Goal: Information Seeking & Learning: Learn about a topic

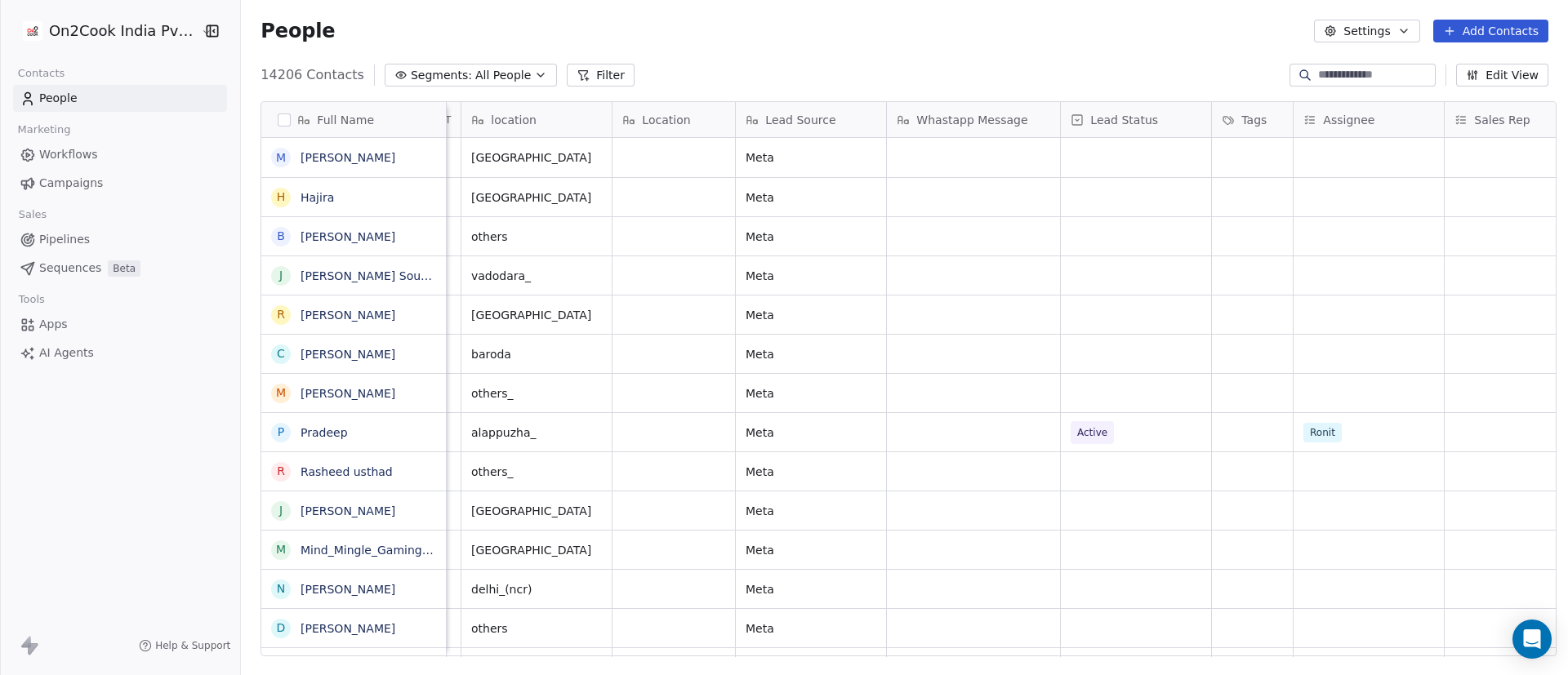
scroll to position [0, 844]
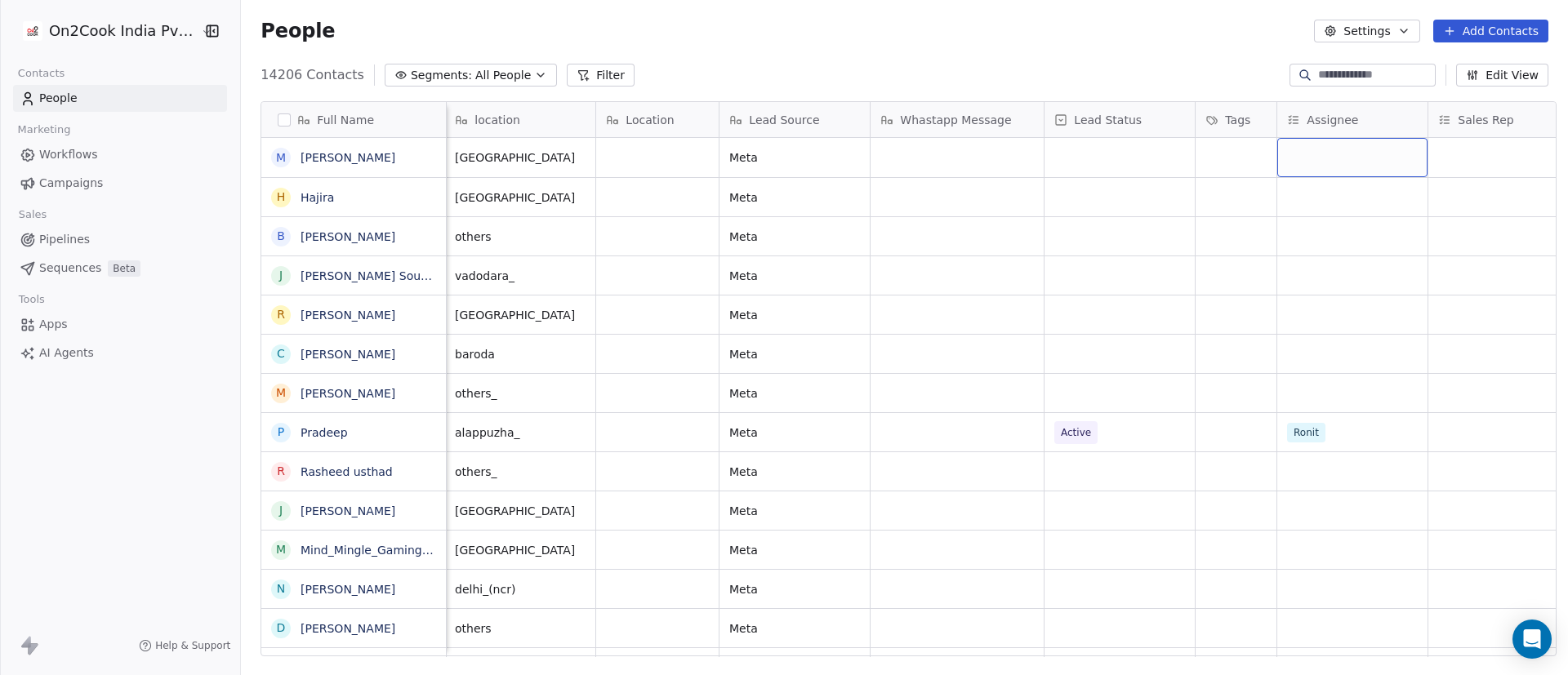
click at [1045, 155] on div "grid" at bounding box center [1352, 157] width 150 height 39
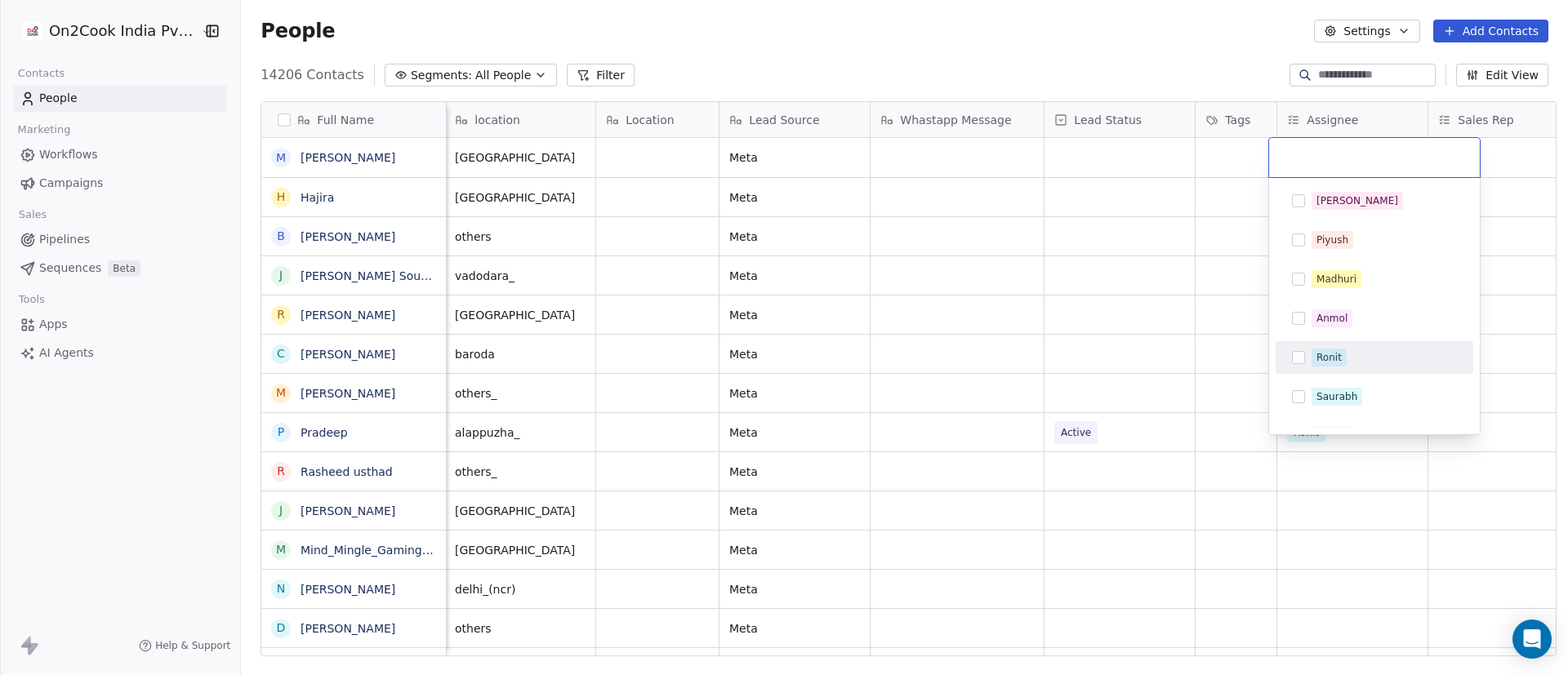
click at [1045, 352] on div "Ronit" at bounding box center [1384, 357] width 145 height 18
click at [1045, 219] on html "On2Cook India Pvt. Ltd. Contacts People Marketing Workflows Campaigns Sales Pip…" at bounding box center [784, 337] width 1568 height 675
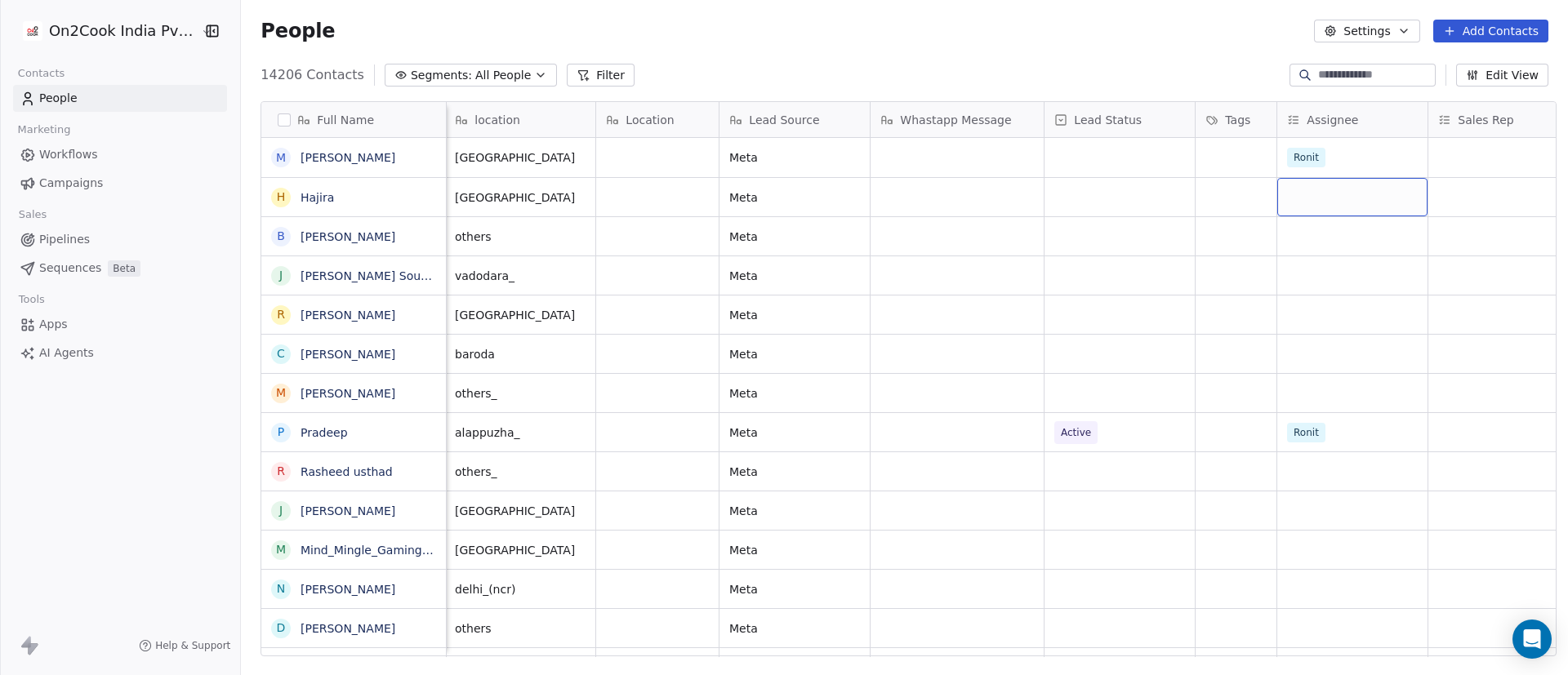
click at [1045, 201] on div "grid" at bounding box center [1352, 197] width 150 height 38
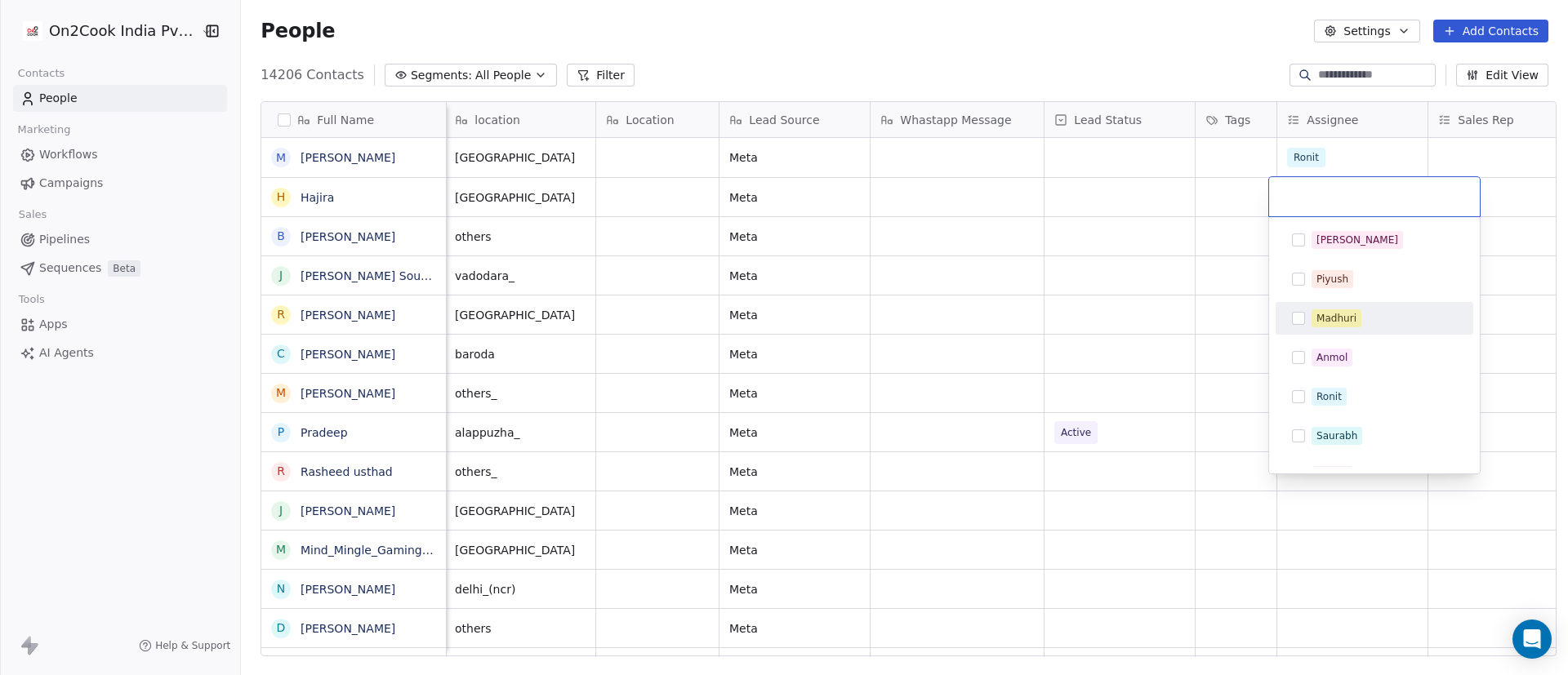
click at [1045, 315] on div "Madhuri" at bounding box center [1384, 318] width 145 height 18
click at [1045, 218] on html "On2Cook India Pvt. Ltd. Contacts People Marketing Workflows Campaigns Sales Pip…" at bounding box center [784, 337] width 1568 height 675
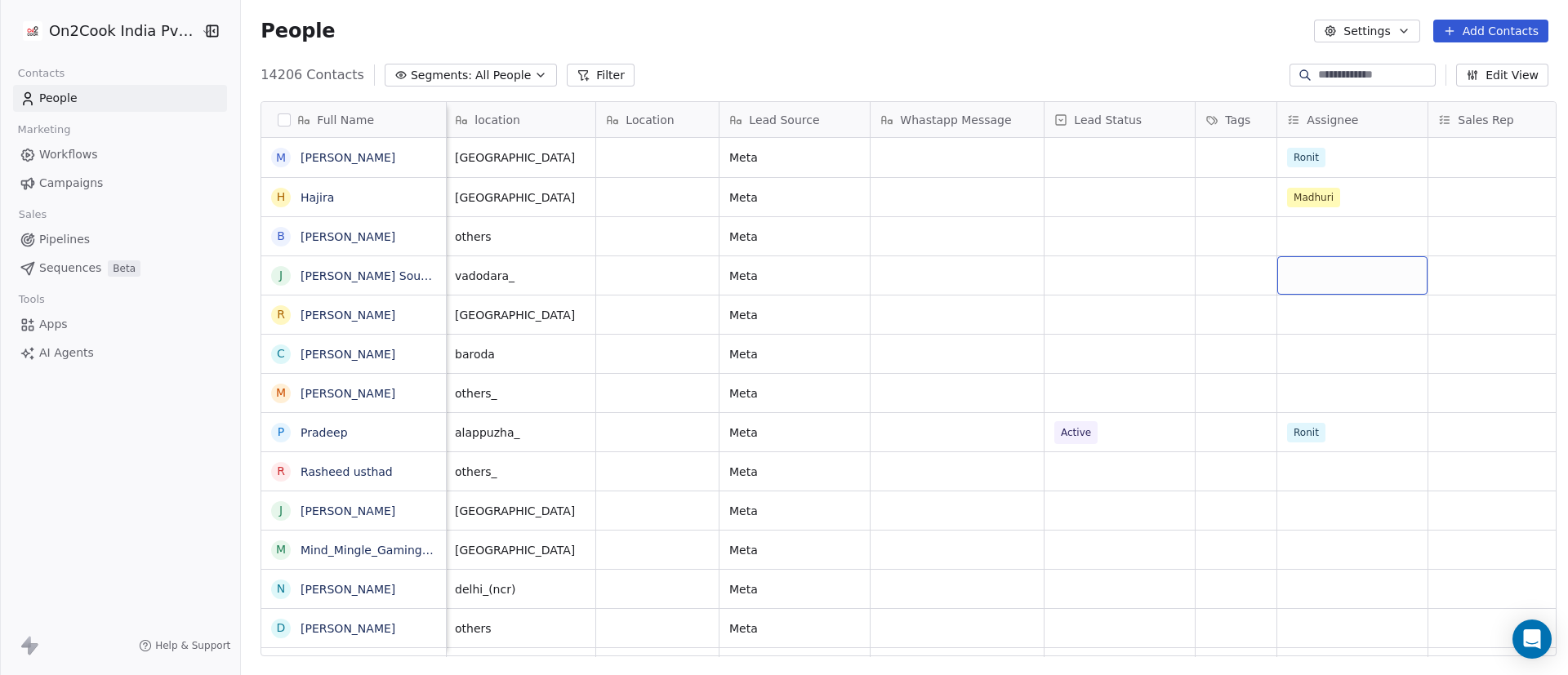
click at [1045, 268] on div "grid" at bounding box center [1352, 275] width 150 height 38
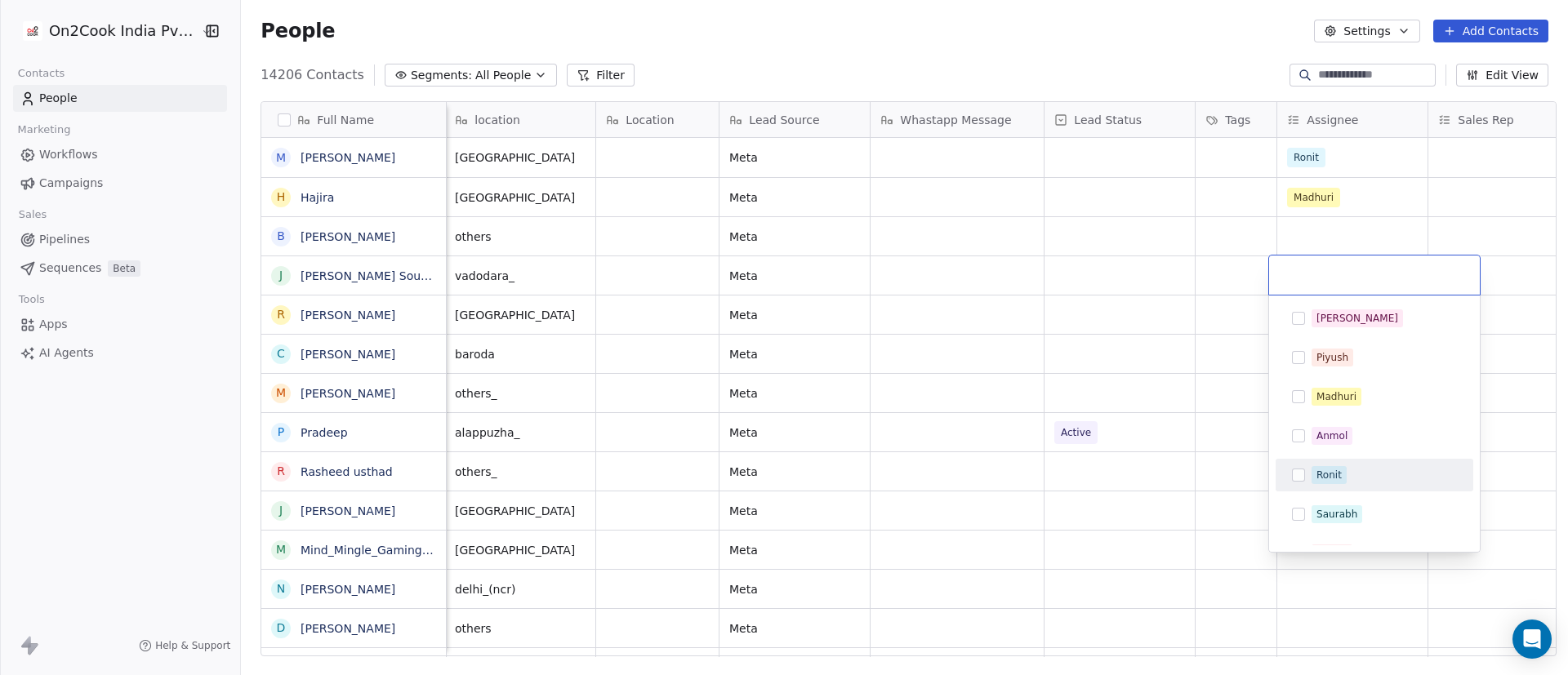
click at [1045, 449] on div "Ronit" at bounding box center [1329, 474] width 25 height 15
click at [1045, 294] on html "On2Cook India Pvt. Ltd. Contacts People Marketing Workflows Campaigns Sales Pip…" at bounding box center [784, 337] width 1568 height 675
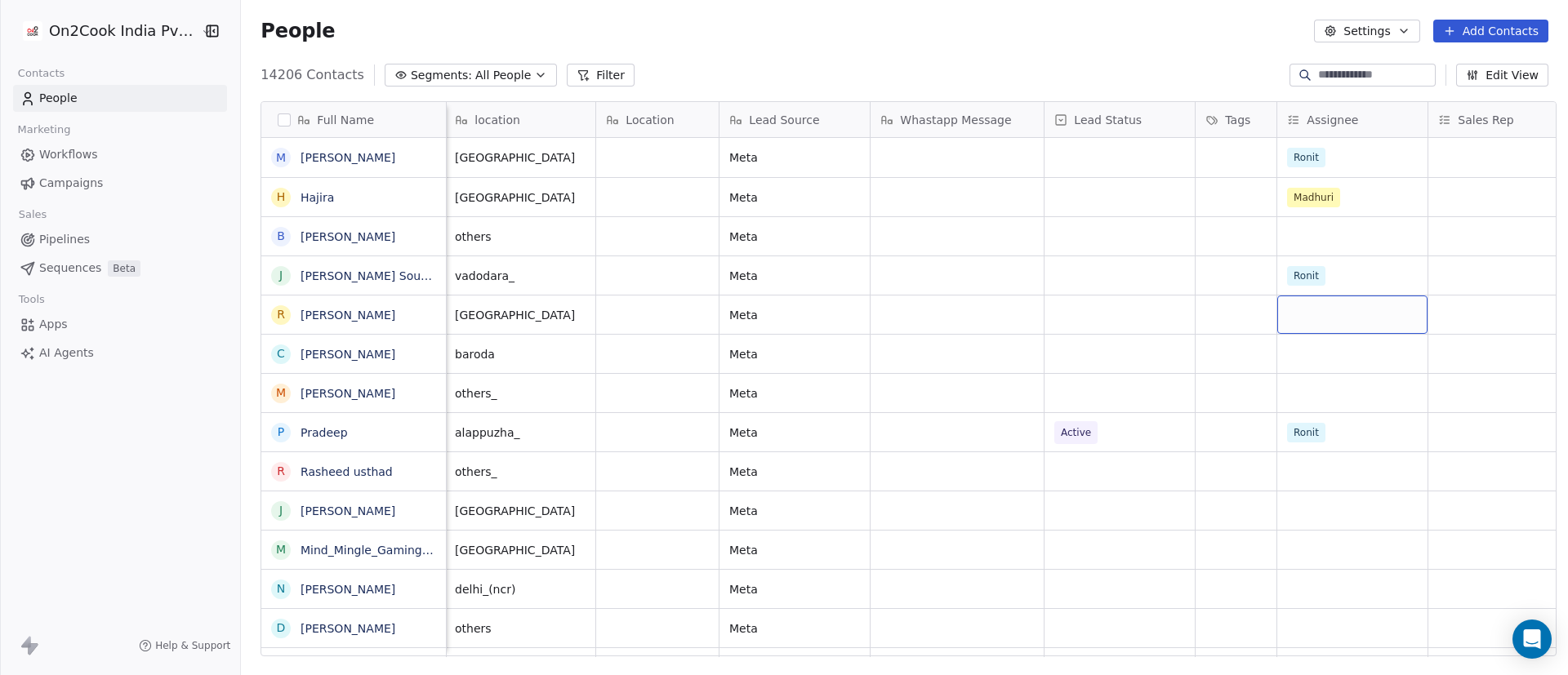
click at [1045, 308] on div "grid" at bounding box center [1352, 314] width 150 height 38
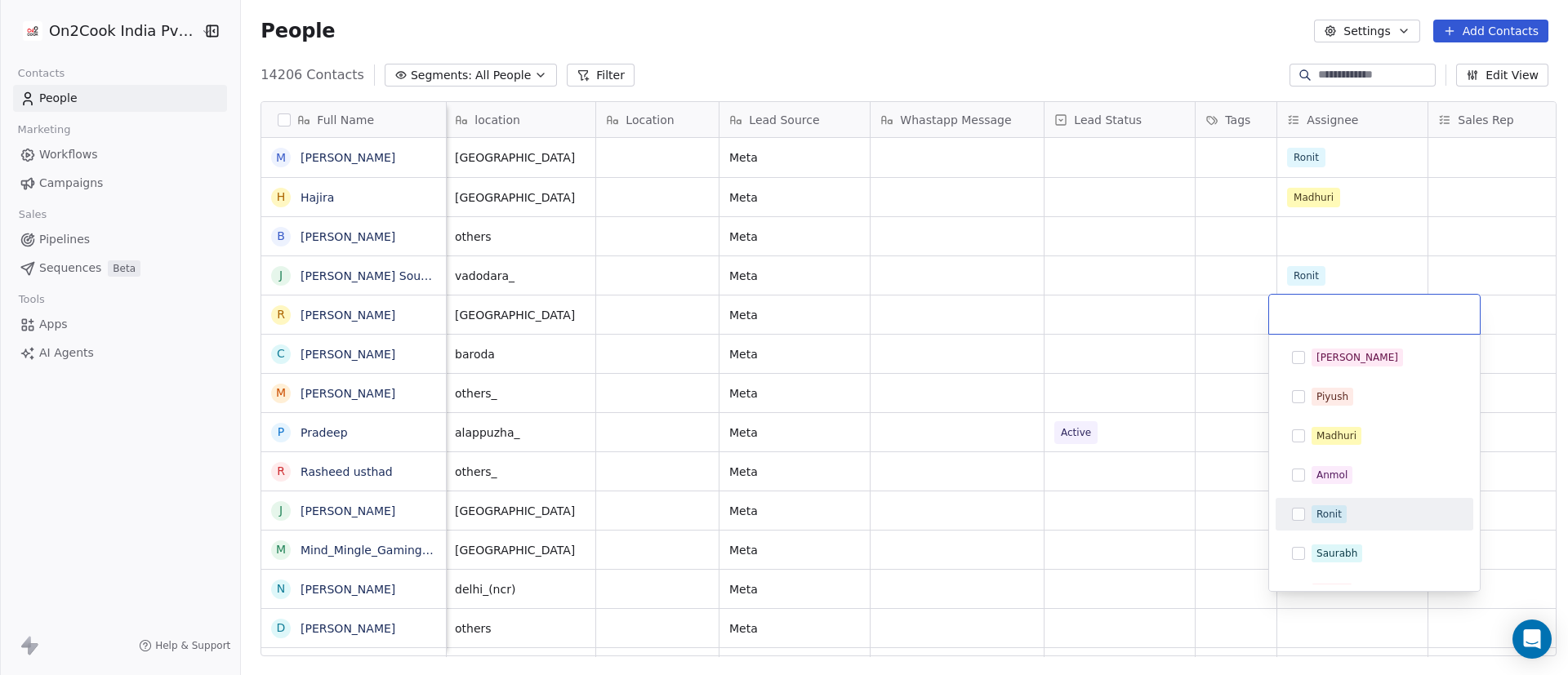
click at [1045, 449] on div "Ronit" at bounding box center [1384, 514] width 145 height 18
click at [1045, 294] on html "On2Cook India Pvt. Ltd. Contacts People Marketing Workflows Campaigns Sales Pip…" at bounding box center [784, 337] width 1568 height 675
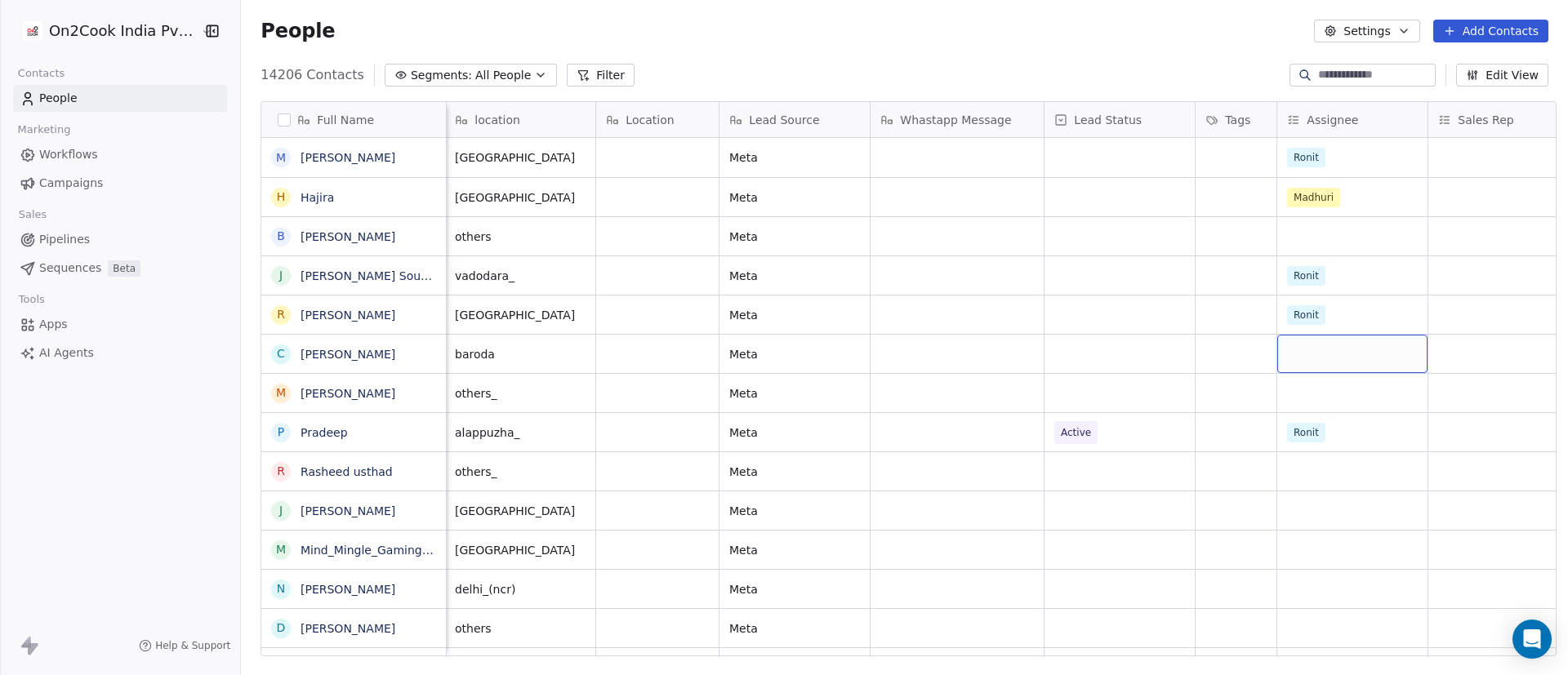
click at [1045, 349] on div "grid" at bounding box center [1352, 354] width 150 height 38
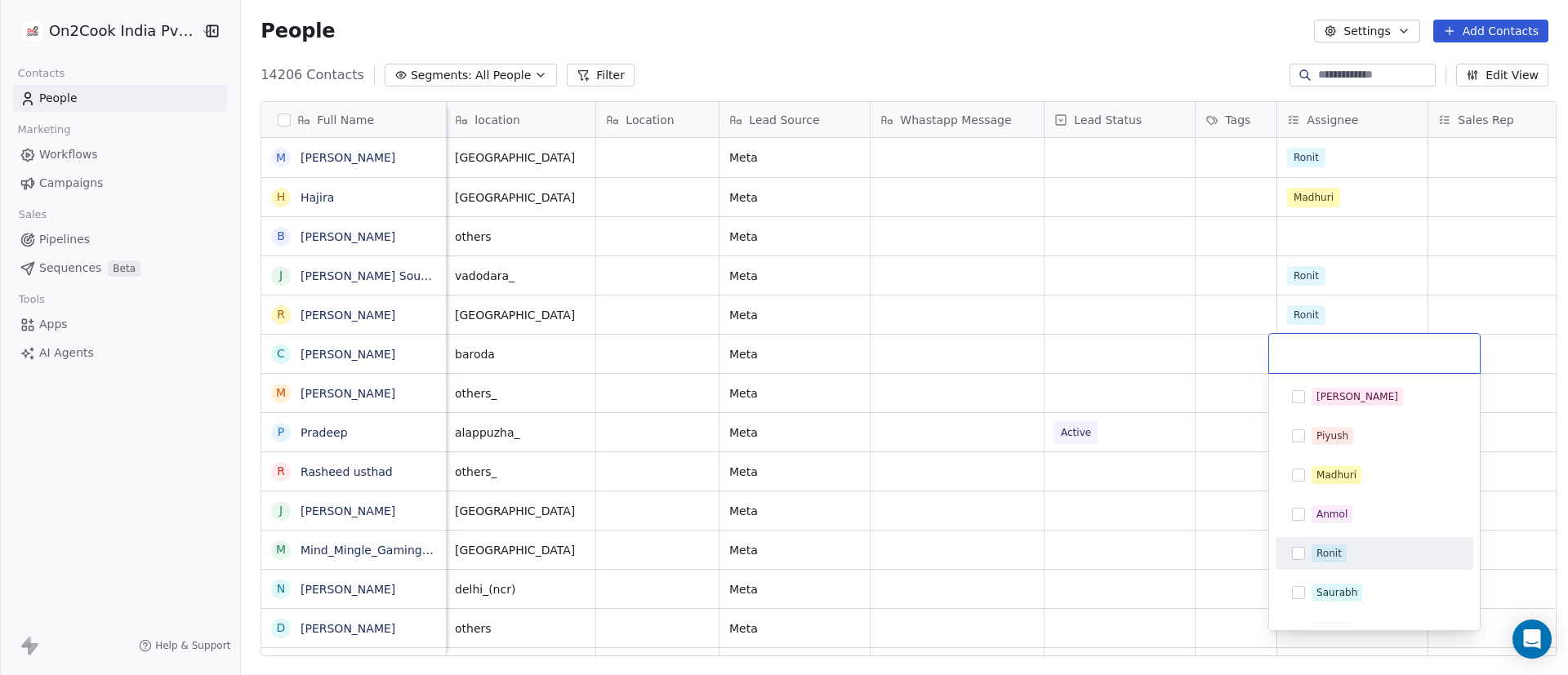
click at [1045, 449] on div "Ronit" at bounding box center [1329, 553] width 25 height 15
click at [1045, 375] on html "On2Cook India Pvt. Ltd. Contacts People Marketing Workflows Campaigns Sales Pip…" at bounding box center [784, 337] width 1568 height 675
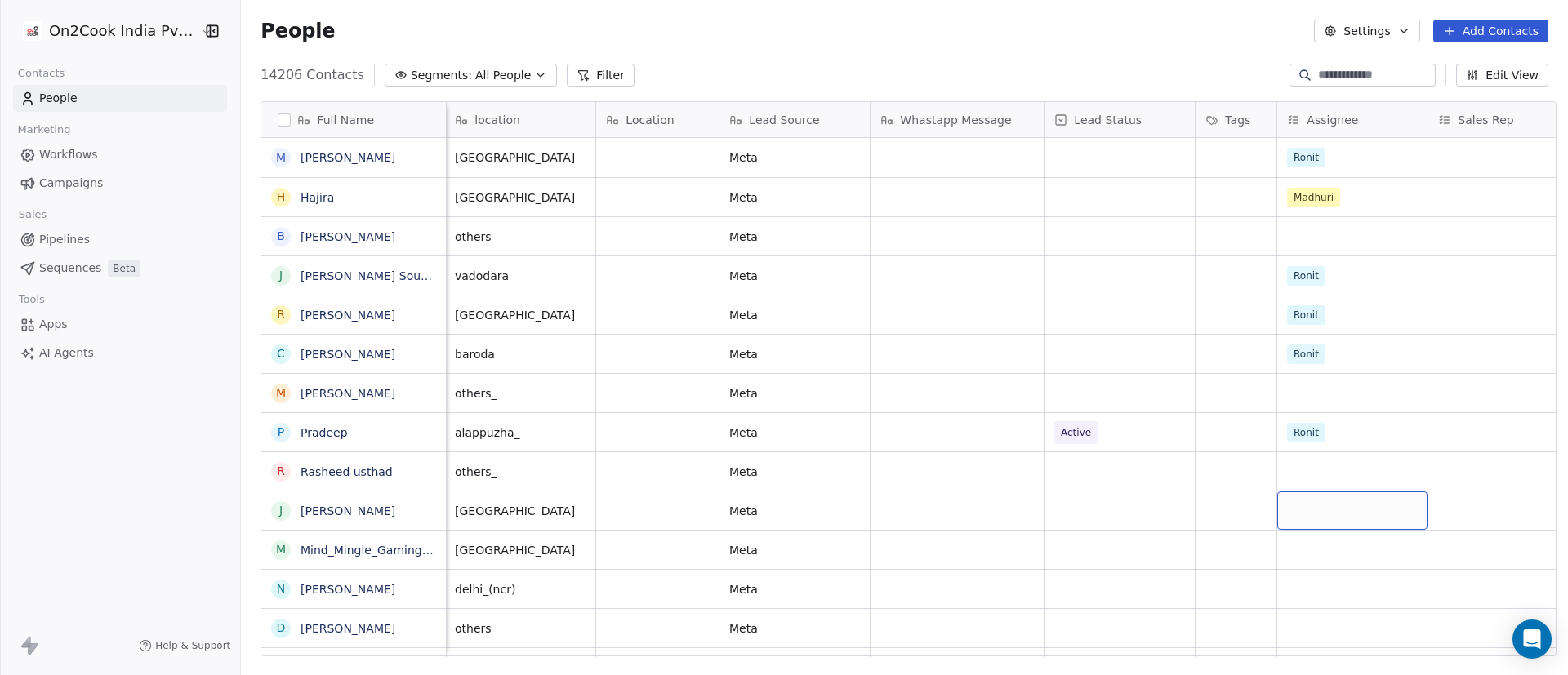
click at [1045, 449] on div "grid" at bounding box center [1352, 511] width 150 height 38
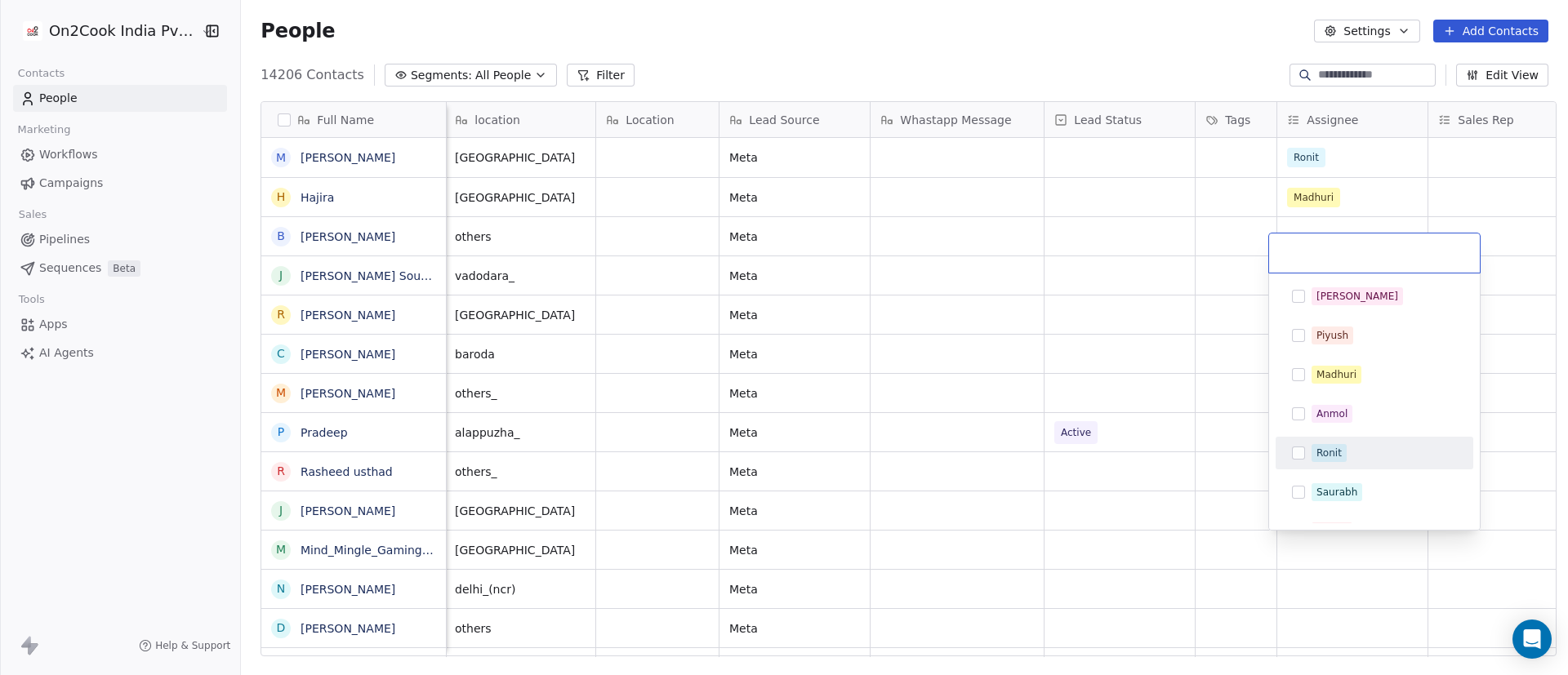
click at [1045, 442] on div "Ronit" at bounding box center [1374, 453] width 184 height 26
click at [1045, 449] on html "On2Cook India Pvt. Ltd. Contacts People Marketing Workflows Campaigns Sales Pip…" at bounding box center [784, 337] width 1568 height 675
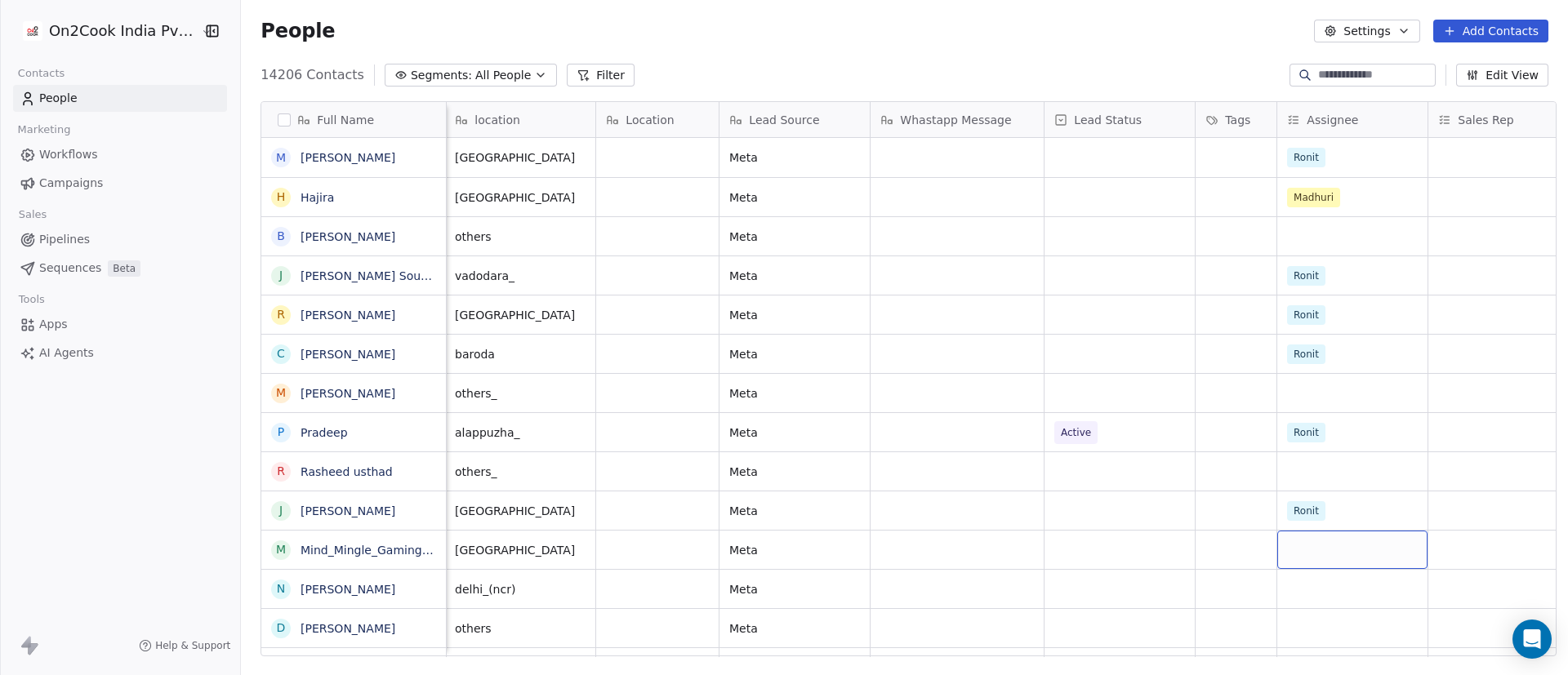
click at [1045, 449] on div "grid" at bounding box center [1352, 550] width 150 height 38
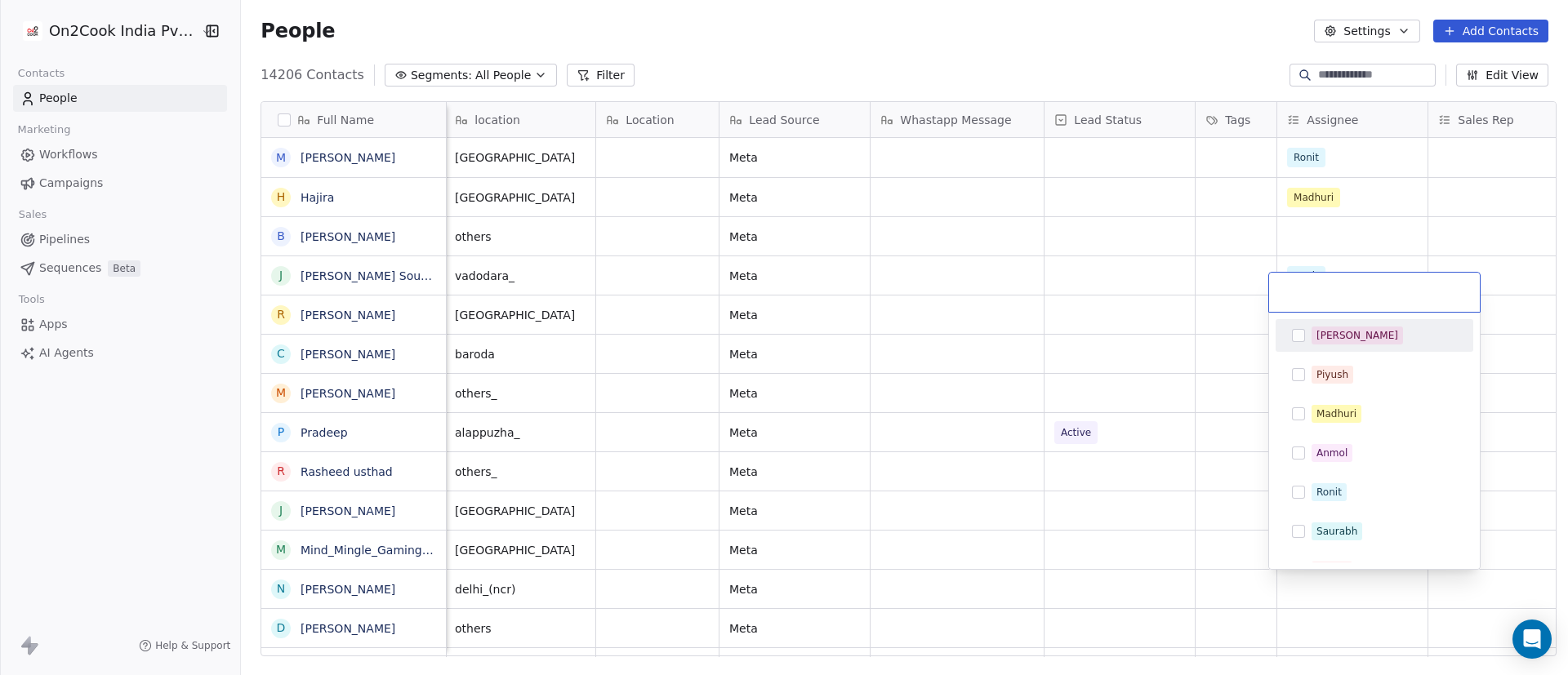
click at [1045, 331] on div "[PERSON_NAME]" at bounding box center [1384, 335] width 145 height 18
click at [1045, 449] on html "On2Cook India Pvt. Ltd. Contacts People Marketing Workflows Campaigns Sales Pip…" at bounding box center [784, 337] width 1568 height 675
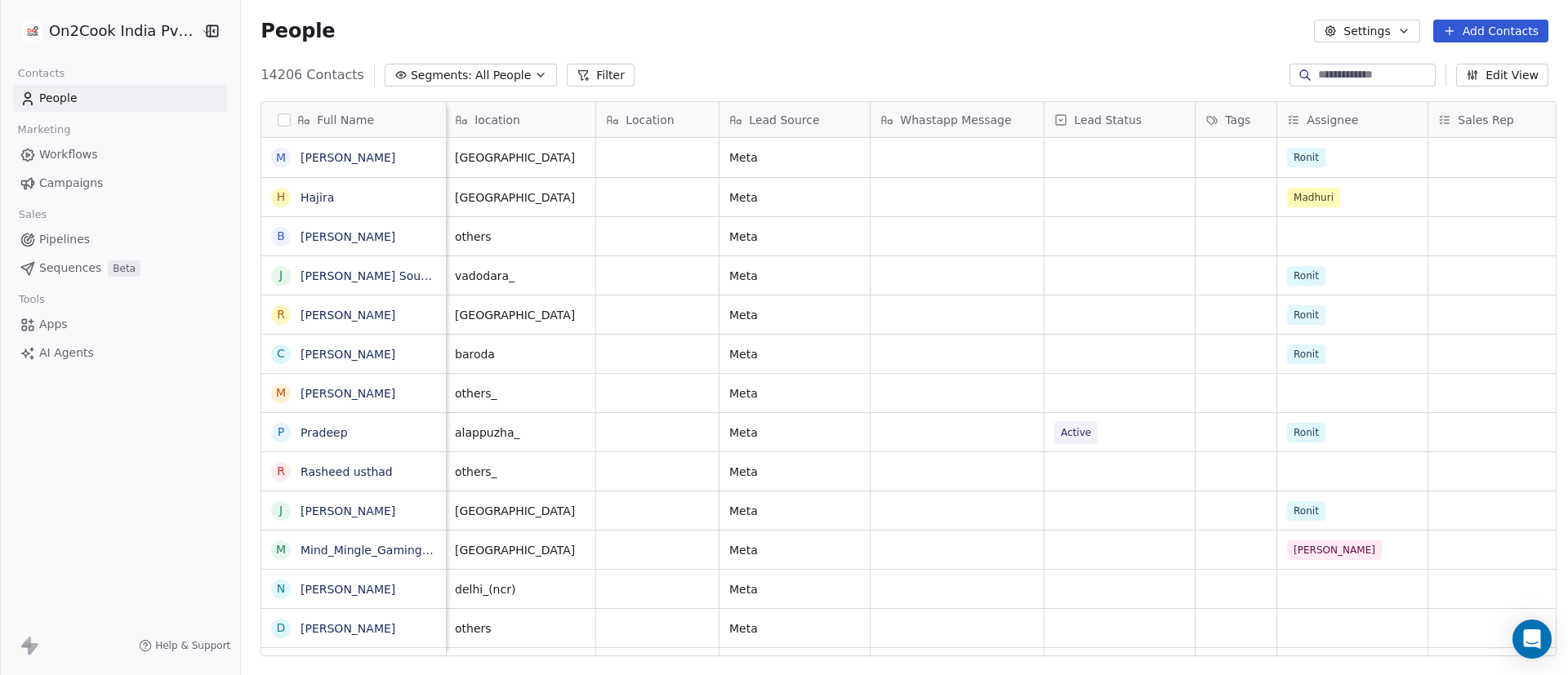
scroll to position [6, 0]
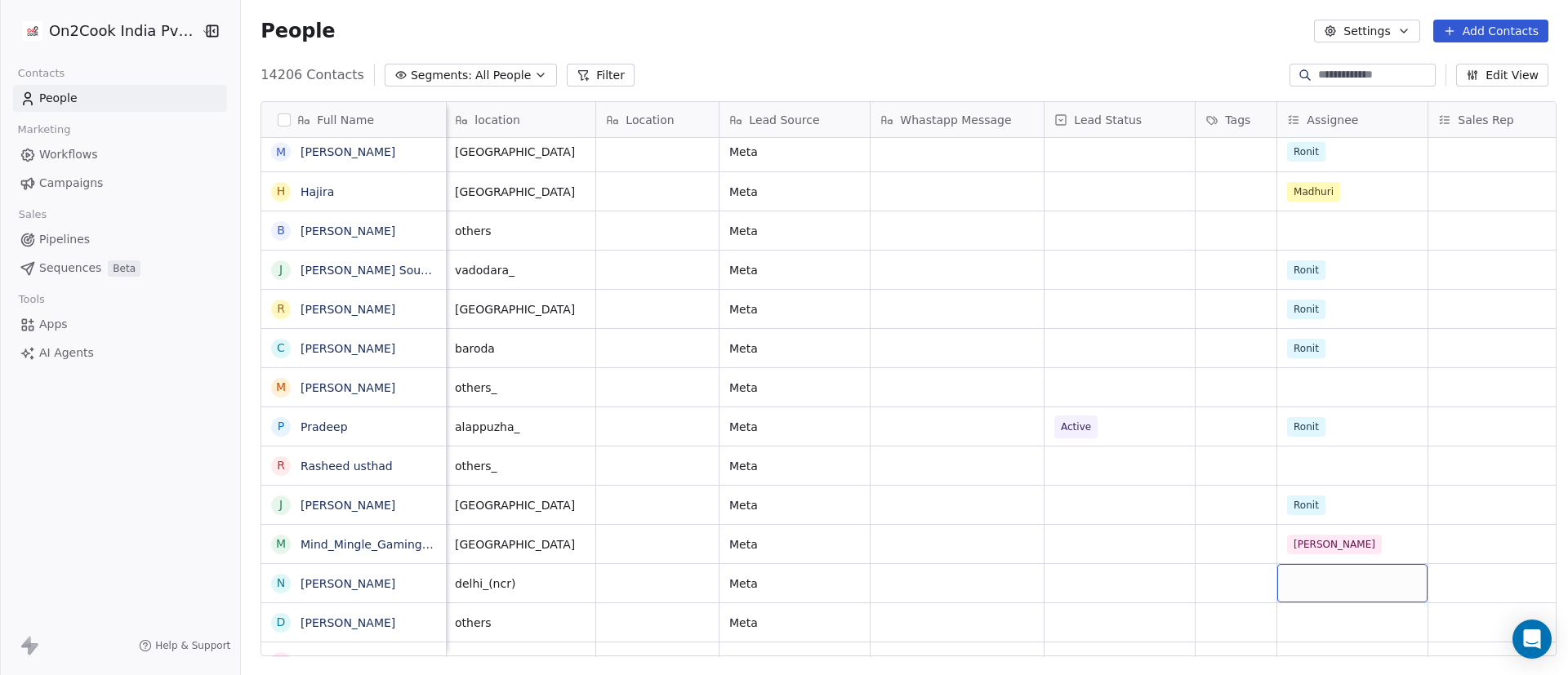
click at [1045, 449] on div "grid" at bounding box center [1352, 583] width 150 height 38
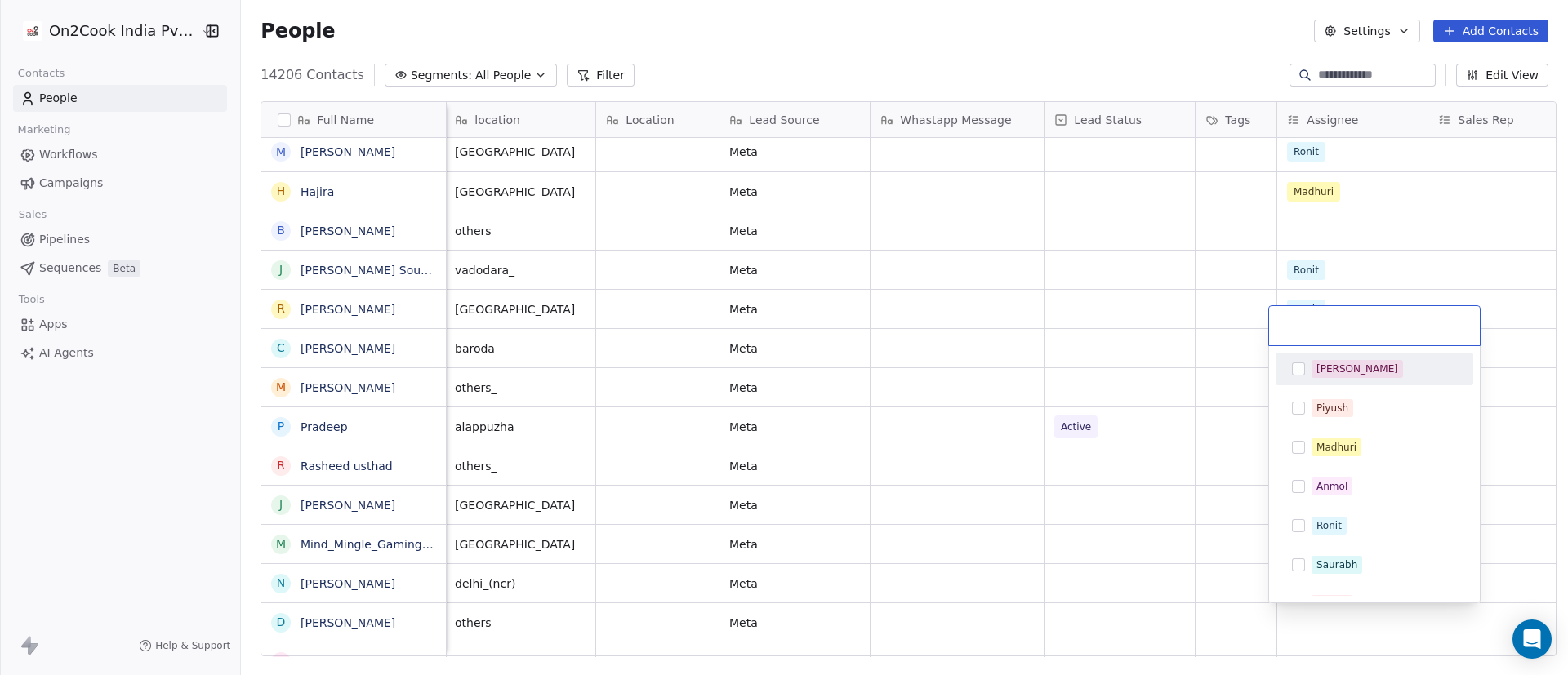
click at [1045, 365] on div "[PERSON_NAME]" at bounding box center [1384, 368] width 145 height 18
click at [1045, 449] on html "On2Cook India Pvt. Ltd. Contacts People Marketing Workflows Campaigns Sales Pip…" at bounding box center [784, 337] width 1568 height 675
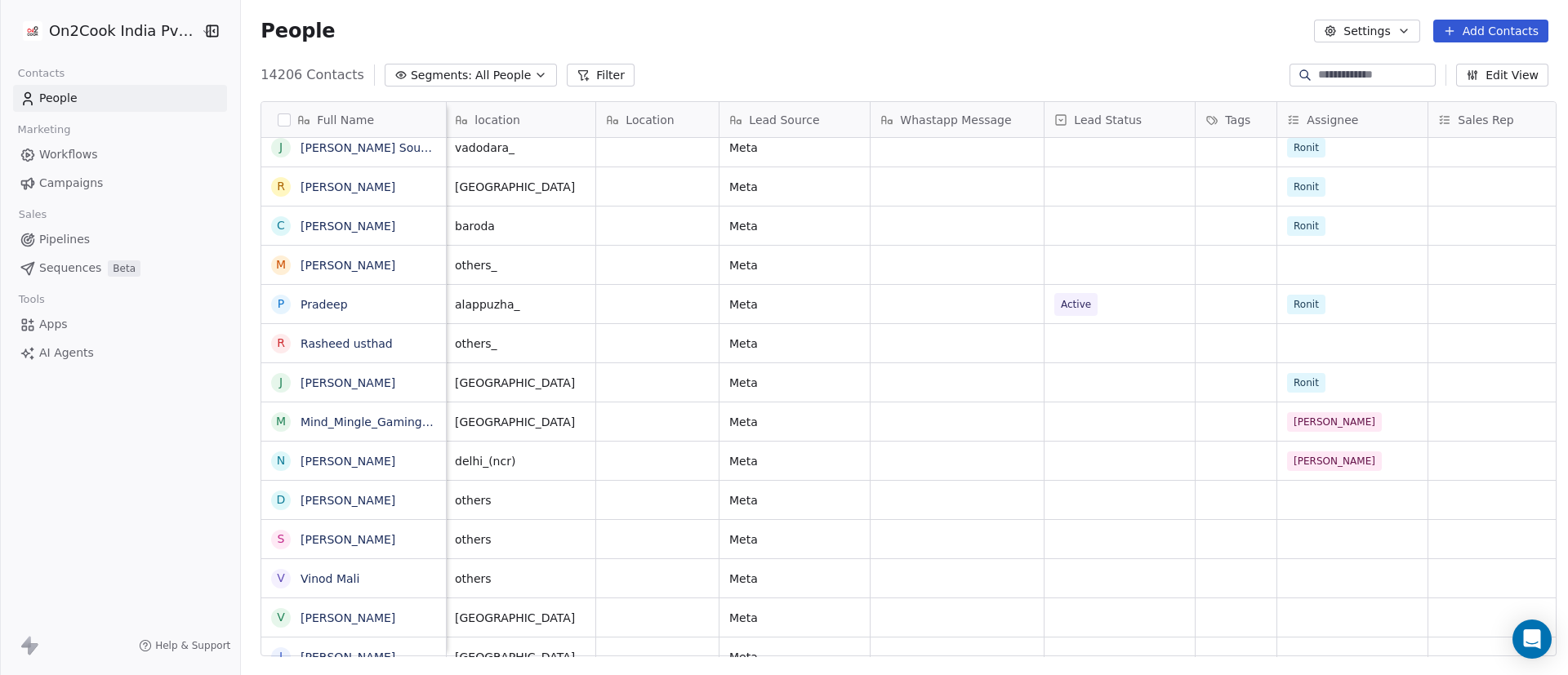
scroll to position [162, 0]
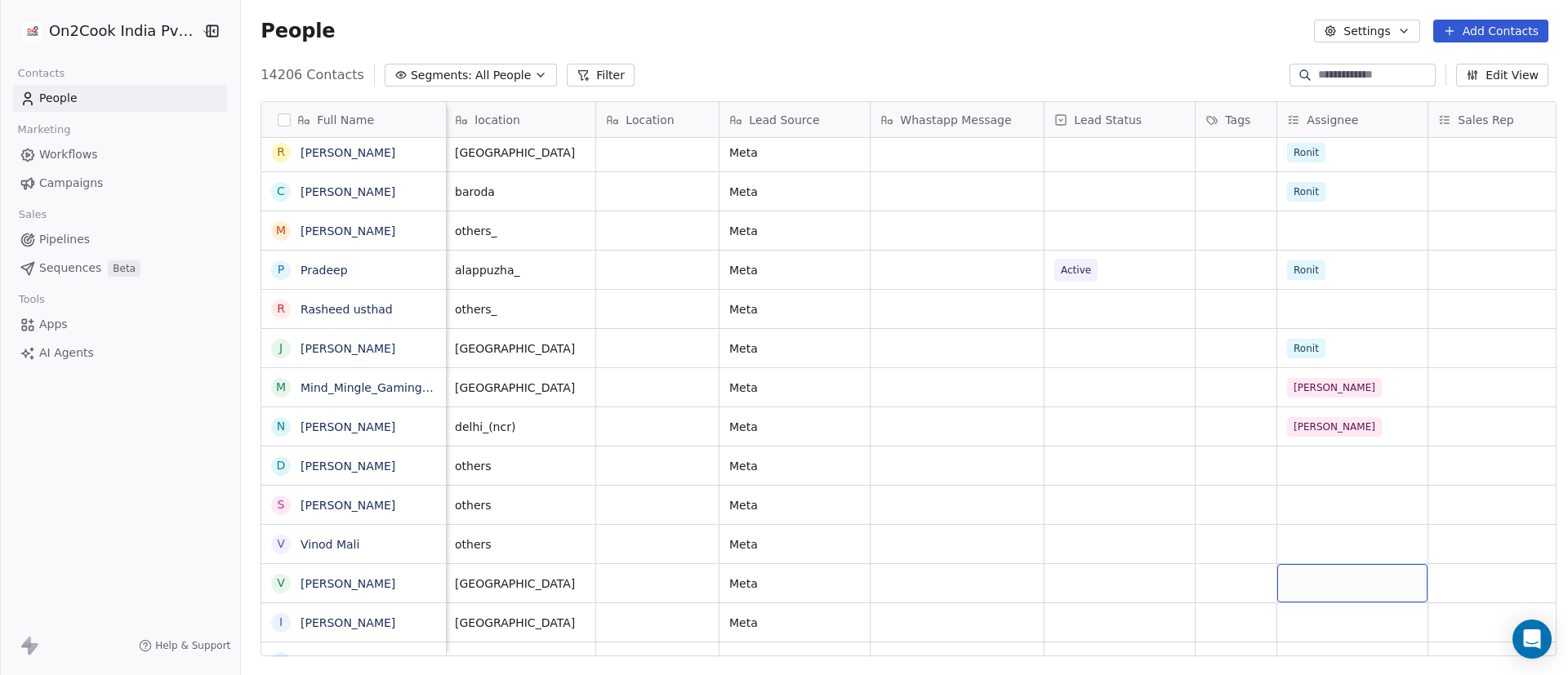
click at [1045, 449] on div "grid" at bounding box center [1352, 583] width 150 height 38
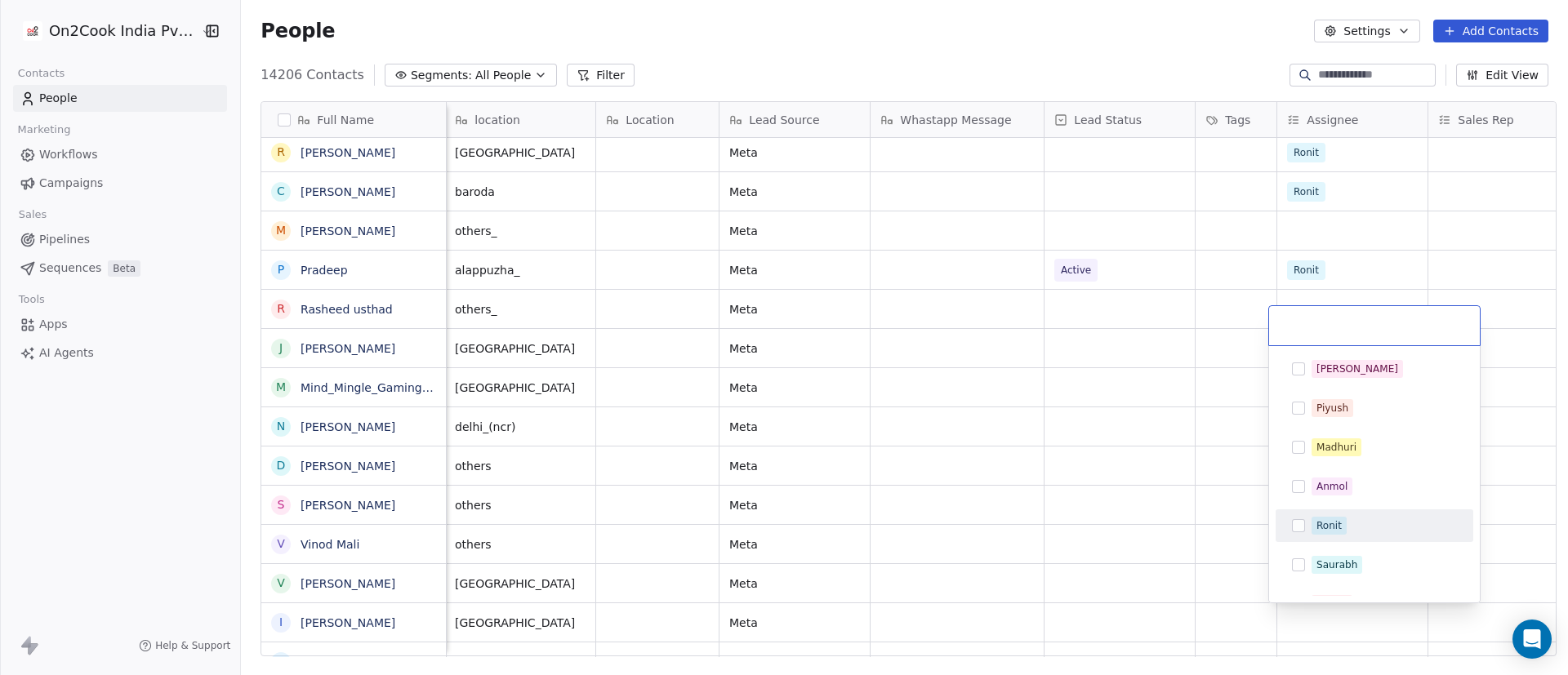
click at [1045, 449] on html "On2Cook India Pvt. Ltd. Contacts People Marketing Workflows Campaigns Sales Pip…" at bounding box center [784, 337] width 1568 height 675
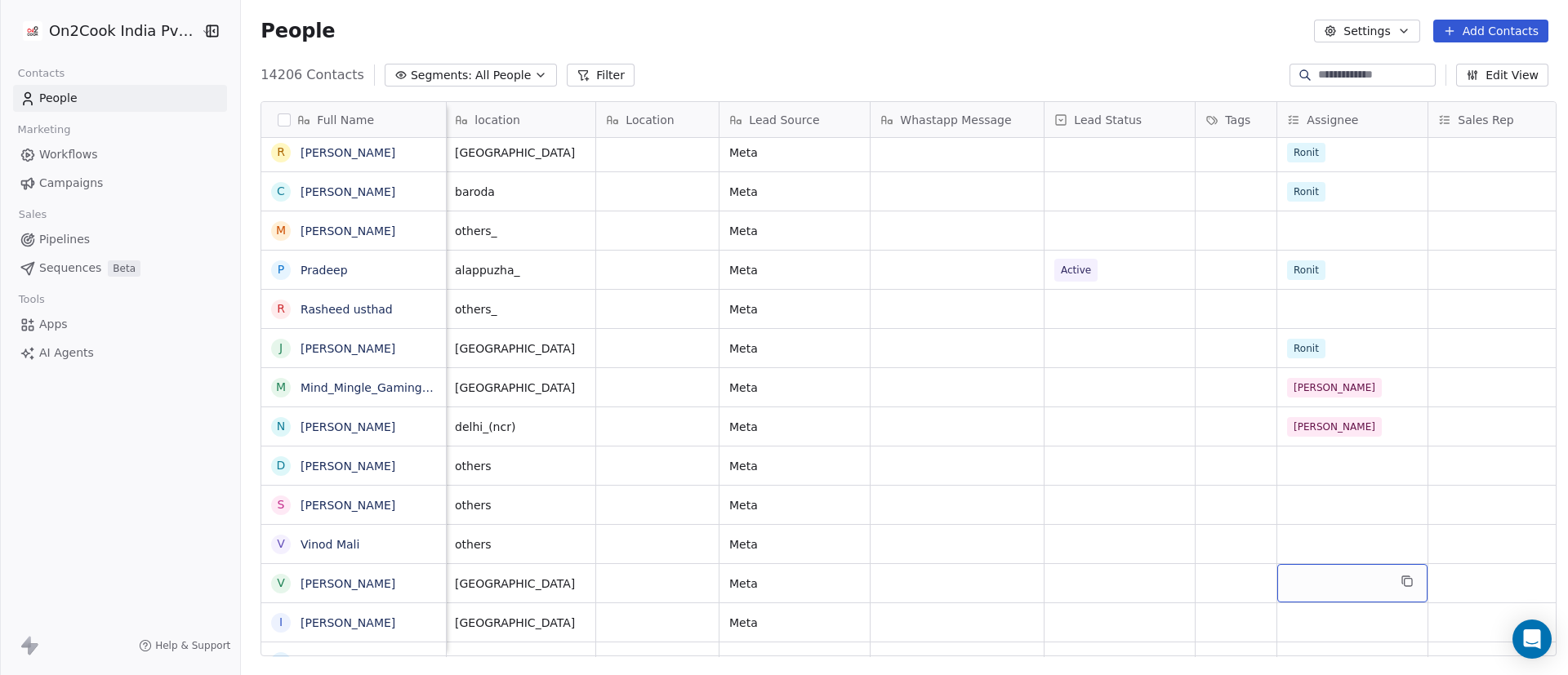
click at [1045, 449] on div "grid" at bounding box center [1352, 583] width 150 height 38
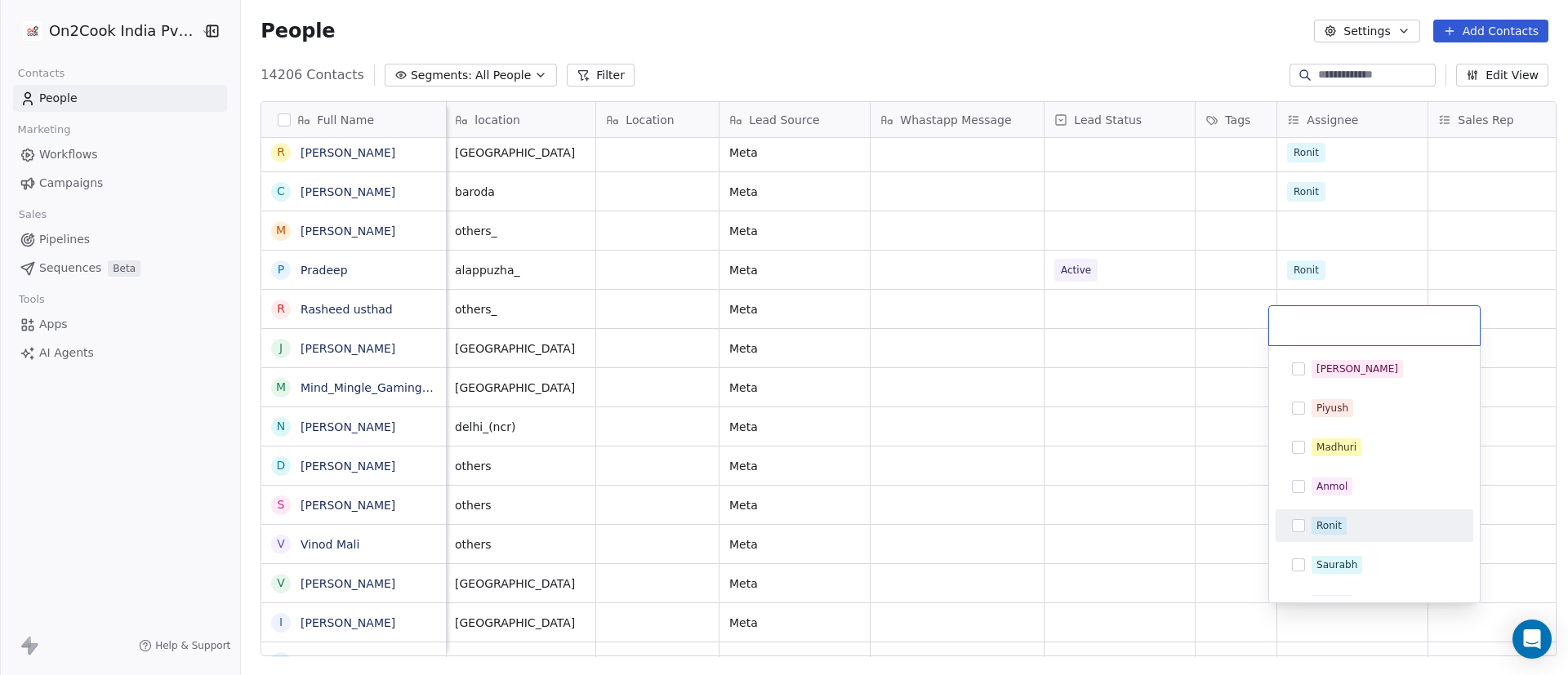
click at [1045, 449] on div "Ronit" at bounding box center [1374, 526] width 184 height 26
click at [1045, 449] on html "On2Cook India Pvt. Ltd. Contacts People Marketing Workflows Campaigns Sales Pip…" at bounding box center [784, 337] width 1568 height 675
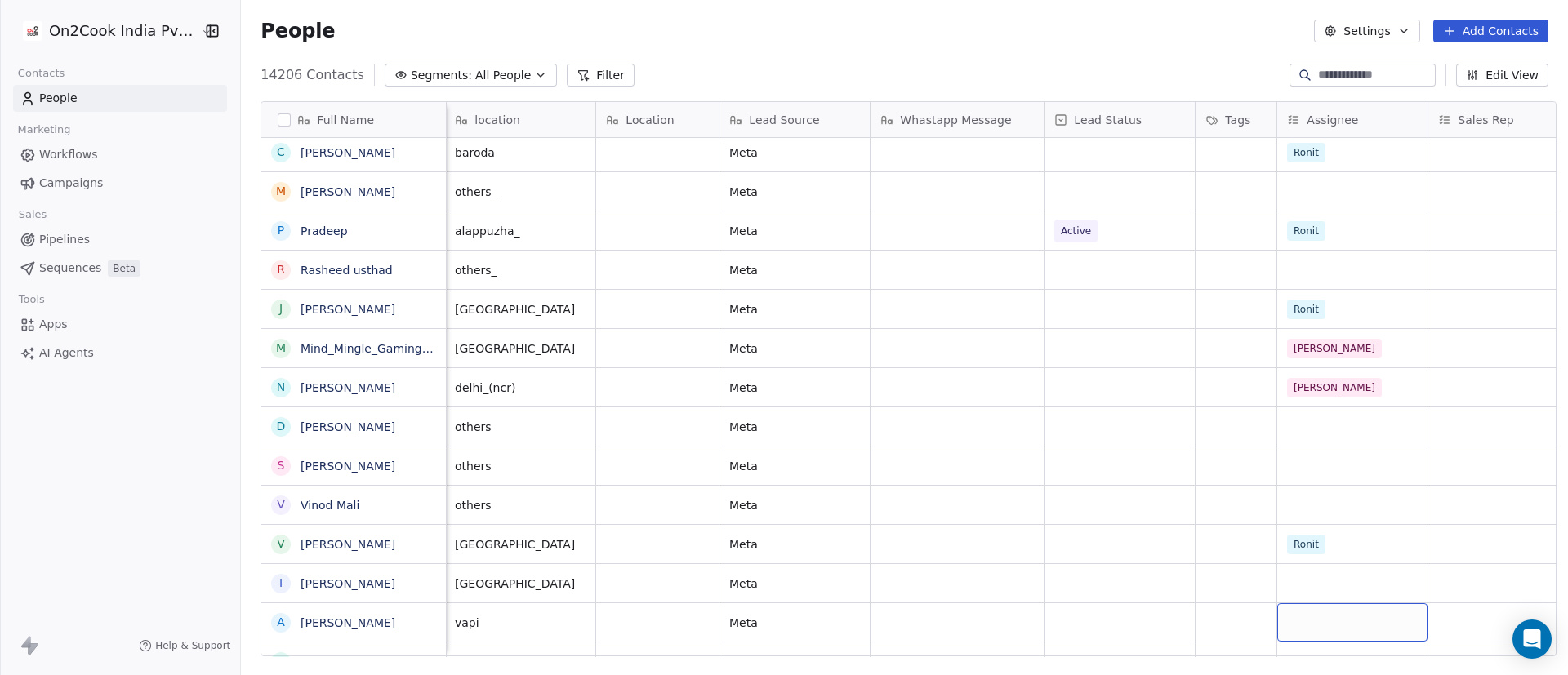
scroll to position [241, 0]
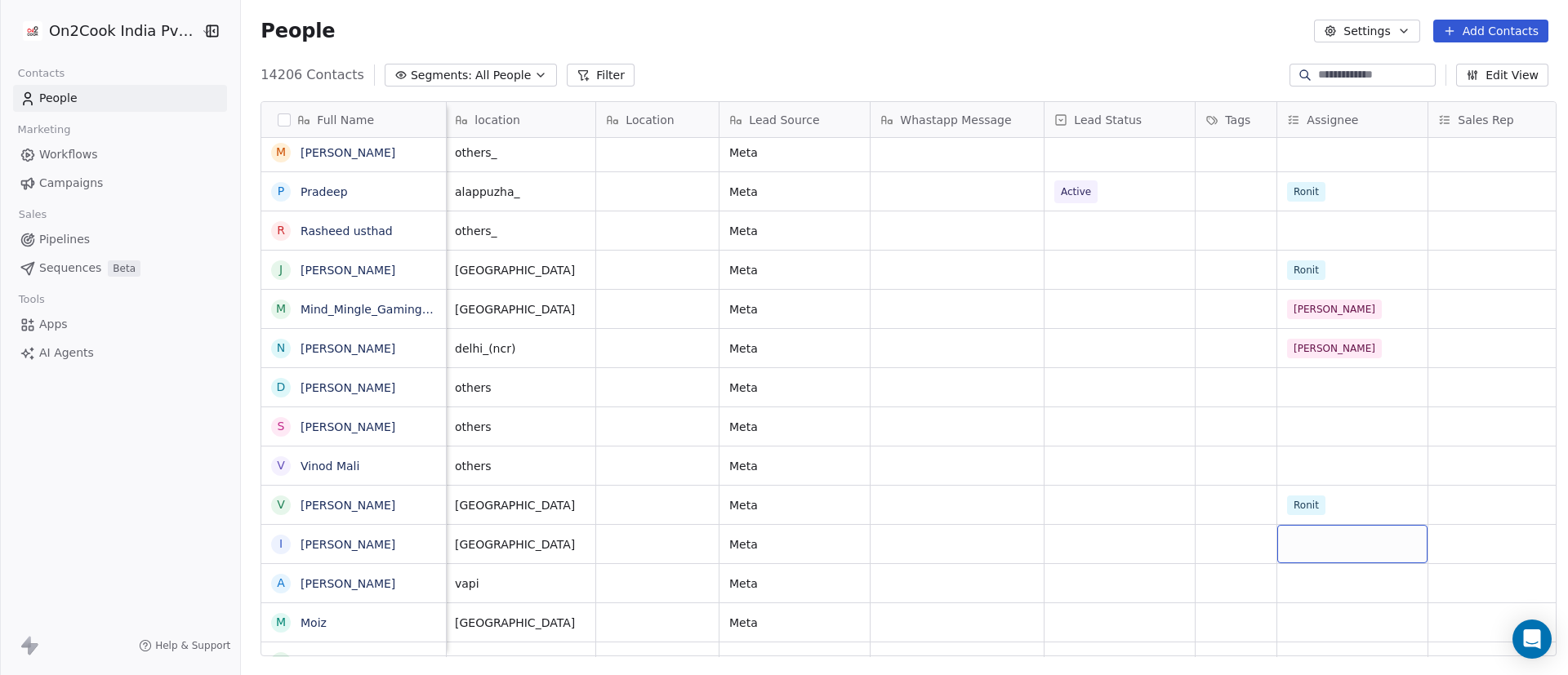
click at [1045, 449] on div "grid" at bounding box center [1352, 544] width 150 height 38
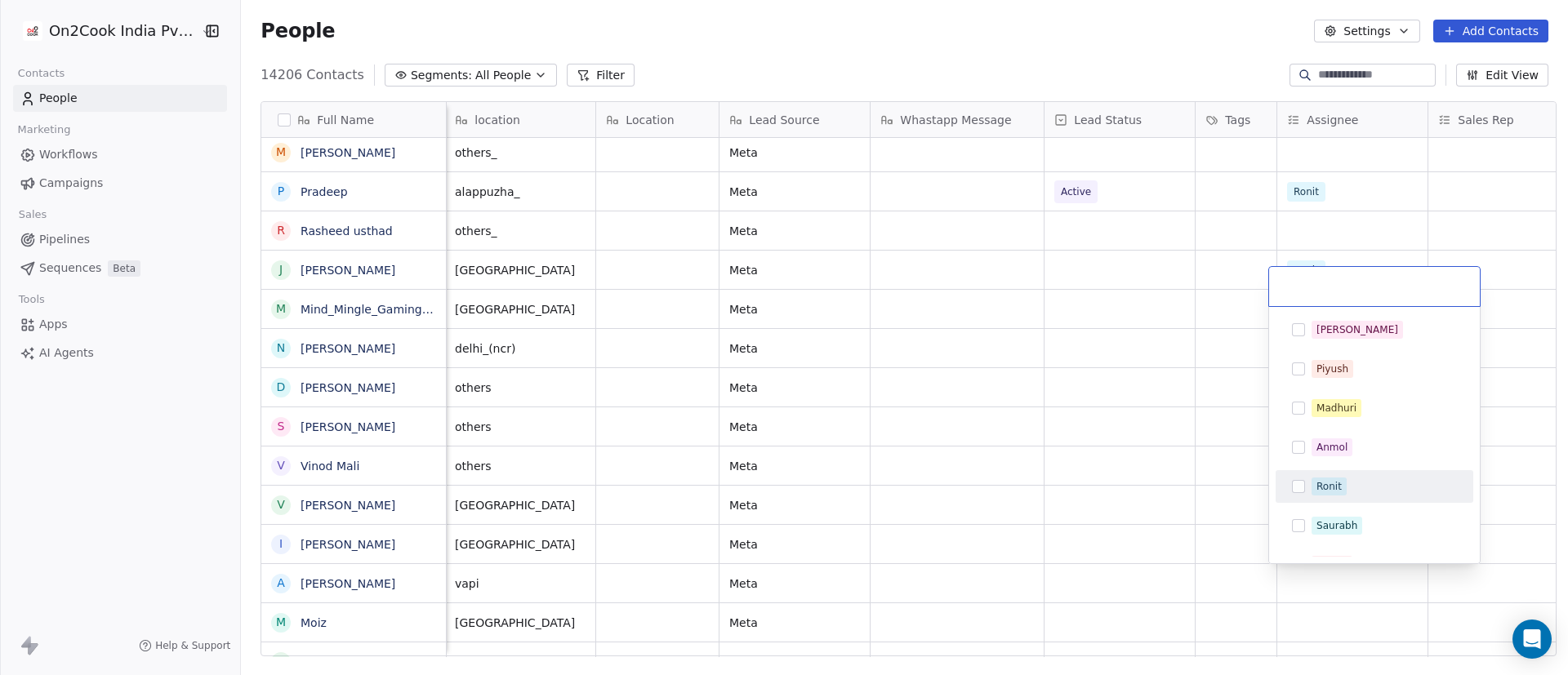
click at [1045, 449] on div "Ronit" at bounding box center [1384, 486] width 145 height 18
click at [1045, 449] on html "On2Cook India Pvt. Ltd. Contacts People Marketing Workflows Campaigns Sales Pip…" at bounding box center [784, 337] width 1568 height 675
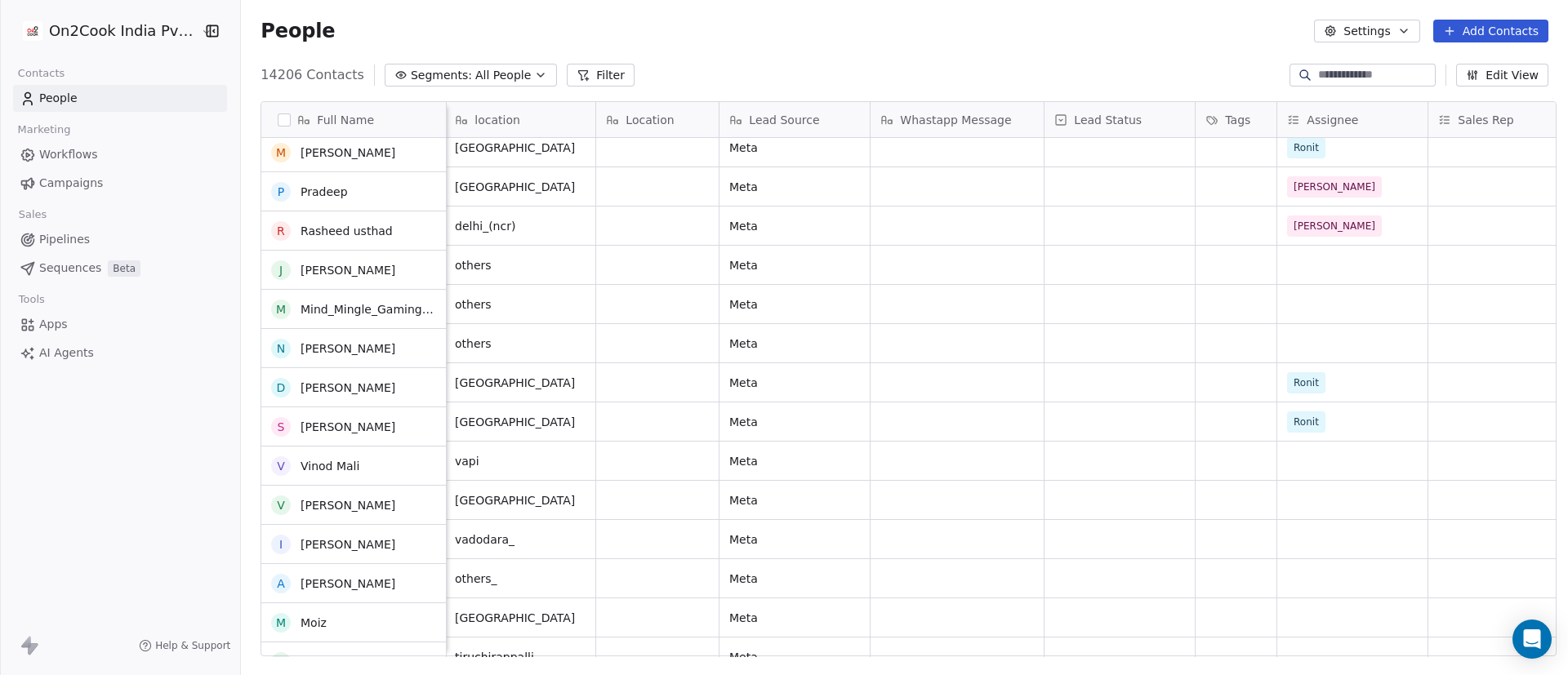
scroll to position [363, 0]
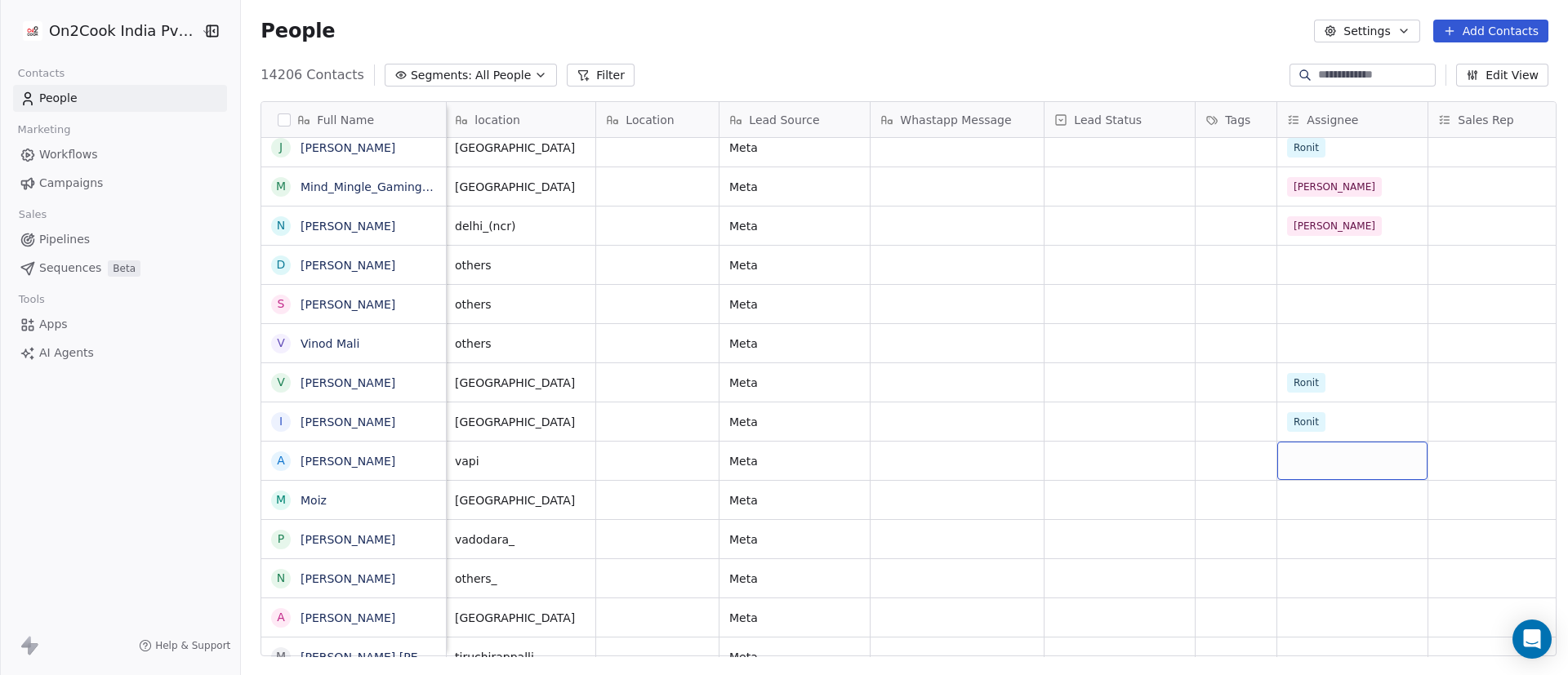
click at [1045, 449] on div "grid" at bounding box center [1352, 460] width 150 height 38
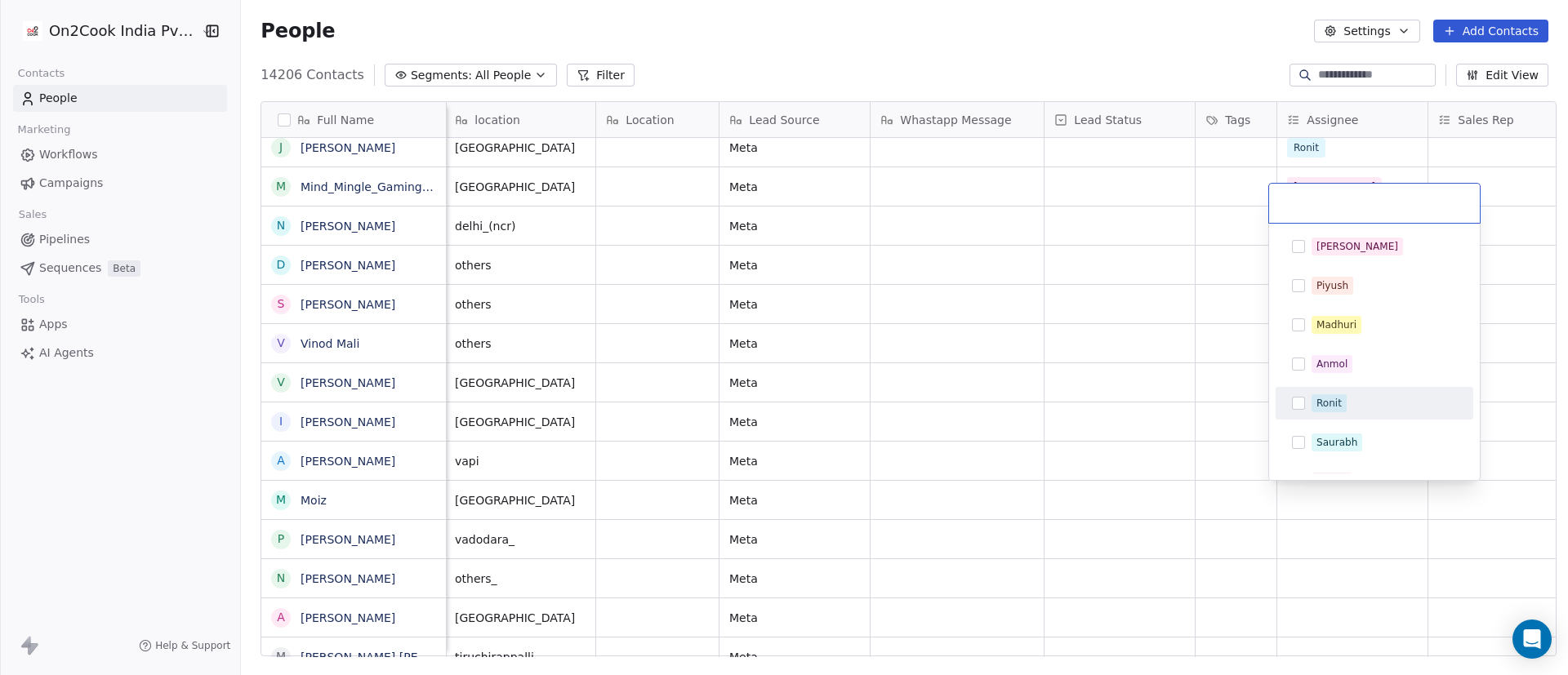
click at [1045, 396] on div "Ronit" at bounding box center [1384, 403] width 145 height 18
click at [1045, 449] on html "On2Cook India Pvt. Ltd. Contacts People Marketing Workflows Campaigns Sales Pip…" at bounding box center [784, 337] width 1568 height 675
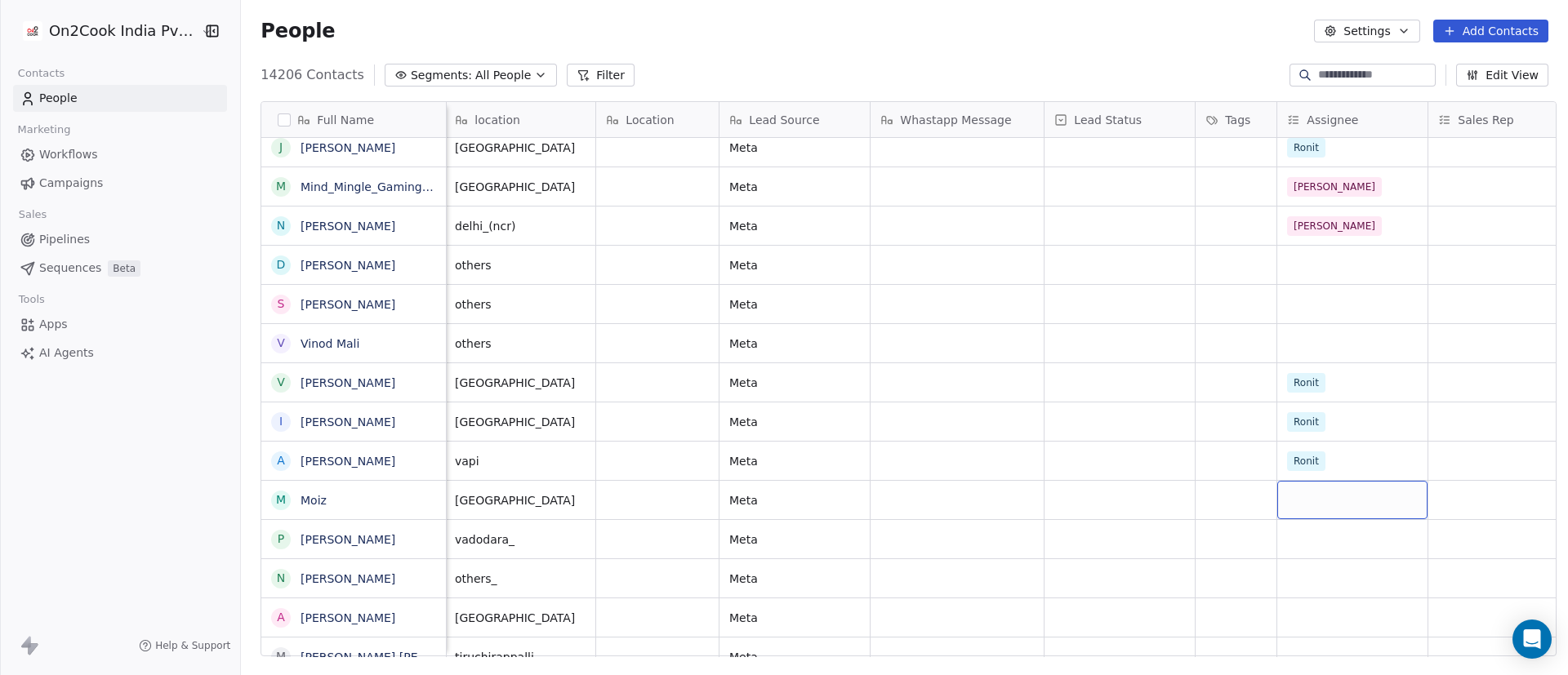
click at [1045, 449] on div "grid" at bounding box center [1352, 500] width 150 height 38
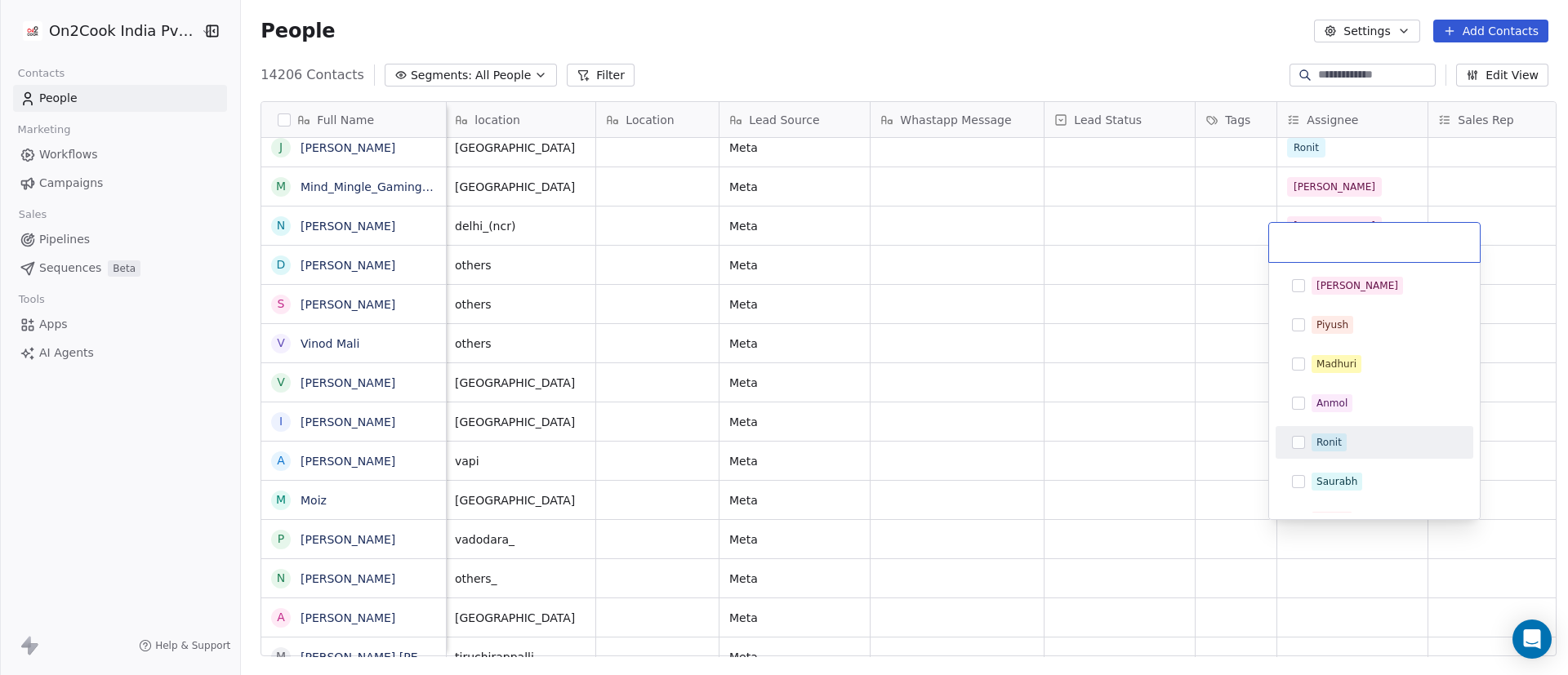
click at [1045, 440] on div "Ronit" at bounding box center [1384, 442] width 145 height 18
click at [1045, 449] on html "On2Cook India Pvt. Ltd. Contacts People Marketing Workflows Campaigns Sales Pip…" at bounding box center [784, 337] width 1568 height 675
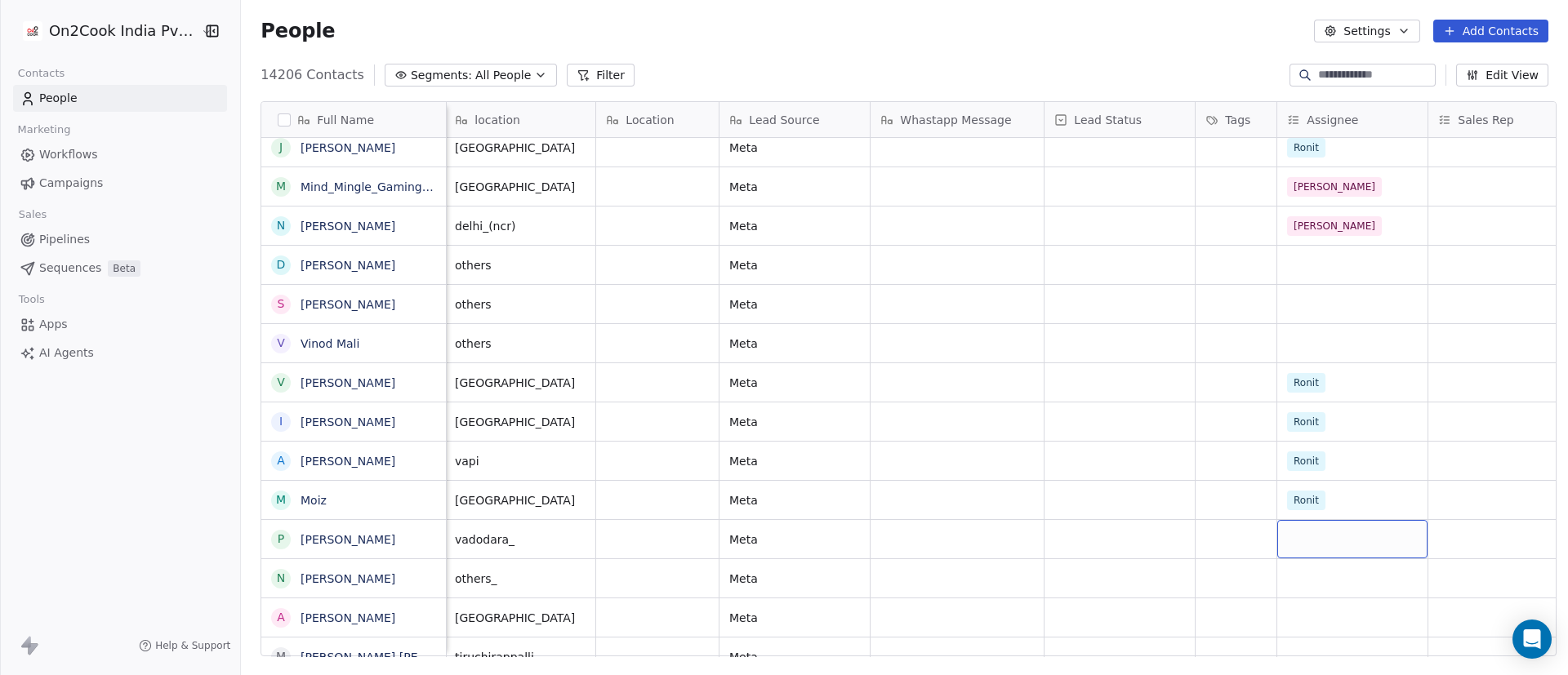
click at [1045, 449] on div "grid" at bounding box center [1352, 539] width 150 height 38
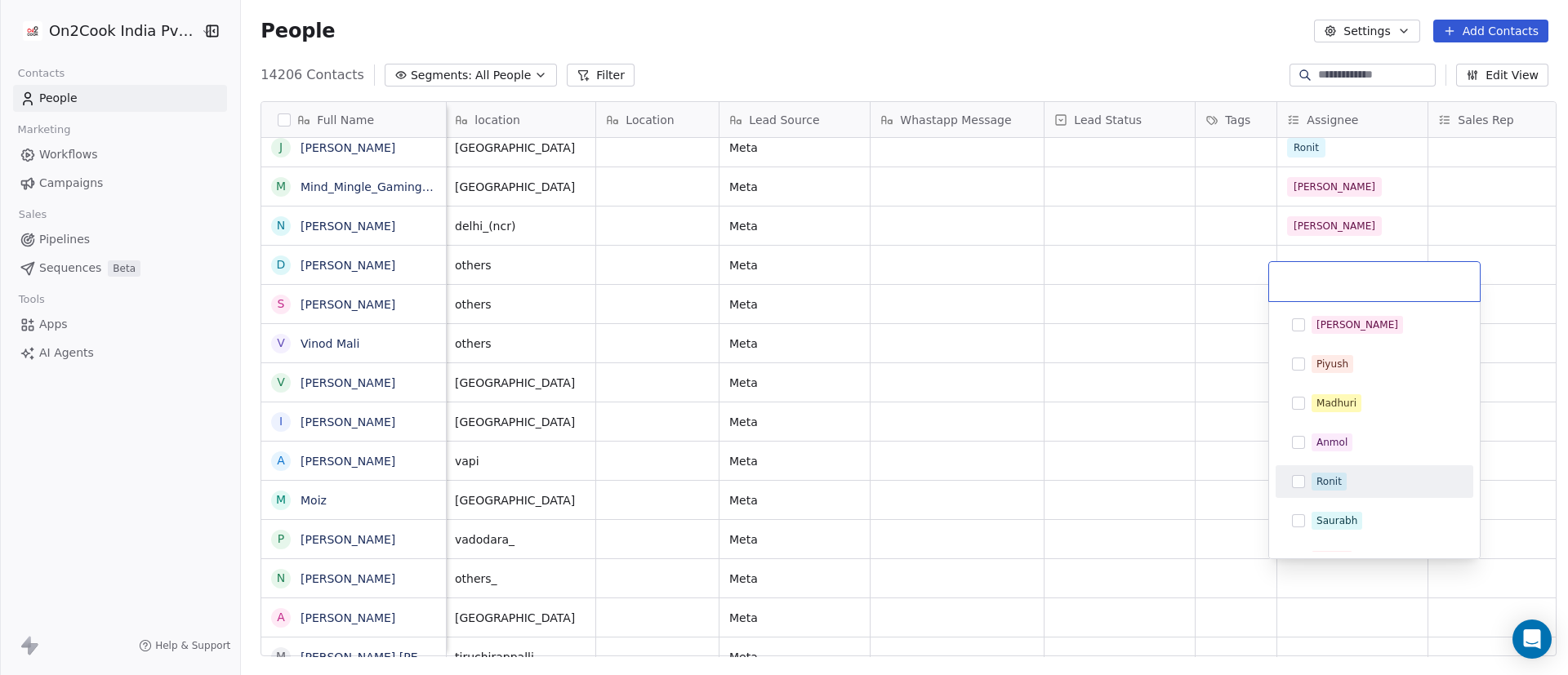
click at [1045, 449] on div "Ronit" at bounding box center [1329, 481] width 25 height 15
click at [1045, 449] on html "On2Cook India Pvt. Ltd. Contacts People Marketing Workflows Campaigns Sales Pip…" at bounding box center [784, 337] width 1568 height 675
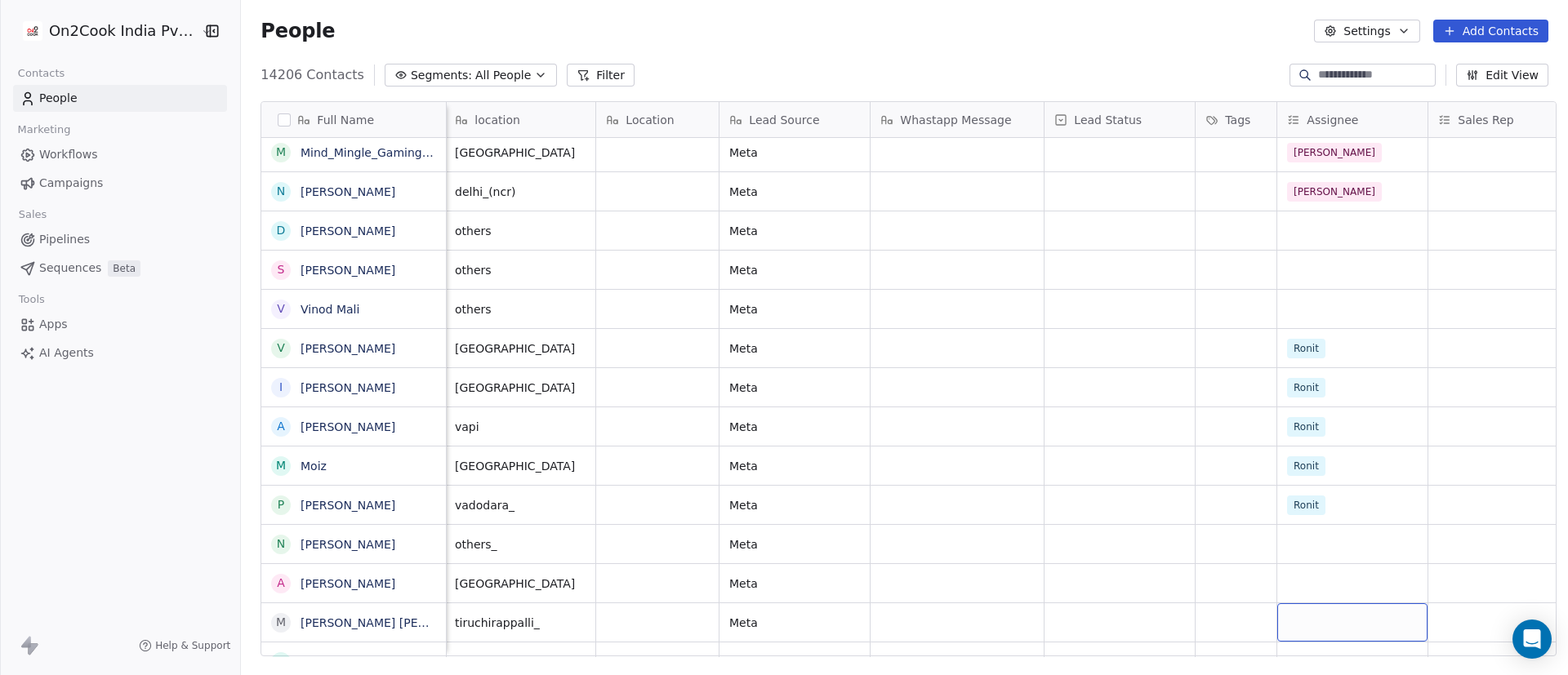
scroll to position [437, 0]
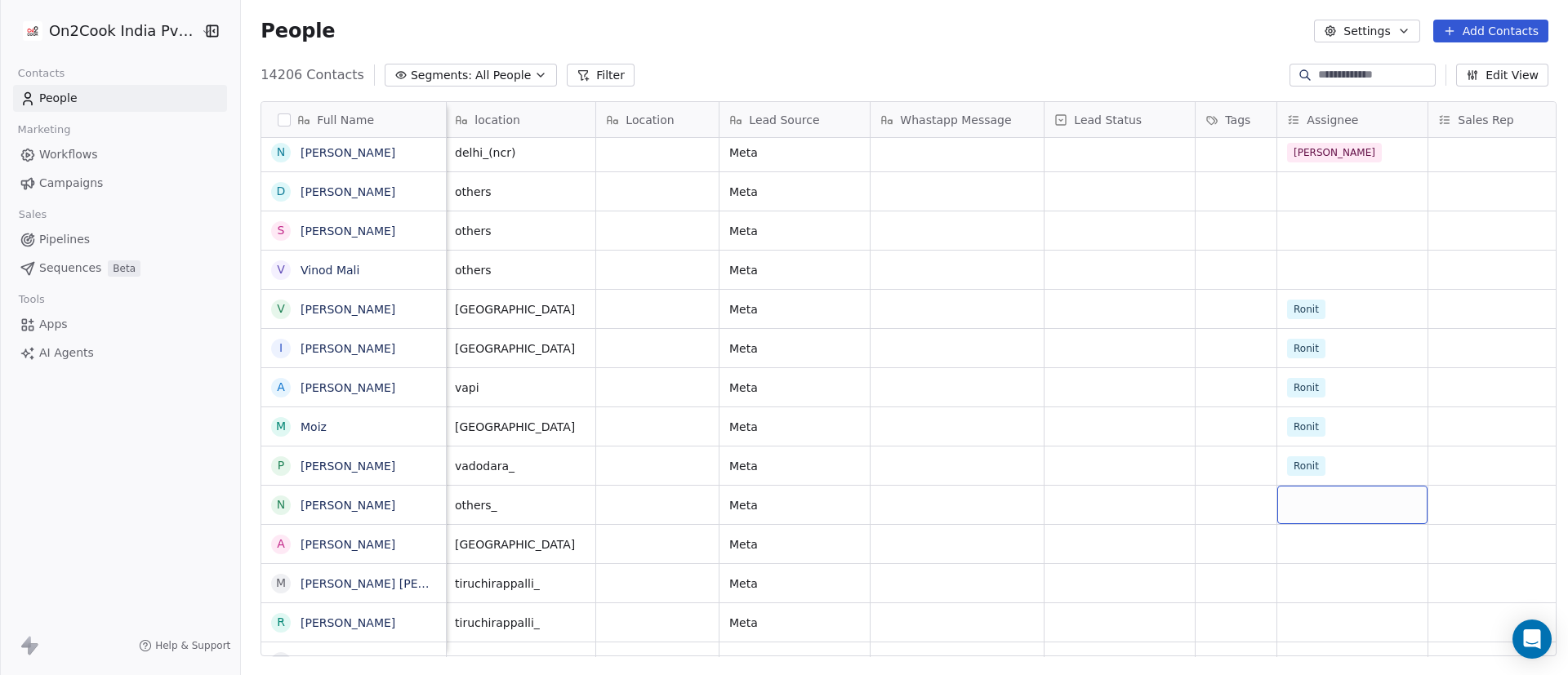
click at [1045, 449] on div "grid" at bounding box center [1352, 505] width 150 height 38
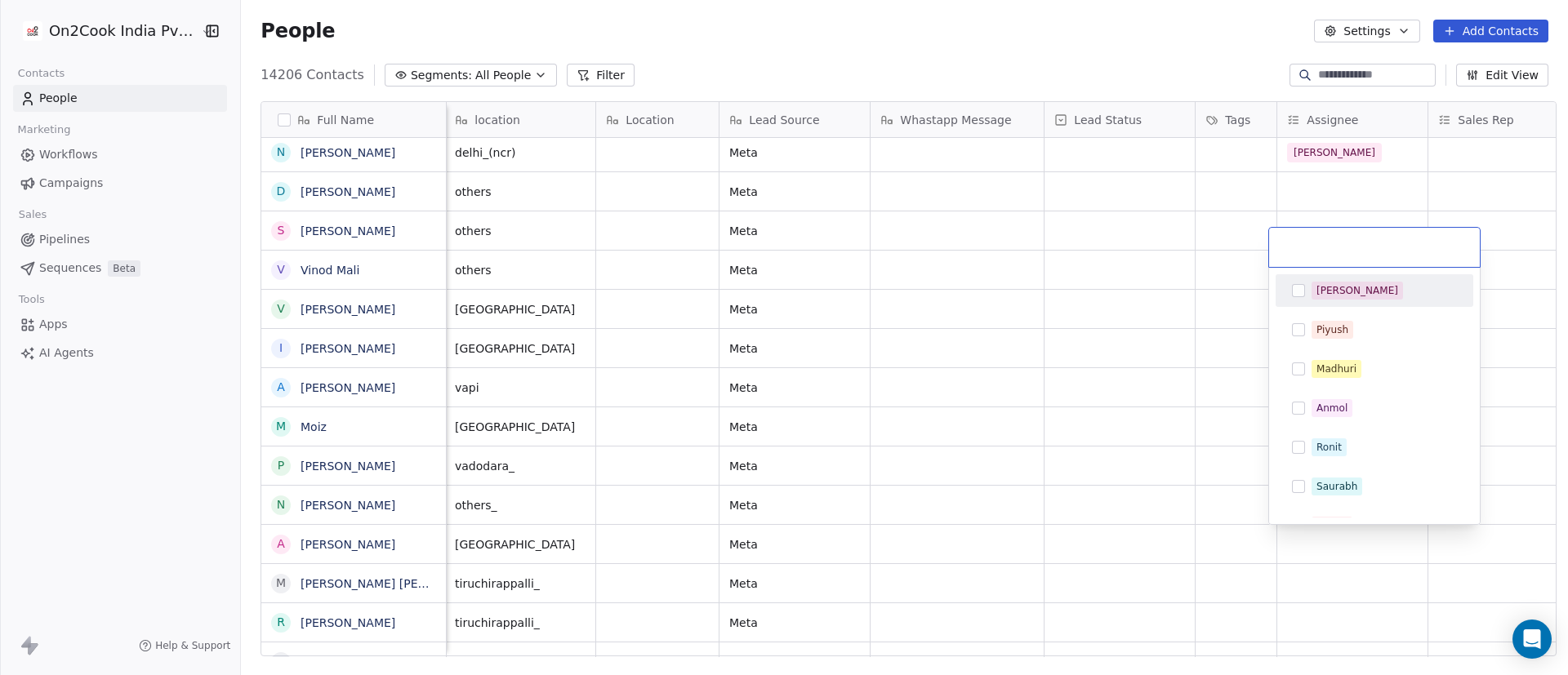
click at [1045, 449] on html "On2Cook India Pvt. Ltd. Contacts People Marketing Workflows Campaigns Sales Pip…" at bounding box center [784, 337] width 1568 height 675
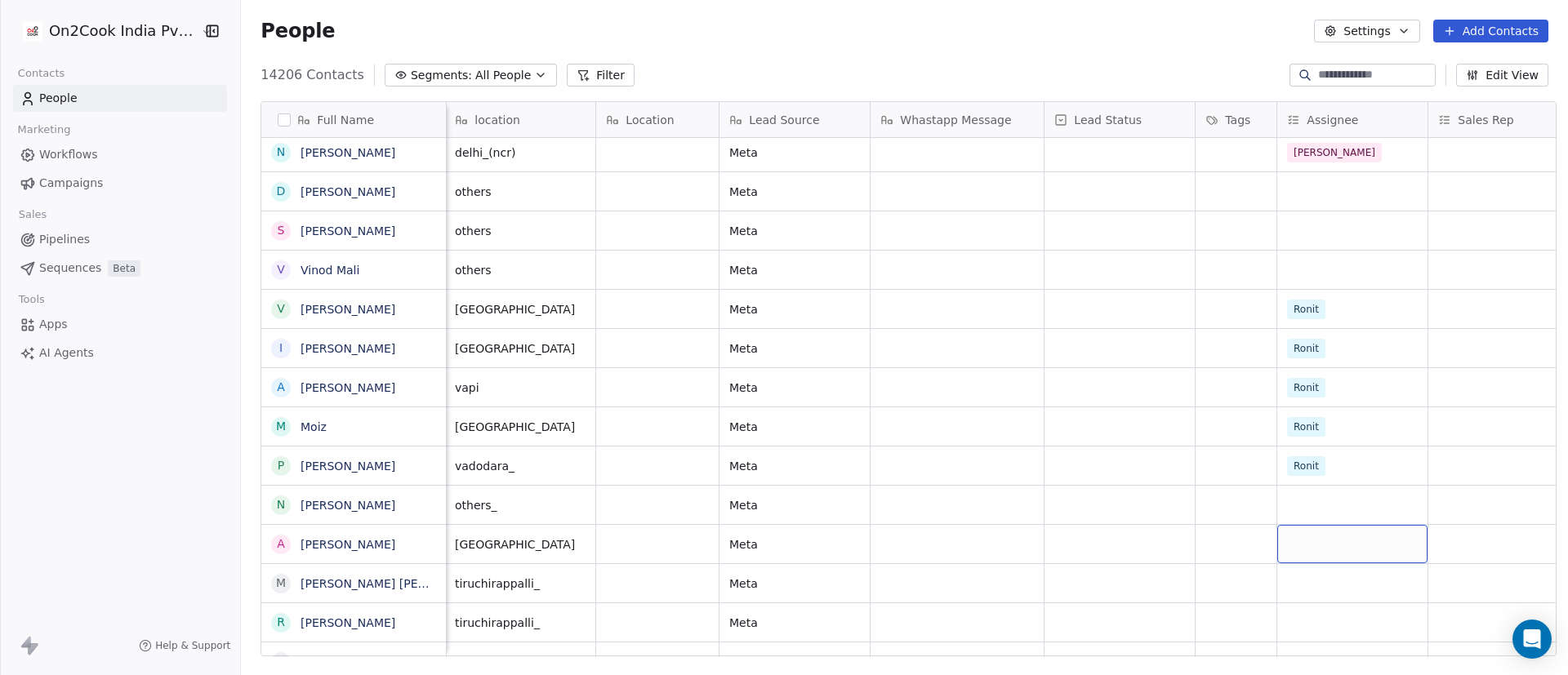
click at [1045, 449] on div "grid" at bounding box center [1352, 544] width 150 height 38
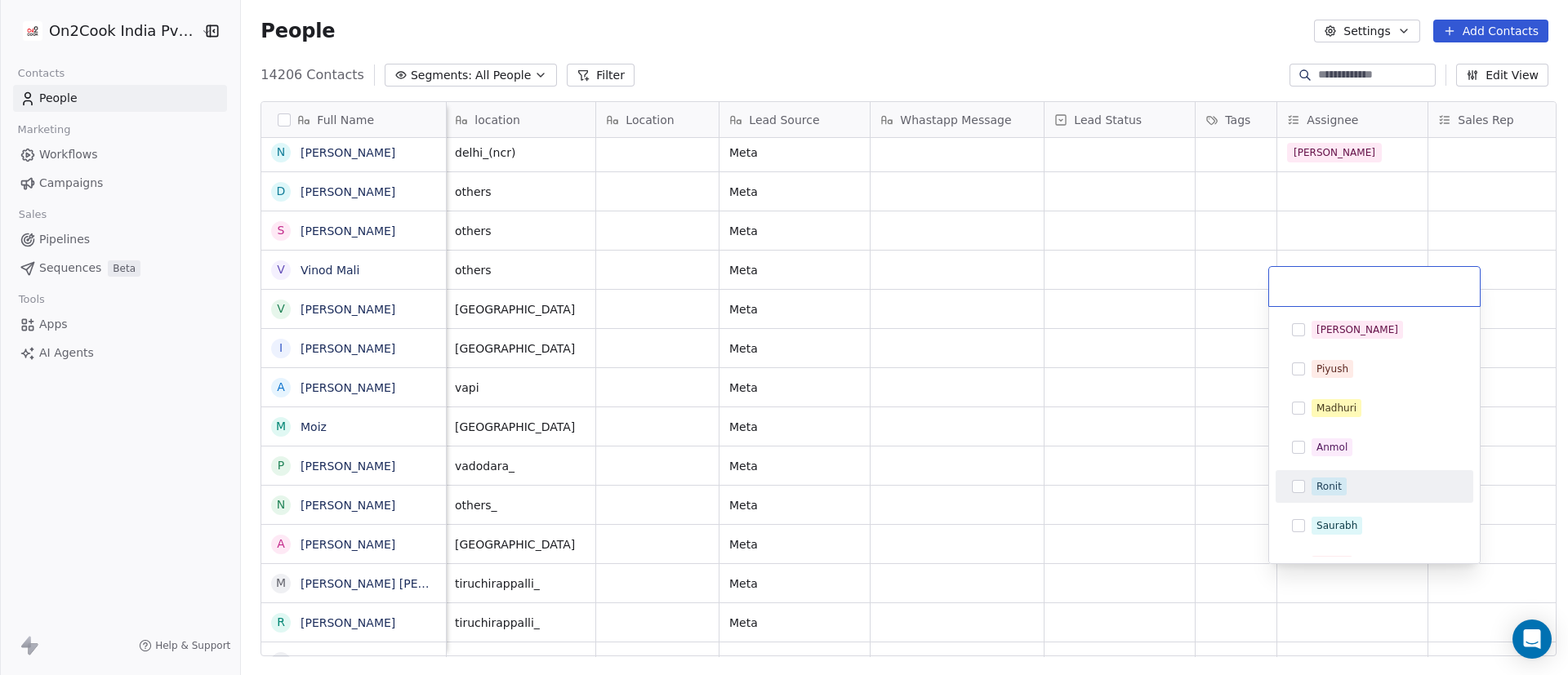
click at [1045, 449] on span "Ronit" at bounding box center [1329, 486] width 35 height 18
click at [1045, 449] on html "On2Cook India Pvt. Ltd. Contacts People Marketing Workflows Campaigns Sales Pip…" at bounding box center [784, 337] width 1568 height 675
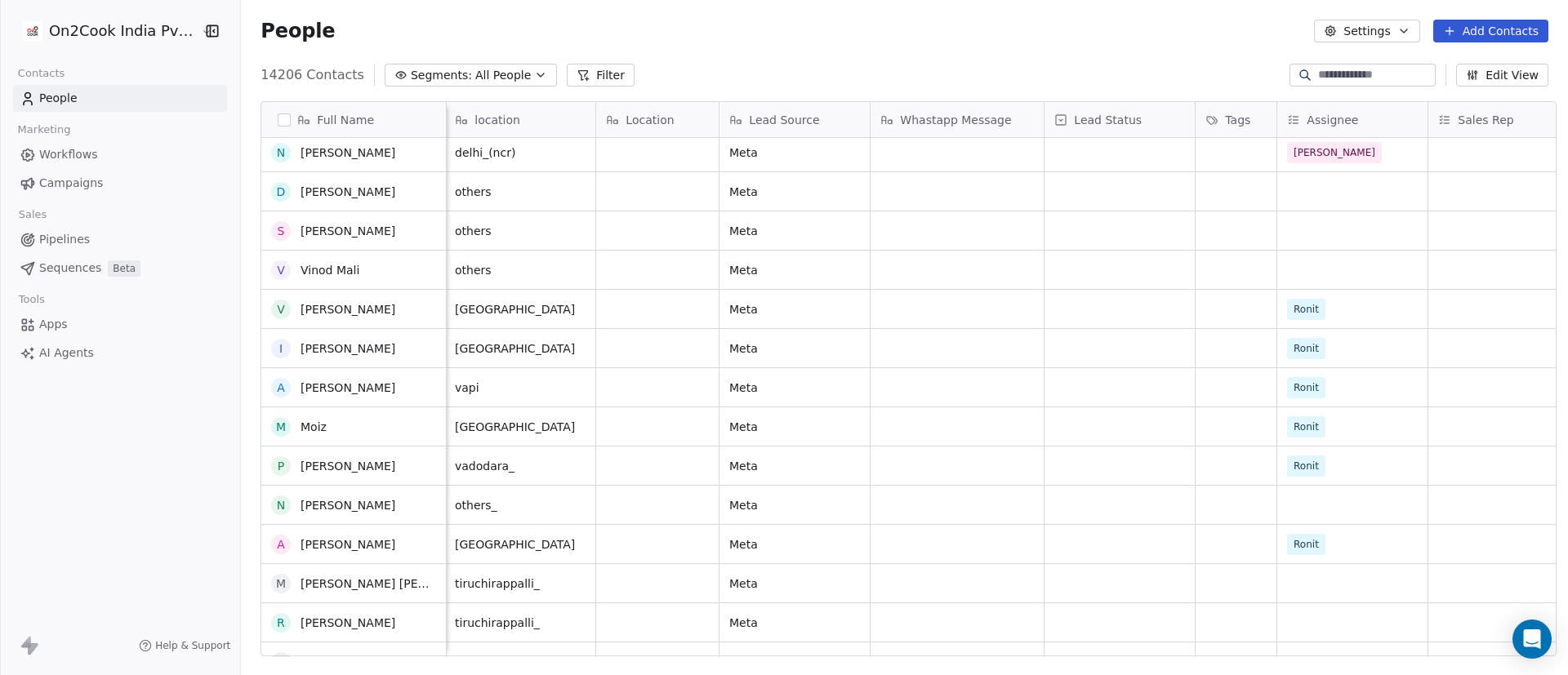
scroll to position [559, 0]
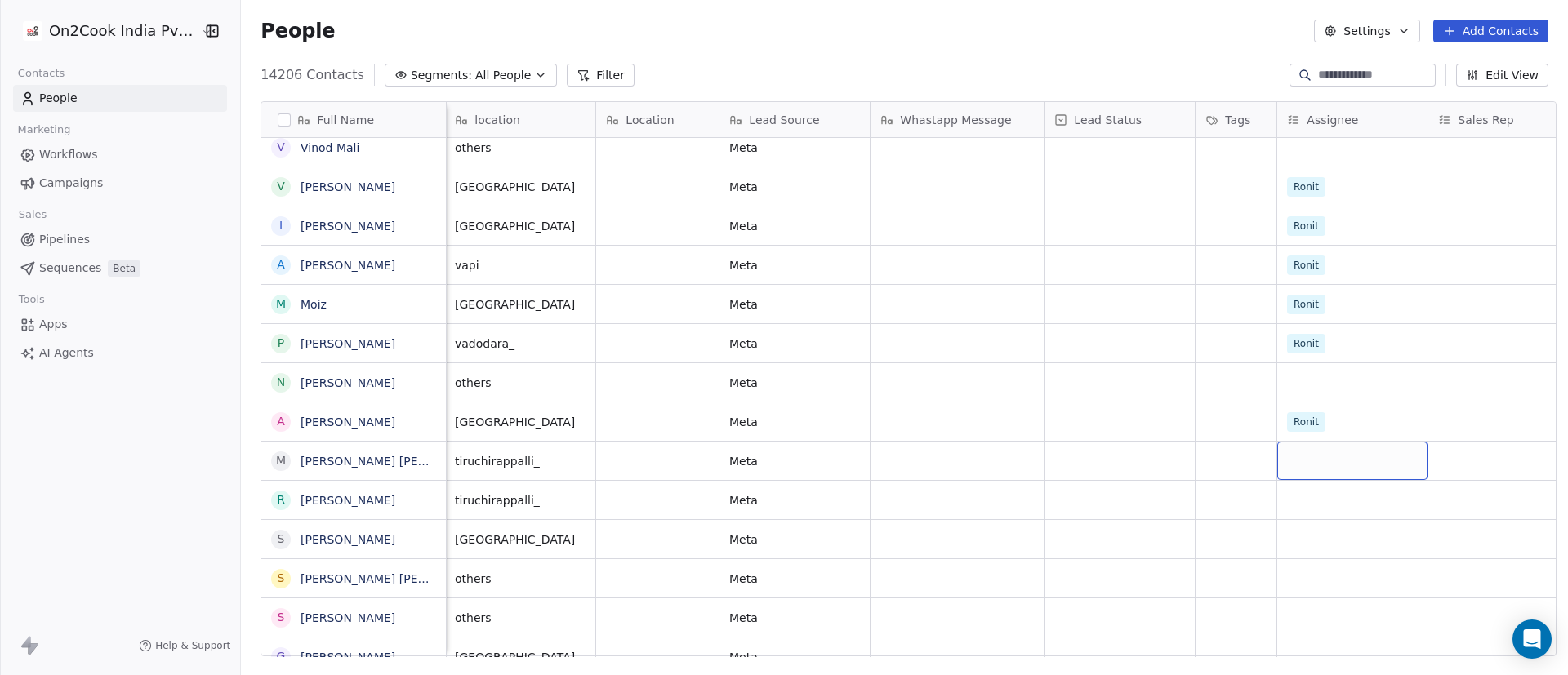
click at [1045, 449] on div "grid" at bounding box center [1352, 460] width 150 height 38
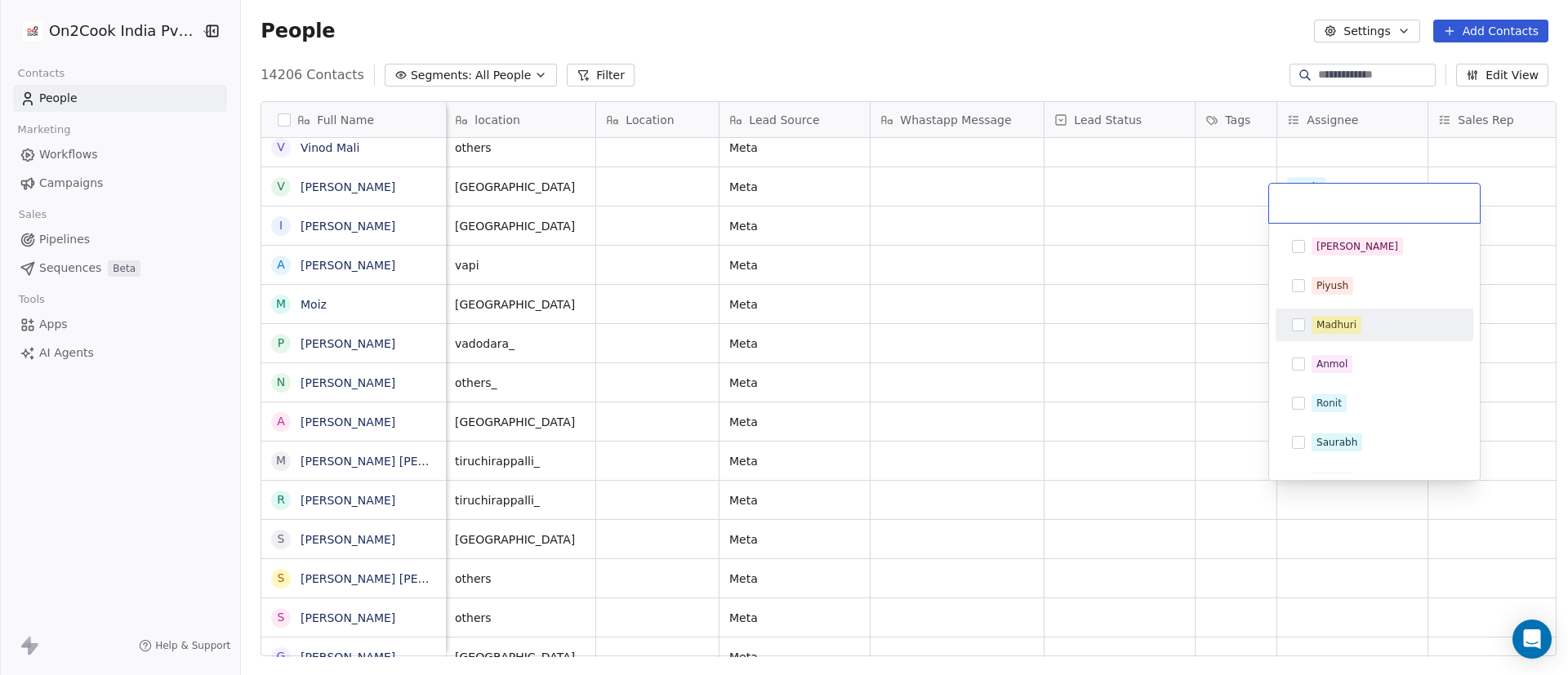
click at [1045, 321] on div "Madhuri" at bounding box center [1337, 325] width 40 height 15
click at [1045, 449] on html "On2Cook India Pvt. Ltd. Contacts People Marketing Workflows Campaigns Sales Pip…" at bounding box center [784, 337] width 1568 height 675
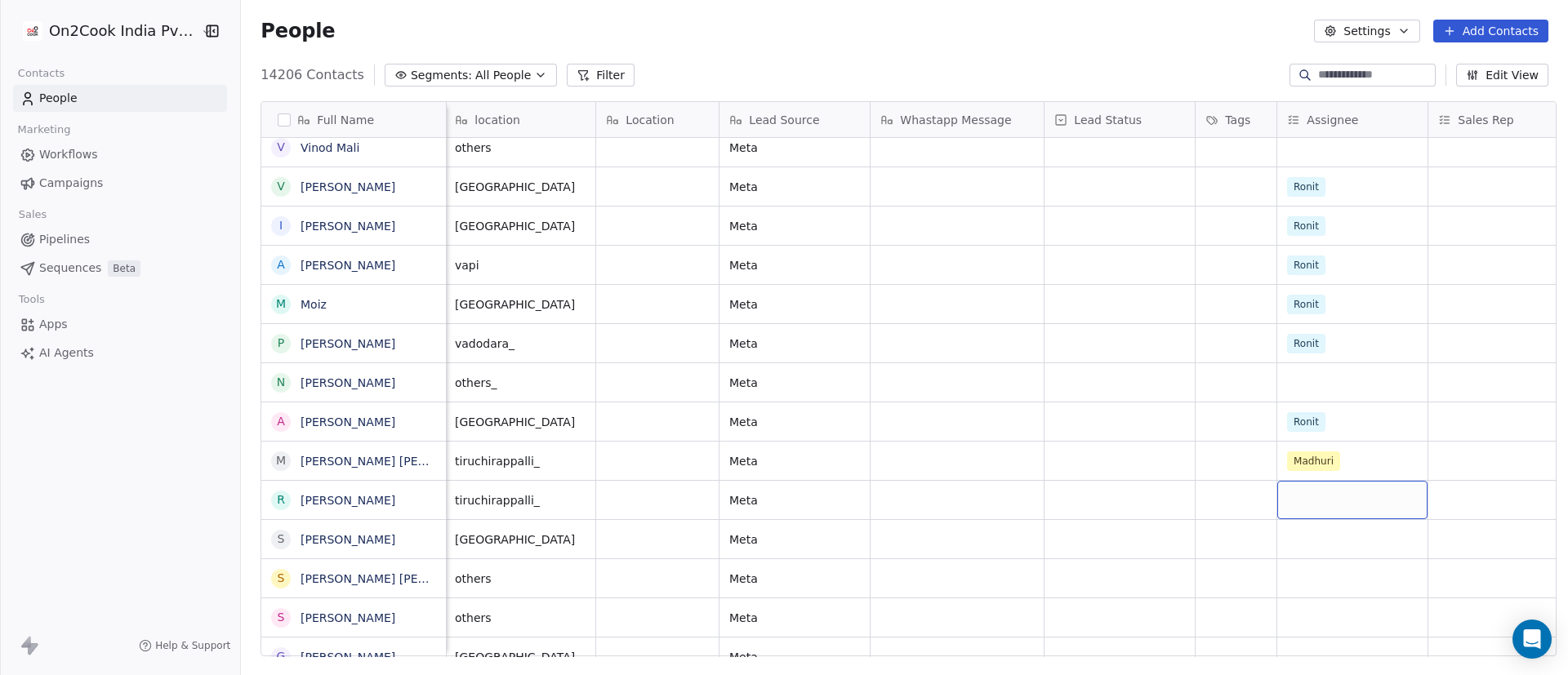
click at [1045, 449] on div "grid" at bounding box center [1352, 500] width 150 height 38
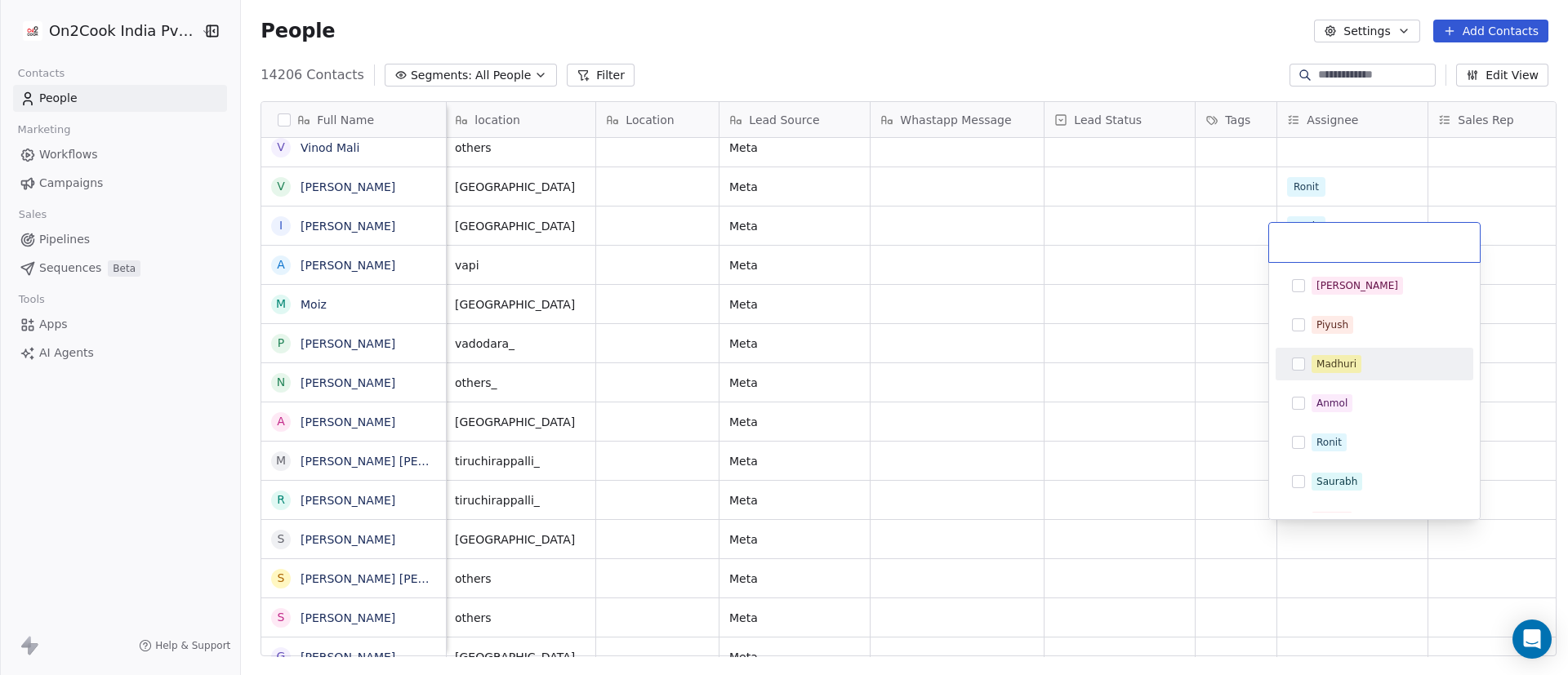
click at [1045, 361] on div "Madhuri" at bounding box center [1337, 364] width 40 height 15
click at [1045, 449] on html "On2Cook India Pvt. Ltd. Contacts People Marketing Workflows Campaigns Sales Pip…" at bounding box center [784, 337] width 1568 height 675
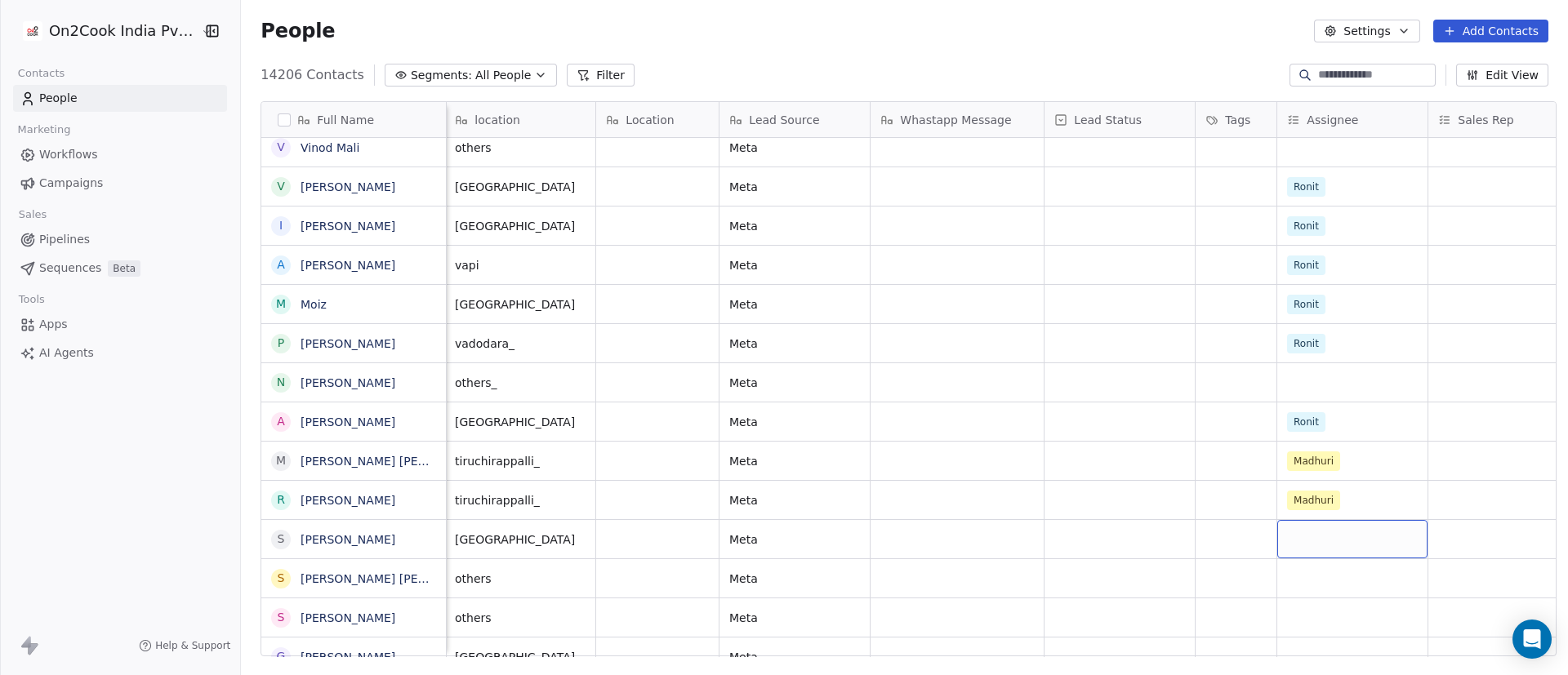
click at [1045, 449] on div "grid" at bounding box center [1352, 539] width 150 height 38
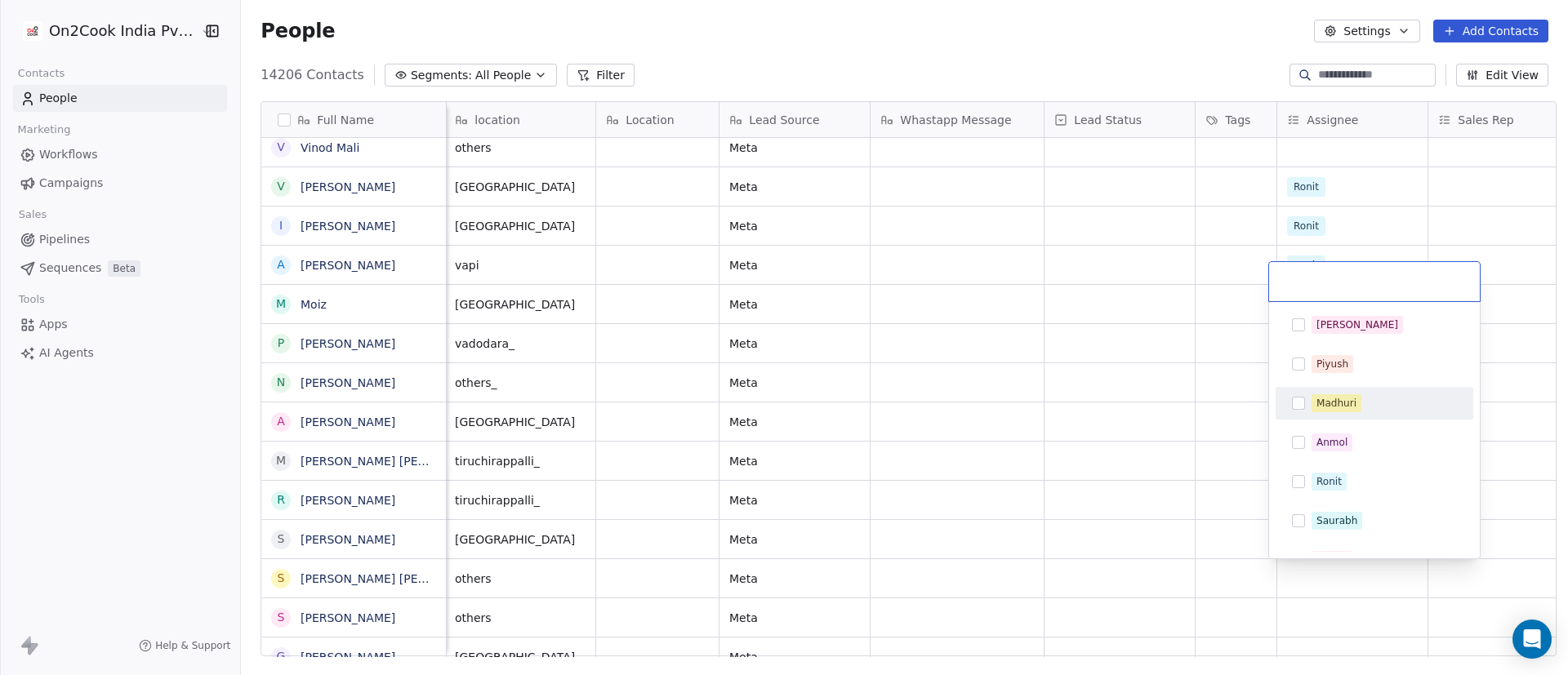
click at [1045, 393] on div "Madhuri" at bounding box center [1374, 403] width 184 height 26
click at [1045, 449] on html "On2Cook India Pvt. Ltd. Contacts People Marketing Workflows Campaigns Sales Pip…" at bounding box center [784, 337] width 1568 height 675
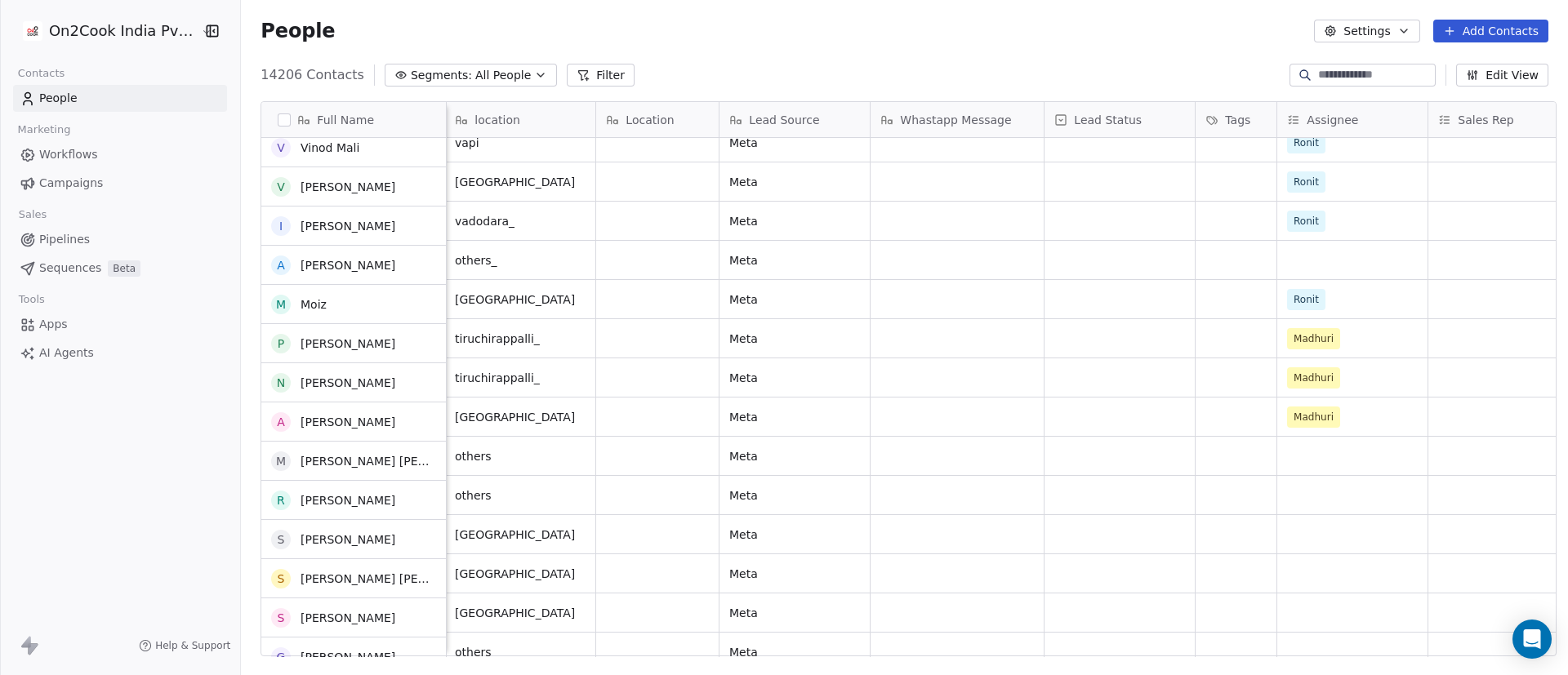
scroll to position [682, 0]
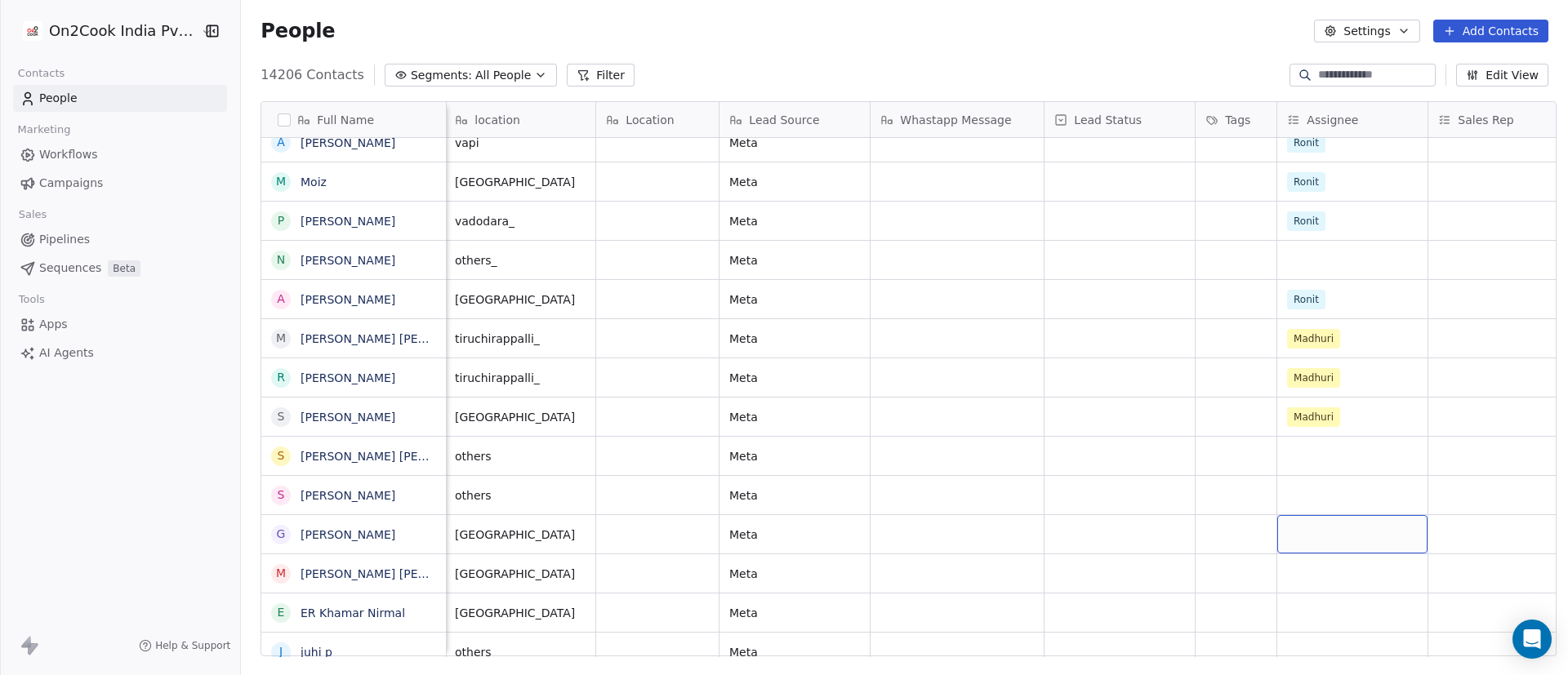
click at [1045, 449] on div "grid" at bounding box center [1352, 534] width 150 height 38
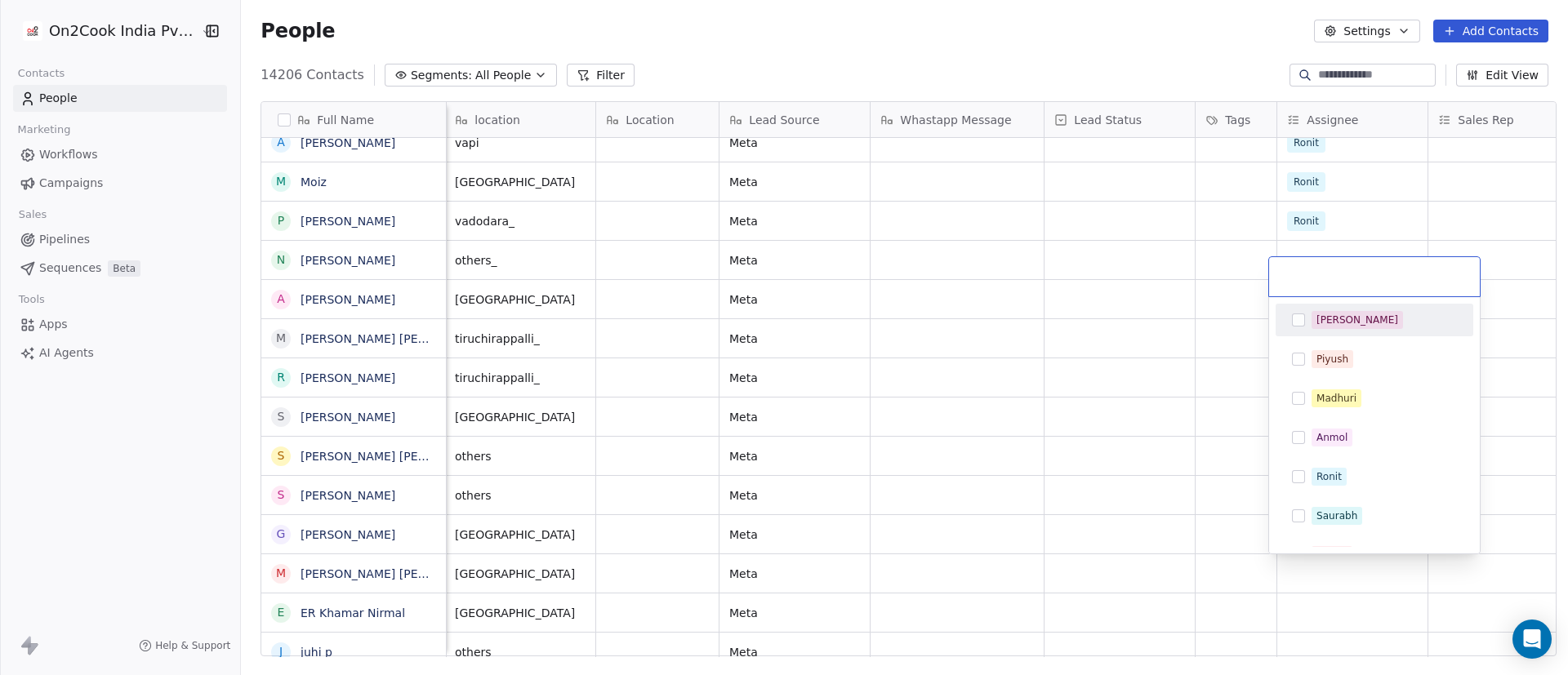
click at [1045, 332] on div "[PERSON_NAME]" at bounding box center [1374, 320] width 184 height 26
click at [1045, 426] on html "On2Cook India Pvt. Ltd. Contacts People Marketing Workflows Campaigns Sales Pip…" at bounding box center [784, 337] width 1568 height 675
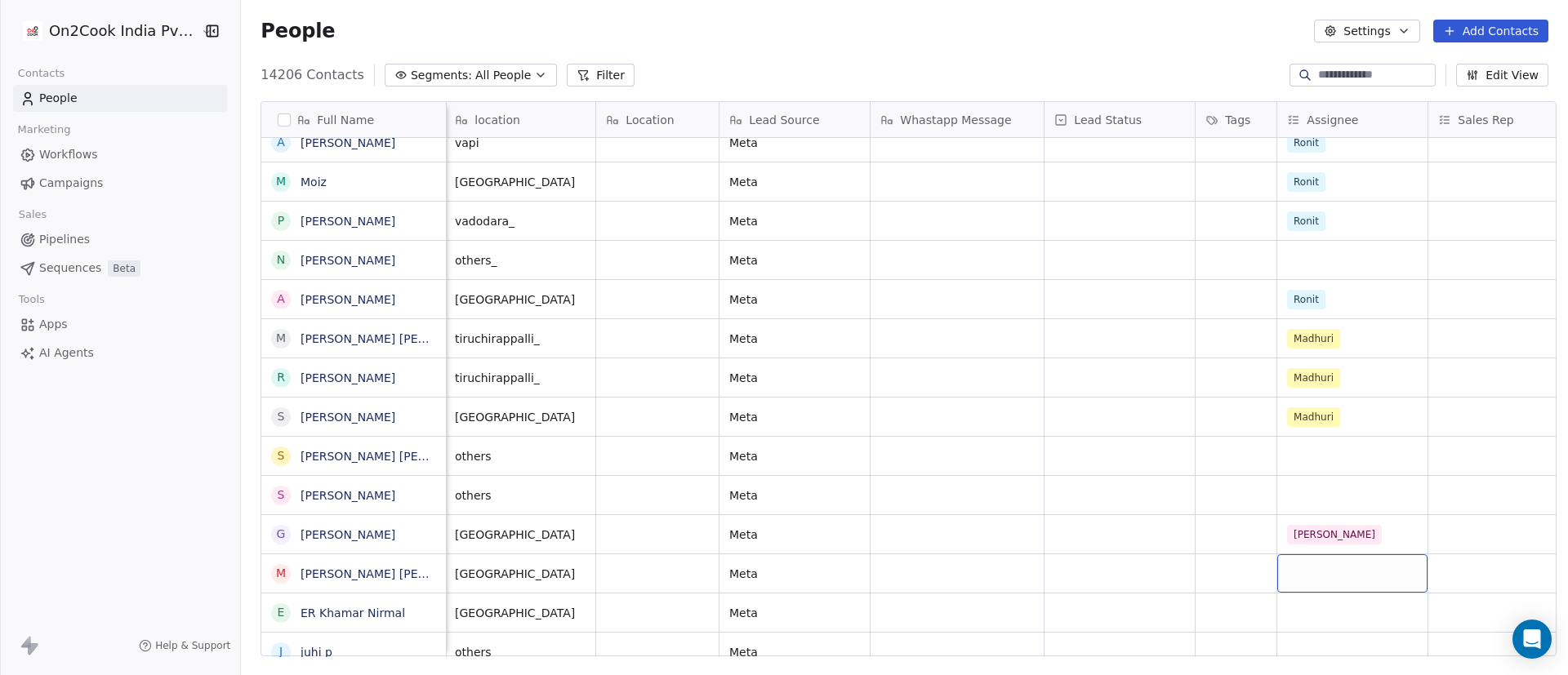
click at [1045, 449] on div "grid" at bounding box center [1352, 573] width 150 height 38
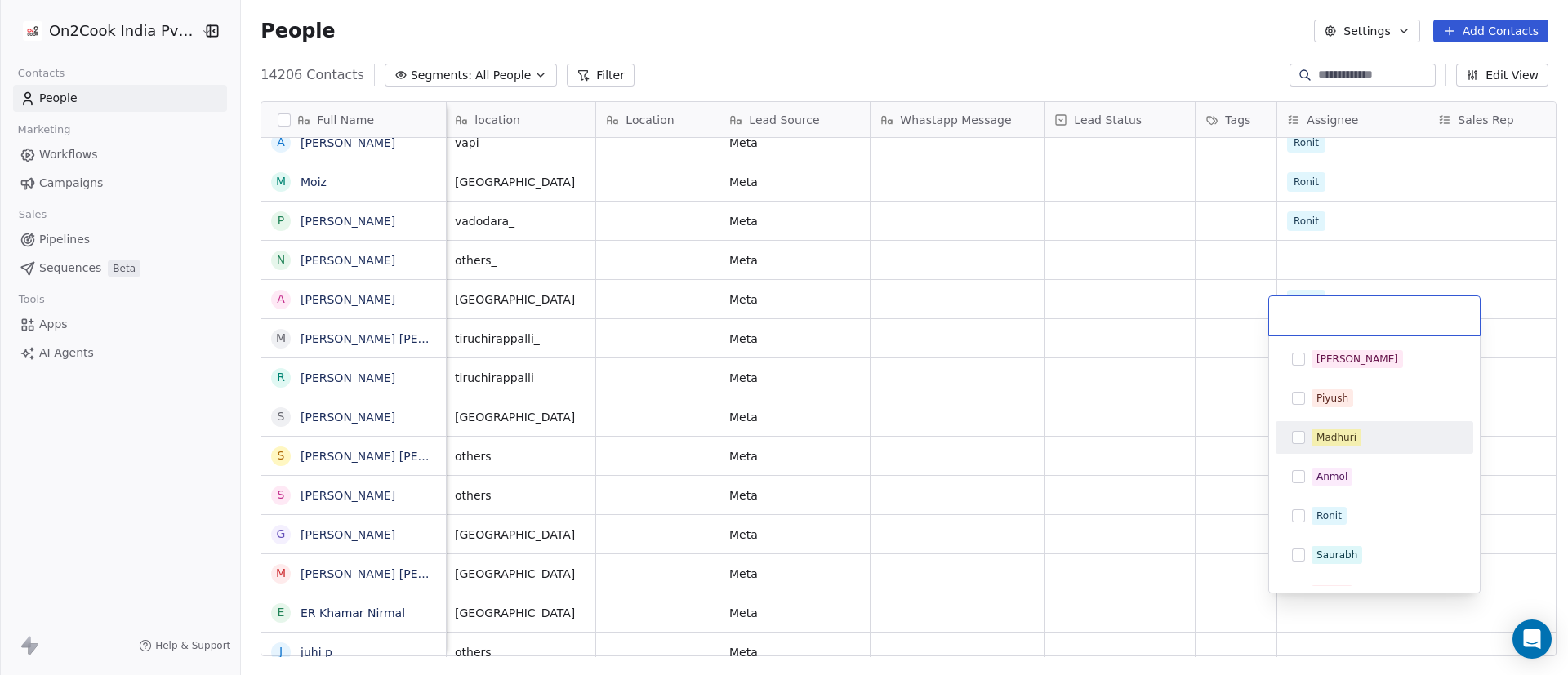
click at [1045, 433] on div "Madhuri" at bounding box center [1384, 437] width 145 height 18
click at [1045, 449] on html "On2Cook India Pvt. Ltd. Contacts People Marketing Workflows Campaigns Sales Pip…" at bounding box center [784, 337] width 1568 height 675
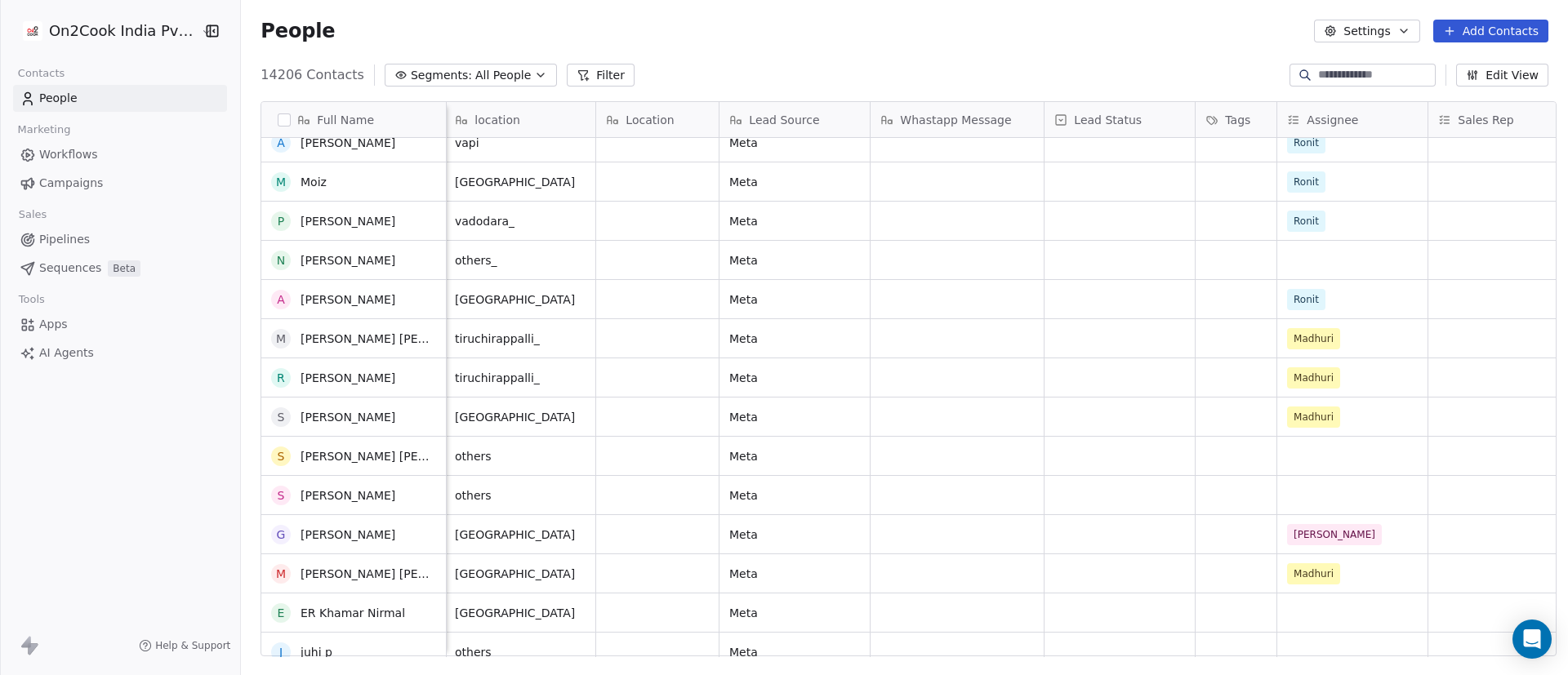
scroll to position [804, 0]
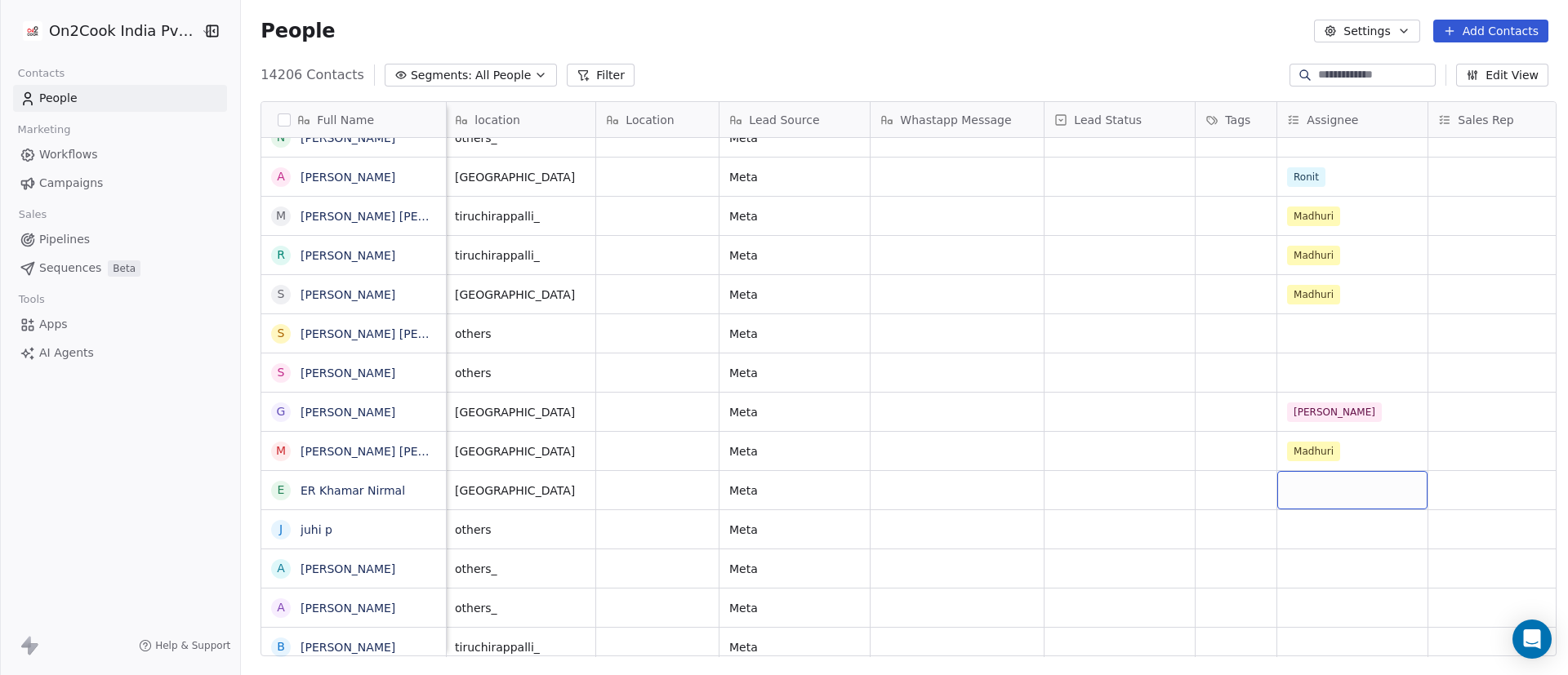
click at [1045, 449] on div "grid" at bounding box center [1352, 490] width 150 height 38
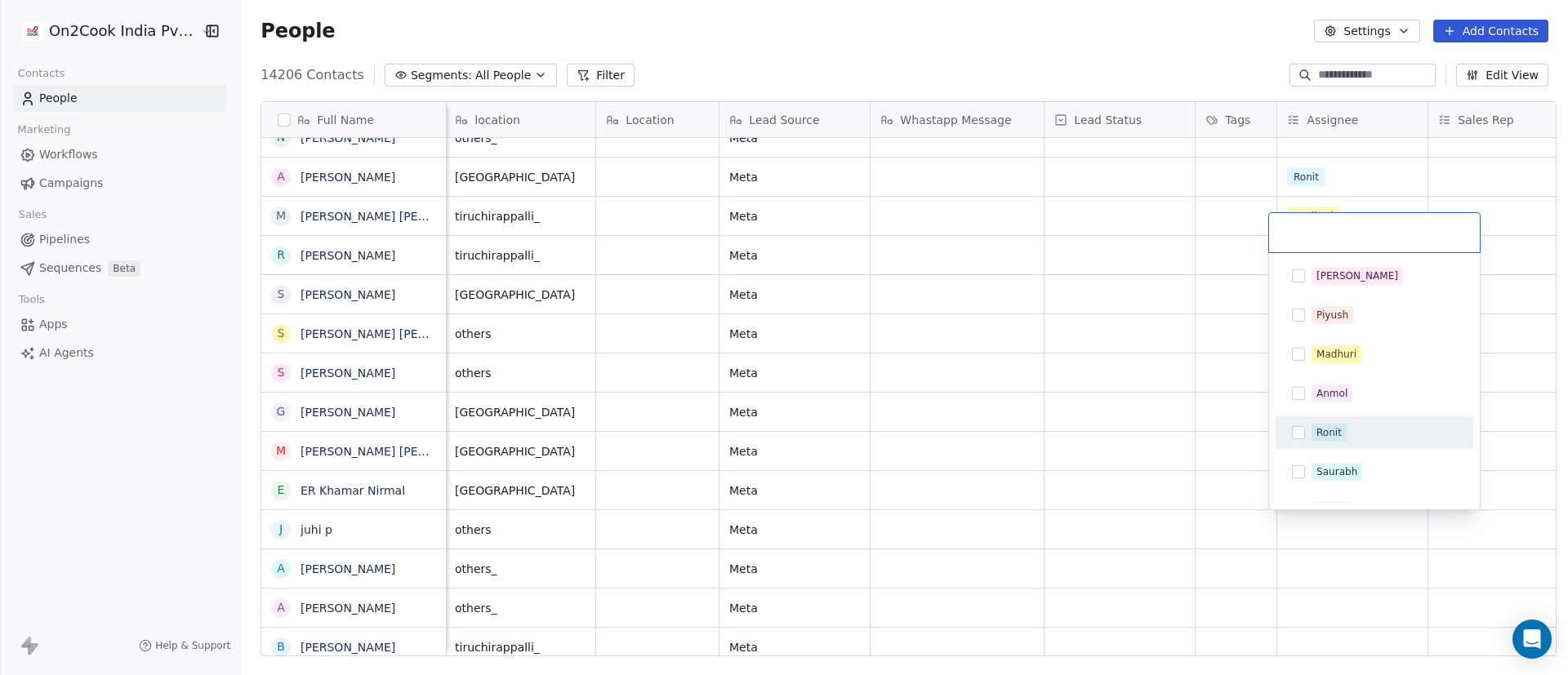
click at [1045, 431] on div "Ronit" at bounding box center [1384, 433] width 145 height 18
click at [1045, 449] on html "On2Cook India Pvt. Ltd. Contacts People Marketing Workflows Campaigns Sales Pip…" at bounding box center [784, 337] width 1568 height 675
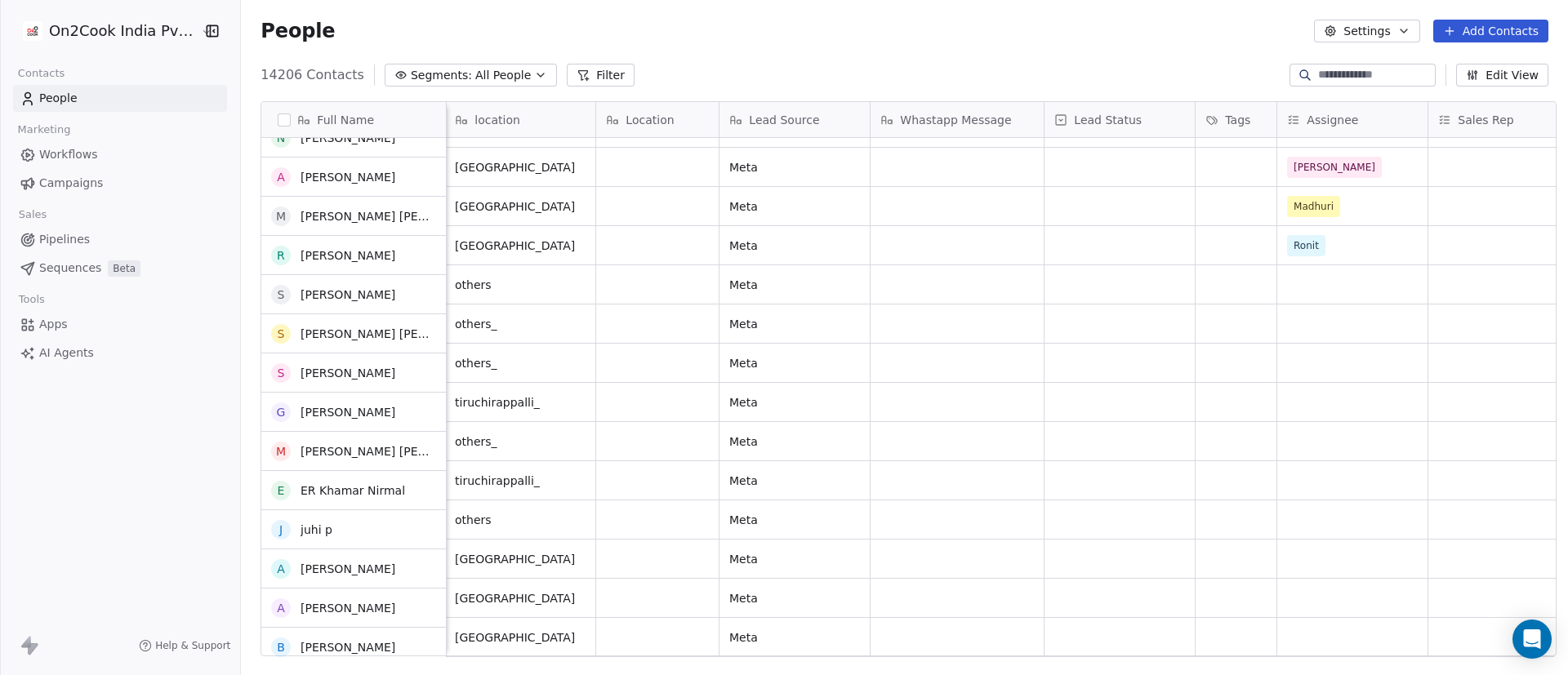
scroll to position [1049, 0]
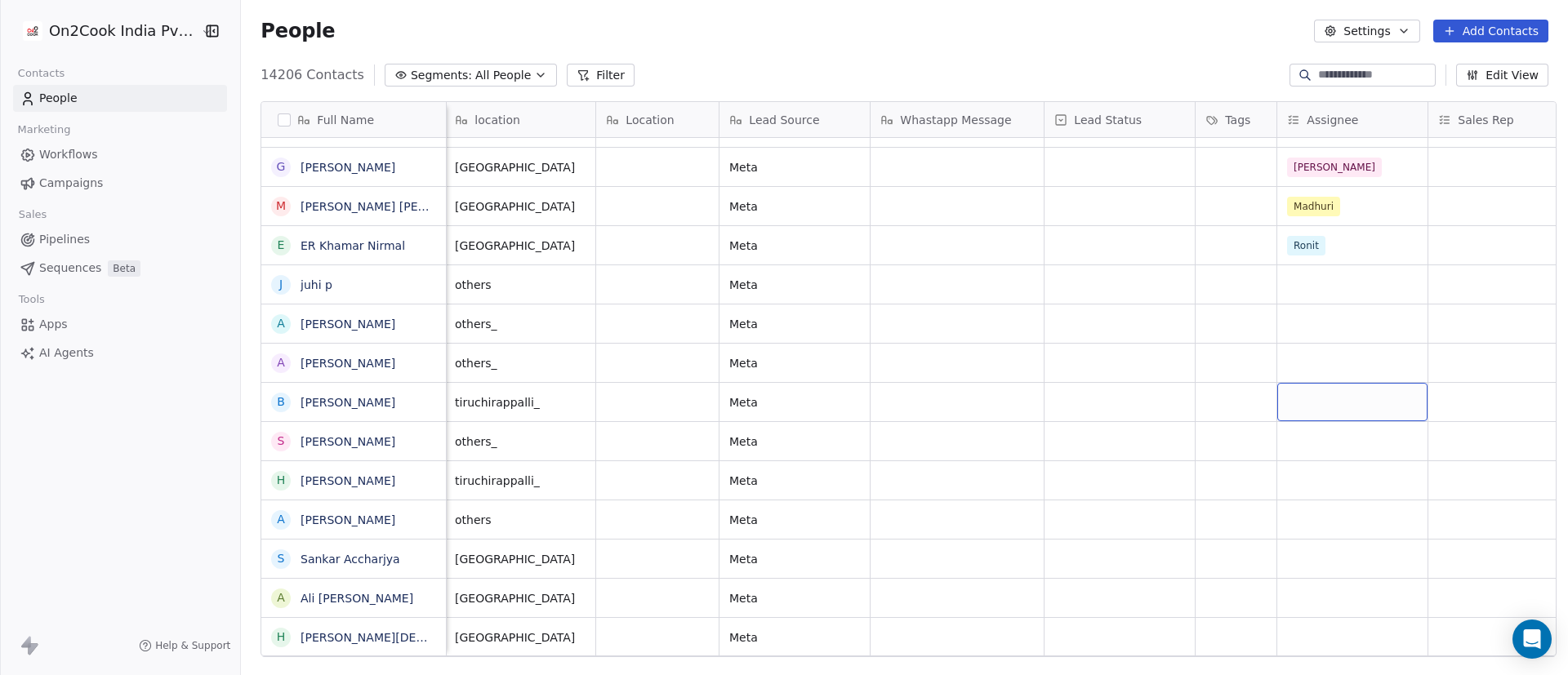
click at [1045, 405] on div "grid" at bounding box center [1352, 402] width 150 height 38
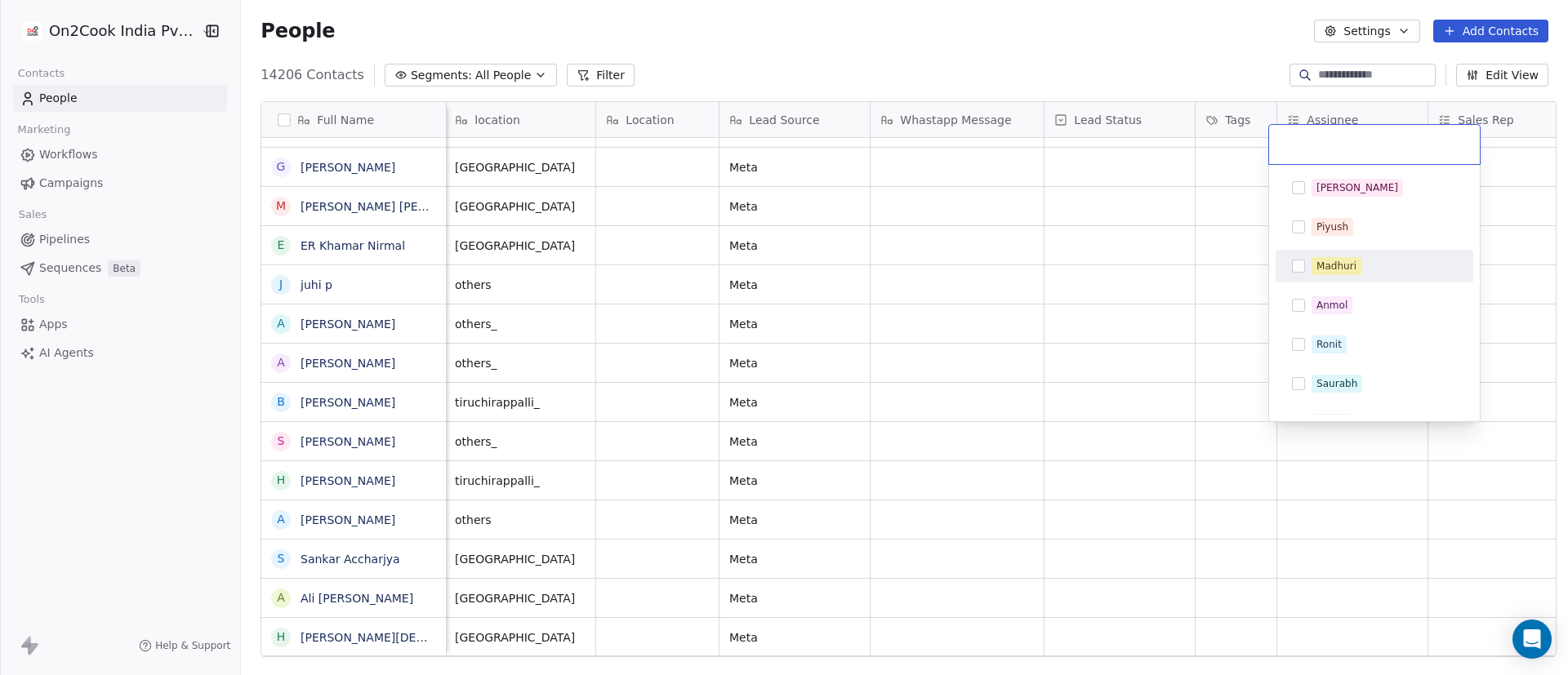
click at [1045, 265] on div "Madhuri" at bounding box center [1384, 266] width 145 height 18
click at [1045, 449] on html "On2Cook India Pvt. Ltd. Contacts People Marketing Workflows Campaigns Sales Pip…" at bounding box center [784, 337] width 1568 height 675
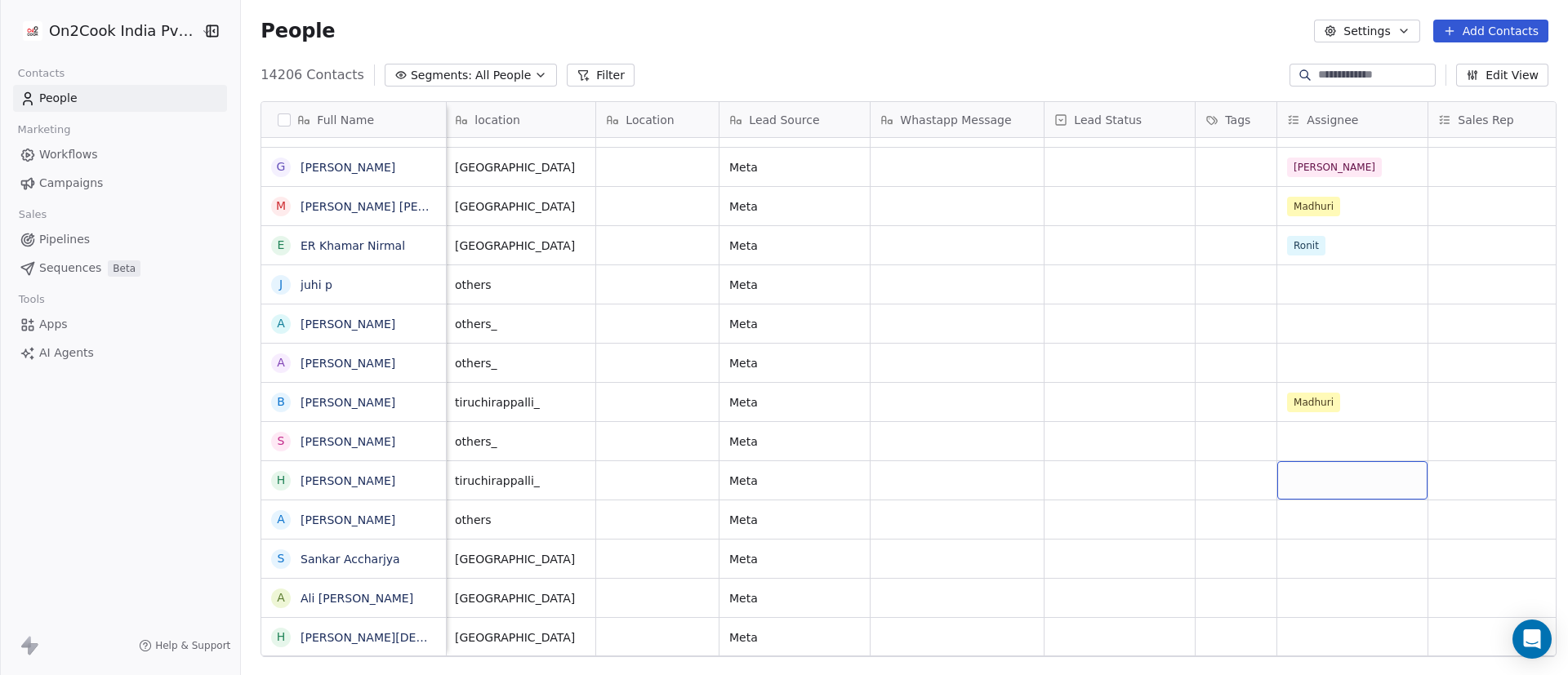
click at [1045, 449] on div "grid" at bounding box center [1352, 480] width 150 height 38
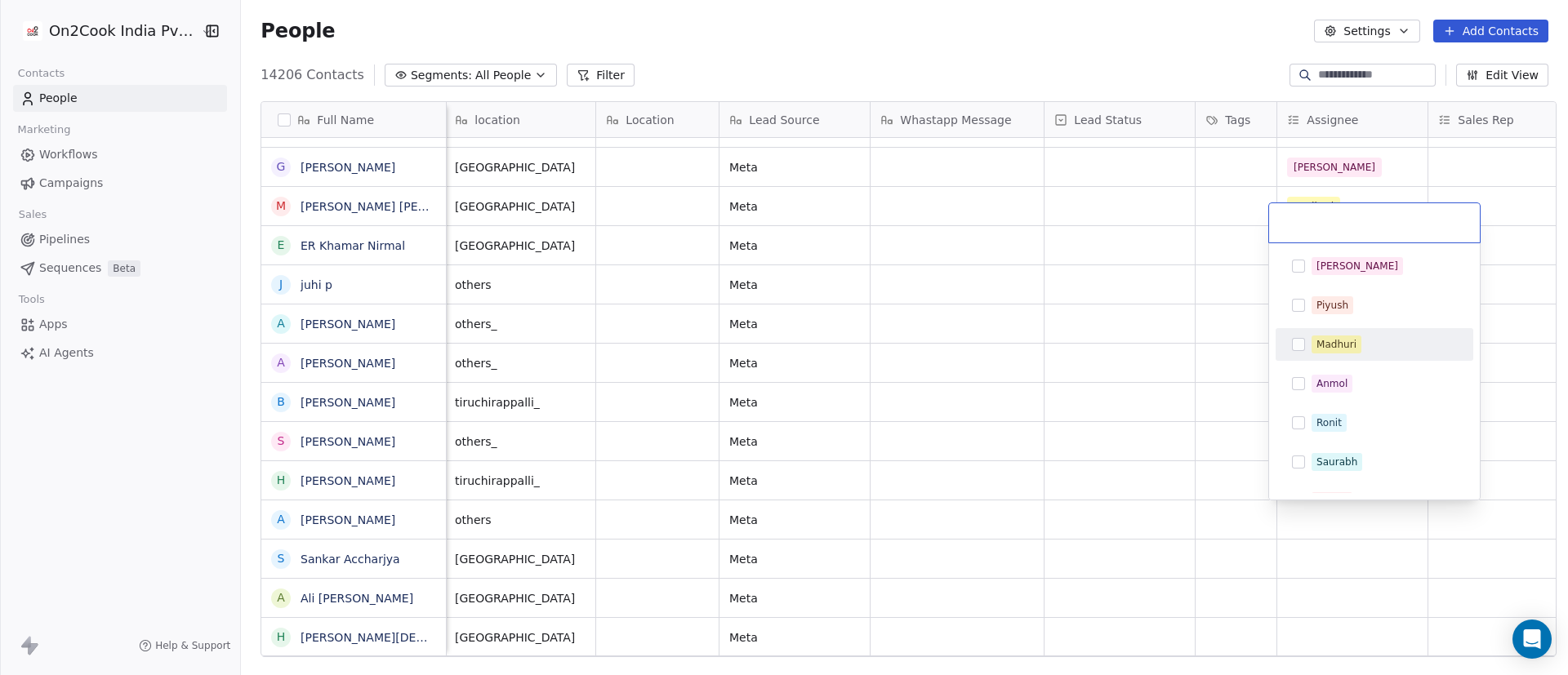
click at [1045, 335] on div "Madhuri" at bounding box center [1384, 344] width 145 height 18
click at [1045, 449] on html "On2Cook India Pvt. Ltd. Contacts People Marketing Workflows Campaigns Sales Pip…" at bounding box center [784, 337] width 1568 height 675
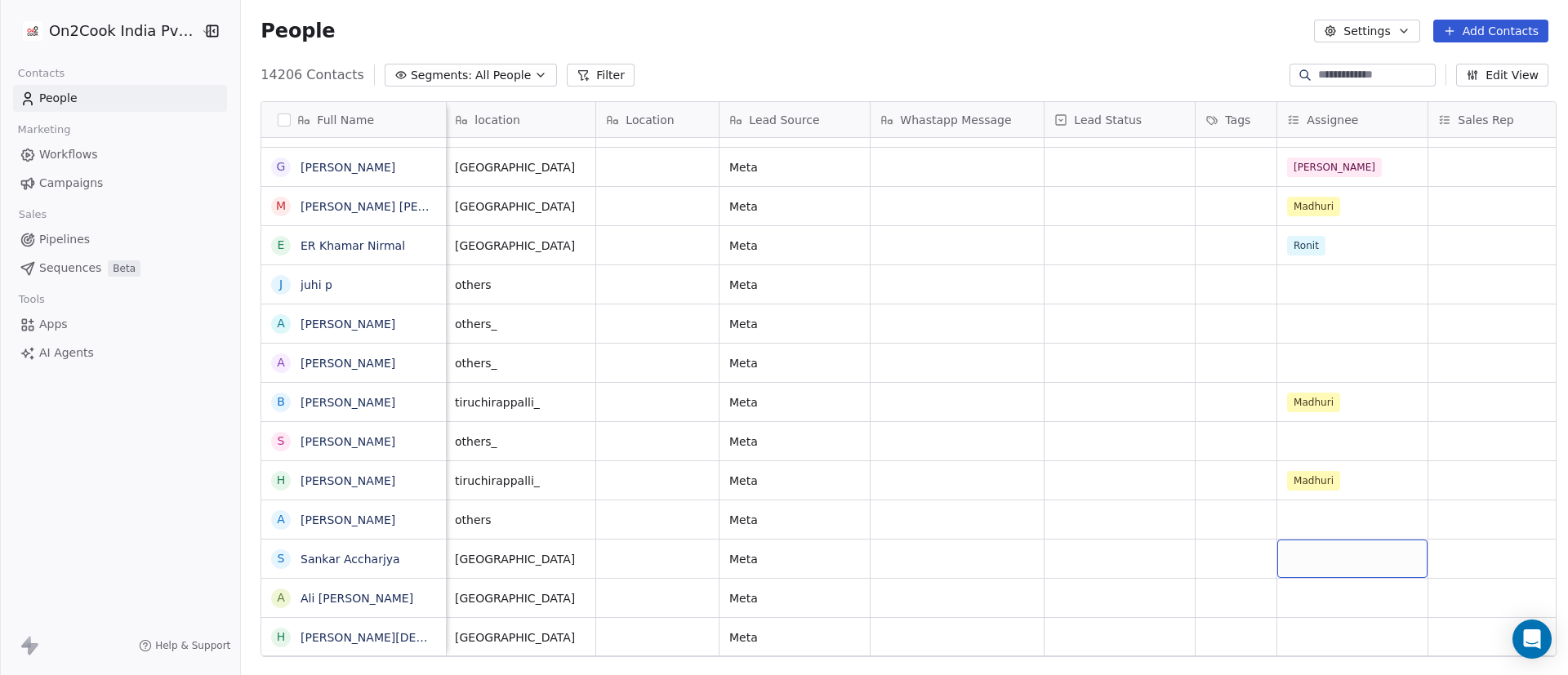
click at [1045, 449] on div "grid" at bounding box center [1352, 559] width 150 height 38
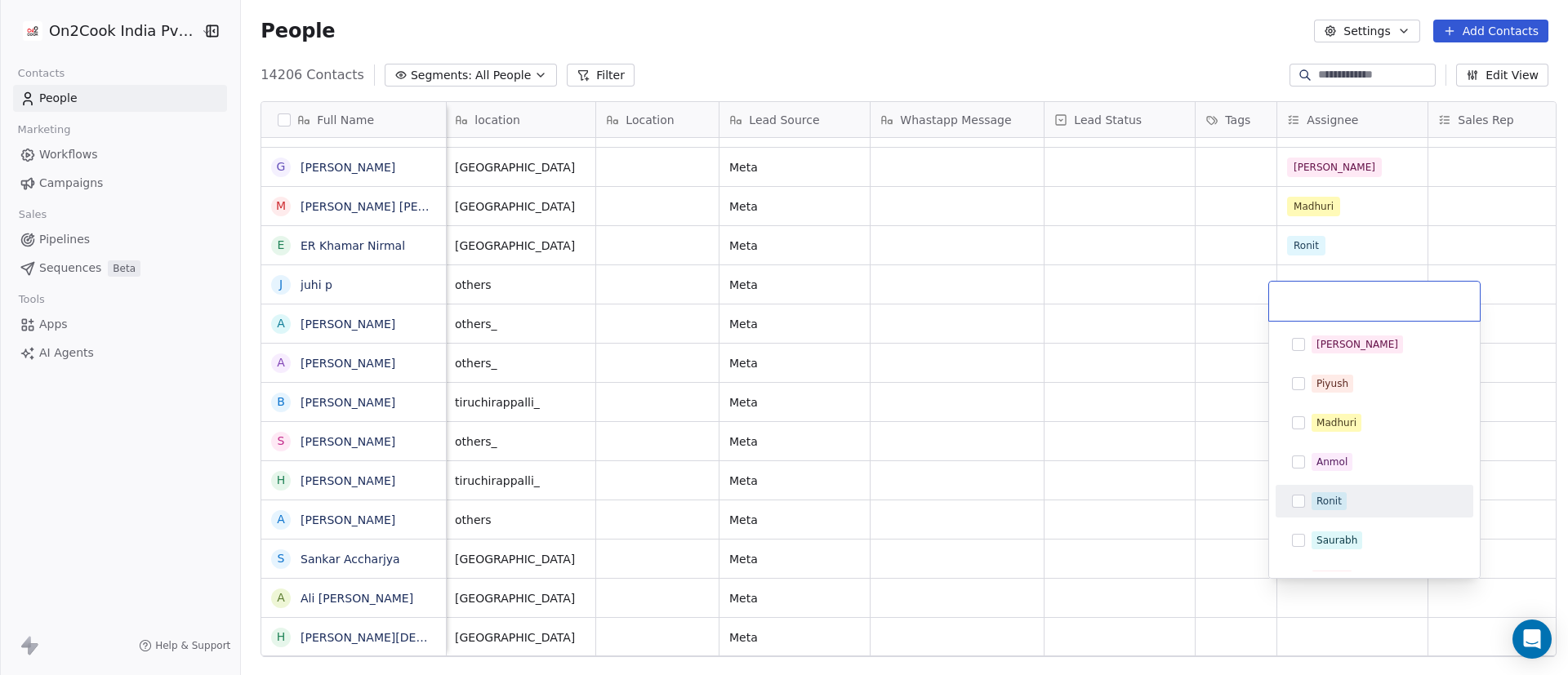
click at [1045, 449] on div "Ronit" at bounding box center [1329, 500] width 25 height 15
click at [1045, 449] on html "On2Cook India Pvt. Ltd. Contacts People Marketing Workflows Campaigns Sales Pip…" at bounding box center [784, 337] width 1568 height 675
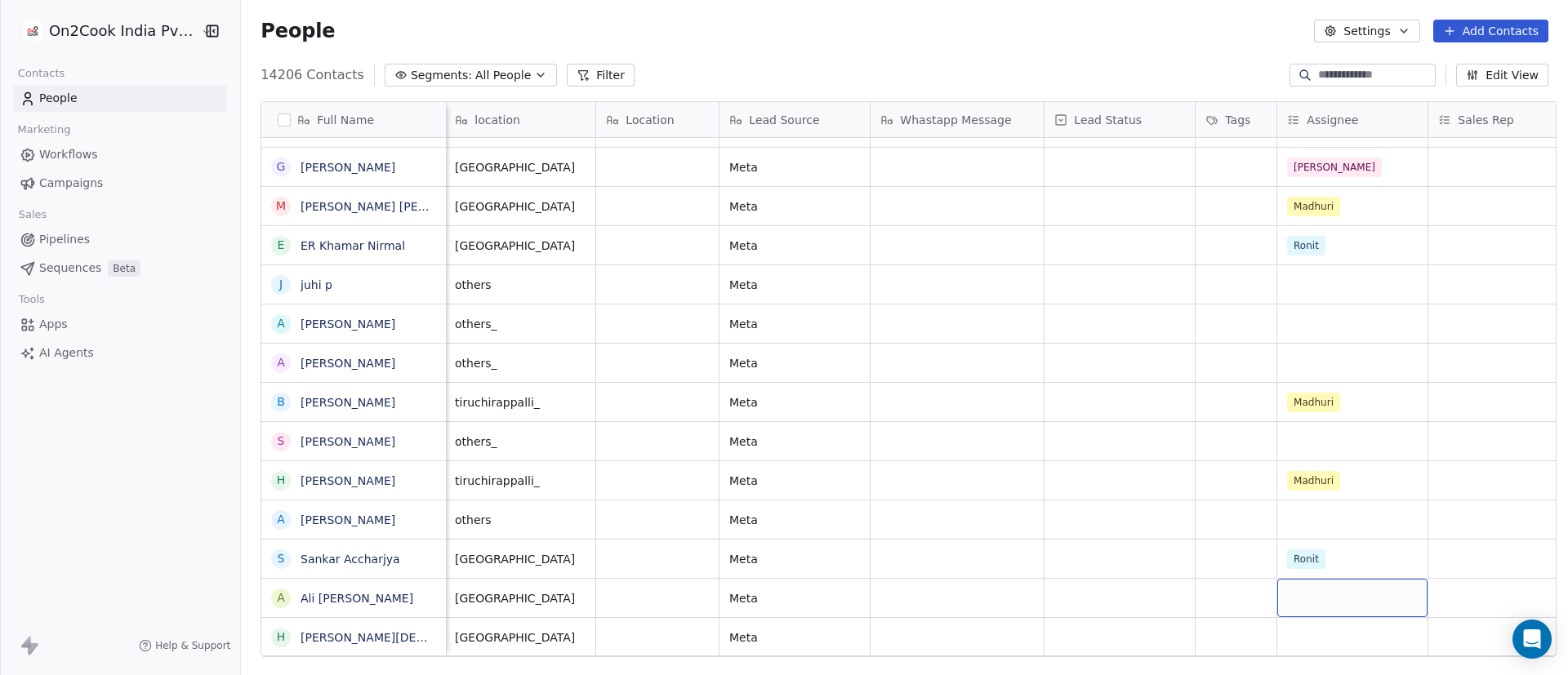
scroll to position [1063, 0]
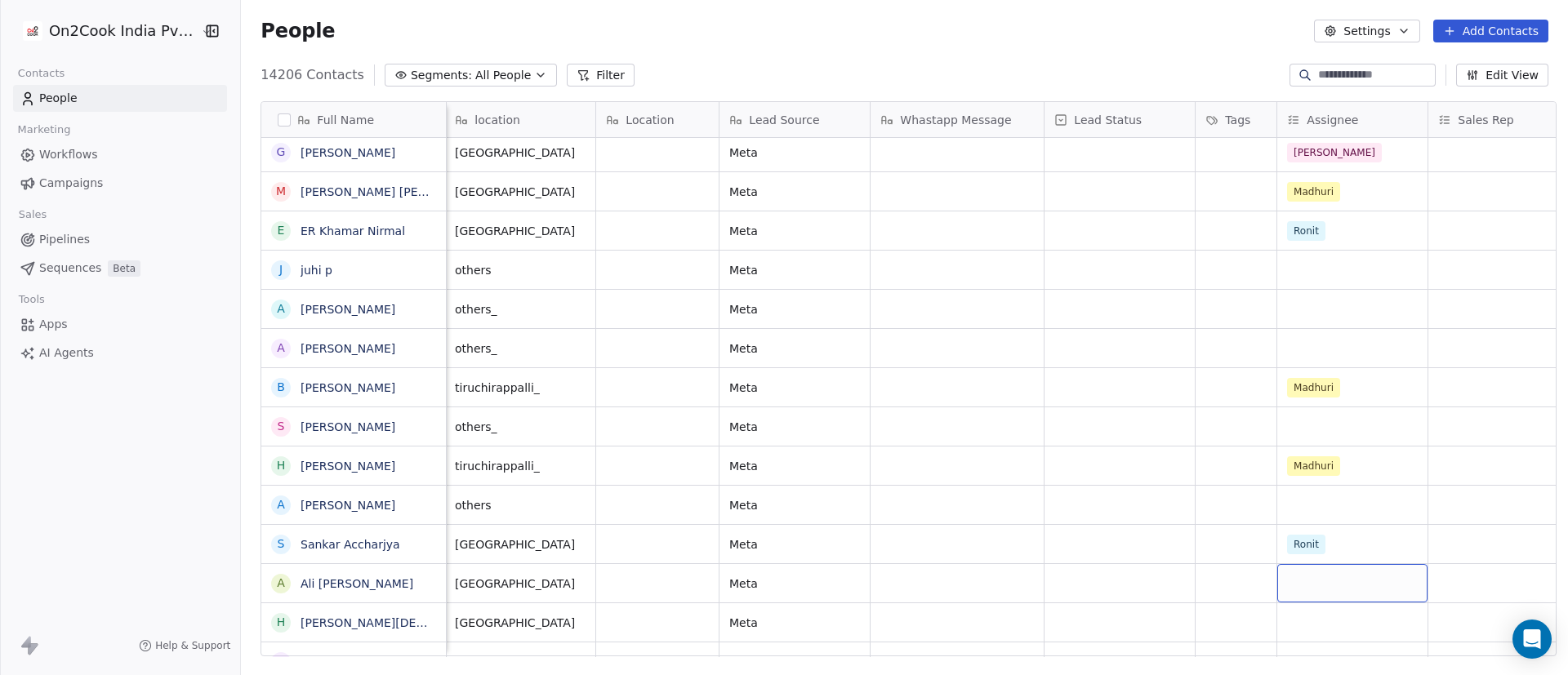
click at [1045, 449] on div "grid" at bounding box center [1352, 583] width 150 height 38
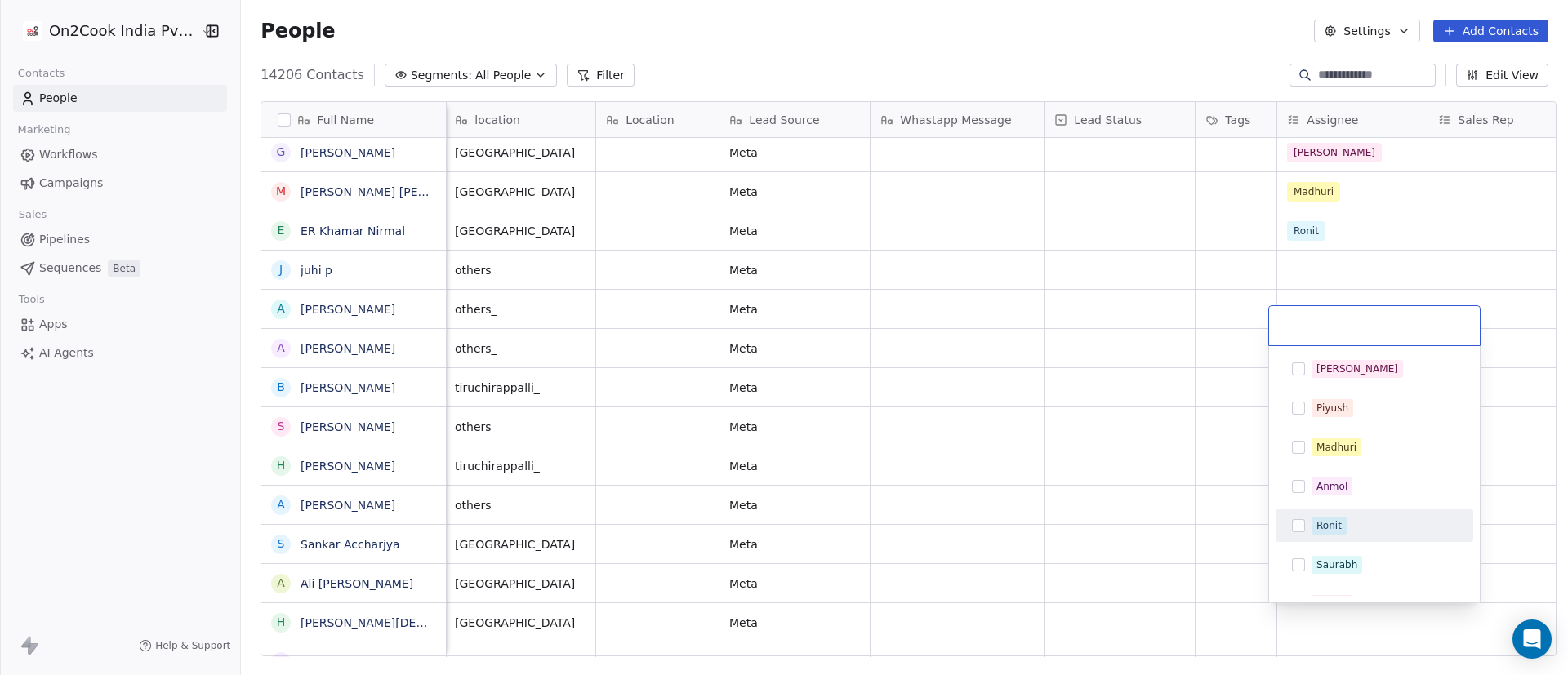
click at [1045, 449] on div "Ronit" at bounding box center [1329, 526] width 25 height 15
click at [1045, 449] on html "On2Cook India Pvt. Ltd. Contacts People Marketing Workflows Campaigns Sales Pip…" at bounding box center [784, 337] width 1568 height 675
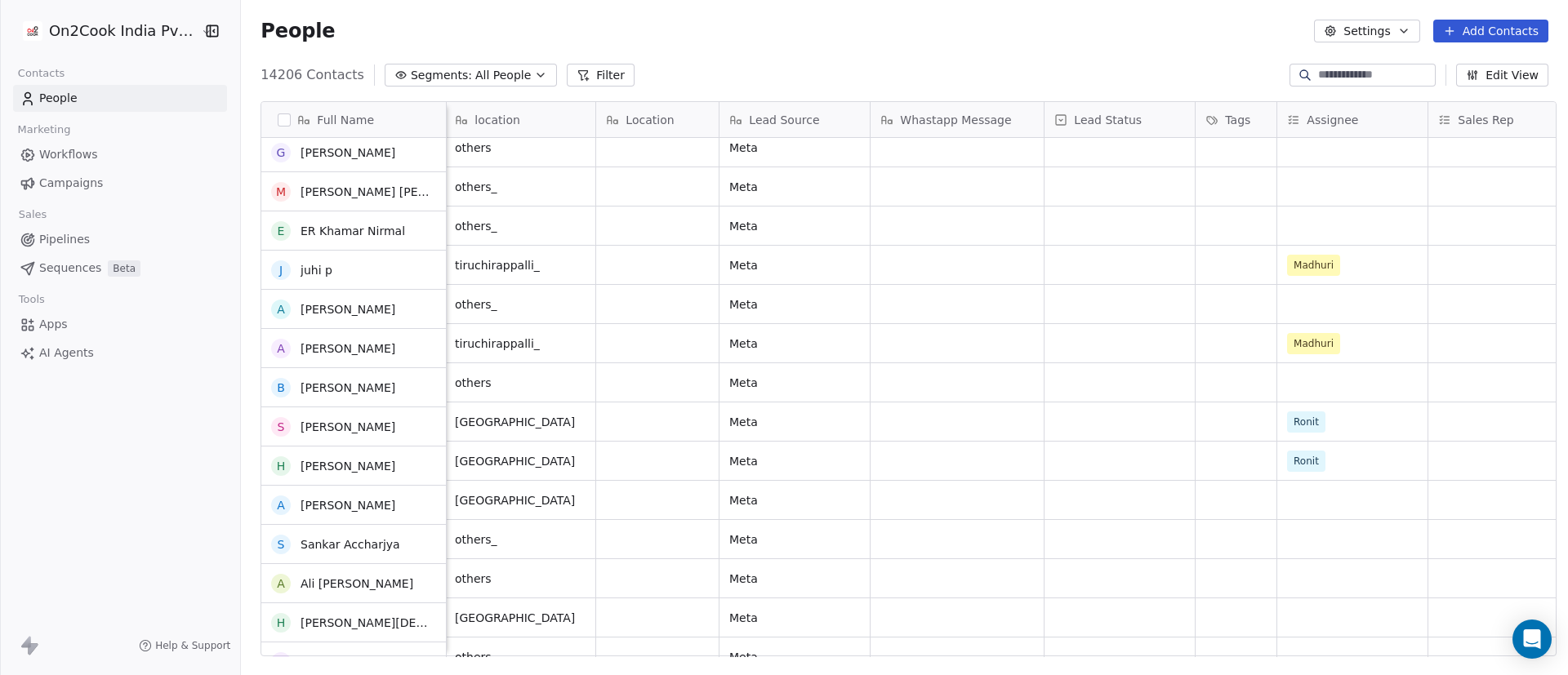
scroll to position [1186, 0]
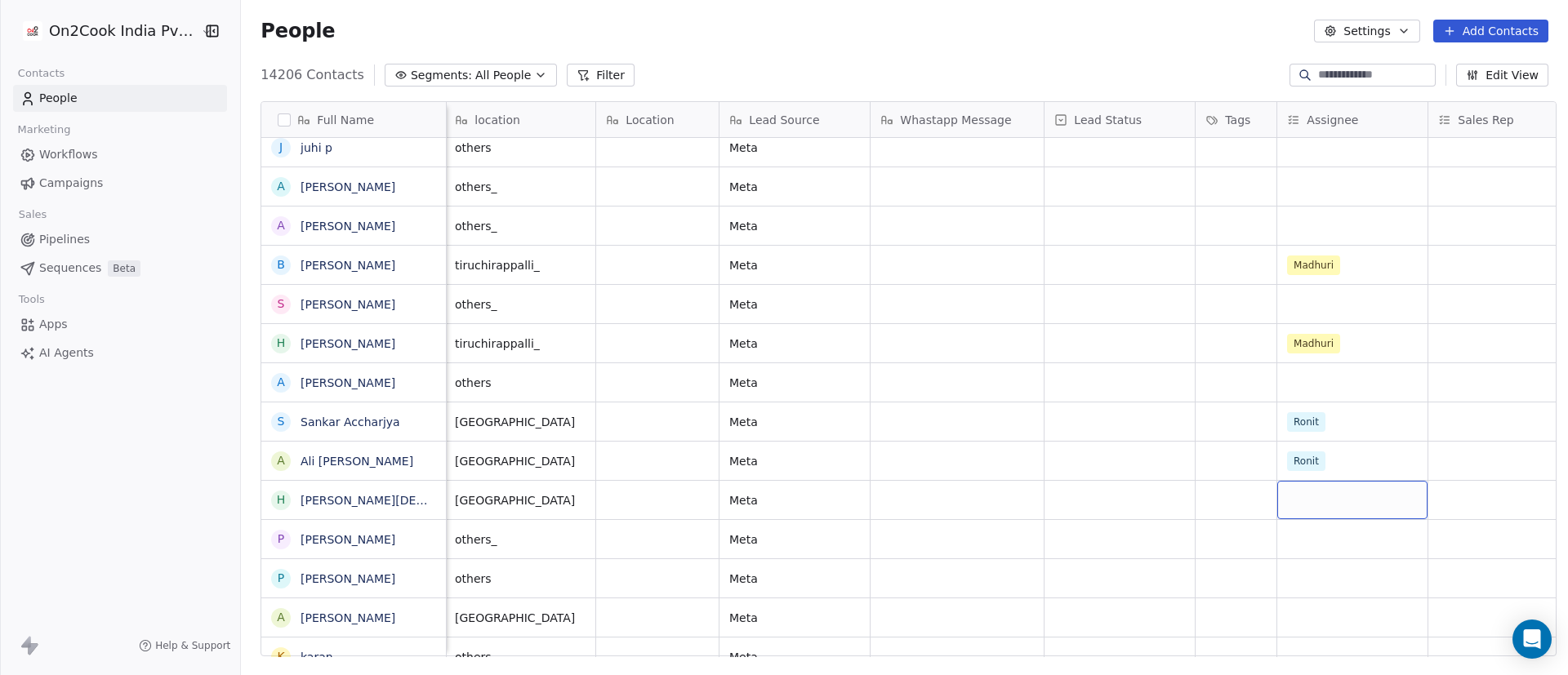
click at [1045, 449] on div "grid" at bounding box center [1352, 500] width 150 height 38
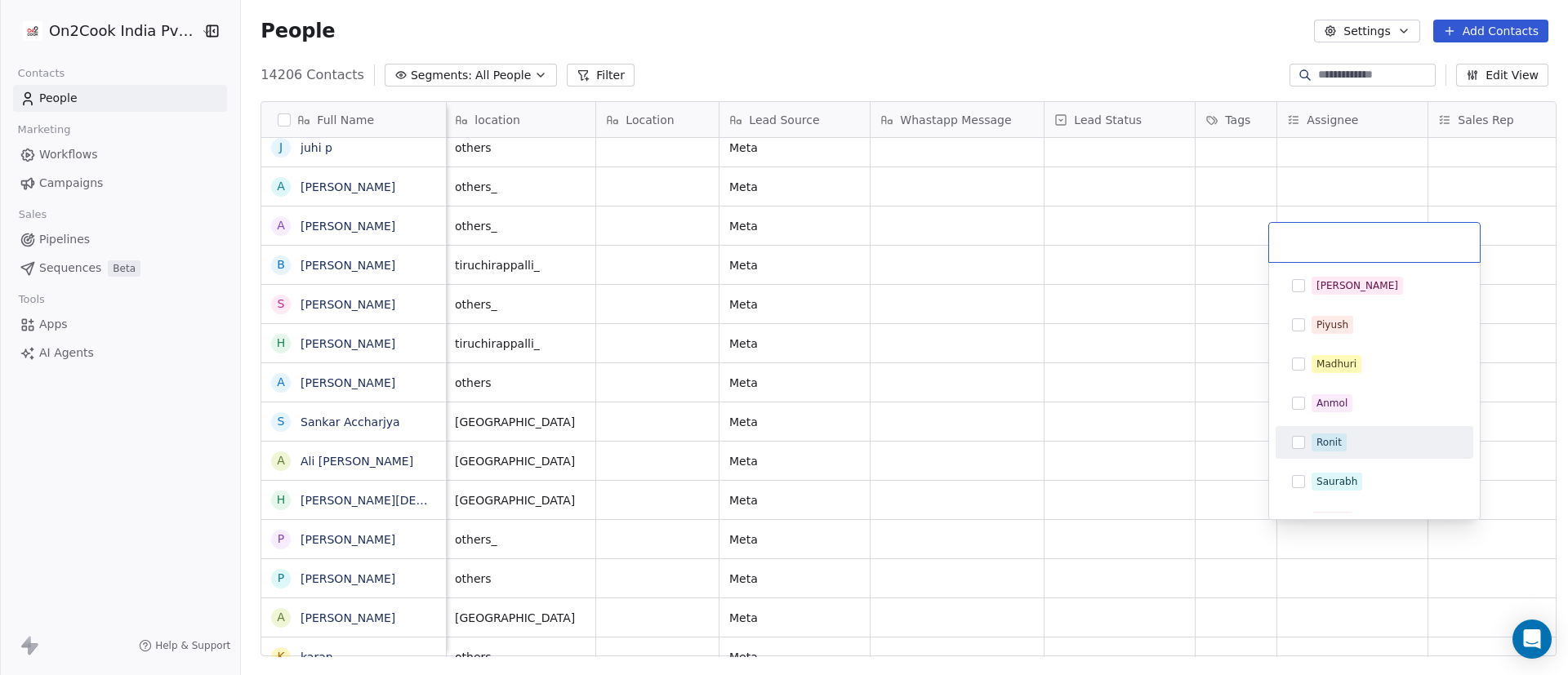
click at [1045, 440] on div "Ronit" at bounding box center [1384, 442] width 145 height 18
click at [1045, 445] on html "On2Cook India Pvt. Ltd. Contacts People Marketing Workflows Campaigns Sales Pip…" at bounding box center [784, 337] width 1568 height 675
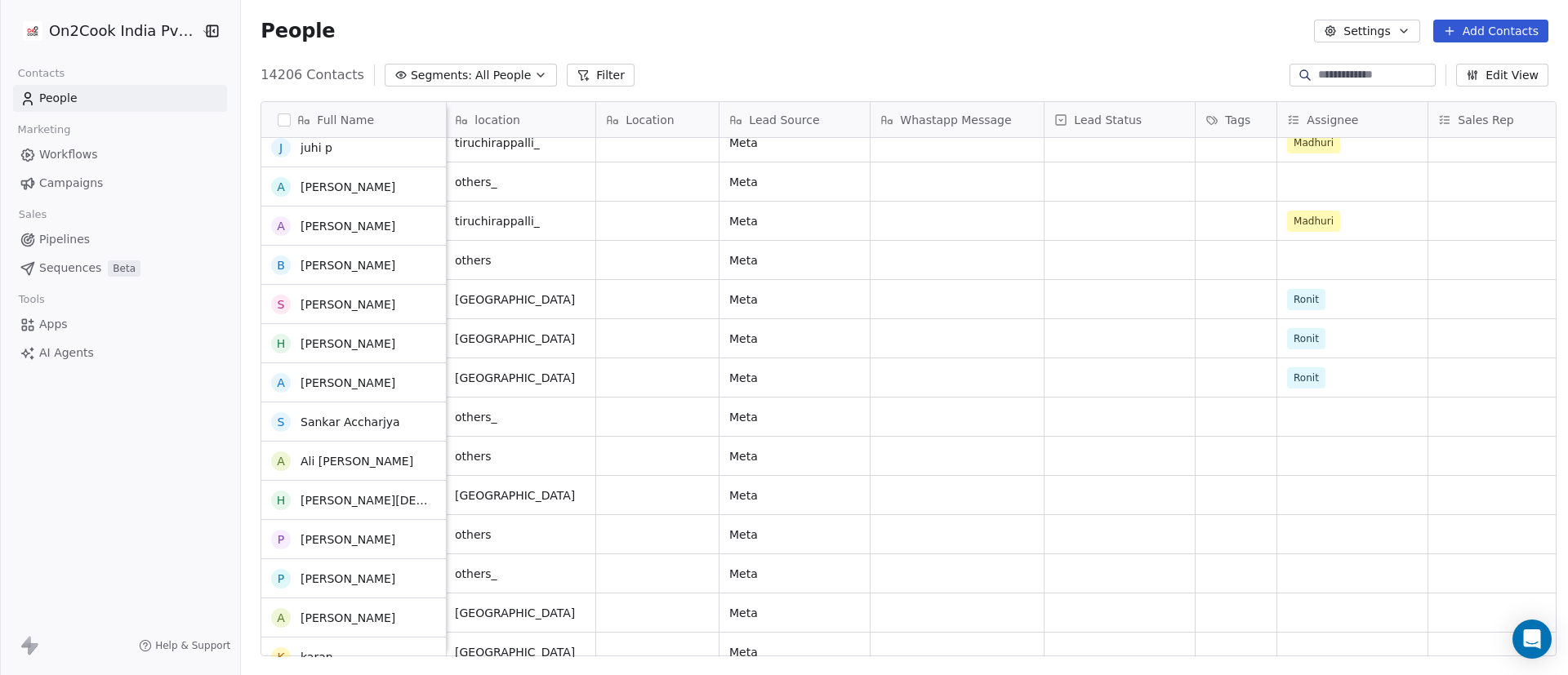
scroll to position [1308, 0]
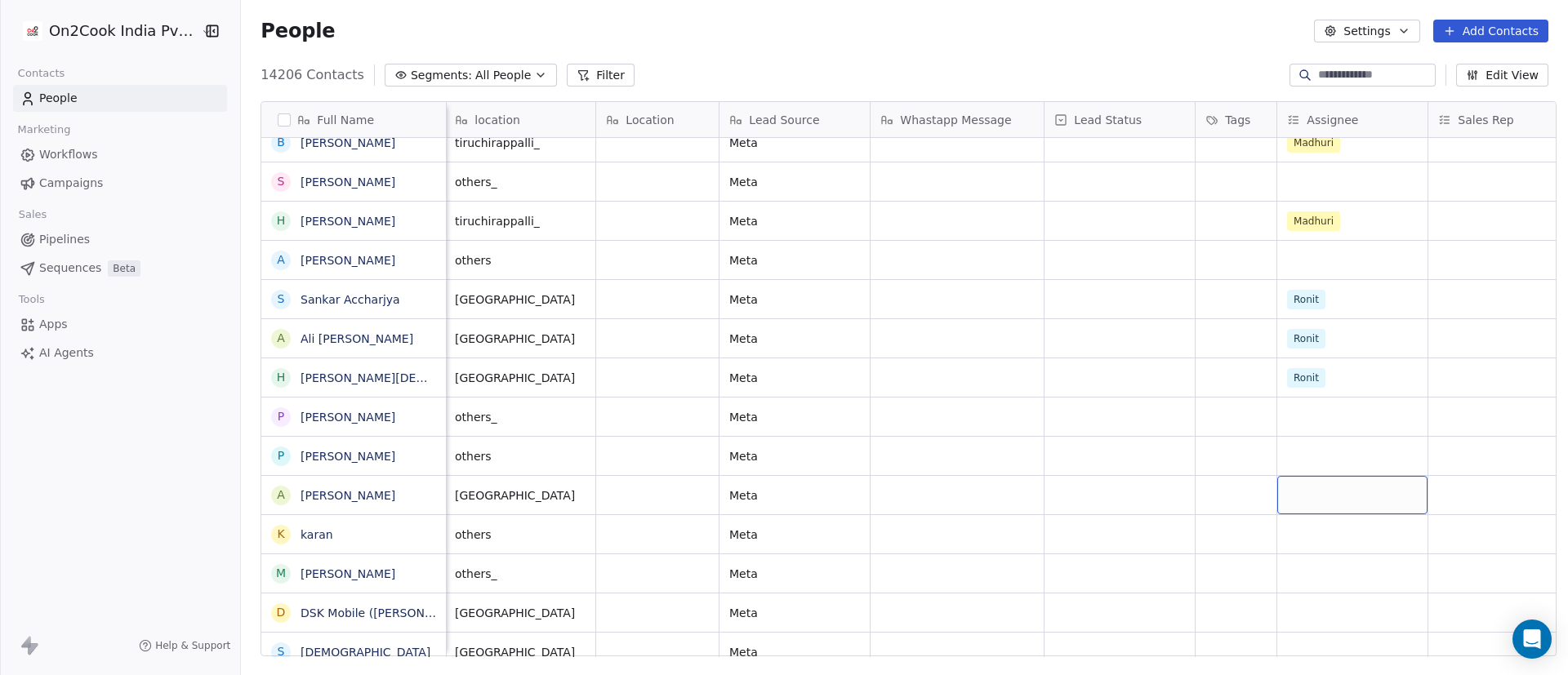
click at [1045, 449] on div "grid" at bounding box center [1352, 495] width 150 height 38
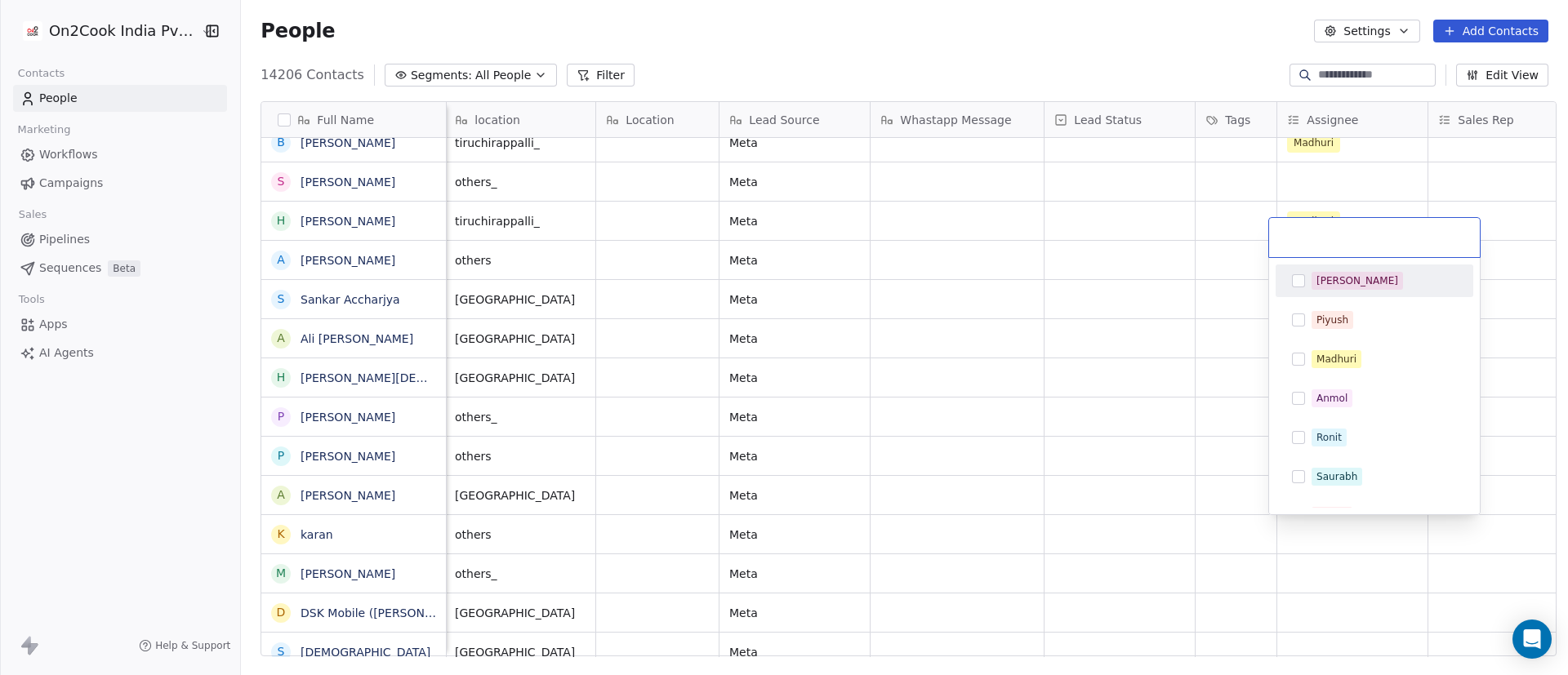
click at [1045, 280] on div "[PERSON_NAME]" at bounding box center [1384, 281] width 145 height 18
click at [1045, 404] on html "On2Cook India Pvt. Ltd. Contacts People Marketing Workflows Campaigns Sales Pip…" at bounding box center [784, 337] width 1568 height 675
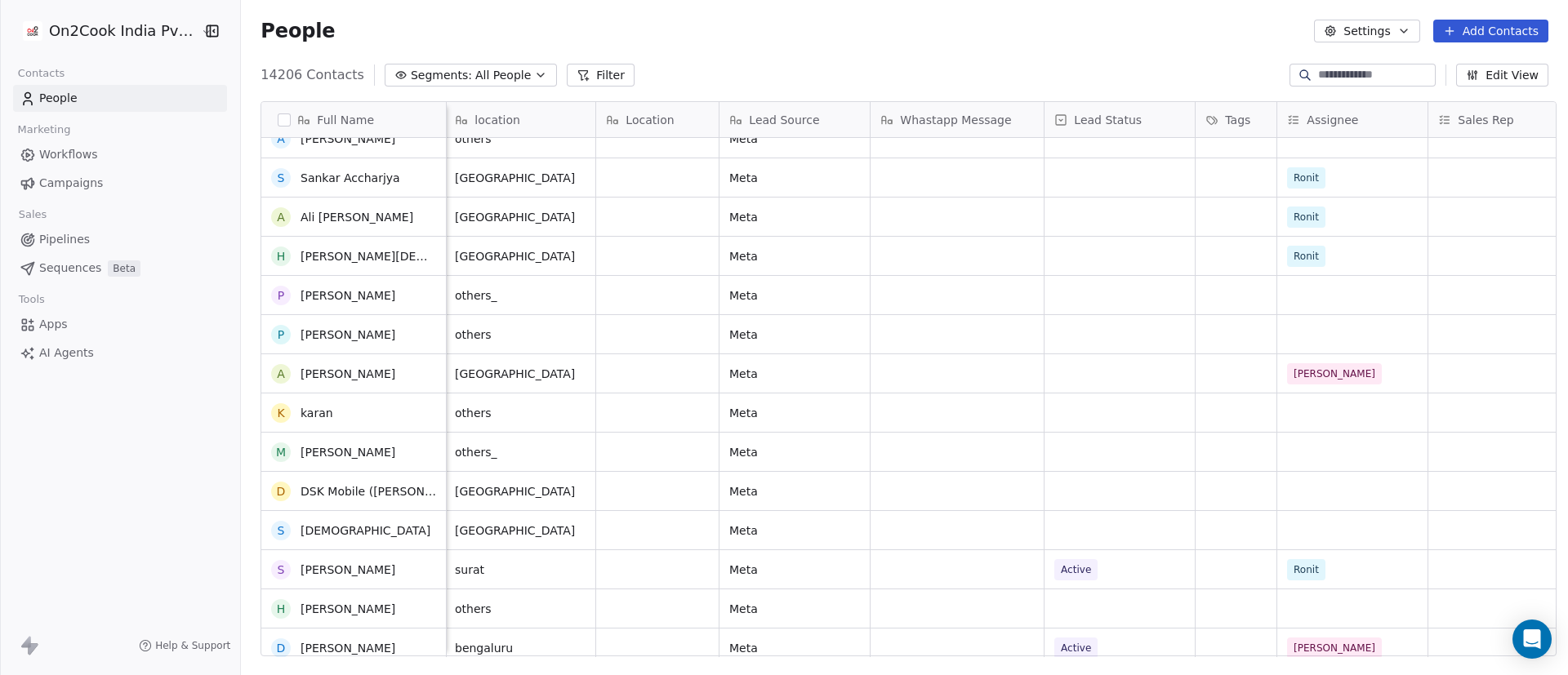
scroll to position [1377, 0]
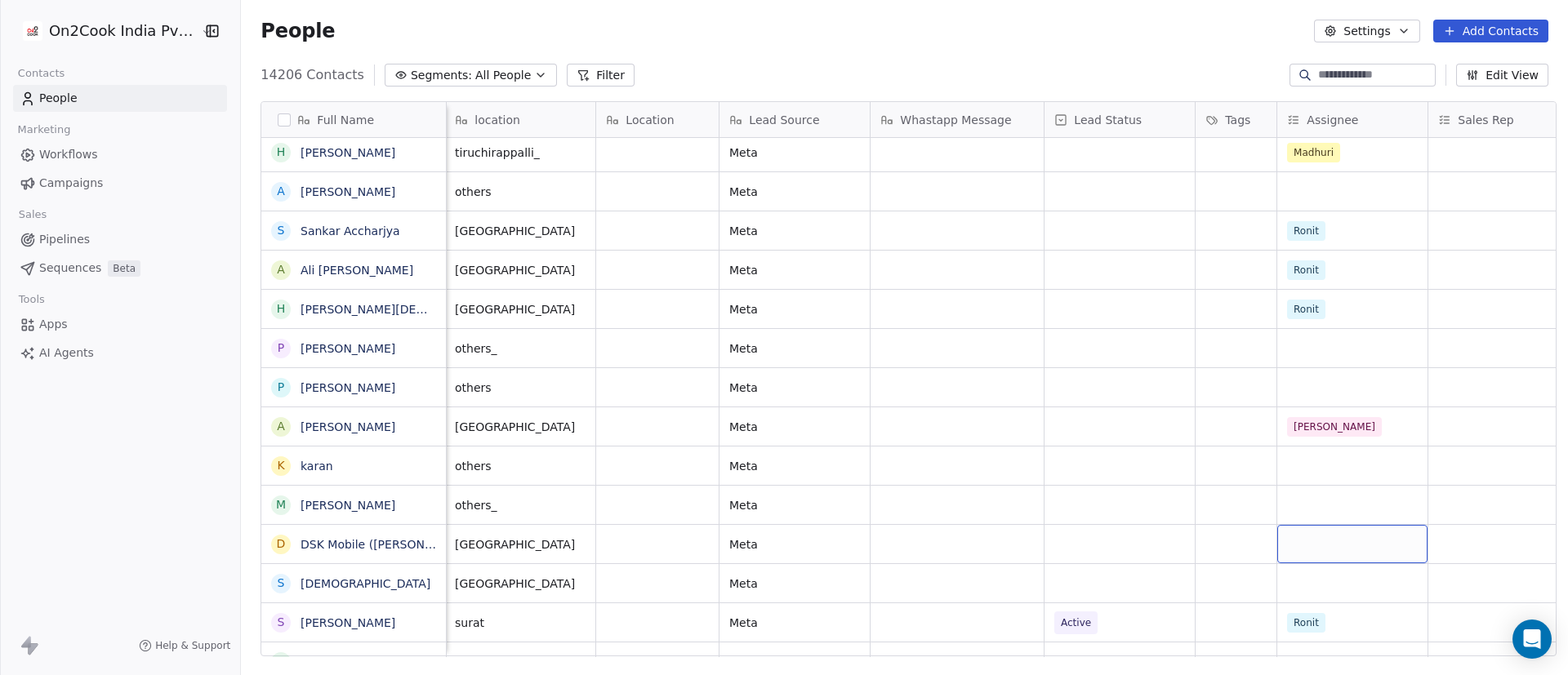
click at [1045, 449] on div "grid" at bounding box center [1352, 544] width 150 height 38
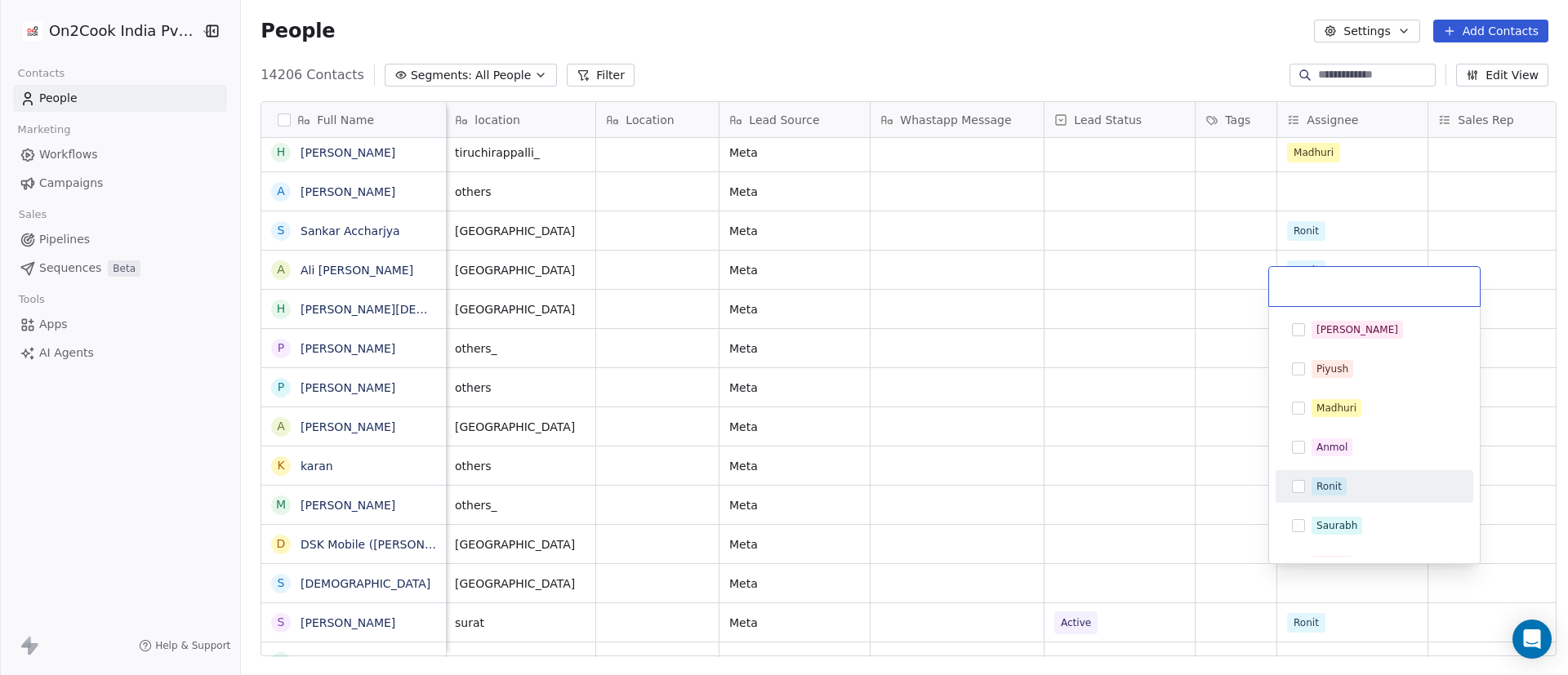
click at [1045, 449] on div "Ronit" at bounding box center [1384, 486] width 145 height 18
click at [1045, 449] on html "On2Cook India Pvt. Ltd. Contacts People Marketing Workflows Campaigns Sales Pip…" at bounding box center [784, 337] width 1568 height 675
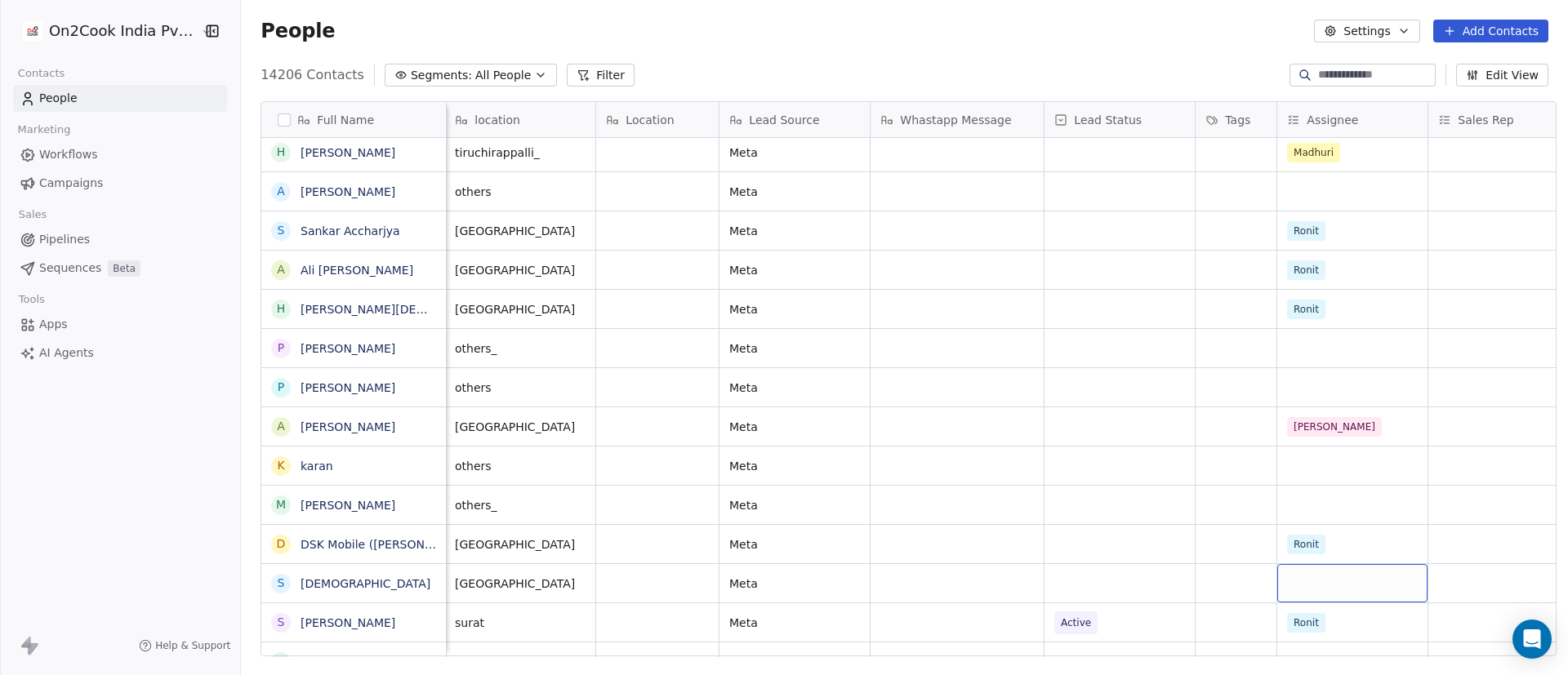
click at [1045, 449] on div "grid" at bounding box center [1352, 583] width 150 height 38
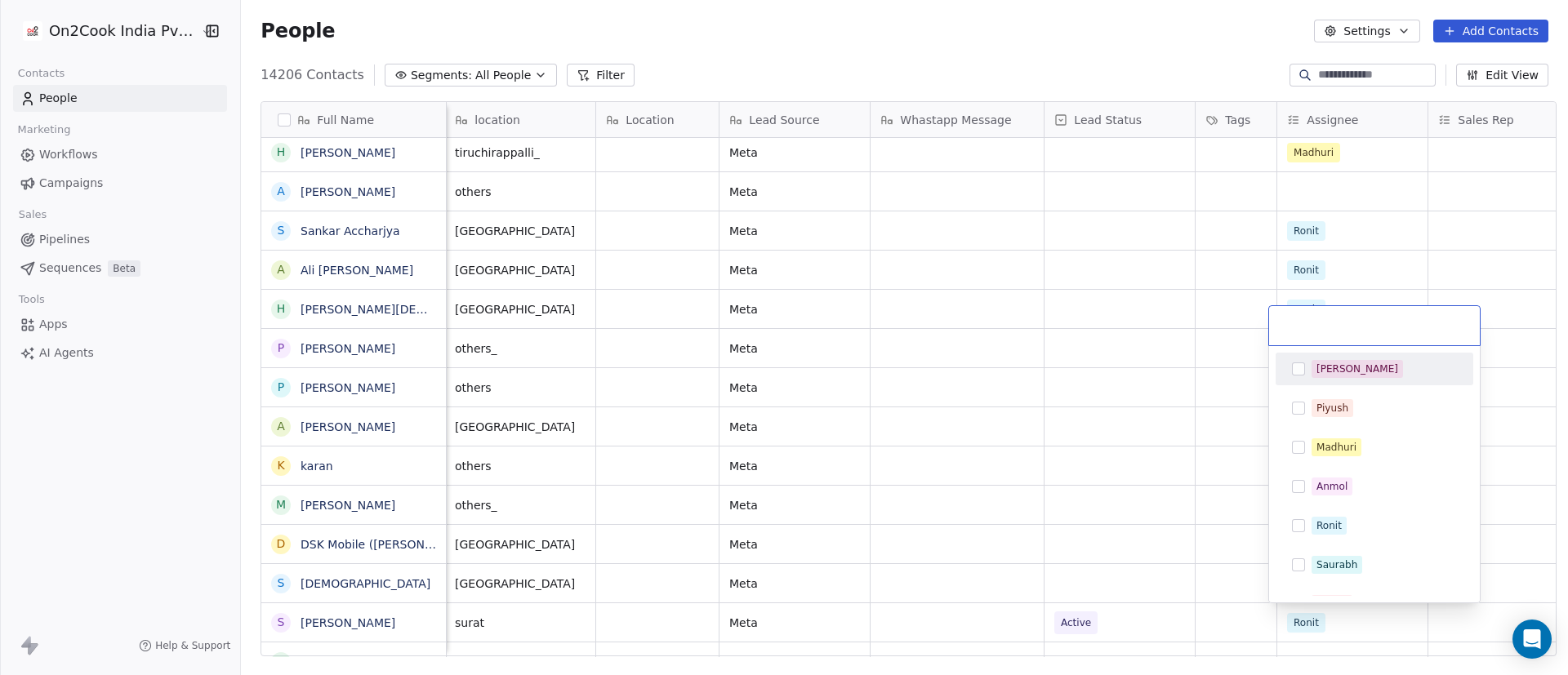
click at [1045, 372] on div "[PERSON_NAME]" at bounding box center [1384, 368] width 145 height 18
click at [1045, 449] on html "On2Cook India Pvt. Ltd. Contacts People Marketing Workflows Campaigns Sales Pip…" at bounding box center [784, 337] width 1568 height 675
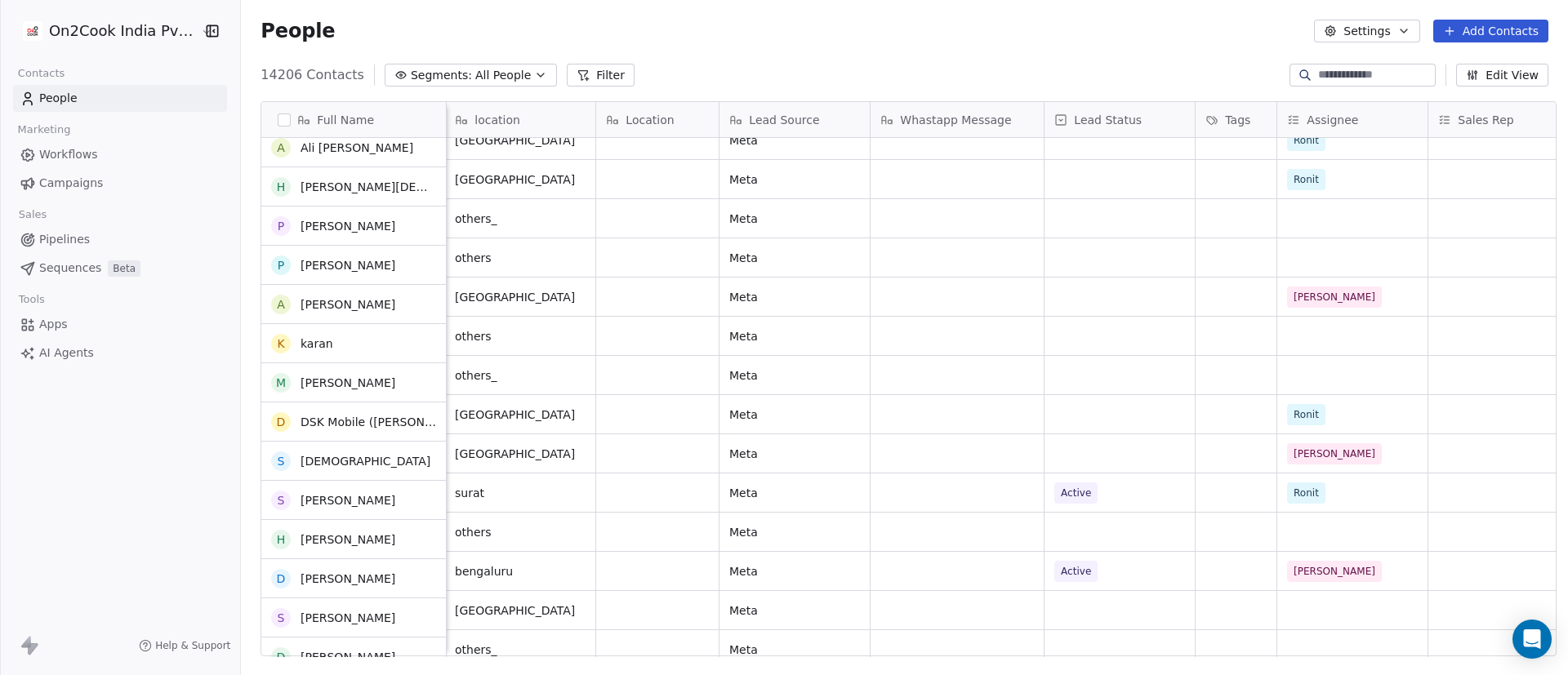
scroll to position [1744, 0]
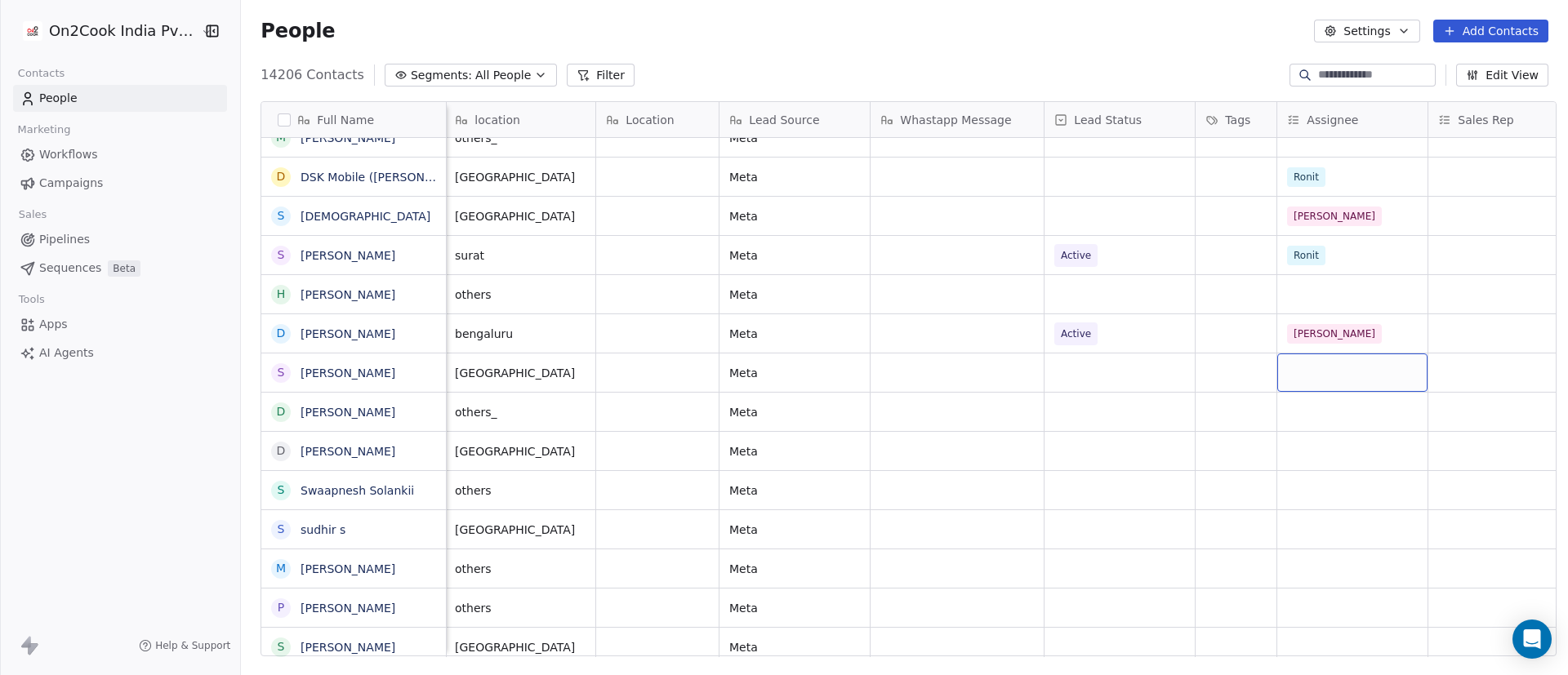
click at [1045, 368] on div "grid" at bounding box center [1352, 373] width 150 height 38
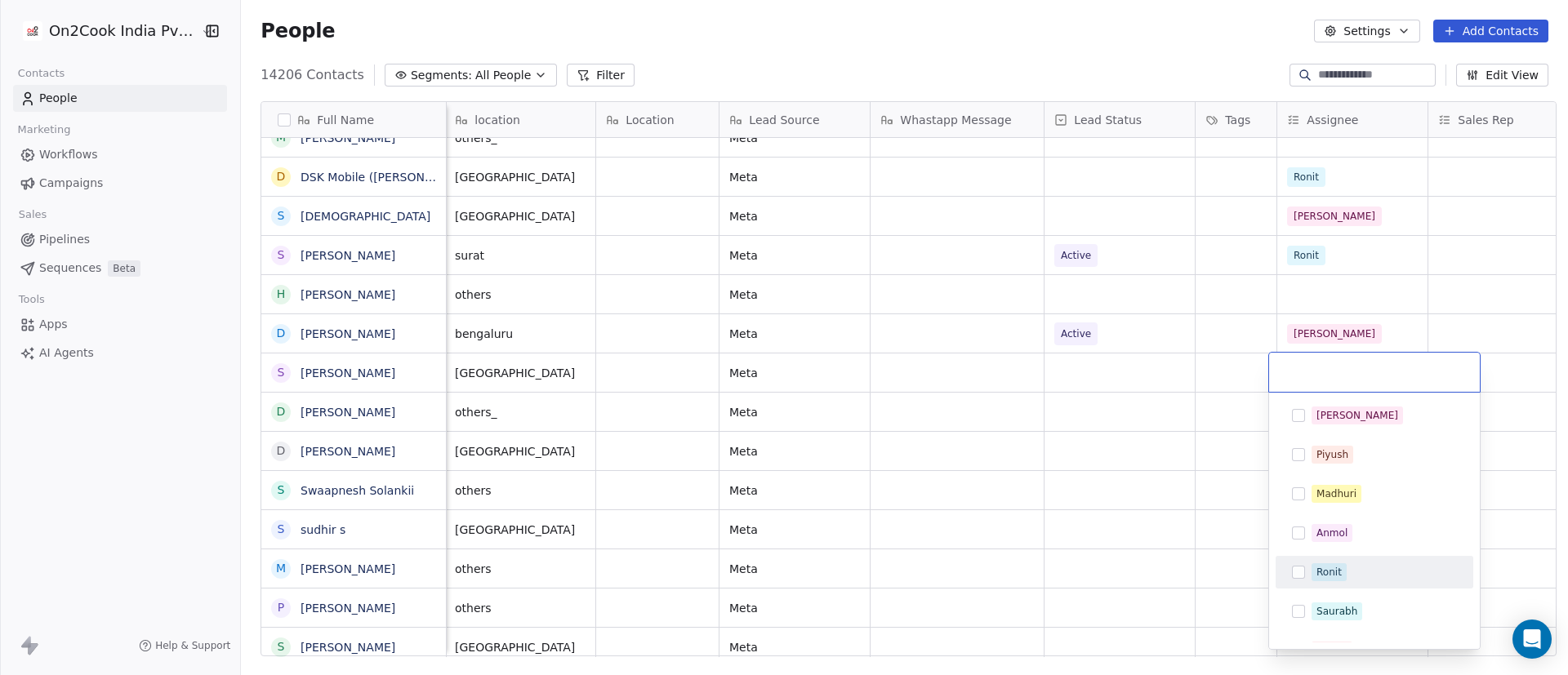
click at [1045, 449] on div "Ronit" at bounding box center [1384, 572] width 145 height 18
click at [1045, 449] on html "On2Cook India Pvt. Ltd. Contacts People Marketing Workflows Campaigns Sales Pip…" at bounding box center [784, 337] width 1568 height 675
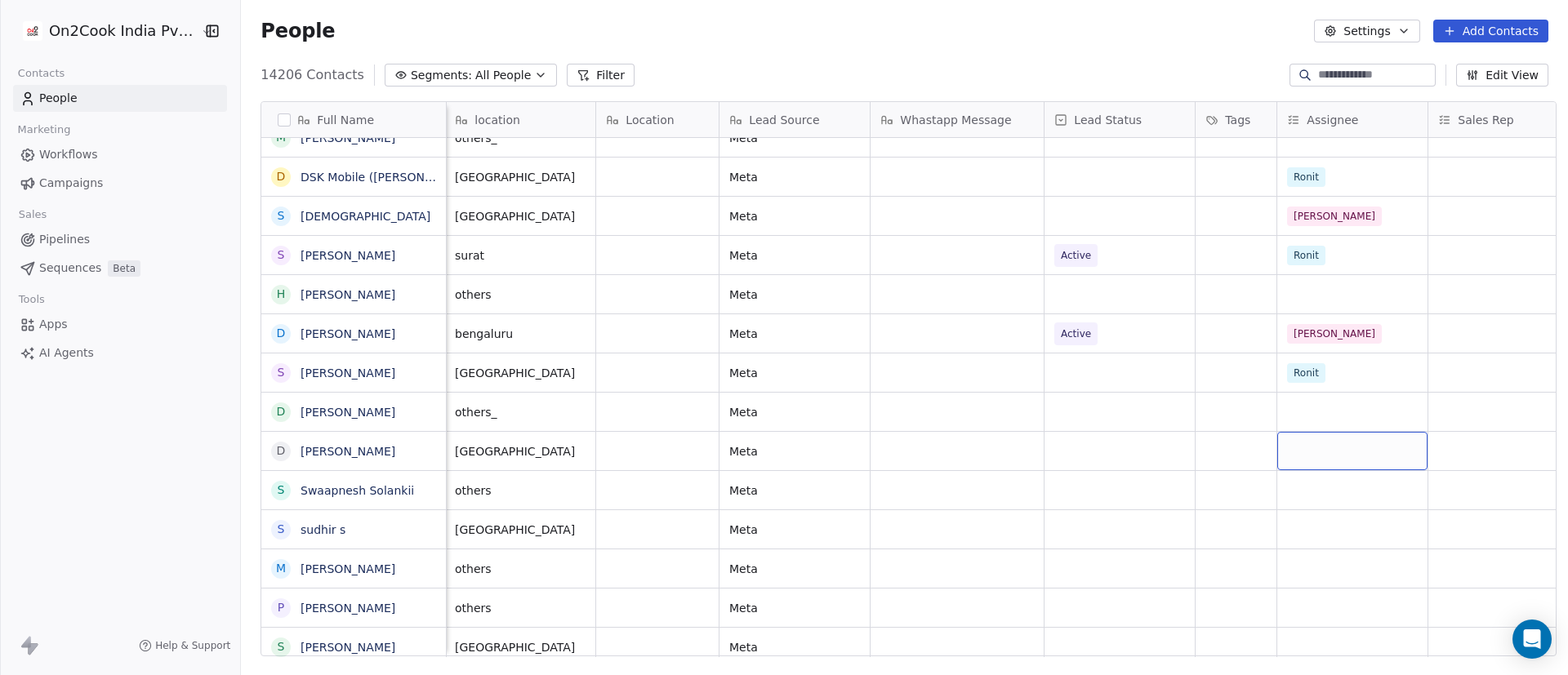
click at [1045, 442] on div "grid" at bounding box center [1352, 451] width 150 height 38
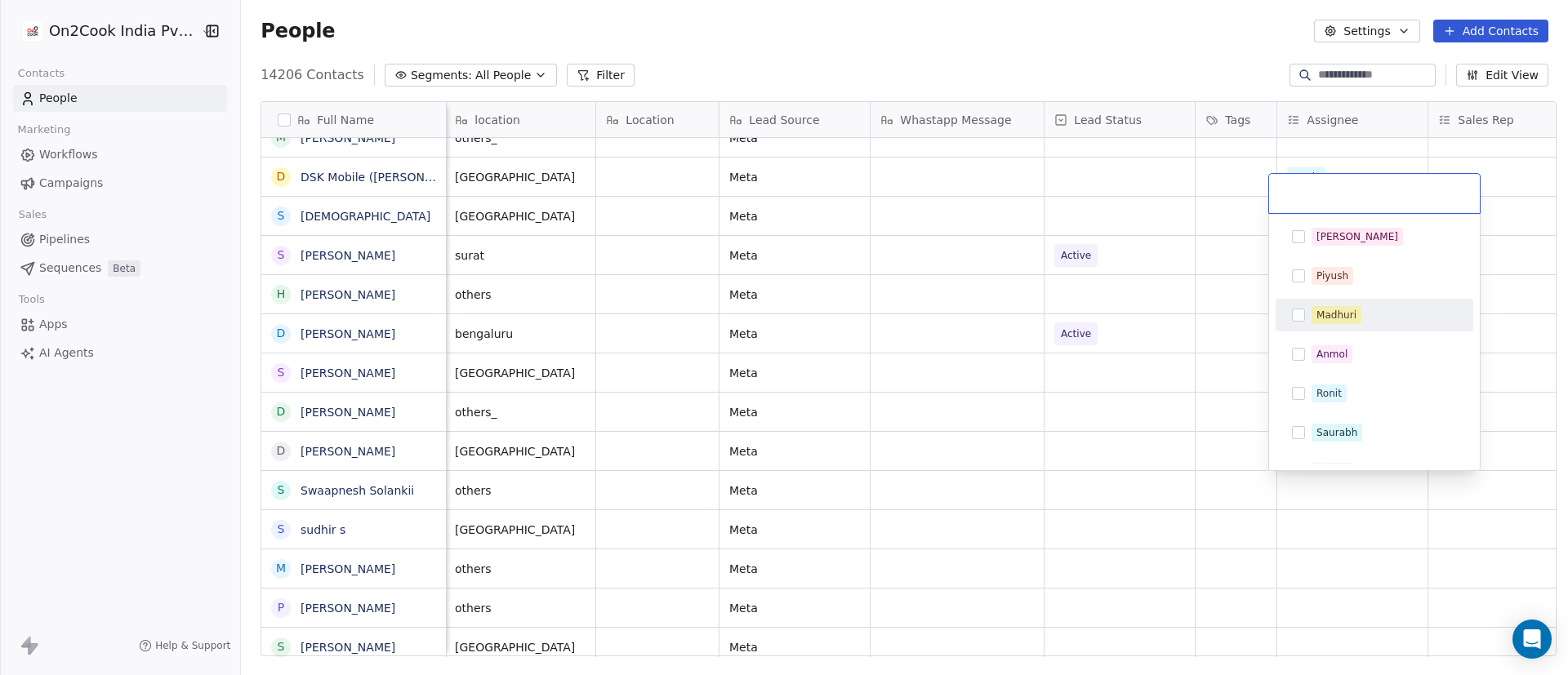
click at [1045, 426] on html "On2Cook India Pvt. Ltd. Contacts People Marketing Workflows Campaigns Sales Pip…" at bounding box center [784, 337] width 1568 height 675
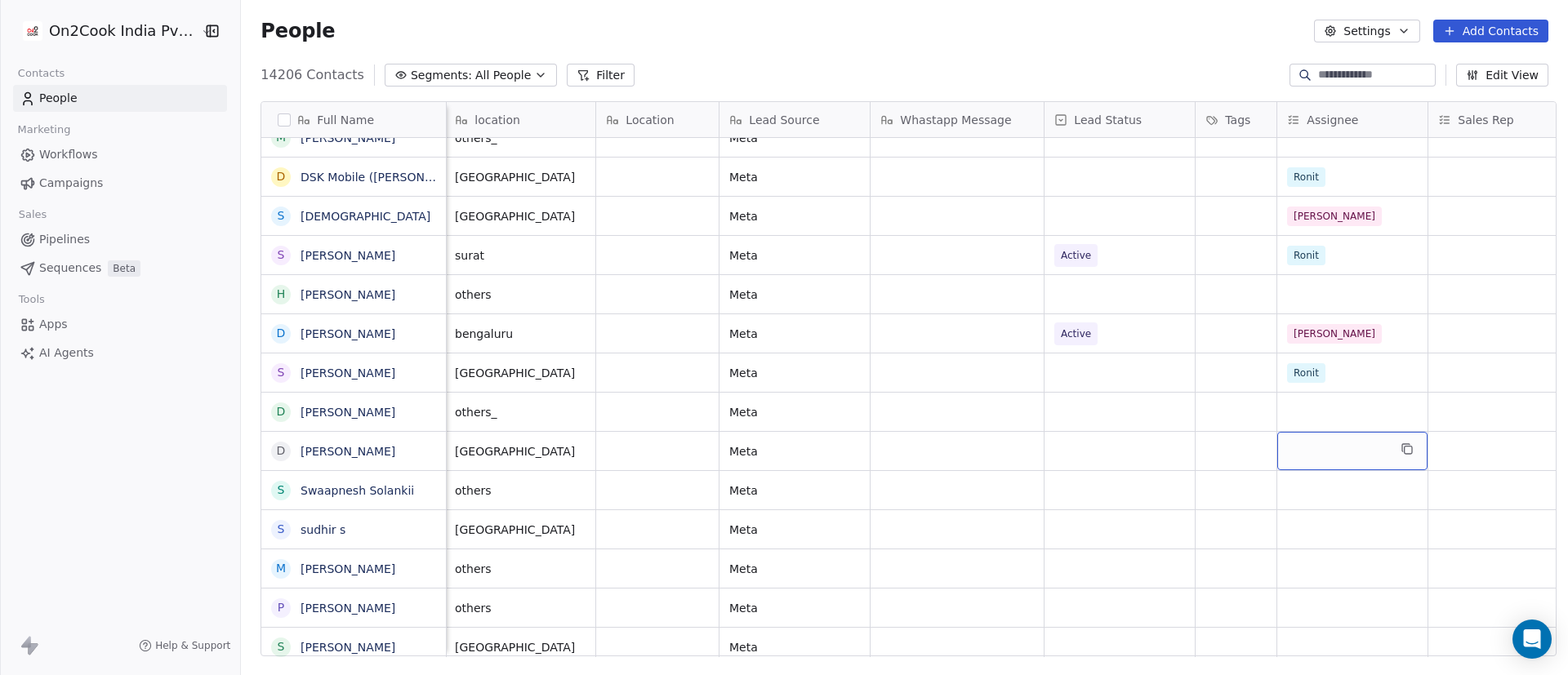
click at [1045, 449] on div "grid" at bounding box center [1352, 451] width 150 height 38
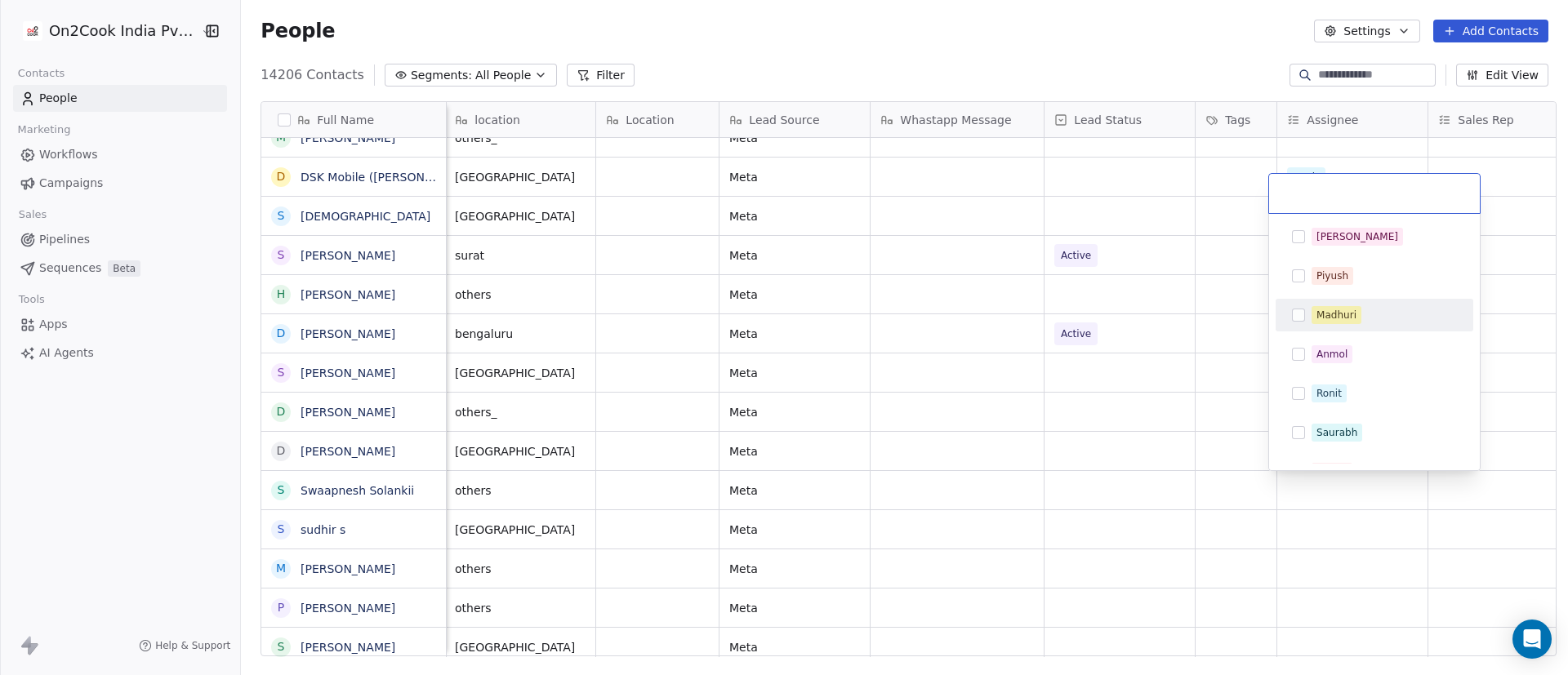
click at [1045, 313] on div "Madhuri" at bounding box center [1337, 314] width 40 height 15
click at [1032, 449] on html "On2Cook India Pvt. Ltd. Contacts People Marketing Workflows Campaigns Sales Pip…" at bounding box center [784, 337] width 1568 height 675
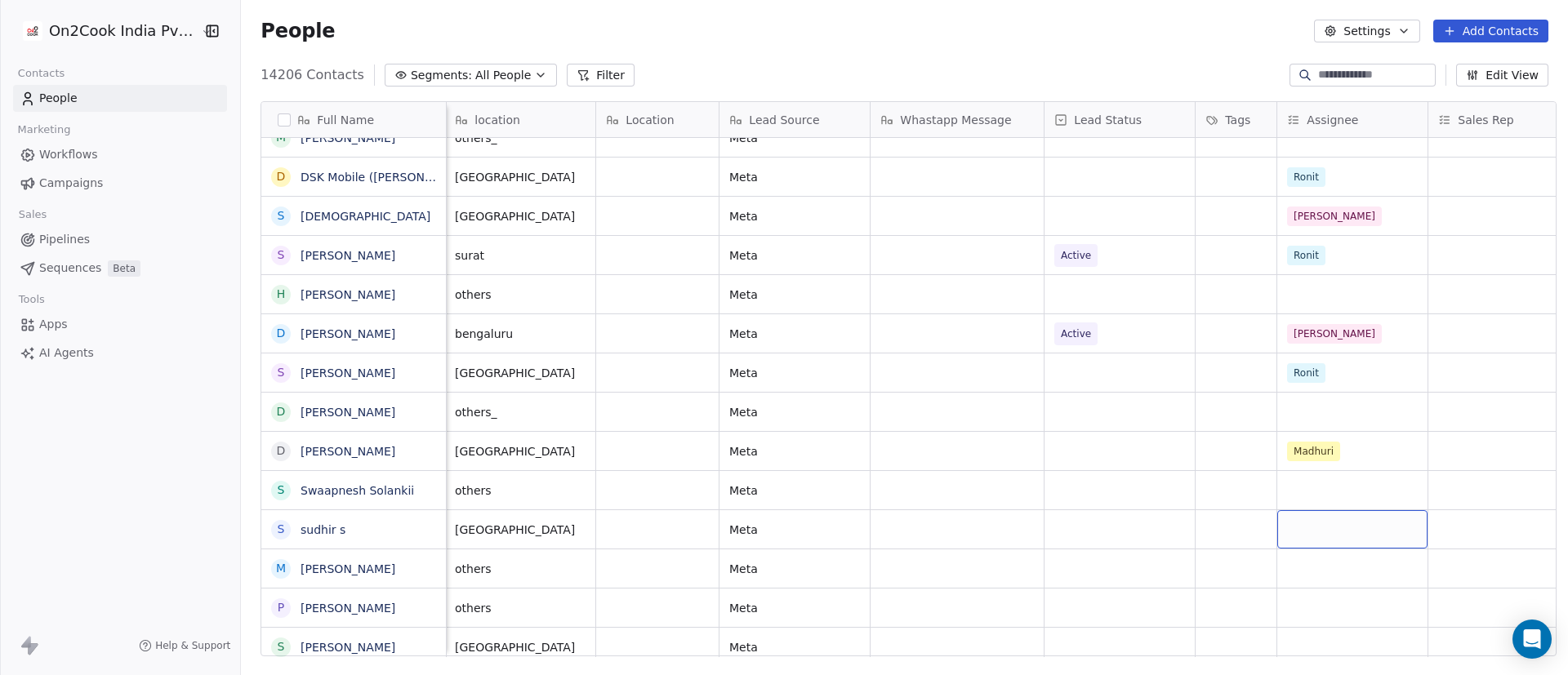
click at [1045, 449] on div "grid" at bounding box center [1352, 529] width 150 height 38
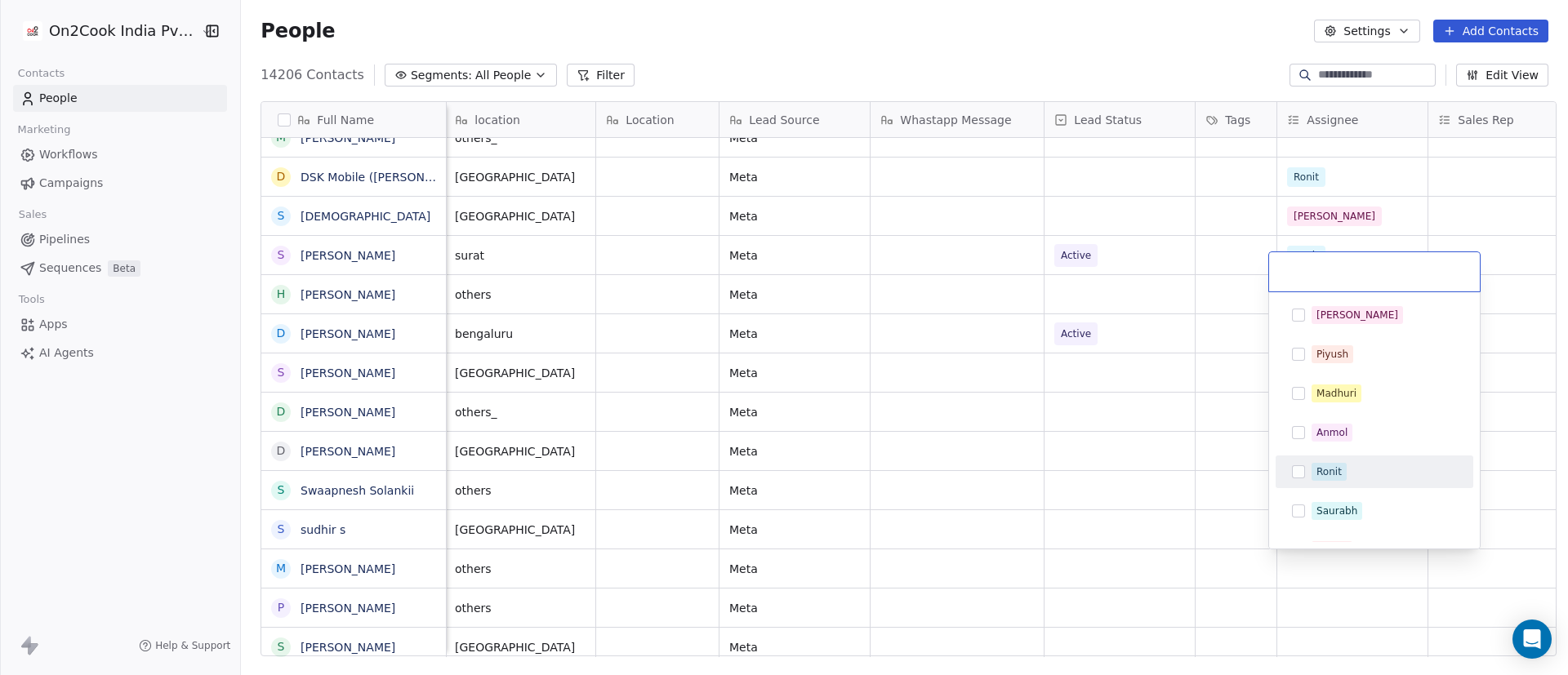
click at [1045, 449] on div "Ronit" at bounding box center [1374, 472] width 184 height 26
click at [1045, 449] on html "On2Cook India Pvt. Ltd. Contacts People Marketing Workflows Campaigns Sales Pip…" at bounding box center [784, 337] width 1568 height 675
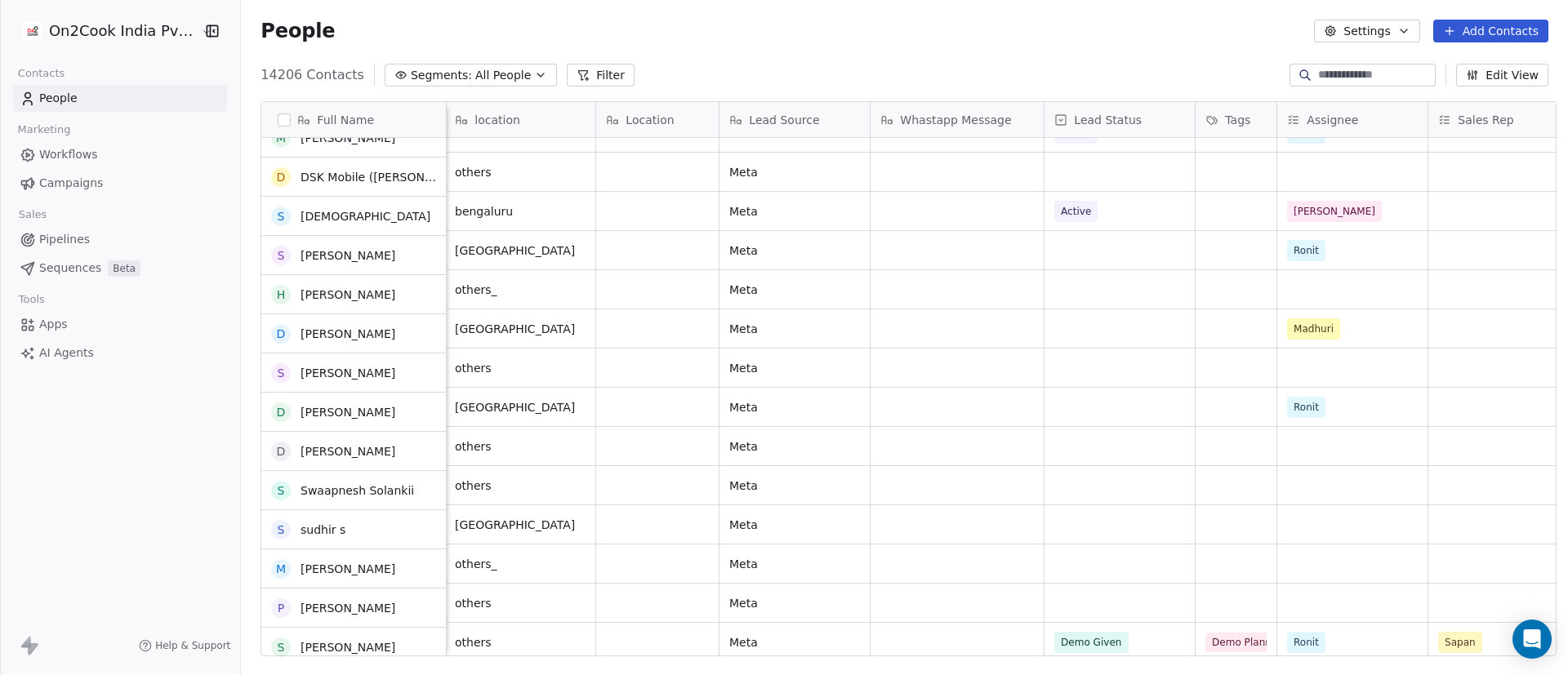
scroll to position [1867, 0]
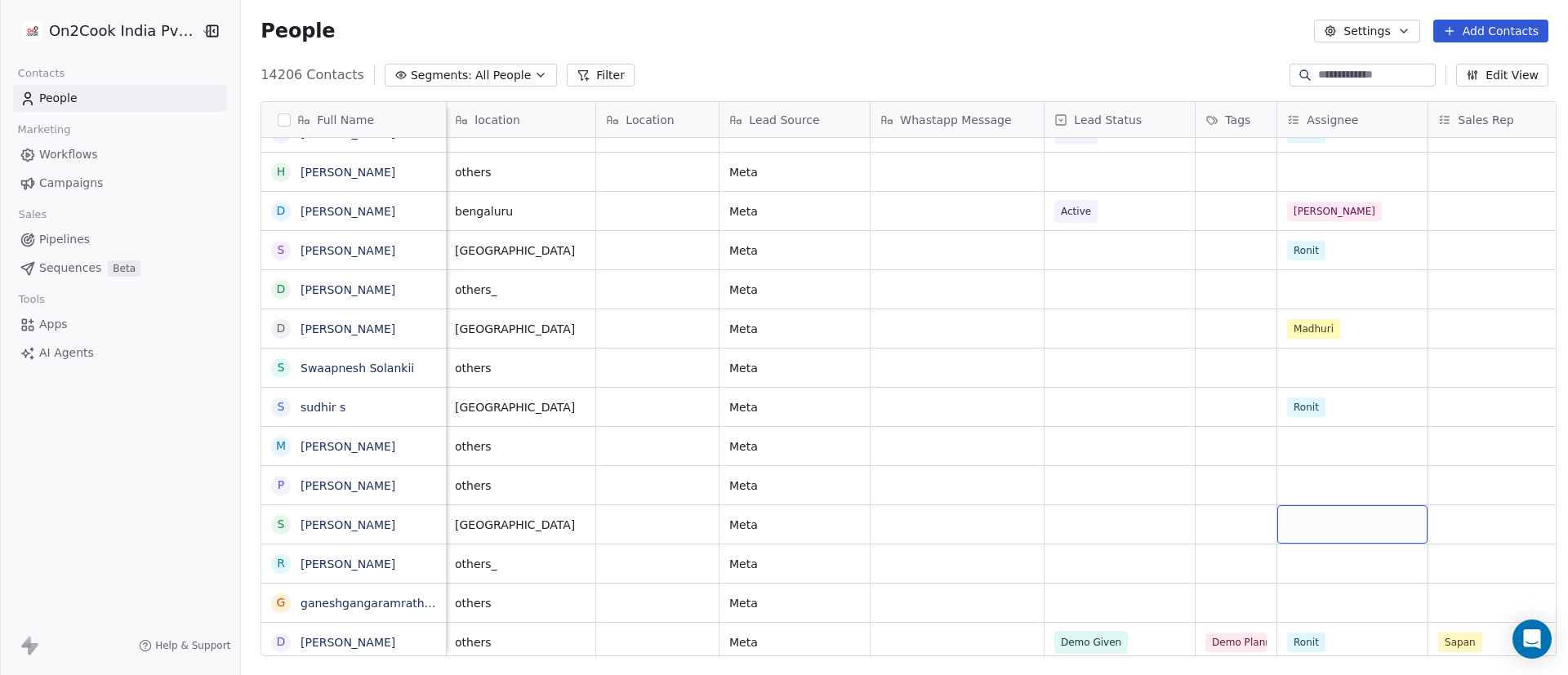
click at [1045, 449] on div "grid" at bounding box center [1352, 525] width 150 height 38
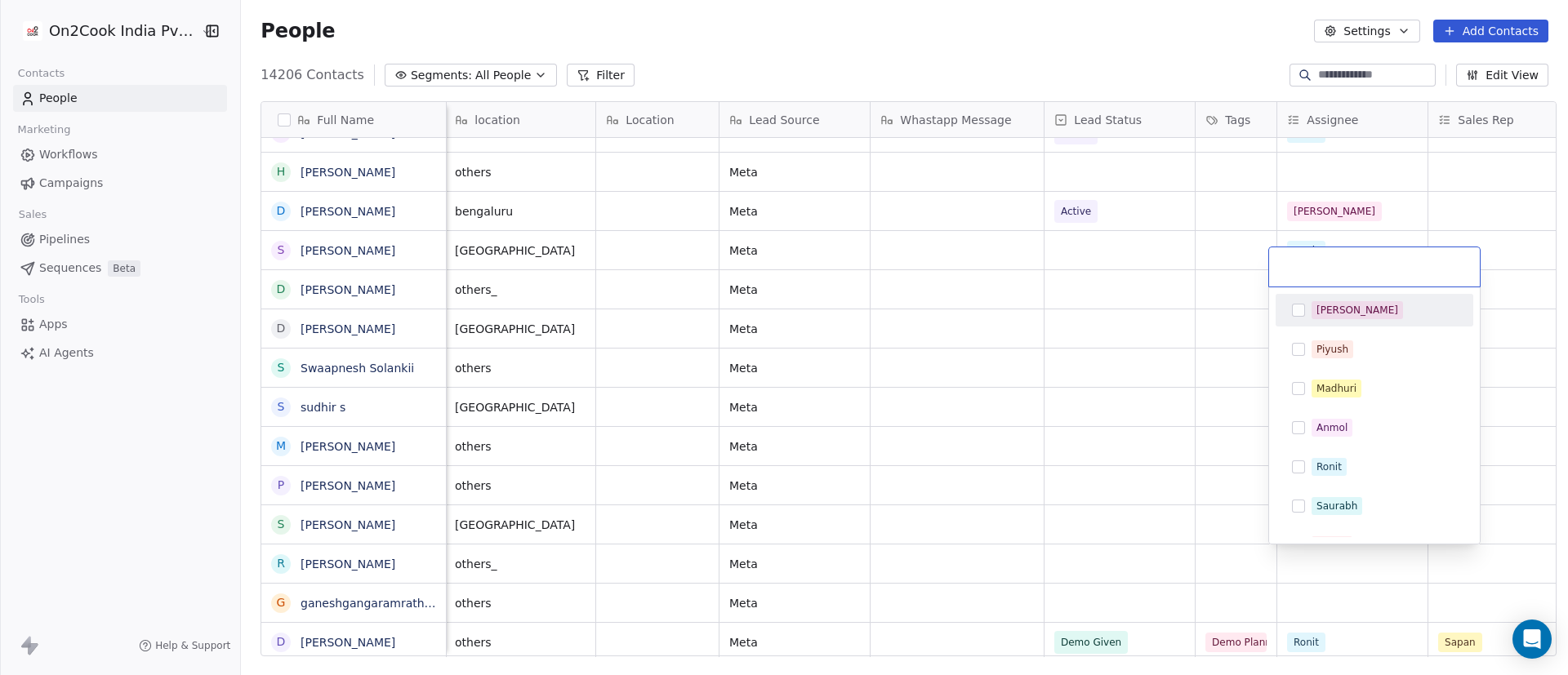
click at [1045, 318] on div "[PERSON_NAME]" at bounding box center [1384, 310] width 145 height 18
click at [1045, 449] on html "On2Cook India Pvt. Ltd. Contacts People Marketing Workflows Campaigns Sales Pip…" at bounding box center [784, 337] width 1568 height 675
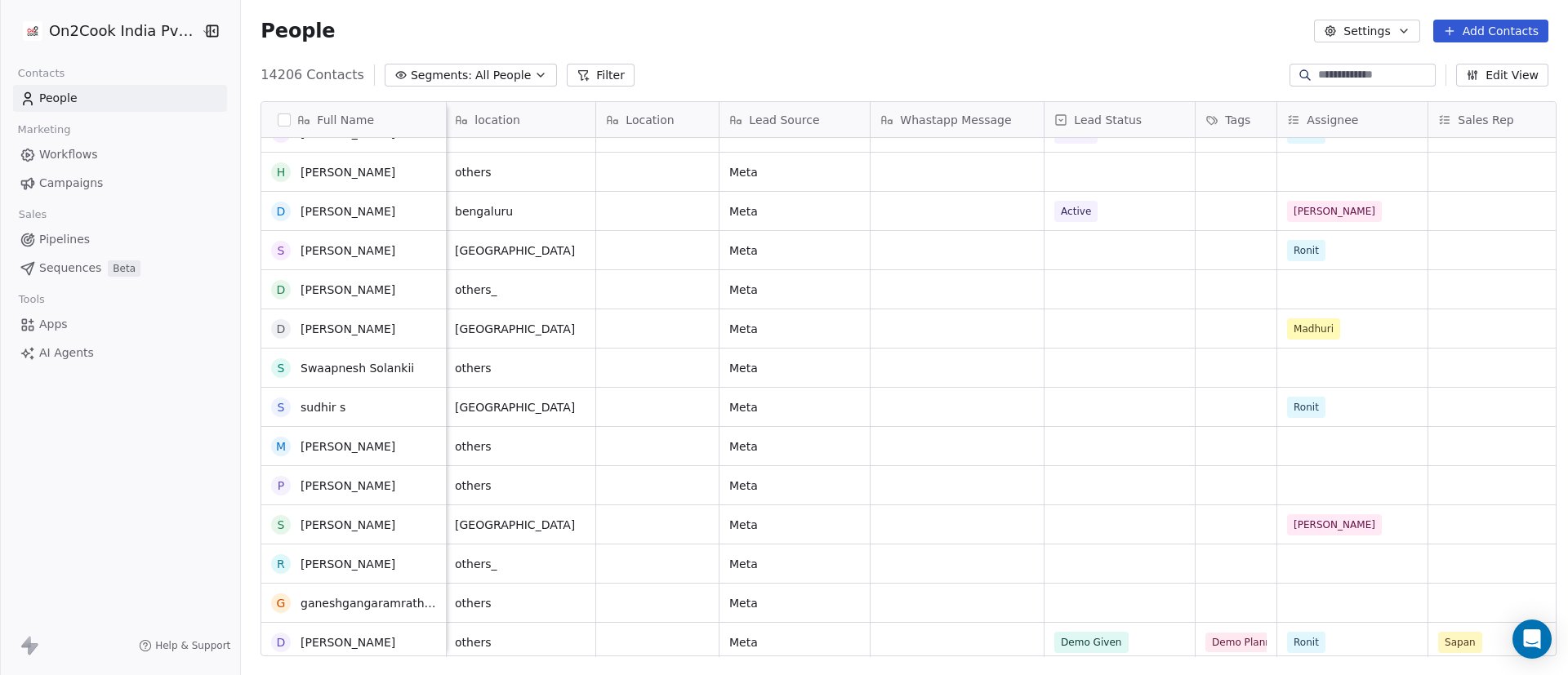
scroll to position [2112, 0]
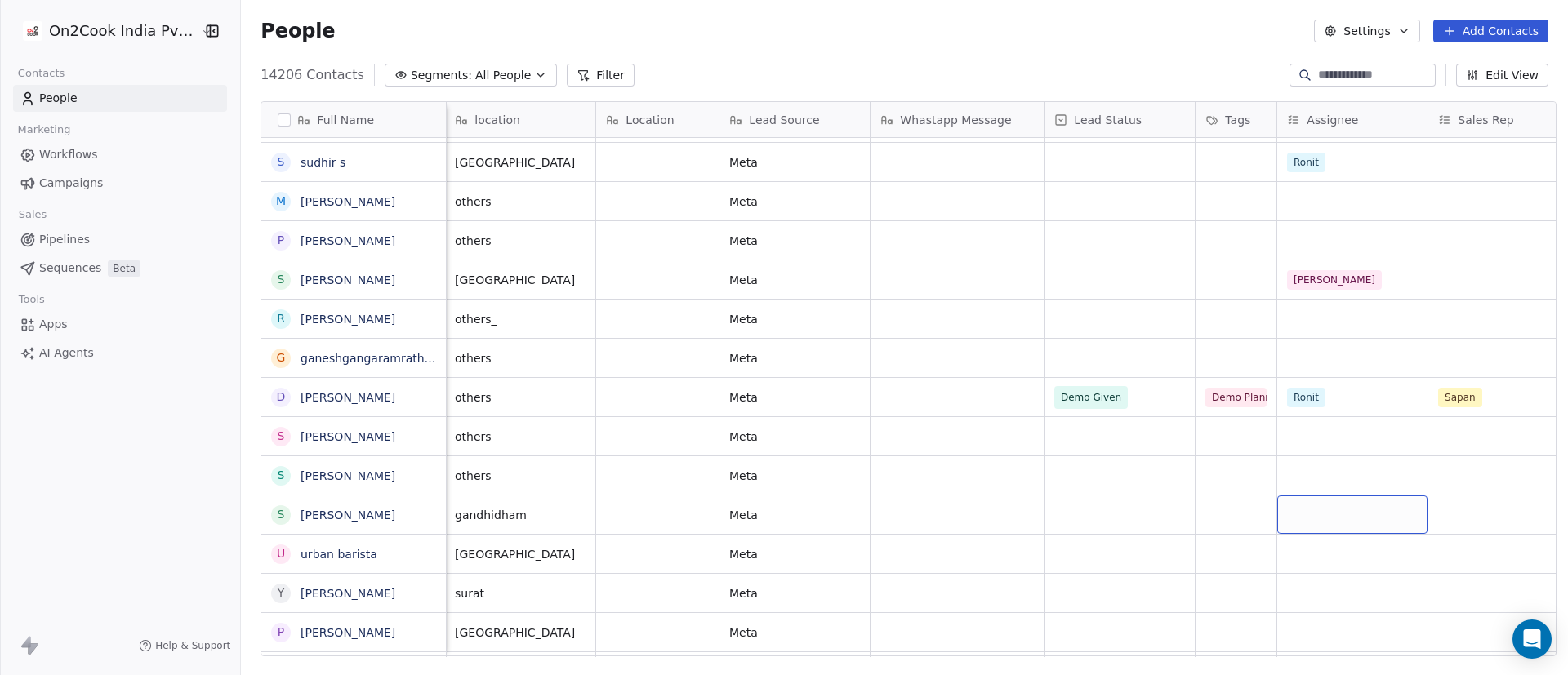
click at [1045, 449] on div "grid" at bounding box center [1352, 514] width 150 height 38
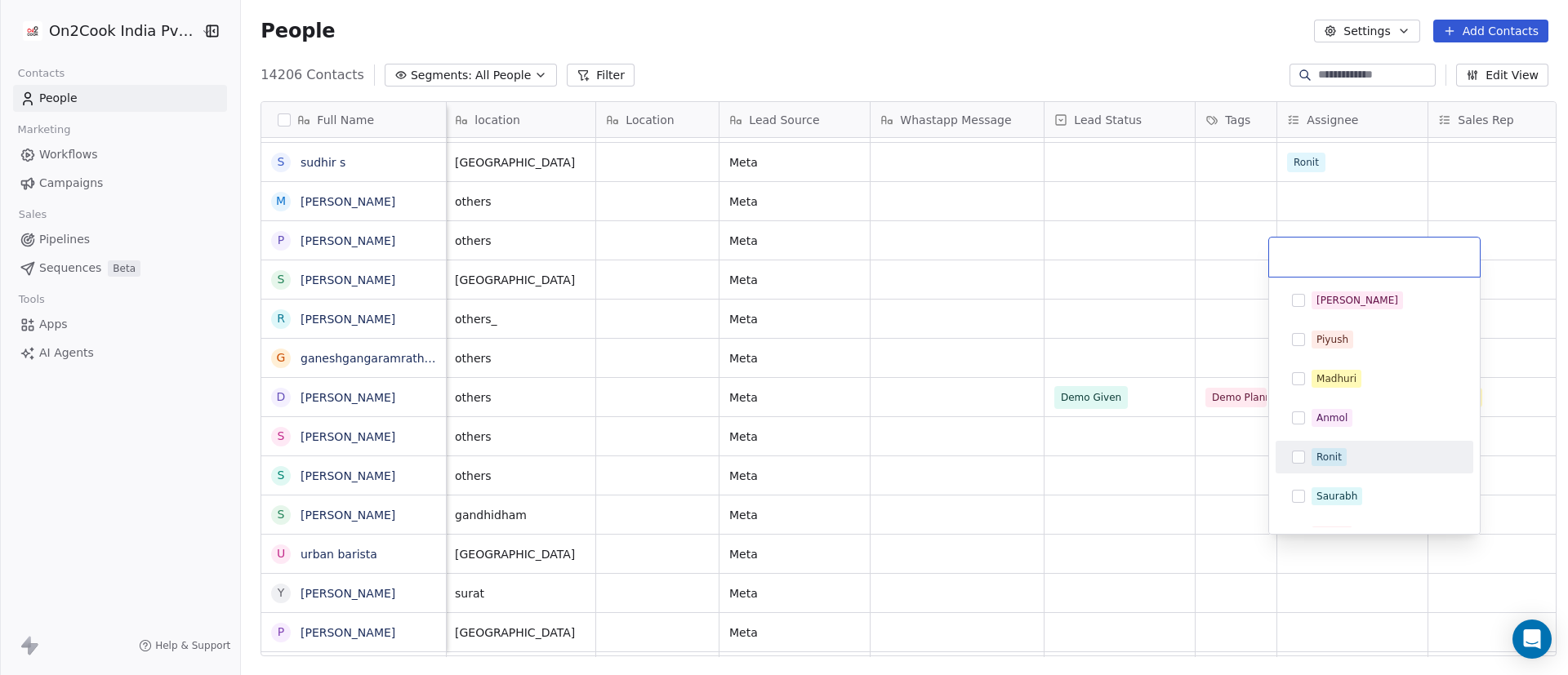
click at [1045, 449] on div "Ronit" at bounding box center [1384, 457] width 145 height 18
click at [1045, 449] on html "On2Cook India Pvt. Ltd. Contacts People Marketing Workflows Campaigns Sales Pip…" at bounding box center [784, 337] width 1568 height 675
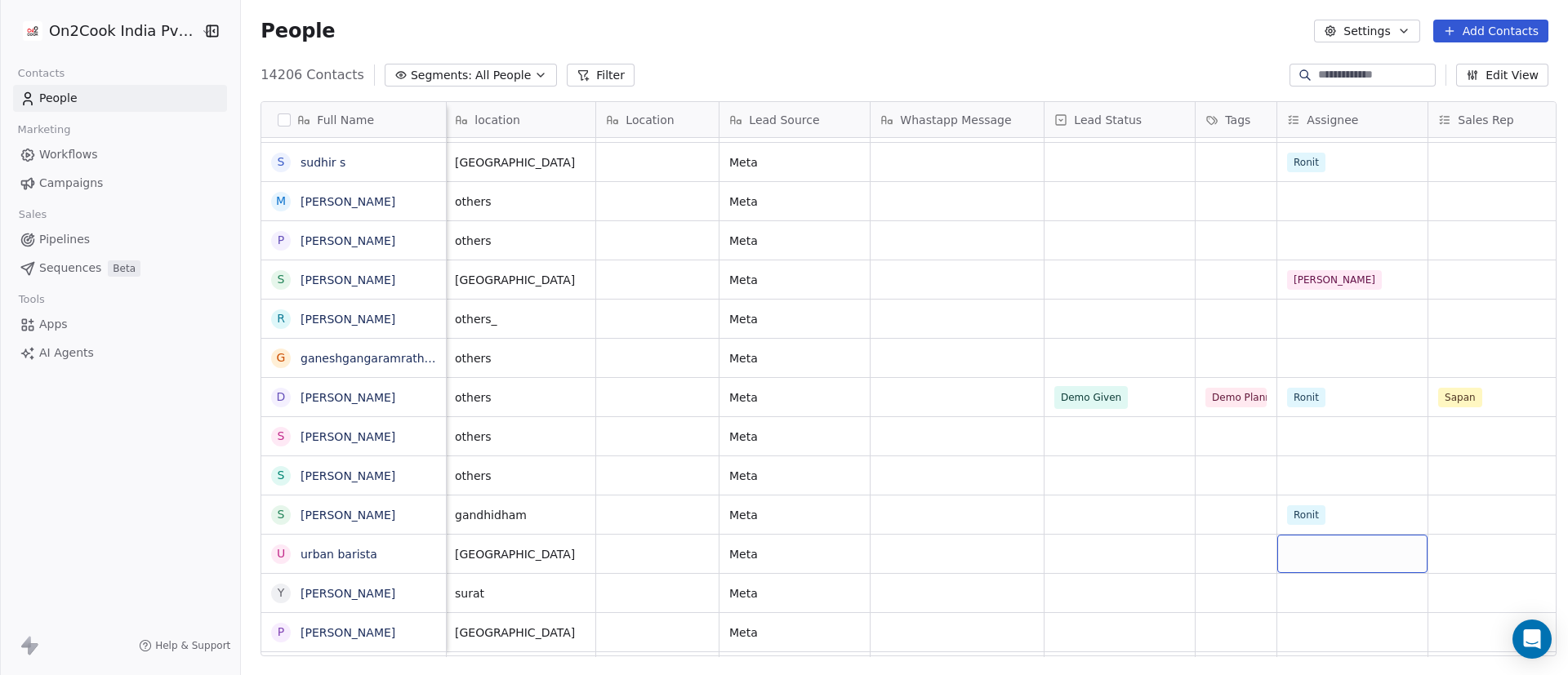
click at [1045, 449] on div "grid" at bounding box center [1352, 553] width 150 height 38
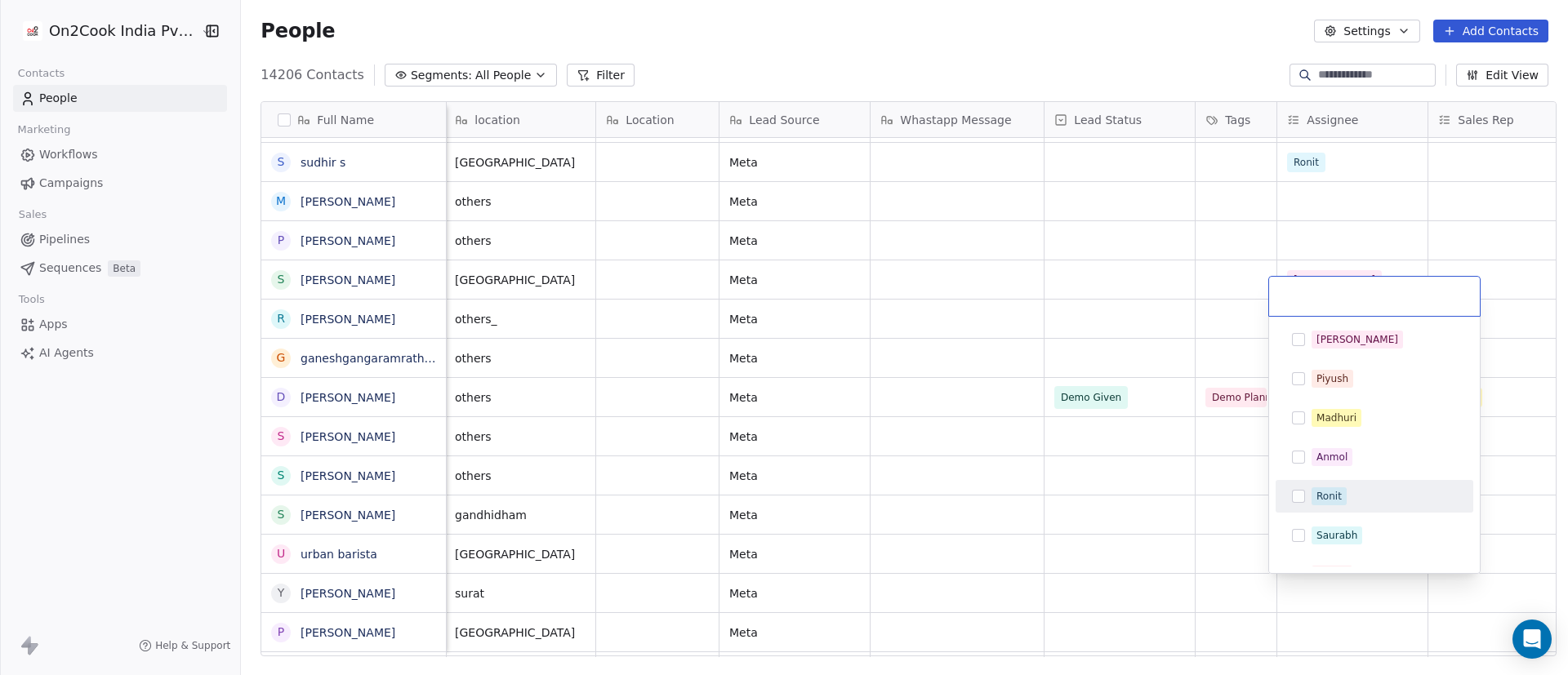
click at [1045, 449] on div "Ronit" at bounding box center [1384, 496] width 145 height 18
click at [1045, 449] on html "On2Cook India Pvt. Ltd. Contacts People Marketing Workflows Campaigns Sales Pip…" at bounding box center [784, 337] width 1568 height 675
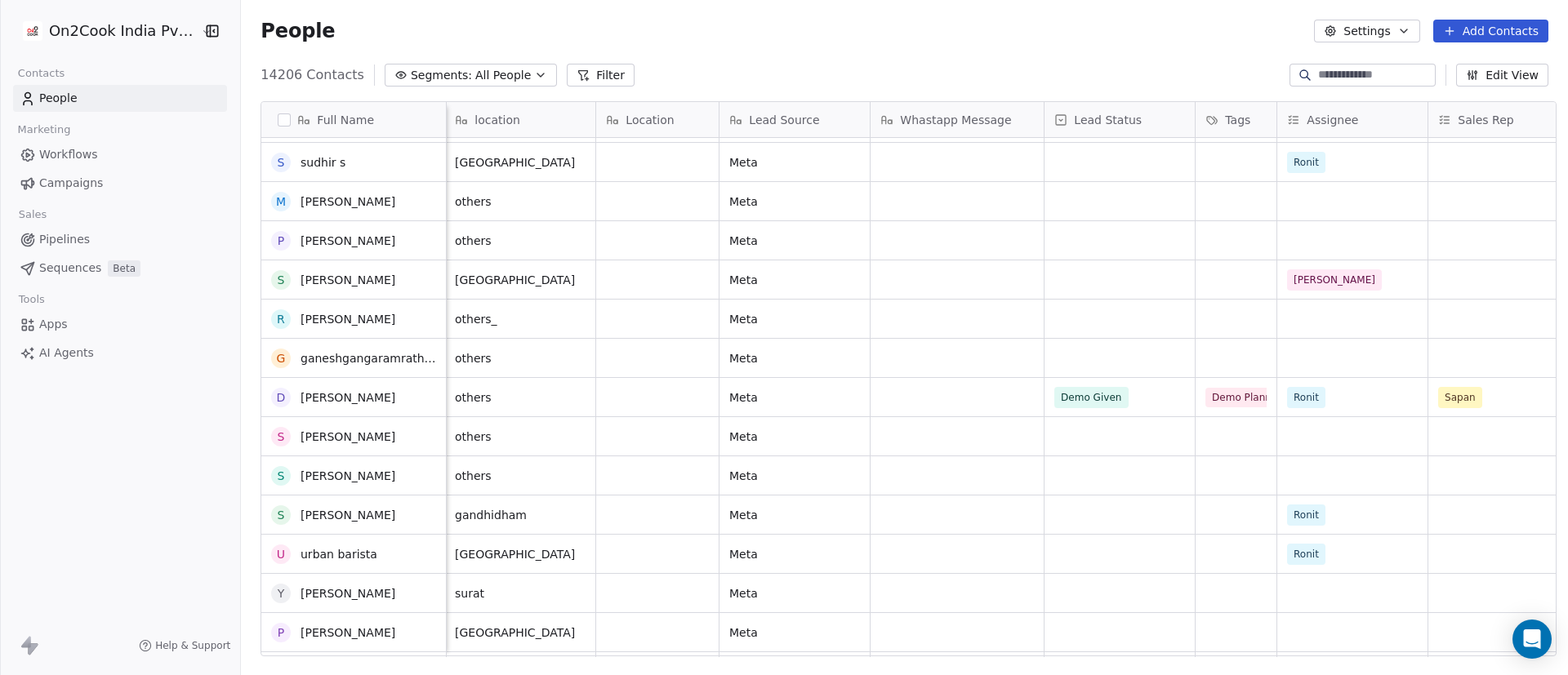
scroll to position [2234, 0]
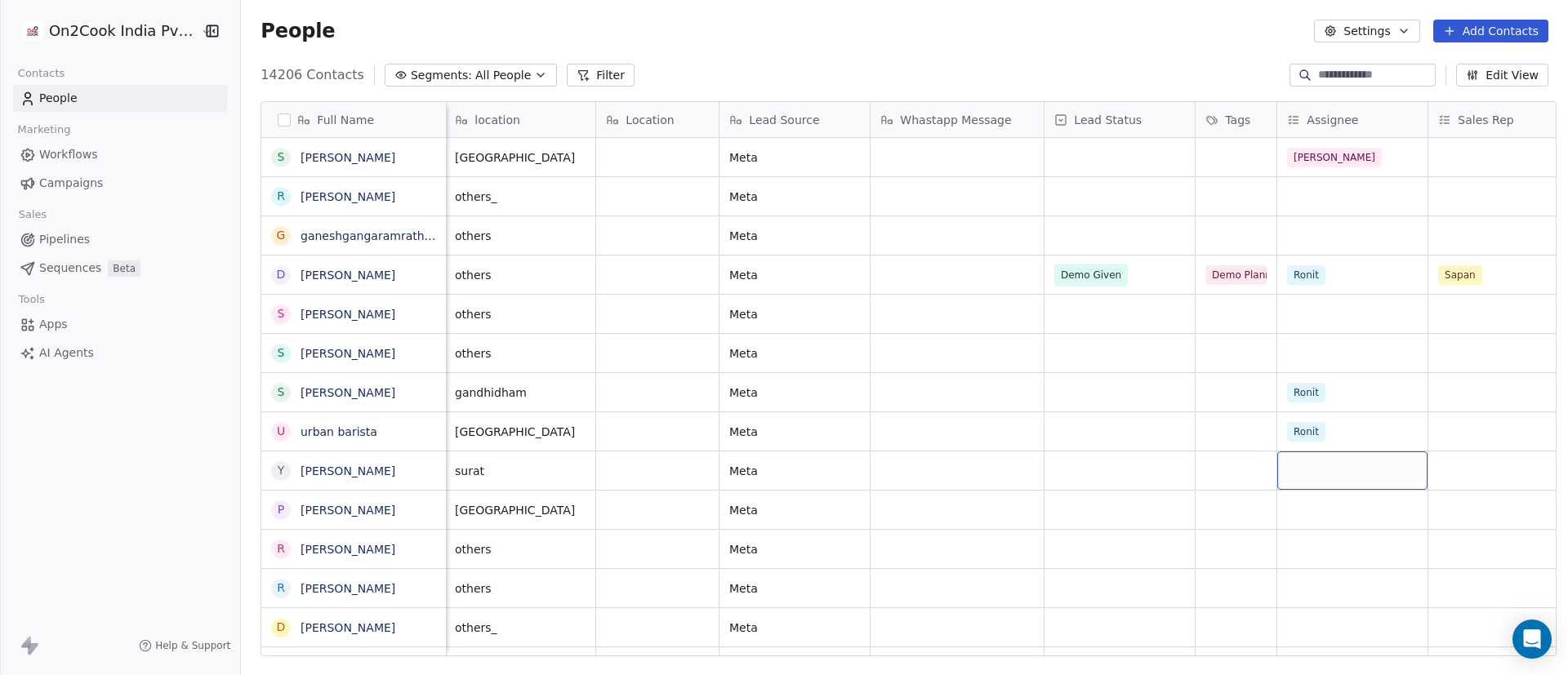
click at [1045, 449] on div "grid" at bounding box center [1352, 471] width 150 height 38
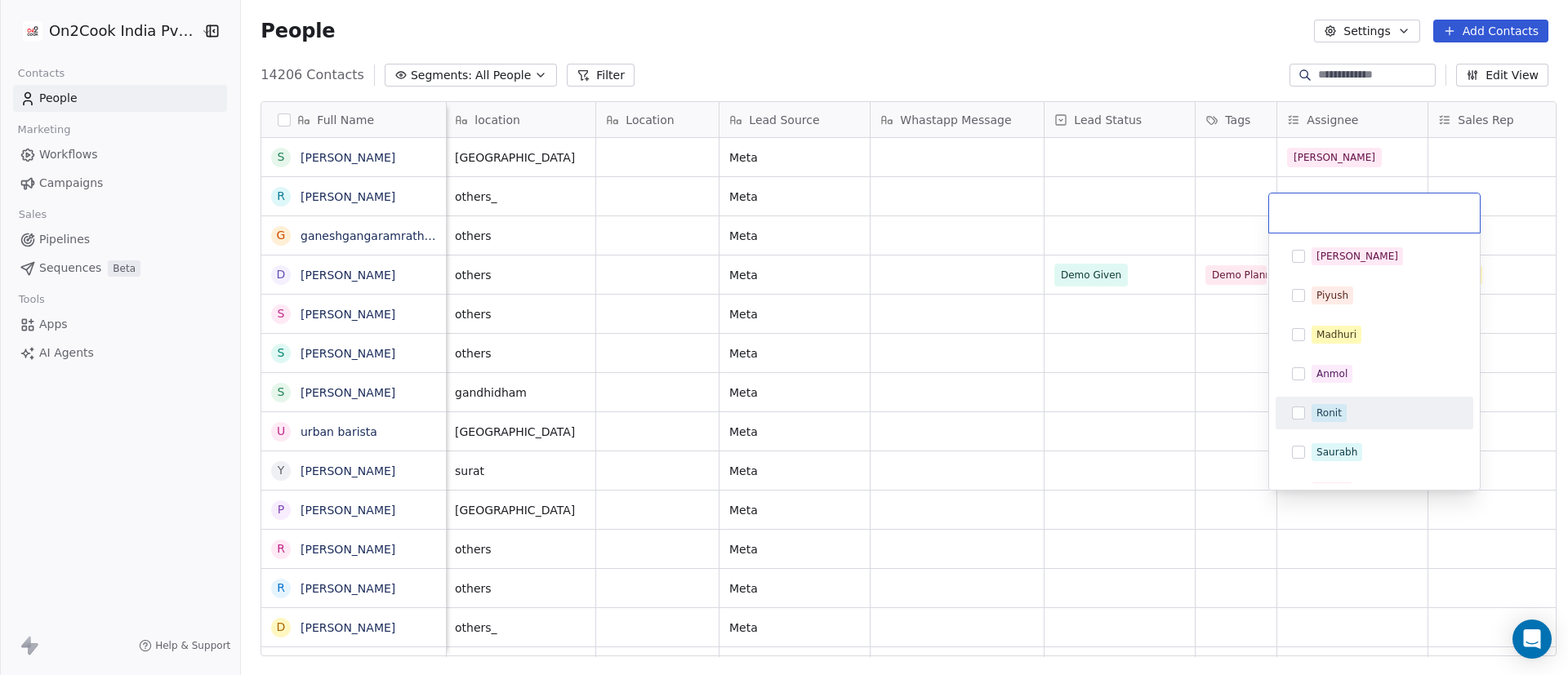
click at [1045, 404] on div "Ronit" at bounding box center [1384, 413] width 145 height 18
click at [1045, 449] on html "On2Cook India Pvt. Ltd. Contacts People Marketing Workflows Campaigns Sales Pip…" at bounding box center [784, 337] width 1568 height 675
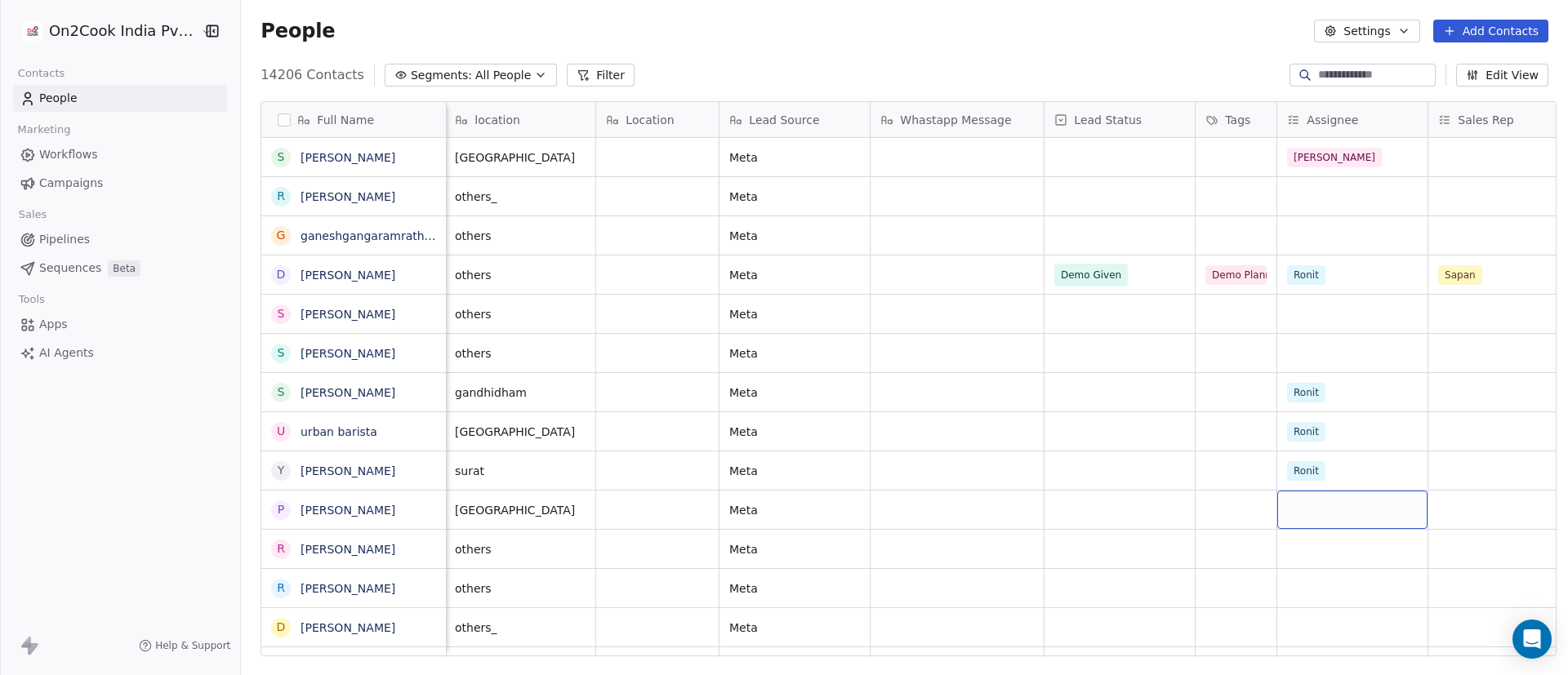
click at [1045, 449] on div "grid" at bounding box center [1352, 510] width 150 height 38
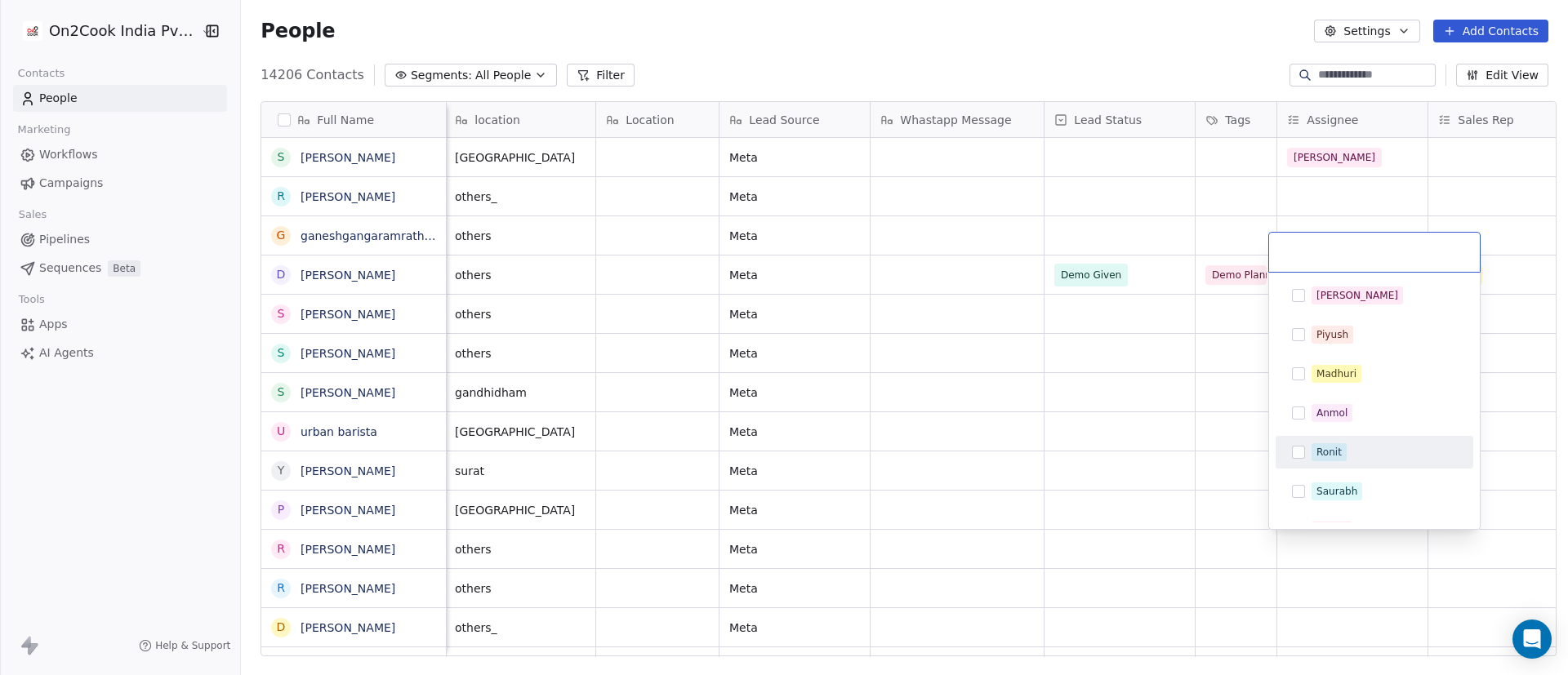
click at [1045, 449] on div "Ronit" at bounding box center [1329, 452] width 25 height 15
click at [1045, 449] on html "On2Cook India Pvt. Ltd. Contacts People Marketing Workflows Campaigns Sales Pip…" at bounding box center [784, 337] width 1568 height 675
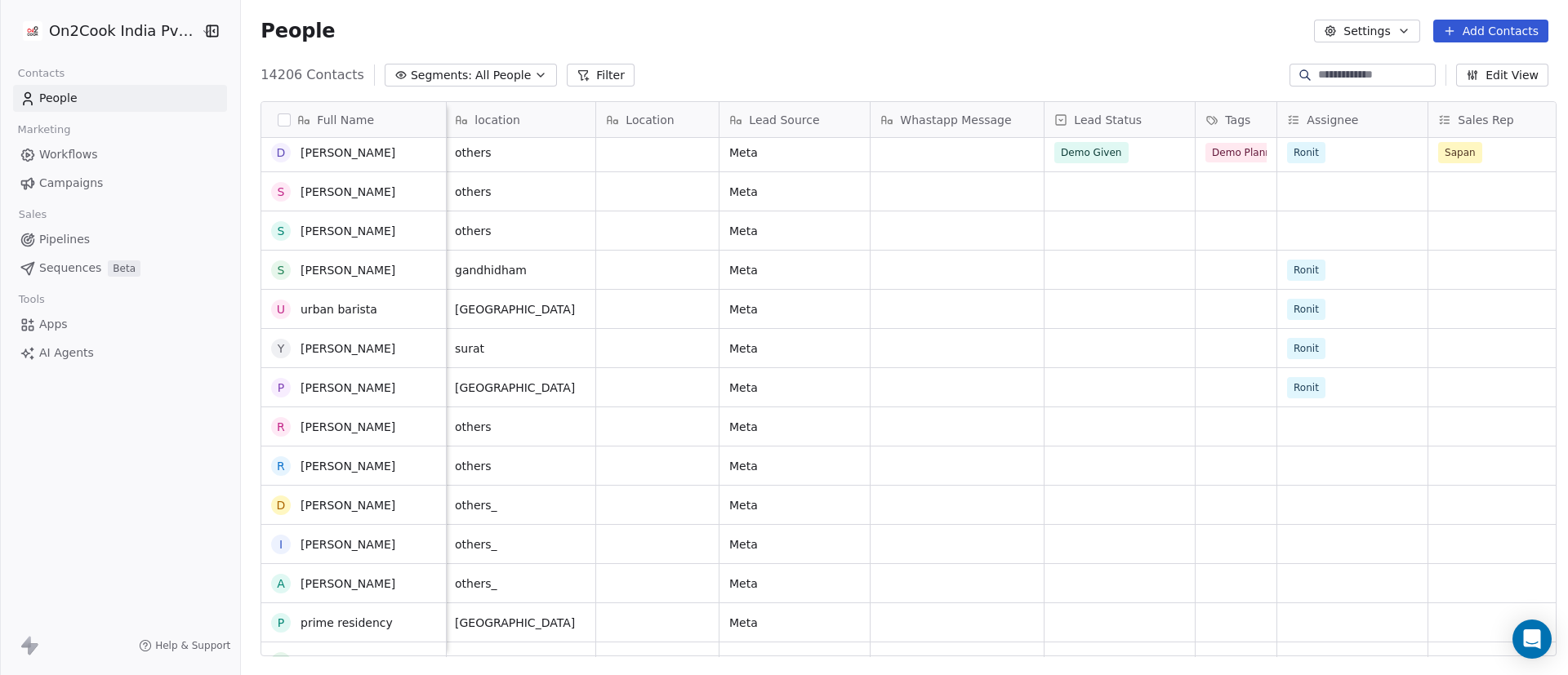
scroll to position [2479, 0]
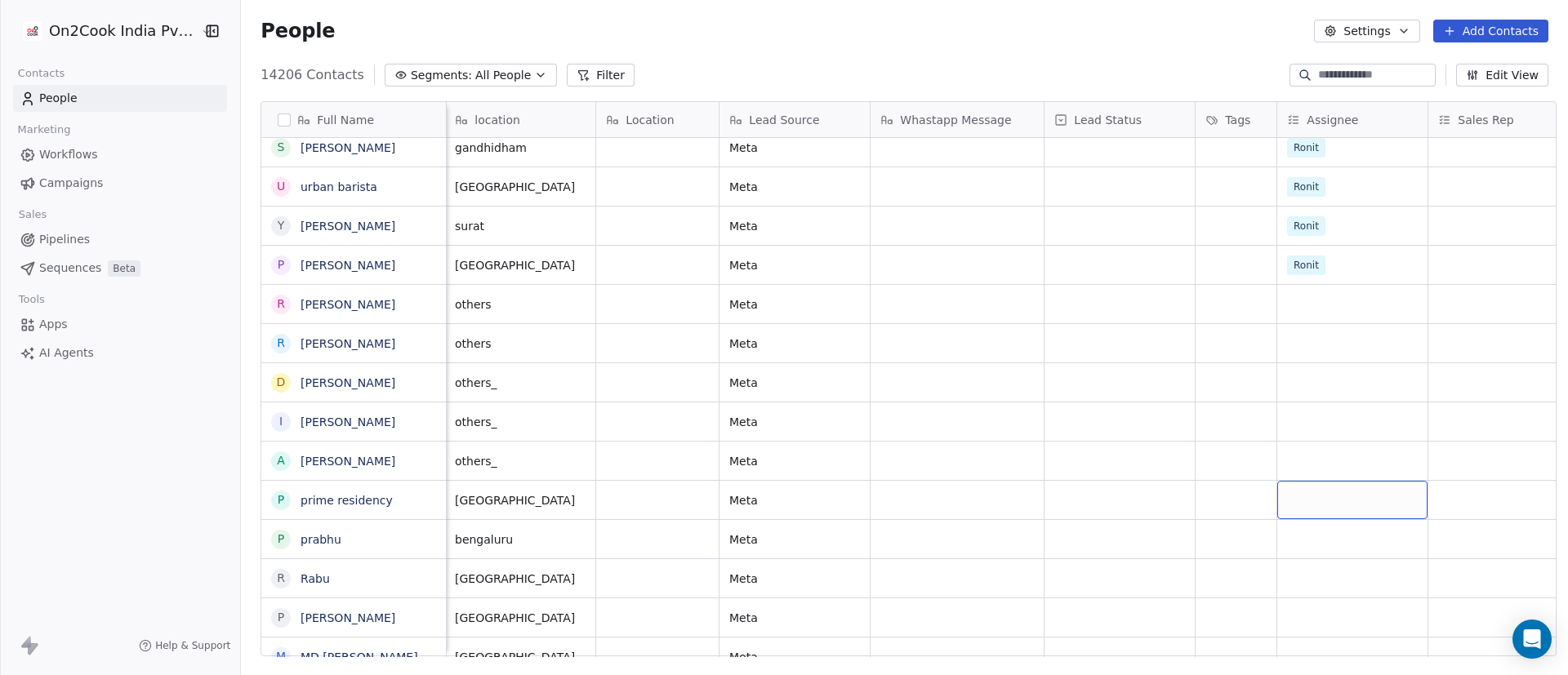
click at [1045, 449] on div "grid" at bounding box center [1352, 500] width 150 height 38
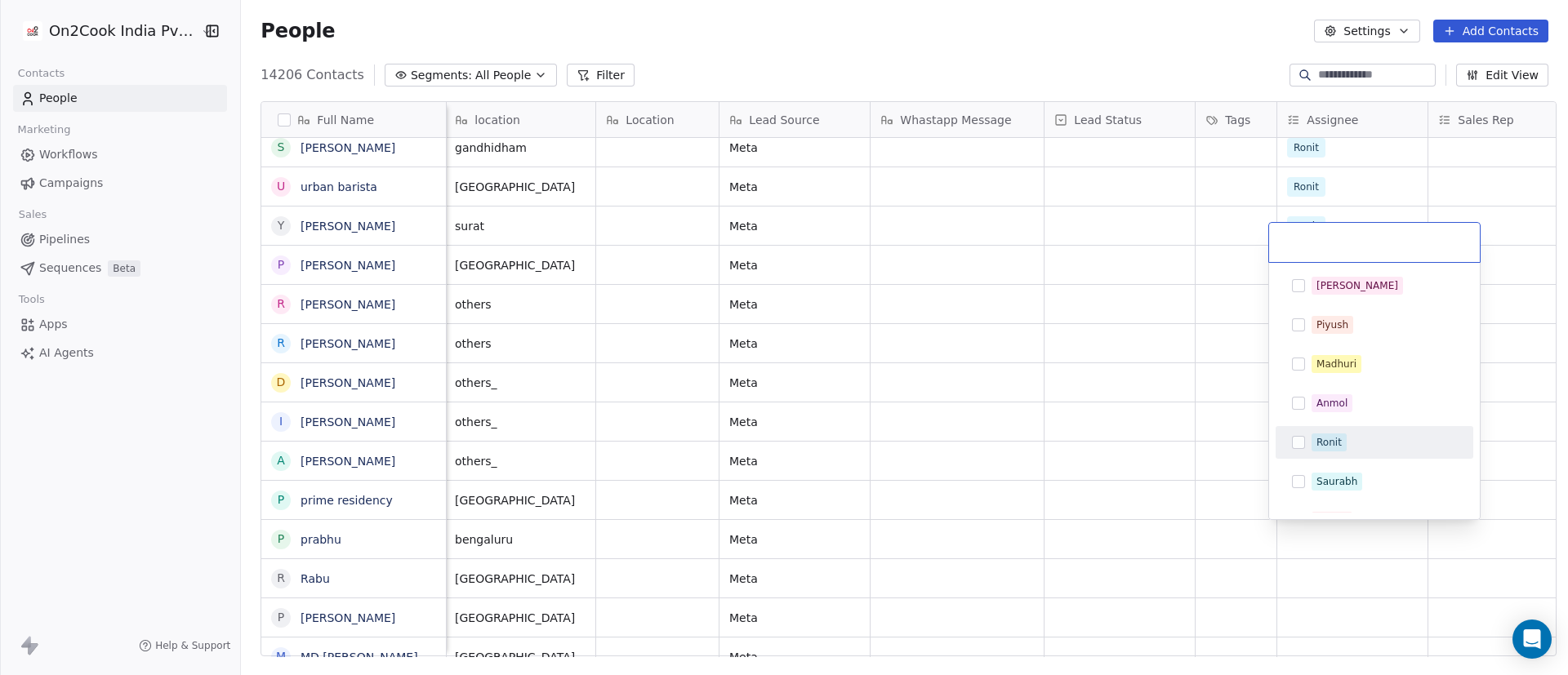
click at [1045, 444] on div "Ronit" at bounding box center [1329, 442] width 25 height 15
click at [1045, 449] on html "On2Cook India Pvt. Ltd. Contacts People Marketing Workflows Campaigns Sales Pip…" at bounding box center [784, 337] width 1568 height 675
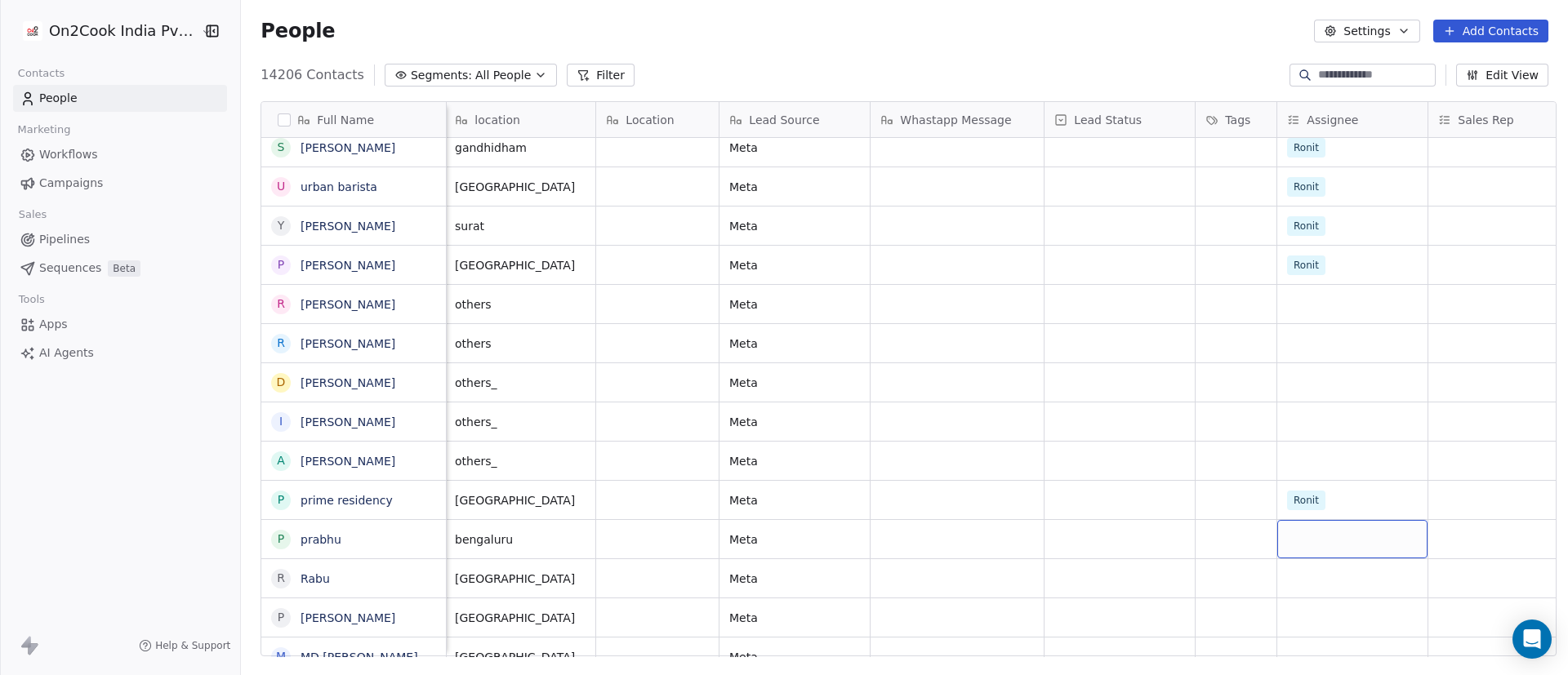
click at [1045, 449] on div "grid" at bounding box center [1352, 539] width 150 height 38
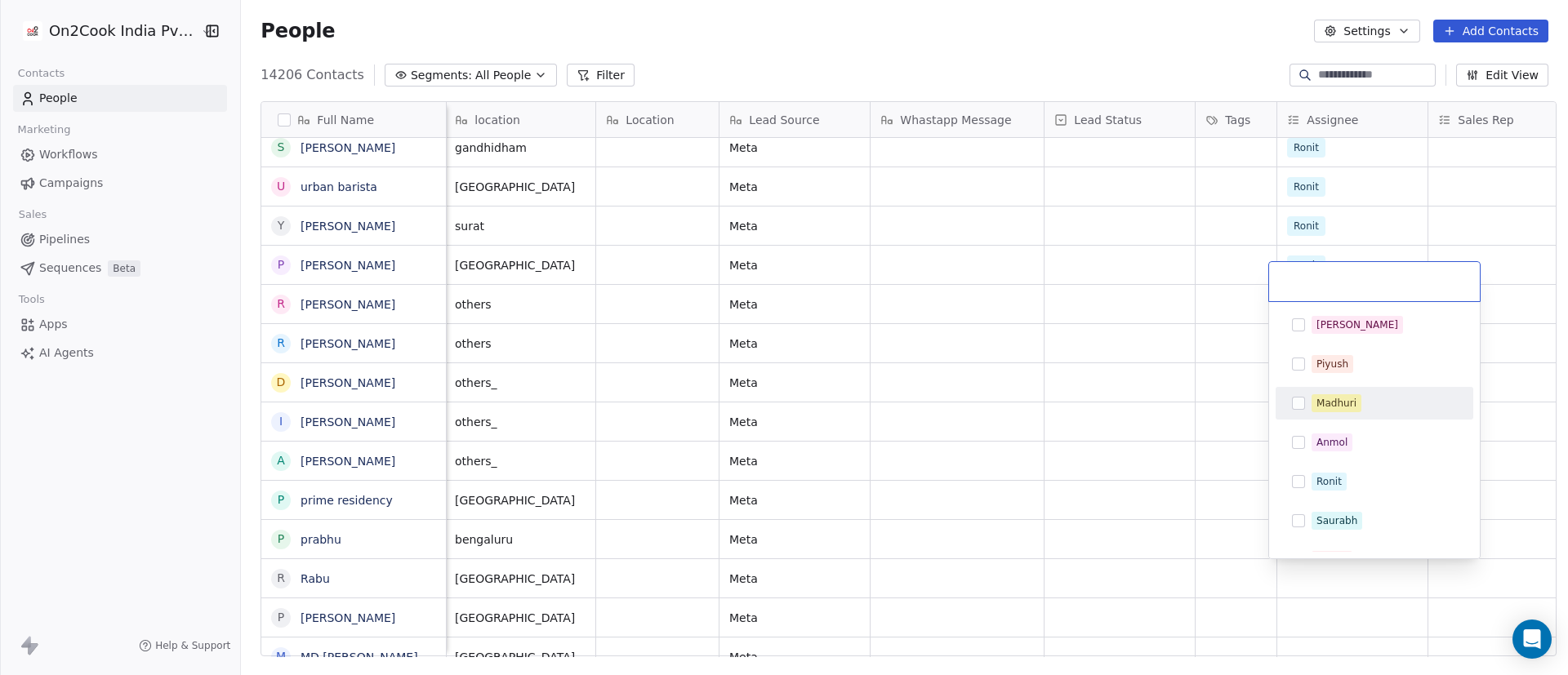
click at [1045, 401] on span "Madhuri" at bounding box center [1336, 403] width 50 height 18
click at [1045, 449] on html "On2Cook India Pvt. Ltd. Contacts People Marketing Workflows Campaigns Sales Pip…" at bounding box center [784, 337] width 1568 height 675
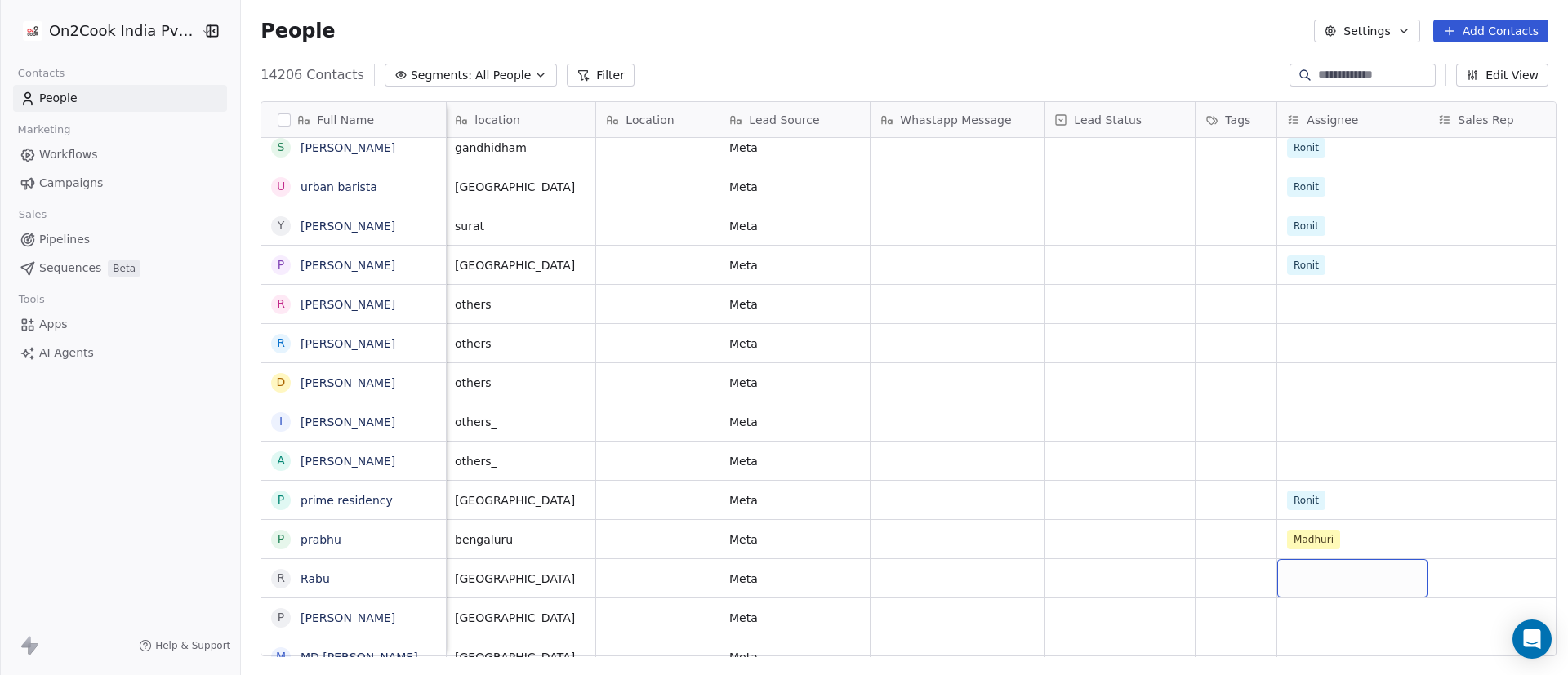
click at [1045, 449] on div "grid" at bounding box center [1352, 579] width 150 height 38
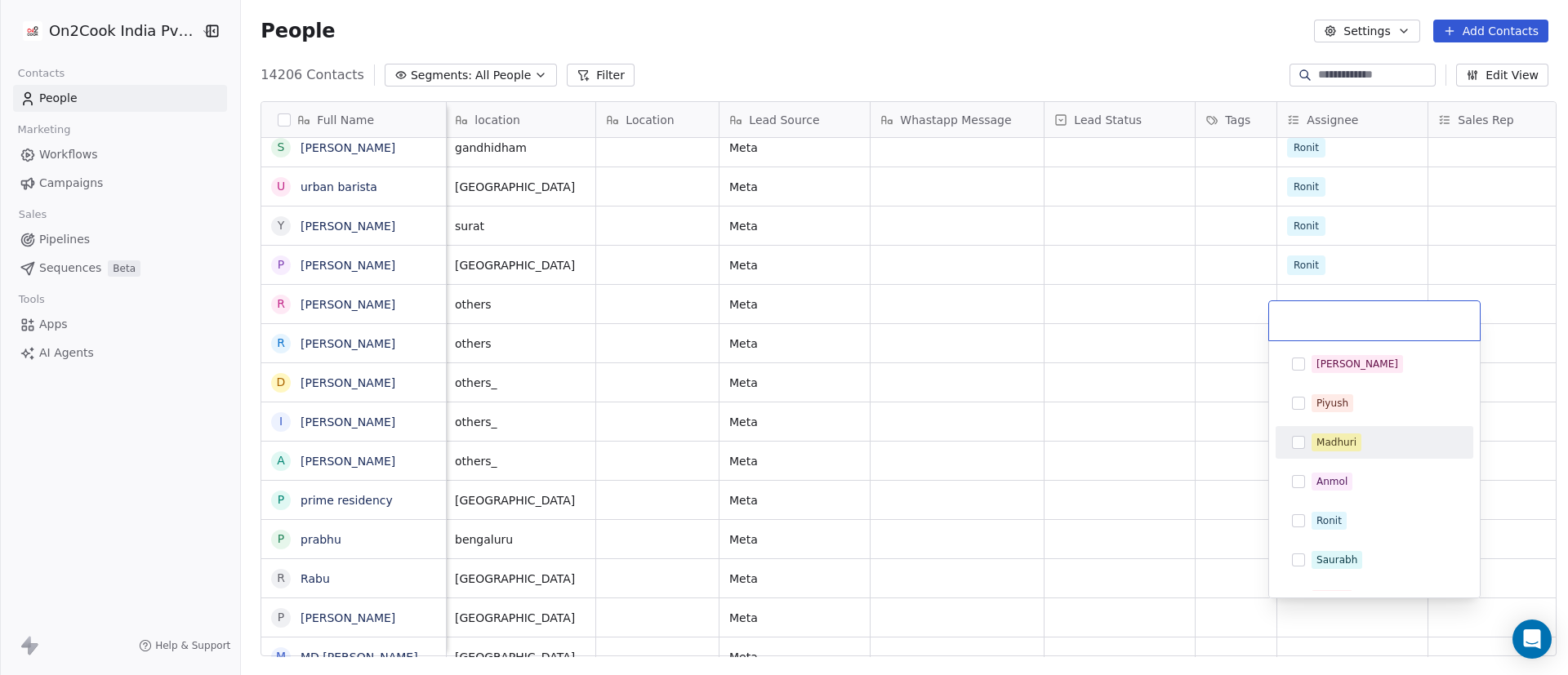
click at [1045, 442] on div "Madhuri" at bounding box center [1337, 442] width 40 height 15
click at [1045, 449] on html "On2Cook India Pvt. Ltd. Contacts People Marketing Workflows Campaigns Sales Pip…" at bounding box center [784, 337] width 1568 height 675
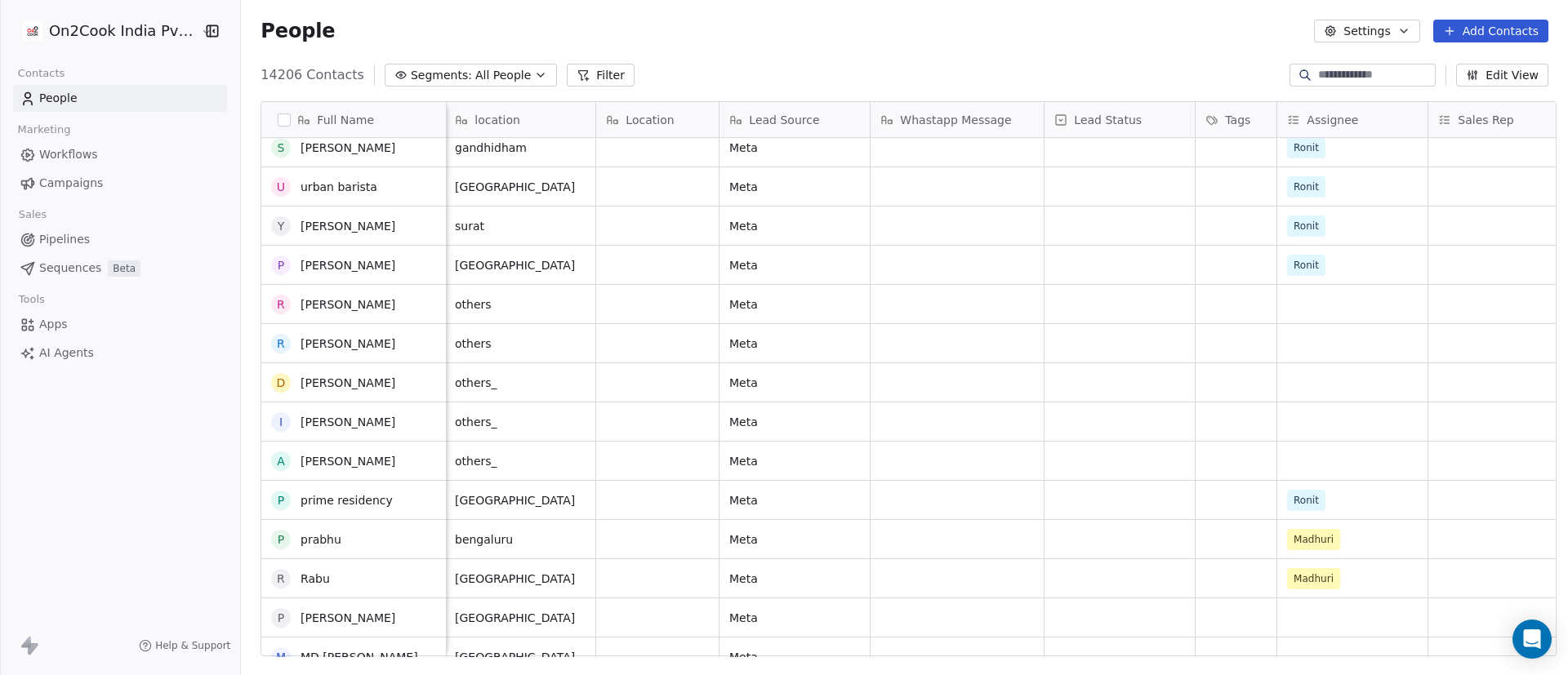
scroll to position [2602, 0]
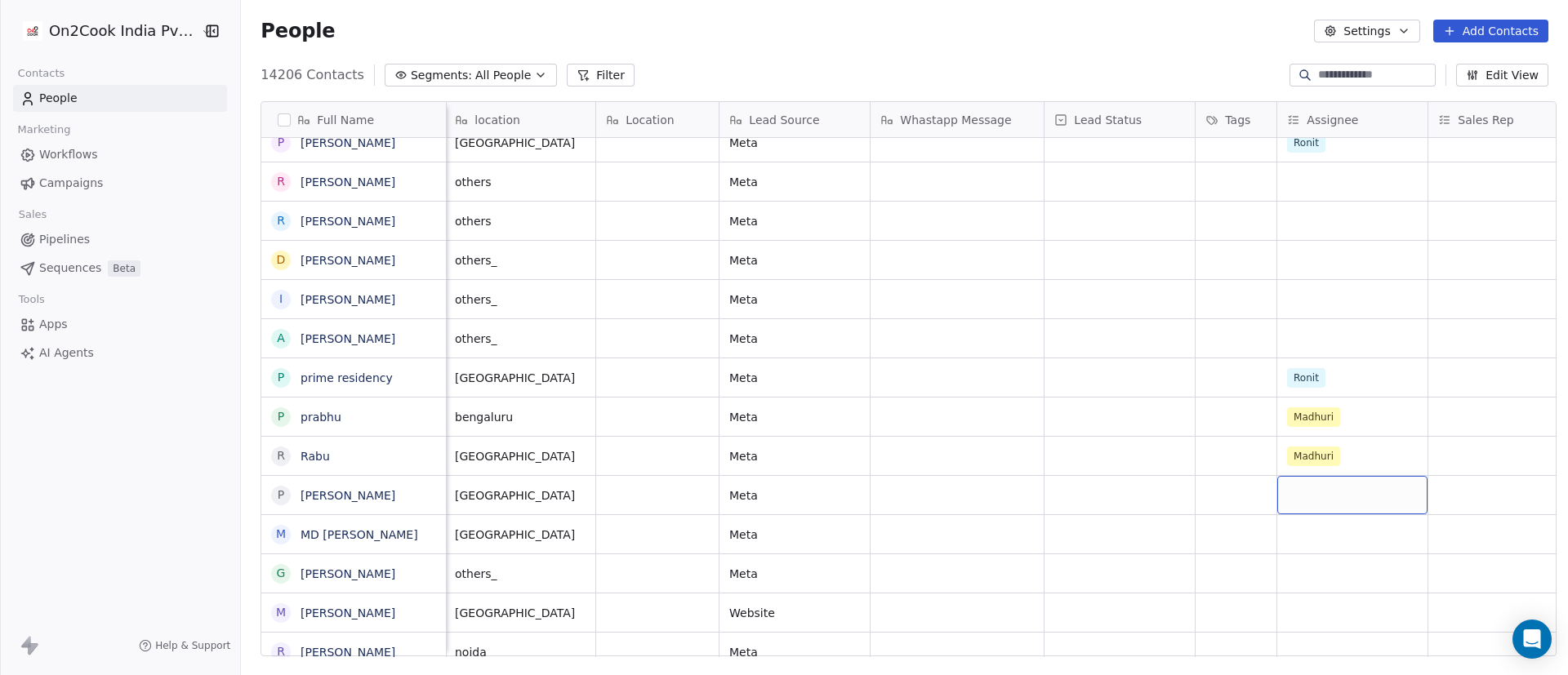
click at [1045, 449] on div "grid" at bounding box center [1352, 495] width 150 height 38
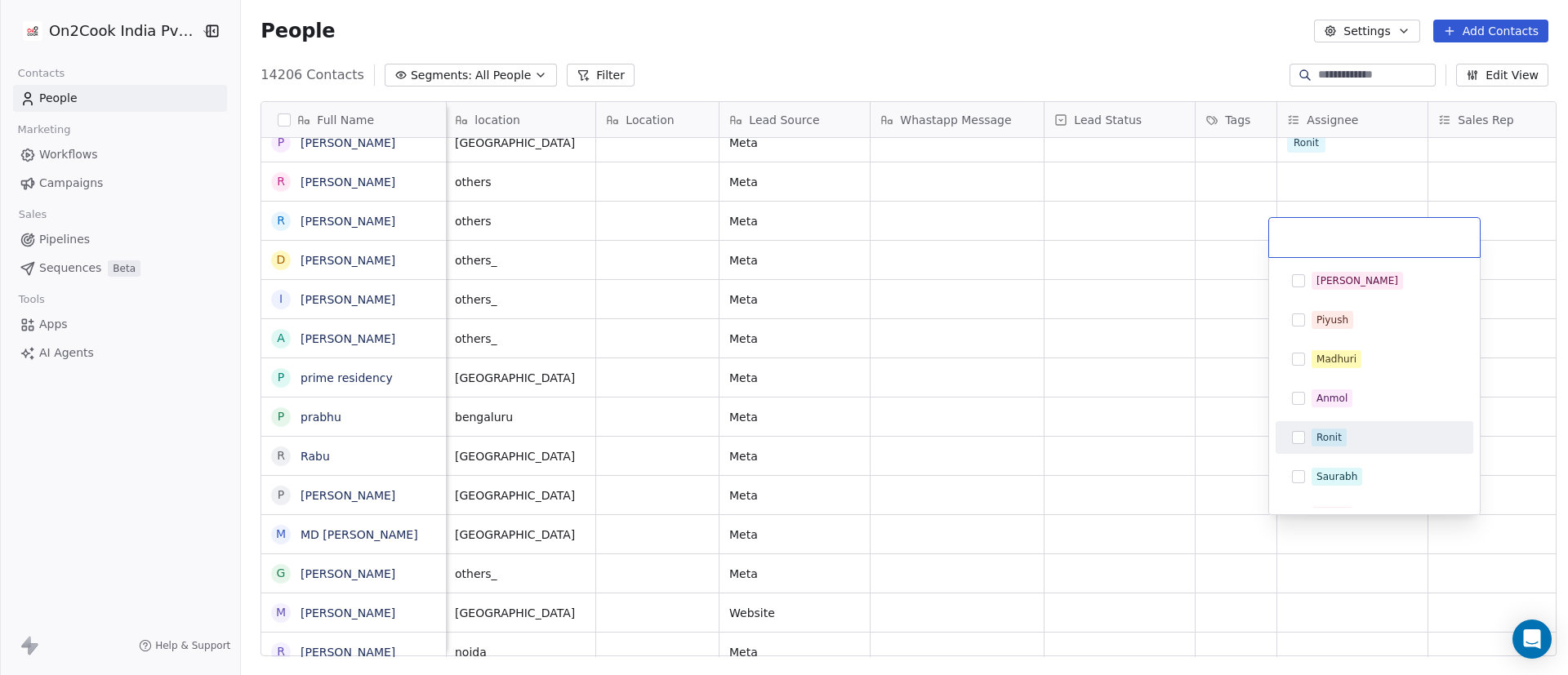
click at [1045, 436] on div "Ronit" at bounding box center [1384, 437] width 145 height 18
click at [1045, 449] on html "On2Cook India Pvt. Ltd. Contacts People Marketing Workflows Campaigns Sales Pip…" at bounding box center [784, 337] width 1568 height 675
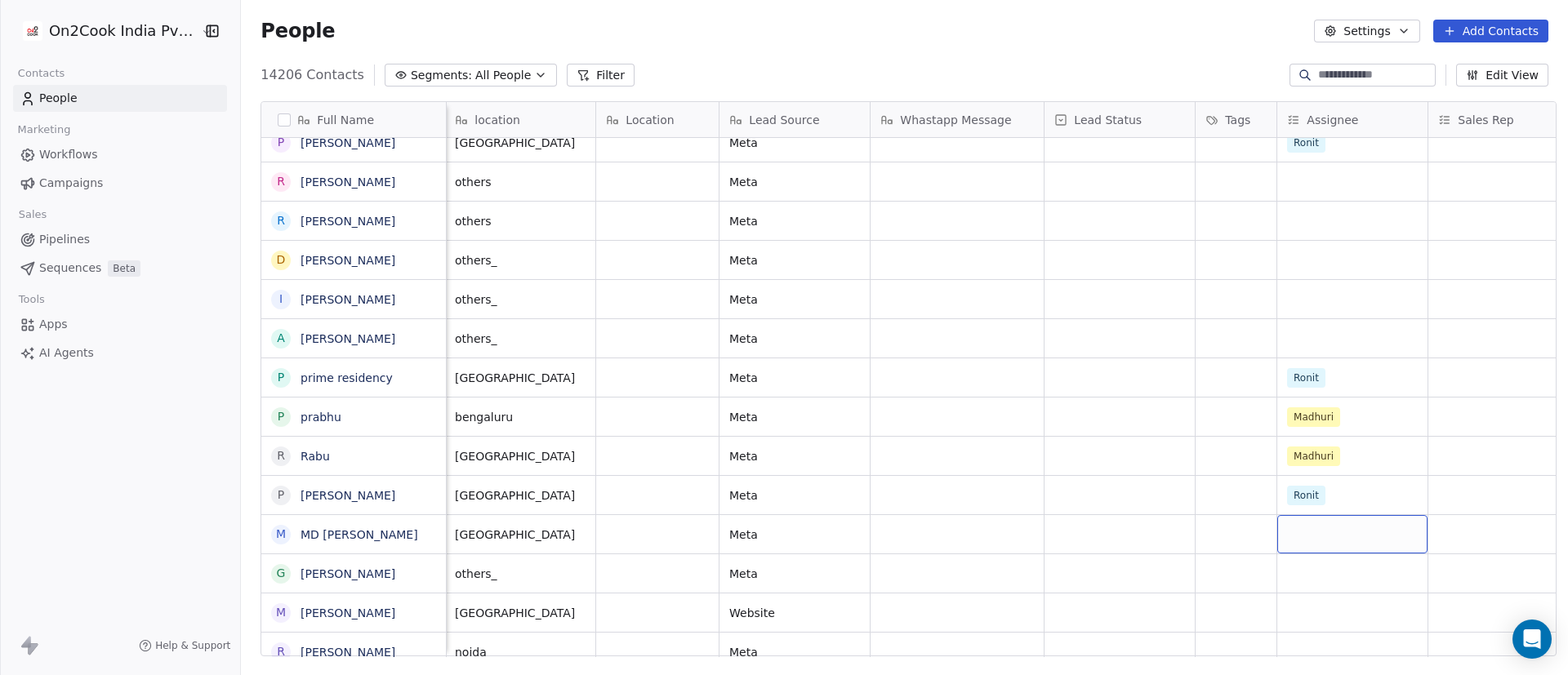
click at [1045, 449] on div "grid" at bounding box center [1352, 534] width 150 height 38
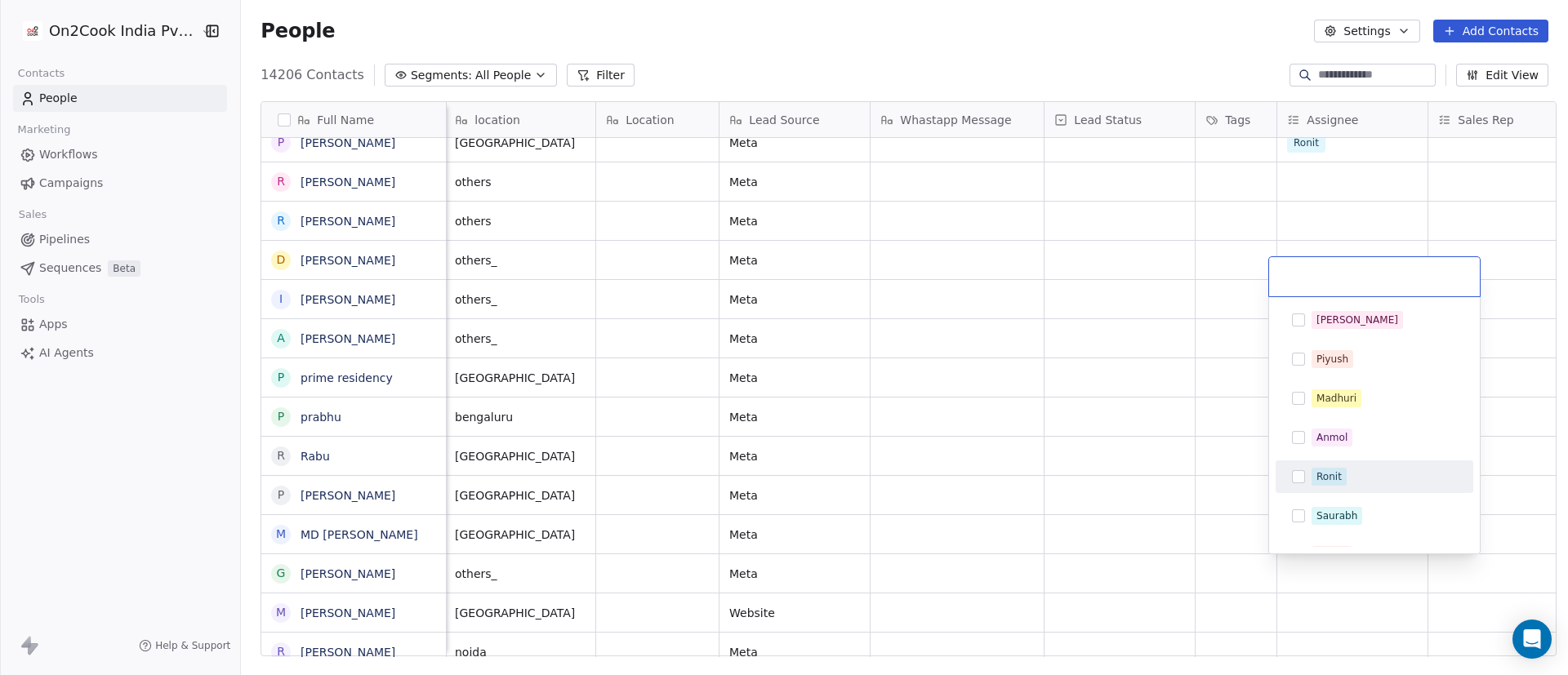
click at [1045, 449] on div "Ronit" at bounding box center [1329, 476] width 25 height 15
click at [1045, 449] on html "On2Cook India Pvt. Ltd. Contacts People Marketing Workflows Campaigns Sales Pip…" at bounding box center [784, 337] width 1568 height 675
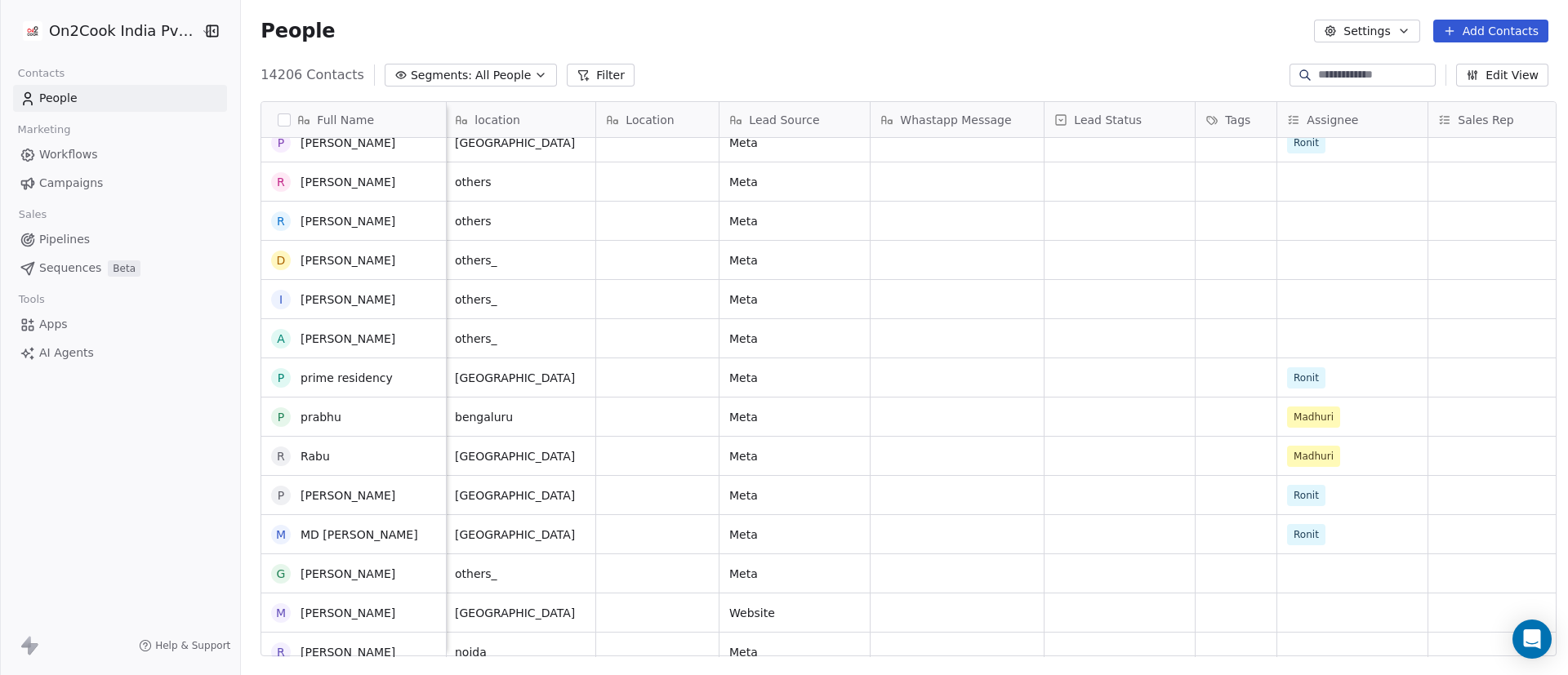
scroll to position [2724, 0]
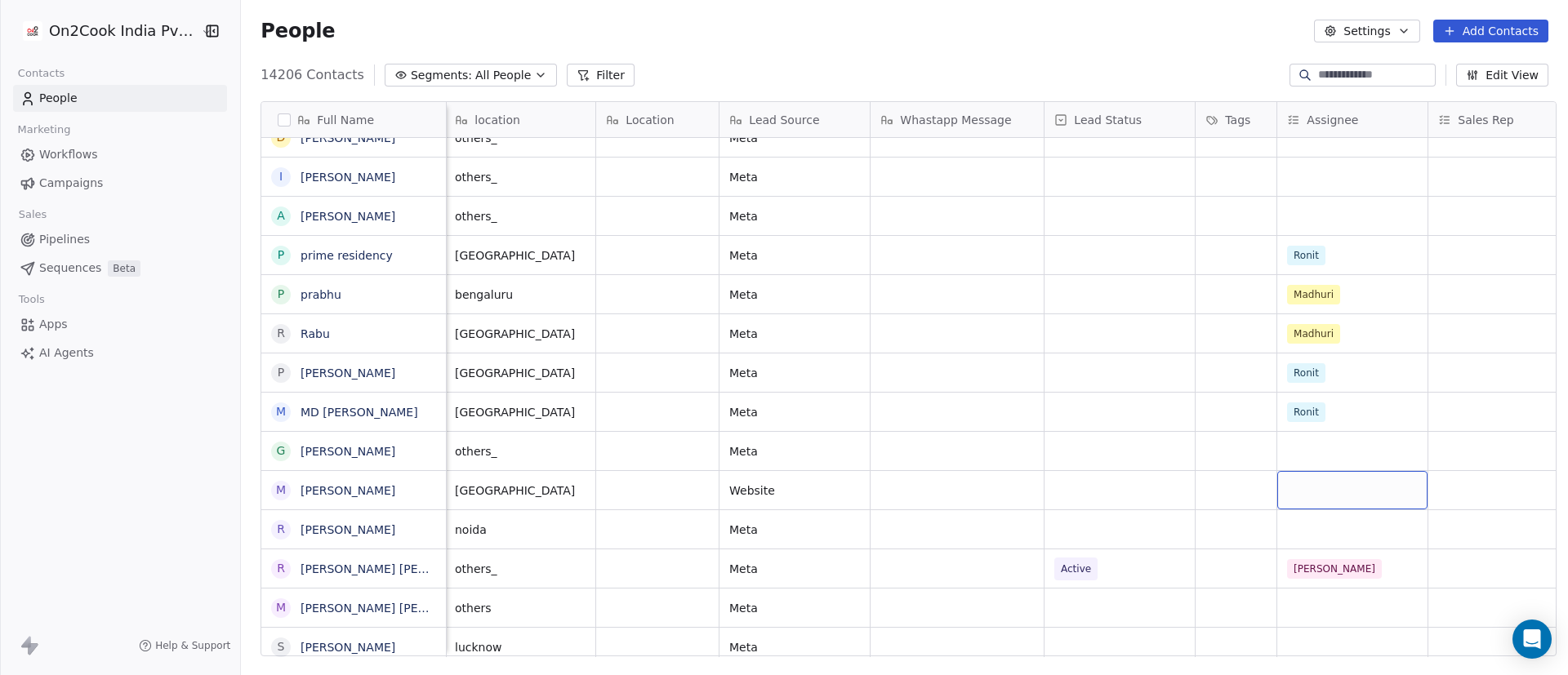
click at [1045, 449] on div "grid" at bounding box center [1352, 490] width 150 height 38
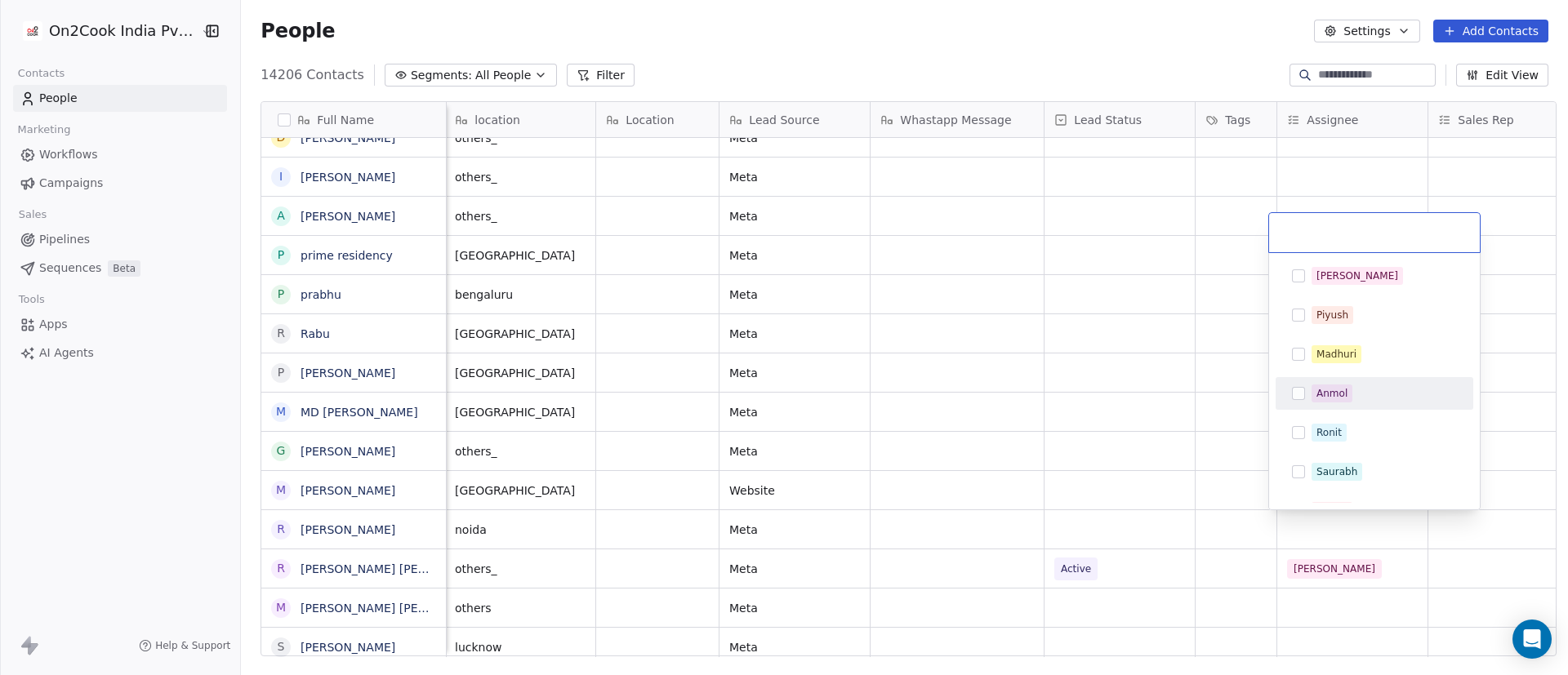
click at [1045, 449] on html "On2Cook India Pvt. Ltd. Contacts People Marketing Workflows Campaigns Sales Pip…" at bounding box center [784, 337] width 1568 height 675
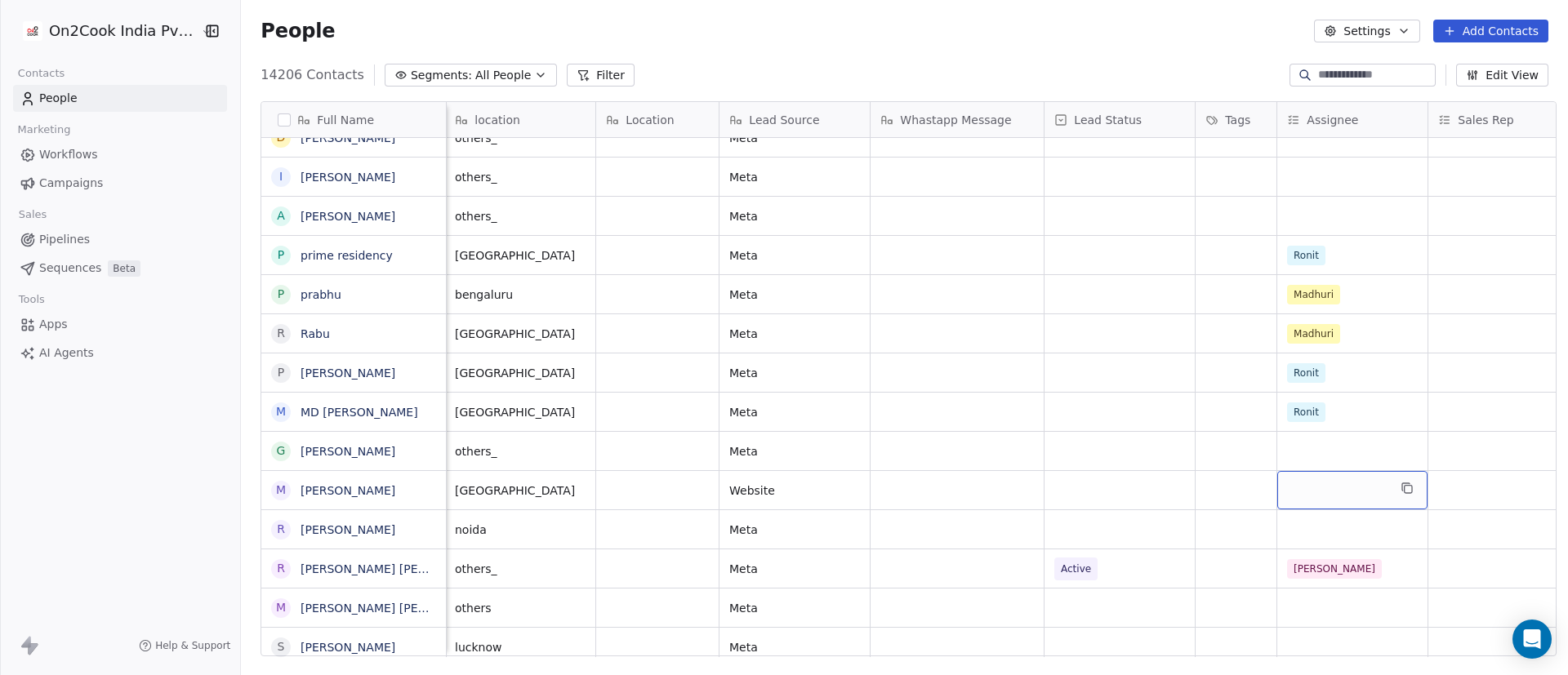
click at [1045, 449] on div "grid" at bounding box center [1352, 490] width 150 height 38
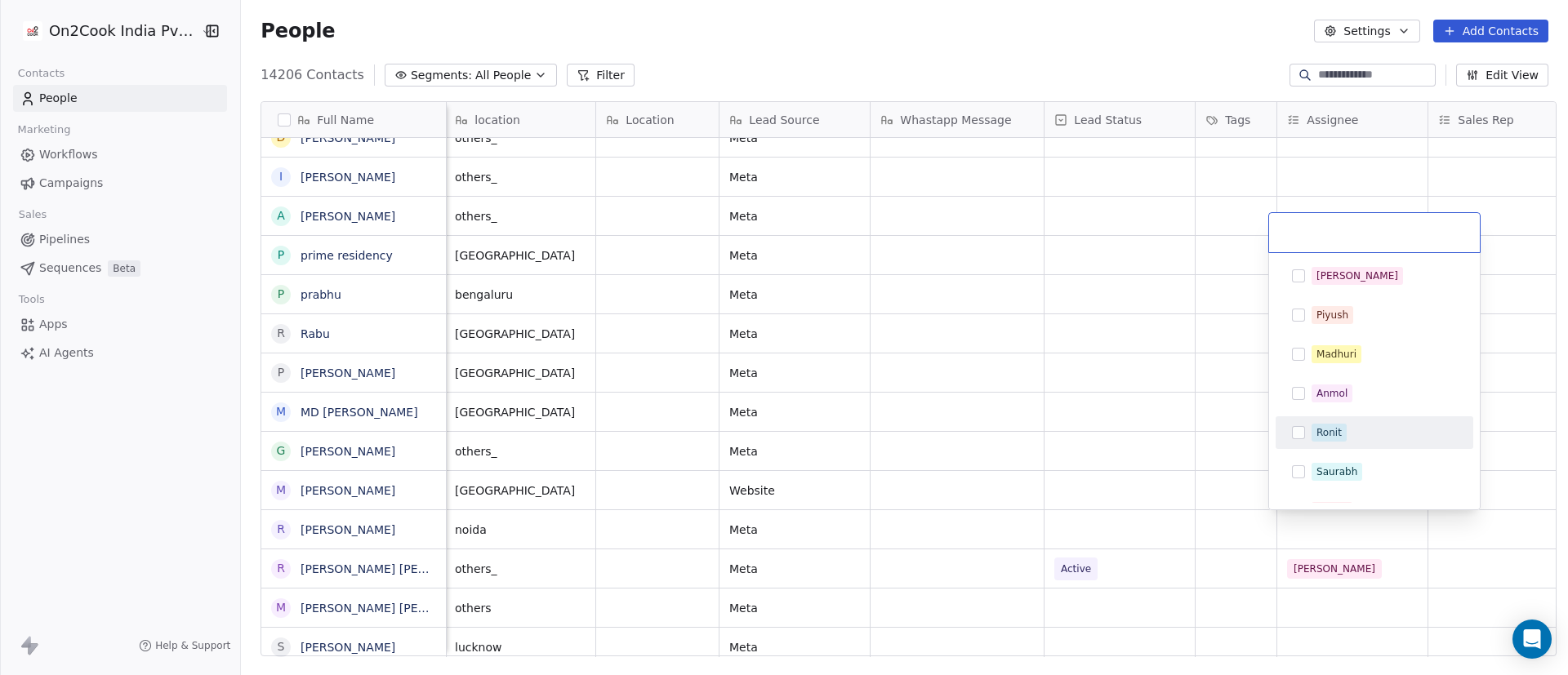
click at [1045, 442] on div "Ronit" at bounding box center [1374, 433] width 184 height 26
click at [1045, 447] on html "On2Cook India Pvt. Ltd. Contacts People Marketing Workflows Campaigns Sales Pip…" at bounding box center [784, 337] width 1568 height 675
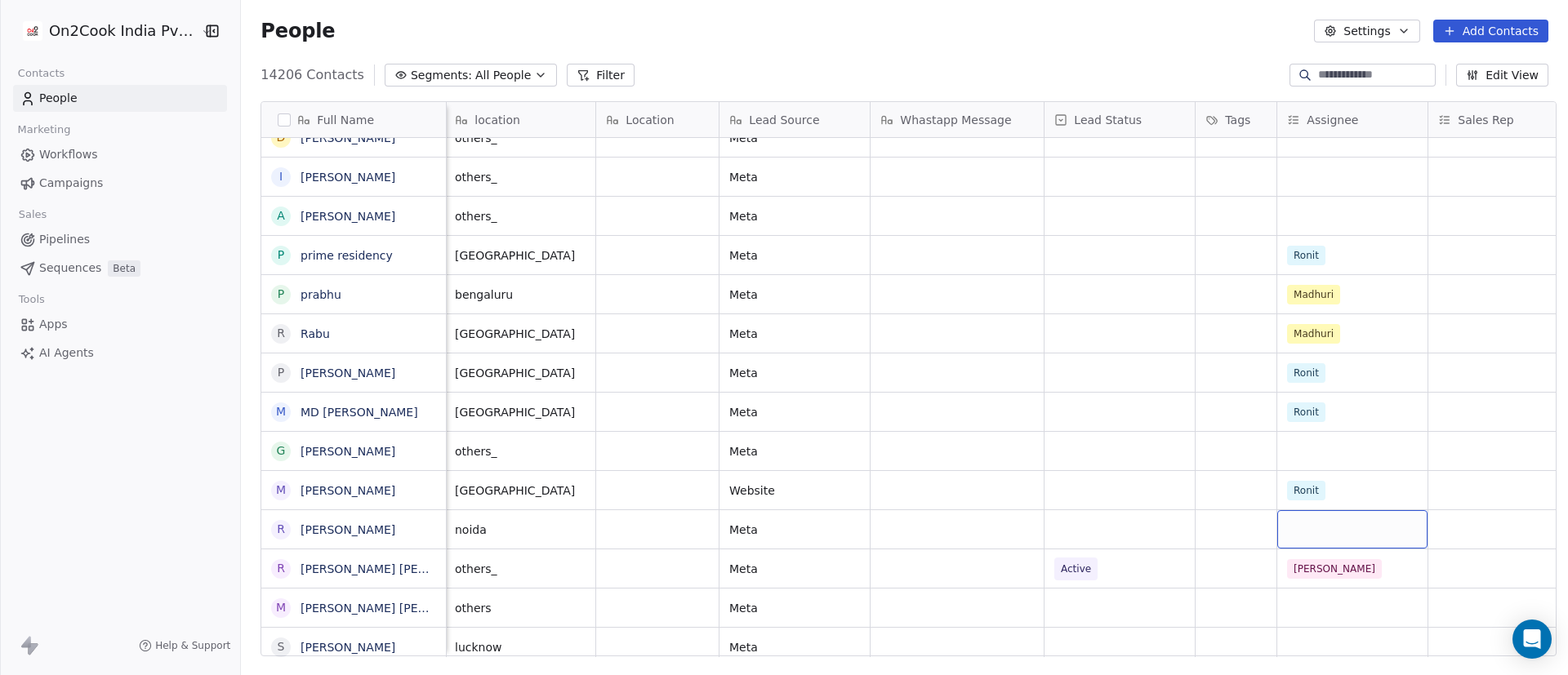
click at [1045, 449] on div "grid" at bounding box center [1352, 529] width 150 height 38
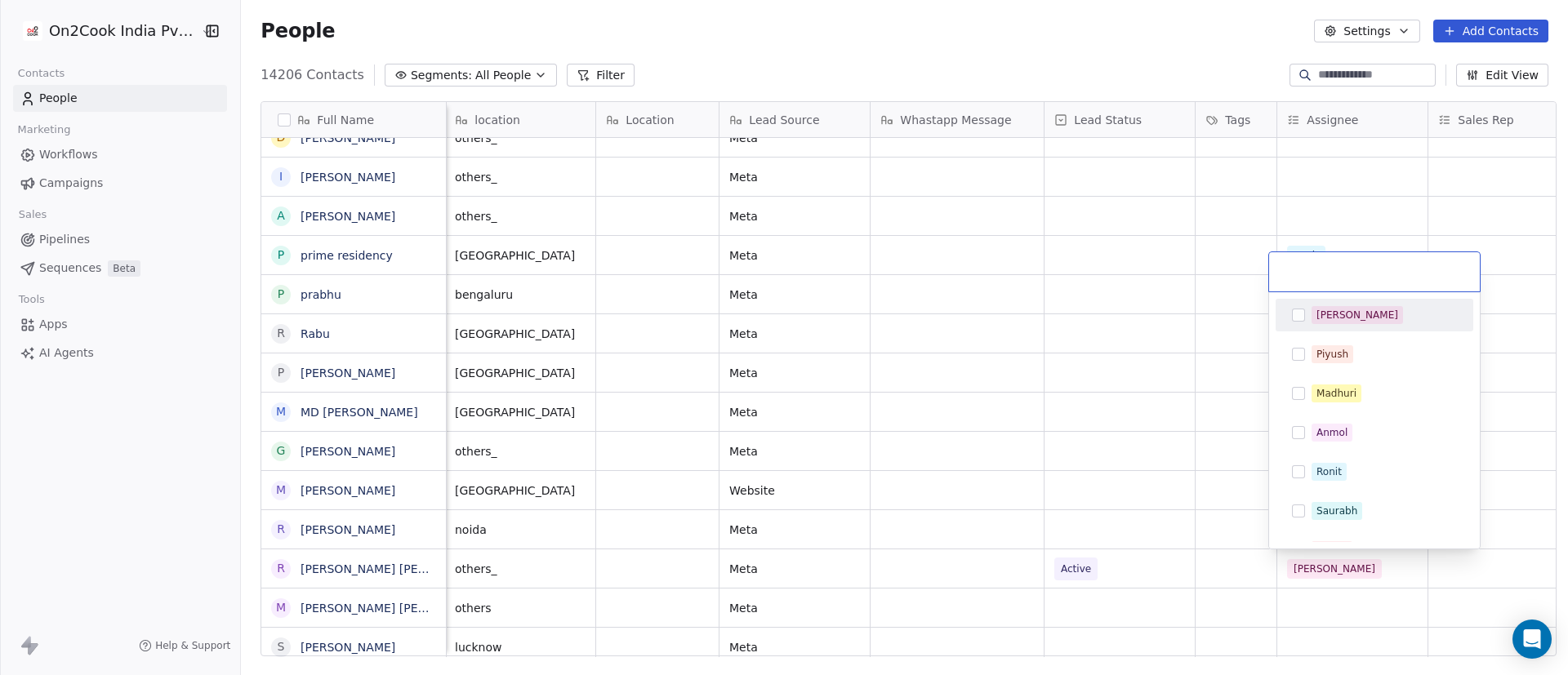
click at [1045, 321] on div "[PERSON_NAME]" at bounding box center [1384, 314] width 145 height 18
click at [1045, 445] on html "On2Cook India Pvt. Ltd. Contacts People Marketing Workflows Campaigns Sales Pip…" at bounding box center [784, 337] width 1568 height 675
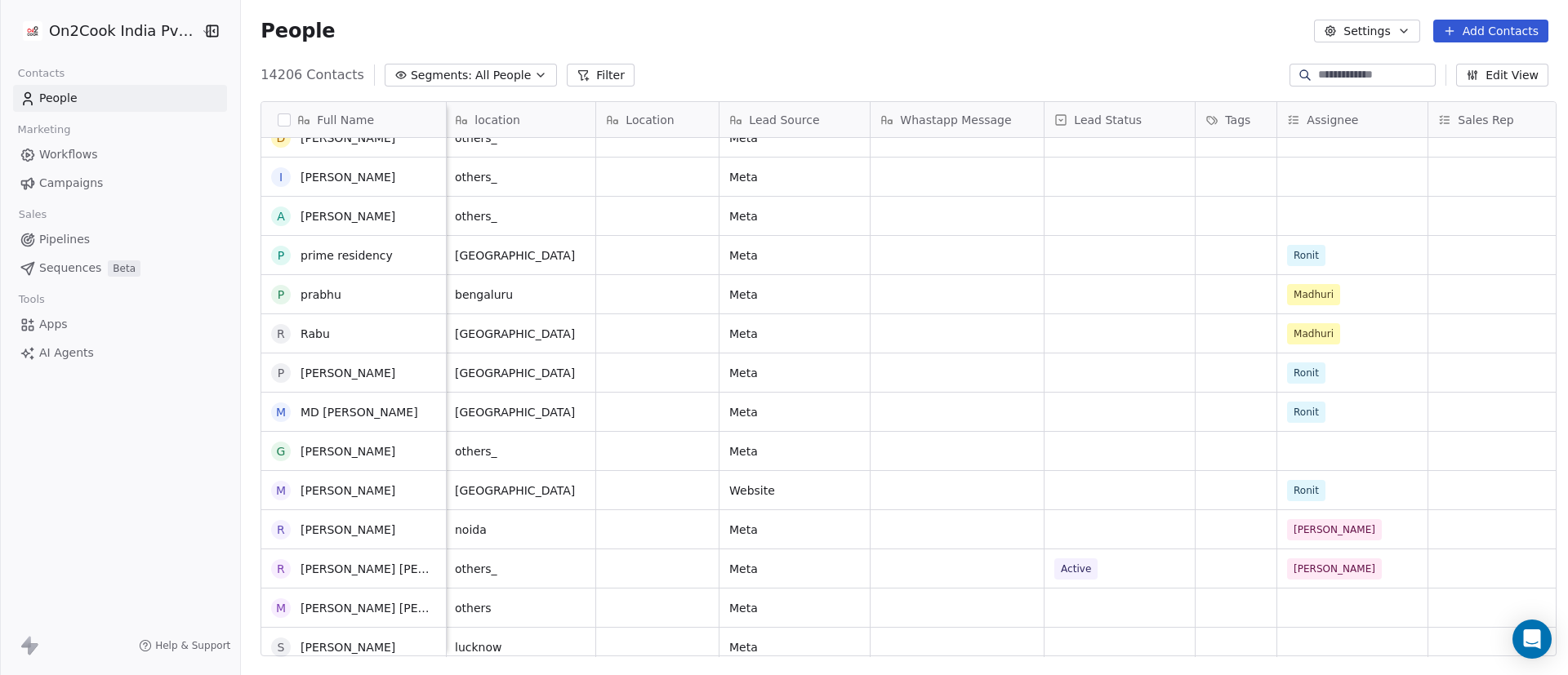
scroll to position [2847, 0]
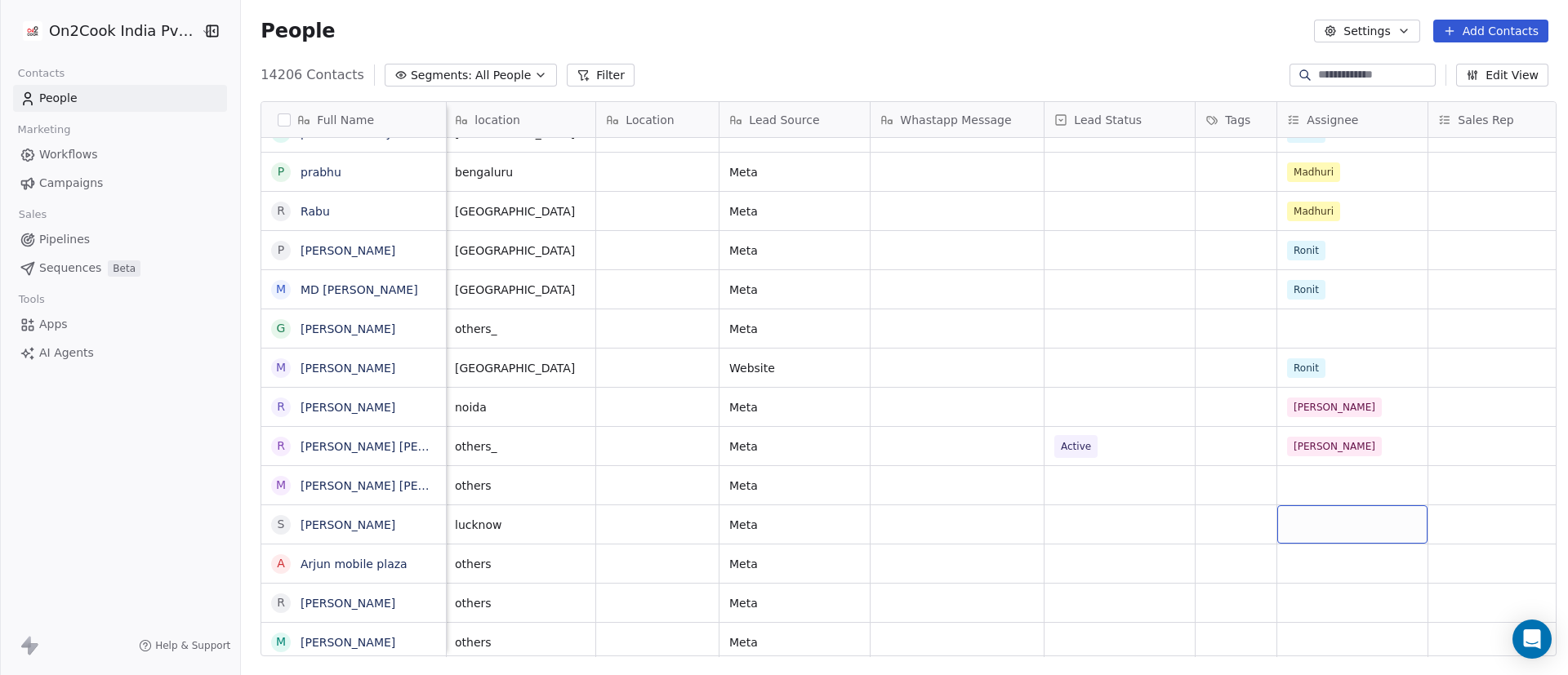
click at [1045, 449] on div "grid" at bounding box center [1352, 525] width 150 height 38
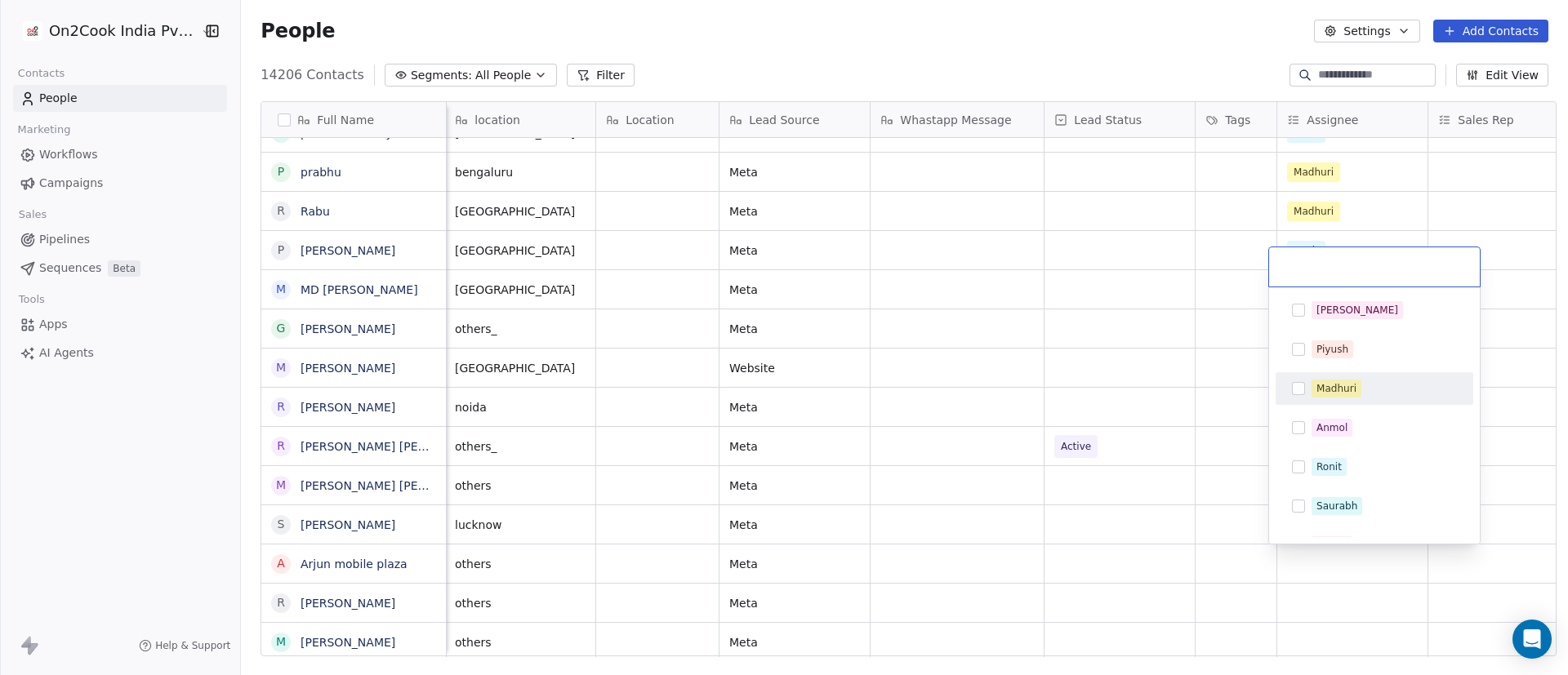
click at [1045, 395] on div "Madhuri" at bounding box center [1337, 388] width 40 height 15
click at [1045, 434] on html "On2Cook India Pvt. Ltd. Contacts People Marketing Workflows Campaigns Sales Pip…" at bounding box center [784, 337] width 1568 height 675
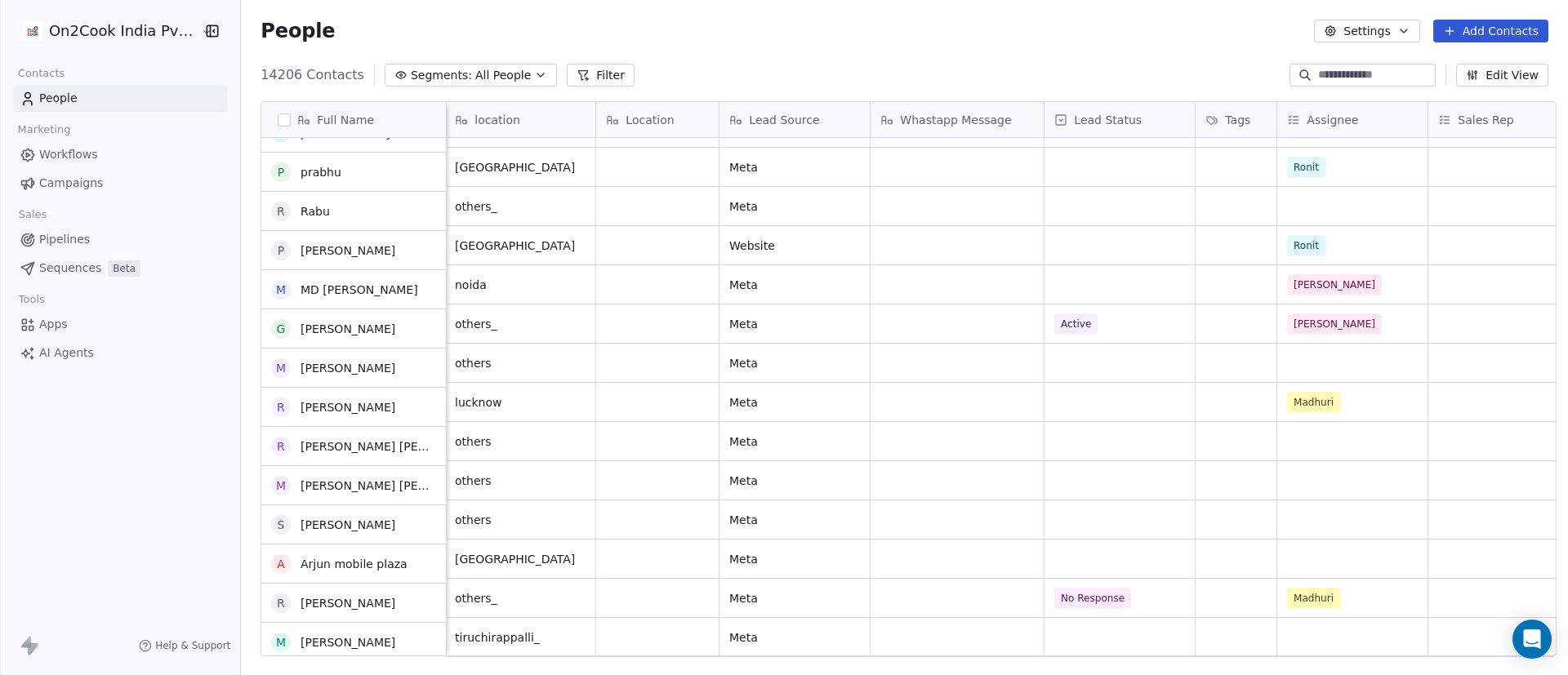
scroll to position [2968, 0]
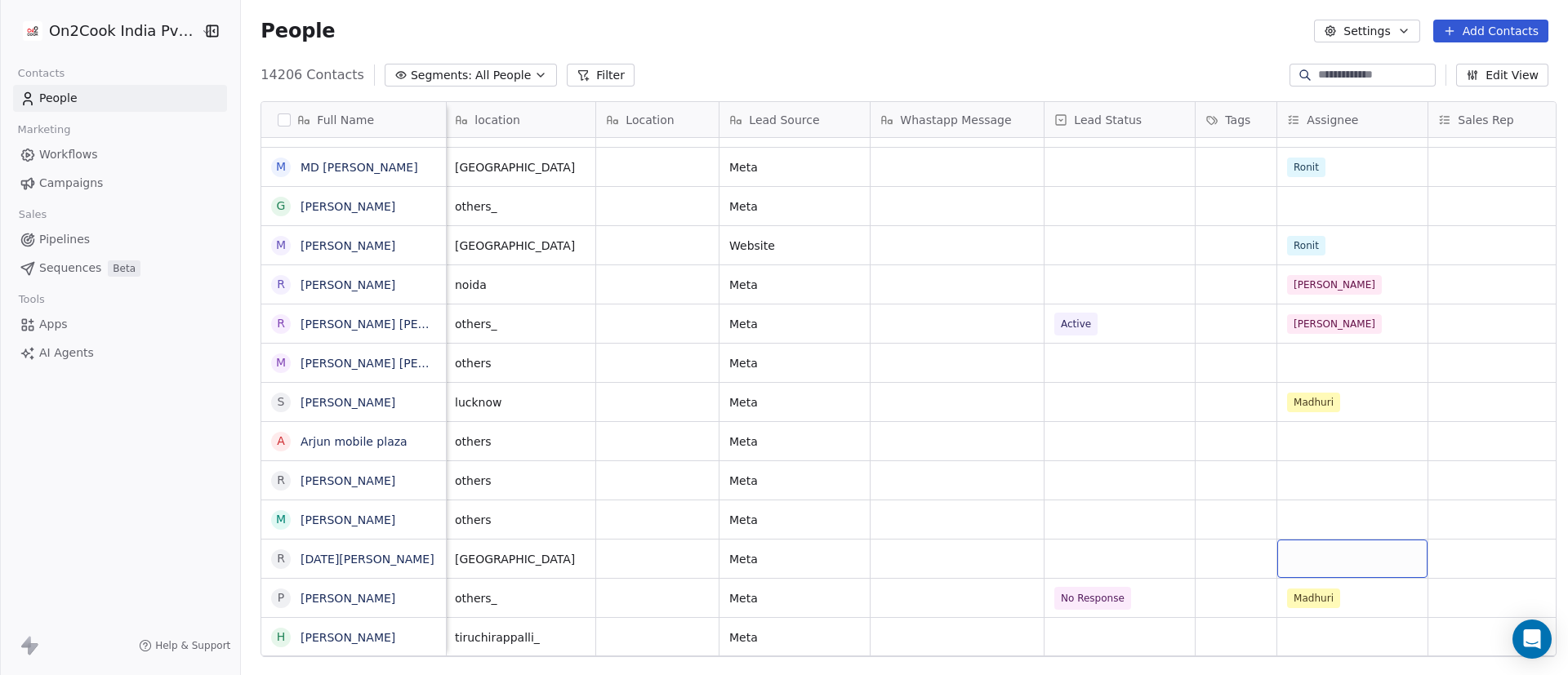
click at [1045, 449] on div "grid" at bounding box center [1352, 559] width 150 height 38
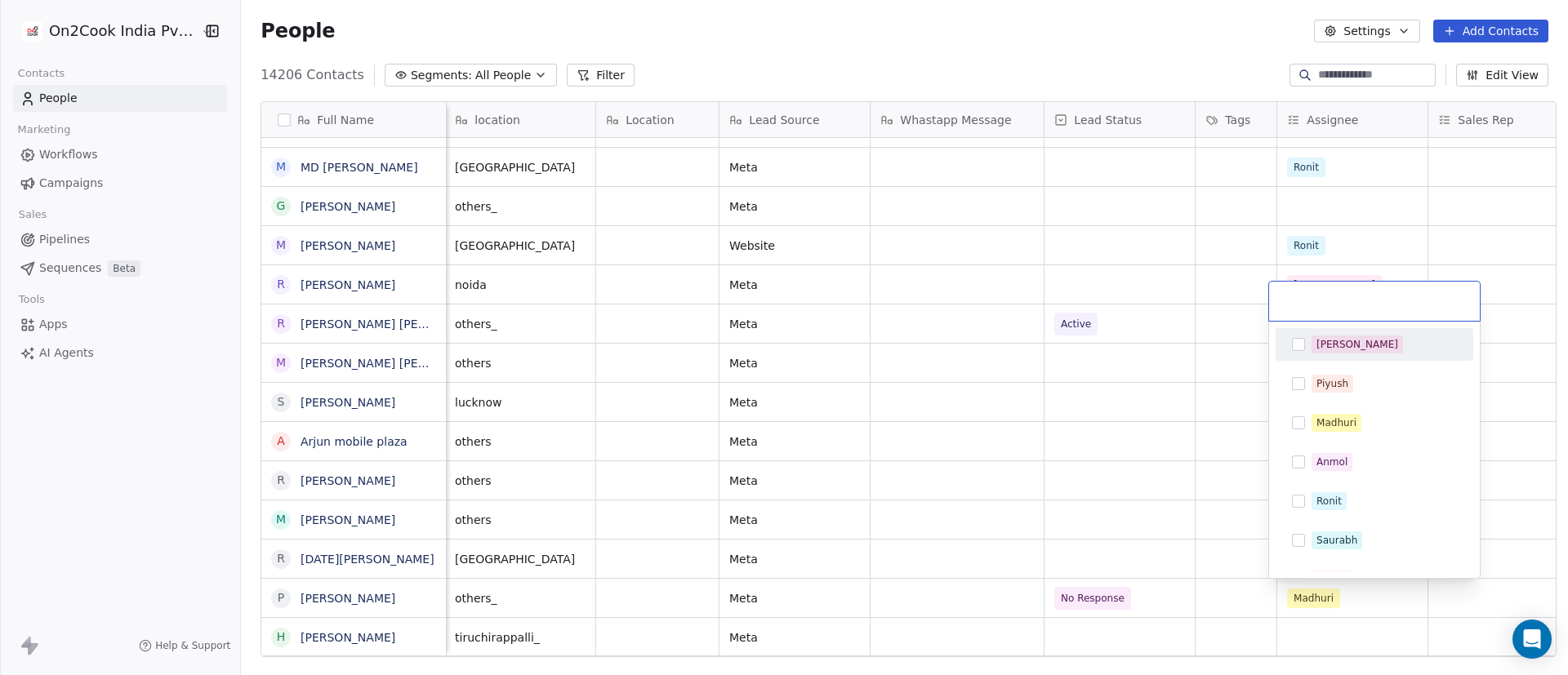
click at [1045, 353] on div "[PERSON_NAME]" at bounding box center [1384, 344] width 145 height 18
click at [1045, 407] on html "On2Cook India Pvt. Ltd. Contacts People Marketing Workflows Campaigns Sales Pip…" at bounding box center [784, 337] width 1568 height 675
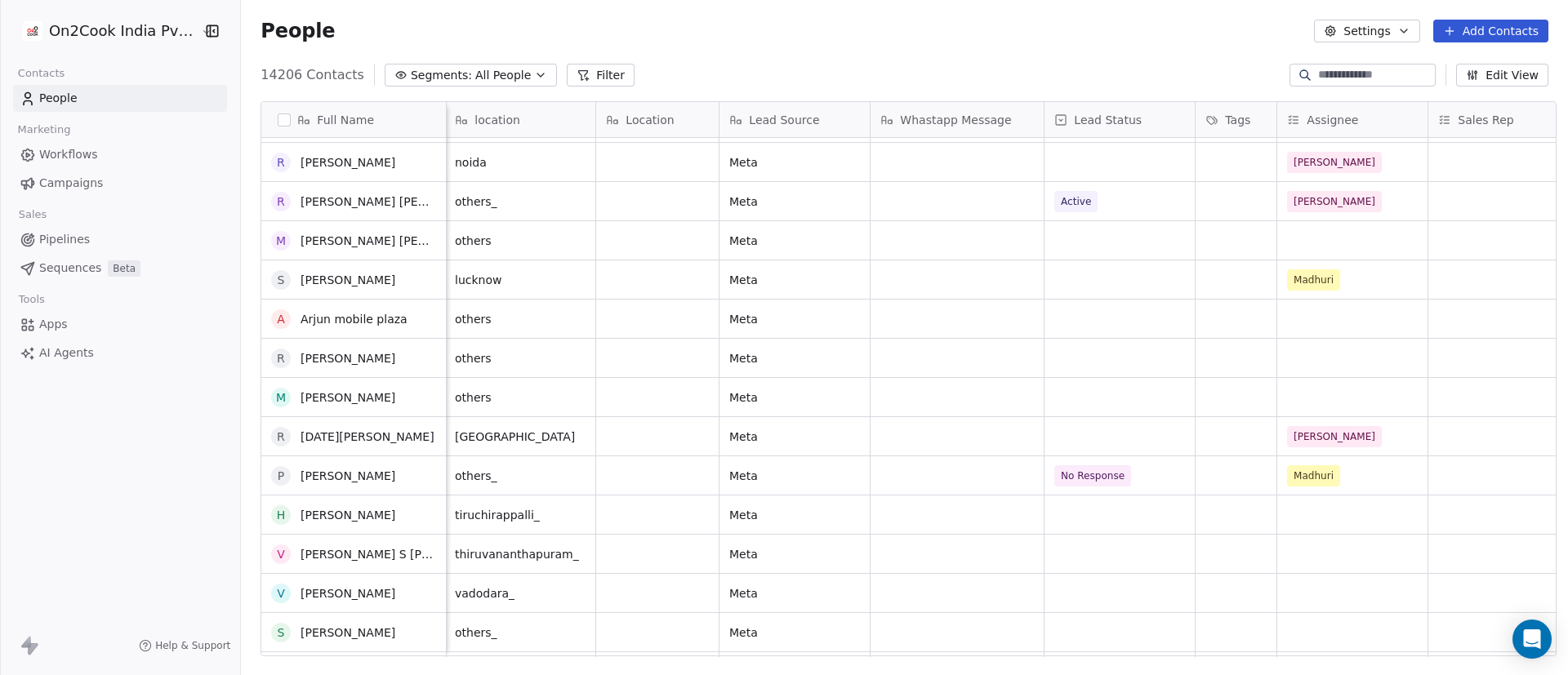
scroll to position [3091, 0]
click at [1045, 449] on div "grid" at bounding box center [1352, 514] width 150 height 38
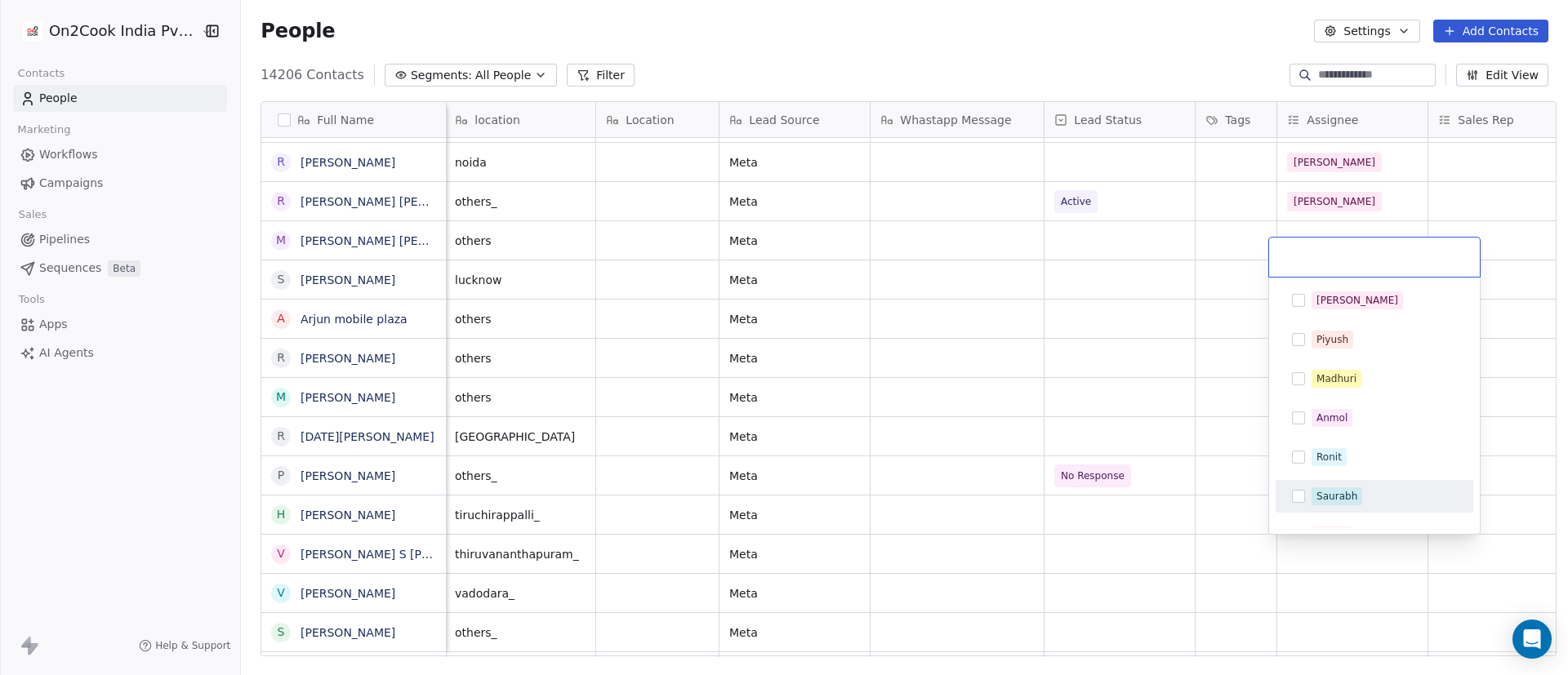
click at [350, 251] on html "On2Cook India Pvt. Ltd. Contacts People Marketing Workflows Campaigns Sales Pip…" at bounding box center [784, 337] width 1568 height 675
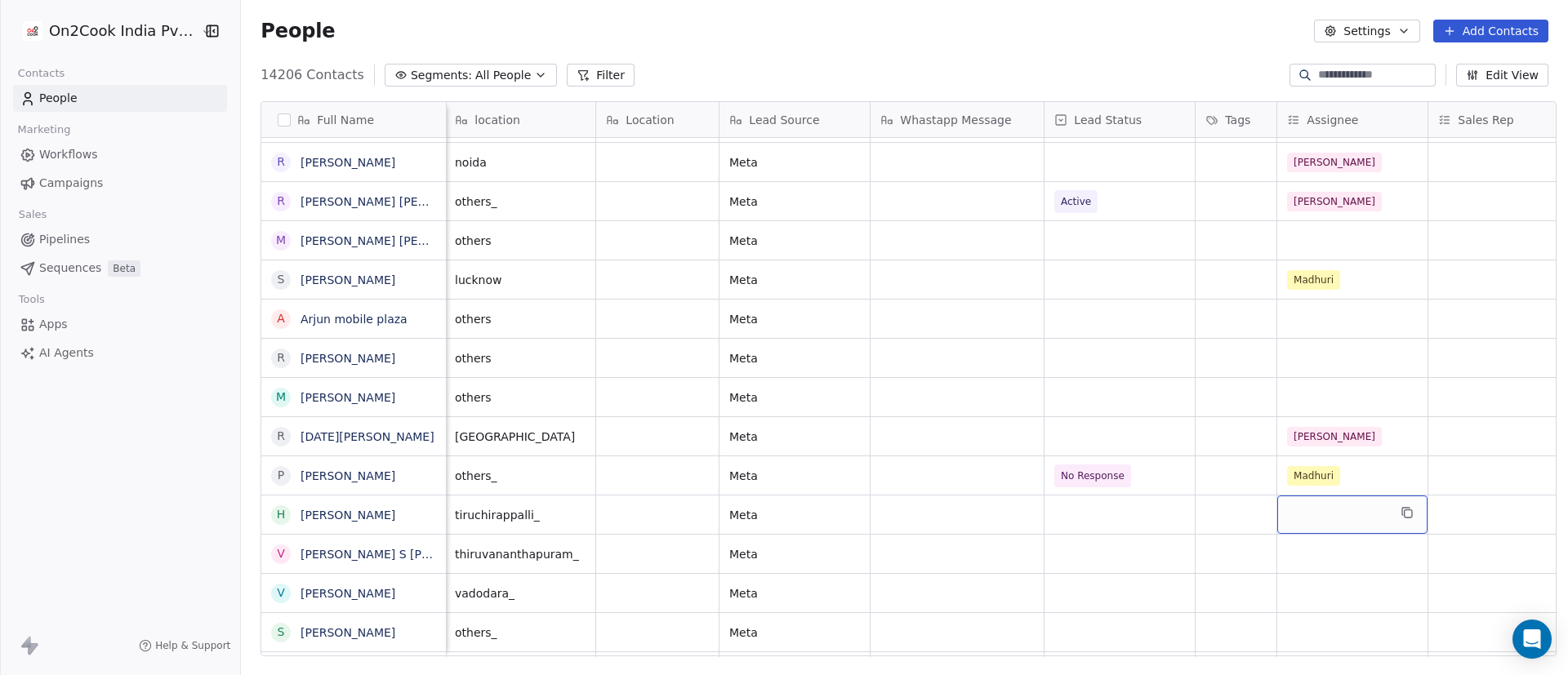
click at [1045, 449] on div "grid" at bounding box center [1352, 514] width 150 height 38
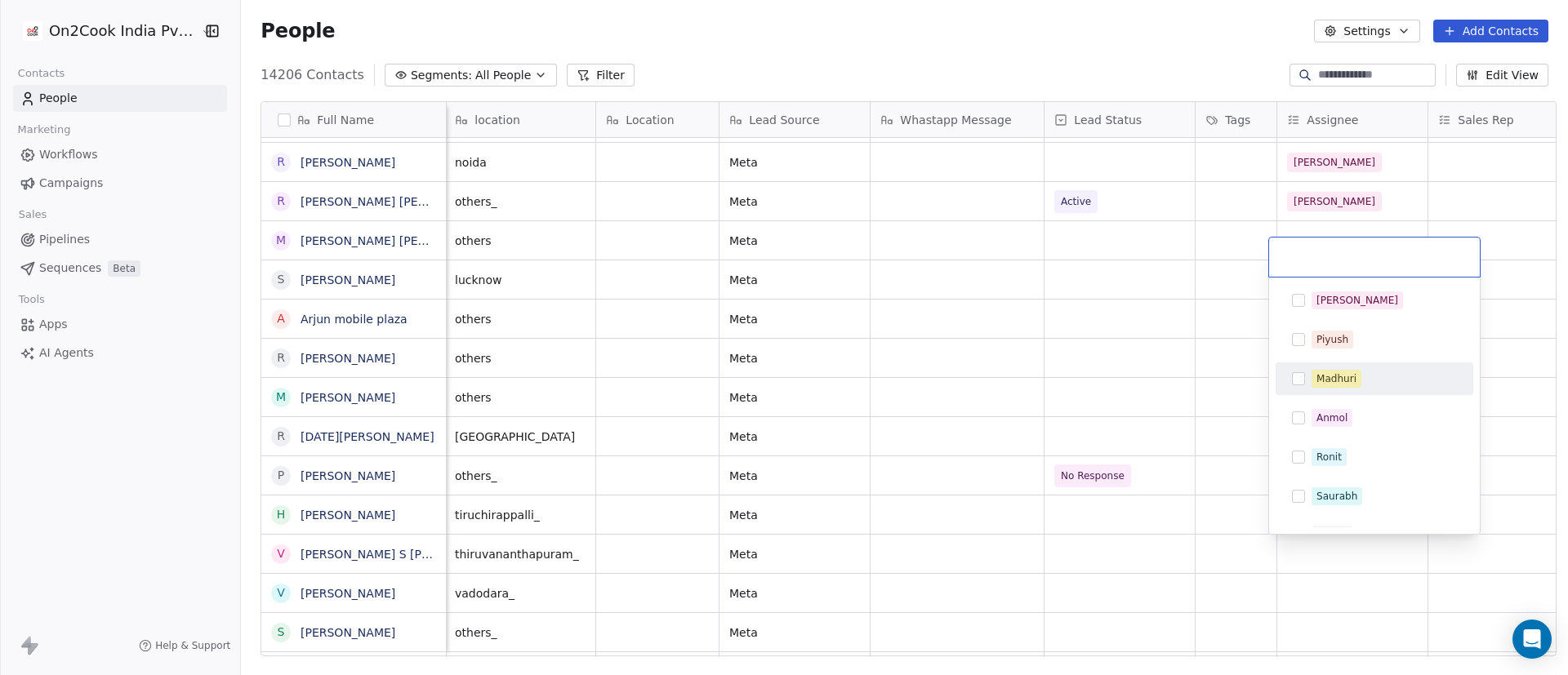
click at [1045, 379] on div "Madhuri" at bounding box center [1384, 379] width 145 height 18
click at [1045, 449] on html "On2Cook India Pvt. Ltd. Contacts People Marketing Workflows Campaigns Sales Pip…" at bounding box center [784, 337] width 1568 height 675
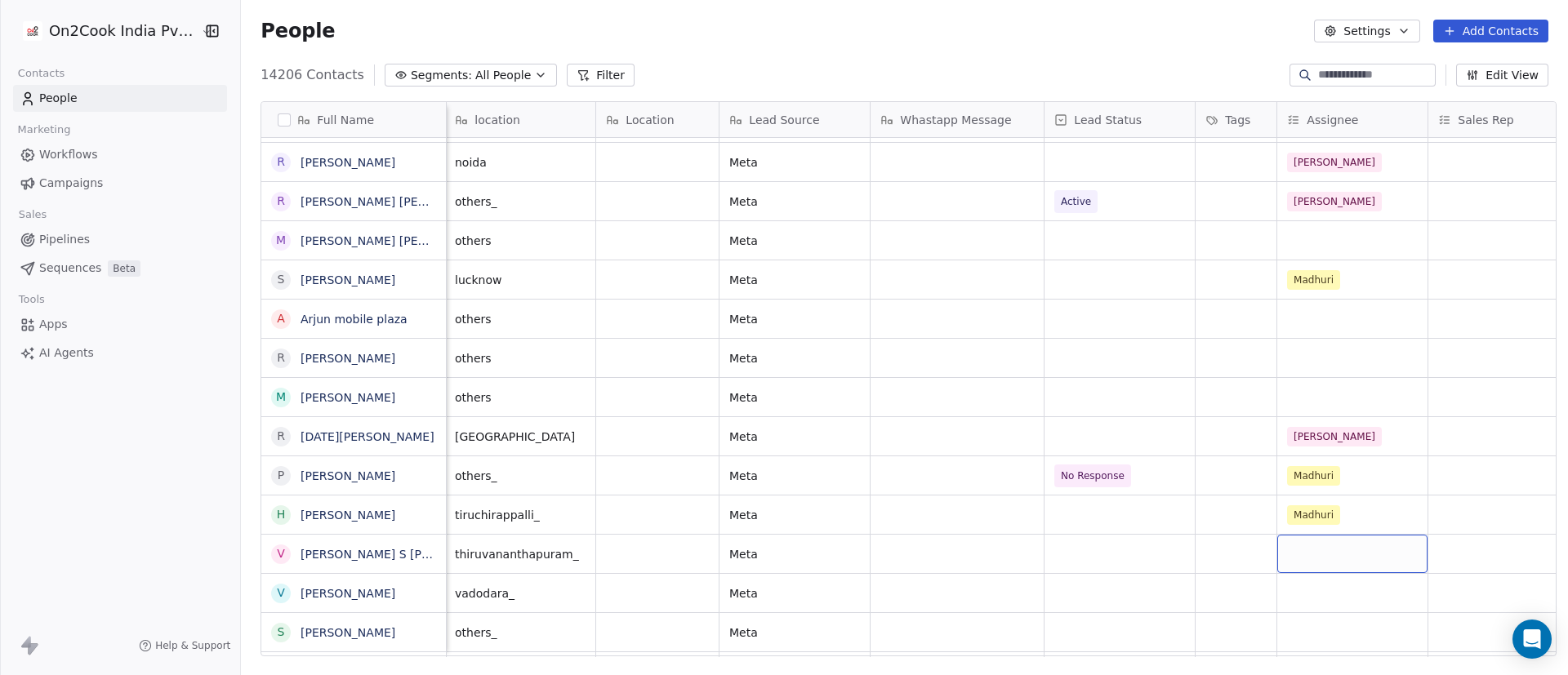
click at [1045, 449] on div "grid" at bounding box center [1352, 553] width 150 height 38
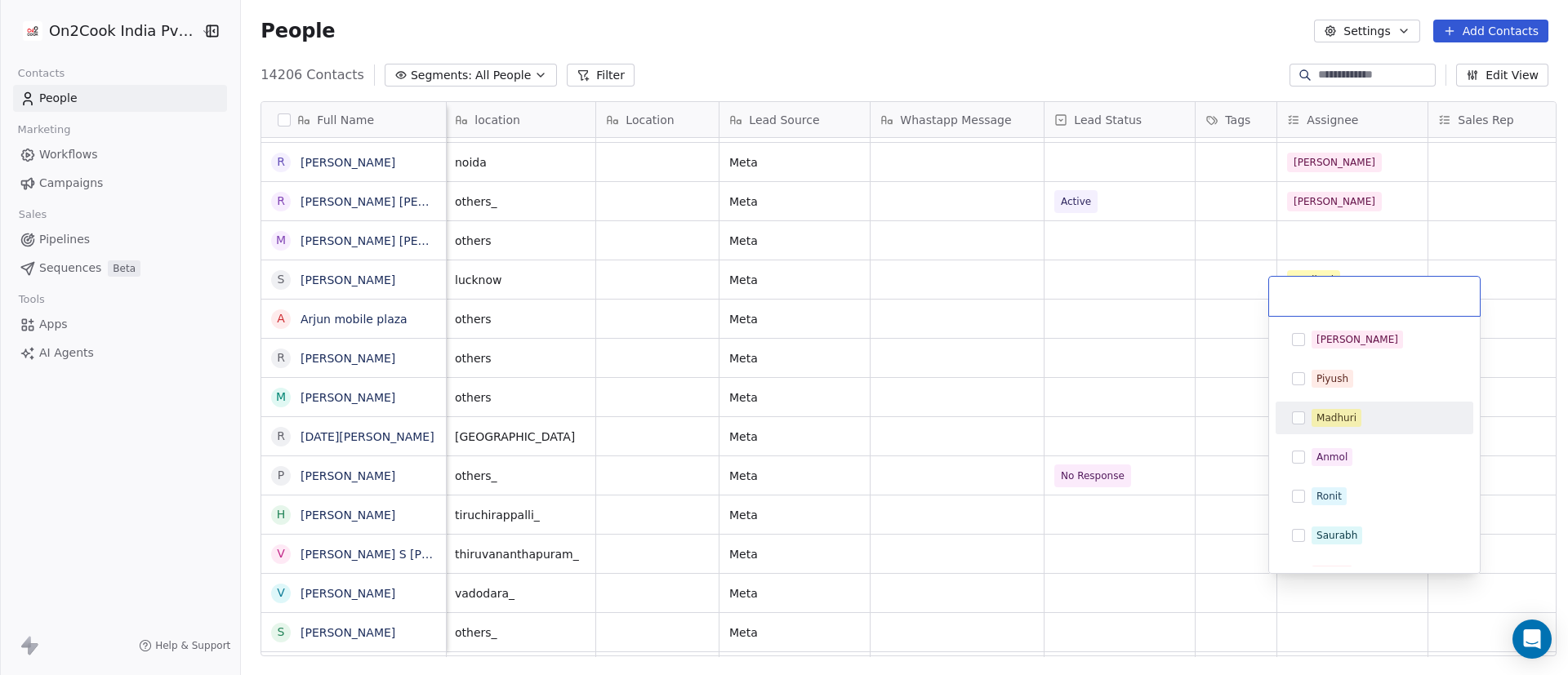
click at [1045, 415] on div "Madhuri" at bounding box center [1384, 418] width 145 height 18
click at [1037, 449] on html "On2Cook India Pvt. Ltd. Contacts People Marketing Workflows Campaigns Sales Pip…" at bounding box center [784, 337] width 1568 height 675
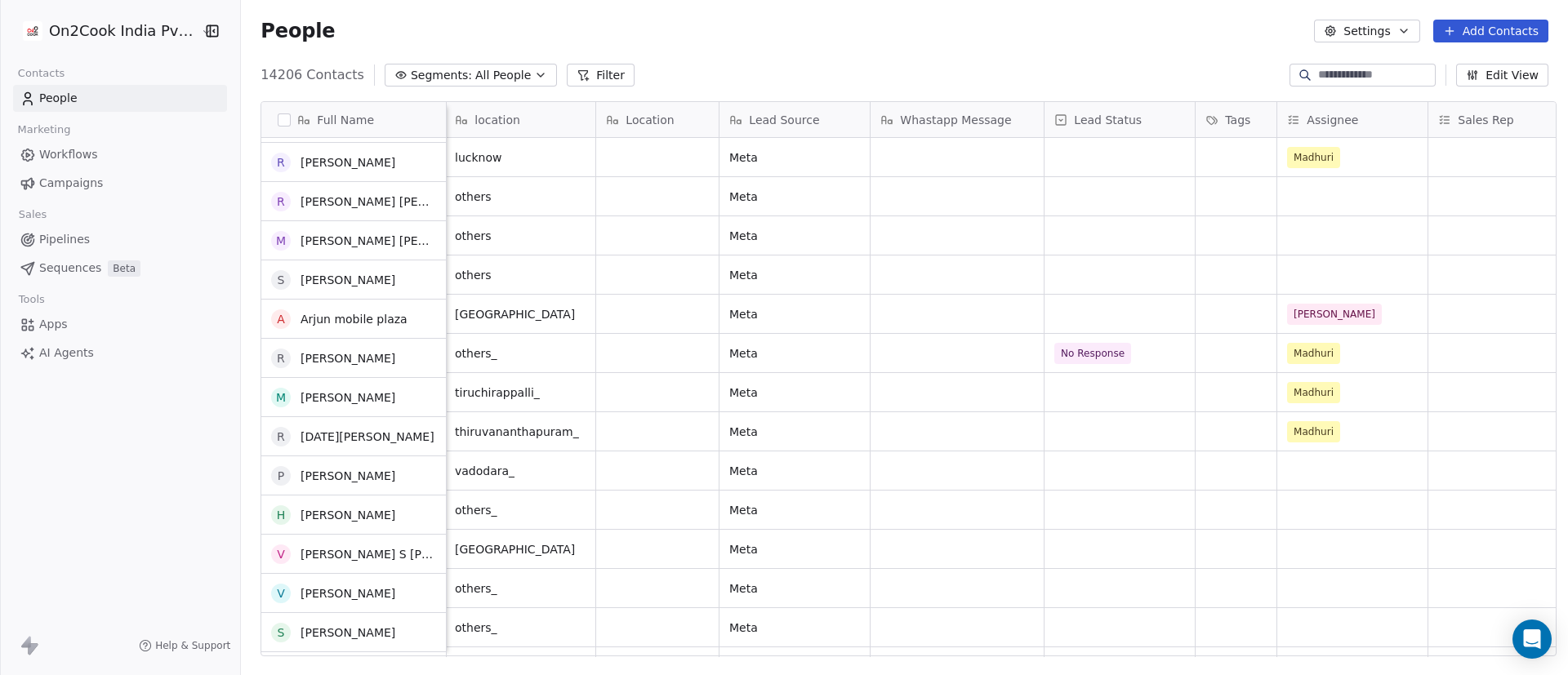
scroll to position [3213, 0]
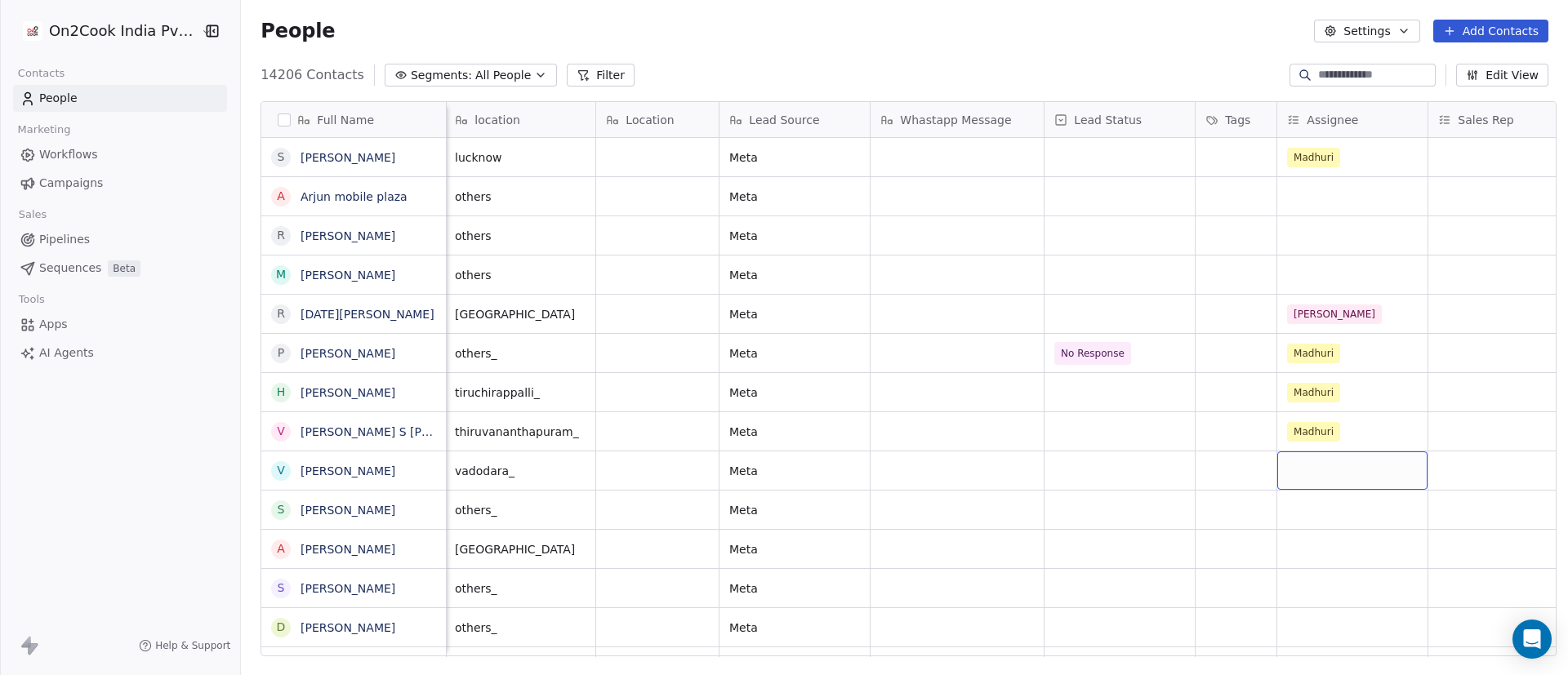
click at [1045, 449] on div "grid" at bounding box center [1352, 471] width 150 height 38
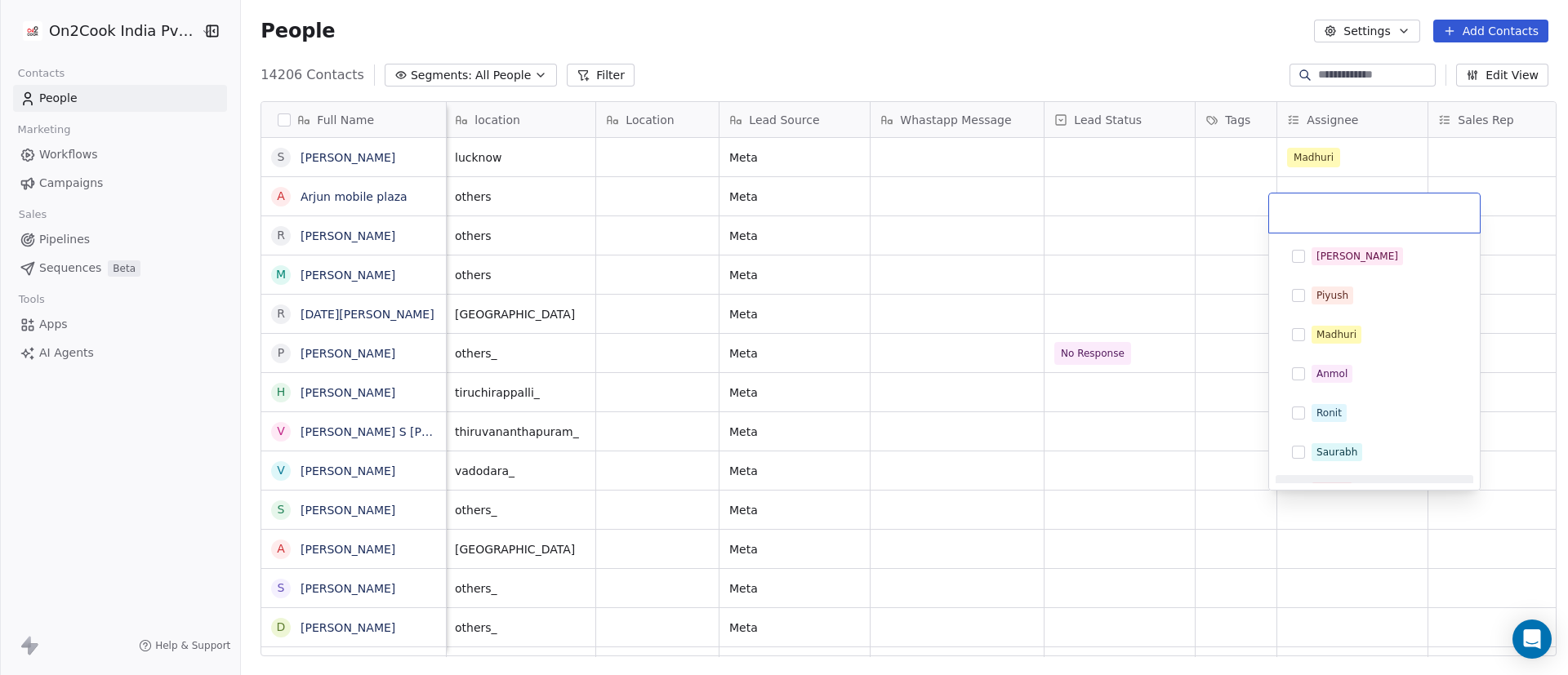
click at [1045, 449] on html "On2Cook India Pvt. Ltd. Contacts People Marketing Workflows Campaigns Sales Pip…" at bounding box center [784, 337] width 1568 height 675
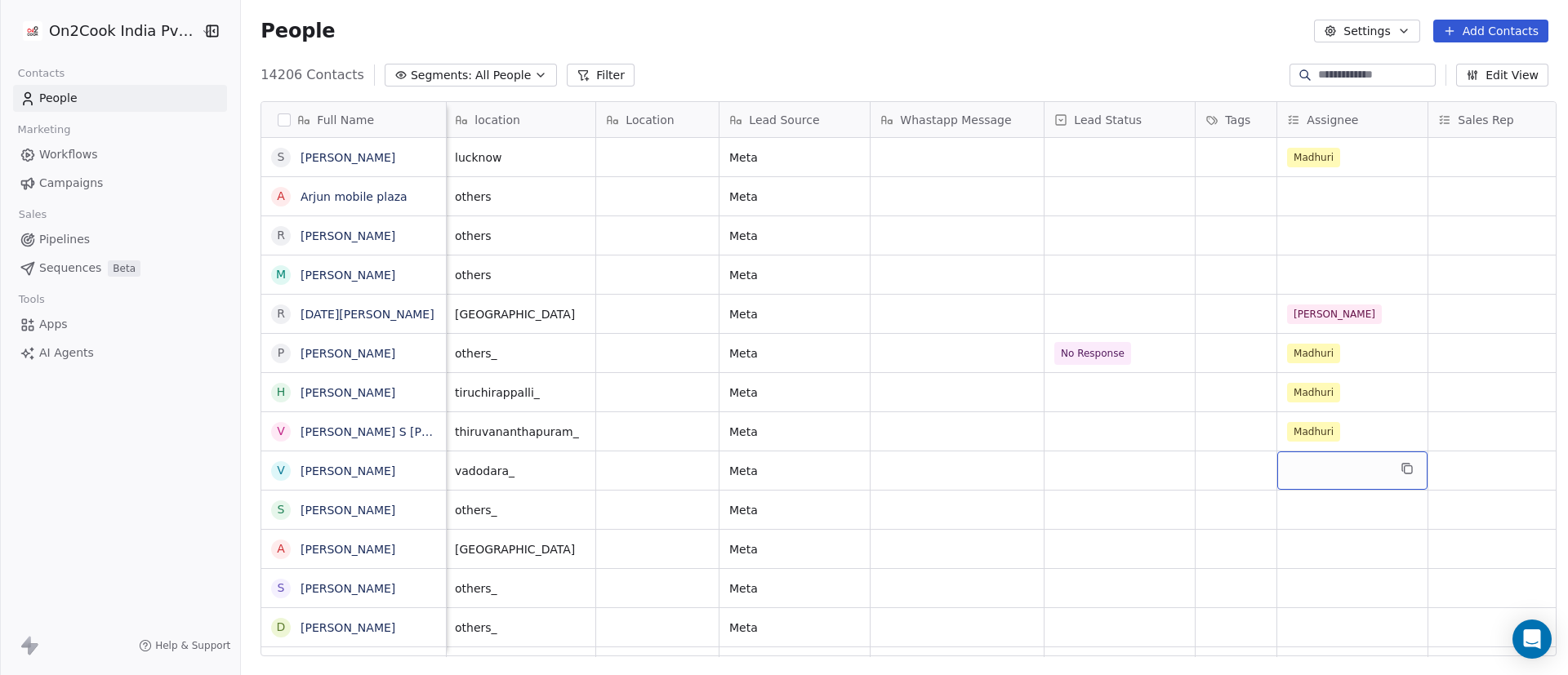
click at [1045, 449] on div "grid" at bounding box center [1352, 471] width 150 height 38
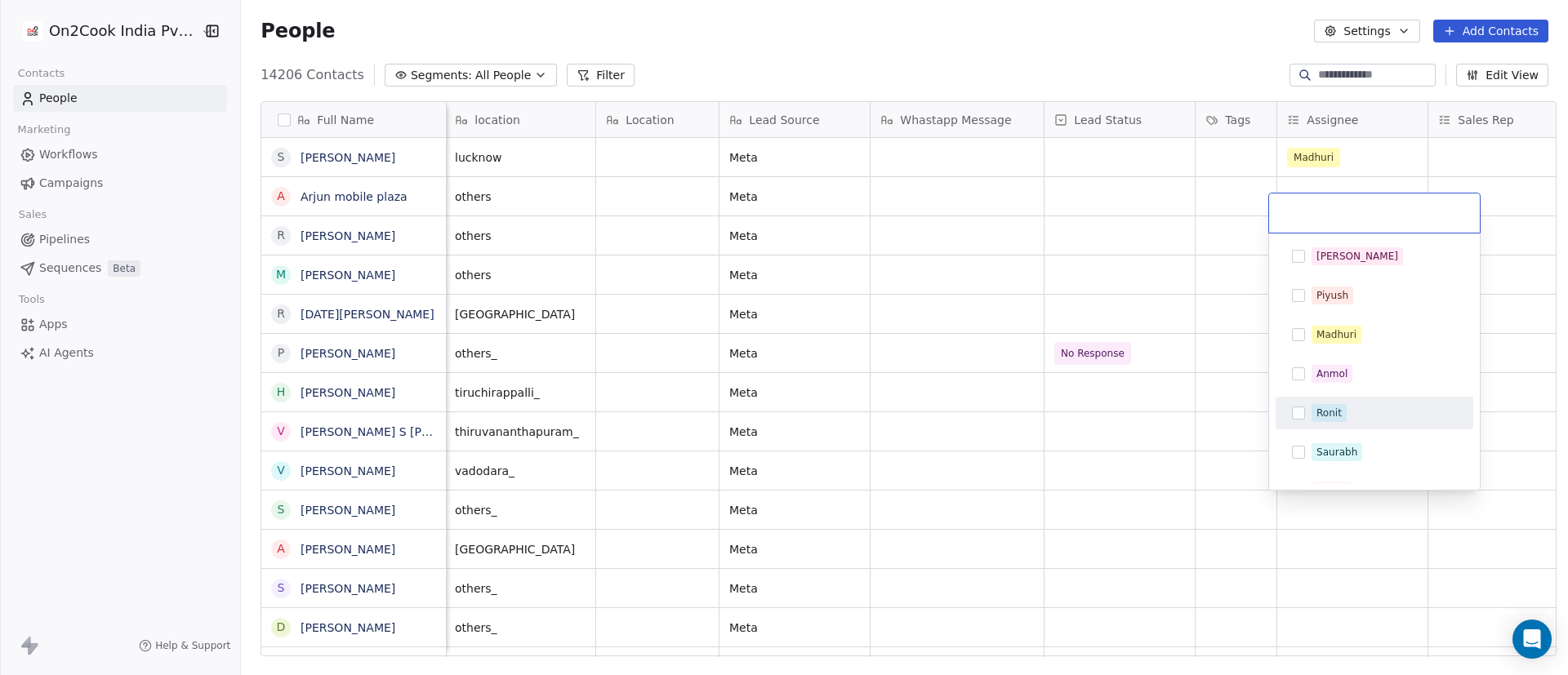
click at [1045, 415] on div "Ronit" at bounding box center [1329, 413] width 25 height 15
click at [1045, 449] on html "On2Cook India Pvt. Ltd. Contacts People Marketing Workflows Campaigns Sales Pip…" at bounding box center [784, 337] width 1568 height 675
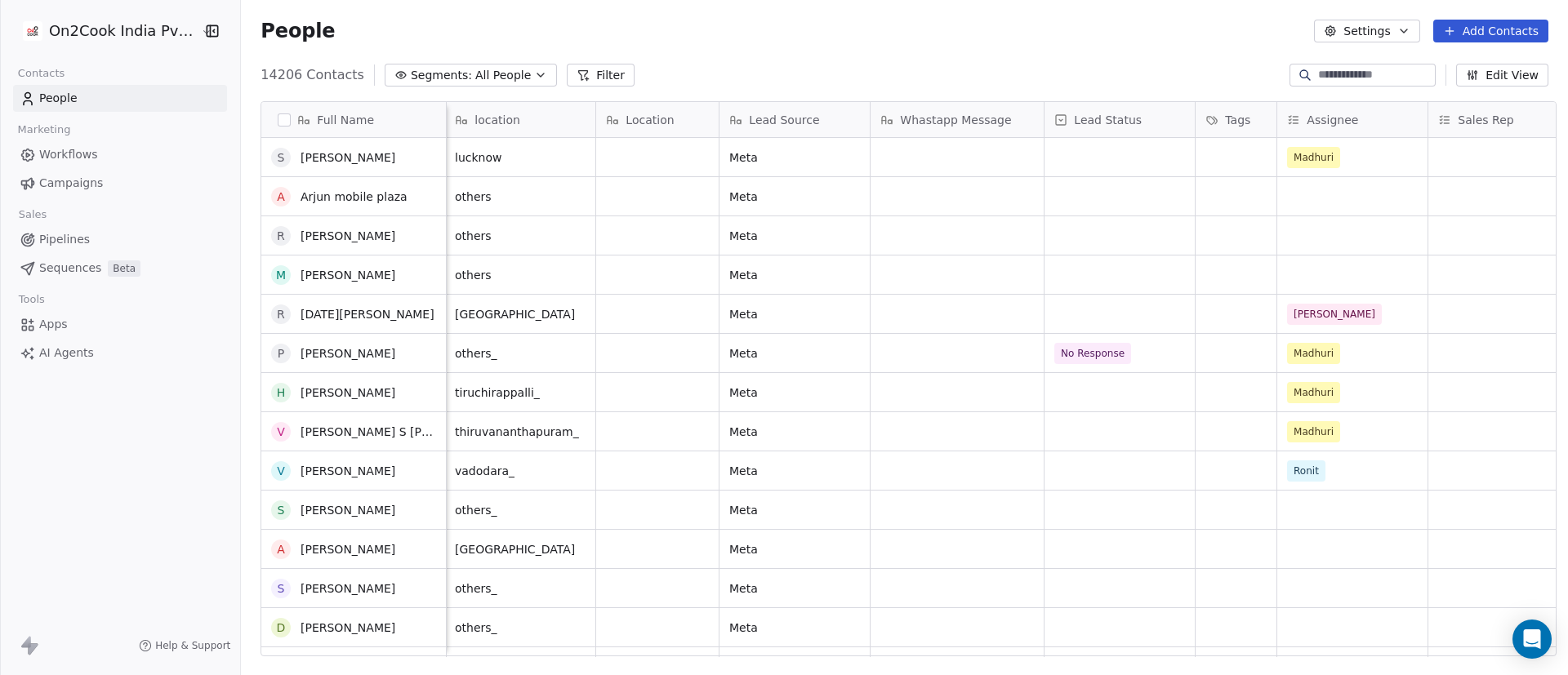
scroll to position [3336, 0]
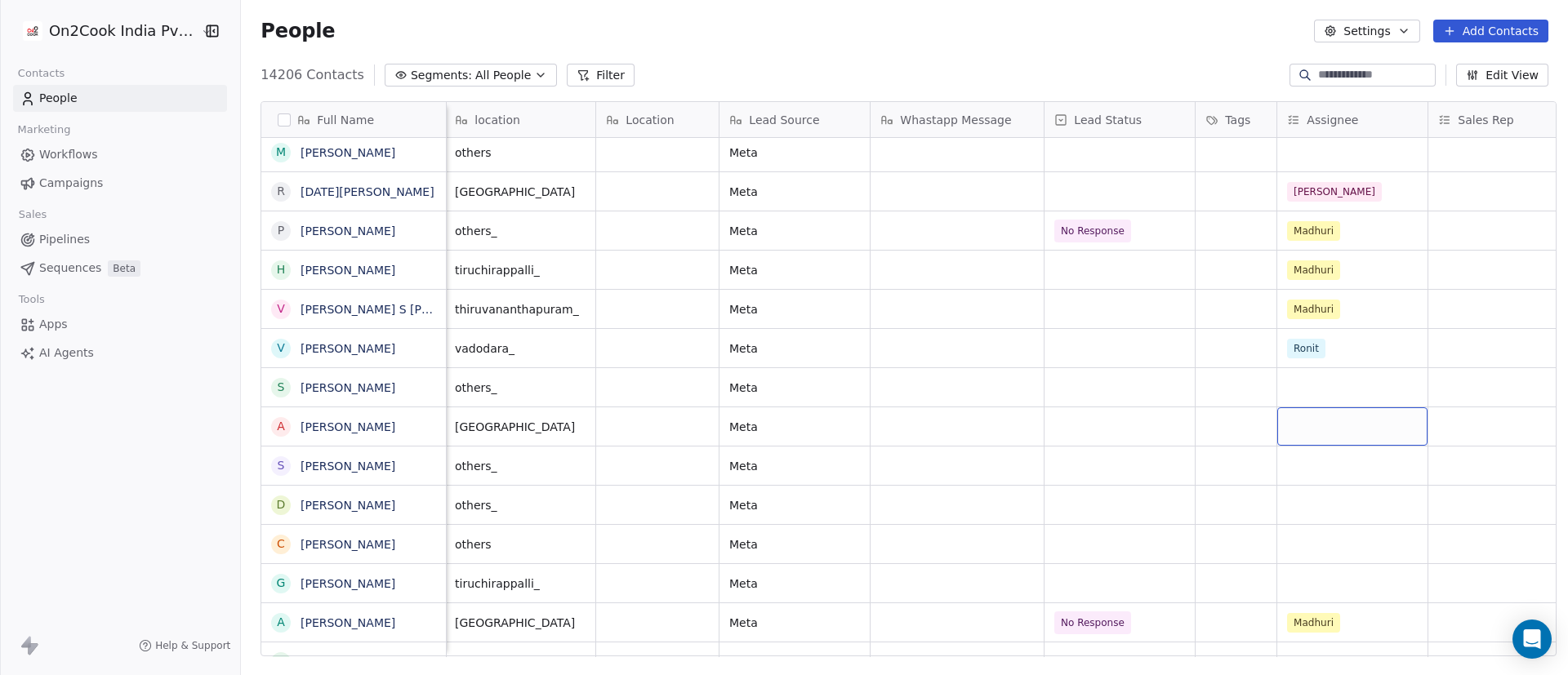
click at [1045, 427] on div "grid" at bounding box center [1352, 427] width 150 height 38
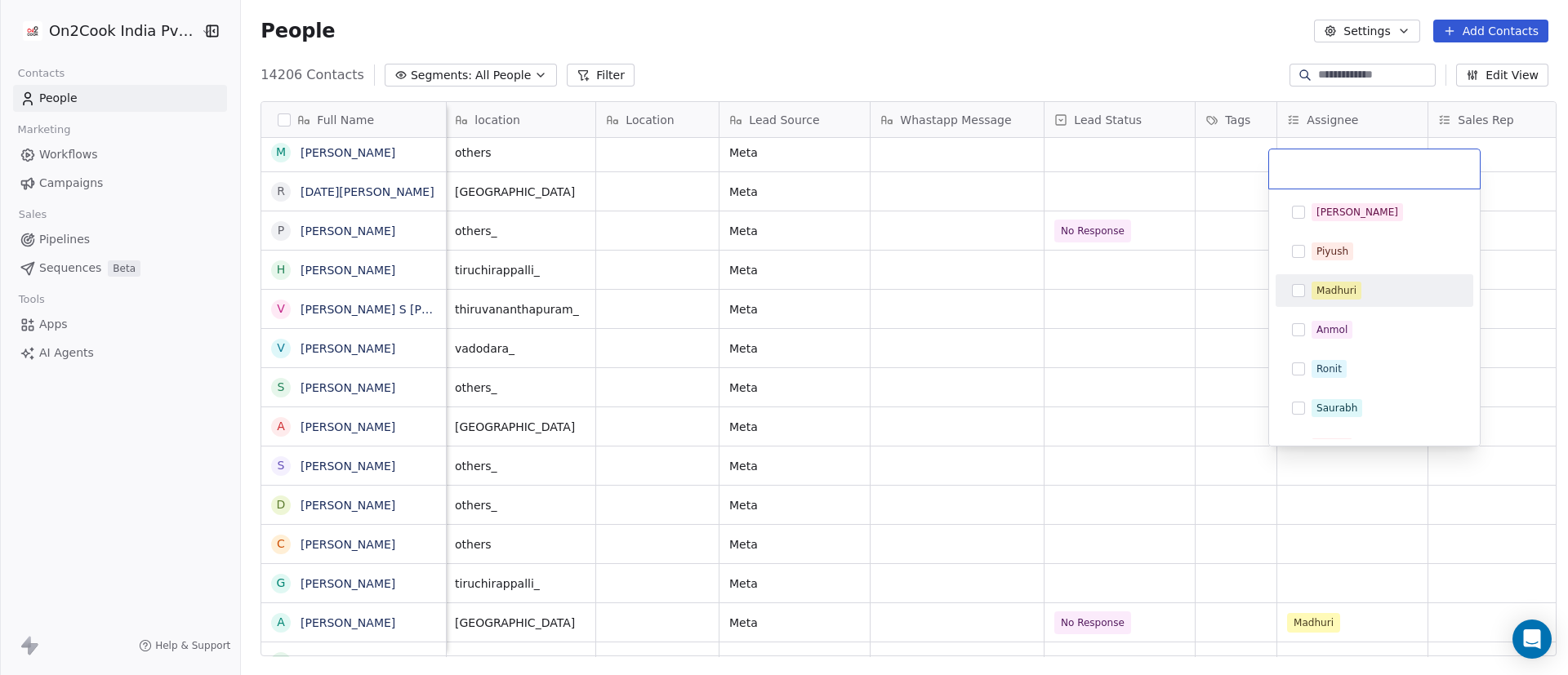
click at [1045, 298] on span "Madhuri" at bounding box center [1336, 290] width 50 height 18
click at [1045, 362] on html "On2Cook India Pvt. Ltd. Contacts People Marketing Workflows Campaigns Sales Pip…" at bounding box center [784, 337] width 1568 height 675
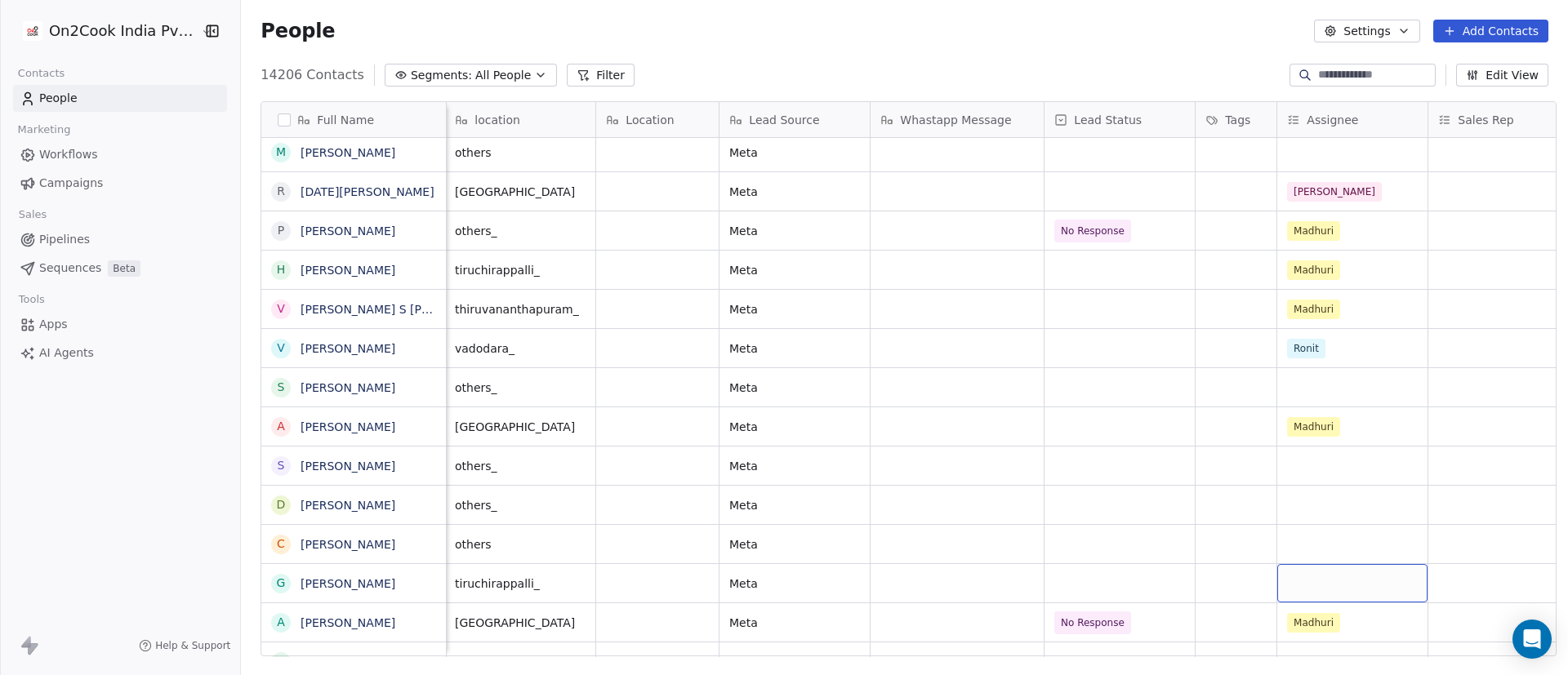
click at [1045, 449] on div "grid" at bounding box center [1352, 583] width 150 height 38
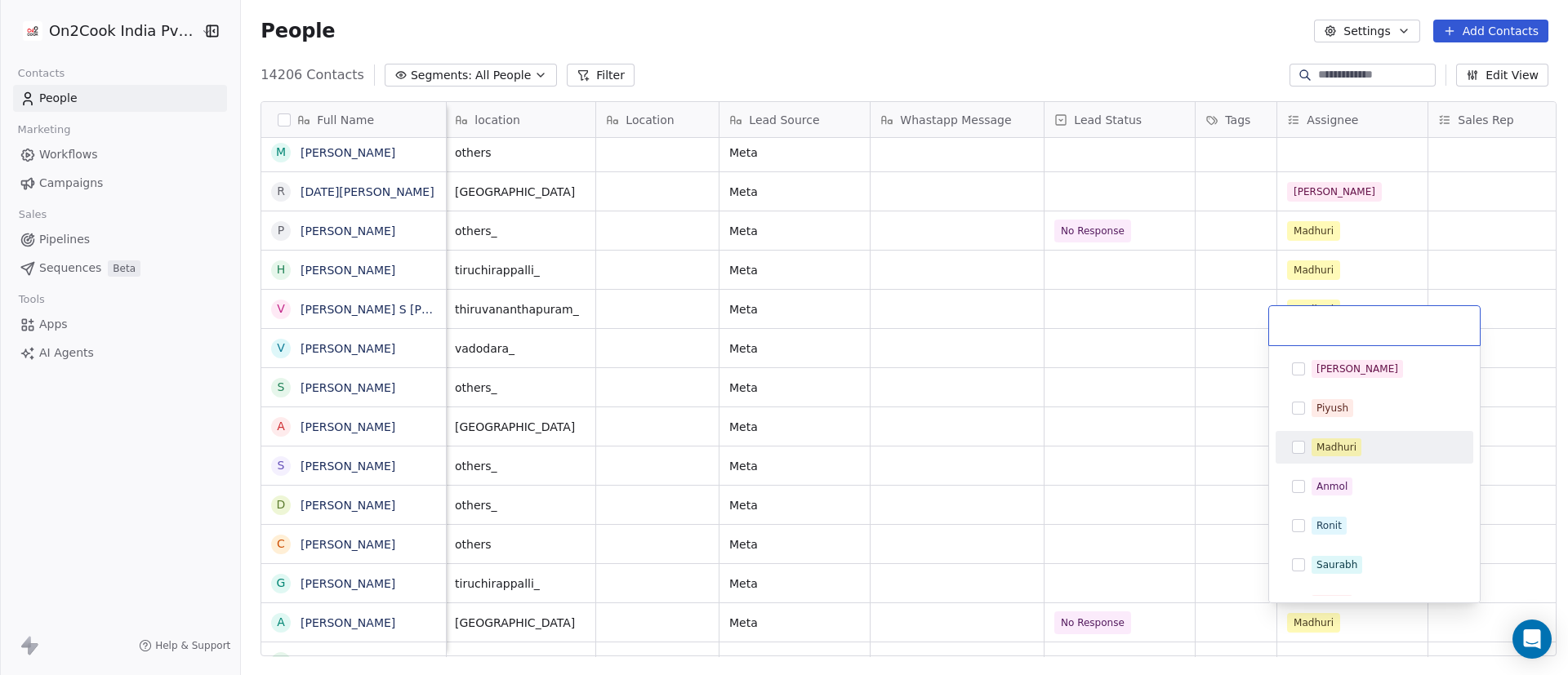
click at [1045, 439] on div "Madhuri" at bounding box center [1384, 447] width 145 height 18
click at [1045, 449] on html "On2Cook India Pvt. Ltd. Contacts People Marketing Workflows Campaigns Sales Pip…" at bounding box center [784, 337] width 1568 height 675
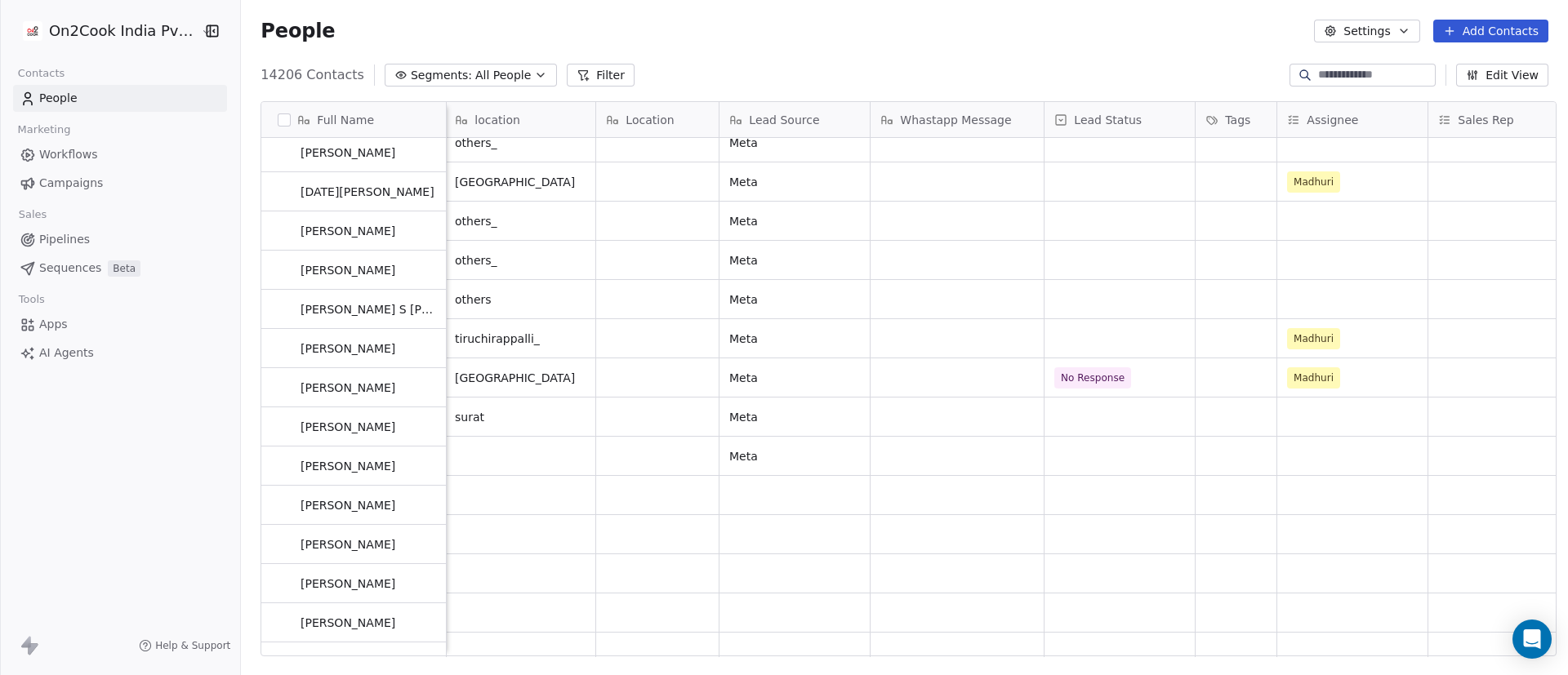
scroll to position [3581, 0]
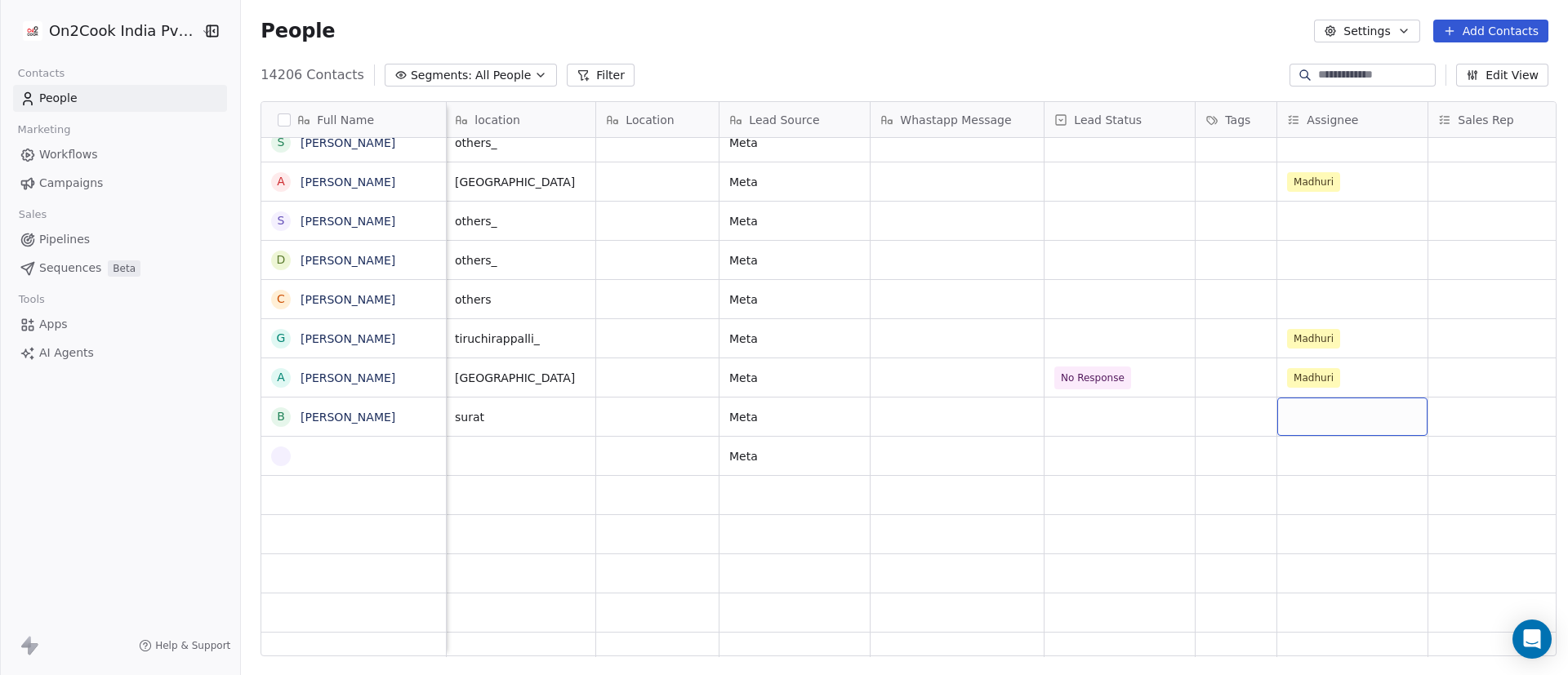
click at [1045, 415] on div "grid" at bounding box center [1352, 417] width 150 height 38
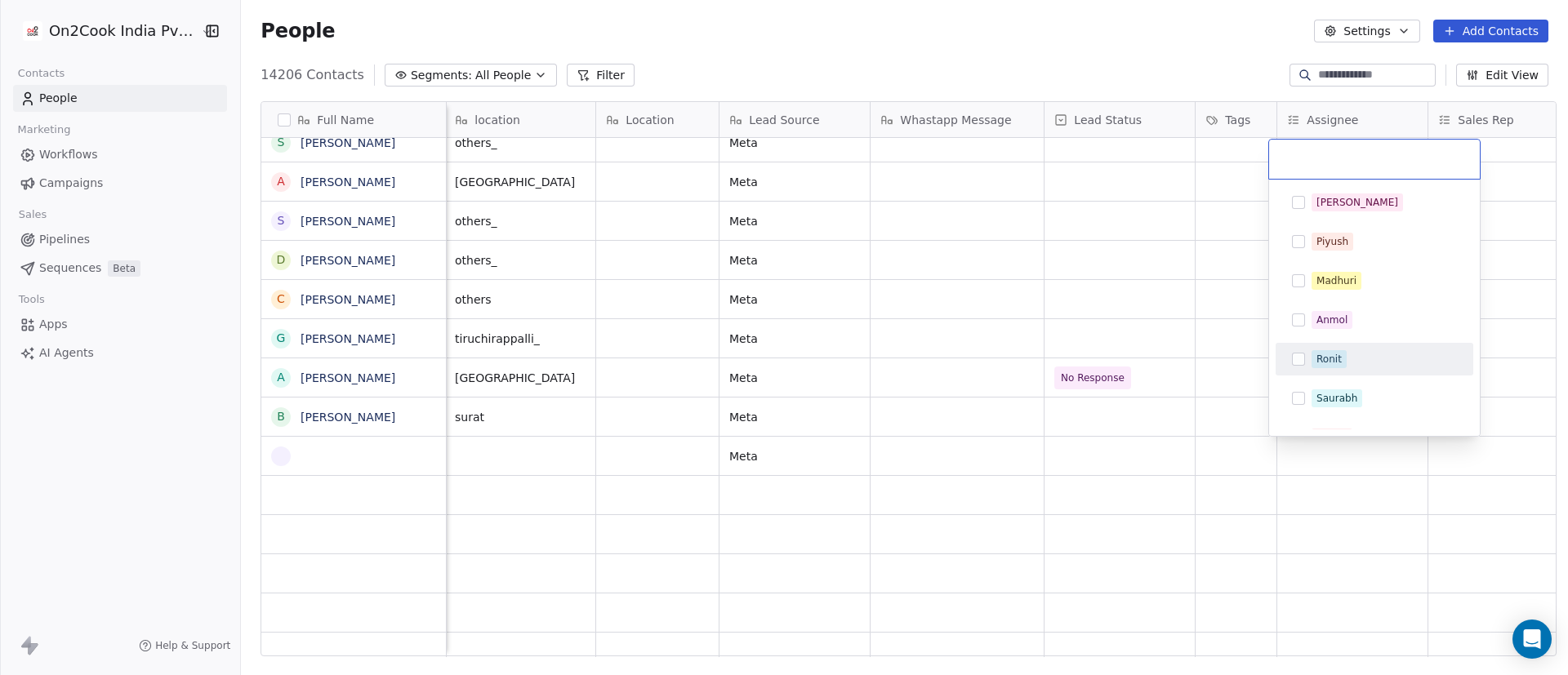
click at [1045, 353] on div "Ronit" at bounding box center [1384, 359] width 145 height 18
click at [1045, 449] on html "On2Cook India Pvt. Ltd. Contacts People Marketing Workflows Campaigns Sales Pip…" at bounding box center [784, 337] width 1568 height 675
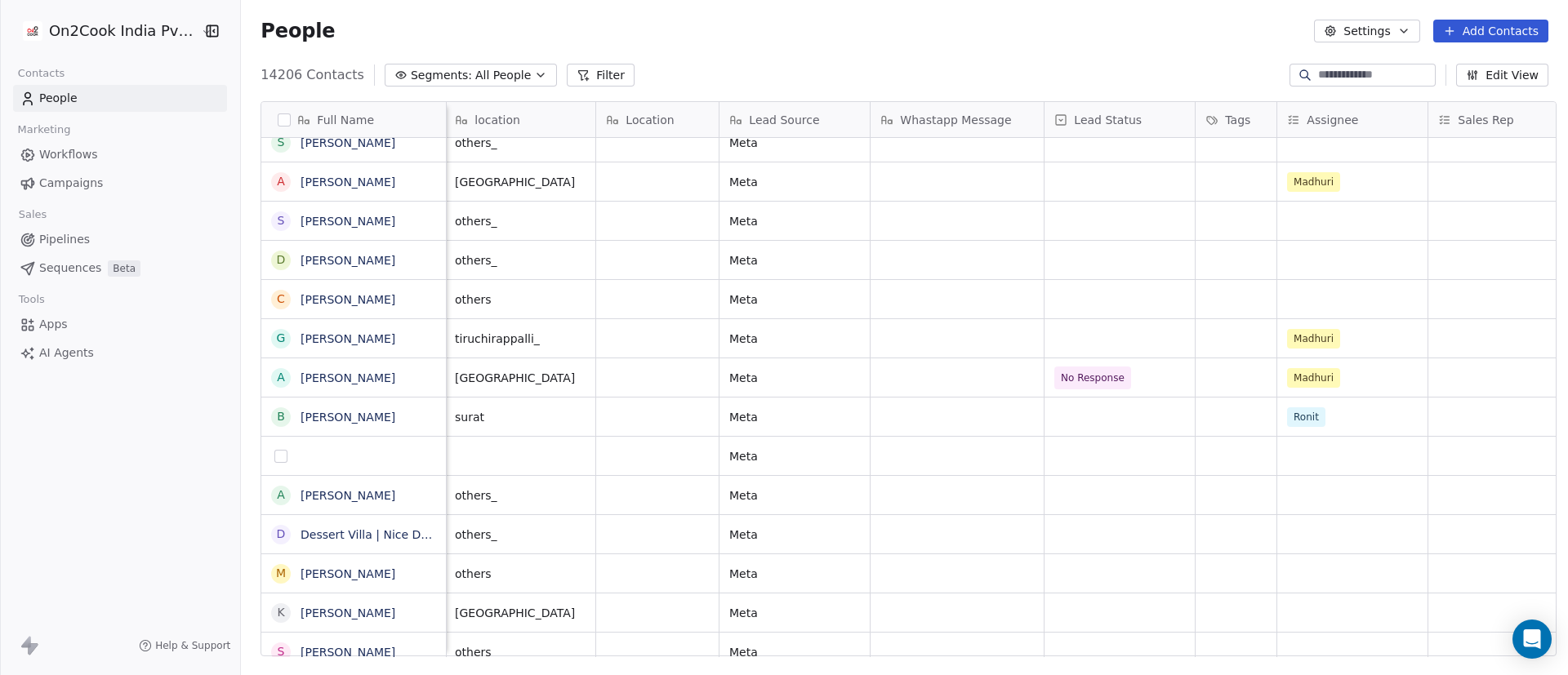
click at [275, 449] on button "grid" at bounding box center [281, 456] width 13 height 13
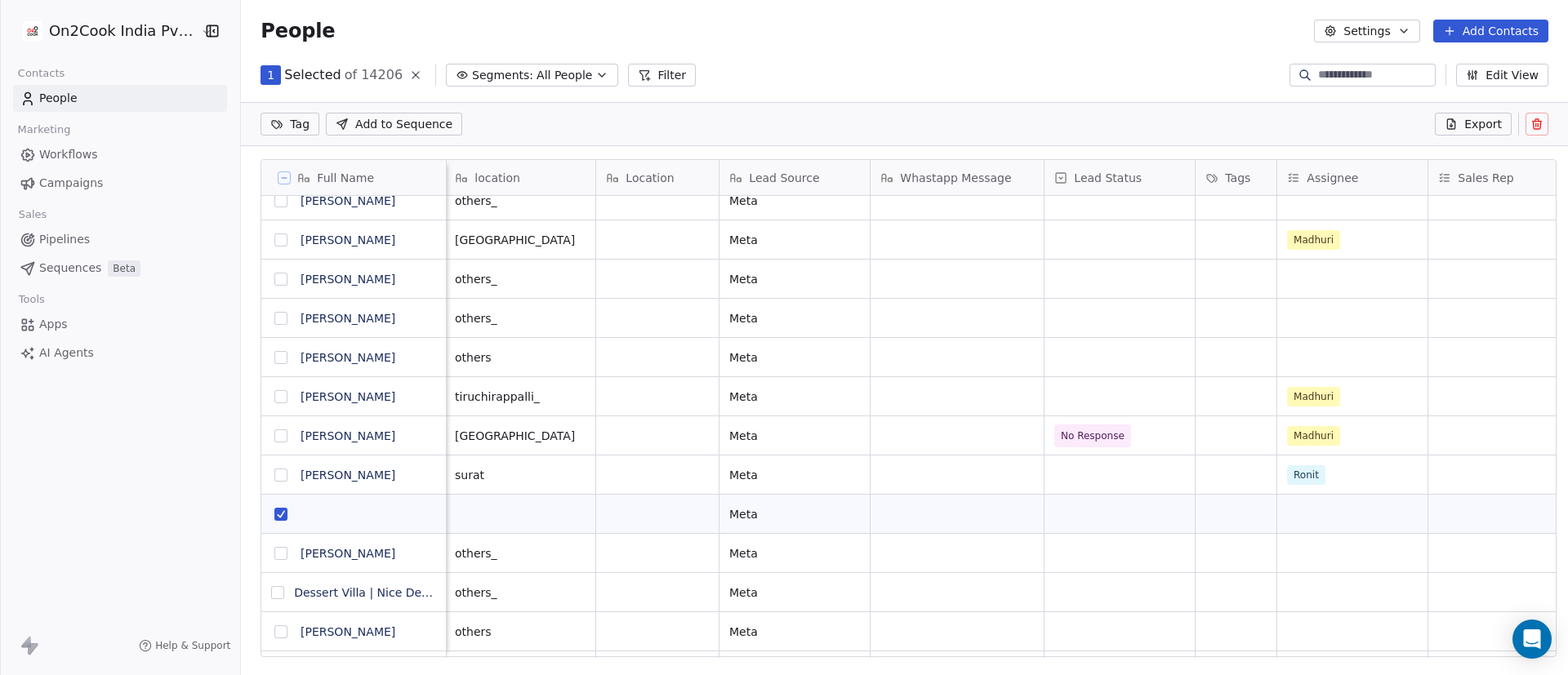
scroll to position [519, 1316]
click at [1045, 126] on icon at bounding box center [1537, 123] width 13 height 13
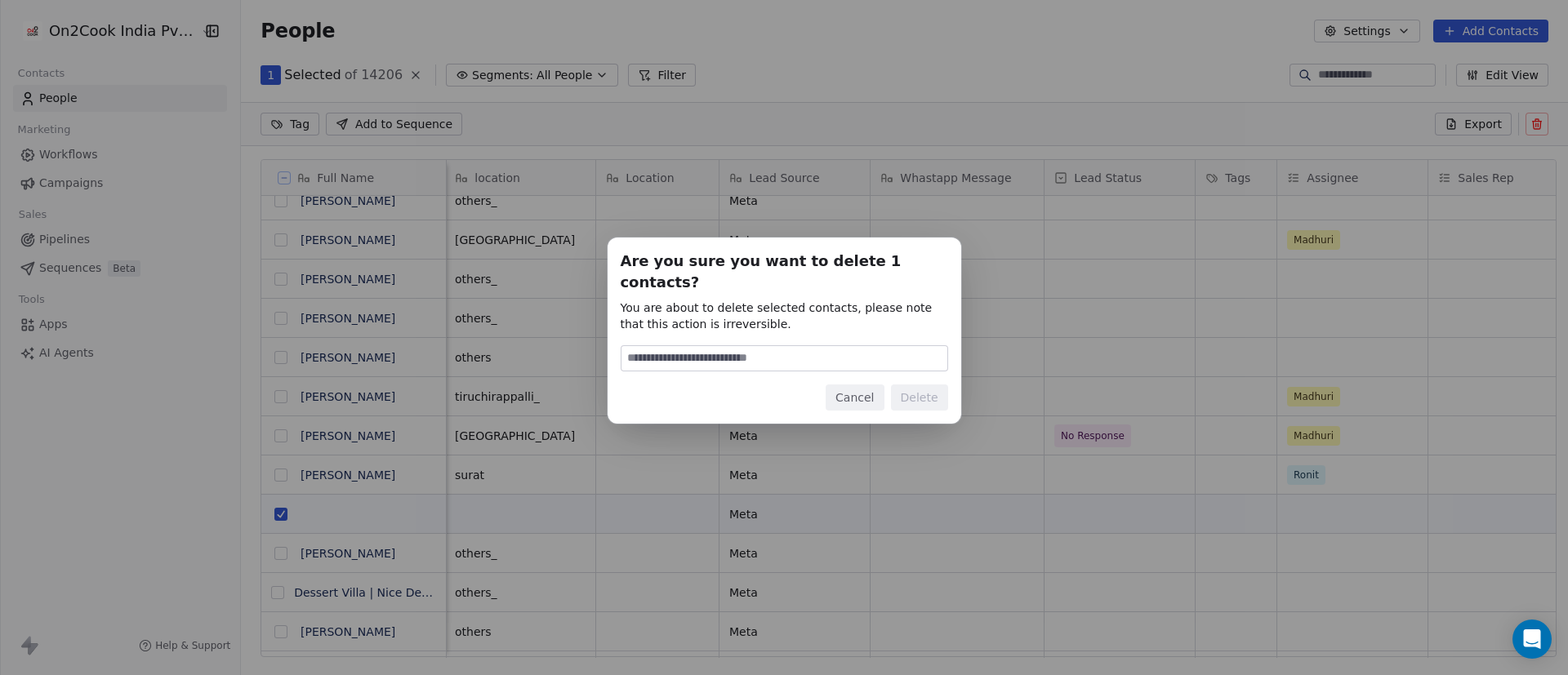
click at [676, 354] on input at bounding box center [784, 358] width 326 height 24
type input "******"
click at [939, 385] on button "Delete" at bounding box center [920, 398] width 57 height 26
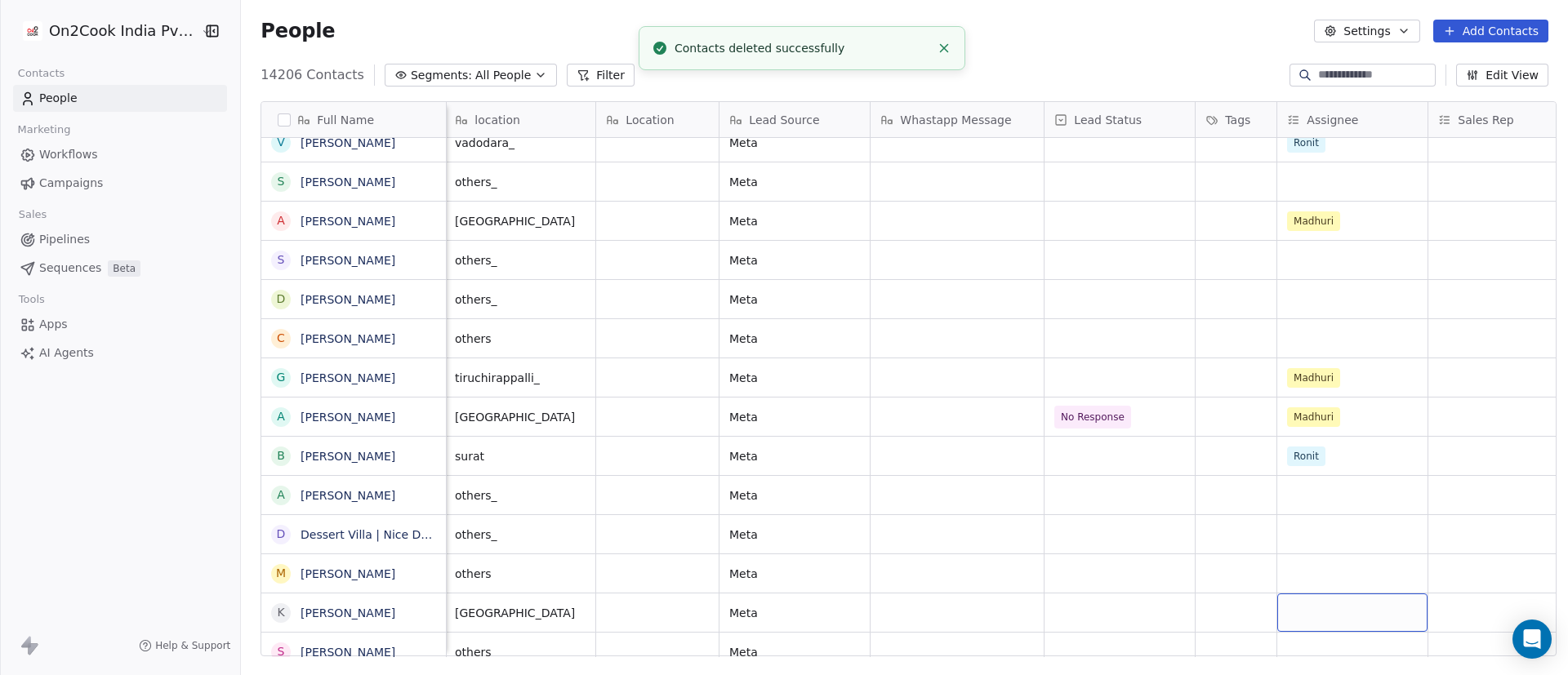
scroll to position [3610, 0]
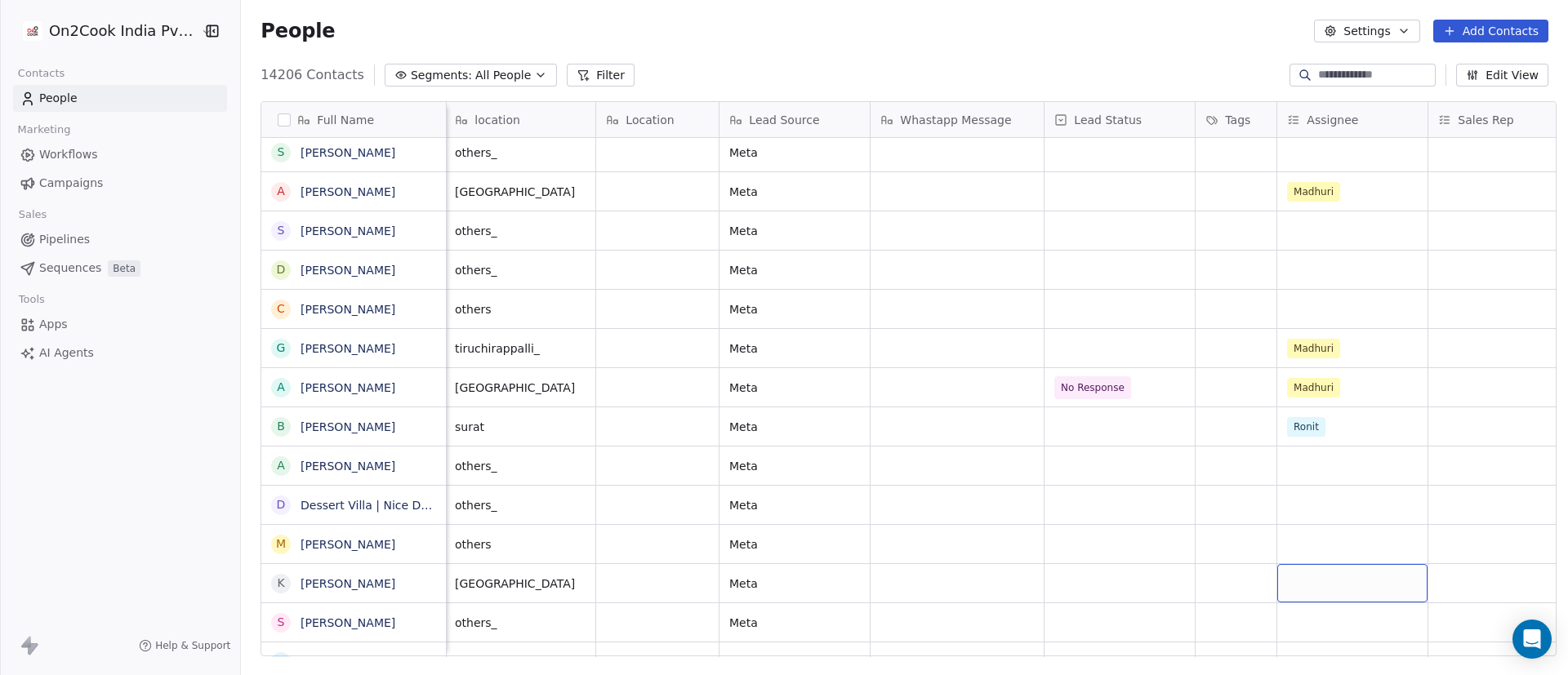
click at [1045, 449] on div "grid" at bounding box center [1352, 583] width 150 height 38
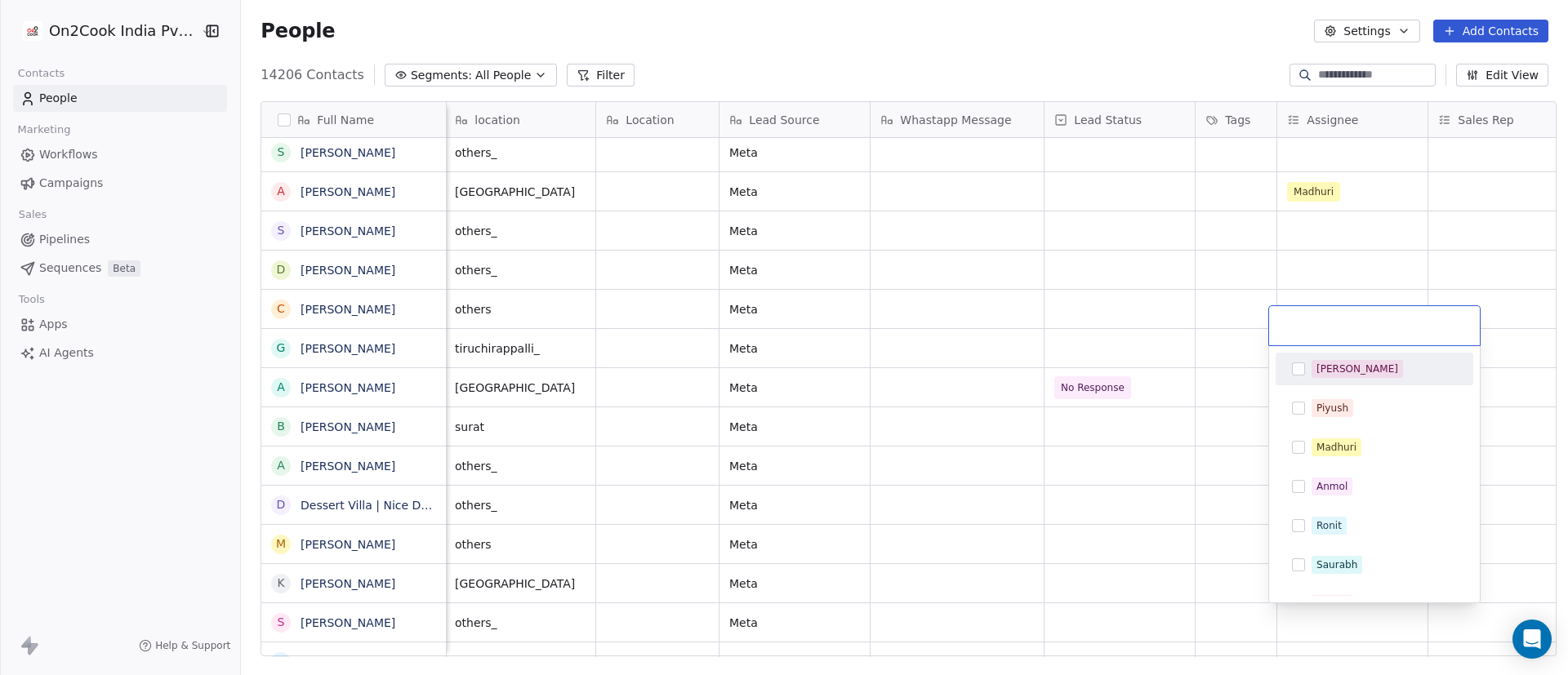
click at [1045, 371] on div "[PERSON_NAME]" at bounding box center [1384, 368] width 145 height 18
click at [1045, 449] on html "On2Cook India Pvt. Ltd. Contacts People Marketing Workflows Campaigns Sales Pip…" at bounding box center [784, 337] width 1568 height 675
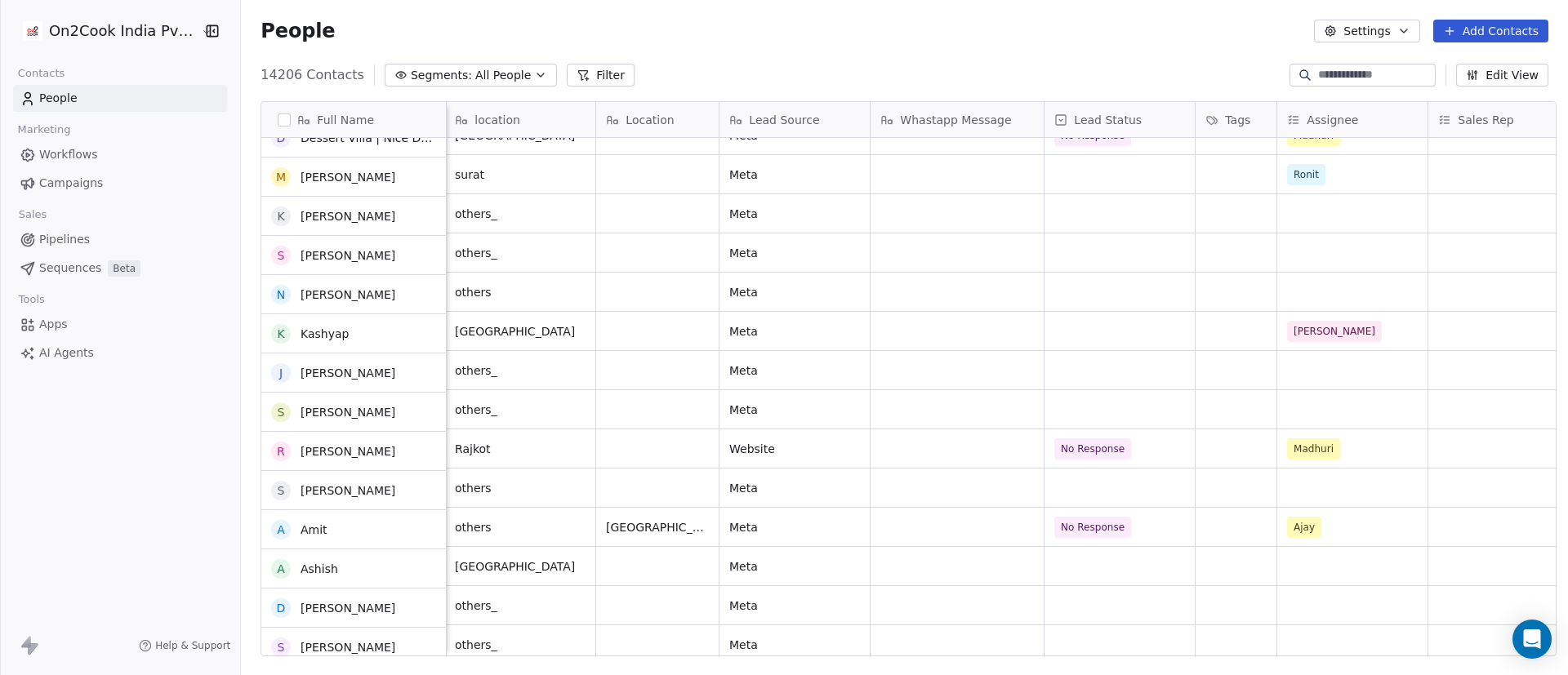
scroll to position [3978, 0]
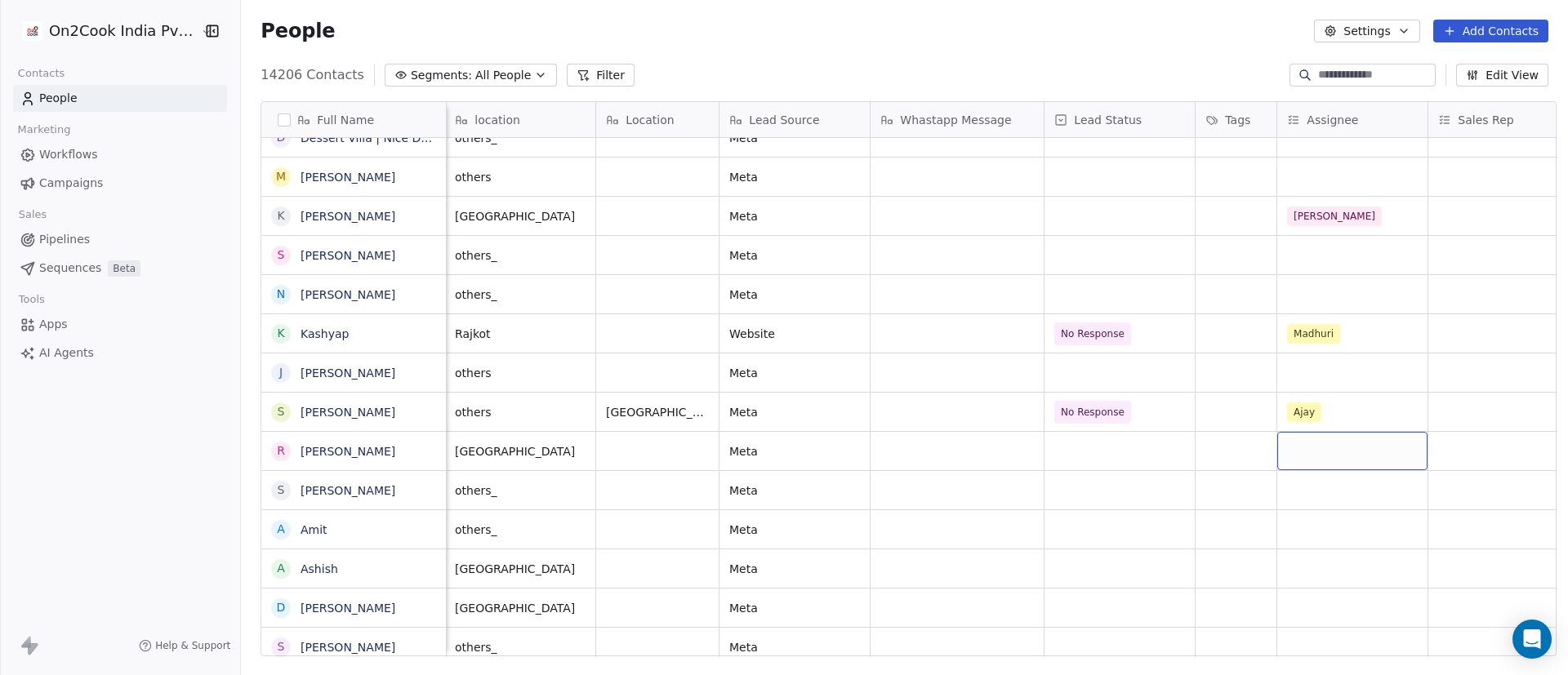
click at [1045, 440] on div "grid" at bounding box center [1352, 451] width 150 height 38
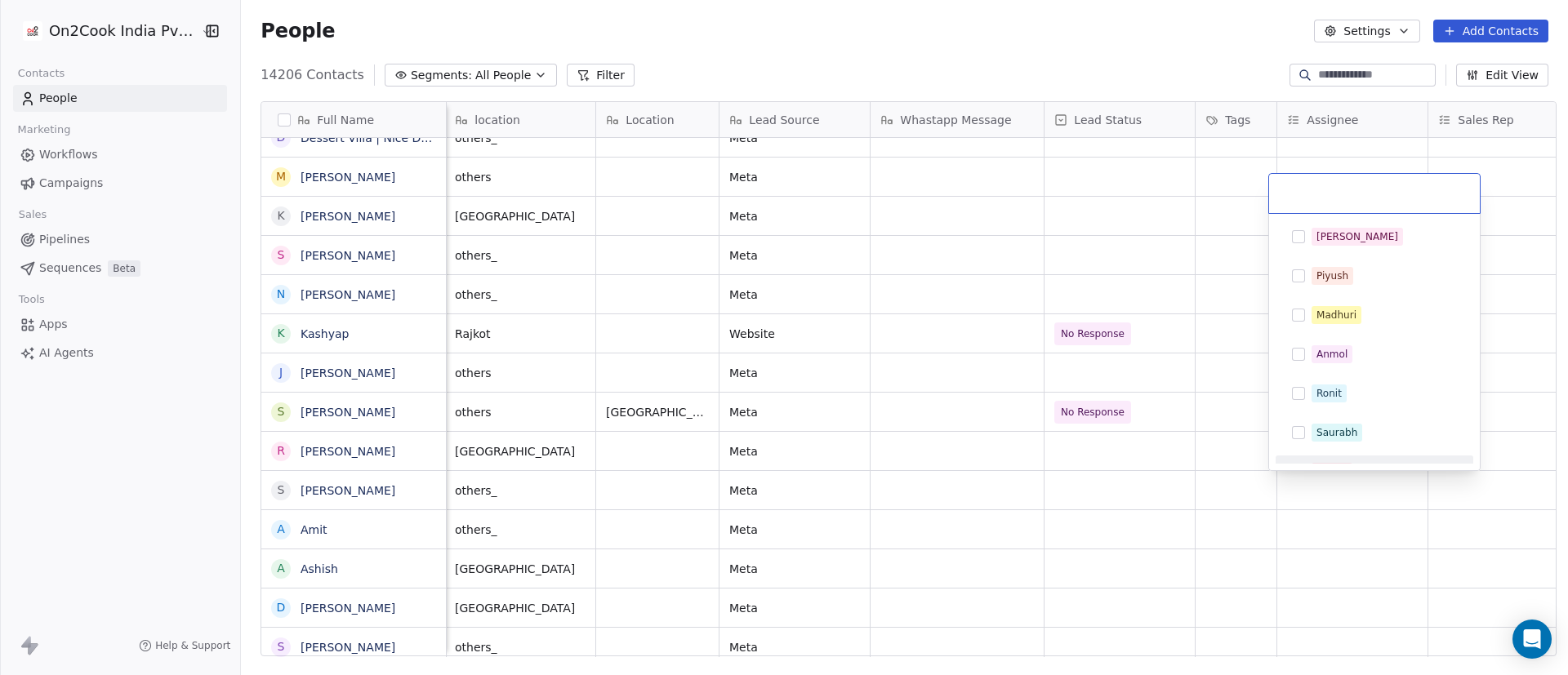
click at [1045, 449] on html "On2Cook India Pvt. Ltd. Contacts People Marketing Workflows Campaigns Sales Pip…" at bounding box center [784, 337] width 1568 height 675
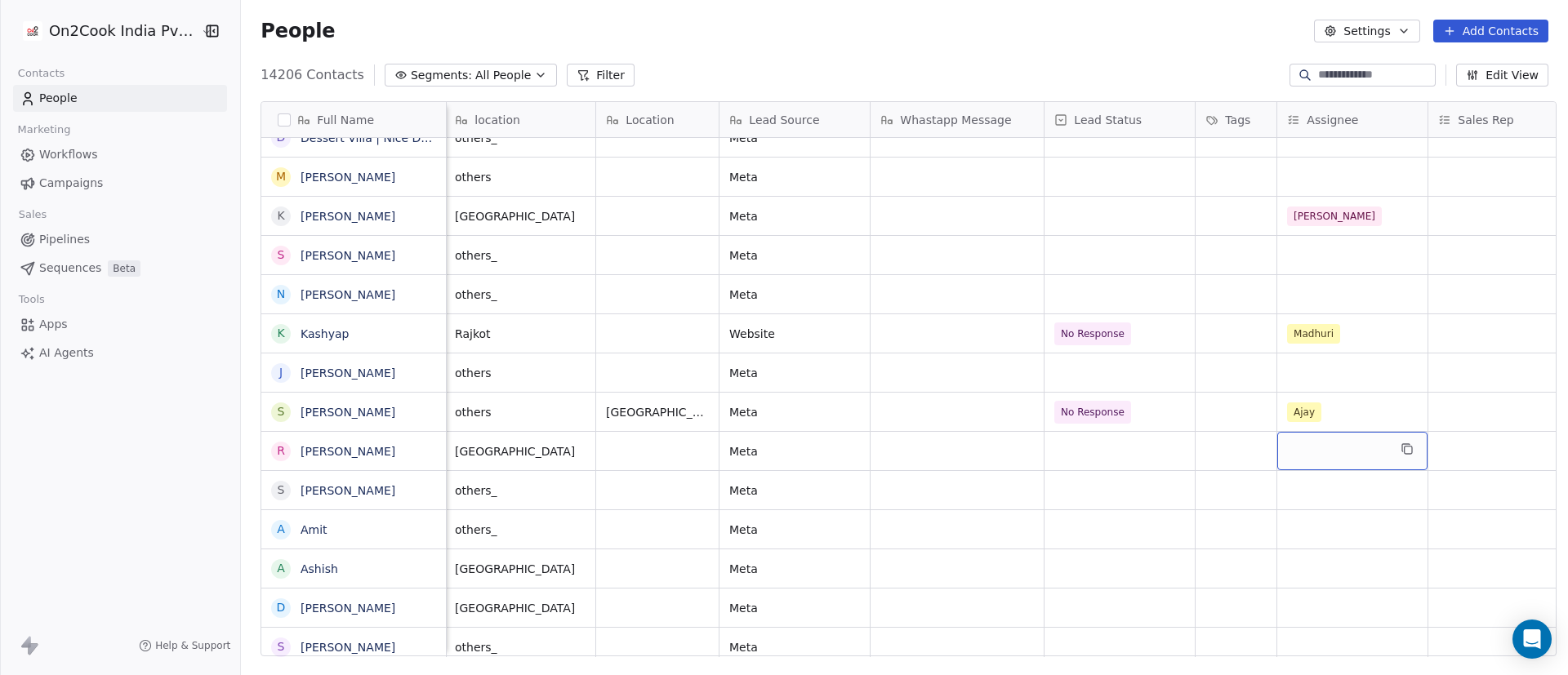
click at [1045, 444] on div "grid" at bounding box center [1352, 451] width 150 height 38
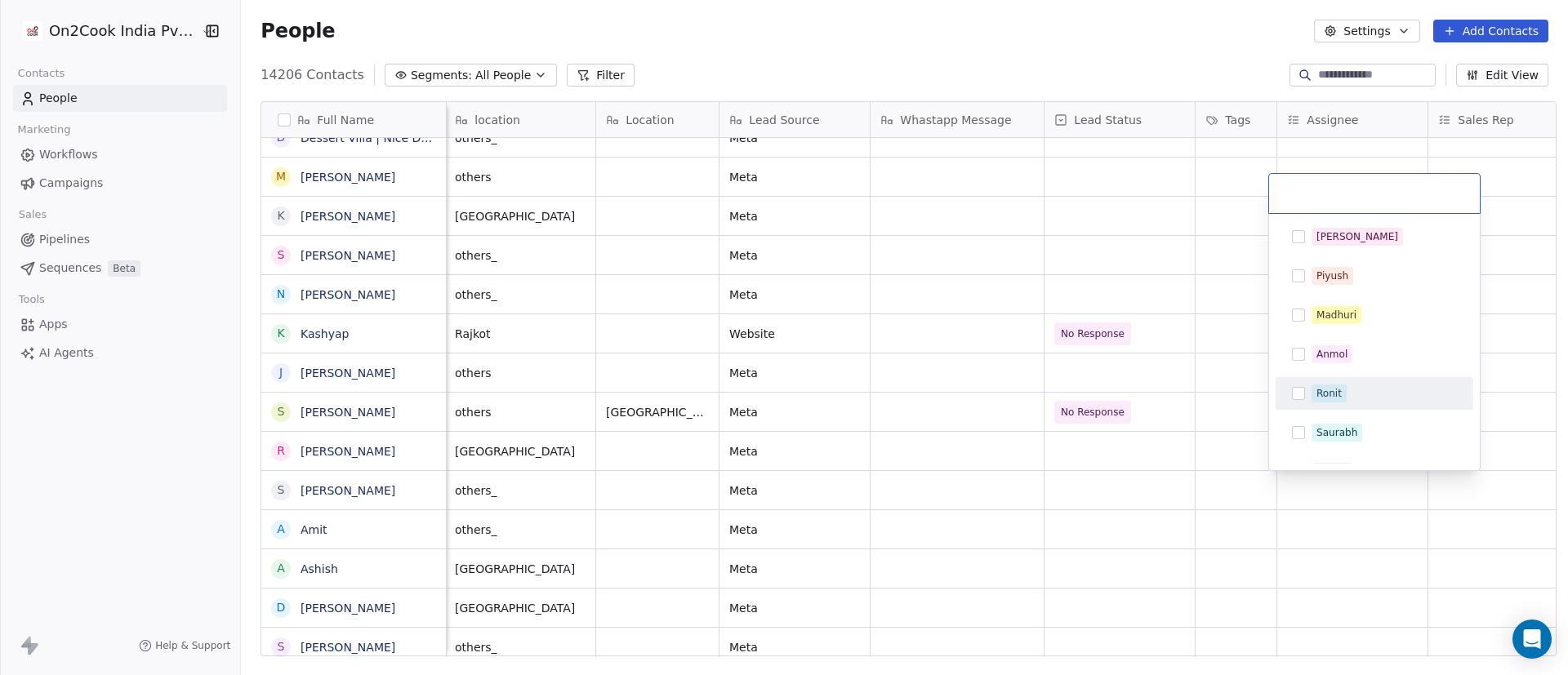
click at [1045, 399] on div "Ronit" at bounding box center [1329, 393] width 25 height 15
click at [1045, 449] on html "On2Cook India Pvt. Ltd. Contacts People Marketing Workflows Campaigns Sales Pip…" at bounding box center [784, 337] width 1568 height 675
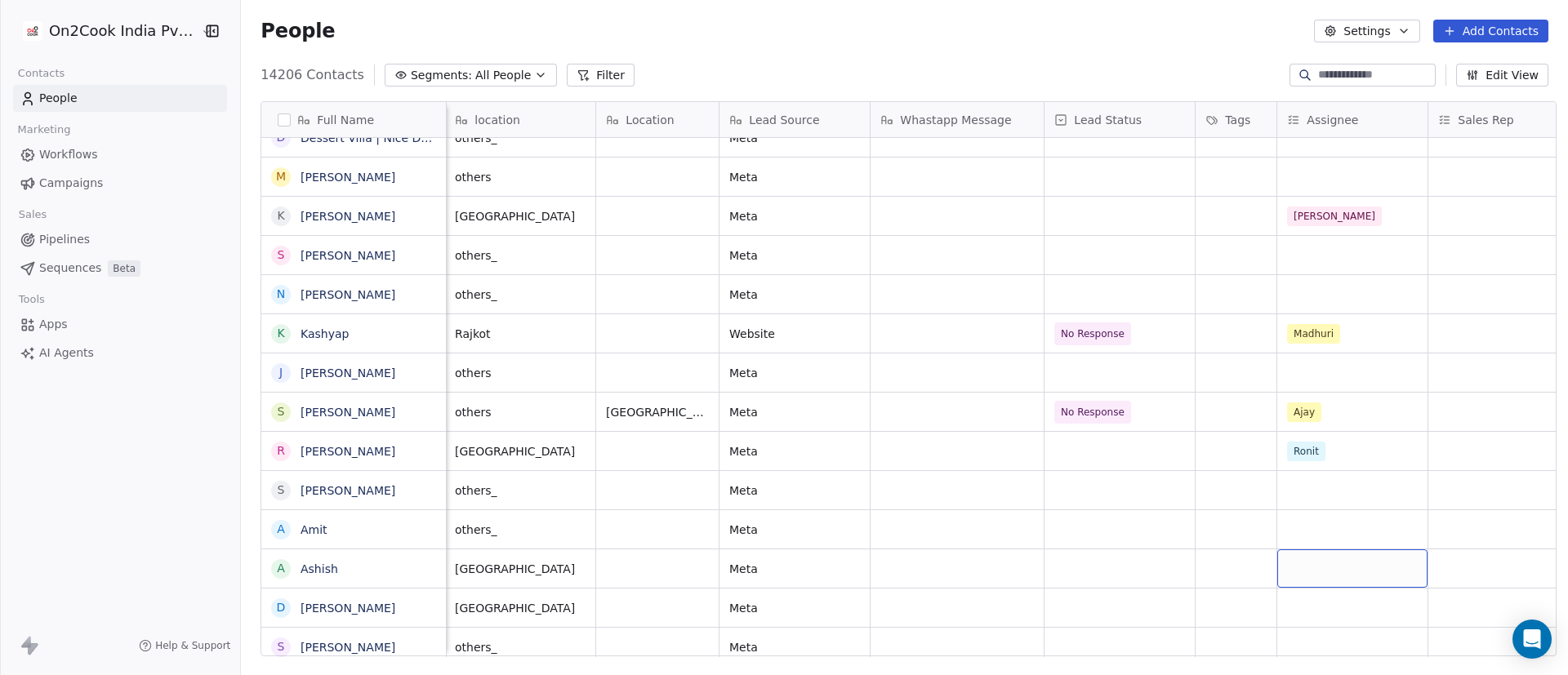
click at [1045, 449] on div "grid" at bounding box center [1352, 568] width 150 height 38
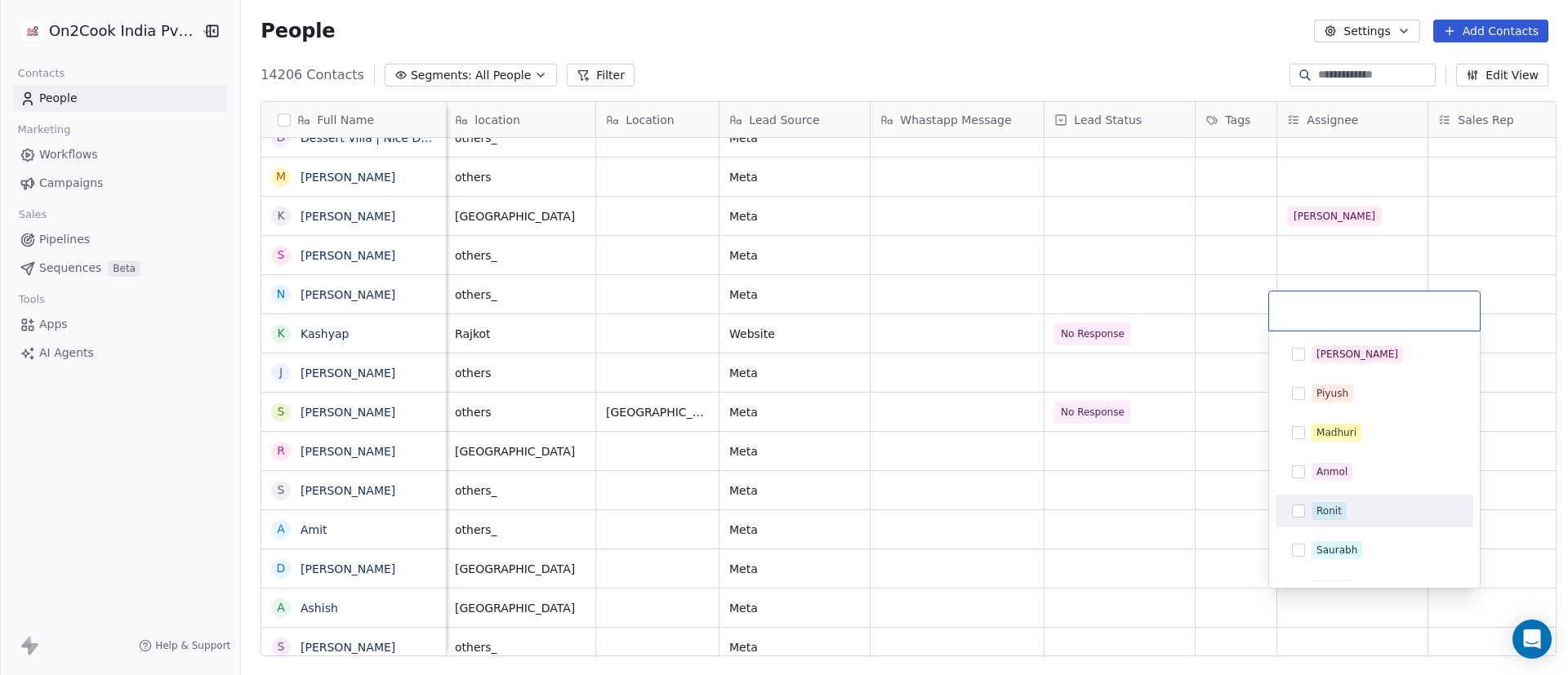
click at [1045, 449] on html "On2Cook India Pvt. Ltd. Contacts People Marketing Workflows Campaigns Sales Pip…" at bounding box center [784, 337] width 1568 height 675
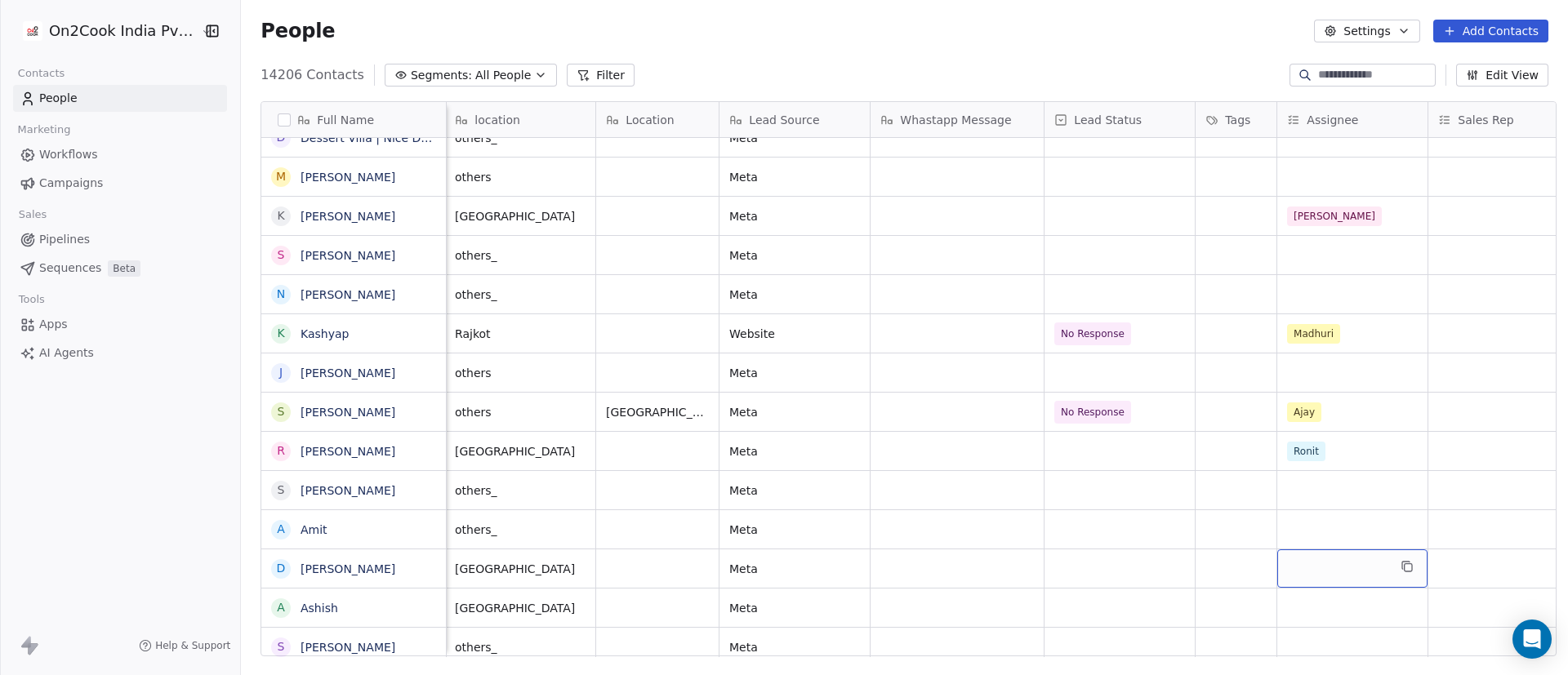
click at [1045, 449] on div "grid" at bounding box center [1352, 568] width 150 height 38
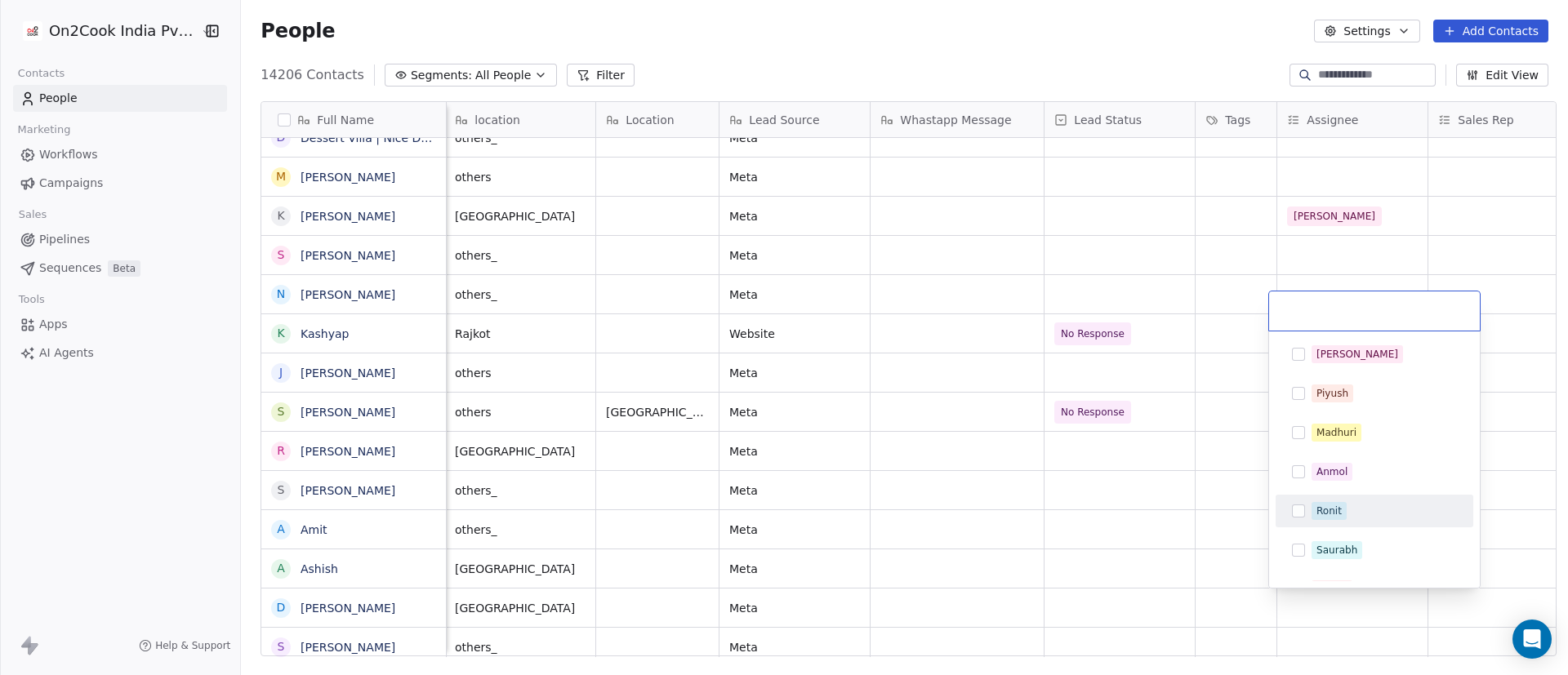
click at [1045, 449] on div "Ronit" at bounding box center [1384, 511] width 145 height 18
click at [1045, 449] on html "On2Cook India Pvt. Ltd. Contacts People Marketing Workflows Campaigns Sales Pip…" at bounding box center [784, 337] width 1568 height 675
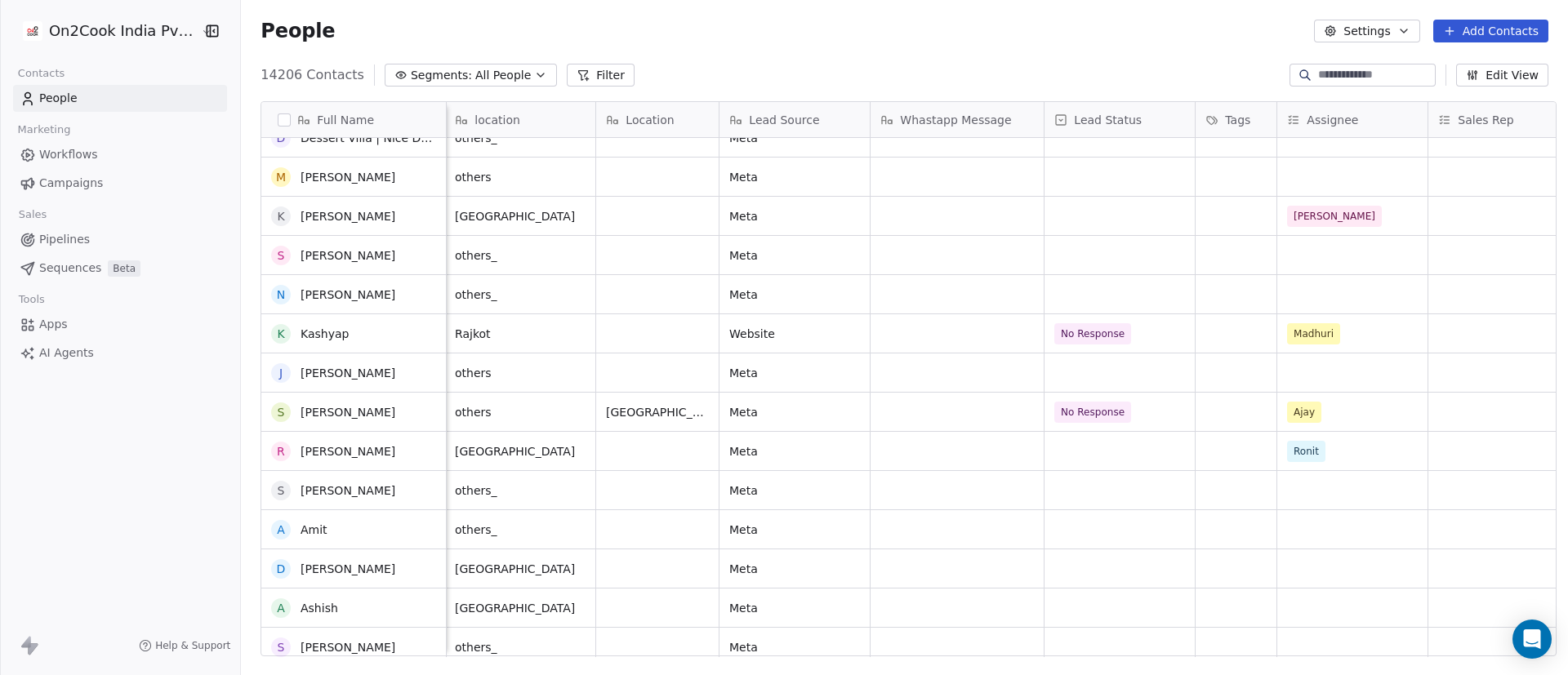
scroll to position [4100, 0]
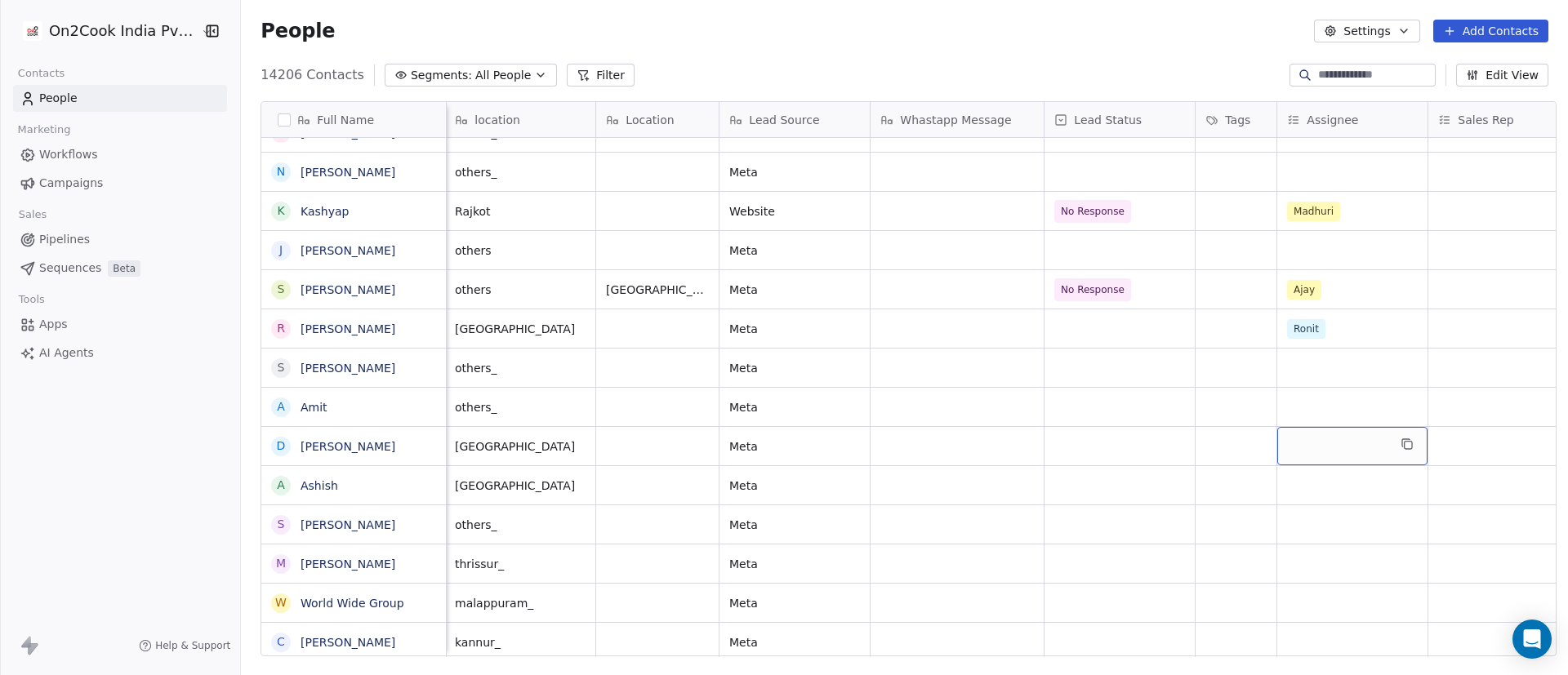
click at [1045, 439] on div "grid" at bounding box center [1352, 446] width 150 height 38
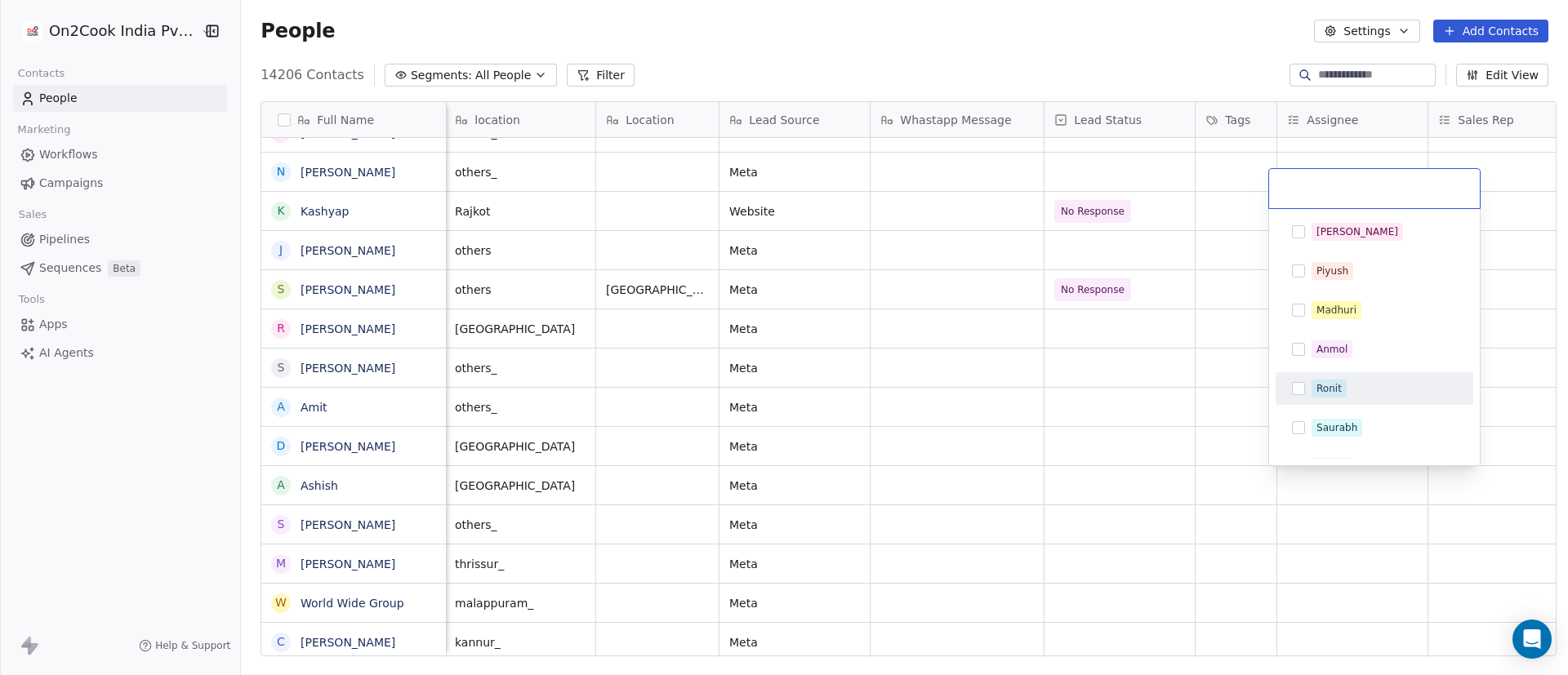
click at [1045, 381] on div "Ronit" at bounding box center [1384, 388] width 145 height 18
click at [1045, 449] on html "On2Cook India Pvt. Ltd. Contacts People Marketing Workflows Campaigns Sales Pip…" at bounding box center [784, 337] width 1568 height 675
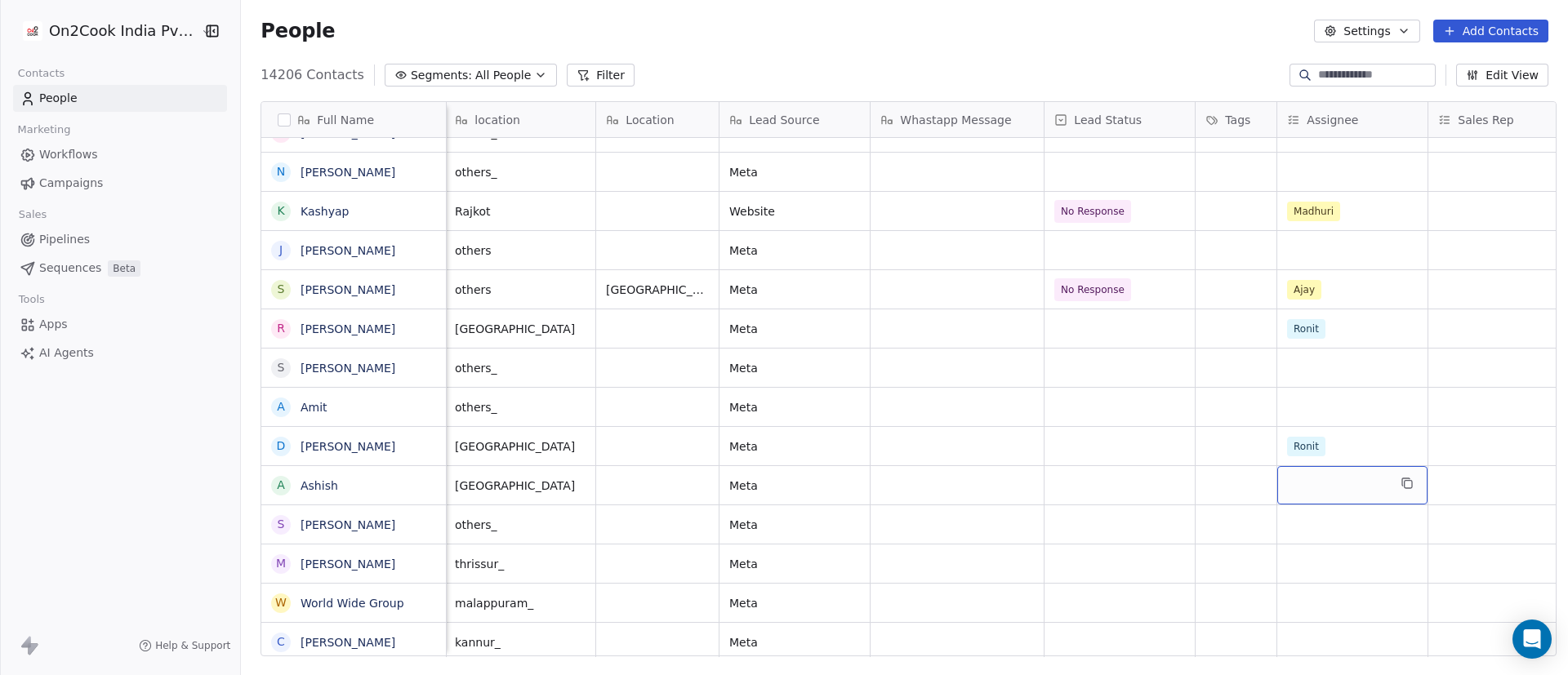
click at [1045, 449] on div "grid" at bounding box center [1352, 486] width 150 height 38
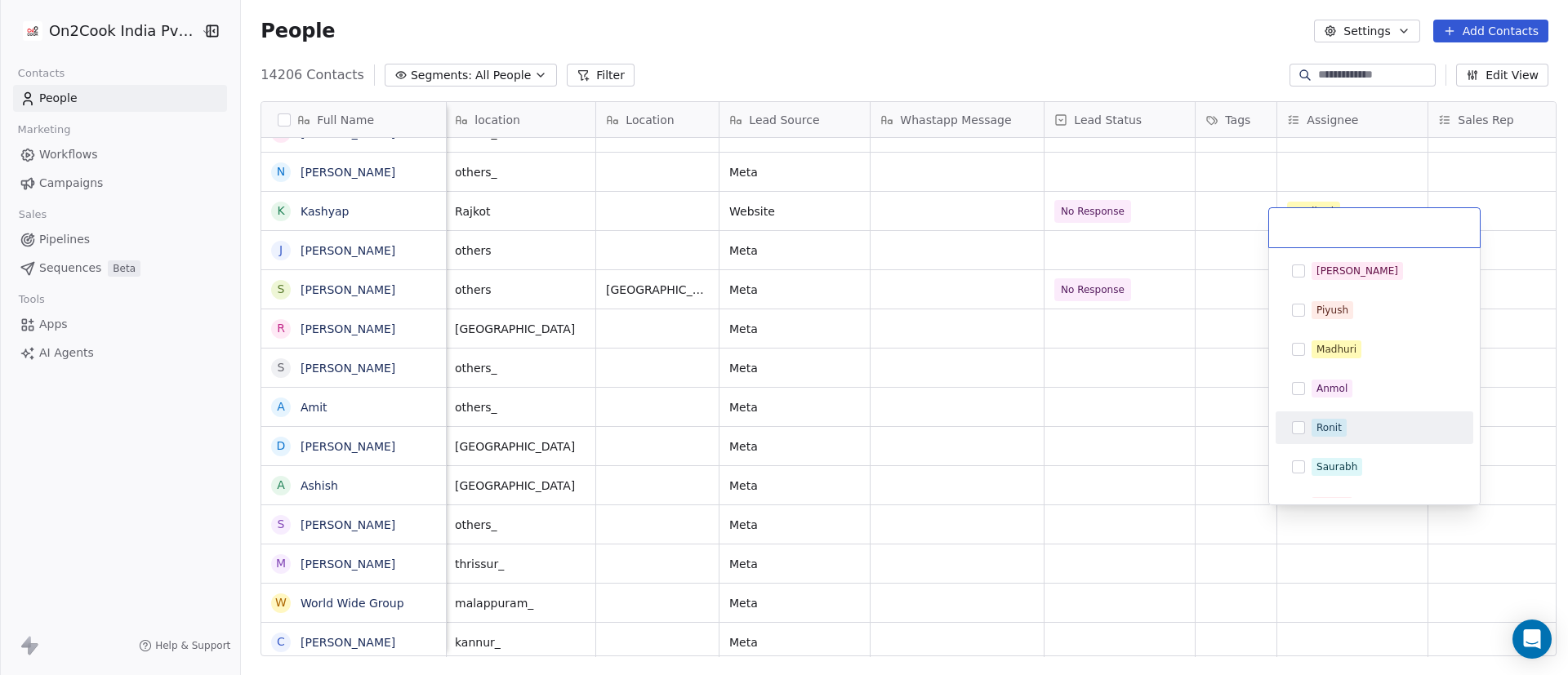
click at [1045, 420] on div "Ronit" at bounding box center [1329, 427] width 25 height 15
click at [1045, 449] on html "On2Cook India Pvt. Ltd. Contacts People Marketing Workflows Campaigns Sales Pip…" at bounding box center [784, 337] width 1568 height 675
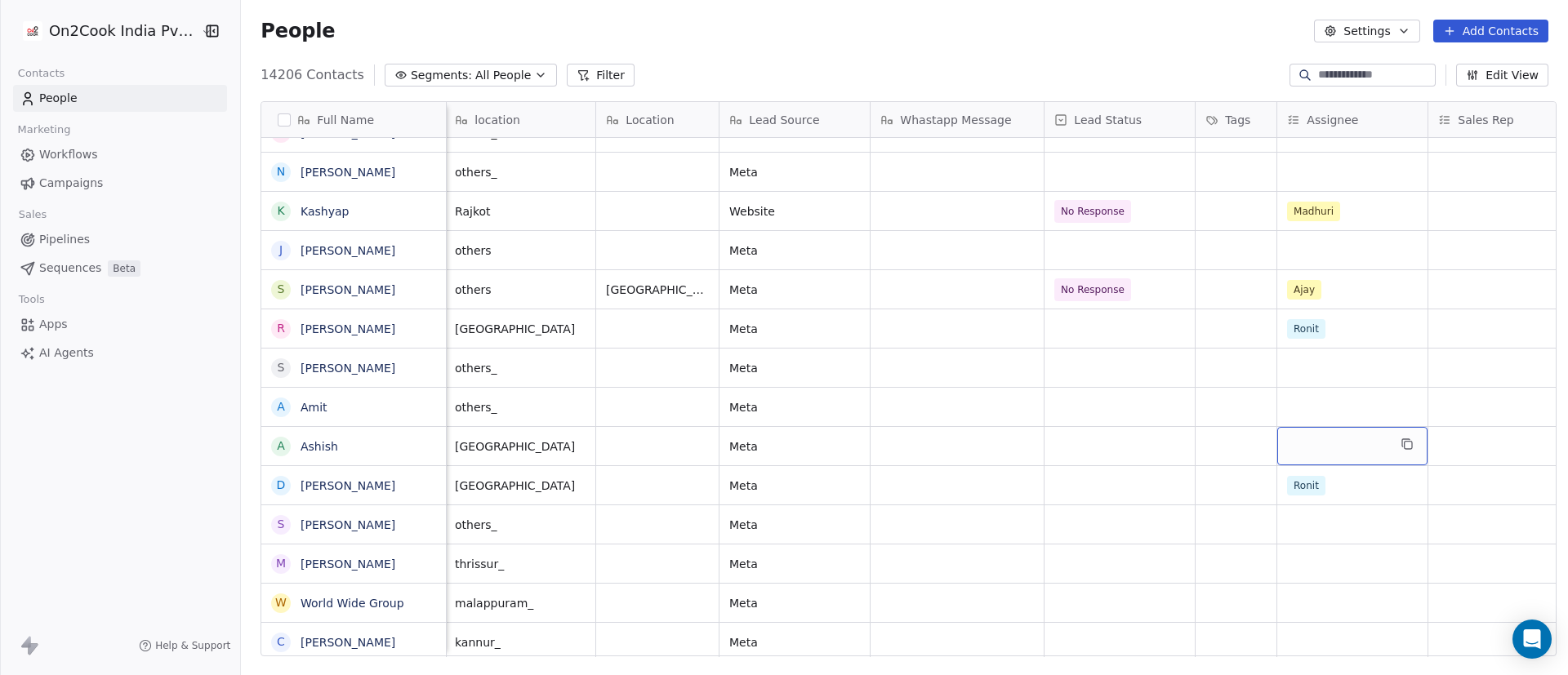
click at [1045, 443] on div "grid" at bounding box center [1352, 446] width 150 height 38
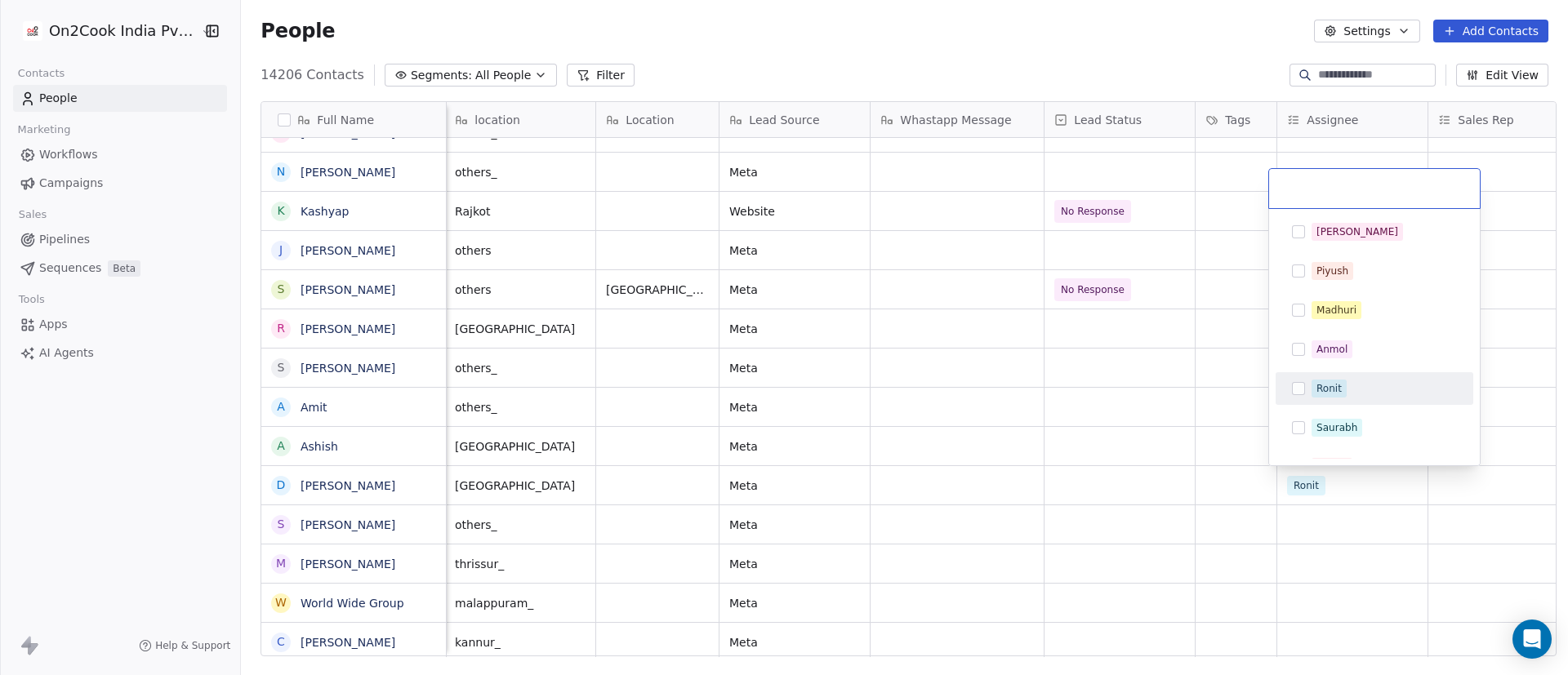
click at [1045, 390] on div "Ronit" at bounding box center [1329, 388] width 25 height 15
click at [1000, 449] on html "On2Cook India Pvt. Ltd. Contacts People Marketing Workflows Campaigns Sales Pip…" at bounding box center [784, 337] width 1568 height 675
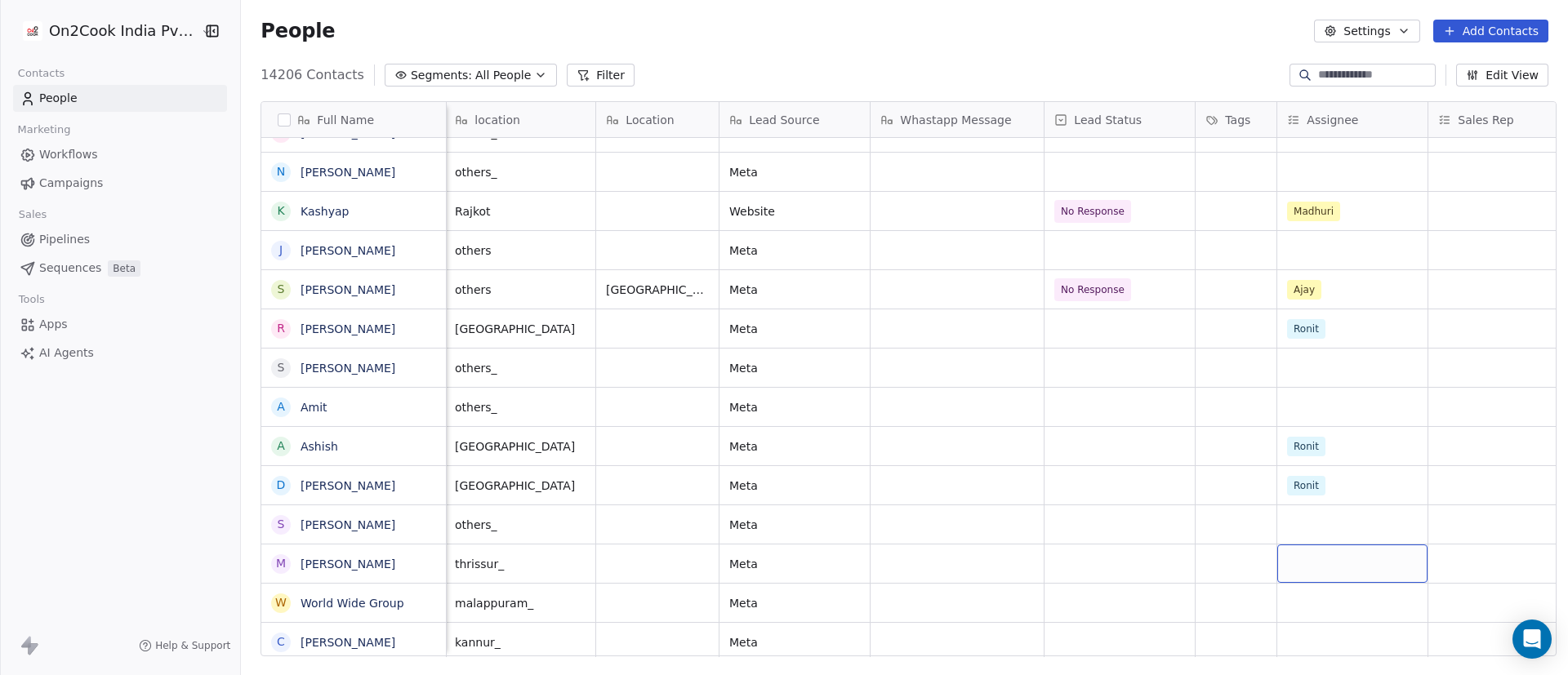
click at [1045, 449] on div "grid" at bounding box center [1352, 564] width 150 height 38
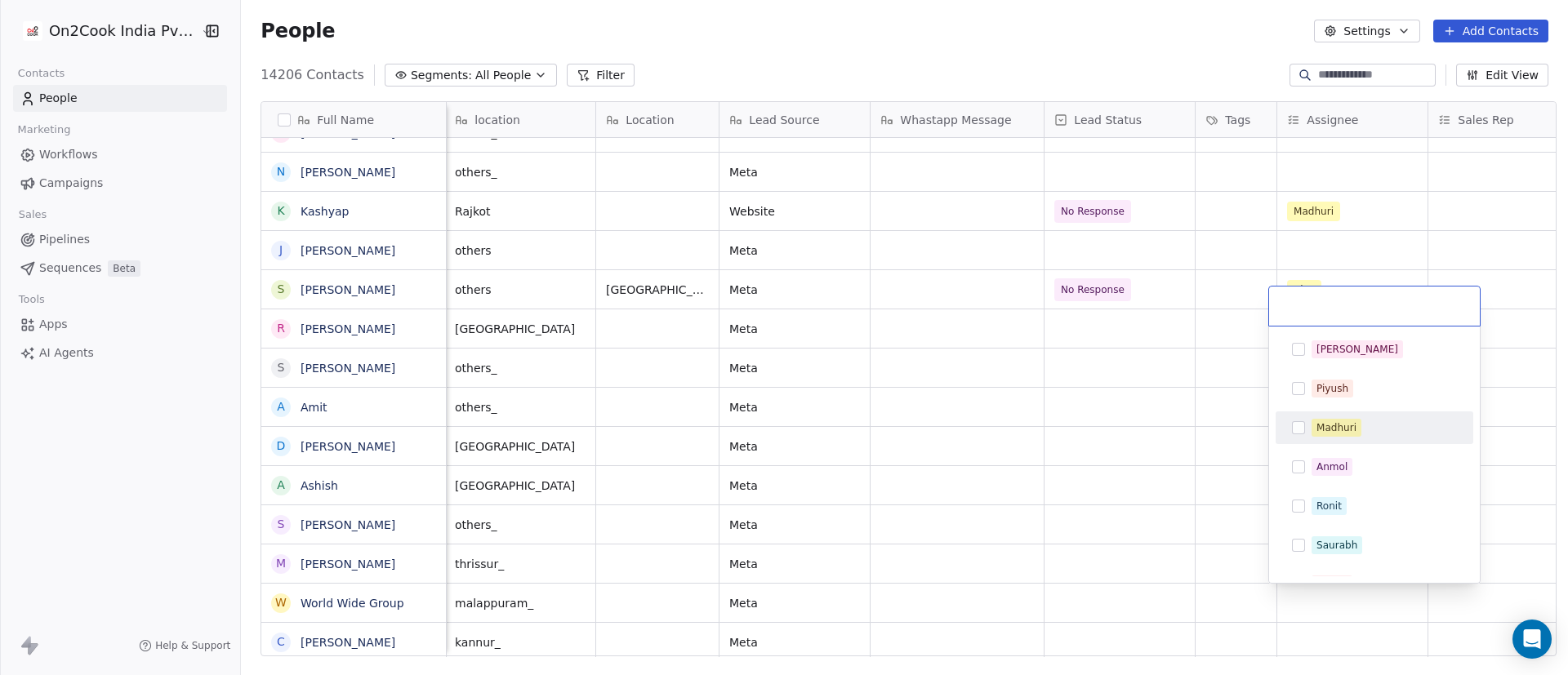
click at [1045, 434] on div "Madhuri" at bounding box center [1337, 427] width 40 height 15
click at [1023, 449] on html "On2Cook India Pvt. Ltd. Contacts People Marketing Workflows Campaigns Sales Pip…" at bounding box center [784, 337] width 1568 height 675
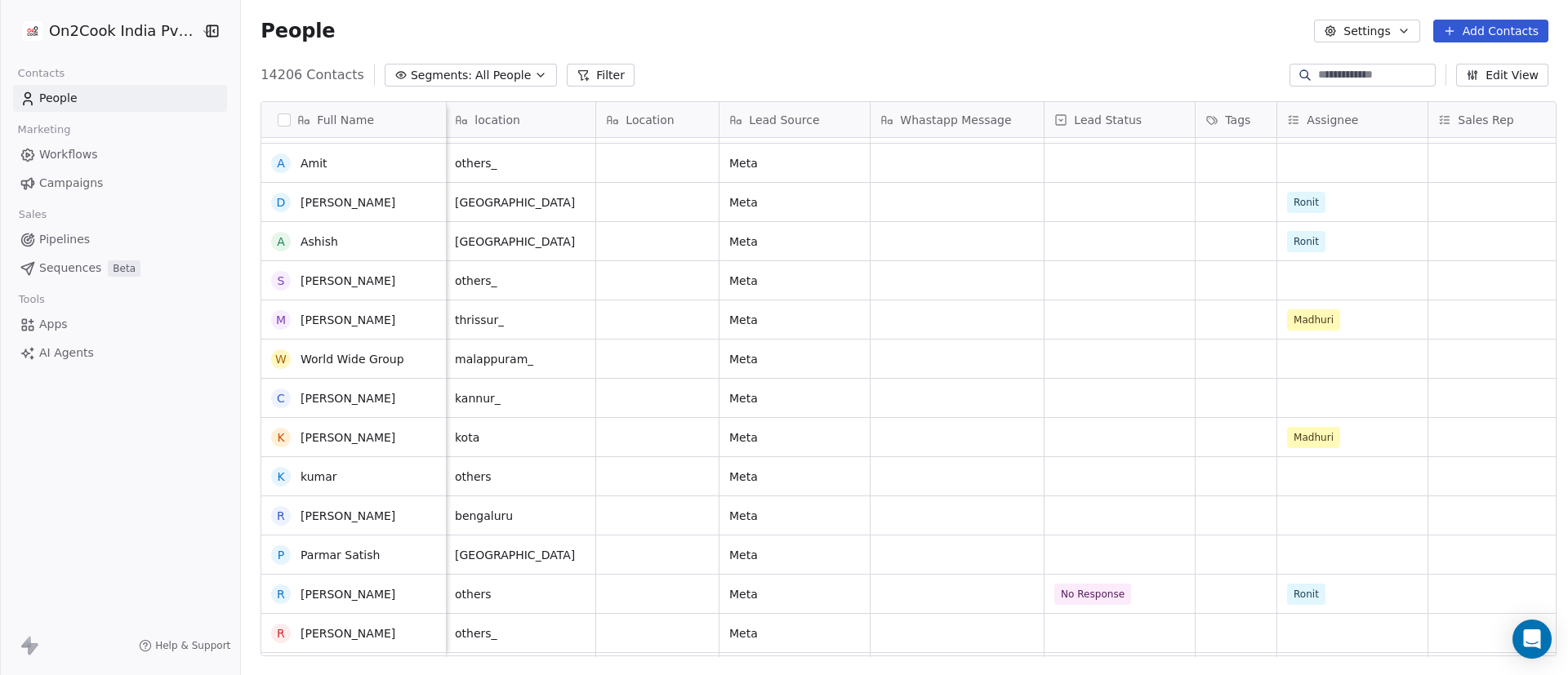
scroll to position [4345, 0]
click at [1045, 365] on div "grid" at bounding box center [1352, 358] width 150 height 38
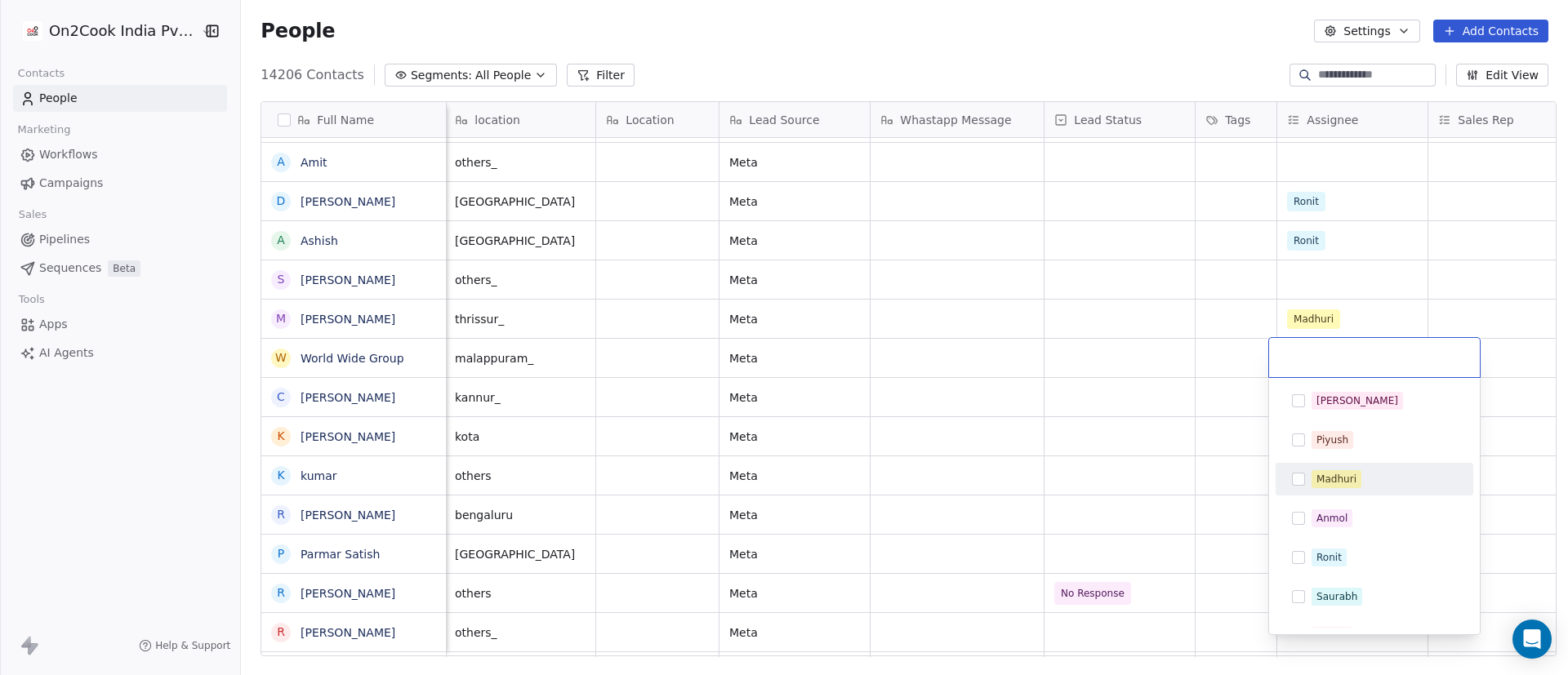
click at [1045, 449] on div "Madhuri" at bounding box center [1337, 479] width 40 height 15
click at [1045, 439] on html "On2Cook India Pvt. Ltd. Contacts People Marketing Workflows Campaigns Sales Pip…" at bounding box center [784, 337] width 1568 height 675
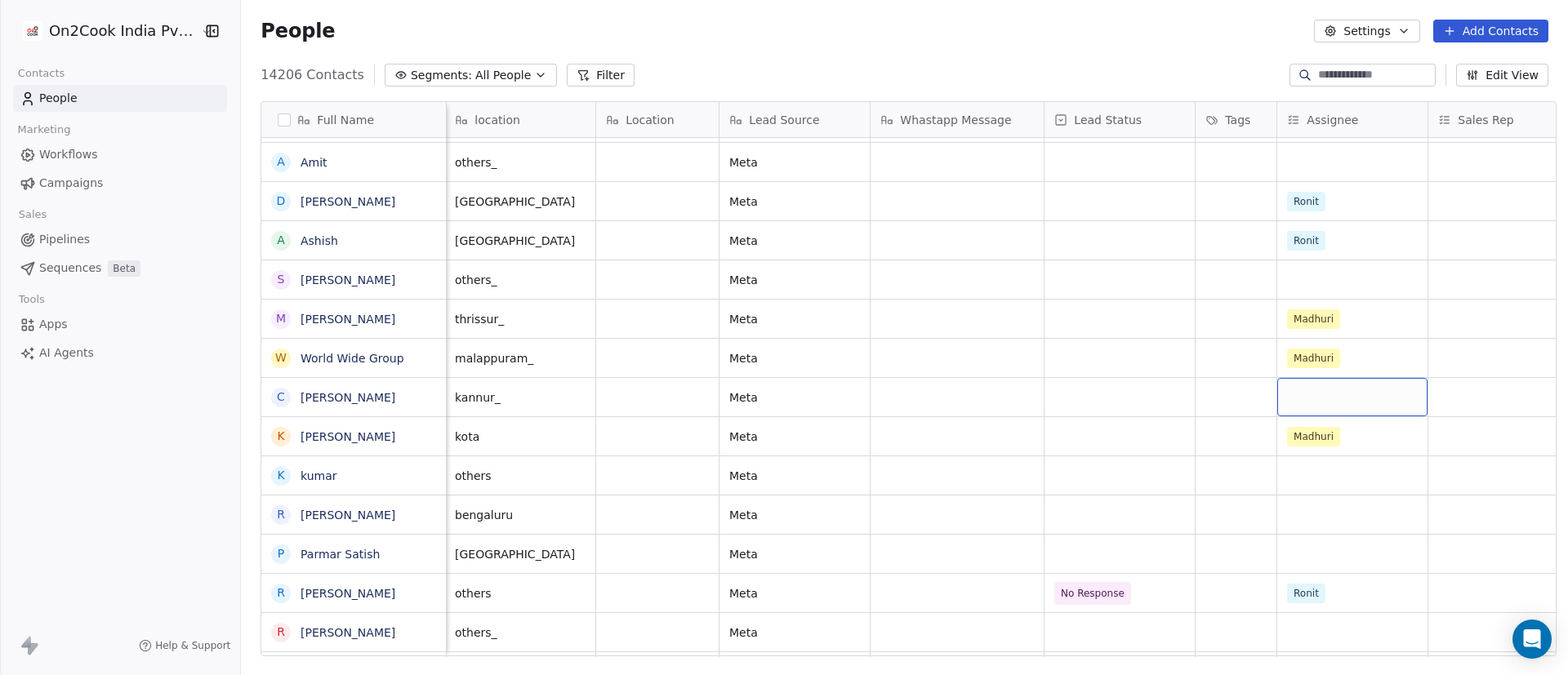
click at [1045, 400] on div "grid" at bounding box center [1352, 397] width 150 height 38
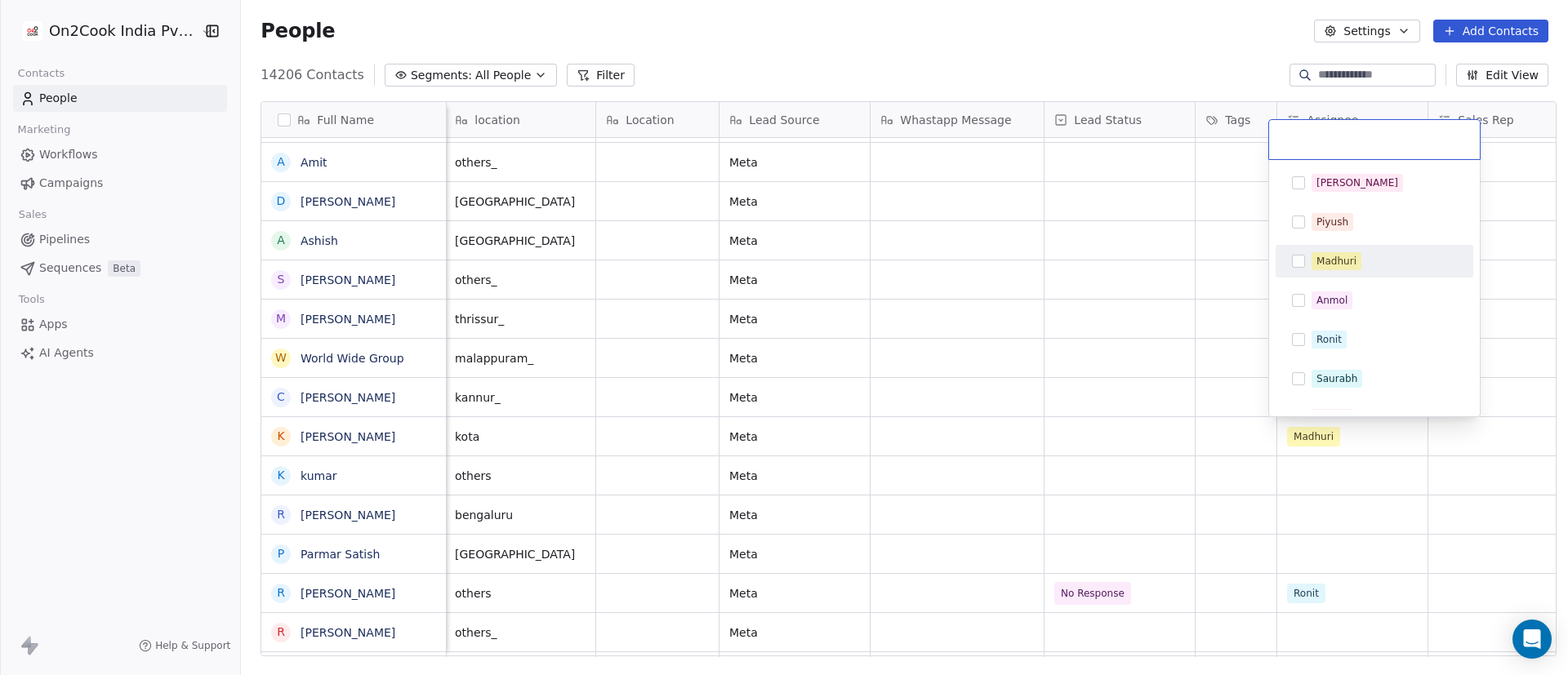
click at [1045, 260] on div "Madhuri" at bounding box center [1384, 261] width 145 height 18
click at [1045, 363] on html "On2Cook India Pvt. Ltd. Contacts People Marketing Workflows Campaigns Sales Pip…" at bounding box center [784, 337] width 1568 height 675
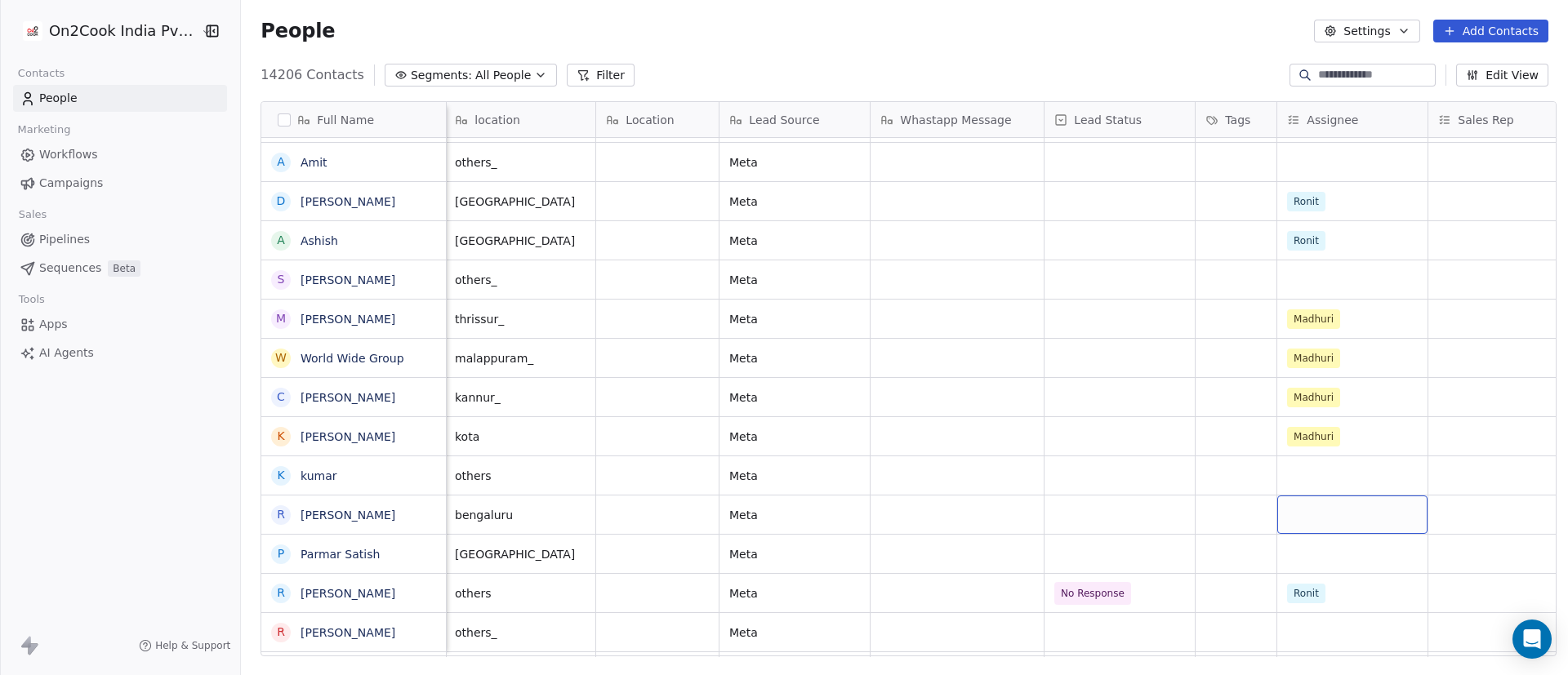
click at [1045, 449] on div "grid" at bounding box center [1352, 514] width 150 height 38
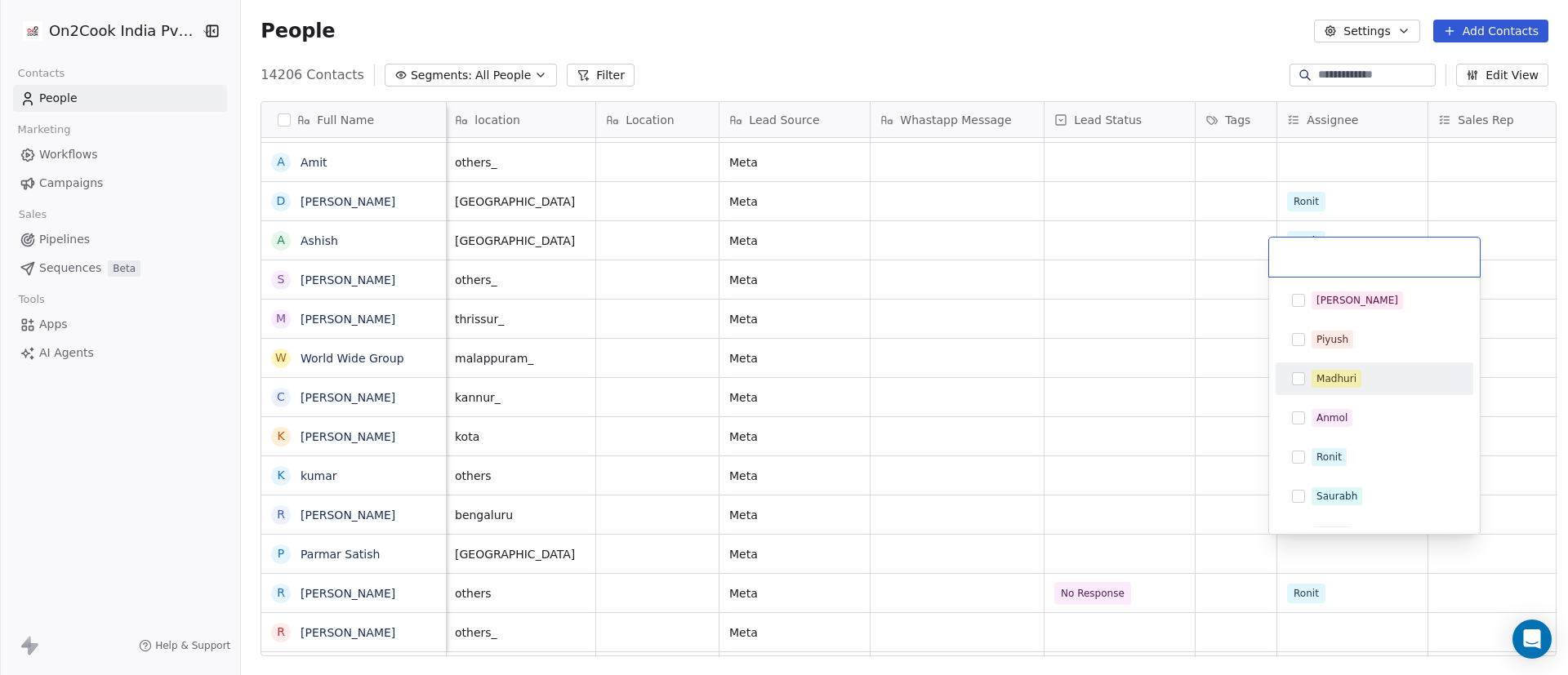
click at [1045, 376] on div "Madhuri" at bounding box center [1337, 379] width 40 height 15
click at [1045, 449] on html "On2Cook India Pvt. Ltd. Contacts People Marketing Workflows Campaigns Sales Pip…" at bounding box center [784, 337] width 1568 height 675
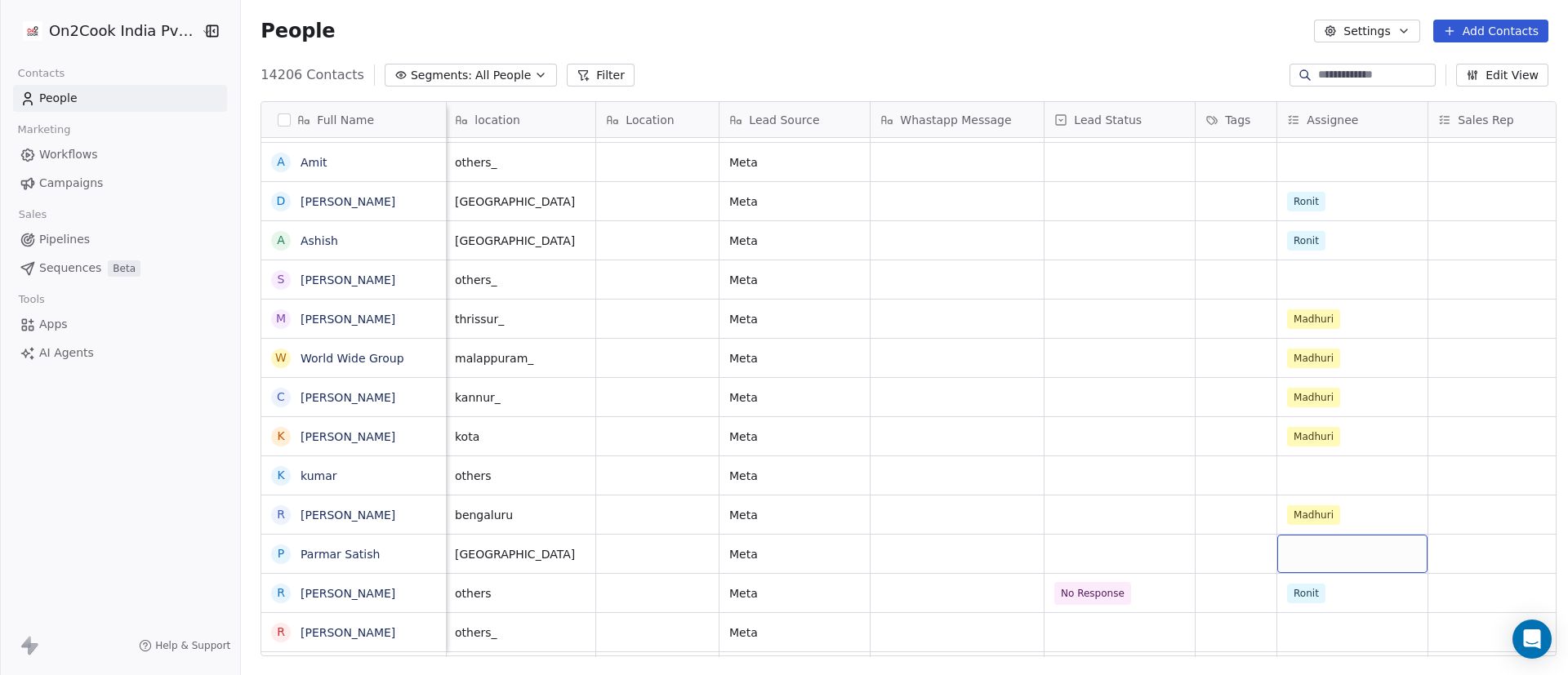
click at [1045, 449] on div "grid" at bounding box center [1352, 553] width 150 height 38
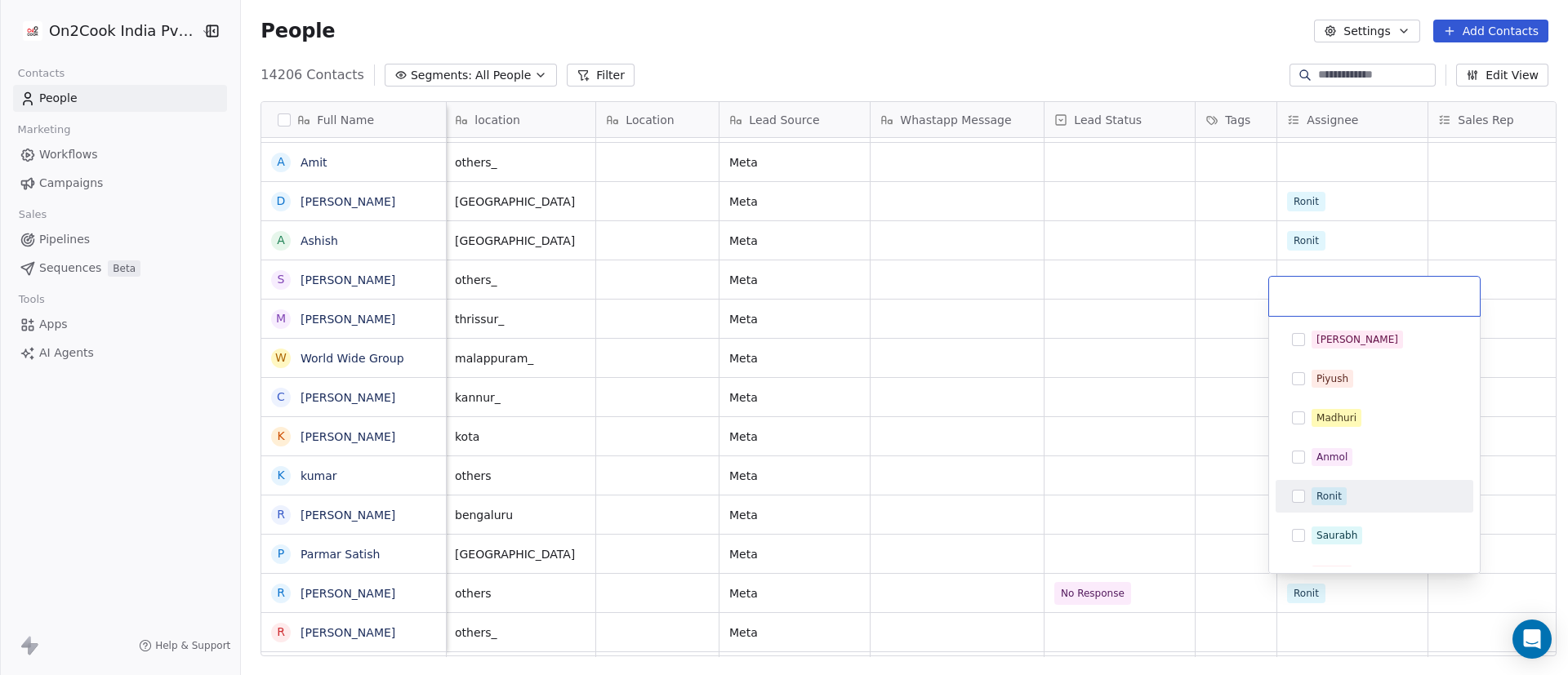
click at [1045, 449] on div "Ronit" at bounding box center [1329, 496] width 25 height 15
click at [1045, 449] on html "On2Cook India Pvt. Ltd. Contacts People Marketing Workflows Campaigns Sales Pip…" at bounding box center [784, 337] width 1568 height 675
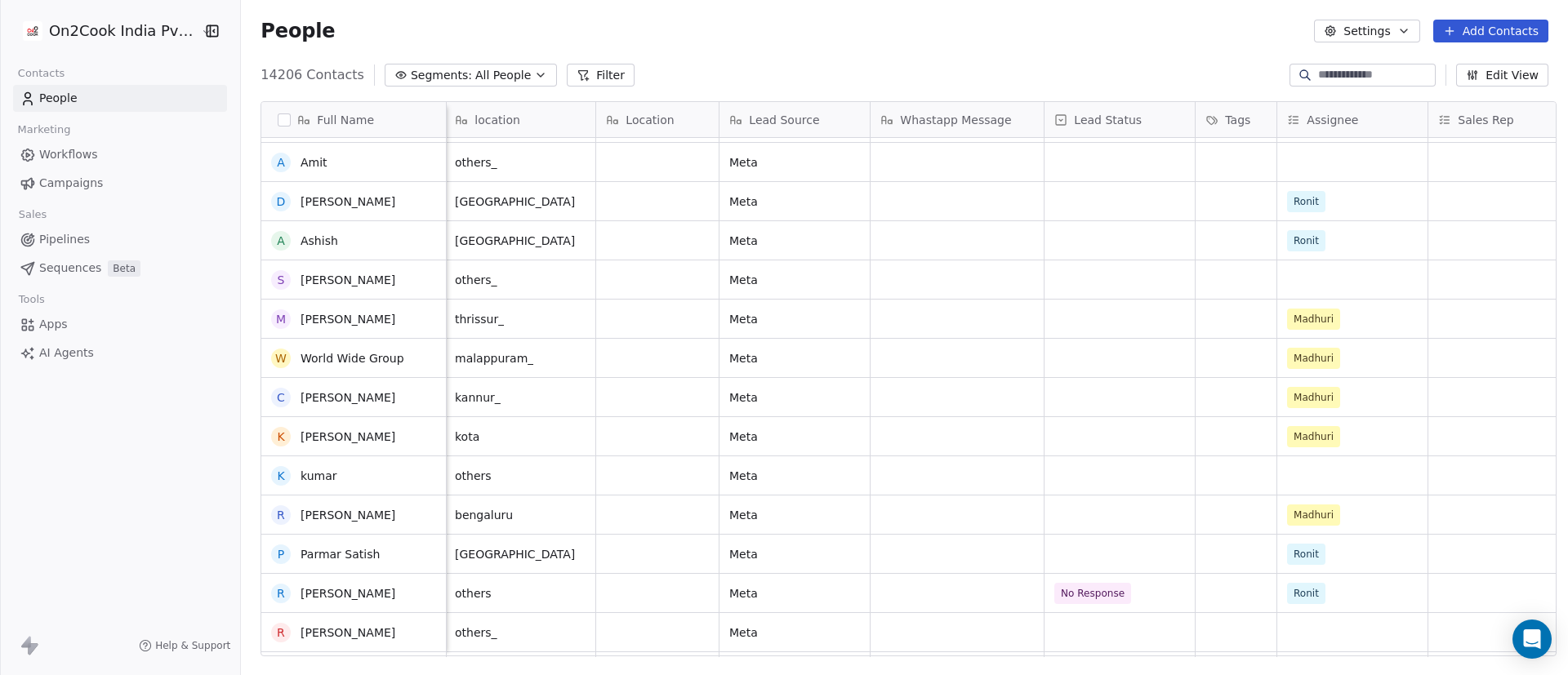
scroll to position [4468, 0]
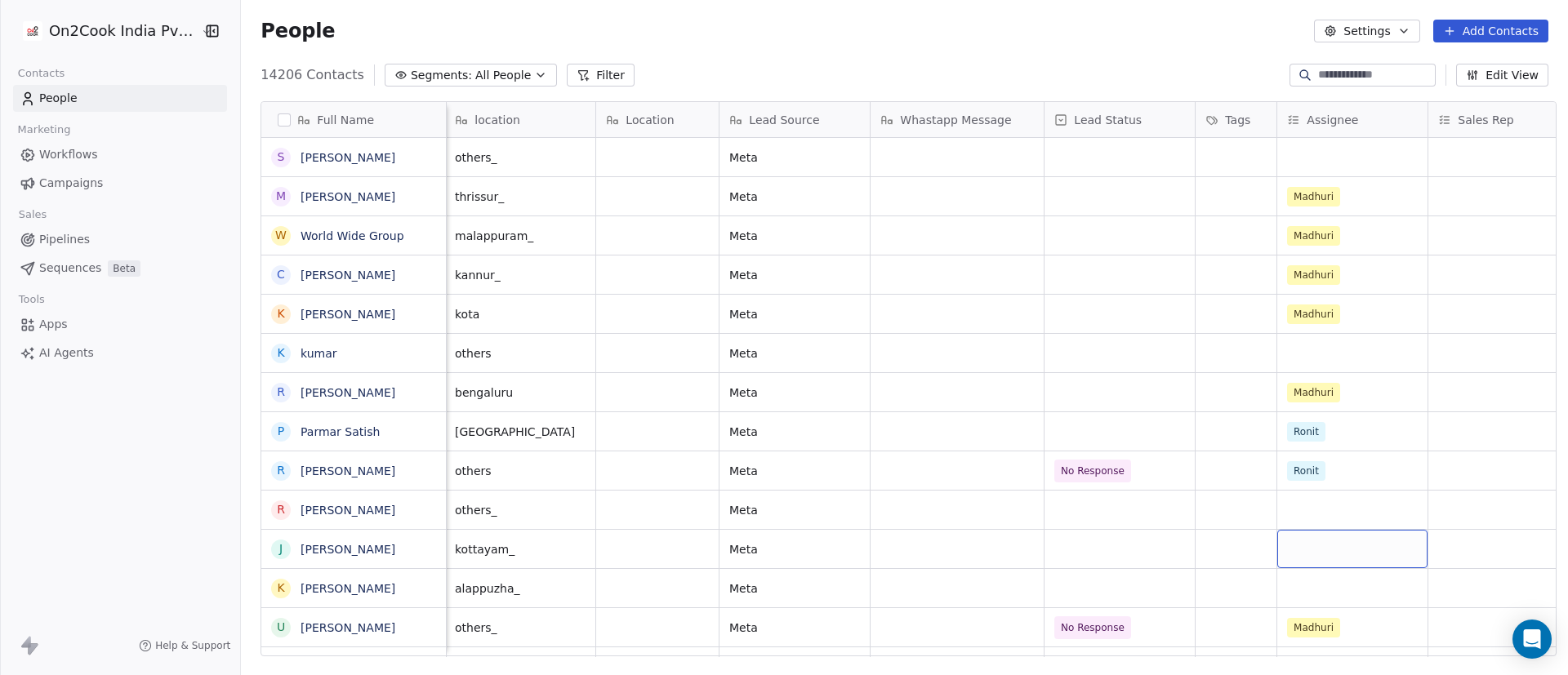
click at [1045, 449] on div "grid" at bounding box center [1352, 549] width 150 height 38
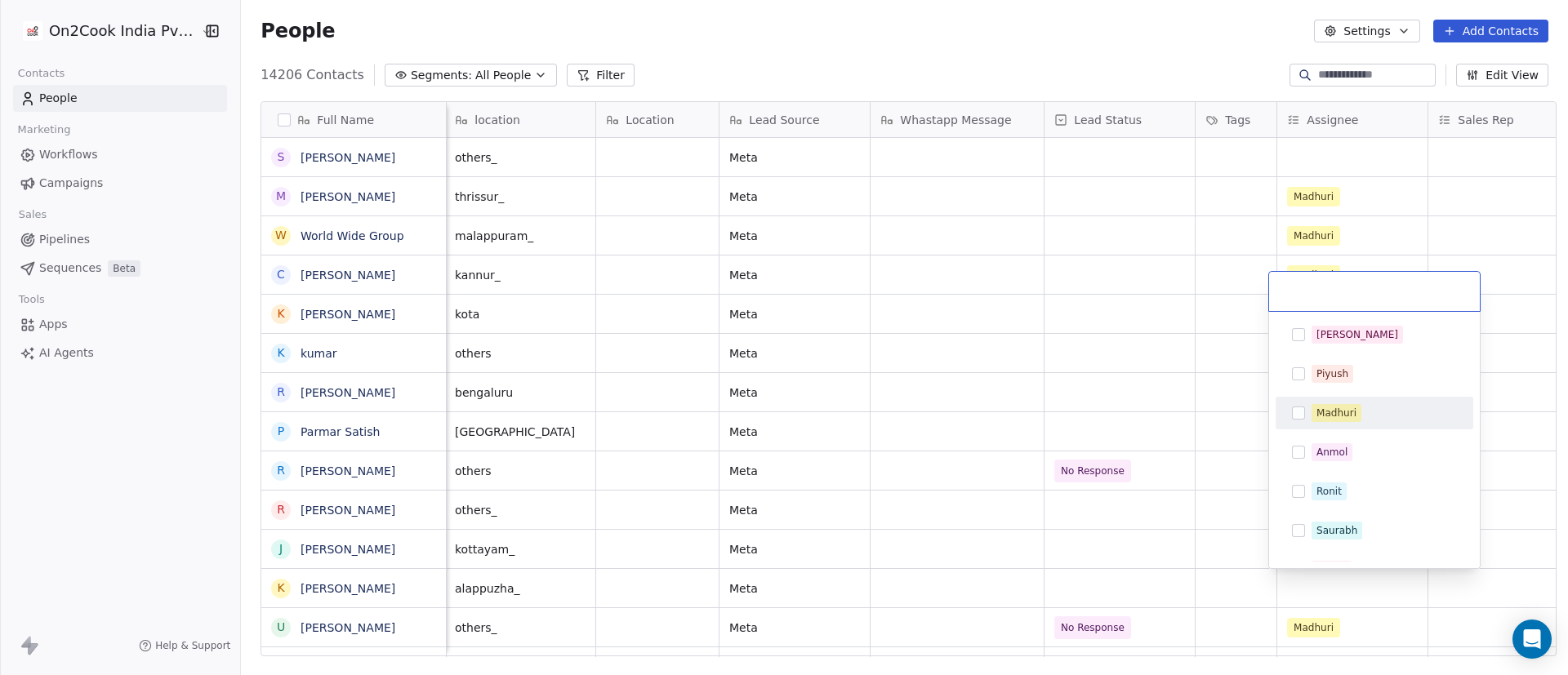
click at [1045, 407] on div "Madhuri" at bounding box center [1337, 413] width 40 height 15
click at [1045, 449] on html "On2Cook India Pvt. Ltd. Contacts People Marketing Workflows Campaigns Sales Pip…" at bounding box center [784, 337] width 1568 height 675
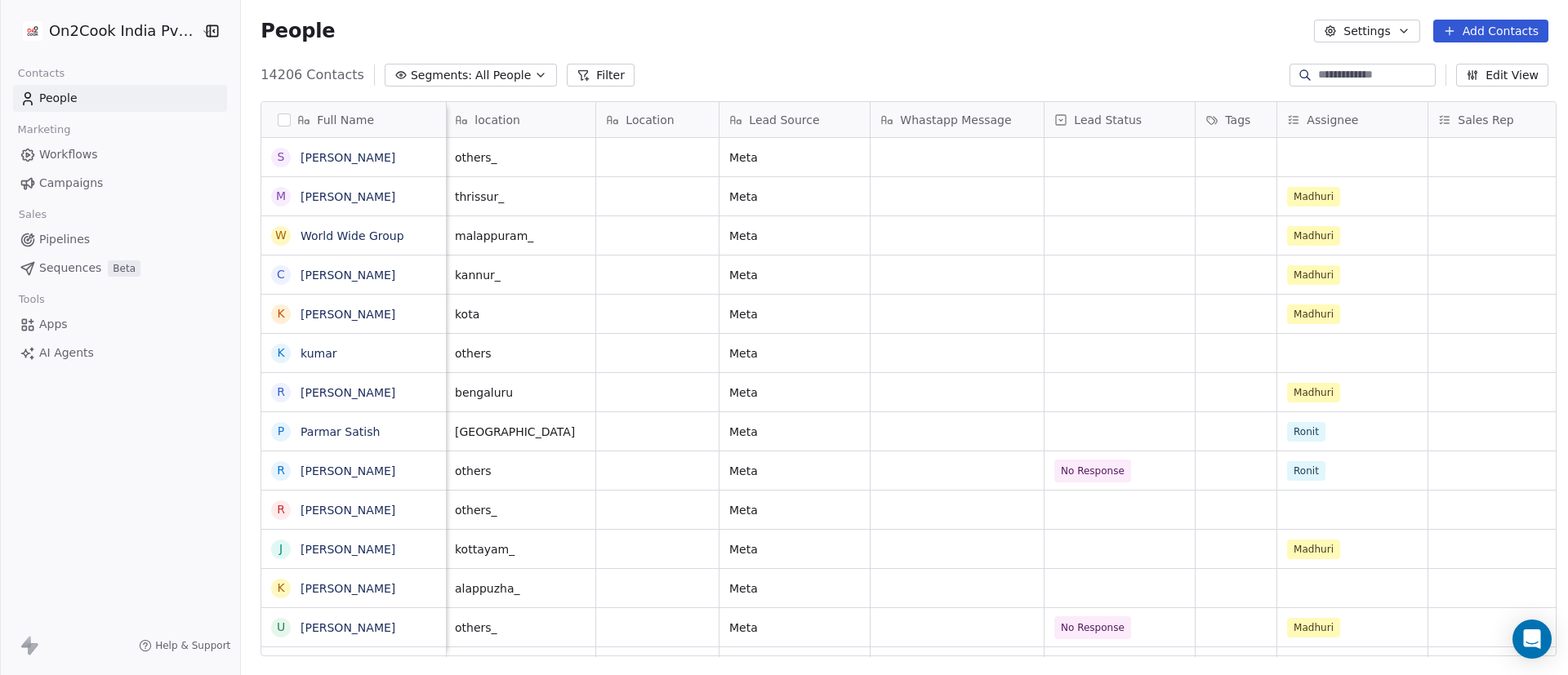
scroll to position [4472, 0]
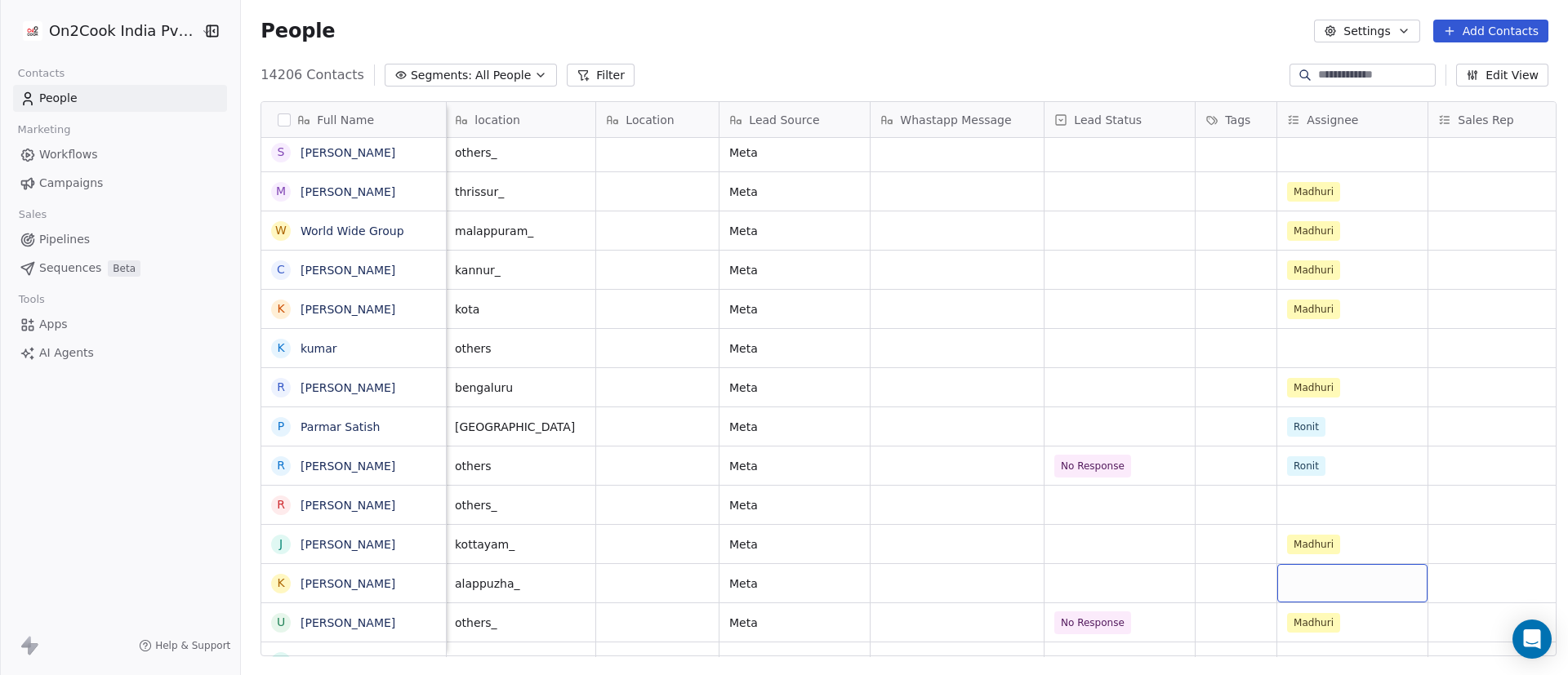
click at [1045, 449] on div "grid" at bounding box center [1352, 583] width 150 height 38
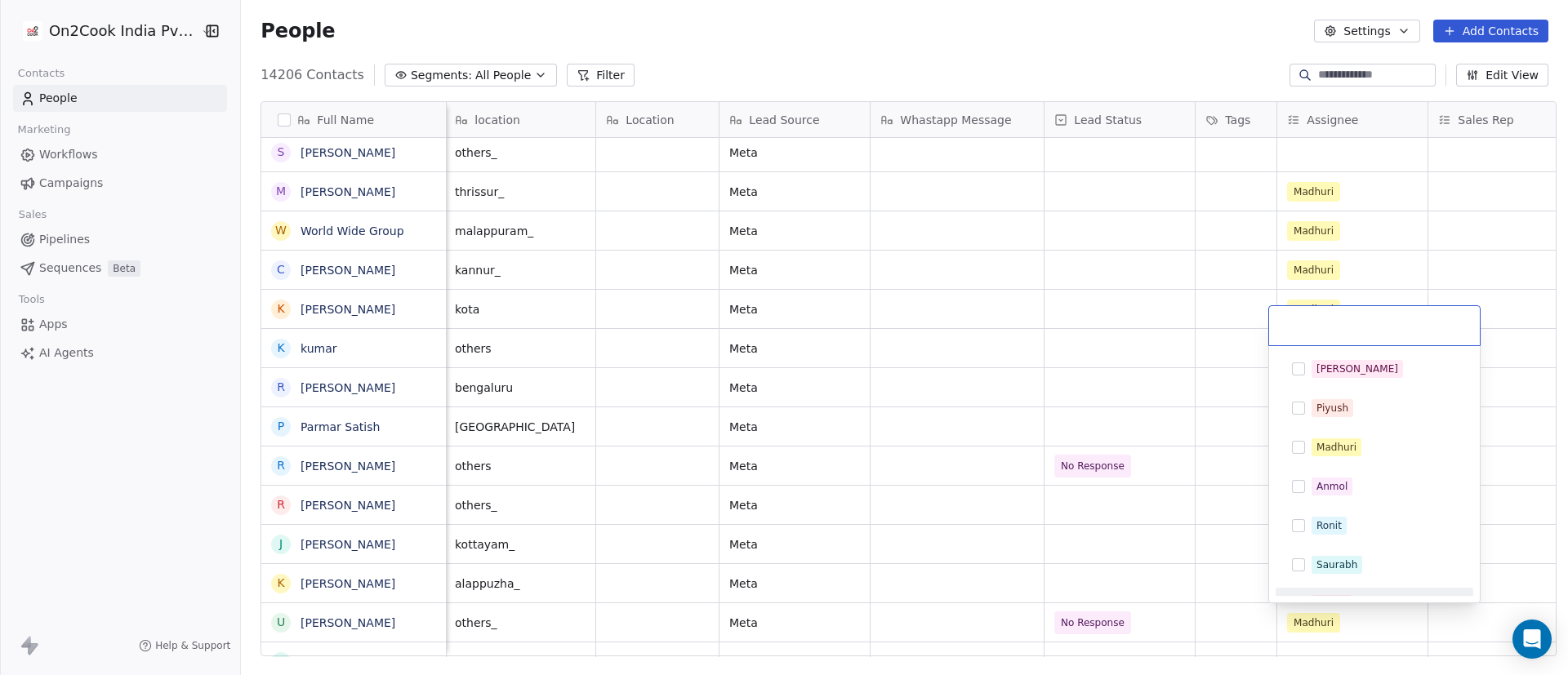
click at [1045, 449] on html "On2Cook India Pvt. Ltd. Contacts People Marketing Workflows Campaigns Sales Pip…" at bounding box center [784, 337] width 1568 height 675
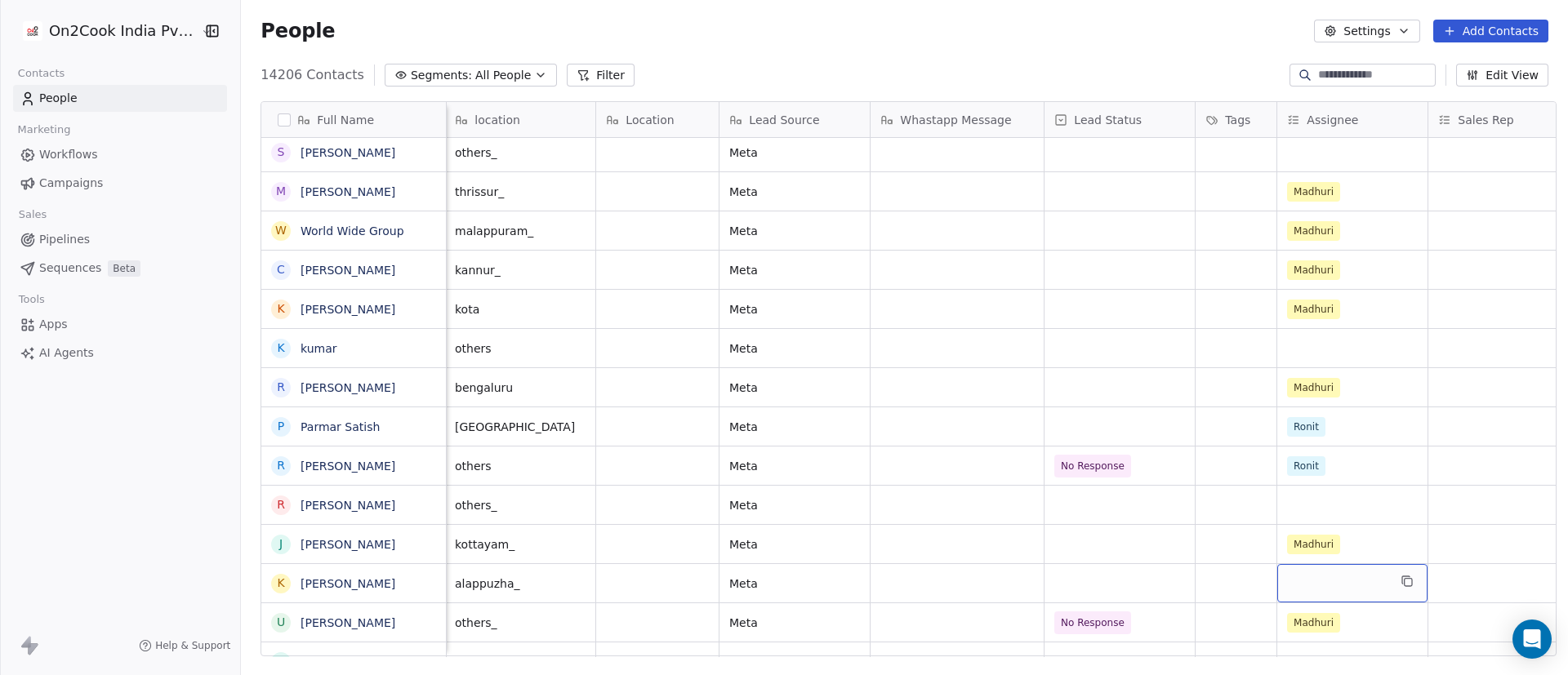
click at [1045, 449] on div "grid" at bounding box center [1352, 583] width 150 height 38
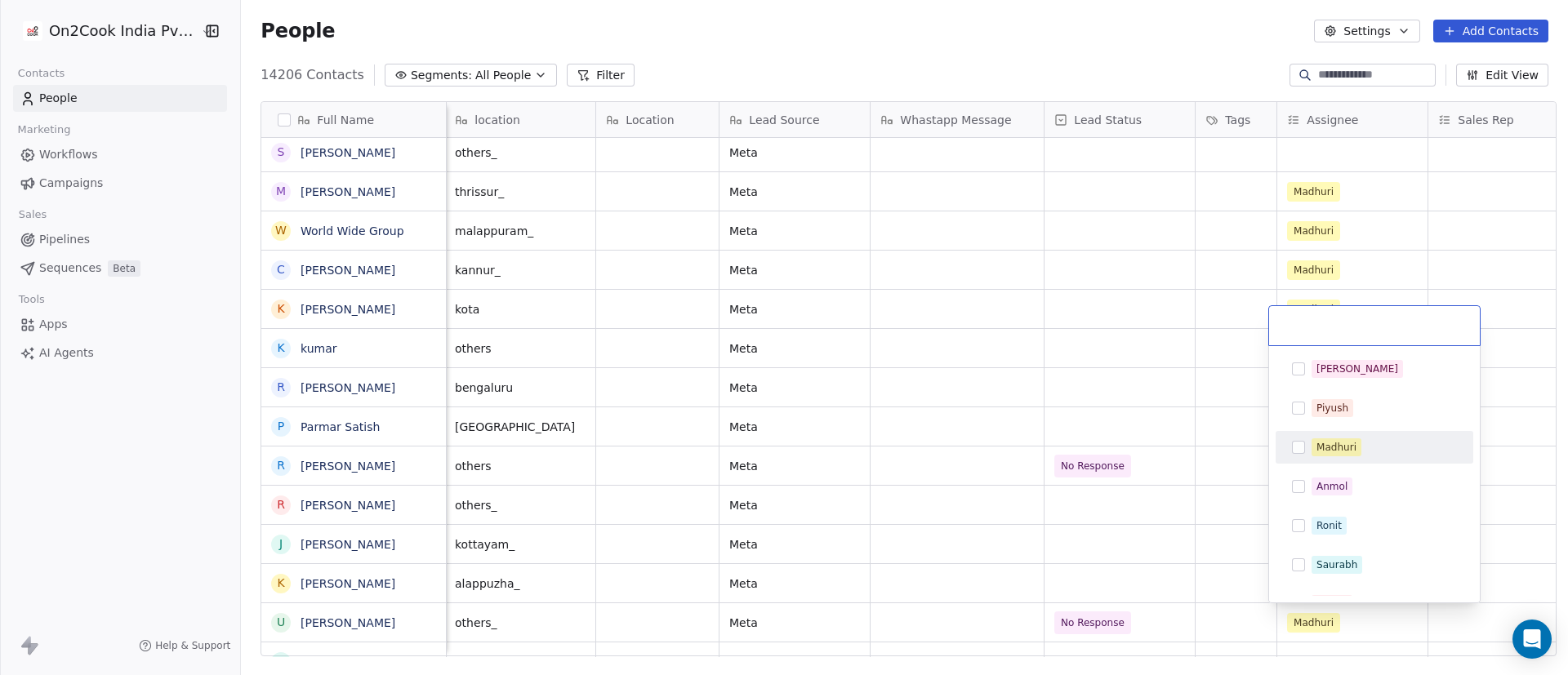
click at [1045, 440] on div "Madhuri" at bounding box center [1384, 447] width 145 height 18
click at [1045, 449] on html "On2Cook India Pvt. Ltd. Contacts People Marketing Workflows Campaigns Sales Pip…" at bounding box center [784, 337] width 1568 height 675
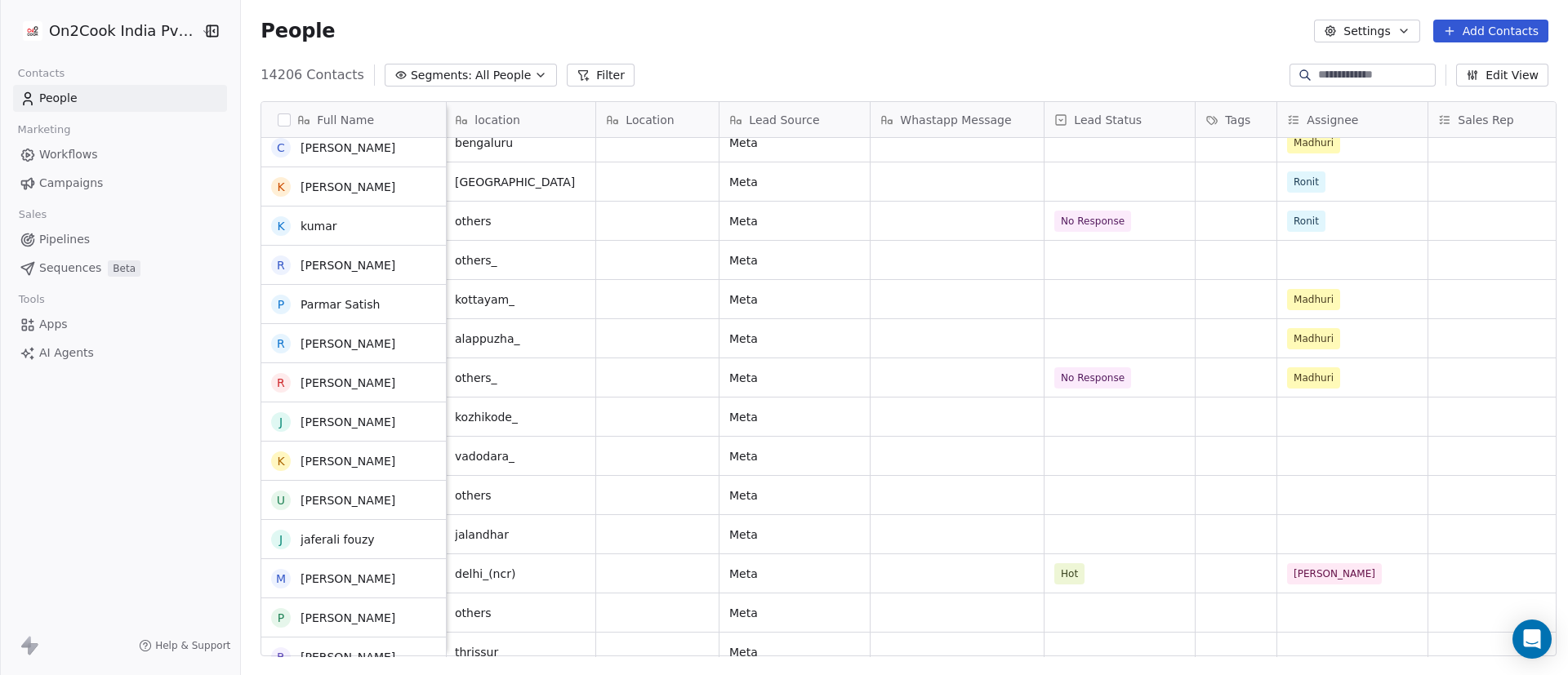
scroll to position [4717, 0]
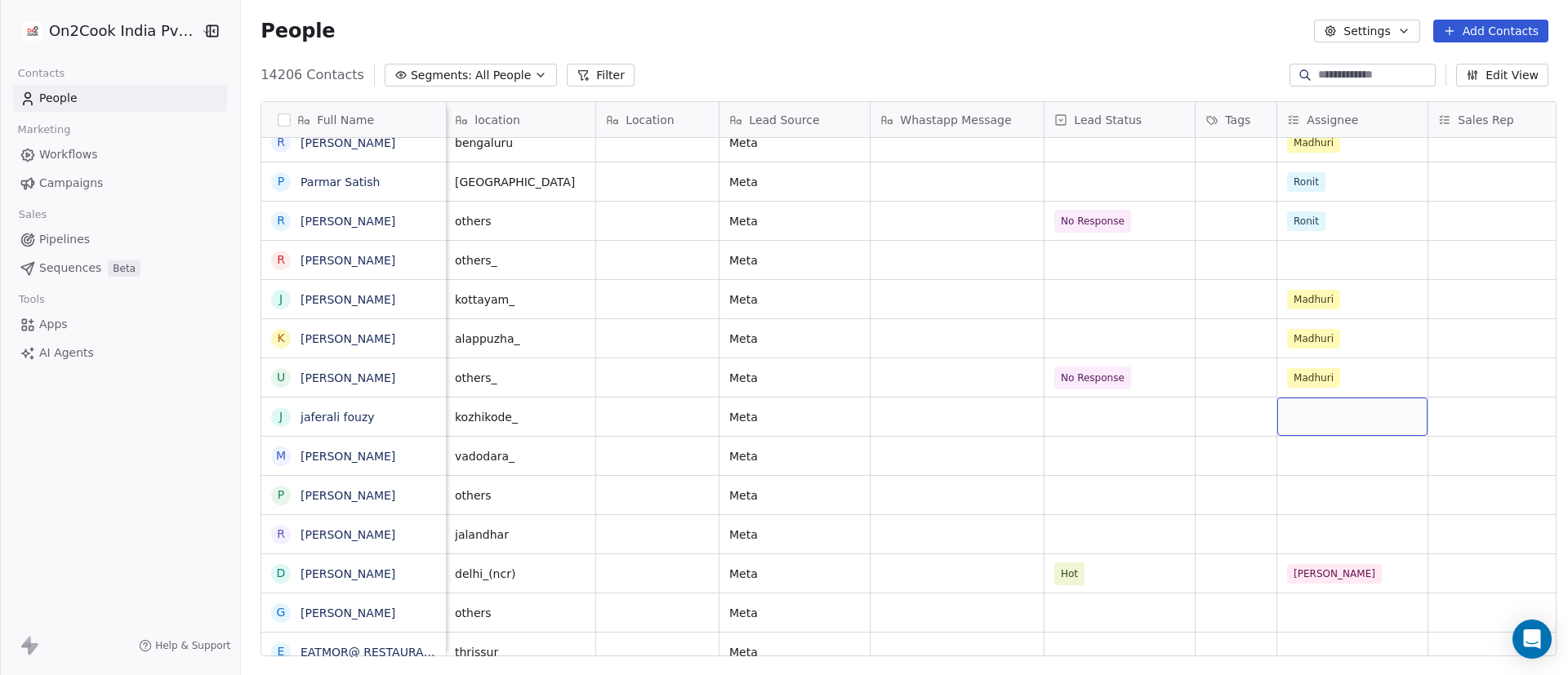
click at [1045, 419] on div "grid" at bounding box center [1352, 417] width 150 height 38
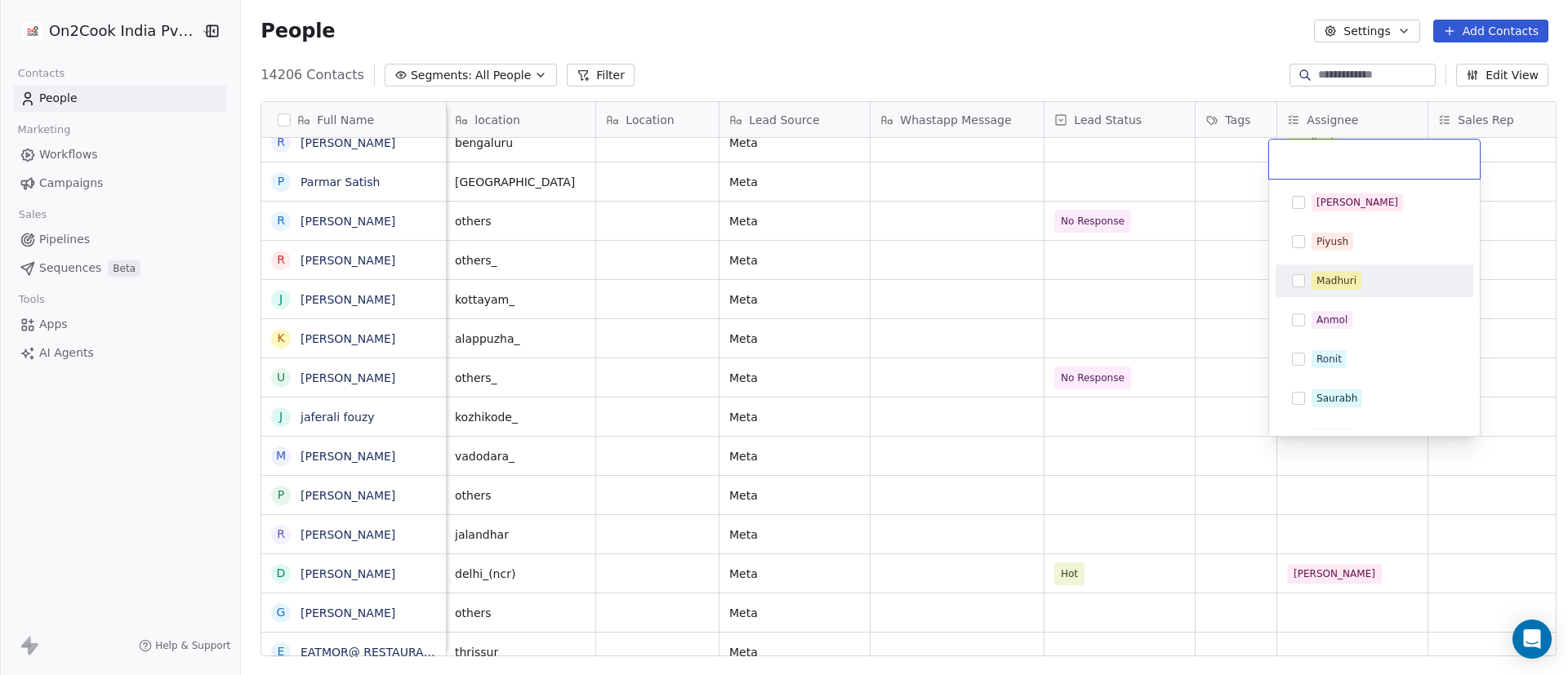
click at [1045, 281] on div "Madhuri" at bounding box center [1384, 281] width 145 height 18
click at [1045, 449] on html "On2Cook India Pvt. Ltd. Contacts People Marketing Workflows Campaigns Sales Pip…" at bounding box center [784, 337] width 1568 height 675
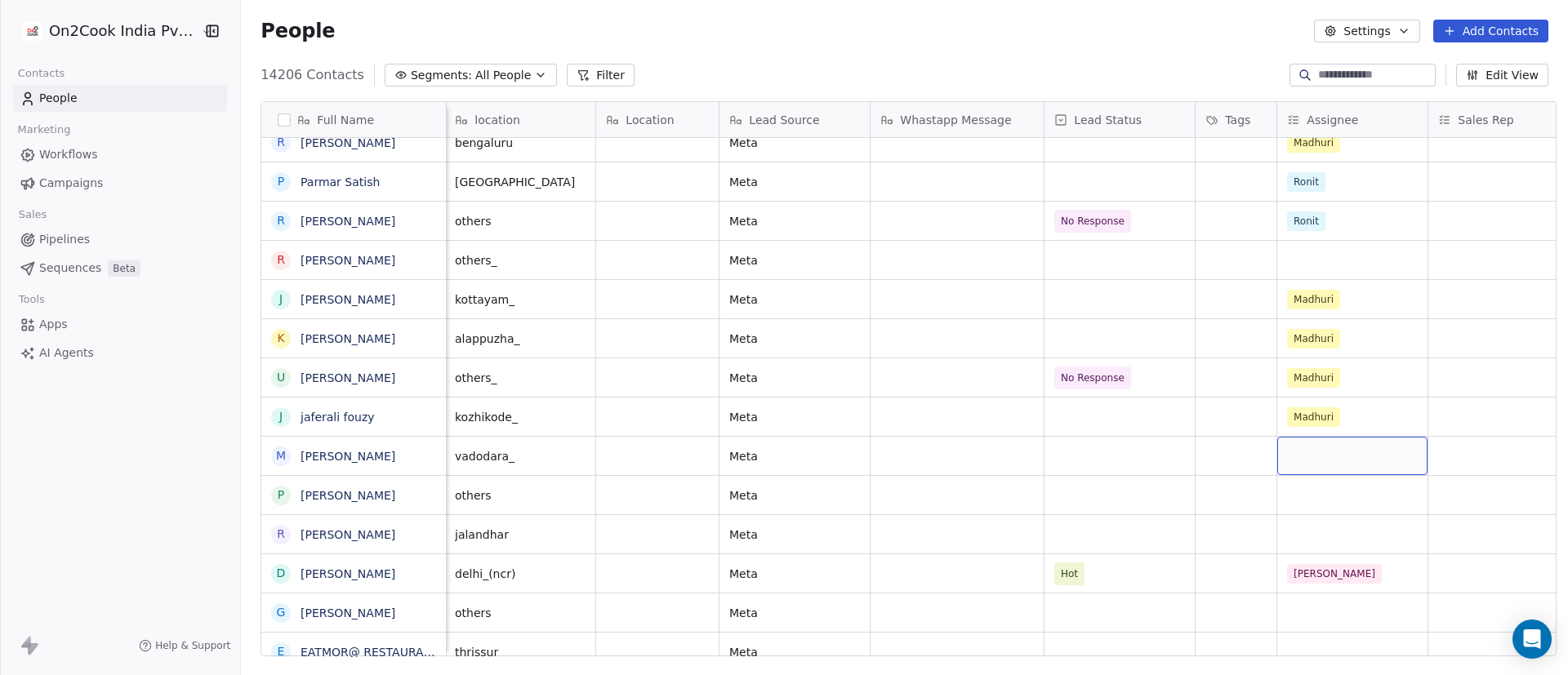
click at [1045, 449] on div "grid" at bounding box center [1352, 456] width 150 height 38
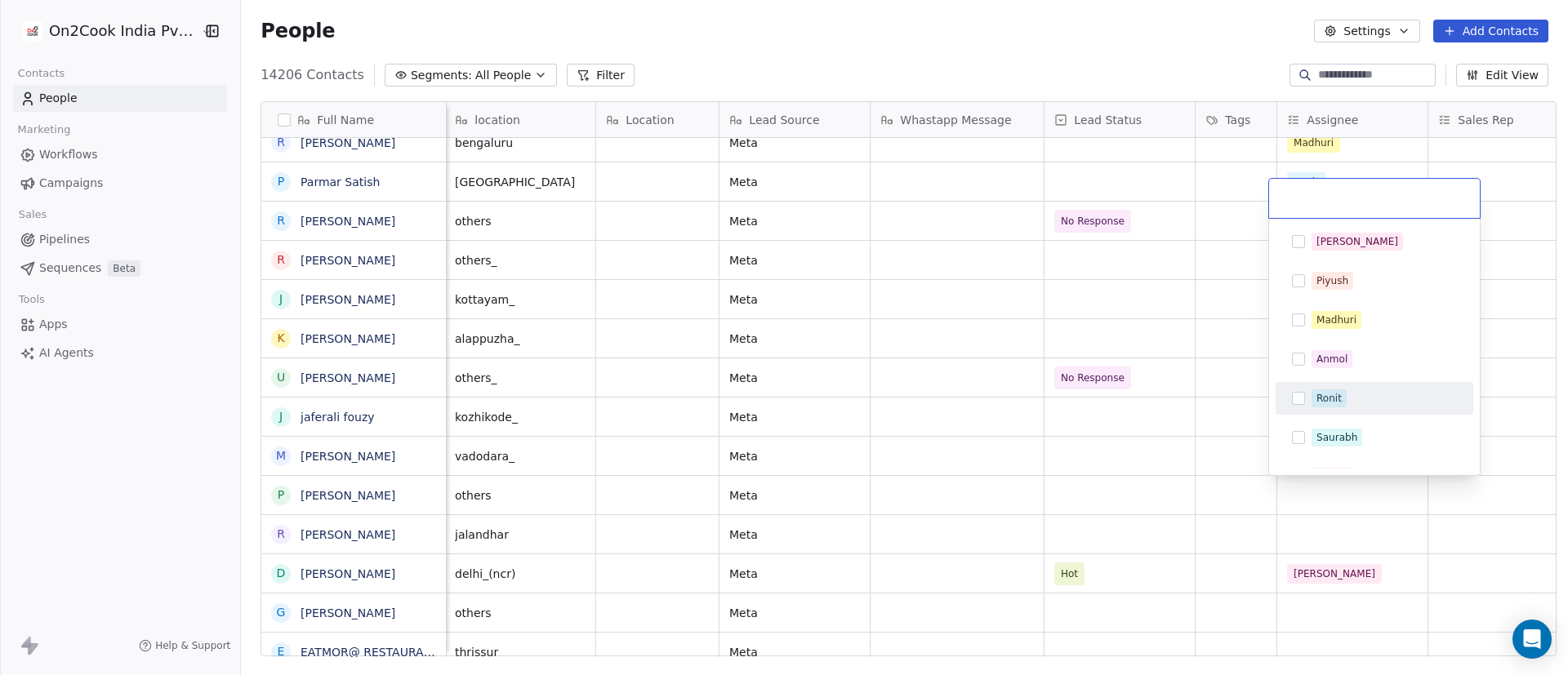
click at [1045, 402] on div "Ronit" at bounding box center [1384, 398] width 145 height 18
click at [1045, 448] on html "On2Cook India Pvt. Ltd. Contacts People Marketing Workflows Campaigns Sales Pip…" at bounding box center [784, 337] width 1568 height 675
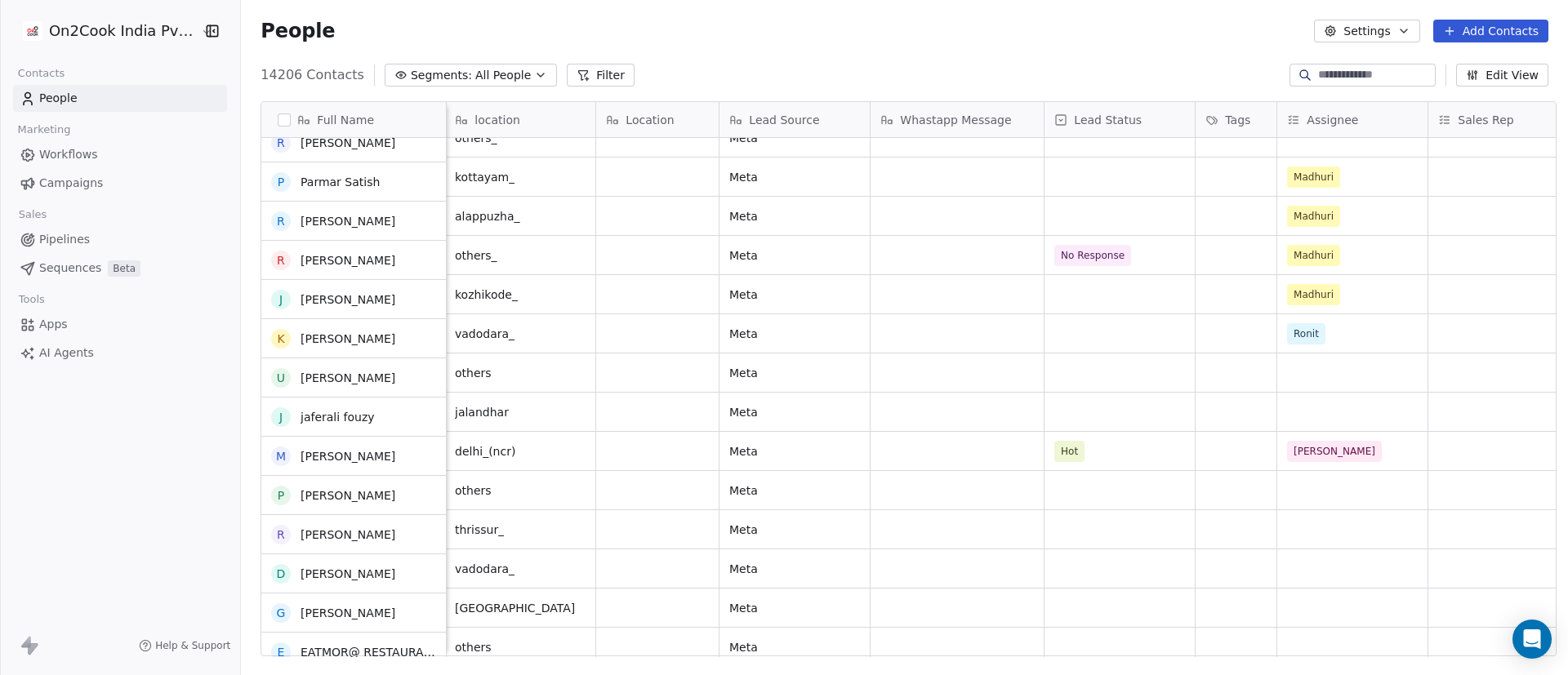
scroll to position [4840, 0]
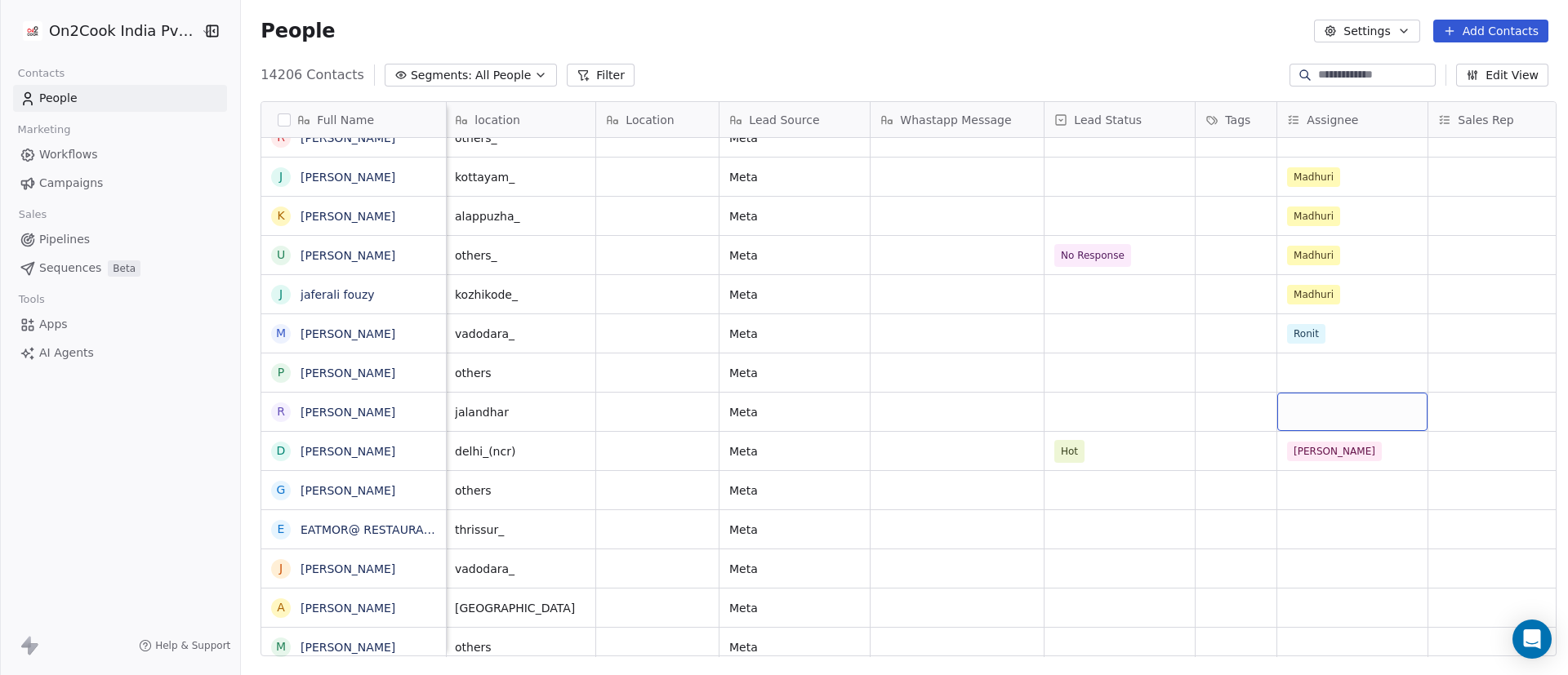
click at [1045, 412] on div "grid" at bounding box center [1352, 412] width 150 height 38
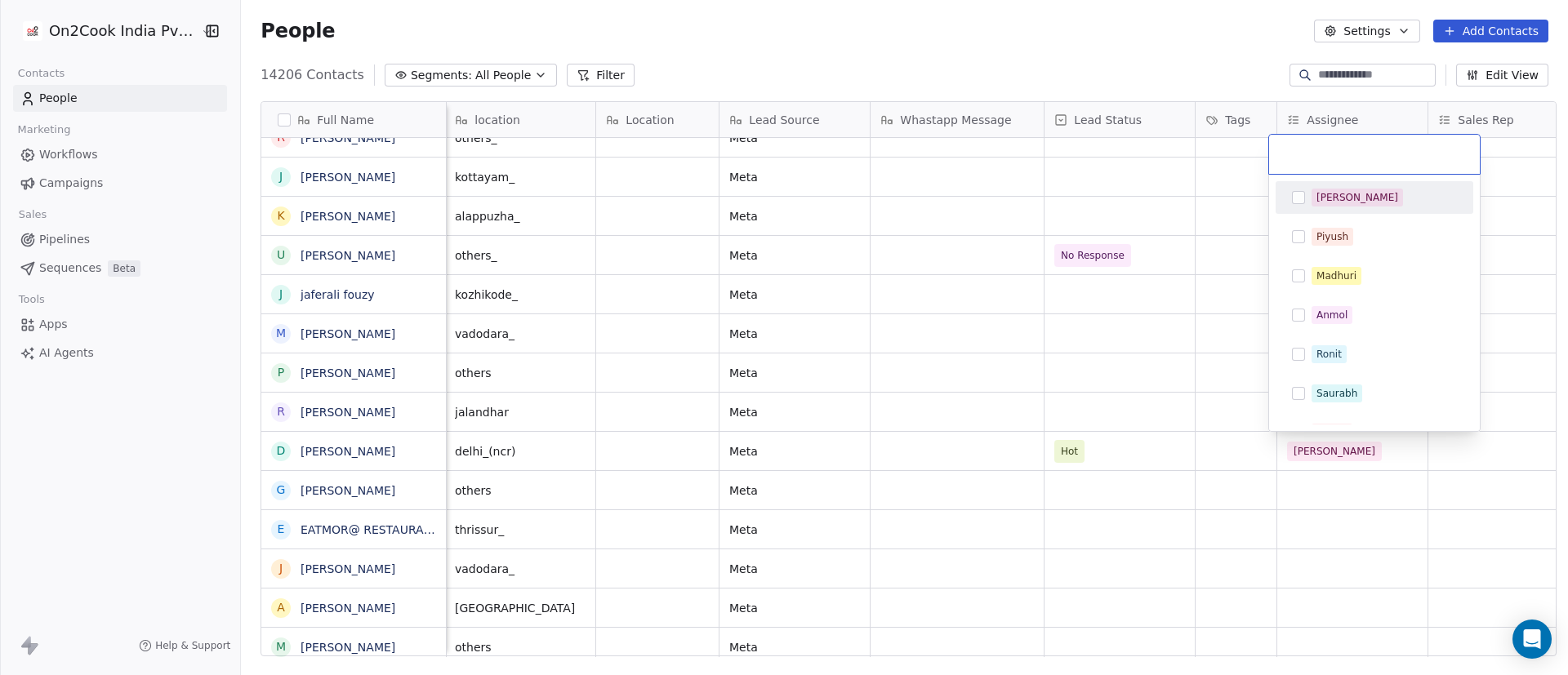
click at [1045, 198] on div "[PERSON_NAME]" at bounding box center [1384, 197] width 145 height 18
click at [1045, 342] on html "On2Cook India Pvt. Ltd. Contacts People Marketing Workflows Campaigns Sales Pip…" at bounding box center [784, 337] width 1568 height 675
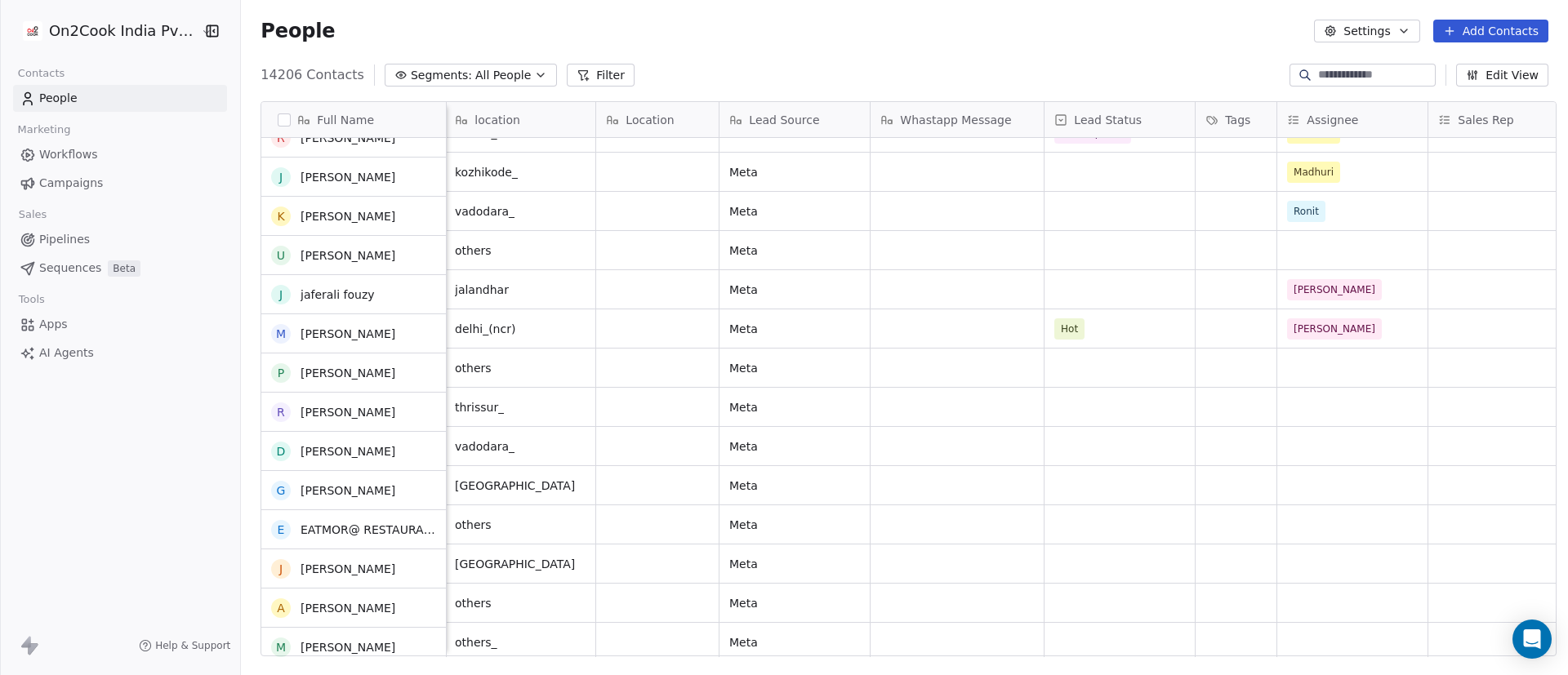
scroll to position [4962, 0]
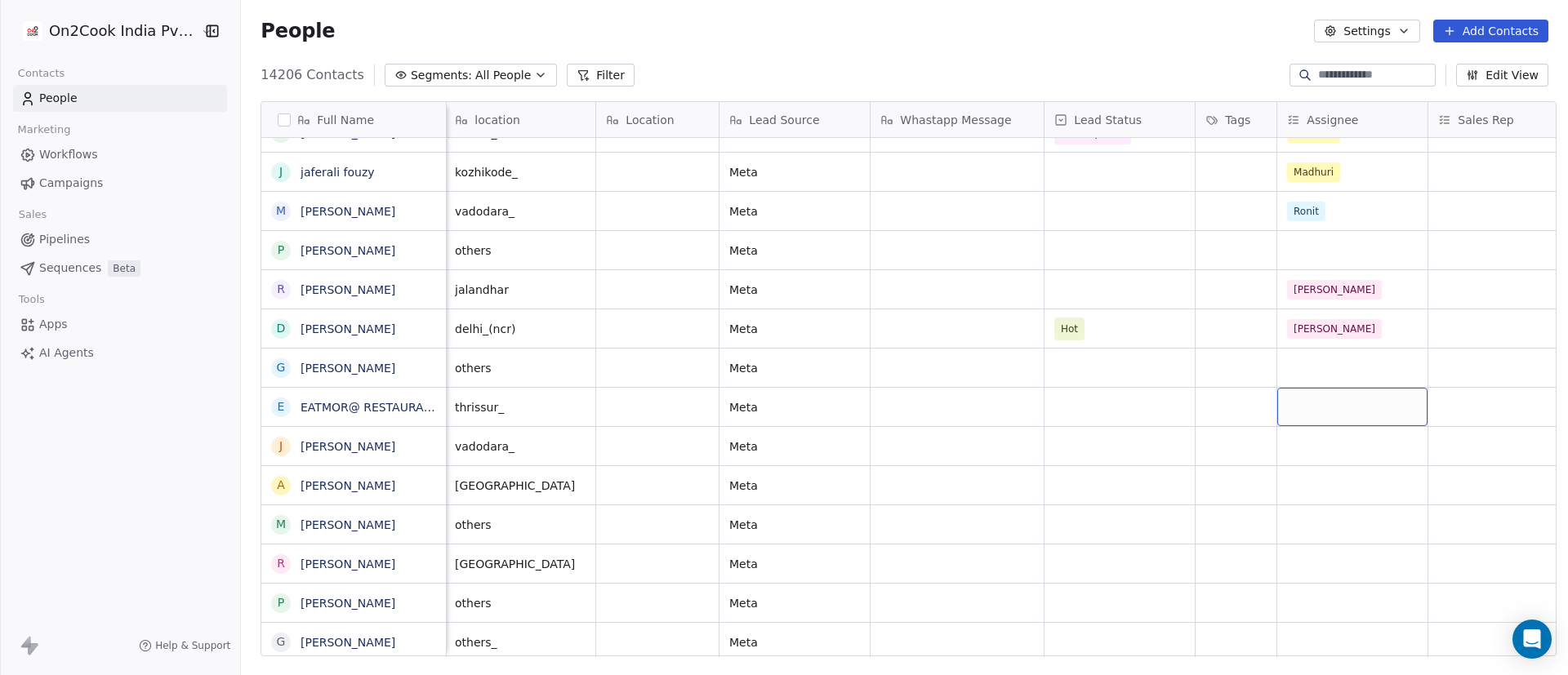
click at [1045, 414] on div "grid" at bounding box center [1352, 407] width 150 height 38
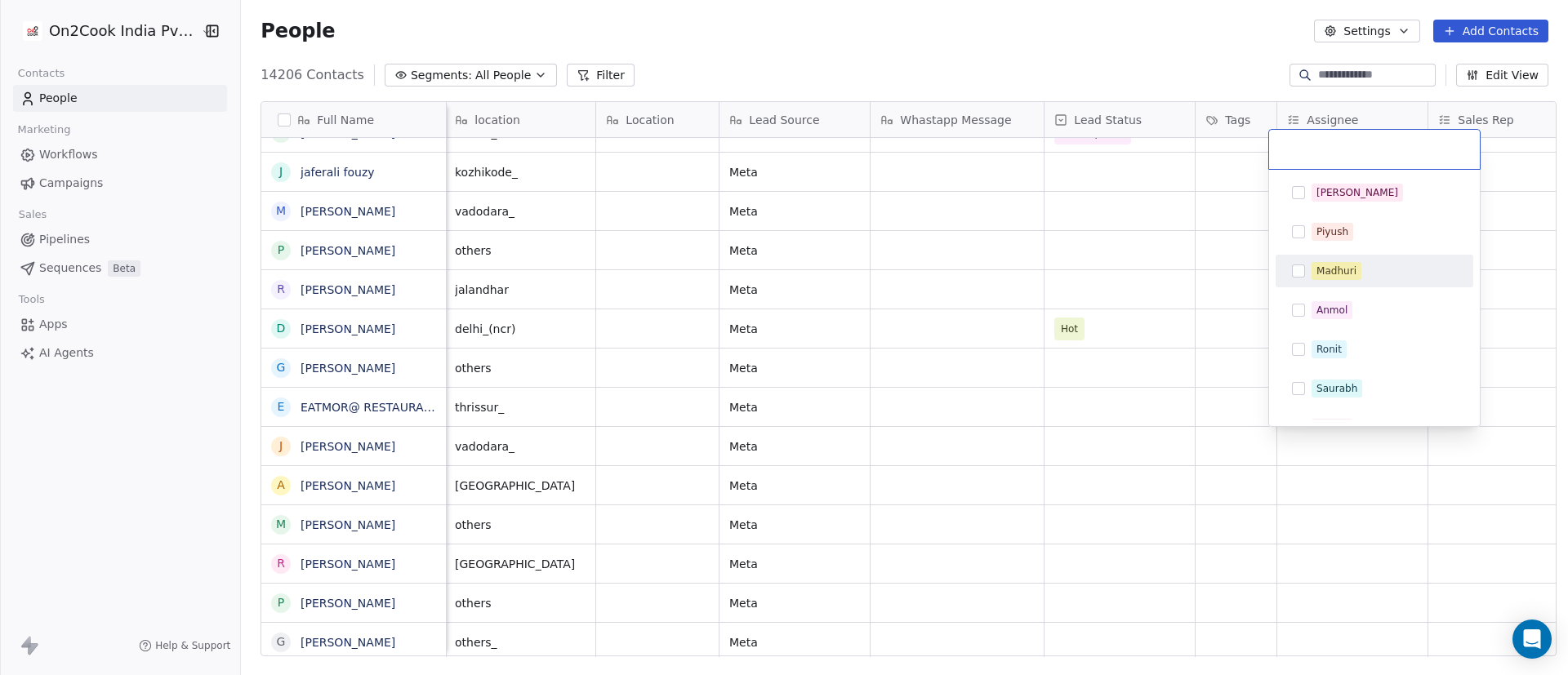
click at [1045, 275] on div "Madhuri" at bounding box center [1384, 271] width 145 height 18
click at [1045, 446] on html "On2Cook India Pvt. Ltd. Contacts People Marketing Workflows Campaigns Sales Pip…" at bounding box center [784, 337] width 1568 height 675
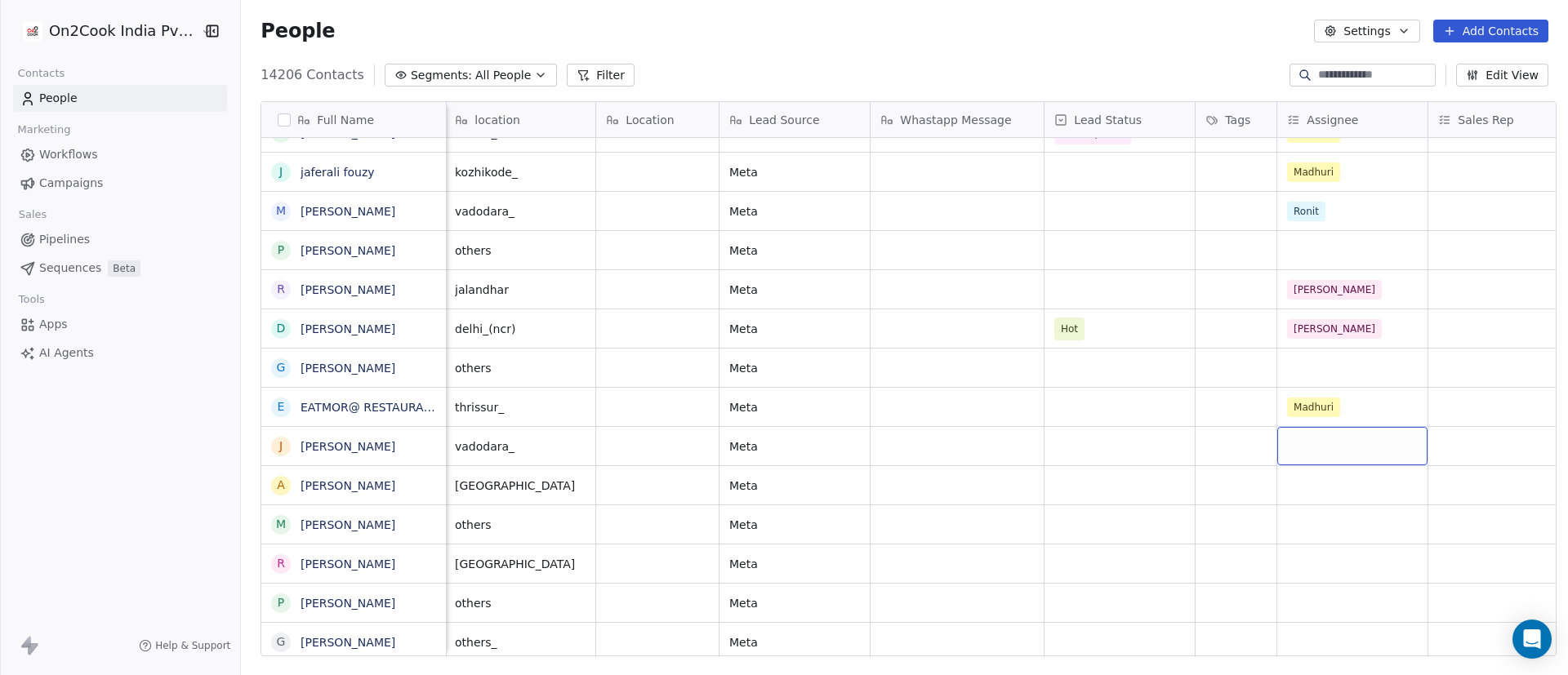
click at [1045, 449] on div "grid" at bounding box center [1352, 446] width 150 height 38
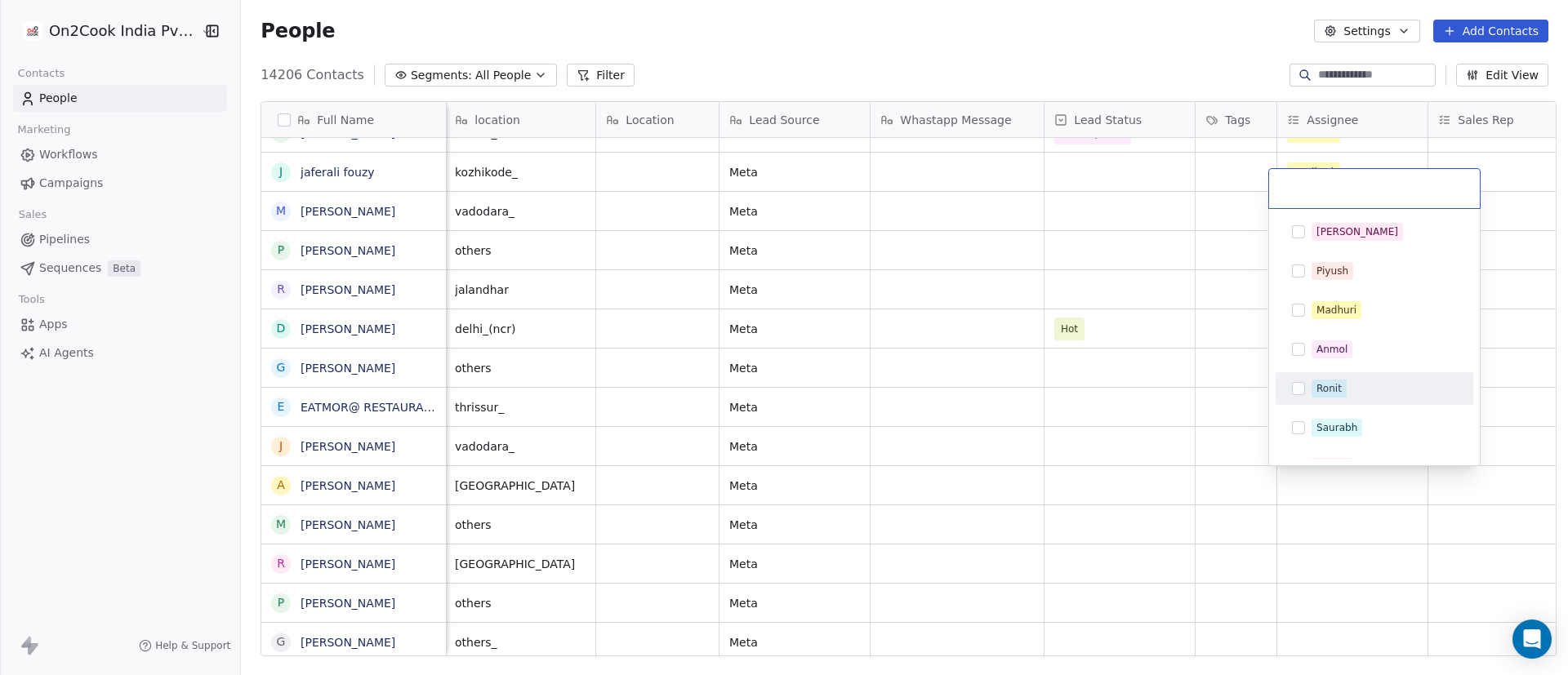
click at [1045, 387] on div "Ronit" at bounding box center [1384, 388] width 145 height 18
click at [1045, 449] on html "On2Cook India Pvt. Ltd. Contacts People Marketing Workflows Campaigns Sales Pip…" at bounding box center [784, 337] width 1568 height 675
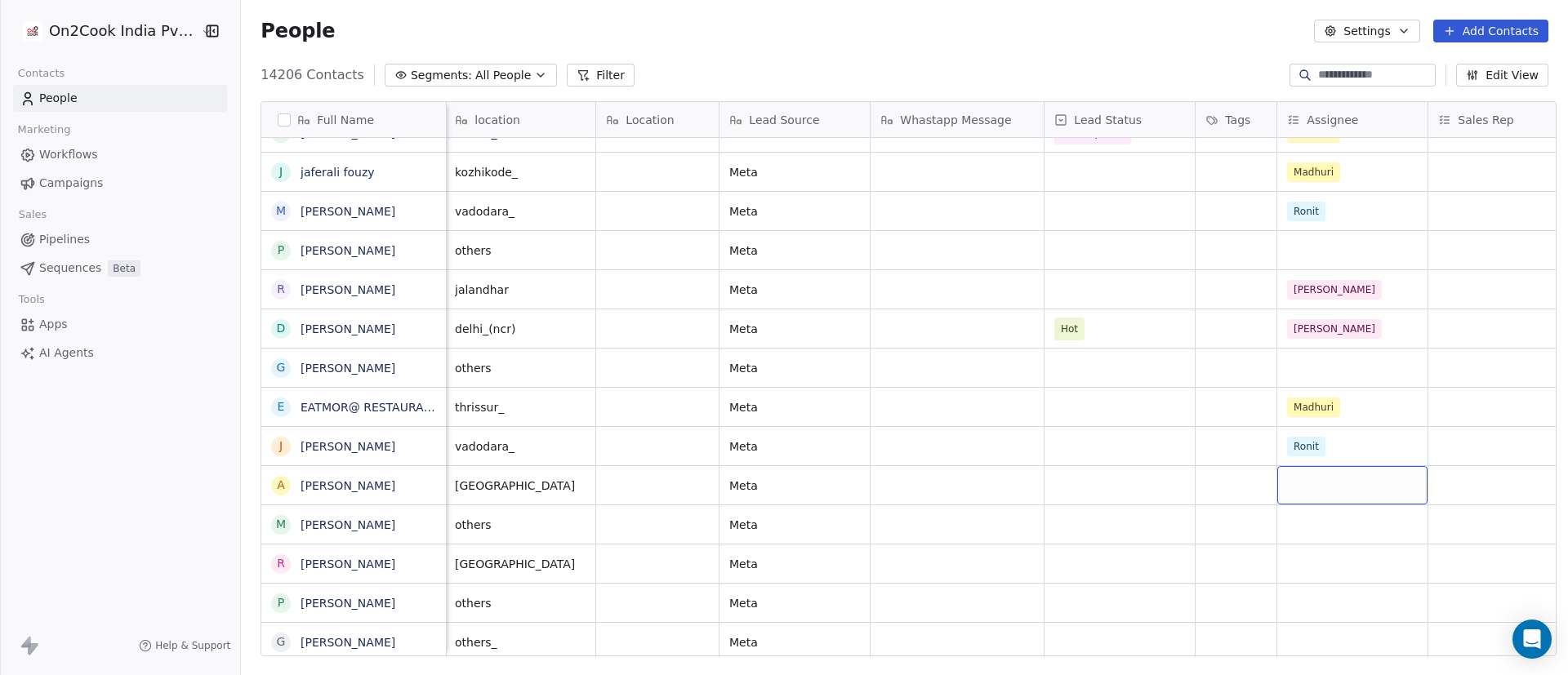
click at [1045, 449] on div "grid" at bounding box center [1352, 486] width 150 height 38
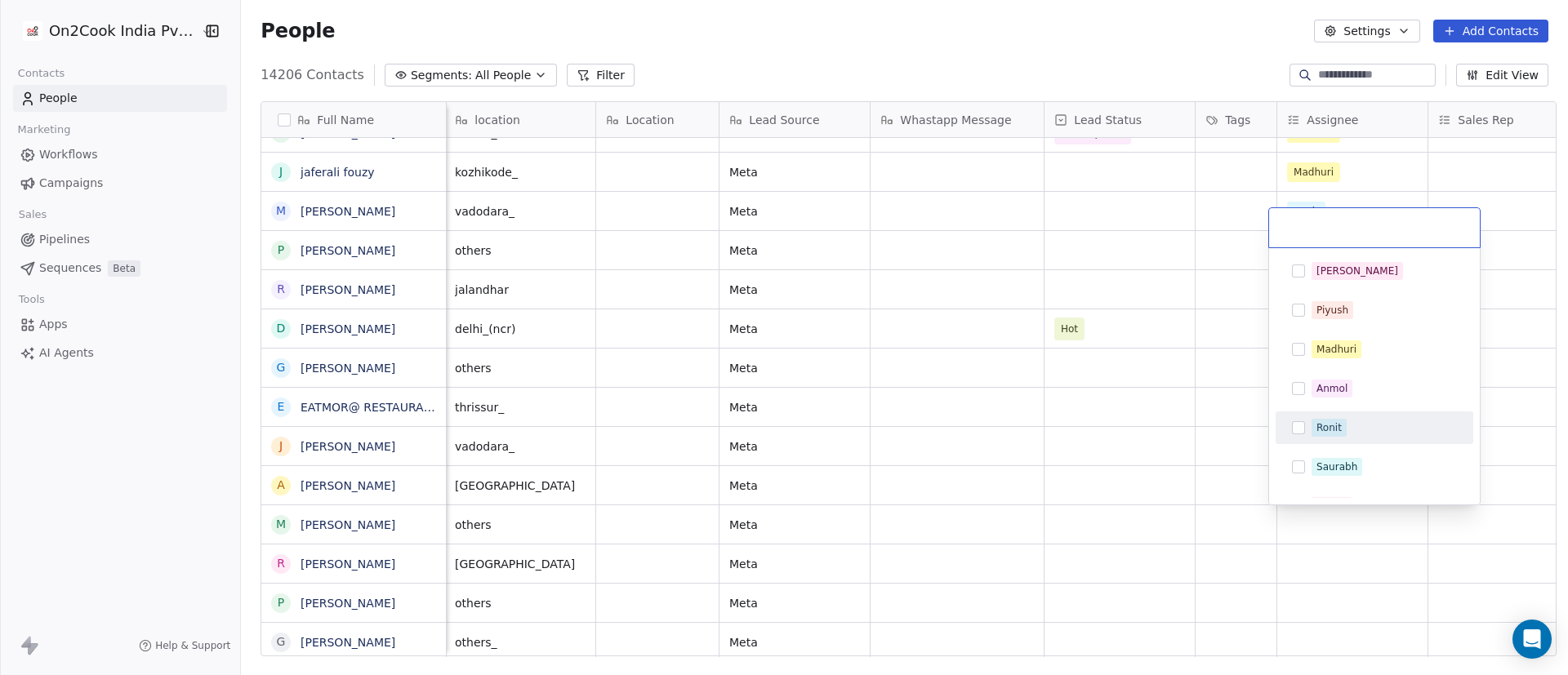
click at [1045, 428] on div "Ronit" at bounding box center [1329, 427] width 25 height 15
click at [1045, 449] on html "On2Cook India Pvt. Ltd. Contacts People Marketing Workflows Campaigns Sales Pip…" at bounding box center [784, 337] width 1568 height 675
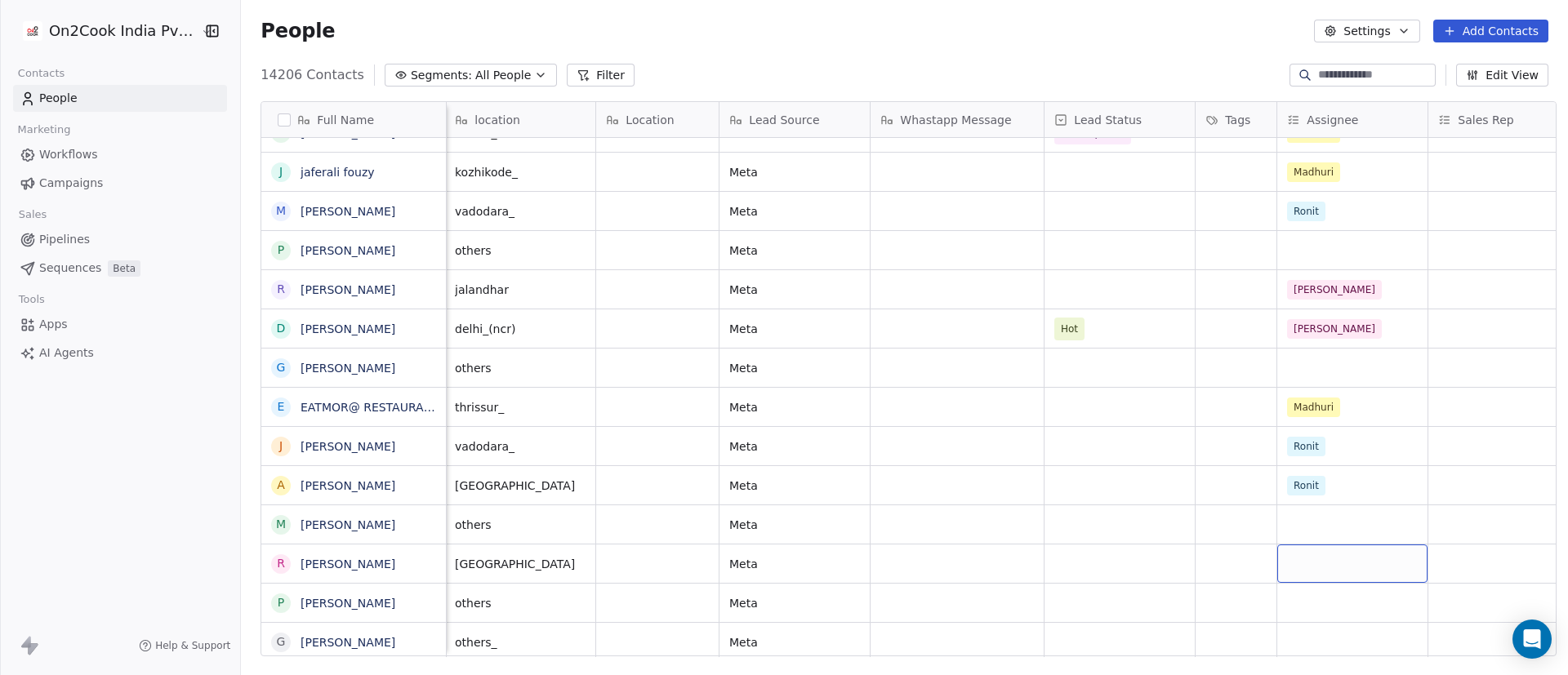
click at [1045, 449] on div "grid" at bounding box center [1352, 564] width 150 height 38
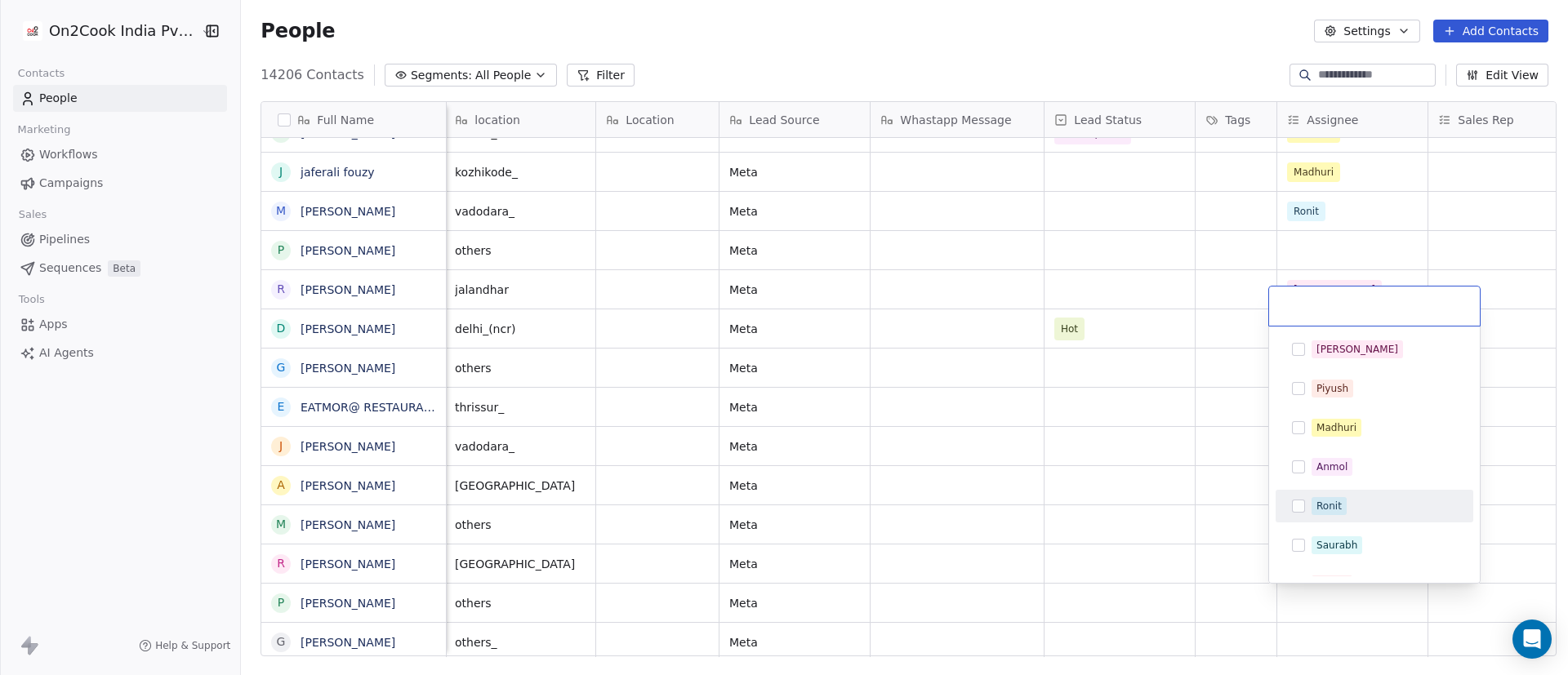
click at [1045, 449] on div "Ronit" at bounding box center [1329, 506] width 25 height 15
click at [1045, 449] on html "On2Cook India Pvt. Ltd. Contacts People Marketing Workflows Campaigns Sales Pip…" at bounding box center [784, 337] width 1568 height 675
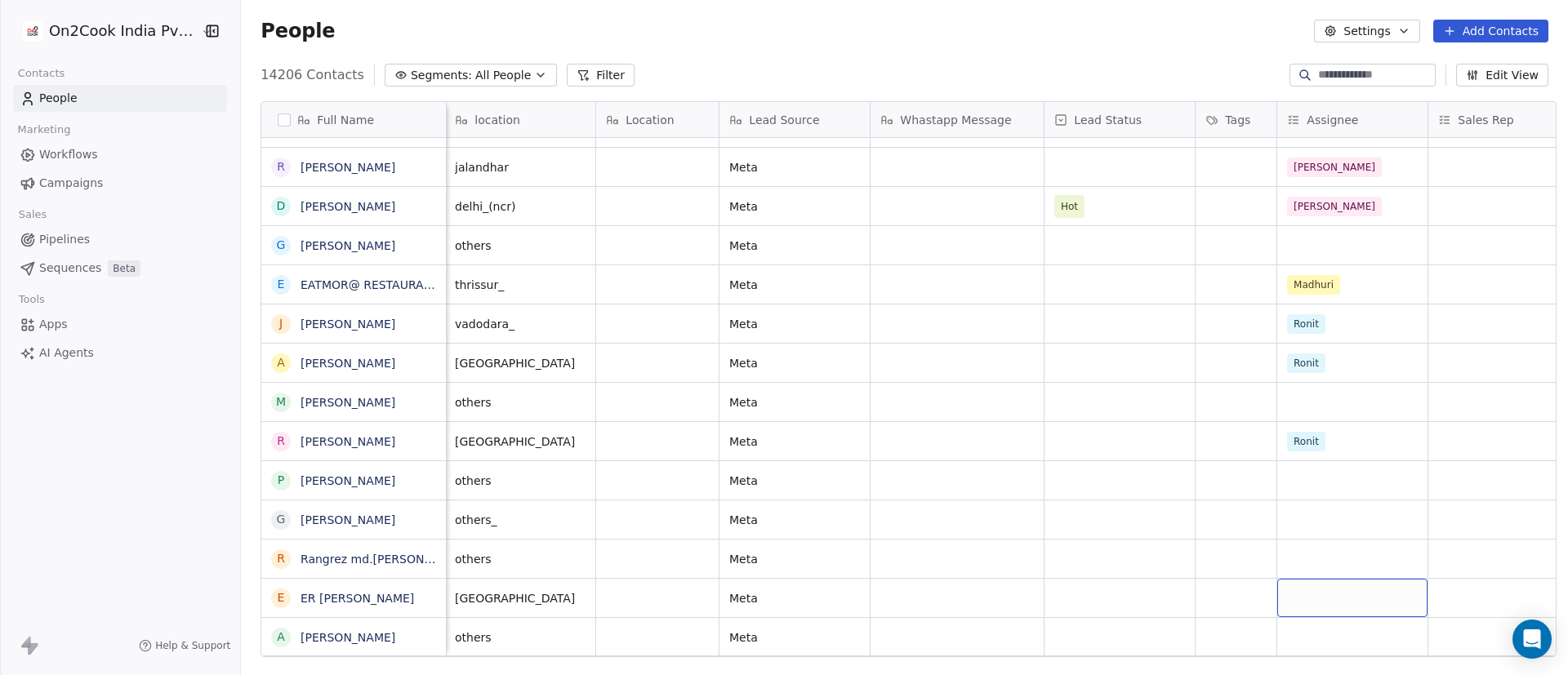
scroll to position [5099, 0]
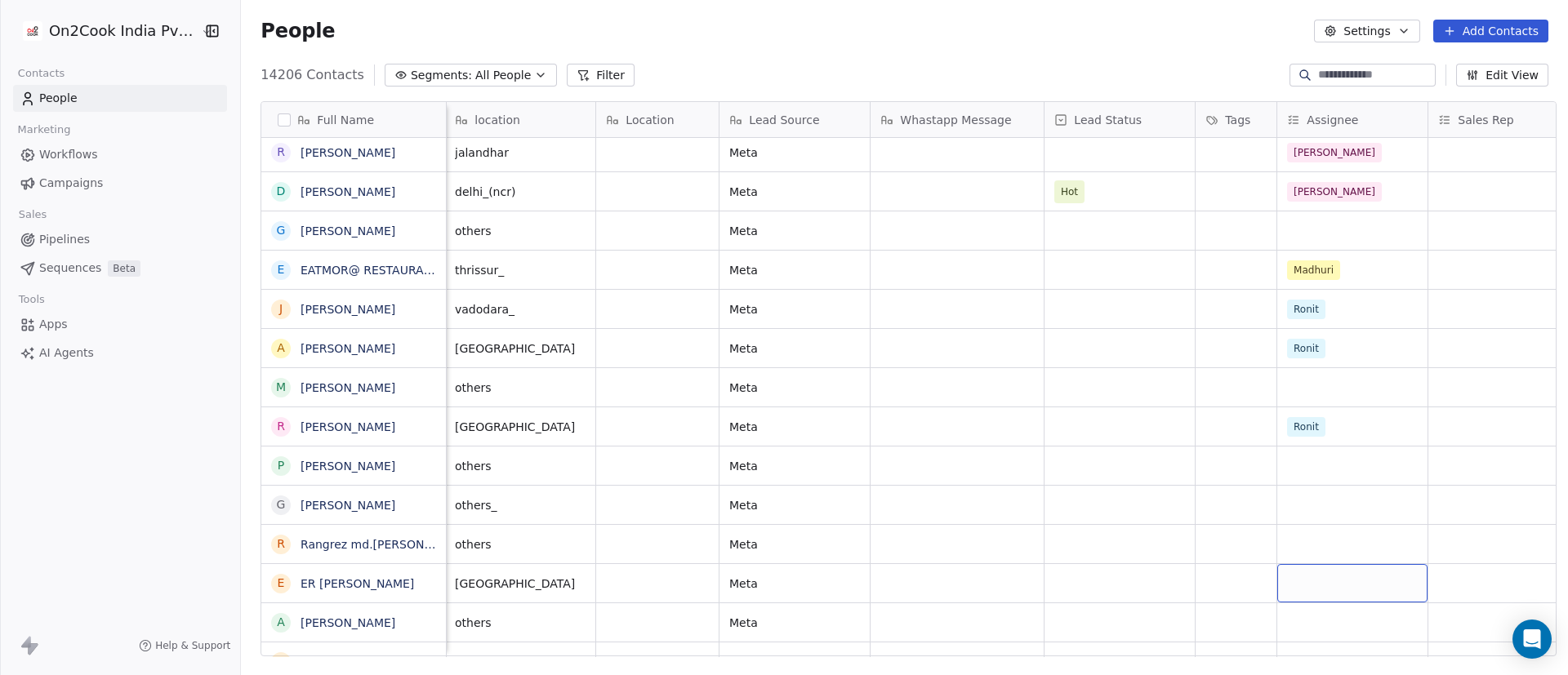
click at [1045, 449] on div "grid" at bounding box center [1352, 583] width 150 height 38
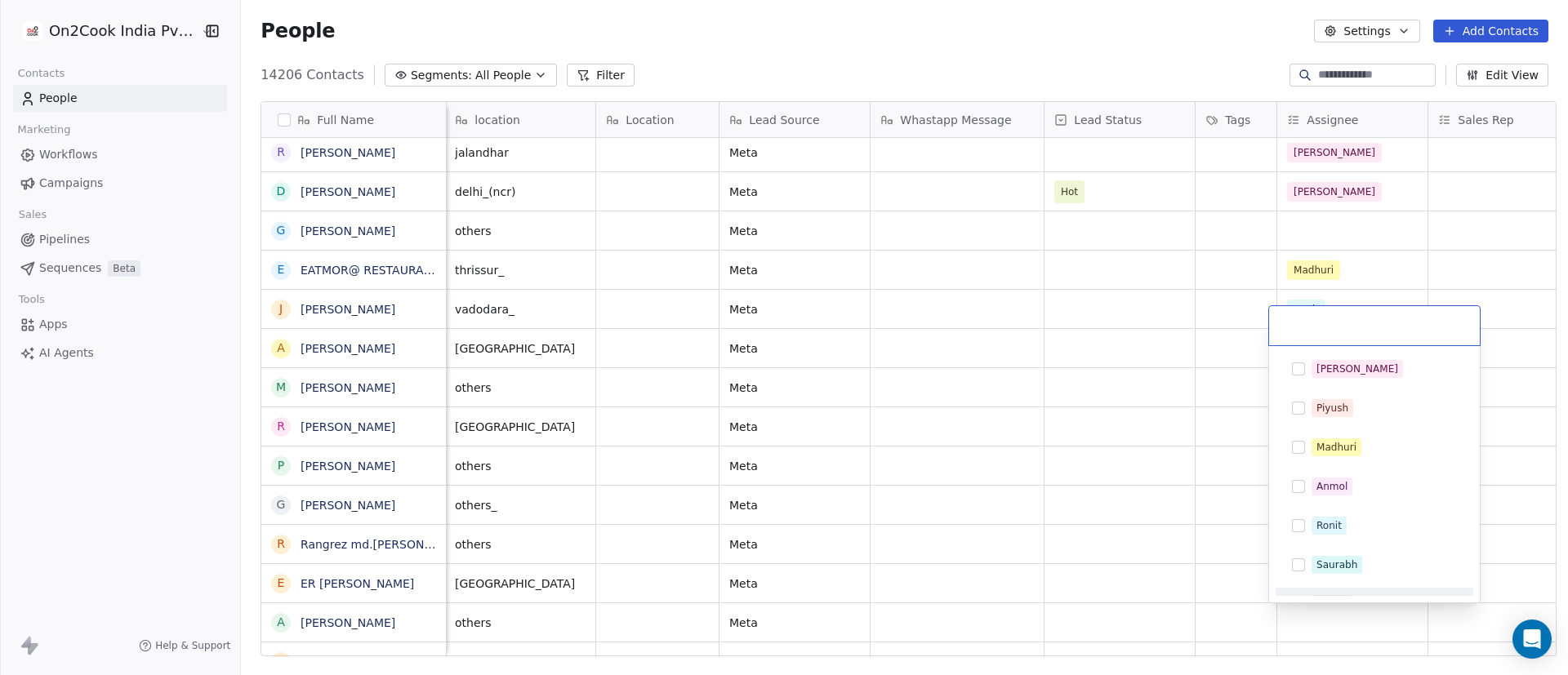
click at [1045, 449] on html "On2Cook India Pvt. Ltd. Contacts People Marketing Workflows Campaigns Sales Pip…" at bounding box center [784, 337] width 1568 height 675
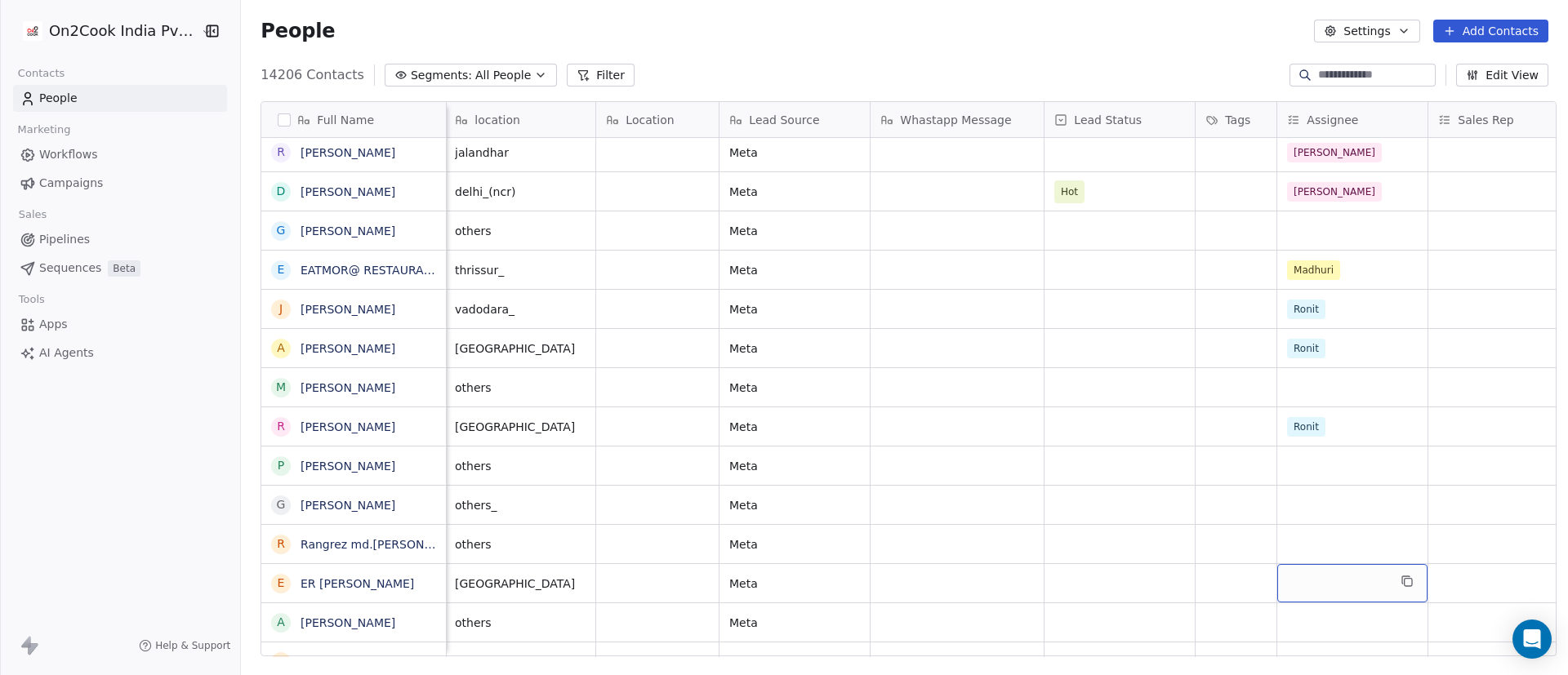
click at [1045, 449] on div "grid" at bounding box center [1352, 583] width 150 height 38
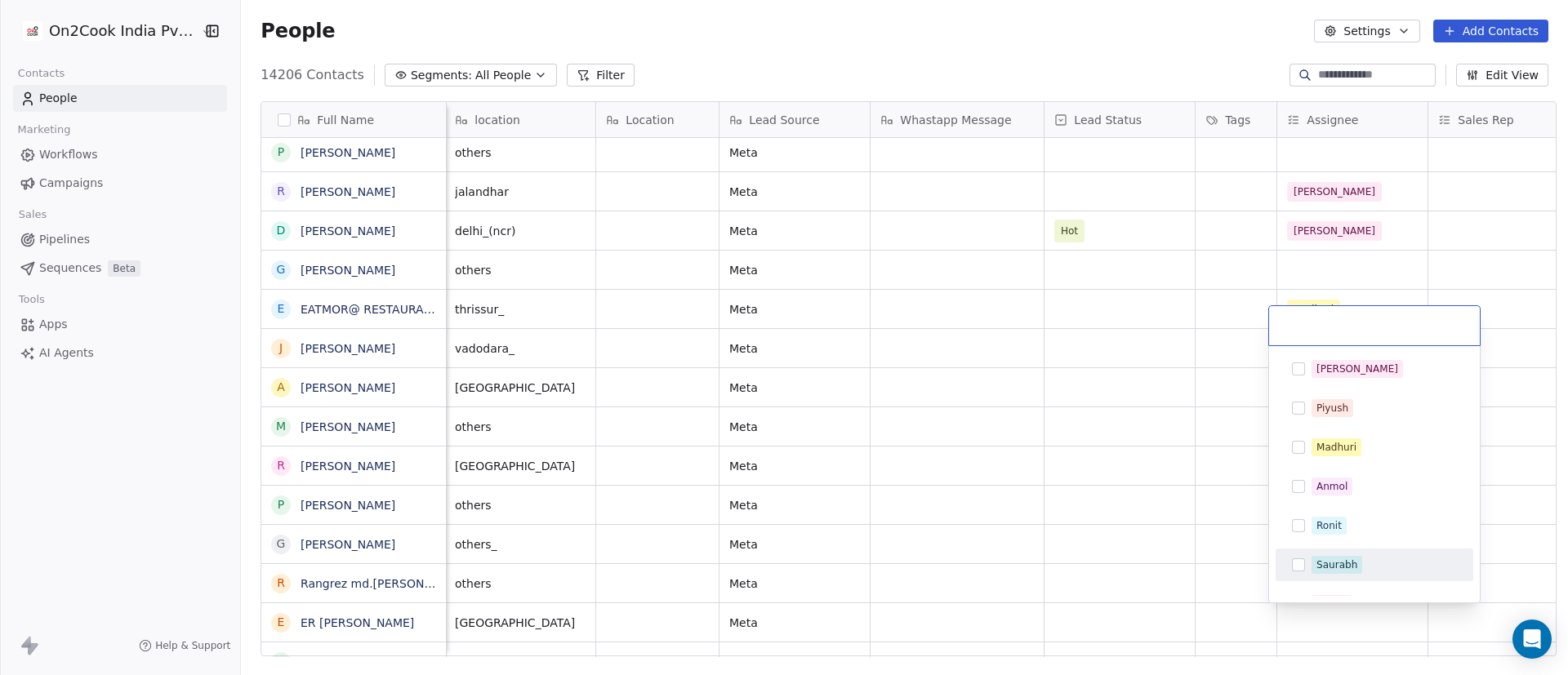
click at [859, 449] on html "On2Cook India Pvt. Ltd. Contacts People Marketing Workflows Campaigns Sales Pip…" at bounding box center [784, 337] width 1568 height 675
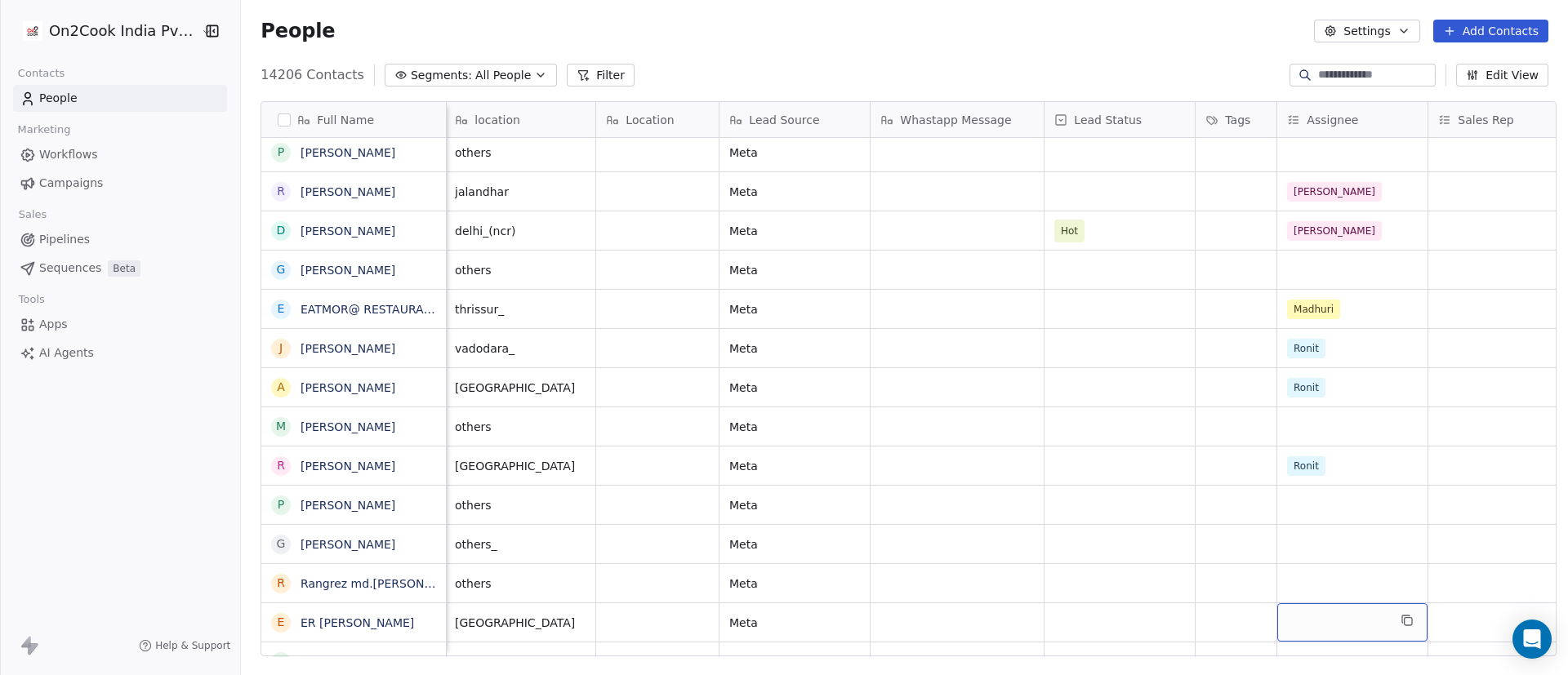
scroll to position [5139, 0]
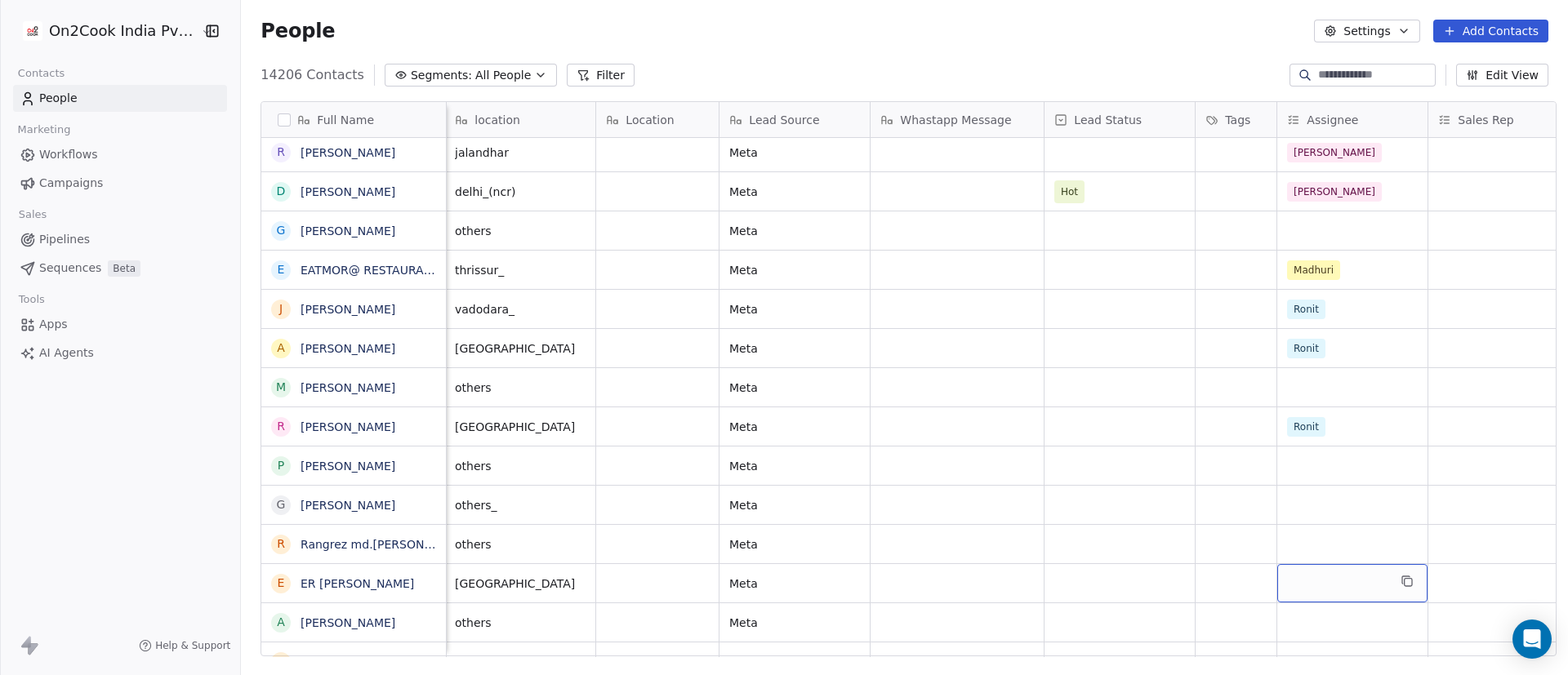
click at [1045, 449] on div "grid" at bounding box center [1352, 583] width 150 height 38
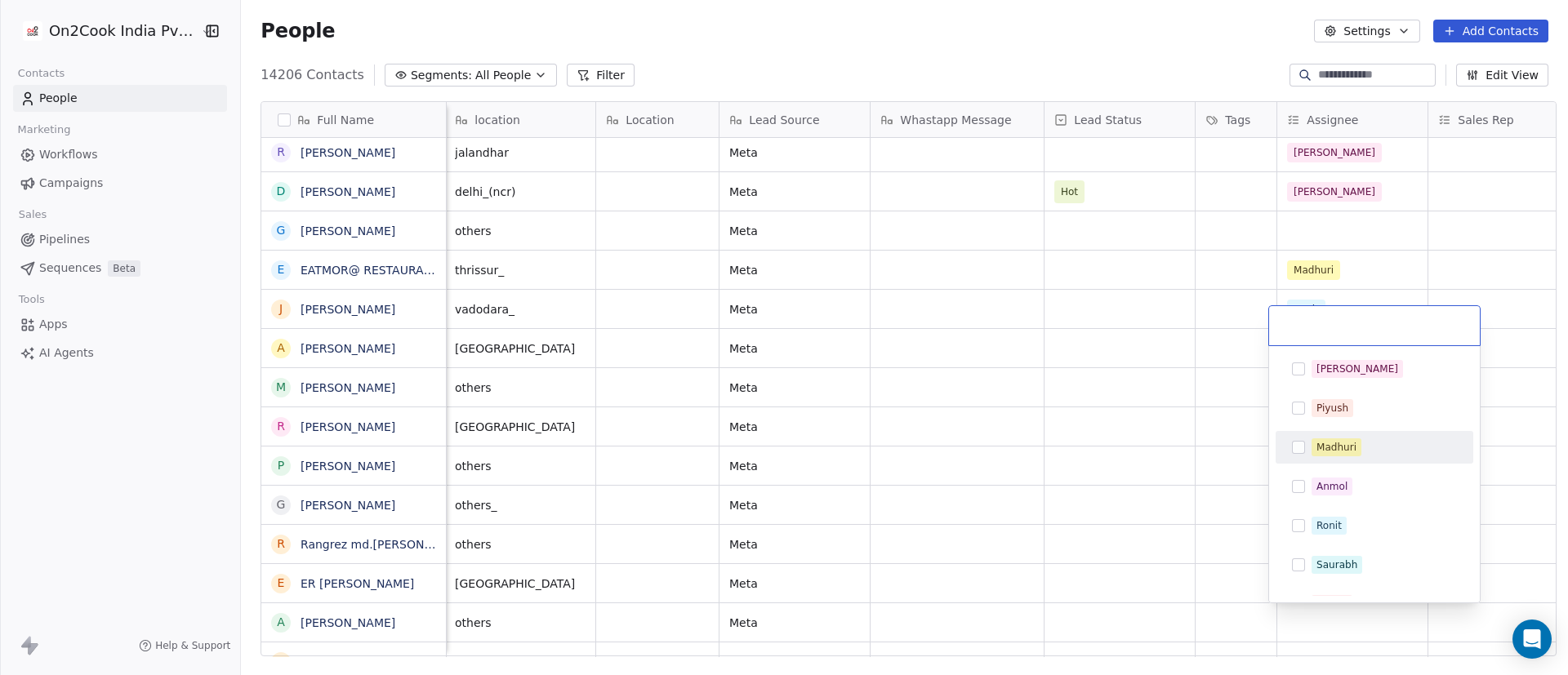
click at [1045, 442] on div "Madhuri" at bounding box center [1337, 447] width 40 height 15
click at [1045, 449] on html "On2Cook India Pvt. Ltd. Contacts People Marketing Workflows Campaigns Sales Pip…" at bounding box center [784, 337] width 1568 height 675
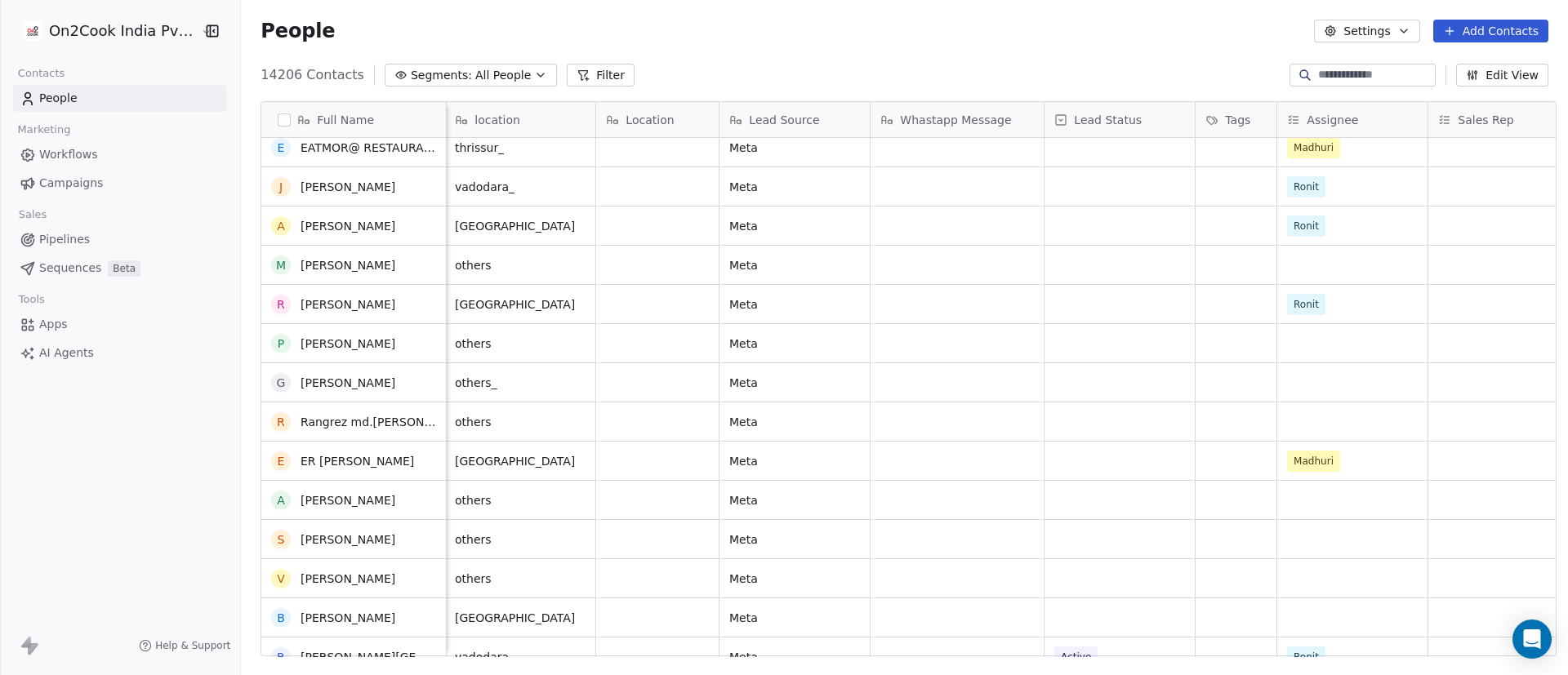
scroll to position [5506, 0]
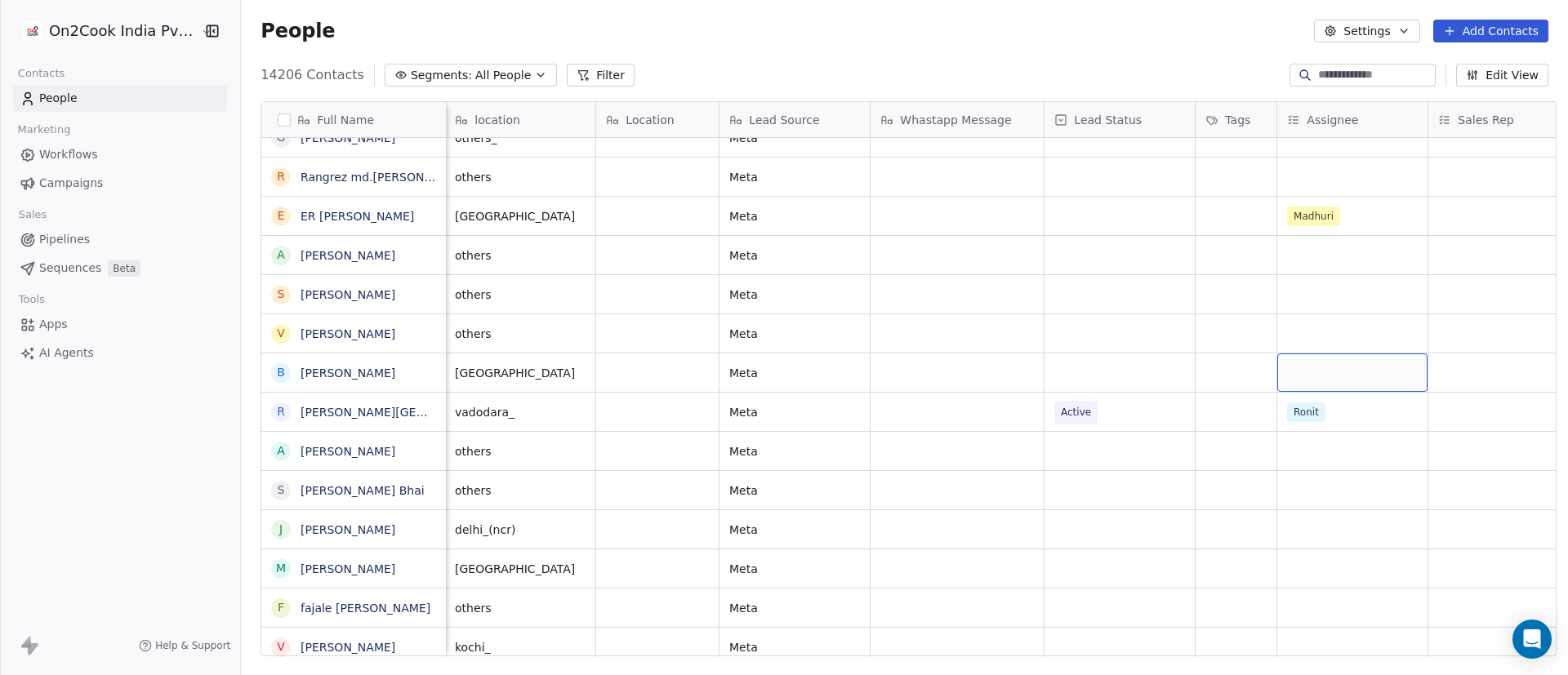
click at [1045, 372] on div "grid" at bounding box center [1352, 373] width 150 height 38
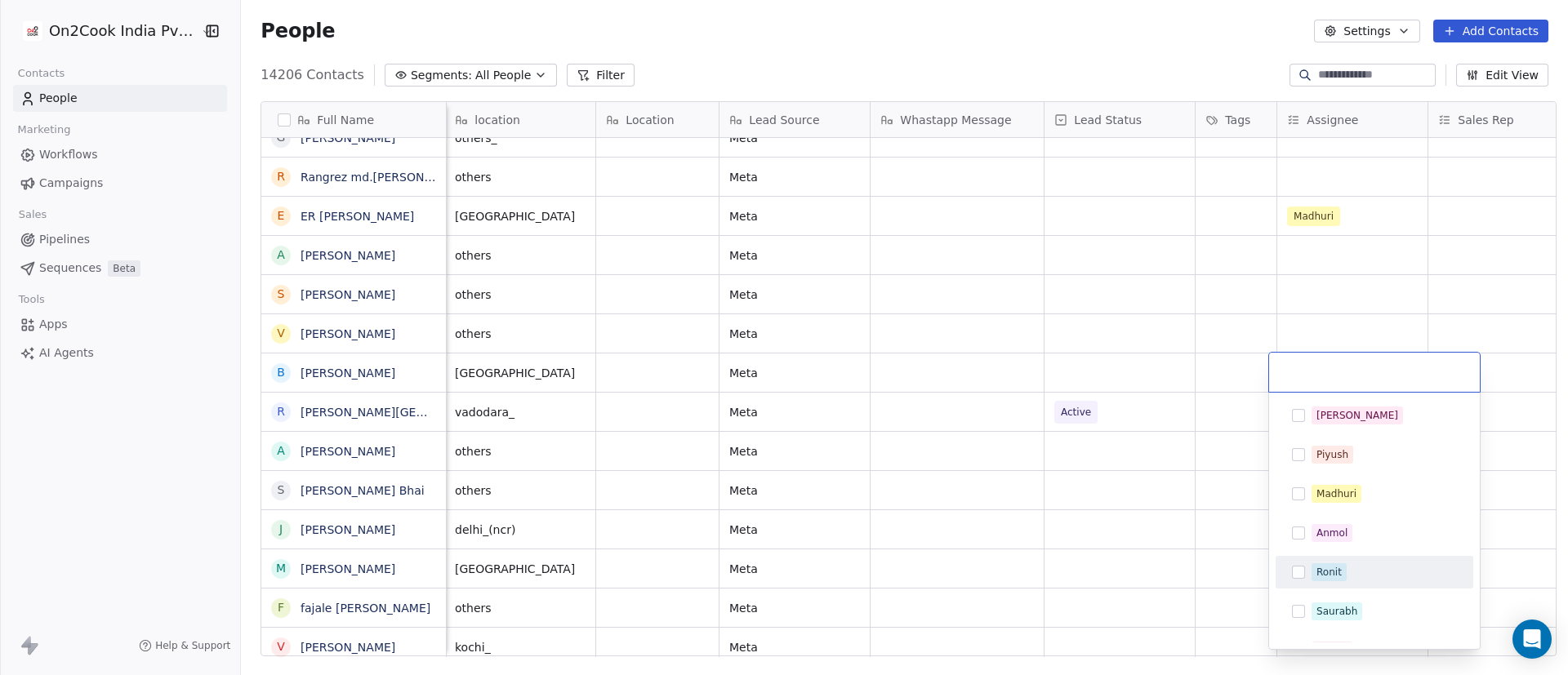
click at [1045, 449] on div "Ronit" at bounding box center [1384, 572] width 145 height 18
click at [960, 449] on html "On2Cook India Pvt. Ltd. Contacts People Marketing Workflows Campaigns Sales Pip…" at bounding box center [784, 337] width 1568 height 675
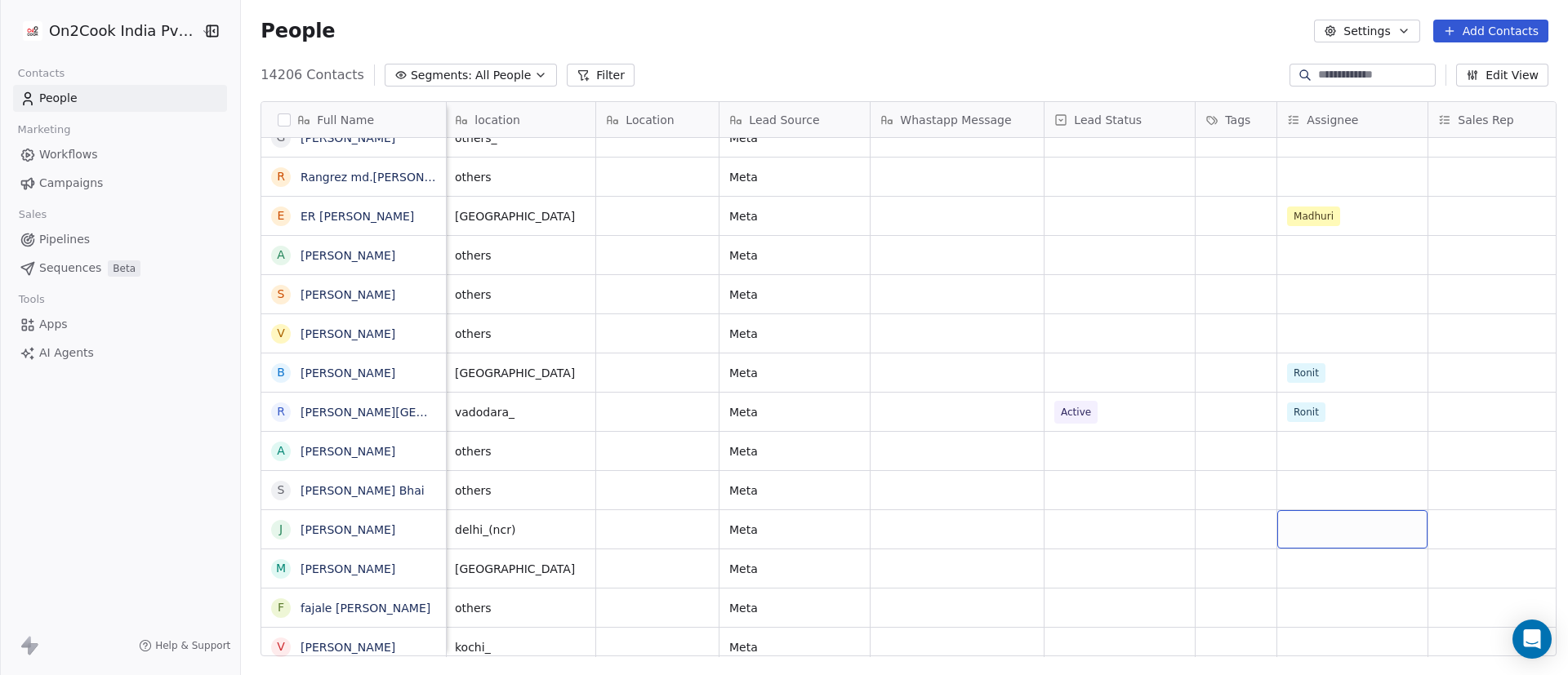
click at [1045, 449] on div "grid" at bounding box center [1352, 529] width 150 height 38
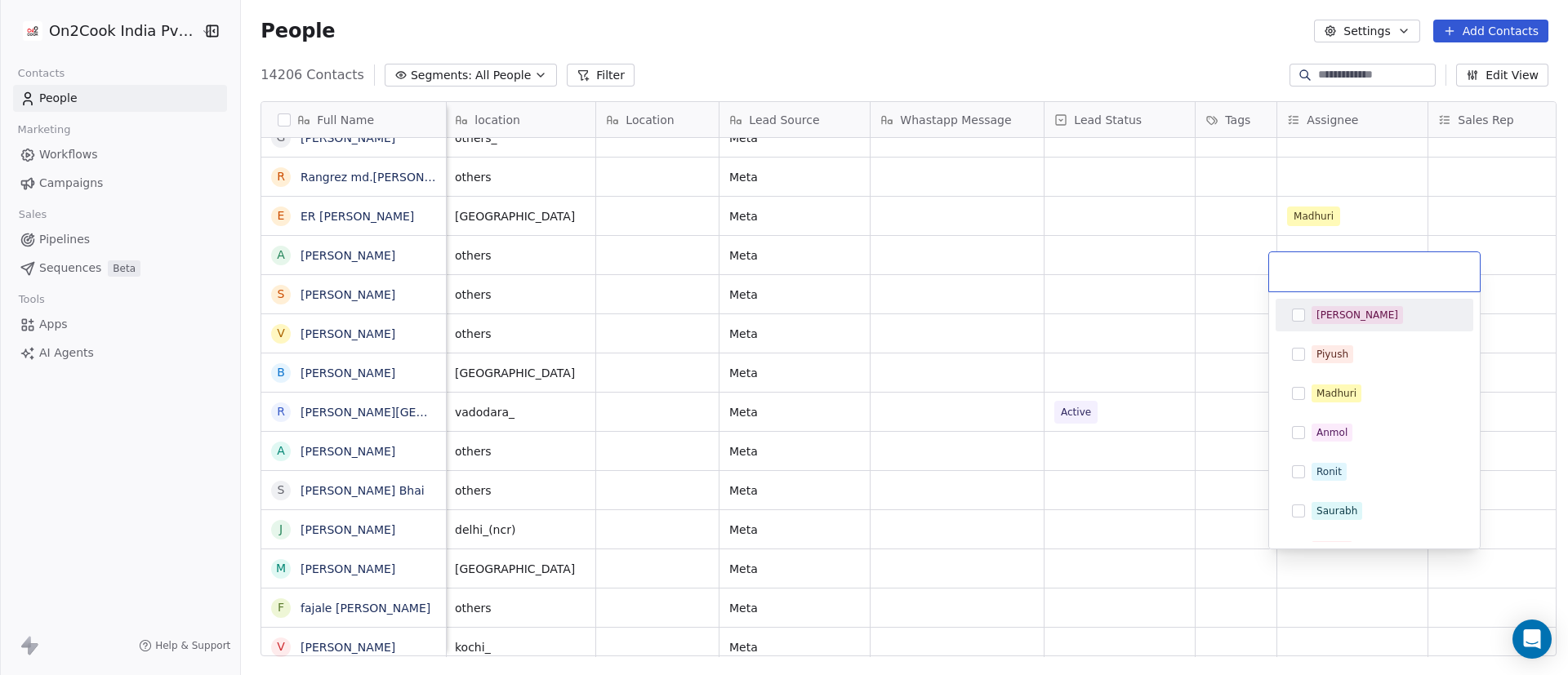
click at [1045, 311] on div "[PERSON_NAME]" at bounding box center [1358, 314] width 82 height 15
click at [1045, 449] on html "On2Cook India Pvt. Ltd. Contacts People Marketing Workflows Campaigns Sales Pip…" at bounding box center [784, 337] width 1568 height 675
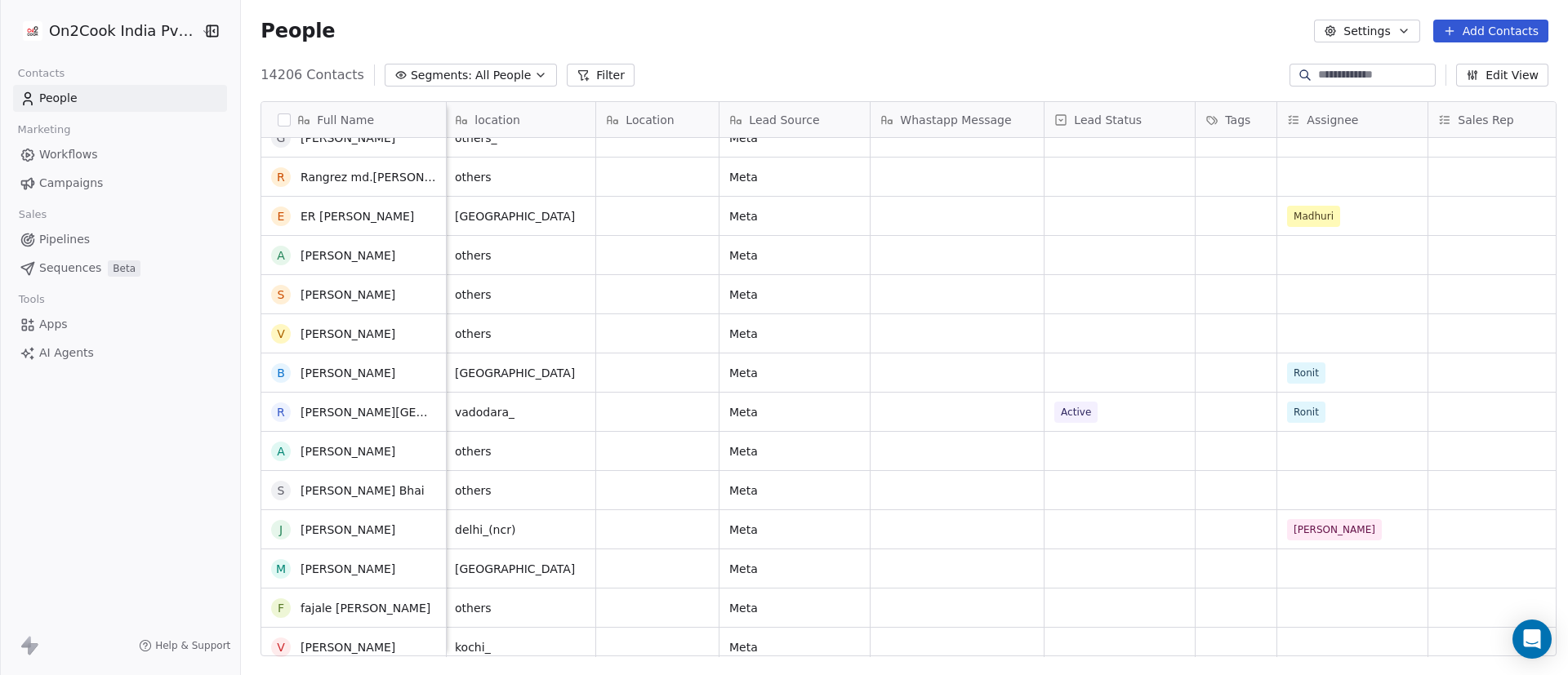
scroll to position [5628, 0]
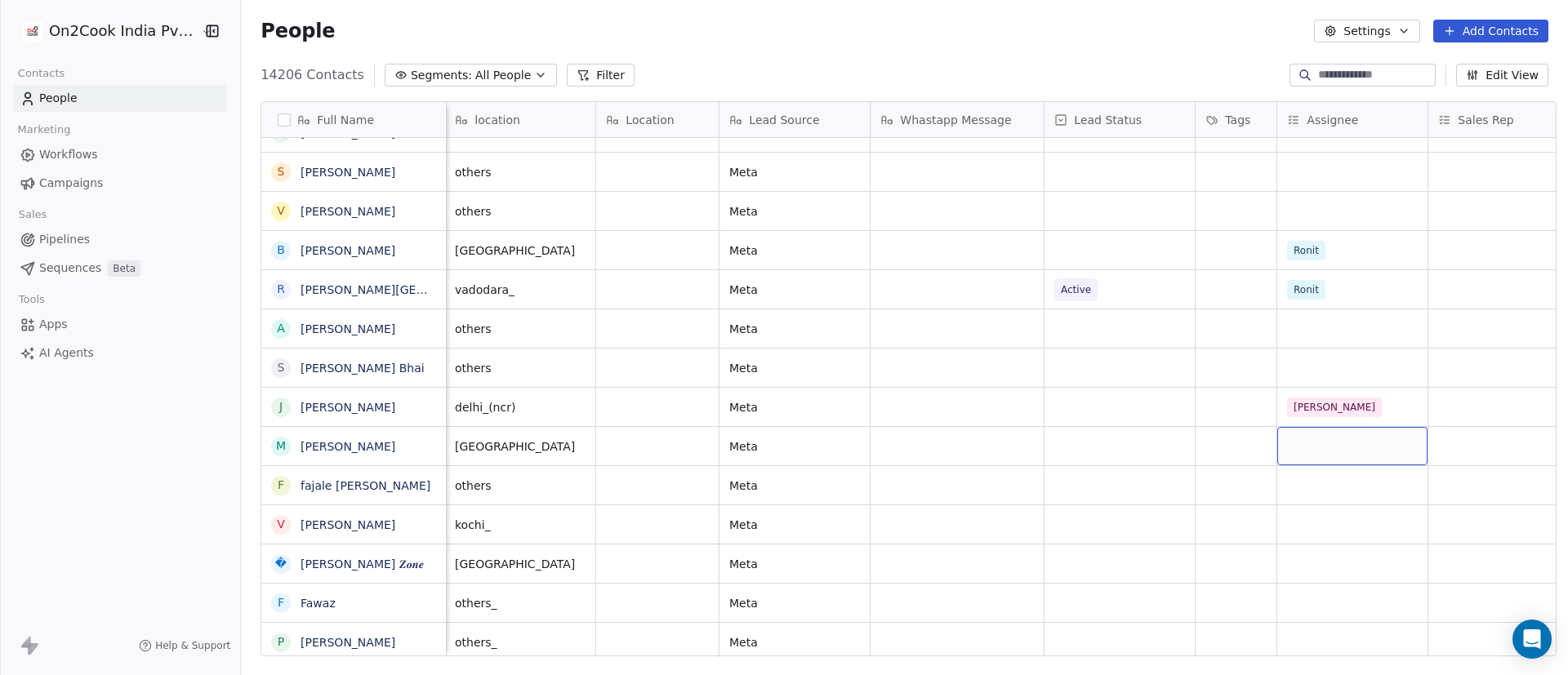
click at [1045, 446] on div "grid" at bounding box center [1352, 446] width 150 height 38
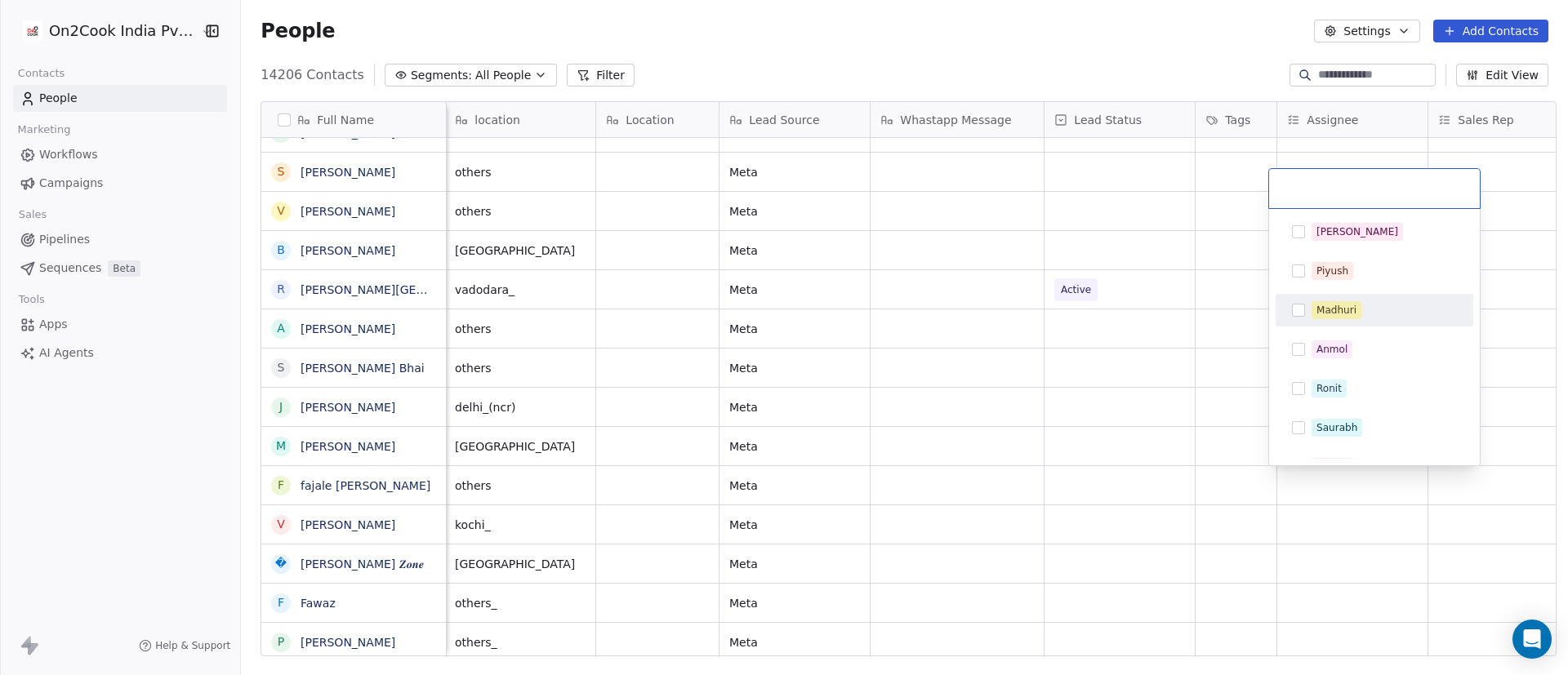
click at [1045, 302] on span "Madhuri" at bounding box center [1336, 310] width 50 height 18
click at [1045, 449] on html "On2Cook India Pvt. Ltd. Contacts People Marketing Workflows Campaigns Sales Pip…" at bounding box center [784, 337] width 1568 height 675
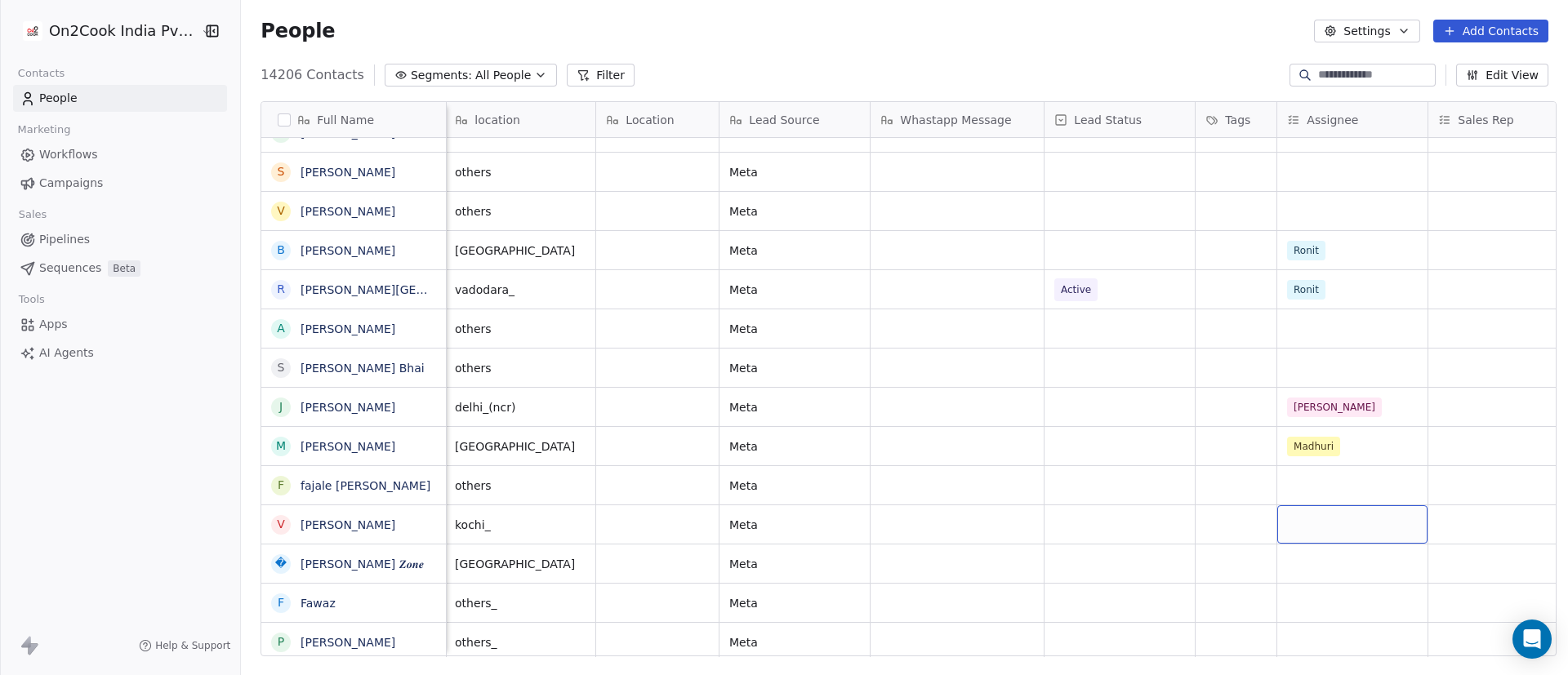
click at [1045, 449] on div "grid" at bounding box center [1352, 525] width 150 height 38
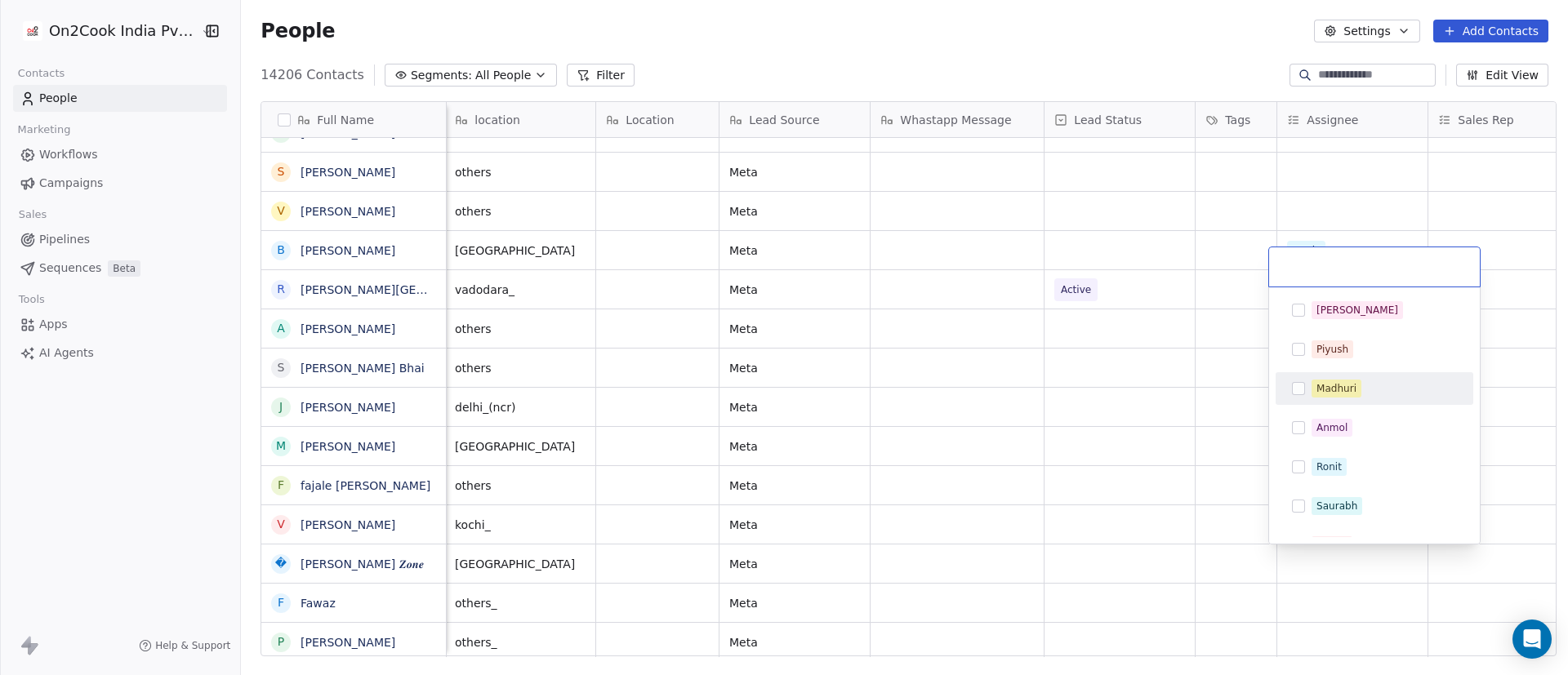
click at [1045, 387] on div "Madhuri" at bounding box center [1337, 388] width 40 height 15
click at [1045, 449] on html "On2Cook India Pvt. Ltd. Contacts People Marketing Workflows Campaigns Sales Pip…" at bounding box center [784, 337] width 1568 height 675
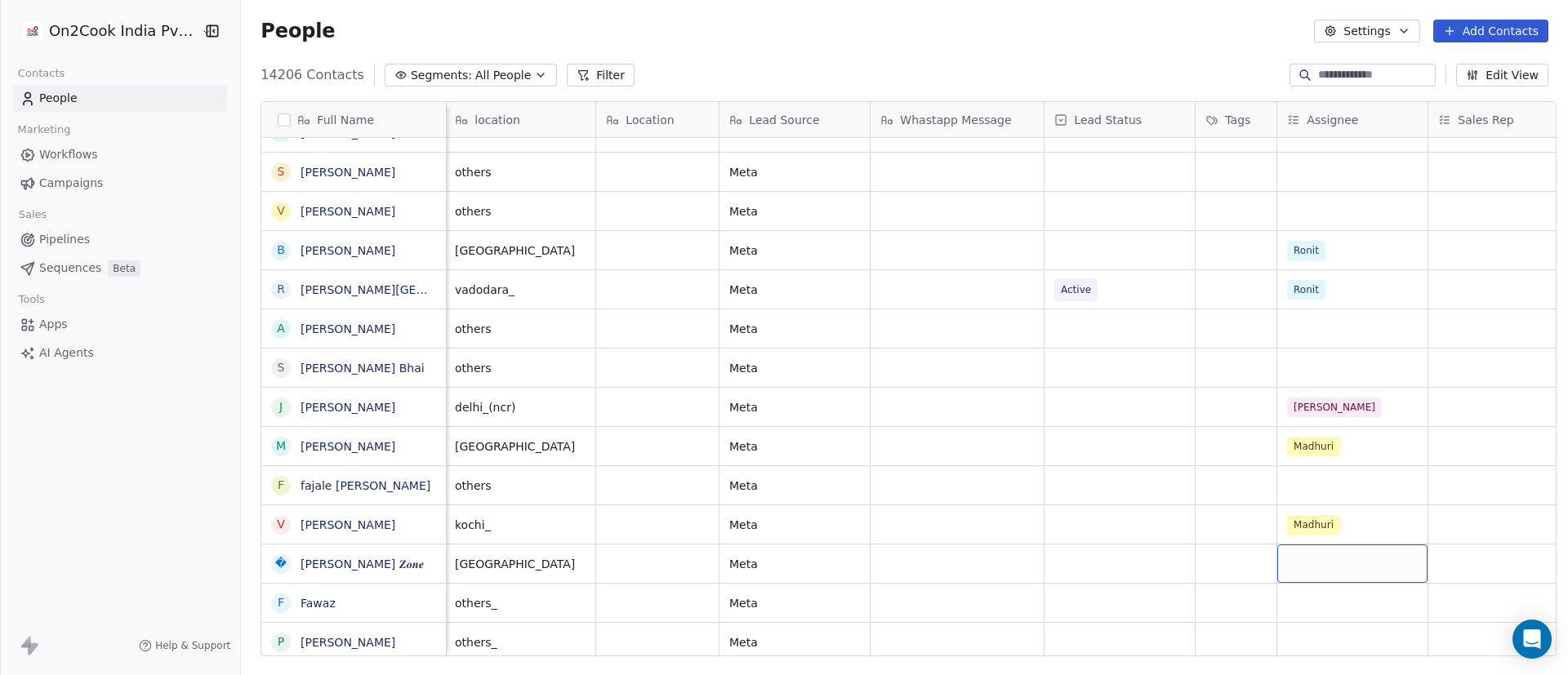
click at [1045, 449] on div "grid" at bounding box center [1352, 564] width 150 height 38
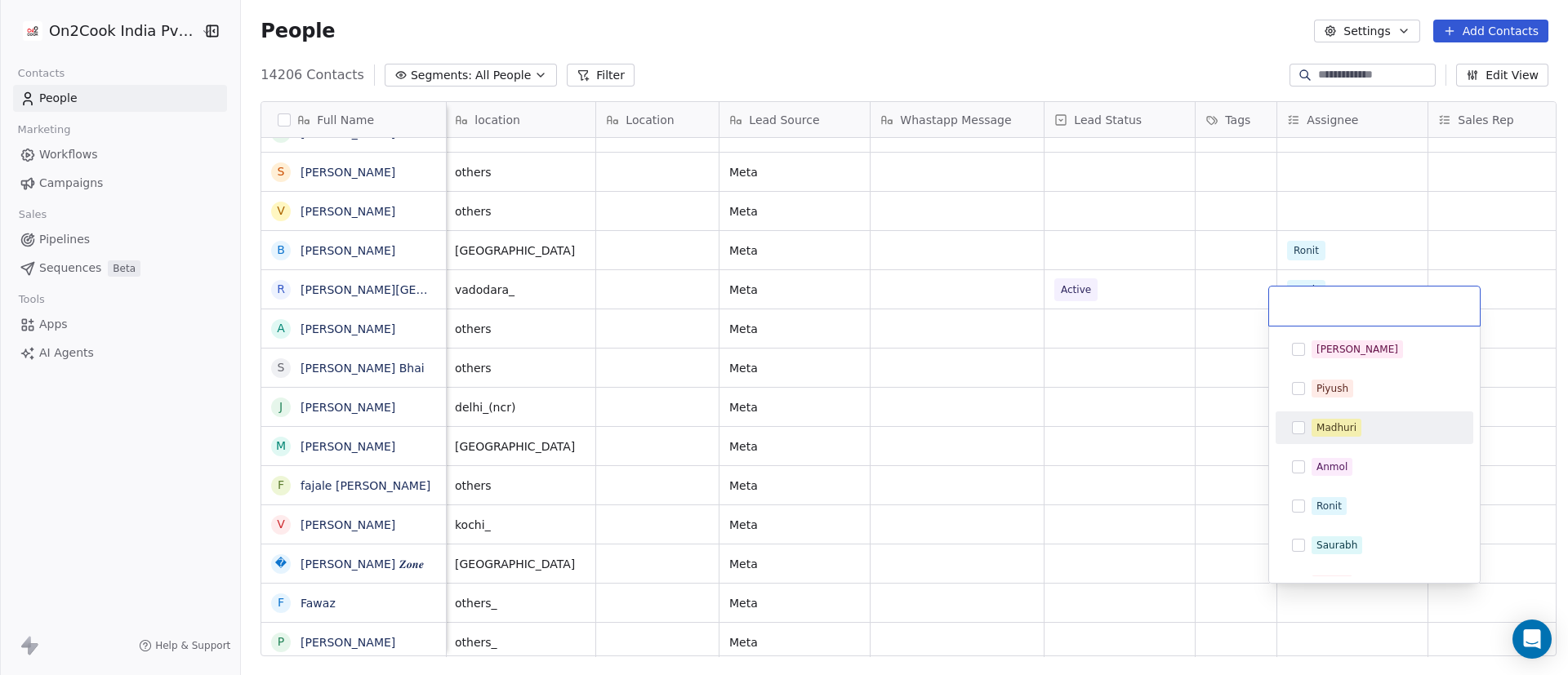
click at [1045, 426] on div "Madhuri" at bounding box center [1384, 427] width 145 height 18
click at [1045, 449] on html "On2Cook India Pvt. Ltd. Contacts People Marketing Workflows Campaigns Sales Pip…" at bounding box center [784, 337] width 1568 height 675
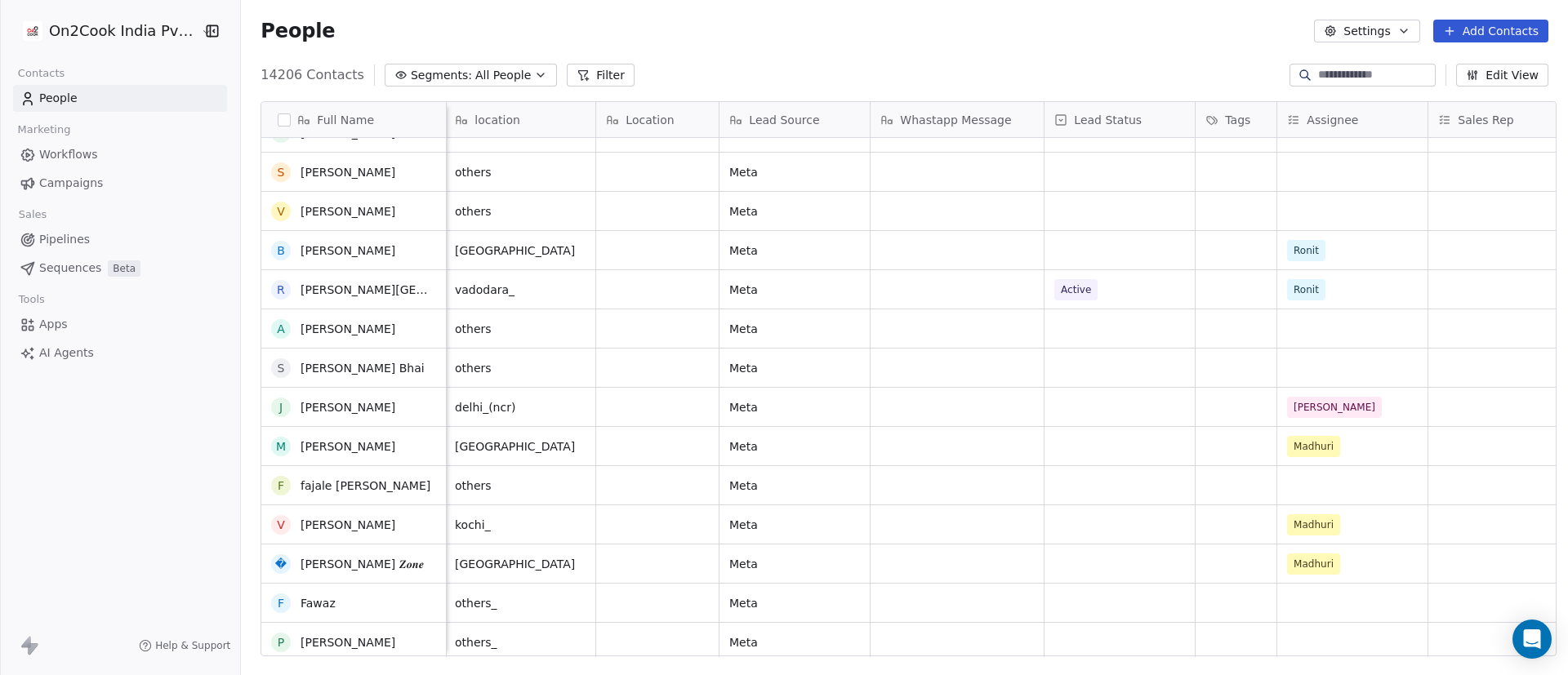
scroll to position [5751, 0]
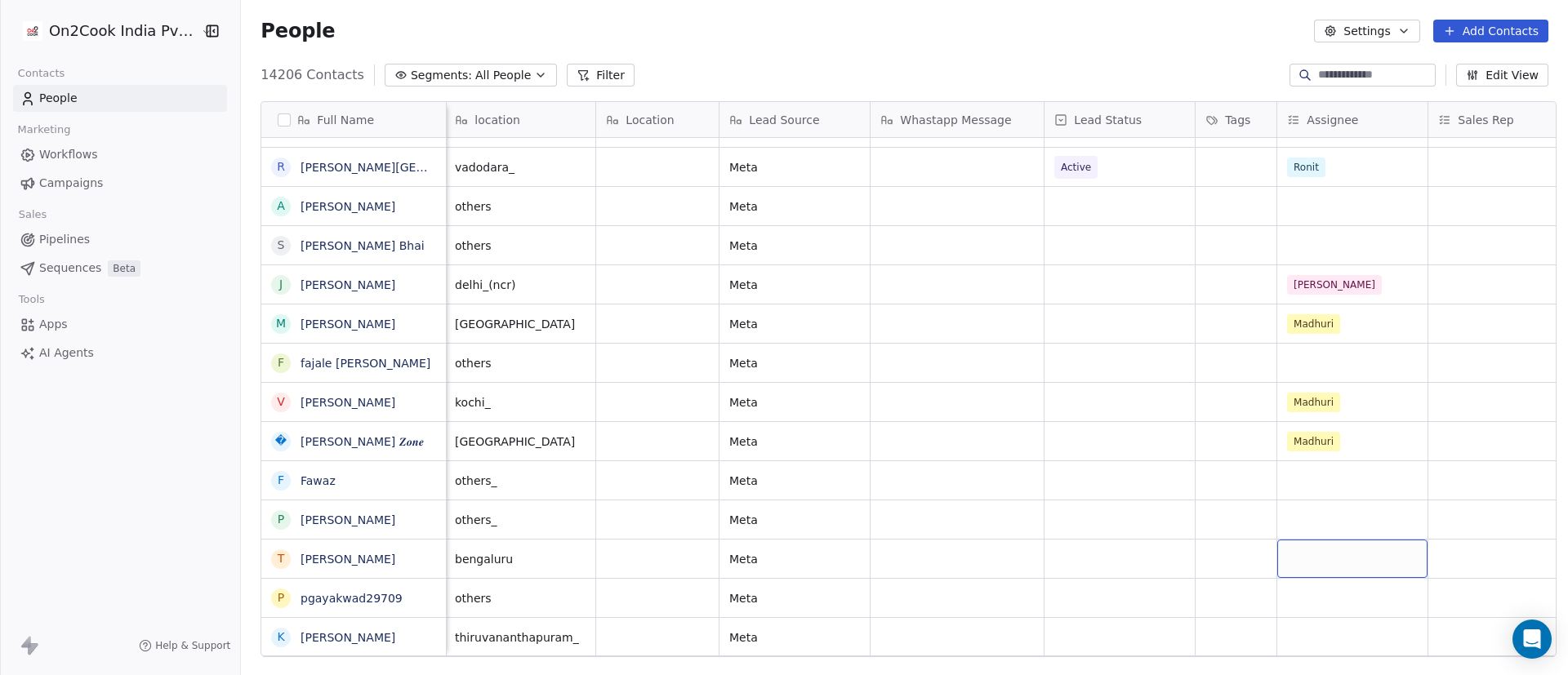
click at [1045, 449] on div "grid" at bounding box center [1352, 559] width 150 height 38
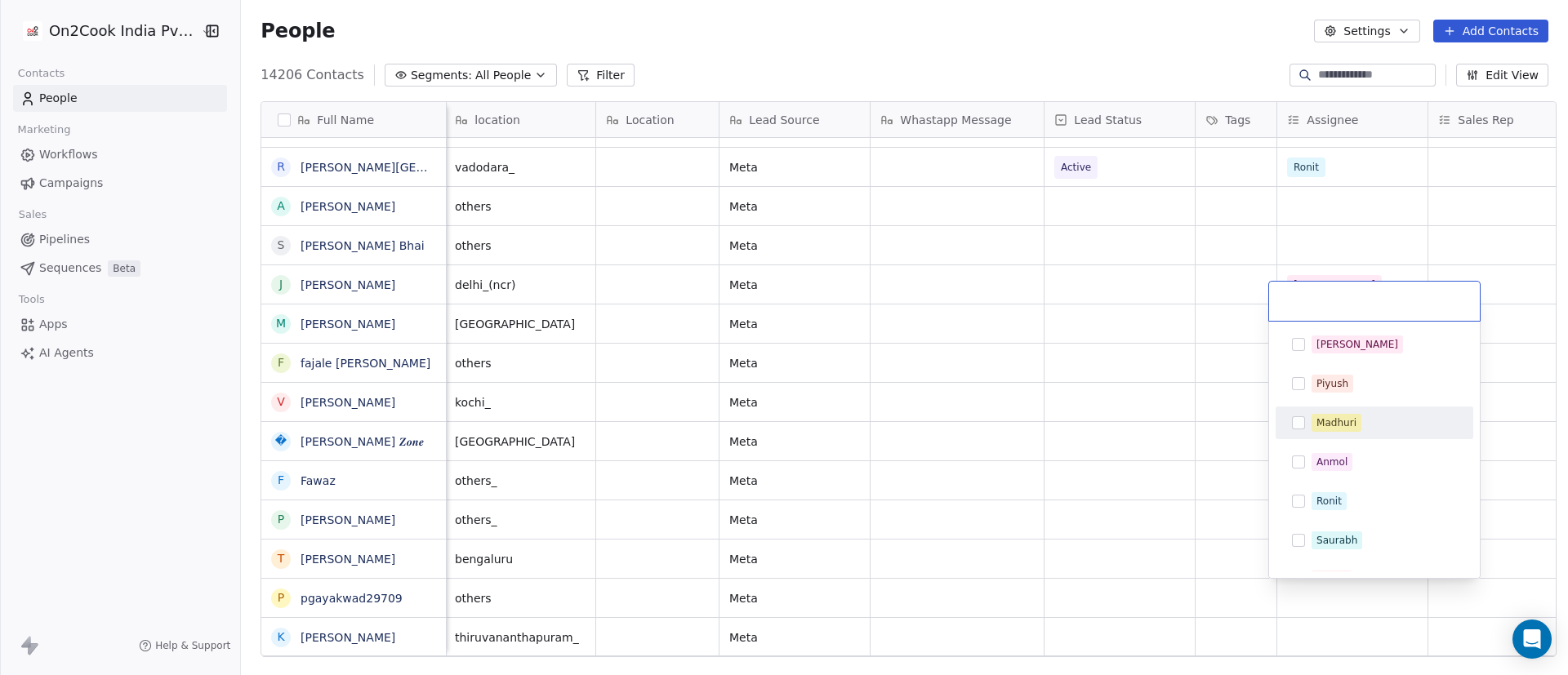
click at [1045, 428] on div "Madhuri" at bounding box center [1337, 422] width 40 height 15
click at [1045, 449] on html "On2Cook India Pvt. Ltd. Contacts People Marketing Workflows Campaigns Sales Pip…" at bounding box center [784, 337] width 1568 height 675
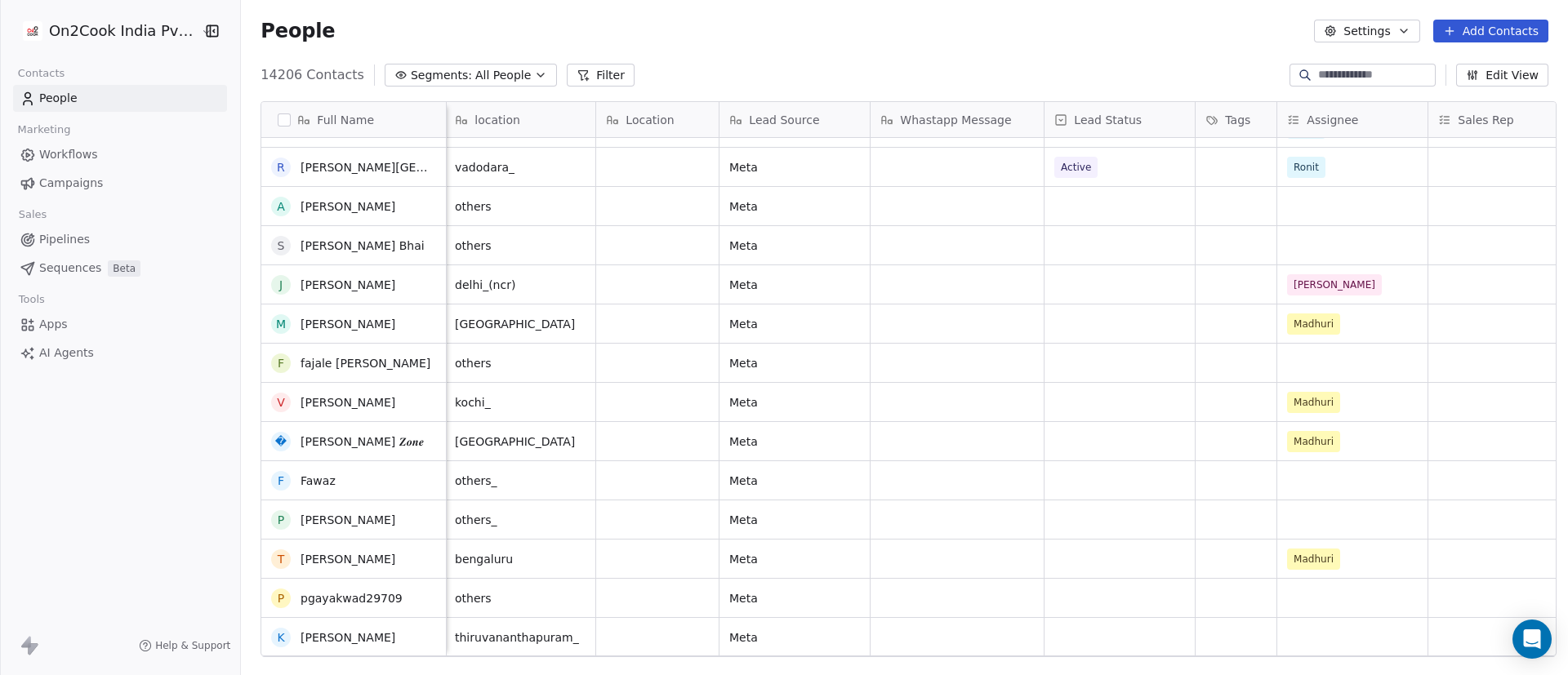
scroll to position [5873, 0]
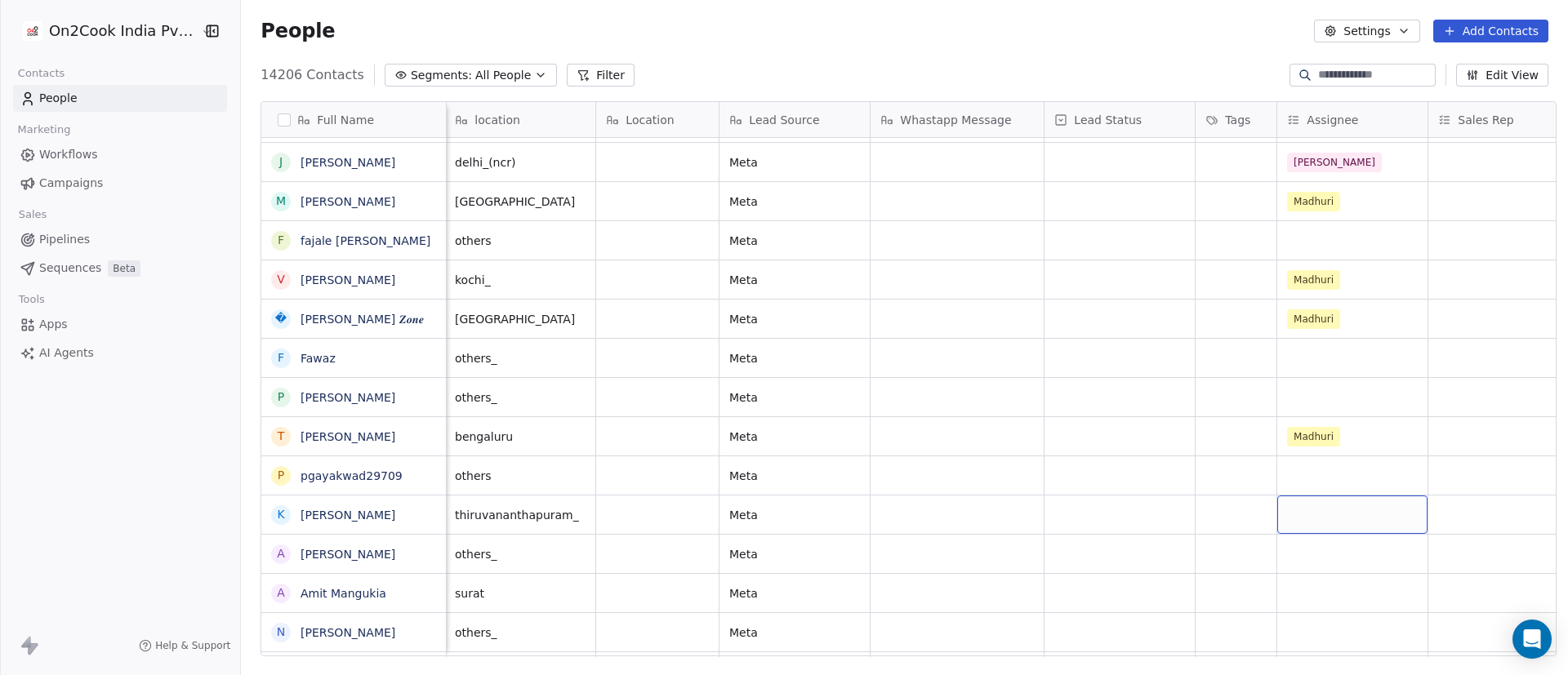
click at [1045, 449] on div "grid" at bounding box center [1352, 514] width 150 height 38
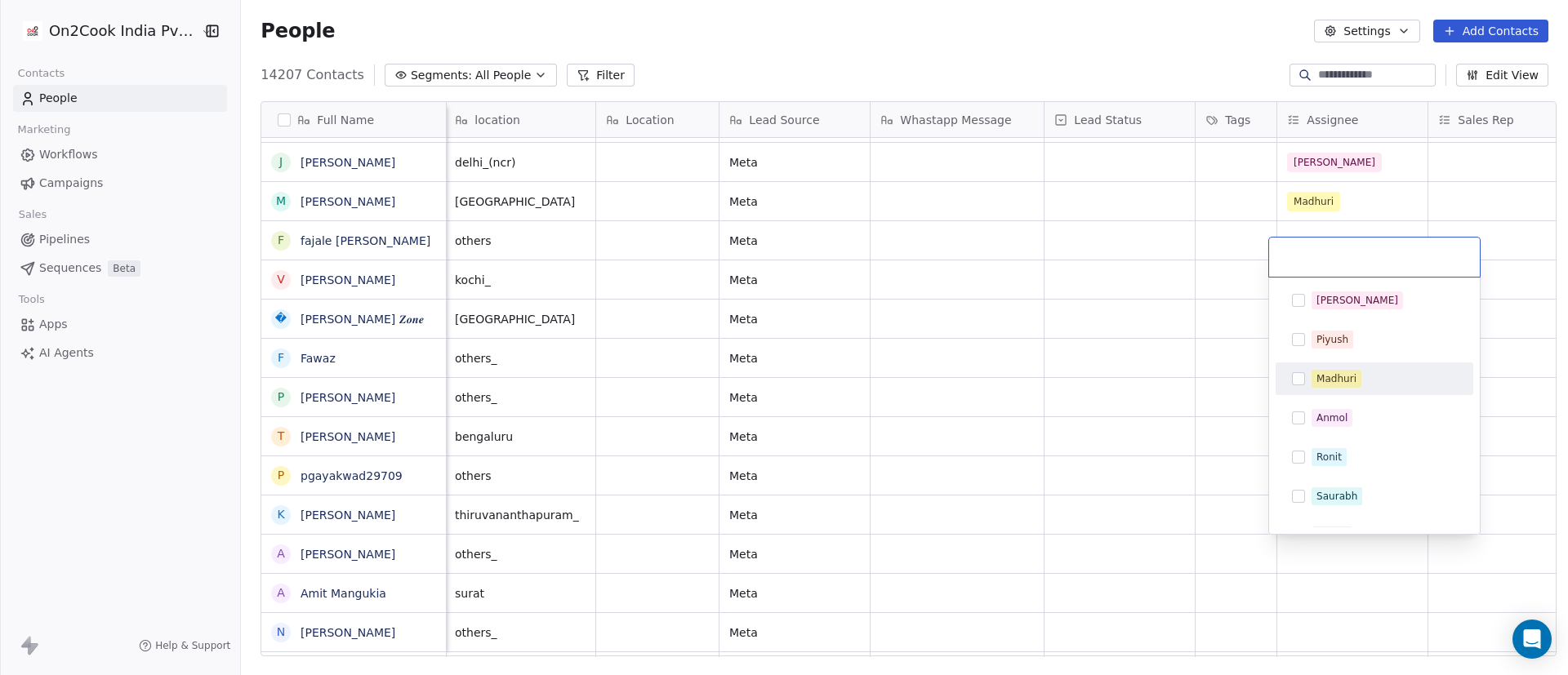
click at [1045, 390] on div "Madhuri" at bounding box center [1374, 379] width 184 height 26
click at [1045, 449] on html "On2Cook India Pvt. Ltd. Contacts People Marketing Workflows Campaigns Sales Pip…" at bounding box center [784, 337] width 1568 height 675
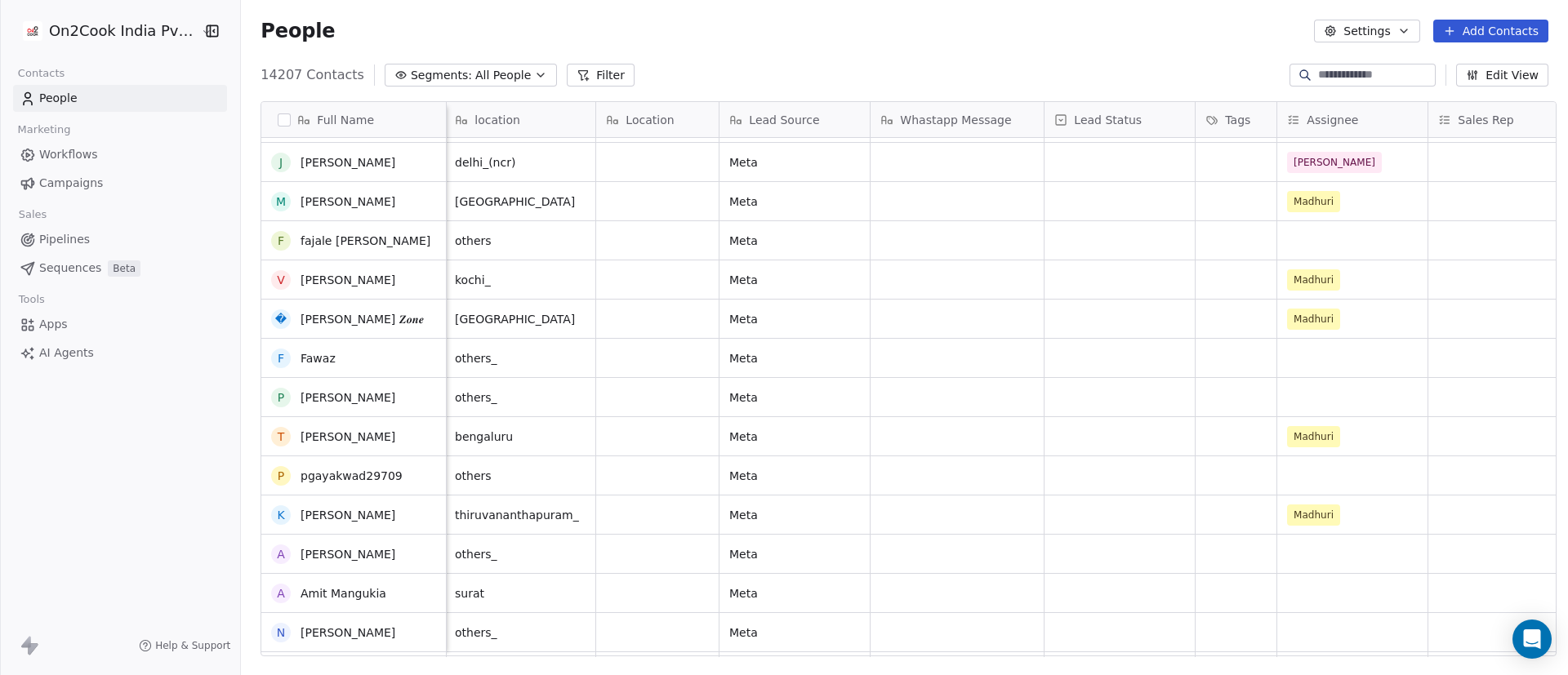
scroll to position [5996, 0]
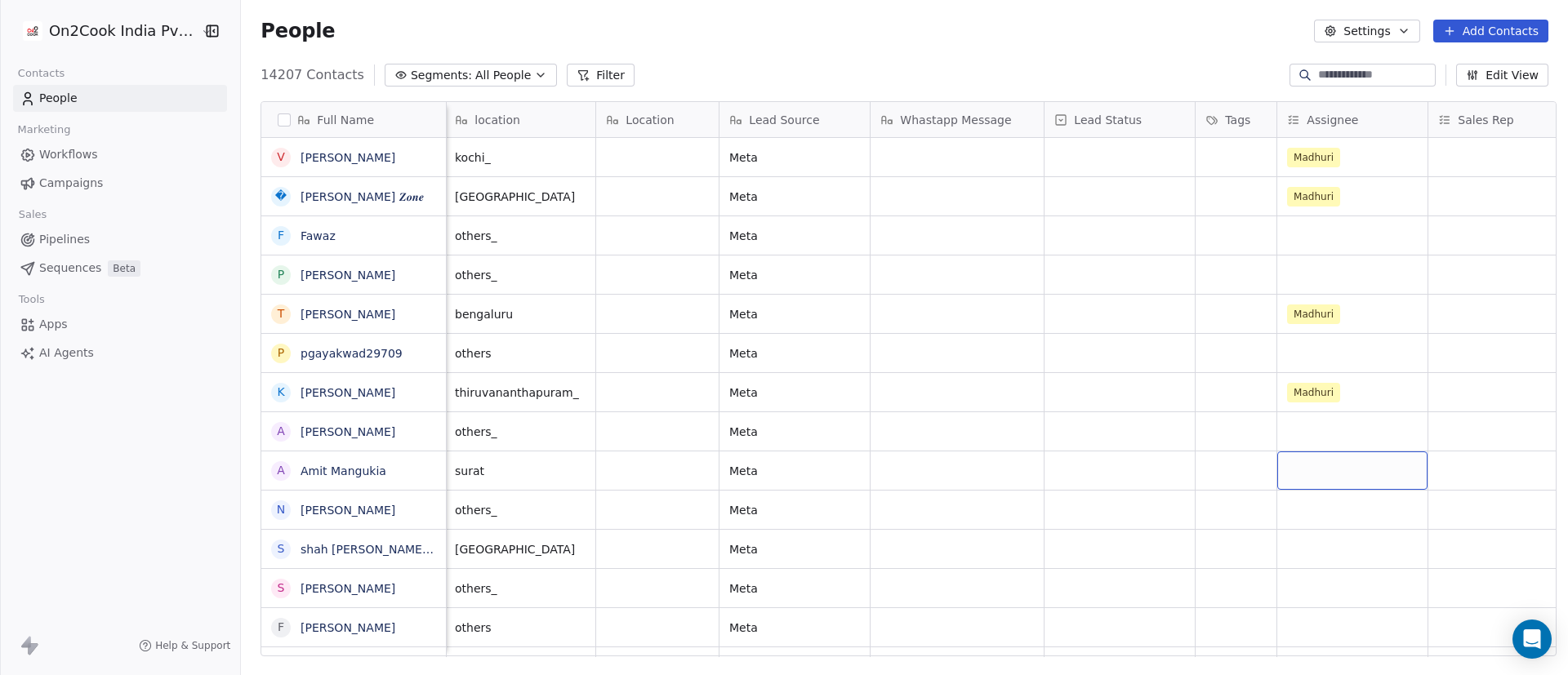
click at [1045, 449] on div "grid" at bounding box center [1352, 471] width 150 height 38
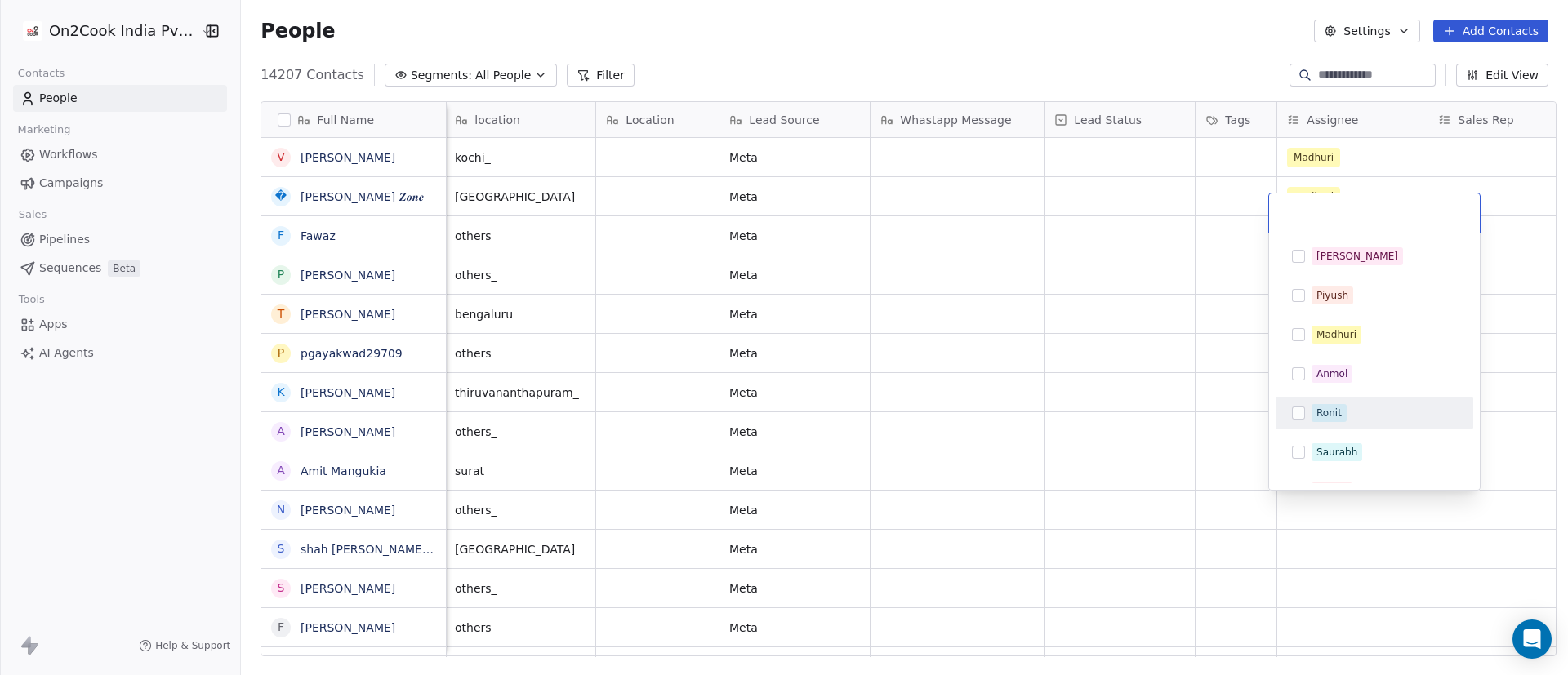
click at [1045, 407] on div "Ronit" at bounding box center [1329, 413] width 25 height 15
click at [1045, 442] on html "On2Cook India Pvt. Ltd. Contacts People Marketing Workflows Campaigns Sales Pip…" at bounding box center [784, 337] width 1568 height 675
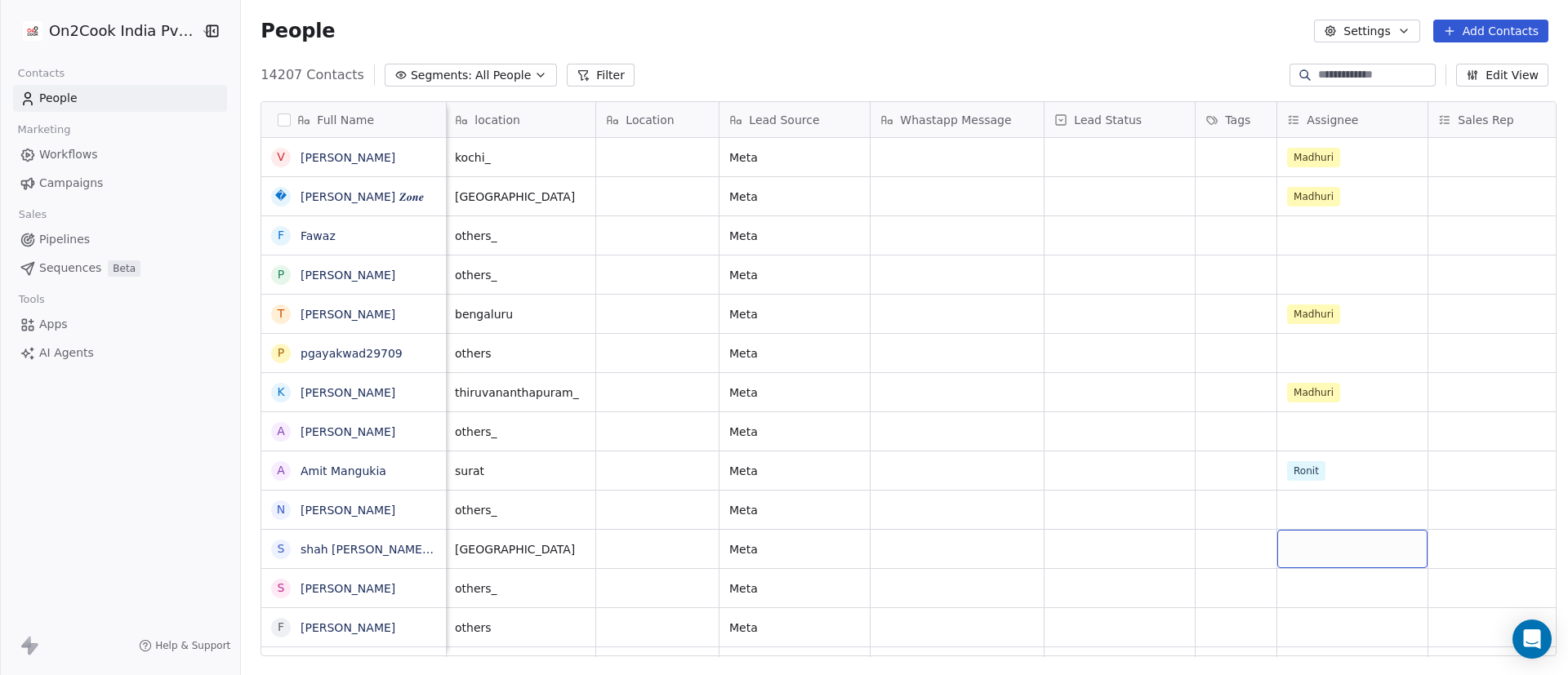
click at [1045, 449] on div "grid" at bounding box center [1352, 549] width 150 height 38
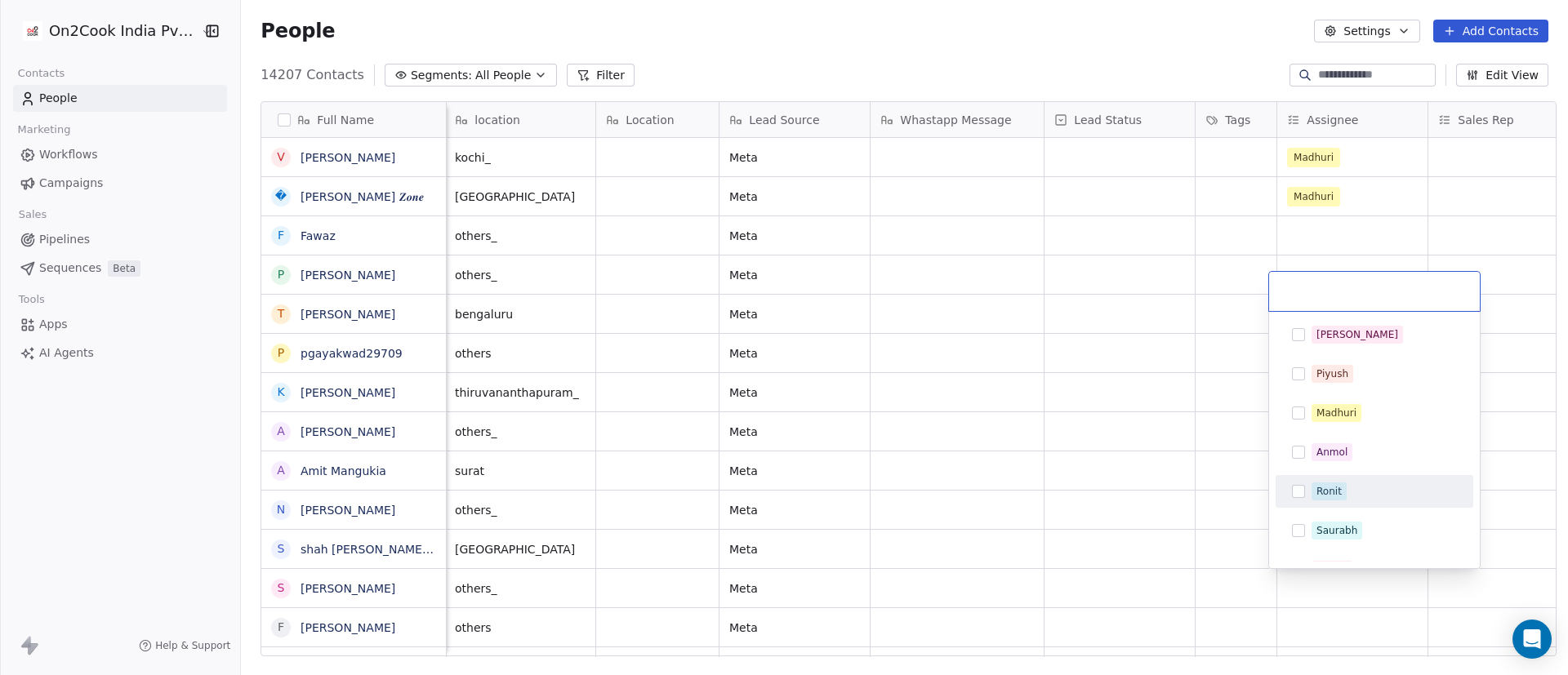
click at [1045, 449] on div "Ronit" at bounding box center [1384, 491] width 145 height 18
click at [926, 449] on html "On2Cook India Pvt. Ltd. Contacts People Marketing Workflows Campaigns Sales Pip…" at bounding box center [784, 337] width 1568 height 675
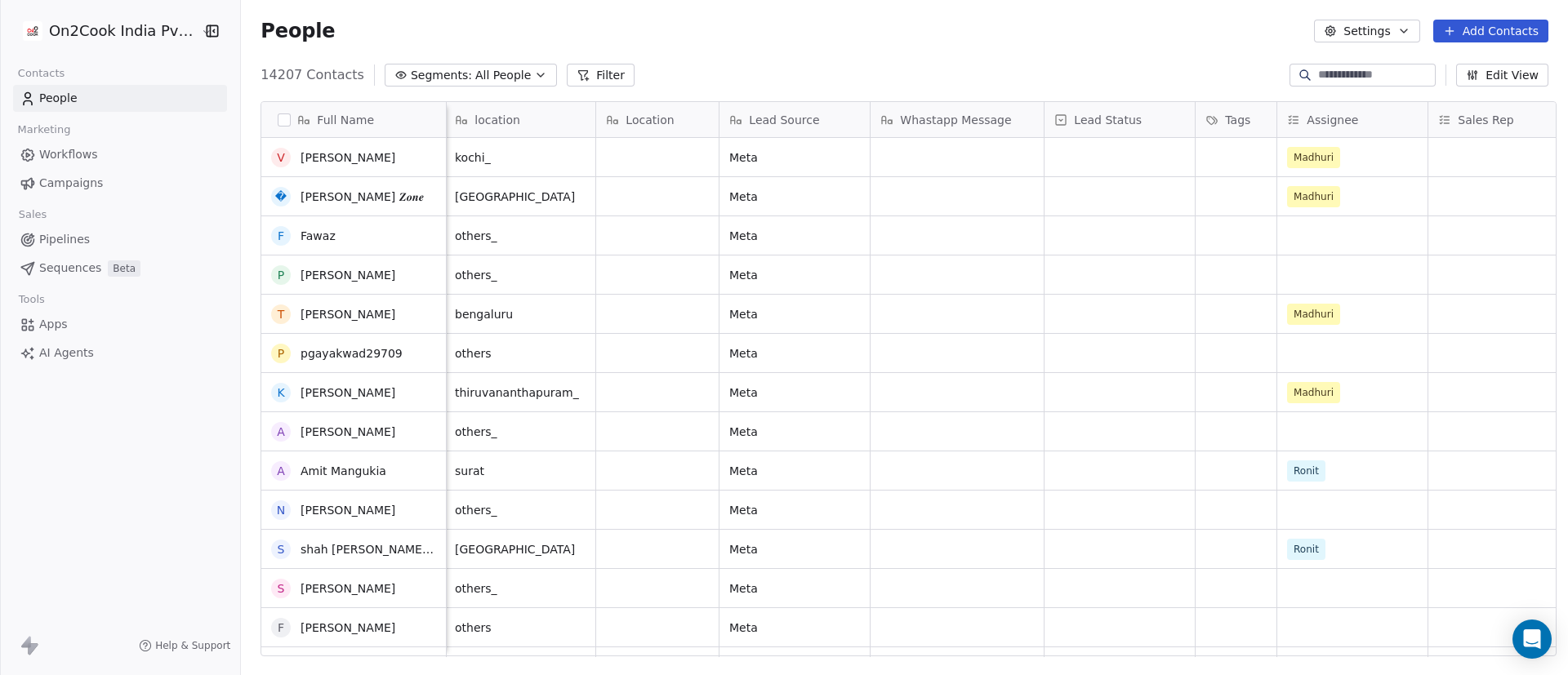
scroll to position [6118, 0]
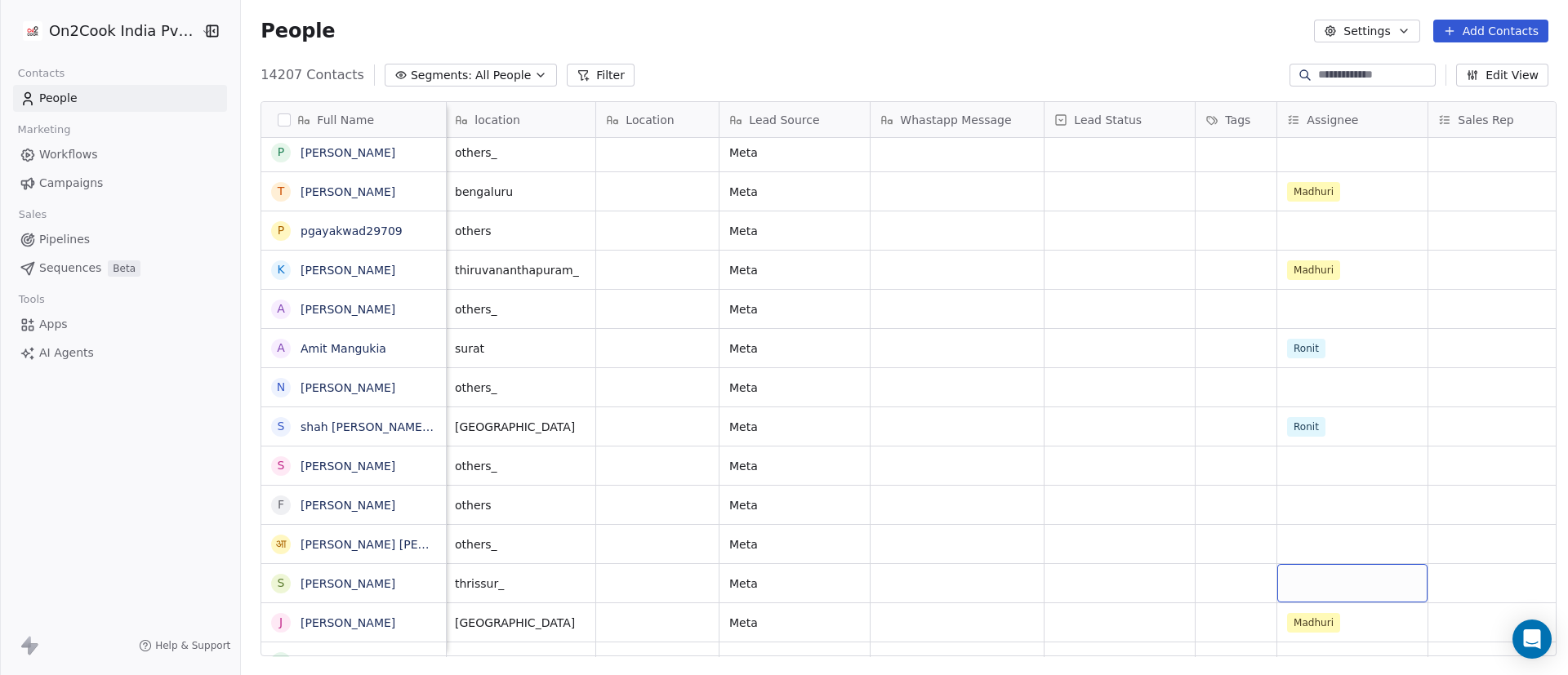
click at [1045, 449] on div "grid" at bounding box center [1352, 583] width 150 height 38
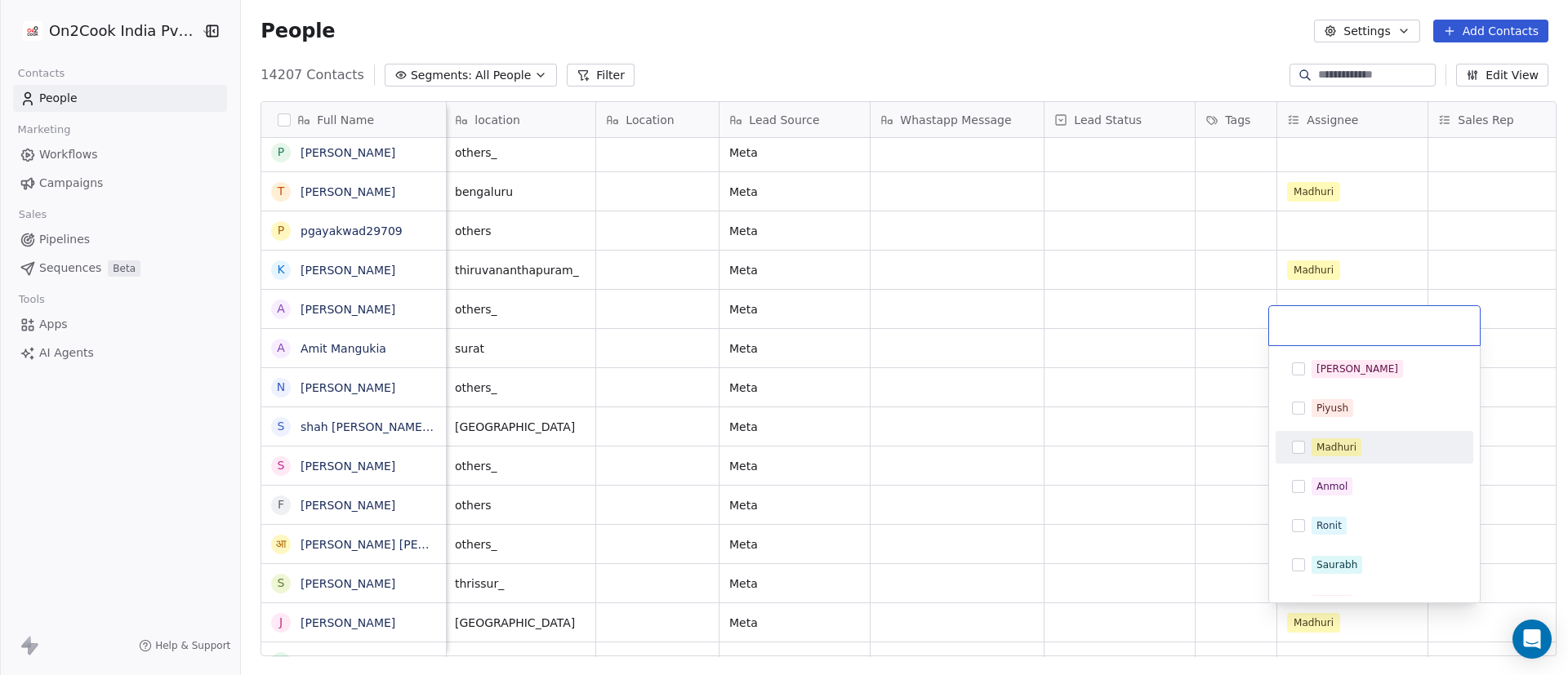
click at [1045, 444] on span "Madhuri" at bounding box center [1336, 447] width 50 height 18
click at [1045, 449] on html "On2Cook India Pvt. Ltd. Contacts People Marketing Workflows Campaigns Sales Pip…" at bounding box center [784, 337] width 1568 height 675
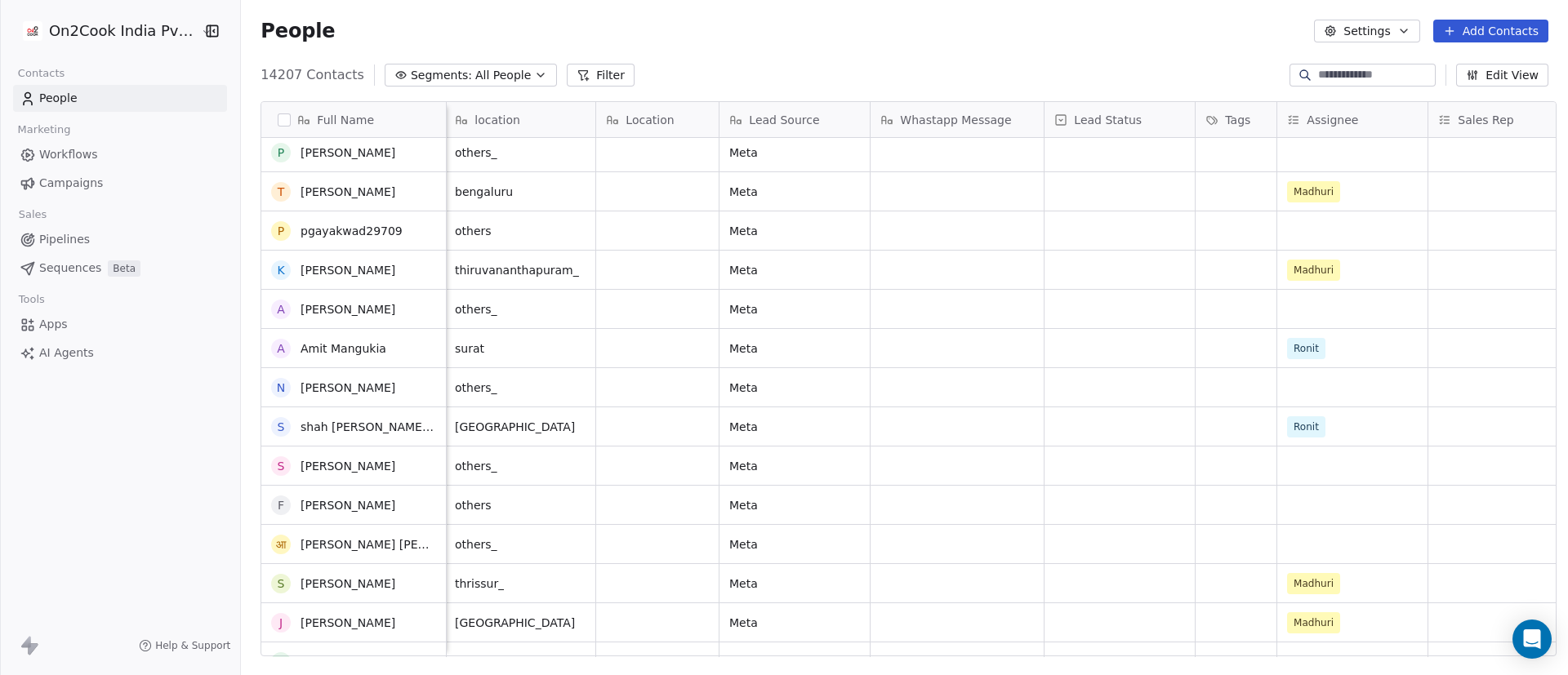
scroll to position [6363, 0]
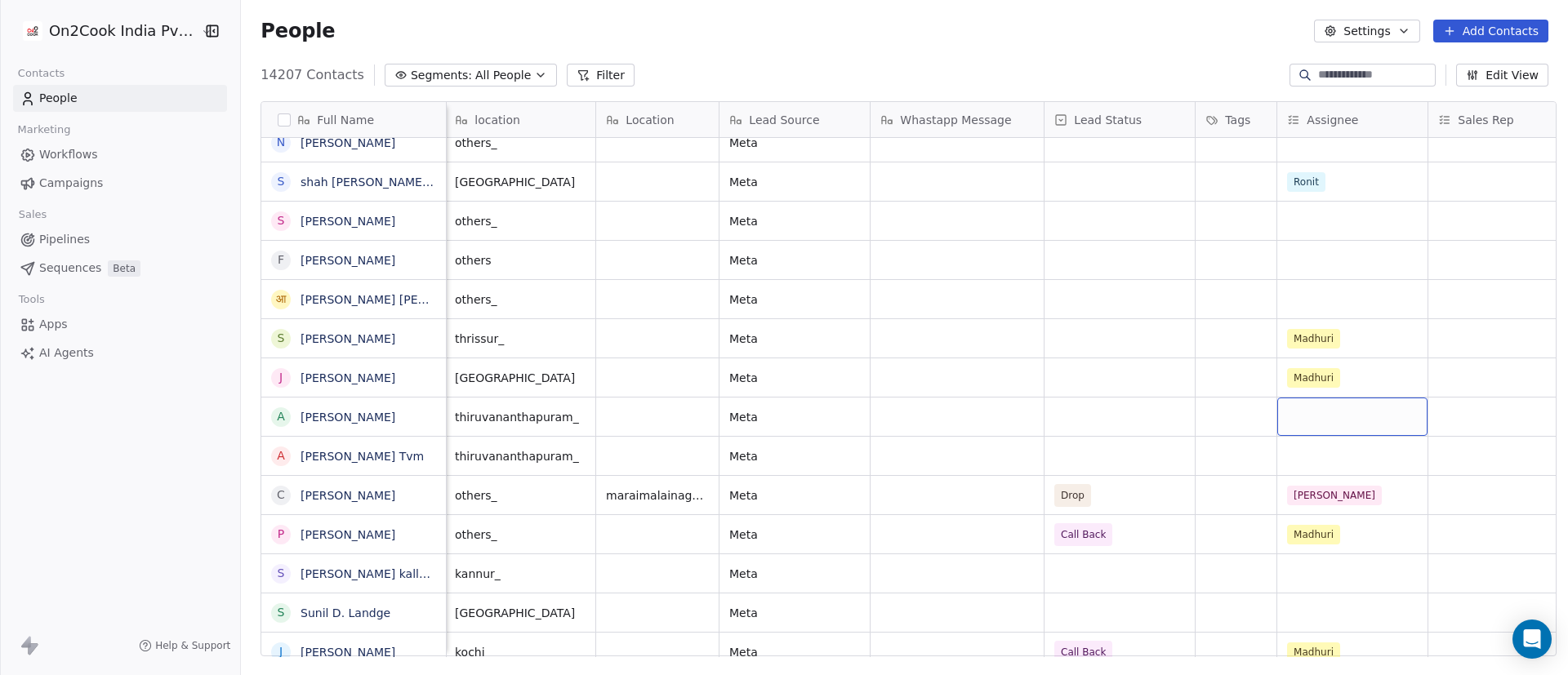
click at [1045, 418] on div "grid" at bounding box center [1352, 417] width 150 height 38
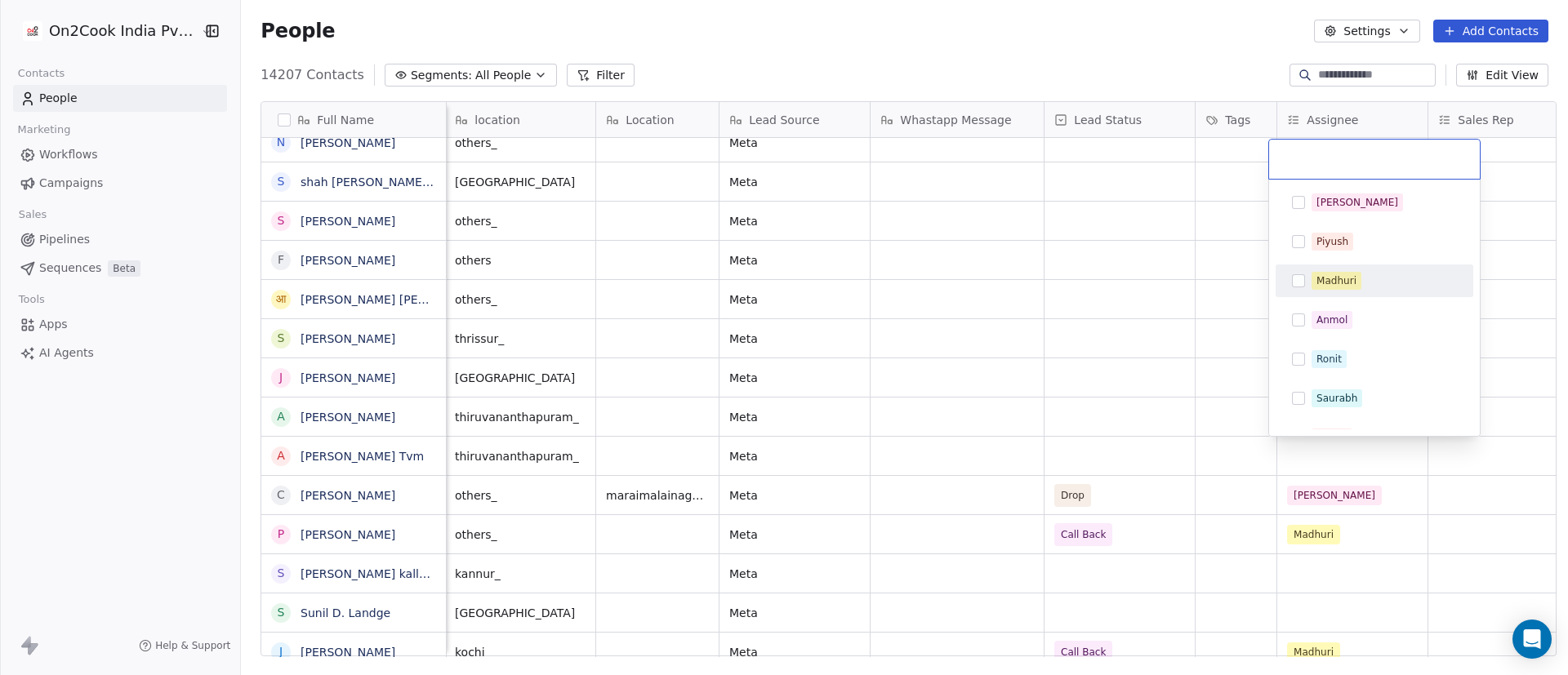
click at [1045, 272] on div "Madhuri" at bounding box center [1384, 281] width 145 height 18
click at [1045, 345] on html "On2Cook India Pvt. Ltd. Contacts People Marketing Workflows Campaigns Sales Pip…" at bounding box center [784, 337] width 1568 height 675
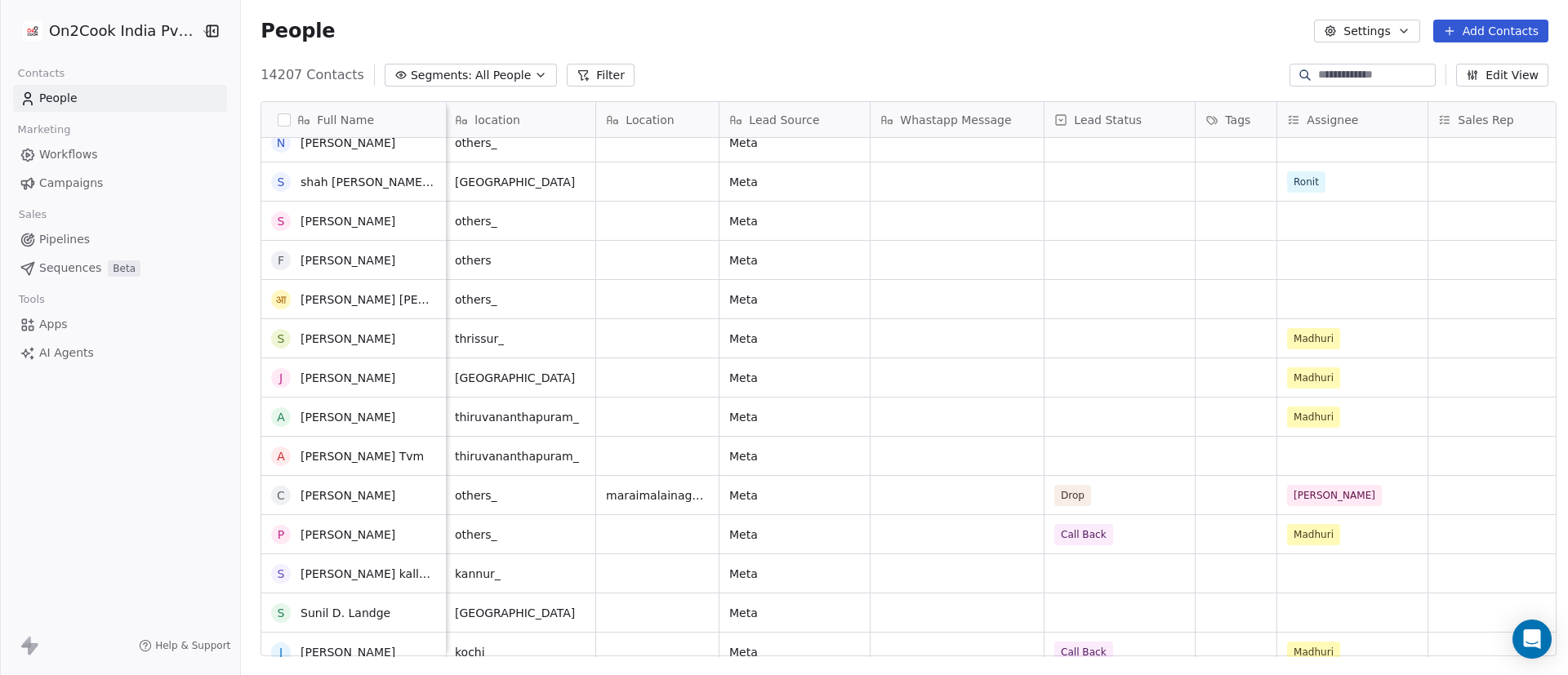
scroll to position [6485, 0]
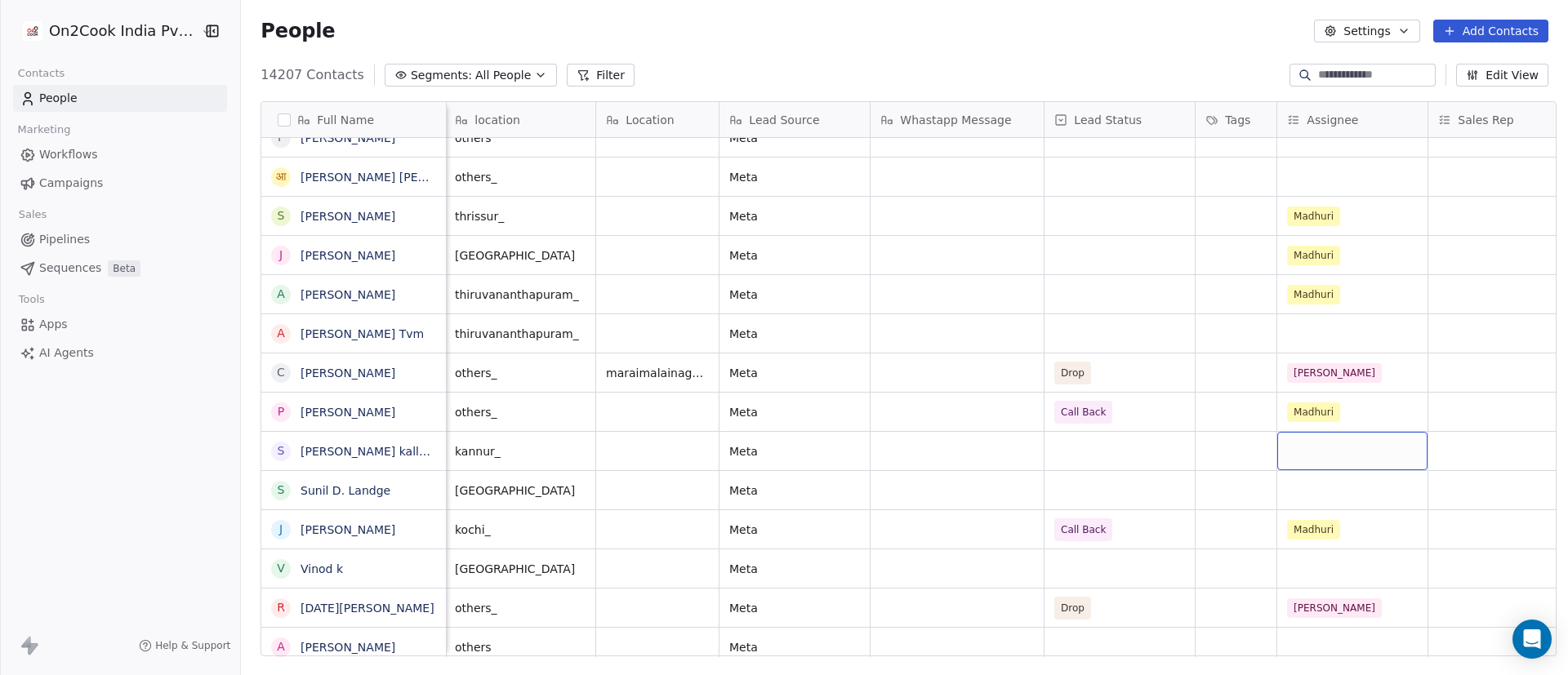
click at [1045, 447] on div "grid" at bounding box center [1352, 451] width 150 height 38
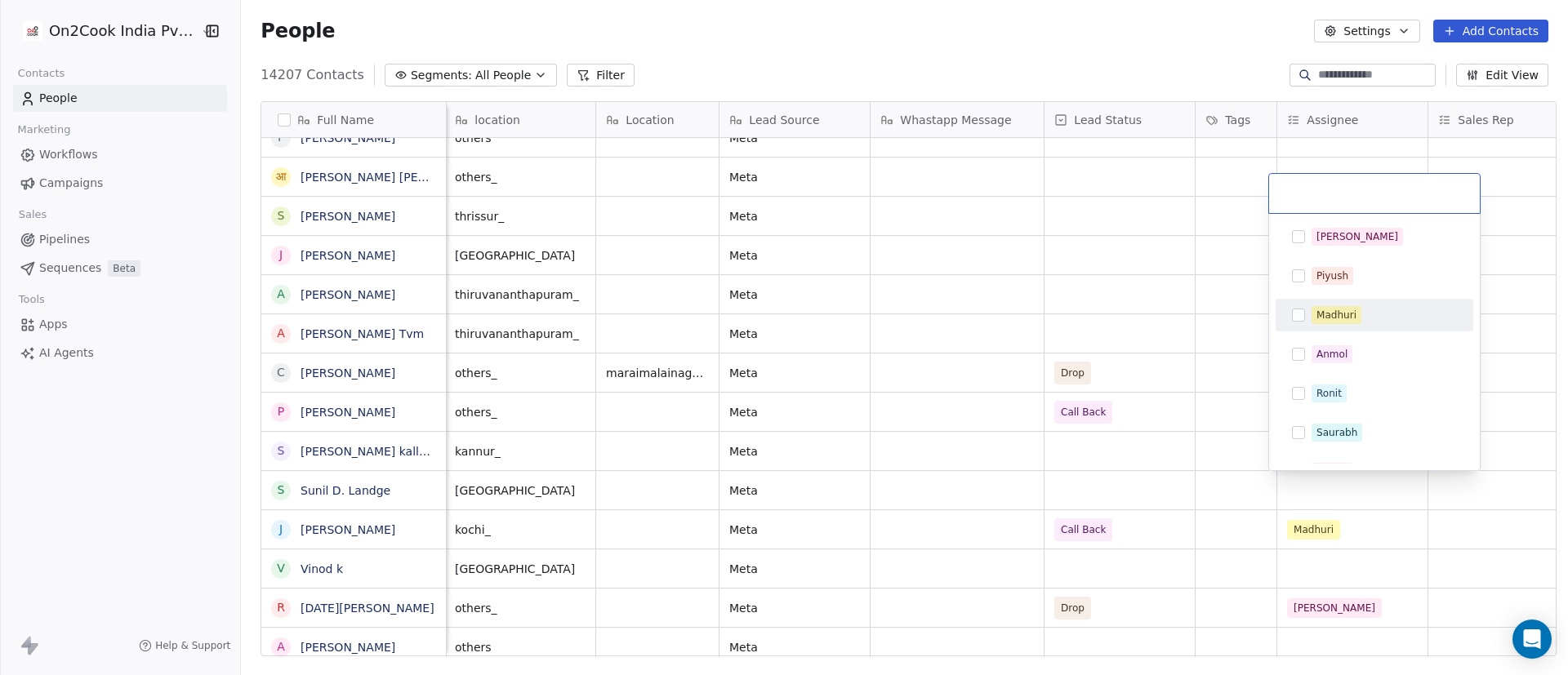
click at [1045, 323] on div "Madhuri" at bounding box center [1384, 314] width 145 height 18
click at [1045, 449] on html "On2Cook India Pvt. Ltd. Contacts People Marketing Workflows Campaigns Sales Pip…" at bounding box center [784, 337] width 1568 height 675
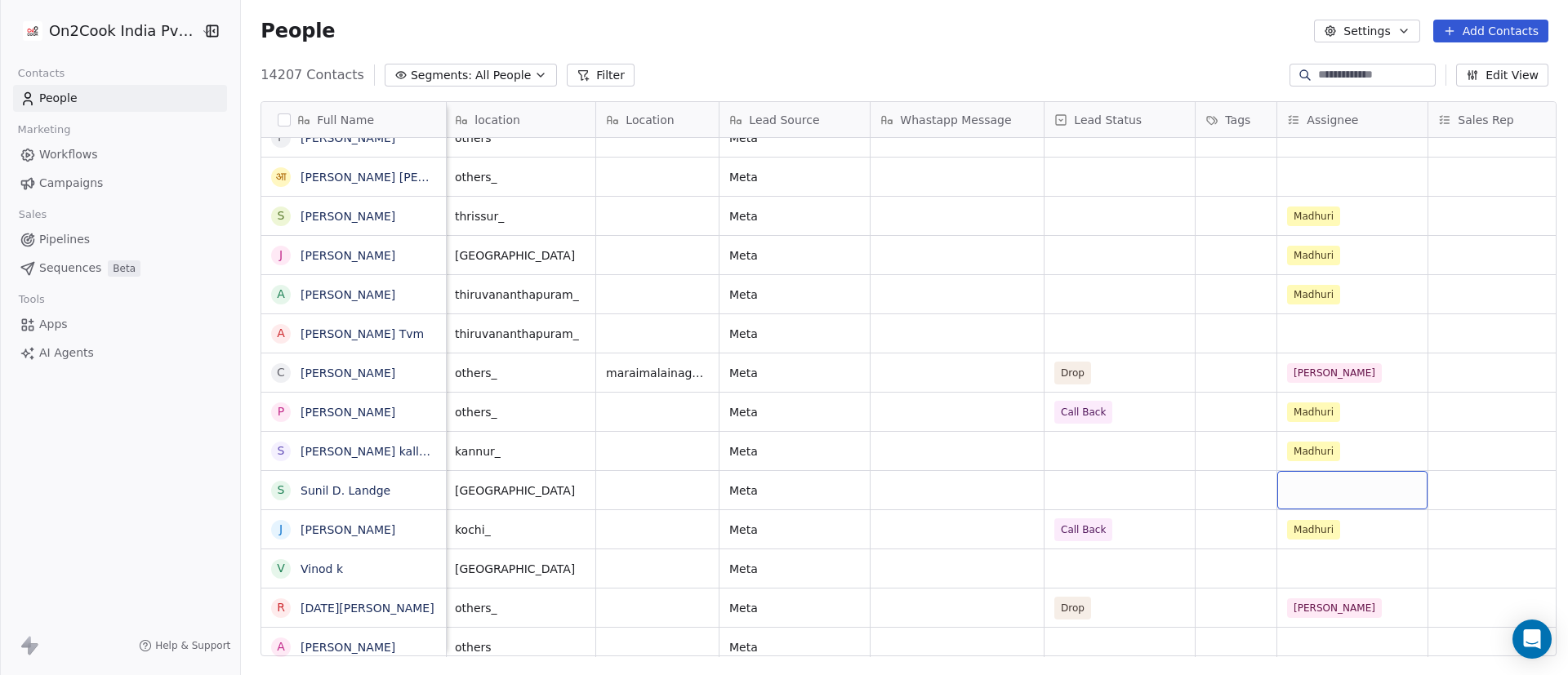
click at [1045, 449] on div "grid" at bounding box center [1352, 490] width 150 height 38
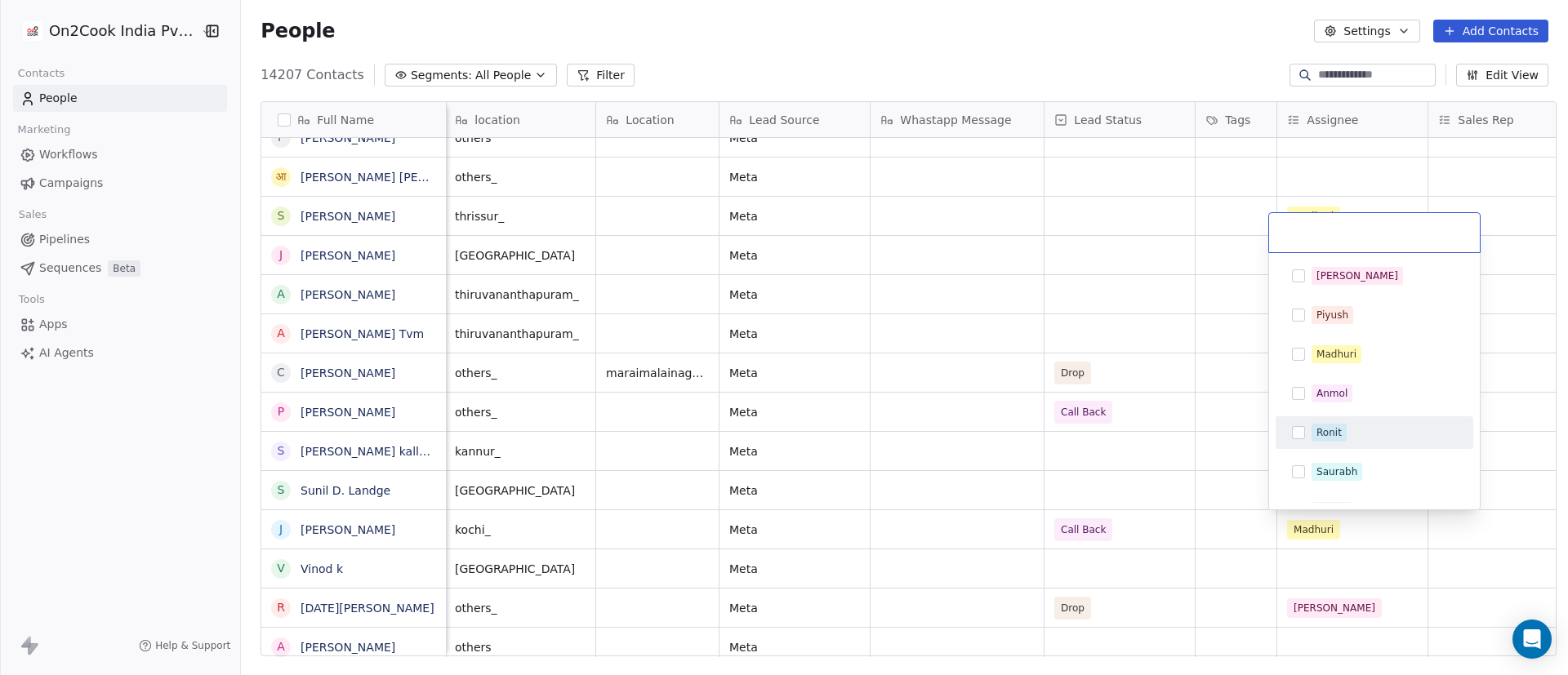
click at [1045, 426] on div "Ronit" at bounding box center [1384, 433] width 145 height 18
click at [1045, 449] on html "On2Cook India Pvt. Ltd. Contacts People Marketing Workflows Campaigns Sales Pip…" at bounding box center [784, 337] width 1568 height 675
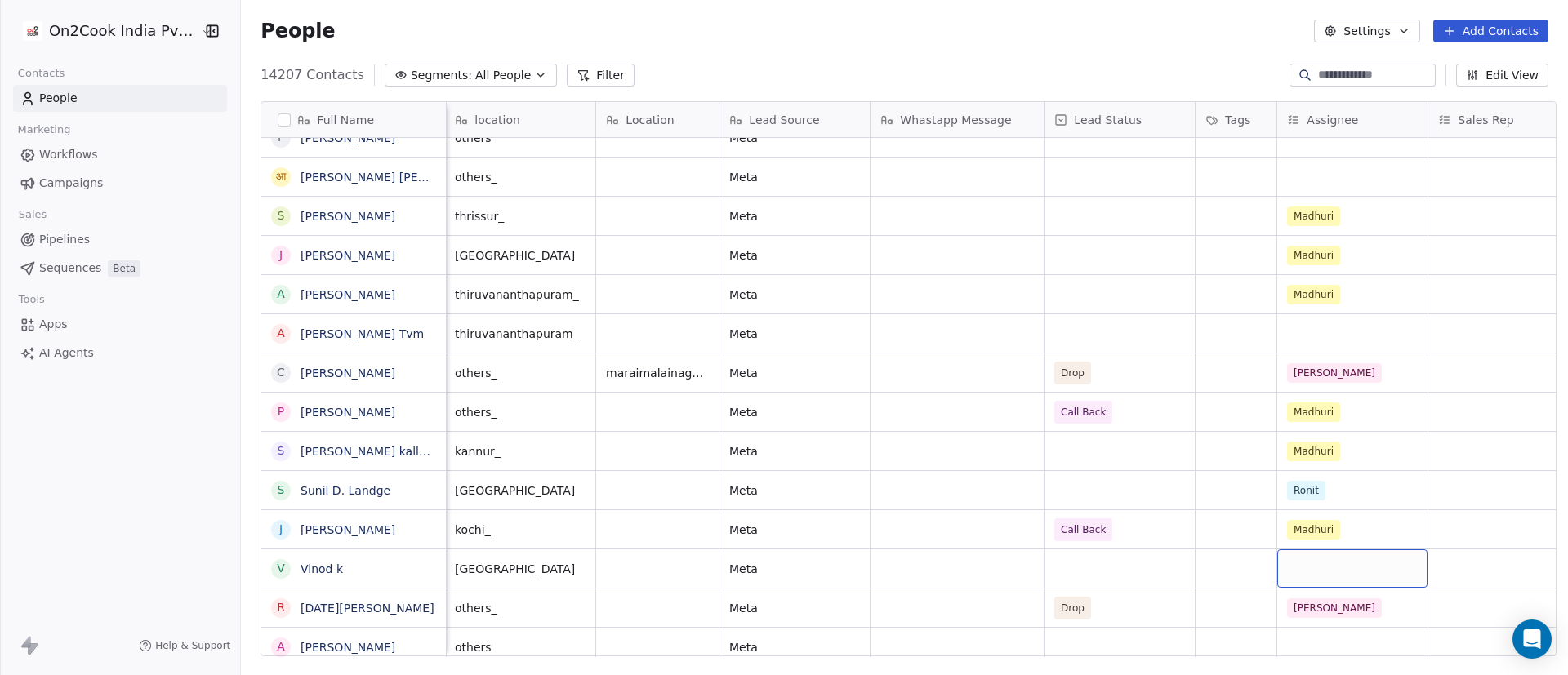
click at [1045, 449] on div "grid" at bounding box center [1352, 568] width 150 height 38
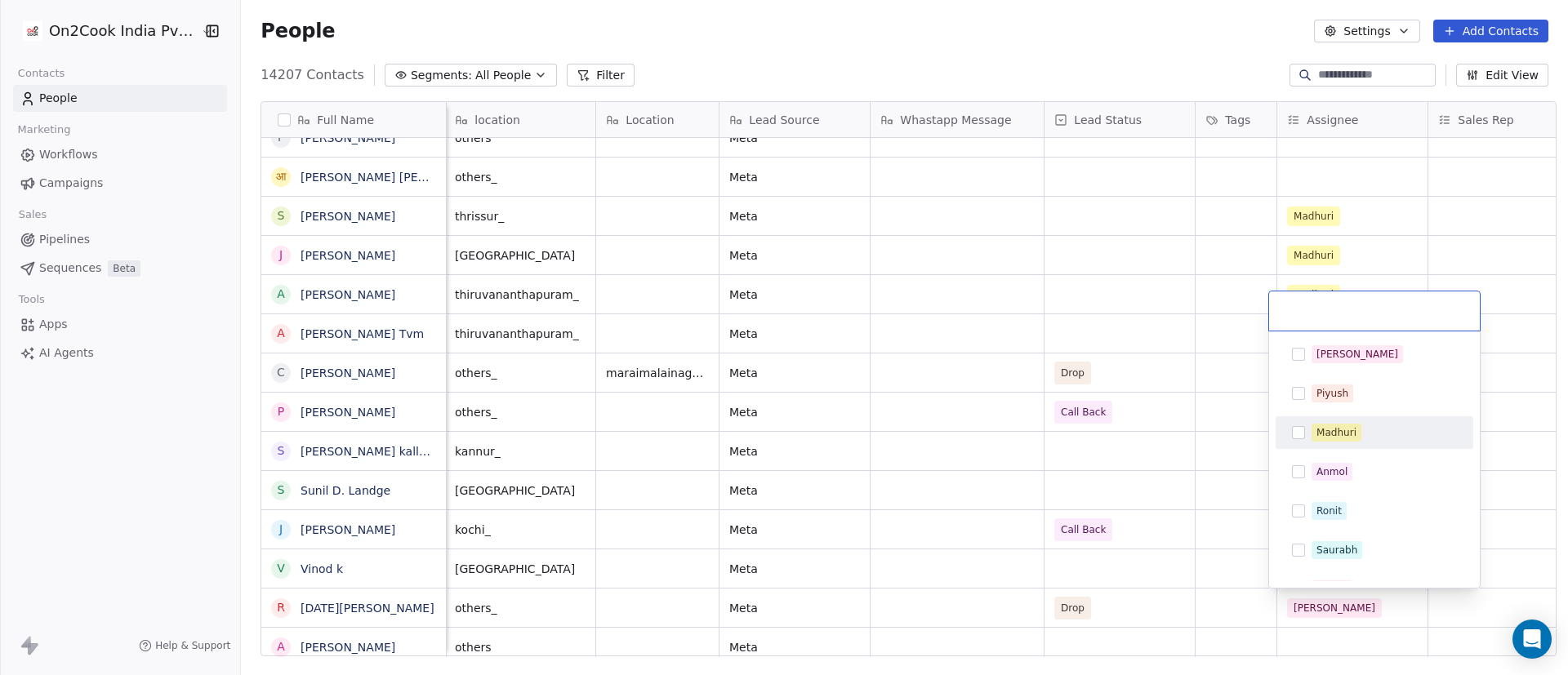
click at [1045, 431] on div "Madhuri" at bounding box center [1337, 433] width 40 height 15
click at [1045, 449] on html "On2Cook India Pvt. Ltd. Contacts People Marketing Workflows Campaigns Sales Pip…" at bounding box center [784, 337] width 1568 height 675
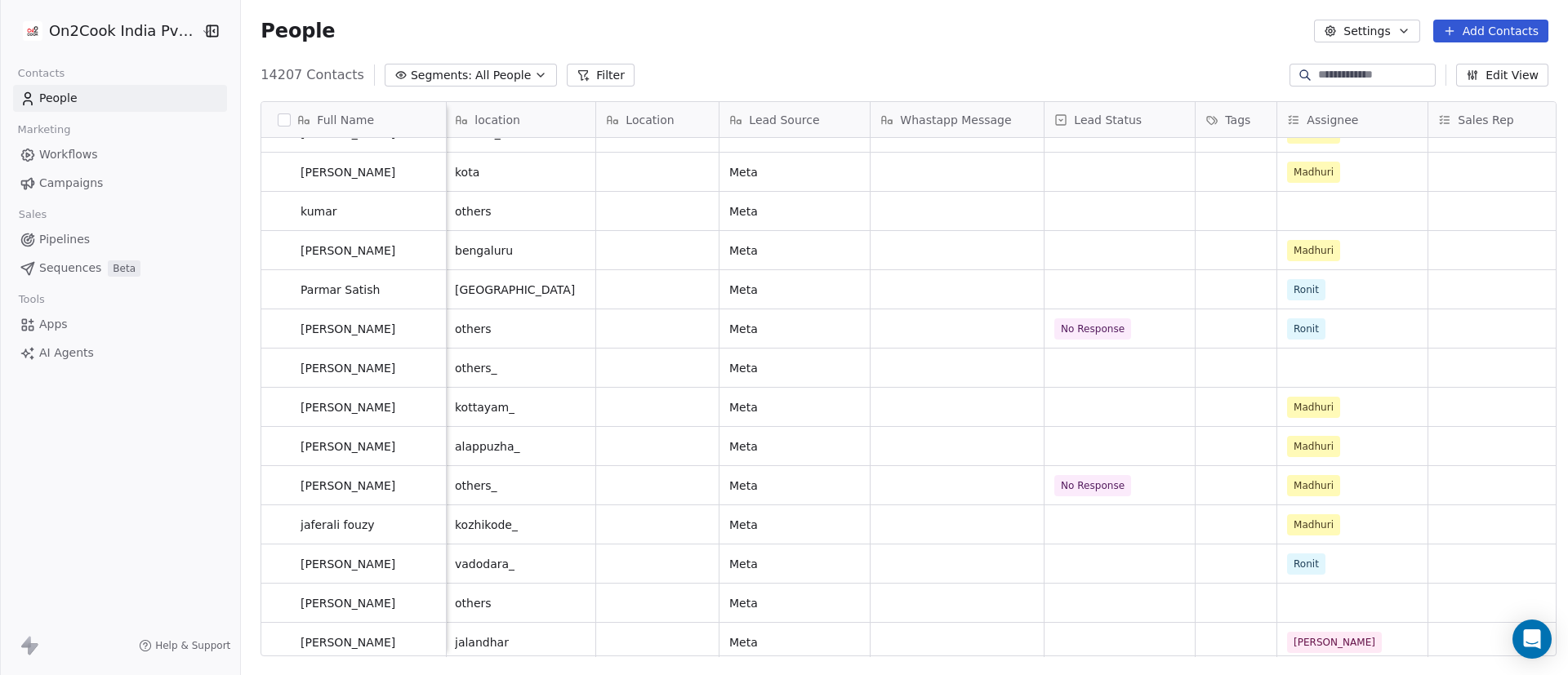
scroll to position [0, 0]
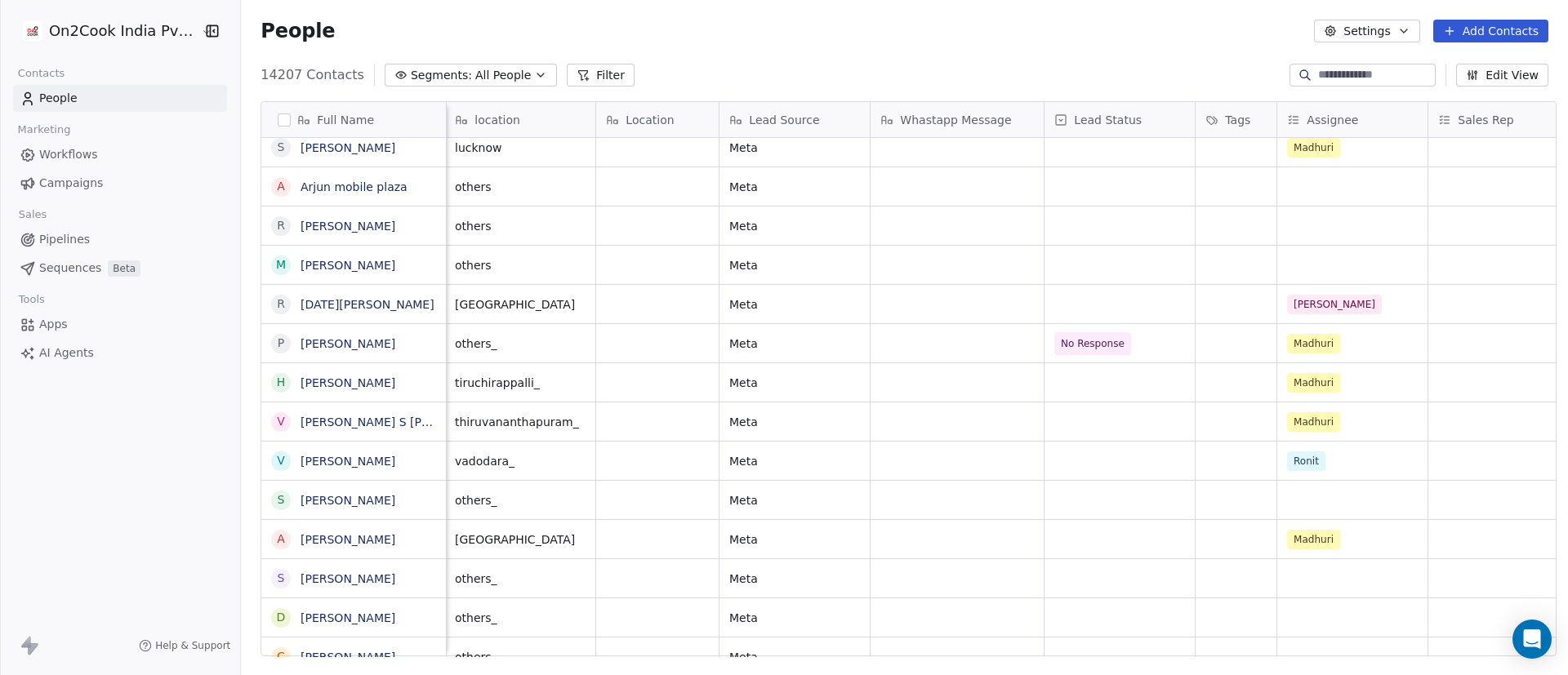
click at [579, 74] on button "Filter" at bounding box center [601, 75] width 68 height 23
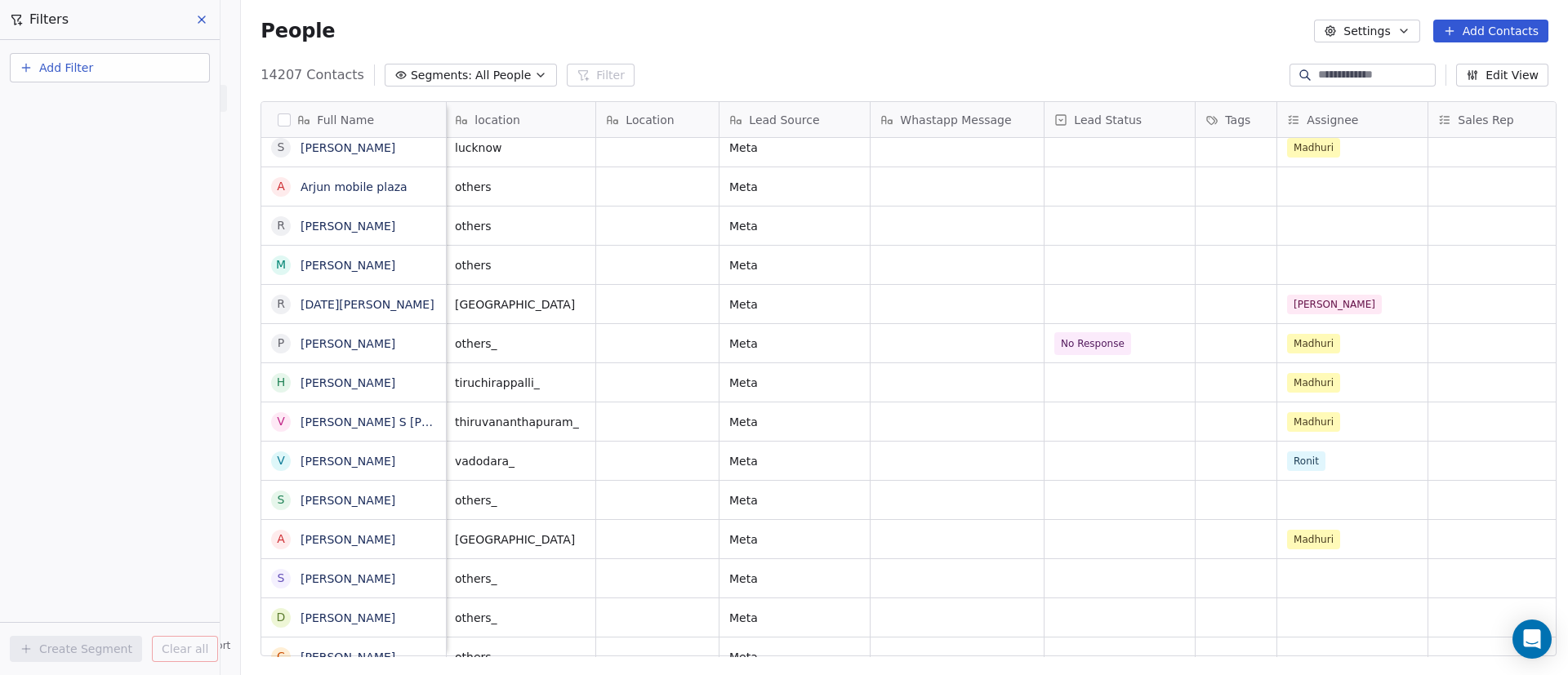
click at [148, 75] on button "Add Filter" at bounding box center [110, 68] width 200 height 30
click at [145, 103] on div "Contact properties" at bounding box center [110, 107] width 166 height 17
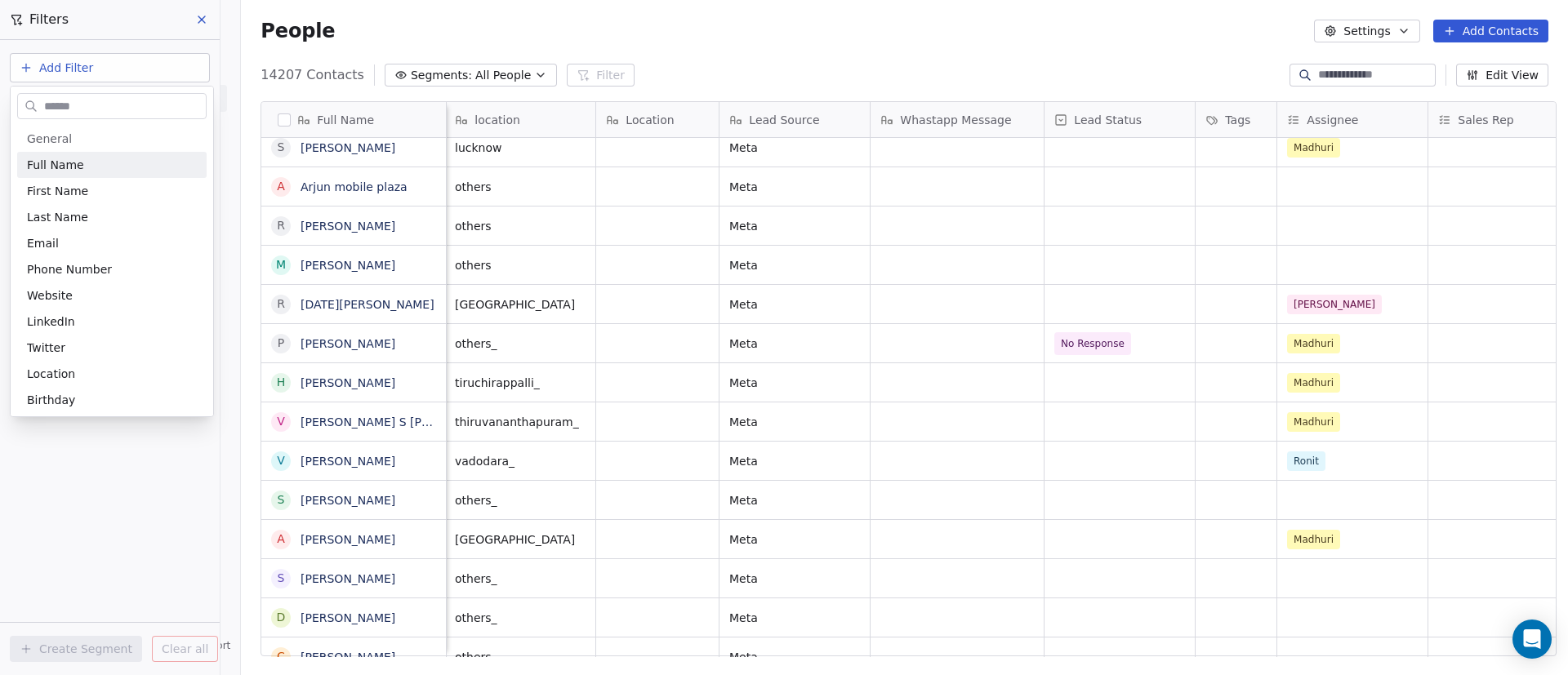
click at [145, 103] on input "text" at bounding box center [123, 106] width 165 height 23
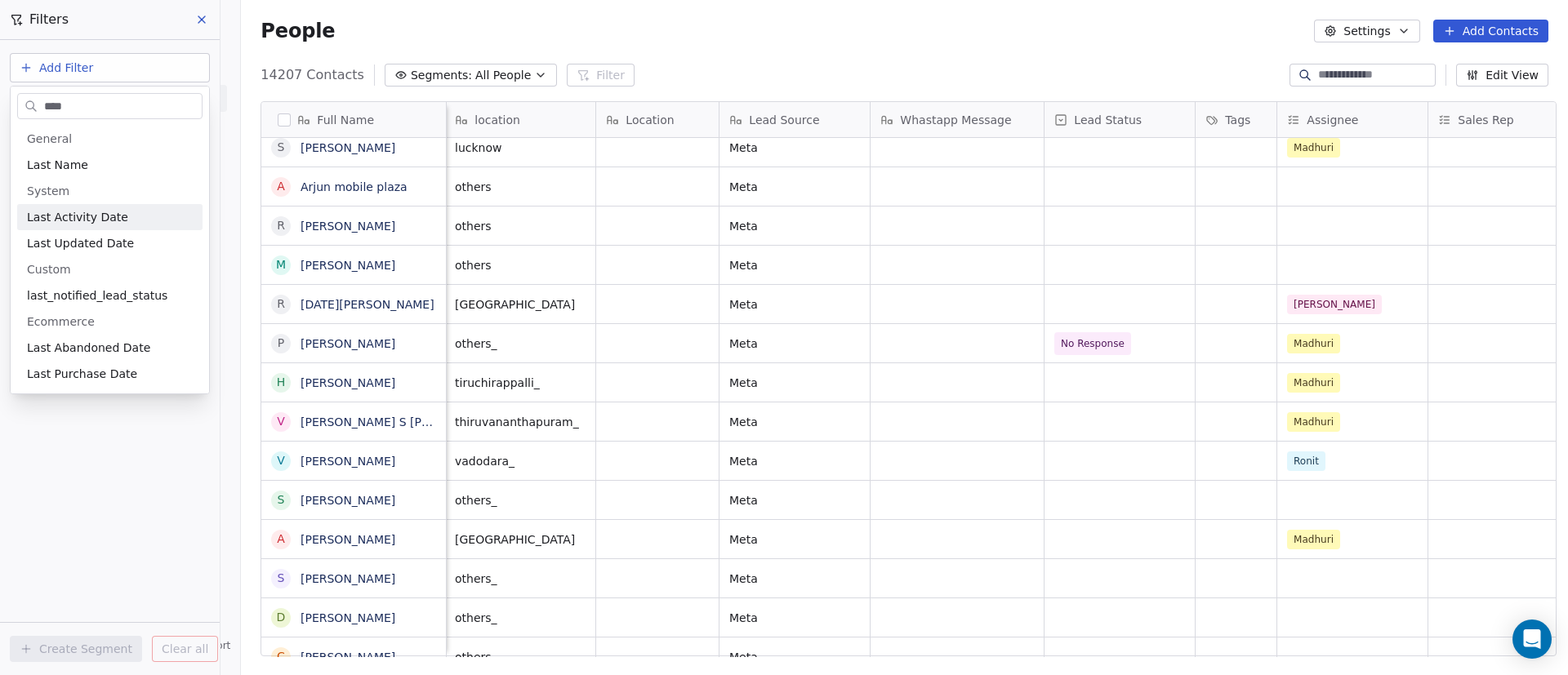
type input "****"
click at [112, 207] on div "Last Activity Date" at bounding box center [110, 217] width 185 height 26
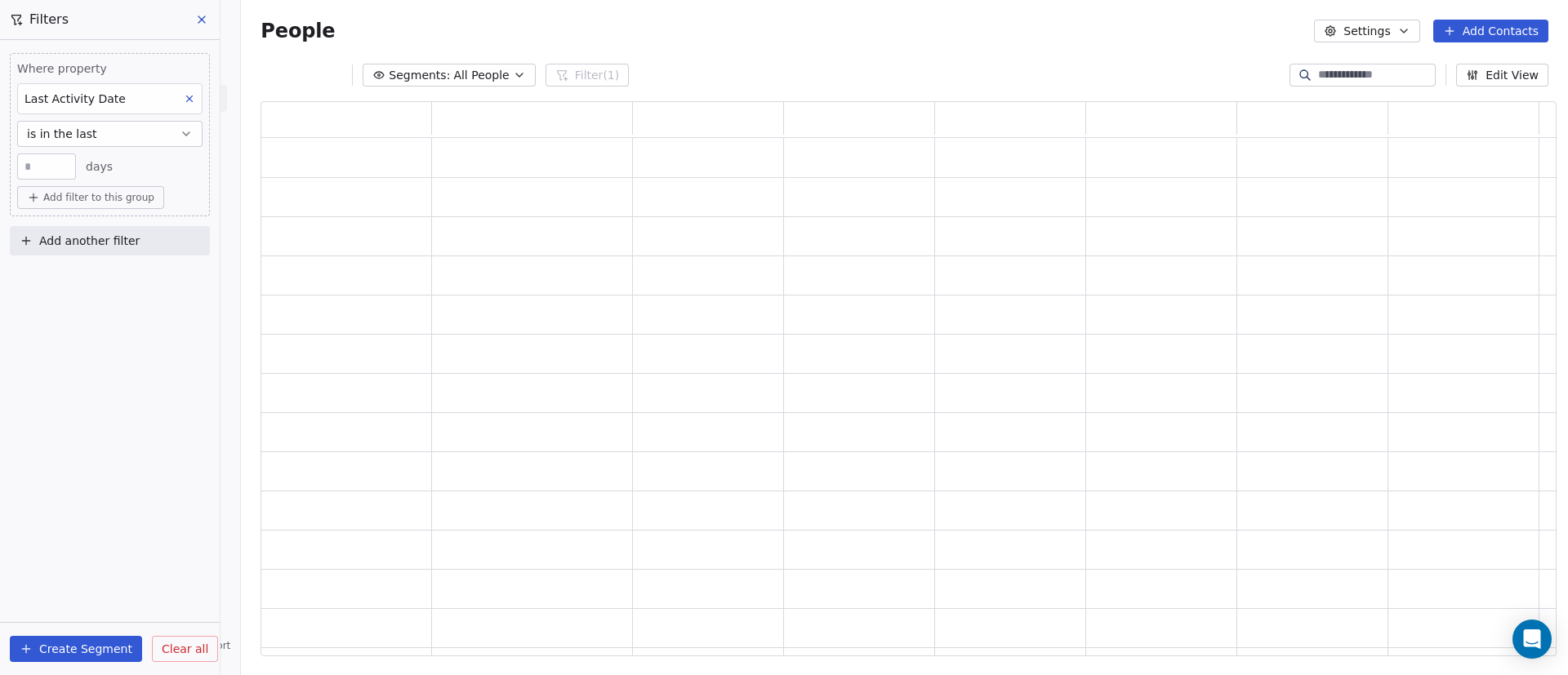
scroll to position [20, 20]
click at [128, 134] on button "is in the last" at bounding box center [110, 134] width 185 height 26
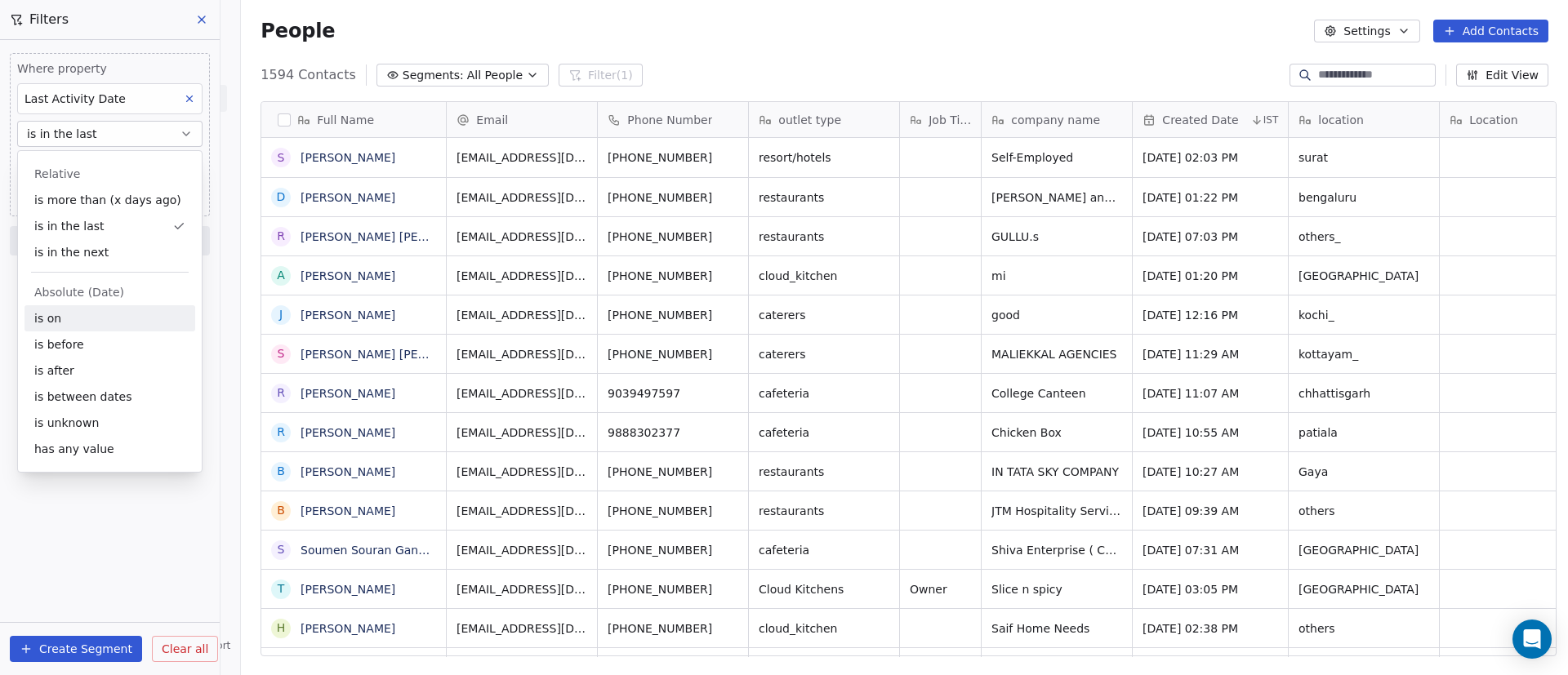
click at [82, 316] on div "is on" at bounding box center [110, 318] width 170 height 26
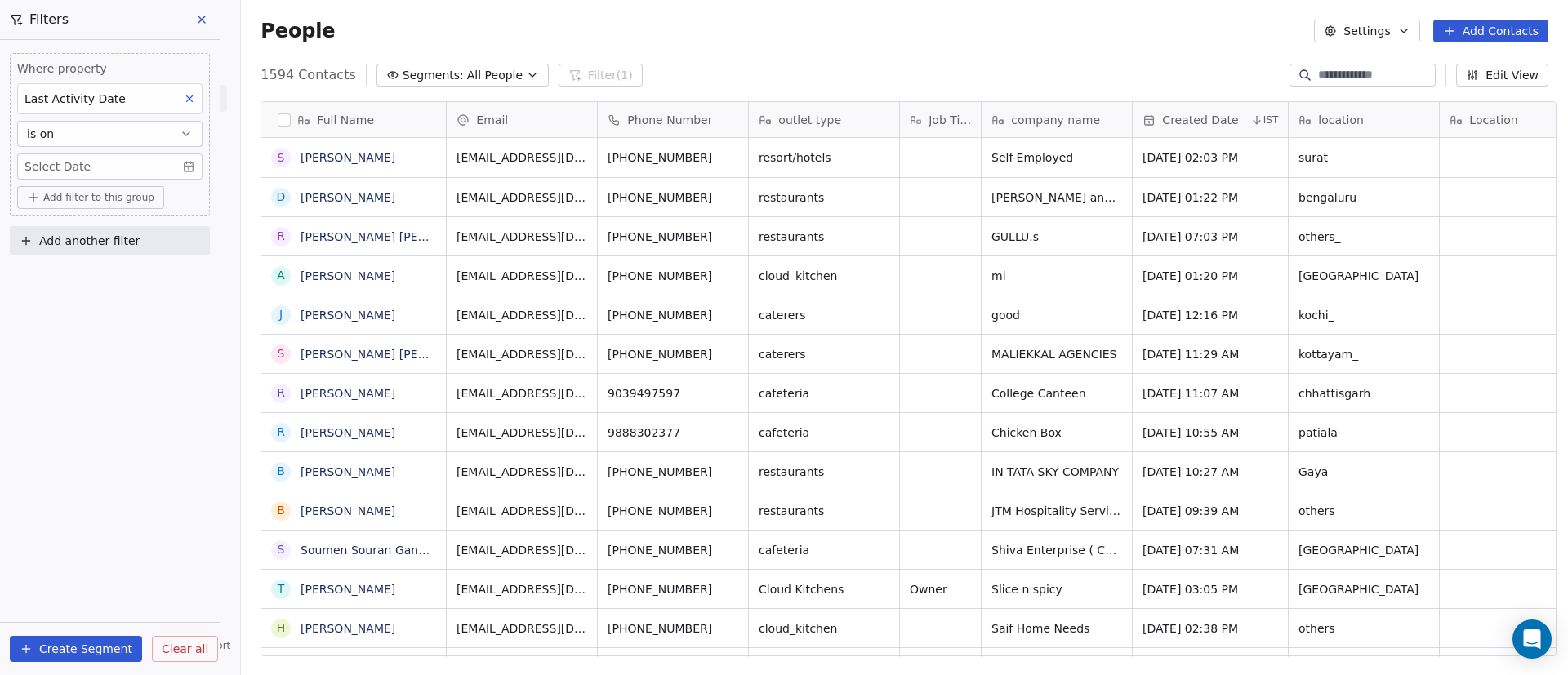
click at [73, 158] on body "On2Cook India Pvt. Ltd. Contacts People Marketing Workflows Campaigns Sales Pip…" at bounding box center [784, 337] width 1568 height 675
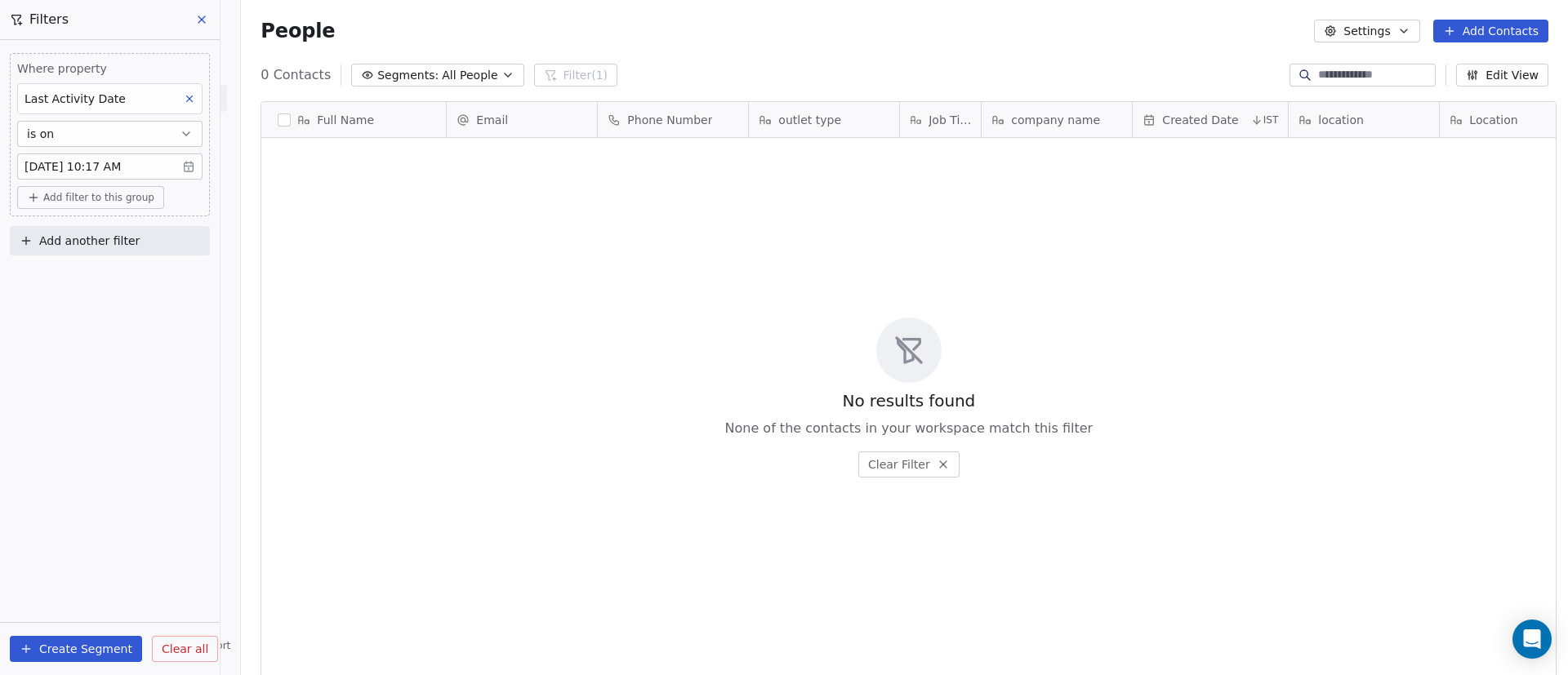
scroll to position [575, 1316]
click at [180, 95] on button at bounding box center [189, 98] width 21 height 21
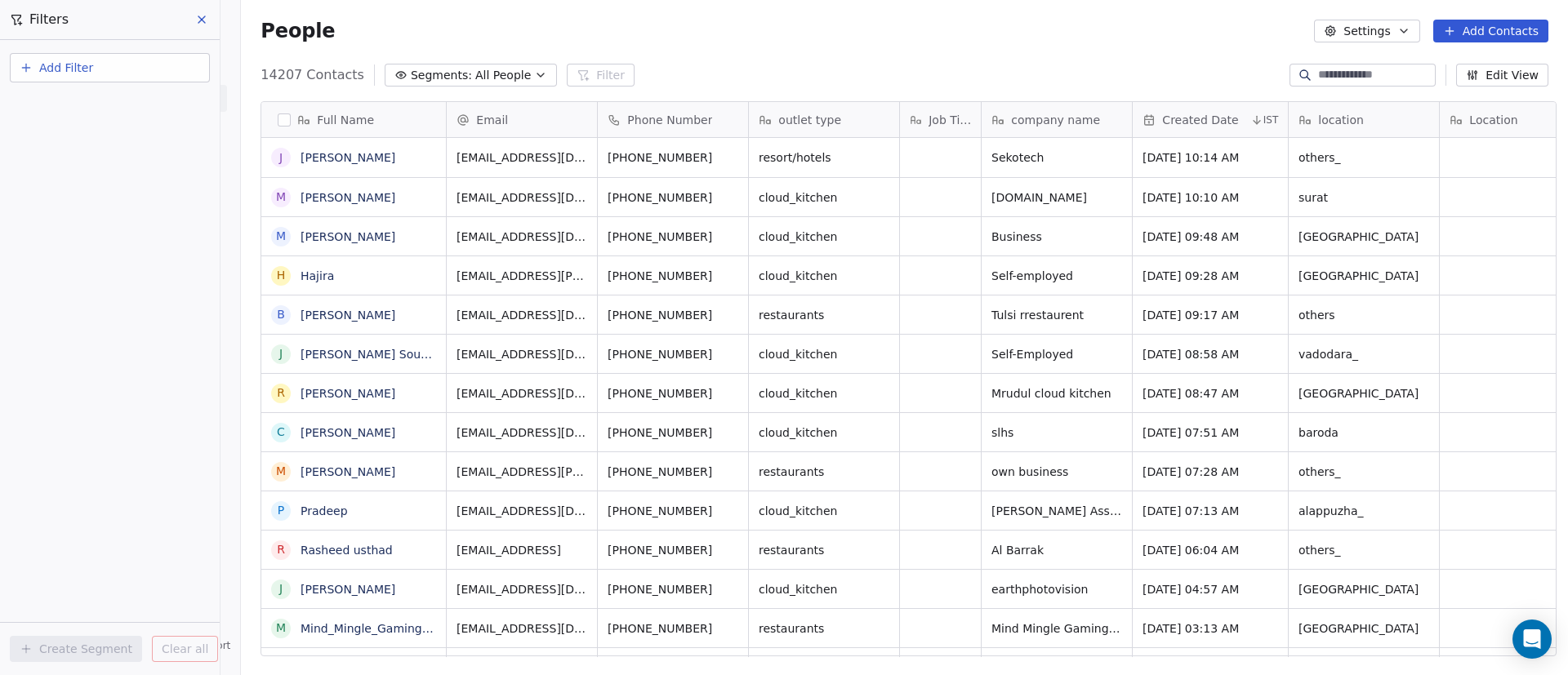
click at [173, 76] on button "Add Filter" at bounding box center [110, 68] width 200 height 30
click at [153, 93] on div "Contact properties" at bounding box center [110, 106] width 185 height 26
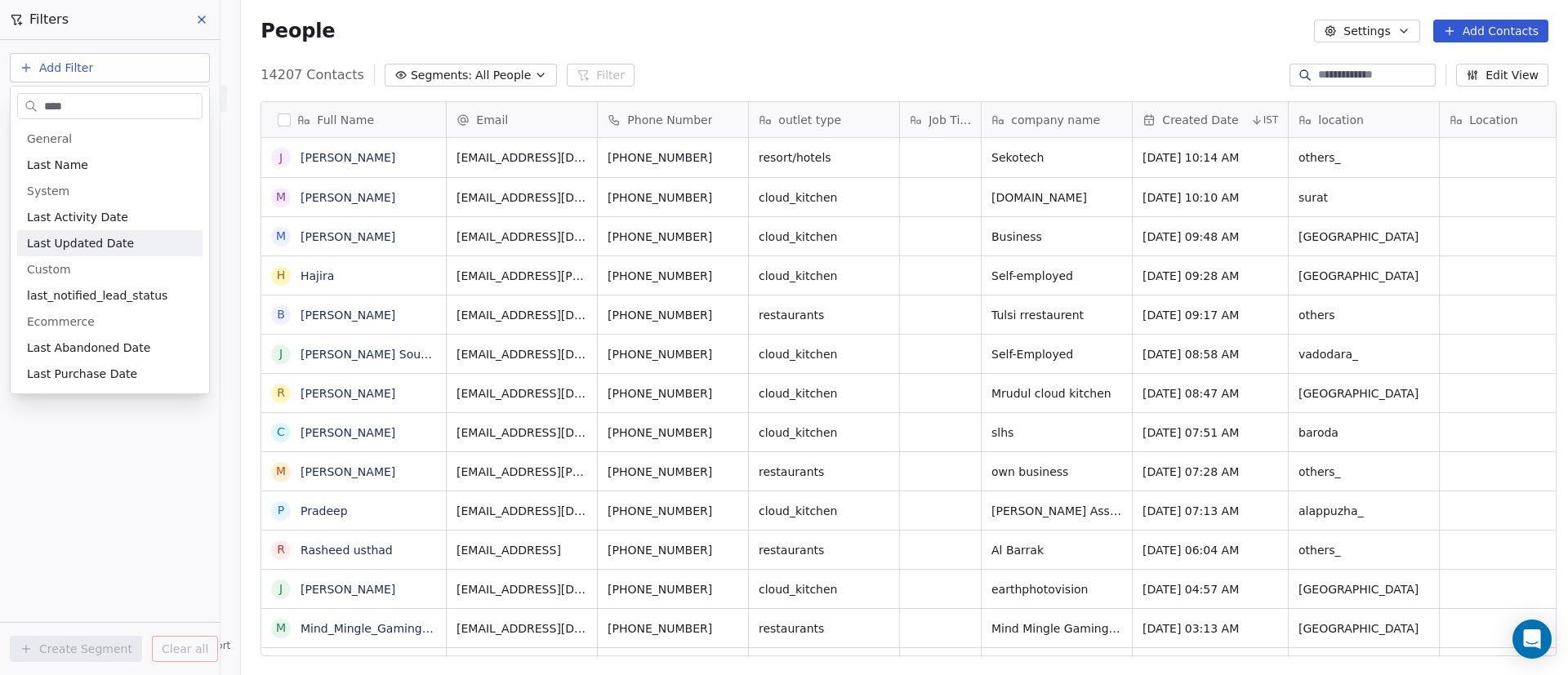
type input "****"
click at [70, 247] on span "Last Updated Date" at bounding box center [80, 243] width 107 height 17
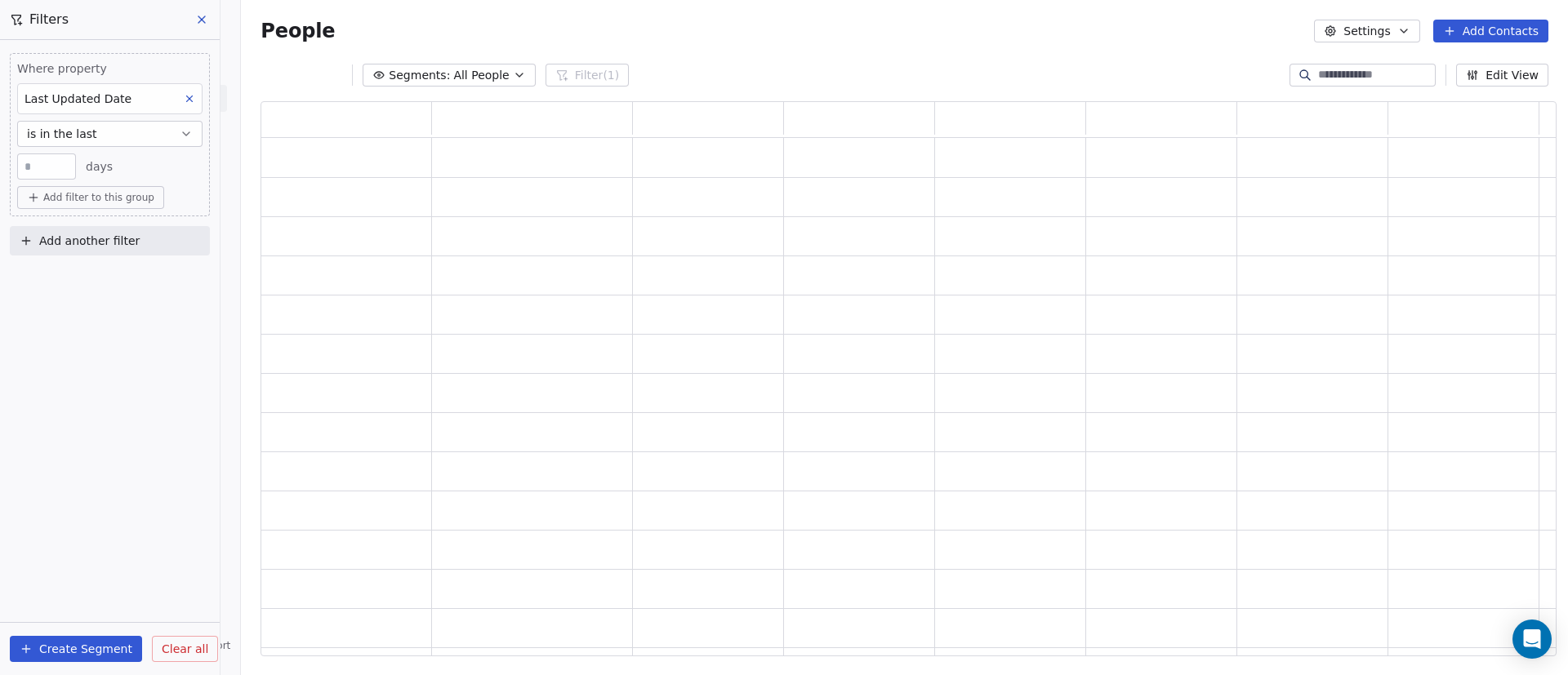
scroll to position [536, 1277]
click at [123, 132] on button "is in the last" at bounding box center [110, 134] width 185 height 26
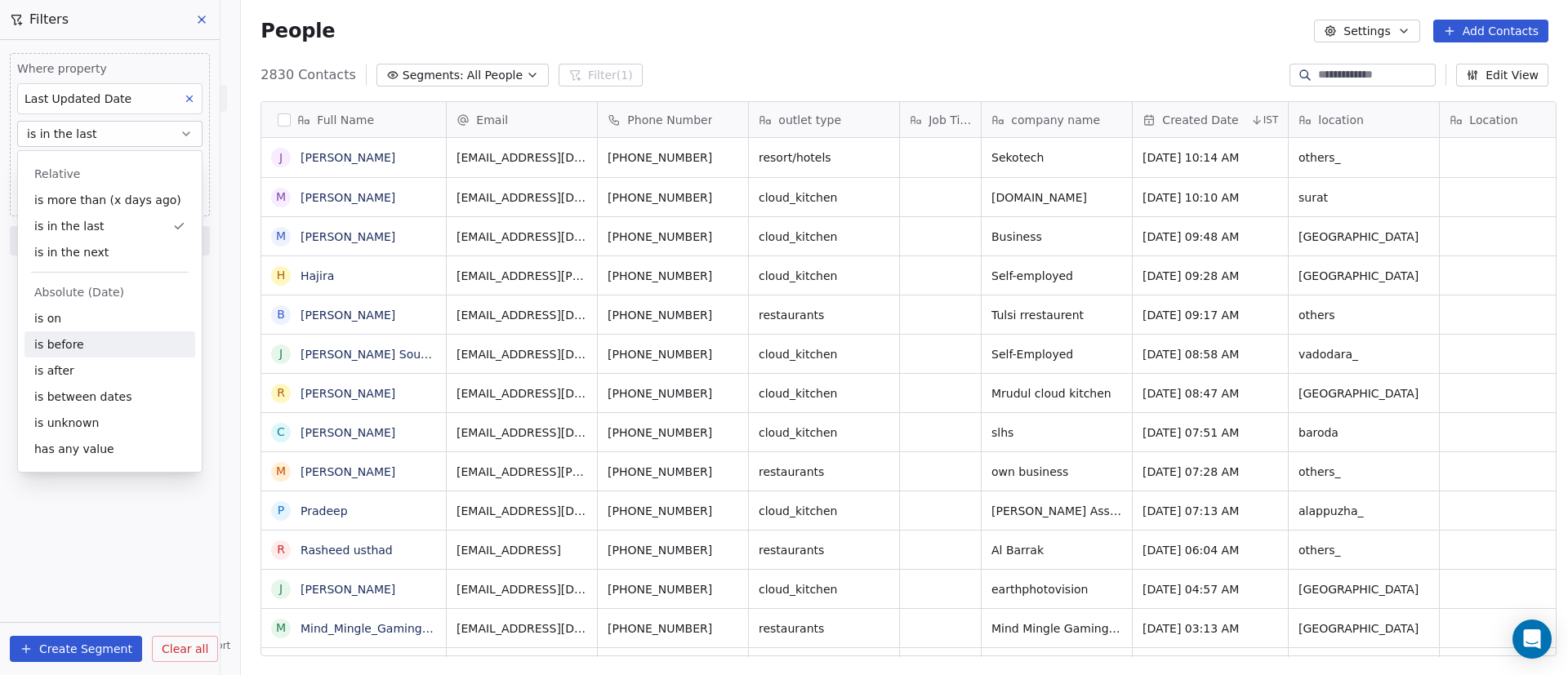
scroll to position [575, 1316]
click at [95, 308] on div "is on" at bounding box center [110, 318] width 170 height 26
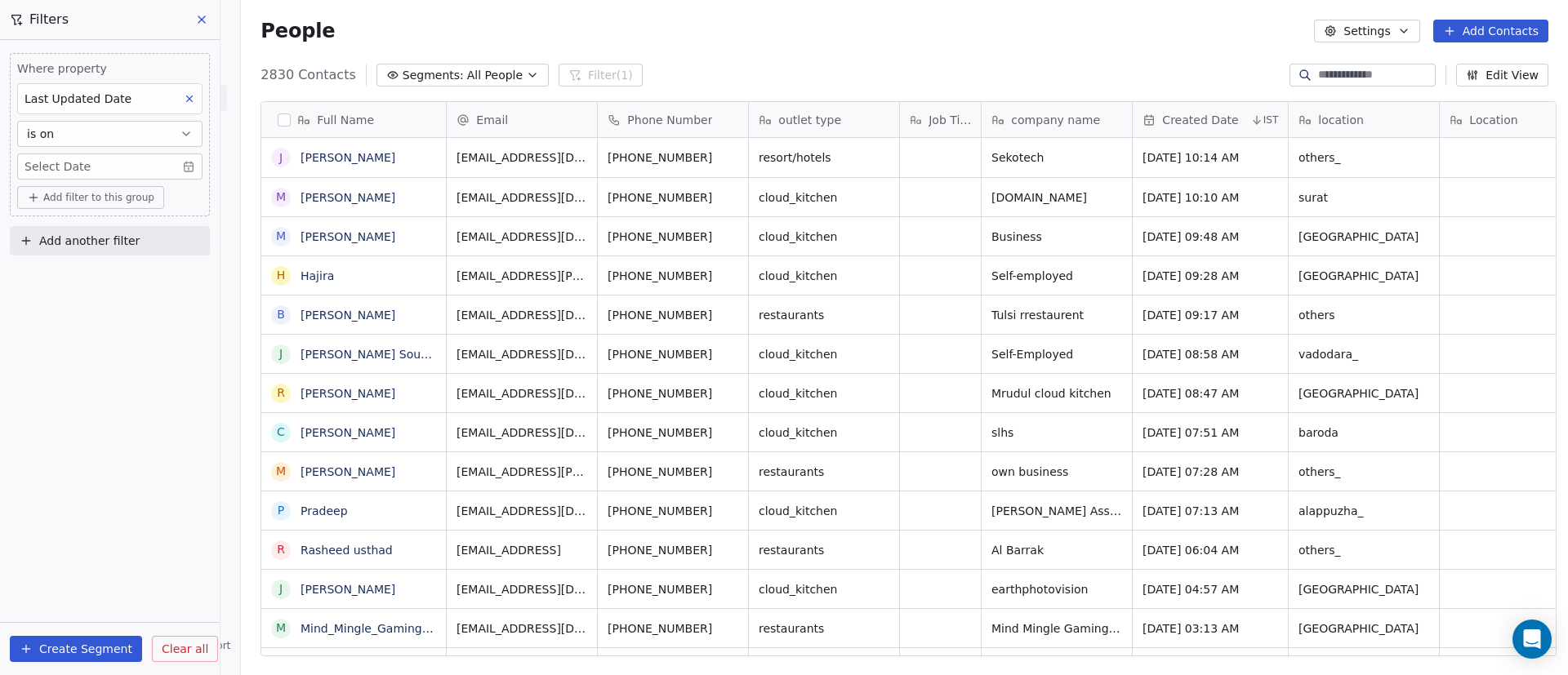
click at [88, 145] on button "is on" at bounding box center [110, 134] width 185 height 26
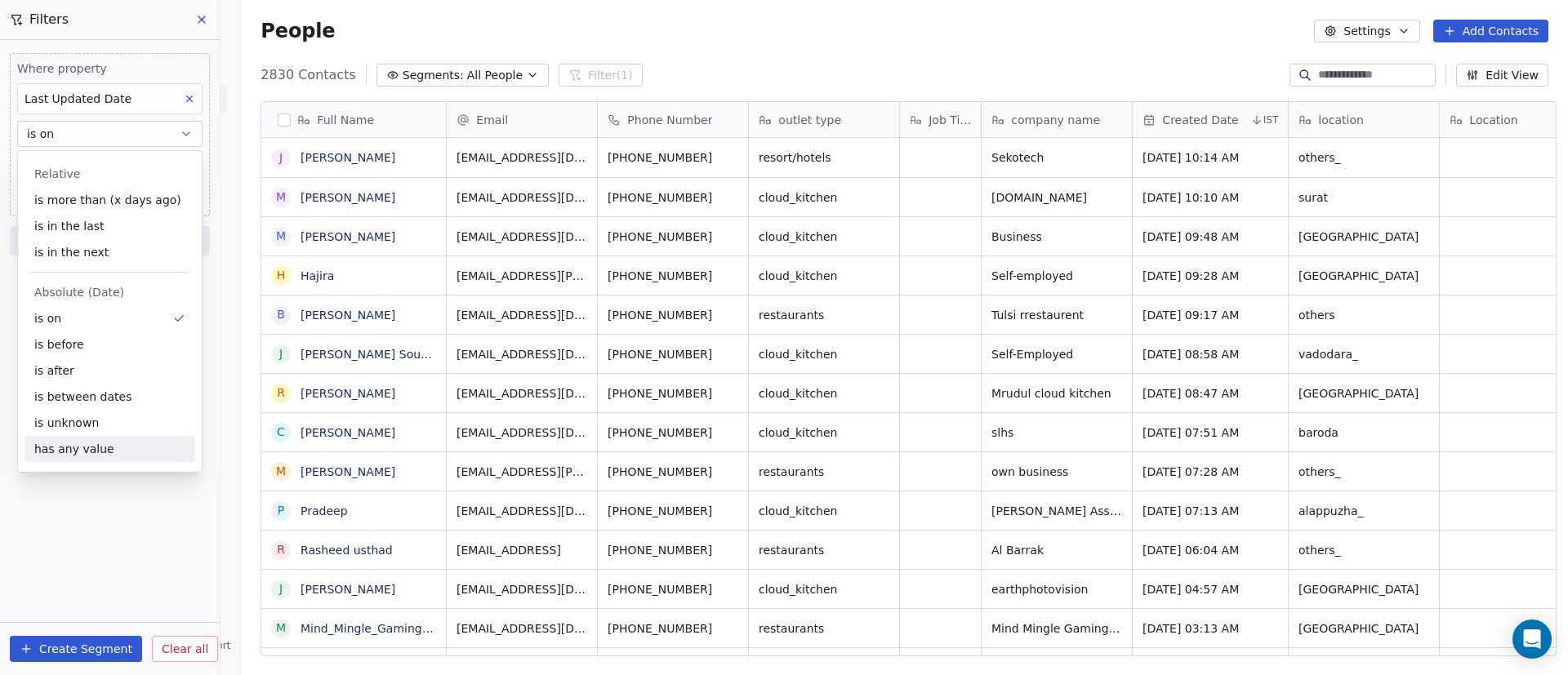
click at [99, 529] on div "Where property Last Updated Date is on Select Date Add filter to this group Add…" at bounding box center [110, 357] width 220 height 635
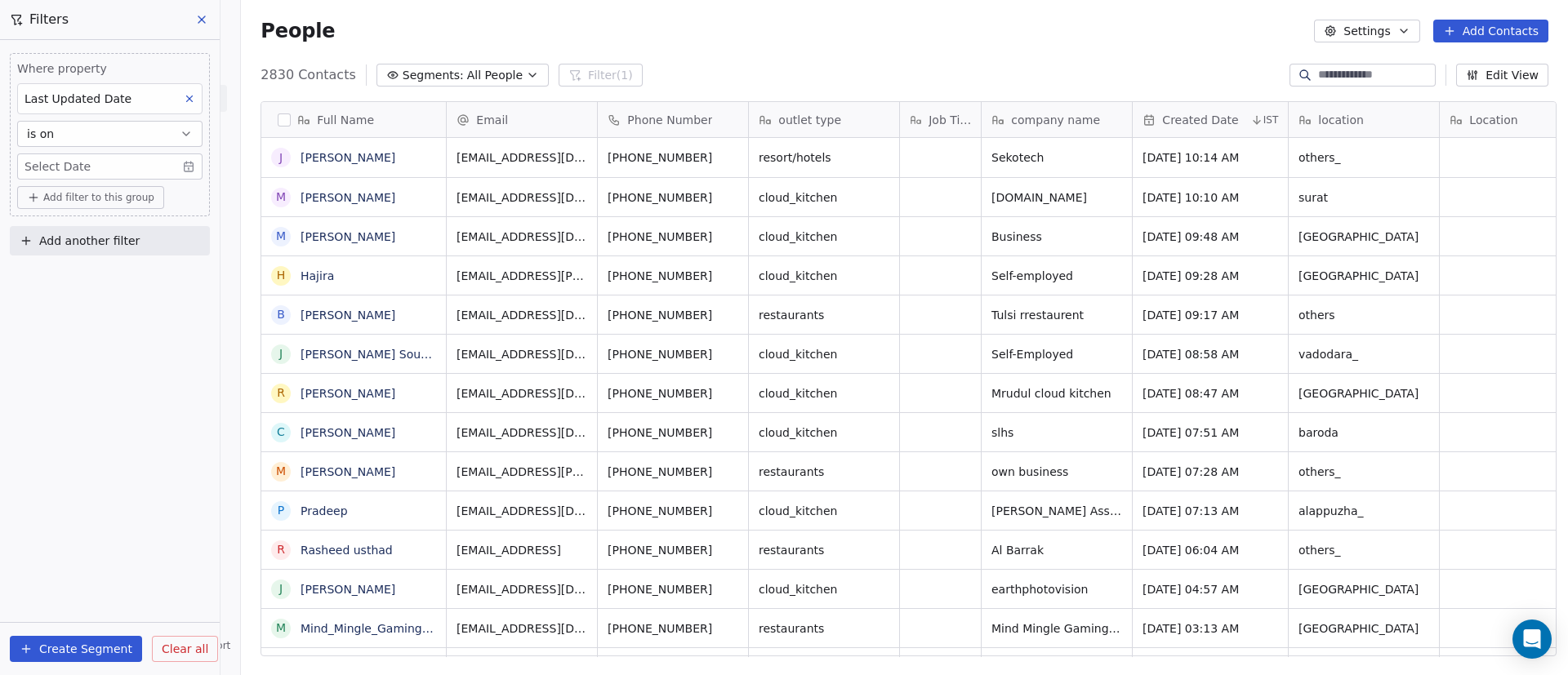
click at [121, 160] on body "On2Cook India Pvt. Ltd. Contacts People Marketing Workflows Campaigns Sales Pip…" at bounding box center [784, 337] width 1568 height 675
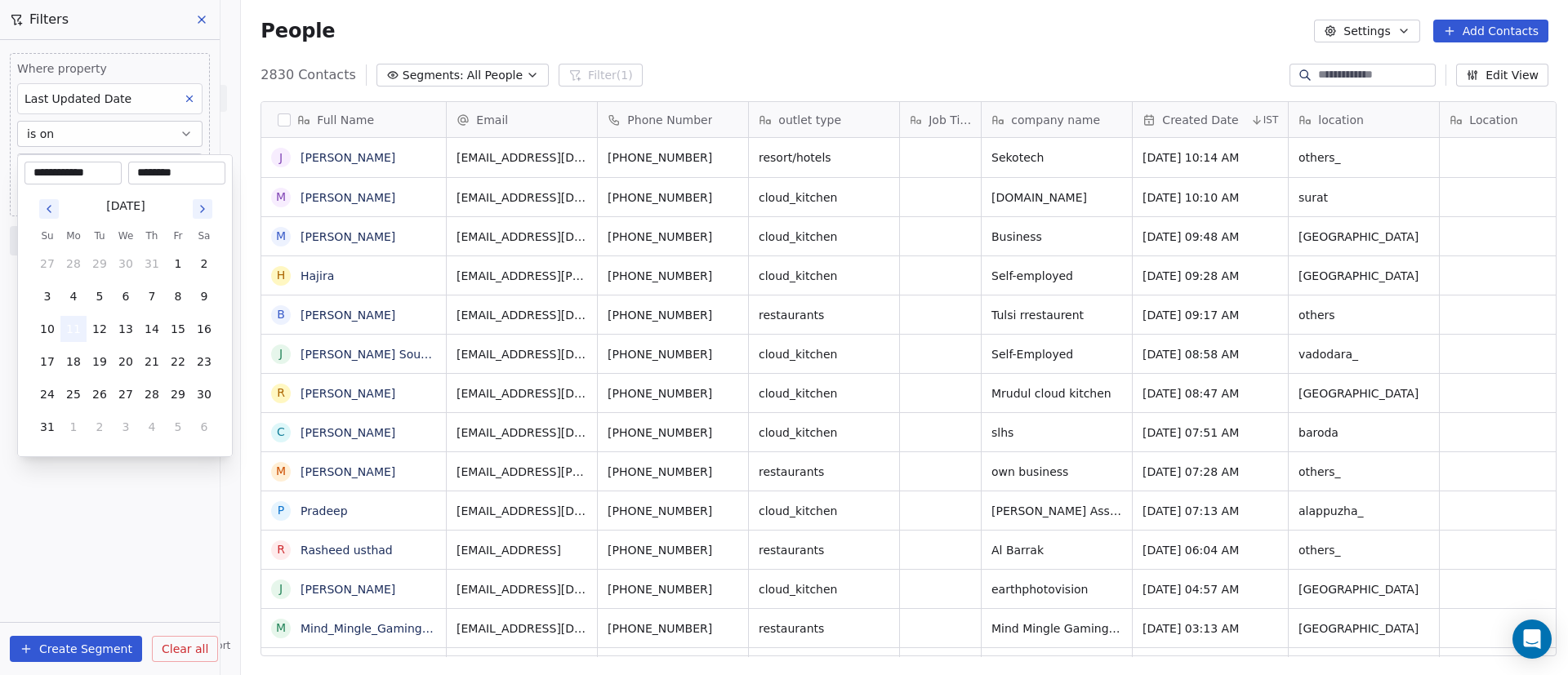
click at [78, 328] on button "11" at bounding box center [74, 329] width 26 height 26
click at [78, 513] on html "On2Cook India Pvt. Ltd. Contacts People Marketing Workflows Campaigns Sales Pip…" at bounding box center [784, 337] width 1568 height 675
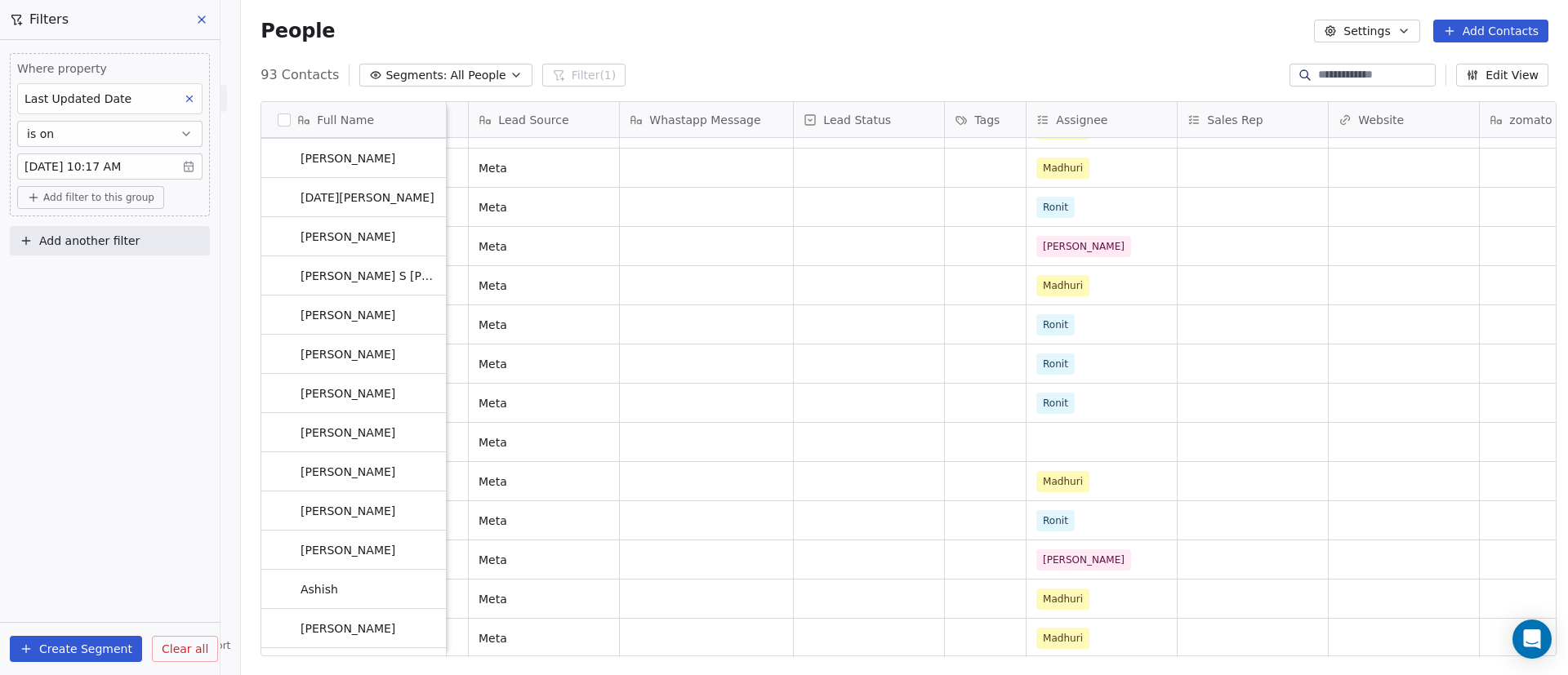
scroll to position [0, 0]
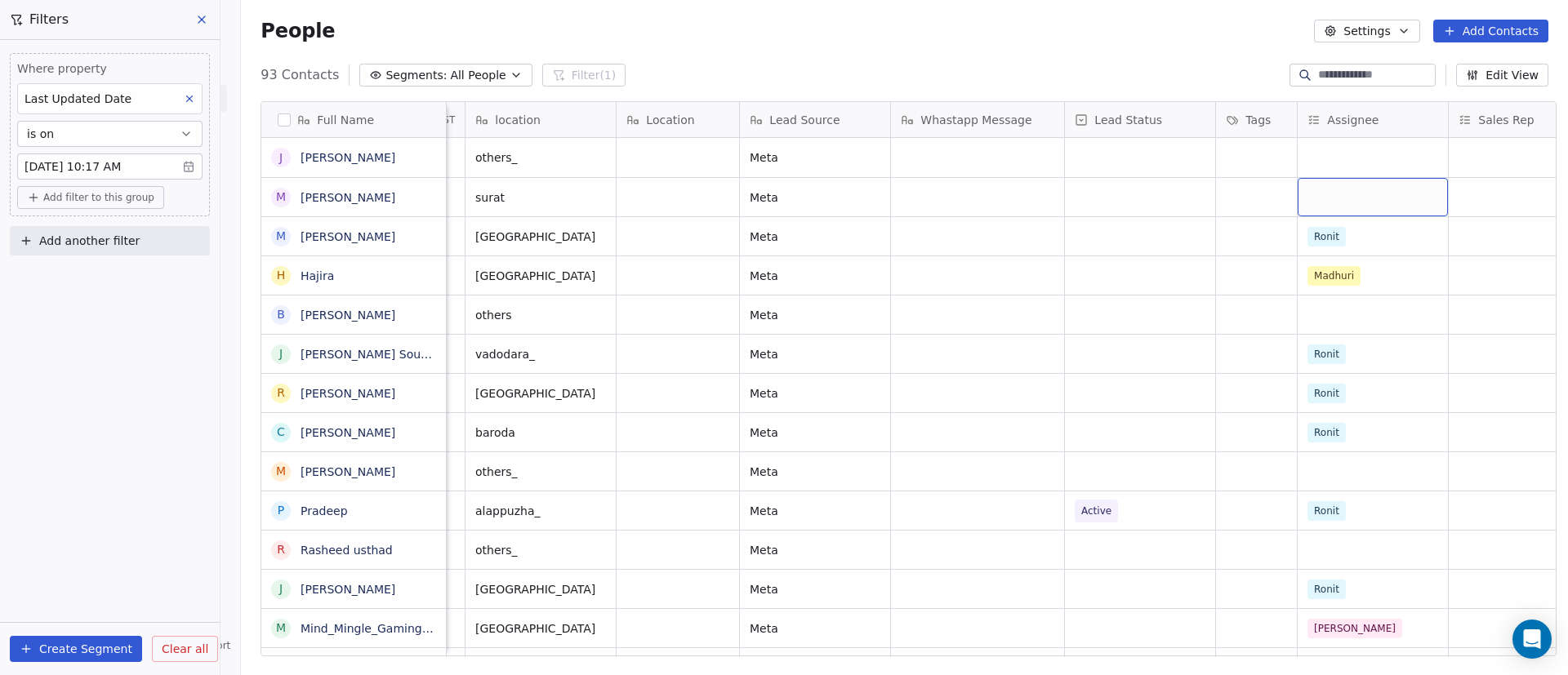
click at [1405, 190] on div "grid" at bounding box center [1372, 197] width 150 height 38
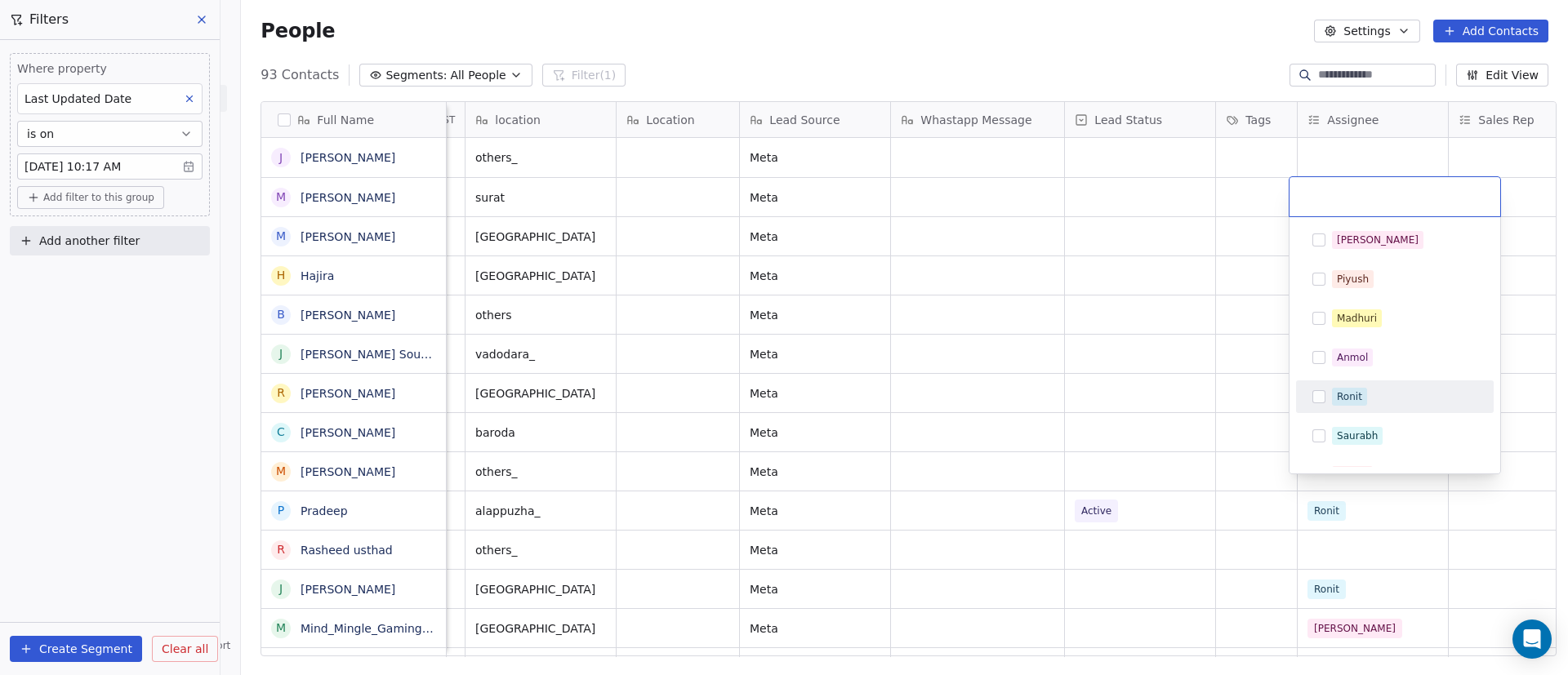
click at [1363, 407] on div "Ronit" at bounding box center [1395, 397] width 184 height 26
click at [1146, 419] on html "On2Cook India Pvt. Ltd. Contacts People Marketing Workflows Campaigns Sales Pip…" at bounding box center [784, 337] width 1568 height 675
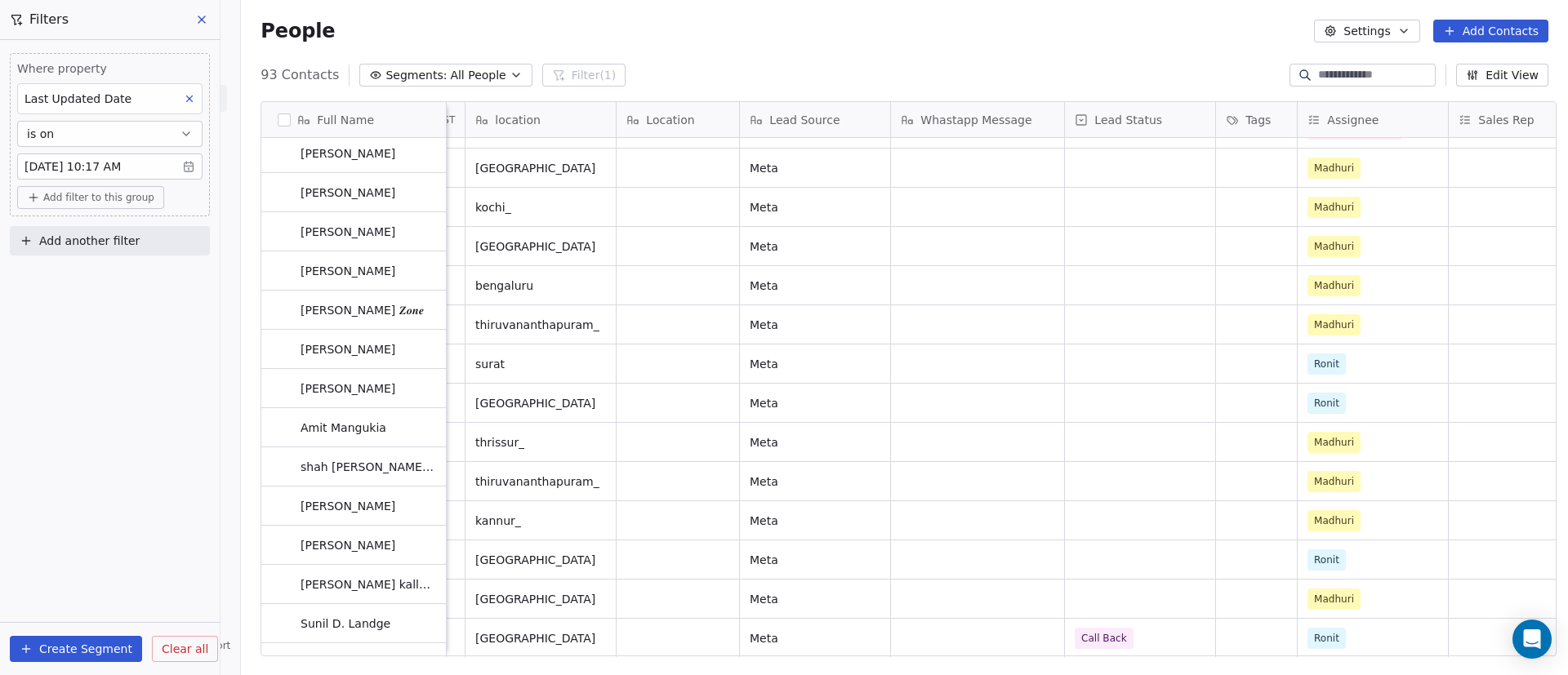
scroll to position [3125, 0]
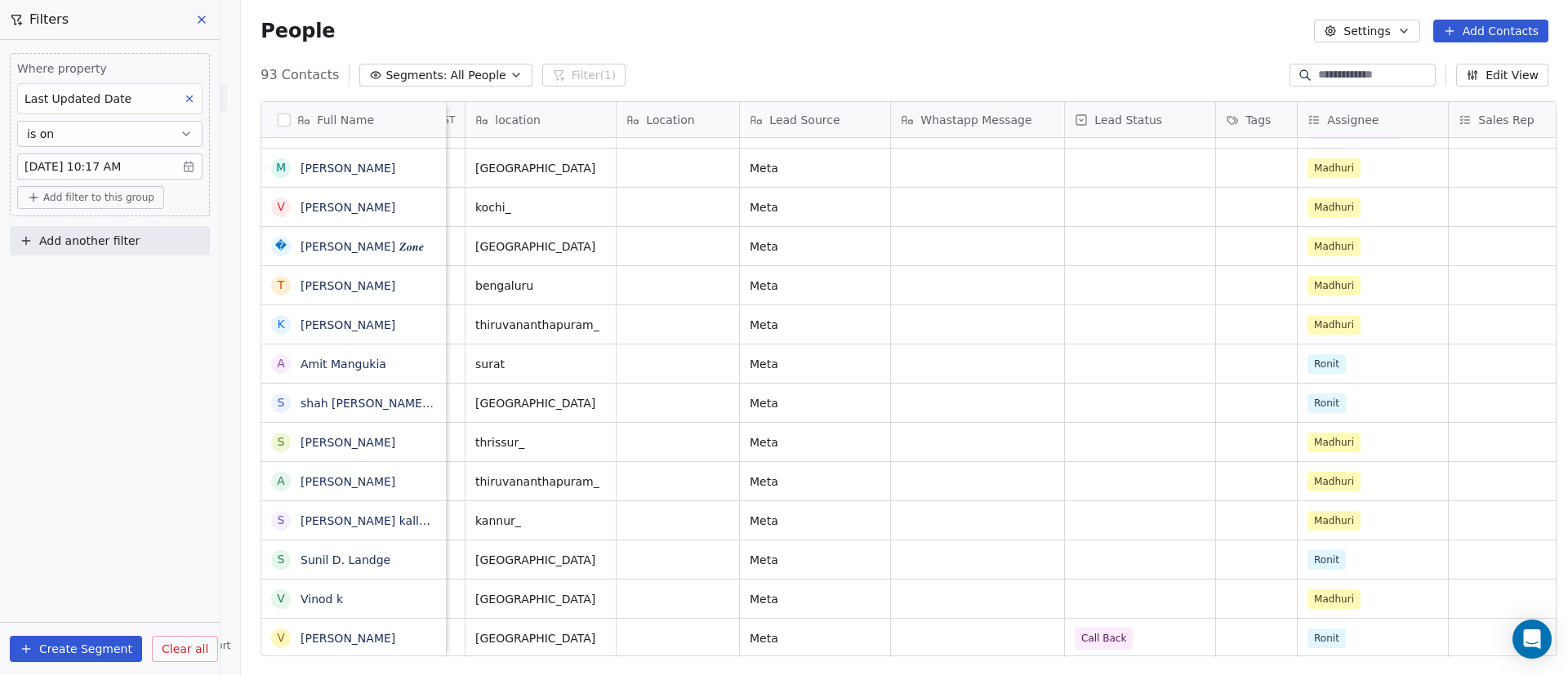
click at [143, 196] on span "Add filter to this group" at bounding box center [99, 197] width 111 height 13
click at [161, 239] on div "Contact properties" at bounding box center [110, 233] width 151 height 17
type input "***"
click at [75, 288] on span "Assignee" at bounding box center [59, 291] width 51 height 17
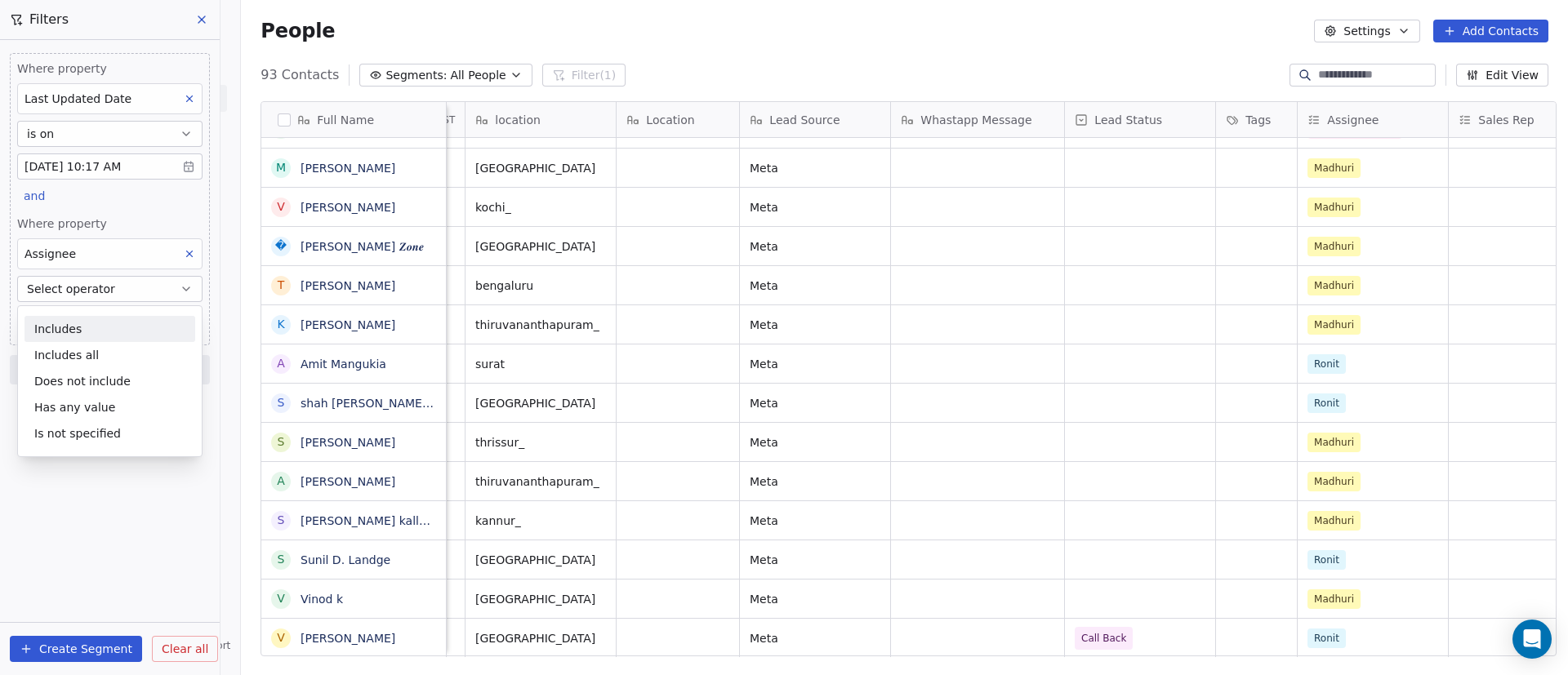
click at [80, 334] on div "Includes" at bounding box center [110, 329] width 170 height 26
click at [94, 302] on div "Where property Assignee Includes Select Assignee" at bounding box center [110, 275] width 185 height 119
click at [88, 318] on body "On2Cook India Pvt. Ltd. Contacts People Marketing Workflows Campaigns Sales Pip…" at bounding box center [784, 337] width 1568 height 675
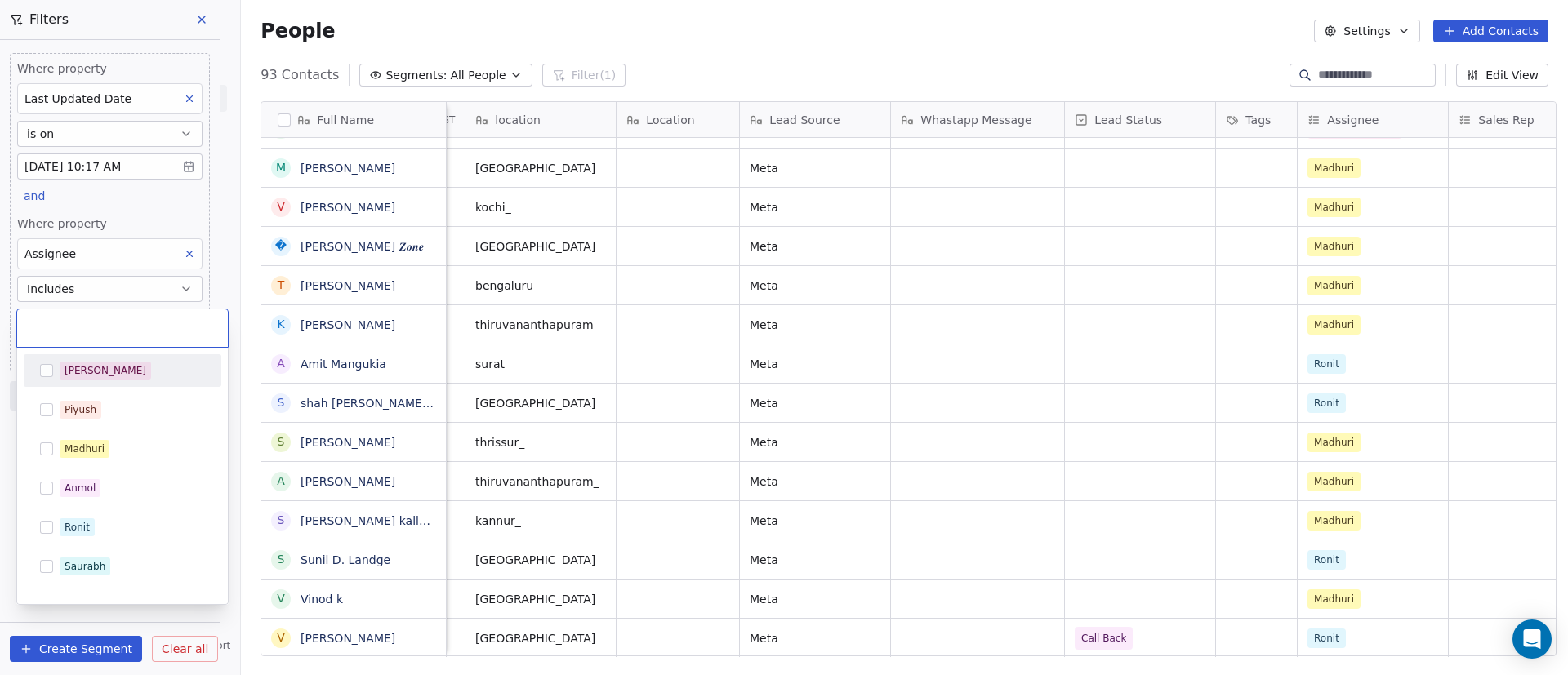
click at [110, 376] on div "[PERSON_NAME]" at bounding box center [132, 370] width 145 height 18
click at [5, 493] on html "On2Cook India Pvt. Ltd. Contacts People Marketing Workflows Campaigns Sales Pip…" at bounding box center [784, 337] width 1568 height 675
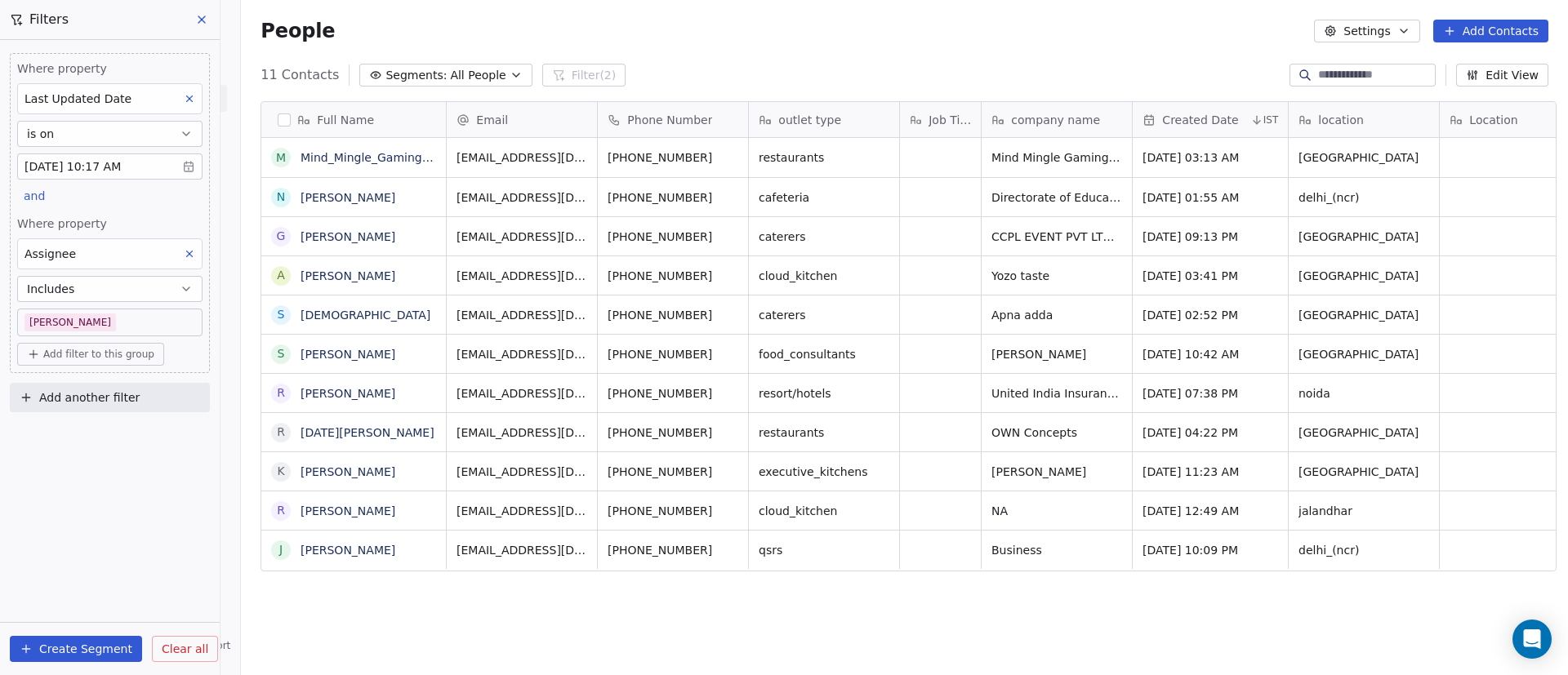
scroll to position [575, 1316]
click at [101, 328] on body "On2Cook India Pvt. Ltd. Contacts People Marketing Workflows Campaigns Sales Pip…" at bounding box center [784, 337] width 1568 height 675
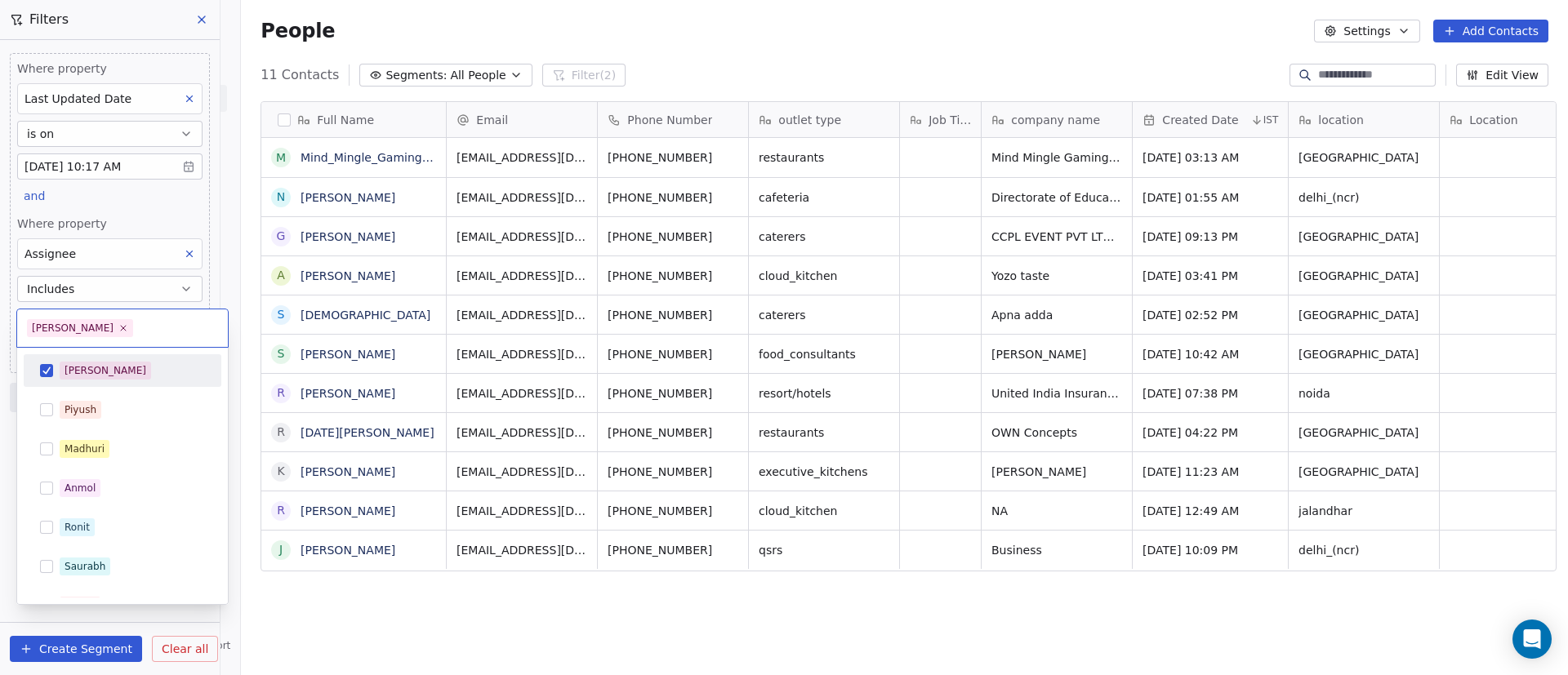
click at [112, 379] on div "[PERSON_NAME]" at bounding box center [132, 370] width 145 height 18
click at [118, 451] on div "Madhuri" at bounding box center [132, 448] width 145 height 18
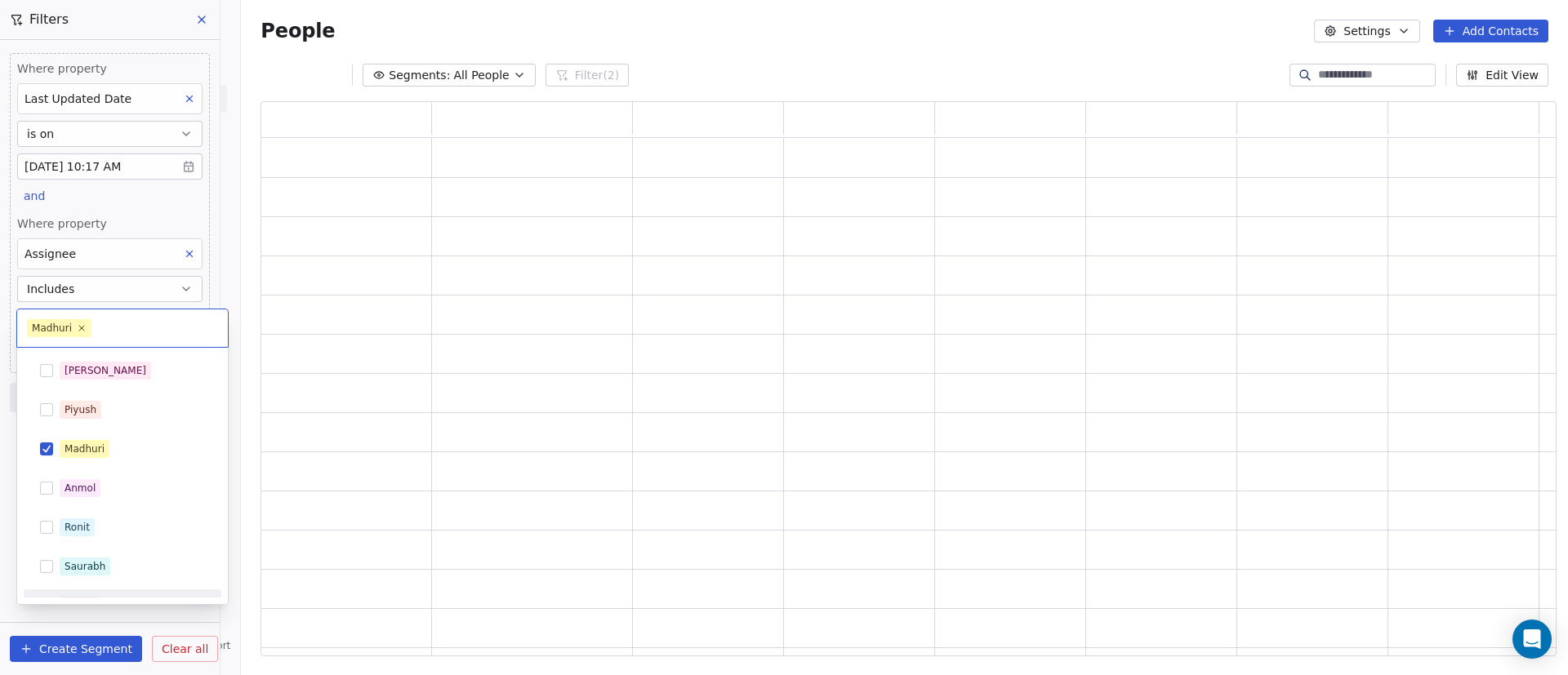
click at [0, 604] on html "On2Cook India Pvt. Ltd. Contacts People Marketing Workflows Campaigns Sales Pip…" at bounding box center [784, 337] width 1568 height 675
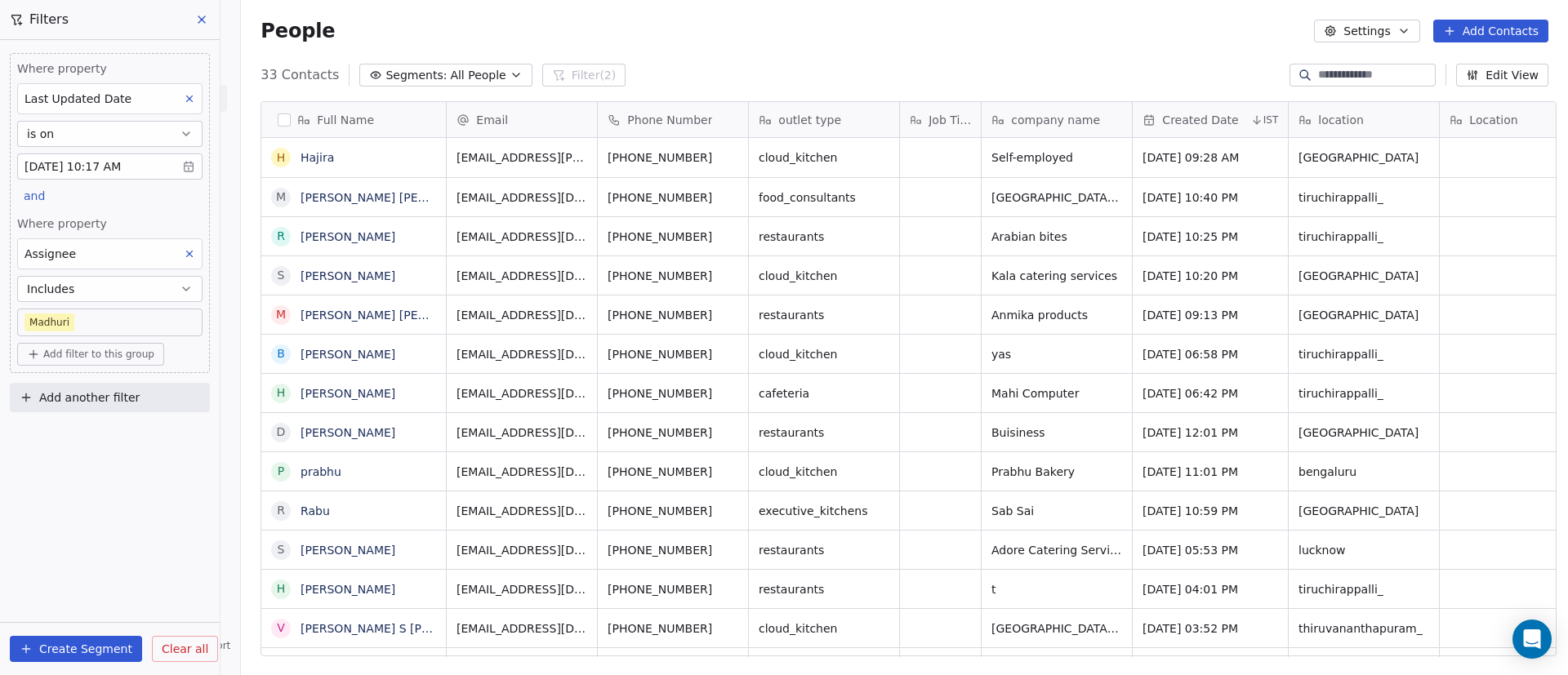
click at [84, 315] on body "On2Cook India Pvt. Ltd. Contacts People Marketing Workflows Campaigns Sales Pip…" at bounding box center [784, 337] width 1568 height 675
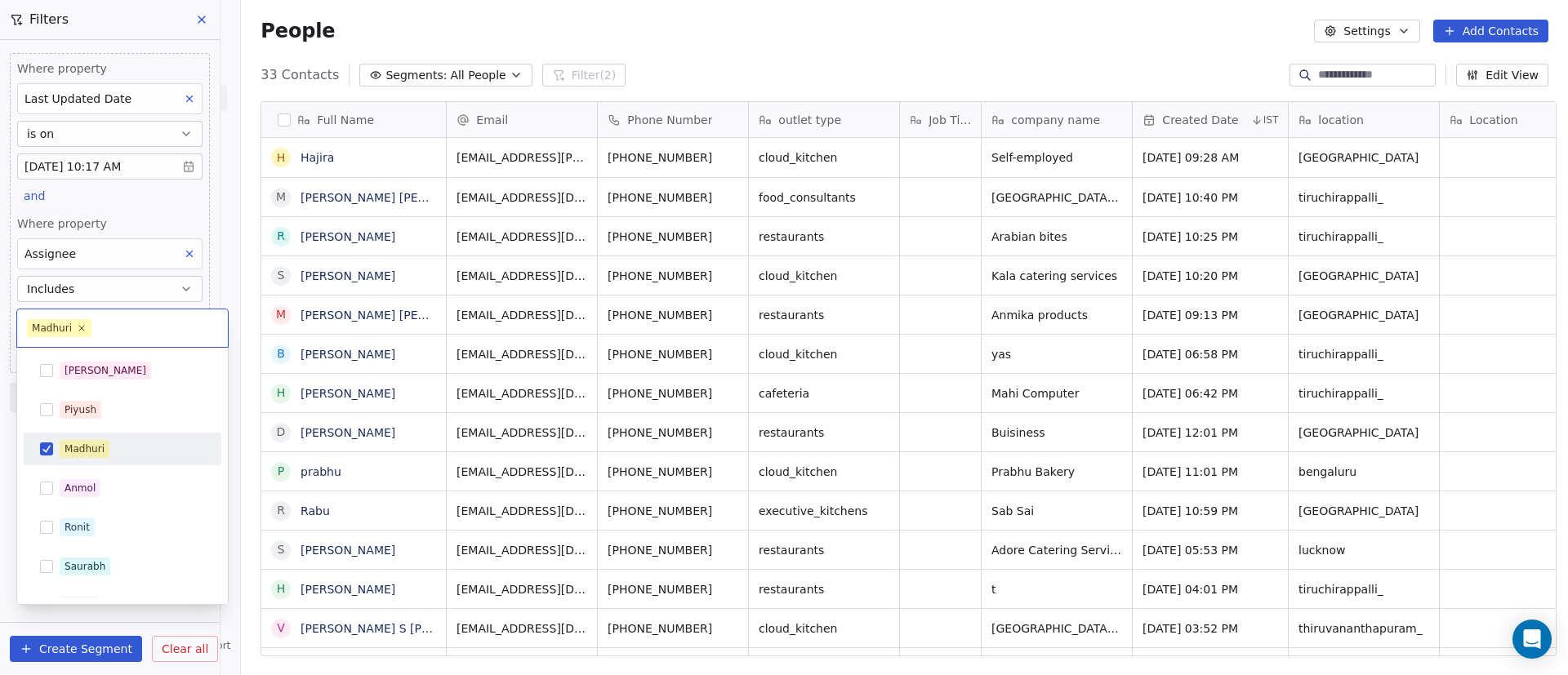
click at [77, 451] on div "Madhuri" at bounding box center [84, 448] width 40 height 15
click at [95, 527] on div "Ronit" at bounding box center [132, 527] width 145 height 18
click at [0, 453] on html "On2Cook India Pvt. Ltd. Contacts People Marketing Workflows Campaigns Sales Pip…" at bounding box center [784, 337] width 1568 height 675
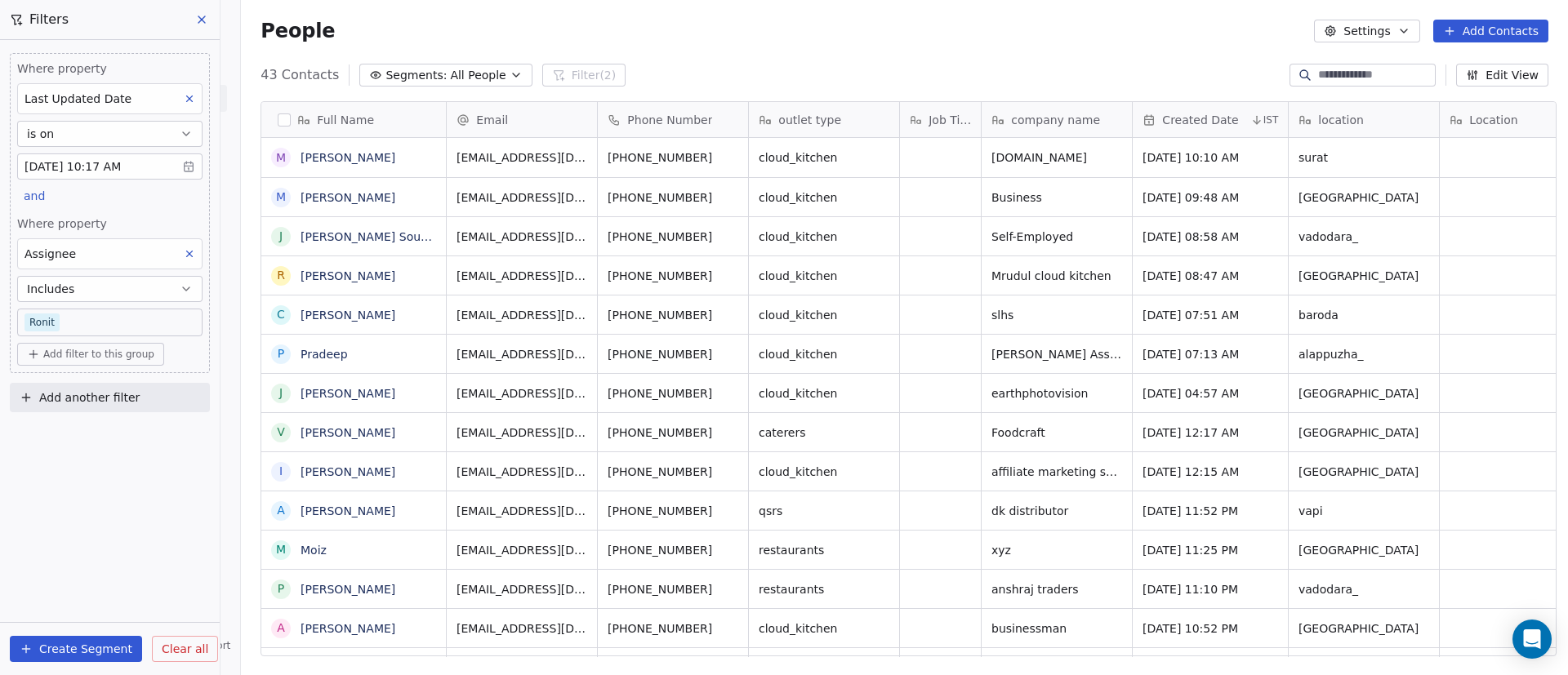
scroll to position [575, 1316]
click at [193, 256] on icon at bounding box center [189, 254] width 6 height 6
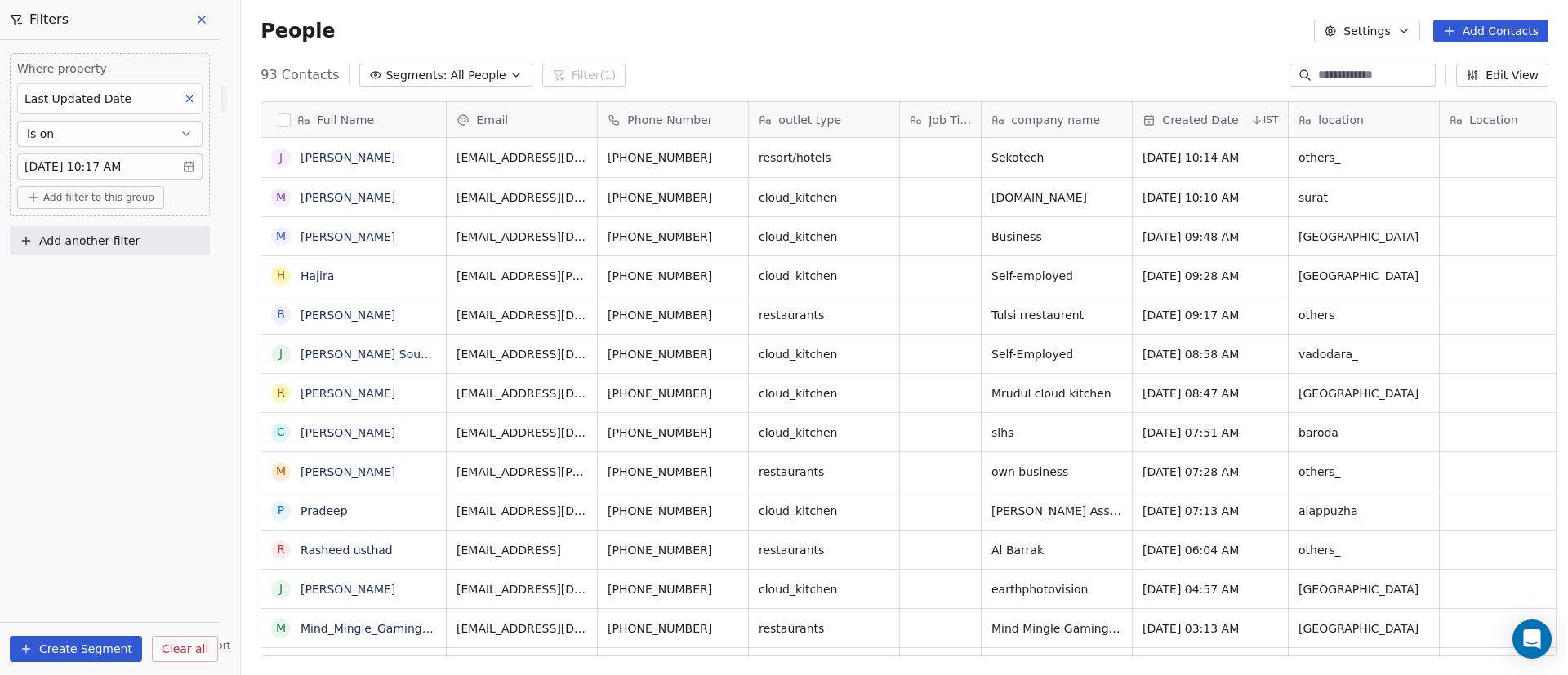
click at [197, 96] on button at bounding box center [189, 98] width 21 height 21
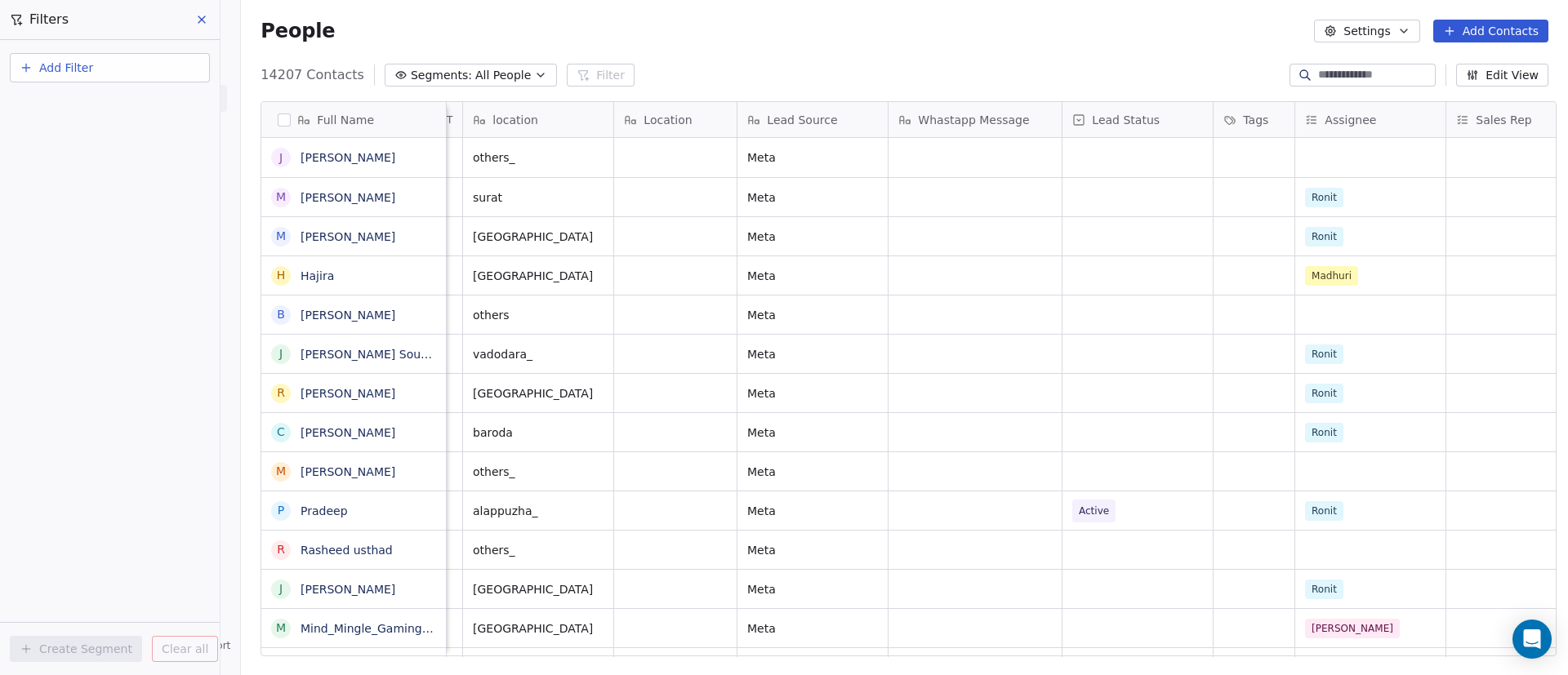
scroll to position [0, 1021]
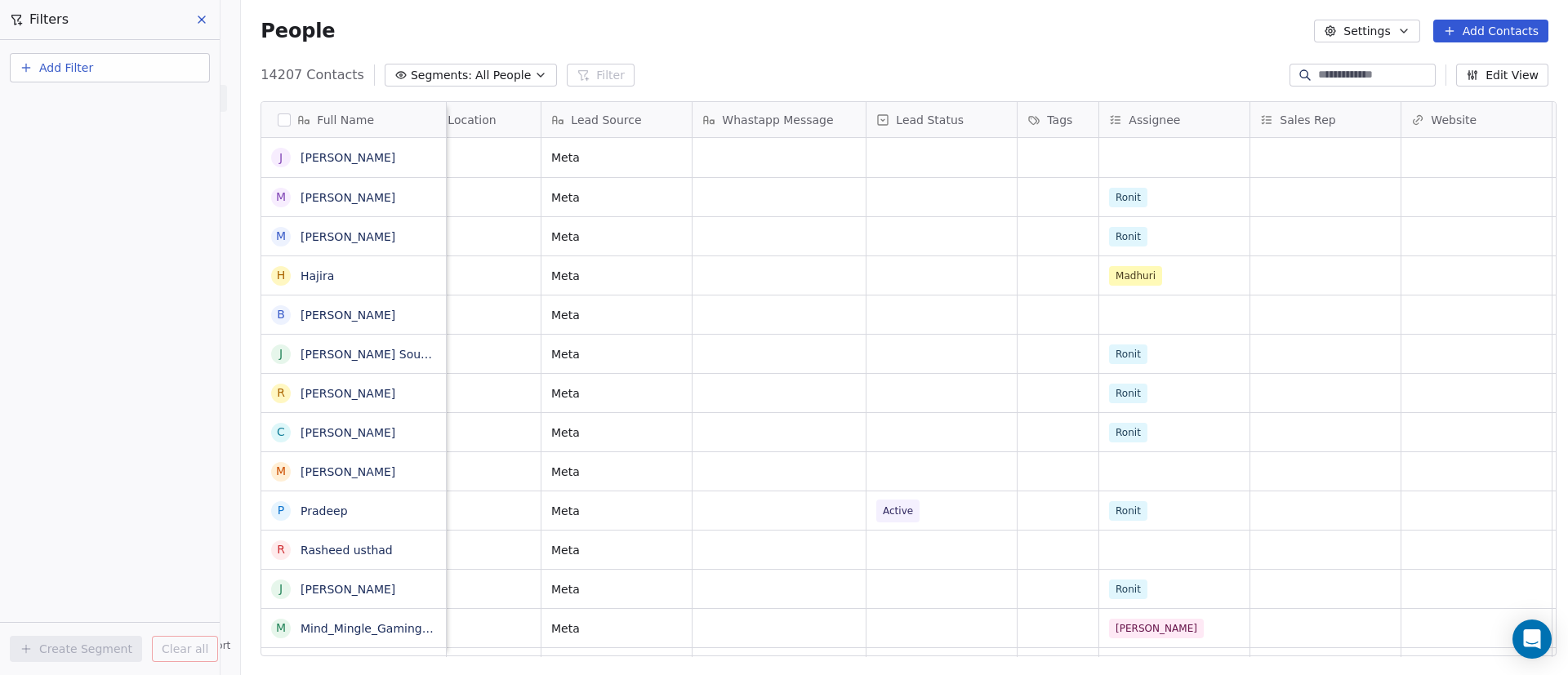
click at [139, 75] on button "Add Filter" at bounding box center [110, 68] width 200 height 30
click at [136, 95] on div "Contact properties" at bounding box center [110, 106] width 185 height 26
type input "**"
click at [40, 239] on span "location" at bounding box center [50, 243] width 46 height 17
click at [98, 215] on div "Contains" at bounding box center [110, 226] width 170 height 26
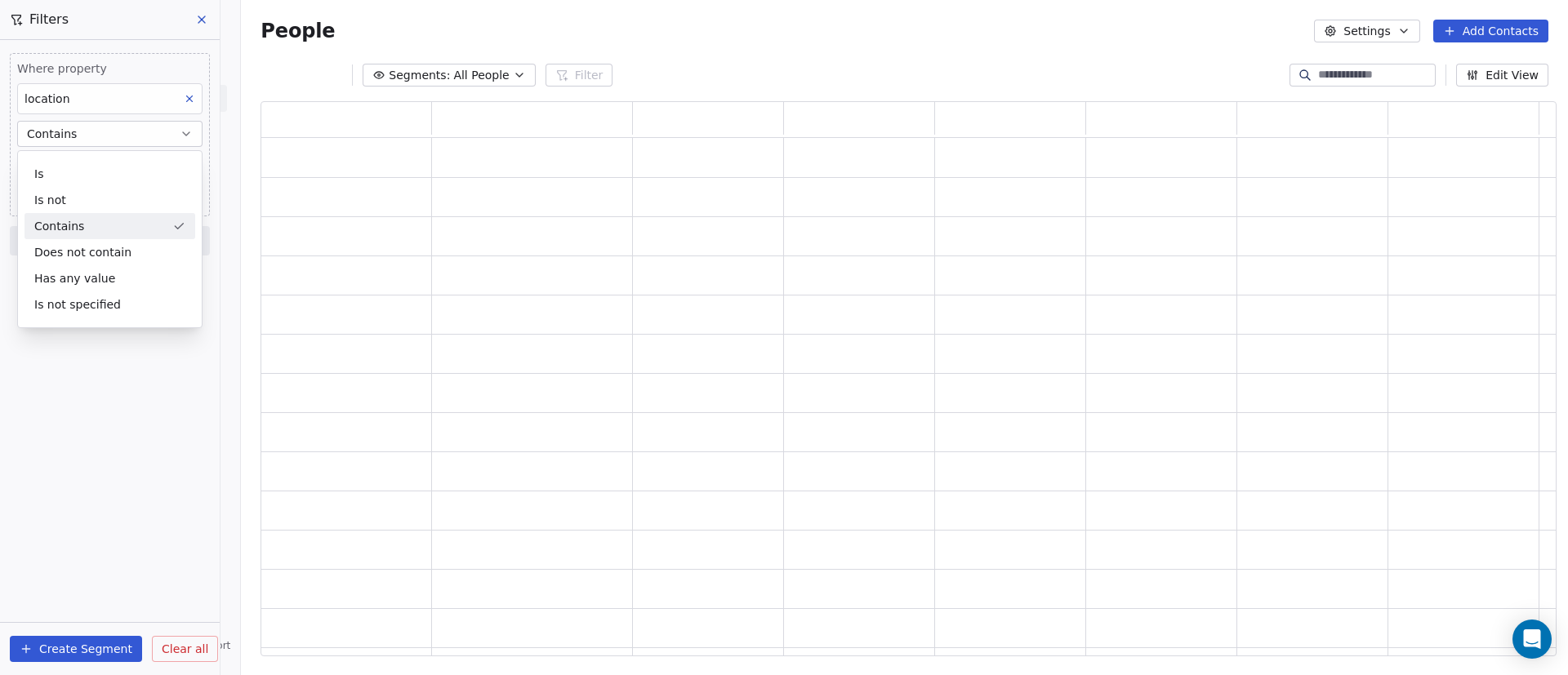
scroll to position [536, 1277]
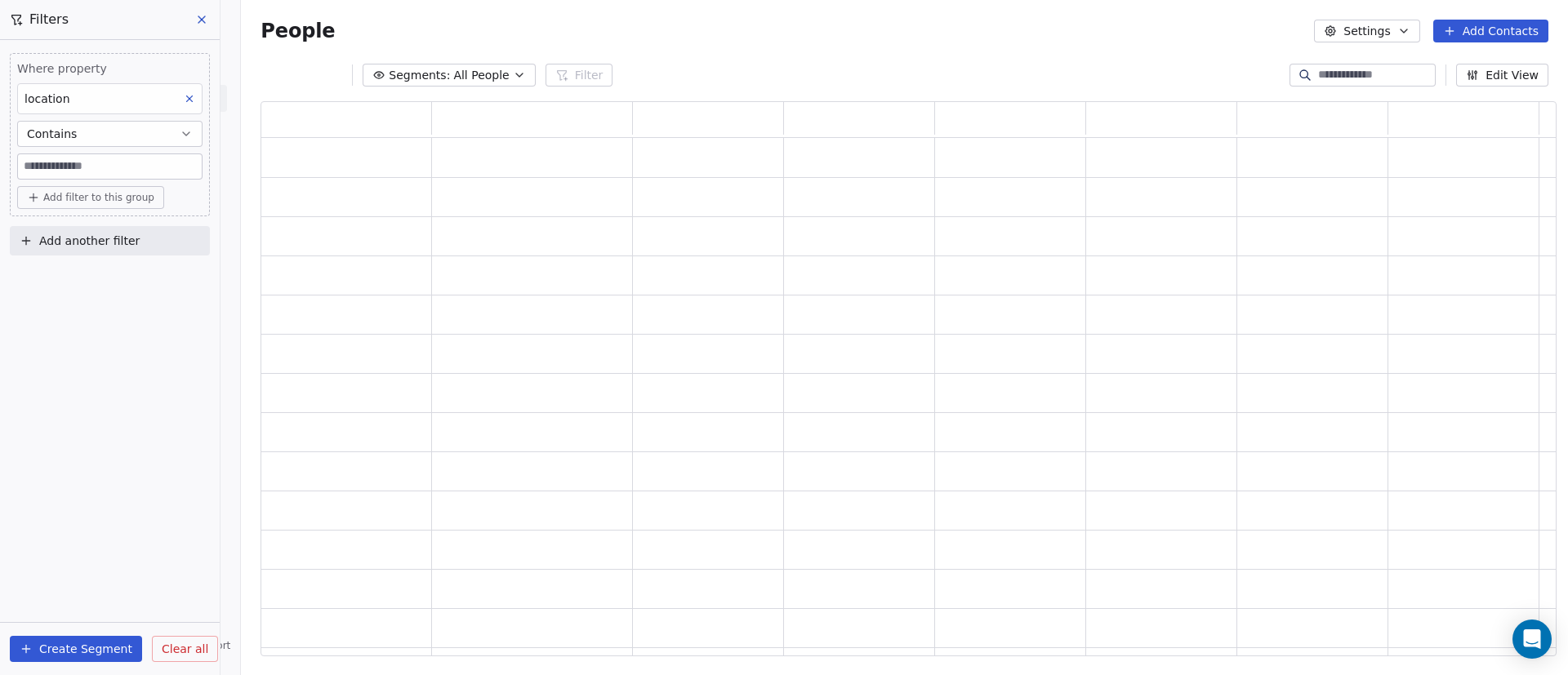
click at [117, 156] on input at bounding box center [110, 167] width 183 height 24
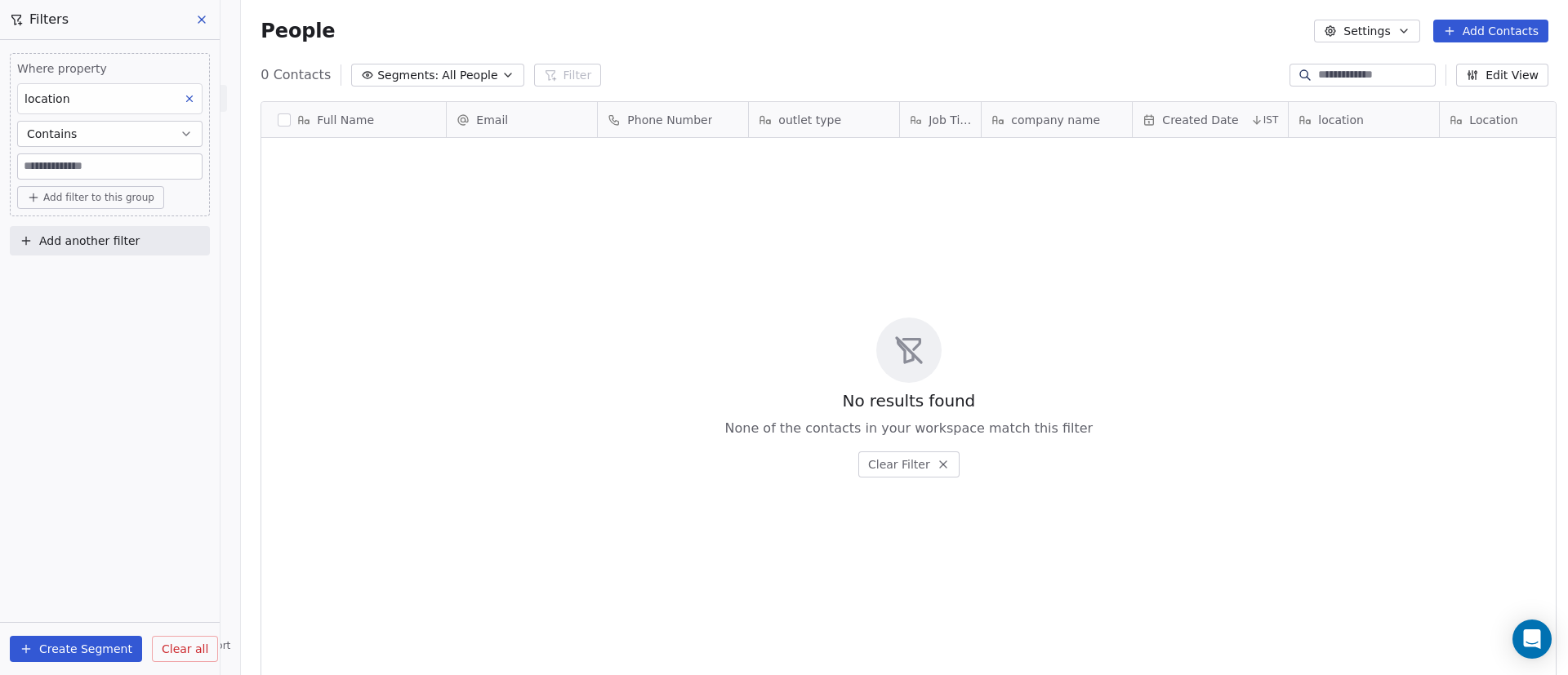
scroll to position [575, 1316]
type input "******"
click at [76, 319] on div "Where property location Contains ****** Add filter to this group Add another fi…" at bounding box center [110, 357] width 220 height 635
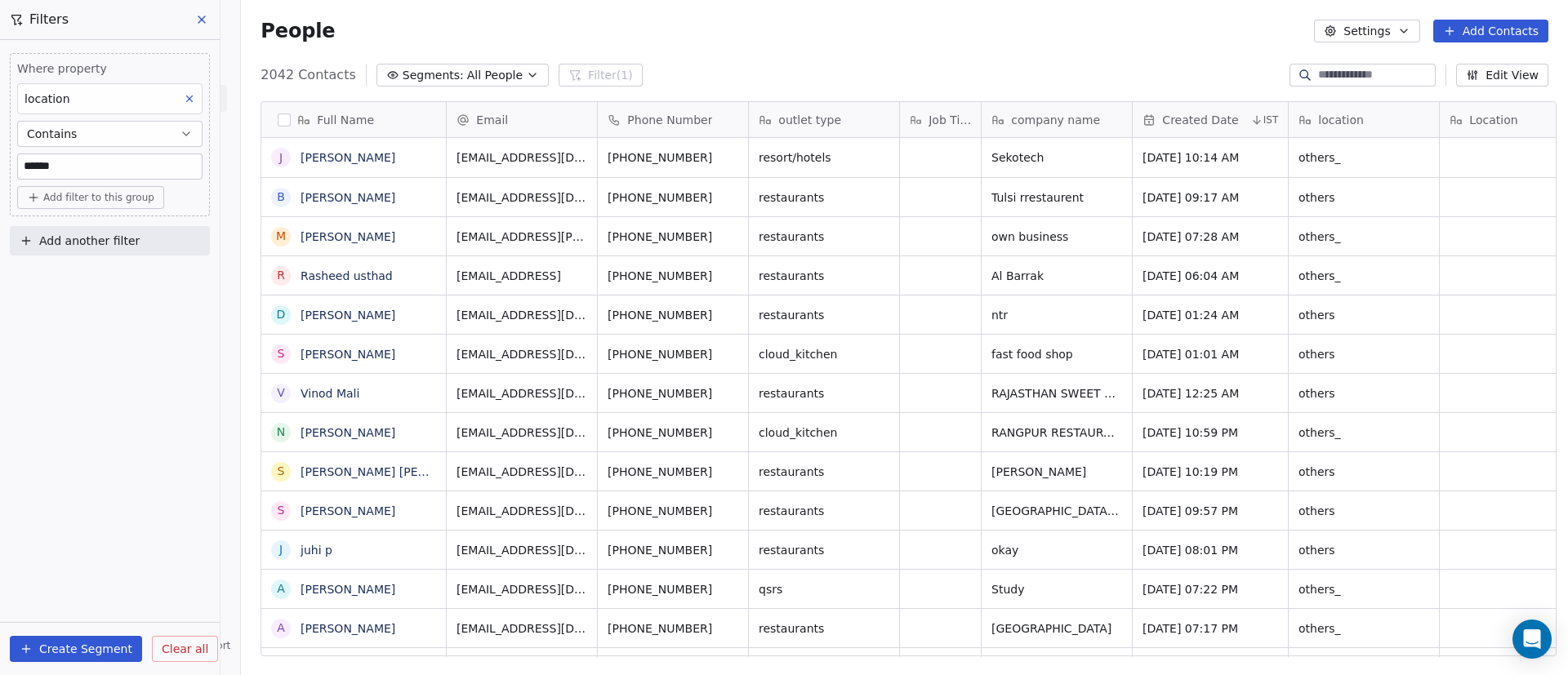
click at [810, 661] on div "Full Name J Jon Doe B Brijesh Raval M Manesh Kathuria R Rasheed usthad D Dpk Ya…" at bounding box center [904, 385] width 1327 height 594
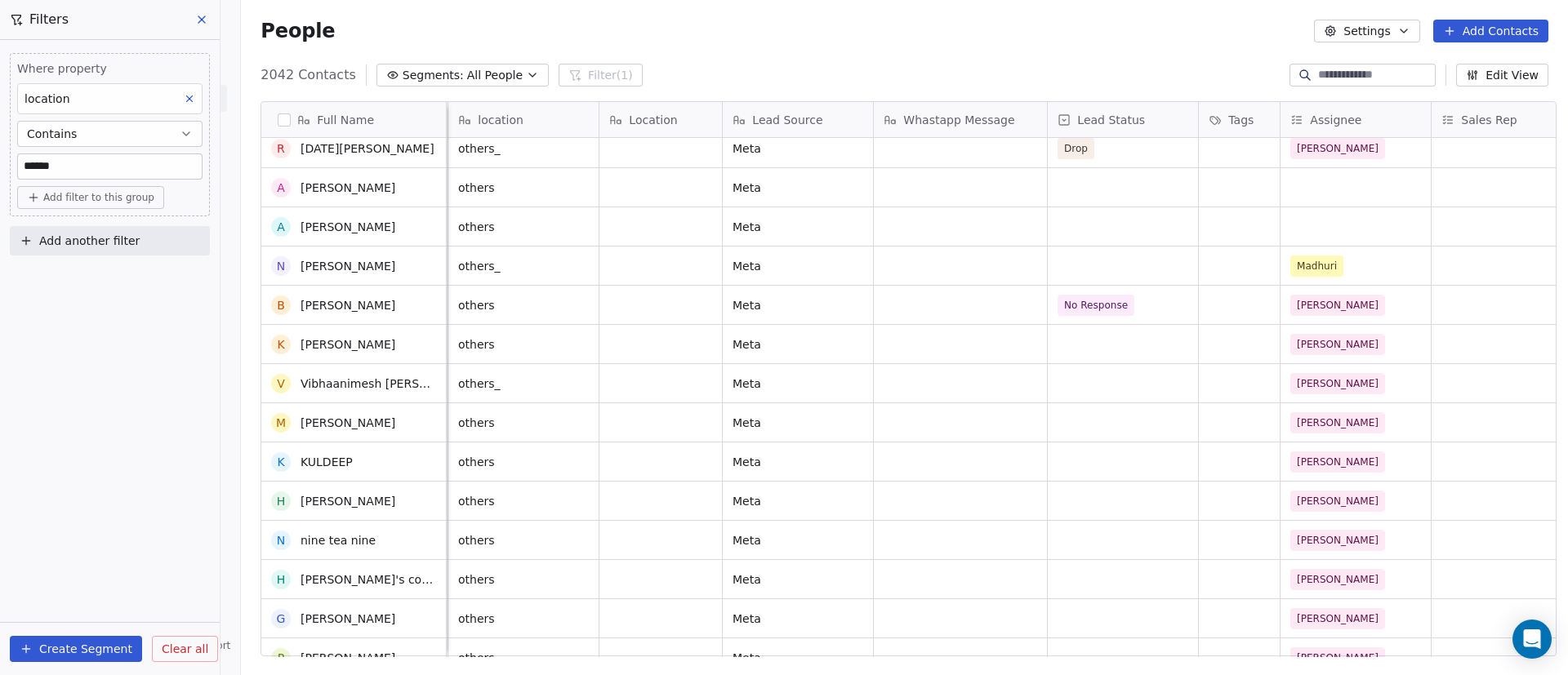
scroll to position [2571, 0]
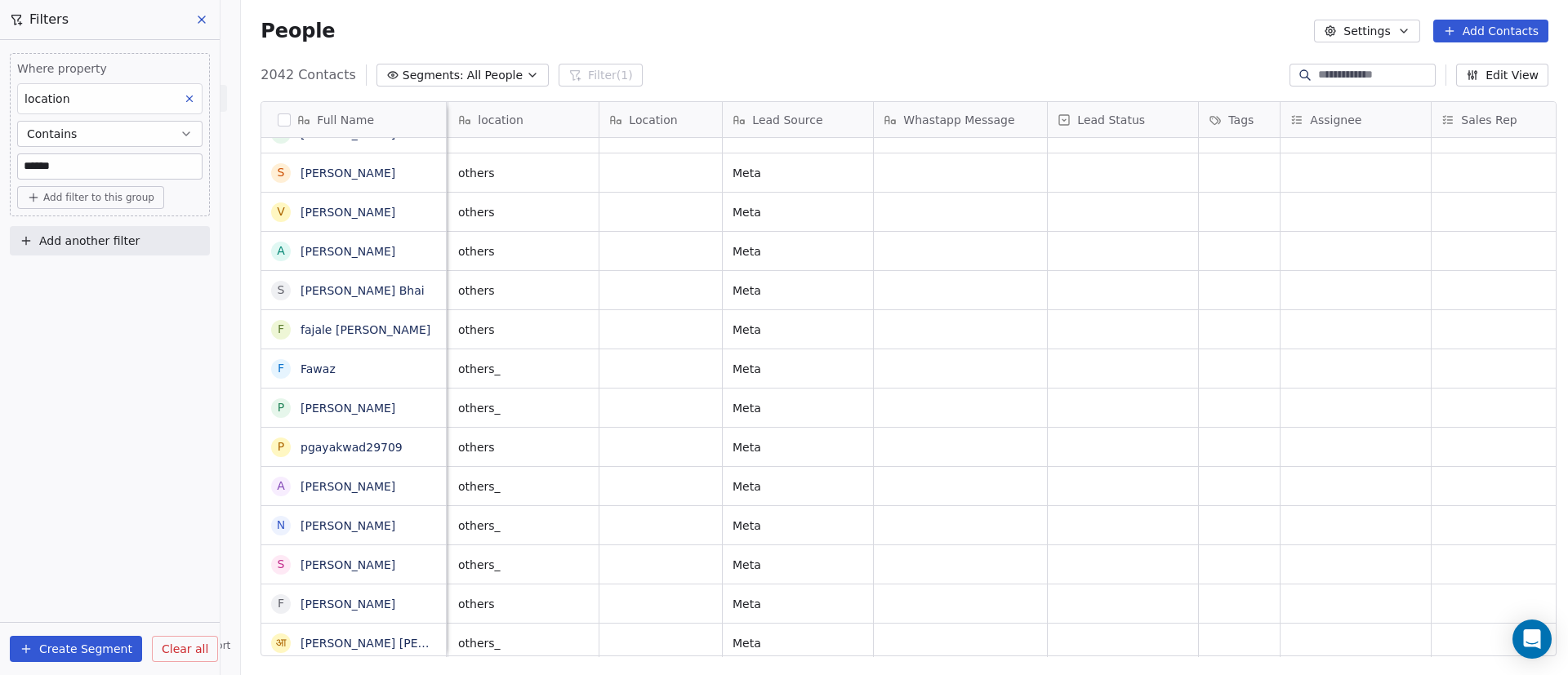
click at [88, 201] on span "Add filter to this group" at bounding box center [99, 197] width 111 height 13
click at [83, 240] on span "Contact properties" at bounding box center [87, 233] width 106 height 17
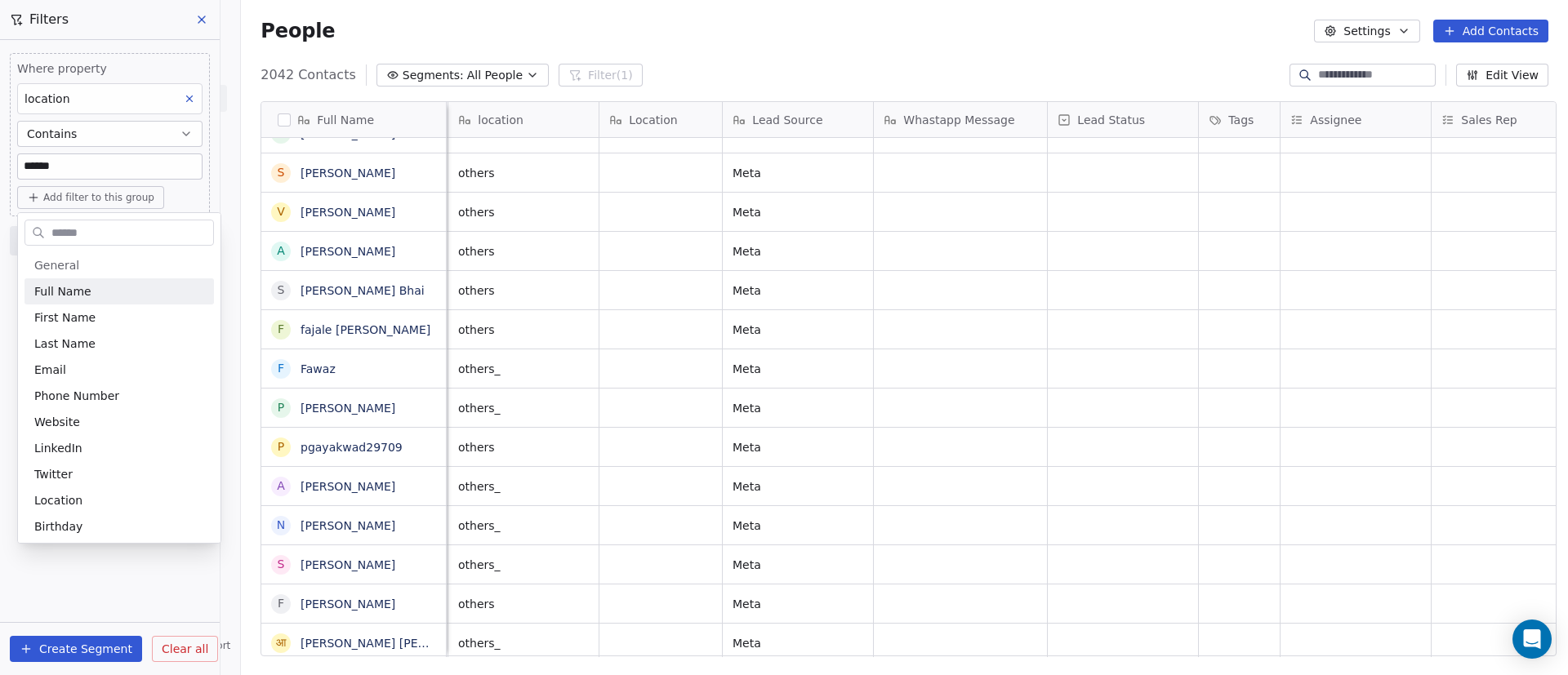
click at [83, 240] on input "text" at bounding box center [130, 233] width 165 height 23
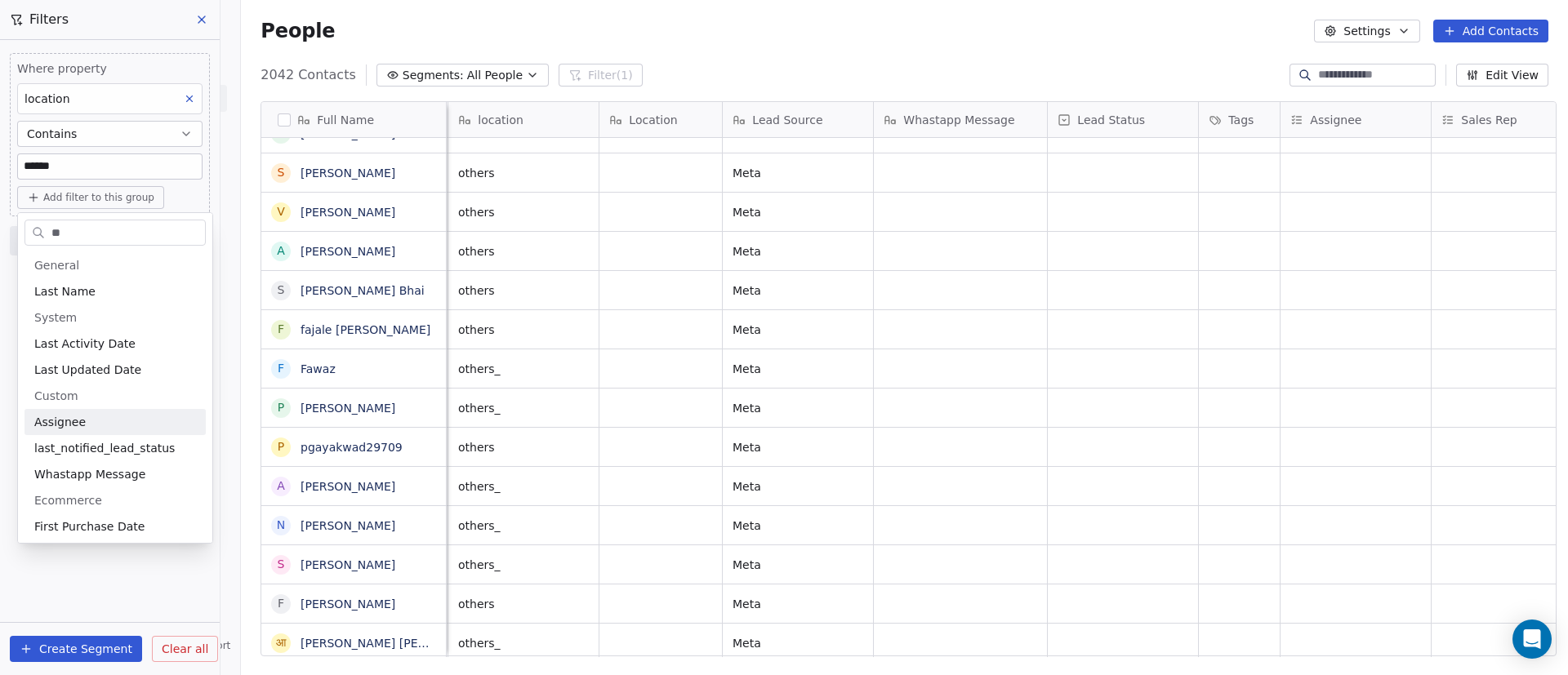
type input "**"
click at [83, 415] on div "Assignee" at bounding box center [115, 421] width 162 height 17
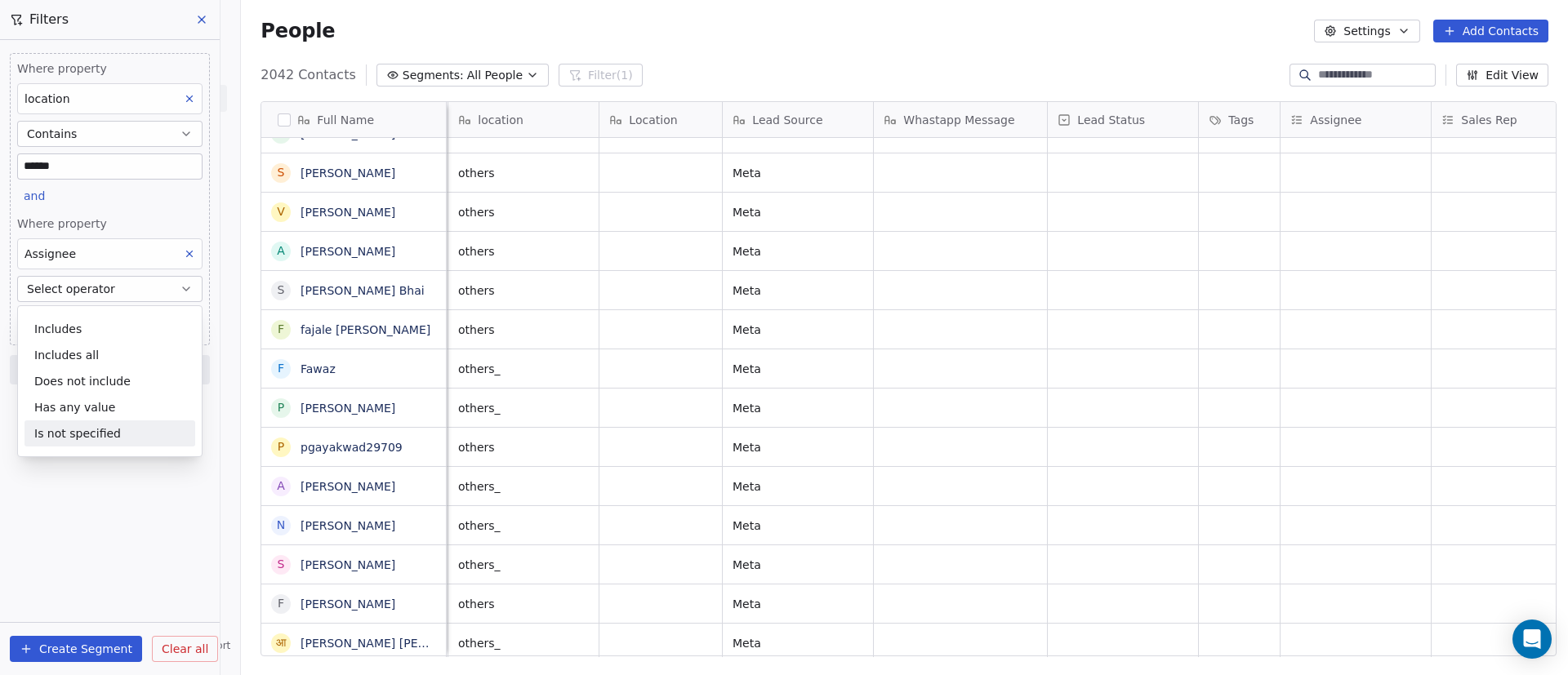
click at [115, 427] on div "Is not specified" at bounding box center [110, 433] width 170 height 26
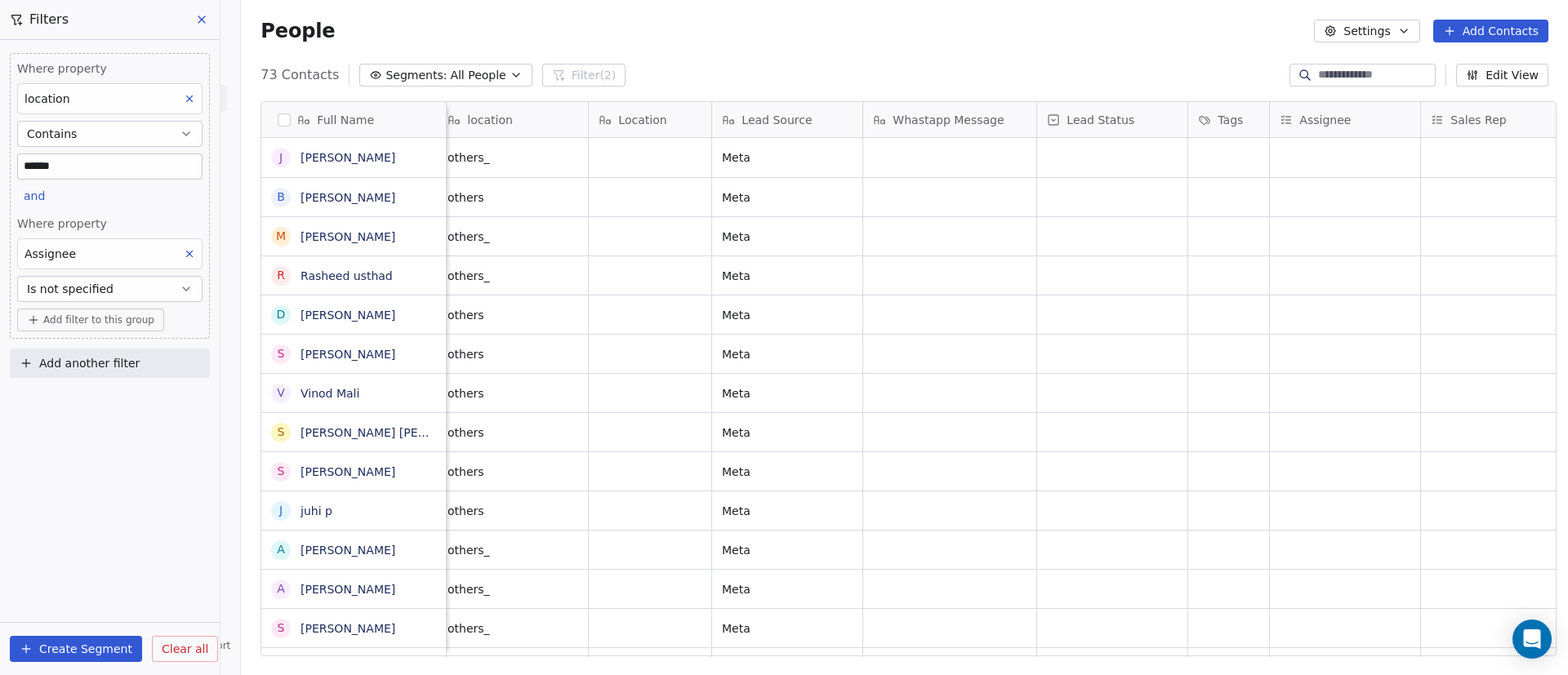
scroll to position [0, 810]
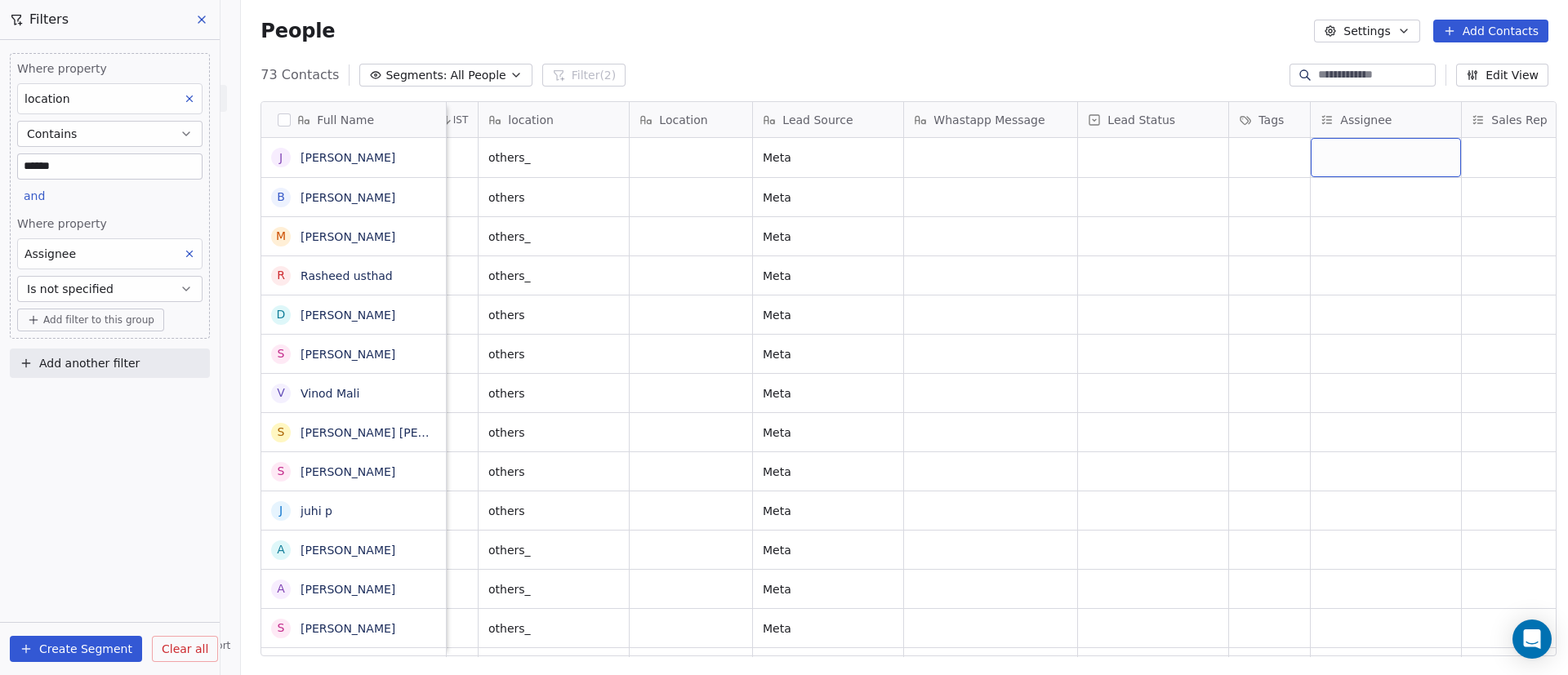
click at [1379, 154] on div "grid" at bounding box center [1385, 157] width 150 height 39
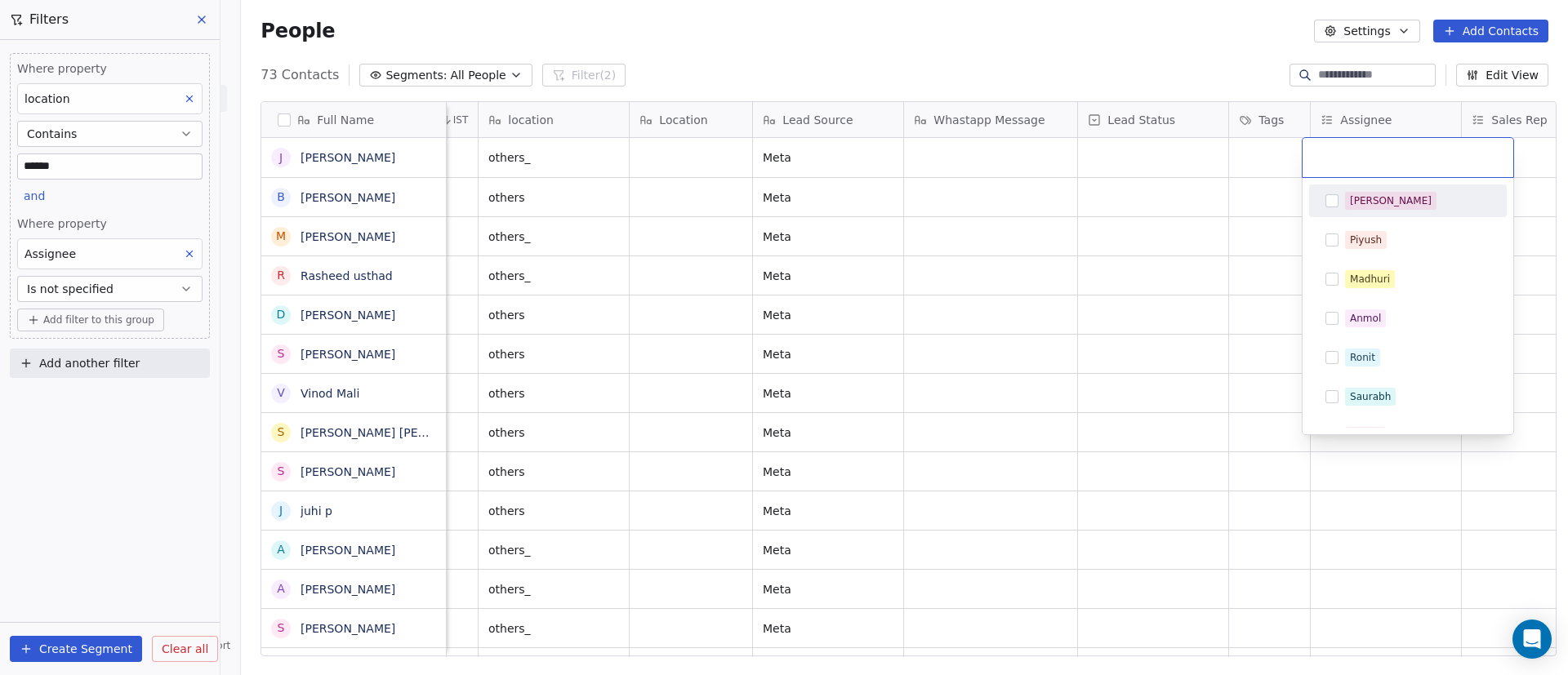
click at [1384, 200] on div "[PERSON_NAME]" at bounding box center [1418, 201] width 145 height 18
click at [1150, 211] on html "On2Cook India Pvt. Ltd. Contacts People Marketing Workflows Campaigns Sales Pip…" at bounding box center [784, 337] width 1568 height 675
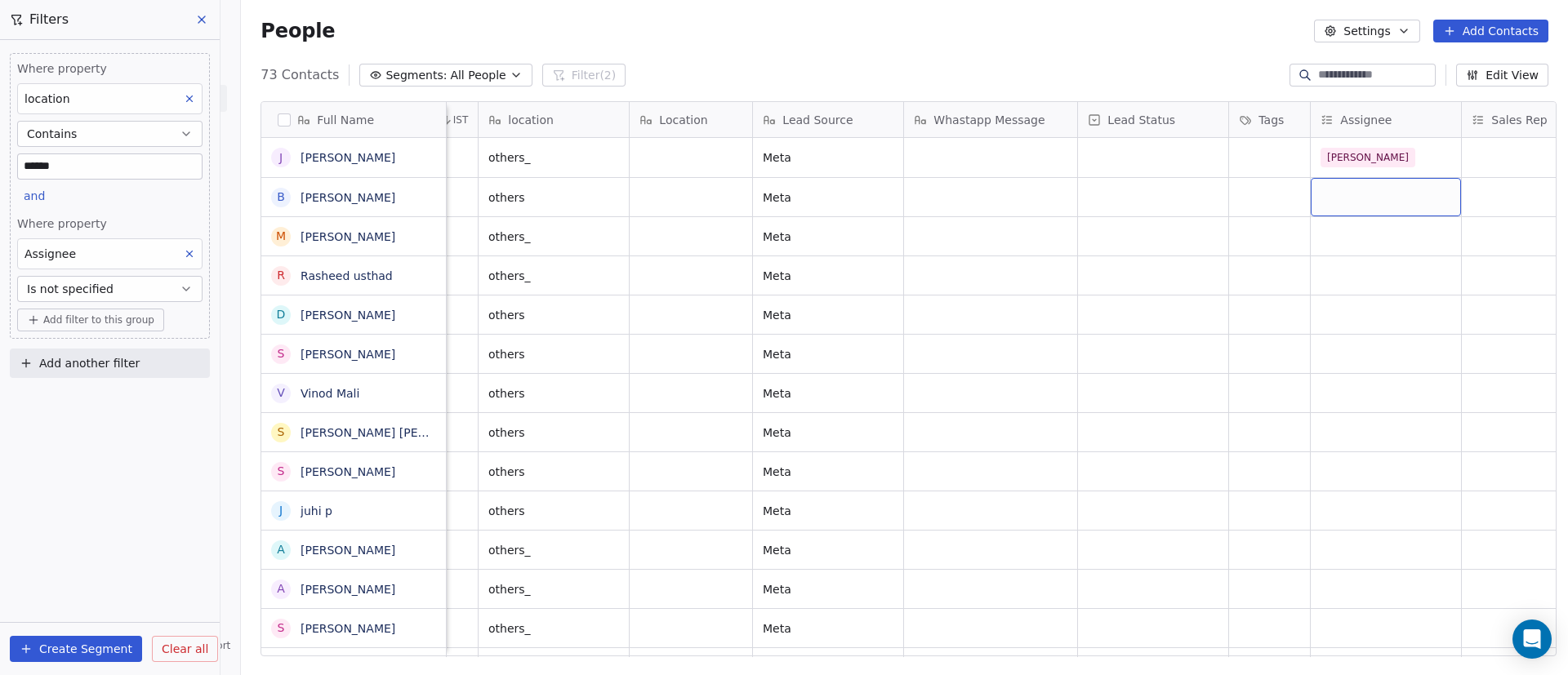
click at [1342, 209] on div "grid" at bounding box center [1385, 197] width 150 height 38
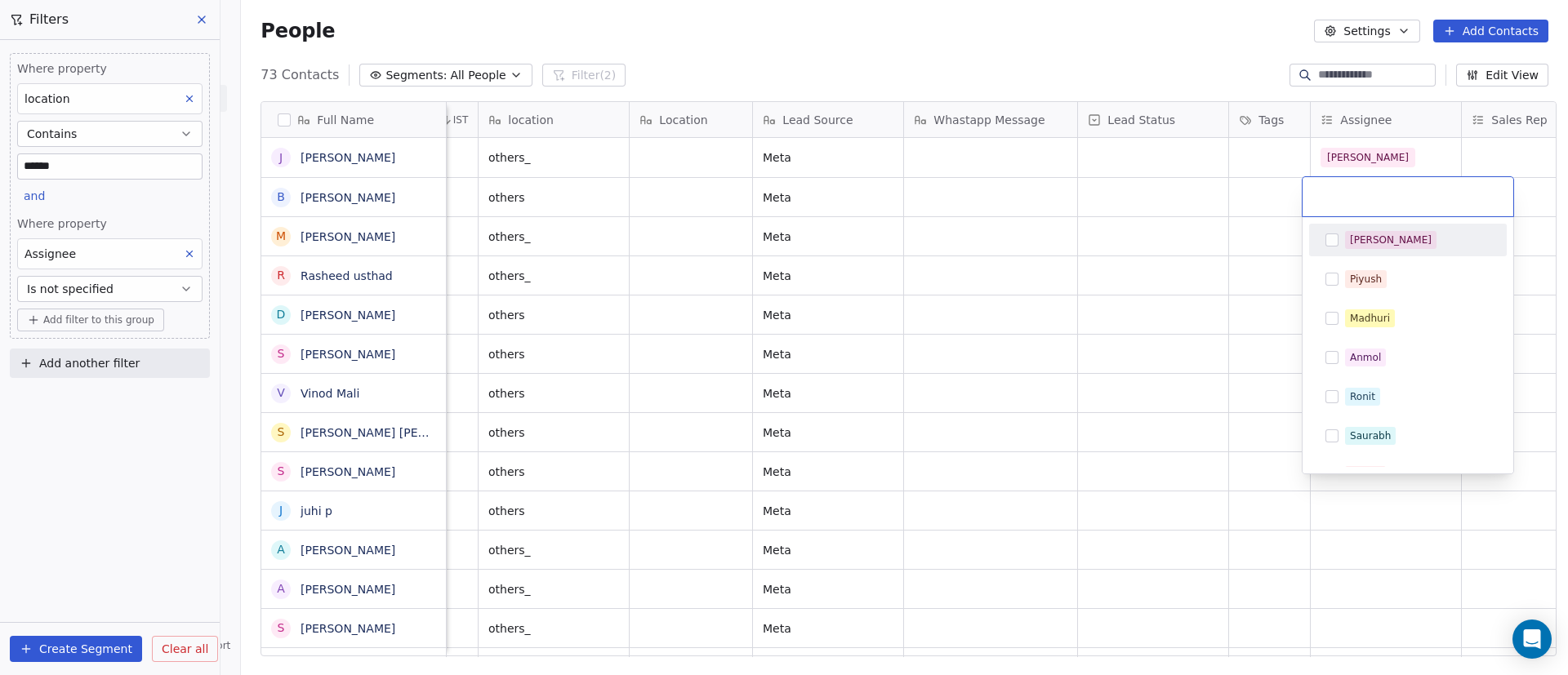
drag, startPoint x: 1354, startPoint y: 241, endPoint x: 1135, endPoint y: 254, distance: 219.4
click at [1353, 242] on div "[PERSON_NAME]" at bounding box center [1391, 240] width 82 height 15
click at [1133, 253] on html "On2Cook India Pvt. Ltd. Contacts People Marketing Workflows Campaigns Sales Pip…" at bounding box center [784, 337] width 1568 height 675
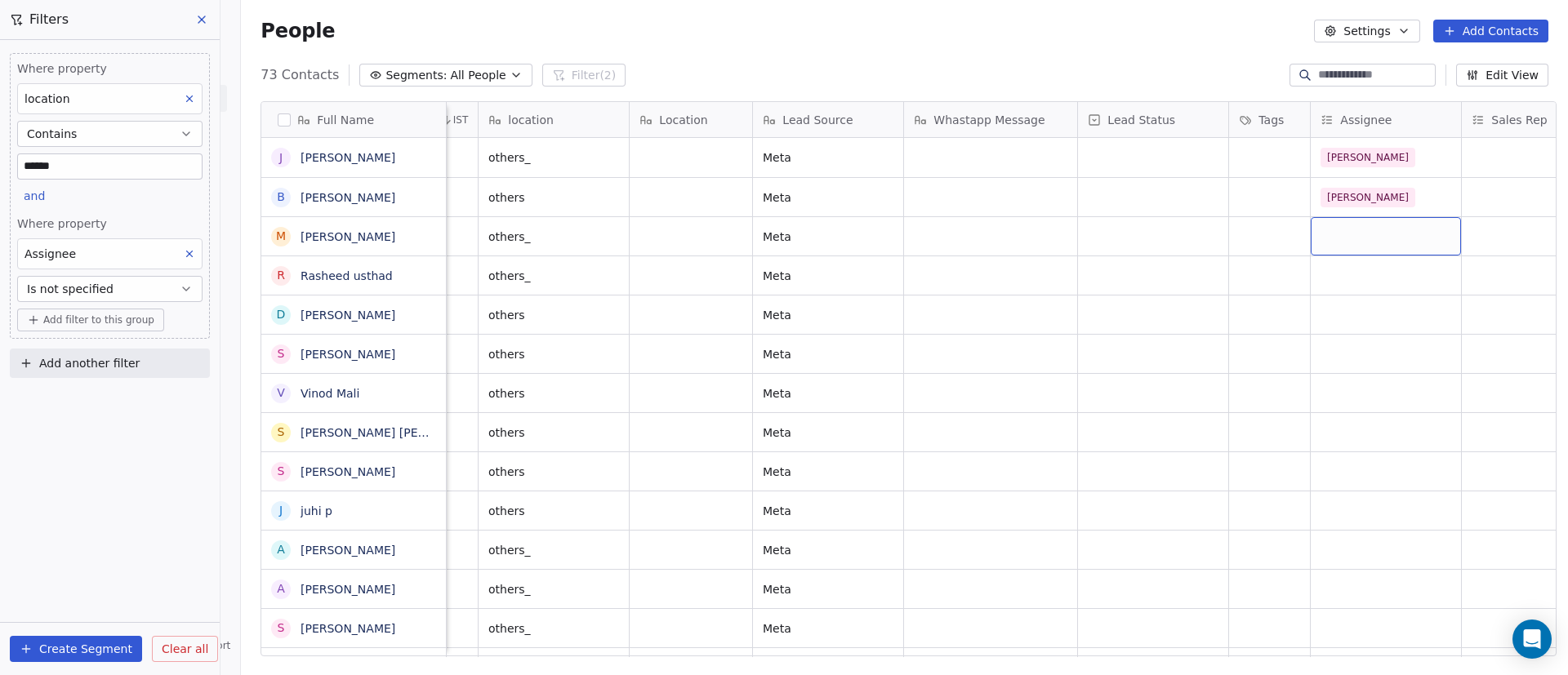
click at [1325, 239] on div "grid" at bounding box center [1385, 236] width 150 height 38
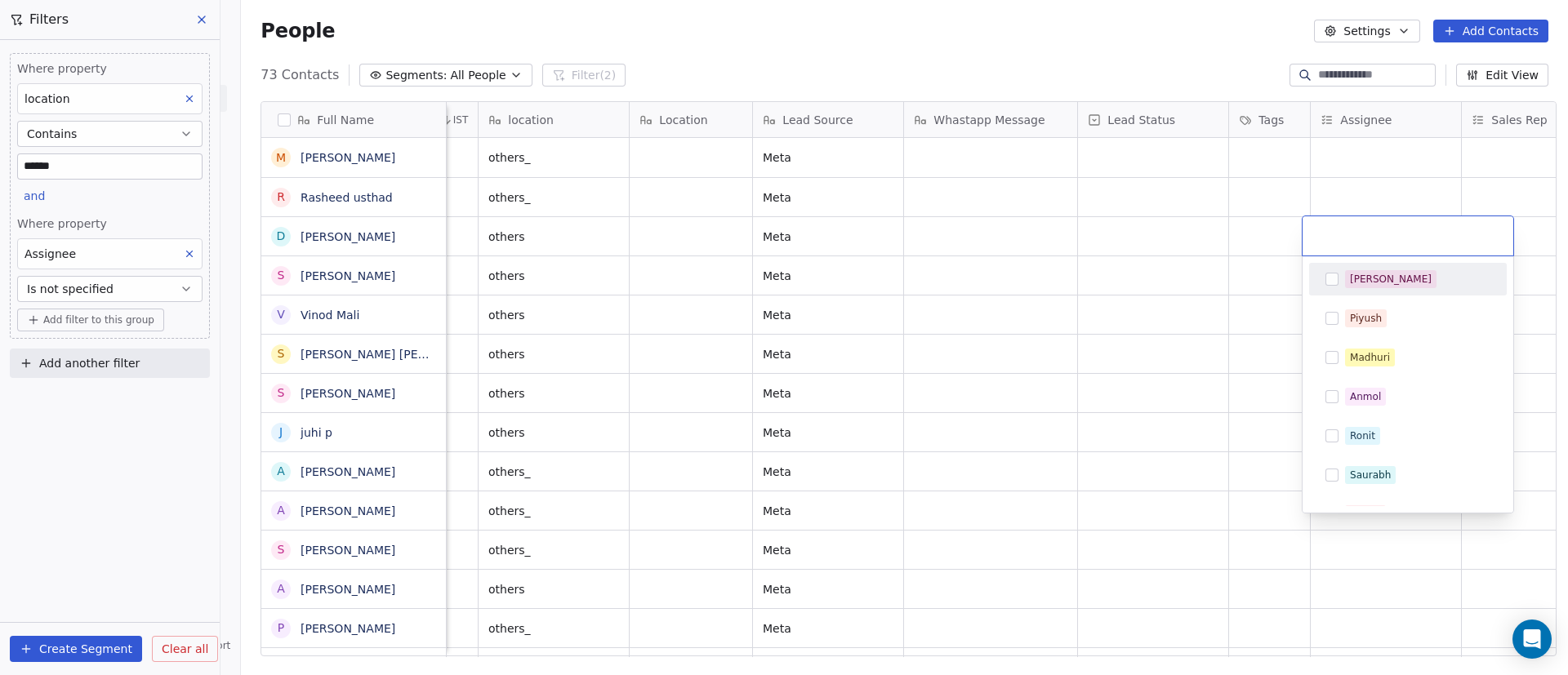
click at [1376, 287] on span "[PERSON_NAME]" at bounding box center [1391, 279] width 91 height 18
click at [1146, 254] on html "On2Cook India Pvt. Ltd. Contacts People Marketing Workflows Campaigns Sales Pip…" at bounding box center [784, 337] width 1568 height 675
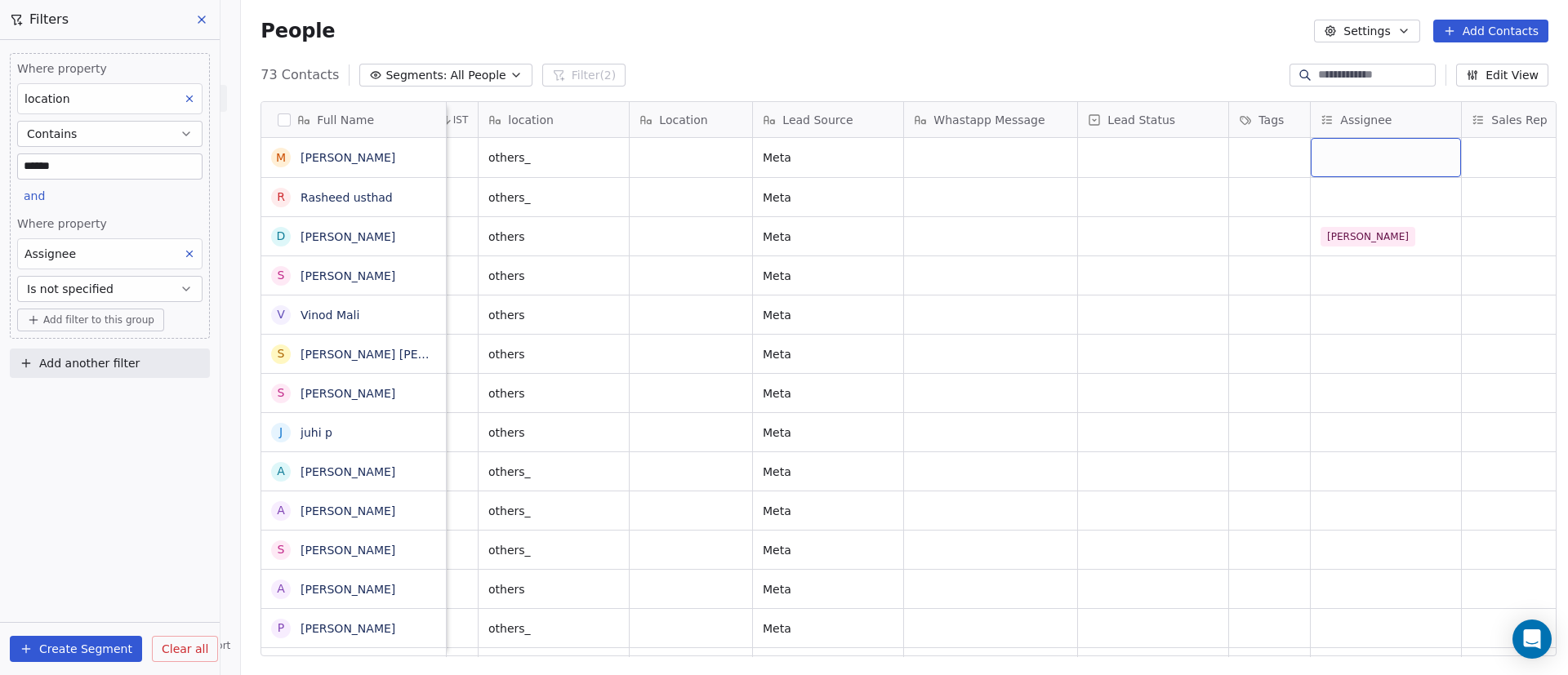
click at [1377, 159] on div "grid" at bounding box center [1385, 157] width 150 height 39
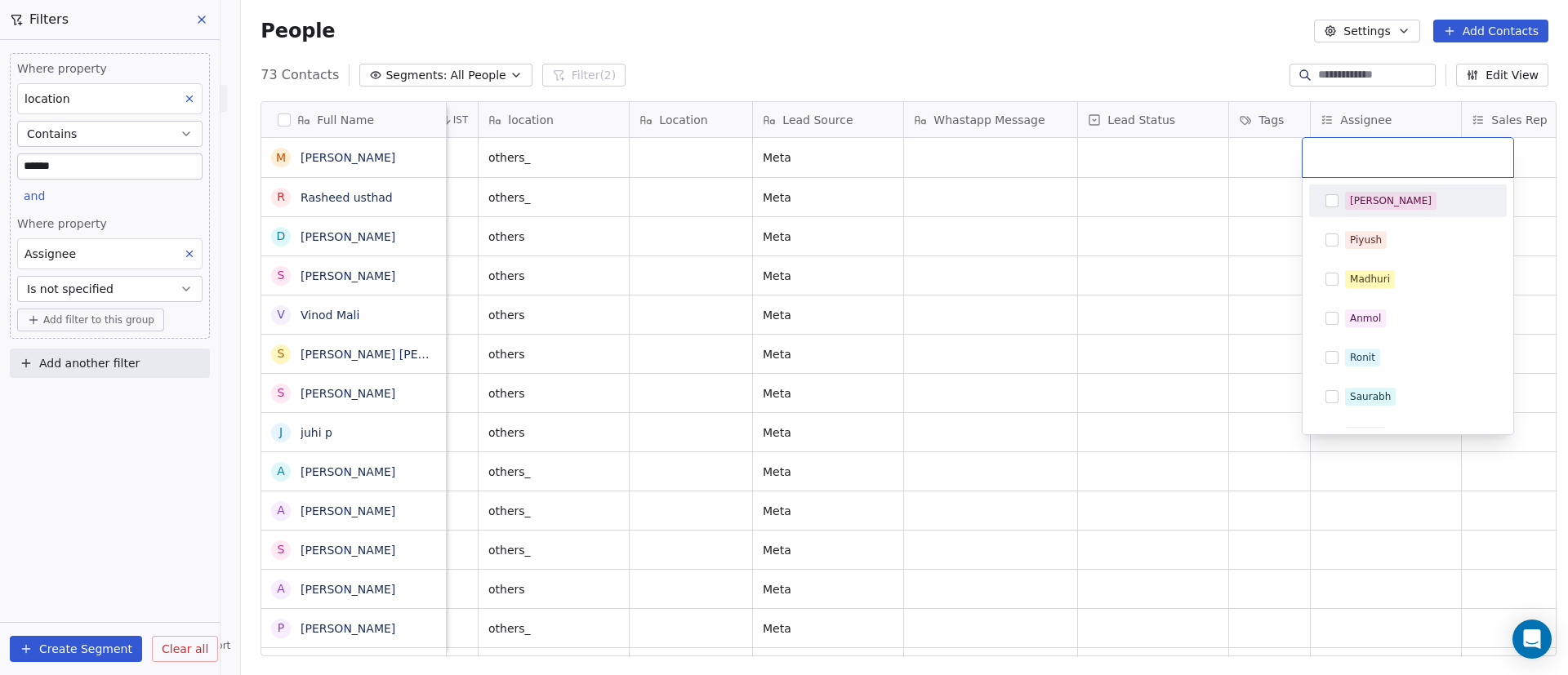
click at [1375, 192] on span "[PERSON_NAME]" at bounding box center [1391, 201] width 91 height 18
click at [1193, 223] on html "On2Cook India Pvt. Ltd. Contacts People Marketing Workflows Campaigns Sales Pip…" at bounding box center [784, 337] width 1568 height 675
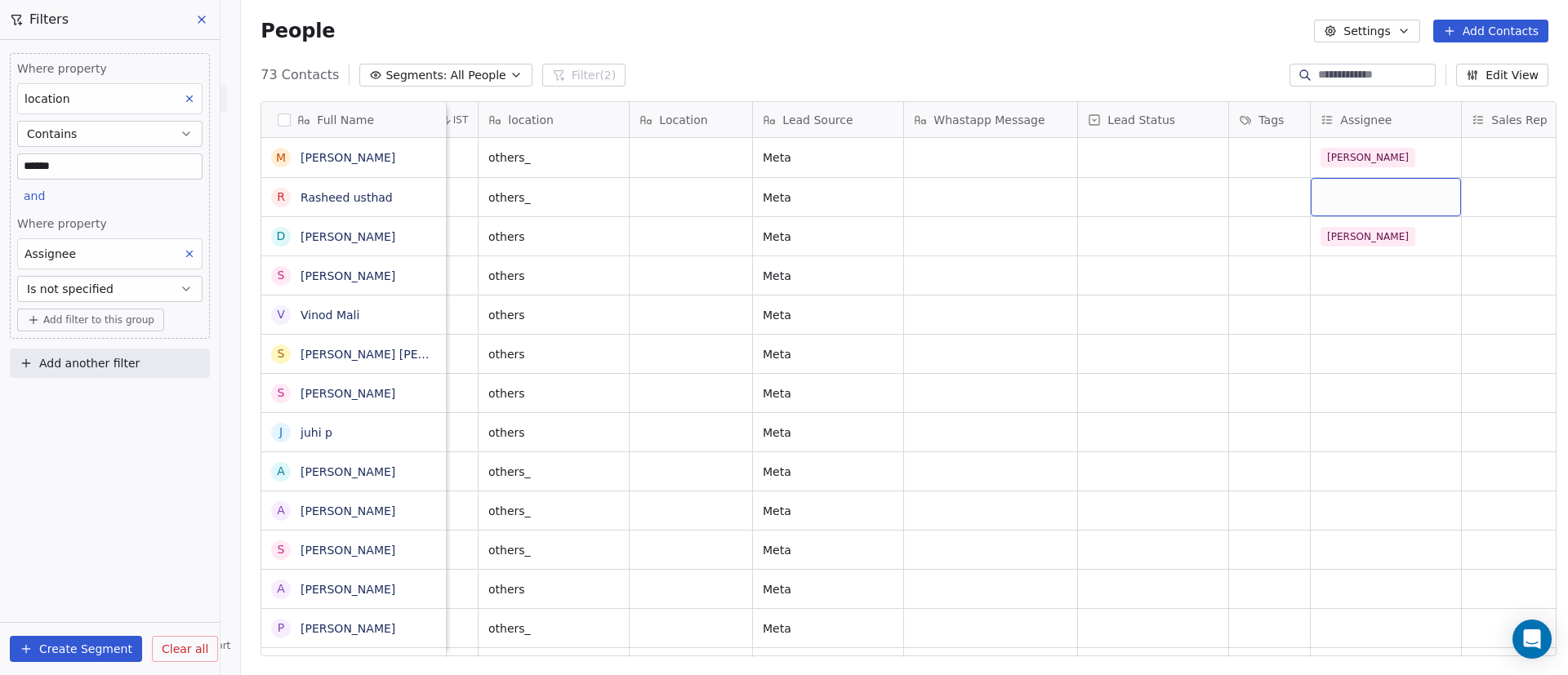
click at [1372, 181] on div "grid" at bounding box center [1385, 197] width 150 height 38
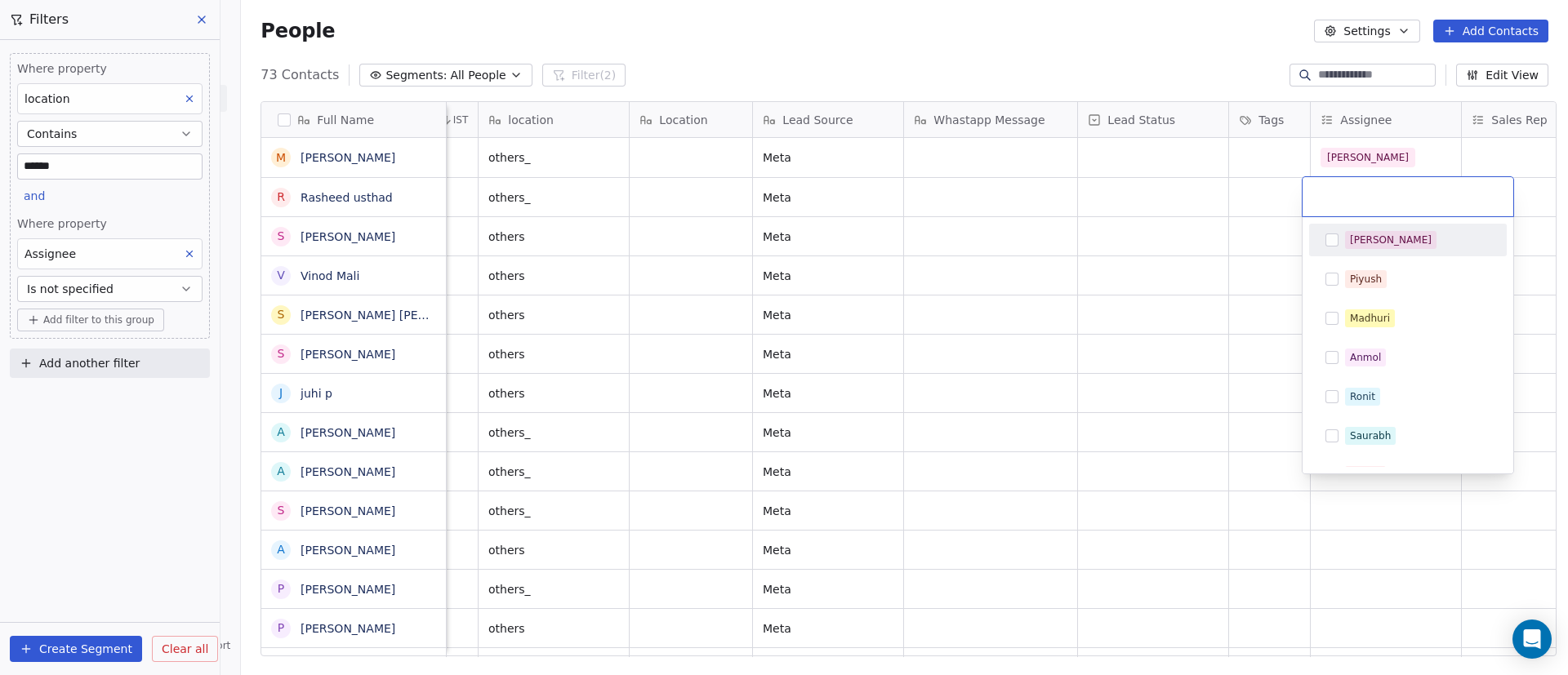
click at [1381, 239] on div "[PERSON_NAME]" at bounding box center [1418, 240] width 145 height 18
click at [1233, 240] on html "On2Cook India Pvt. Ltd. Contacts People Marketing Workflows Campaigns Sales Pip…" at bounding box center [784, 337] width 1568 height 675
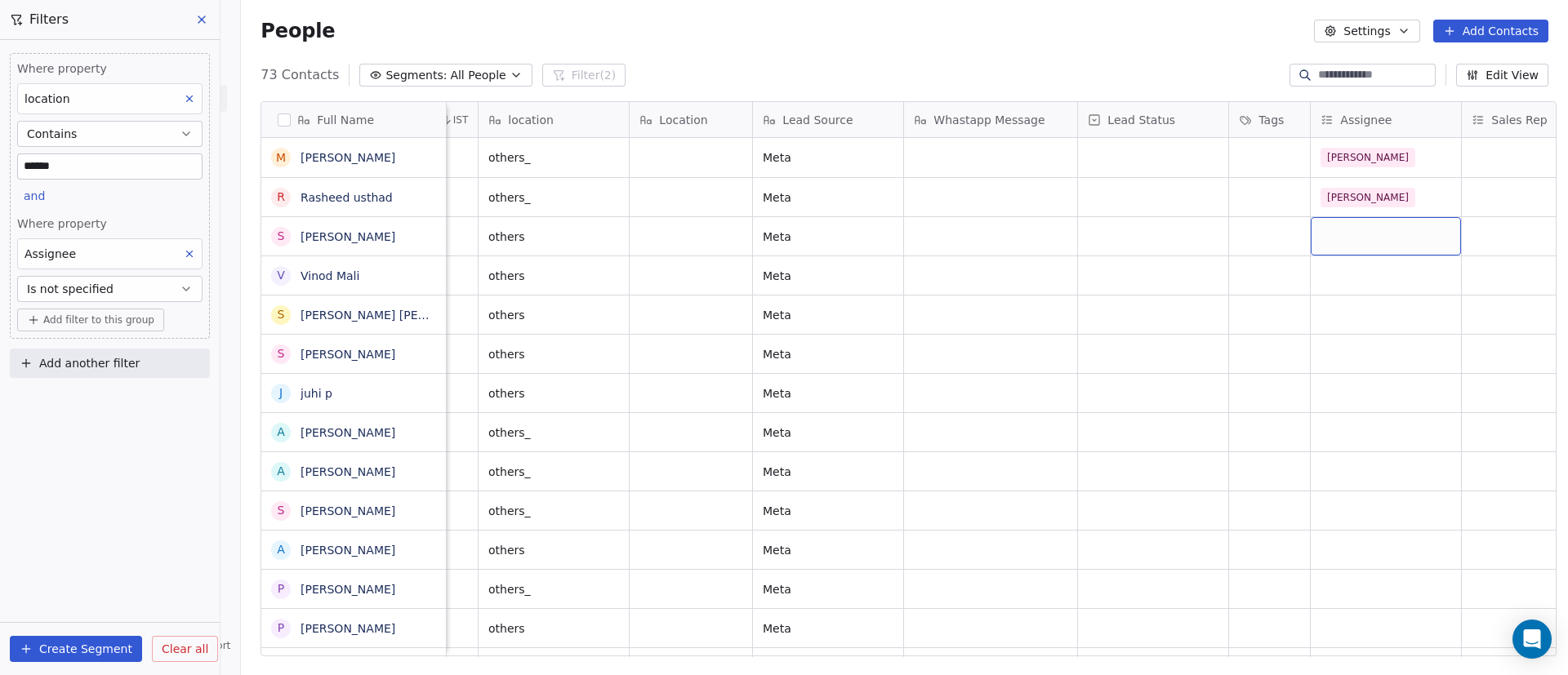
click at [1363, 227] on div "grid" at bounding box center [1385, 236] width 150 height 38
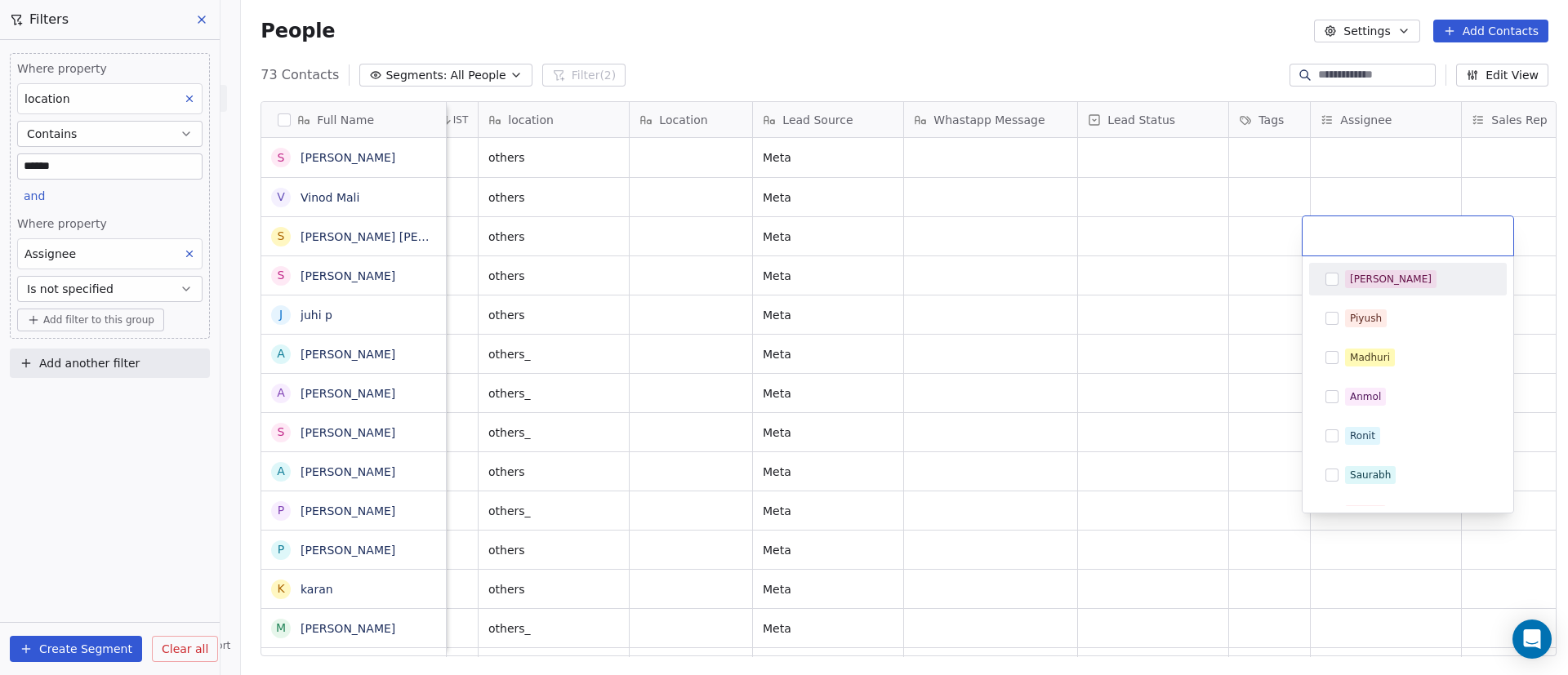
click at [1381, 275] on div "[PERSON_NAME]" at bounding box center [1418, 279] width 145 height 18
click at [1206, 276] on html "On2Cook India Pvt. Ltd. Contacts People Marketing Workflows Campaigns Sales Pip…" at bounding box center [784, 337] width 1568 height 675
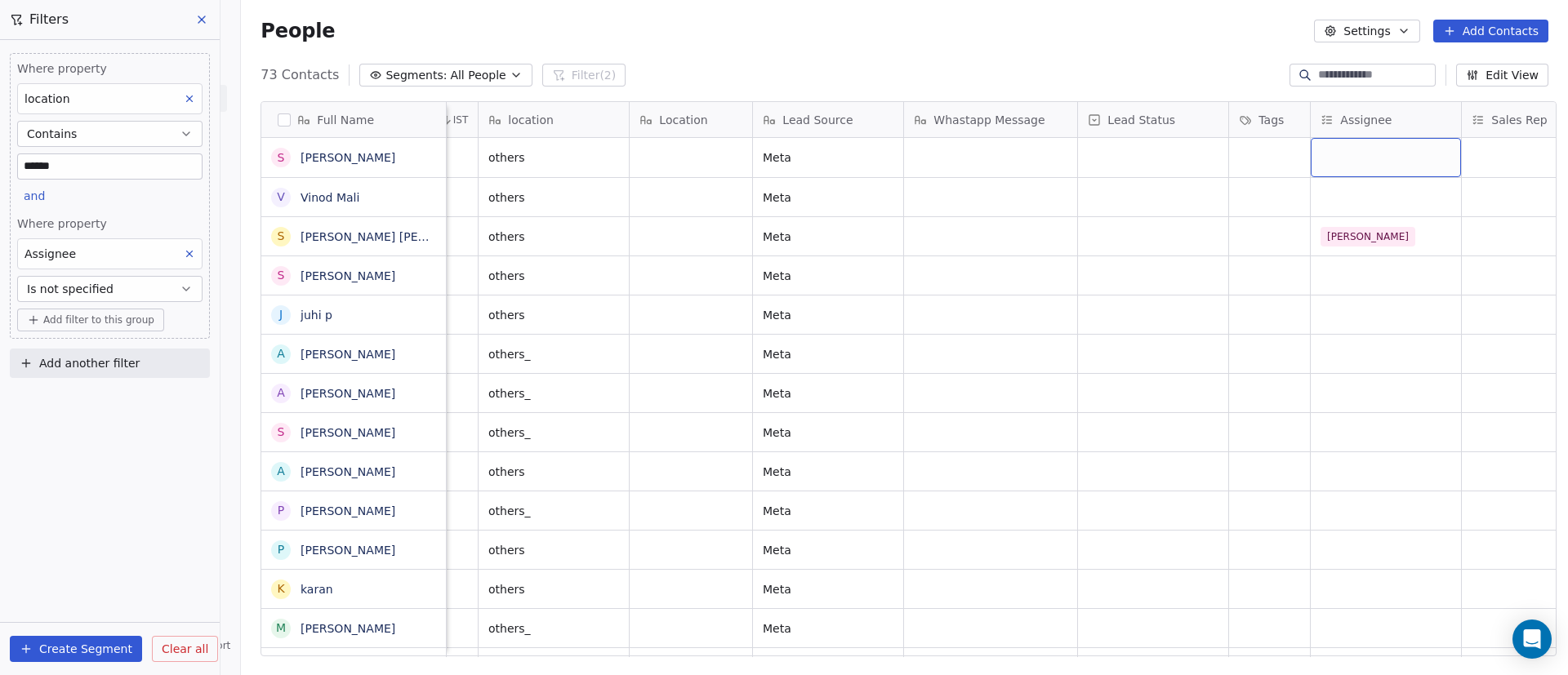
click at [1359, 164] on div "grid" at bounding box center [1385, 157] width 150 height 39
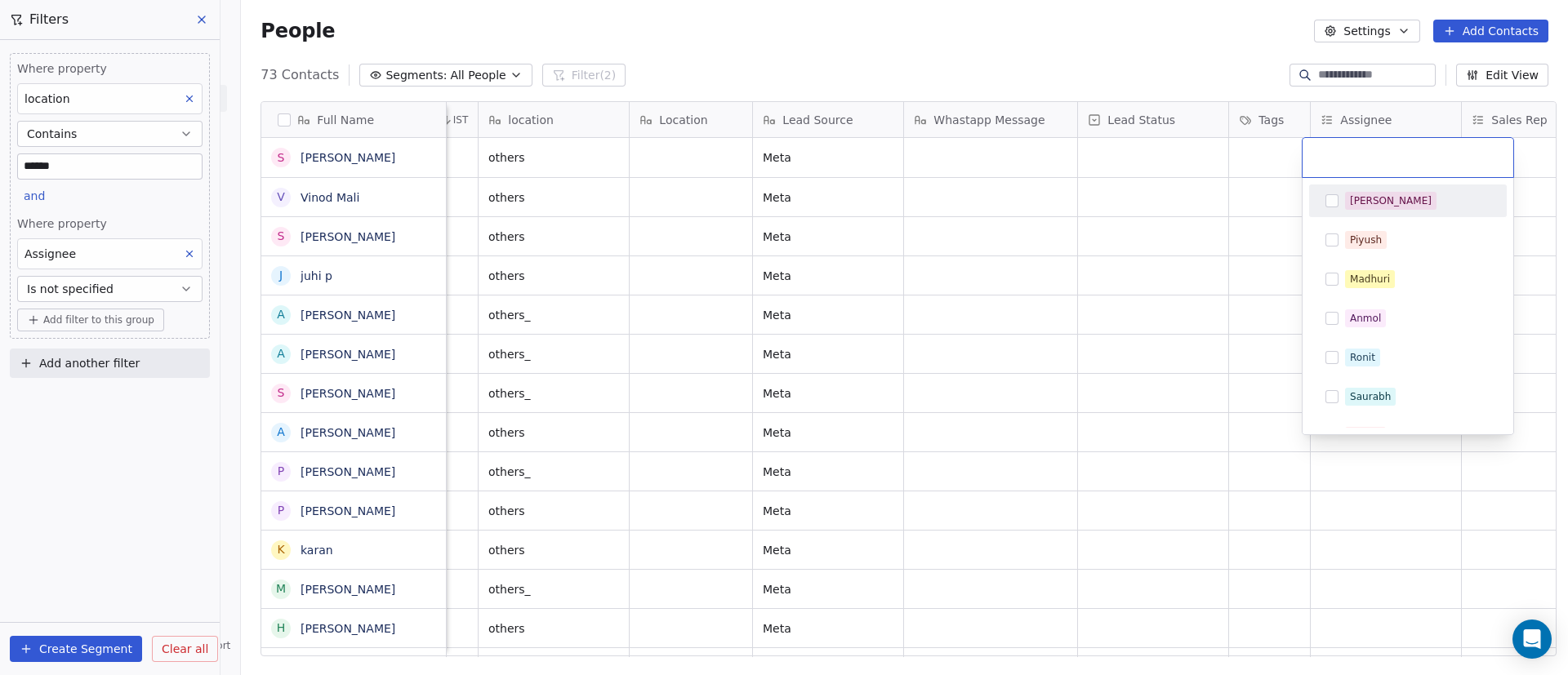
click at [1358, 202] on div "[PERSON_NAME]" at bounding box center [1391, 201] width 82 height 15
click at [1178, 209] on html "On2Cook India Pvt. Ltd. Contacts People Marketing Workflows Campaigns Sales Pip…" at bounding box center [784, 337] width 1568 height 675
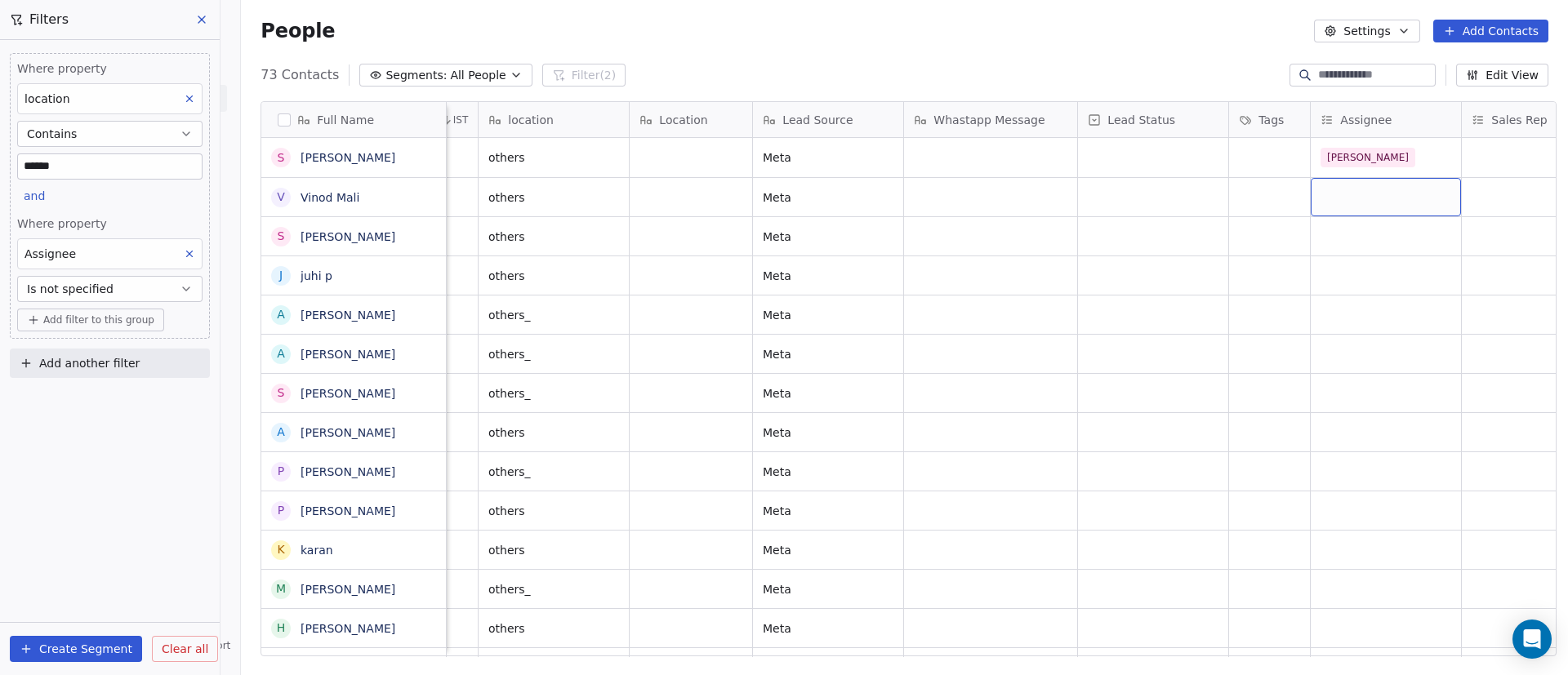
click at [1385, 191] on div "grid" at bounding box center [1385, 197] width 150 height 38
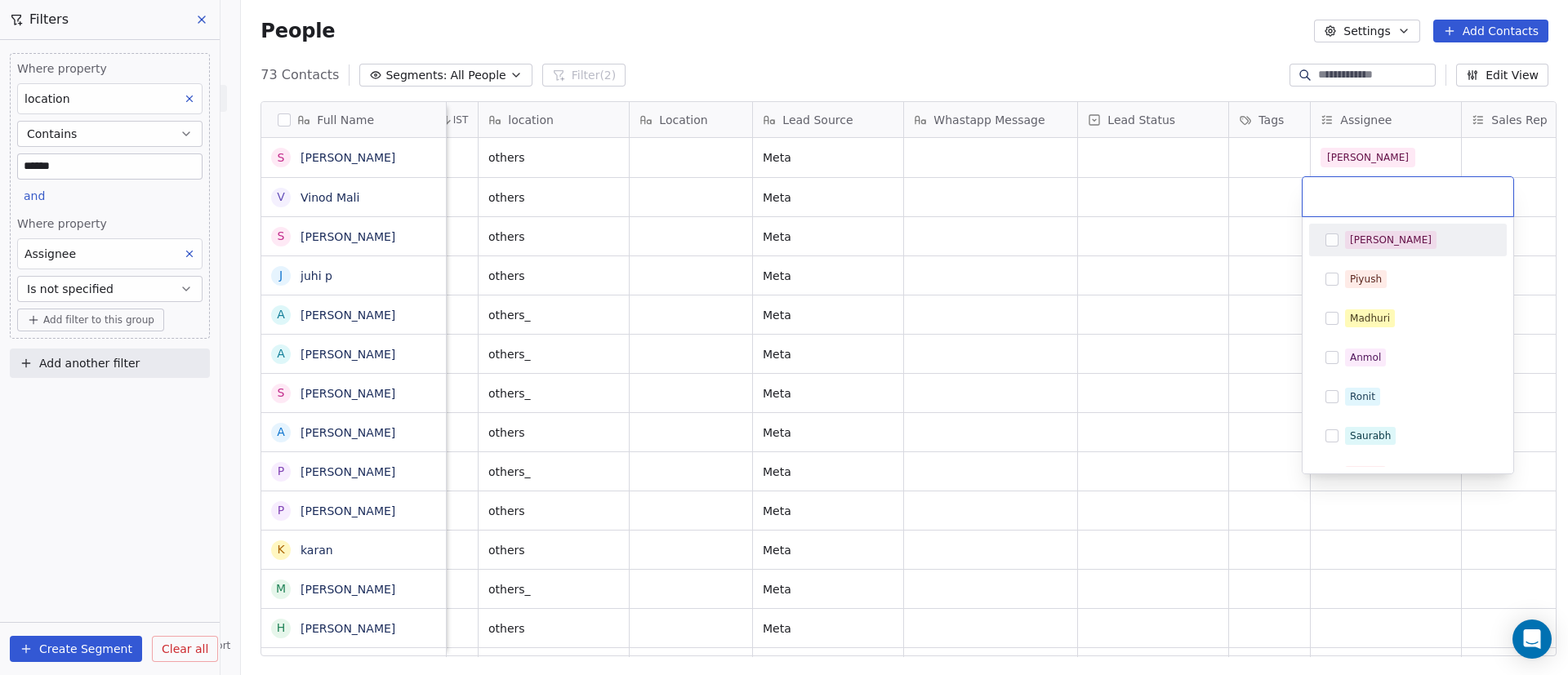
click at [1399, 236] on div "[PERSON_NAME]" at bounding box center [1418, 240] width 145 height 18
click at [1077, 241] on html "On2Cook India Pvt. Ltd. Contacts People Marketing Workflows Campaigns Sales Pip…" at bounding box center [784, 337] width 1568 height 675
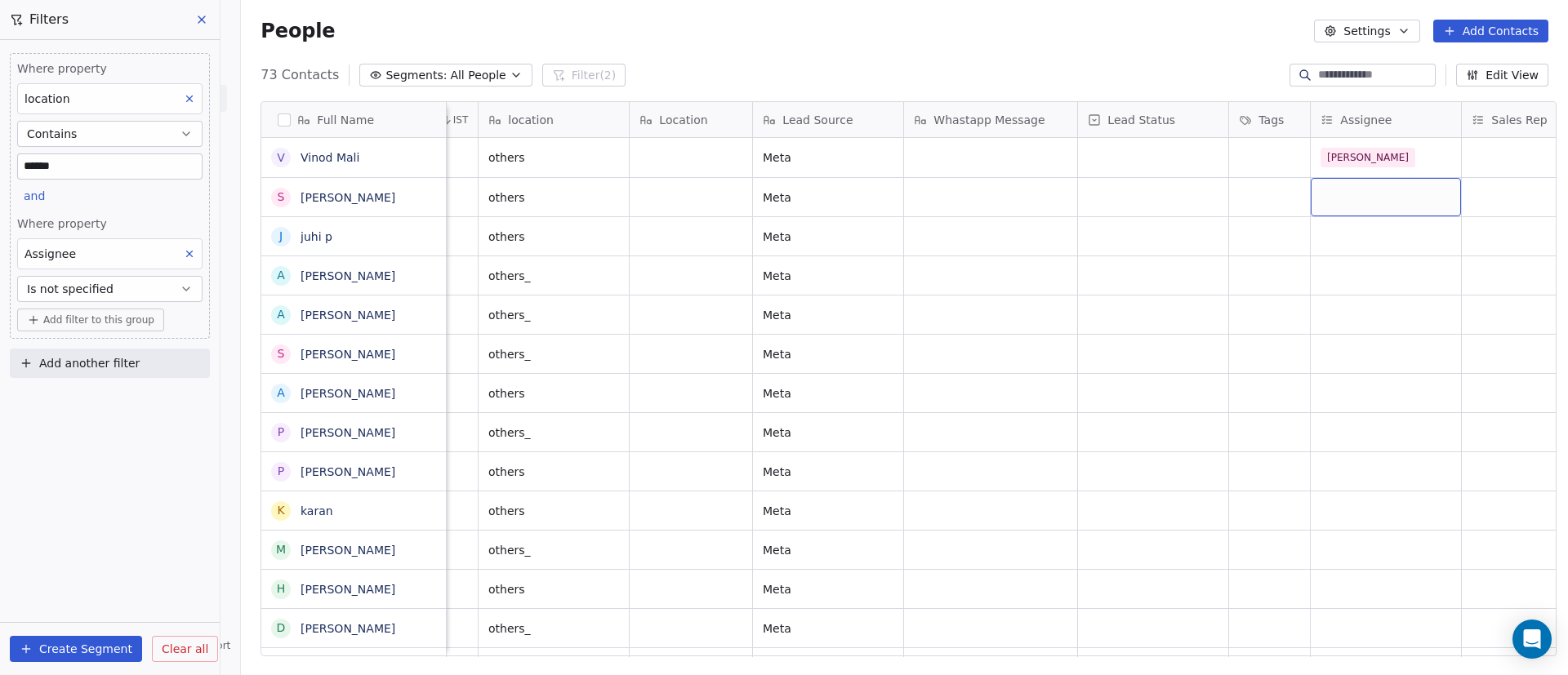
click at [1377, 197] on div "grid" at bounding box center [1385, 197] width 150 height 38
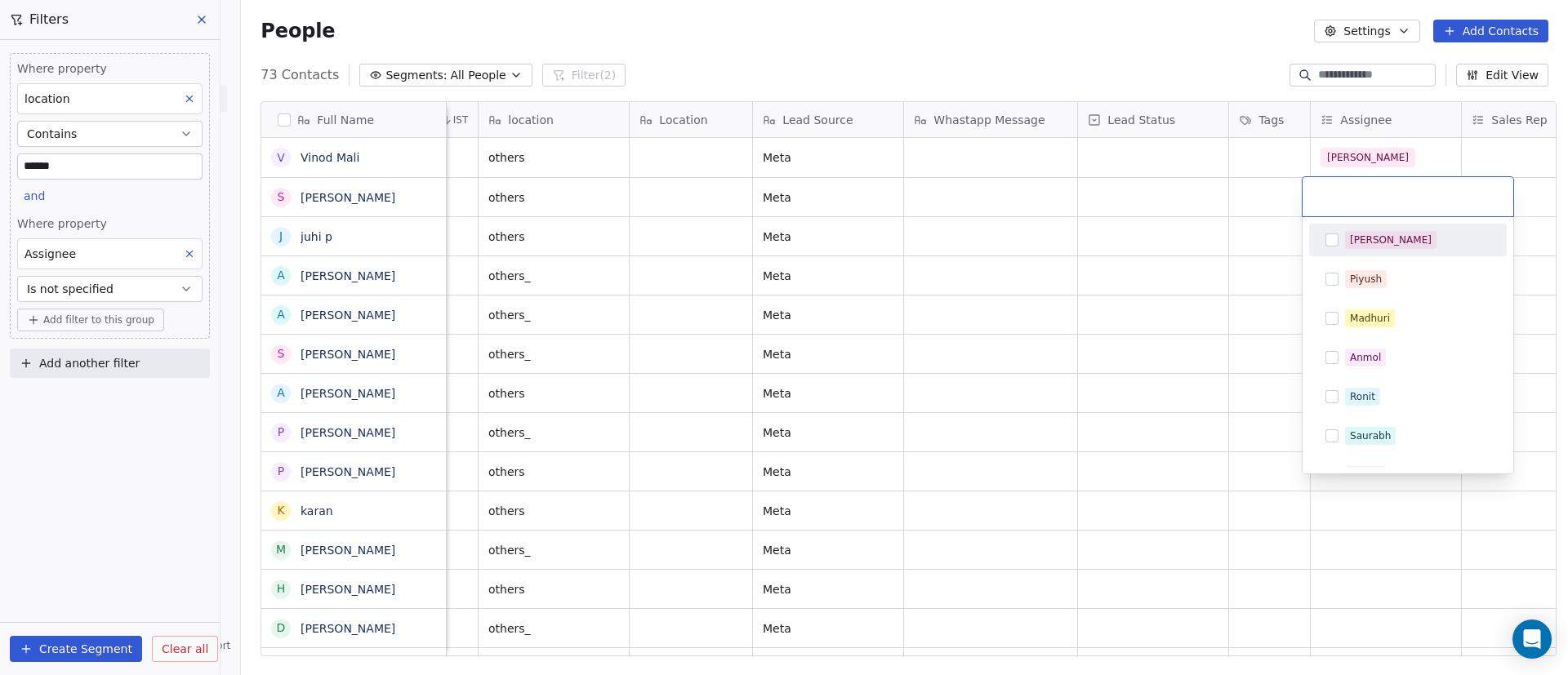
click at [1369, 237] on div "[PERSON_NAME]" at bounding box center [1391, 240] width 82 height 15
click at [1157, 249] on html "On2Cook India Pvt. Ltd. Contacts People Marketing Workflows Campaigns Sales Pip…" at bounding box center [784, 337] width 1568 height 675
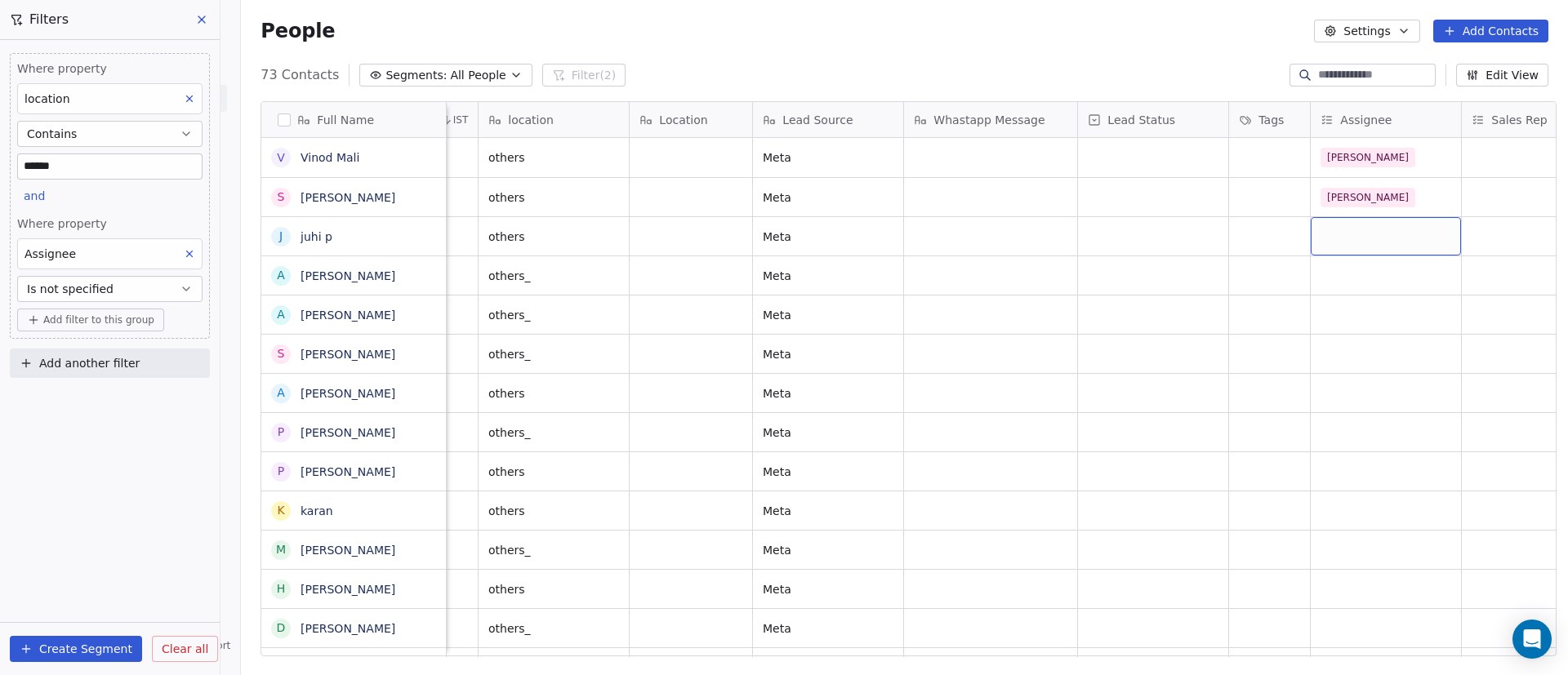
click at [1386, 240] on div "grid" at bounding box center [1385, 236] width 150 height 38
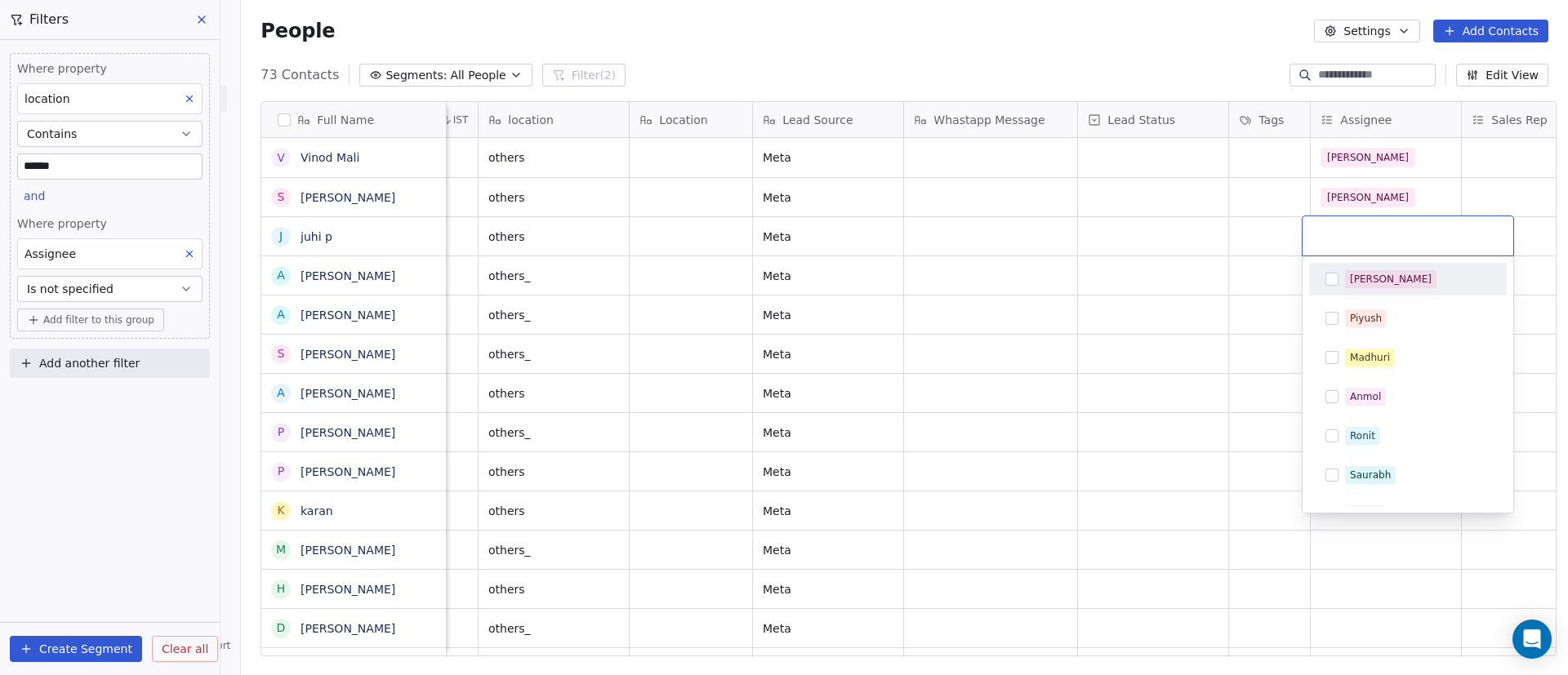
click at [1375, 280] on span "[PERSON_NAME]" at bounding box center [1391, 279] width 91 height 18
click at [1100, 280] on html "On2Cook India Pvt. Ltd. Contacts People Marketing Workflows Campaigns Sales Pip…" at bounding box center [784, 337] width 1568 height 675
click at [186, 258] on html "On2Cook India Pvt. Ltd. Contacts People Marketing Workflows Campaigns Sales Pip…" at bounding box center [784, 337] width 1568 height 675
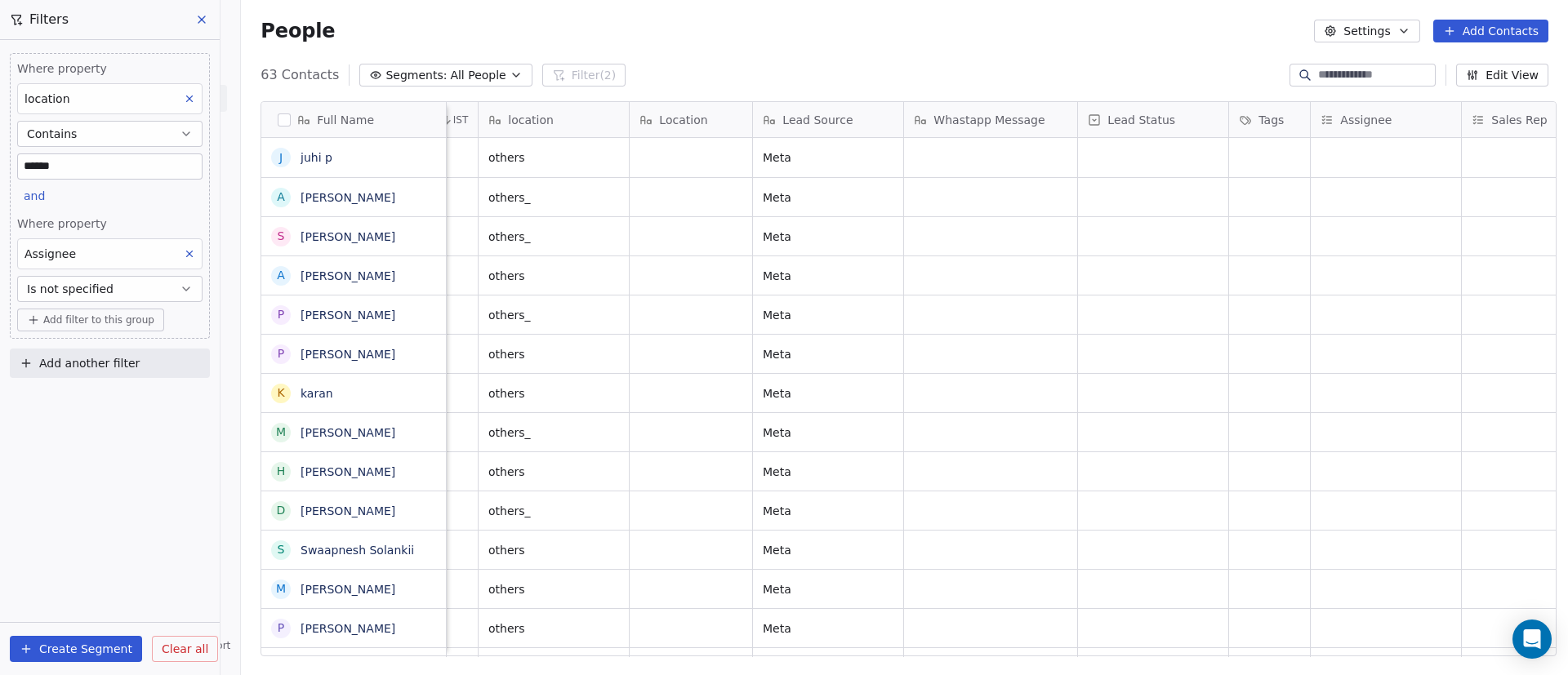
click at [189, 254] on icon at bounding box center [189, 254] width 6 height 6
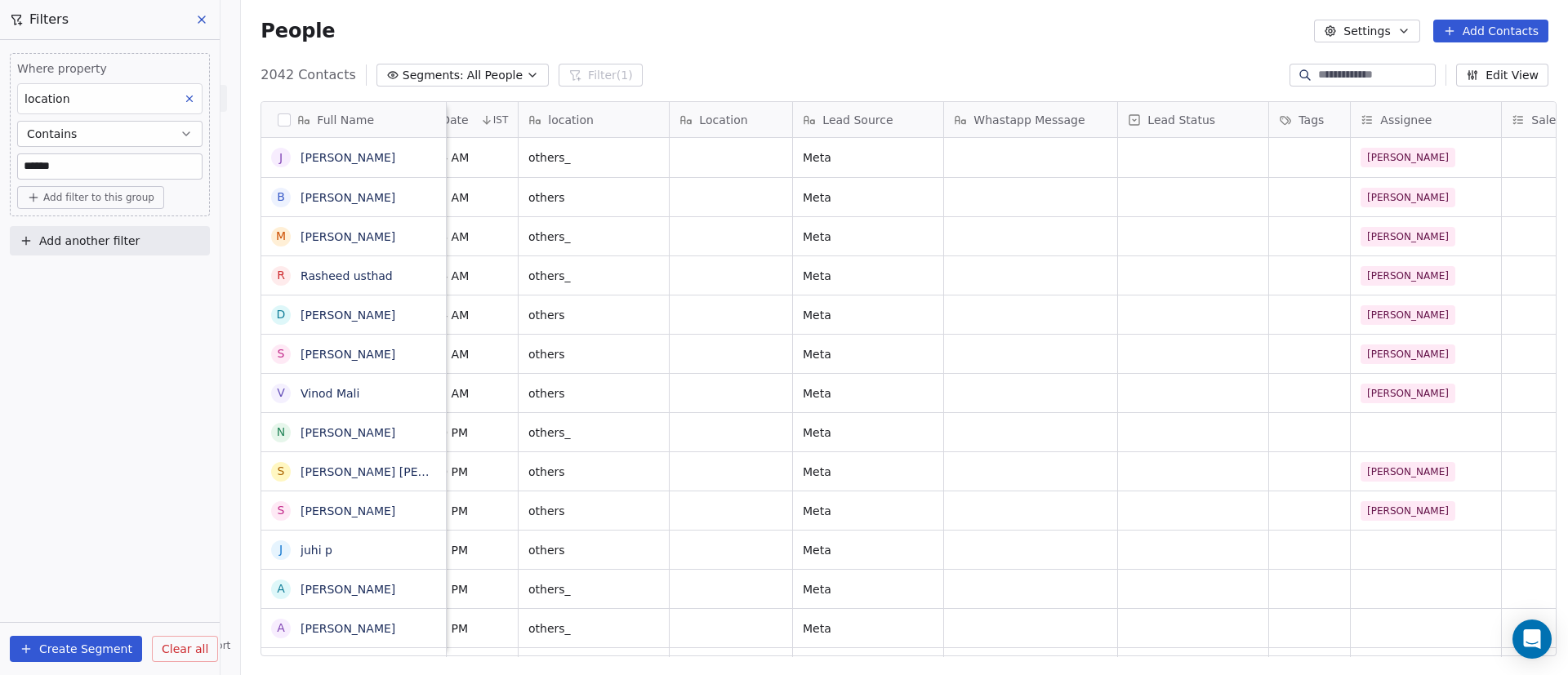
scroll to position [0, 1001]
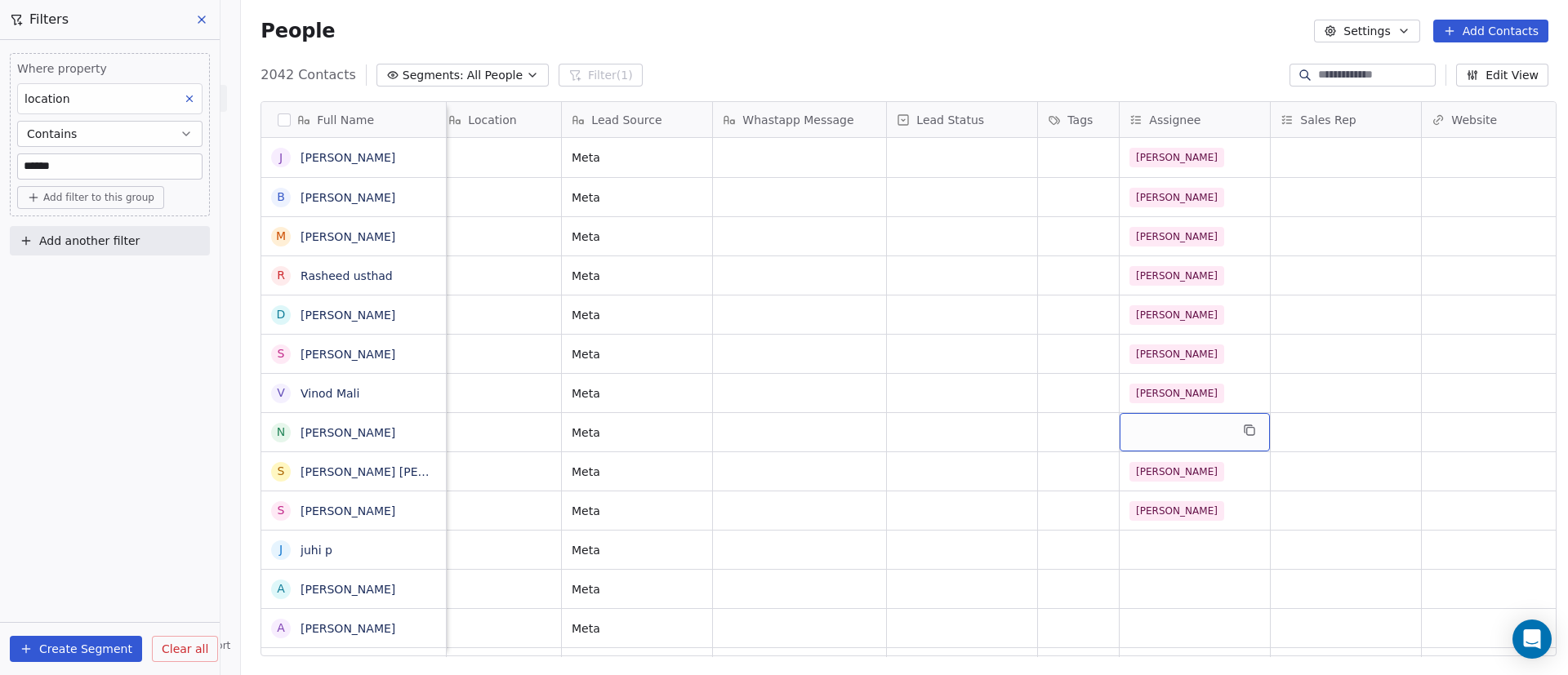
click at [1150, 420] on div "grid" at bounding box center [1194, 432] width 150 height 38
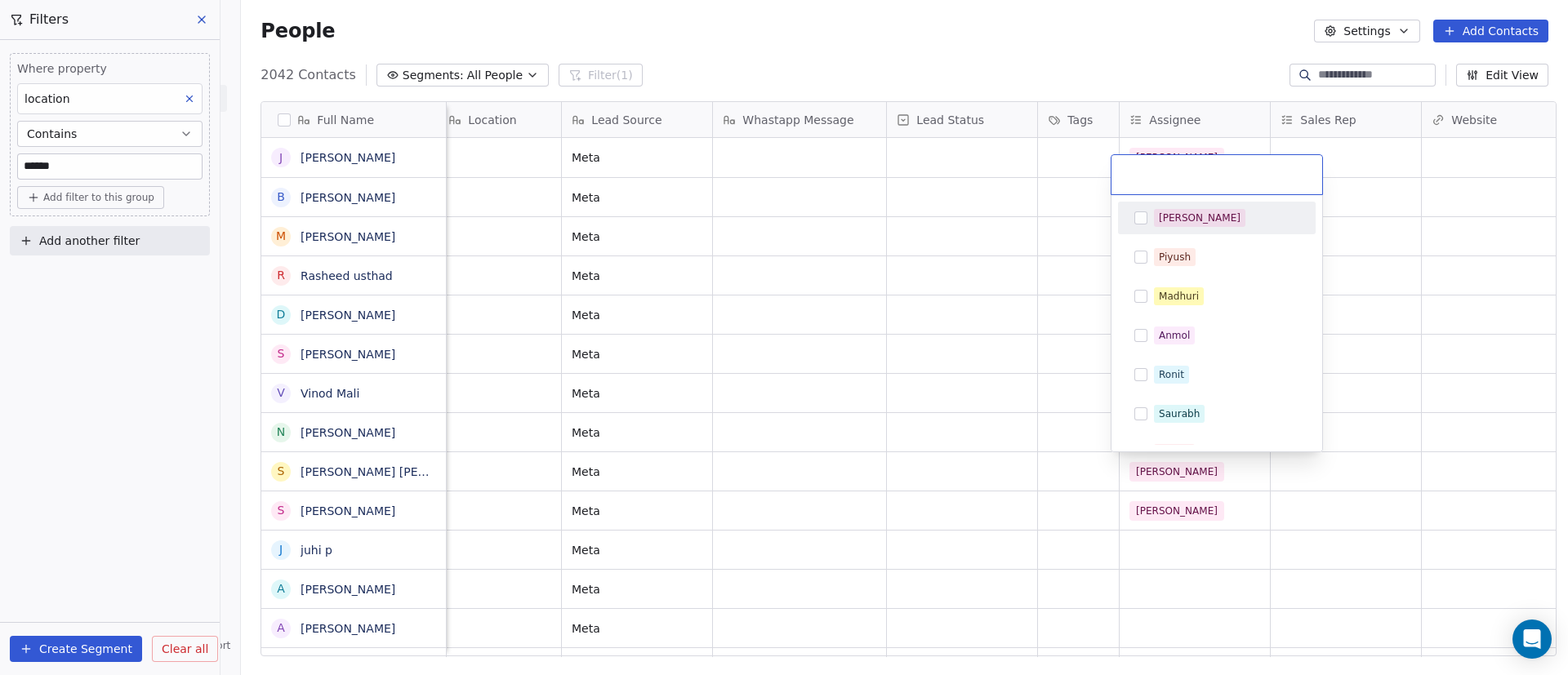
click at [1202, 215] on div "[PERSON_NAME]" at bounding box center [1226, 218] width 145 height 18
click at [1452, 437] on html "On2Cook India Pvt. Ltd. Contacts People Marketing Workflows Campaigns Sales Pip…" at bounding box center [784, 337] width 1568 height 675
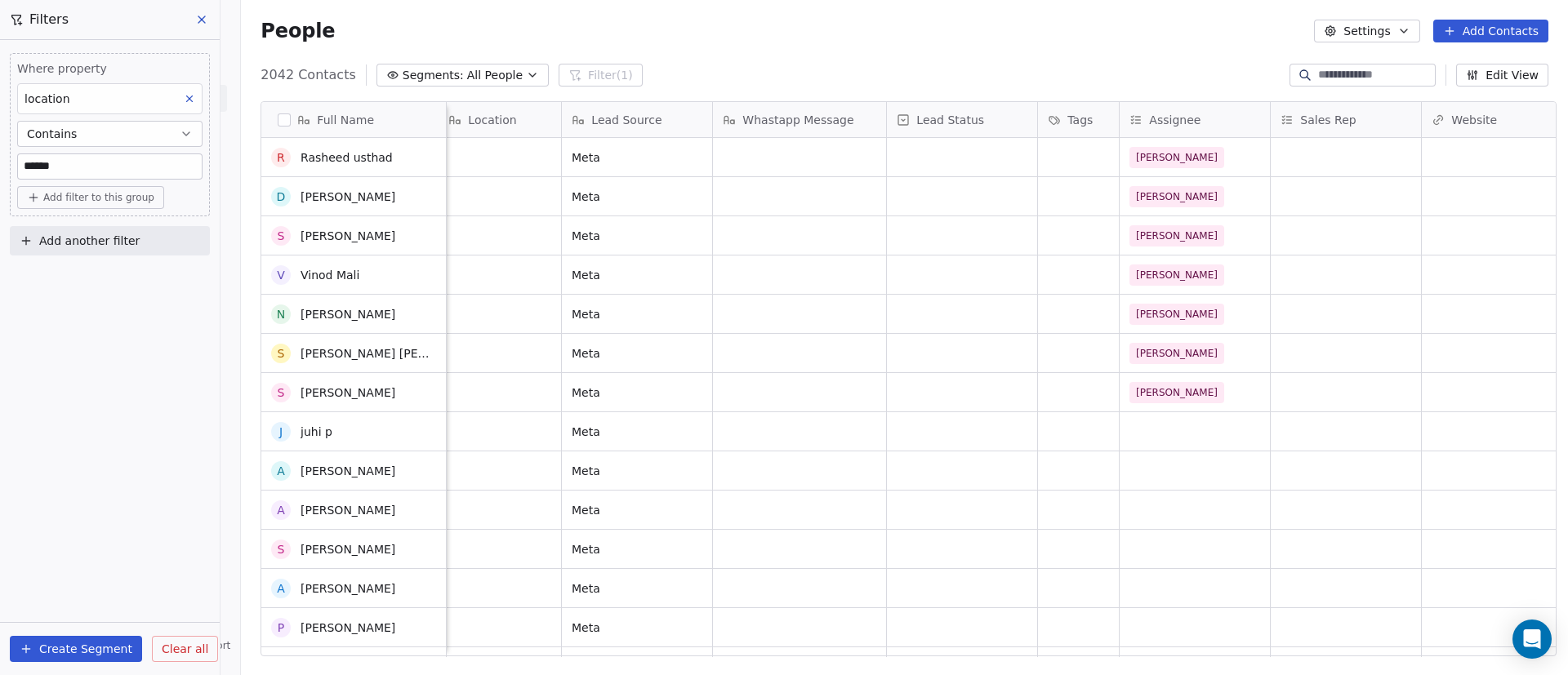
scroll to position [122, 0]
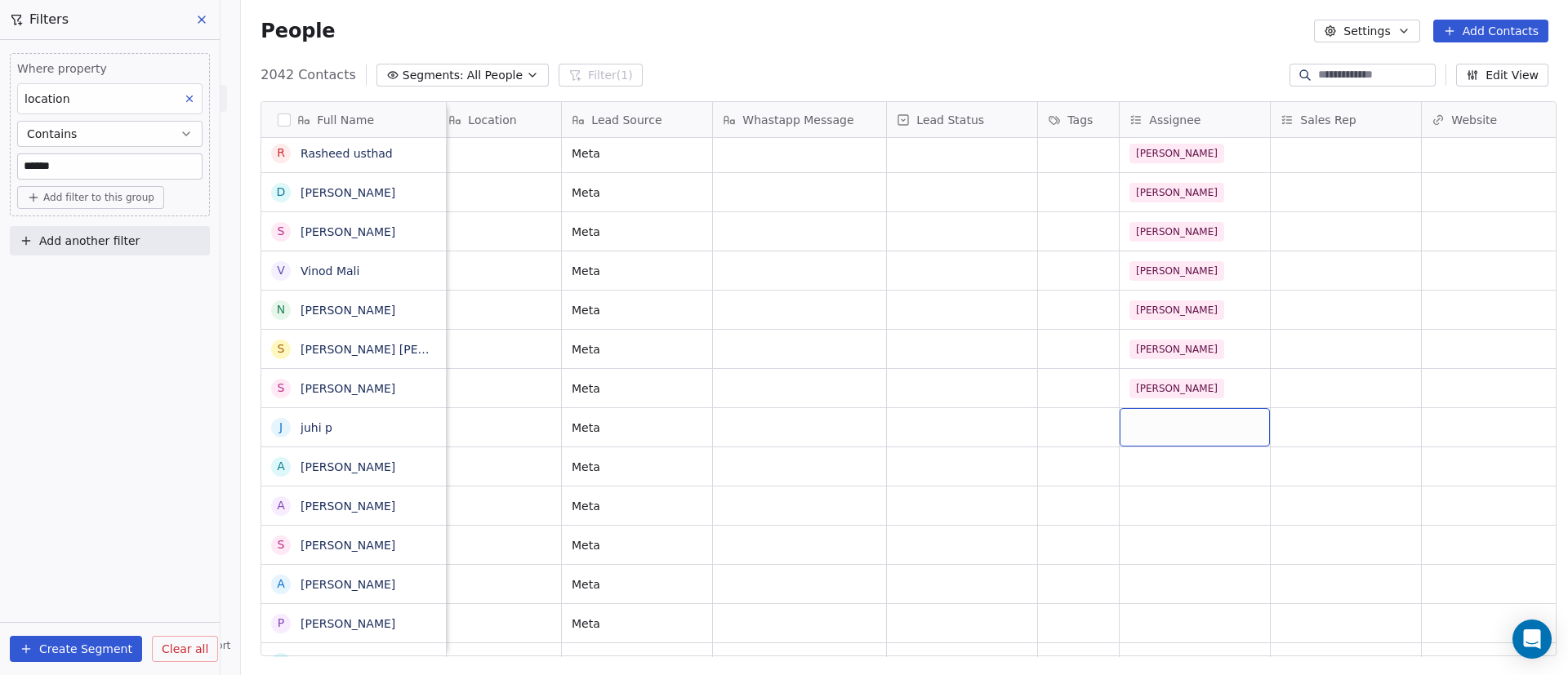
click at [1170, 428] on div "grid" at bounding box center [1194, 427] width 150 height 38
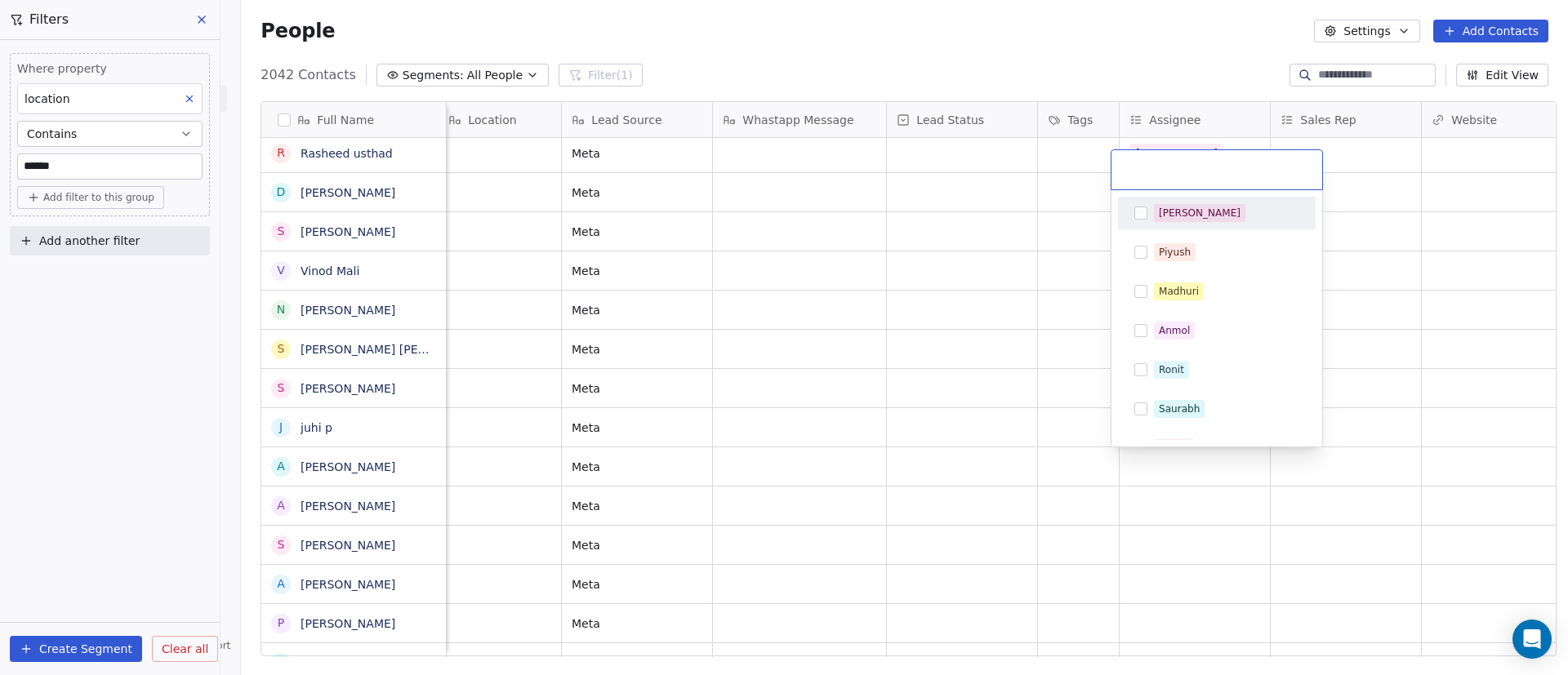
click at [1214, 214] on div "[PERSON_NAME]" at bounding box center [1226, 213] width 145 height 18
click at [1179, 509] on html "On2Cook India Pvt. Ltd. Contacts People Marketing Workflows Campaigns Sales Pip…" at bounding box center [784, 337] width 1568 height 675
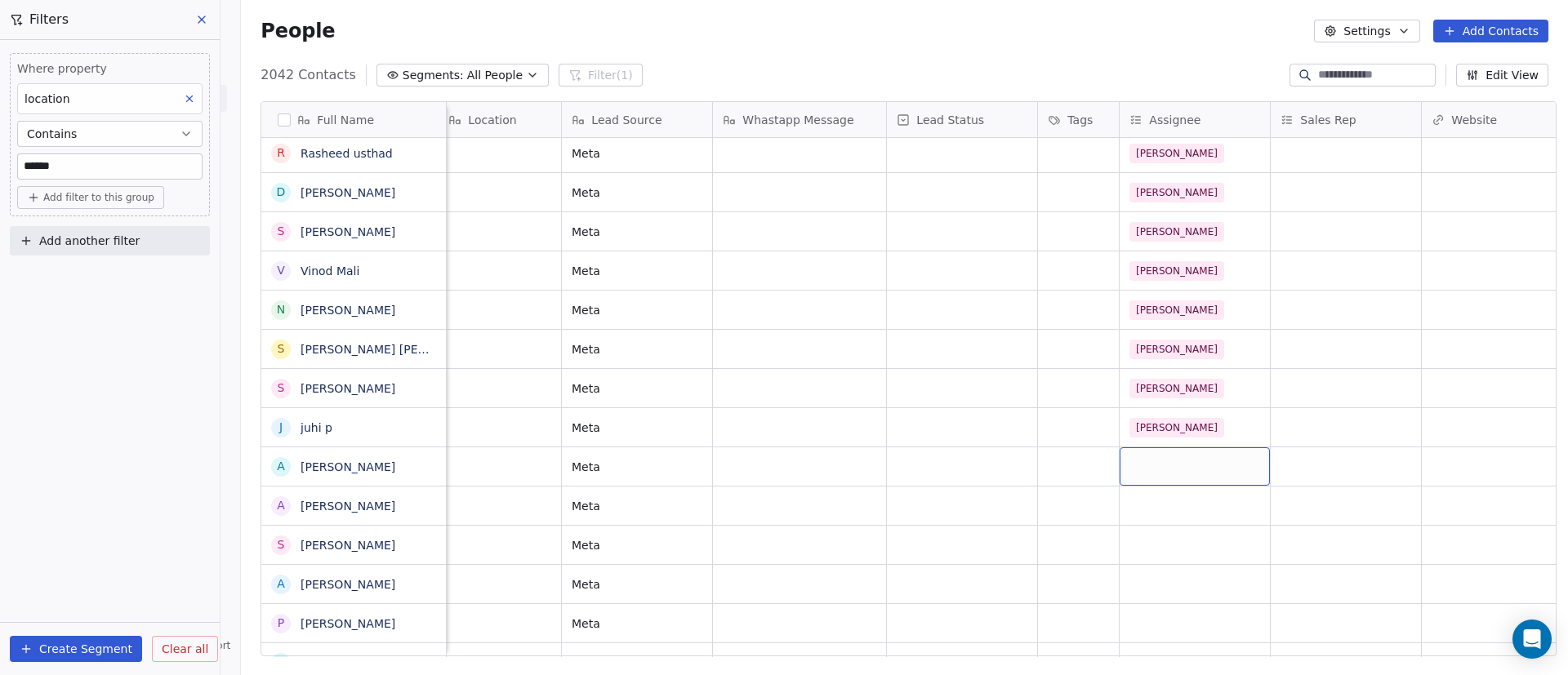
click at [1167, 467] on div "grid" at bounding box center [1194, 467] width 150 height 38
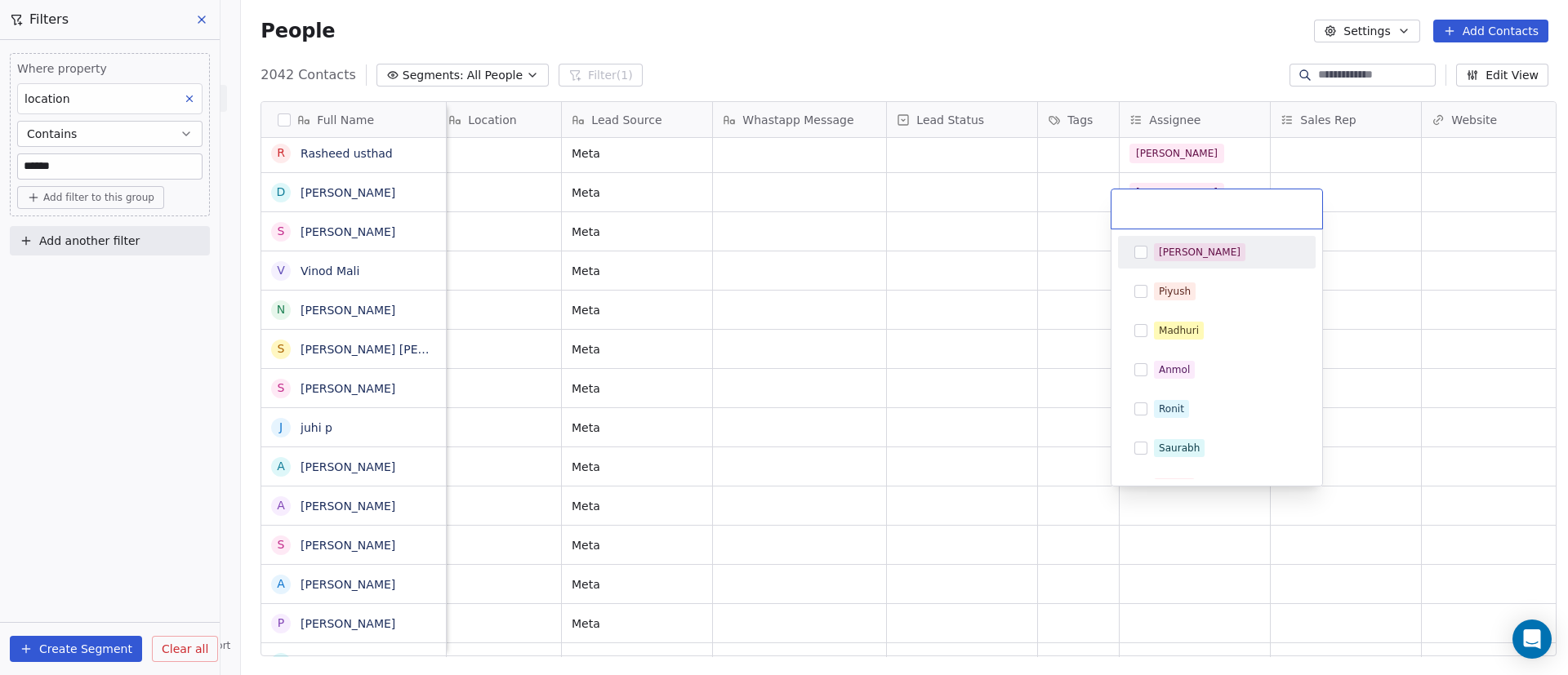
click at [1215, 251] on div "[PERSON_NAME]" at bounding box center [1226, 252] width 145 height 18
click at [1385, 395] on html "On2Cook India Pvt. Ltd. Contacts People Marketing Workflows Campaigns Sales Pip…" at bounding box center [784, 337] width 1568 height 675
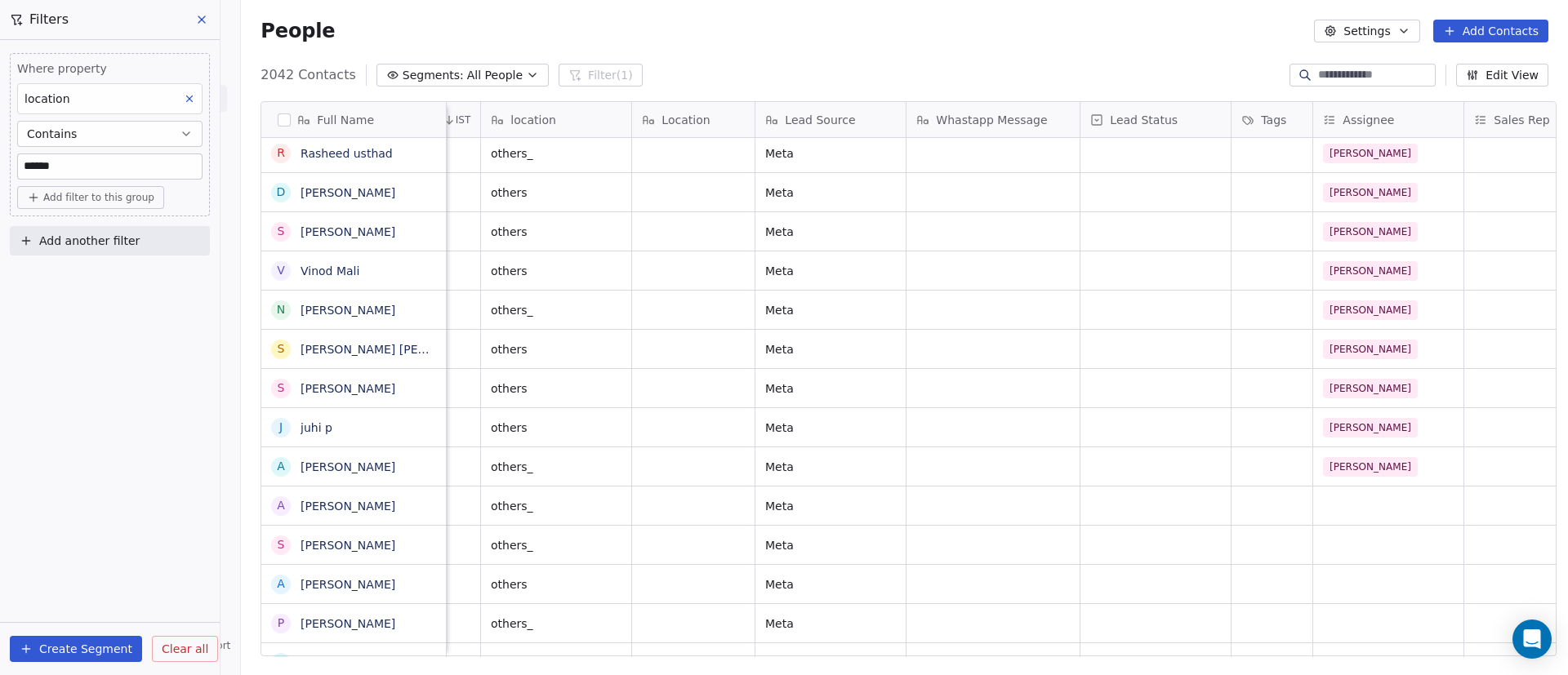
scroll to position [0, 810]
click at [1359, 506] on div "grid" at bounding box center [1385, 506] width 150 height 38
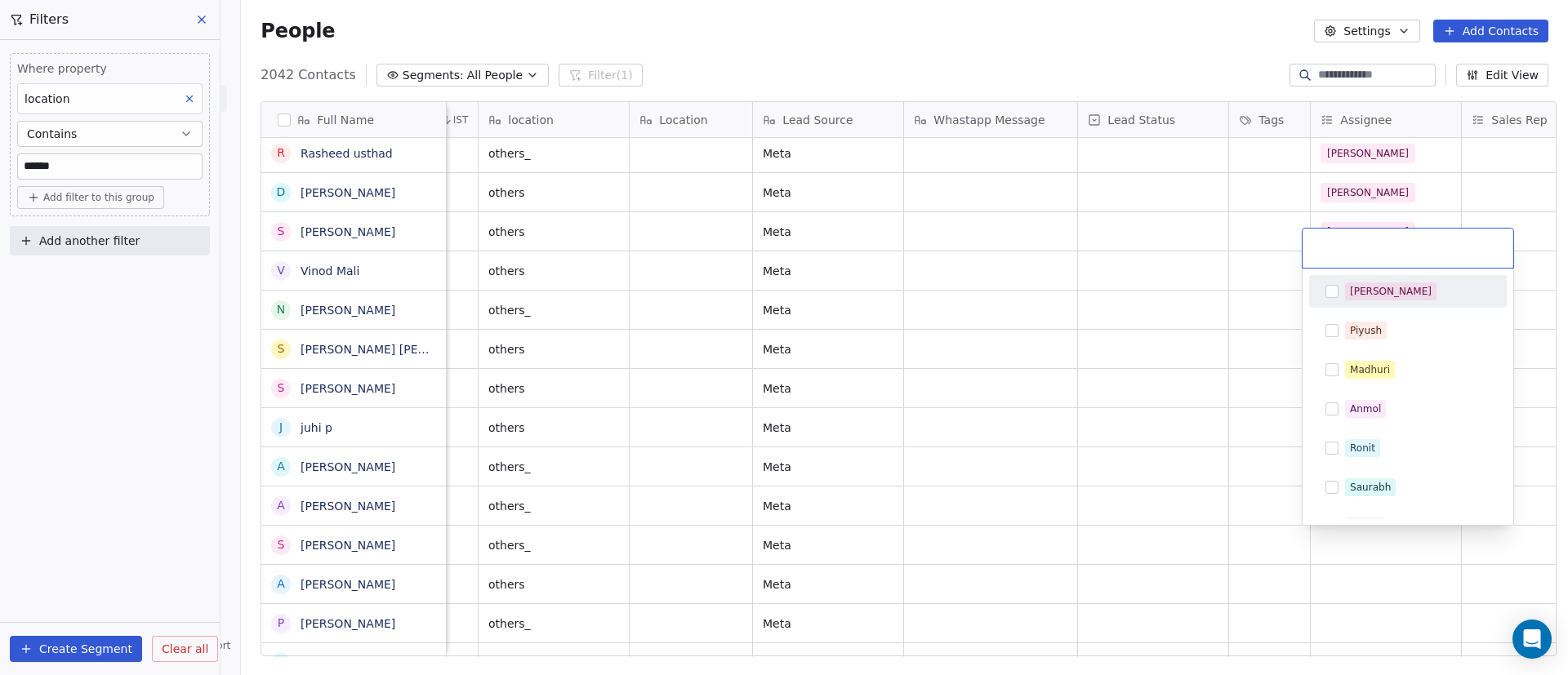
click at [1382, 304] on div "[PERSON_NAME]" at bounding box center [1408, 291] width 184 height 26
click at [1162, 447] on html "On2Cook India Pvt. Ltd. Contacts People Marketing Workflows Campaigns Sales Pip…" at bounding box center [784, 337] width 1568 height 675
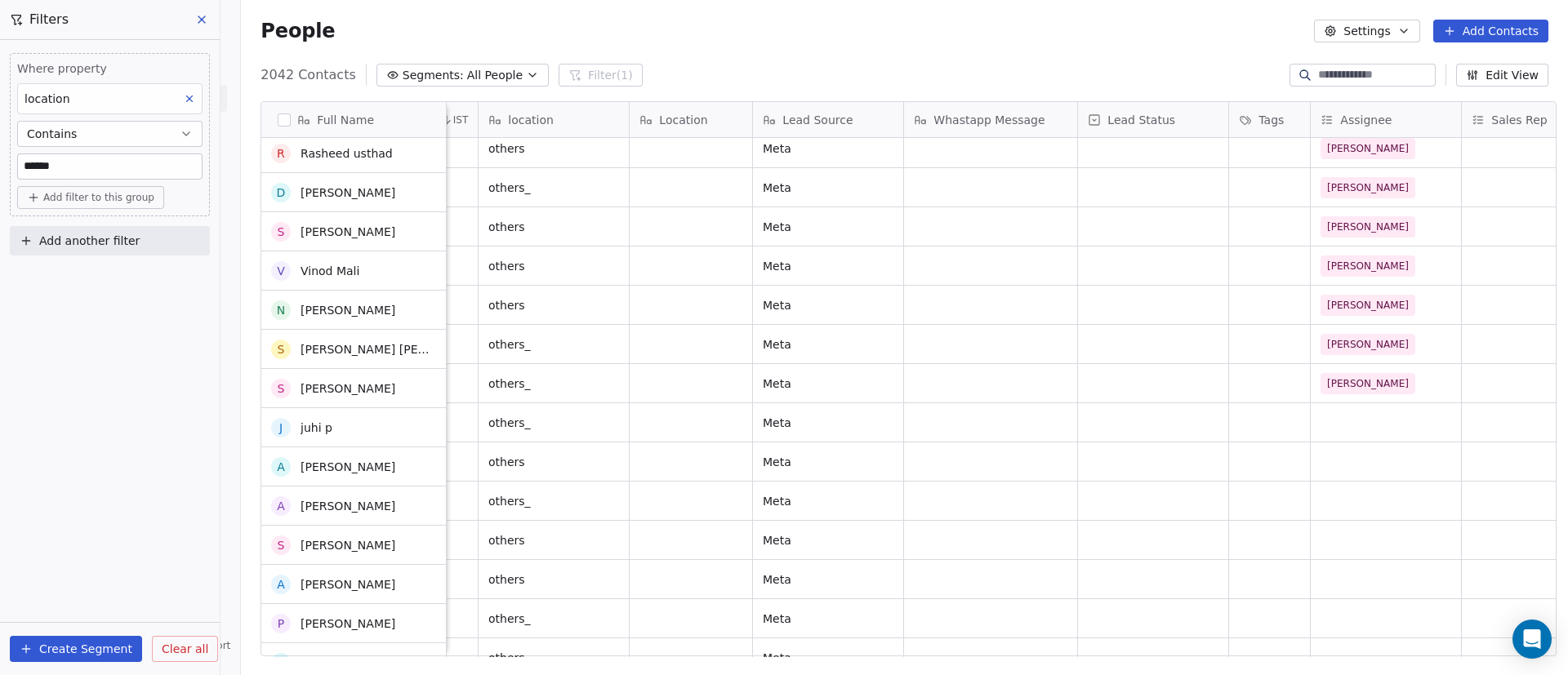
scroll to position [245, 0]
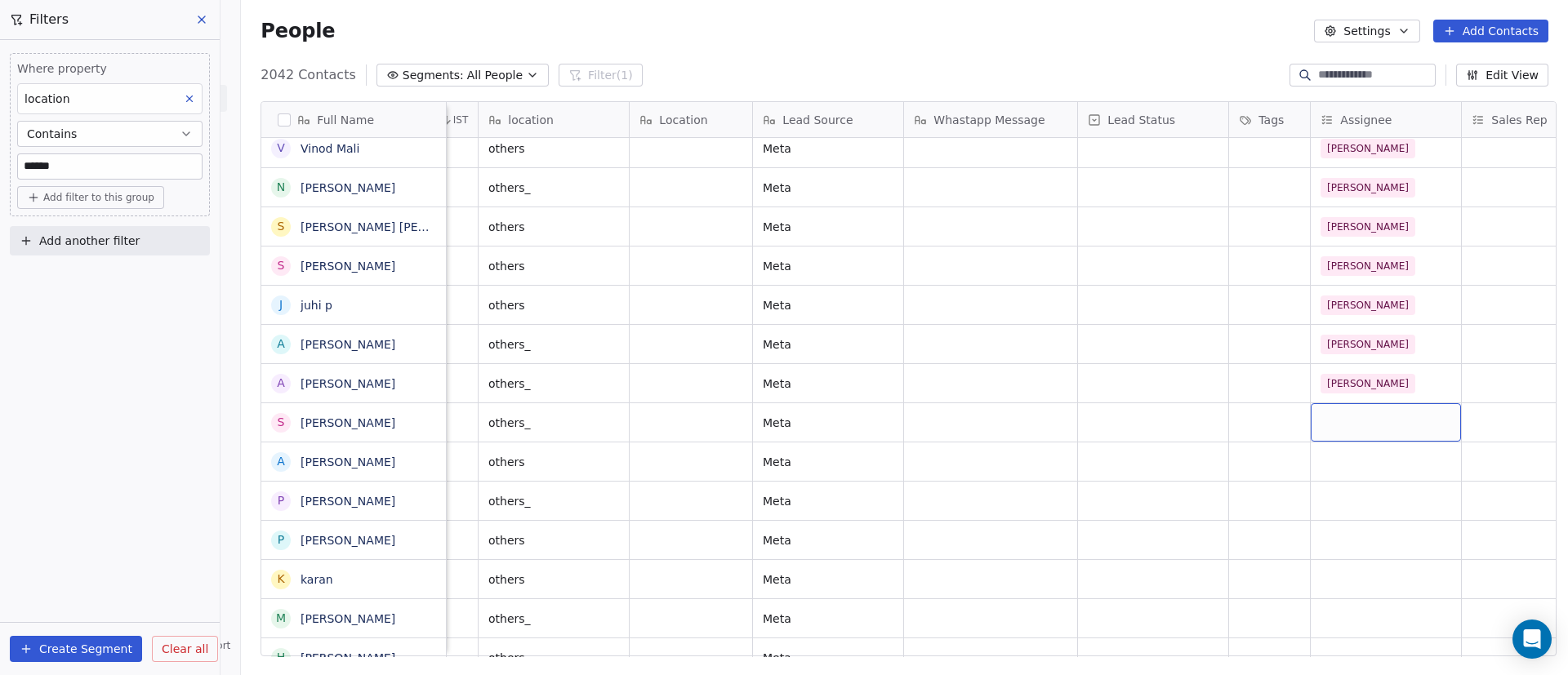
click at [1376, 416] on div "grid" at bounding box center [1385, 422] width 150 height 38
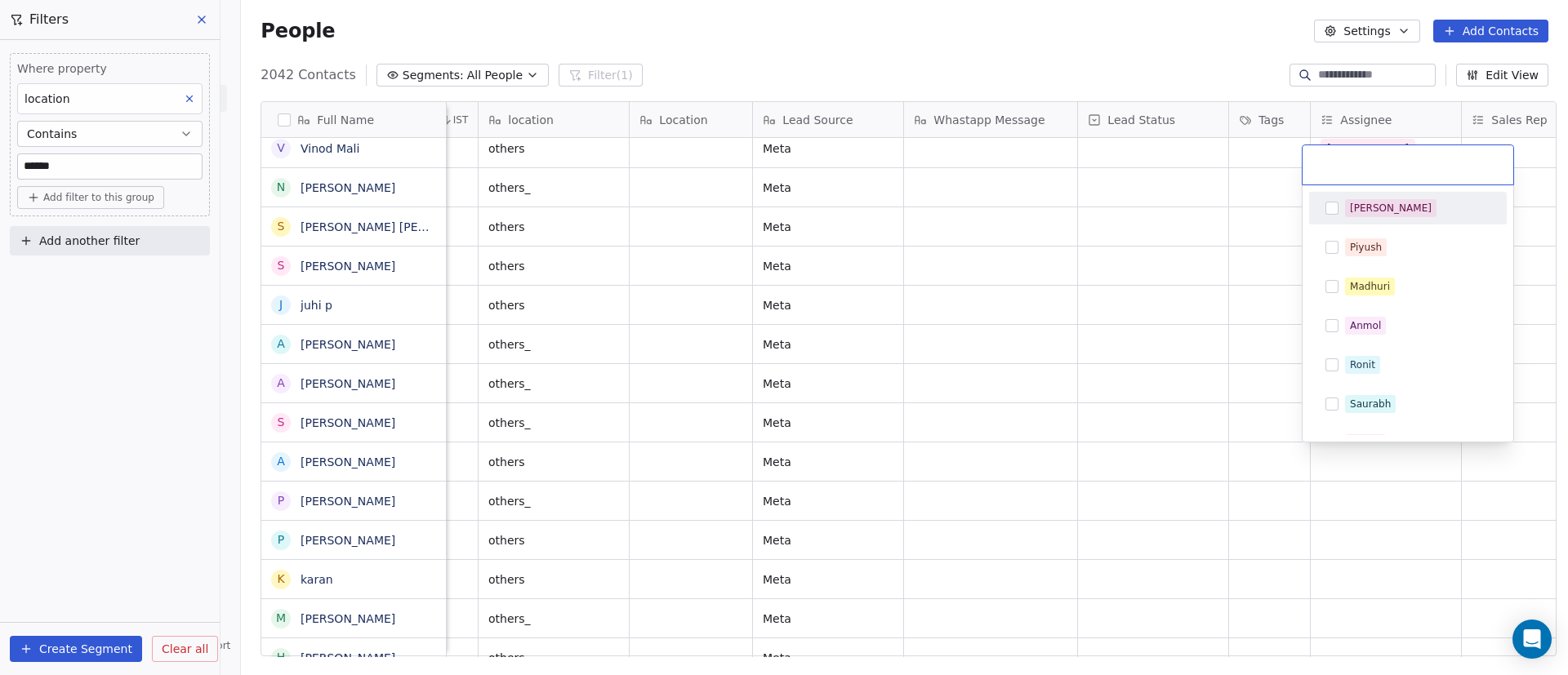
click at [1421, 199] on div "[PERSON_NAME]" at bounding box center [1418, 208] width 145 height 18
click at [993, 507] on html "On2Cook India Pvt. Ltd. Contacts People Marketing Workflows Campaigns Sales Pip…" at bounding box center [784, 337] width 1568 height 675
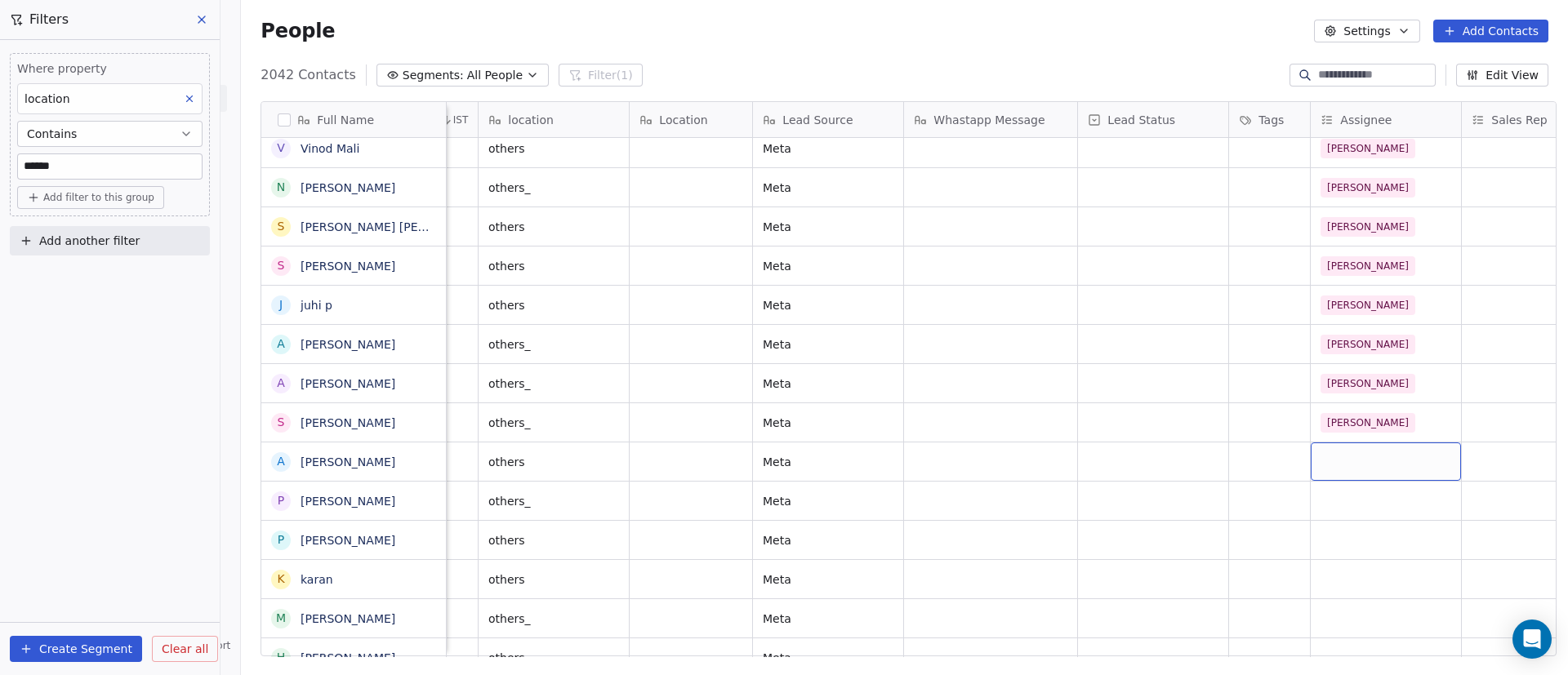
click at [1355, 456] on div "grid" at bounding box center [1385, 461] width 150 height 38
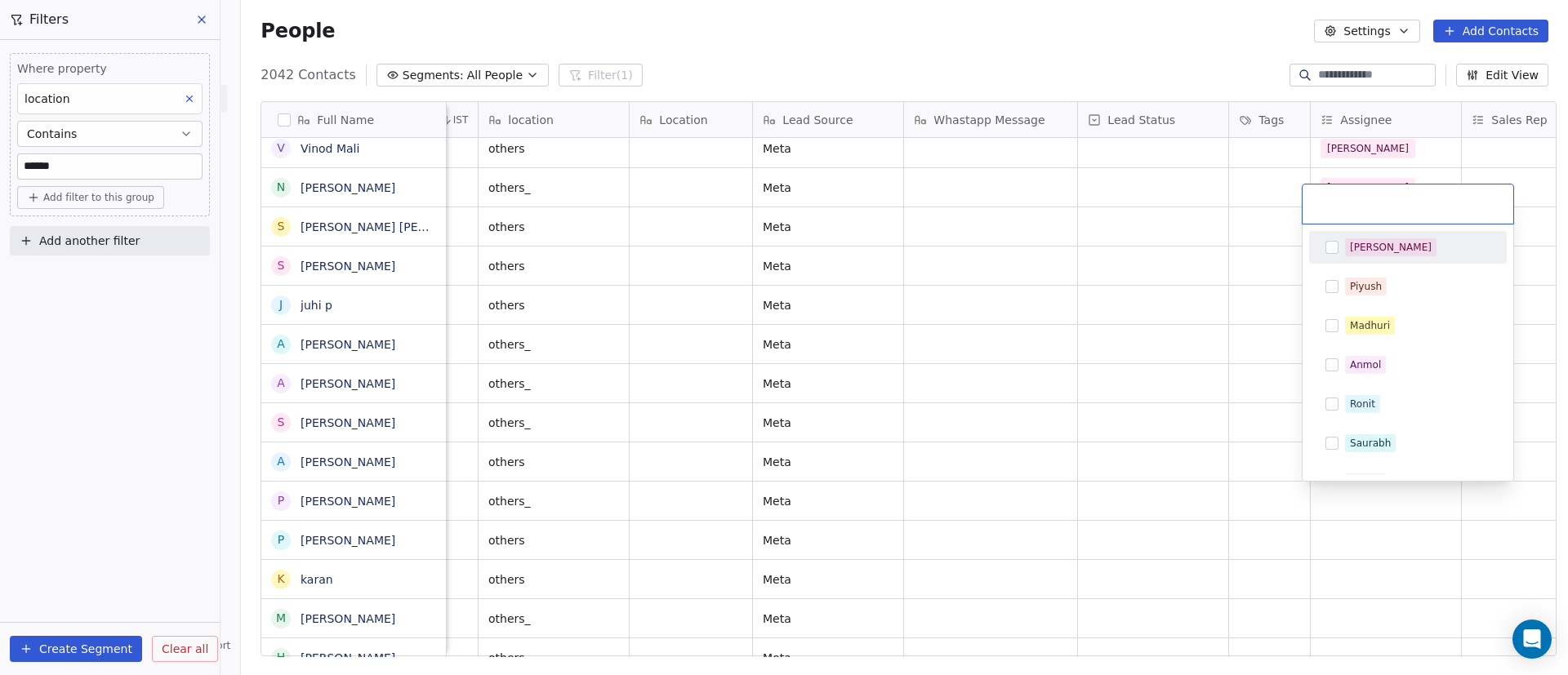
click at [1379, 246] on span "[PERSON_NAME]" at bounding box center [1391, 247] width 91 height 18
click at [1203, 391] on html "On2Cook India Pvt. Ltd. Contacts People Marketing Workflows Campaigns Sales Pip…" at bounding box center [784, 337] width 1568 height 675
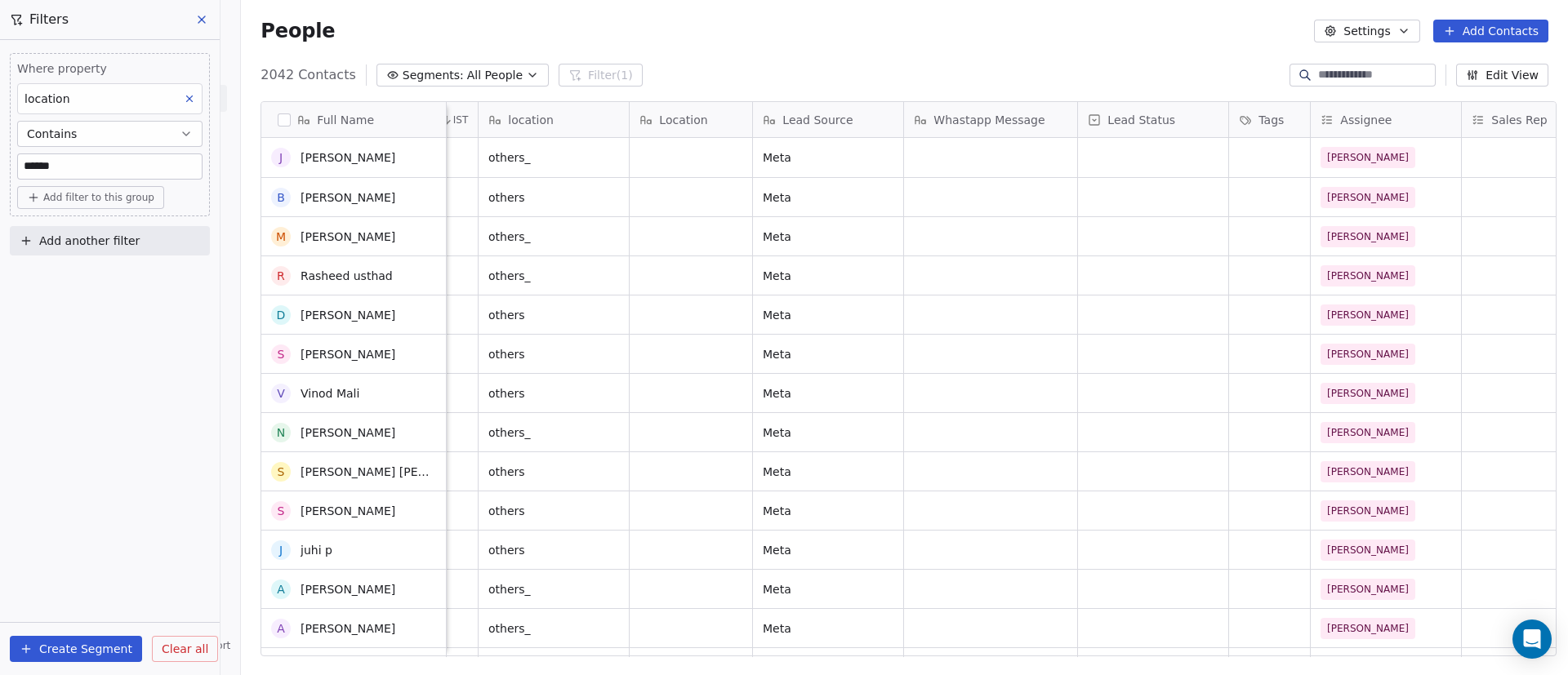
scroll to position [122, 0]
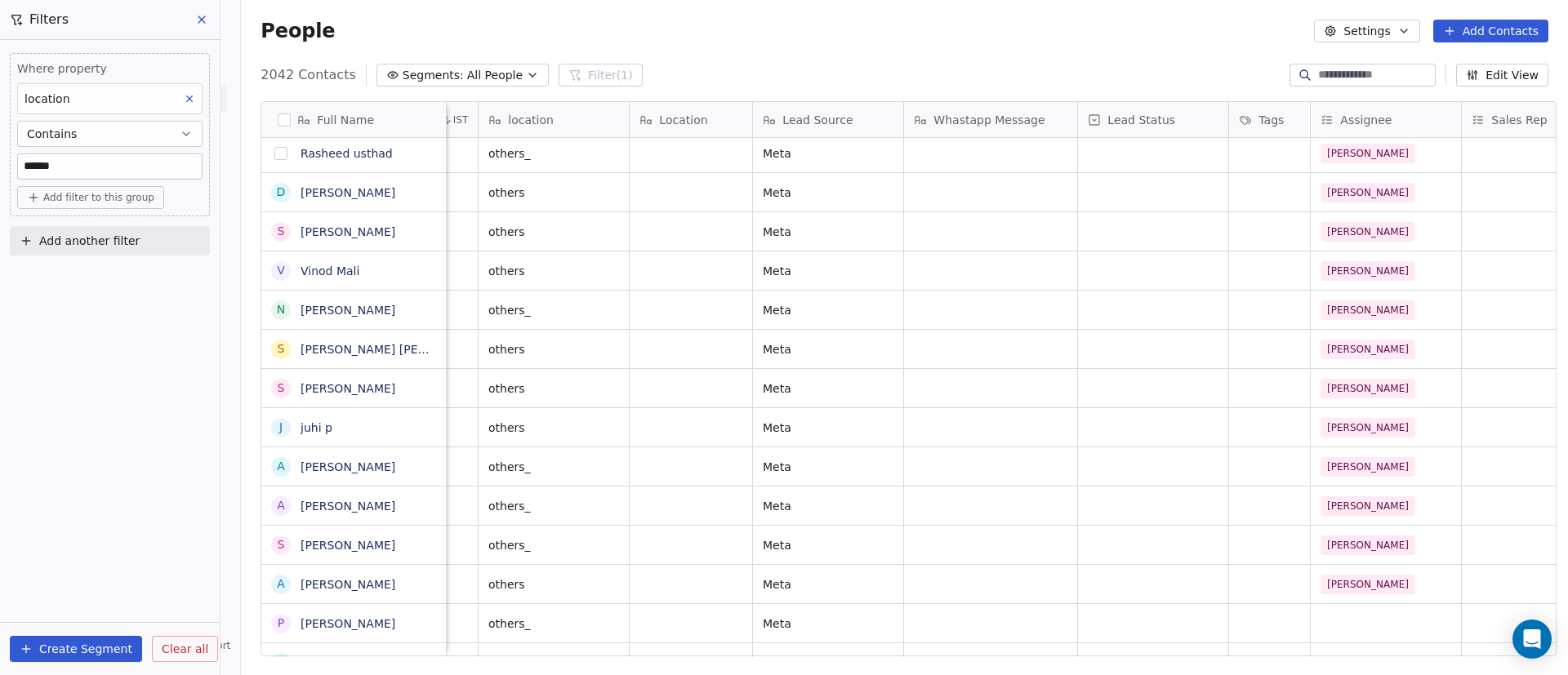
click at [275, 154] on button "grid" at bounding box center [281, 153] width 13 height 13
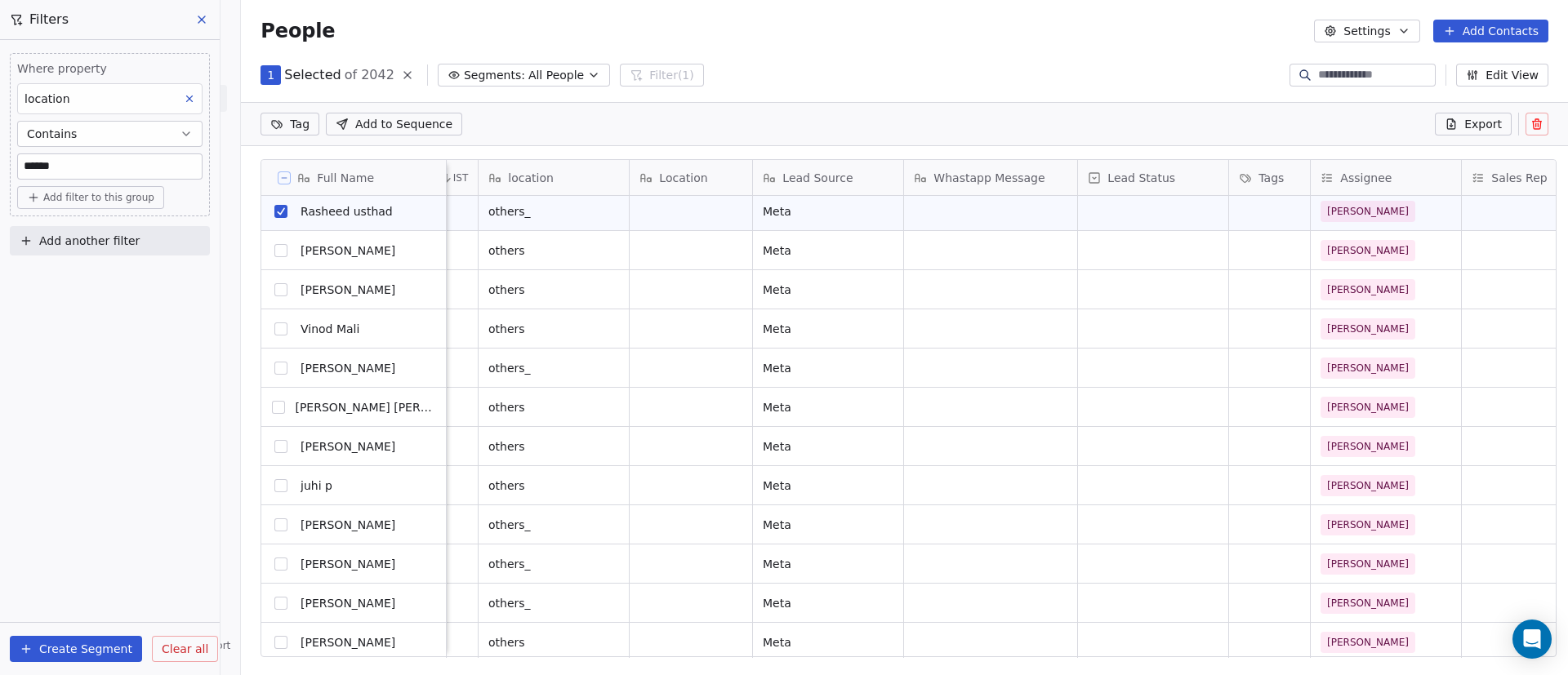
scroll to position [0, 0]
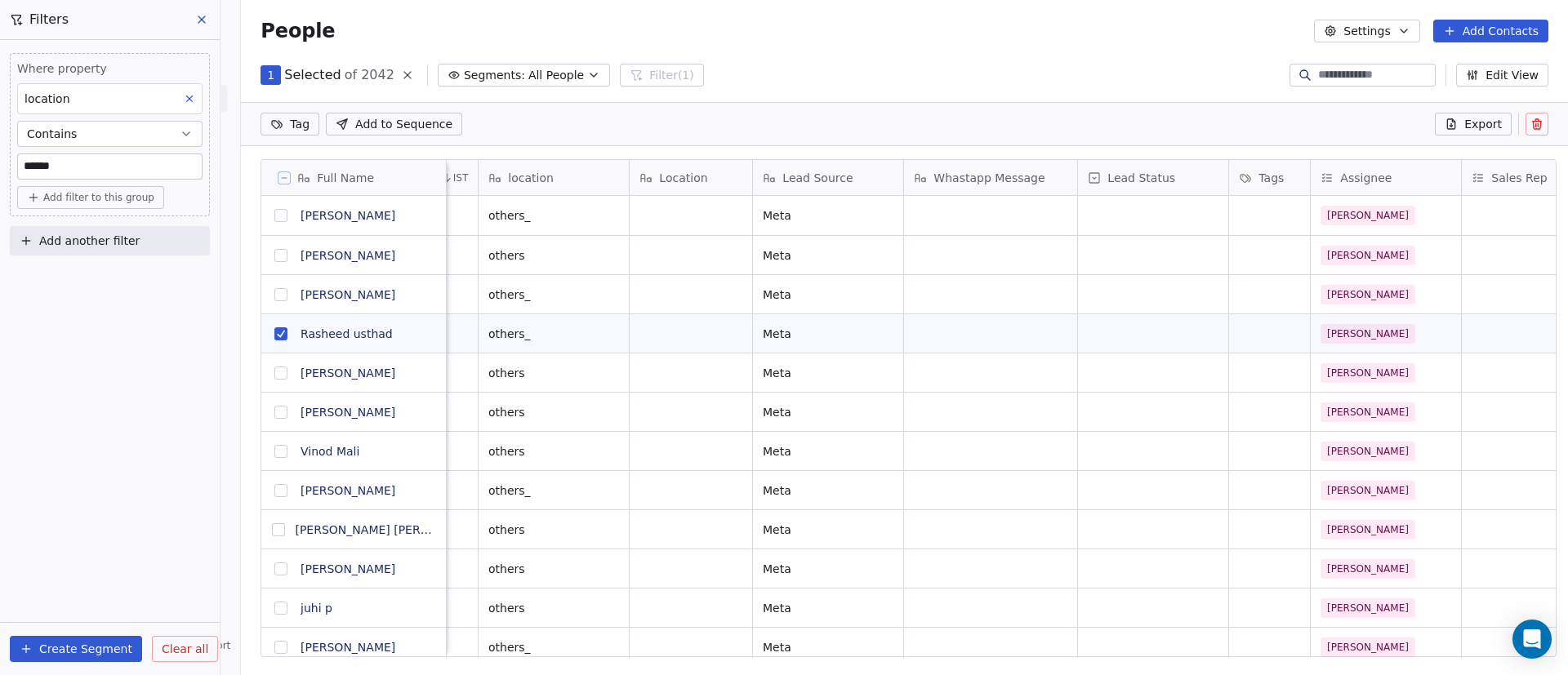
click at [275, 216] on button "grid" at bounding box center [281, 215] width 13 height 13
click at [275, 254] on button "grid" at bounding box center [281, 255] width 13 height 13
drag, startPoint x: 276, startPoint y: 294, endPoint x: 254, endPoint y: 354, distance: 63.9
click at [275, 294] on button "grid" at bounding box center [281, 294] width 13 height 13
click at [275, 368] on button "grid" at bounding box center [281, 373] width 13 height 13
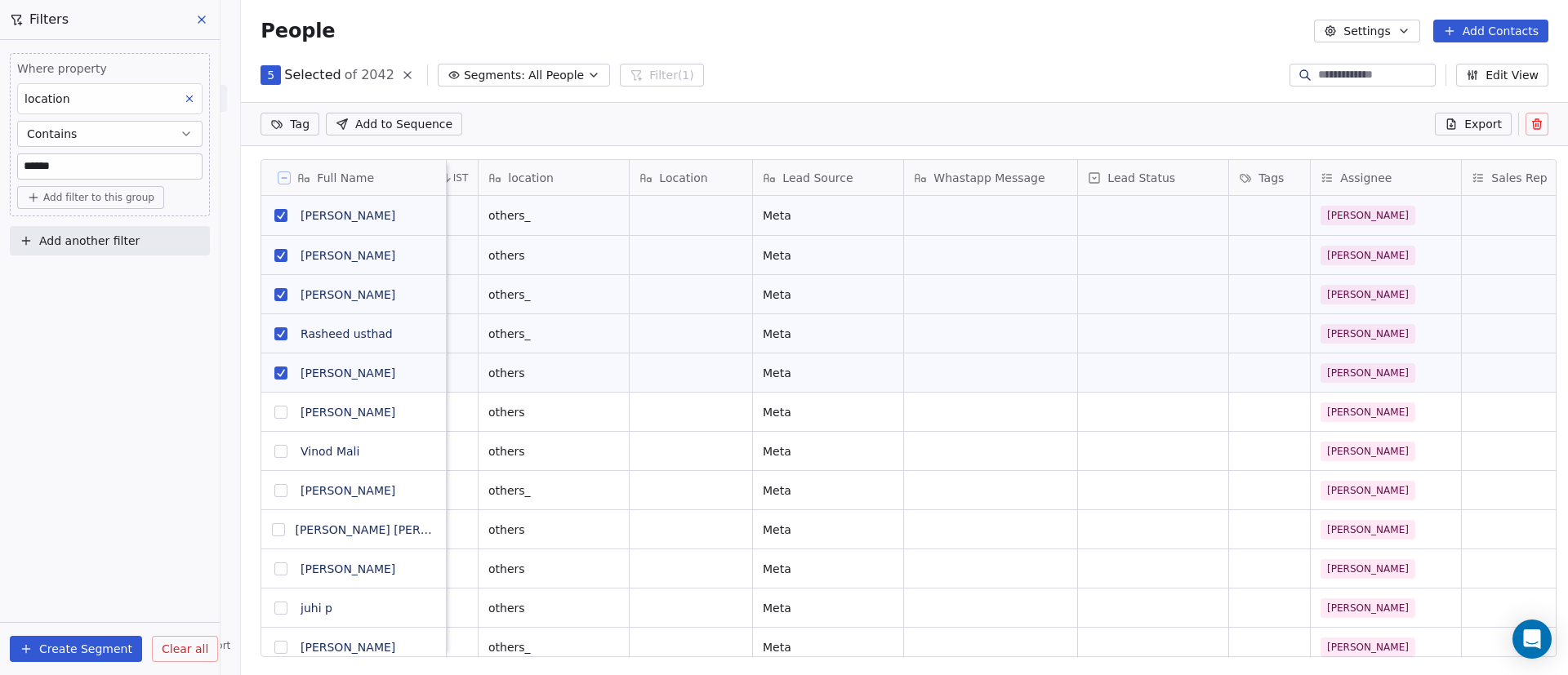
click at [275, 416] on button "grid" at bounding box center [281, 412] width 13 height 13
click at [275, 450] on button "grid" at bounding box center [281, 451] width 13 height 13
click at [275, 487] on button "grid" at bounding box center [281, 490] width 13 height 13
click at [275, 533] on button "grid" at bounding box center [278, 529] width 13 height 13
click at [275, 571] on button "grid" at bounding box center [281, 568] width 13 height 13
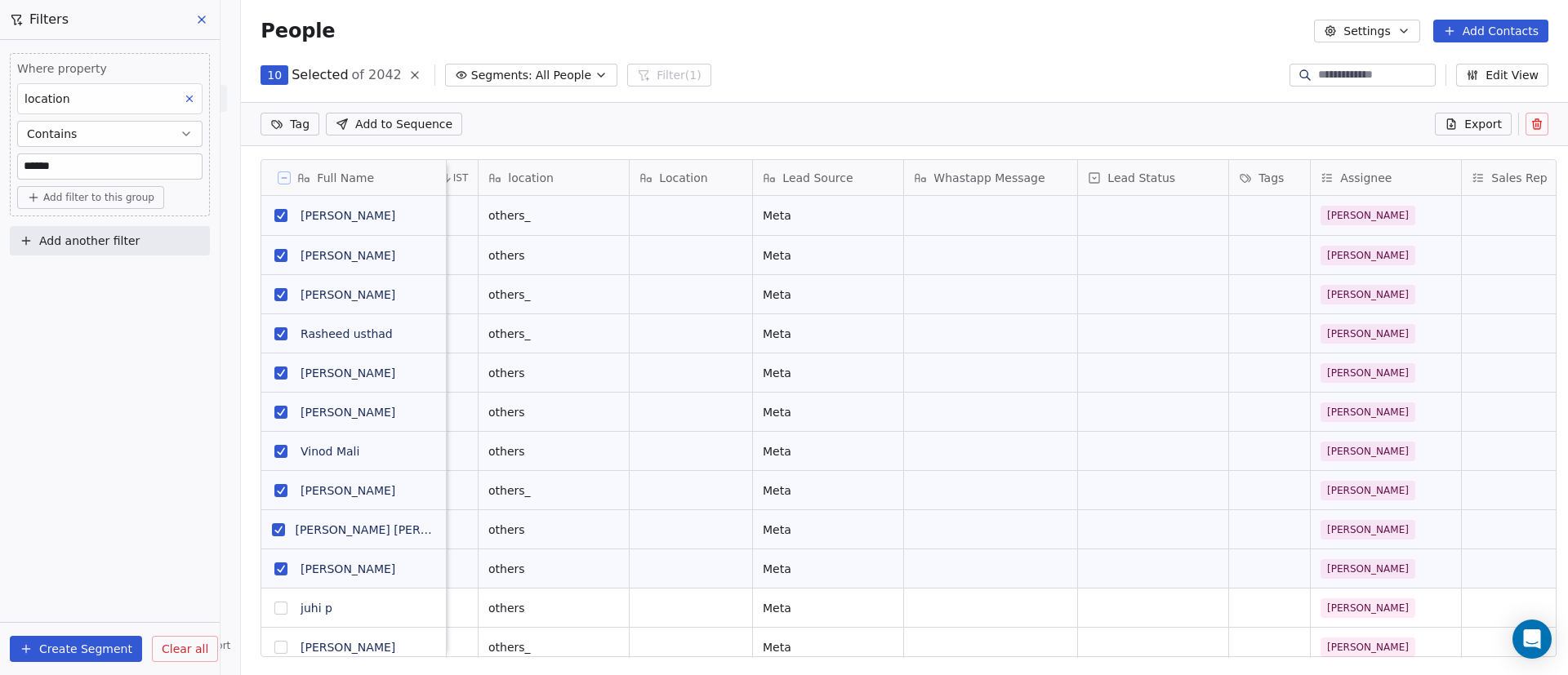
click at [275, 613] on button "grid" at bounding box center [281, 608] width 13 height 13
click at [275, 648] on button "grid" at bounding box center [281, 647] width 13 height 13
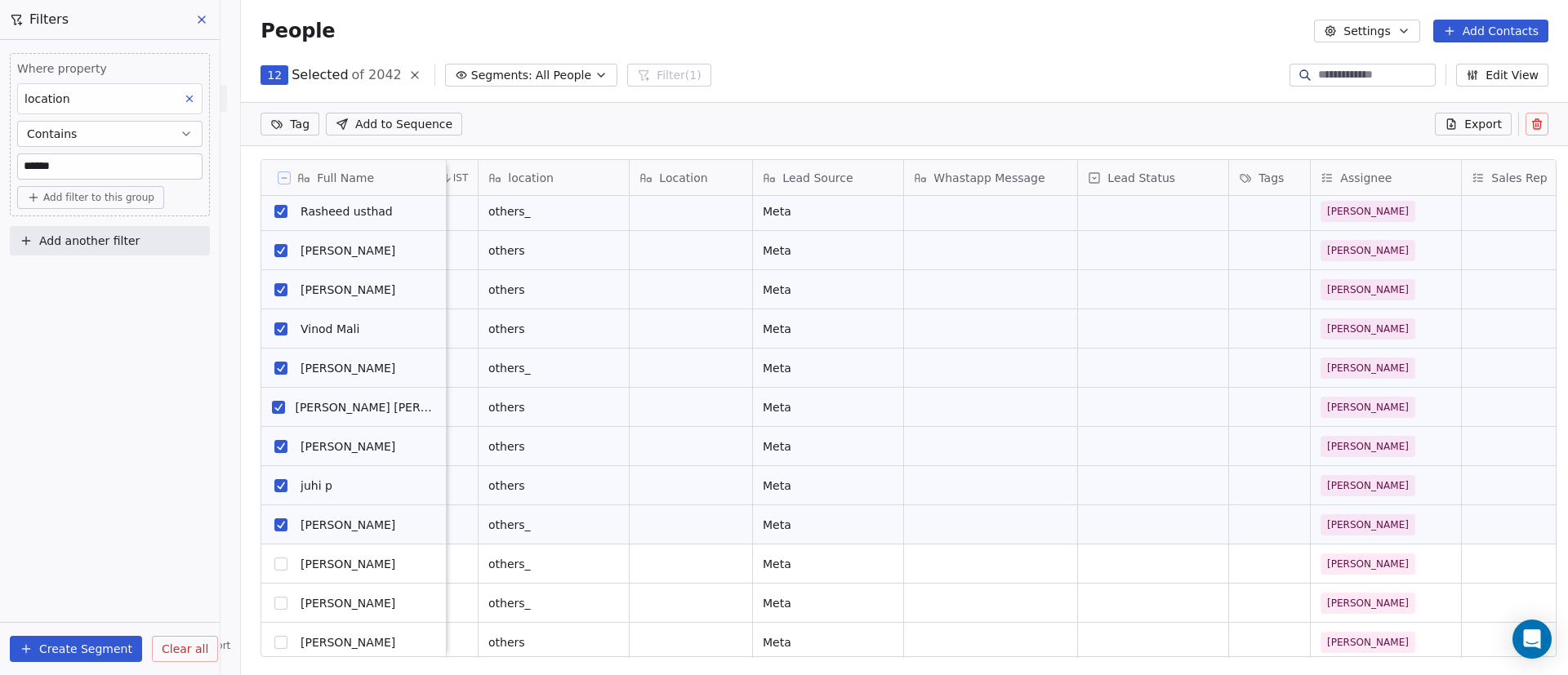
scroll to position [245, 0]
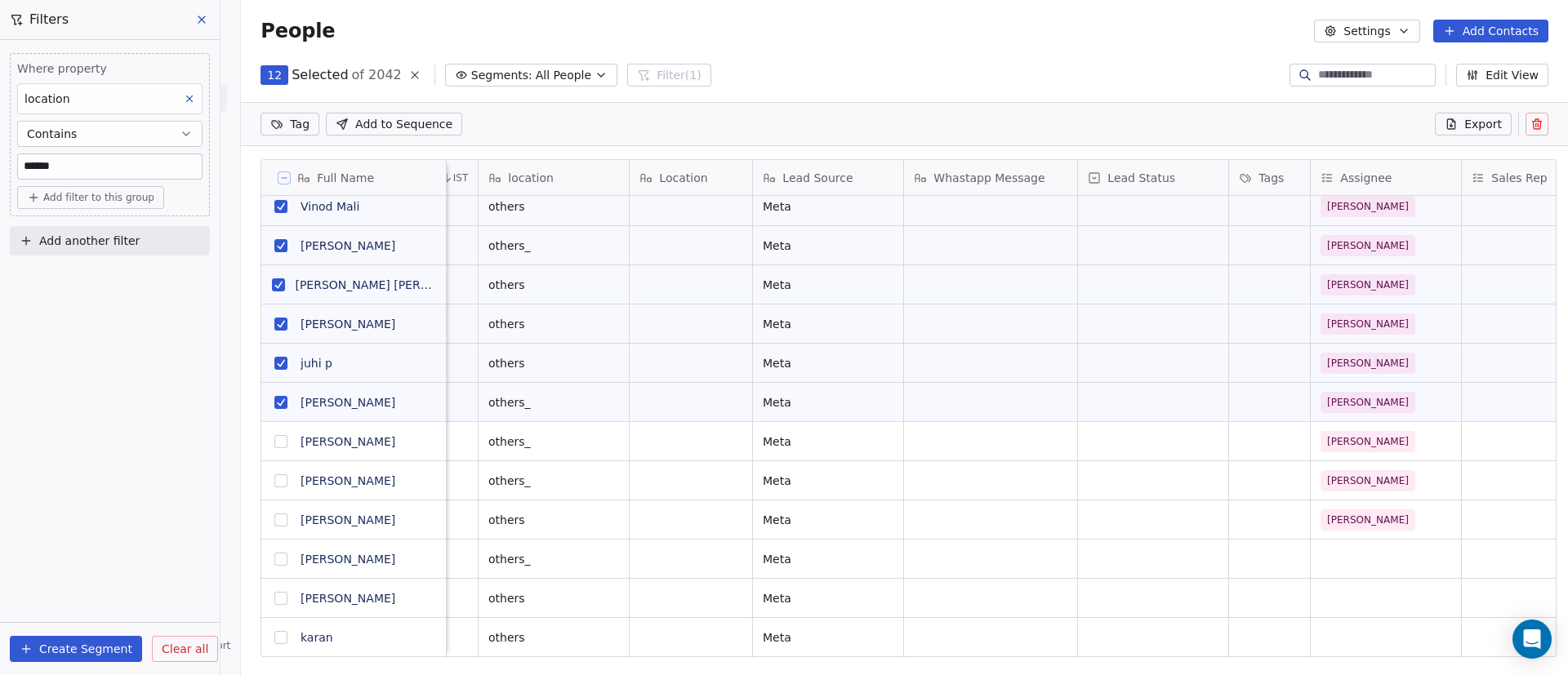
click at [275, 440] on button "grid" at bounding box center [281, 441] width 13 height 13
click at [275, 484] on button "grid" at bounding box center [281, 480] width 13 height 13
click at [275, 522] on button "grid" at bounding box center [281, 519] width 13 height 13
click at [449, 26] on div "People Settings Add Contacts" at bounding box center [905, 31] width 1288 height 23
click at [1329, 554] on div "grid" at bounding box center [1385, 559] width 150 height 38
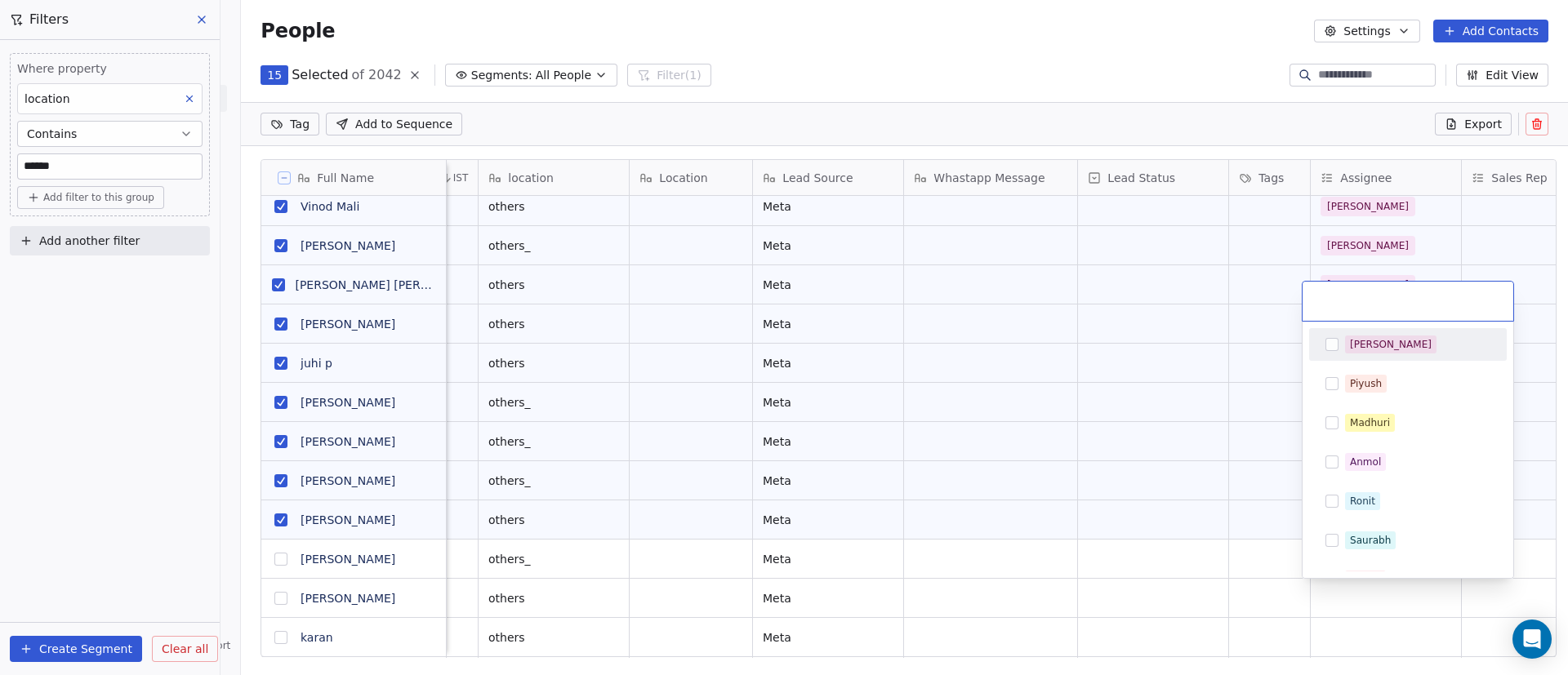
click at [1390, 347] on div "[PERSON_NAME]" at bounding box center [1418, 344] width 145 height 18
click at [1199, 572] on html "On2Cook India Pvt. Ltd. Contacts People Marketing Workflows Campaigns Sales Pip…" at bounding box center [784, 337] width 1568 height 675
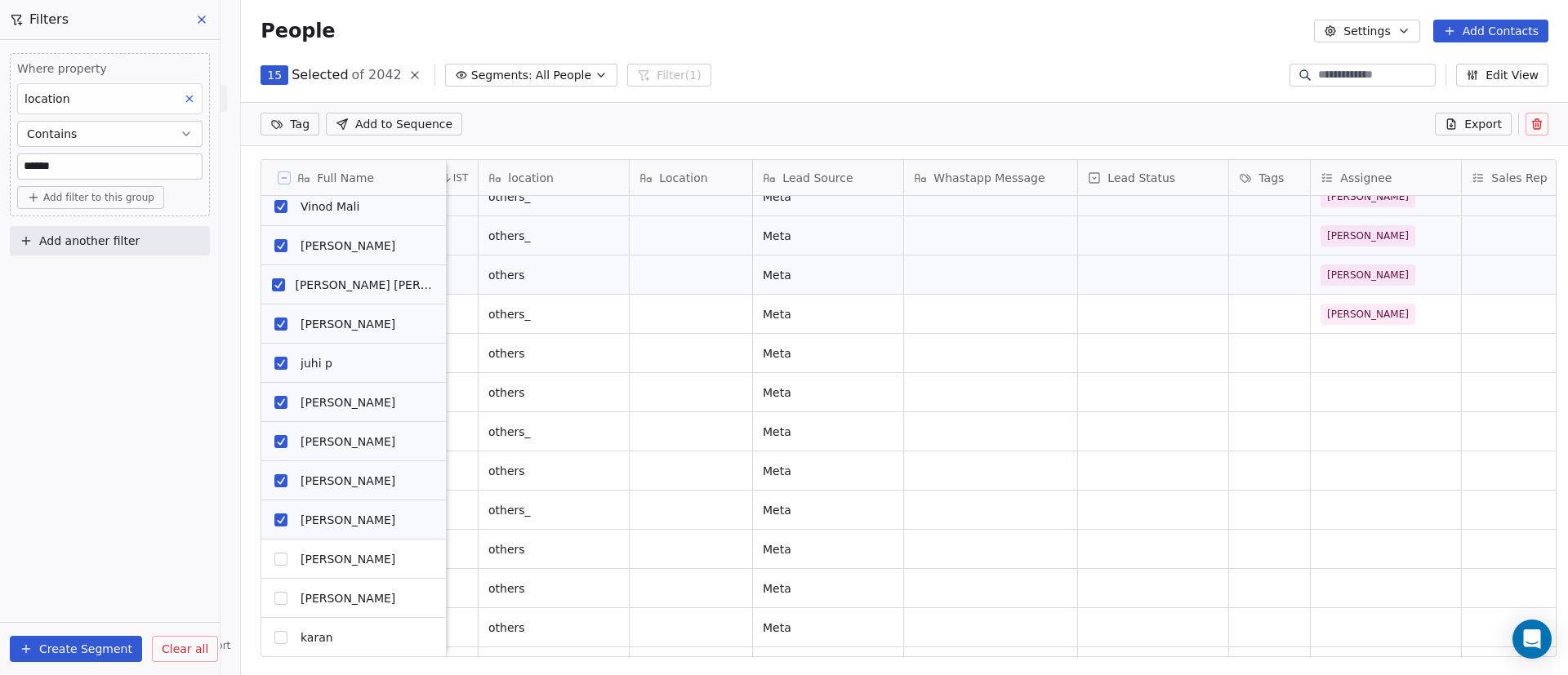
scroll to position [490, 0]
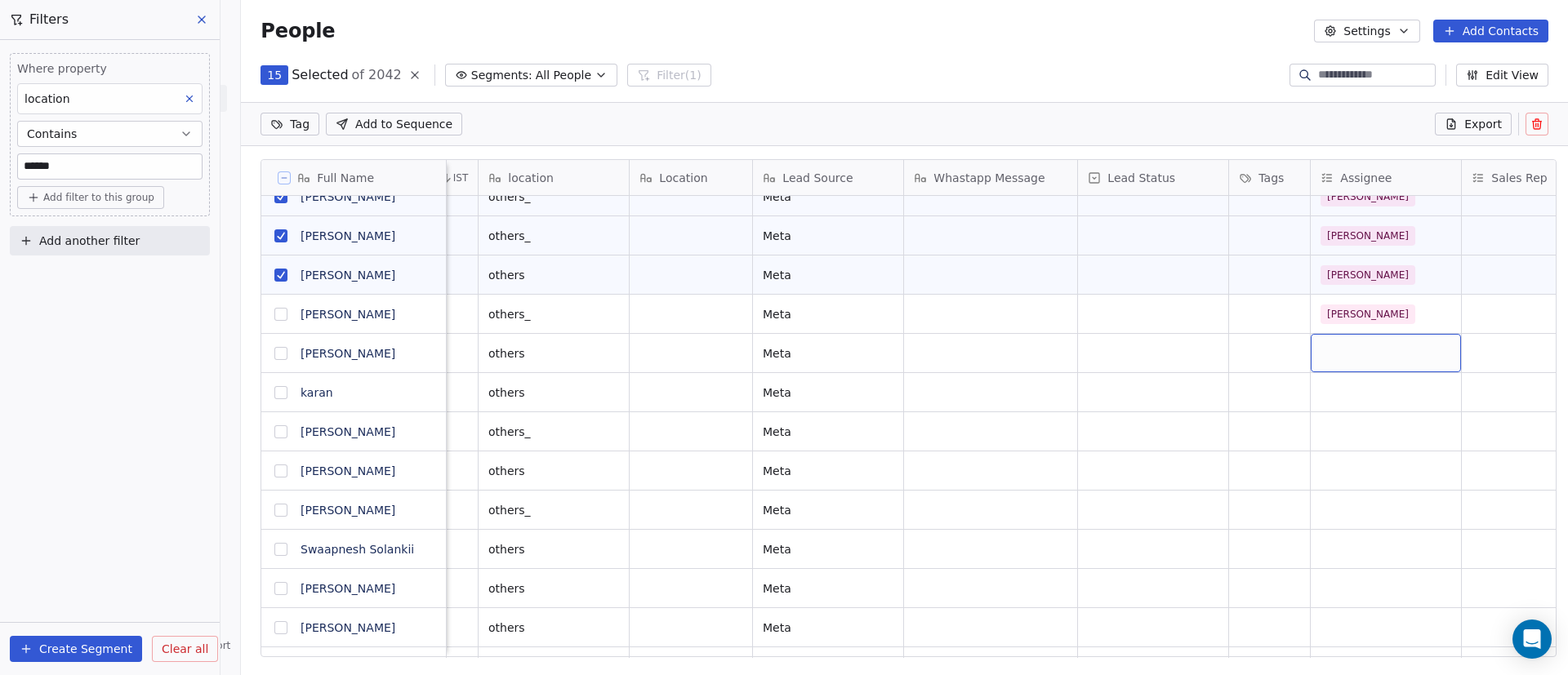
click at [1336, 346] on div "grid" at bounding box center [1385, 353] width 150 height 38
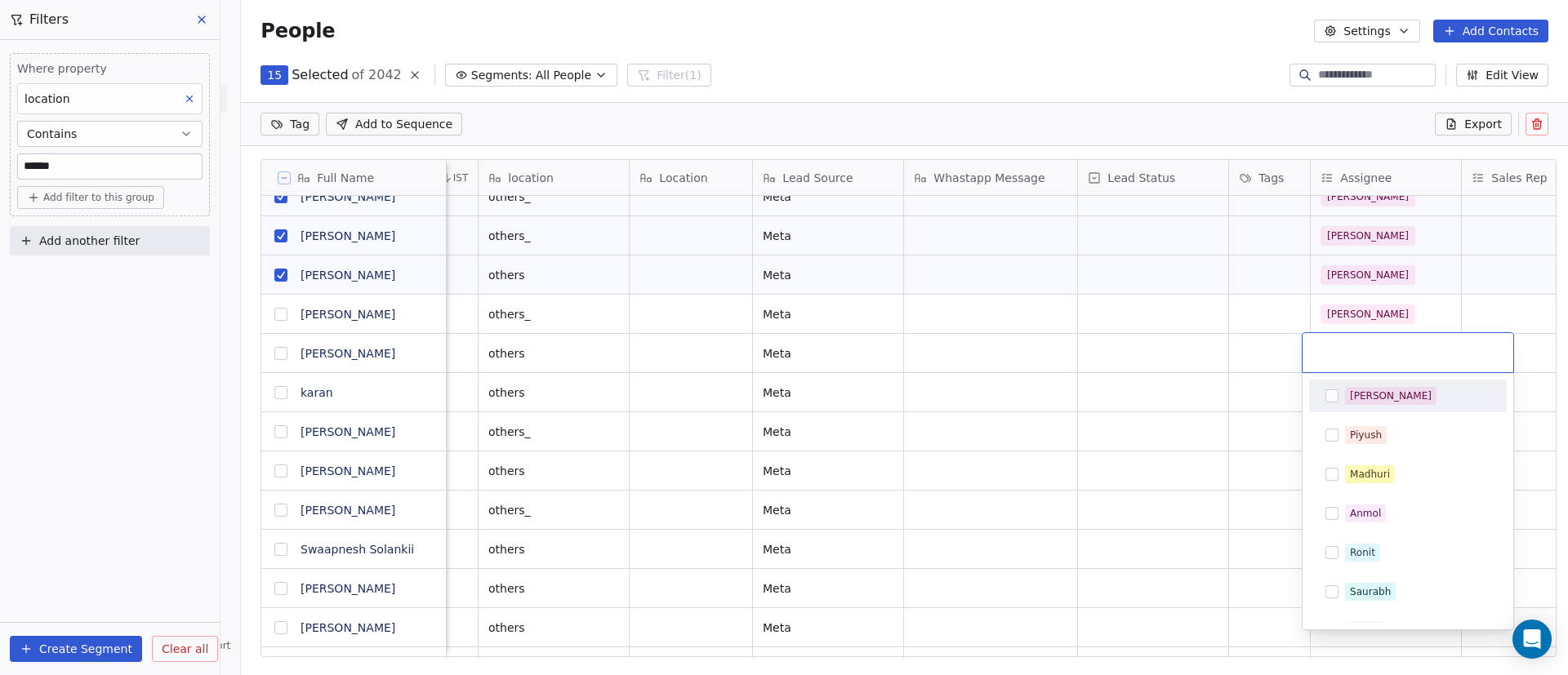
click at [1391, 387] on div "[PERSON_NAME]" at bounding box center [1418, 395] width 145 height 18
click at [1154, 407] on html "On2Cook India Pvt. Ltd. Contacts People Marketing Workflows Campaigns Sales Pip…" at bounding box center [784, 337] width 1568 height 675
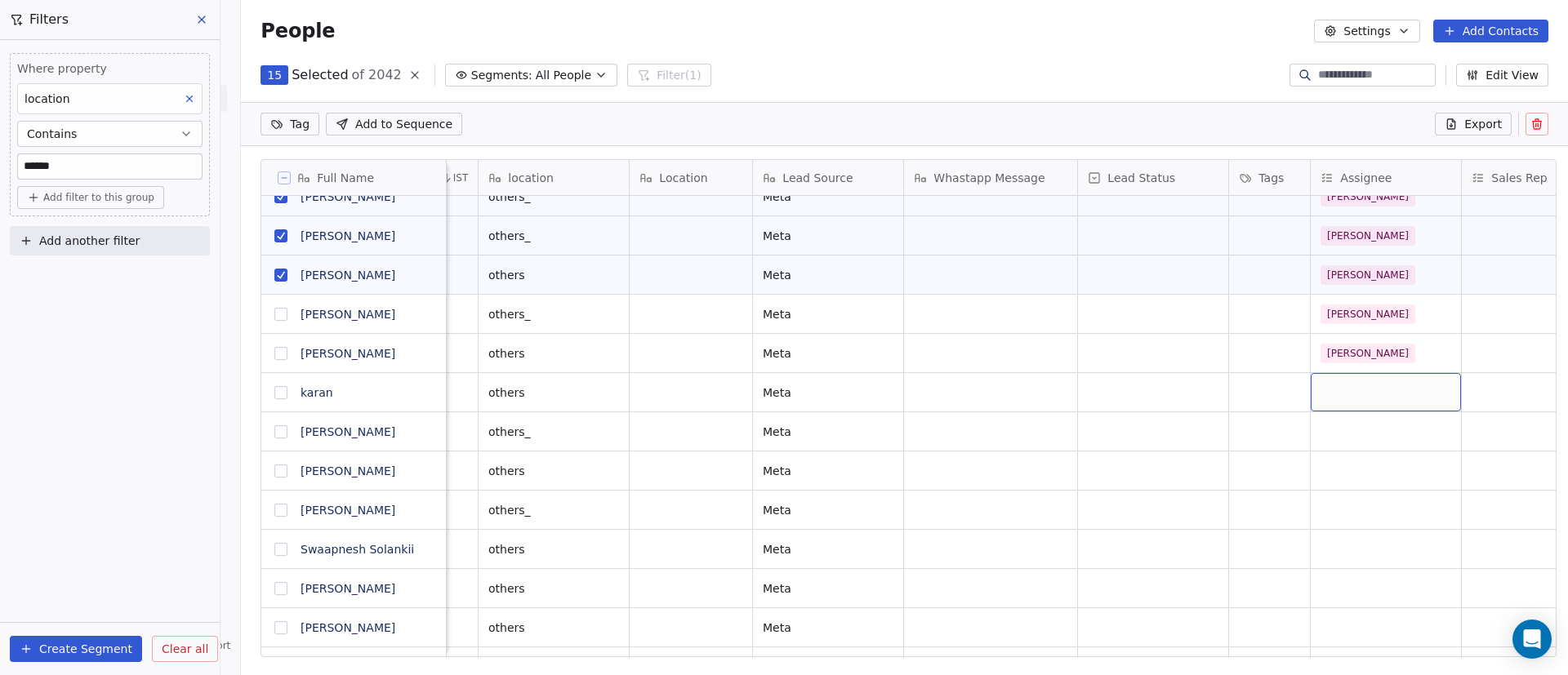
click at [1332, 387] on div "grid" at bounding box center [1385, 392] width 150 height 38
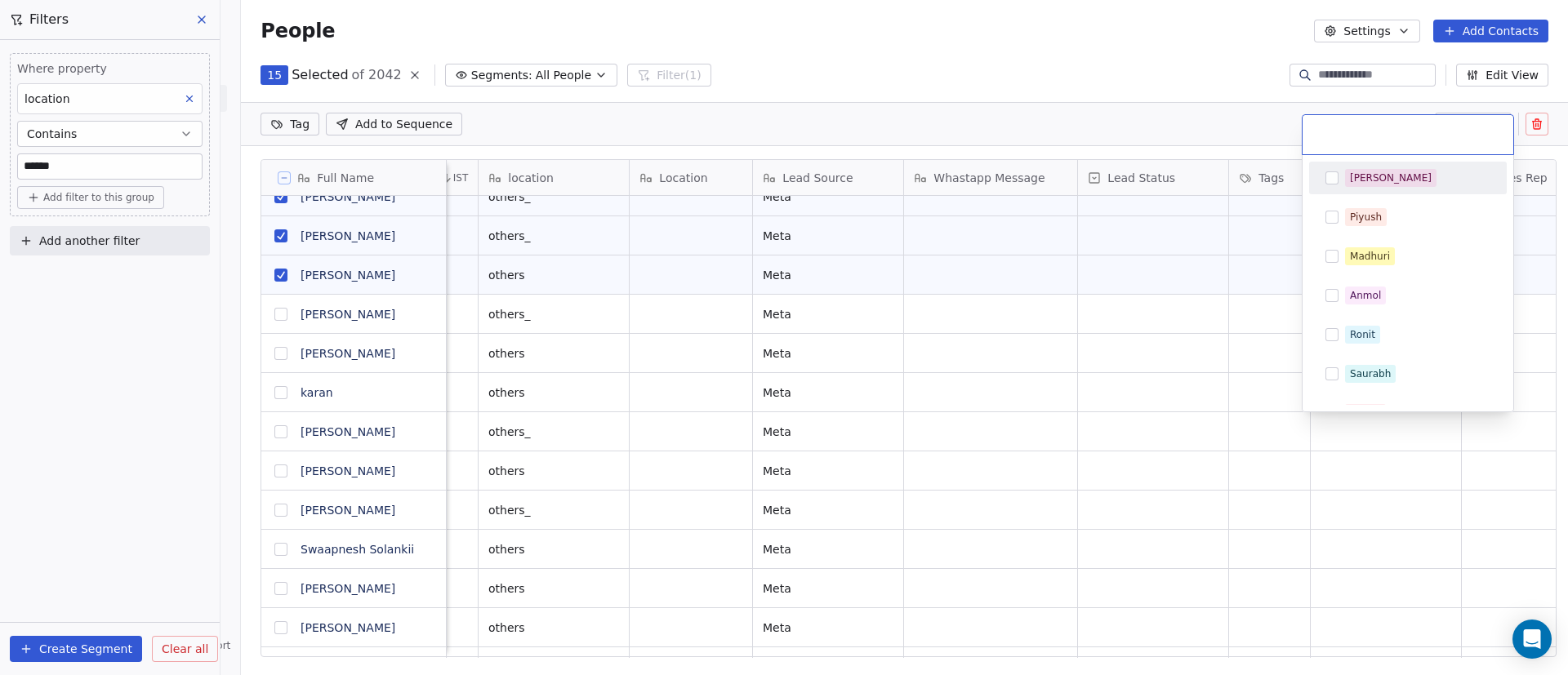
click at [1400, 172] on div "[PERSON_NAME]" at bounding box center [1418, 178] width 145 height 18
click at [1195, 363] on html "On2Cook India Pvt. Ltd. Contacts People Marketing Workflows Campaigns Sales Pip…" at bounding box center [784, 337] width 1568 height 675
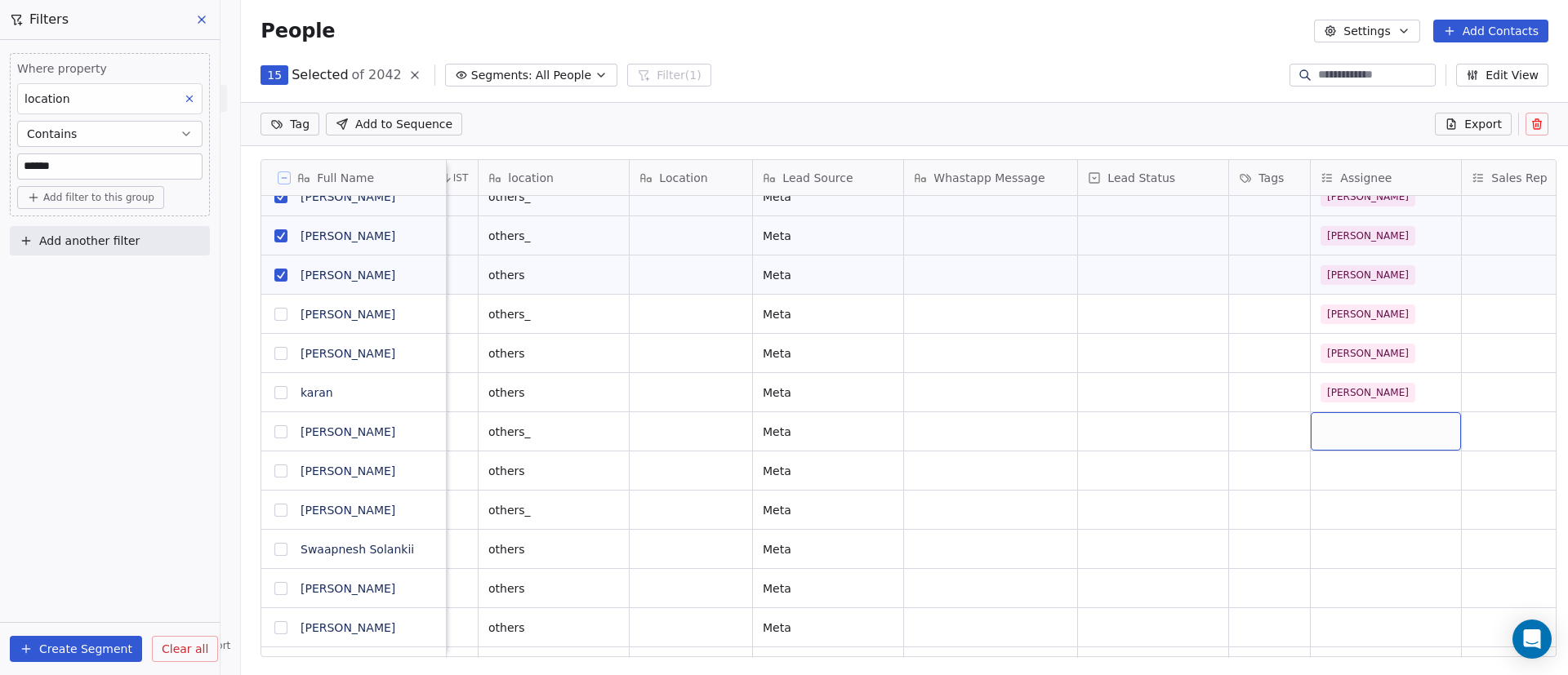
click at [1391, 417] on div "grid" at bounding box center [1385, 432] width 150 height 38
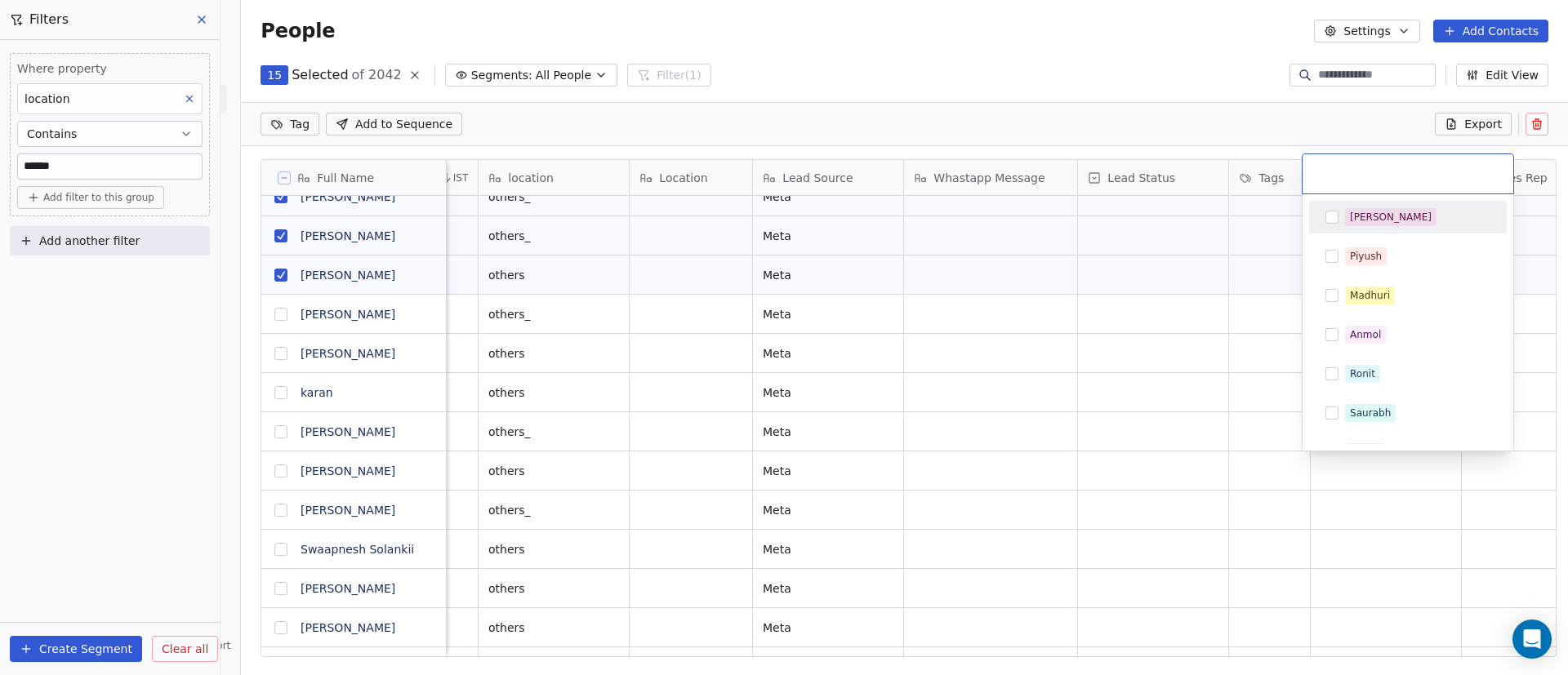
click at [1429, 222] on div "[PERSON_NAME]" at bounding box center [1418, 217] width 145 height 18
click at [1161, 378] on html "On2Cook India Pvt. Ltd. Contacts People Marketing Workflows Campaigns Sales Pip…" at bounding box center [784, 337] width 1568 height 675
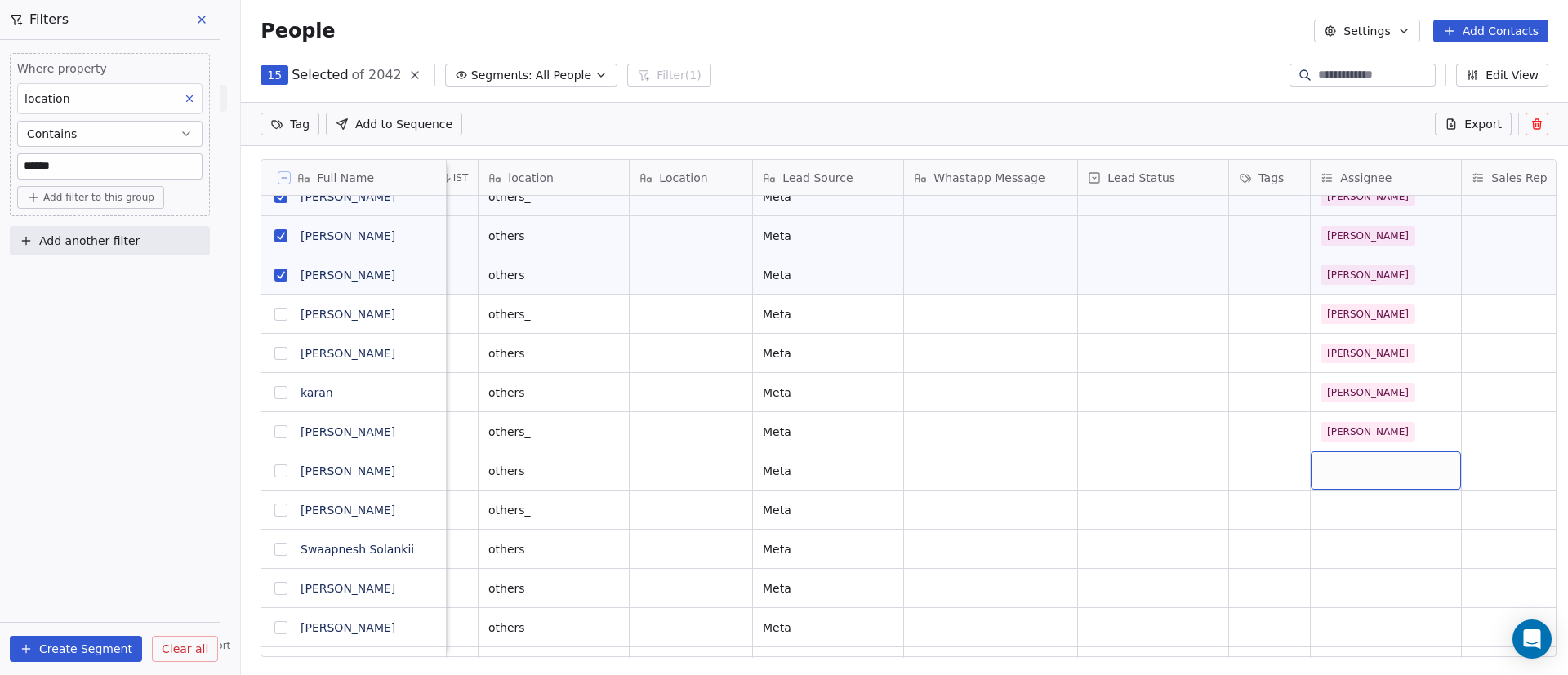
click at [1388, 460] on div "grid" at bounding box center [1385, 471] width 150 height 38
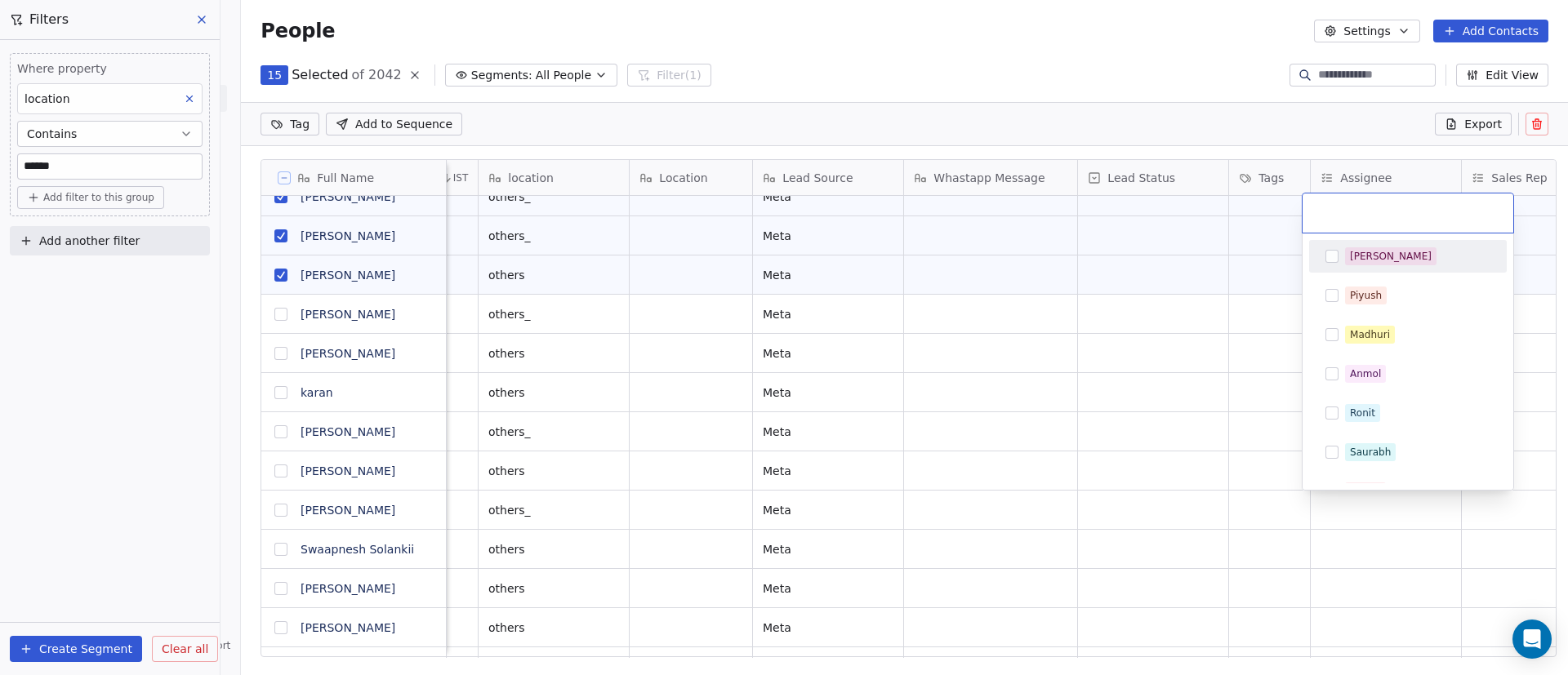
click at [1421, 250] on div "[PERSON_NAME]" at bounding box center [1418, 256] width 145 height 18
click at [1105, 423] on html "On2Cook India Pvt. Ltd. Contacts People Marketing Workflows Campaigns Sales Pip…" at bounding box center [784, 337] width 1568 height 675
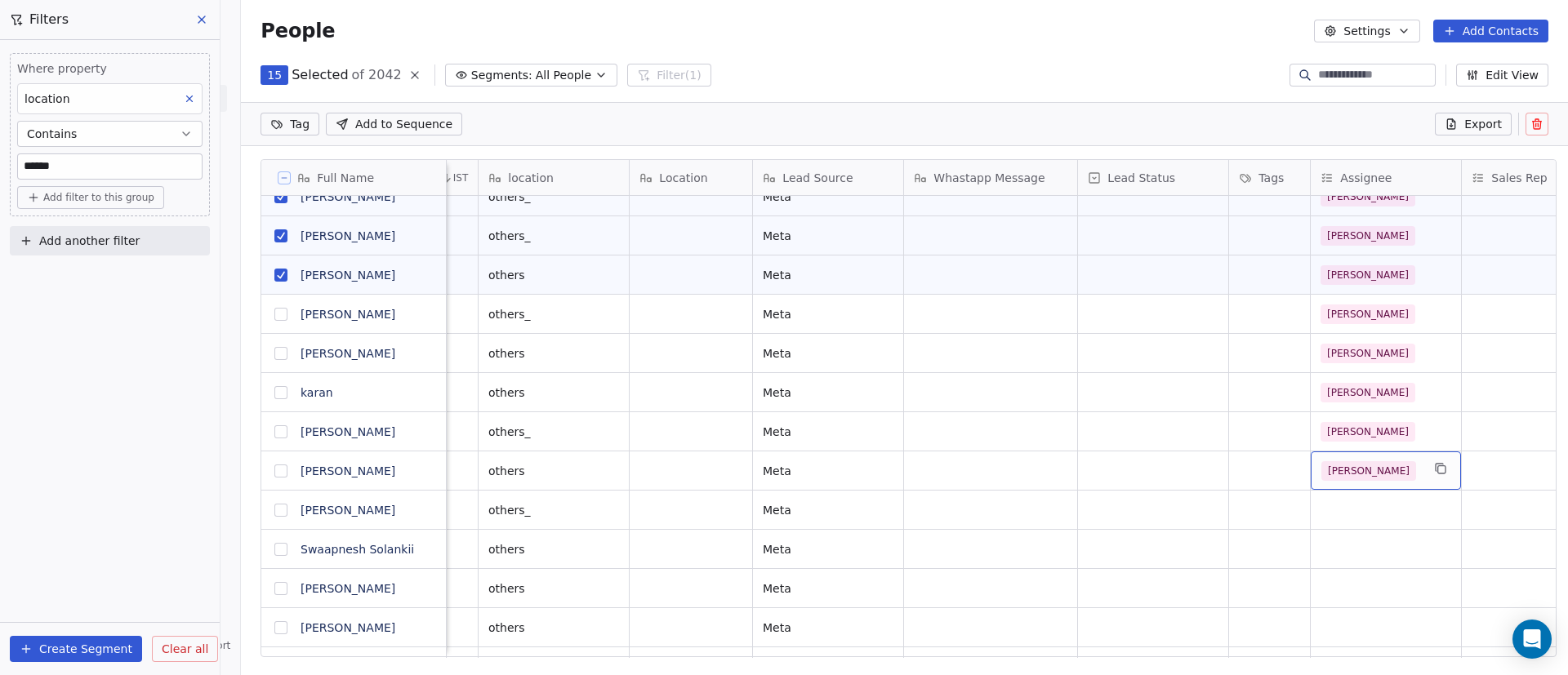
click at [1360, 487] on div "[PERSON_NAME]" at bounding box center [1385, 471] width 150 height 38
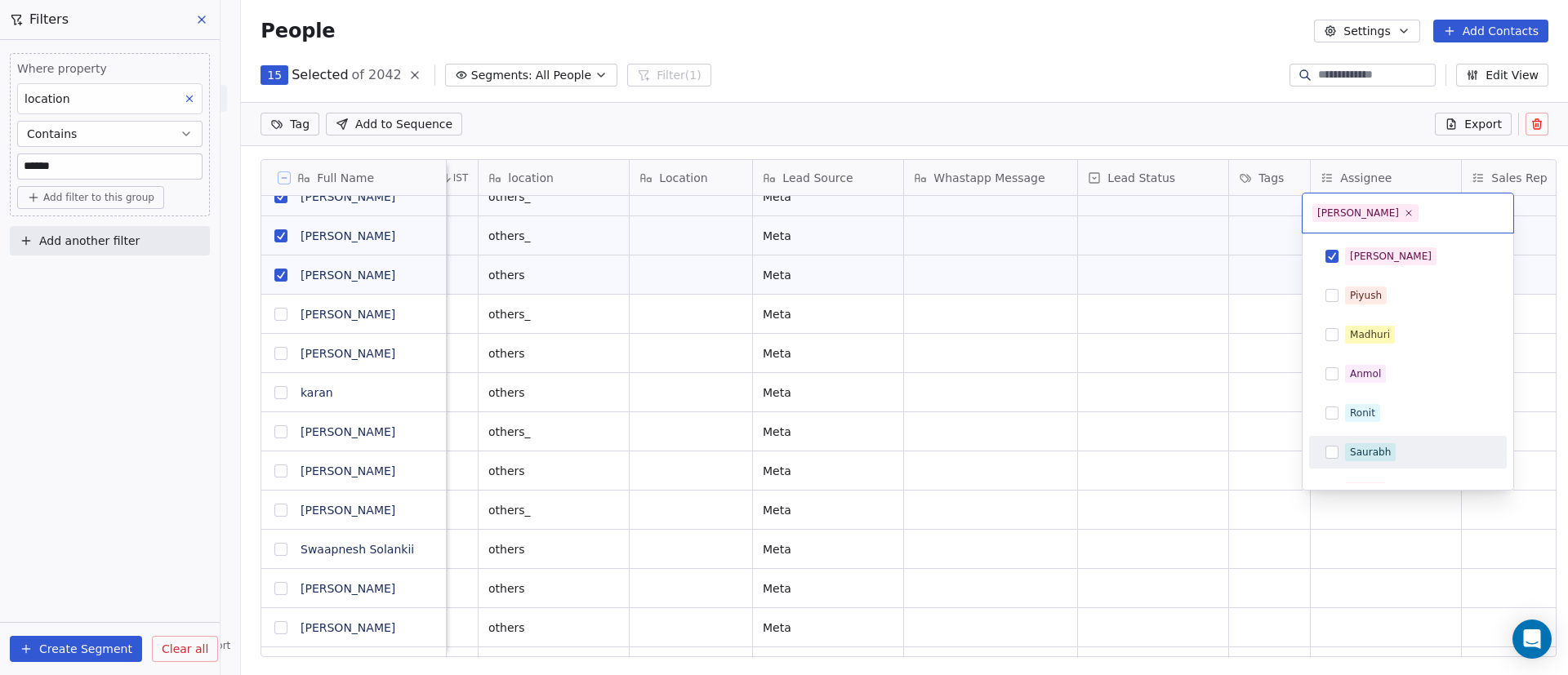
click at [1224, 449] on html "On2Cook India Pvt. Ltd. Contacts People Marketing Workflows Campaigns Sales Pip…" at bounding box center [784, 337] width 1568 height 675
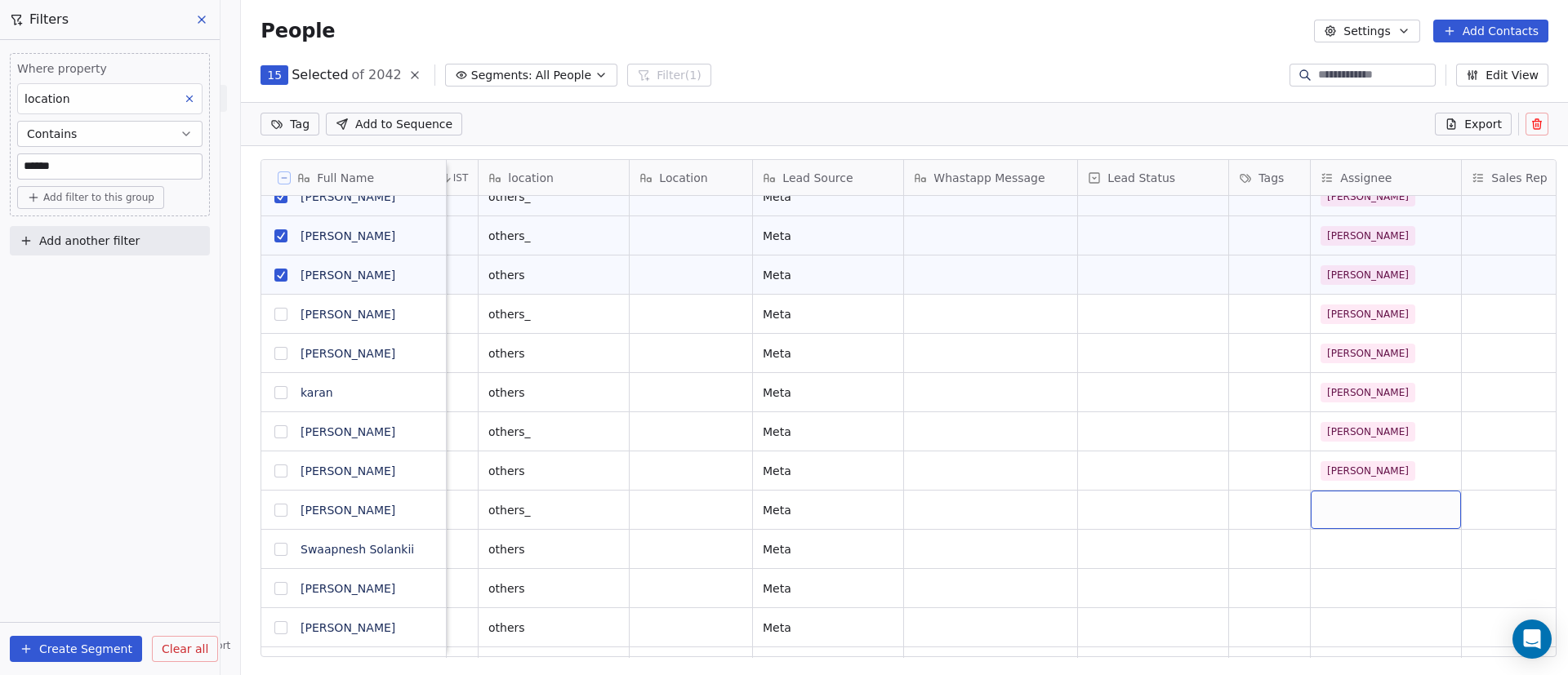
click at [1372, 501] on div "grid" at bounding box center [1385, 510] width 150 height 38
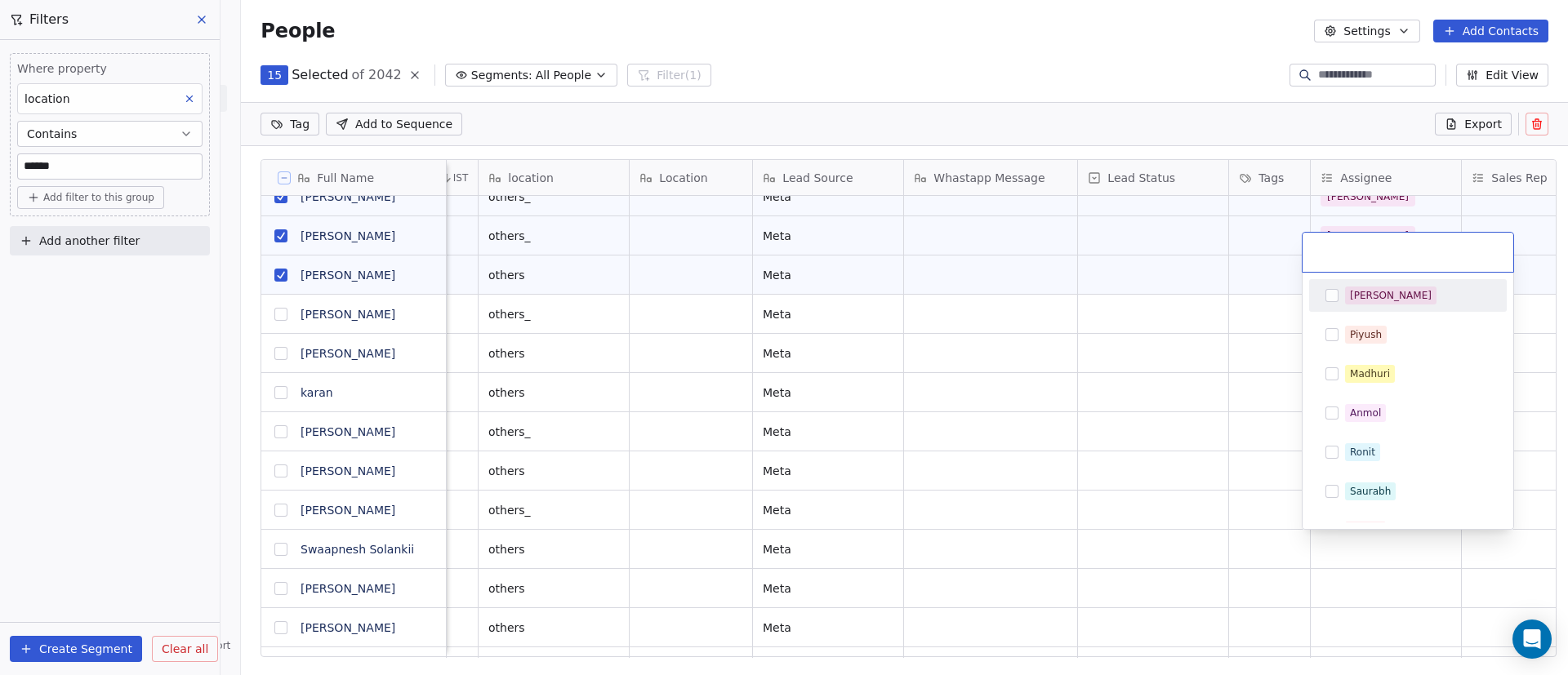
click at [1393, 298] on div "[PERSON_NAME]" at bounding box center [1418, 295] width 145 height 18
click at [1172, 433] on html "On2Cook India Pvt. Ltd. Contacts People Marketing Workflows Campaigns Sales Pip…" at bounding box center [784, 337] width 1568 height 675
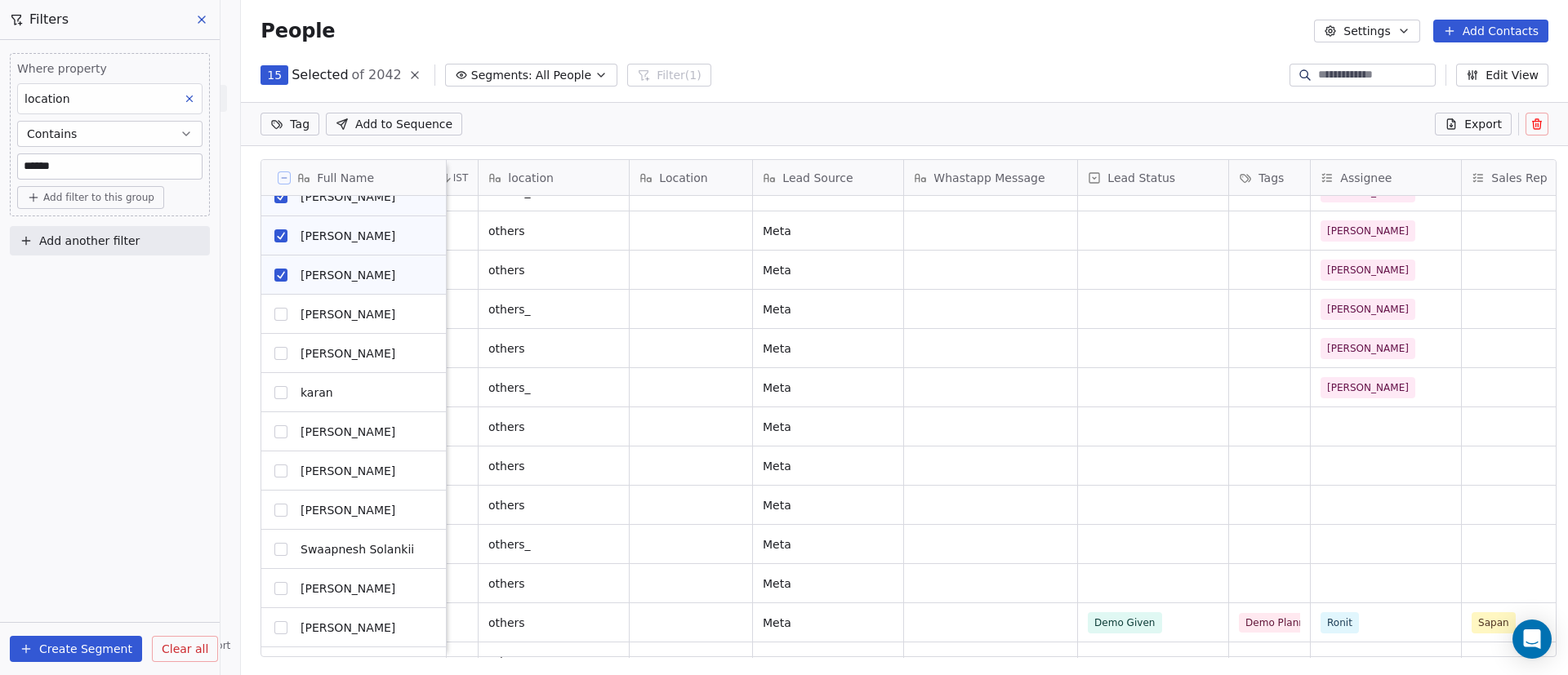
scroll to position [612, 0]
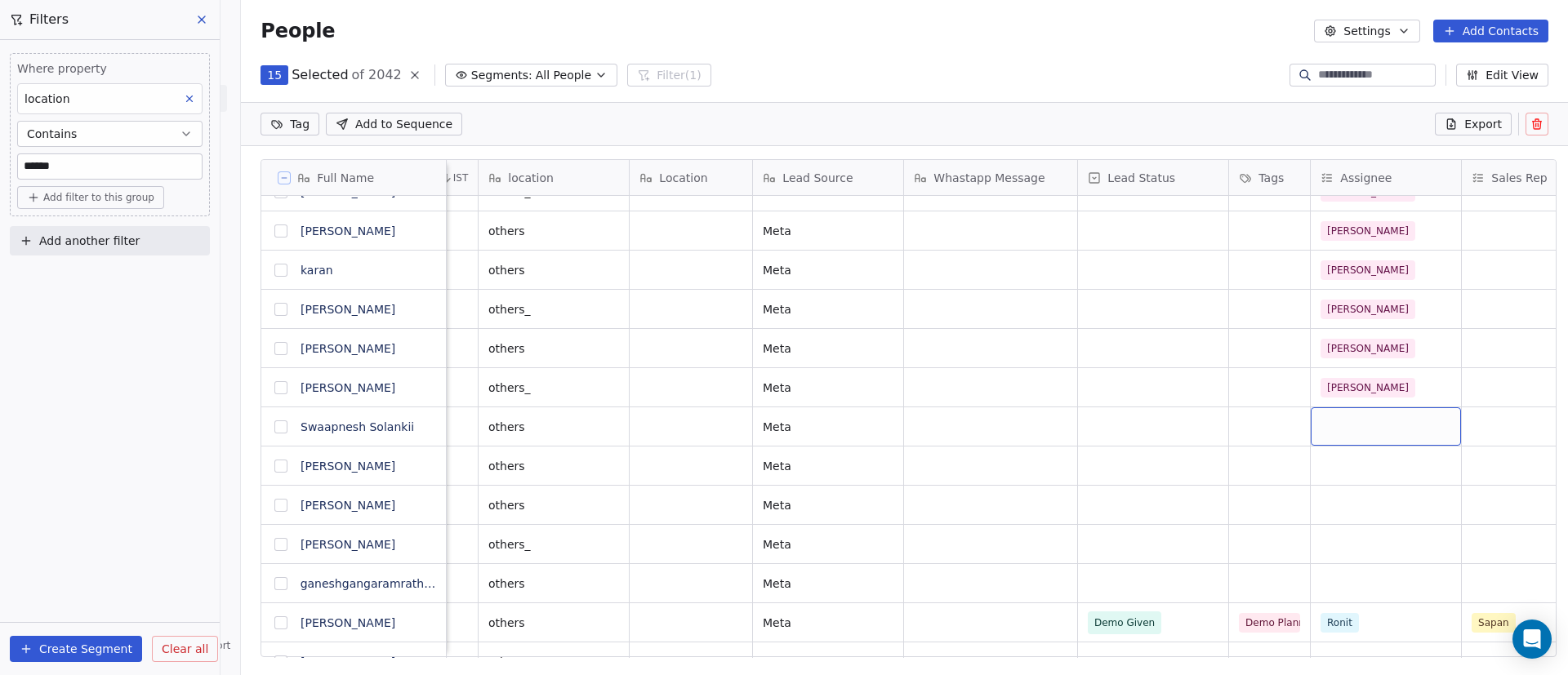
click at [1377, 419] on div "grid" at bounding box center [1385, 427] width 150 height 38
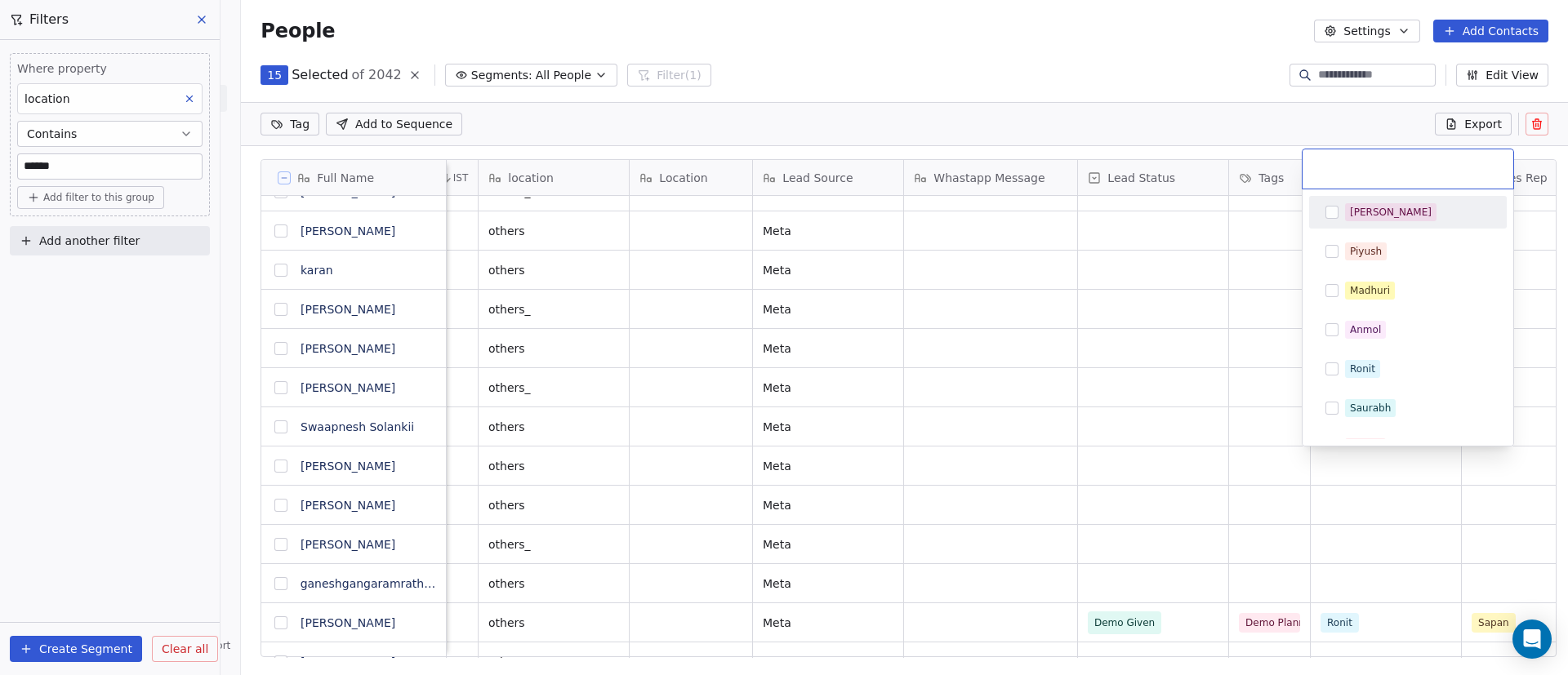
click at [1426, 209] on div "[PERSON_NAME]" at bounding box center [1418, 212] width 145 height 18
click at [1190, 424] on html "On2Cook India Pvt. Ltd. Contacts People Marketing Workflows Campaigns Sales Pip…" at bounding box center [784, 337] width 1568 height 675
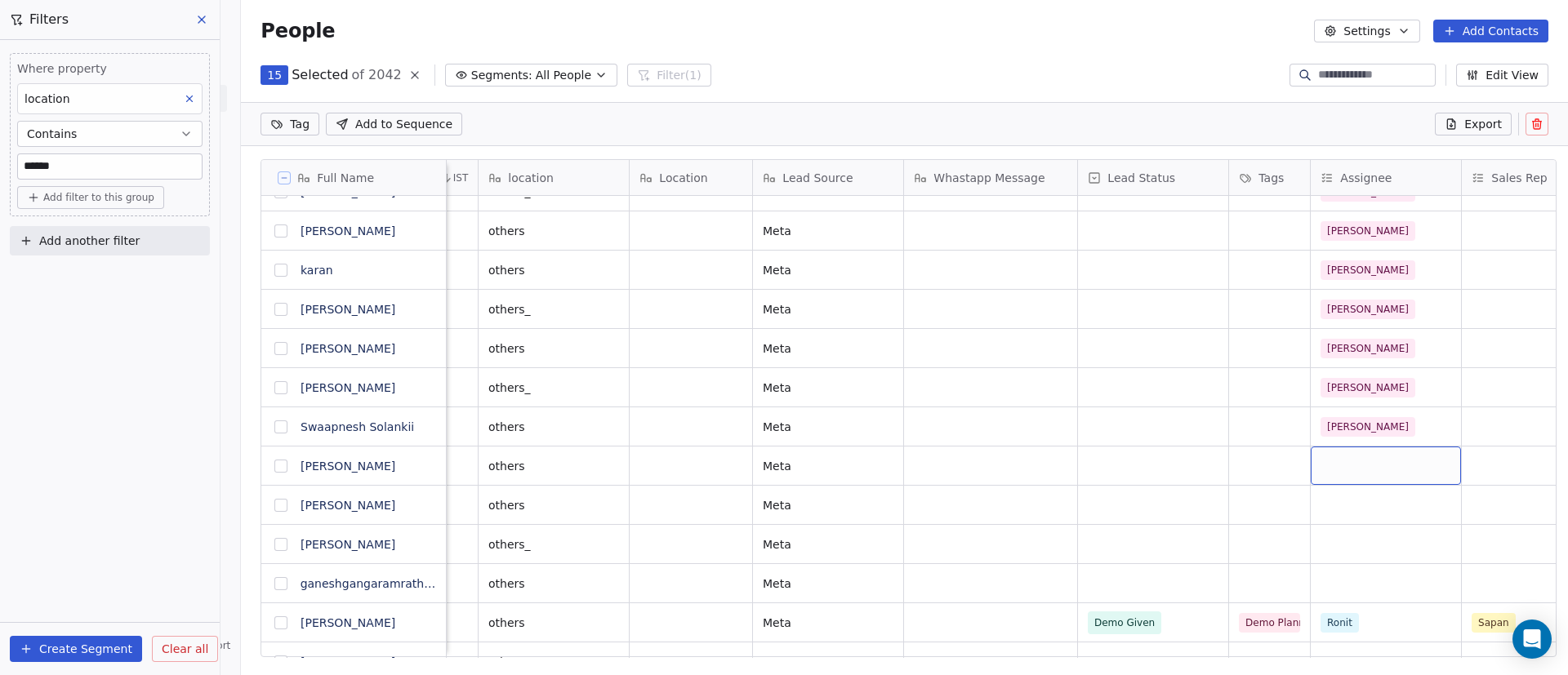
click at [1359, 468] on div "grid" at bounding box center [1385, 466] width 150 height 38
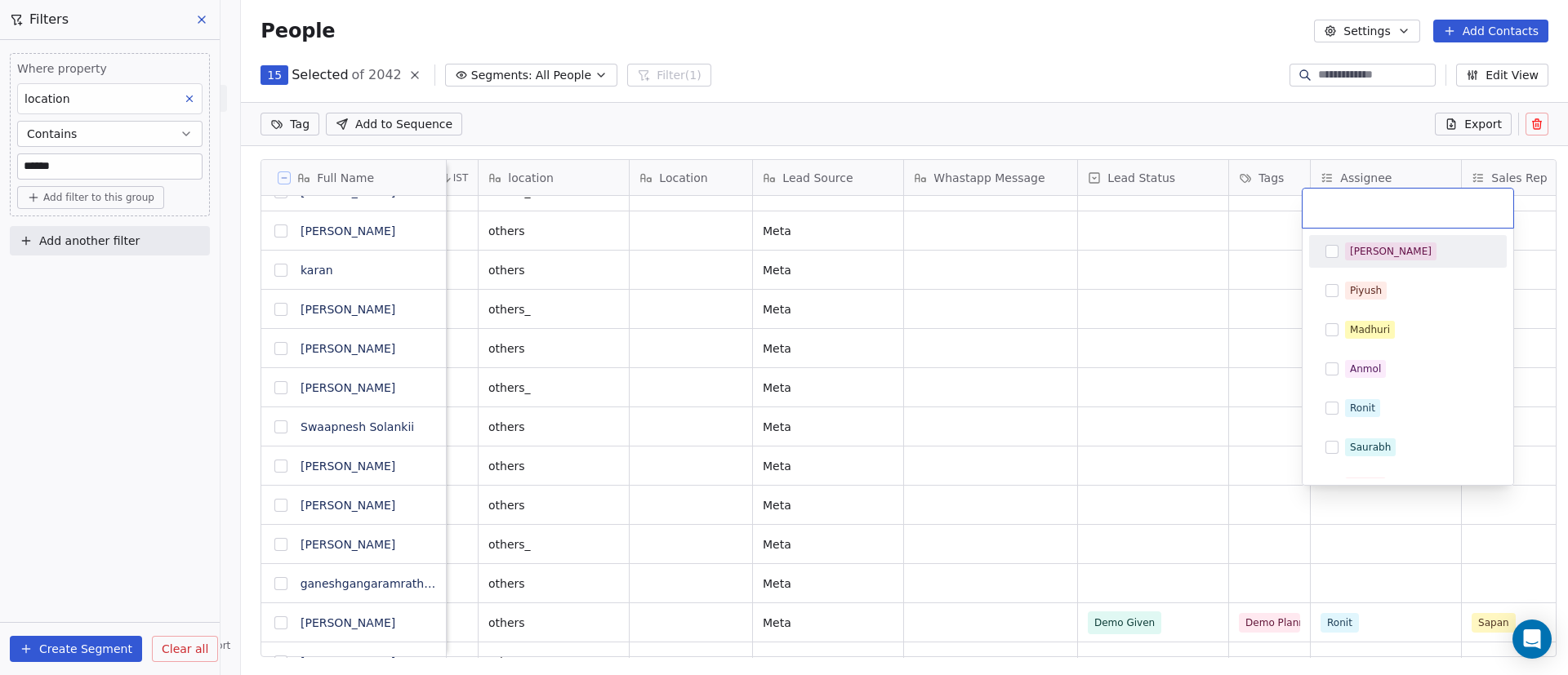
click at [1426, 242] on div "[PERSON_NAME]" at bounding box center [1418, 251] width 145 height 18
click at [1048, 474] on html "On2Cook India Pvt. Ltd. Contacts People Marketing Workflows Campaigns Sales Pip…" at bounding box center [784, 337] width 1568 height 675
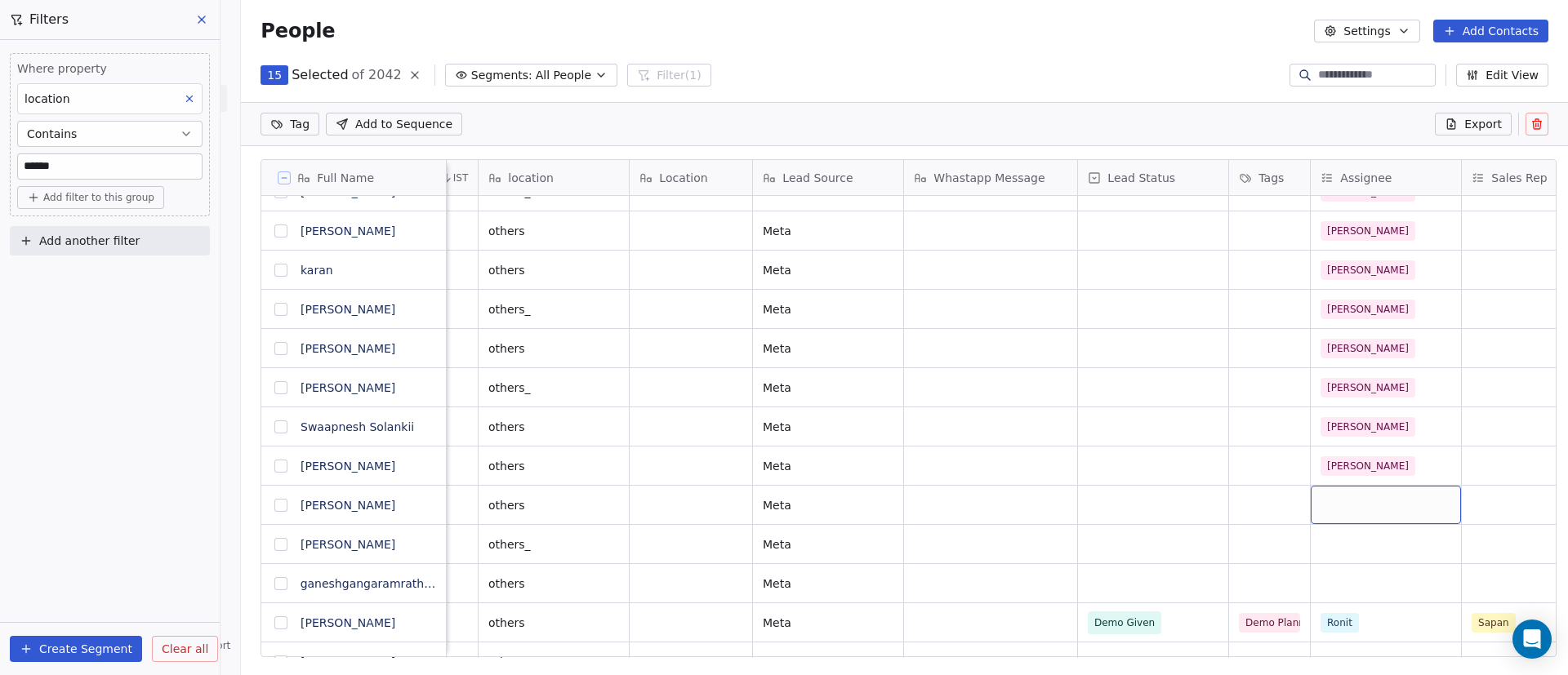
click at [1356, 504] on div "grid" at bounding box center [1385, 505] width 150 height 38
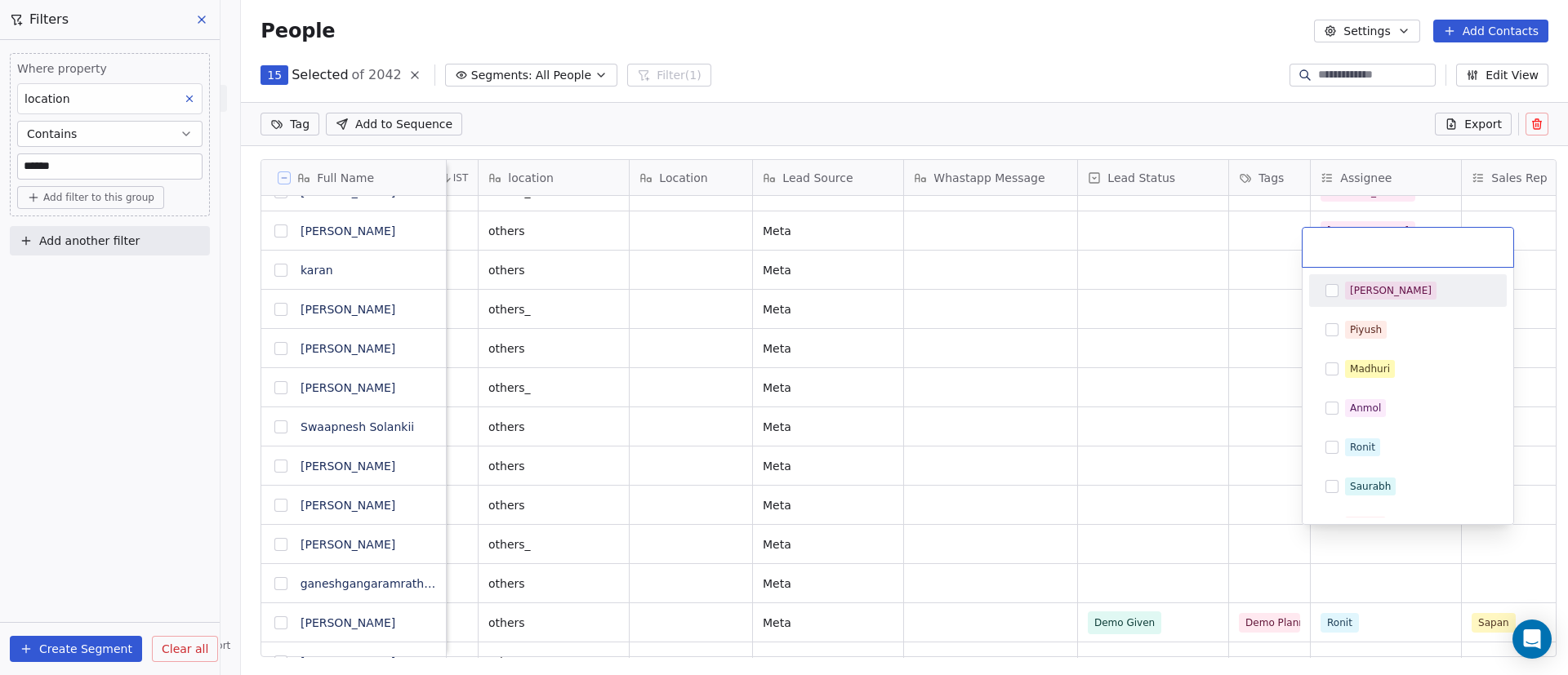
click at [1414, 289] on div "[PERSON_NAME]" at bounding box center [1418, 290] width 145 height 18
click at [1254, 400] on html "On2Cook India Pvt. Ltd. Contacts People Marketing Workflows Campaigns Sales Pip…" at bounding box center [784, 337] width 1568 height 675
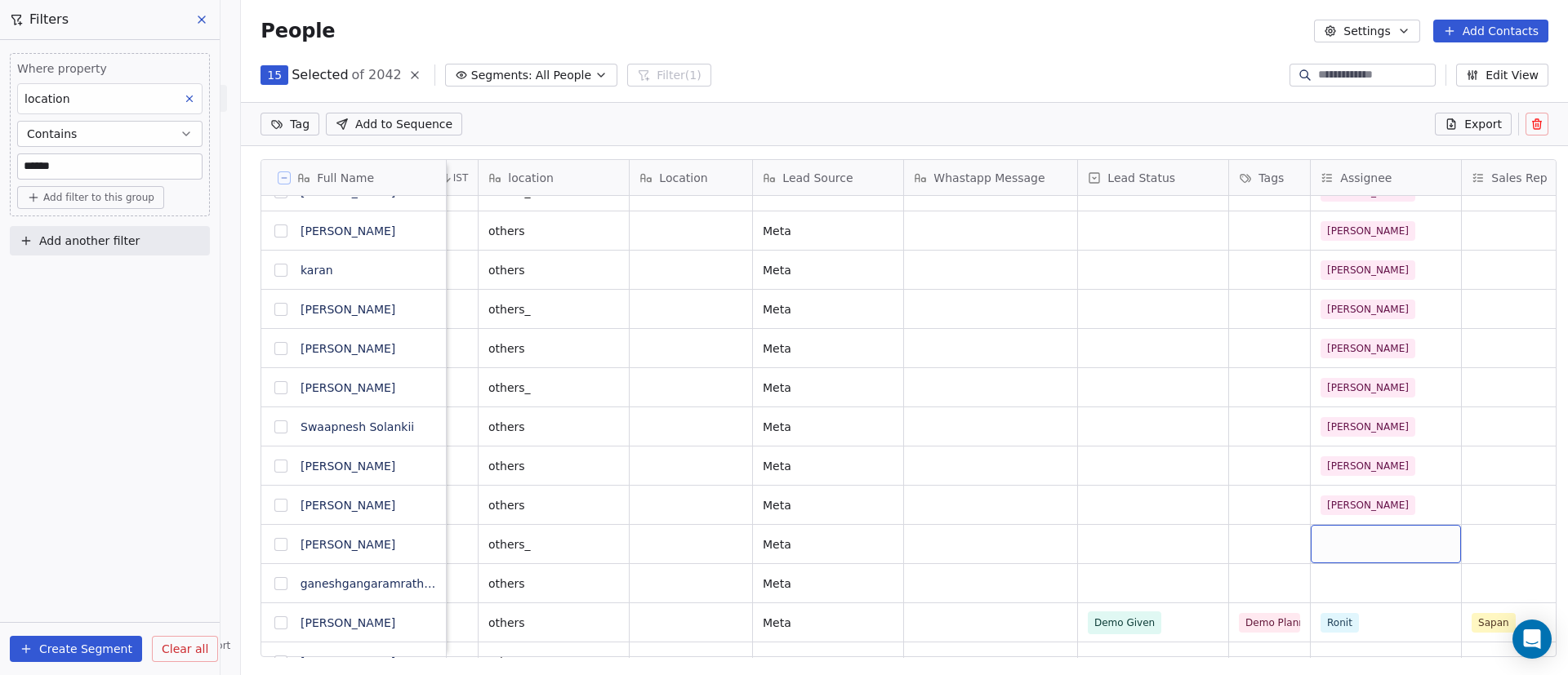
click at [1385, 550] on div "grid" at bounding box center [1385, 544] width 150 height 38
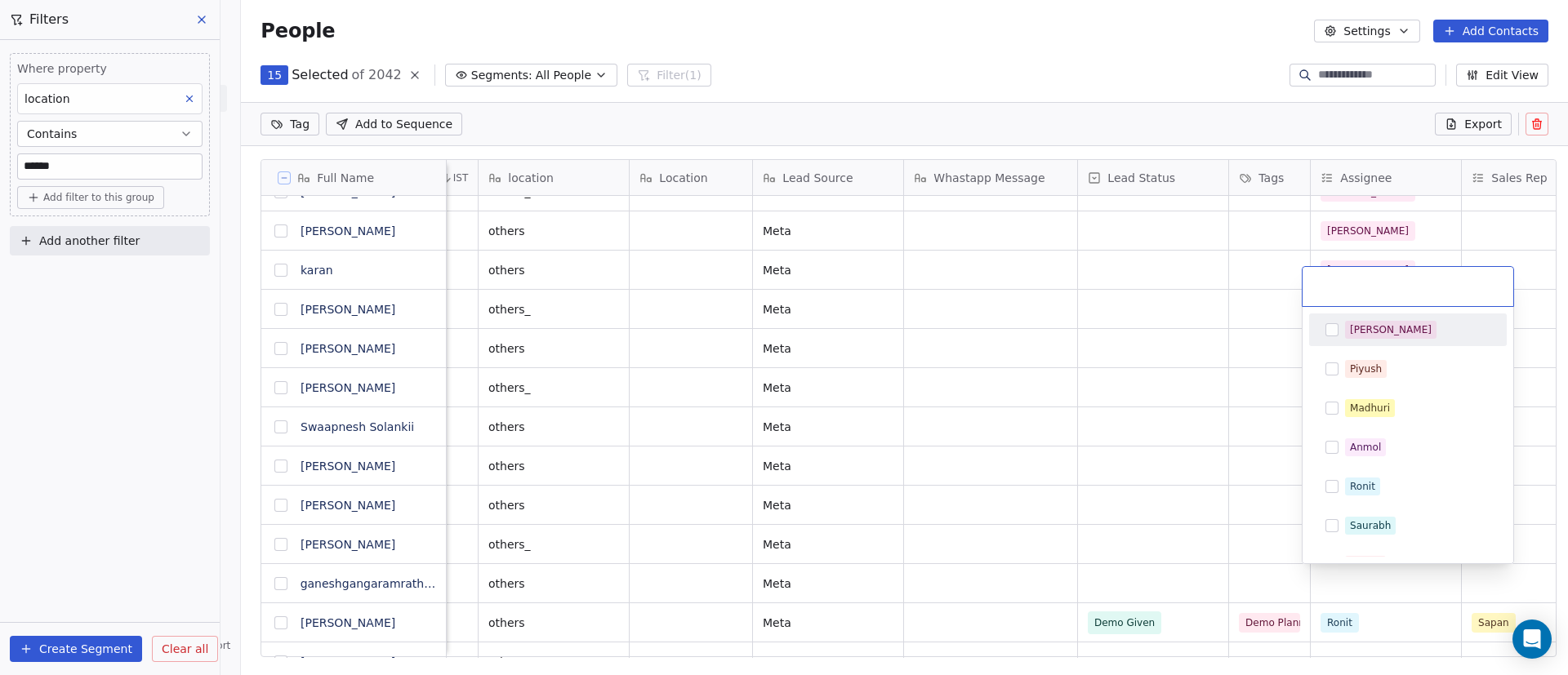
click at [1418, 339] on div "[PERSON_NAME]" at bounding box center [1408, 330] width 184 height 26
click at [1216, 447] on html "On2Cook India Pvt. Ltd. Contacts People Marketing Workflows Campaigns Sales Pip…" at bounding box center [784, 337] width 1568 height 675
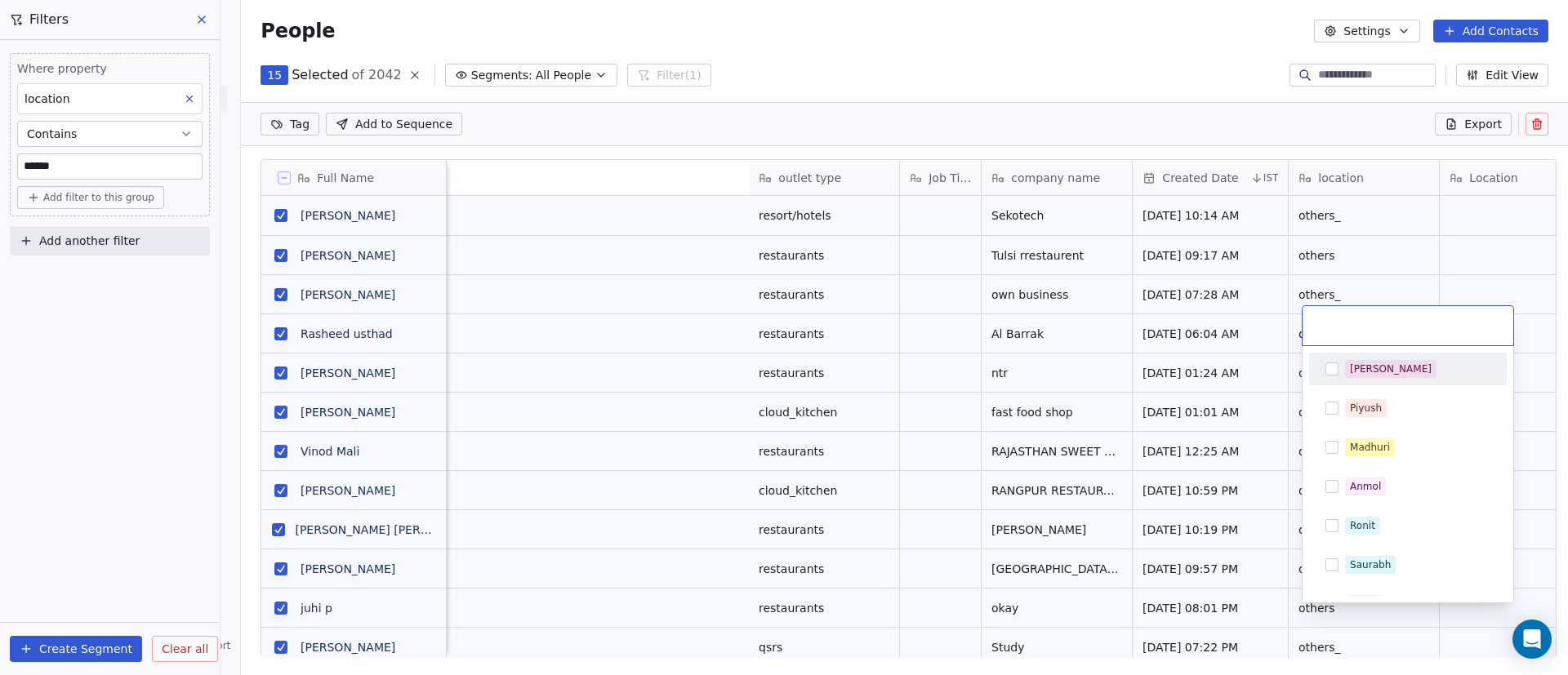
scroll to position [519, 1316]
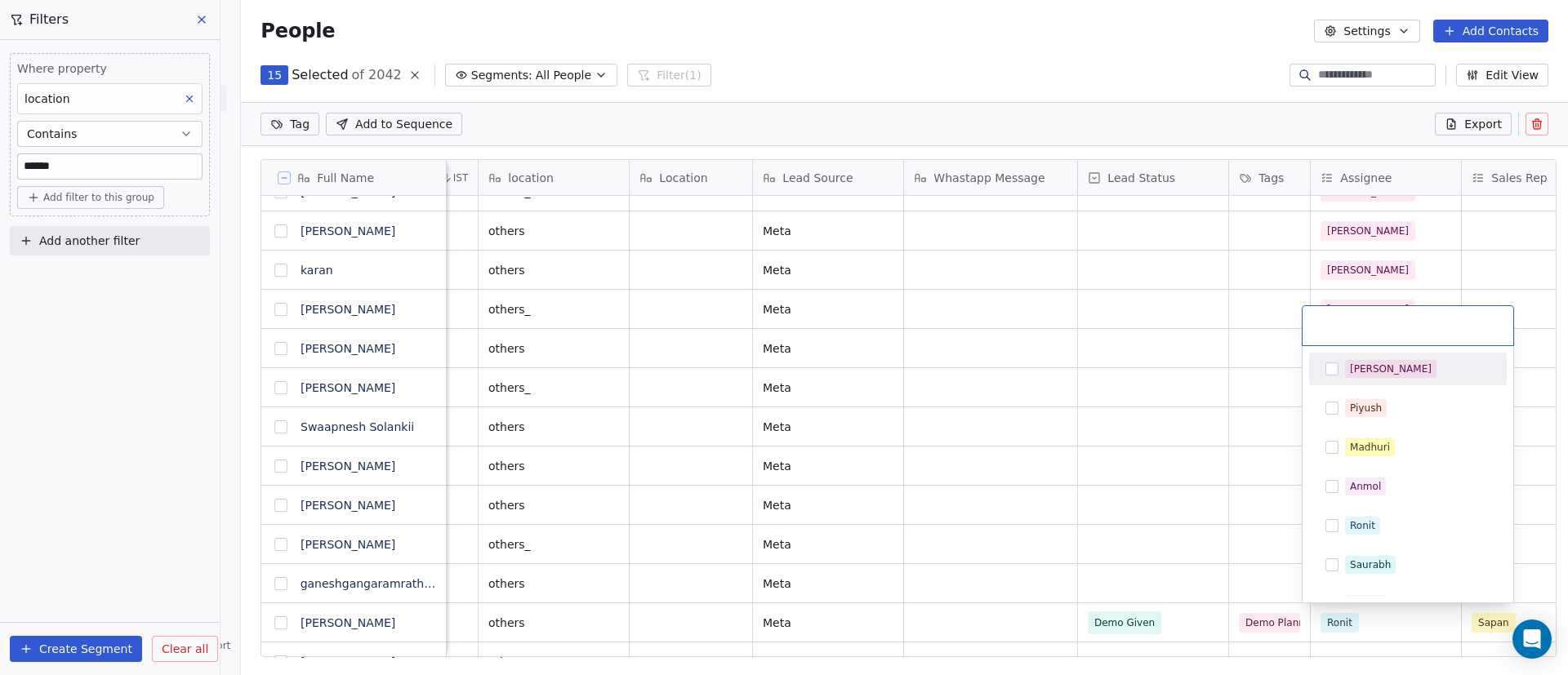
click at [1365, 376] on span "[PERSON_NAME]" at bounding box center [1391, 368] width 91 height 18
click at [1122, 428] on html "On2Cook India Pvt. Ltd. Contacts People Marketing Workflows Campaigns Sales Pip…" at bounding box center [784, 337] width 1568 height 675
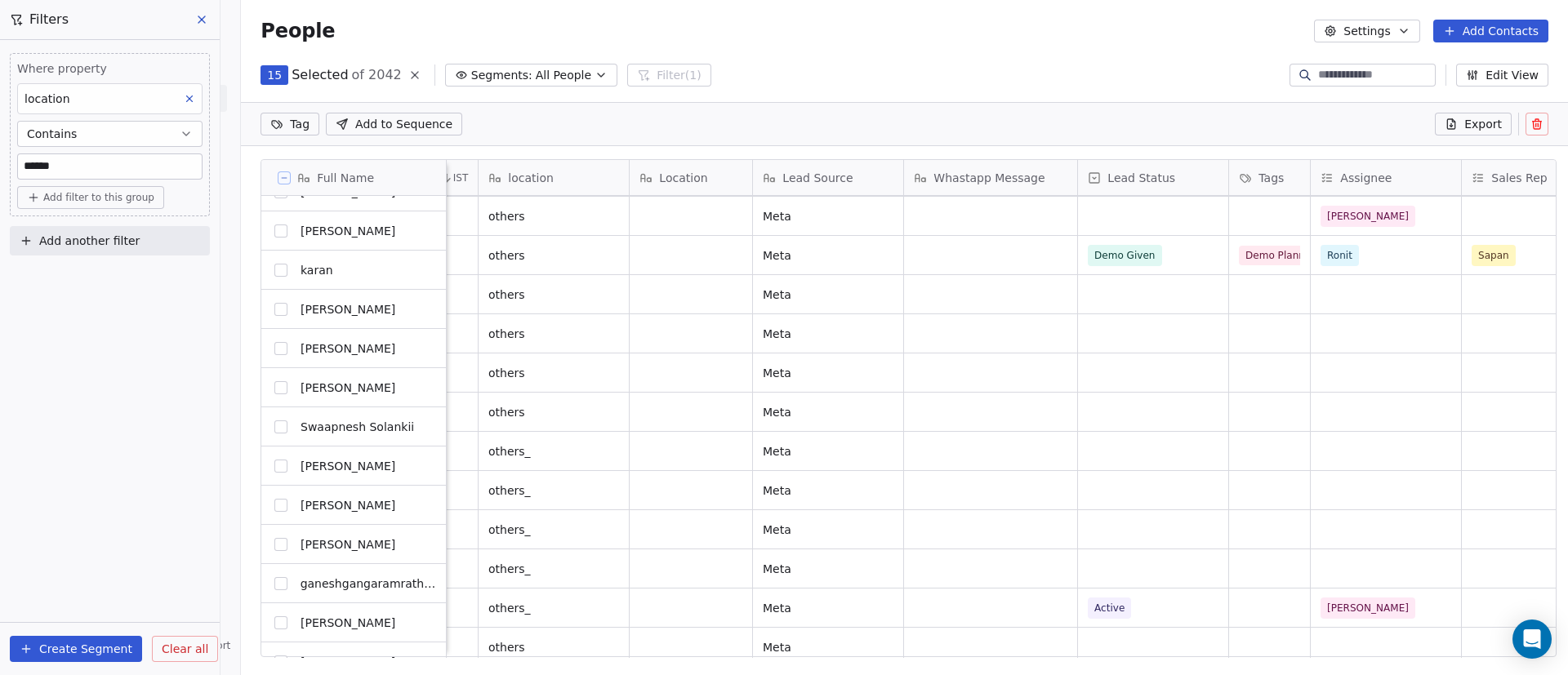
scroll to position [980, 0]
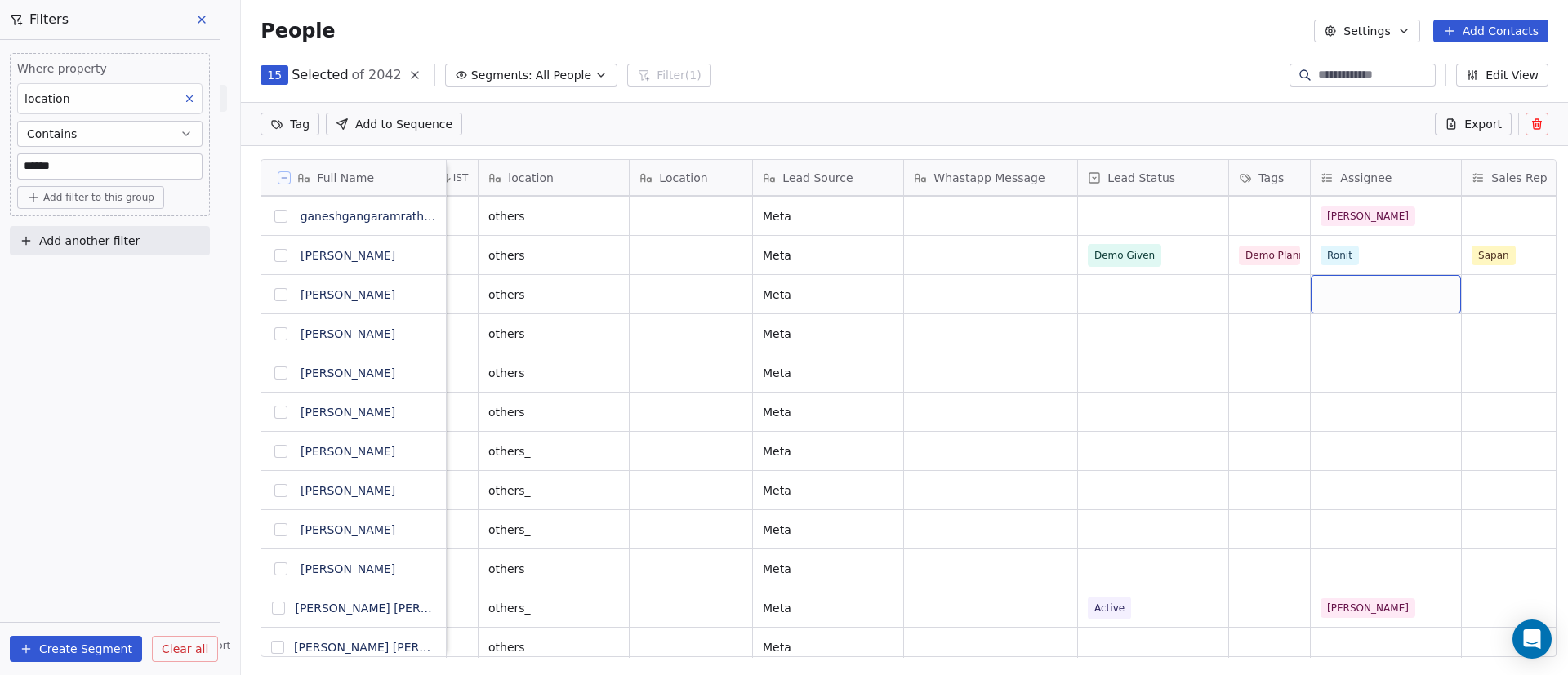
click at [1359, 282] on div "grid" at bounding box center [1385, 294] width 150 height 38
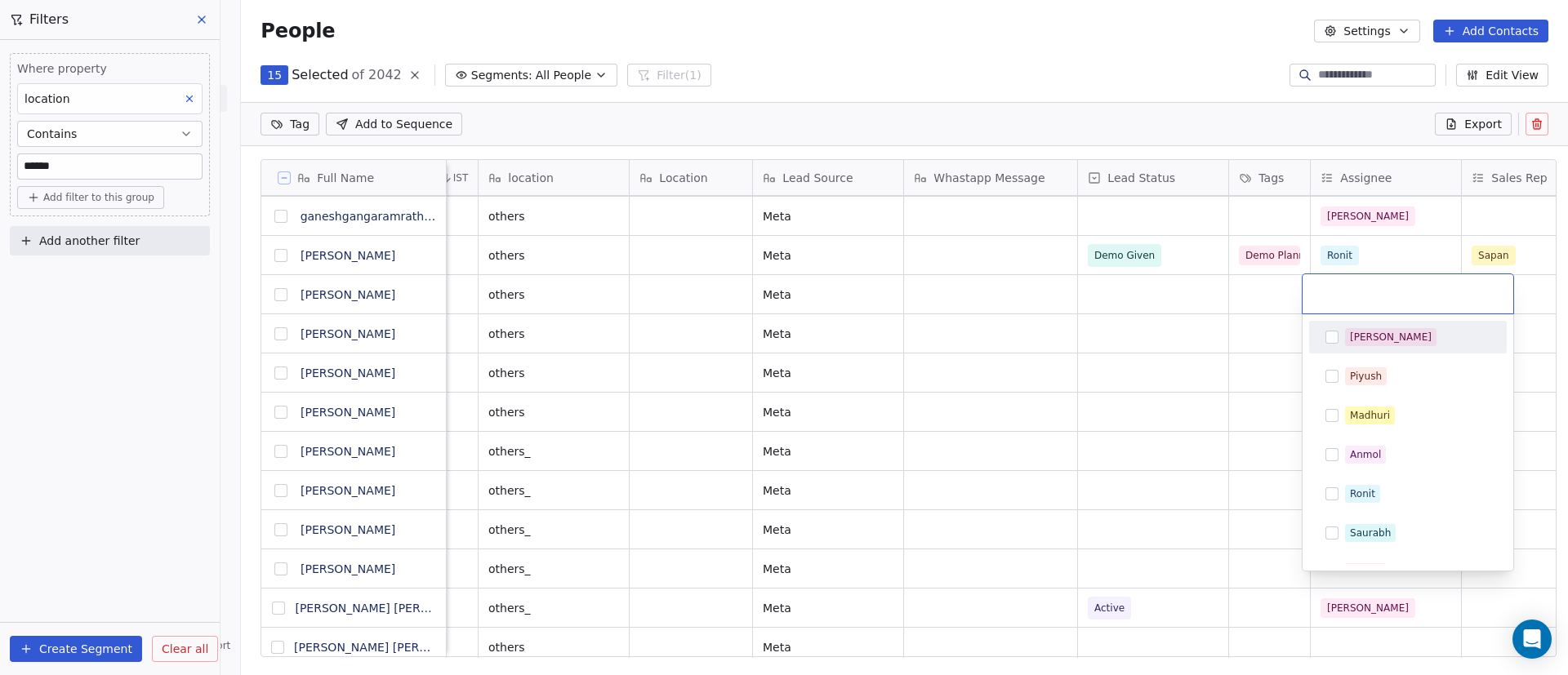
click at [1386, 331] on div "[PERSON_NAME]" at bounding box center [1418, 337] width 145 height 18
click at [1256, 393] on html "On2Cook India Pvt. Ltd. Contacts People Marketing Workflows Campaigns Sales Pip…" at bounding box center [784, 337] width 1568 height 675
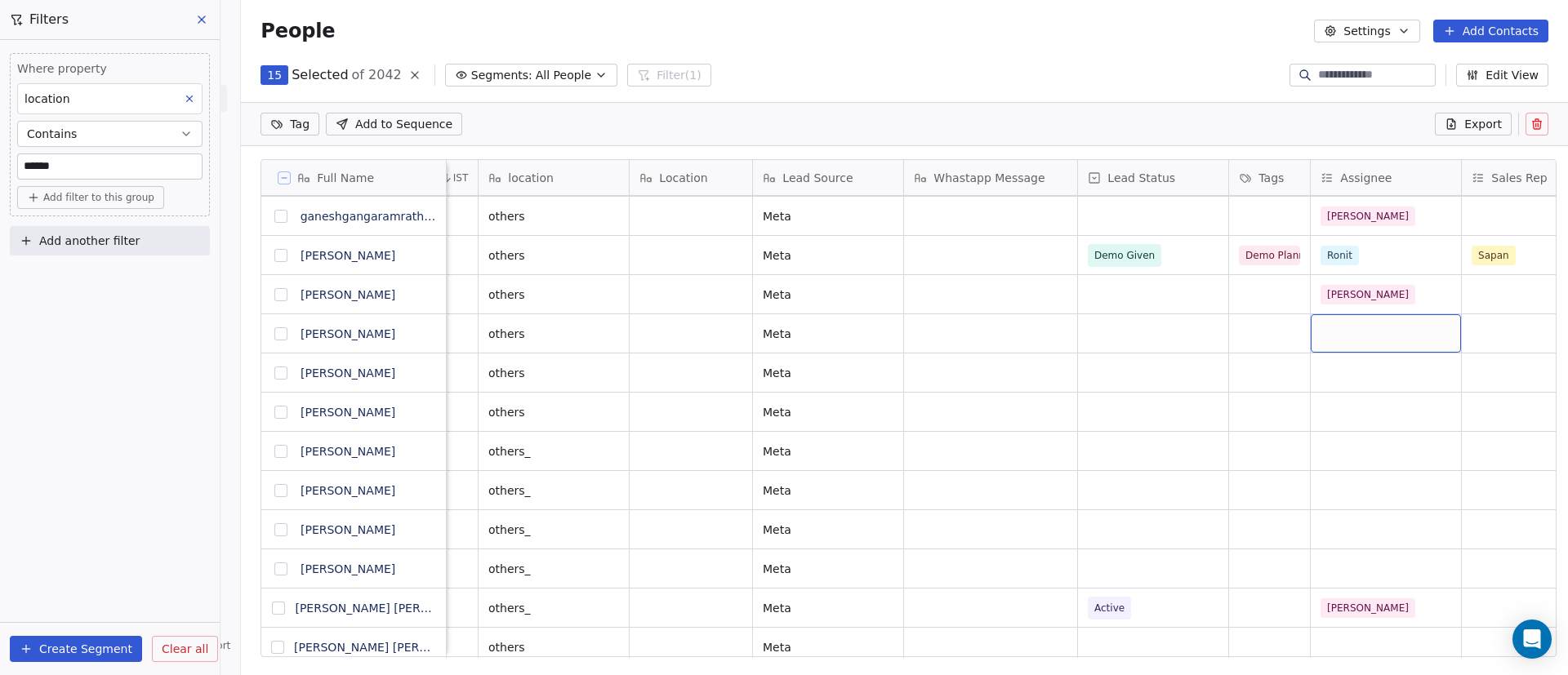
click at [1362, 343] on div "grid" at bounding box center [1385, 334] width 150 height 38
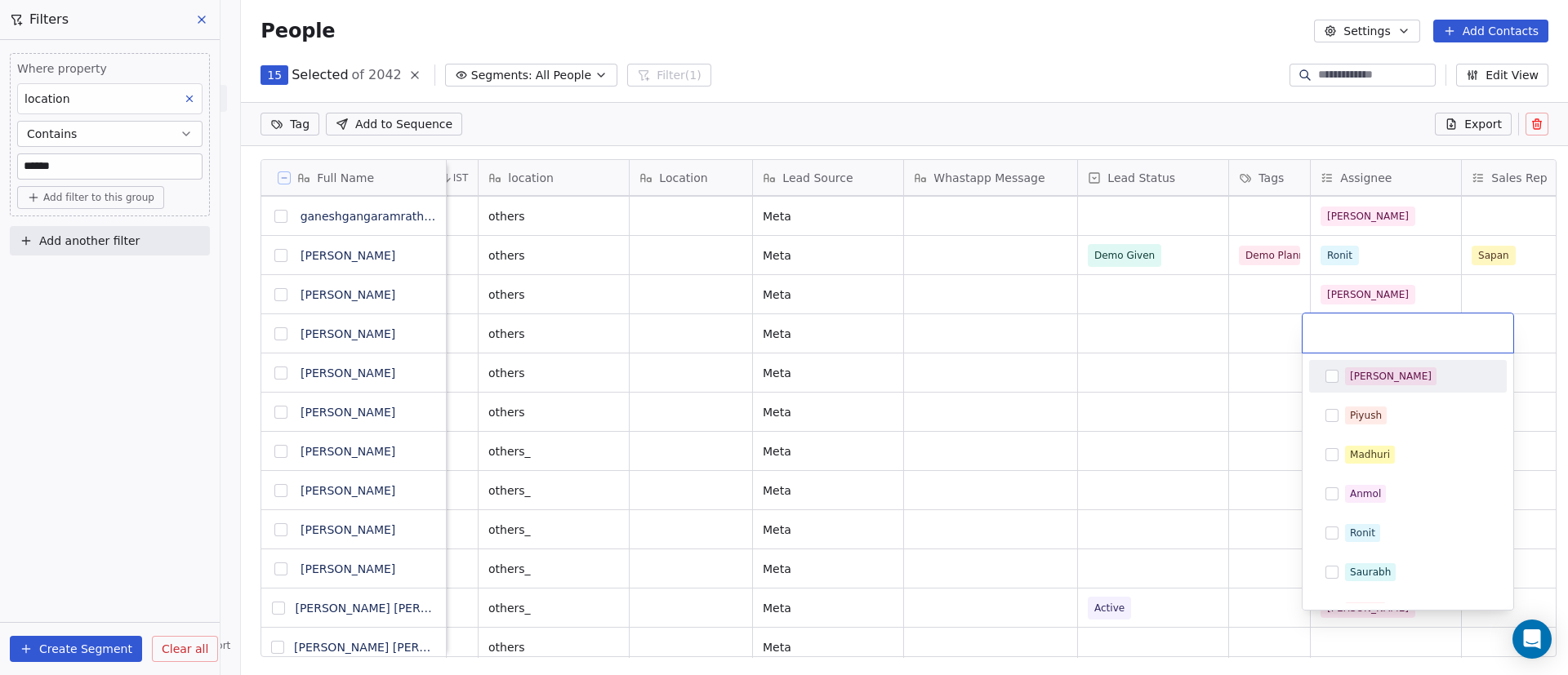
click at [1383, 376] on div "[PERSON_NAME]" at bounding box center [1418, 376] width 145 height 18
click at [1238, 408] on html "On2Cook India Pvt. Ltd. Contacts People Marketing Workflows Campaigns Sales Pip…" at bounding box center [784, 337] width 1568 height 675
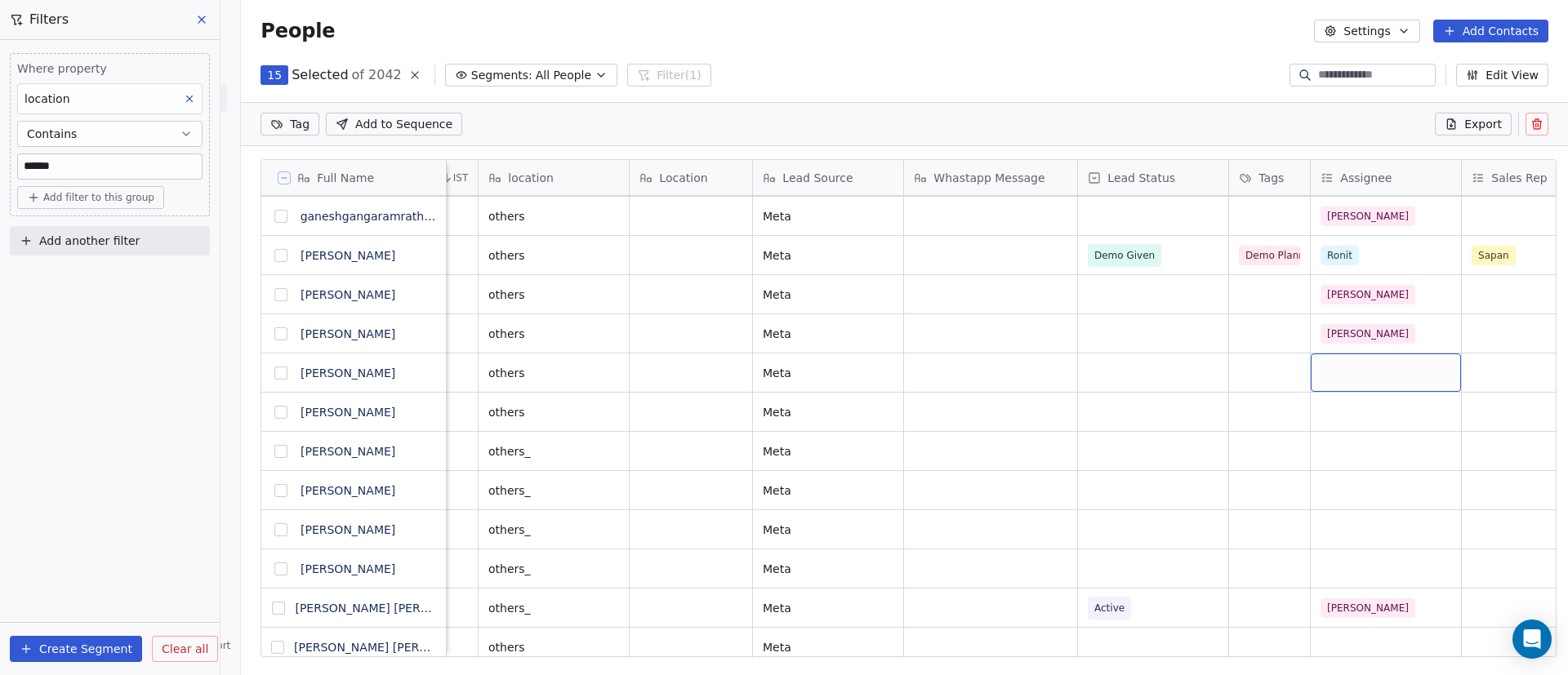
click at [1369, 375] on div "grid" at bounding box center [1385, 373] width 150 height 38
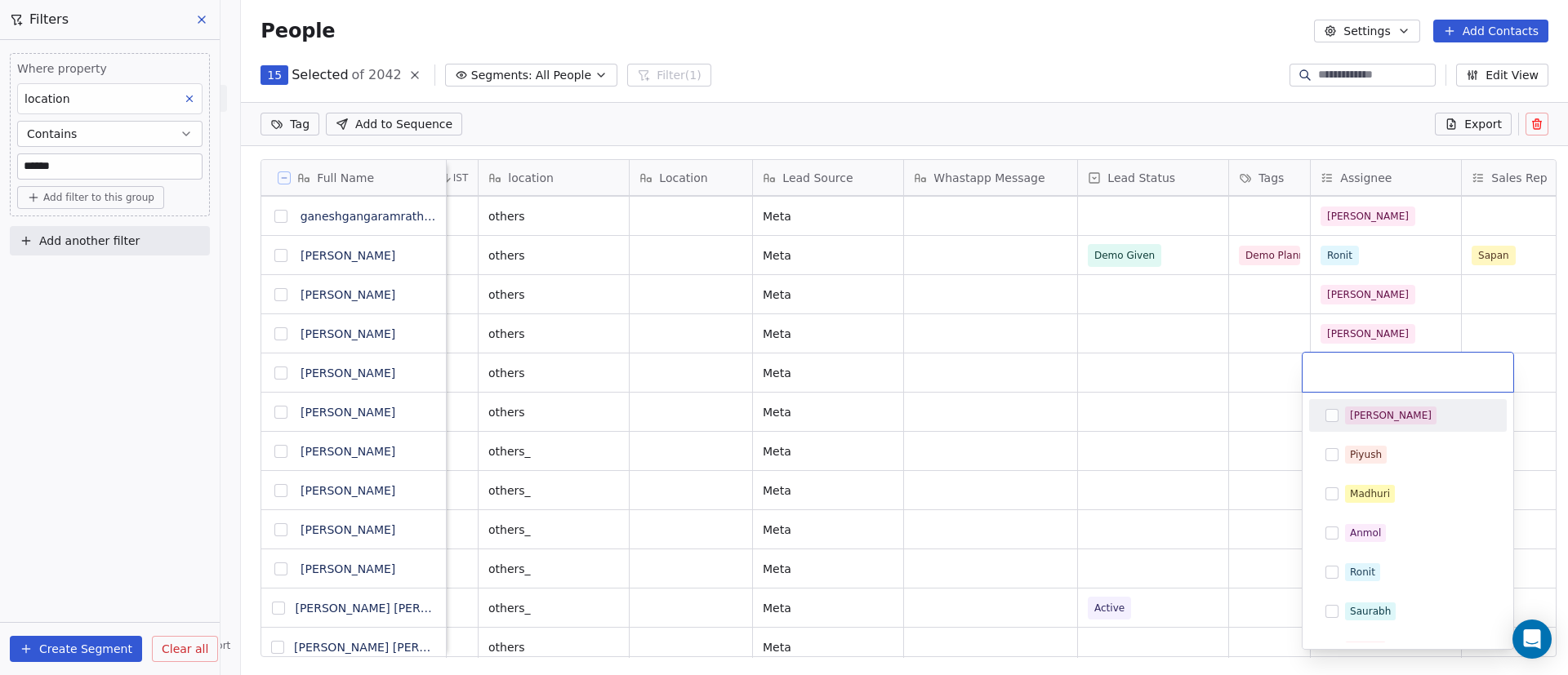
click at [1368, 409] on div "[PERSON_NAME]" at bounding box center [1391, 415] width 82 height 15
click at [1190, 447] on html "On2Cook India Pvt. Ltd. Contacts People Marketing Workflows Campaigns Sales Pip…" at bounding box center [784, 337] width 1568 height 675
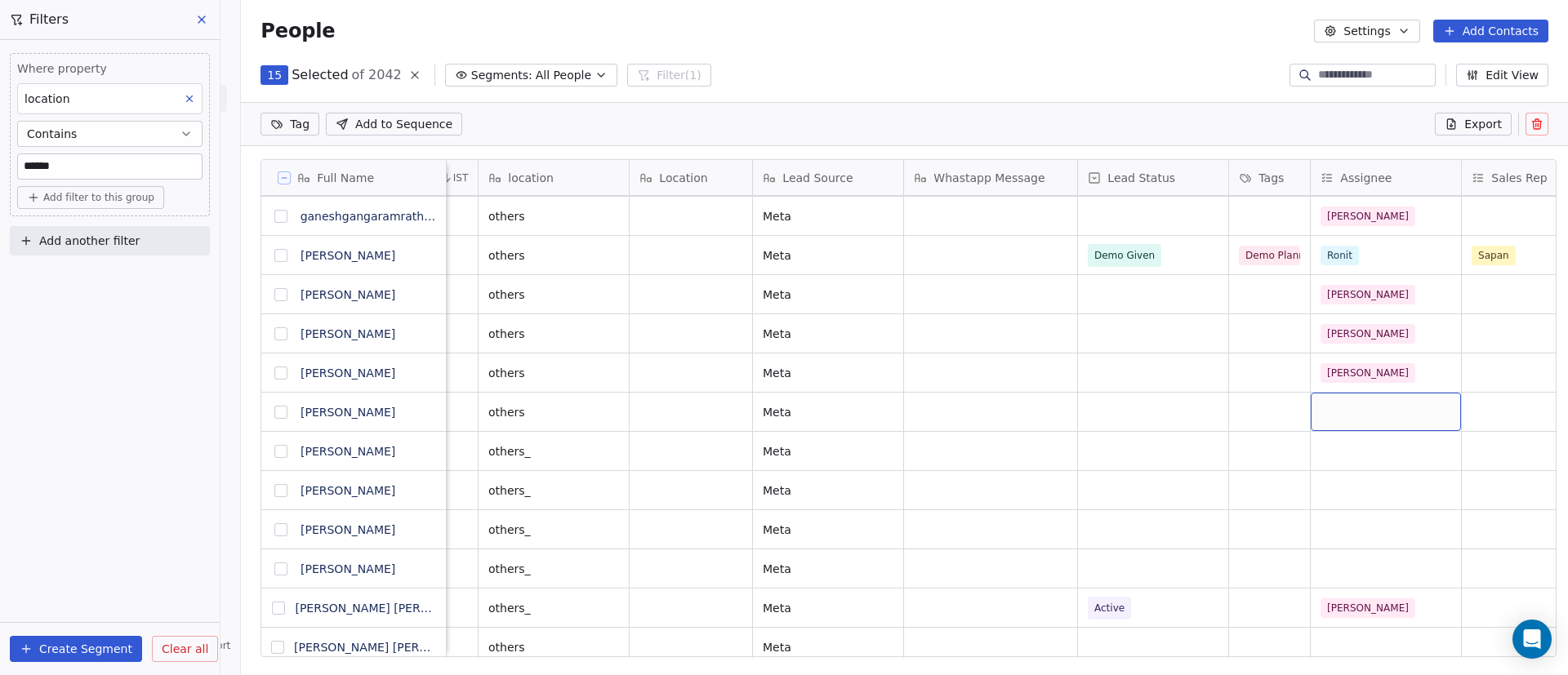
click at [1349, 412] on div "grid" at bounding box center [1385, 412] width 150 height 38
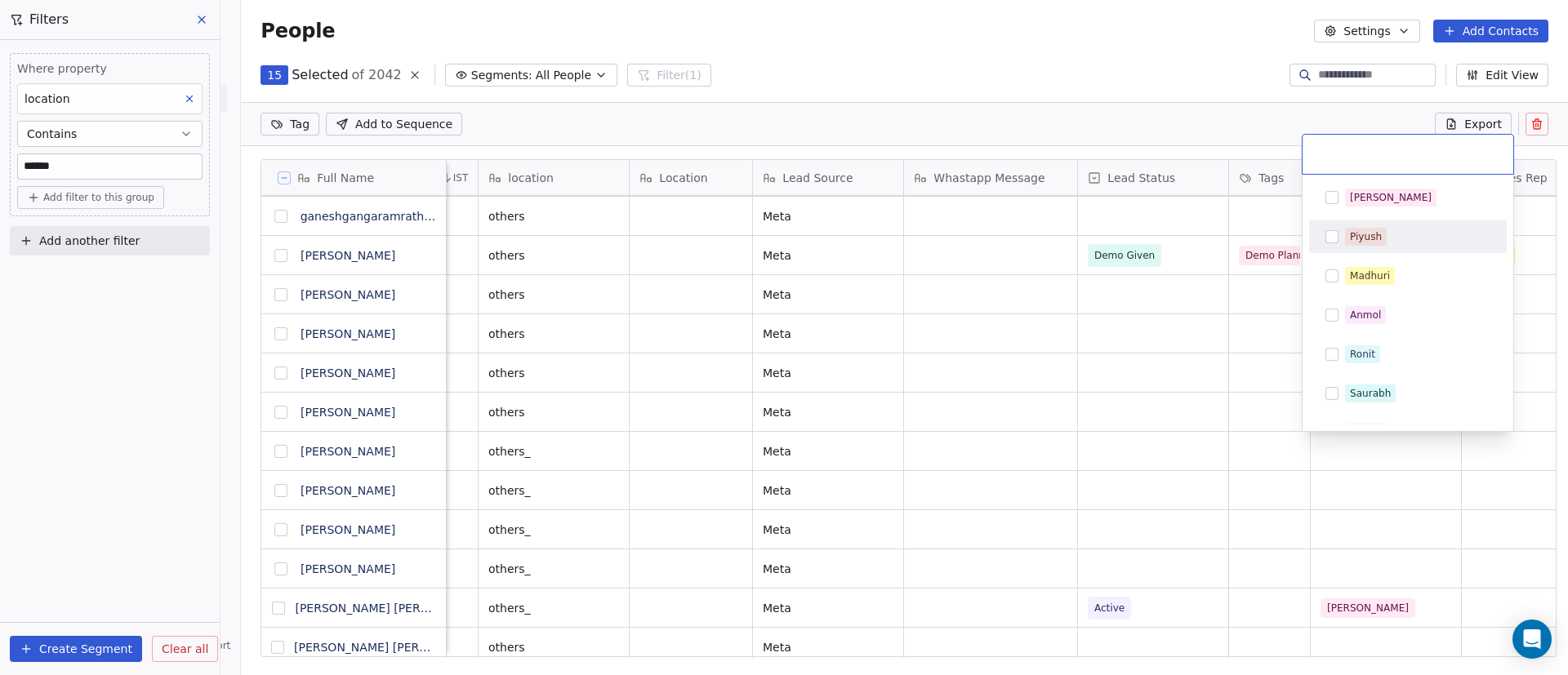
click at [1146, 564] on html "On2Cook India Pvt. Ltd. Contacts People Marketing Workflows Campaigns Sales Pip…" at bounding box center [784, 337] width 1568 height 675
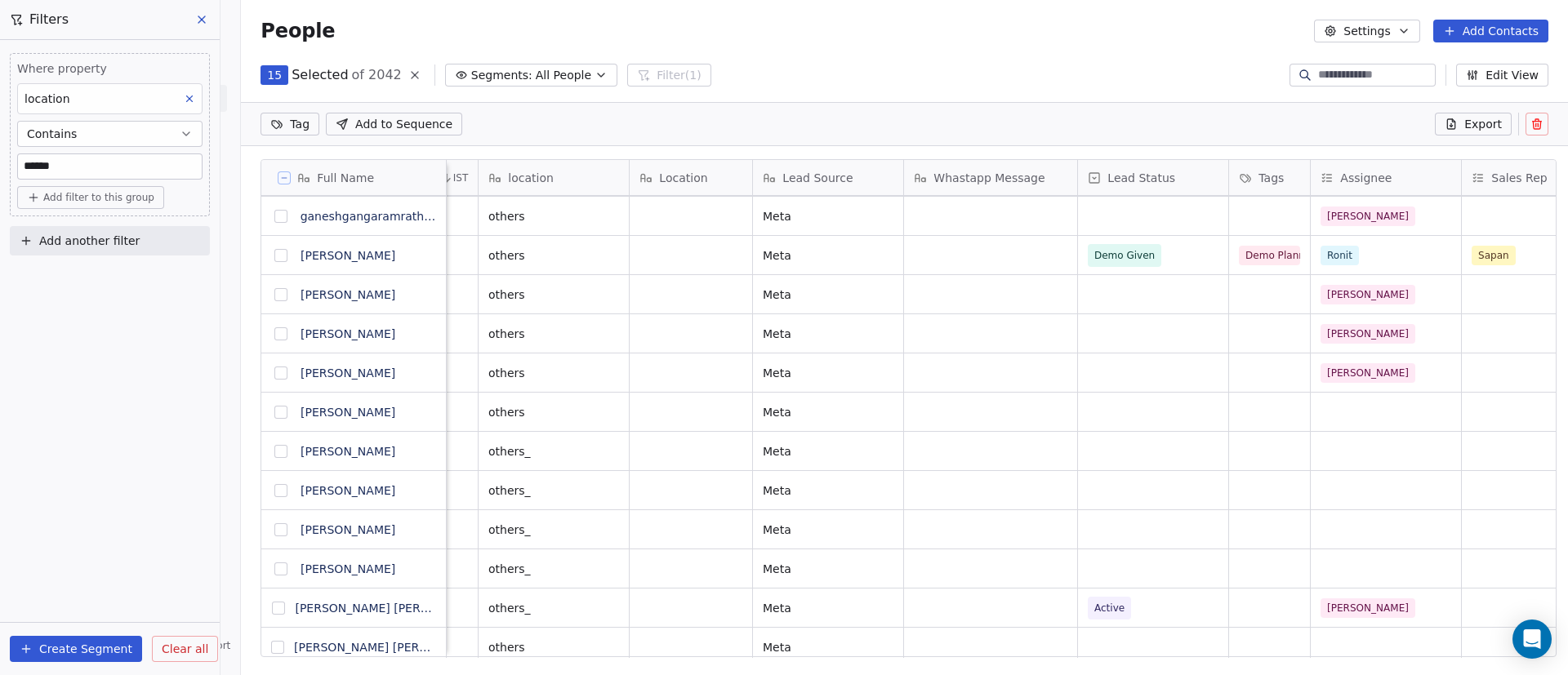
click at [275, 375] on button "grid" at bounding box center [281, 373] width 13 height 13
click at [275, 331] on button "grid" at bounding box center [281, 334] width 13 height 13
click at [275, 290] on button "grid" at bounding box center [281, 294] width 13 height 13
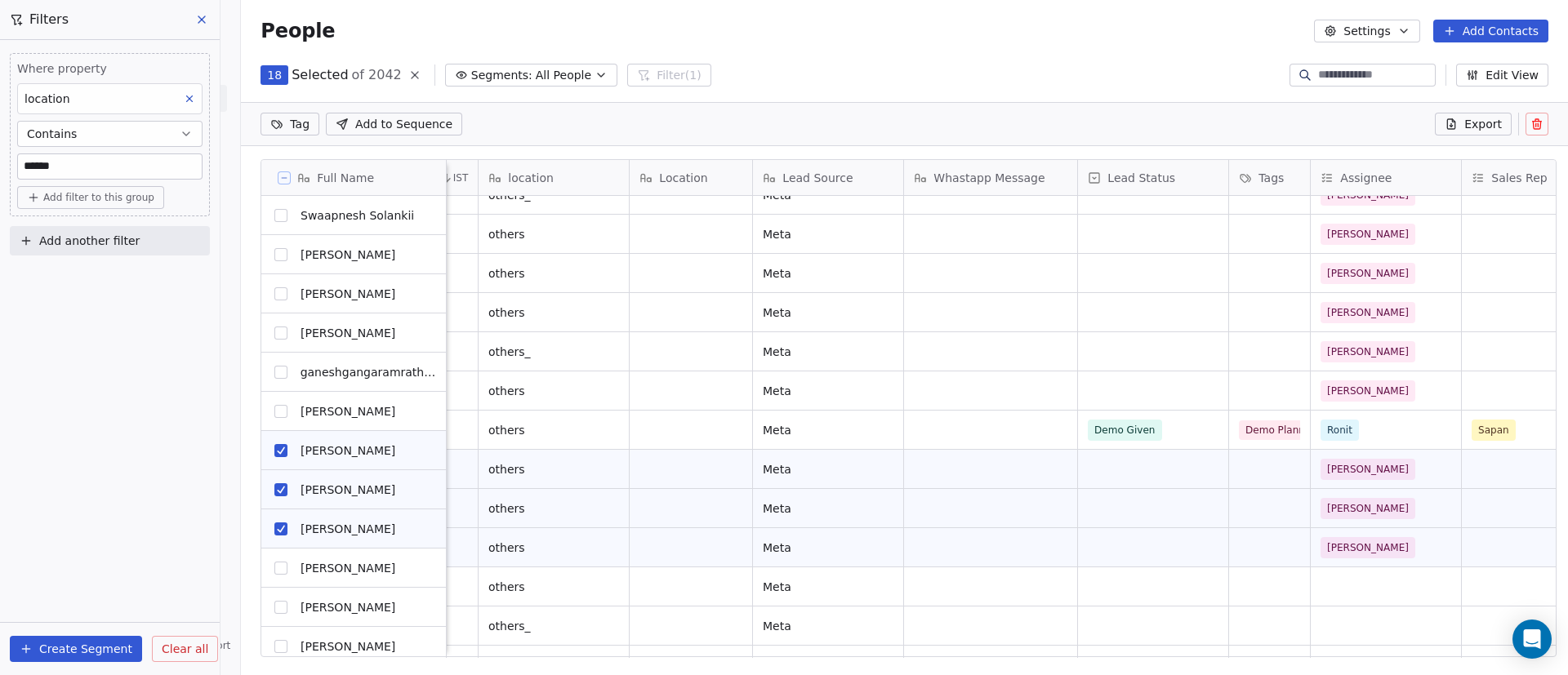
scroll to position [612, 0]
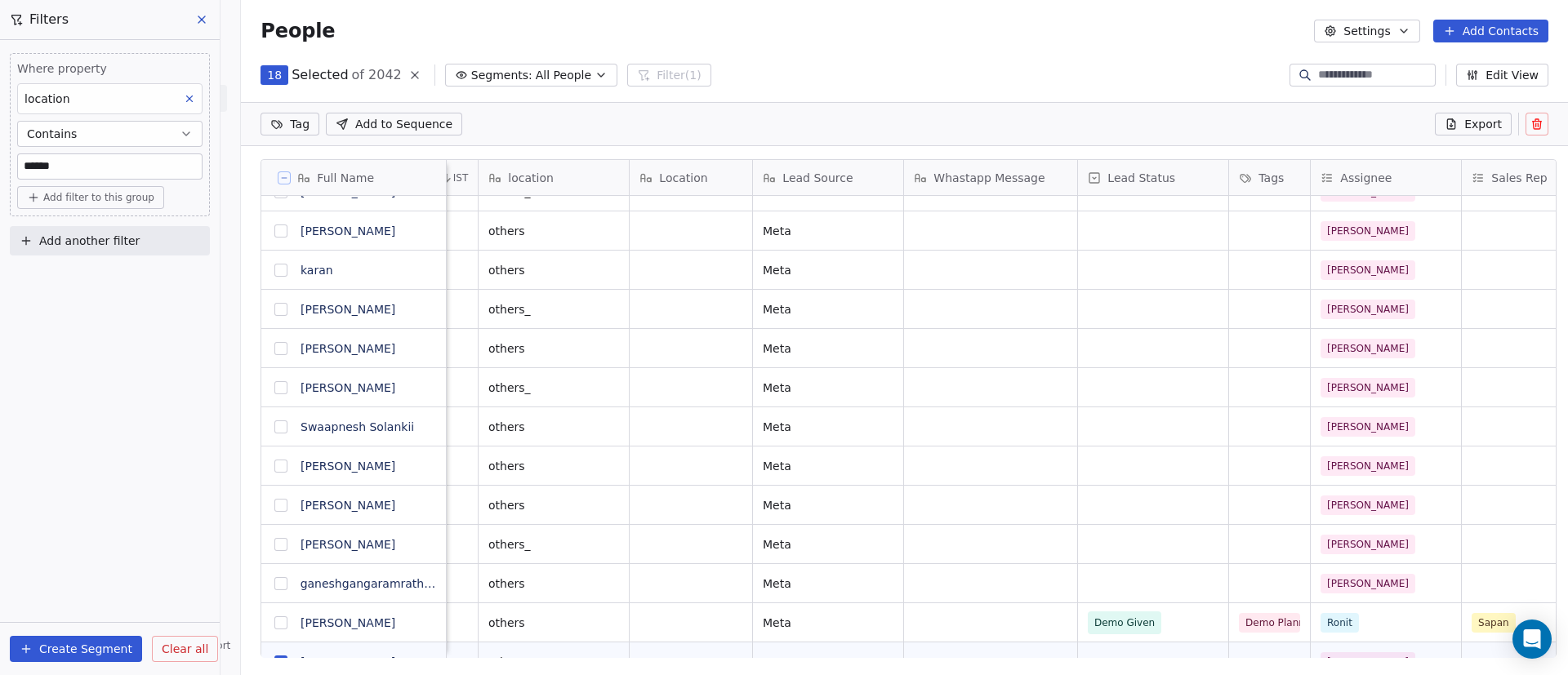
click at [275, 586] on button "grid" at bounding box center [281, 583] width 13 height 13
click at [275, 541] on button "grid" at bounding box center [281, 544] width 13 height 13
click at [275, 504] on button "grid" at bounding box center [281, 505] width 13 height 13
click at [275, 464] on button "grid" at bounding box center [281, 466] width 13 height 13
click at [275, 426] on button "grid" at bounding box center [281, 427] width 13 height 13
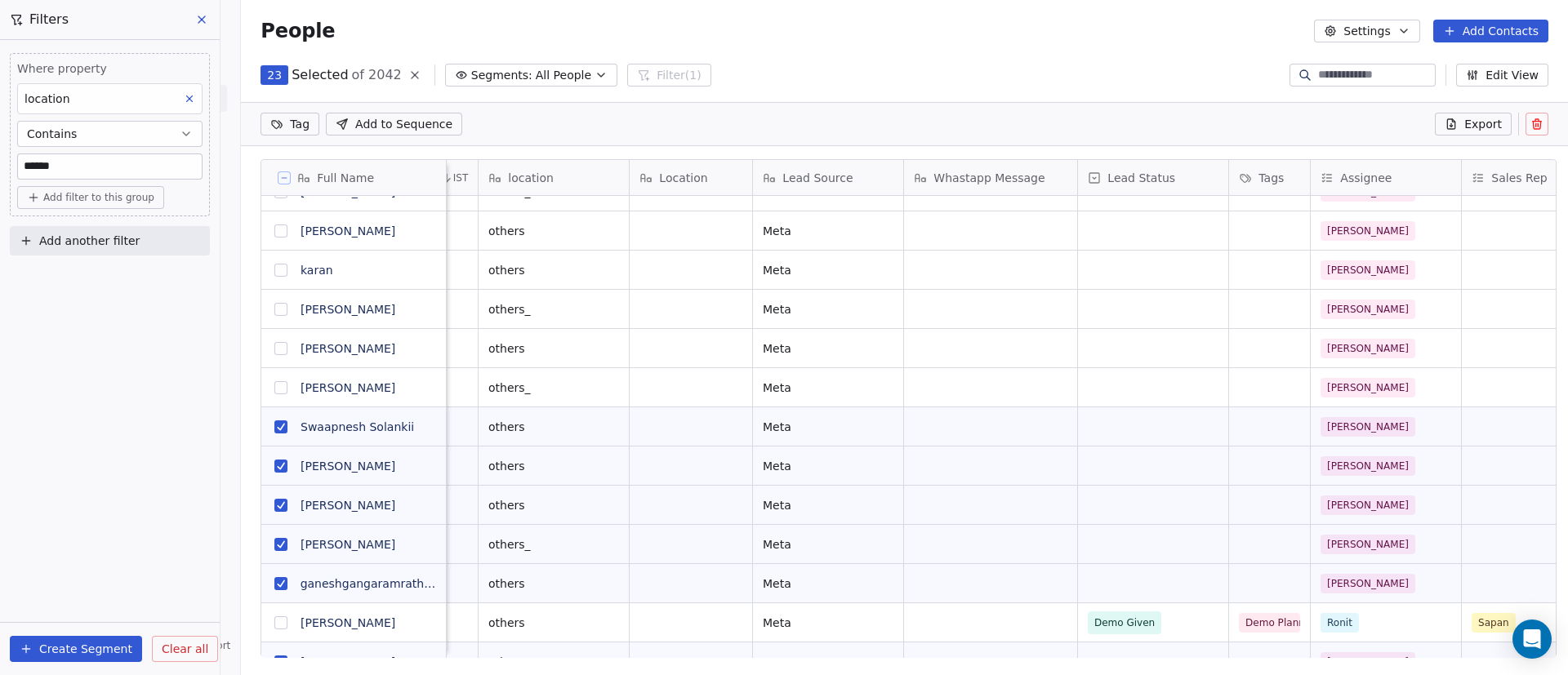
click at [275, 385] on button "grid" at bounding box center [281, 387] width 13 height 13
click at [275, 354] on button "grid" at bounding box center [281, 348] width 13 height 13
click at [275, 311] on button "grid" at bounding box center [281, 309] width 13 height 13
click at [275, 272] on button "grid" at bounding box center [281, 270] width 13 height 13
click at [275, 231] on button "grid" at bounding box center [281, 230] width 13 height 13
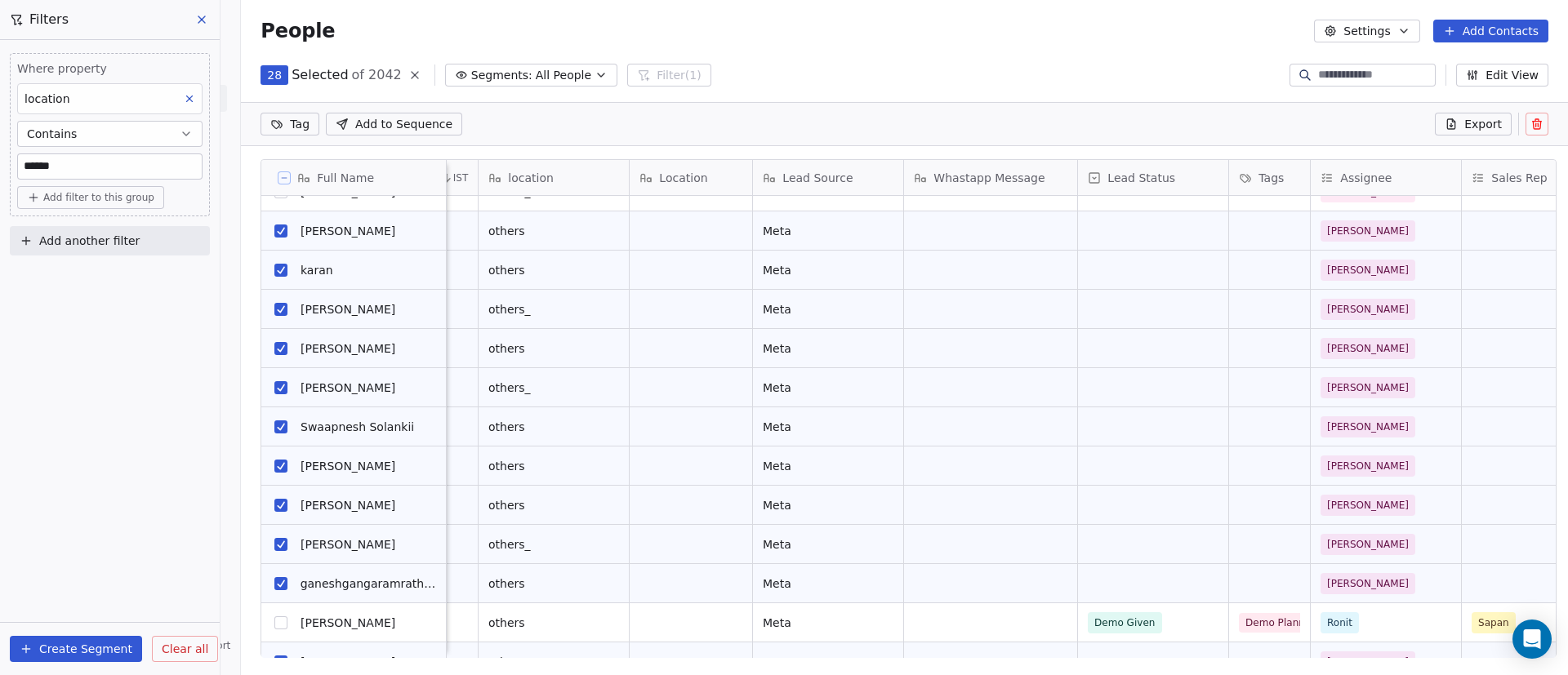
scroll to position [367, 0]
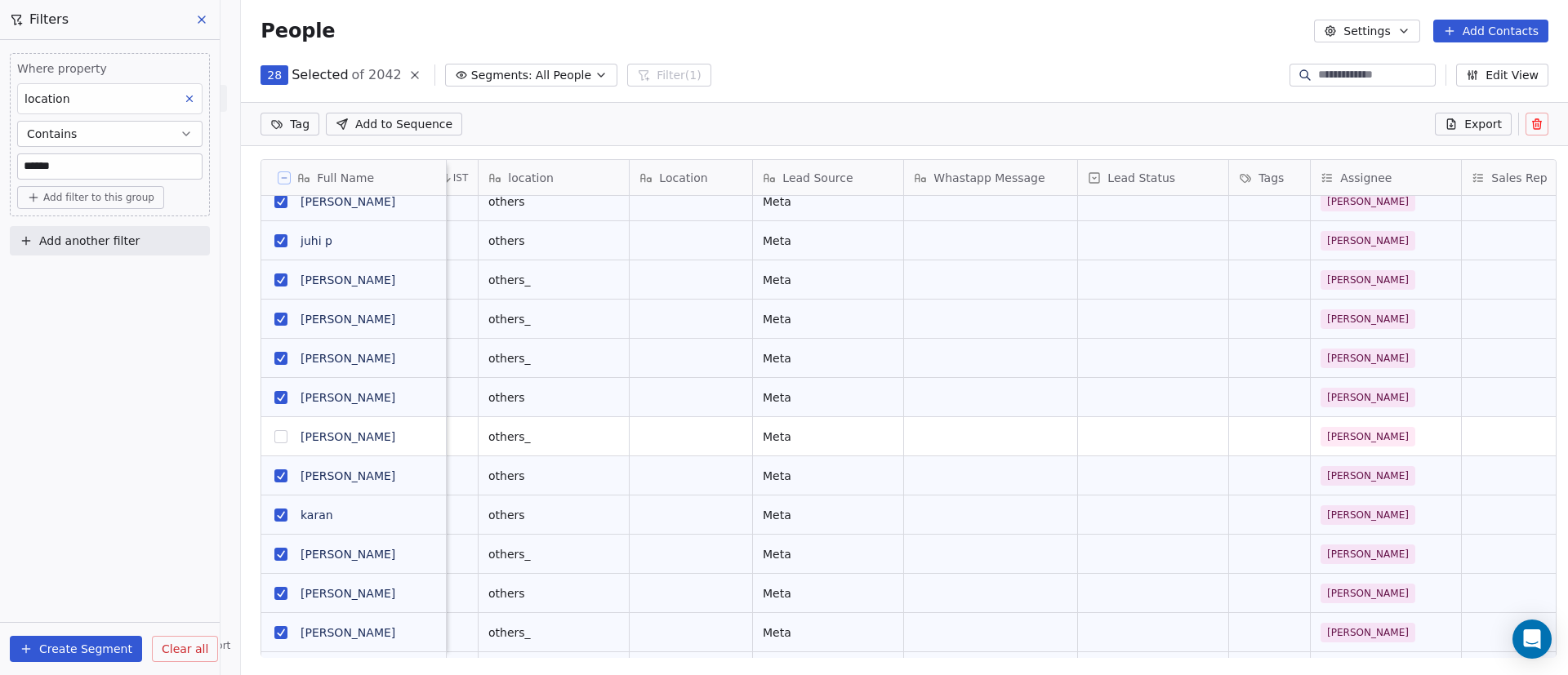
click at [275, 435] on button "grid" at bounding box center [281, 436] width 13 height 13
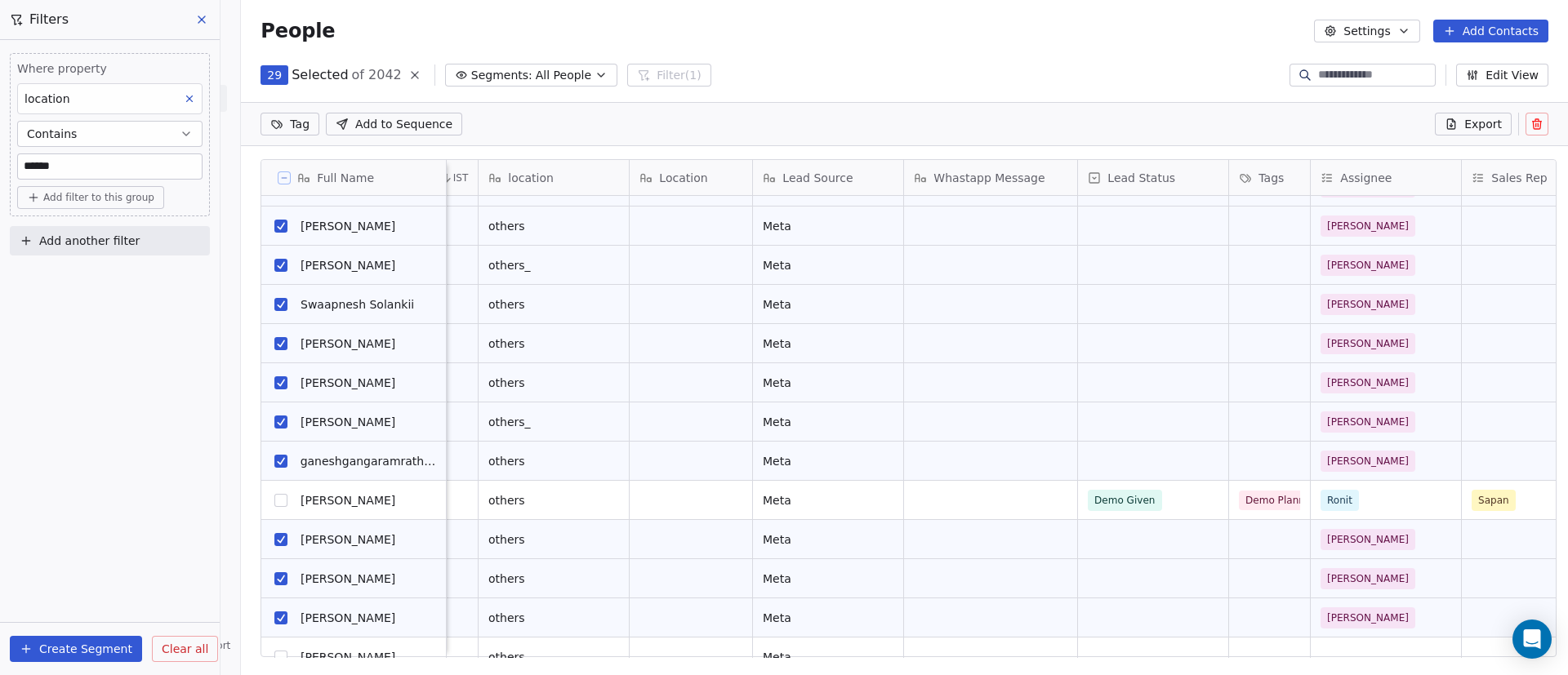
scroll to position [980, 0]
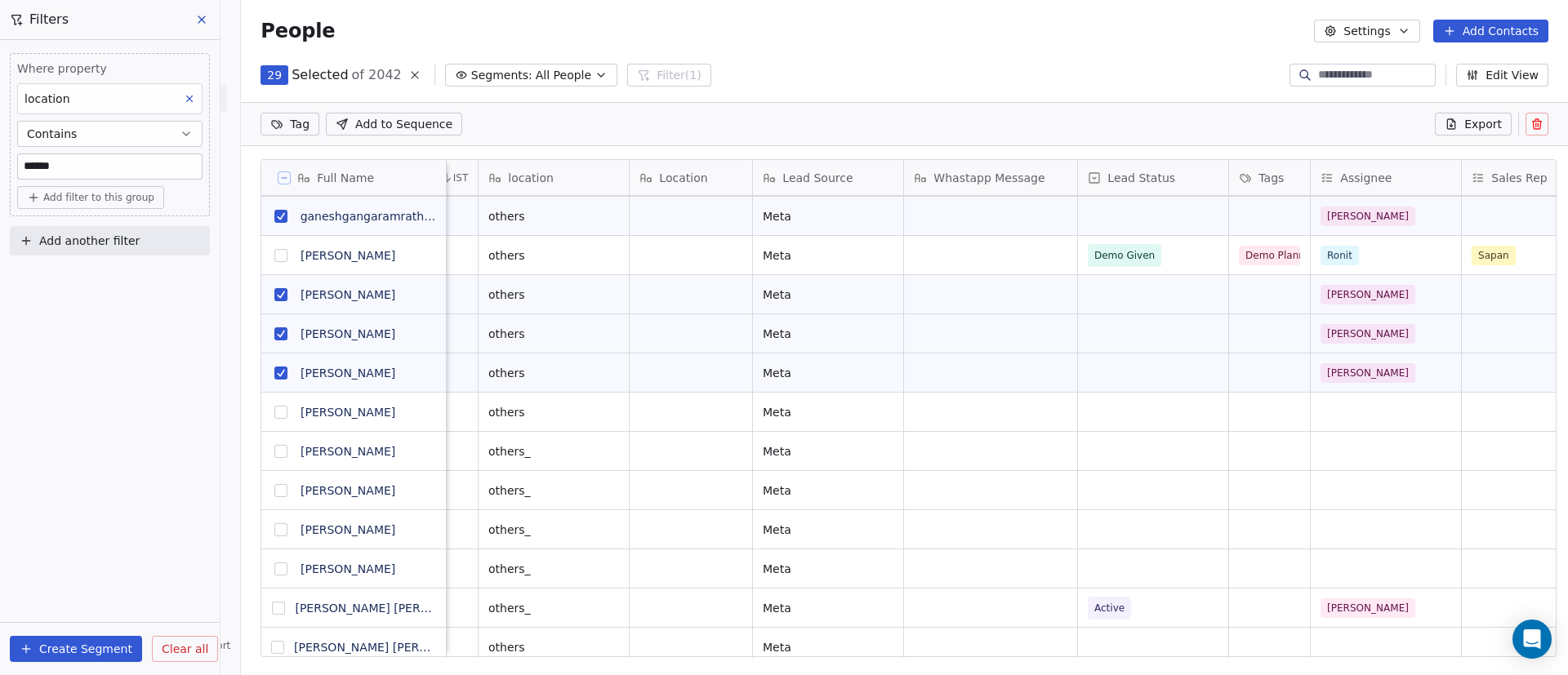
click at [277, 408] on button "grid" at bounding box center [281, 412] width 13 height 13
click at [1359, 406] on div "grid" at bounding box center [1385, 412] width 150 height 38
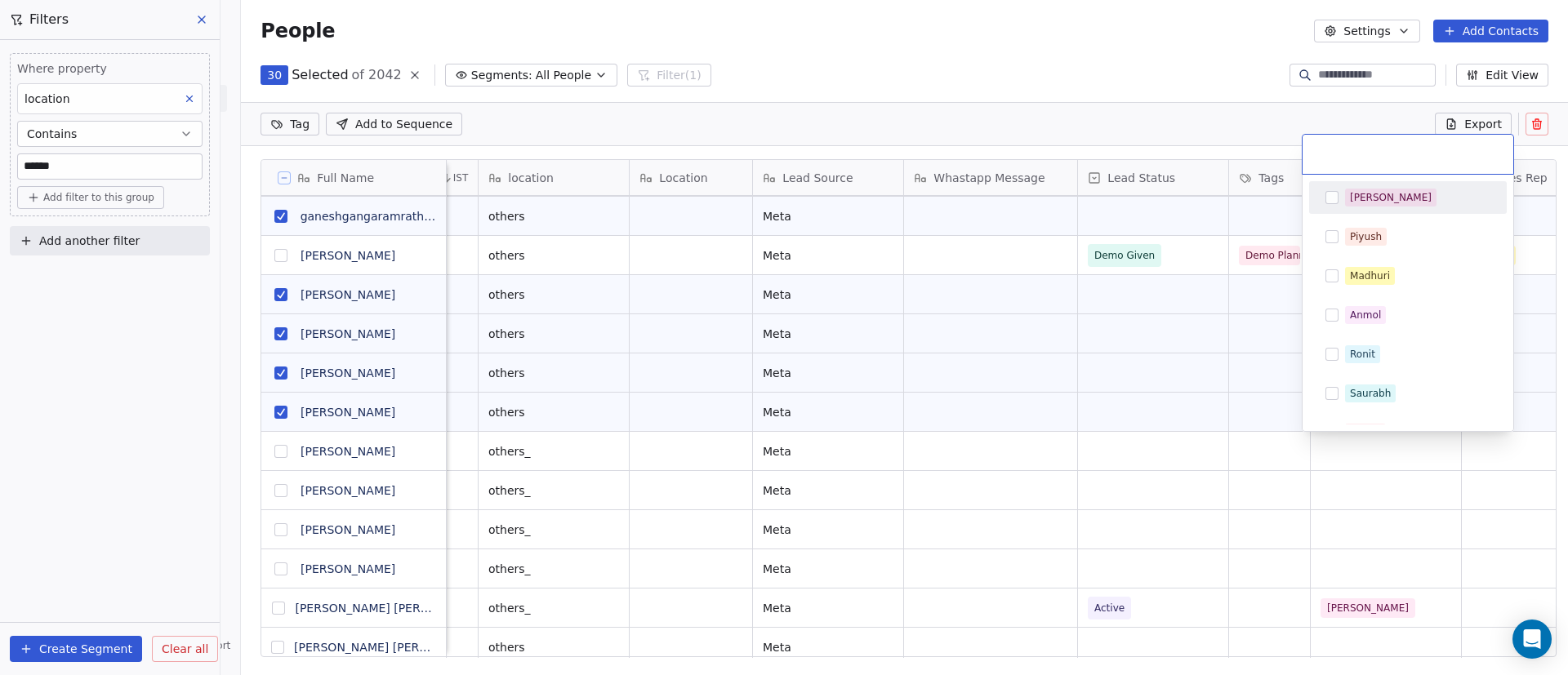
click at [1379, 190] on span "[PERSON_NAME]" at bounding box center [1391, 197] width 91 height 18
click at [1265, 457] on html "On2Cook India Pvt. Ltd. Contacts People Marketing Workflows Campaigns Sales Pip…" at bounding box center [784, 337] width 1568 height 675
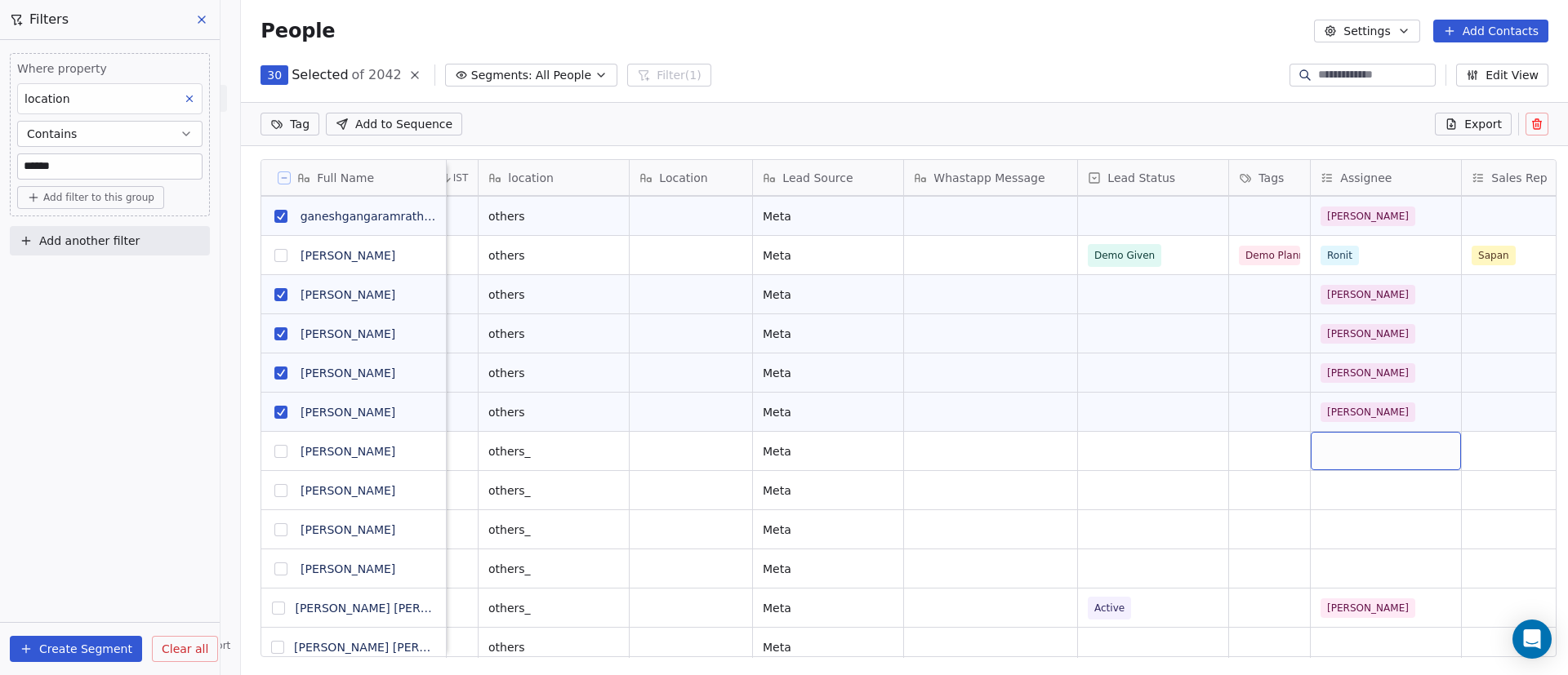
click at [1373, 458] on div "grid" at bounding box center [1385, 451] width 150 height 38
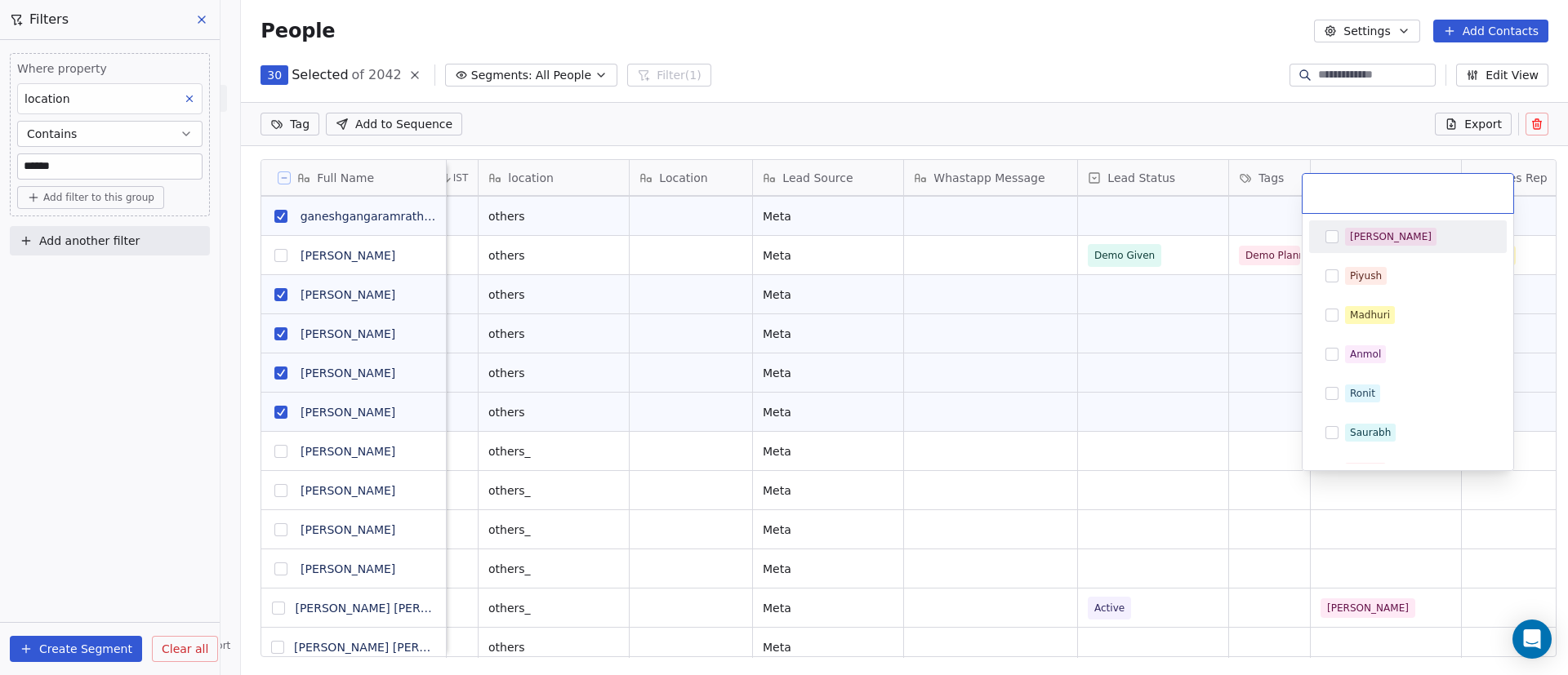
click at [1415, 230] on div "[PERSON_NAME]" at bounding box center [1418, 236] width 145 height 18
click at [1392, 503] on html "On2Cook India Pvt. Ltd. Contacts People Marketing Workflows Campaigns Sales Pip…" at bounding box center [784, 337] width 1568 height 675
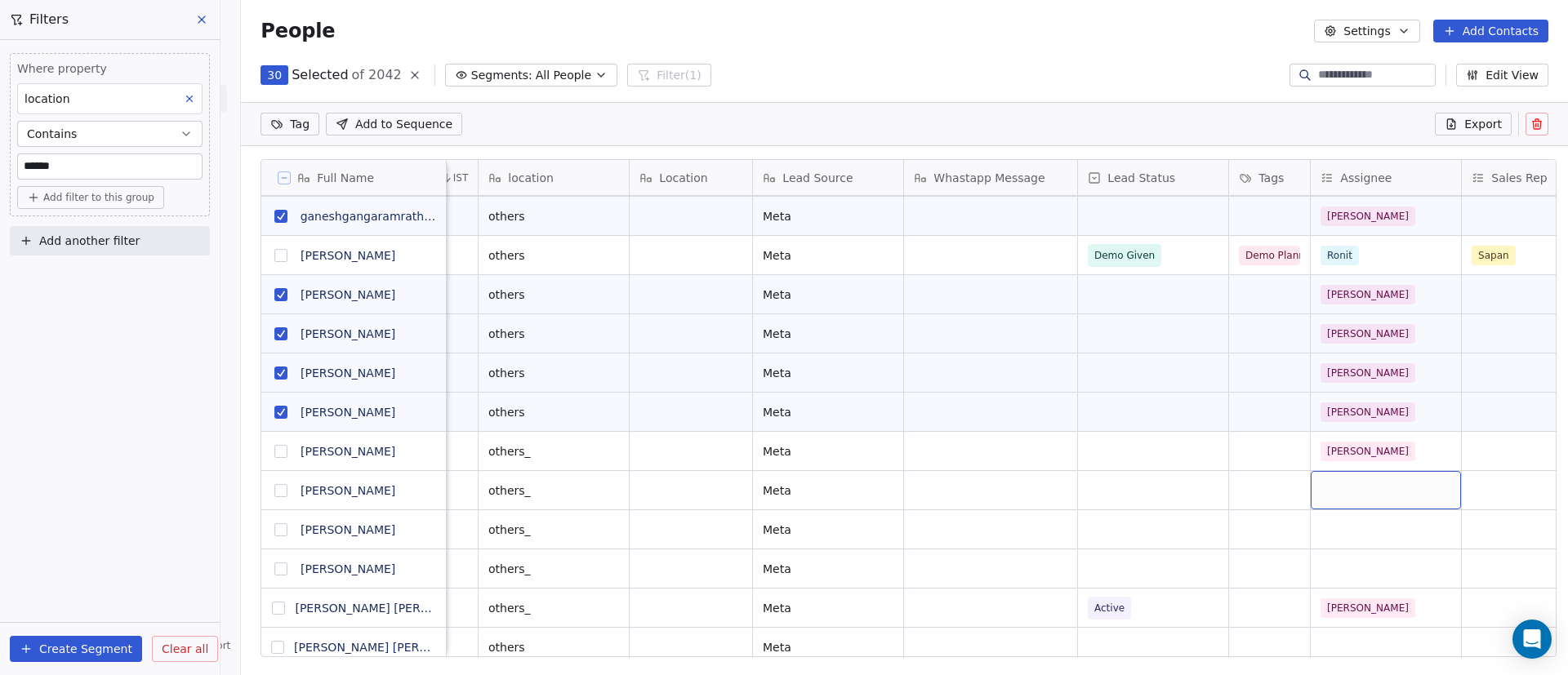
click at [1387, 493] on div "grid" at bounding box center [1385, 490] width 150 height 38
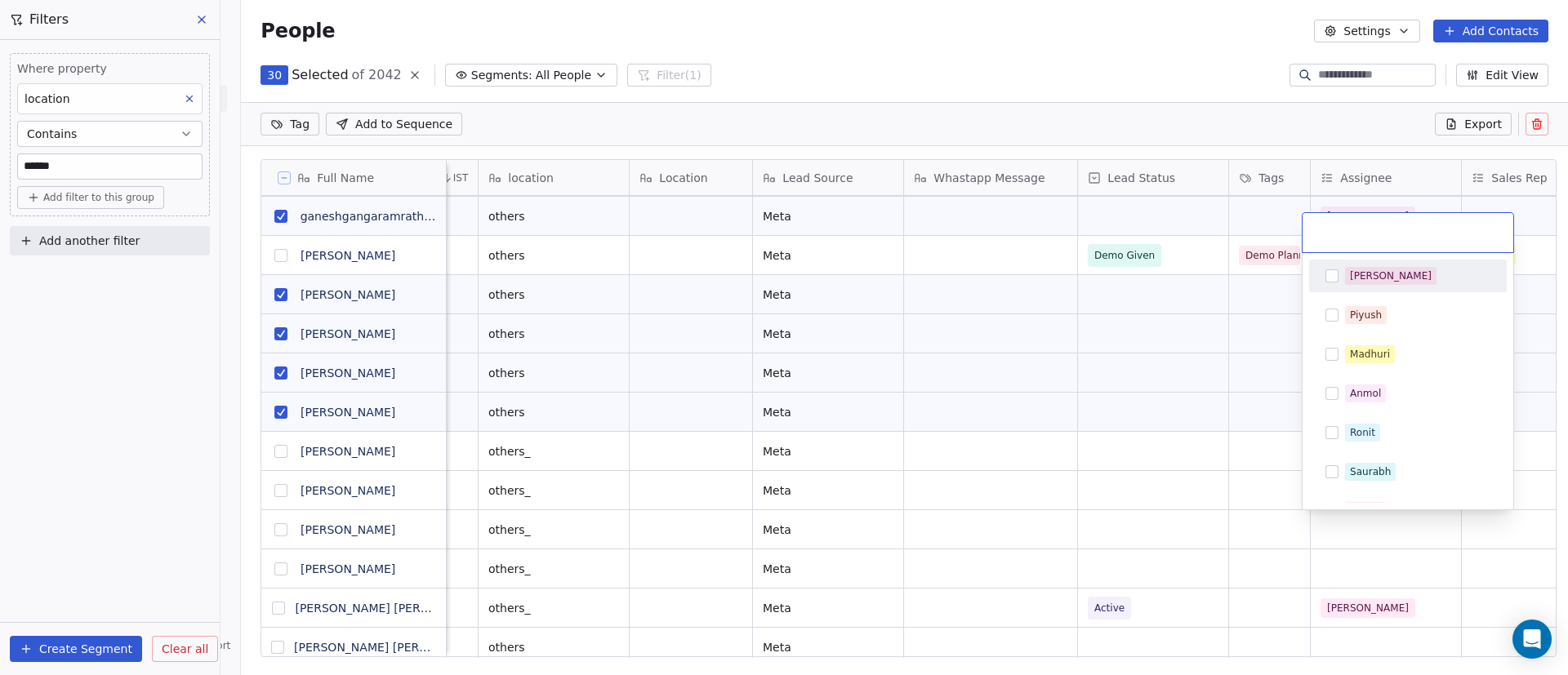
click at [1397, 265] on div "[PERSON_NAME]" at bounding box center [1408, 276] width 184 height 26
click at [1243, 447] on html "On2Cook India Pvt. Ltd. Contacts People Marketing Workflows Campaigns Sales Pip…" at bounding box center [784, 337] width 1568 height 675
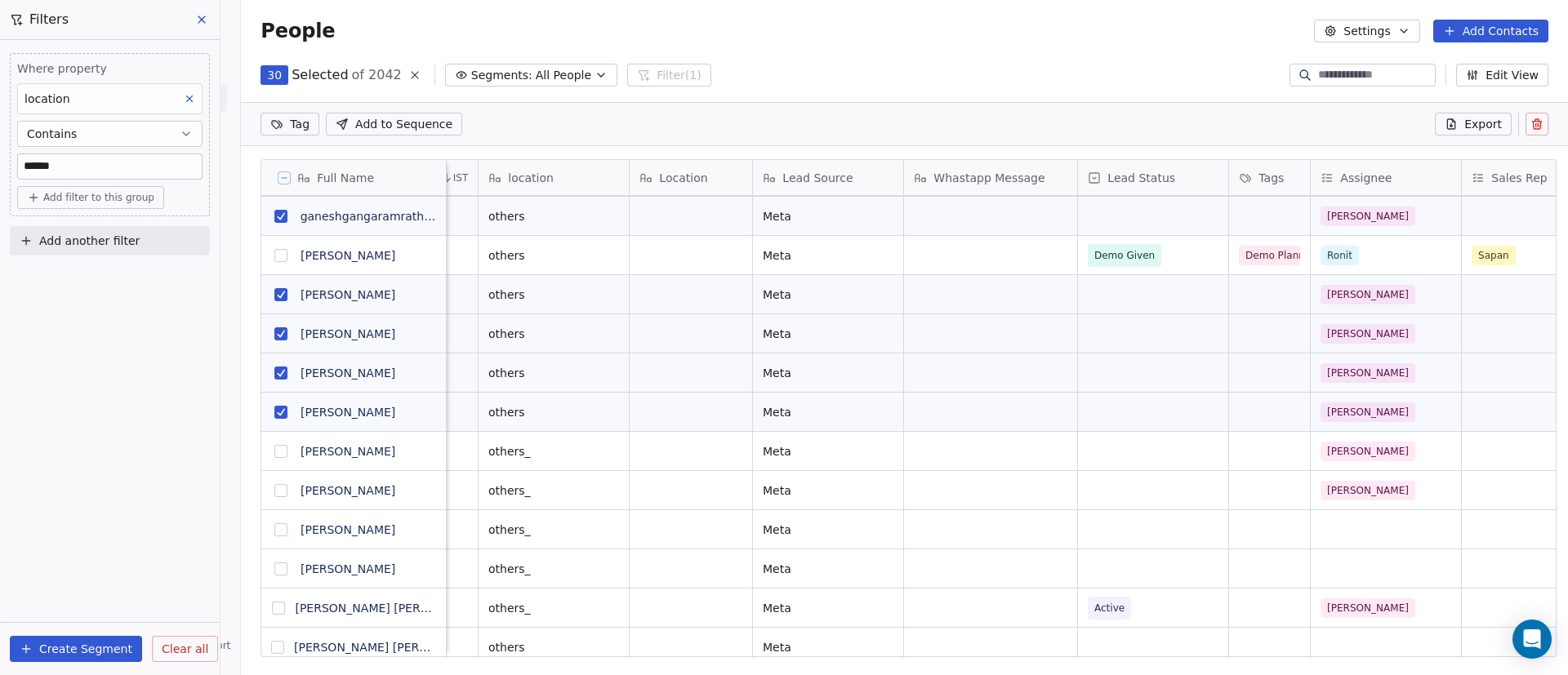
click at [275, 449] on button "grid" at bounding box center [281, 451] width 13 height 13
click at [275, 492] on button "grid" at bounding box center [281, 490] width 13 height 13
click at [277, 182] on button at bounding box center [283, 177] width 13 height 13
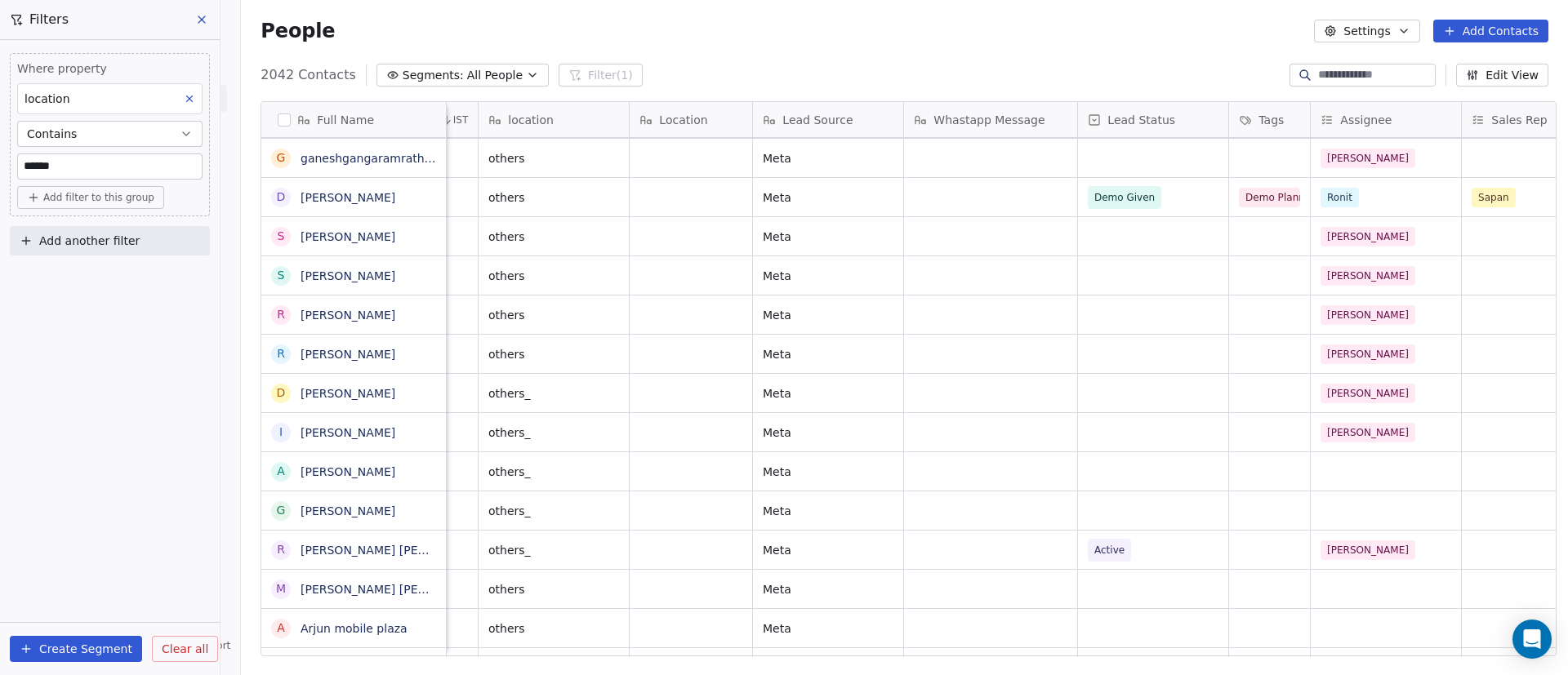
scroll to position [575, 1316]
click at [276, 182] on div "D [PERSON_NAME]" at bounding box center [354, 196] width 185 height 39
click at [1375, 480] on div "grid" at bounding box center [1385, 472] width 150 height 38
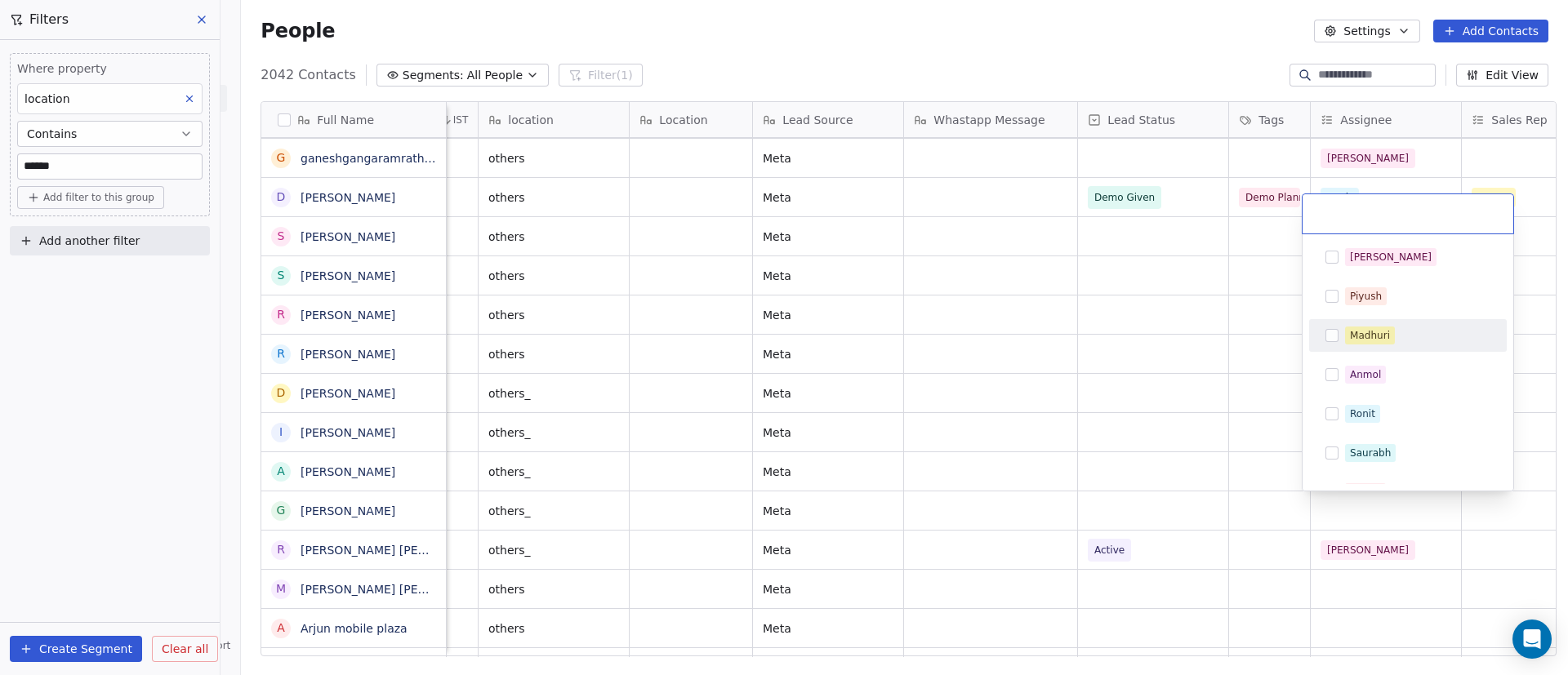
click at [1438, 325] on div "Madhuri" at bounding box center [1408, 335] width 184 height 26
click at [1267, 425] on html "On2Cook India Pvt. Ltd. Contacts People Marketing Workflows Campaigns Sales Pip…" at bounding box center [784, 337] width 1568 height 675
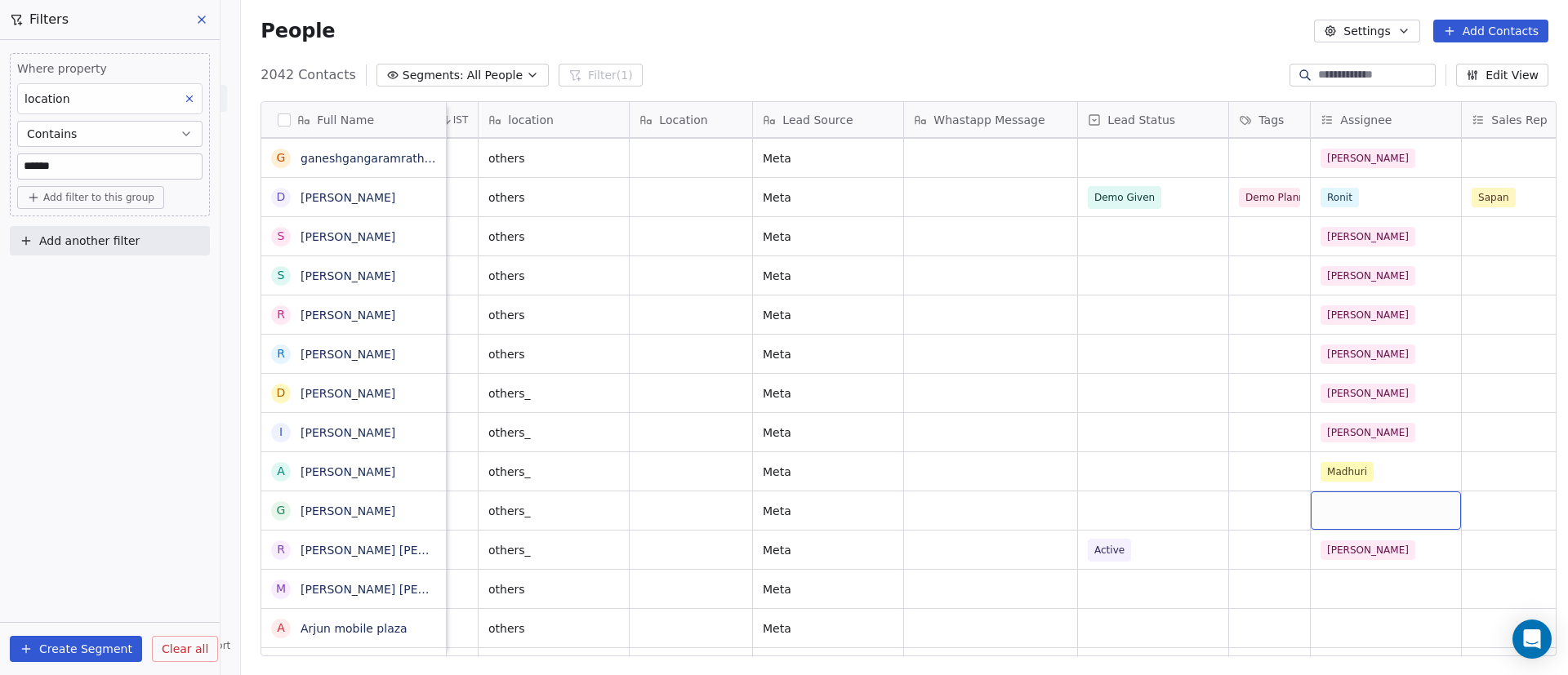
click at [1419, 505] on div "grid" at bounding box center [1385, 511] width 150 height 38
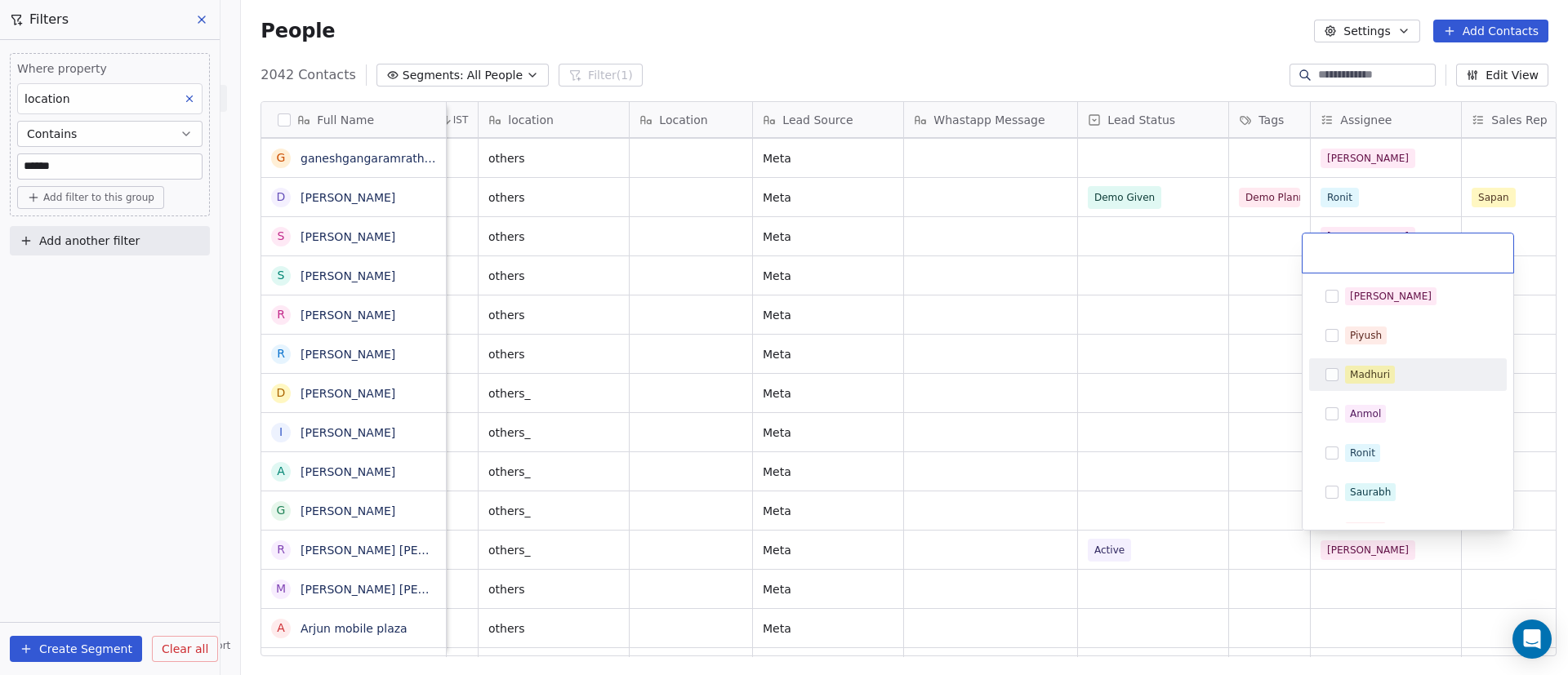
click at [1399, 380] on div "Madhuri" at bounding box center [1418, 374] width 145 height 18
click at [1200, 475] on html "On2Cook India Pvt. Ltd. Contacts People Marketing Workflows Campaigns Sales Pip…" at bounding box center [784, 337] width 1568 height 675
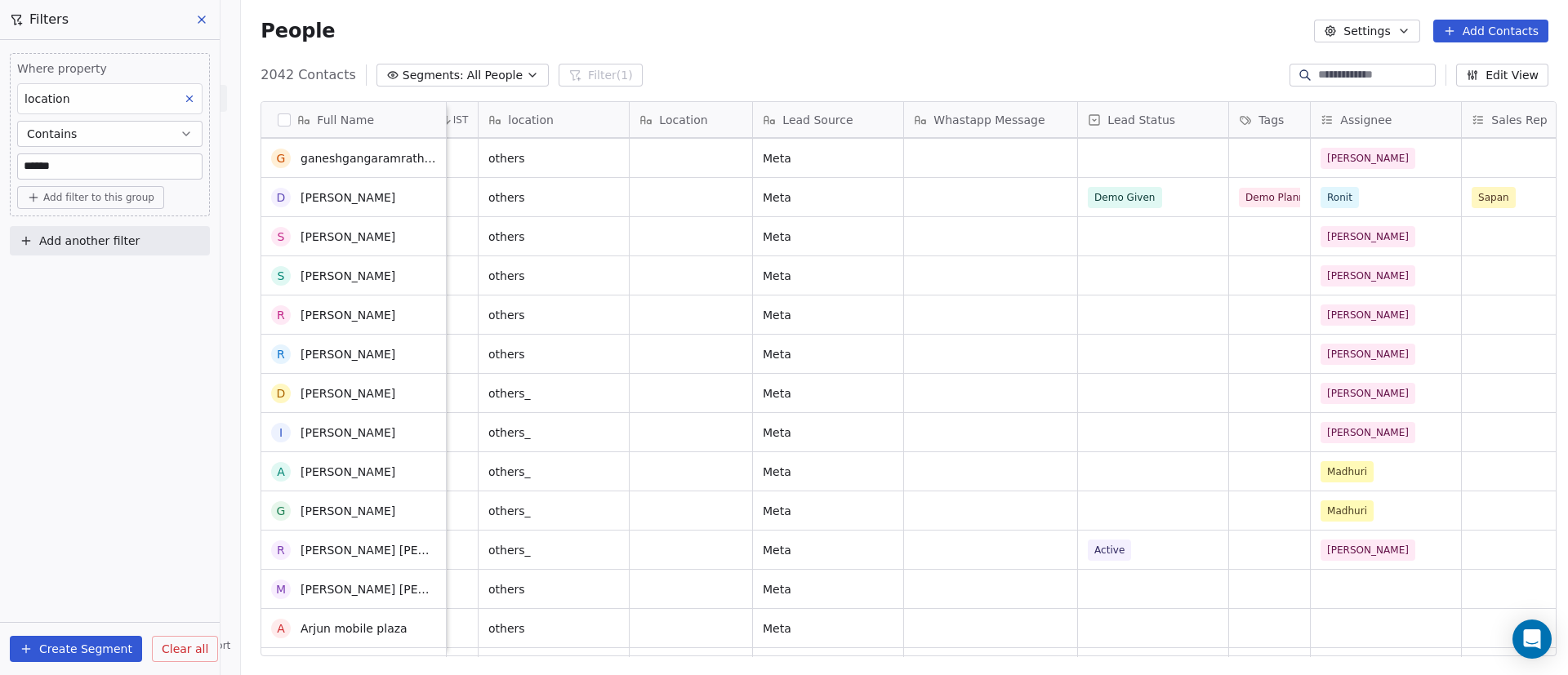
scroll to position [1224, 0]
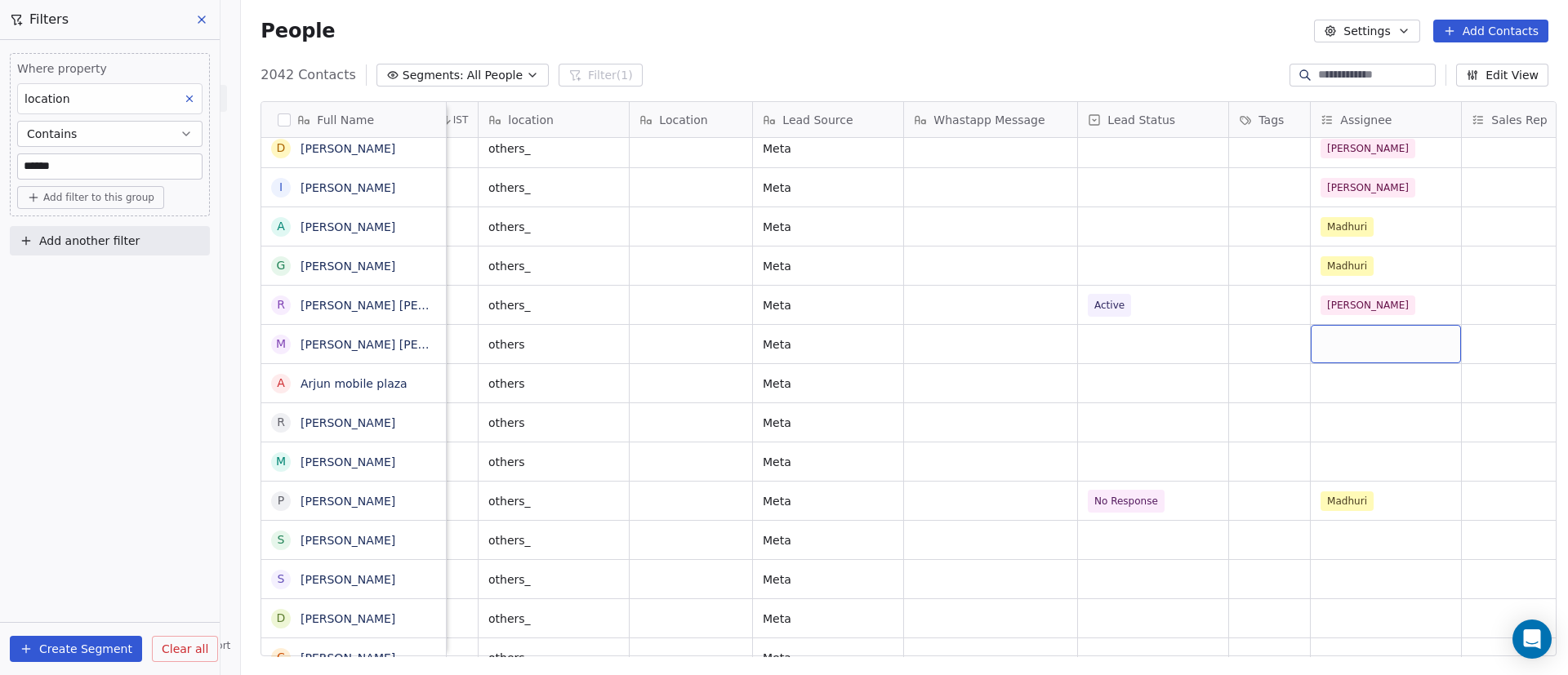
click at [1365, 343] on div "grid" at bounding box center [1385, 344] width 150 height 38
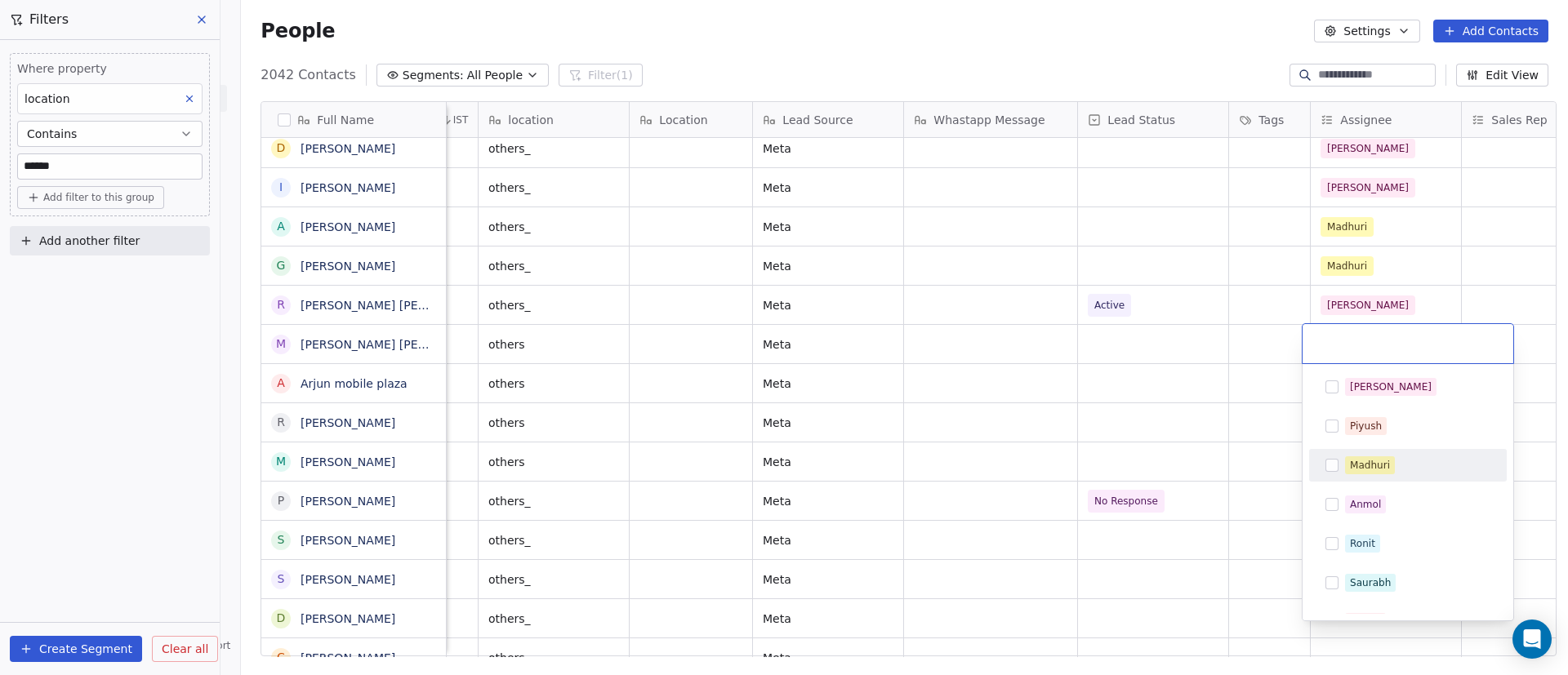
click at [1379, 465] on div "Madhuri" at bounding box center [1370, 465] width 40 height 15
click at [1298, 413] on html "On2Cook India Pvt. Ltd. Contacts People Marketing Workflows Campaigns Sales Pip…" at bounding box center [784, 337] width 1568 height 675
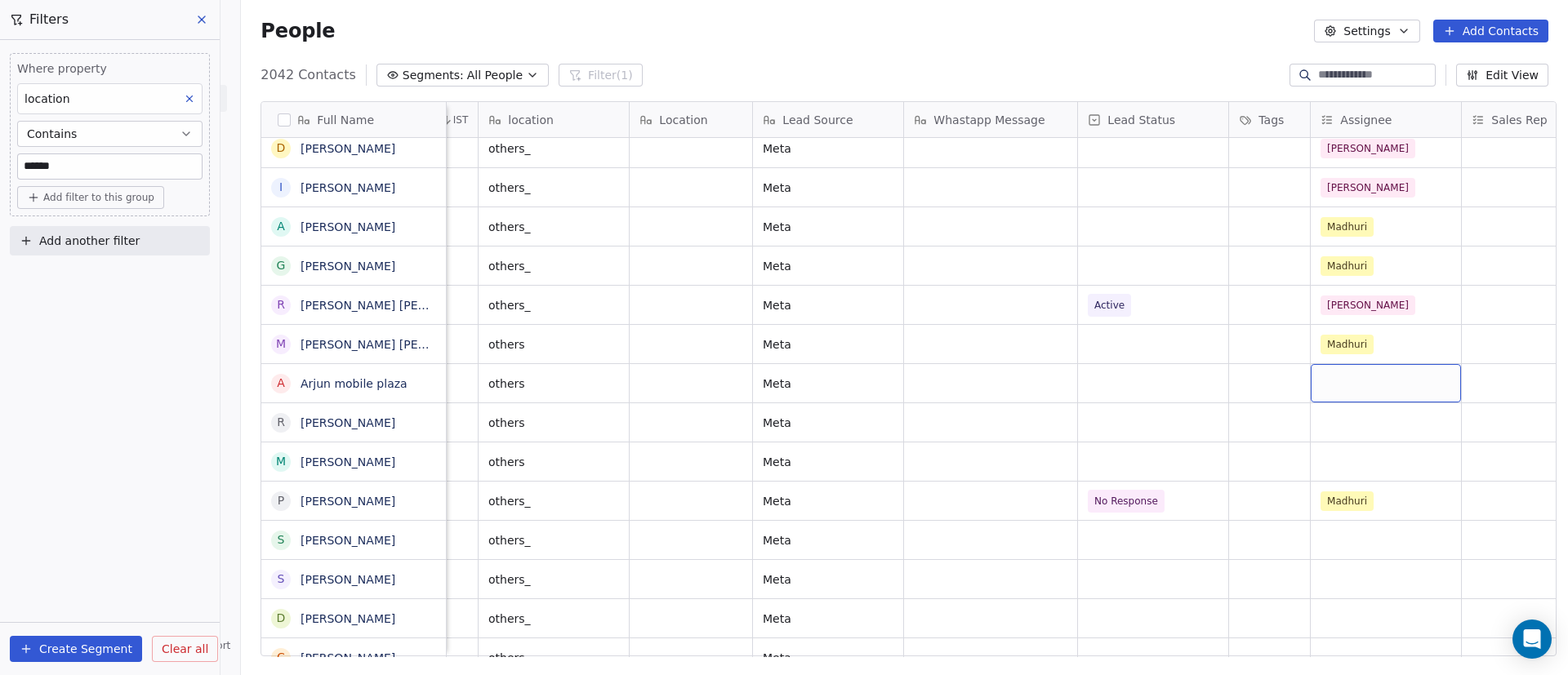
click at [1351, 390] on div "grid" at bounding box center [1385, 383] width 150 height 38
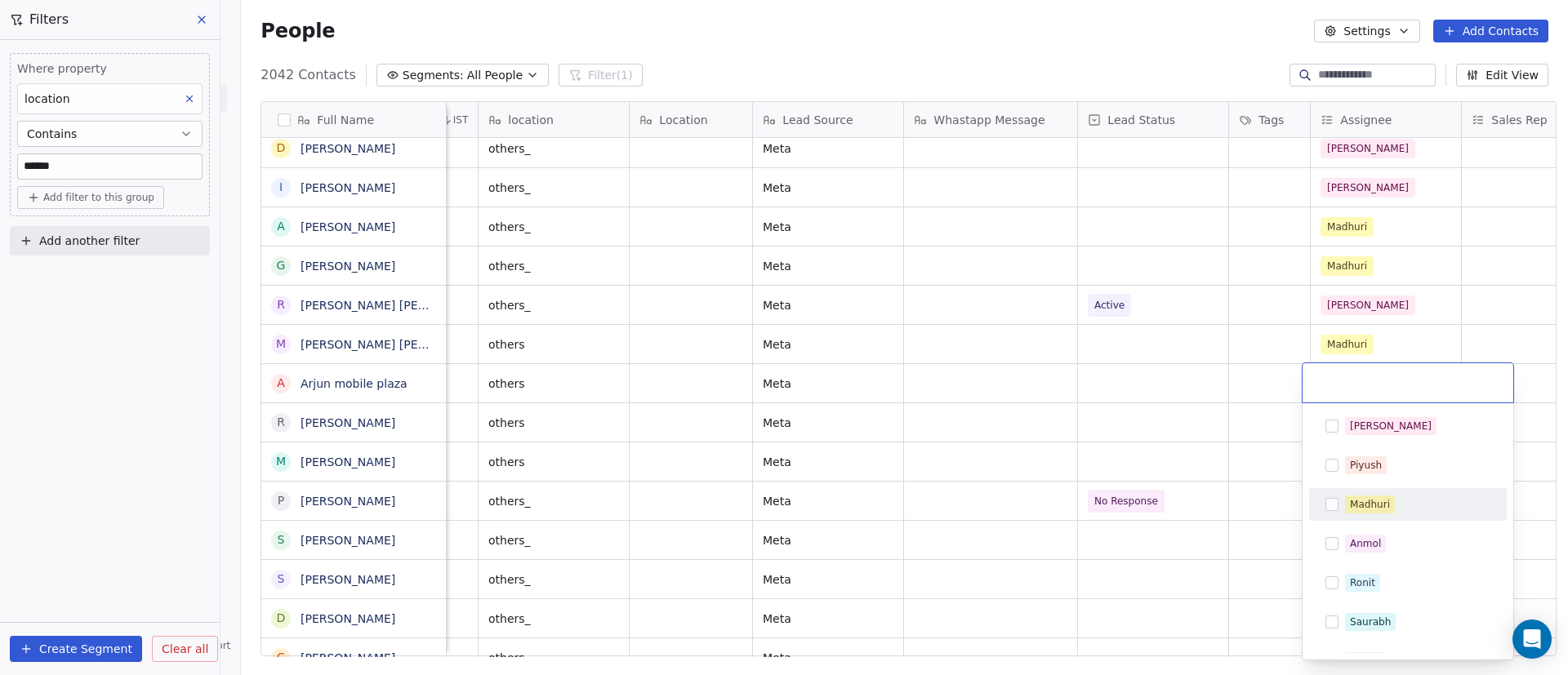
click at [1364, 503] on div "Madhuri" at bounding box center [1370, 504] width 40 height 15
click at [1187, 407] on html "On2Cook India Pvt. Ltd. Contacts People Marketing Workflows Campaigns Sales Pip…" at bounding box center [784, 337] width 1568 height 675
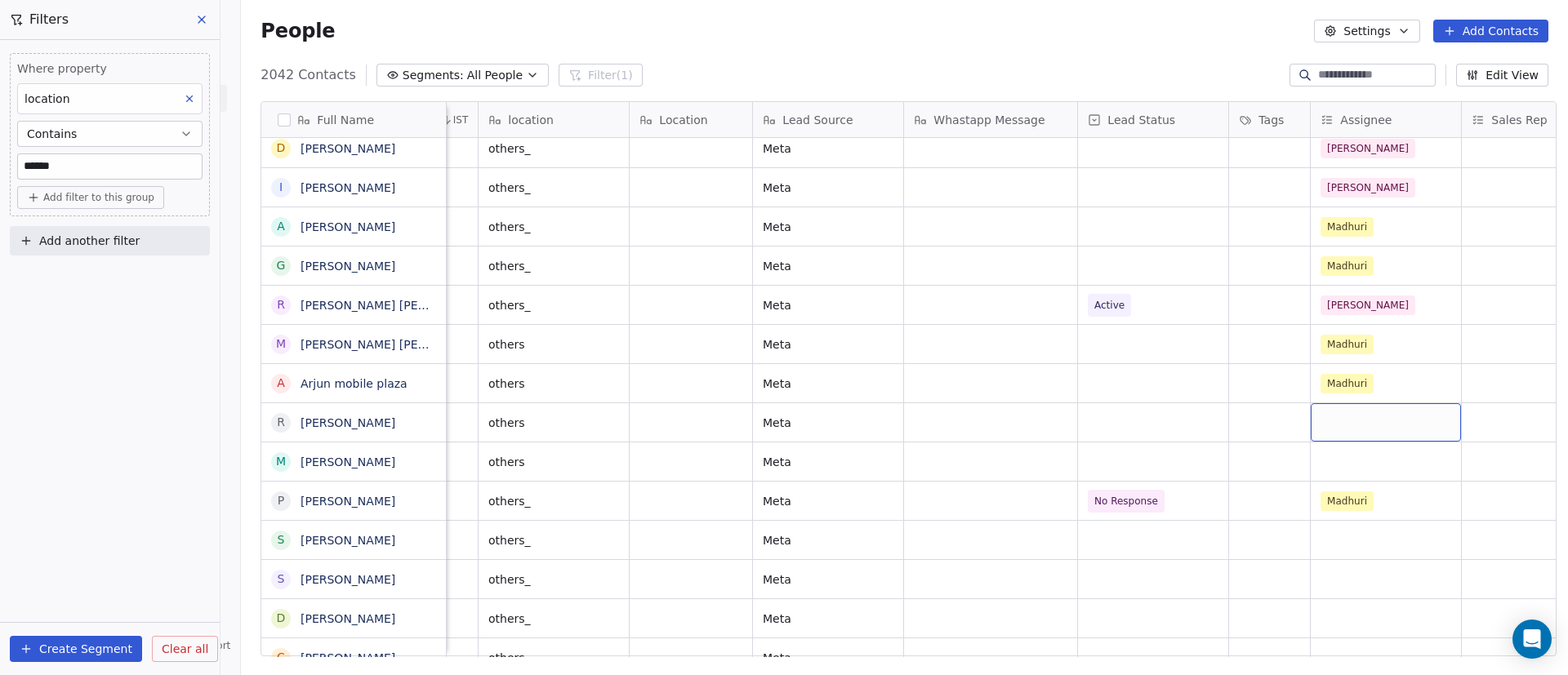
click at [1394, 410] on div "grid" at bounding box center [1385, 422] width 150 height 38
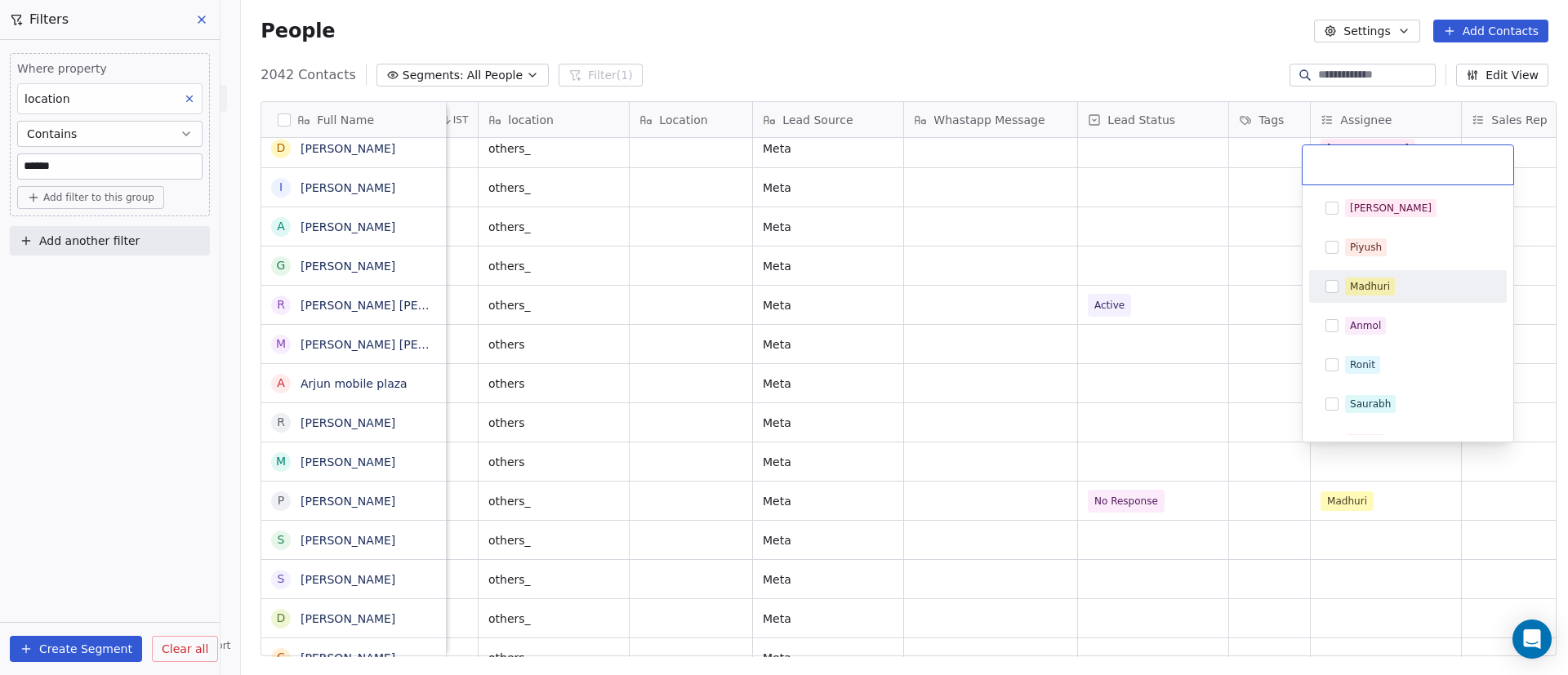
click at [1383, 295] on div "Madhuri" at bounding box center [1408, 287] width 184 height 26
click at [1220, 409] on html "On2Cook India Pvt. Ltd. Contacts People Marketing Workflows Campaigns Sales Pip…" at bounding box center [784, 337] width 1568 height 675
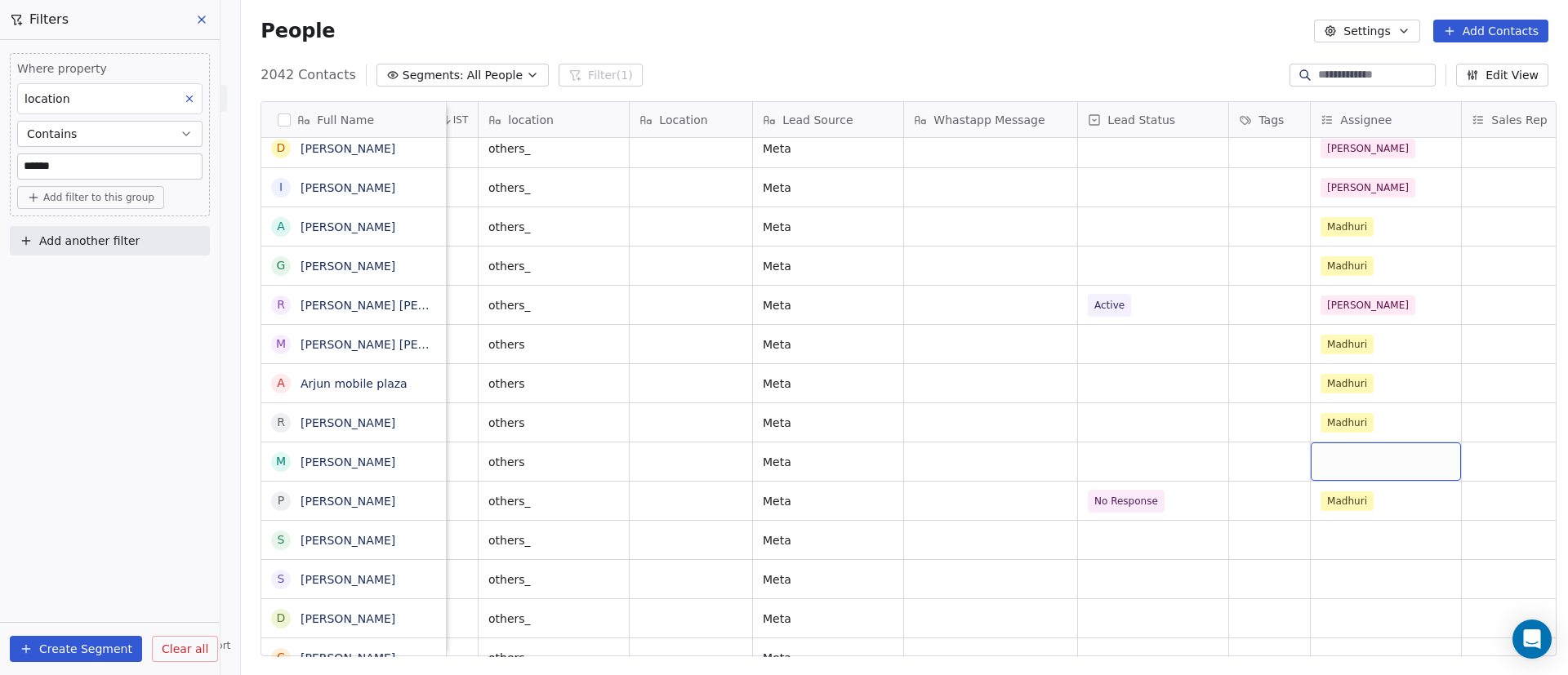
click at [1393, 453] on div "grid" at bounding box center [1385, 461] width 150 height 38
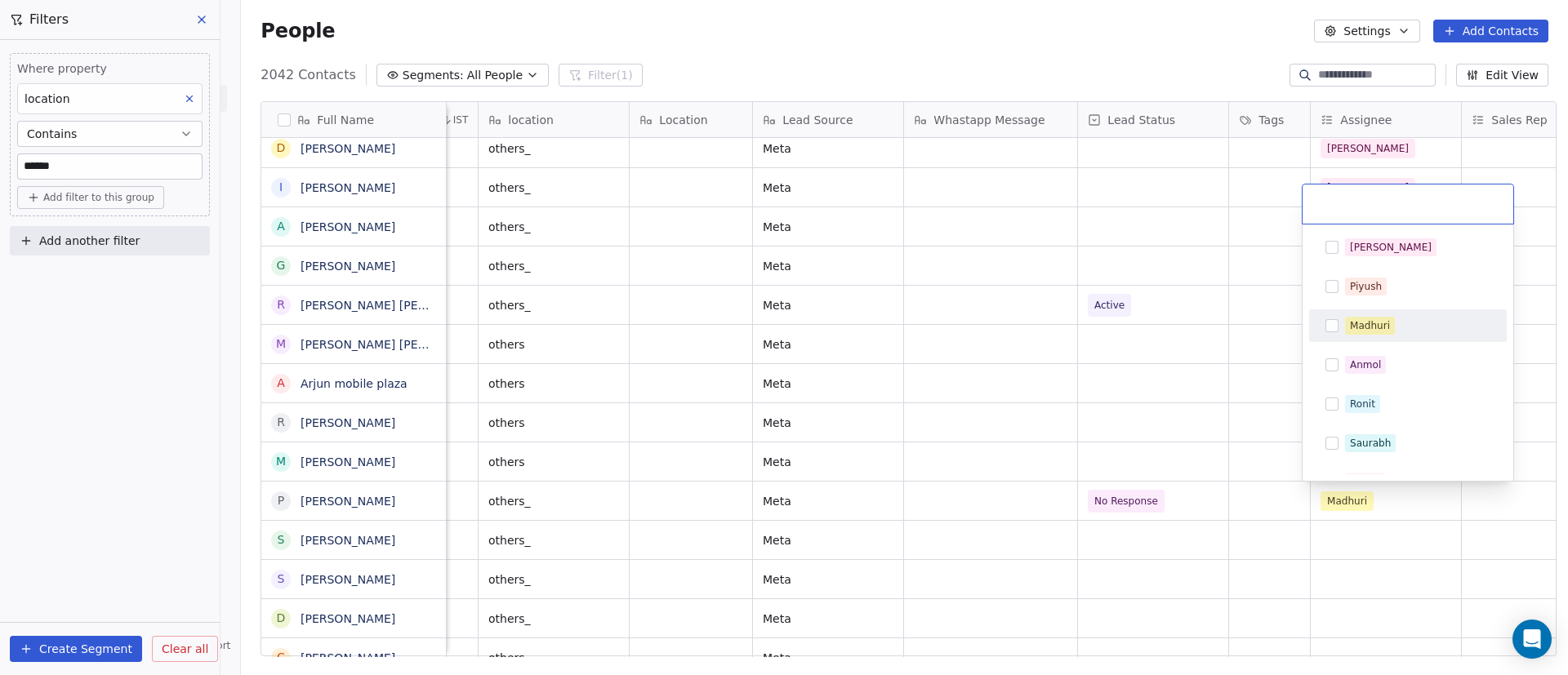
click at [1409, 329] on div "Madhuri" at bounding box center [1418, 326] width 145 height 18
click at [1180, 416] on html "On2Cook India Pvt. Ltd. Contacts People Marketing Workflows Campaigns Sales Pip…" at bounding box center [784, 337] width 1568 height 675
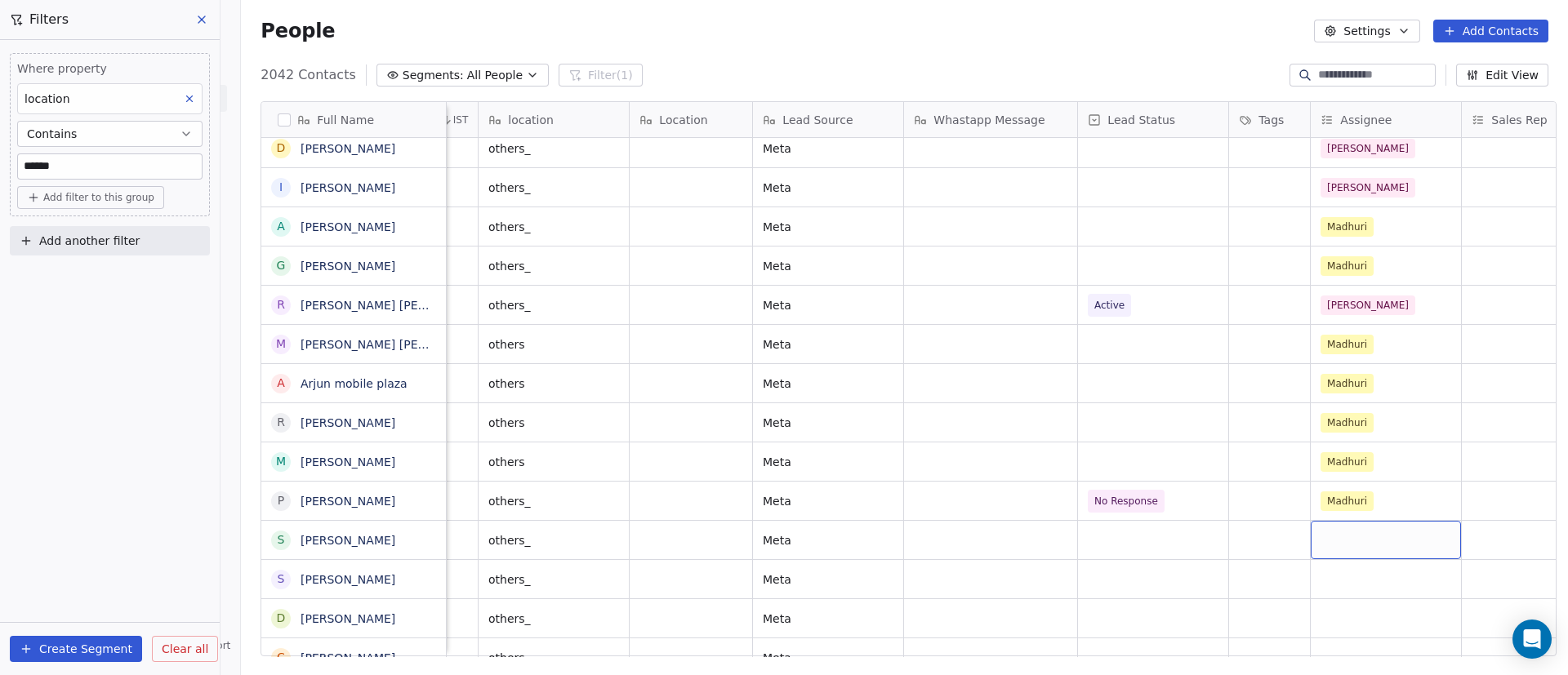
click at [1379, 533] on div "grid" at bounding box center [1385, 539] width 150 height 38
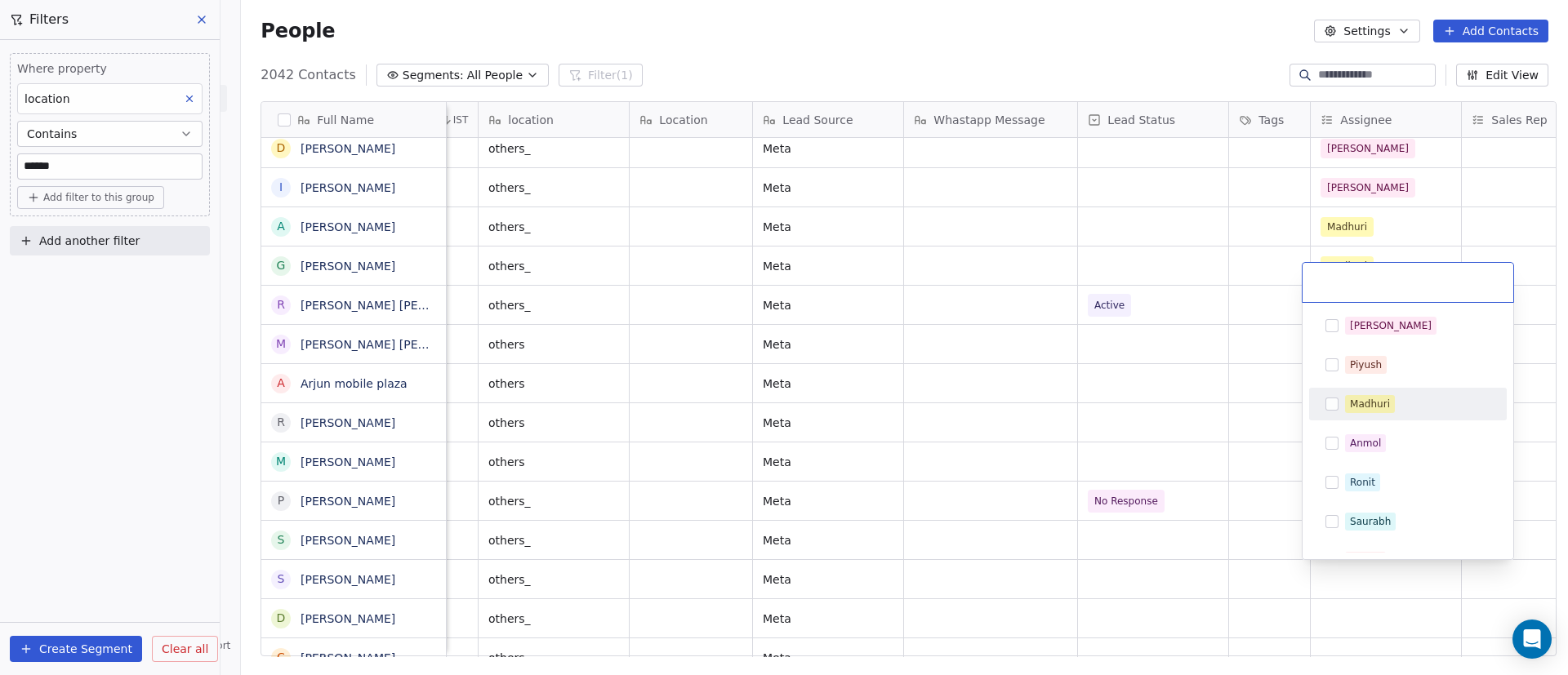
click at [1404, 408] on div "Madhuri" at bounding box center [1418, 404] width 145 height 18
click at [1272, 480] on html "On2Cook India Pvt. Ltd. Contacts People Marketing Workflows Campaigns Sales Pip…" at bounding box center [784, 337] width 1568 height 675
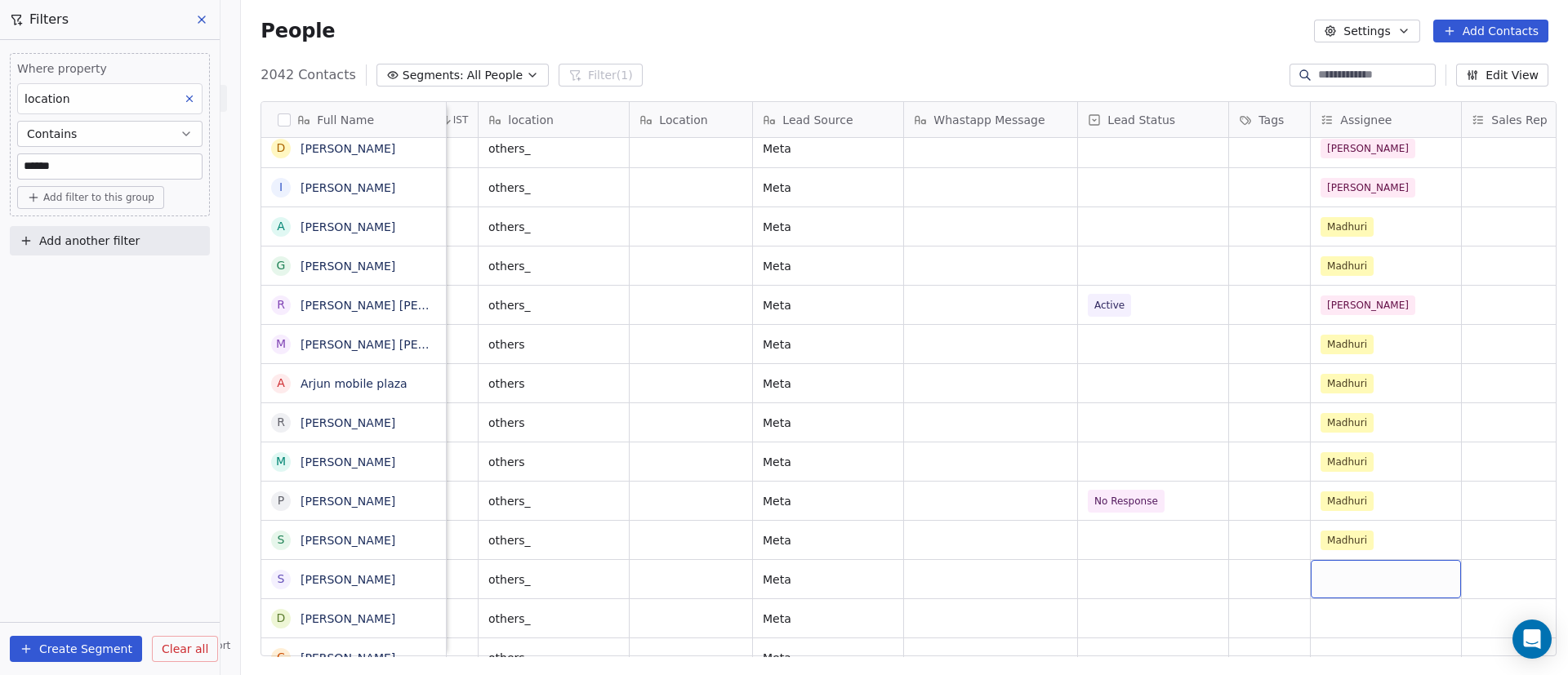
click at [1339, 575] on div "grid" at bounding box center [1385, 579] width 150 height 38
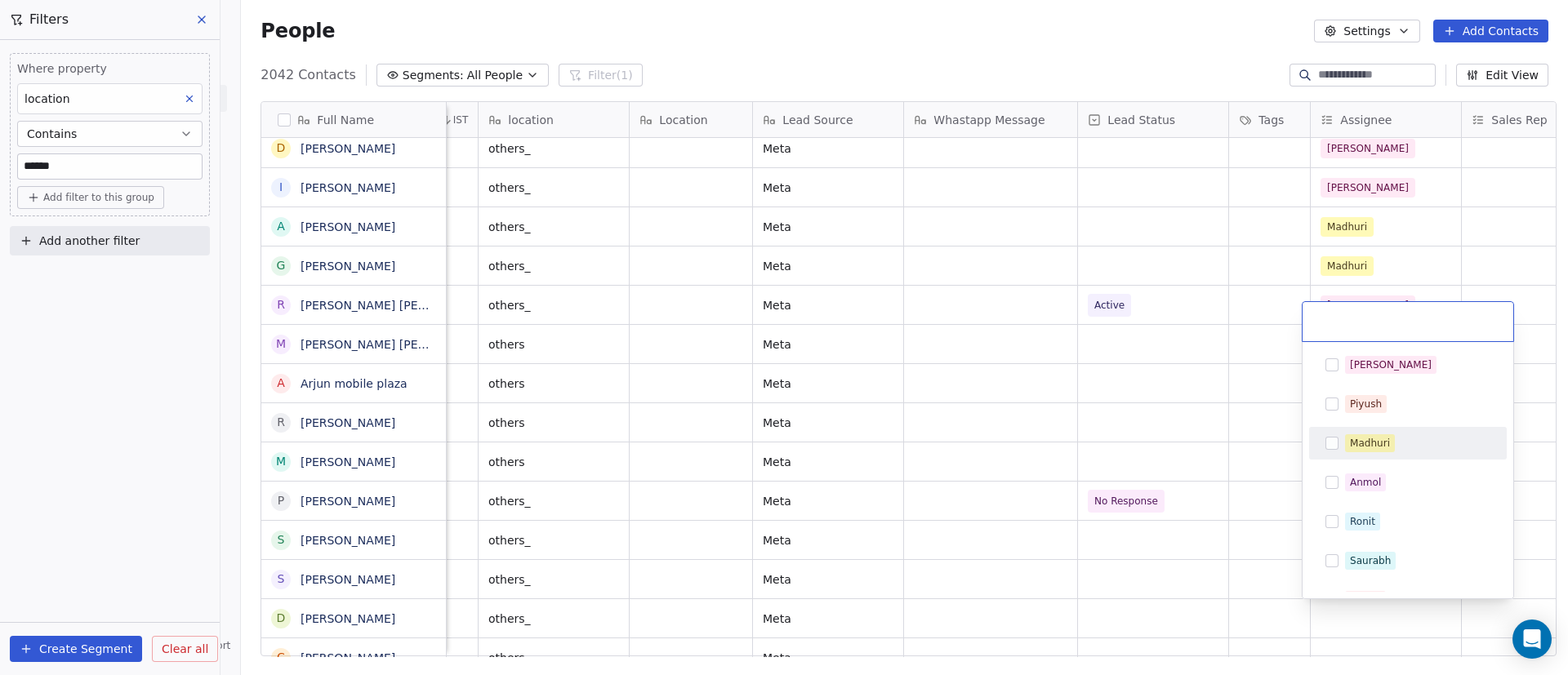
click at [1411, 452] on div "Madhuri" at bounding box center [1418, 443] width 145 height 18
click at [1200, 536] on html "On2Cook India Pvt. Ltd. Contacts People Marketing Workflows Campaigns Sales Pip…" at bounding box center [784, 337] width 1568 height 675
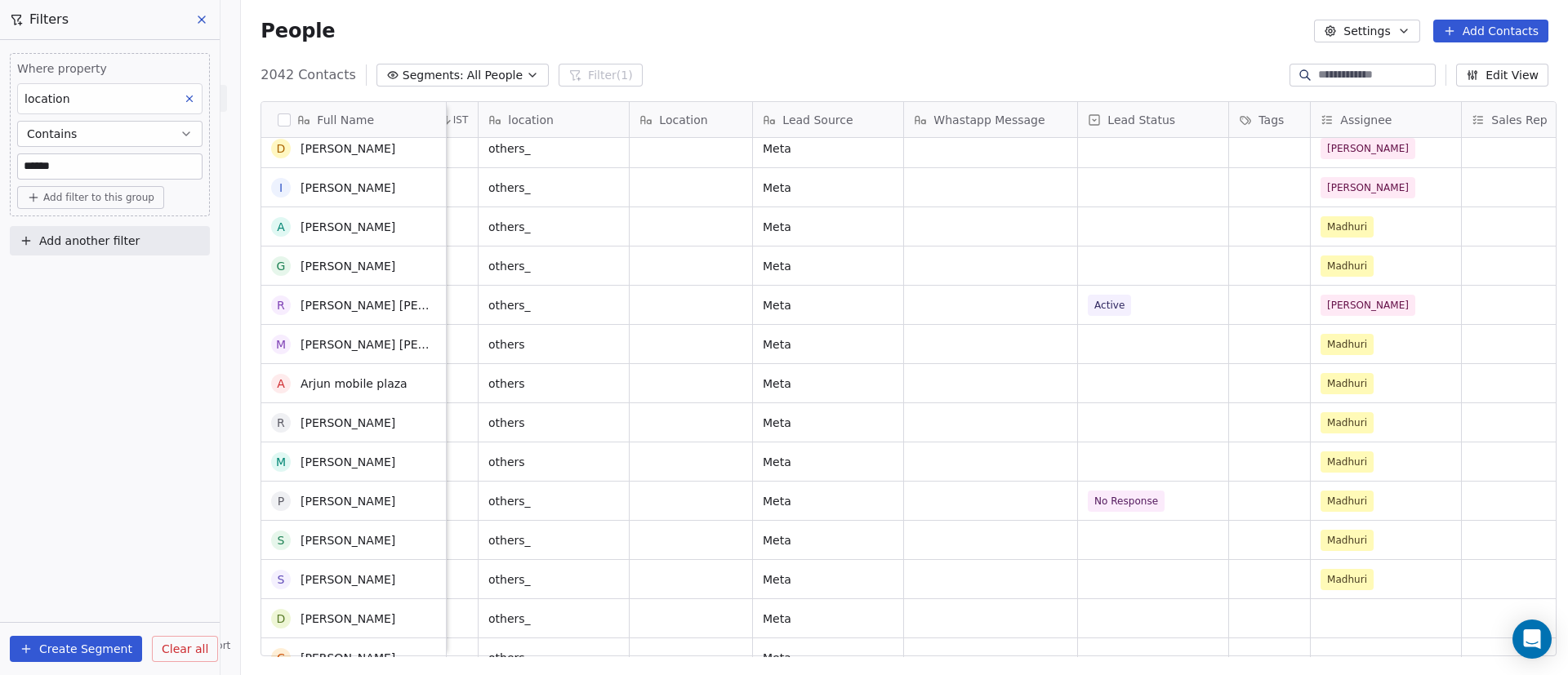
scroll to position [1347, 0]
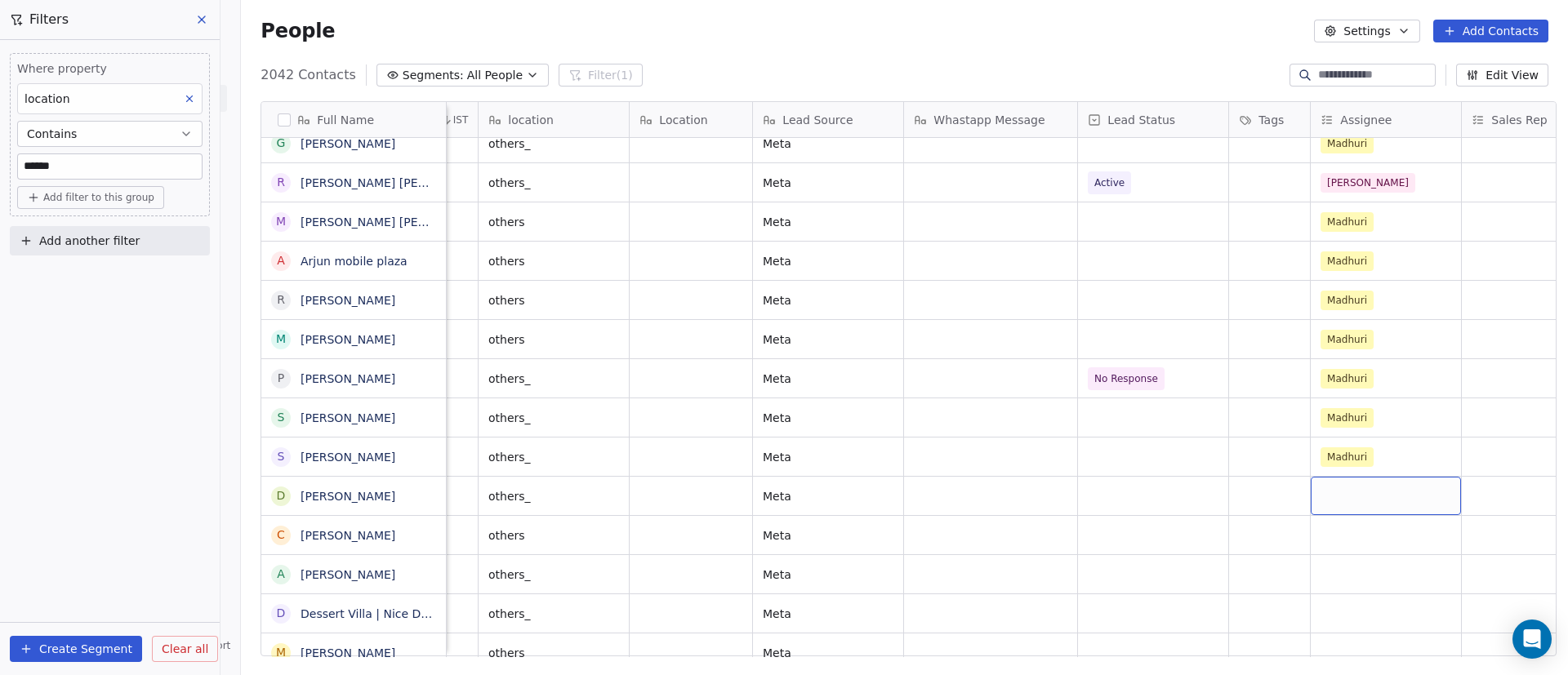
click at [1385, 481] on div "grid" at bounding box center [1385, 496] width 150 height 38
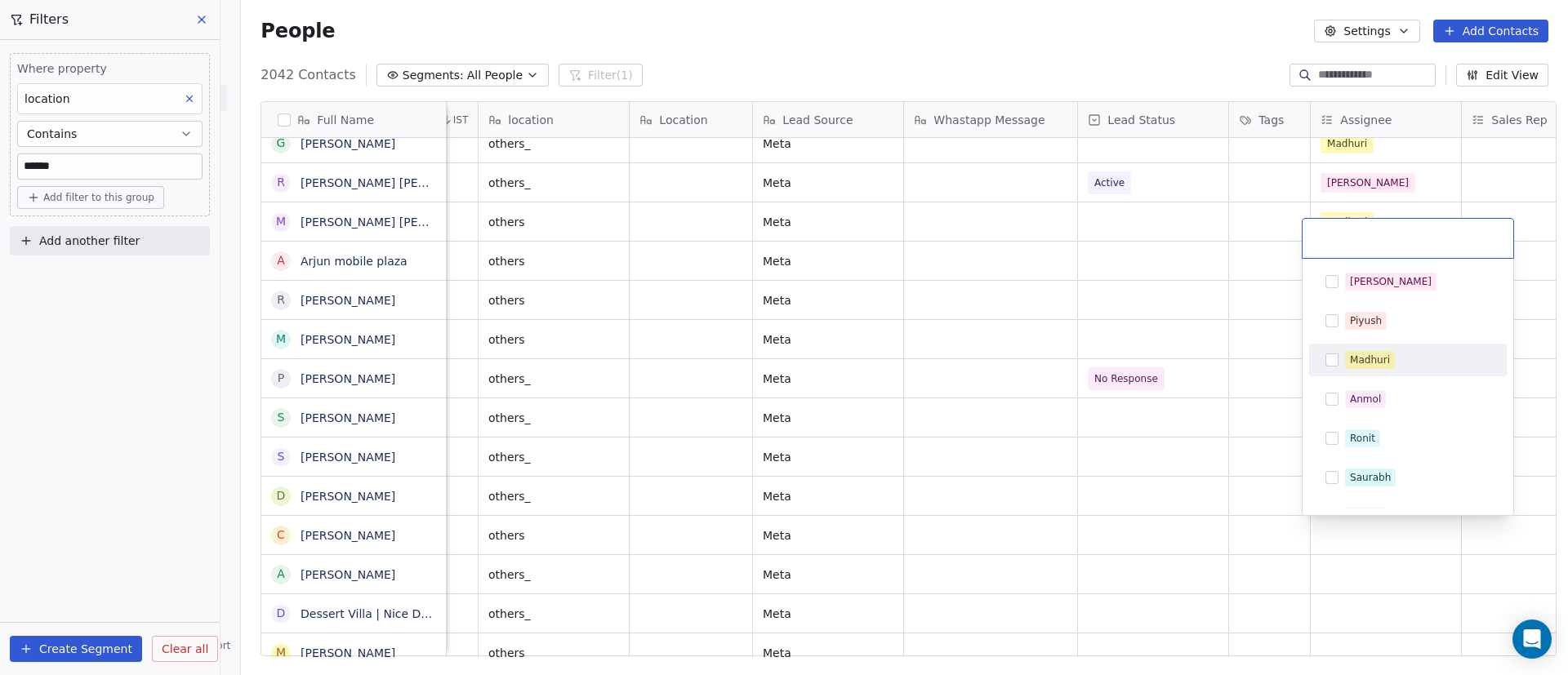
click at [1409, 368] on div "Madhuri" at bounding box center [1418, 360] width 145 height 18
click at [1208, 506] on html "On2Cook India Pvt. Ltd. Contacts People Marketing Workflows Campaigns Sales Pip…" at bounding box center [784, 337] width 1568 height 675
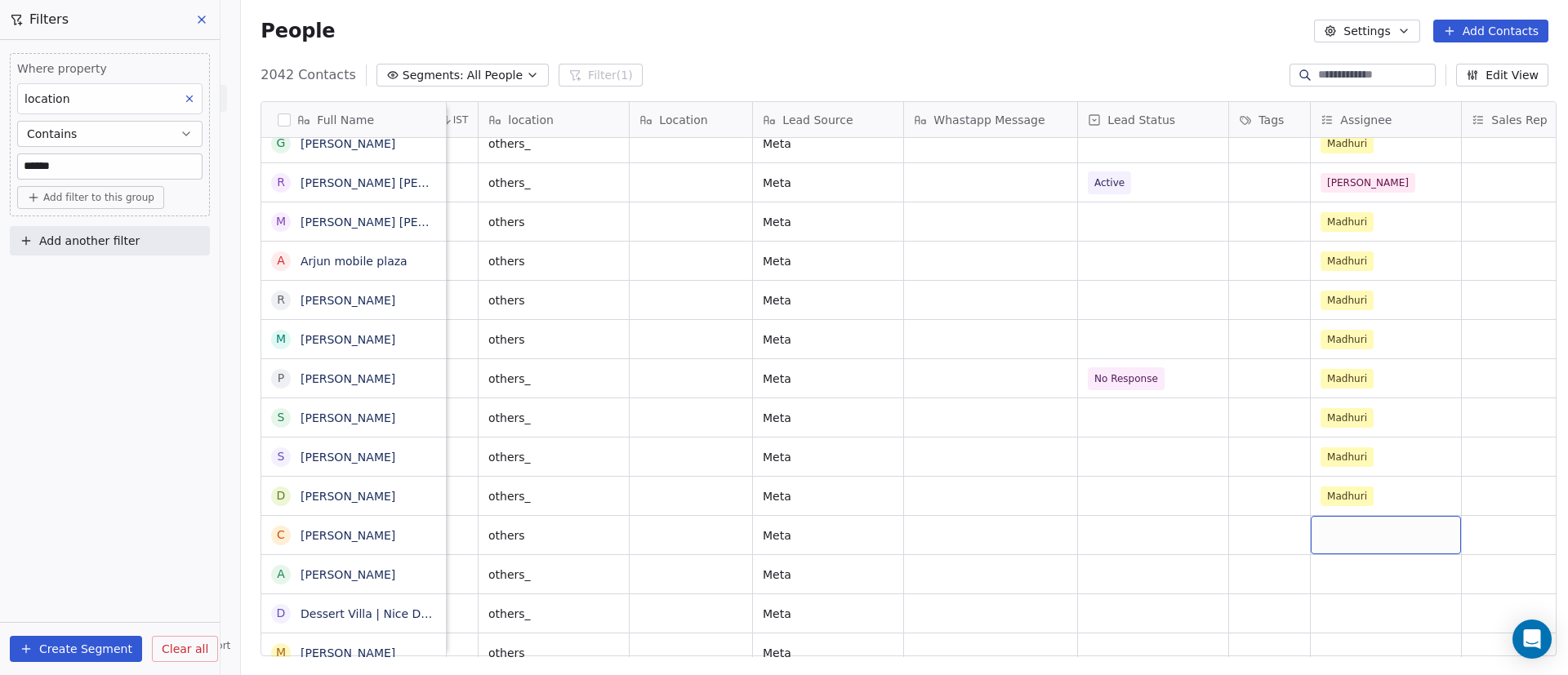
click at [1394, 546] on div "grid" at bounding box center [1385, 535] width 150 height 38
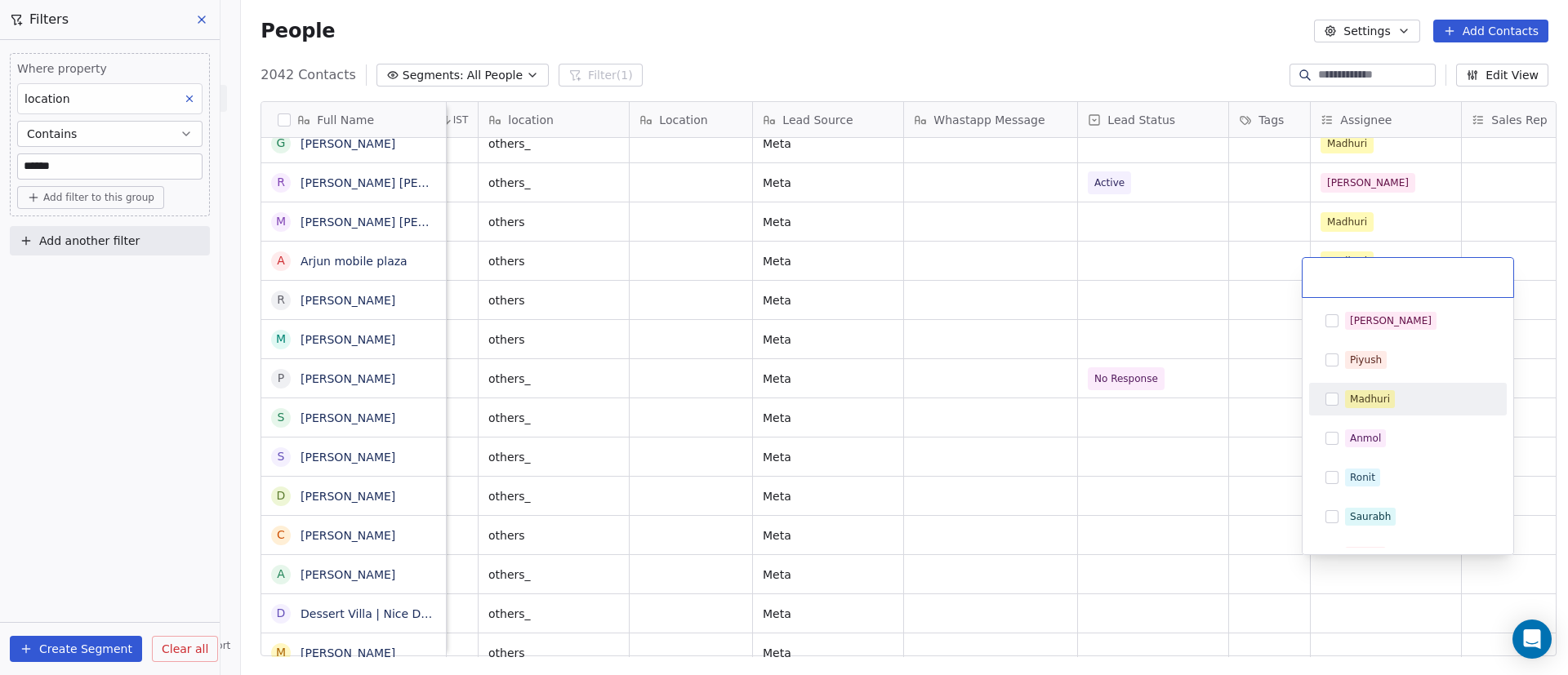
click at [1406, 392] on div "Madhuri" at bounding box center [1418, 399] width 145 height 18
click at [1241, 486] on html "On2Cook India Pvt. Ltd. Contacts People Marketing Workflows Campaigns Sales Pip…" at bounding box center [784, 337] width 1568 height 675
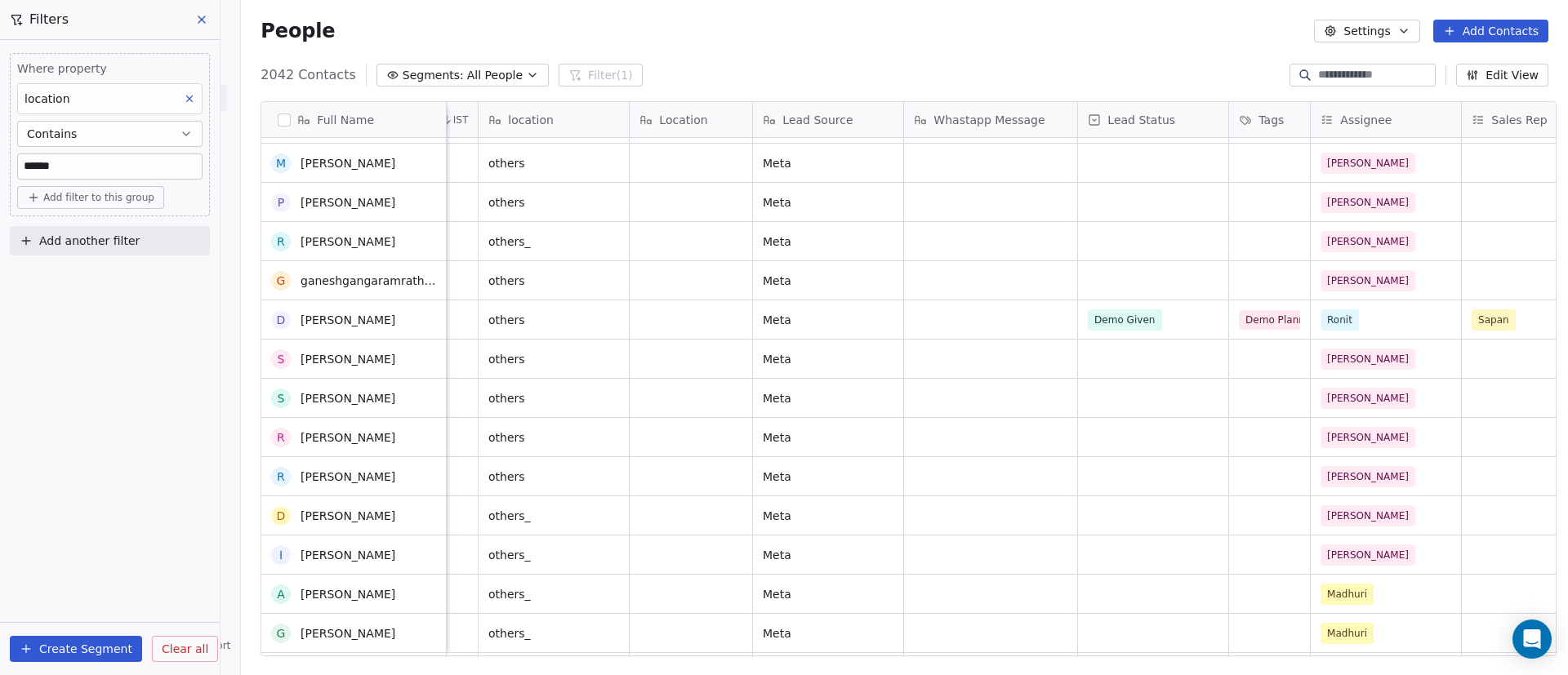
scroll to position [857, 0]
click at [130, 199] on span "Add filter to this group" at bounding box center [99, 197] width 111 height 13
click at [56, 496] on html "On2Cook India Pvt. Ltd. Contacts People Marketing Workflows Campaigns Sales Pip…" at bounding box center [784, 337] width 1568 height 675
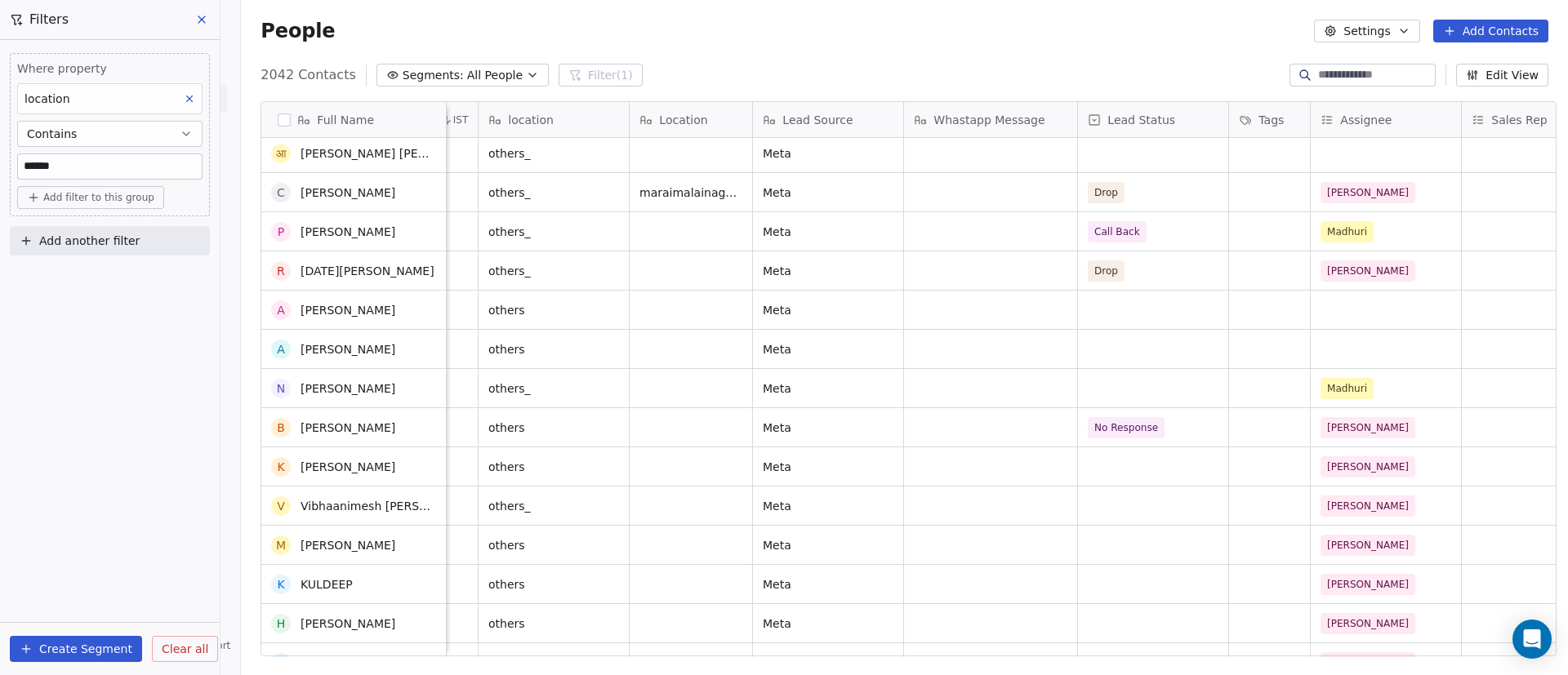
scroll to position [0, 0]
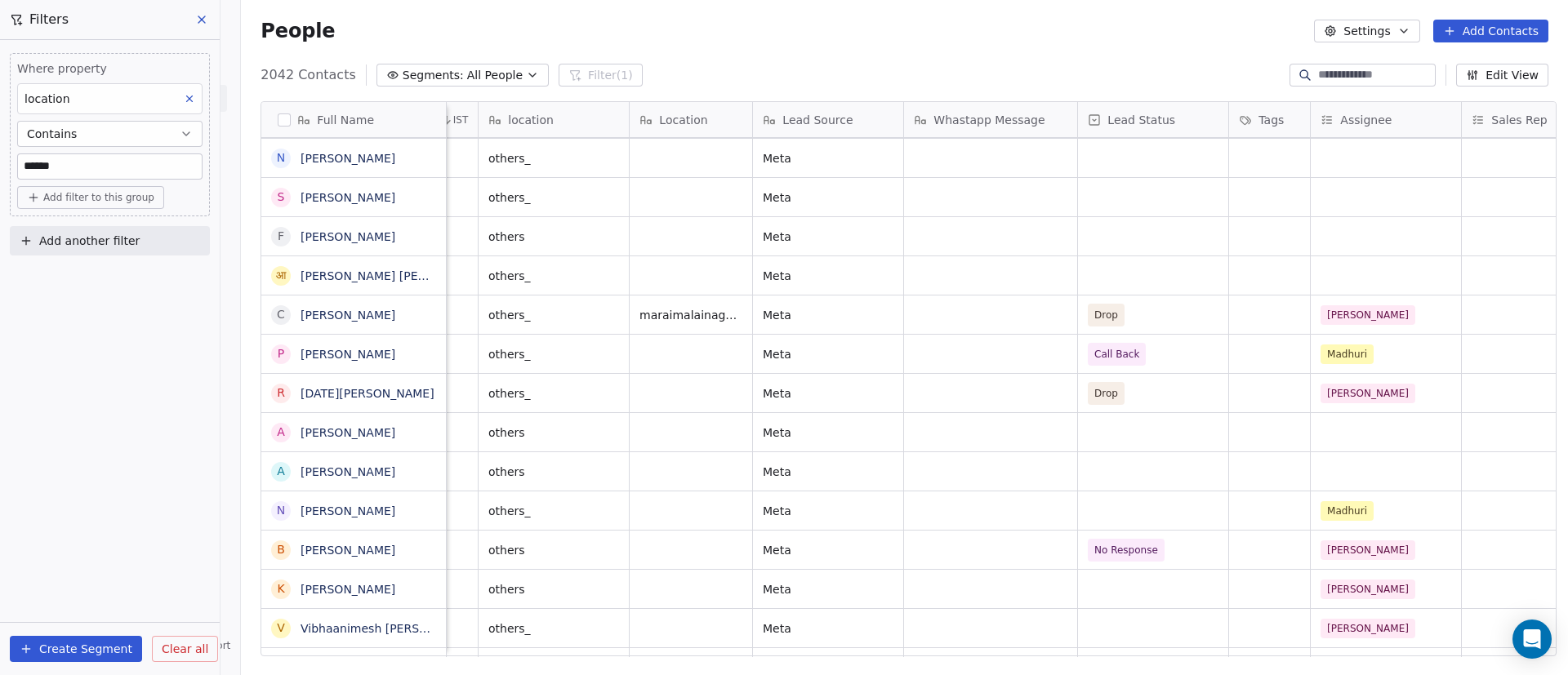
click at [120, 191] on span "Add filter to this group" at bounding box center [99, 197] width 111 height 13
click at [145, 217] on div "Contact properties Contact activity" at bounding box center [110, 245] width 183 height 65
click at [150, 220] on div "Contact properties" at bounding box center [110, 233] width 170 height 26
type input "***"
click at [116, 301] on div "Assignee" at bounding box center [110, 291] width 170 height 26
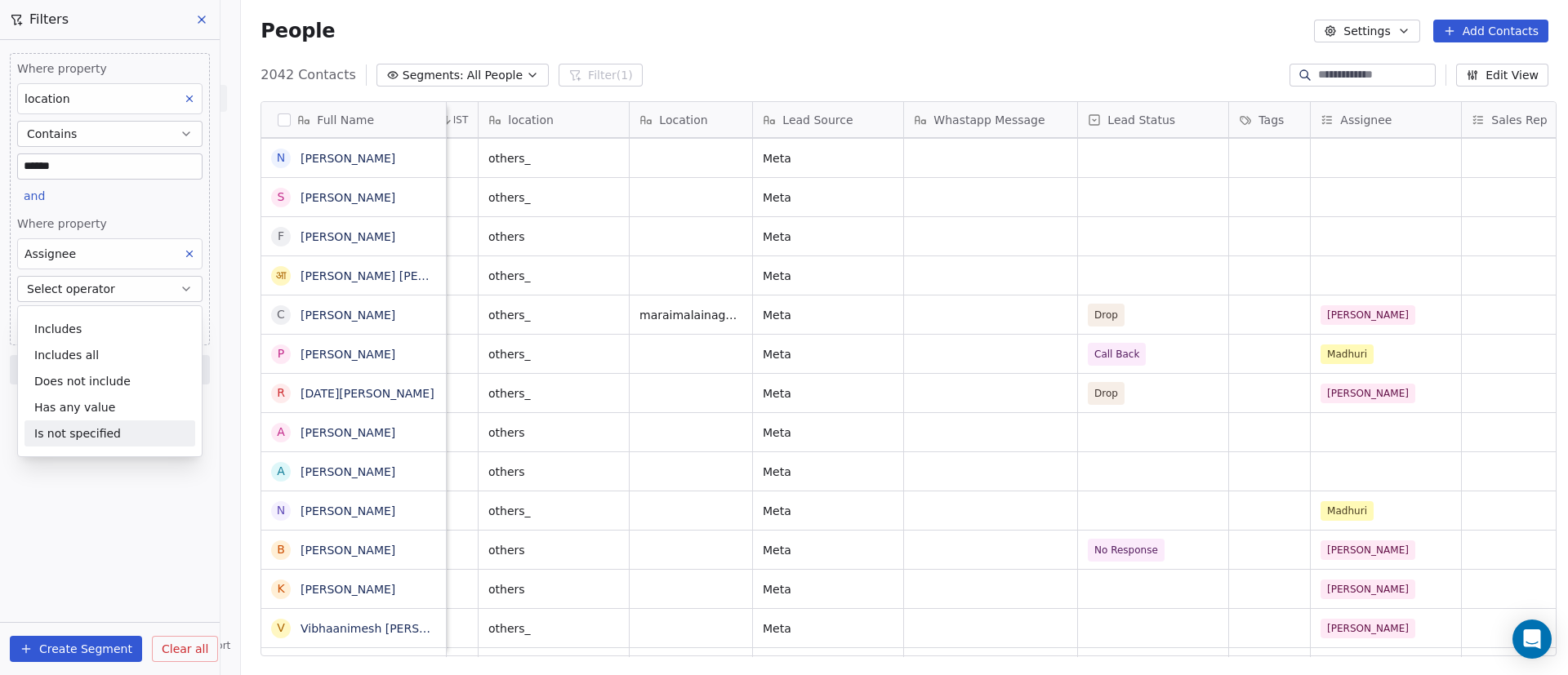
click at [100, 437] on div "Is not specified" at bounding box center [110, 433] width 170 height 26
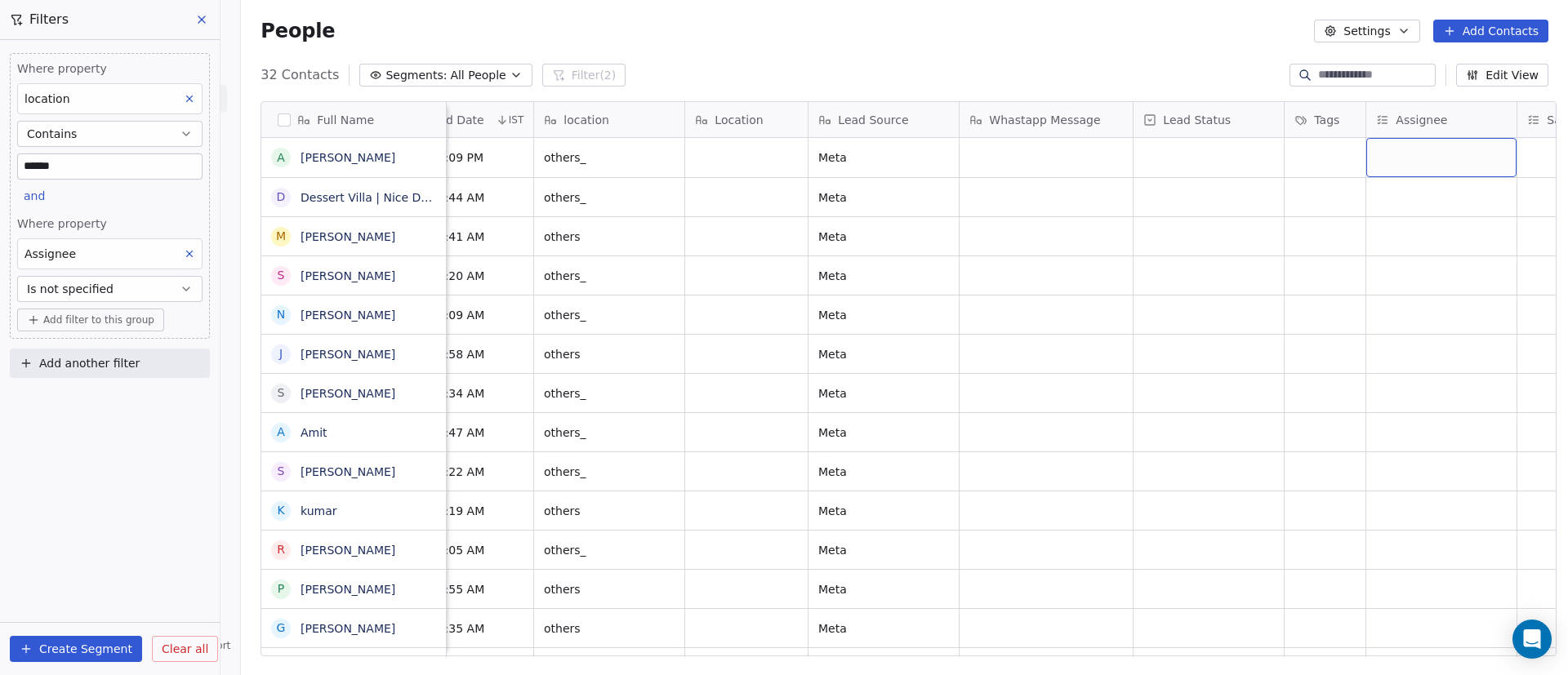
click at [1416, 156] on div "grid" at bounding box center [1441, 157] width 150 height 39
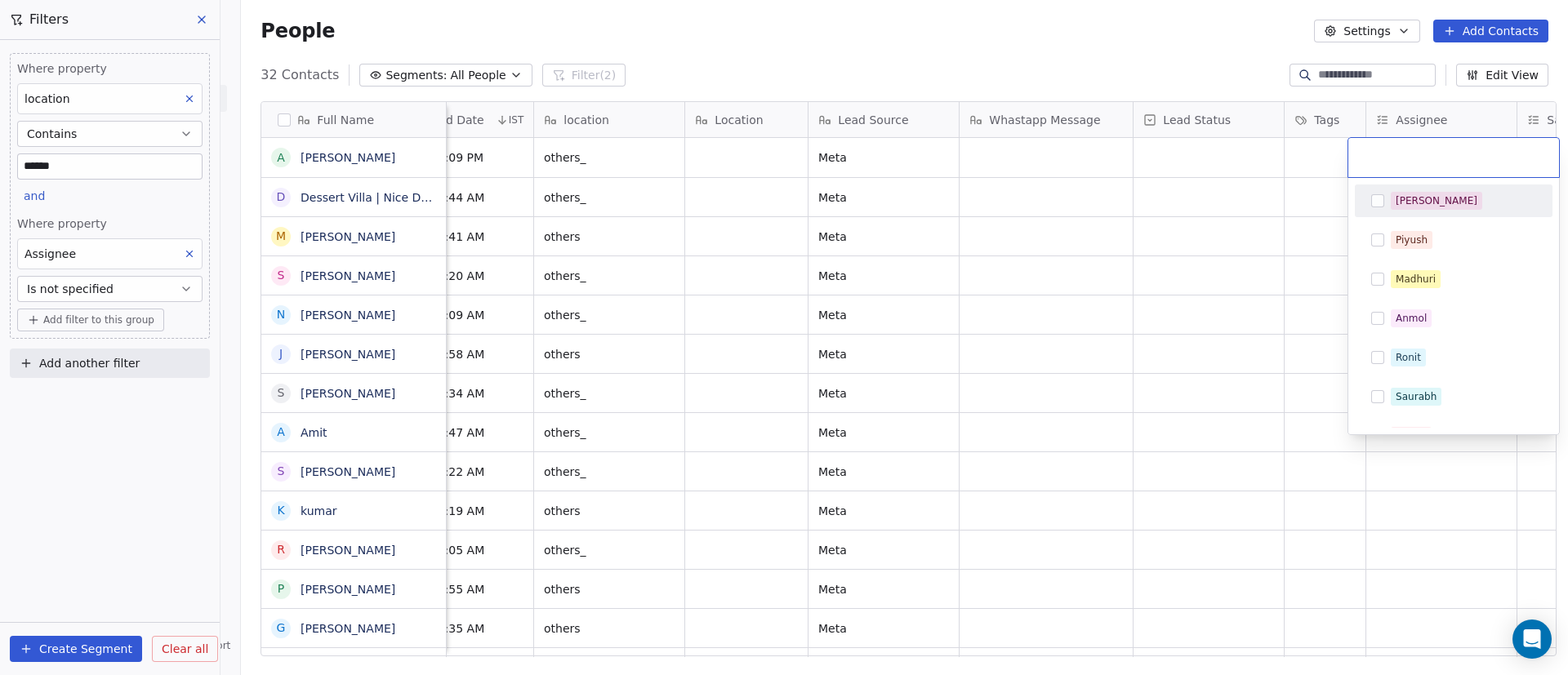
click at [1386, 208] on div "[PERSON_NAME]" at bounding box center [1453, 201] width 184 height 26
click at [1265, 237] on html "On2Cook India Pvt. Ltd. Contacts People Marketing Workflows Campaigns Sales Pip…" at bounding box center [784, 337] width 1568 height 675
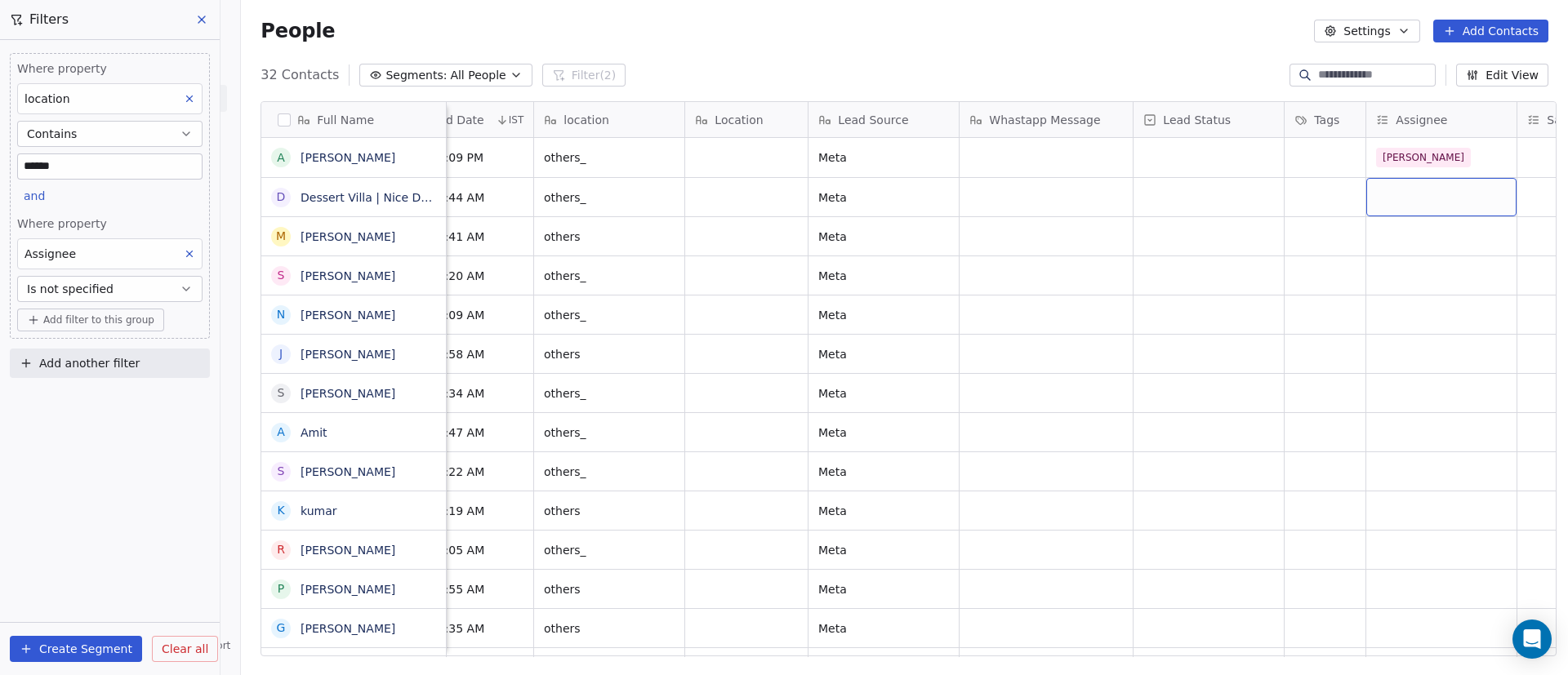
click at [1399, 191] on div "grid" at bounding box center [1441, 197] width 150 height 38
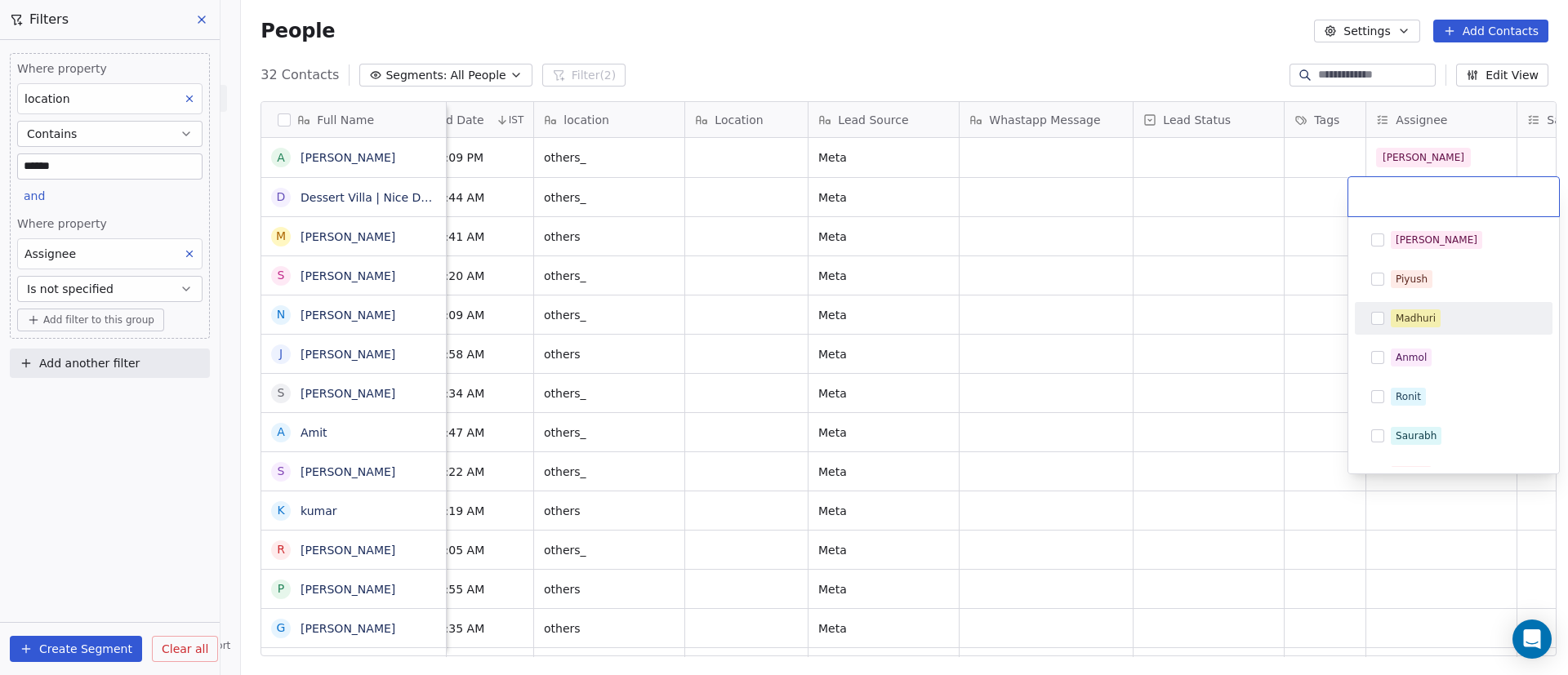
click at [1406, 311] on div "Madhuri" at bounding box center [1416, 318] width 40 height 15
click at [1238, 310] on html "On2Cook India Pvt. Ltd. Contacts People Marketing Workflows Campaigns Sales Pip…" at bounding box center [784, 337] width 1568 height 675
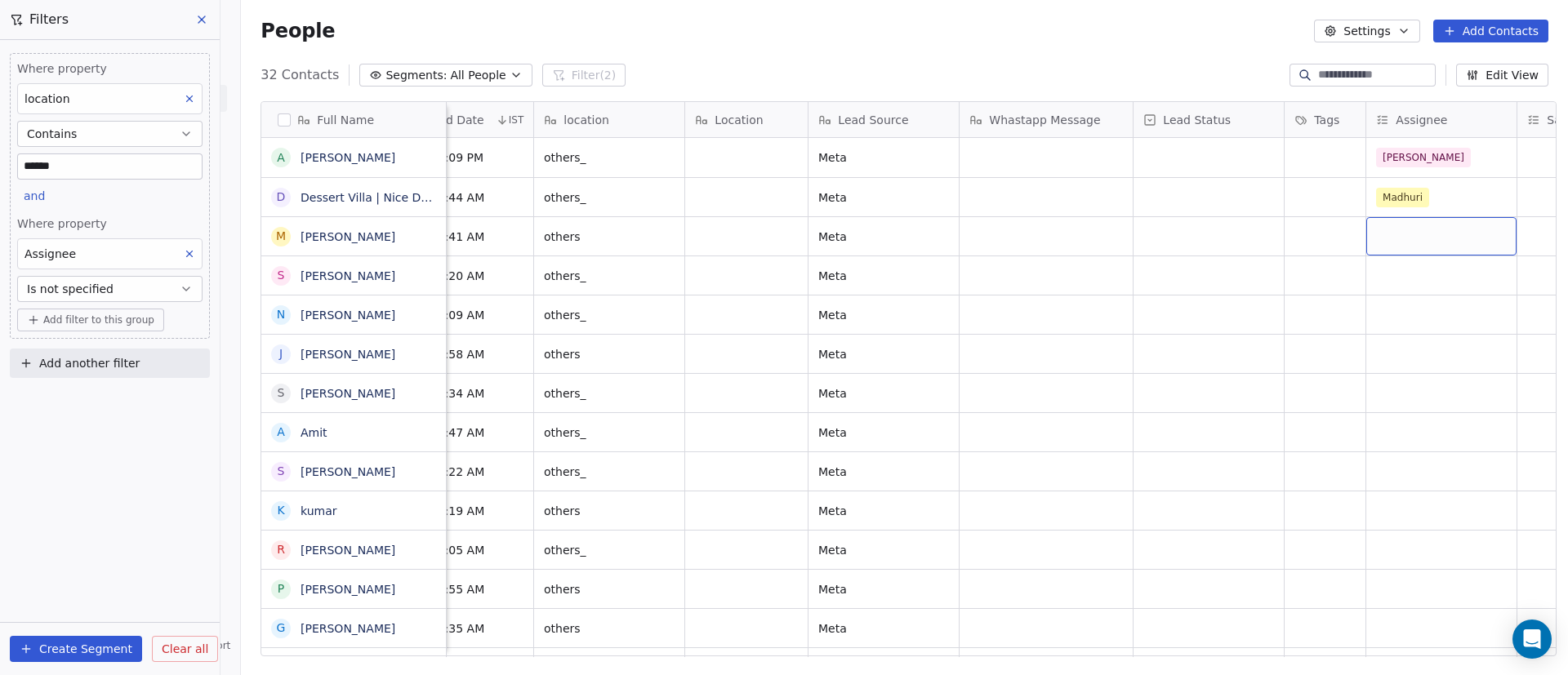
click at [1383, 236] on div "grid" at bounding box center [1441, 236] width 150 height 38
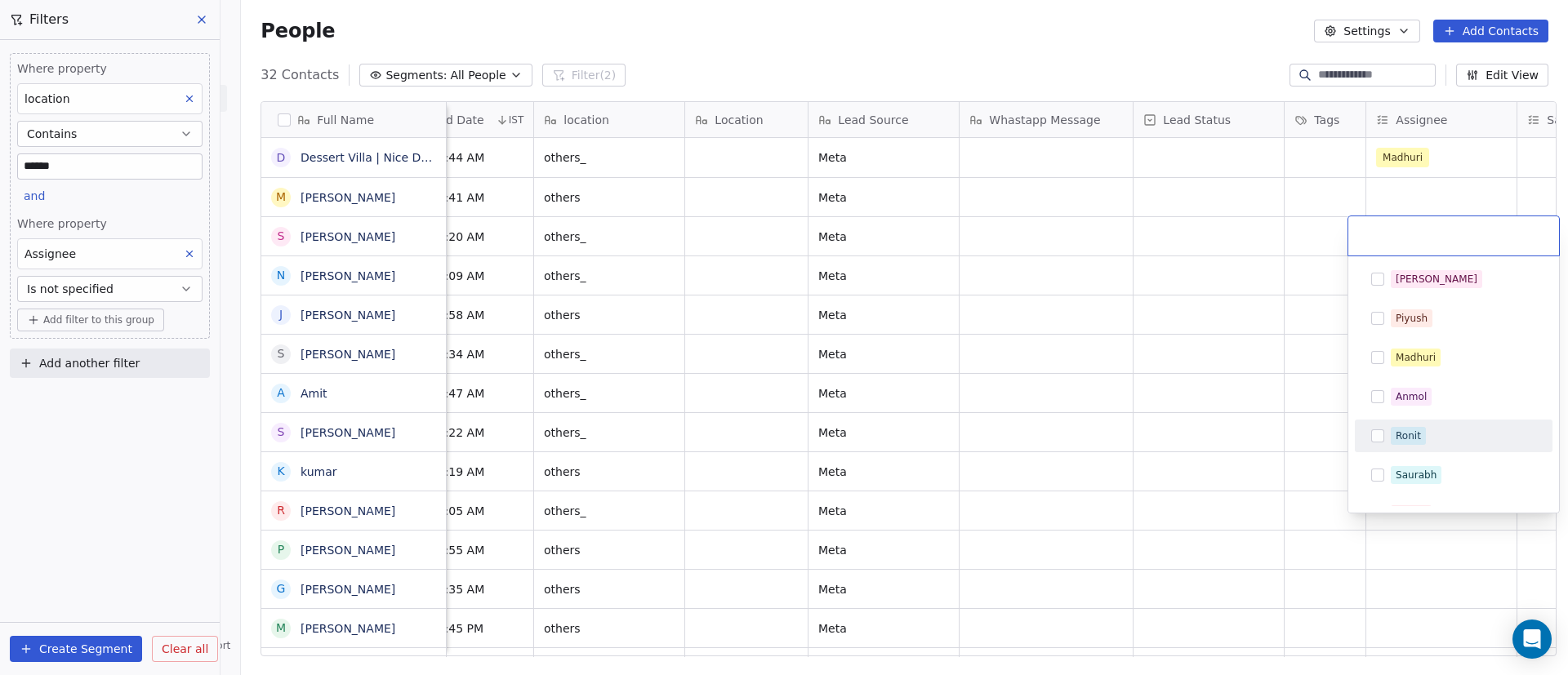
click at [1423, 435] on span "Ronit" at bounding box center [1408, 435] width 35 height 18
click at [1278, 454] on html "On2Cook India Pvt. Ltd. Contacts People Marketing Workflows Campaigns Sales Pip…" at bounding box center [784, 337] width 1568 height 675
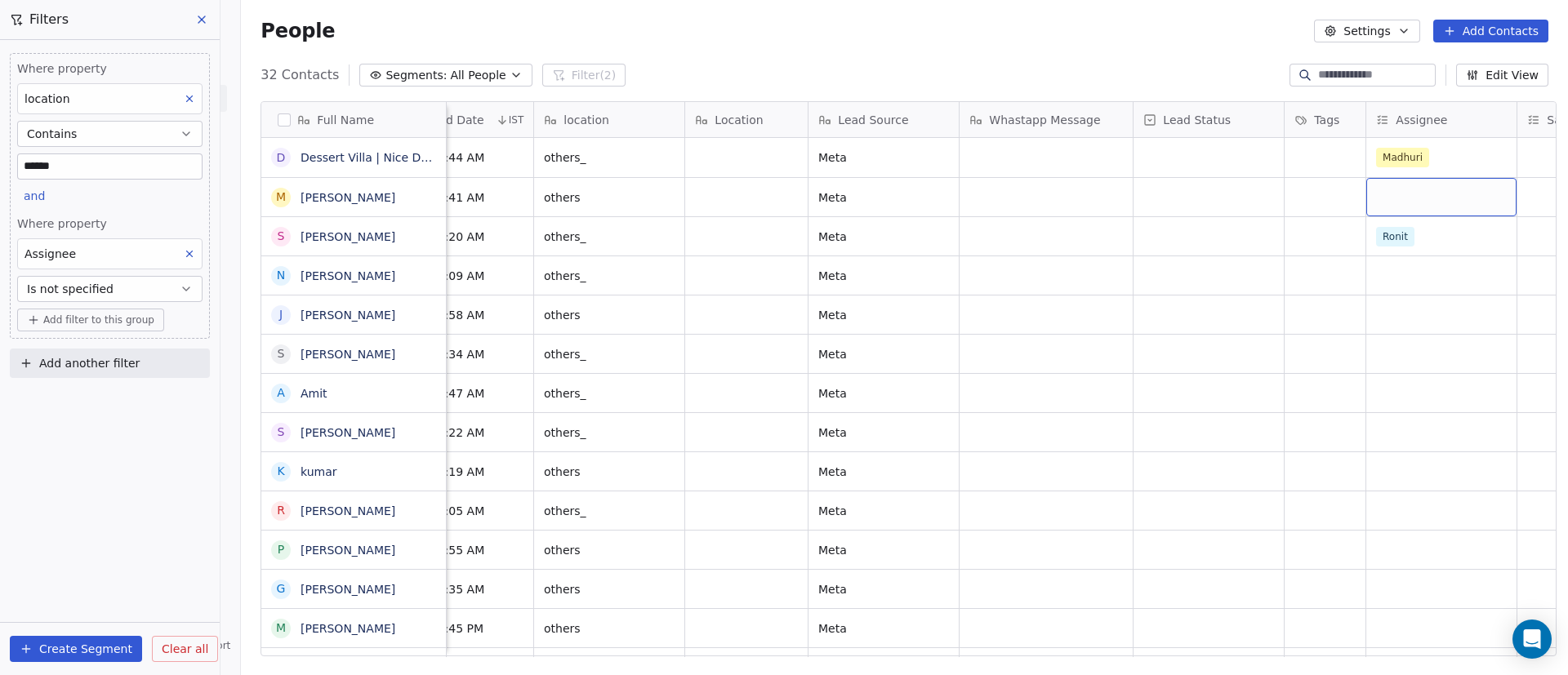
click at [1394, 206] on div "grid" at bounding box center [1441, 197] width 150 height 38
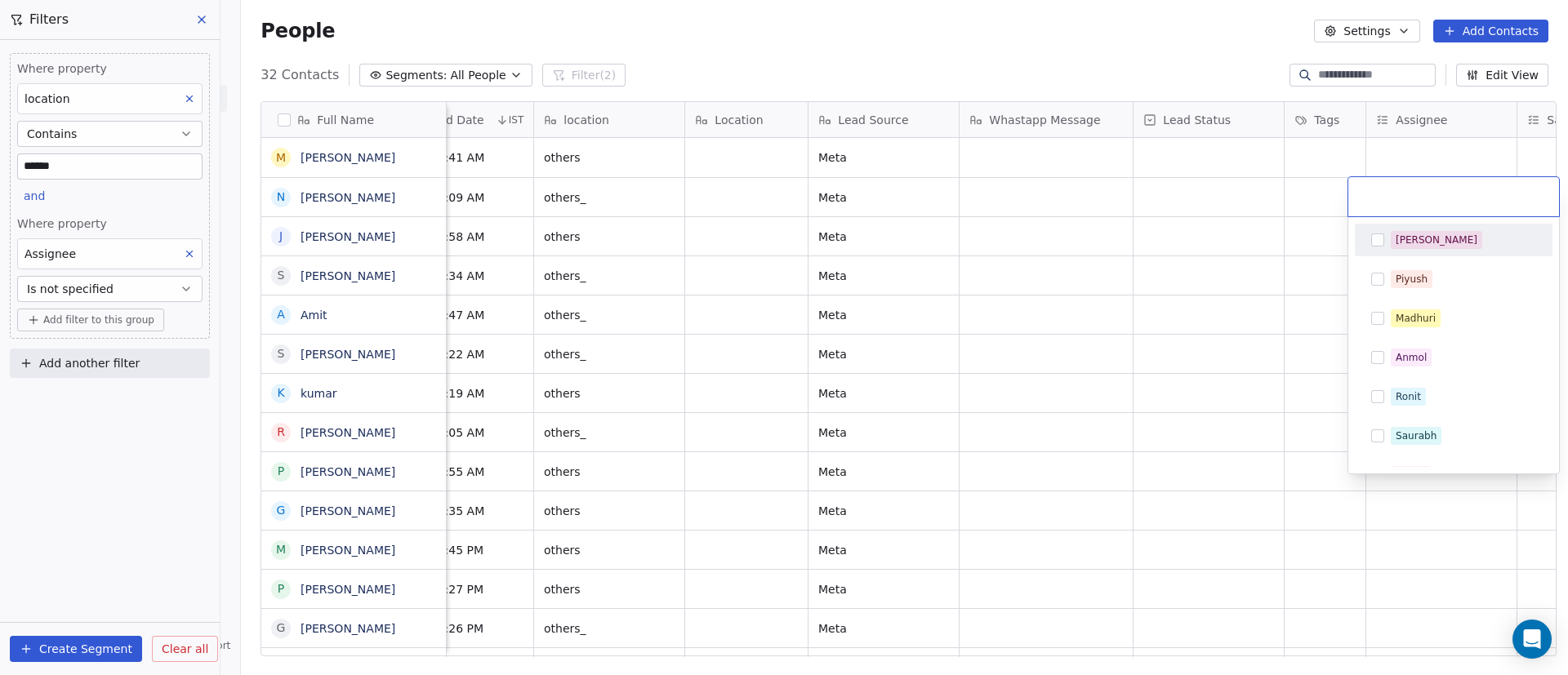
click at [1235, 239] on html "On2Cook India Pvt. Ltd. Contacts People Marketing Workflows Campaigns Sales Pip…" at bounding box center [784, 337] width 1568 height 675
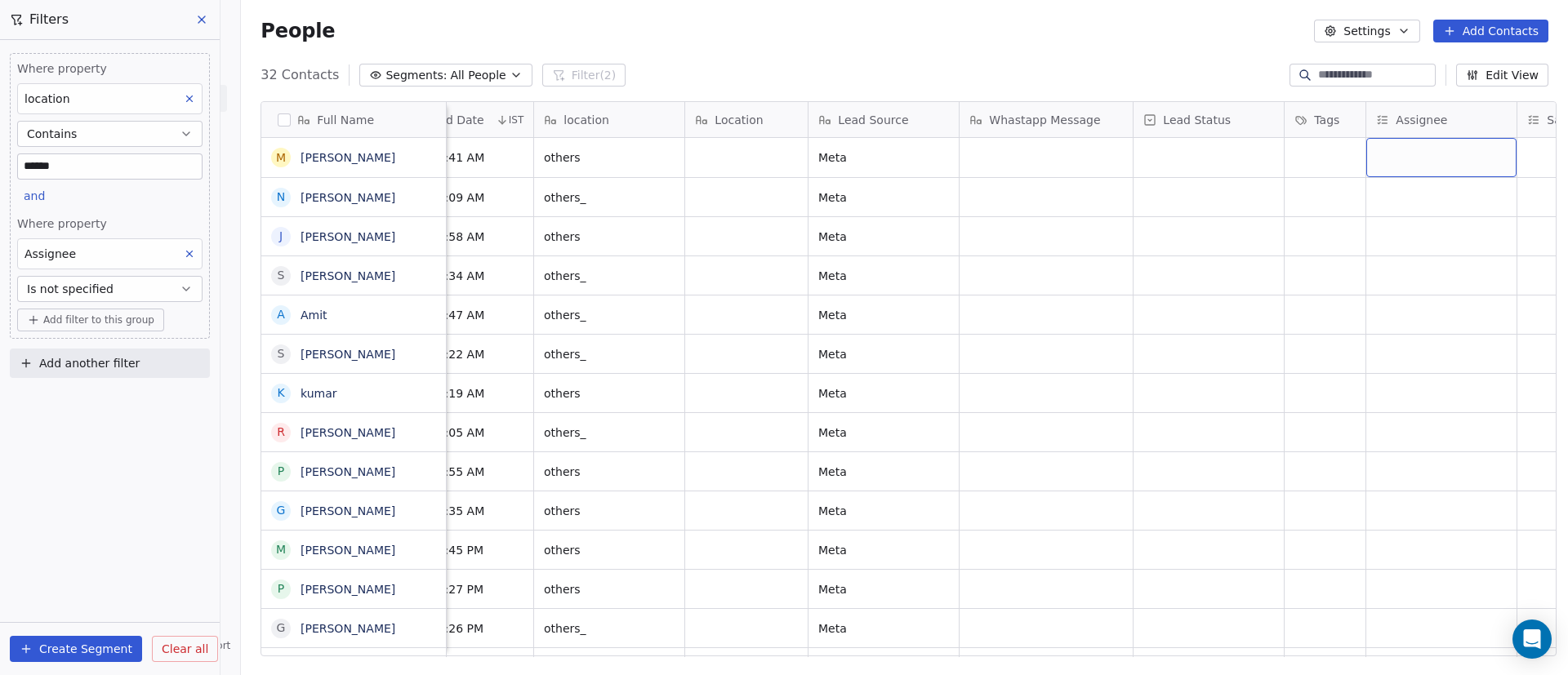
click at [1392, 158] on div "grid" at bounding box center [1441, 157] width 150 height 39
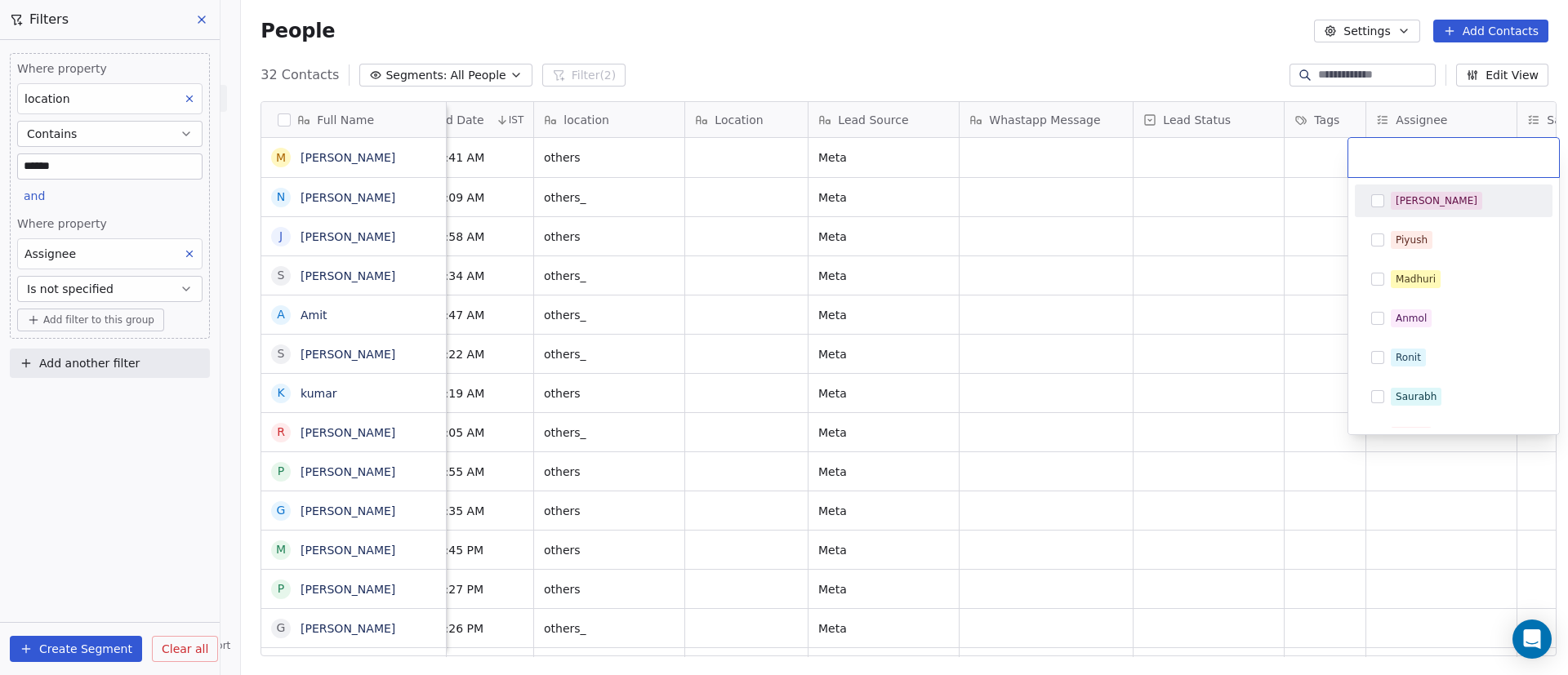
click at [1390, 203] on div "[PERSON_NAME]" at bounding box center [1453, 201] width 184 height 26
click at [1208, 243] on html "On2Cook India Pvt. Ltd. Contacts People Marketing Workflows Campaigns Sales Pip…" at bounding box center [784, 337] width 1568 height 675
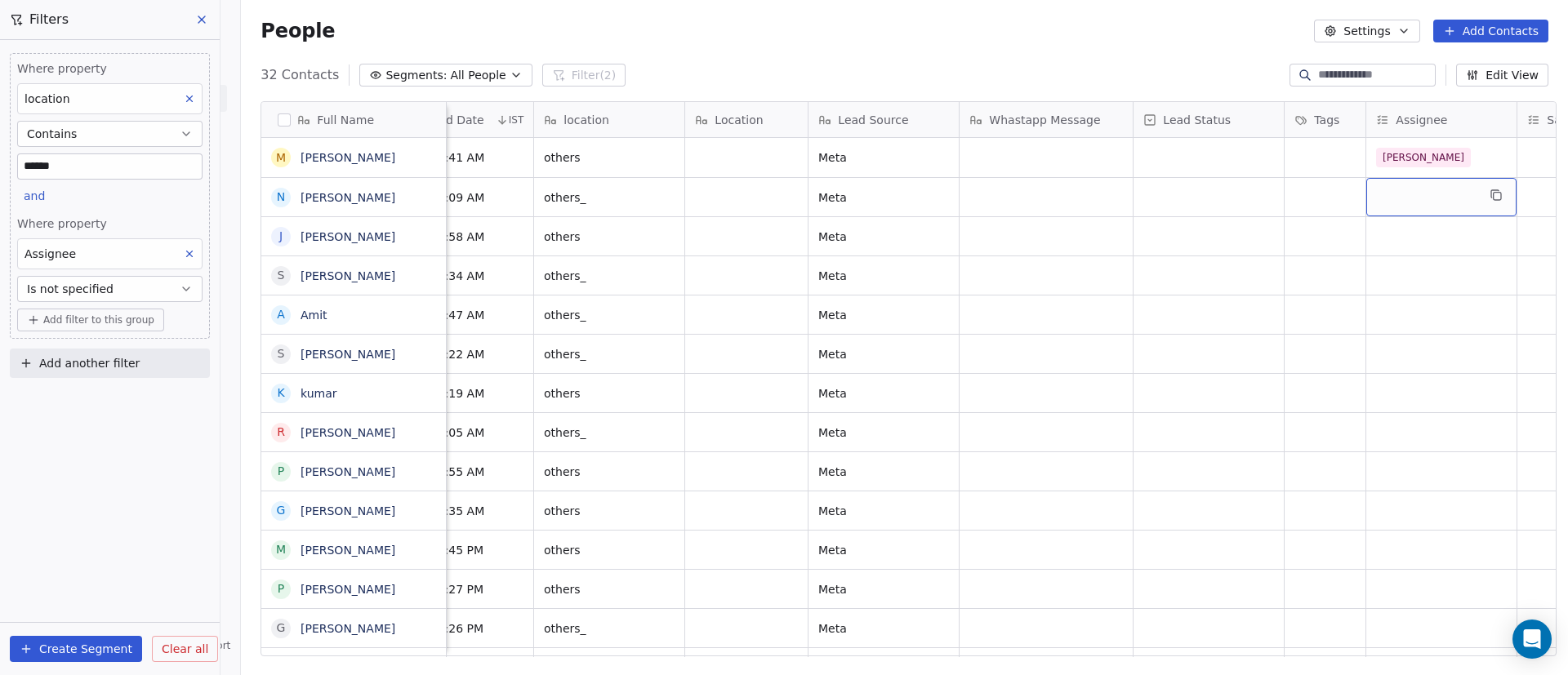
click at [1400, 205] on div "grid" at bounding box center [1441, 197] width 150 height 38
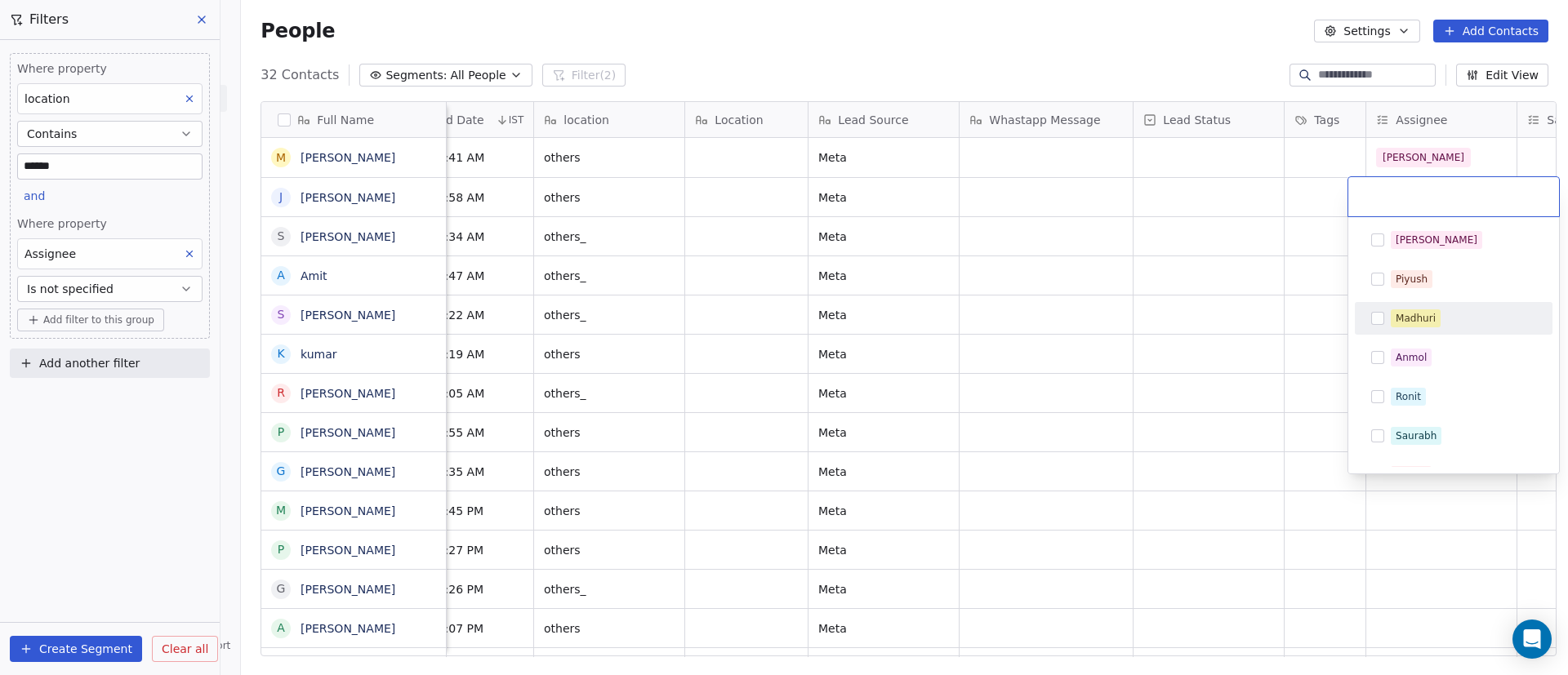
click at [1387, 311] on div "Madhuri" at bounding box center [1453, 318] width 184 height 26
click at [1242, 311] on html "On2Cook India Pvt. Ltd. Contacts People Marketing Workflows Campaigns Sales Pip…" at bounding box center [784, 337] width 1568 height 675
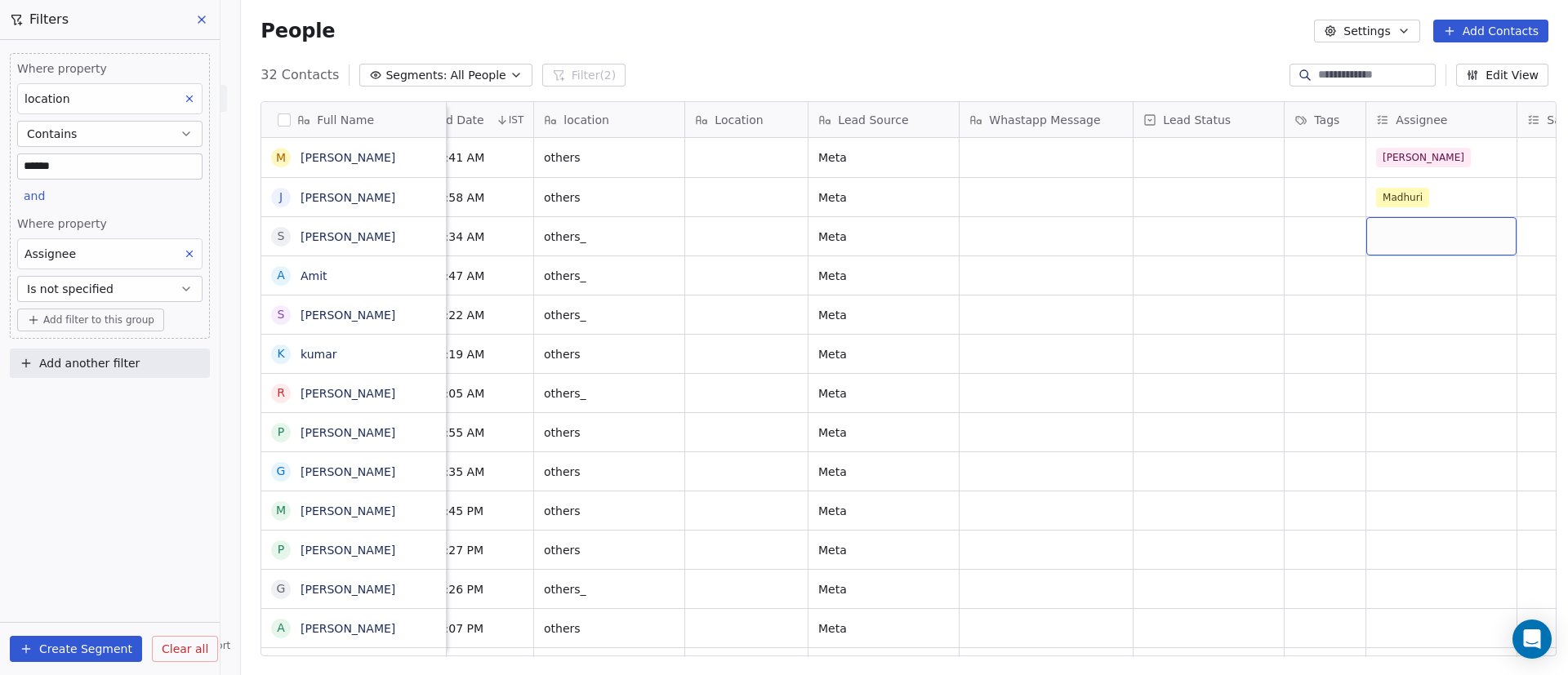
click at [1449, 224] on div "grid" at bounding box center [1441, 236] width 150 height 38
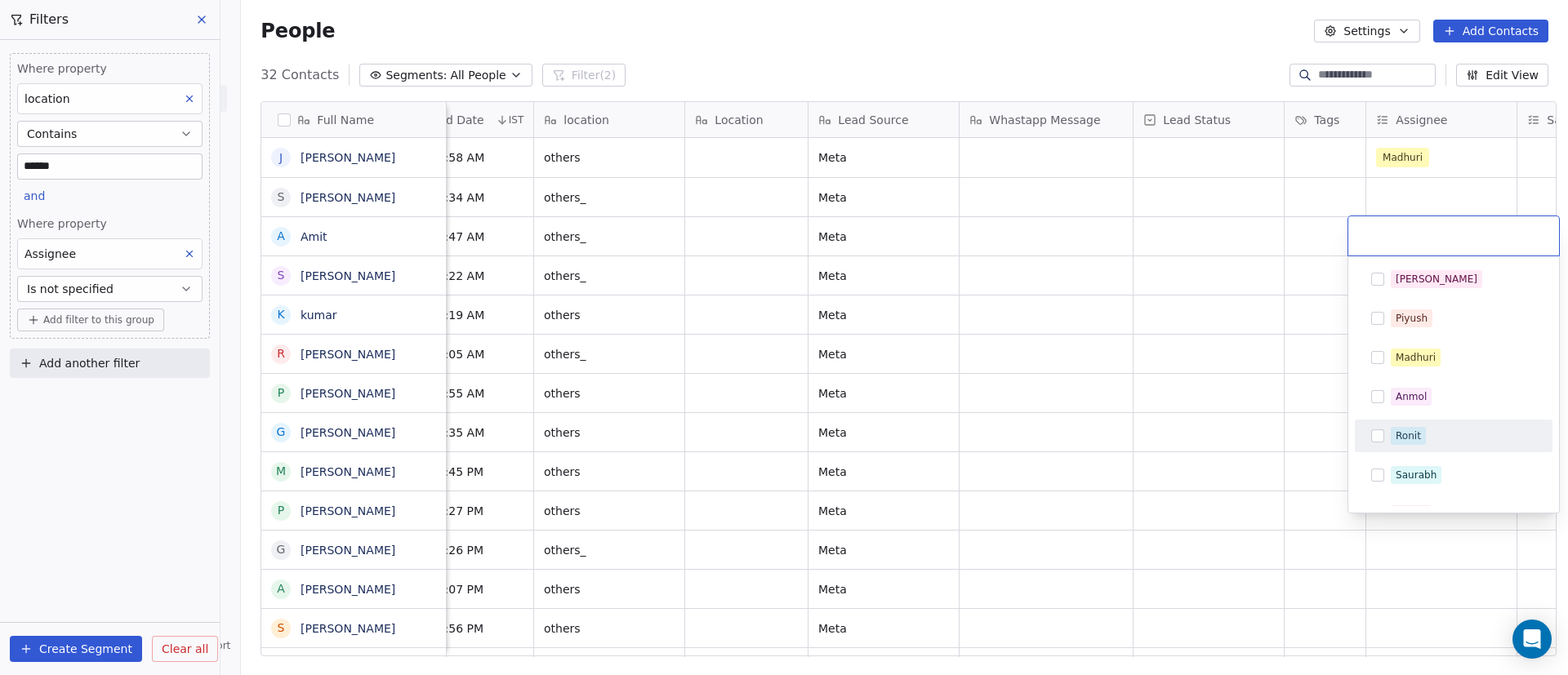
click at [1385, 430] on div "Ronit" at bounding box center [1453, 436] width 184 height 26
click at [1221, 406] on html "On2Cook India Pvt. Ltd. Contacts People Marketing Workflows Campaigns Sales Pip…" at bounding box center [784, 337] width 1568 height 675
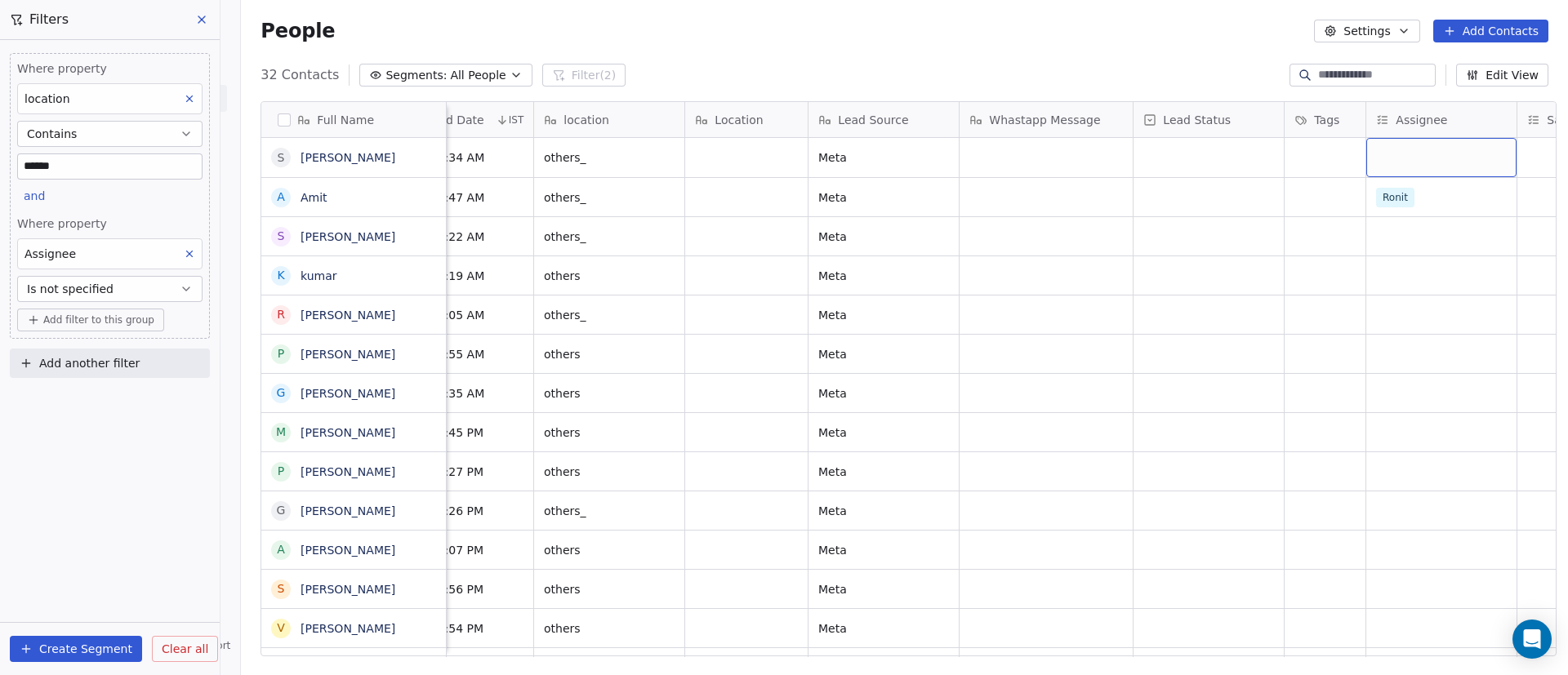
click at [1438, 162] on div "grid" at bounding box center [1441, 157] width 150 height 39
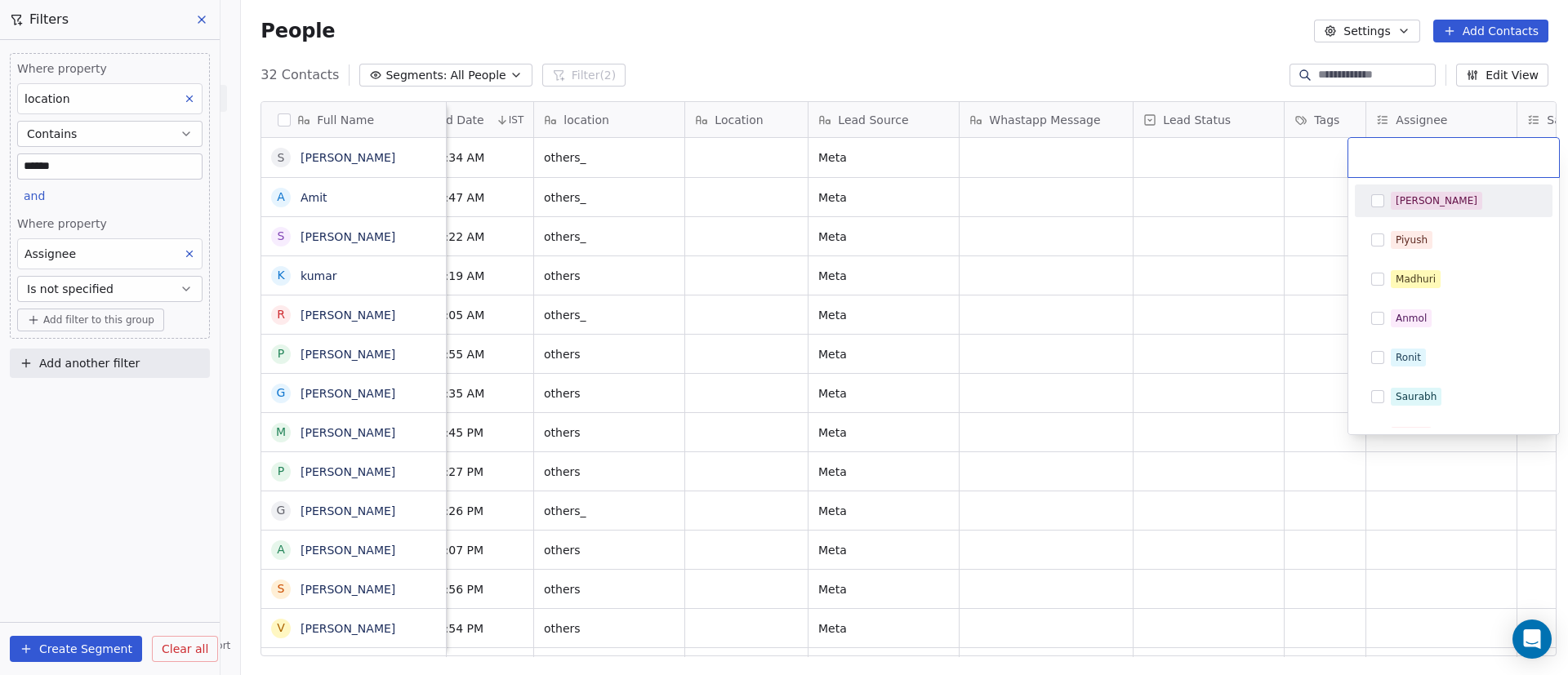
click at [1433, 204] on div "[PERSON_NAME]" at bounding box center [1463, 201] width 145 height 18
click at [1254, 275] on html "On2Cook India Pvt. Ltd. Contacts People Marketing Workflows Campaigns Sales Pip…" at bounding box center [784, 337] width 1568 height 675
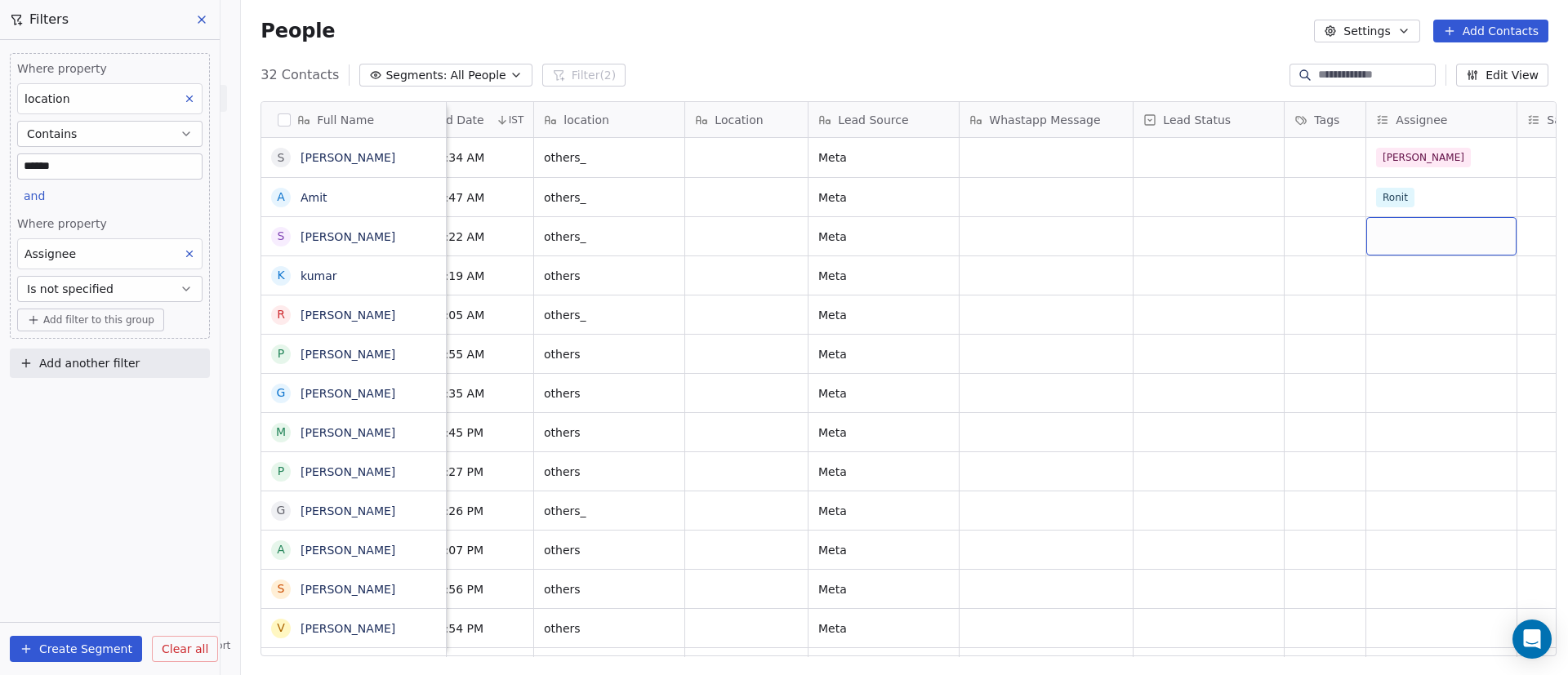
click at [1387, 242] on div "grid" at bounding box center [1441, 236] width 150 height 38
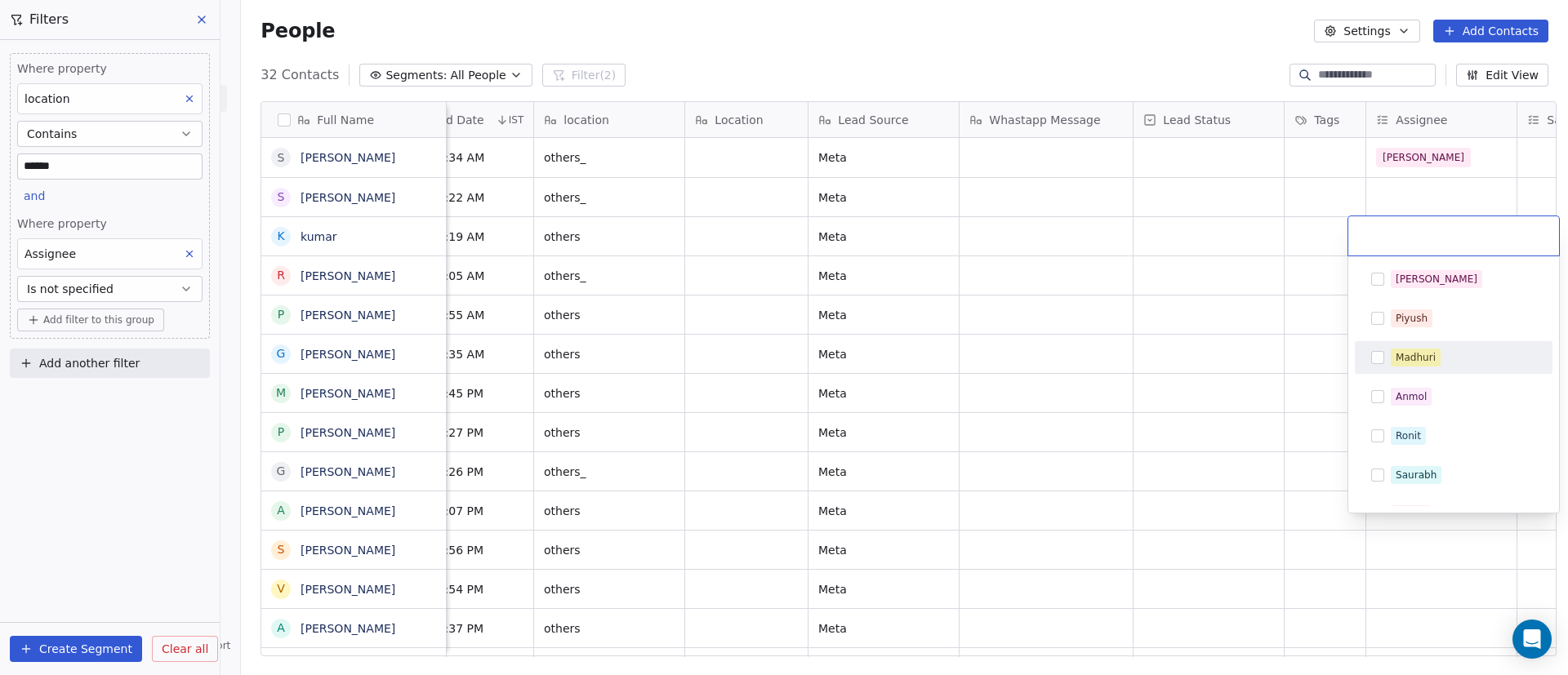
click at [1408, 352] on div "Madhuri" at bounding box center [1416, 357] width 40 height 15
click at [1227, 330] on html "On2Cook India Pvt. Ltd. Contacts People Marketing Workflows Campaigns Sales Pip…" at bounding box center [784, 337] width 1568 height 675
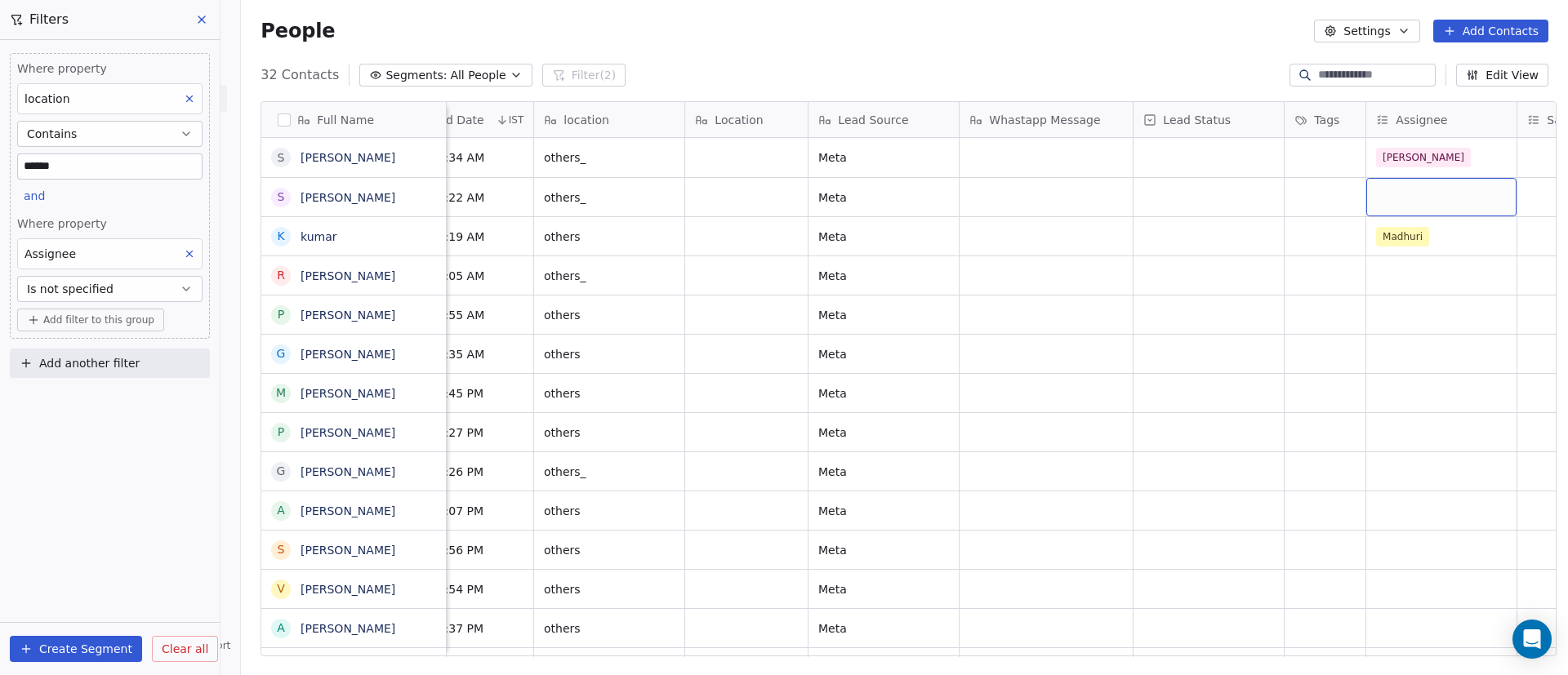
click at [1392, 196] on div "grid" at bounding box center [1441, 197] width 150 height 38
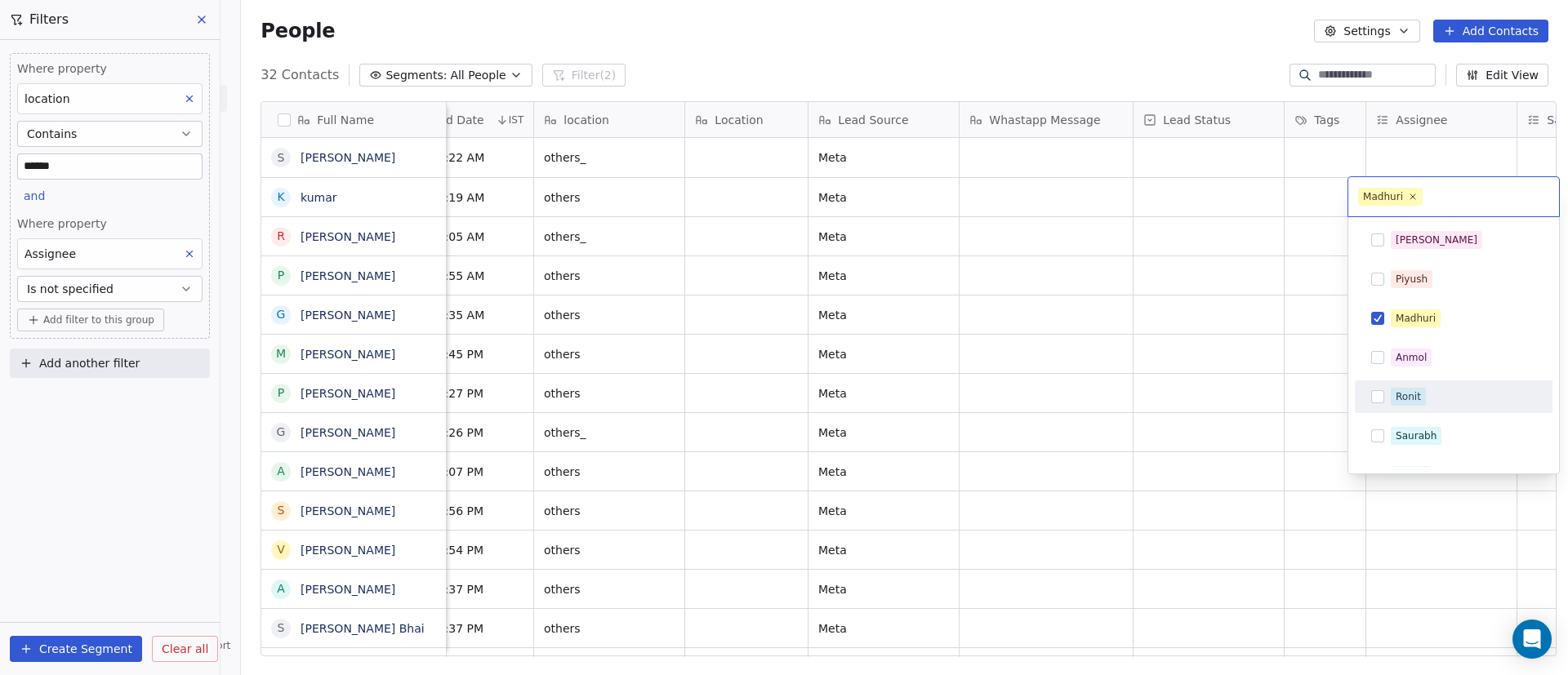
click at [1208, 374] on html "On2Cook India Pvt. Ltd. Contacts People Marketing Workflows Campaigns Sales Pip…" at bounding box center [784, 337] width 1568 height 675
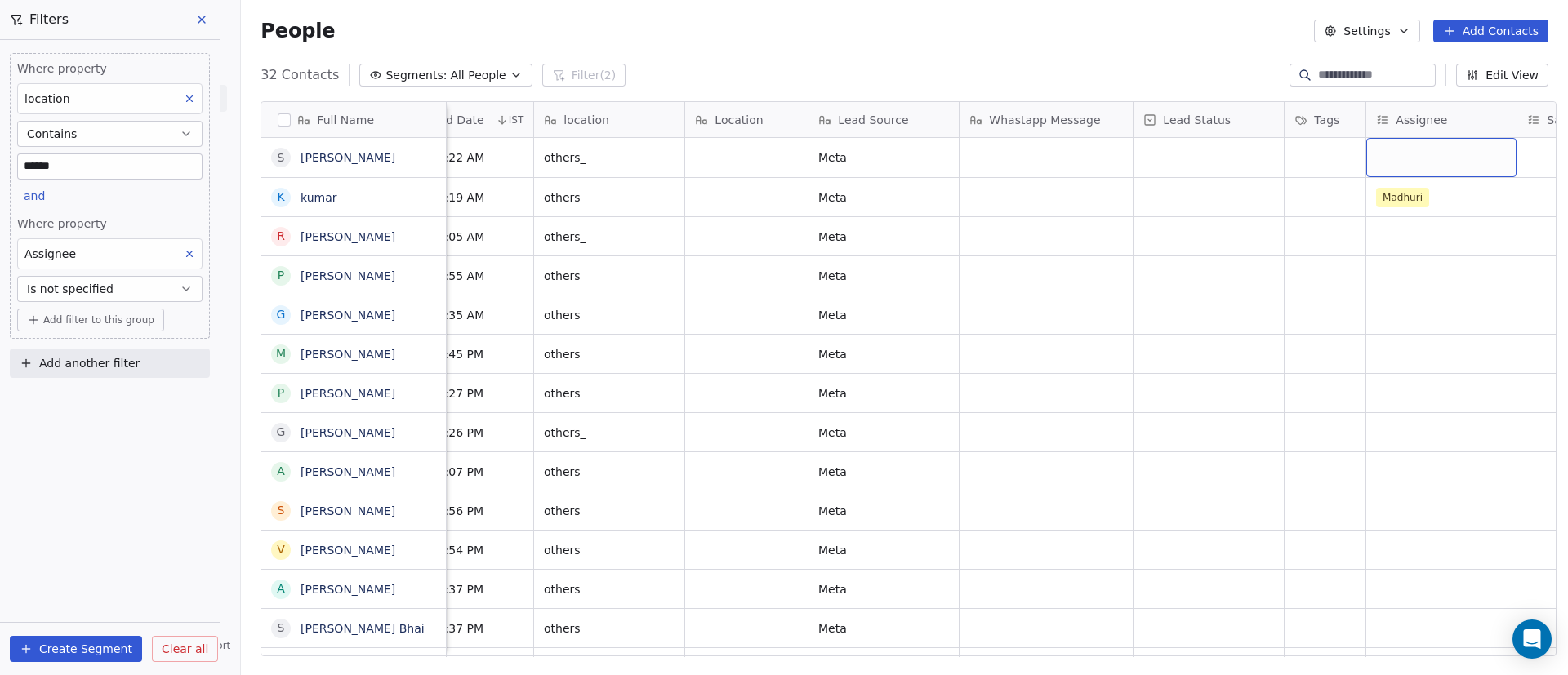
click at [1399, 152] on div "grid" at bounding box center [1441, 157] width 150 height 39
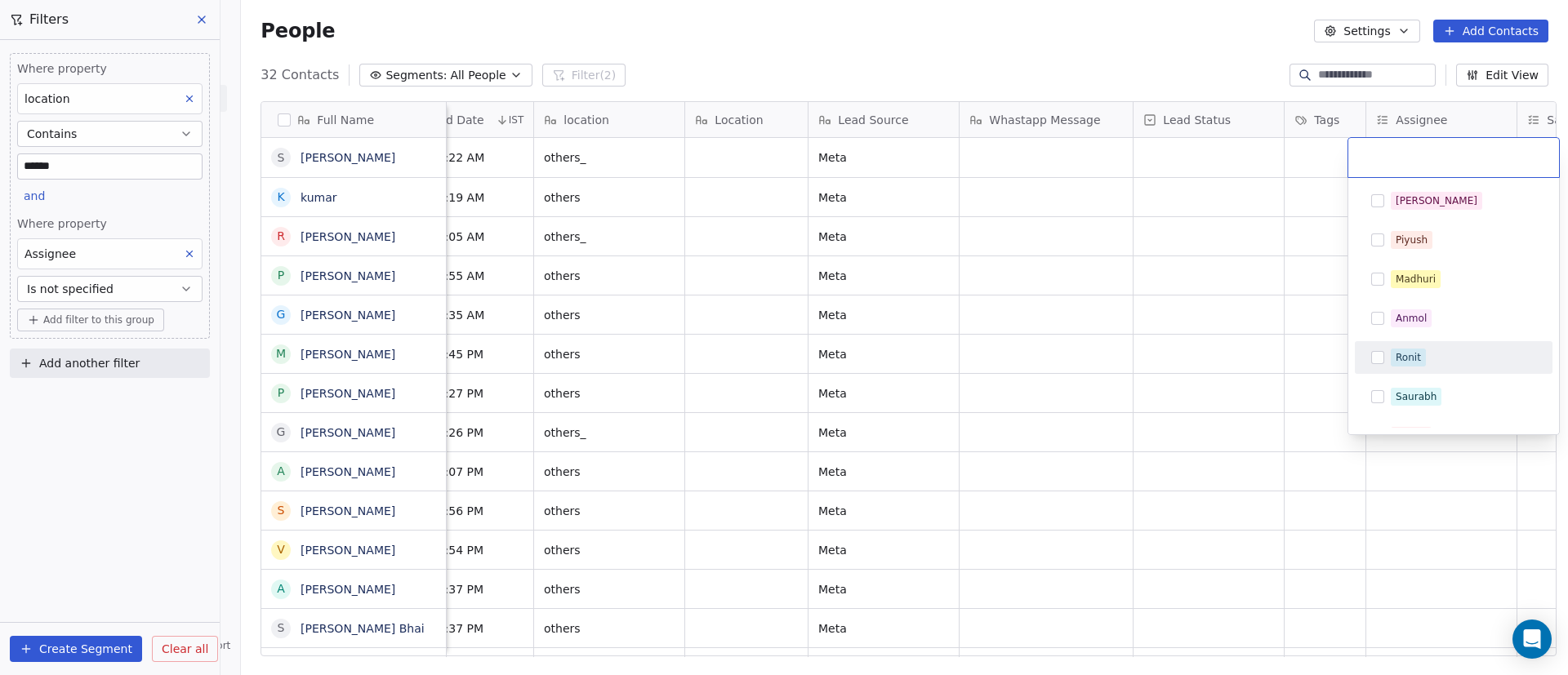
click at [1379, 355] on button "Suggestions" at bounding box center [1378, 357] width 13 height 13
click at [1144, 329] on html "On2Cook India Pvt. Ltd. Contacts People Marketing Workflows Campaigns Sales Pip…" at bounding box center [784, 337] width 1568 height 675
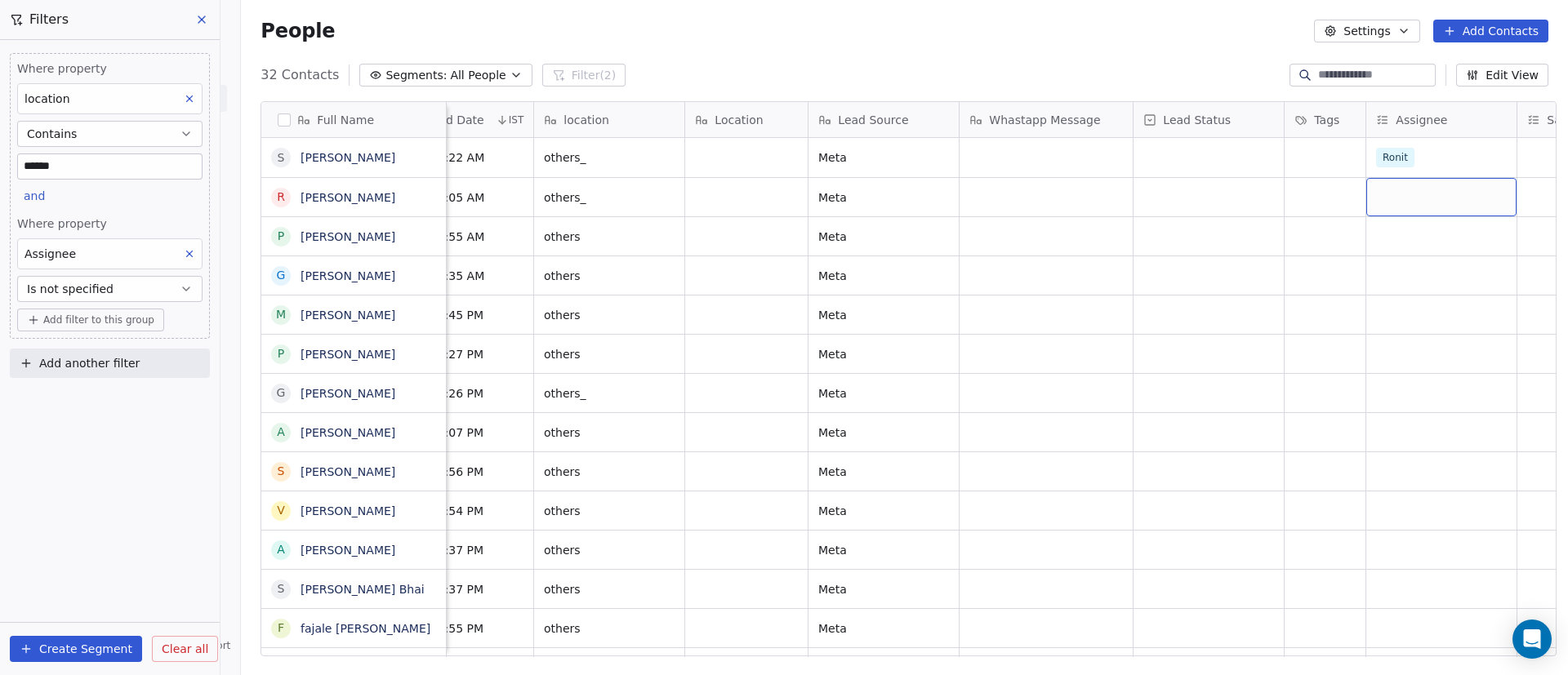
click at [1413, 194] on div "grid" at bounding box center [1441, 197] width 150 height 38
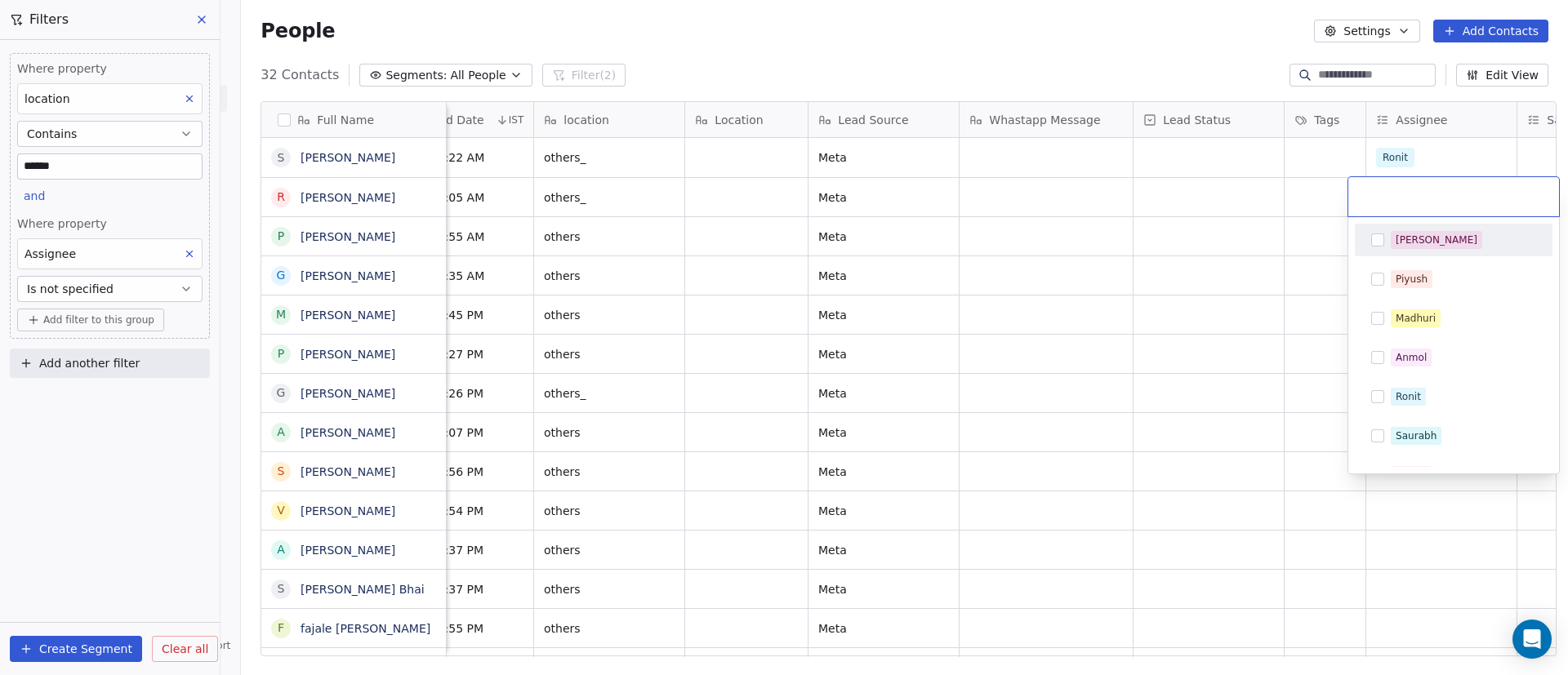
click at [1455, 246] on div "[PERSON_NAME]" at bounding box center [1463, 240] width 145 height 18
click at [1239, 259] on html "On2Cook India Pvt. Ltd. Contacts People Marketing Workflows Campaigns Sales Pip…" at bounding box center [784, 337] width 1568 height 675
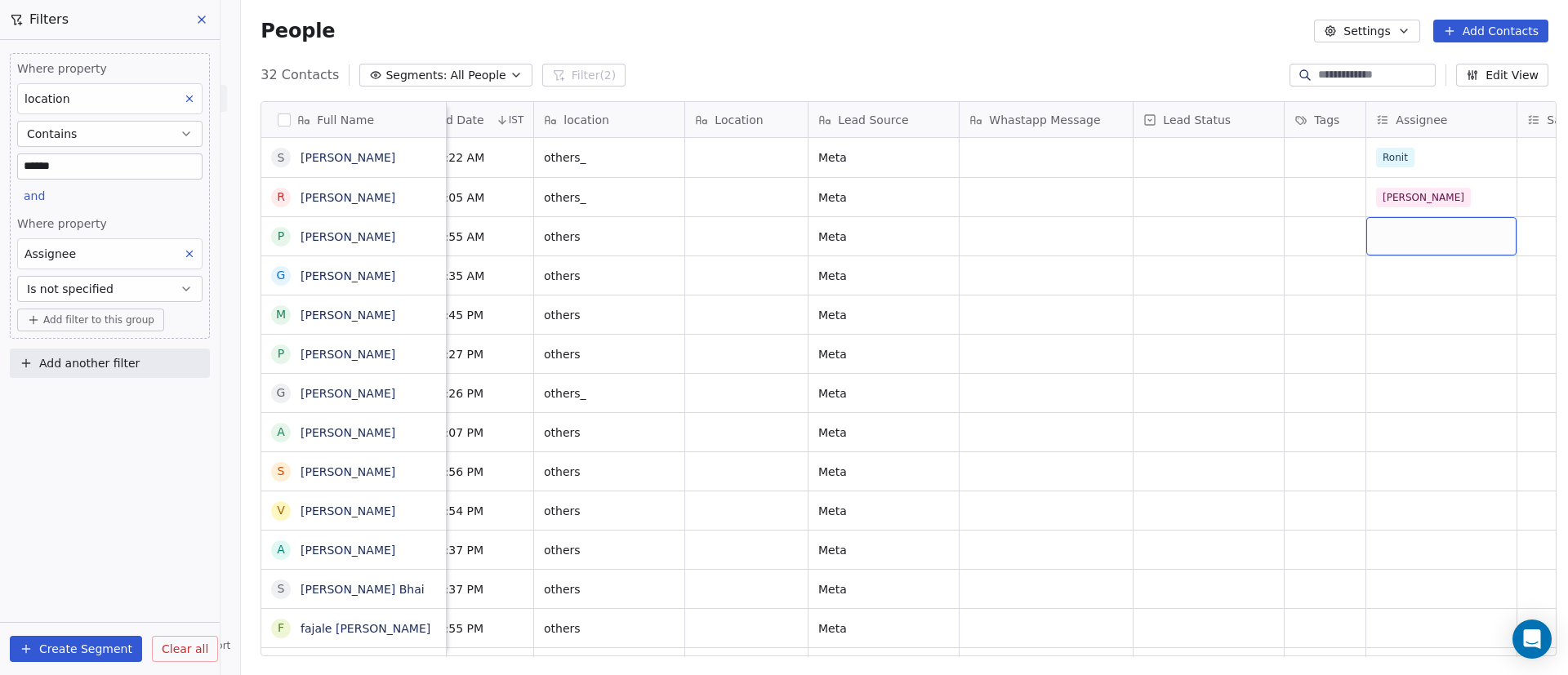
click at [1450, 243] on div "grid" at bounding box center [1441, 236] width 150 height 38
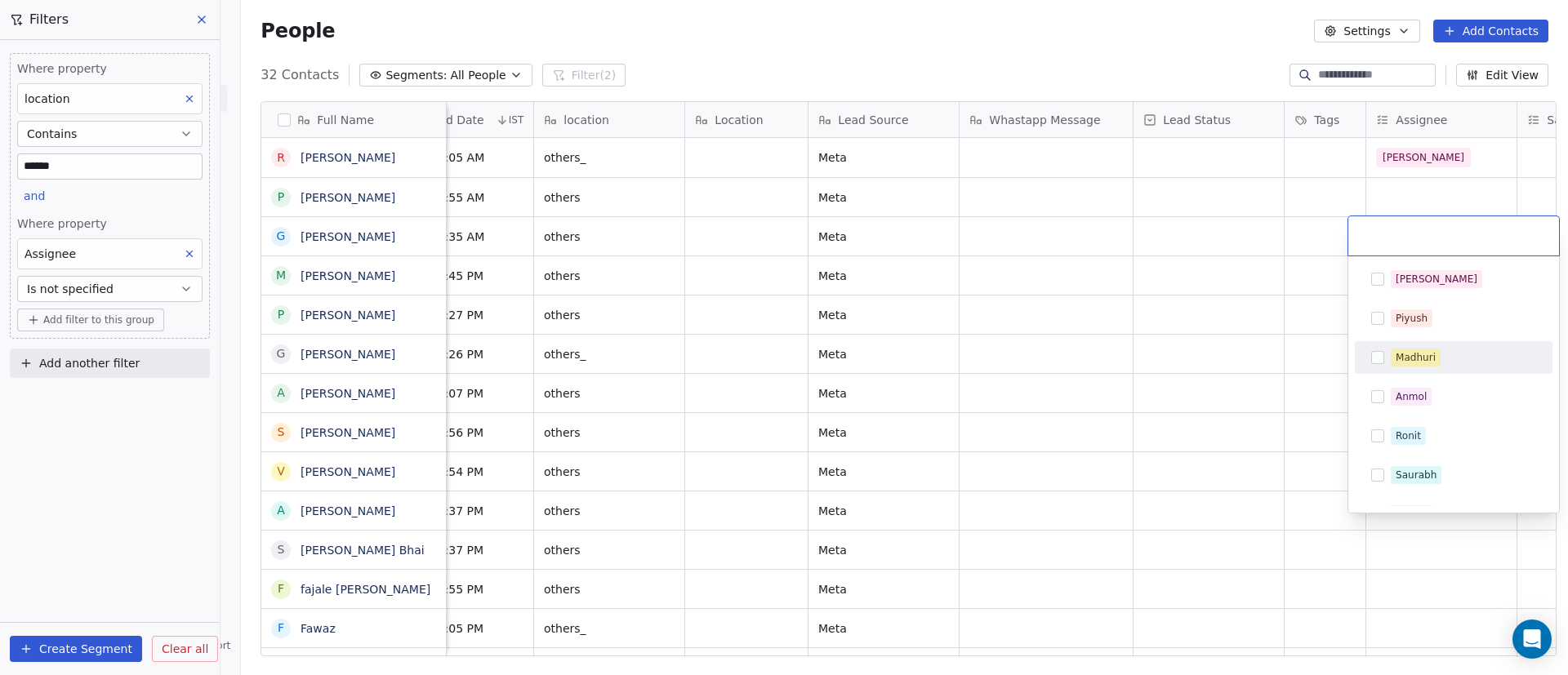
click at [1120, 266] on html "On2Cook India Pvt. Ltd. Contacts People Marketing Workflows Campaigns Sales Pip…" at bounding box center [784, 337] width 1568 height 675
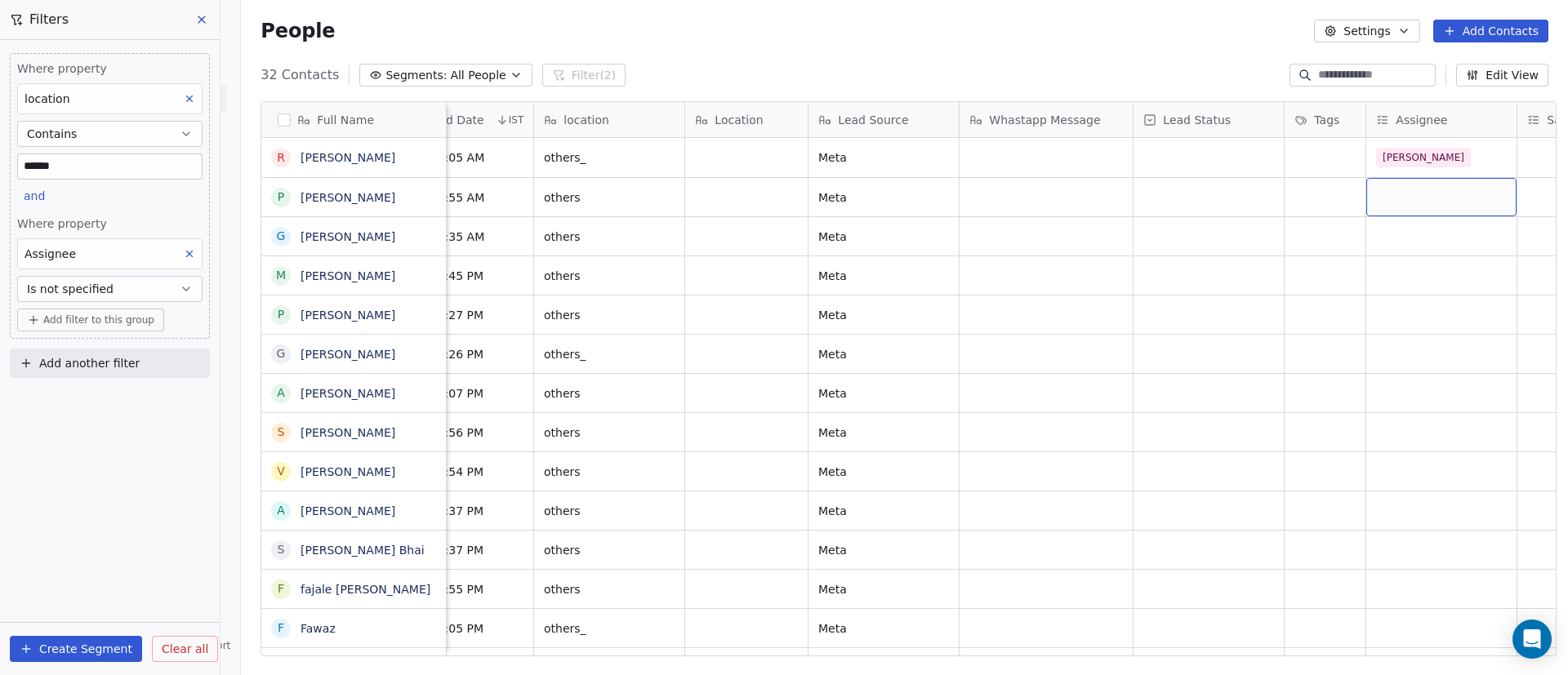
click at [1437, 190] on div "grid" at bounding box center [1441, 197] width 150 height 38
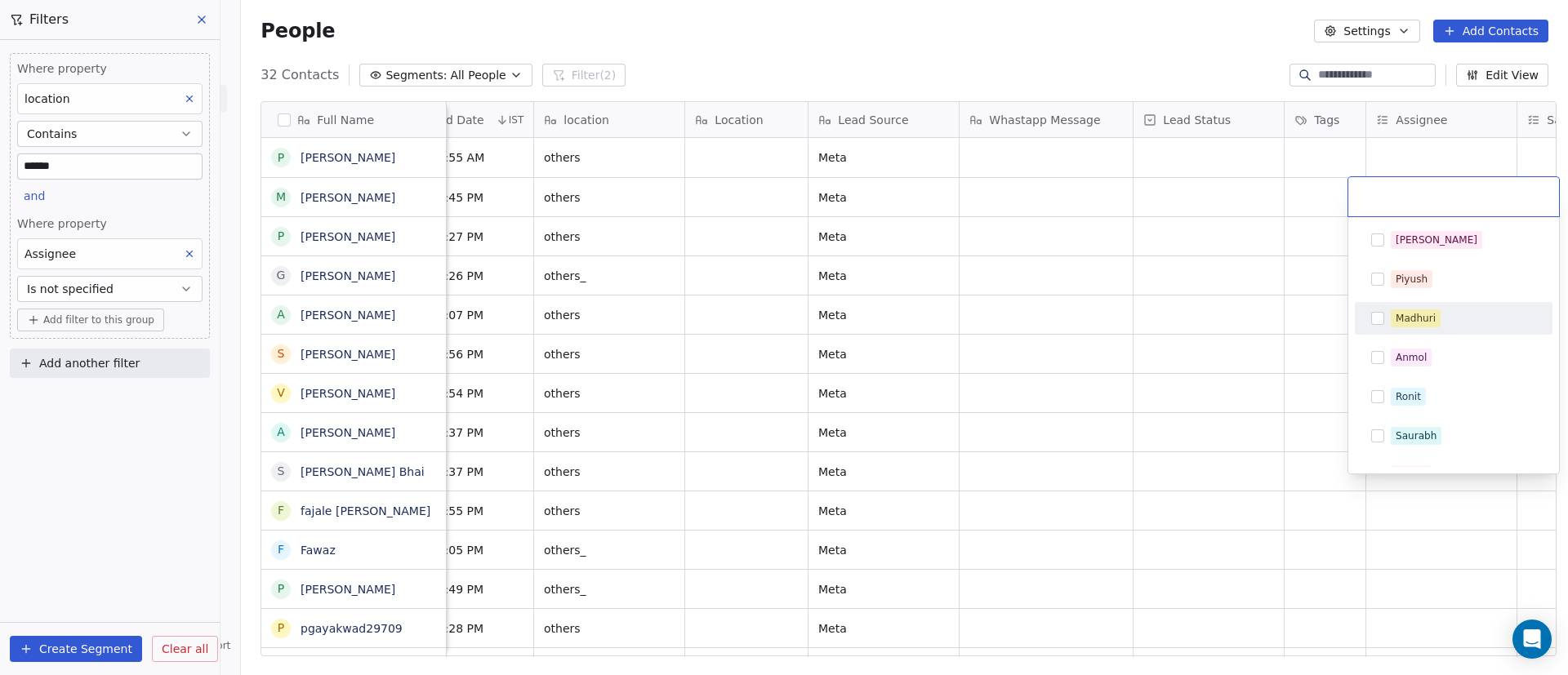
click at [1467, 318] on div "Madhuri" at bounding box center [1463, 318] width 145 height 18
click at [1142, 314] on html "On2Cook India Pvt. Ltd. Contacts People Marketing Workflows Campaigns Sales Pip…" at bounding box center [784, 337] width 1568 height 675
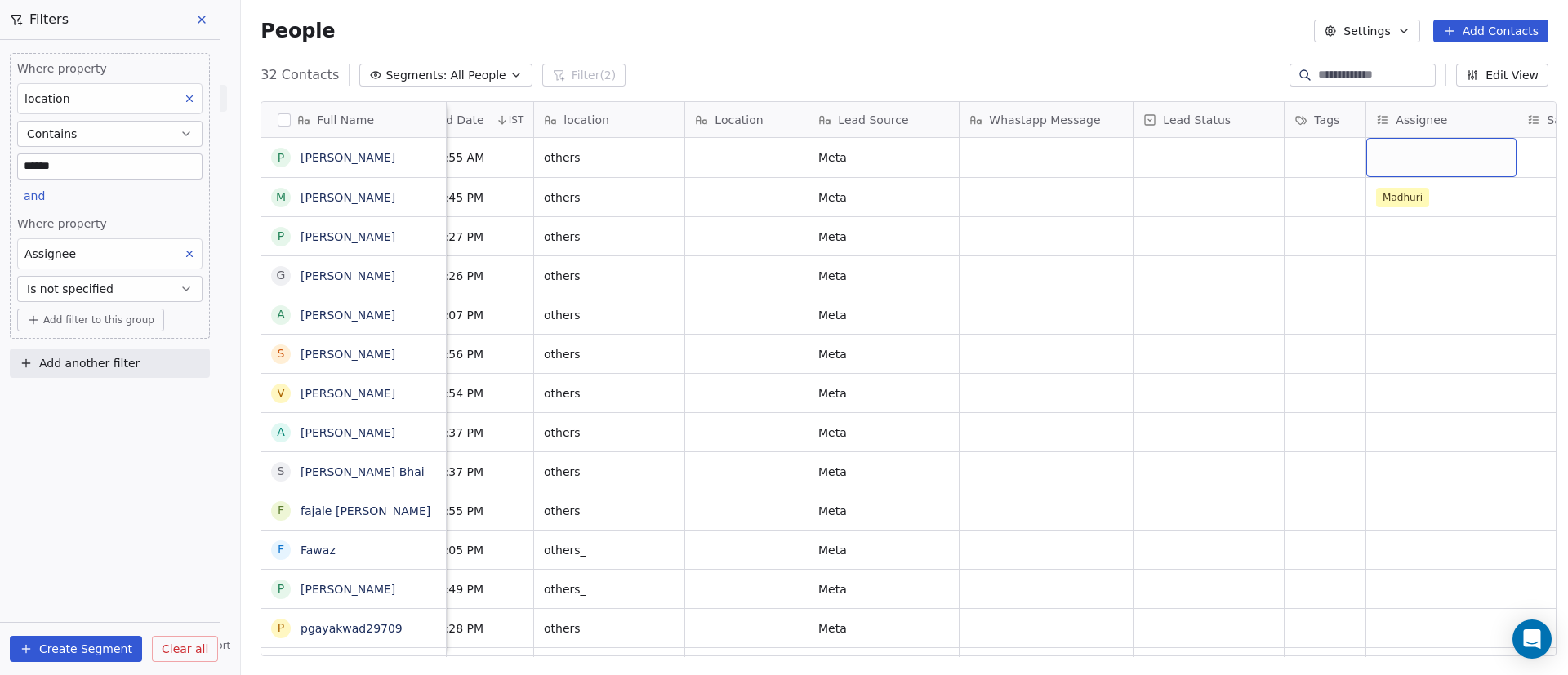
click at [1387, 169] on div "grid" at bounding box center [1441, 157] width 150 height 39
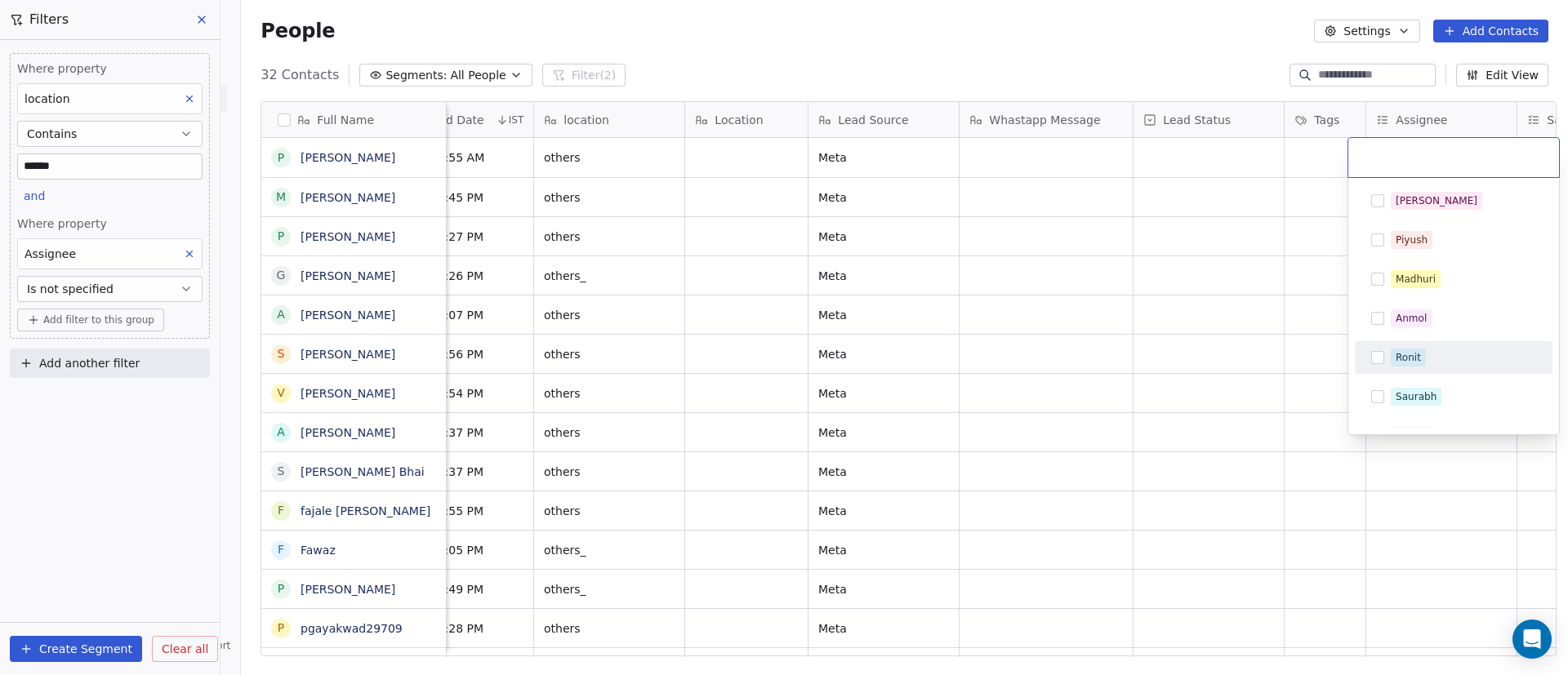
click at [1425, 359] on div "Ronit" at bounding box center [1463, 357] width 145 height 18
click at [1282, 354] on html "On2Cook India Pvt. Ltd. Contacts People Marketing Workflows Campaigns Sales Pip…" at bounding box center [784, 337] width 1568 height 675
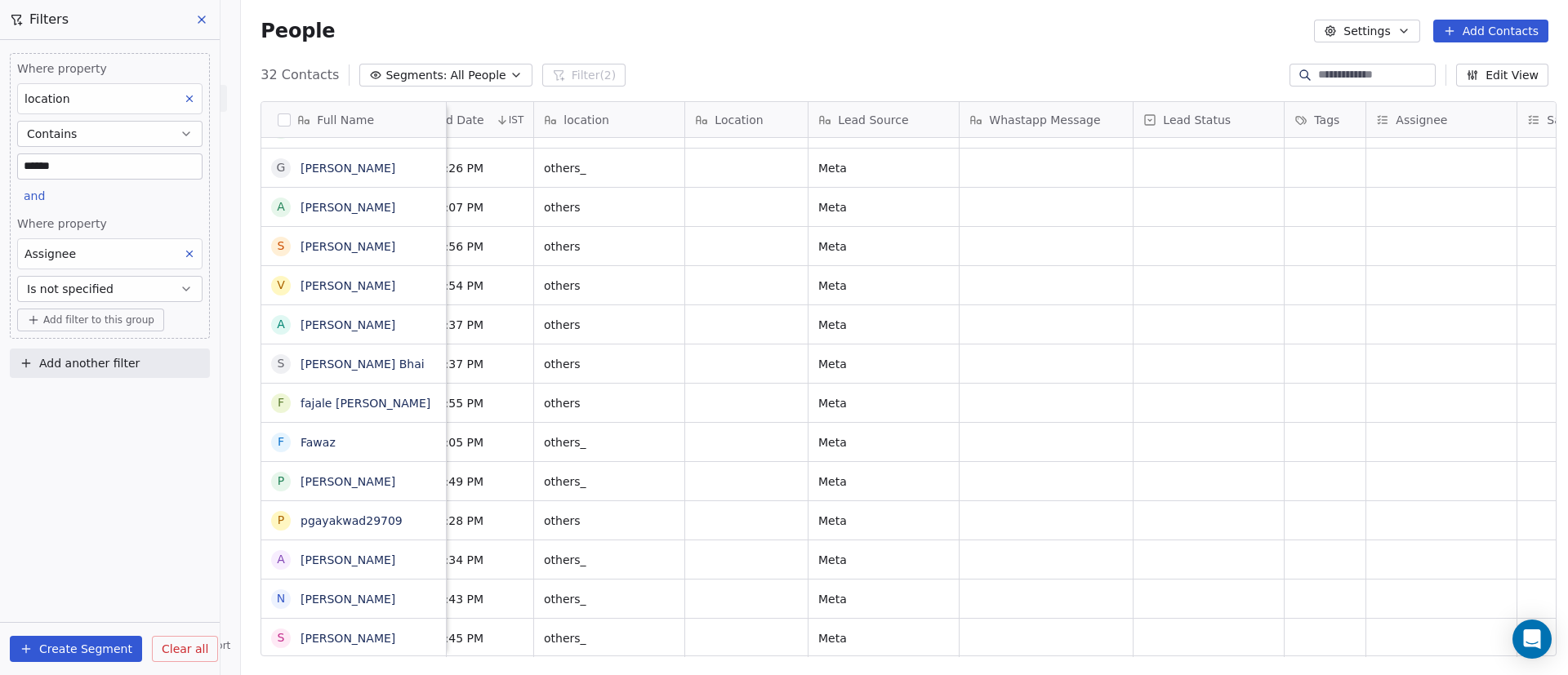
scroll to position [19, 754]
click at [1437, 628] on div "grid" at bounding box center [1441, 638] width 150 height 38
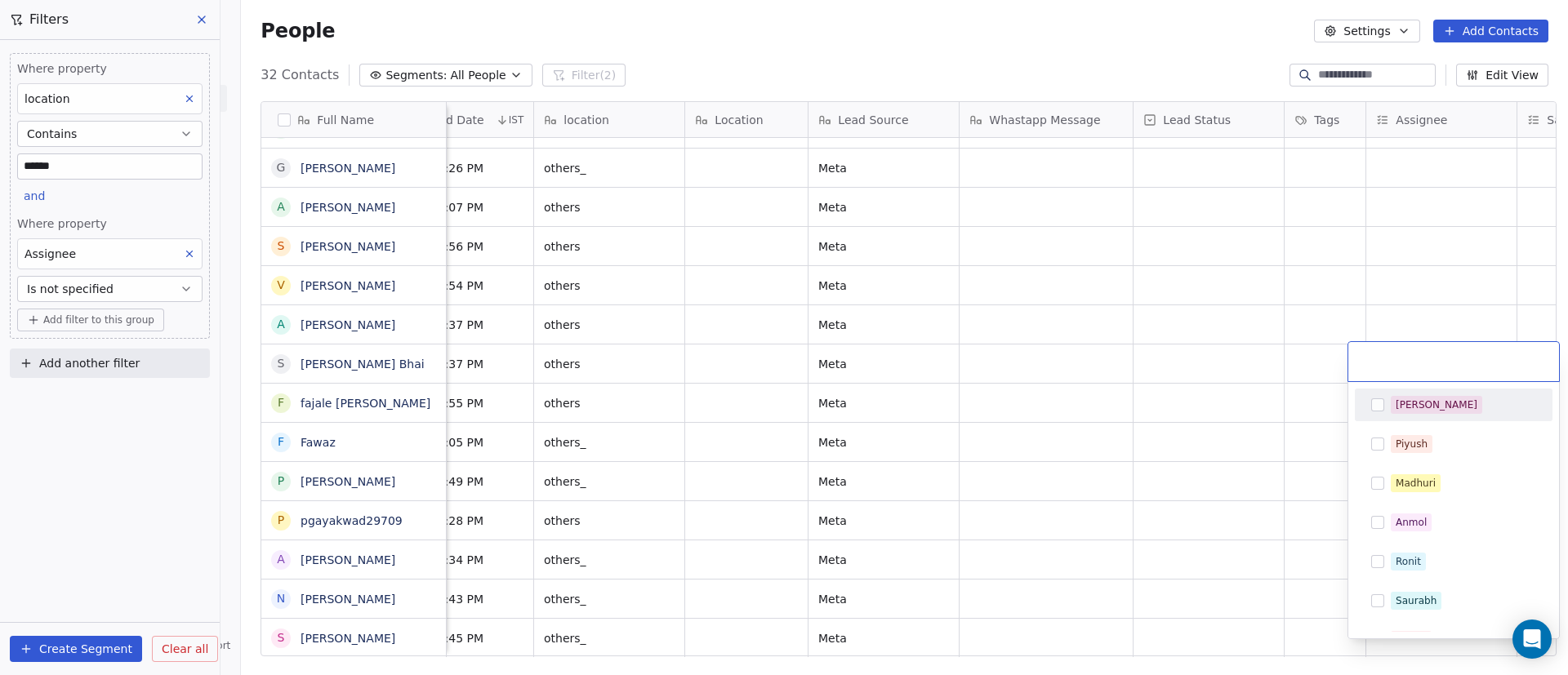
click at [1419, 396] on span "[PERSON_NAME]" at bounding box center [1436, 405] width 91 height 18
click at [1232, 511] on html "On2Cook India Pvt. Ltd. Contacts People Marketing Workflows Campaigns Sales Pip…" at bounding box center [784, 337] width 1568 height 675
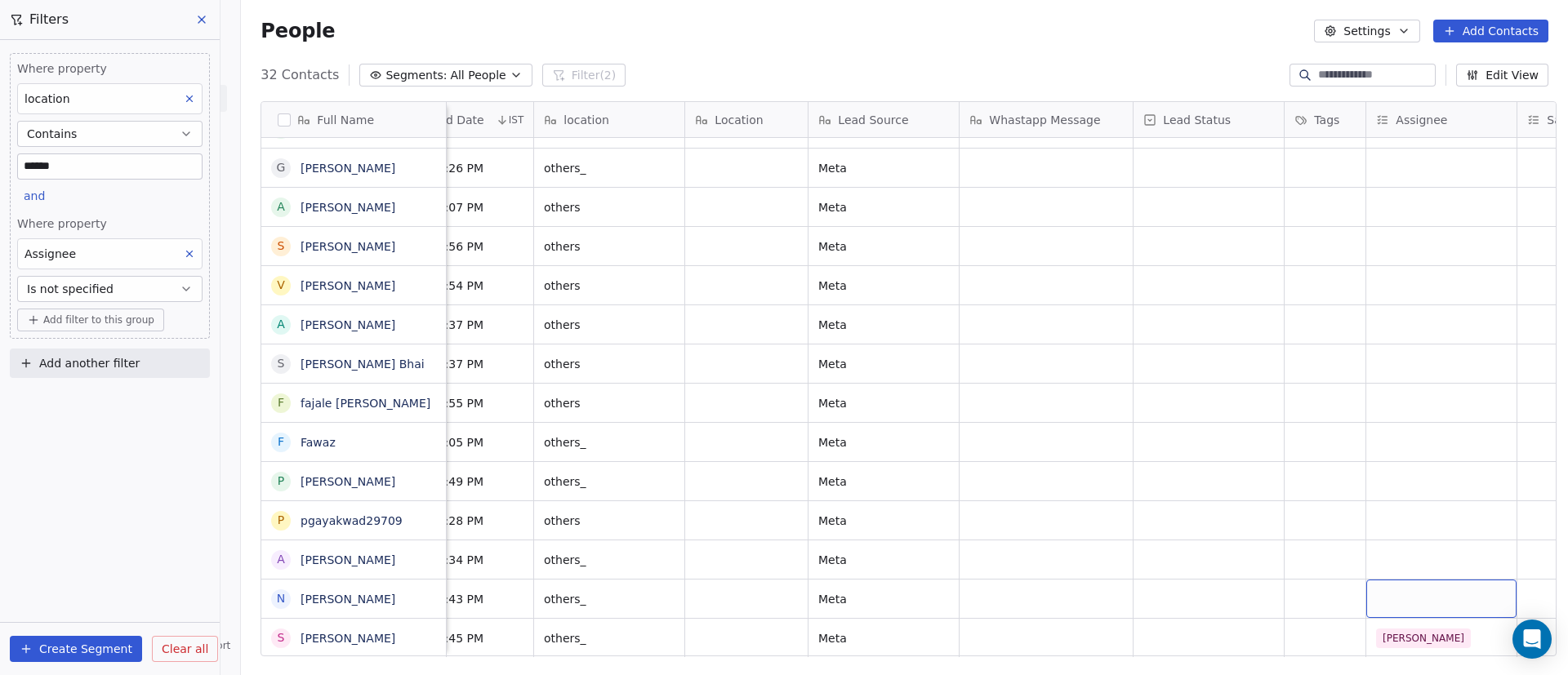
click at [1418, 579] on div "grid" at bounding box center [1441, 599] width 150 height 38
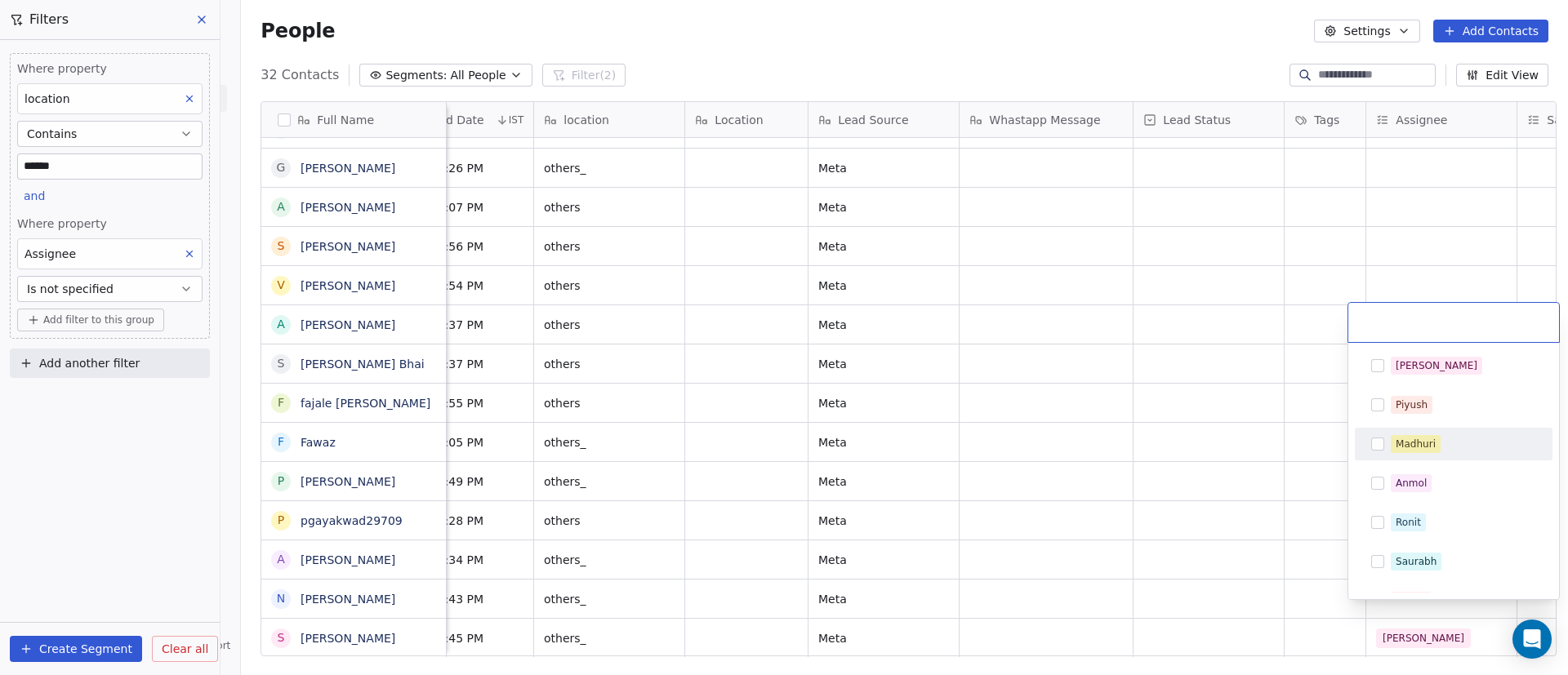
click at [1435, 454] on div "Madhuri" at bounding box center [1453, 444] width 184 height 26
click at [1232, 529] on html "On2Cook India Pvt. Ltd. Contacts People Marketing Workflows Campaigns Sales Pip…" at bounding box center [784, 337] width 1568 height 675
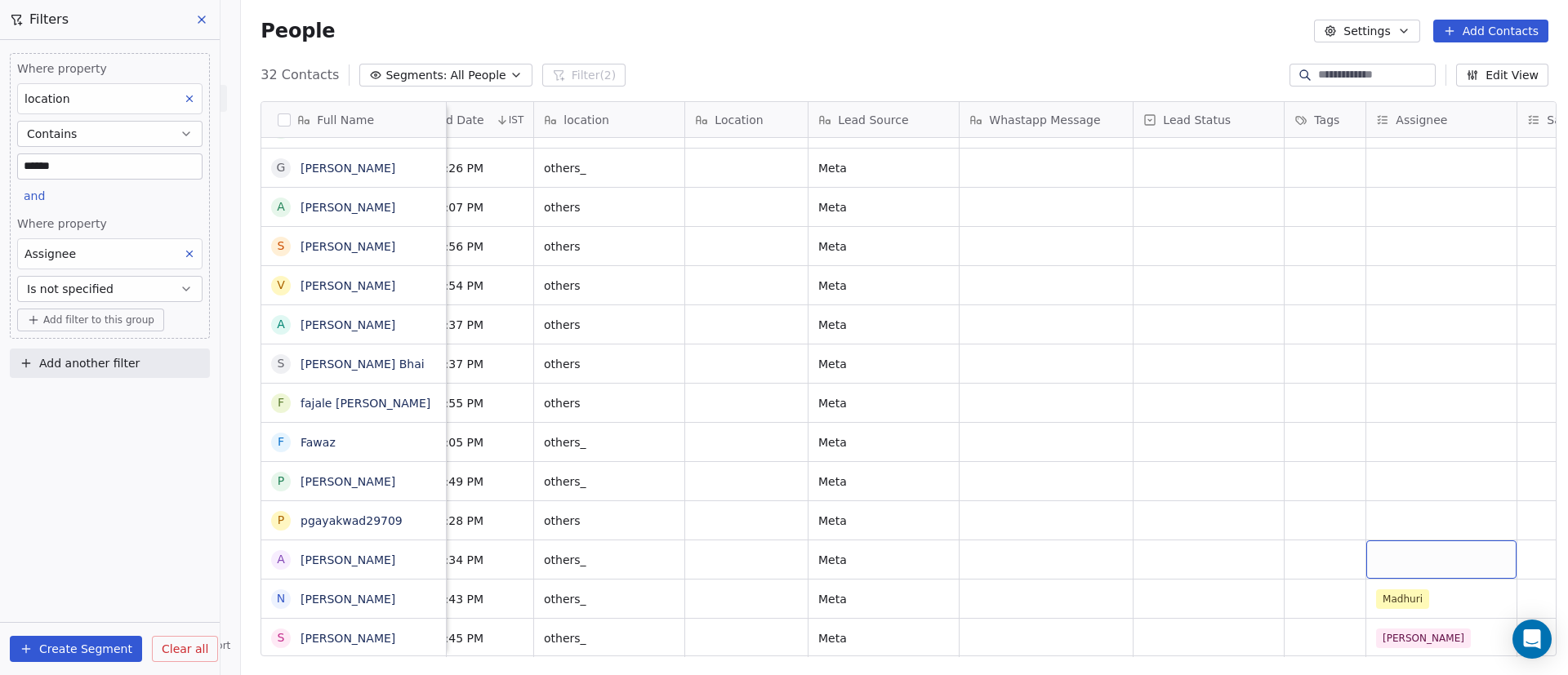
click at [1441, 540] on div "grid" at bounding box center [1441, 559] width 150 height 38
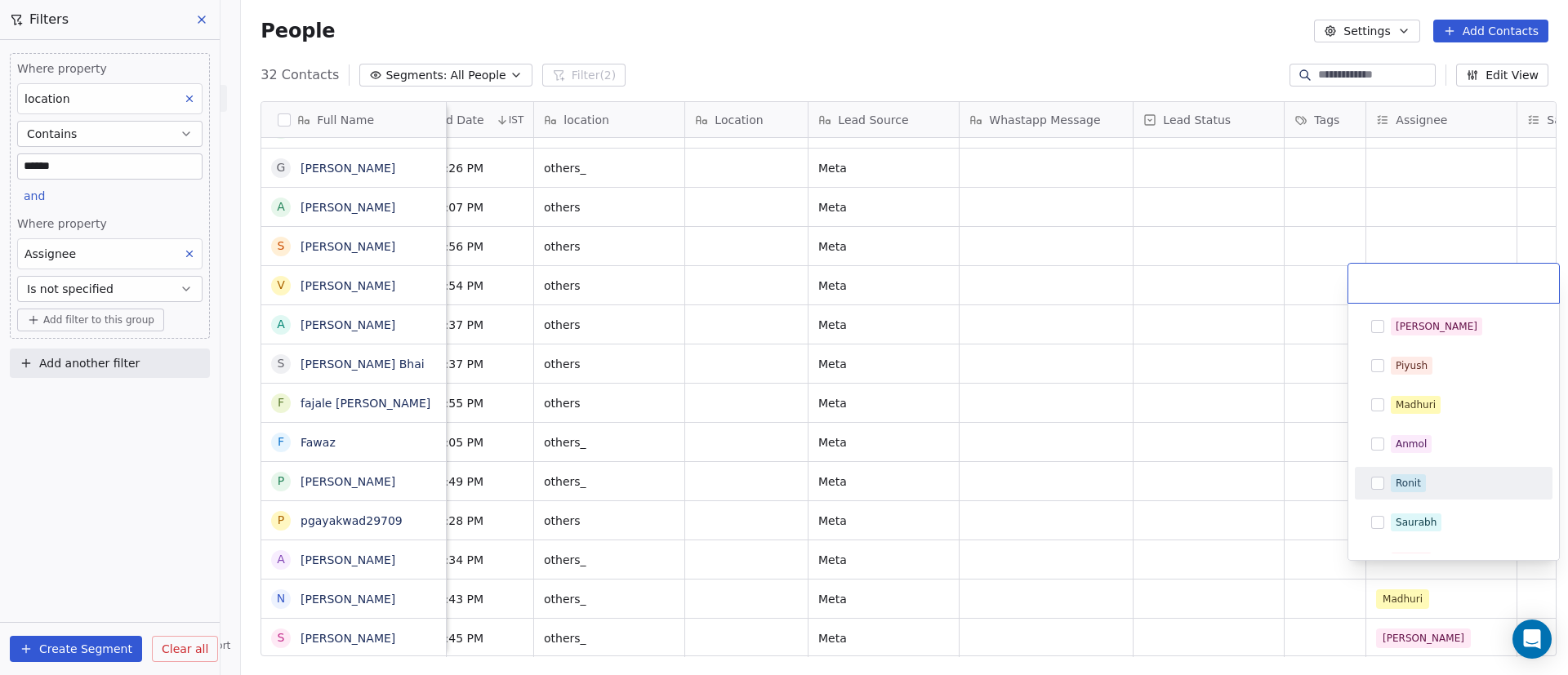
click at [1439, 485] on div "Ronit" at bounding box center [1463, 483] width 145 height 18
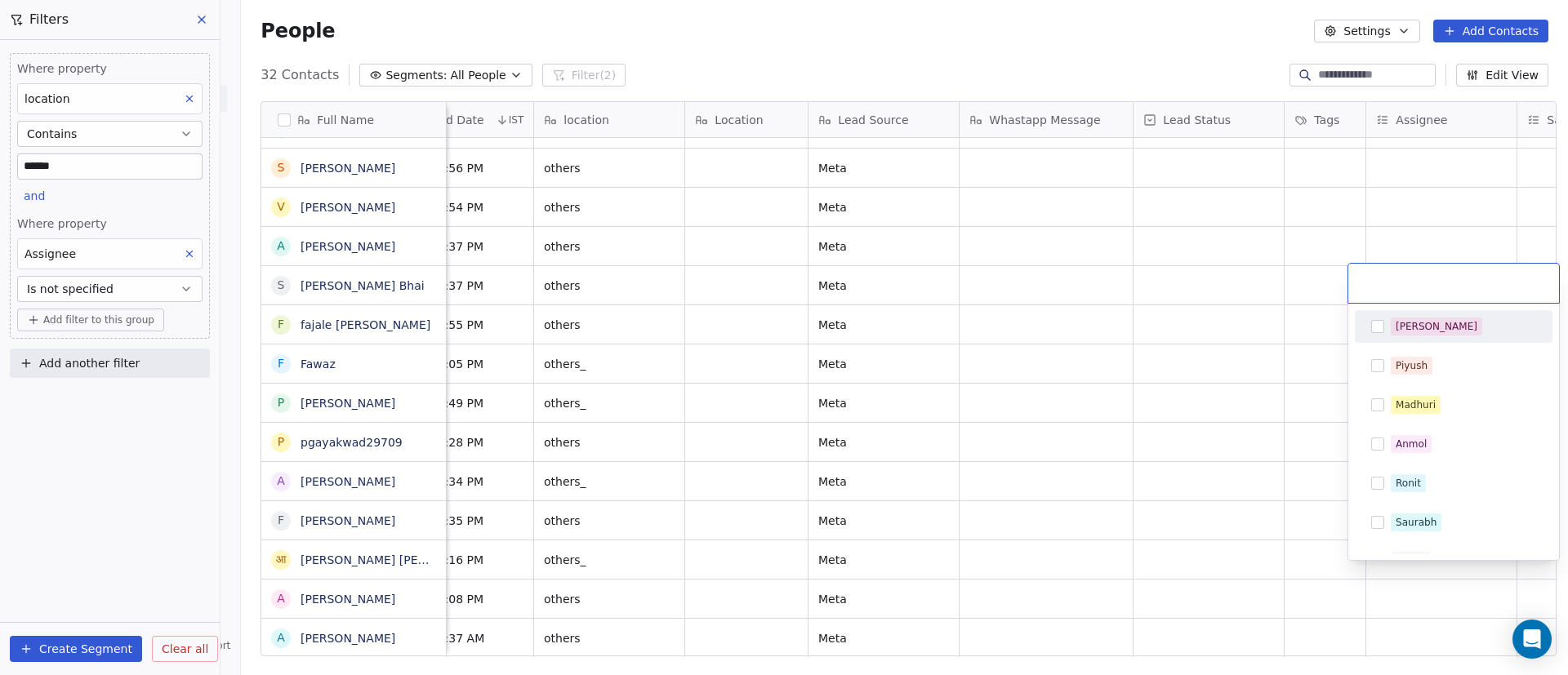
click at [1206, 574] on html "On2Cook India Pvt. Ltd. Contacts People Marketing Workflows Campaigns Sales Pip…" at bounding box center [784, 337] width 1568 height 675
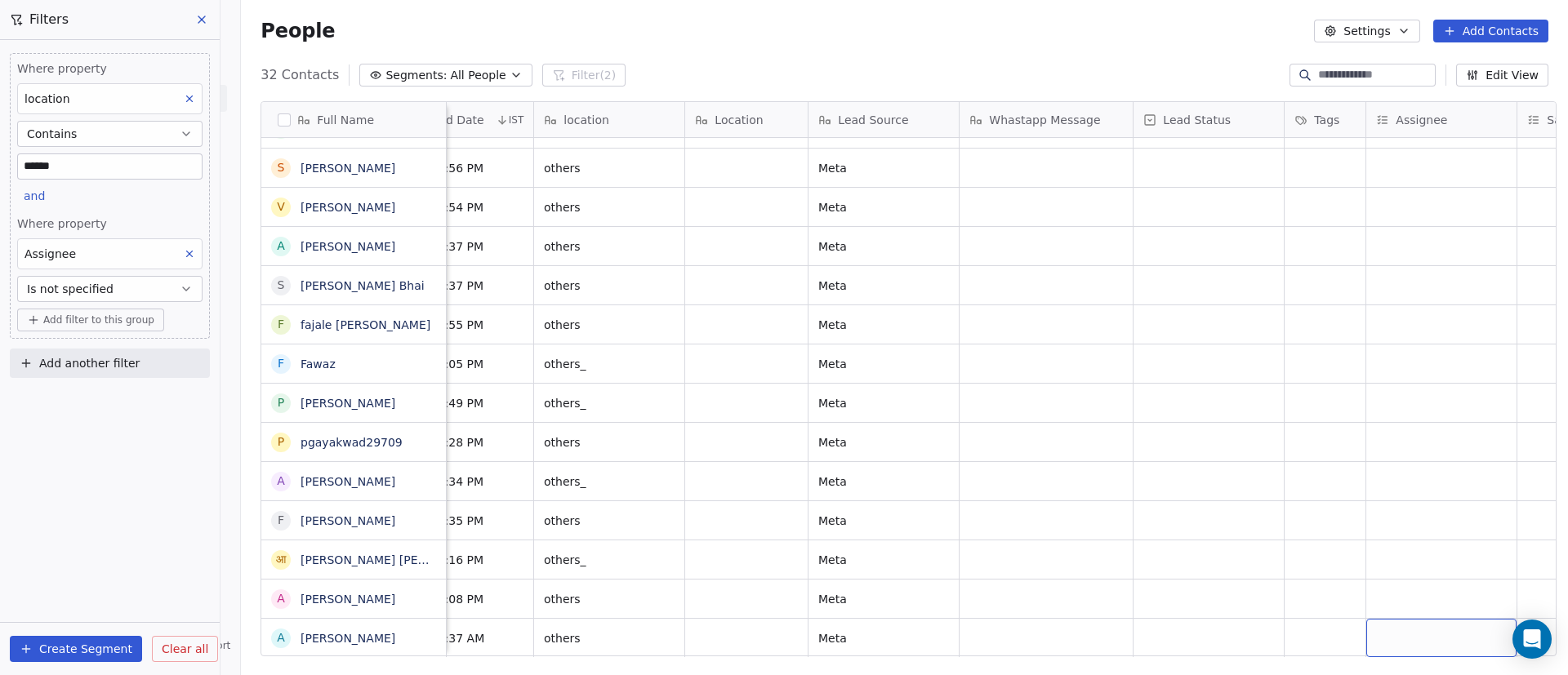
click at [1406, 625] on div "grid" at bounding box center [1441, 638] width 150 height 38
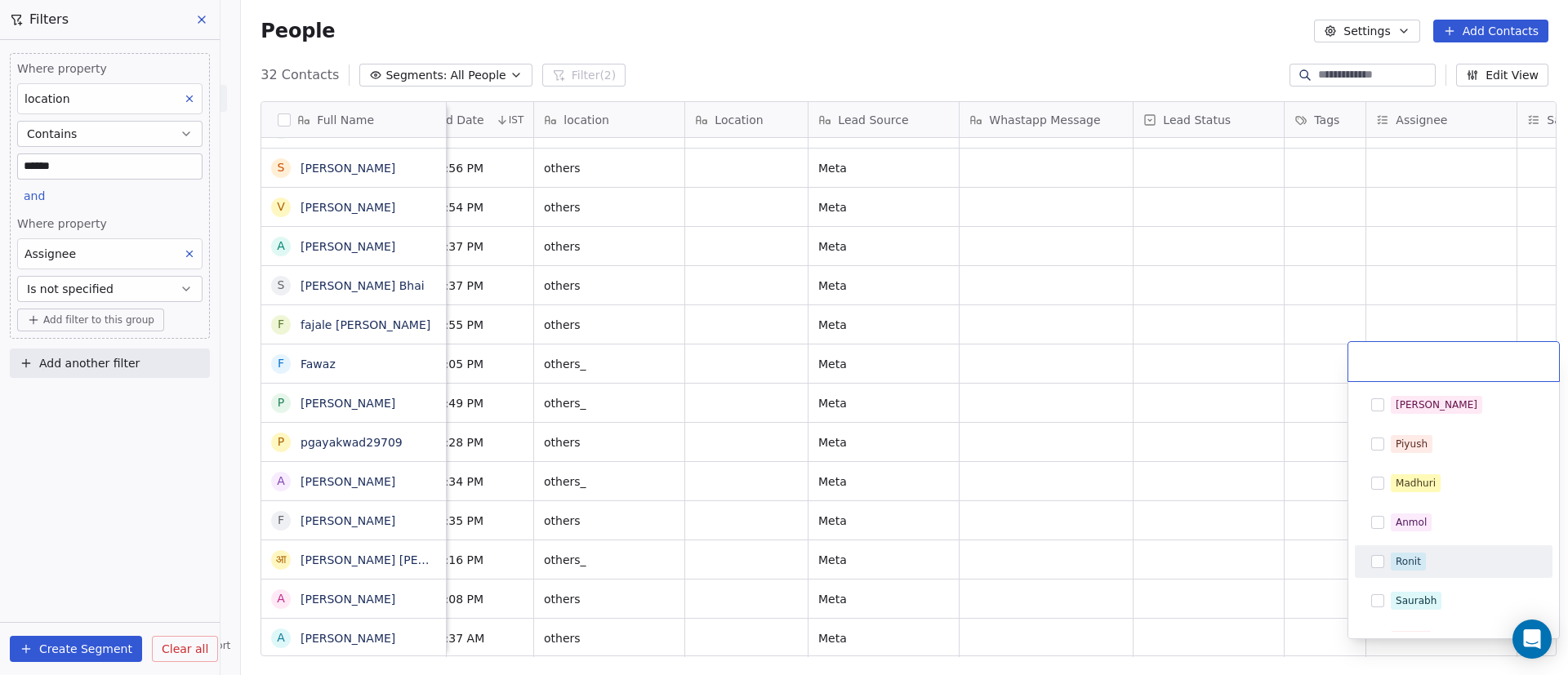
click at [1437, 561] on div "Ronit" at bounding box center [1463, 561] width 145 height 18
click at [1286, 592] on html "On2Cook India Pvt. Ltd. Contacts People Marketing Workflows Campaigns Sales Pip…" at bounding box center [784, 337] width 1568 height 675
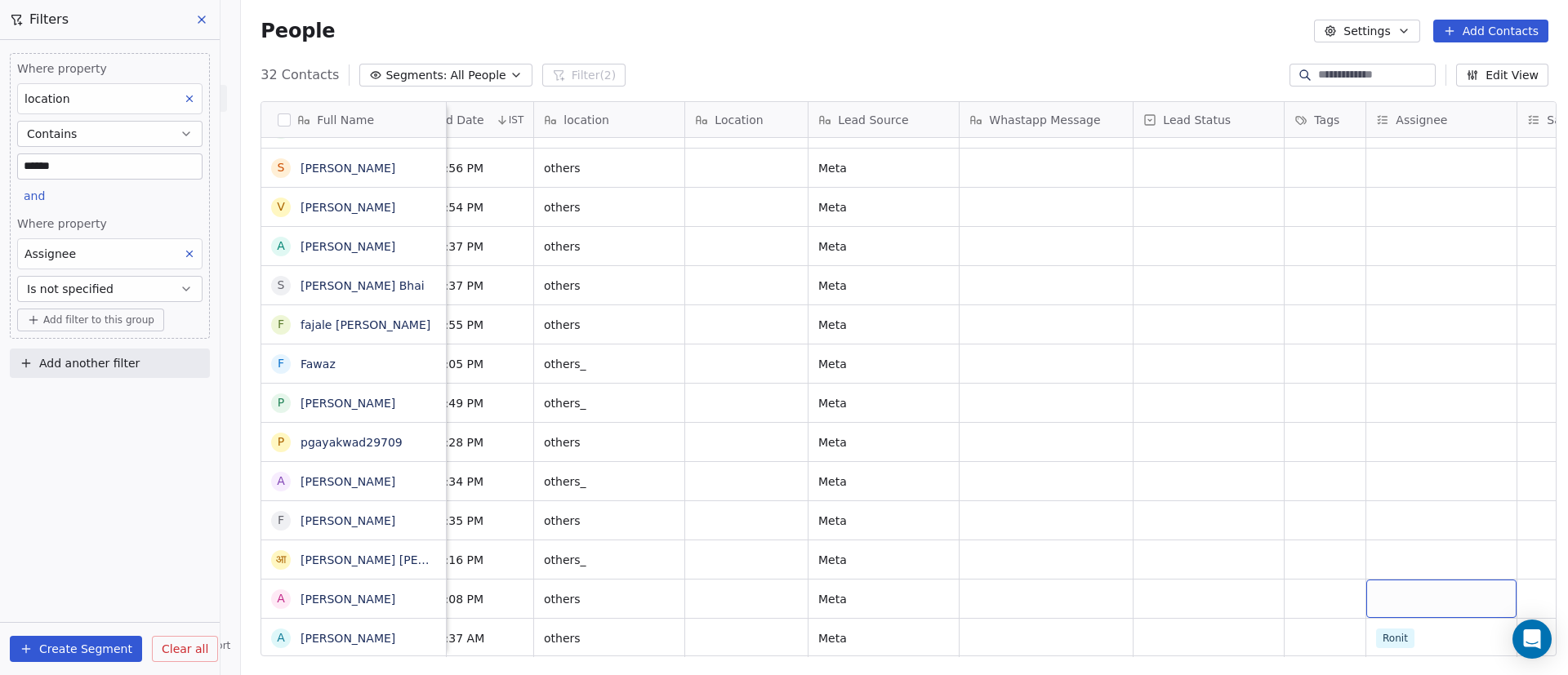
click at [1383, 579] on div "grid" at bounding box center [1441, 599] width 150 height 38
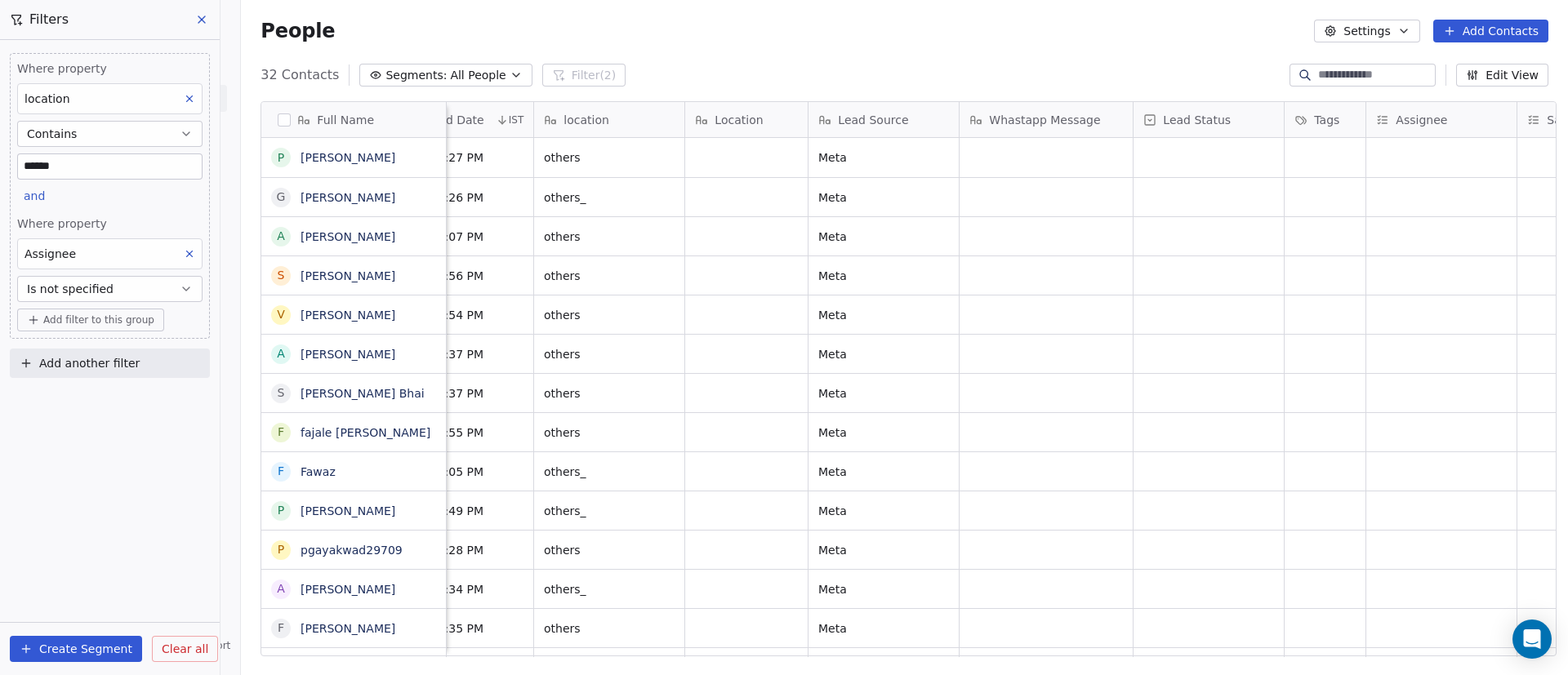
scroll to position [0, 754]
click at [1450, 169] on div "grid" at bounding box center [1441, 157] width 150 height 39
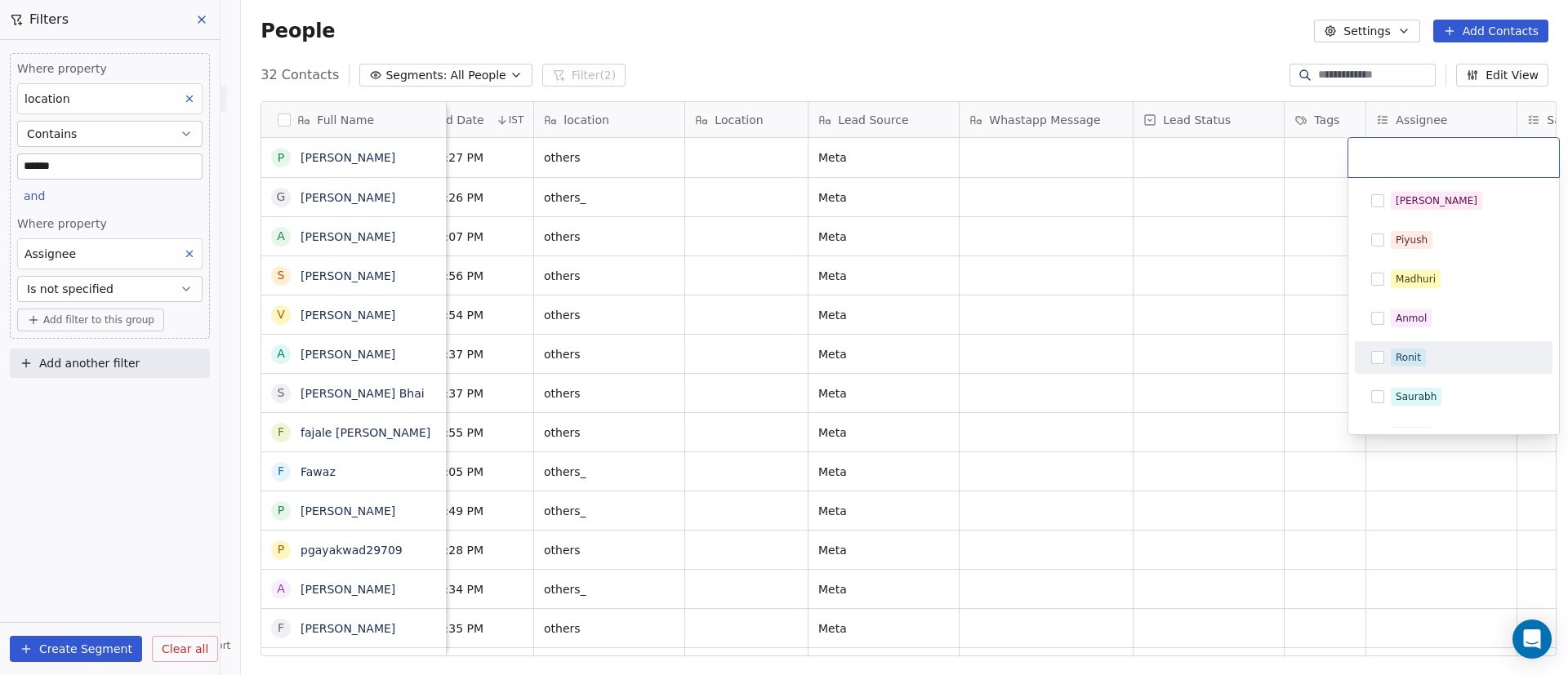
click at [1434, 366] on div "Ronit" at bounding box center [1463, 357] width 145 height 18
click at [1131, 363] on html "On2Cook India Pvt. Ltd. Contacts People Marketing Workflows Campaigns Sales Pip…" at bounding box center [784, 337] width 1568 height 675
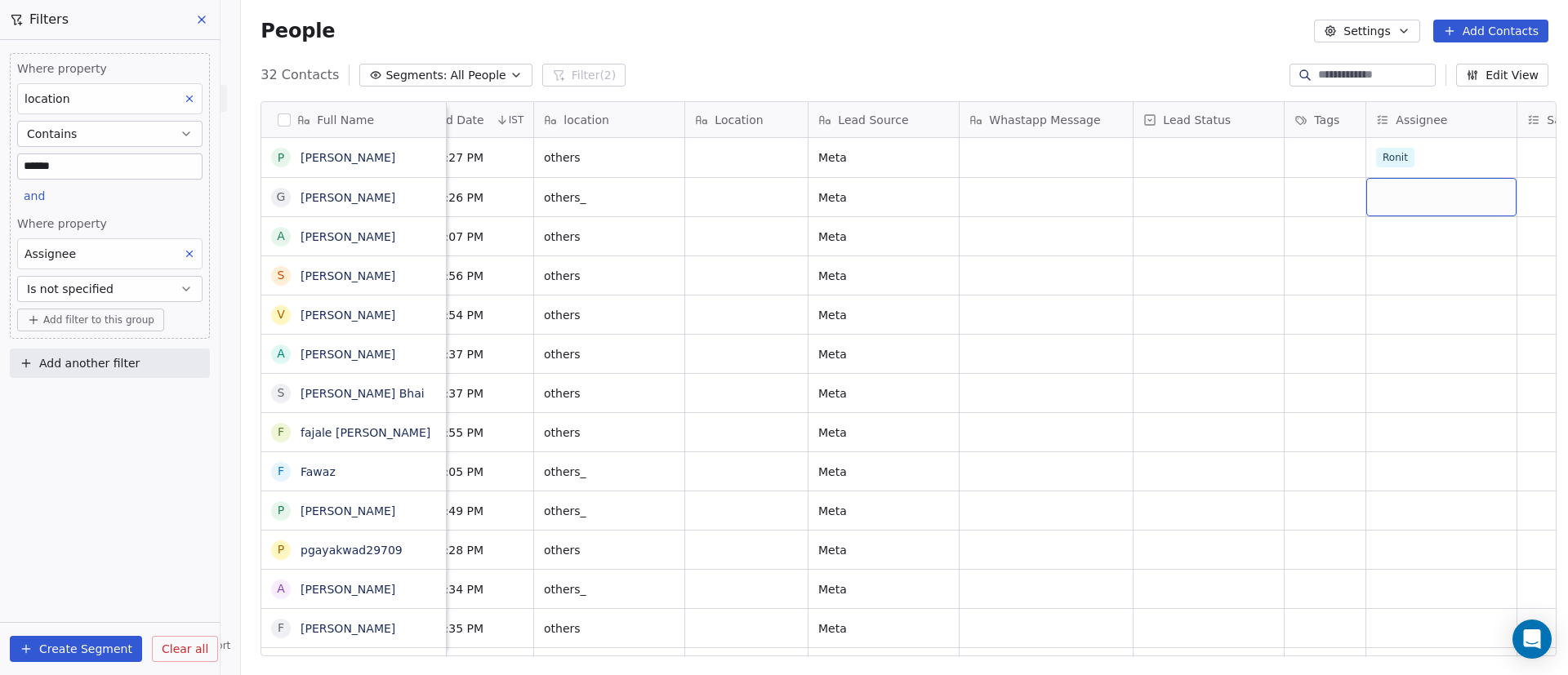
click at [1422, 202] on div "grid" at bounding box center [1441, 197] width 150 height 38
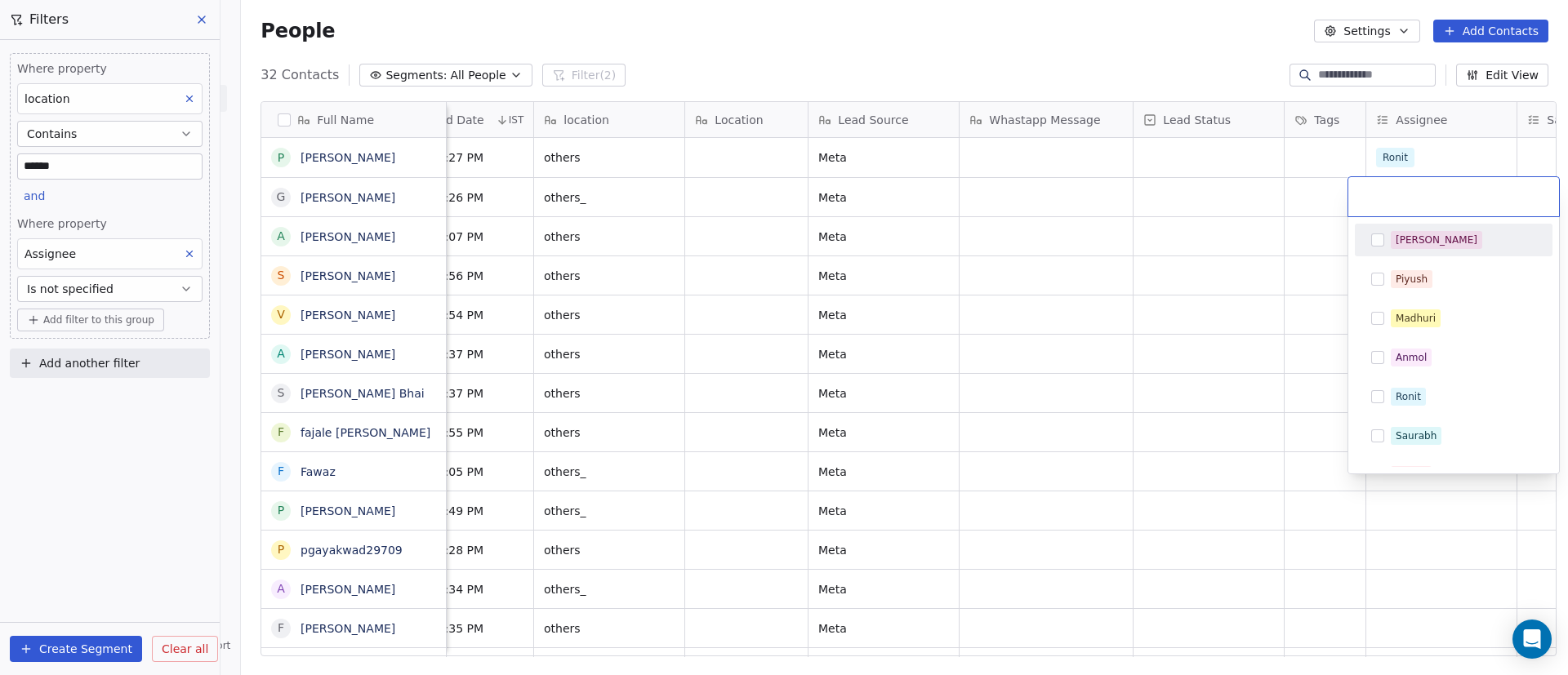
click at [1418, 239] on div "[PERSON_NAME]" at bounding box center [1437, 240] width 82 height 15
click at [1194, 290] on html "On2Cook India Pvt. Ltd. Contacts People Marketing Workflows Campaigns Sales Pip…" at bounding box center [784, 337] width 1568 height 675
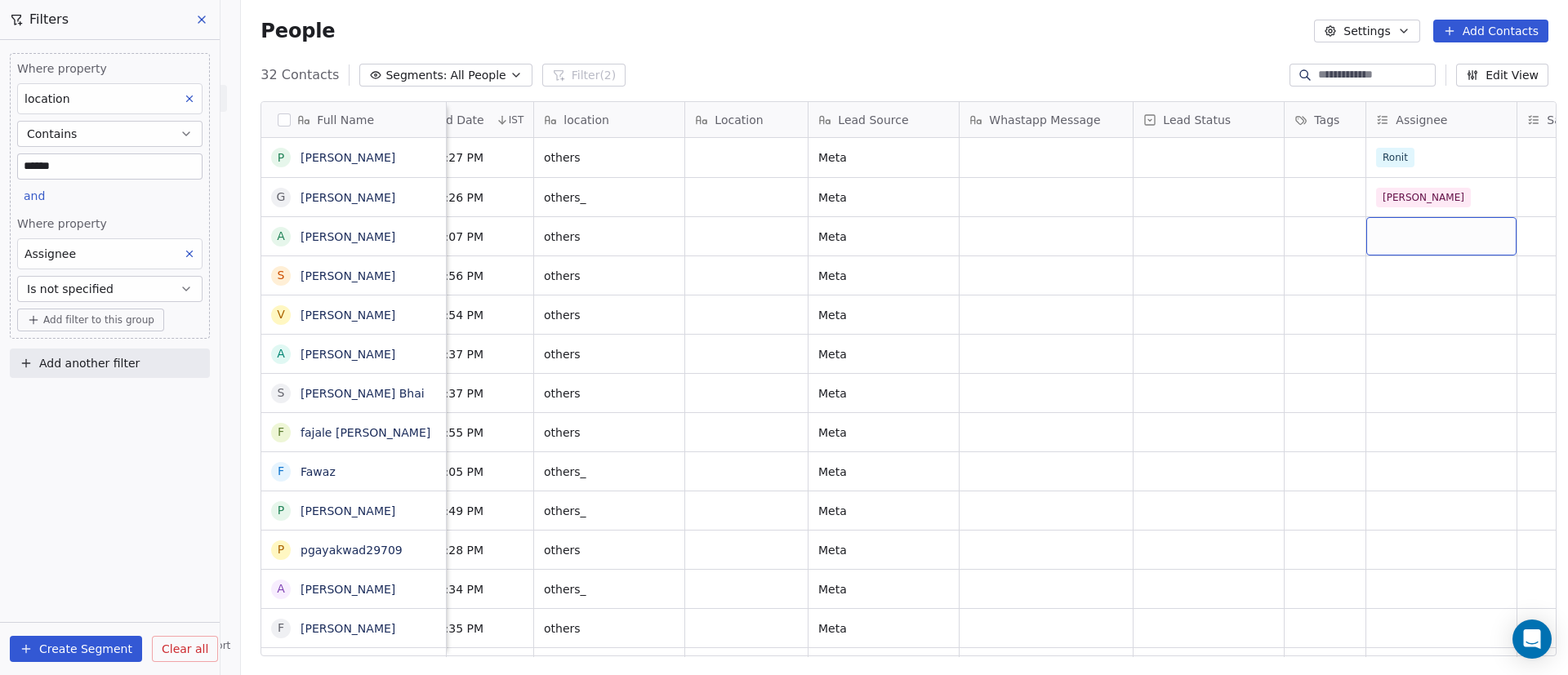
click at [1382, 242] on div "grid" at bounding box center [1441, 236] width 150 height 38
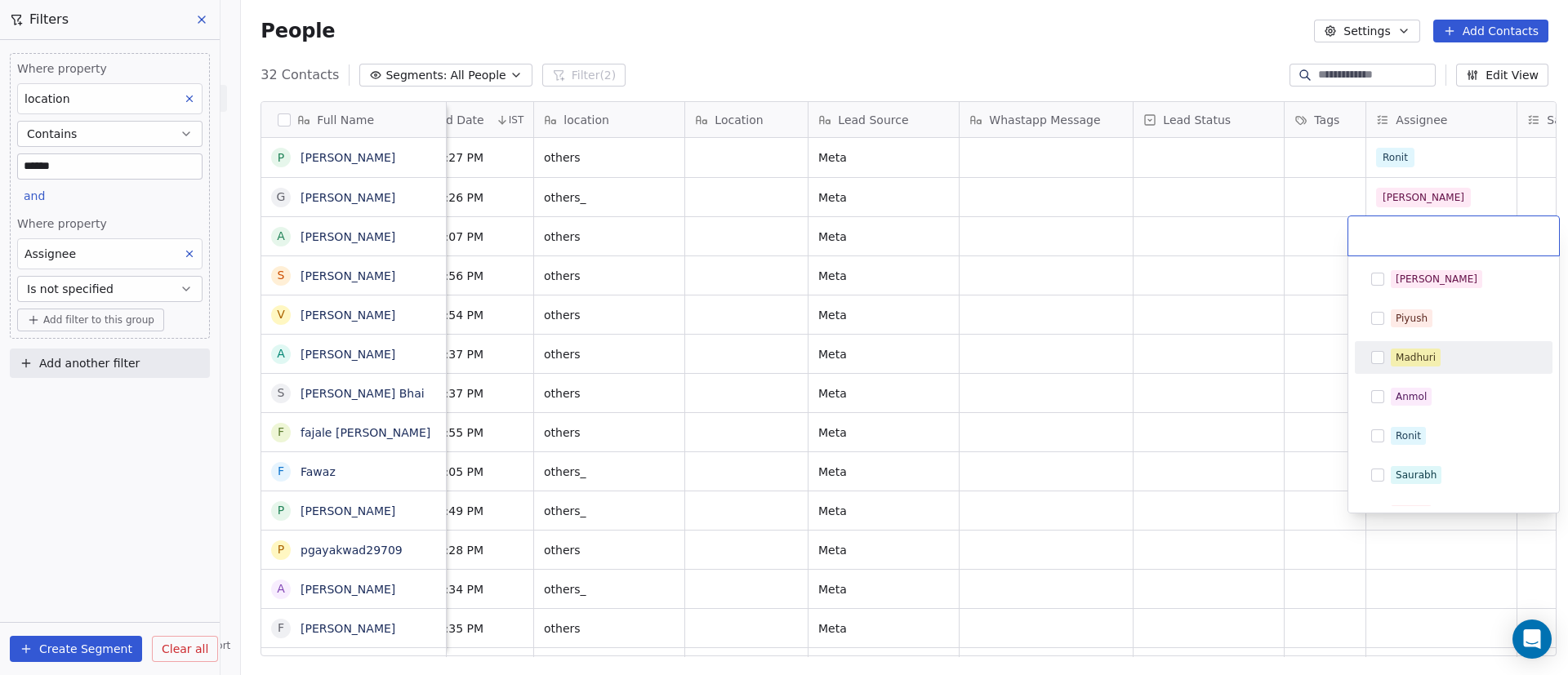
click at [1422, 358] on div "Madhuri" at bounding box center [1416, 357] width 40 height 15
click at [1289, 367] on html "On2Cook India Pvt. Ltd. Contacts People Marketing Workflows Campaigns Sales Pip…" at bounding box center [784, 337] width 1568 height 675
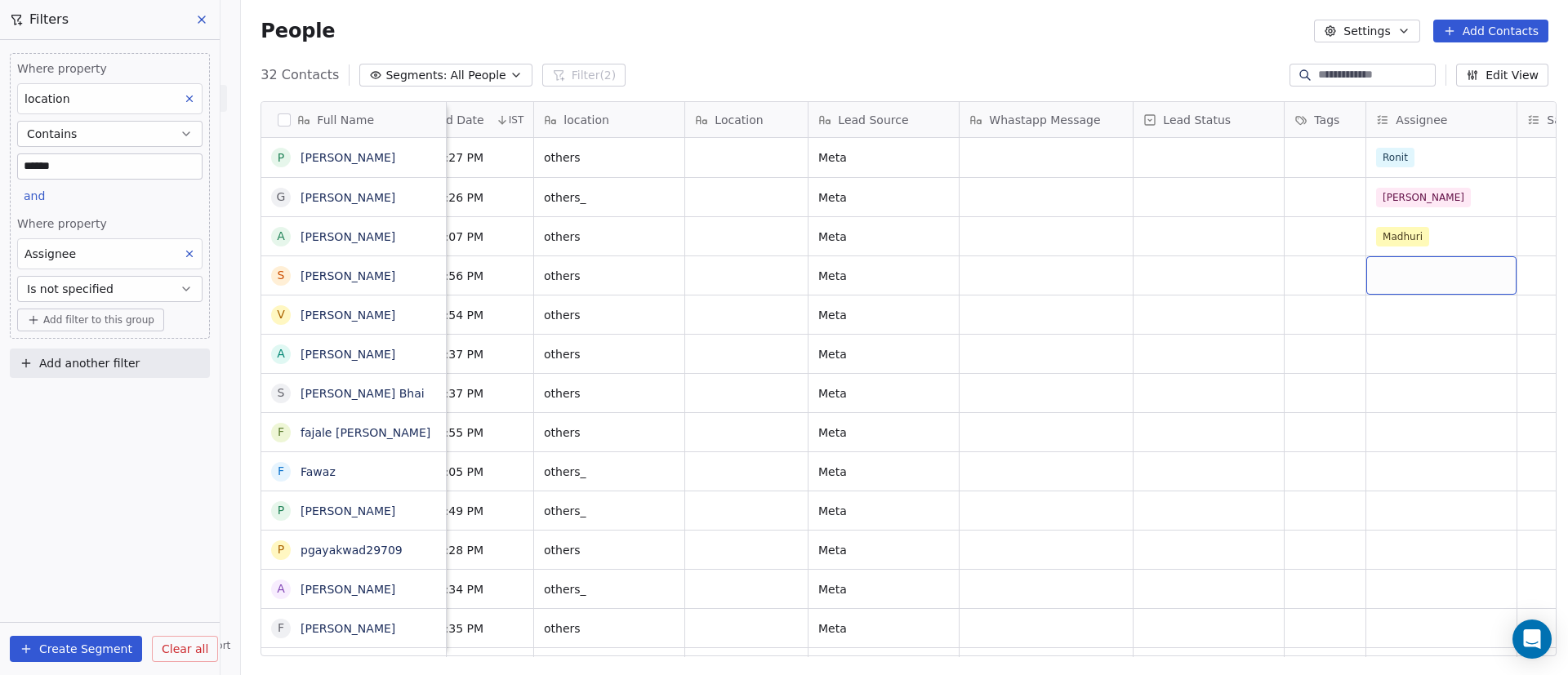
click at [1419, 277] on div "grid" at bounding box center [1441, 275] width 150 height 38
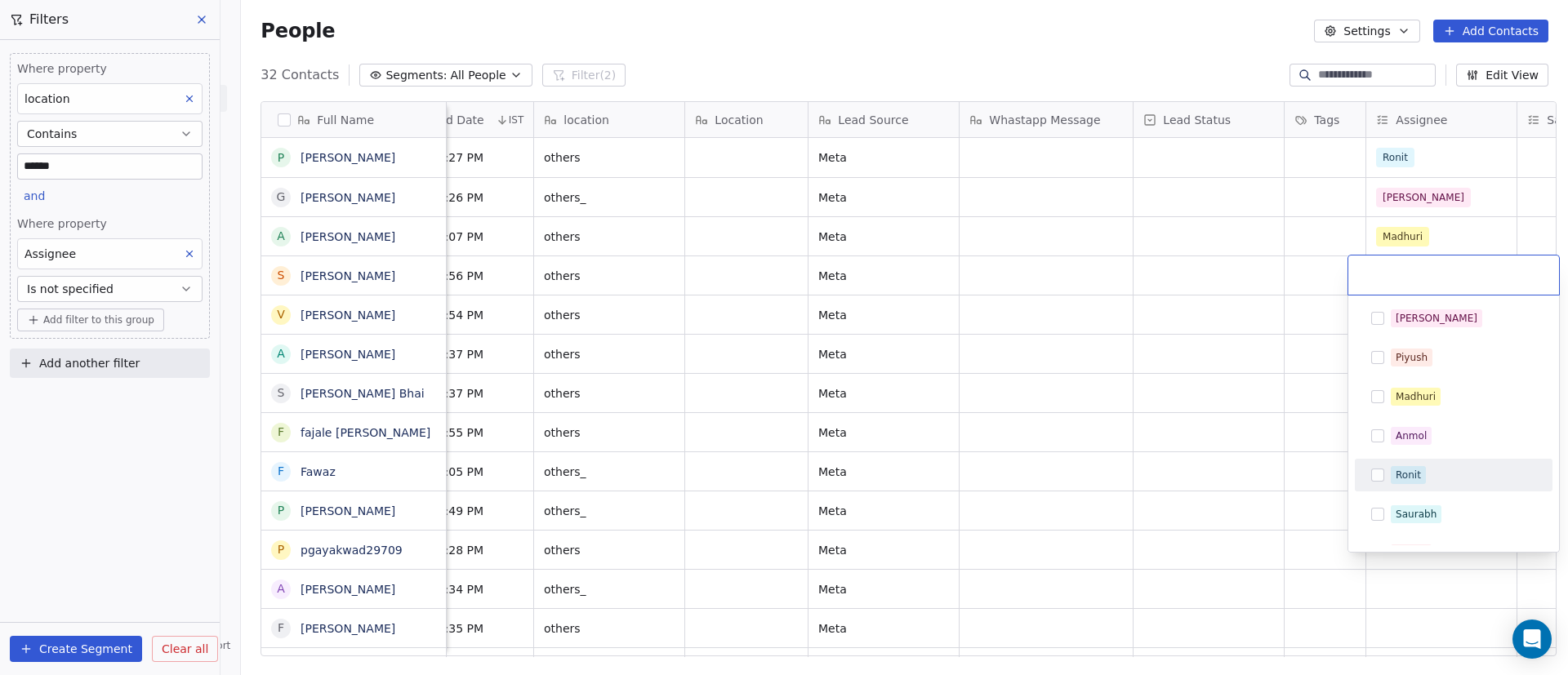
click at [1399, 474] on div "Ronit" at bounding box center [1408, 474] width 25 height 15
click at [1260, 458] on html "On2Cook India Pvt. Ltd. Contacts People Marketing Workflows Campaigns Sales Pip…" at bounding box center [784, 337] width 1568 height 675
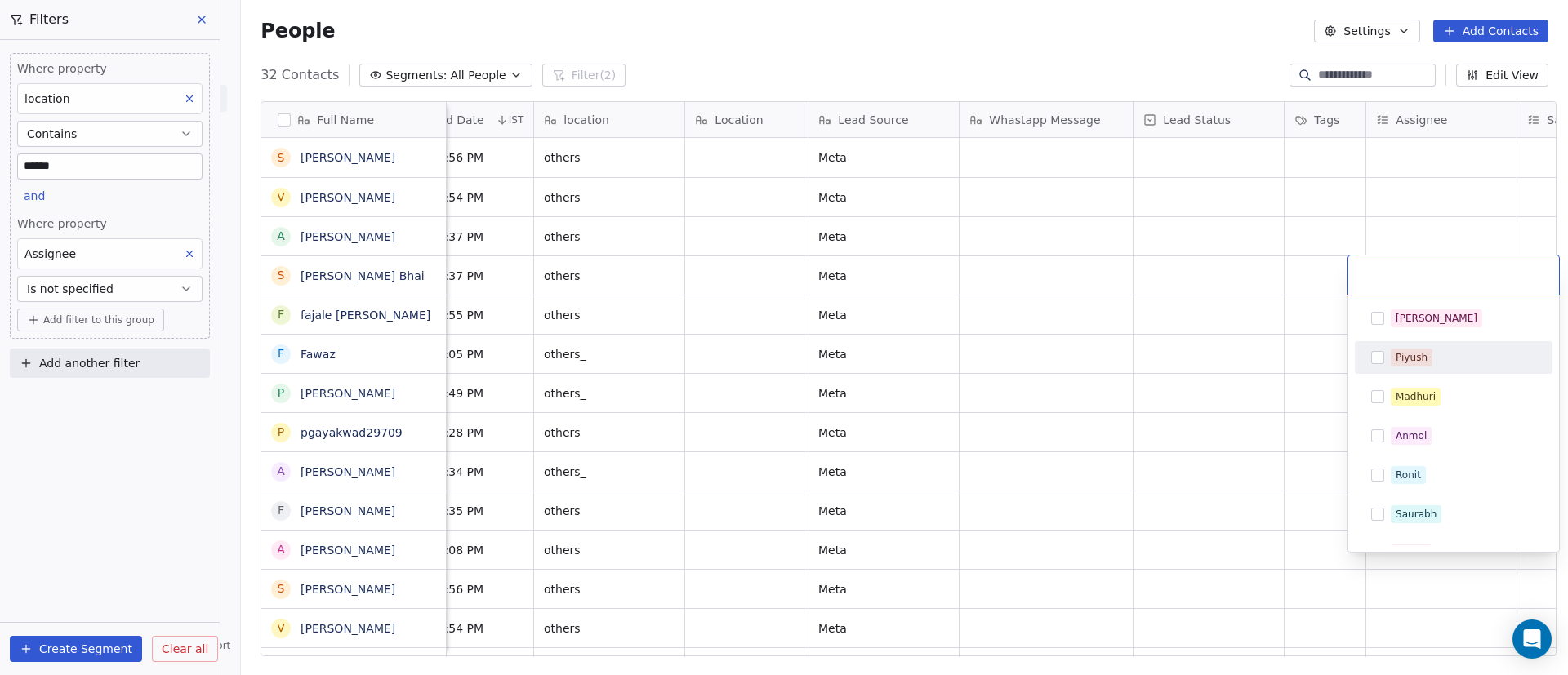
click at [1045, 366] on html "On2Cook India Pvt. Ltd. Contacts People Marketing Workflows Campaigns Sales Pip…" at bounding box center [784, 337] width 1568 height 675
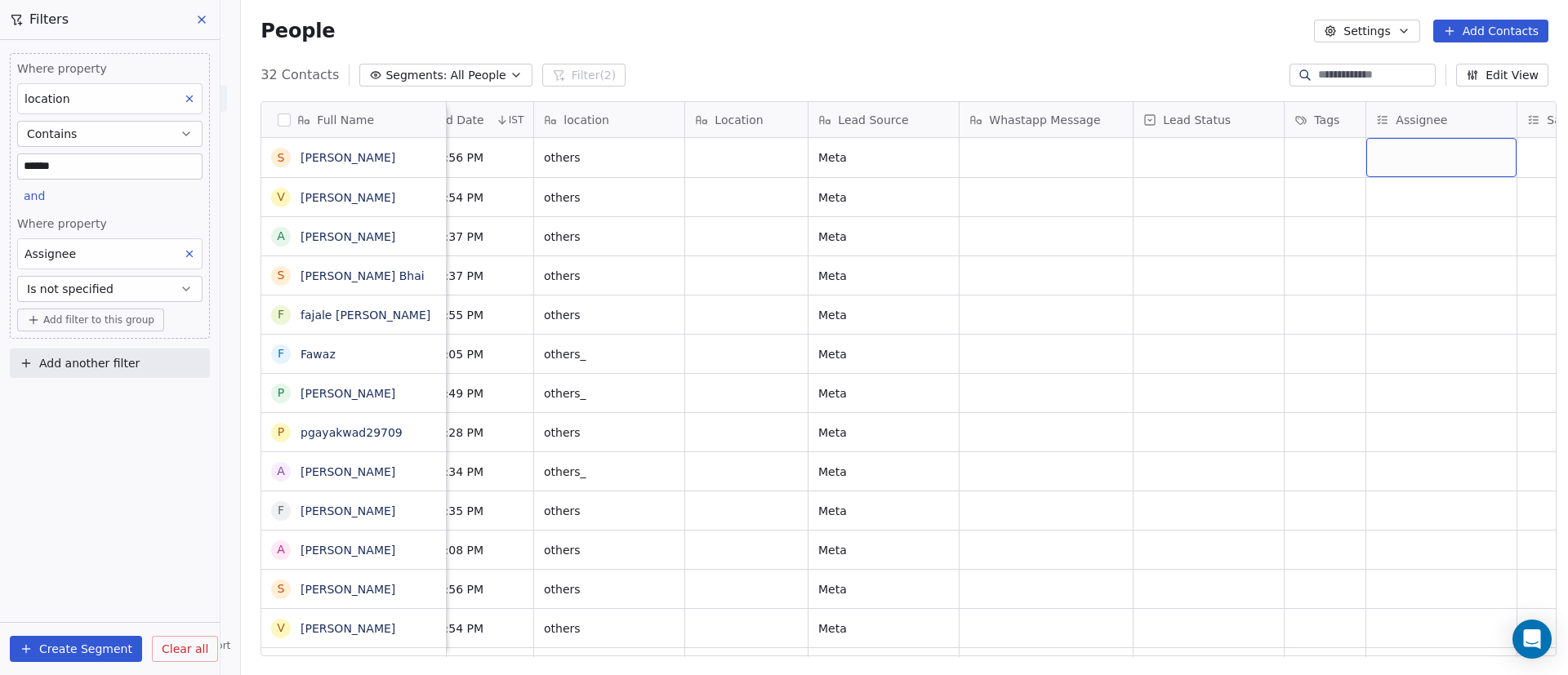
click at [1404, 156] on div "grid" at bounding box center [1441, 157] width 150 height 39
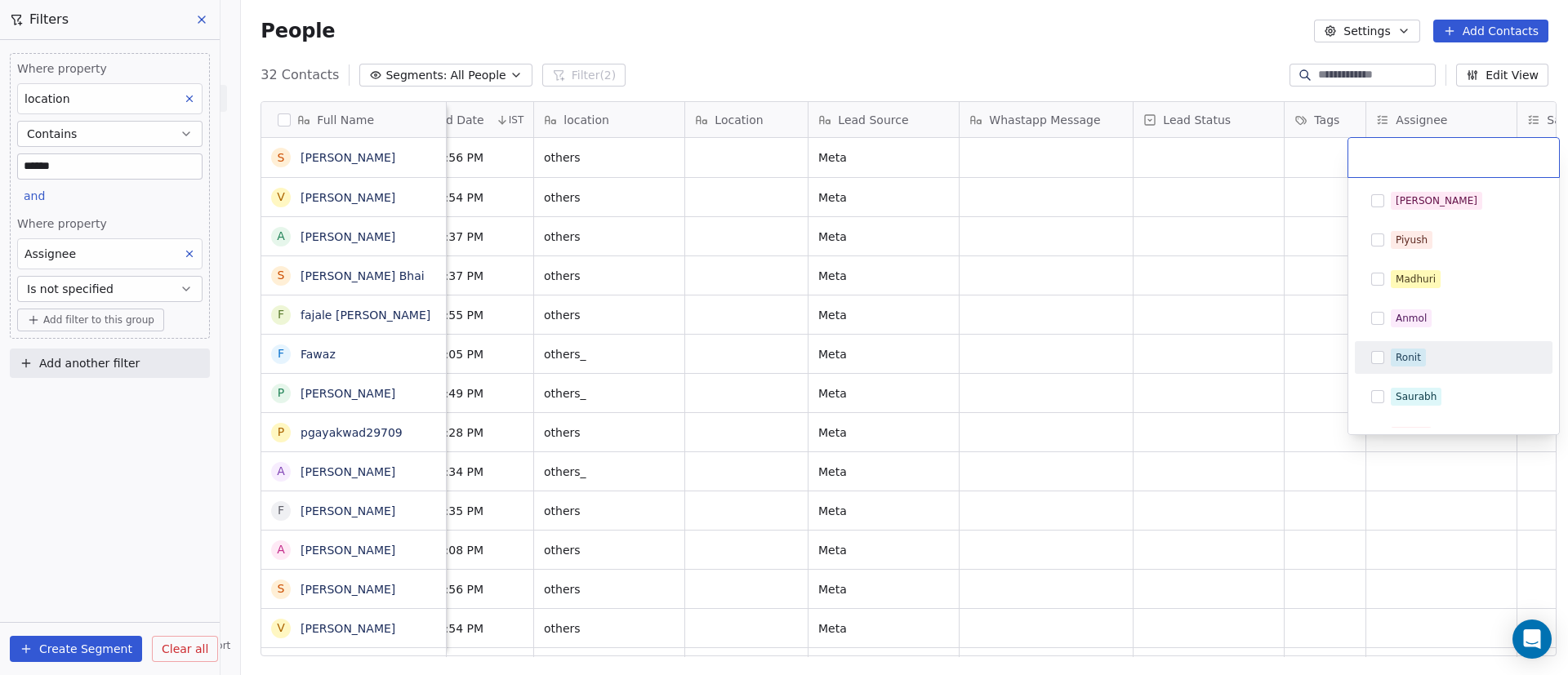
click at [1391, 349] on span "Ronit" at bounding box center [1408, 357] width 35 height 18
click at [1030, 337] on html "On2Cook India Pvt. Ltd. Contacts People Marketing Workflows Campaigns Sales Pip…" at bounding box center [784, 337] width 1568 height 675
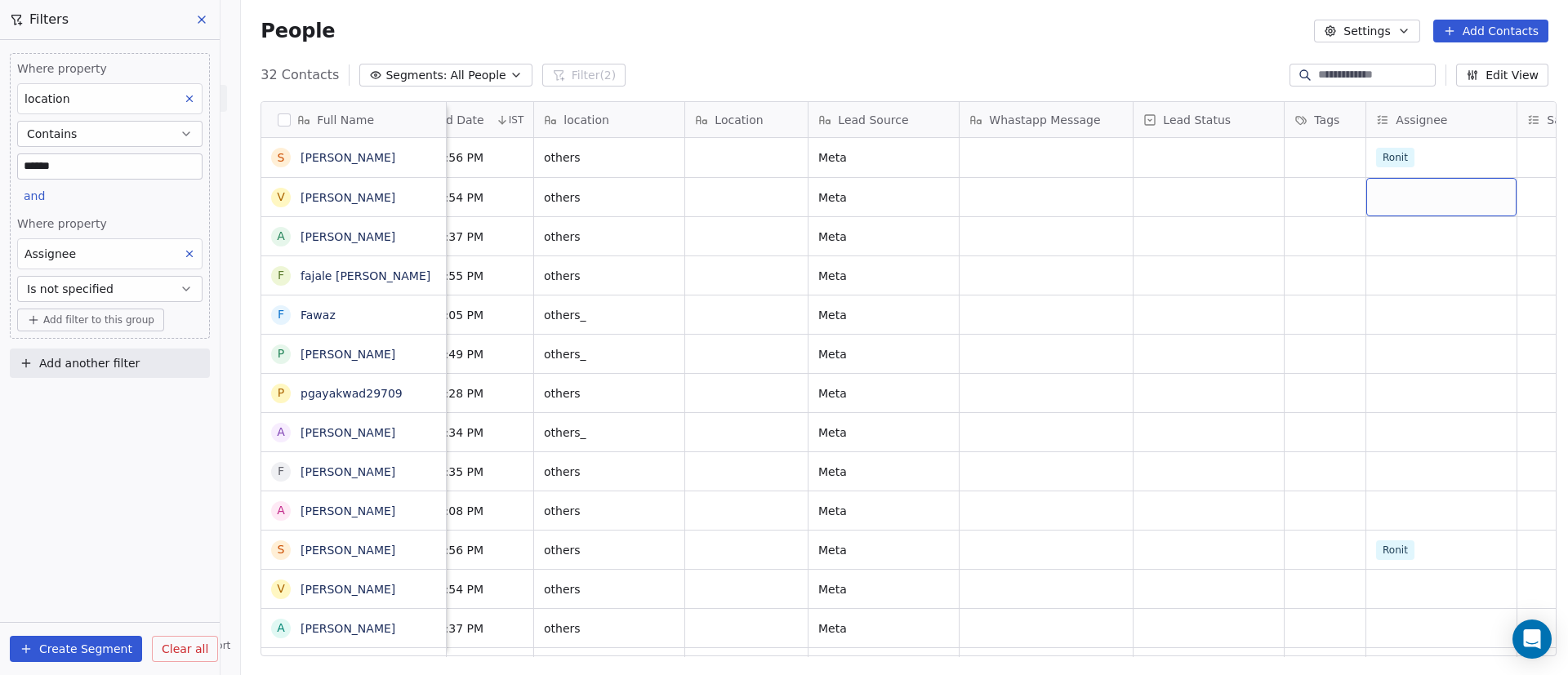
click at [1408, 189] on div "grid" at bounding box center [1441, 197] width 150 height 38
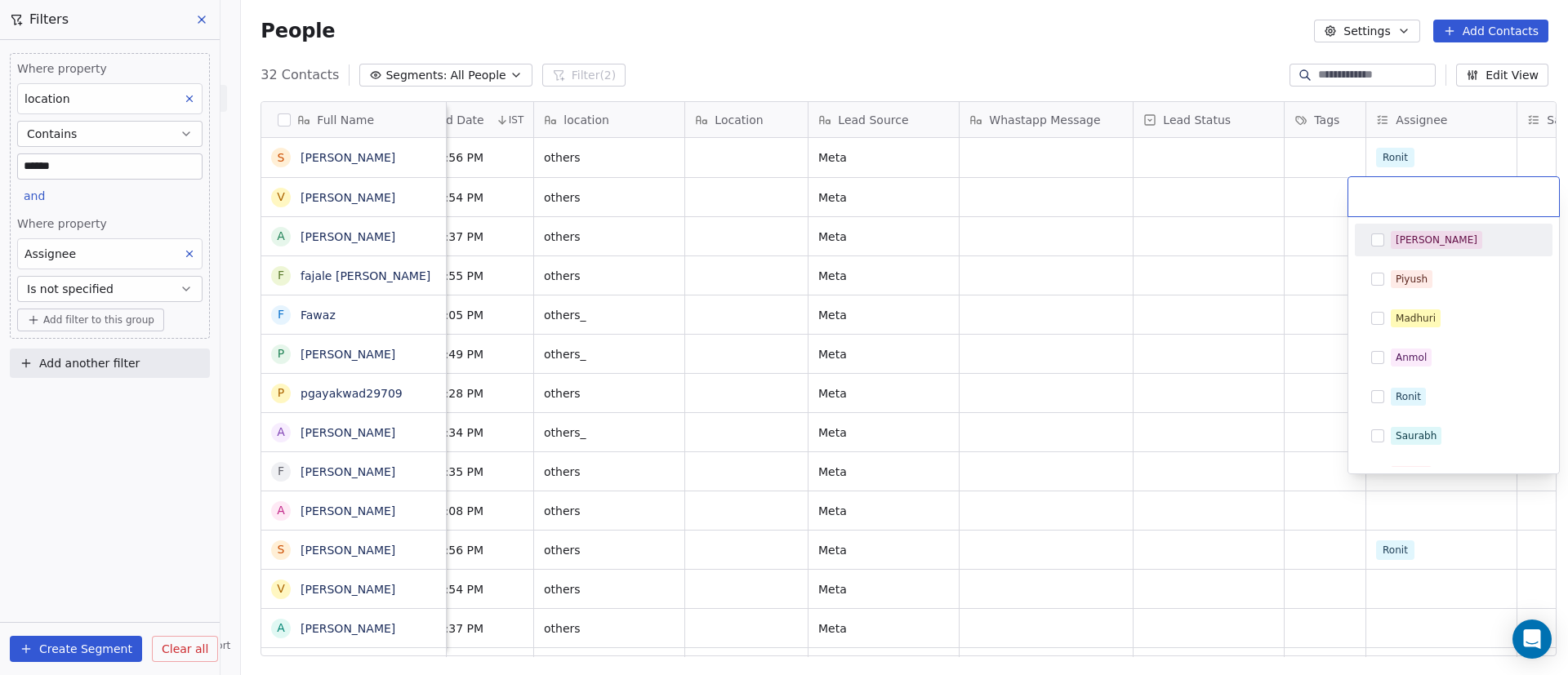
click at [1400, 235] on div "[PERSON_NAME]" at bounding box center [1437, 240] width 82 height 15
click at [1133, 257] on html "On2Cook India Pvt. Ltd. Contacts People Marketing Workflows Campaigns Sales Pip…" at bounding box center [784, 337] width 1568 height 675
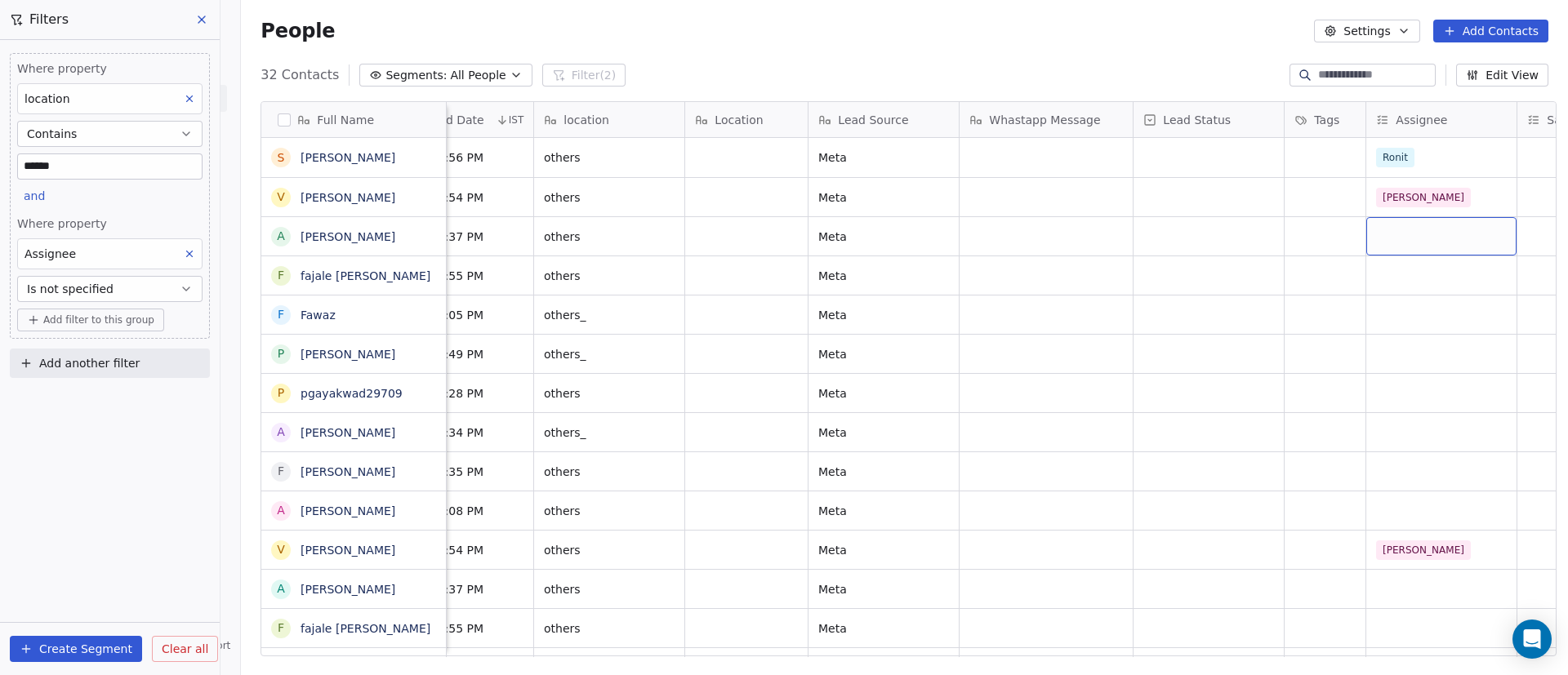
click at [1393, 228] on div "grid" at bounding box center [1441, 236] width 150 height 38
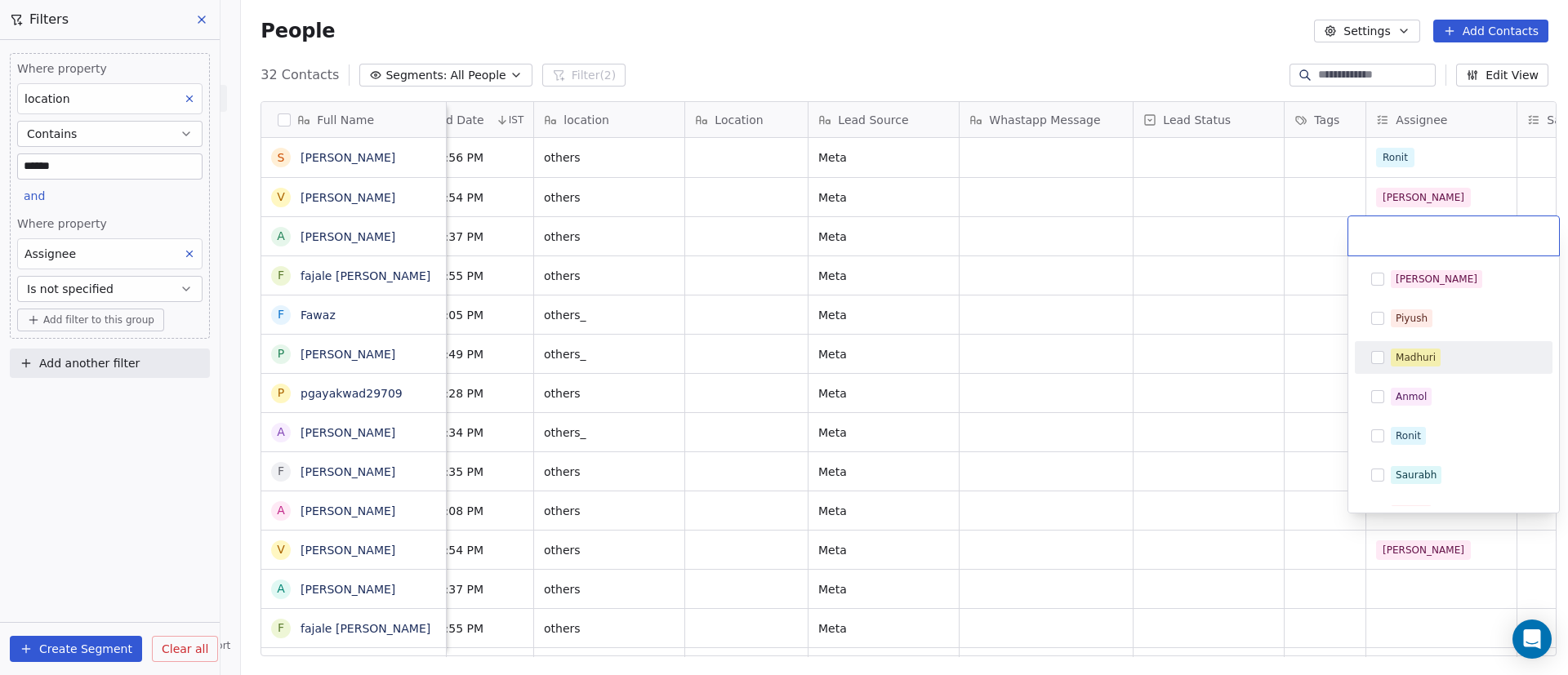
click at [1408, 357] on div "Madhuri" at bounding box center [1416, 357] width 40 height 15
click at [1146, 354] on html "On2Cook India Pvt. Ltd. Contacts People Marketing Workflows Campaigns Sales Pip…" at bounding box center [784, 337] width 1568 height 675
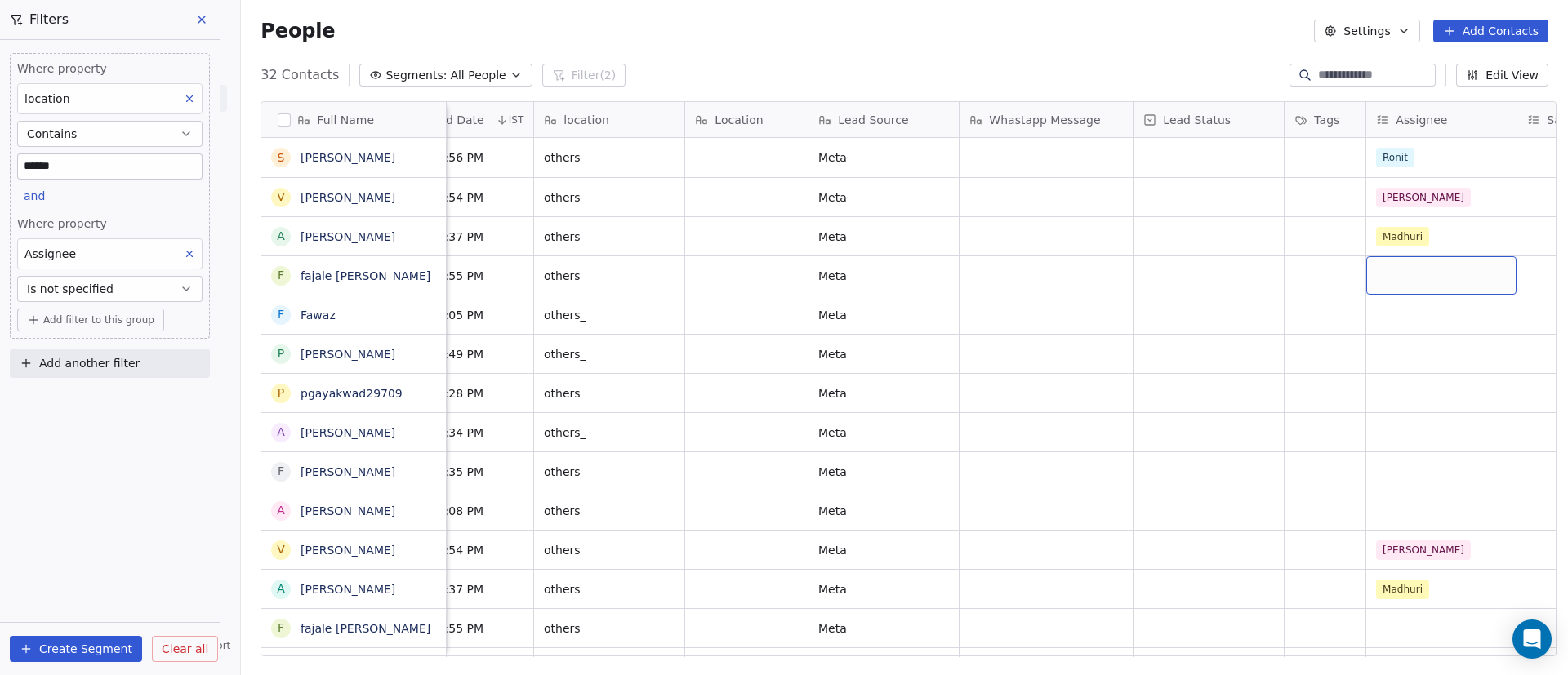
click at [1412, 278] on div "grid" at bounding box center [1441, 275] width 150 height 38
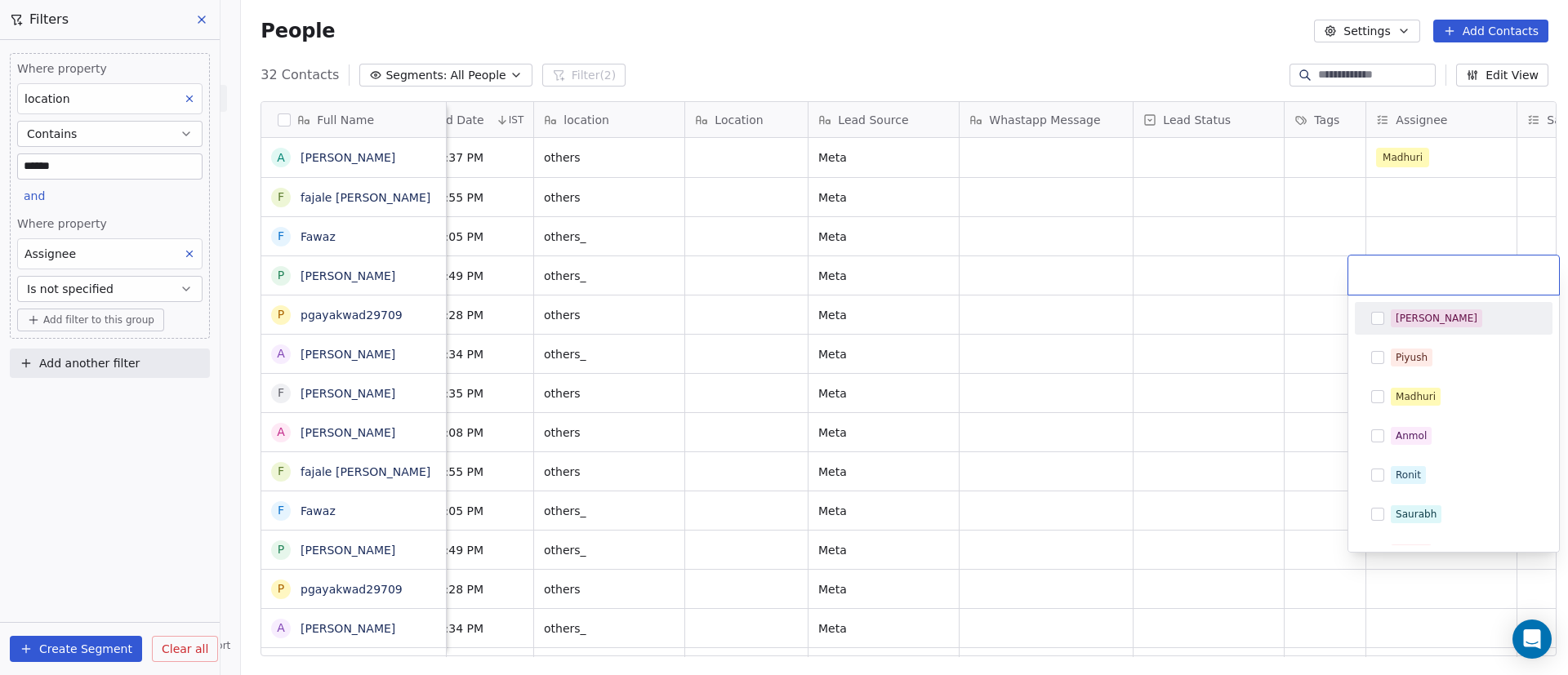
click at [1404, 477] on div "Ronit" at bounding box center [1453, 475] width 184 height 26
click at [1015, 394] on html "On2Cook India Pvt. Ltd. Contacts People Marketing Workflows Campaigns Sales Pip…" at bounding box center [784, 337] width 1568 height 675
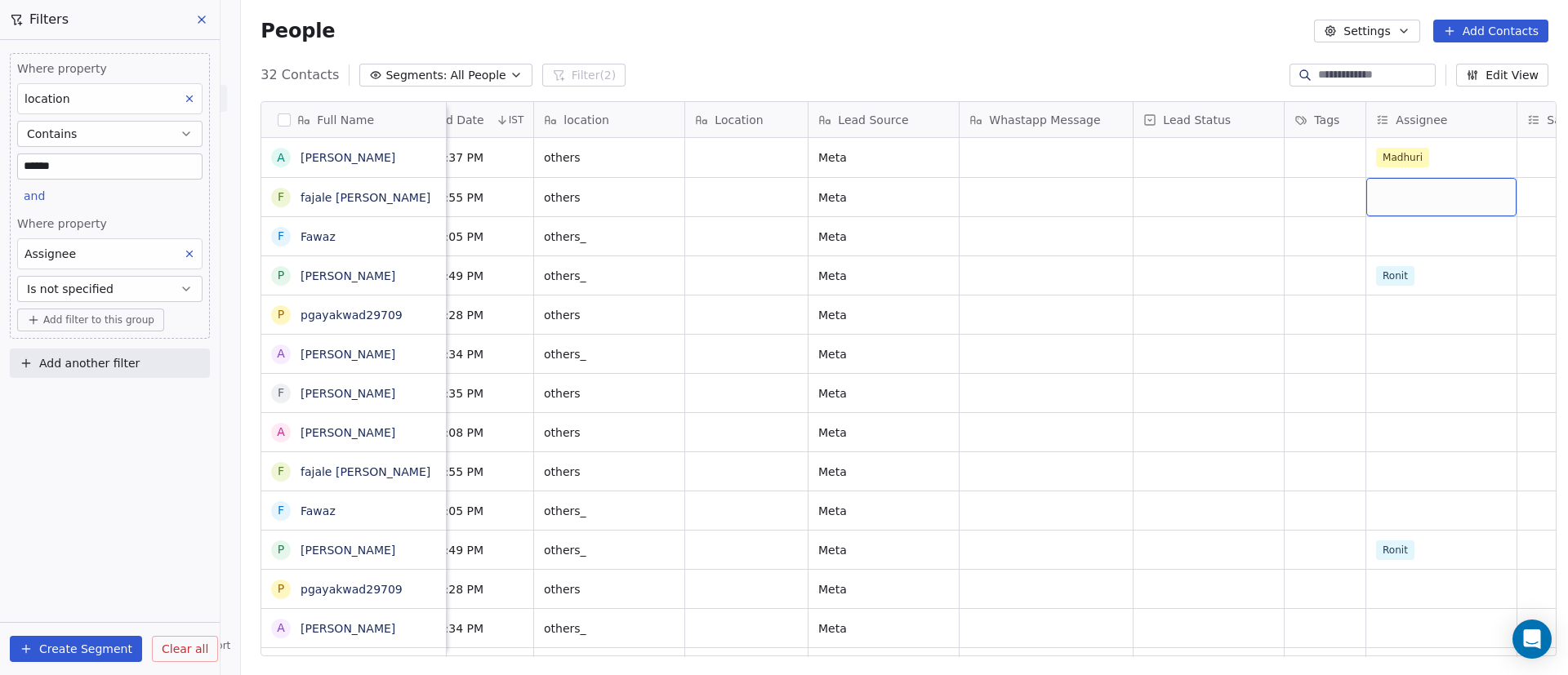
click at [1439, 184] on div "grid" at bounding box center [1441, 197] width 150 height 38
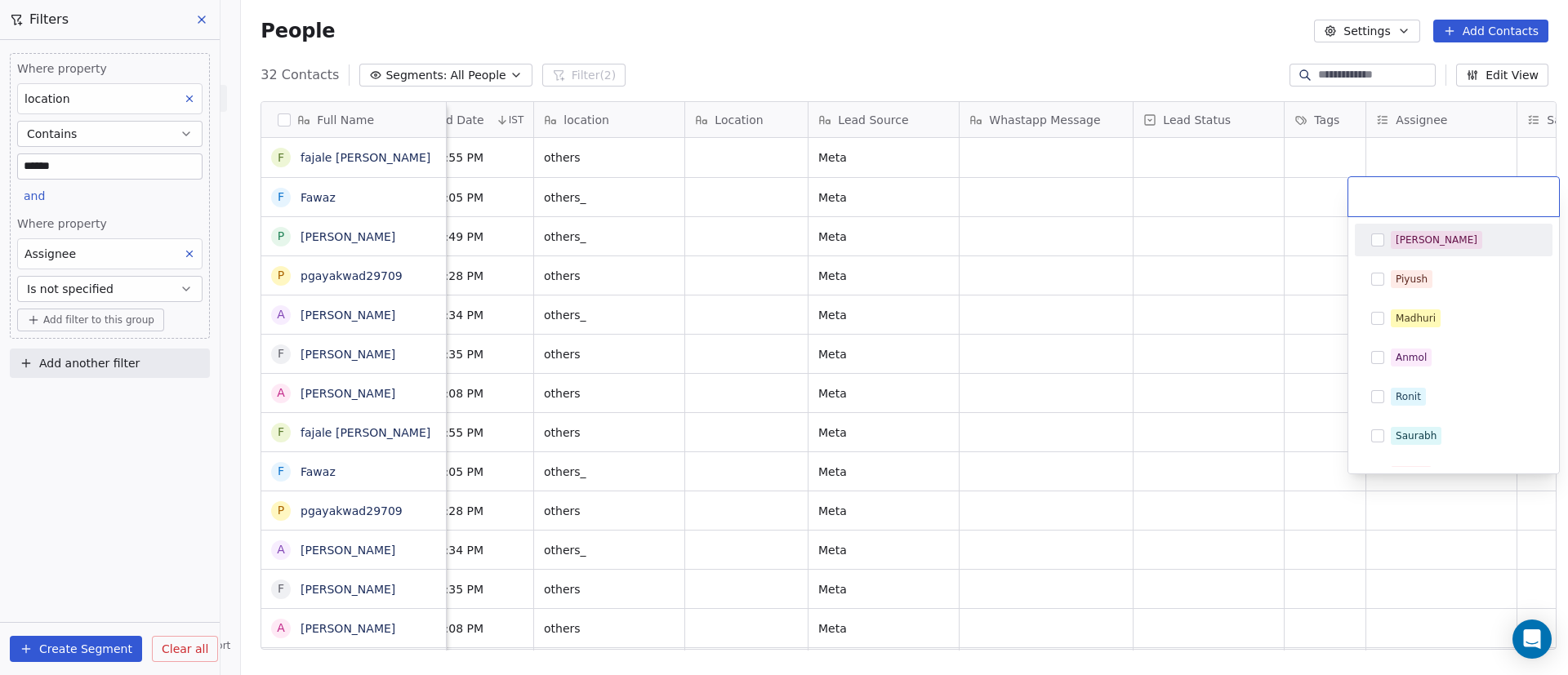
click at [1425, 237] on span "[PERSON_NAME]" at bounding box center [1436, 240] width 91 height 18
click at [1226, 239] on html "On2Cook India Pvt. Ltd. Contacts People Marketing Workflows Campaigns Sales Pip…" at bounding box center [784, 337] width 1568 height 675
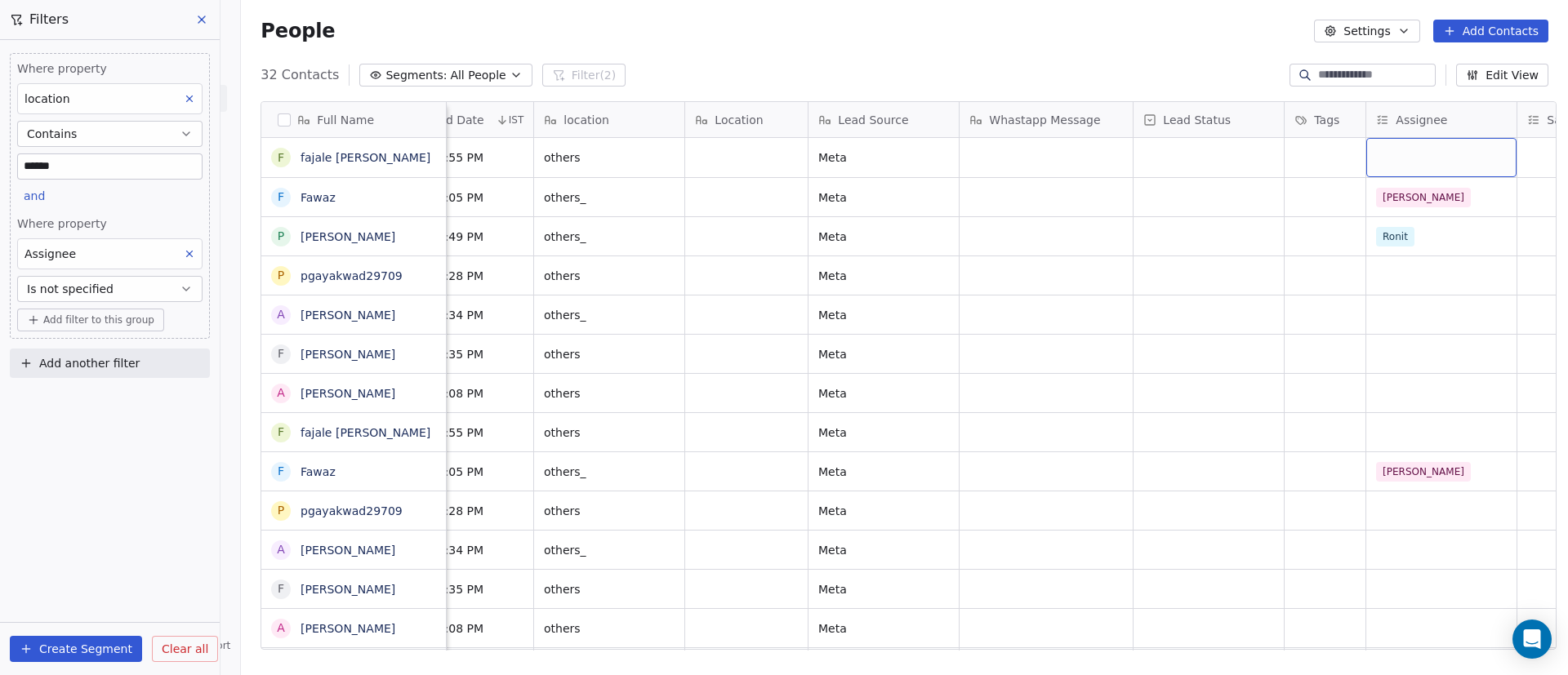
click at [1432, 155] on div "grid" at bounding box center [1441, 157] width 150 height 39
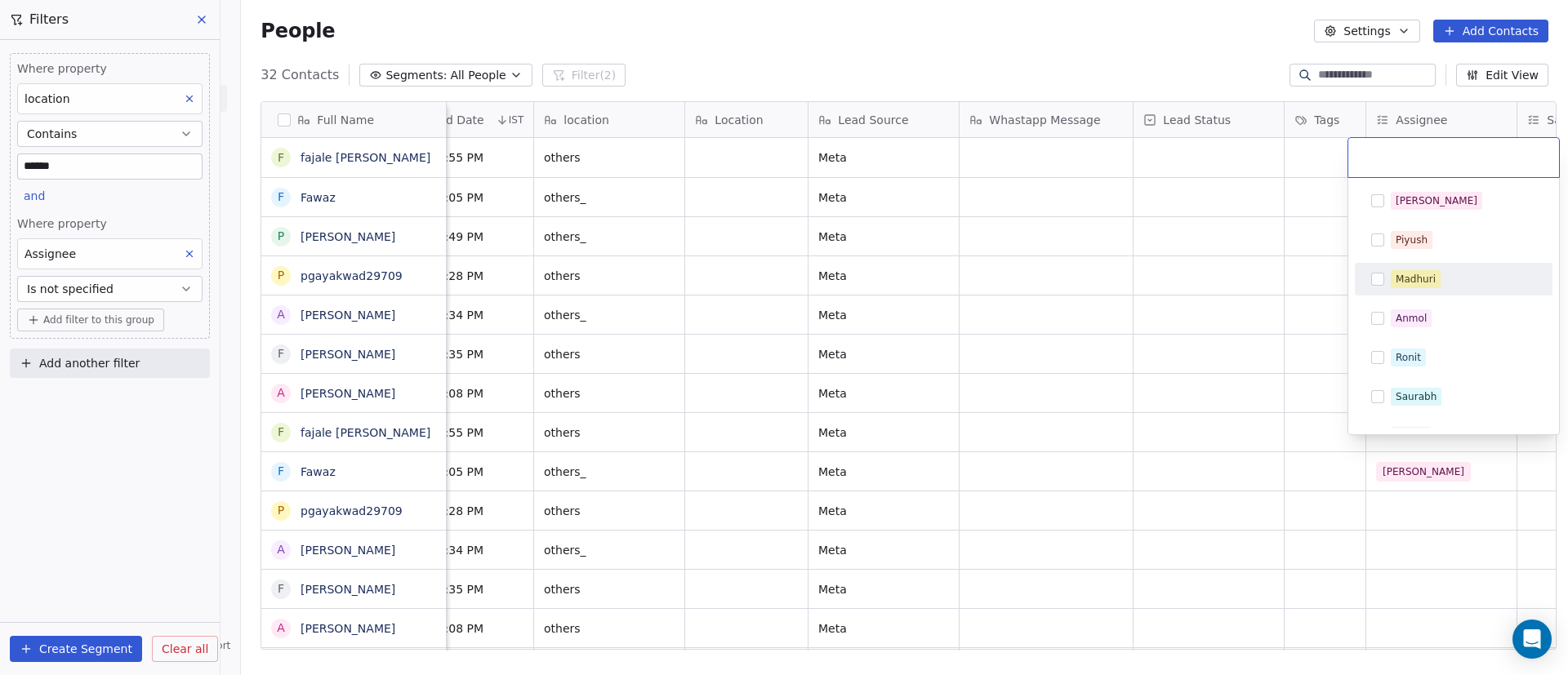
click at [1408, 275] on div "Madhuri" at bounding box center [1416, 279] width 40 height 15
click at [1211, 267] on html "On2Cook India Pvt. Ltd. Contacts People Marketing Workflows Campaigns Sales Pip…" at bounding box center [784, 337] width 1568 height 675
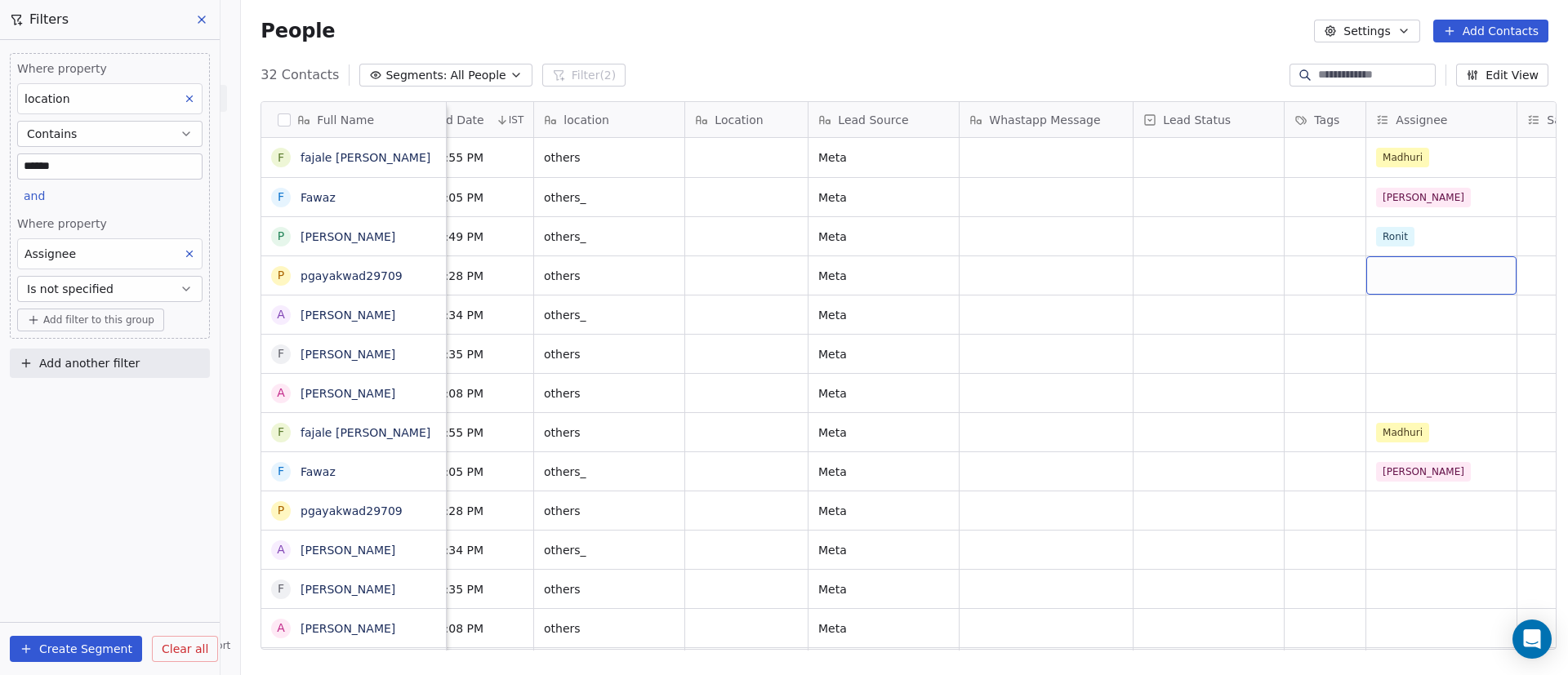
click at [1404, 268] on div "grid" at bounding box center [1441, 275] width 150 height 38
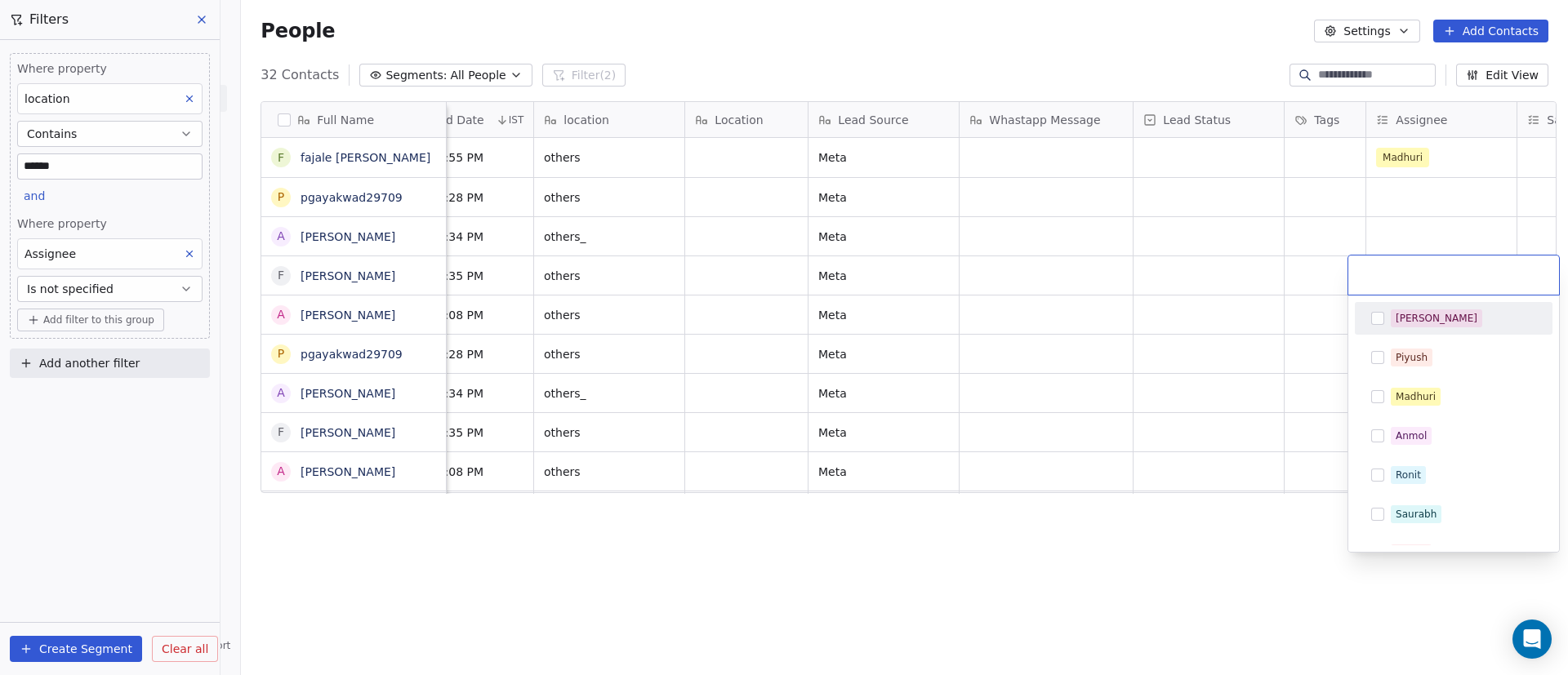
click at [1397, 483] on span "Ronit" at bounding box center [1408, 475] width 35 height 18
click at [1179, 427] on html "On2Cook India Pvt. Ltd. Contacts People Marketing Workflows Campaigns Sales Pip…" at bounding box center [784, 337] width 1568 height 675
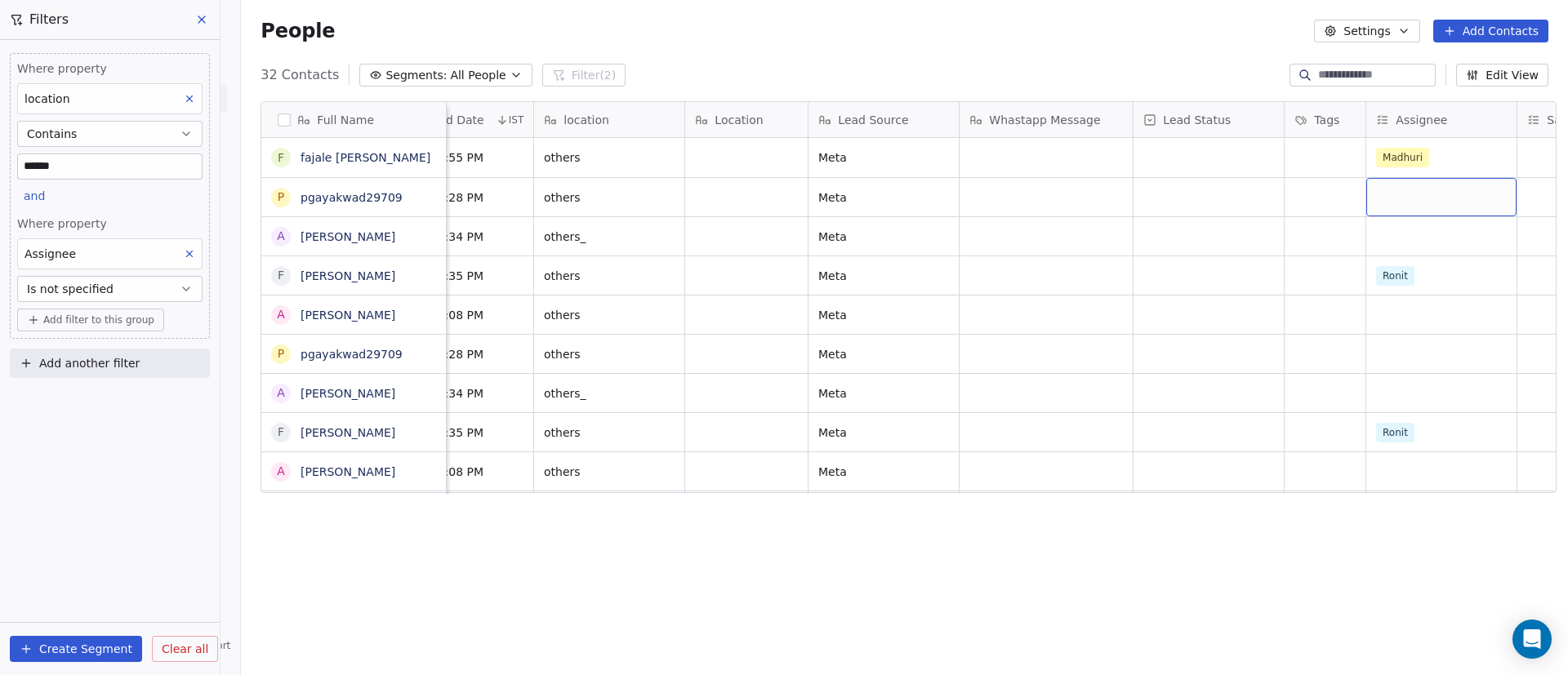
click at [1441, 188] on div "grid" at bounding box center [1441, 197] width 150 height 38
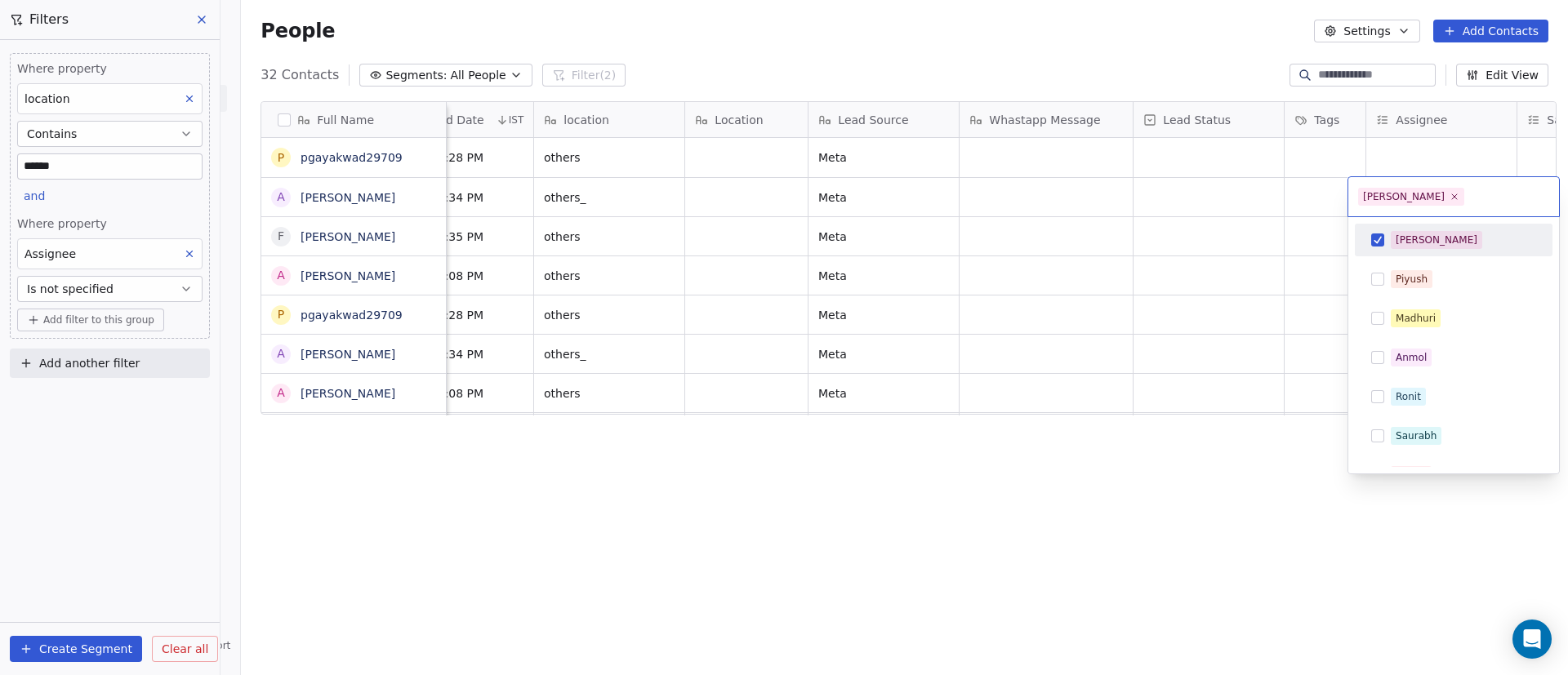
click at [1287, 211] on html "On2Cook India Pvt. Ltd. Contacts People Marketing Workflows Campaigns Sales Pip…" at bounding box center [784, 337] width 1568 height 675
click at [1145, 235] on html "On2Cook India Pvt. Ltd. Contacts People Marketing Workflows Campaigns Sales Pip…" at bounding box center [784, 337] width 1568 height 675
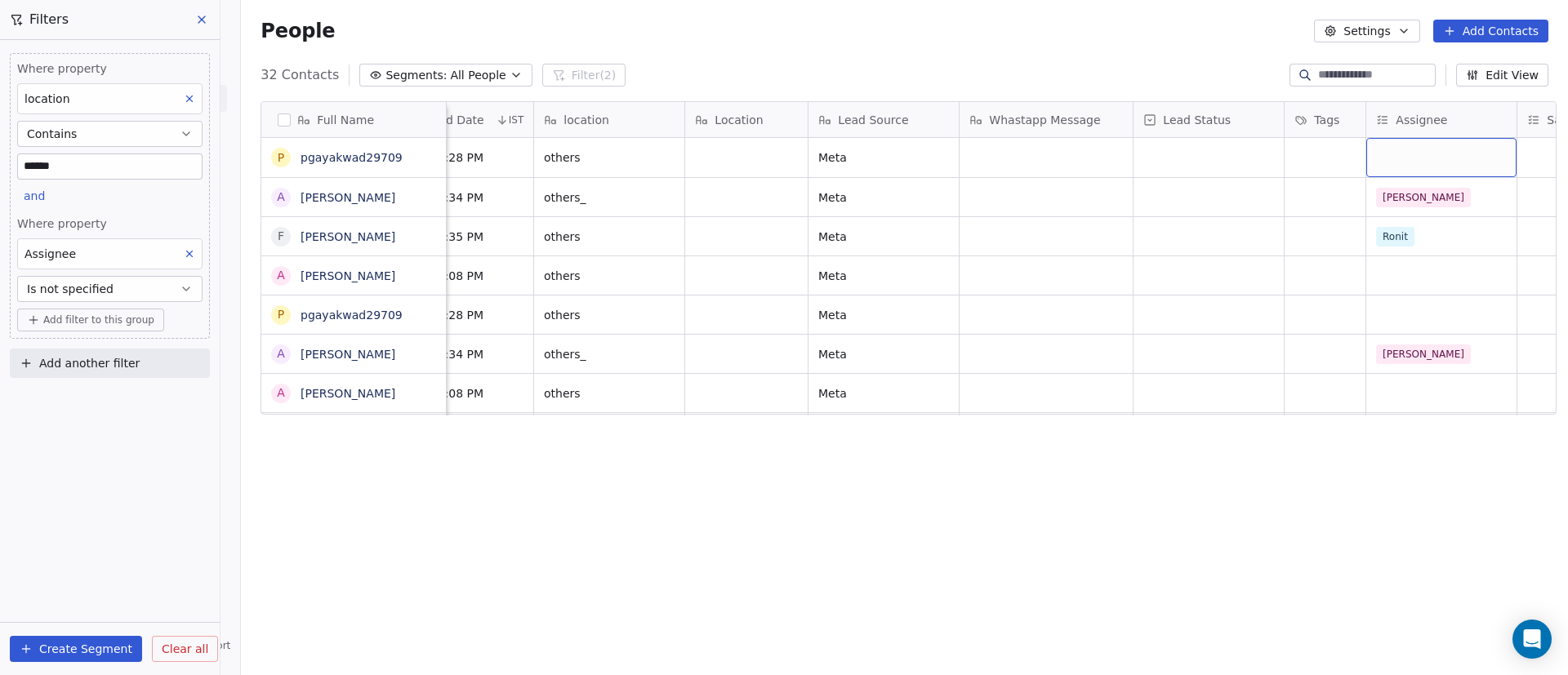
click at [1455, 156] on div "grid" at bounding box center [1441, 157] width 150 height 39
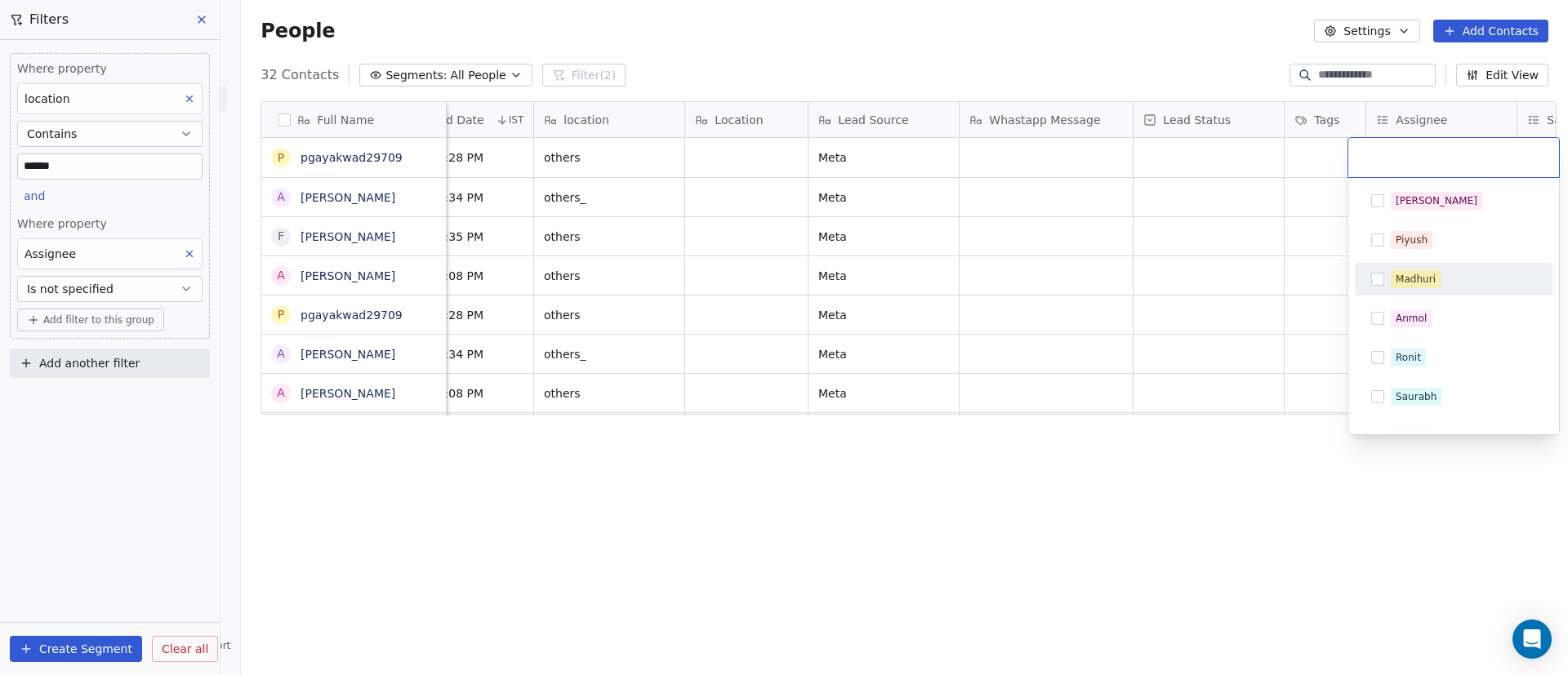
click at [1445, 270] on div "Madhuri" at bounding box center [1463, 279] width 145 height 18
click at [1279, 288] on html "On2Cook India Pvt. Ltd. Contacts People Marketing Workflows Campaigns Sales Pip…" at bounding box center [784, 337] width 1568 height 675
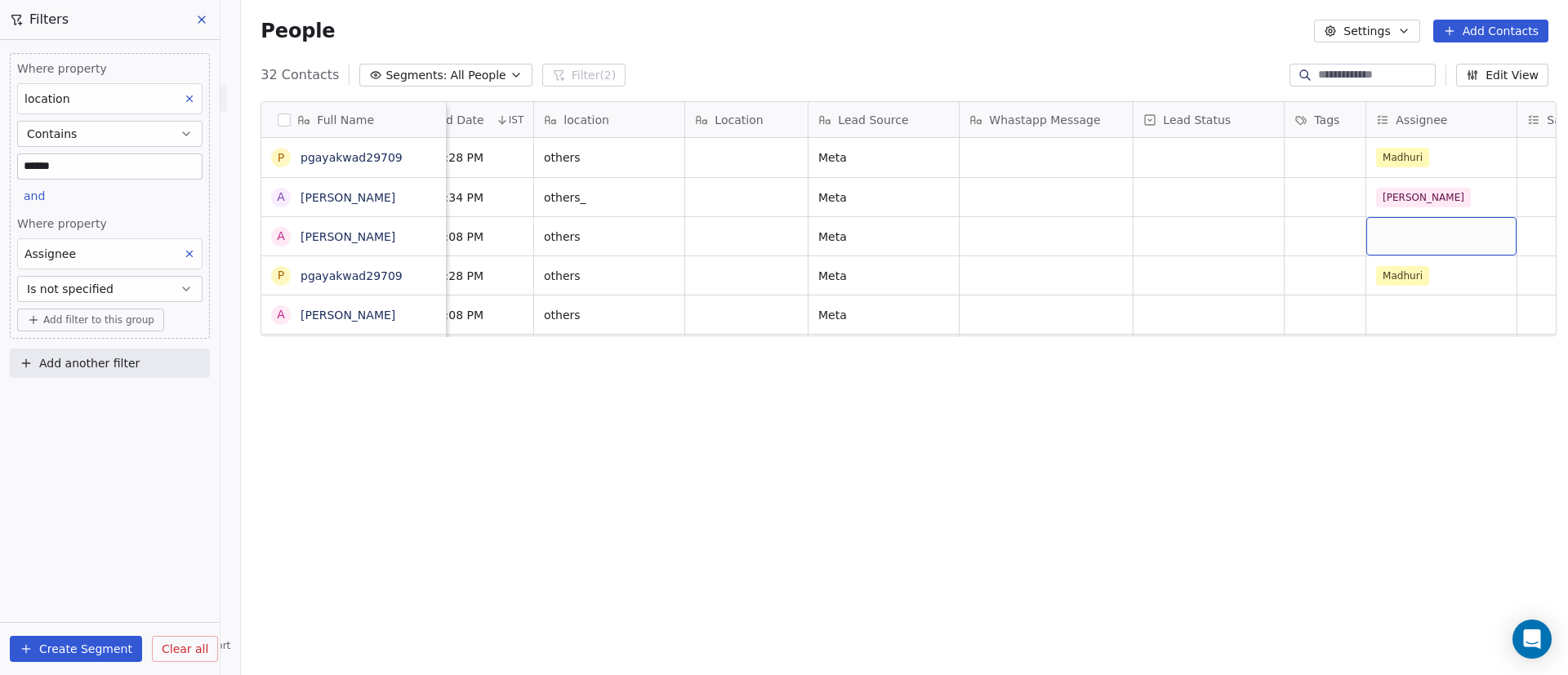
click at [1404, 234] on div "grid" at bounding box center [1441, 236] width 150 height 38
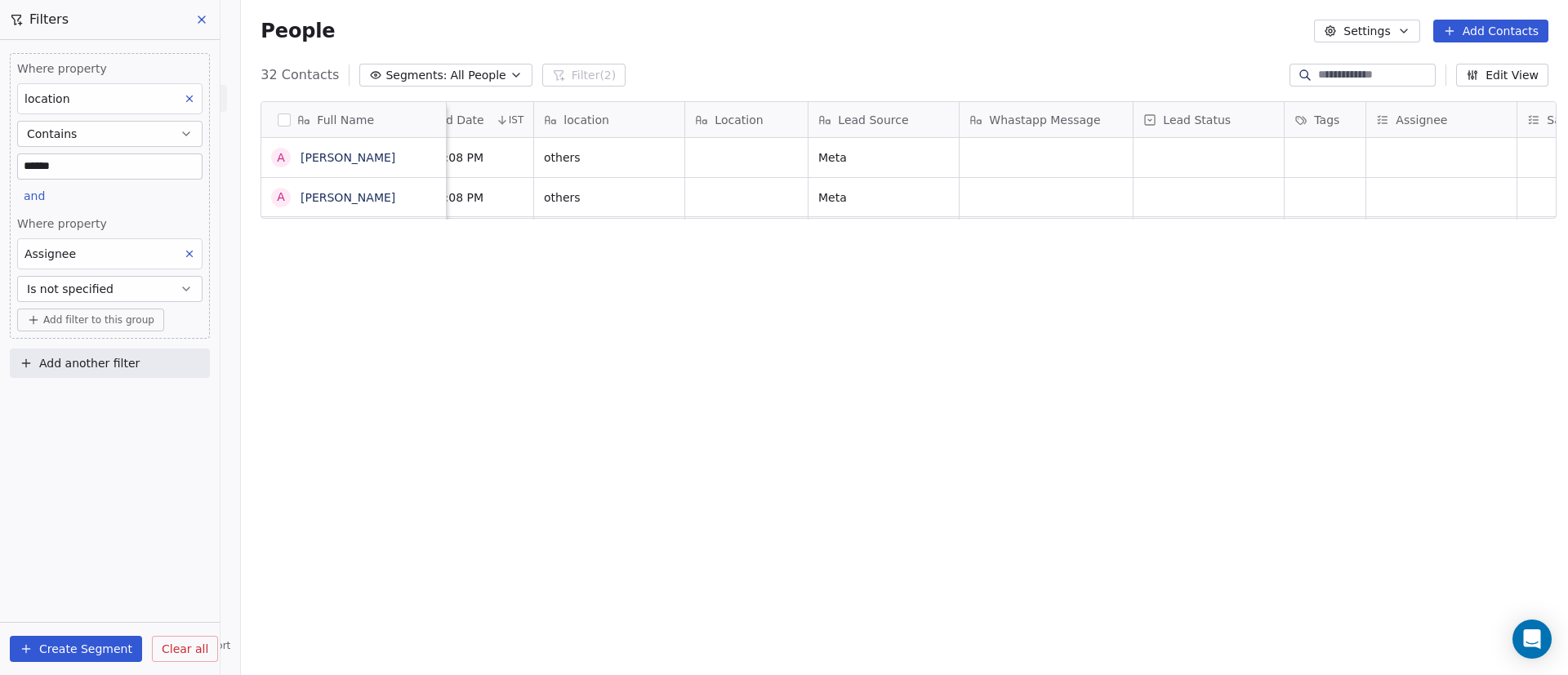
click at [1412, 438] on div "Full Name A [PERSON_NAME] A [PERSON_NAME] outlet type Job Title company name Cr…" at bounding box center [904, 385] width 1327 height 594
click at [1389, 168] on div "grid" at bounding box center [1441, 157] width 150 height 39
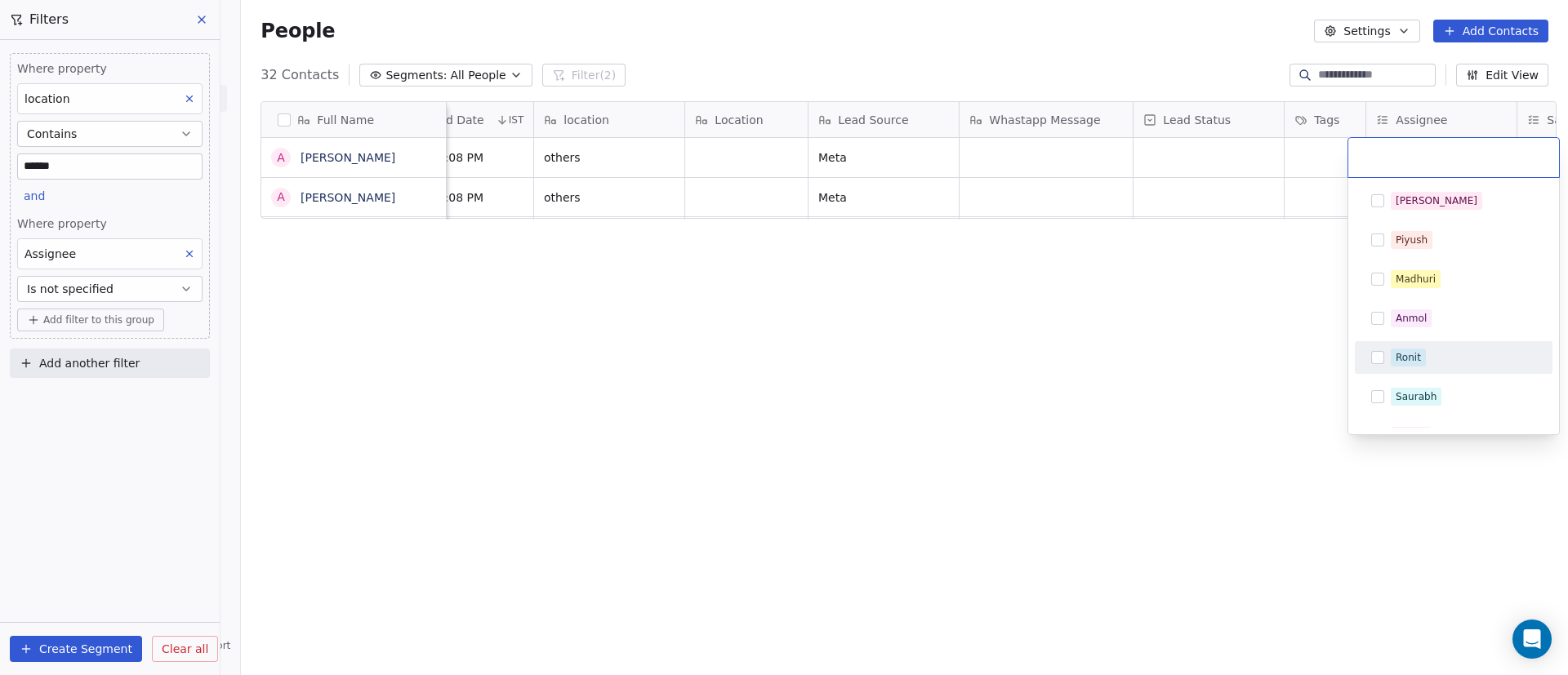
click at [1403, 366] on span "Ronit" at bounding box center [1408, 357] width 35 height 18
click at [1258, 340] on html "On2Cook India Pvt. Ltd. Contacts People Marketing Workflows Campaigns Sales Pip…" at bounding box center [784, 337] width 1568 height 675
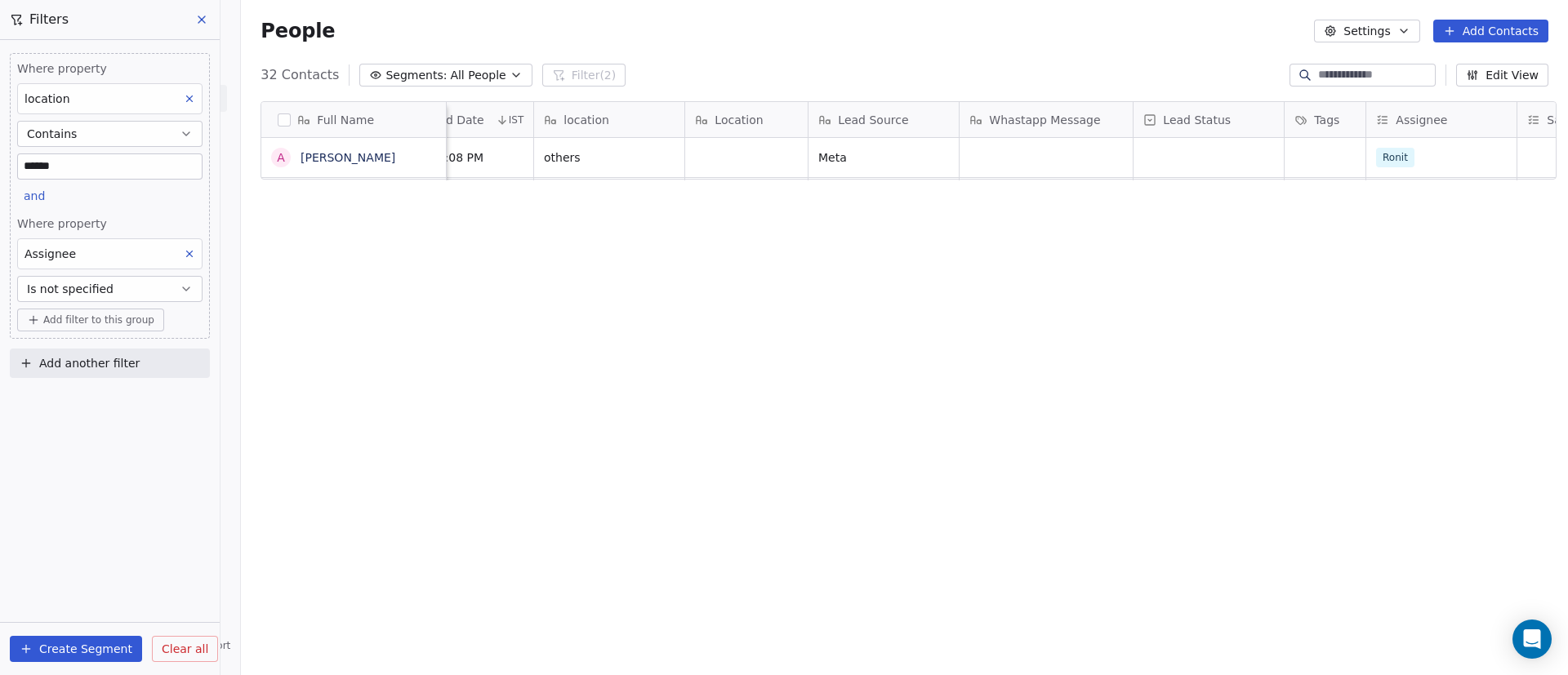
click at [196, 256] on button at bounding box center [189, 254] width 21 height 21
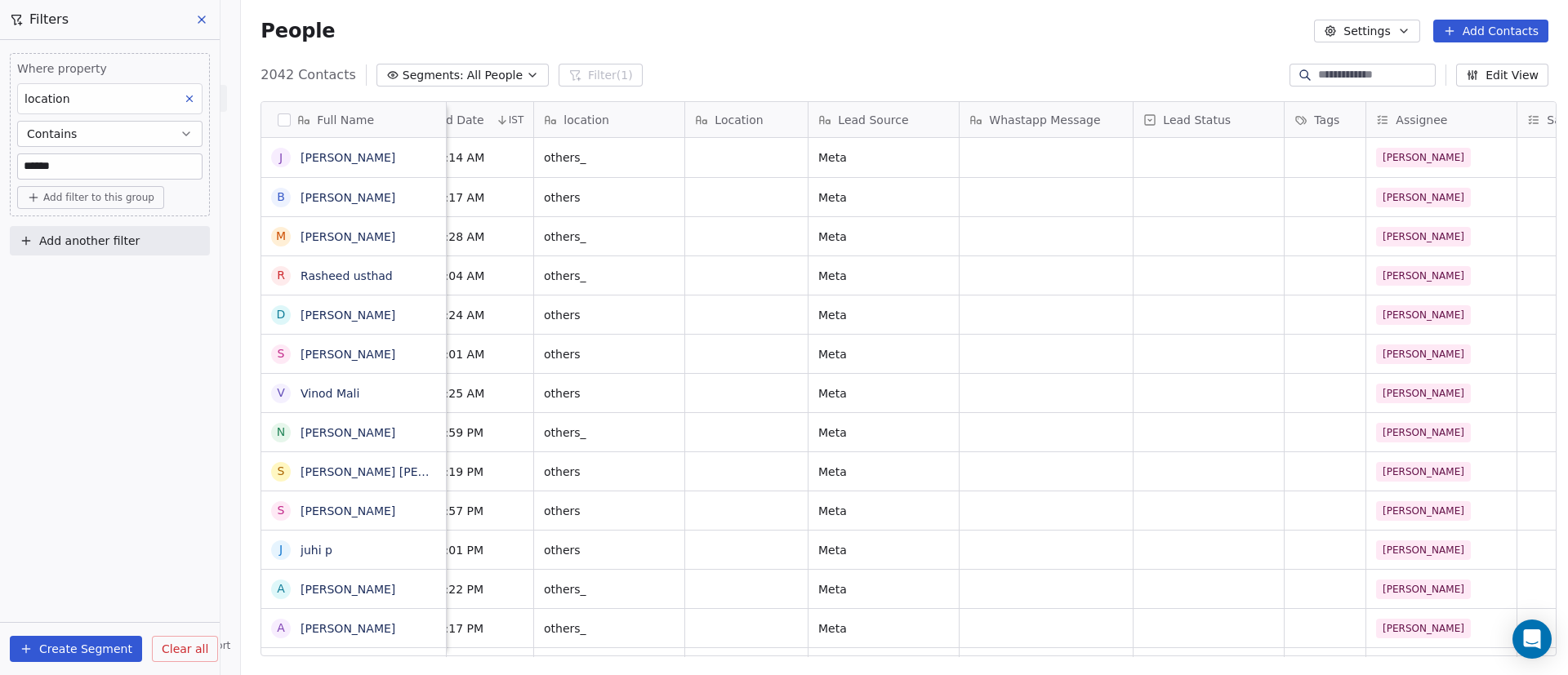
click at [190, 96] on icon at bounding box center [189, 98] width 11 height 11
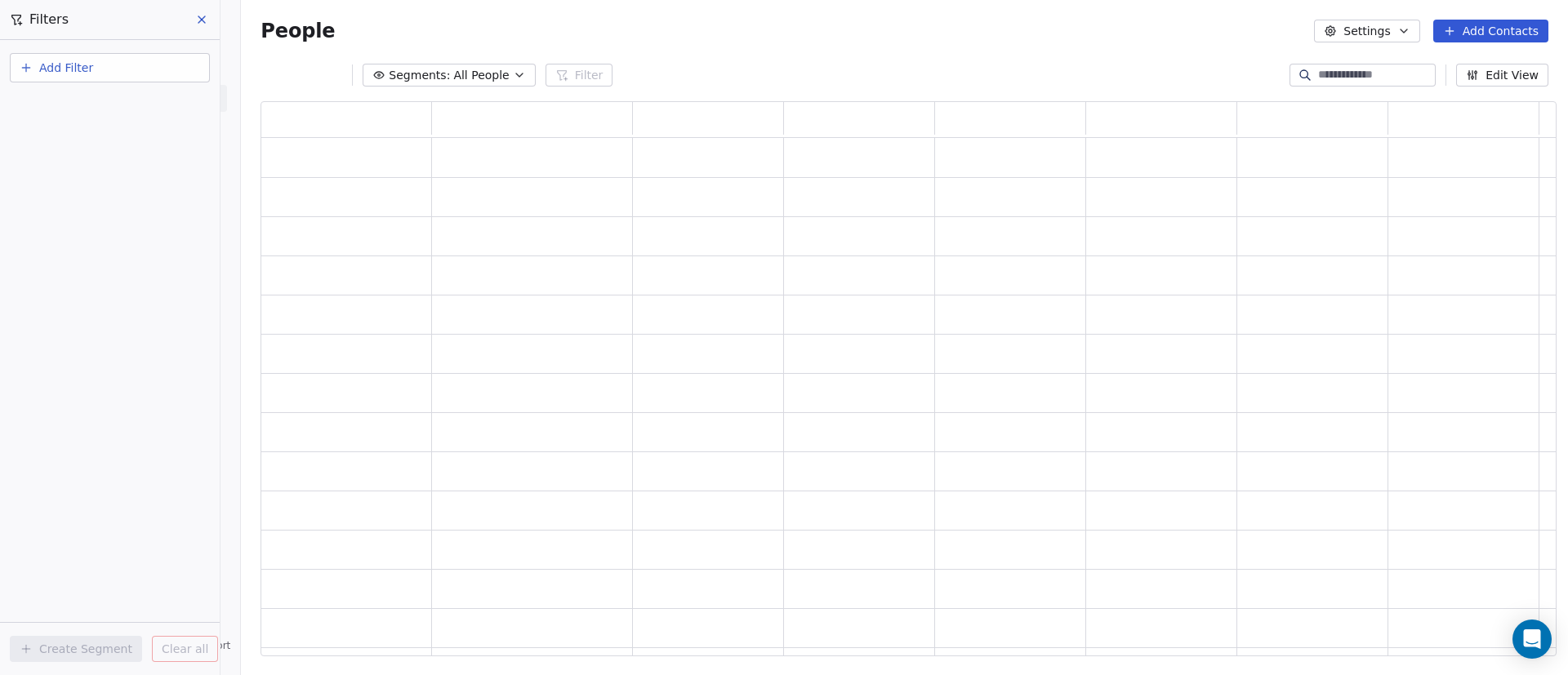
scroll to position [536, 1277]
click at [133, 61] on button "Add Filter" at bounding box center [110, 68] width 200 height 30
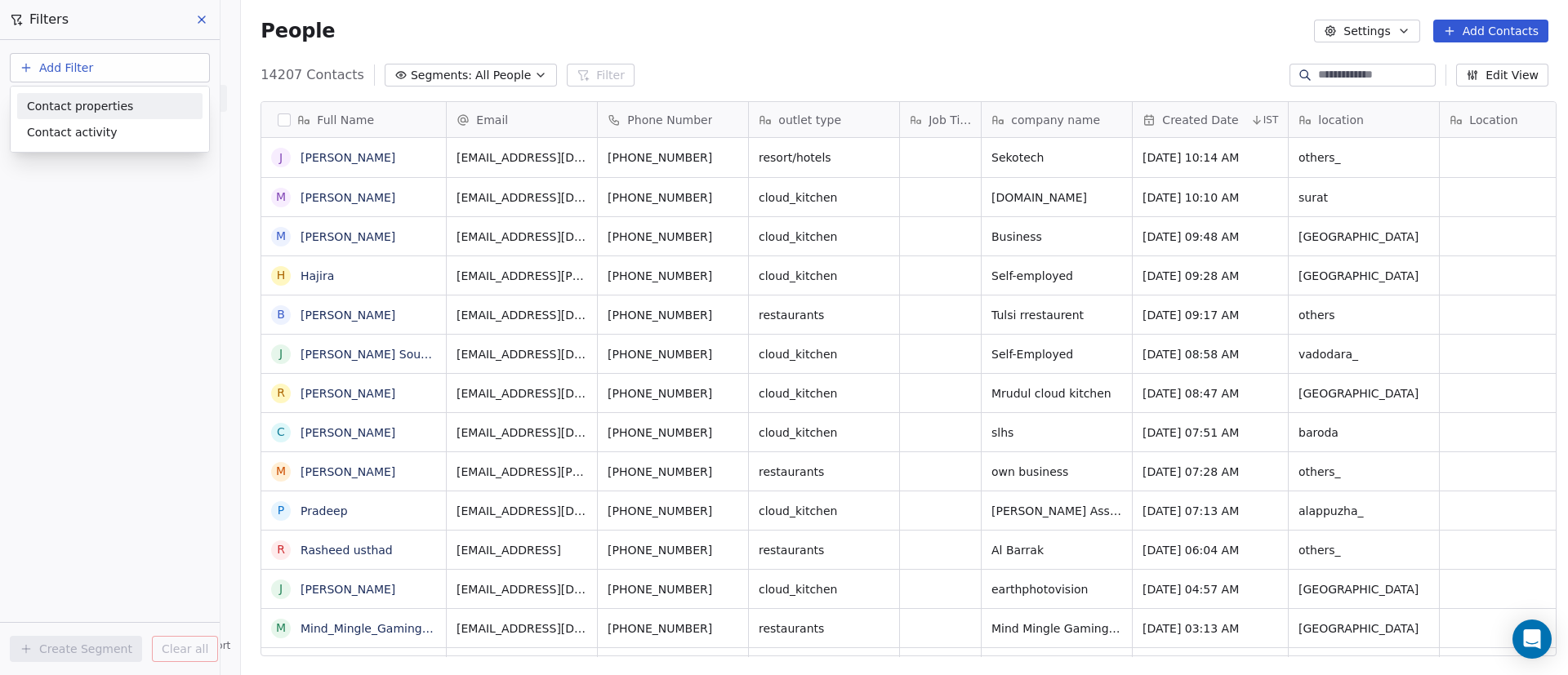
scroll to position [575, 1316]
click at [166, 103] on div "Contact properties" at bounding box center [110, 107] width 166 height 17
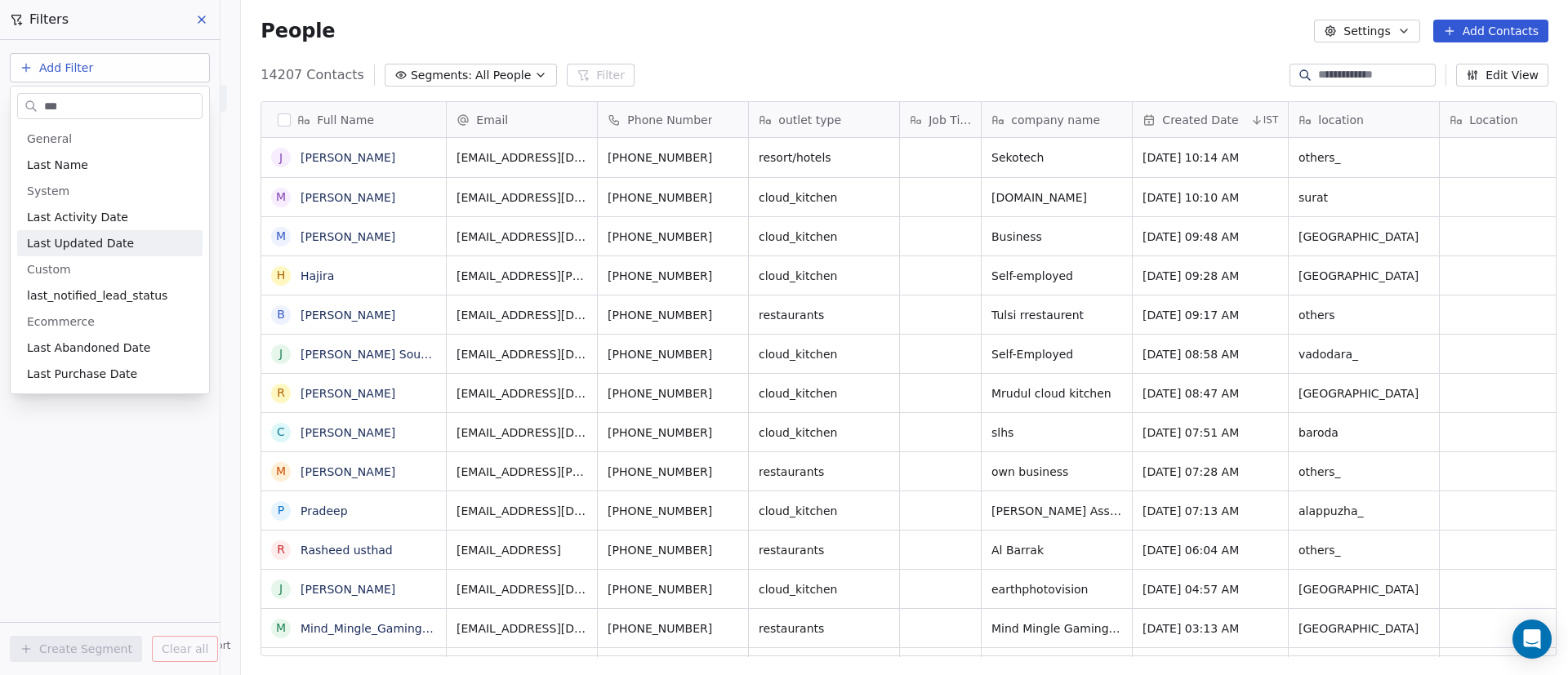
type input "***"
click at [77, 244] on span "Last Updated Date" at bounding box center [80, 243] width 107 height 17
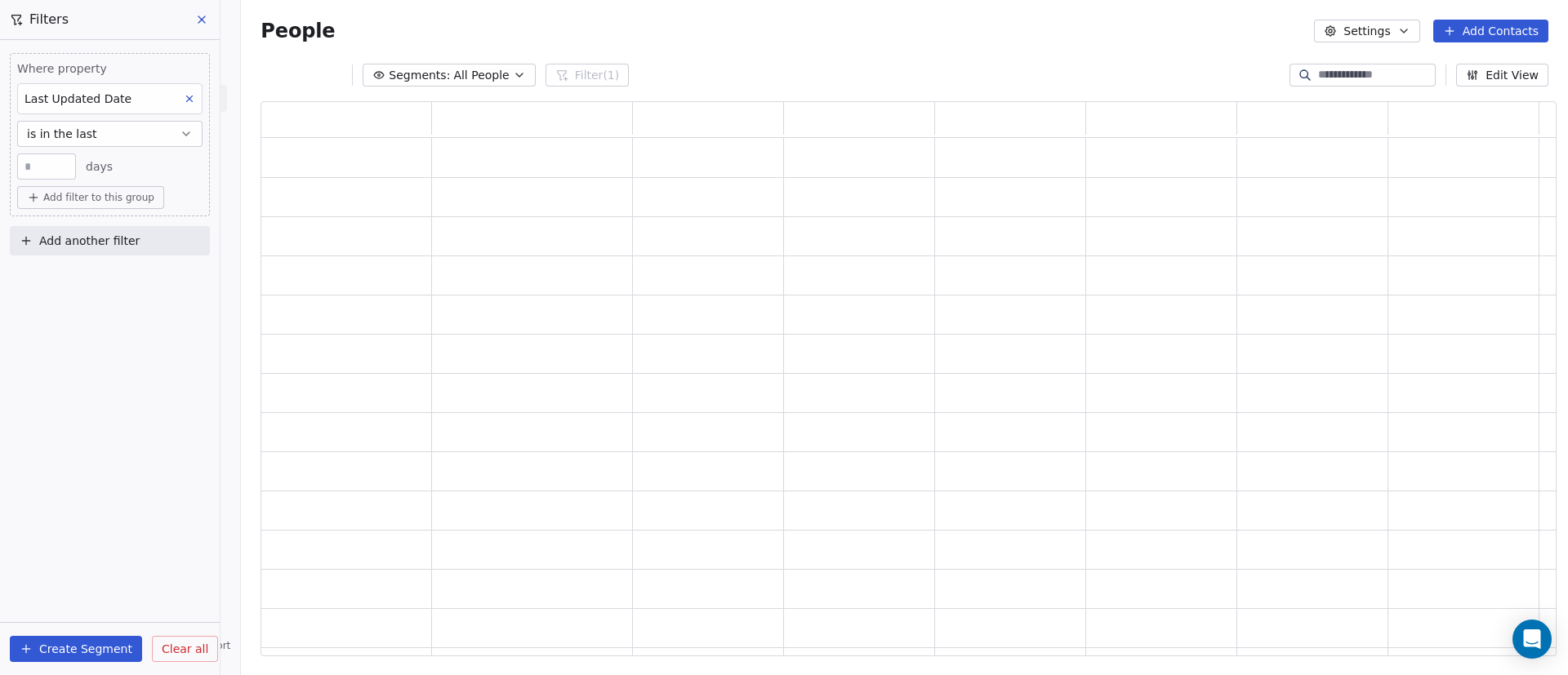
scroll to position [536, 1277]
click at [111, 151] on div "Where property Last Updated Date is in the last ** days" at bounding box center [110, 120] width 185 height 119
click at [135, 142] on button "is in the last" at bounding box center [110, 134] width 185 height 26
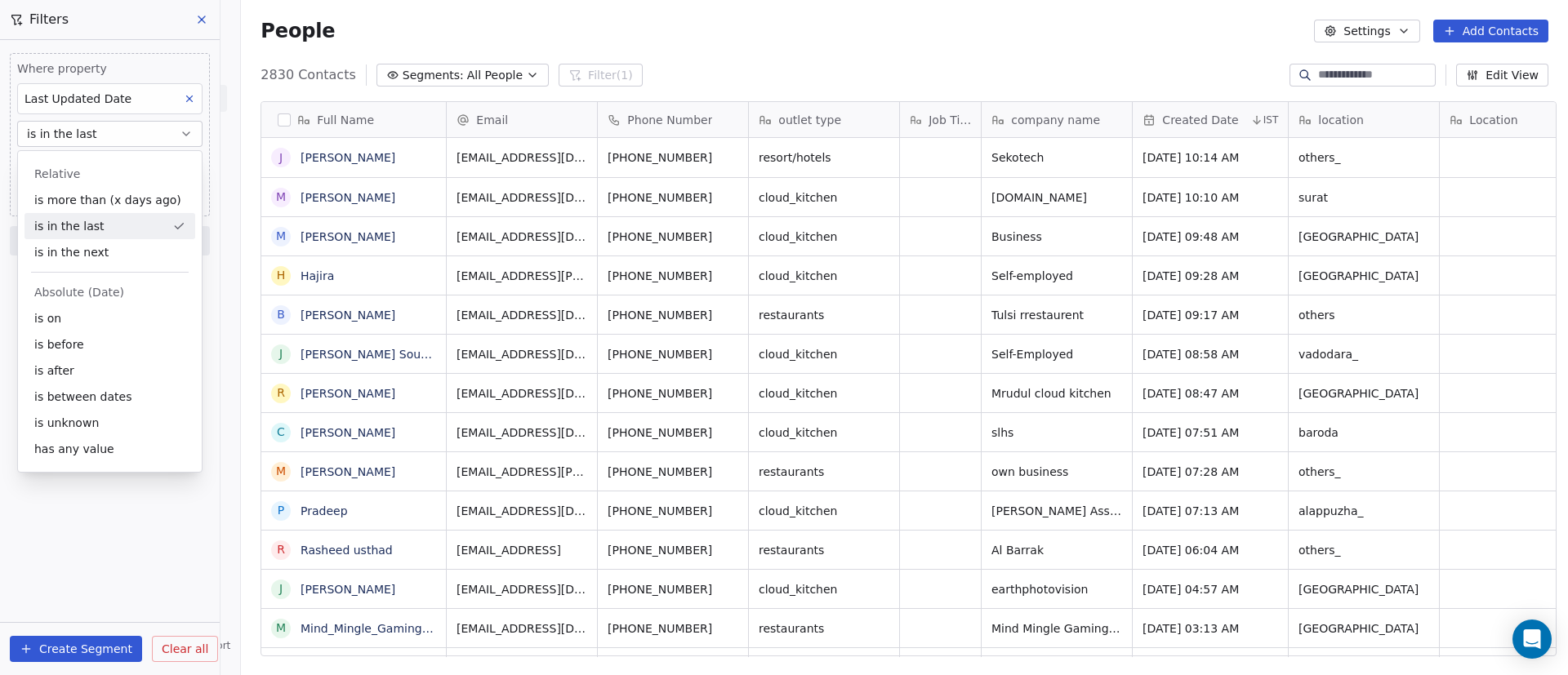
scroll to position [575, 1316]
click at [86, 315] on div "is on" at bounding box center [110, 318] width 170 height 26
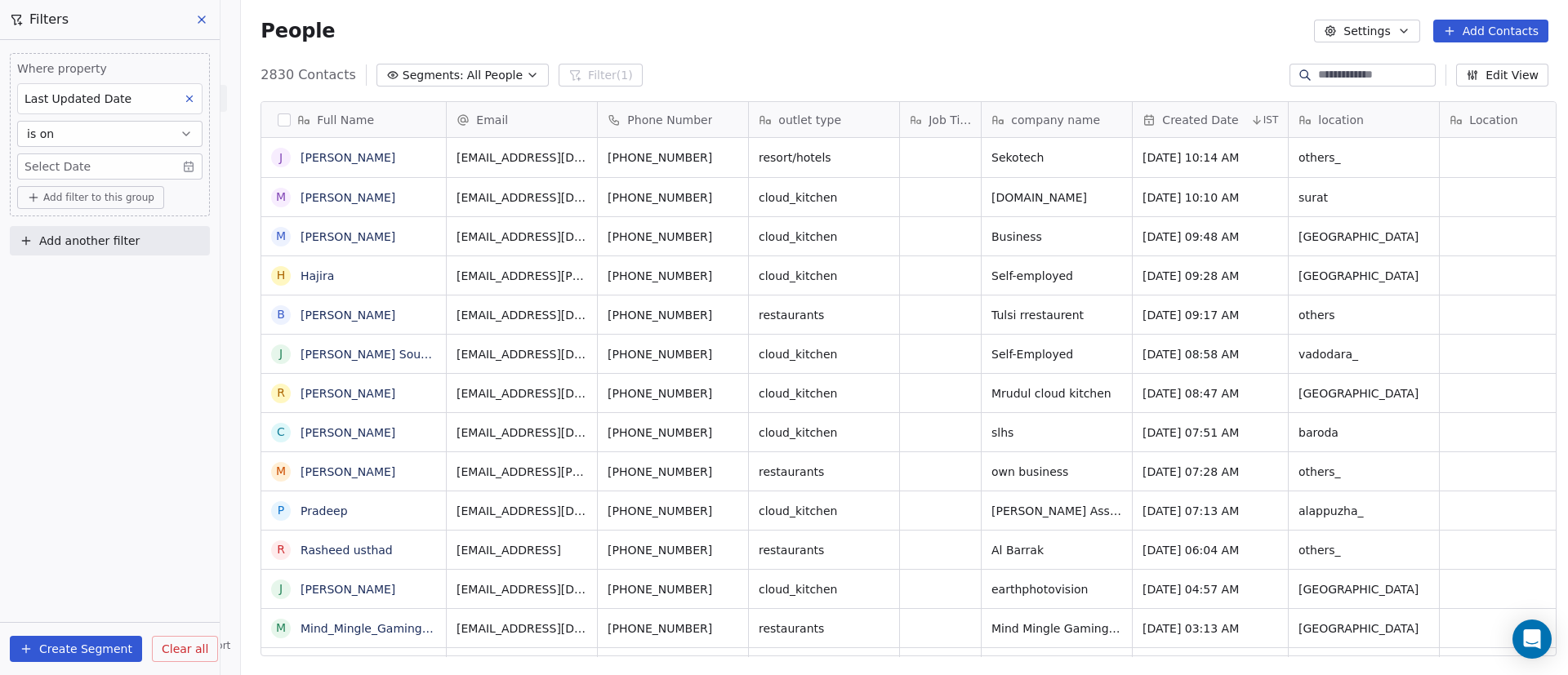
click at [45, 169] on body "On2Cook India Pvt. Ltd. Contacts People Marketing Workflows Campaigns Sales Pip…" at bounding box center [784, 337] width 1568 height 675
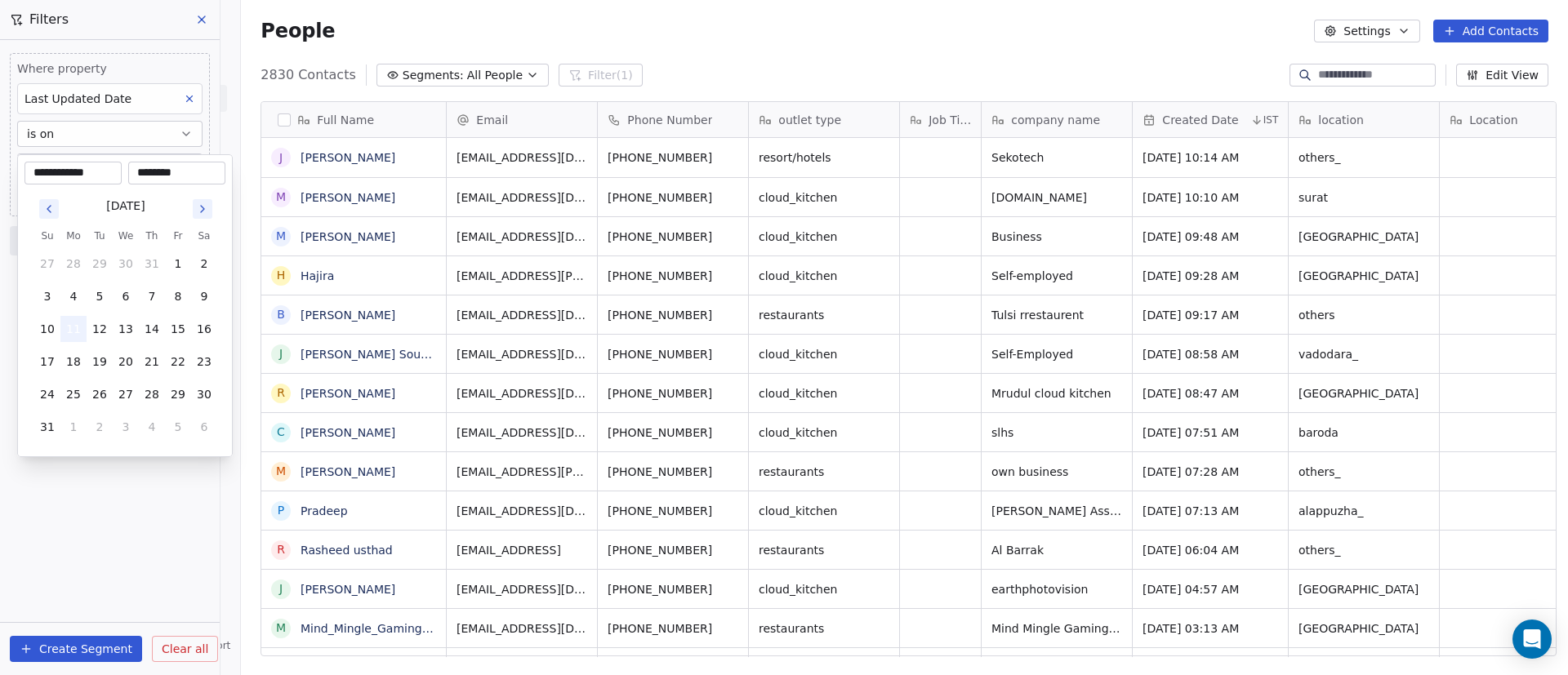
click at [63, 318] on button "11" at bounding box center [74, 329] width 26 height 26
drag, startPoint x: 85, startPoint y: 500, endPoint x: 97, endPoint y: 480, distance: 23.3
click at [86, 502] on html "On2Cook India Pvt. Ltd. Contacts People Marketing Workflows Campaigns Sales Pip…" at bounding box center [784, 337] width 1568 height 675
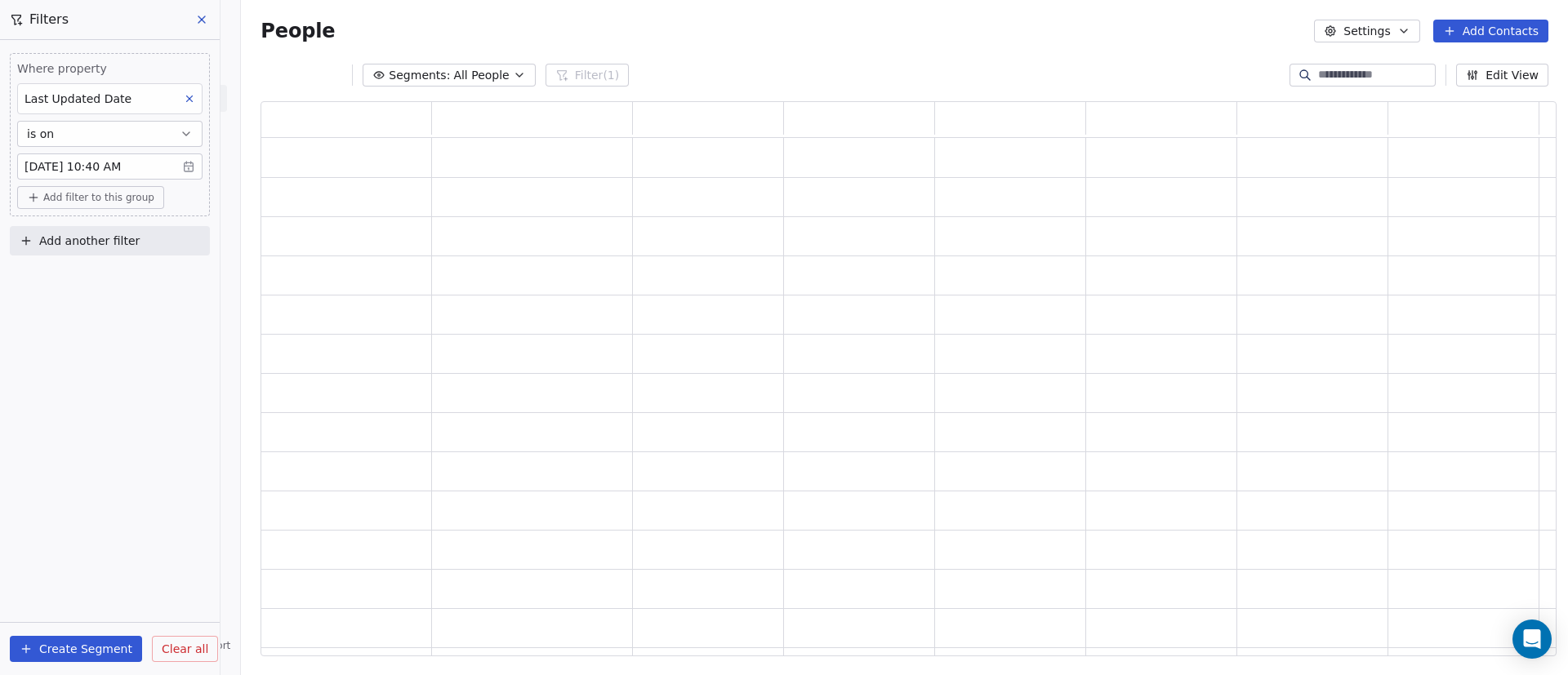
scroll to position [536, 1277]
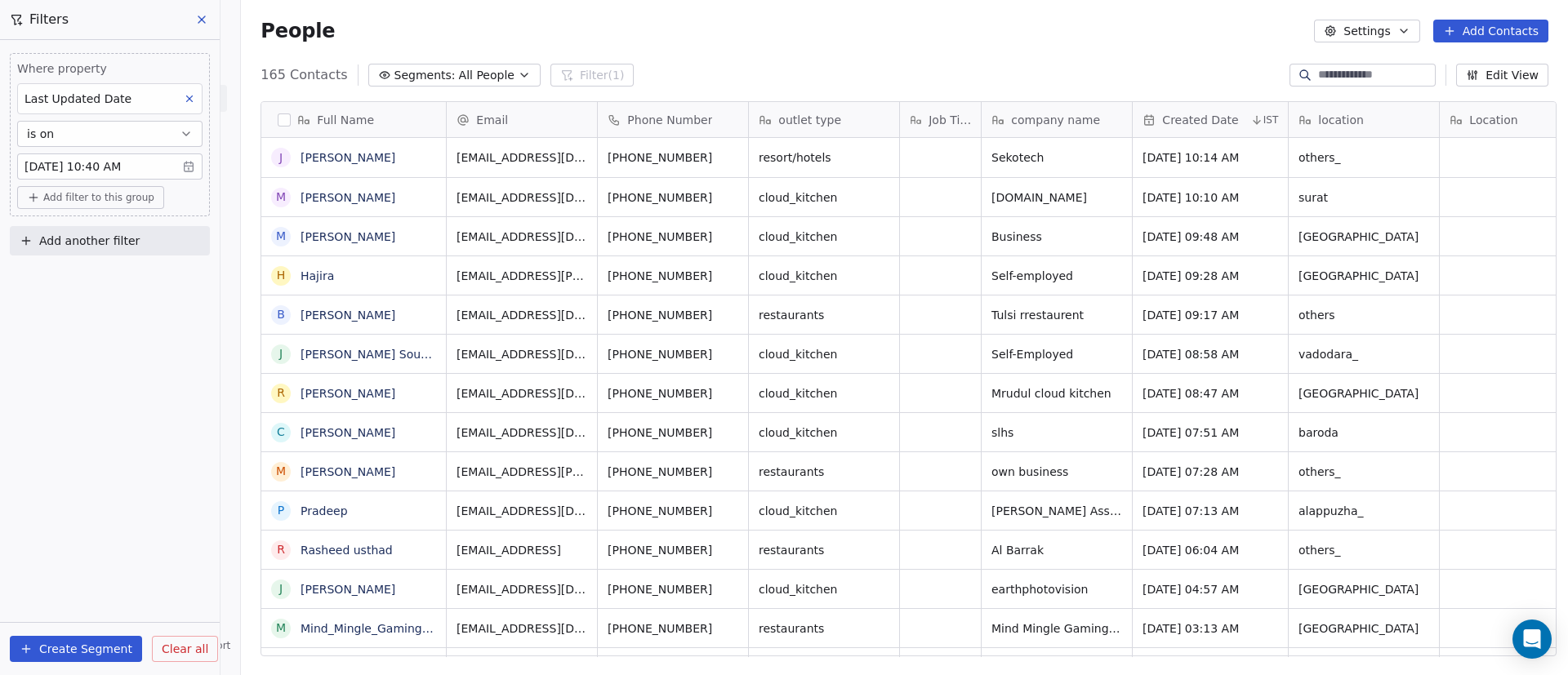
click at [87, 196] on span "Add filter to this group" at bounding box center [99, 197] width 111 height 13
click at [126, 233] on span "Contact properties" at bounding box center [87, 233] width 106 height 17
type input "***"
click at [96, 295] on div "Assignee" at bounding box center [110, 291] width 151 height 17
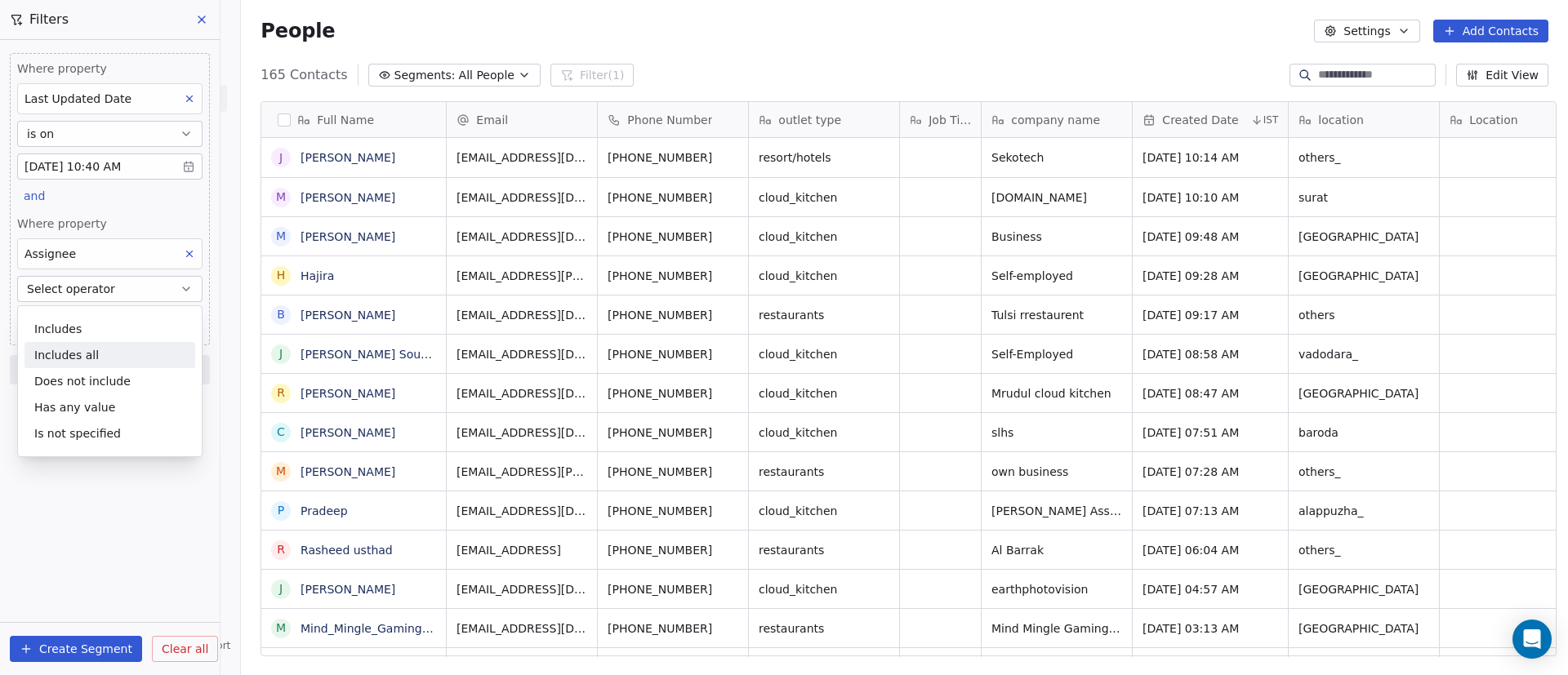
click at [91, 331] on div "Includes" at bounding box center [110, 329] width 170 height 26
click at [100, 320] on body "On2Cook India Pvt. Ltd. Contacts People Marketing Workflows Campaigns Sales Pip…" at bounding box center [784, 337] width 1568 height 675
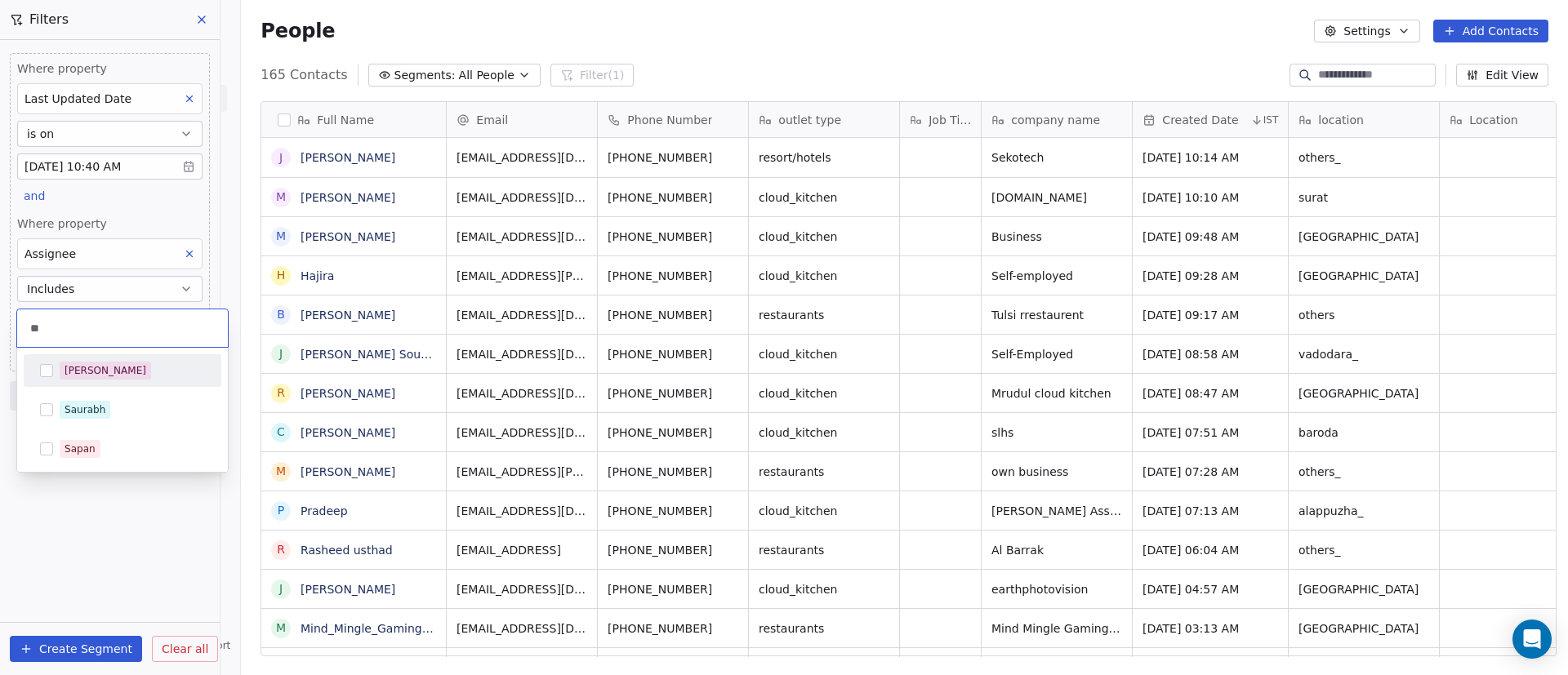
type input "**"
click at [93, 359] on div "[PERSON_NAME]" at bounding box center [123, 371] width 184 height 26
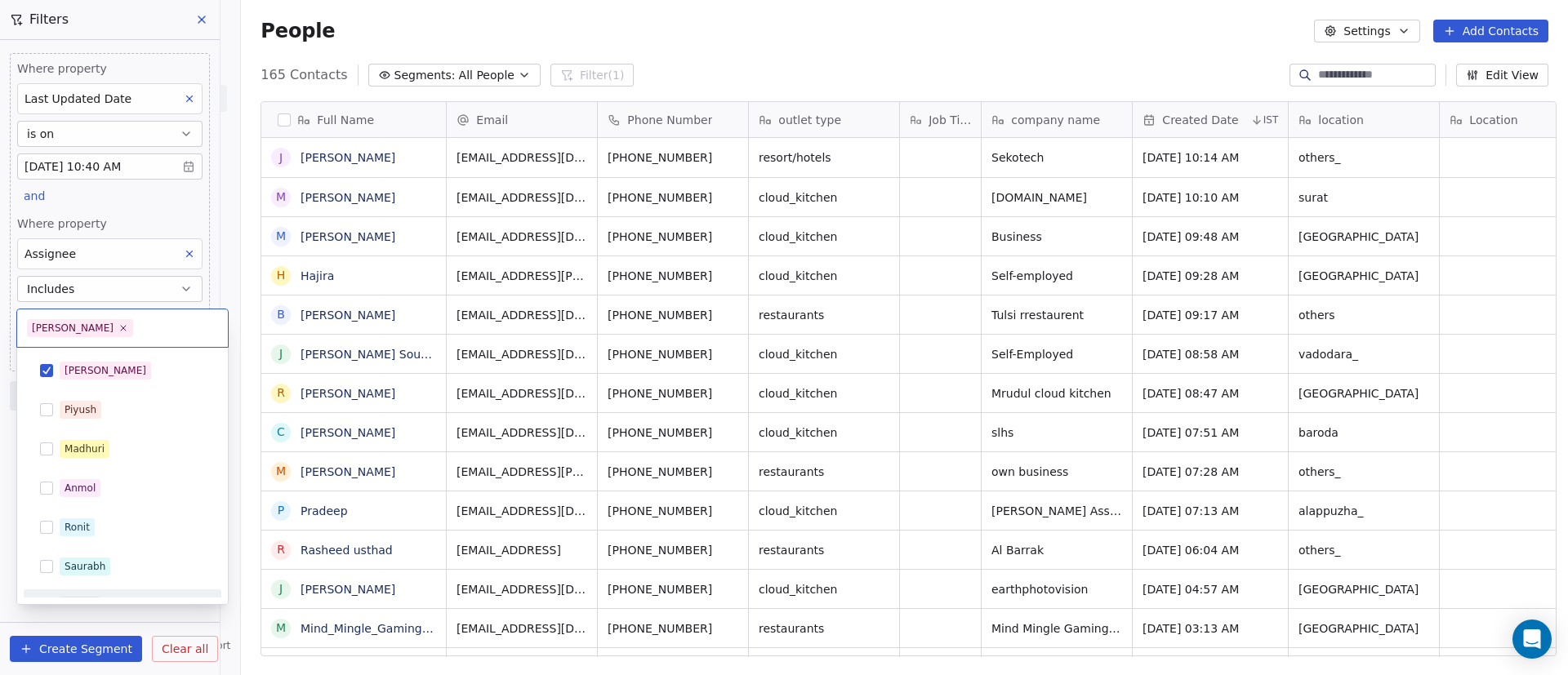
click at [0, 617] on html "On2Cook India Pvt. Ltd. Contacts People Marketing Workflows Campaigns Sales Pip…" at bounding box center [784, 337] width 1568 height 675
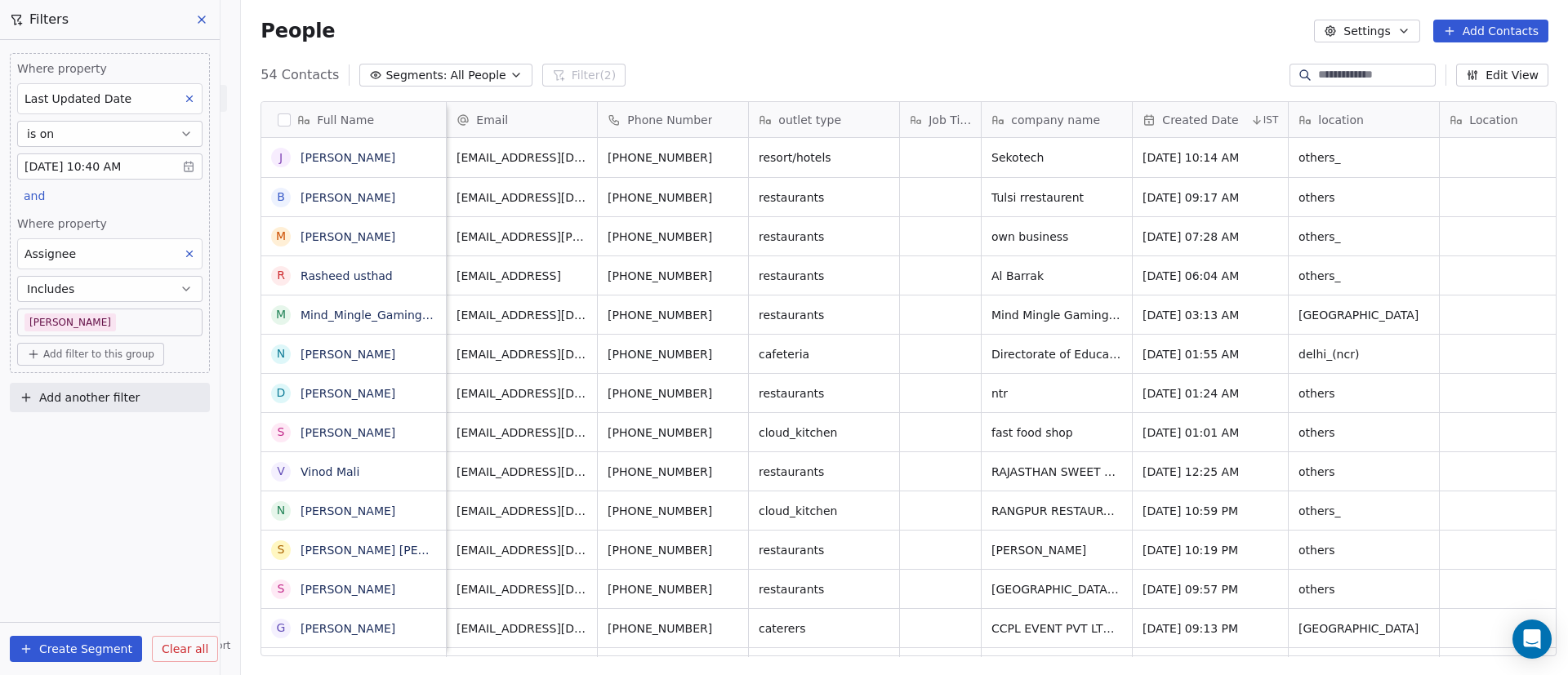
scroll to position [0, 953]
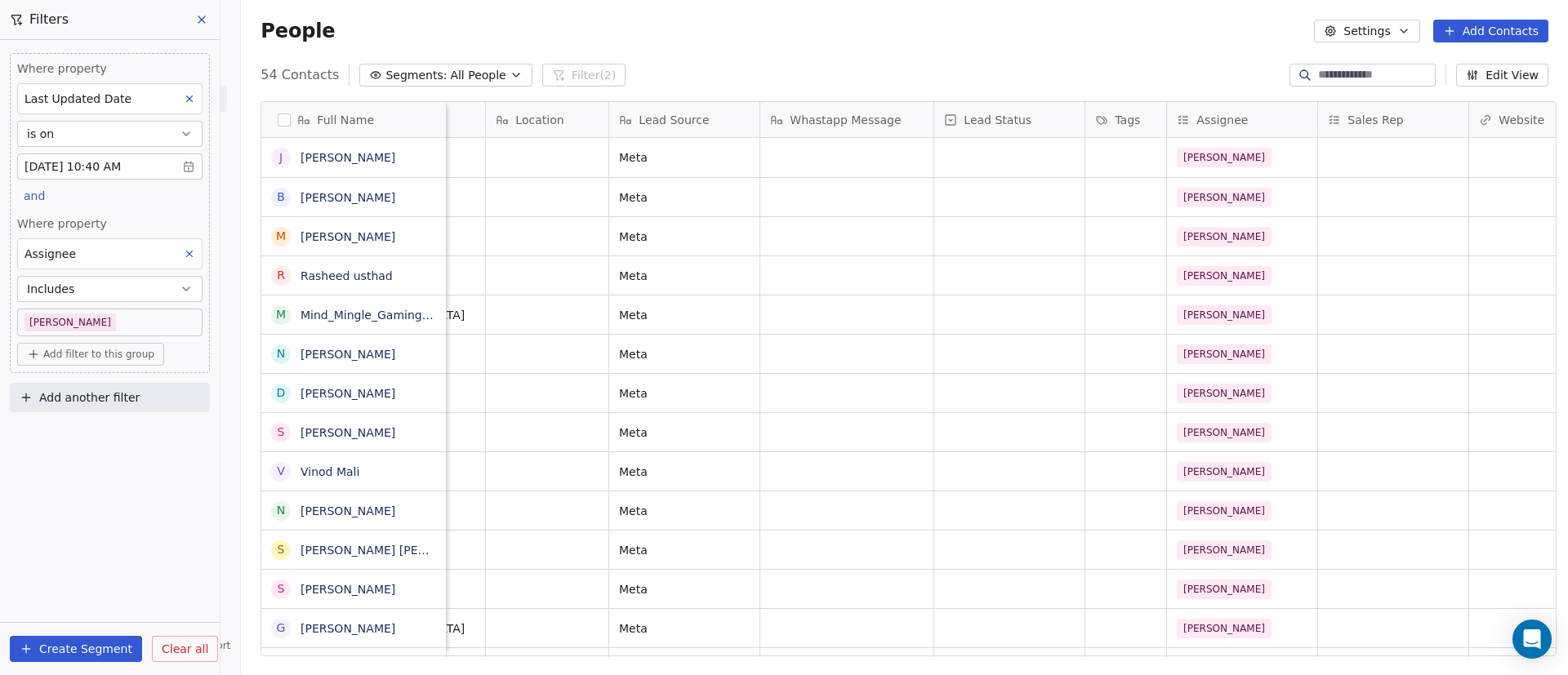
click at [70, 324] on body "On2Cook India Pvt. Ltd. Contacts People Marketing Workflows Campaigns Sales Pip…" at bounding box center [784, 337] width 1568 height 675
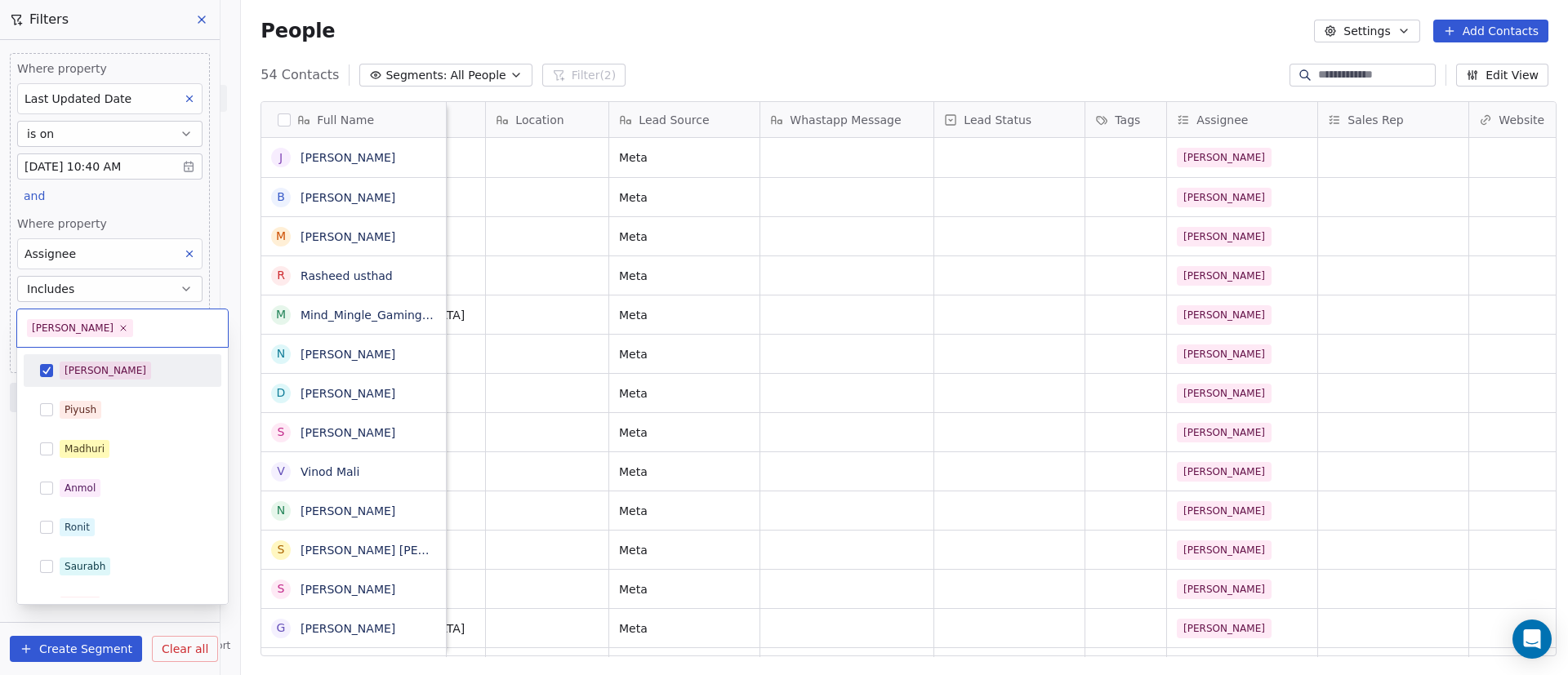
click at [79, 370] on div "[PERSON_NAME]" at bounding box center [105, 370] width 82 height 15
click at [83, 453] on div "Madhuri" at bounding box center [84, 448] width 40 height 15
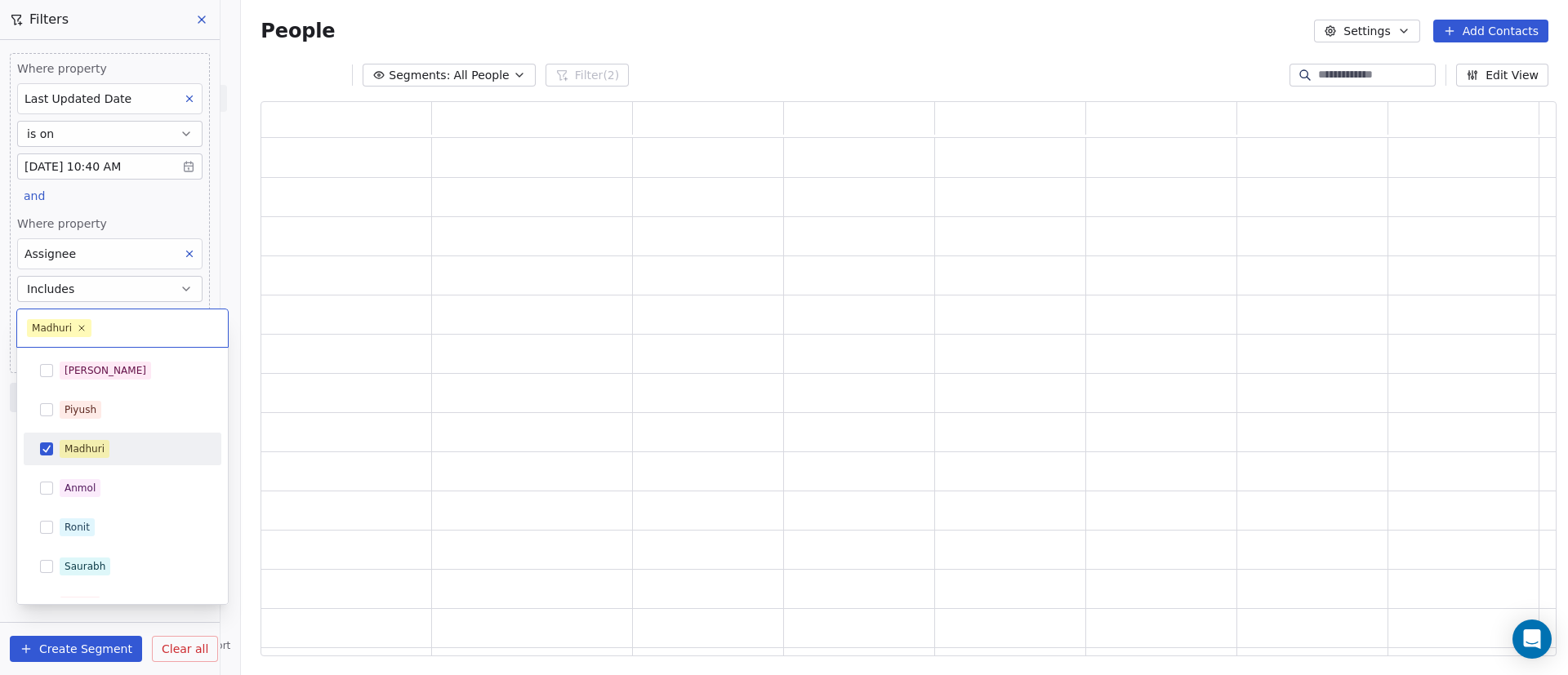
click at [0, 434] on html "On2Cook India Pvt. Ltd. Contacts People Marketing Workflows Campaigns Sales Pip…" at bounding box center [784, 337] width 1568 height 675
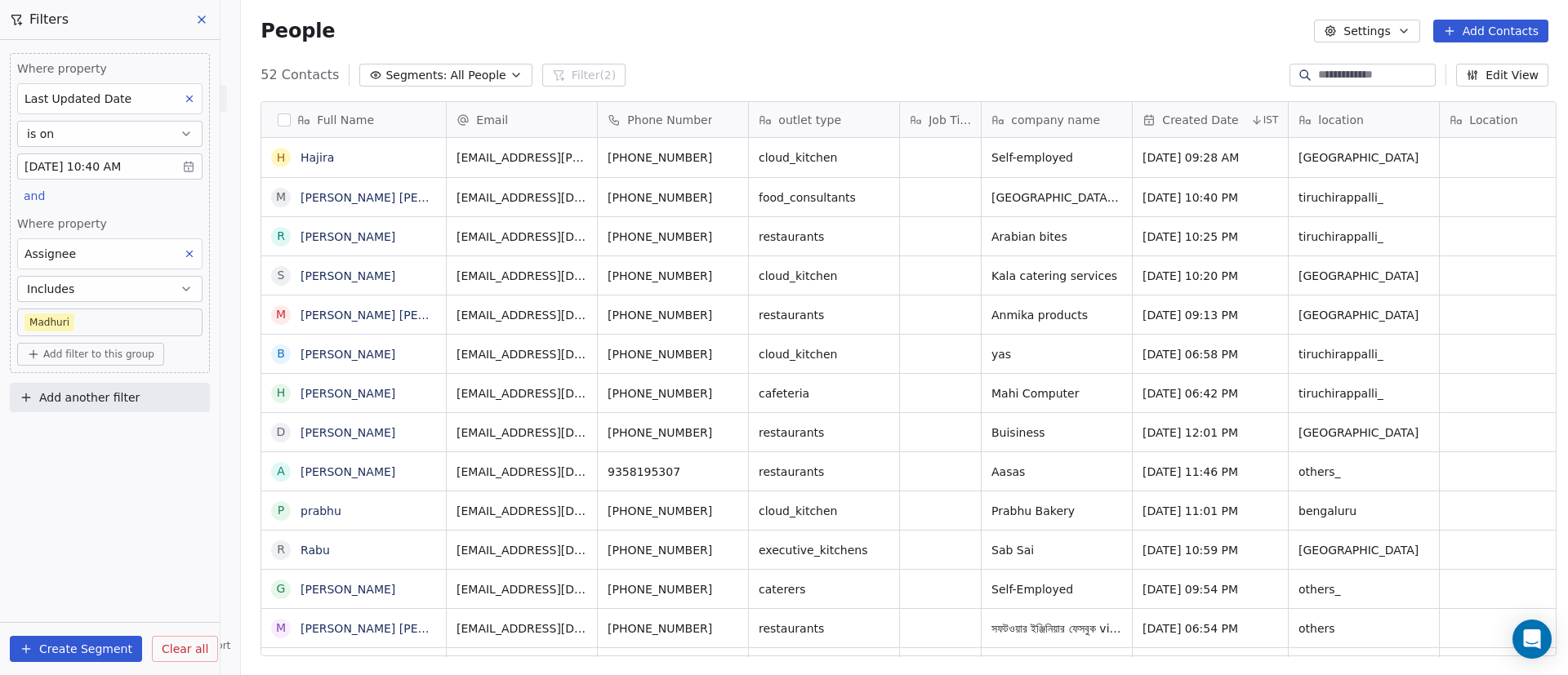
scroll to position [575, 1316]
click at [110, 314] on body "On2Cook India Pvt. Ltd. Contacts People Marketing Workflows Campaigns Sales Pip…" at bounding box center [784, 337] width 1568 height 675
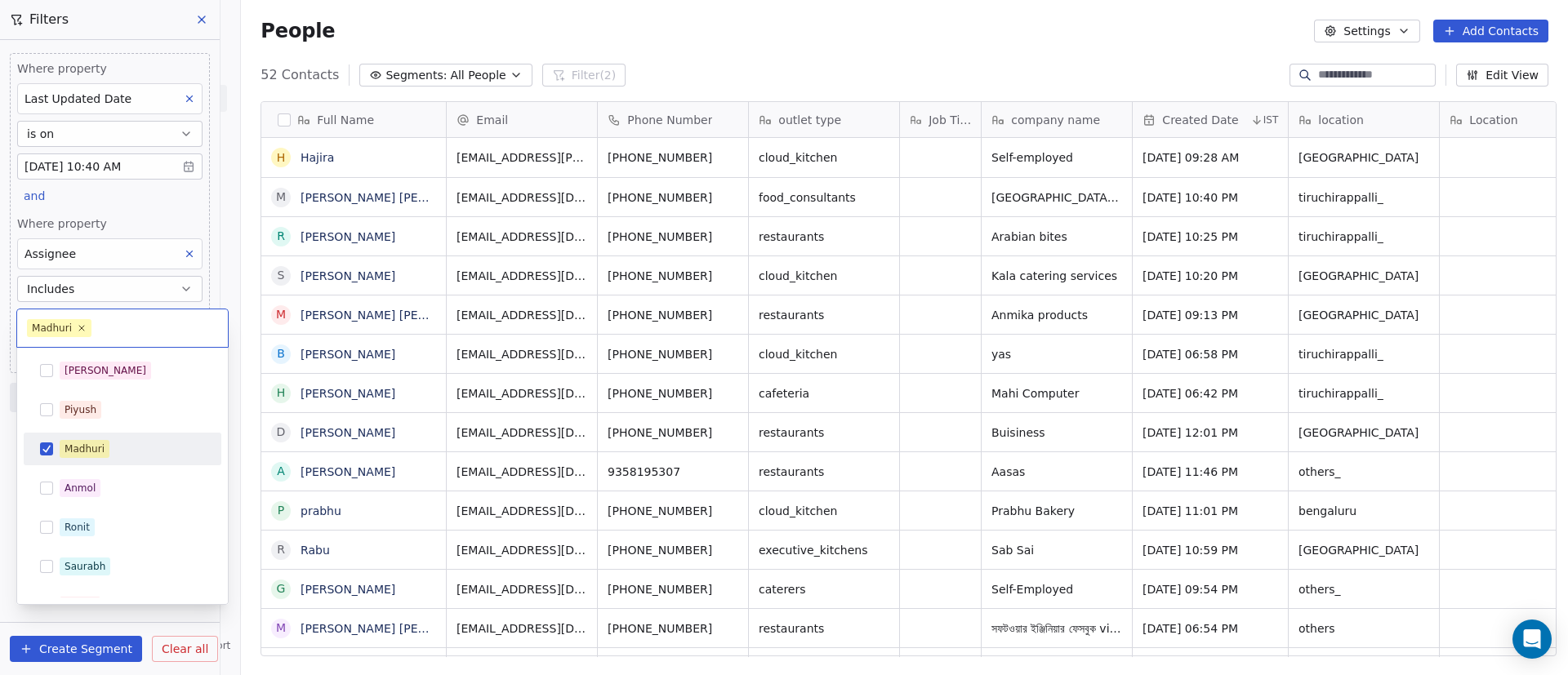
click at [87, 456] on span "Madhuri" at bounding box center [84, 448] width 50 height 18
click at [59, 534] on div "Ronit" at bounding box center [123, 527] width 184 height 26
click at [0, 375] on html "On2Cook India Pvt. Ltd. Contacts People Marketing Workflows Campaigns Sales Pip…" at bounding box center [784, 337] width 1568 height 675
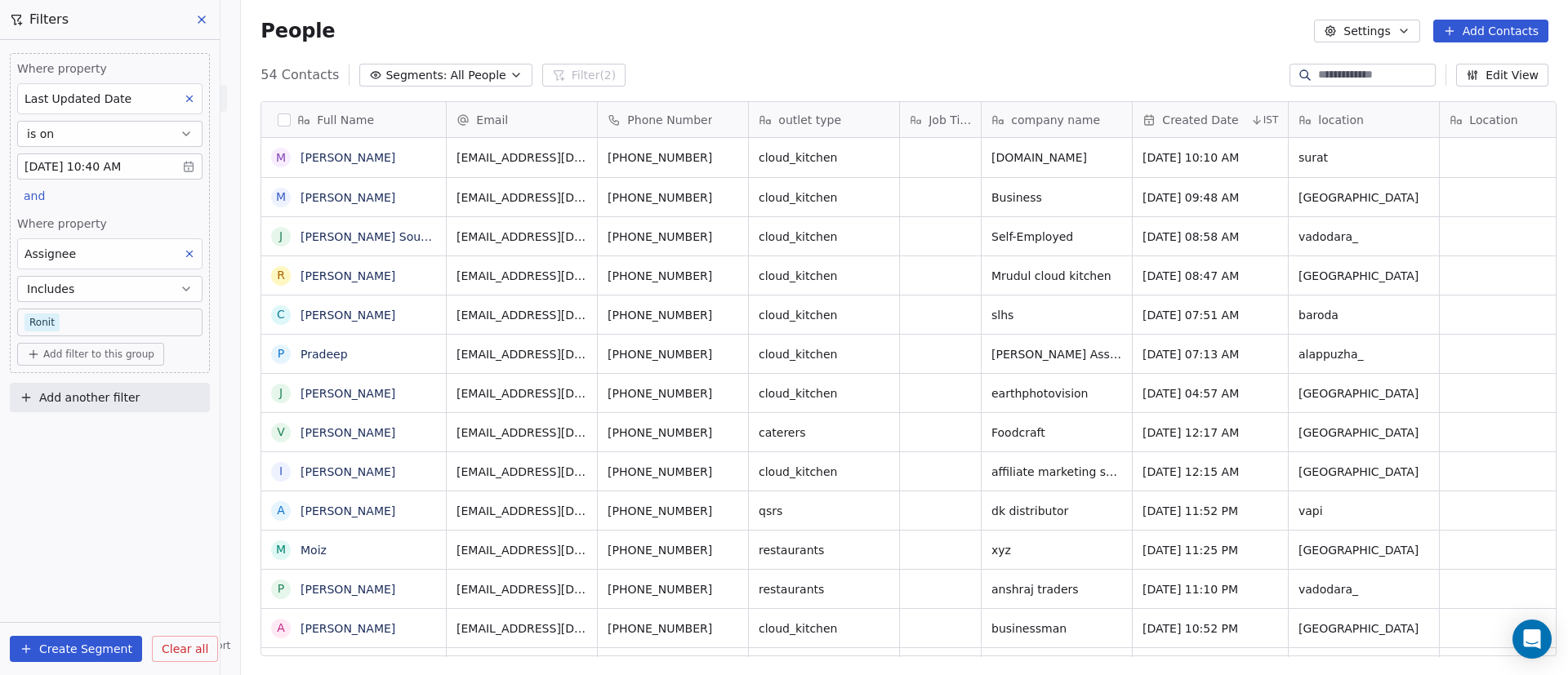
click at [161, 316] on body "On2Cook India Pvt. Ltd. Contacts People Marketing Workflows Campaigns Sales Pip…" at bounding box center [784, 337] width 1568 height 675
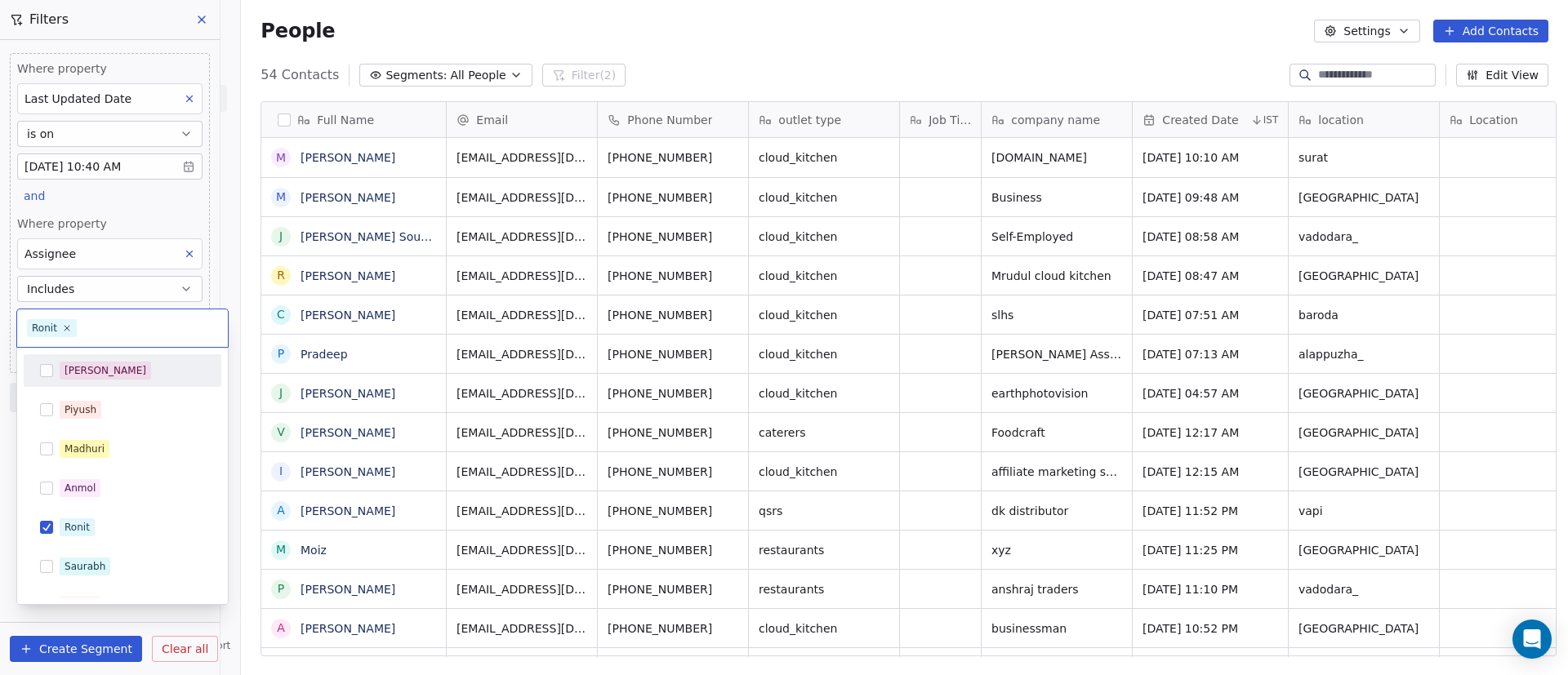
click at [190, 253] on html "On2Cook India Pvt. Ltd. Contacts People Marketing Workflows Campaigns Sales Pip…" at bounding box center [784, 337] width 1568 height 675
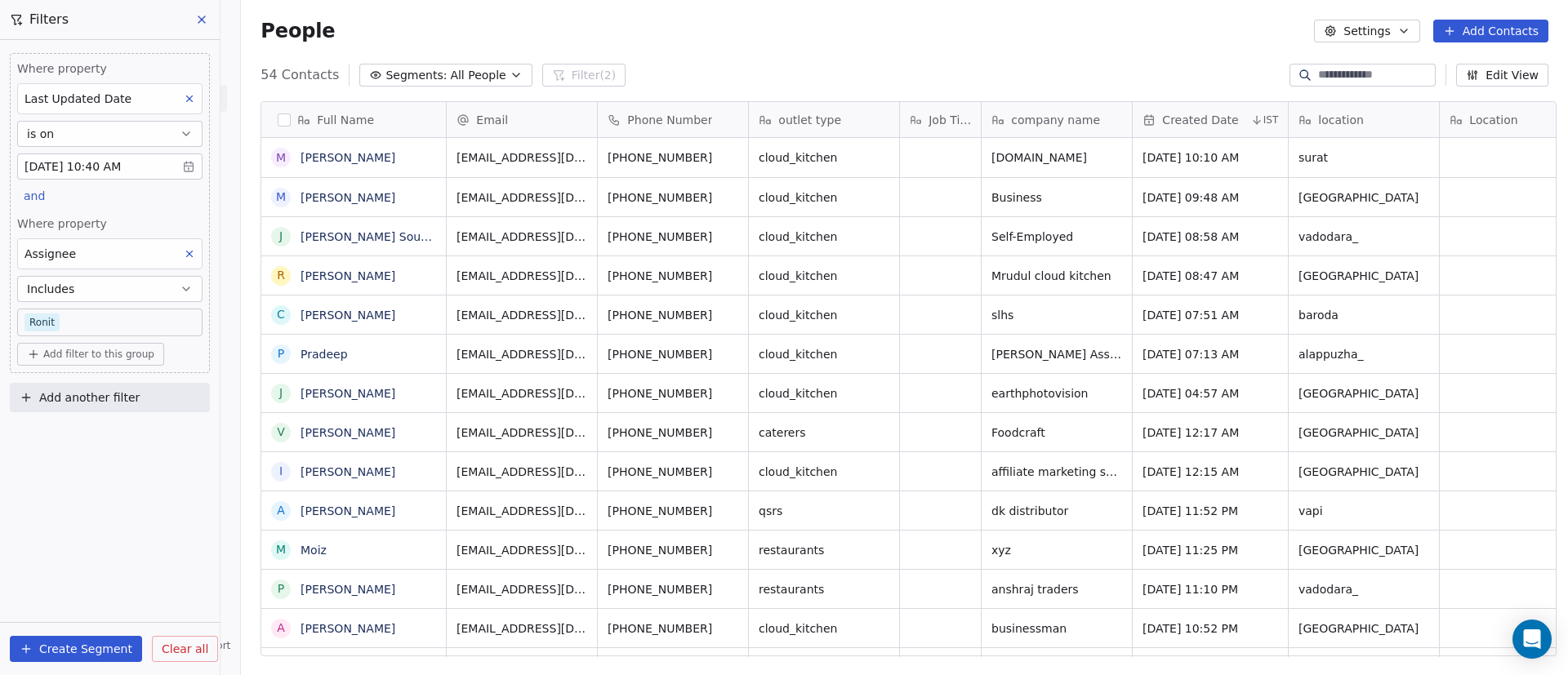
click at [190, 250] on icon at bounding box center [189, 254] width 11 height 11
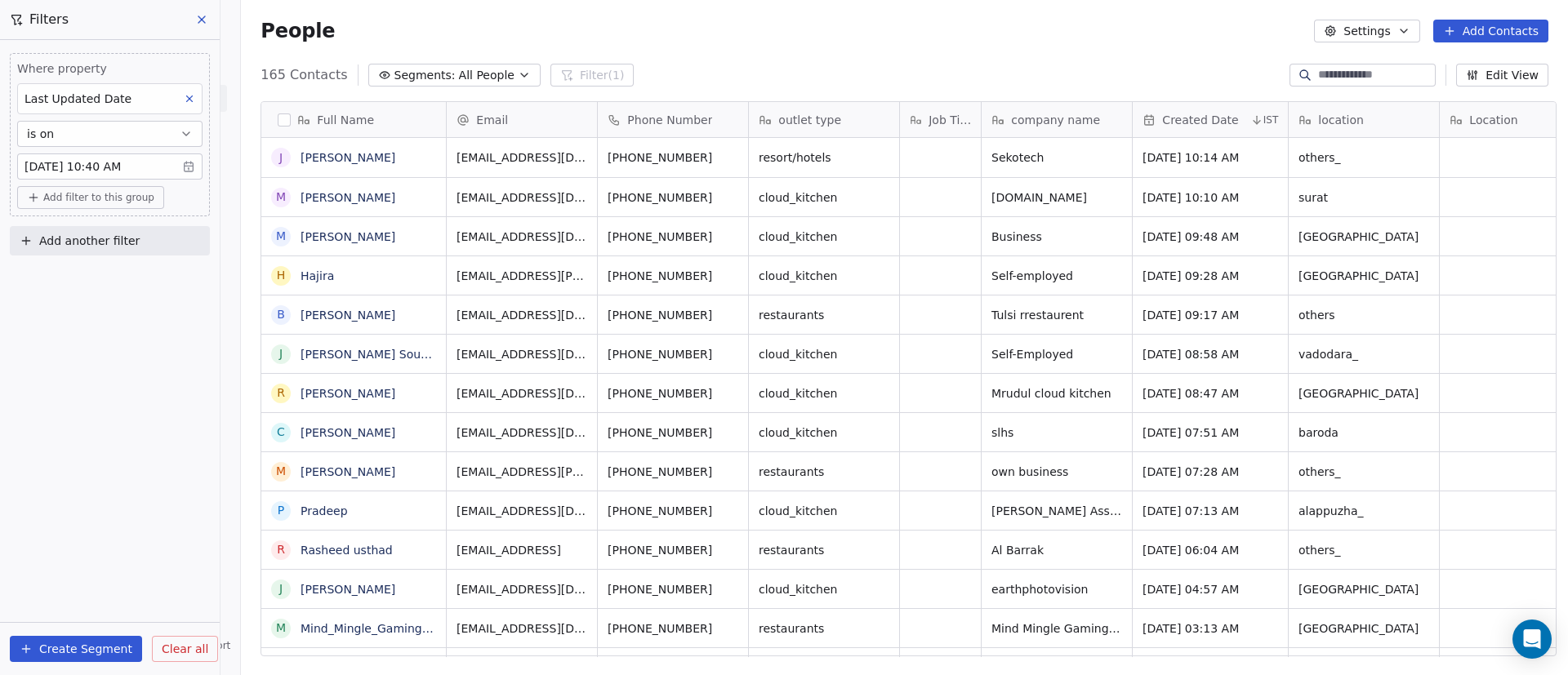
click at [196, 90] on button at bounding box center [189, 98] width 21 height 21
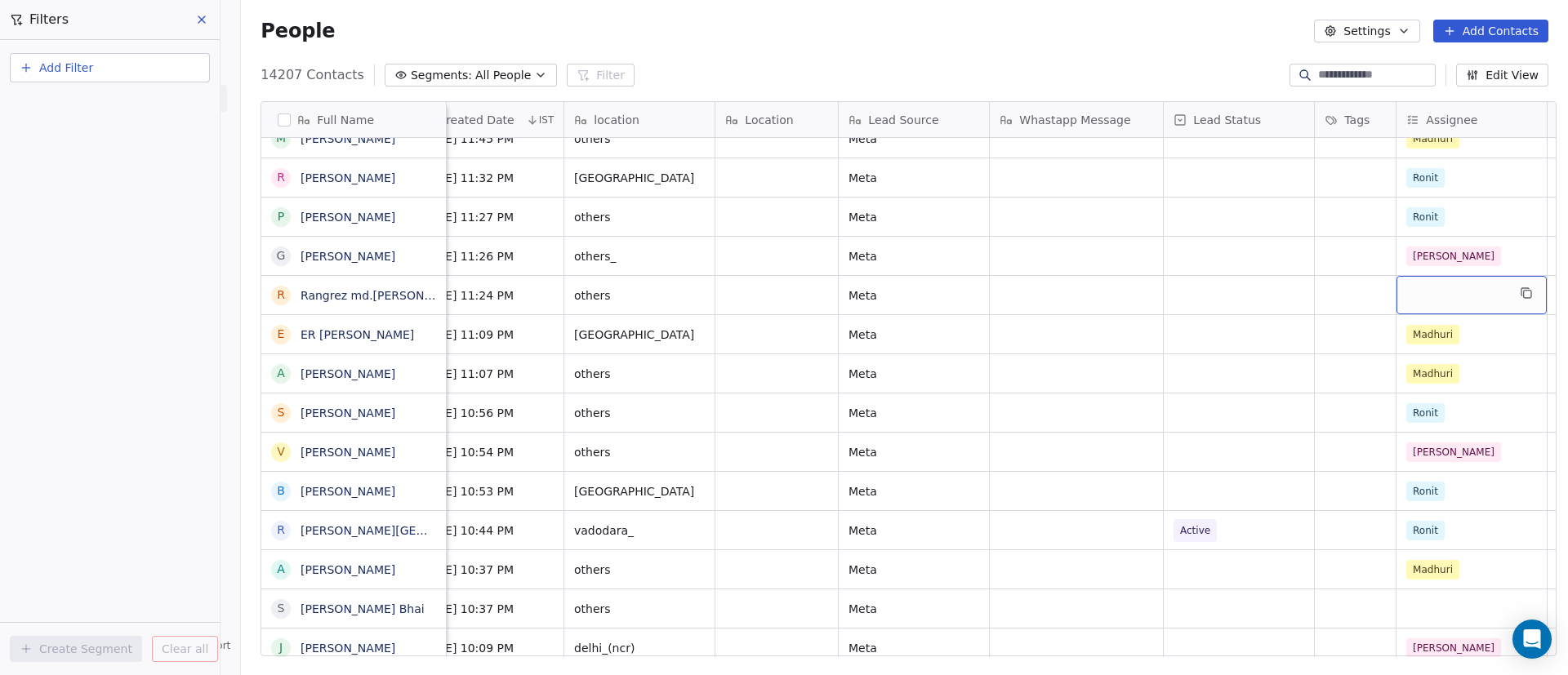
scroll to position [0, 735]
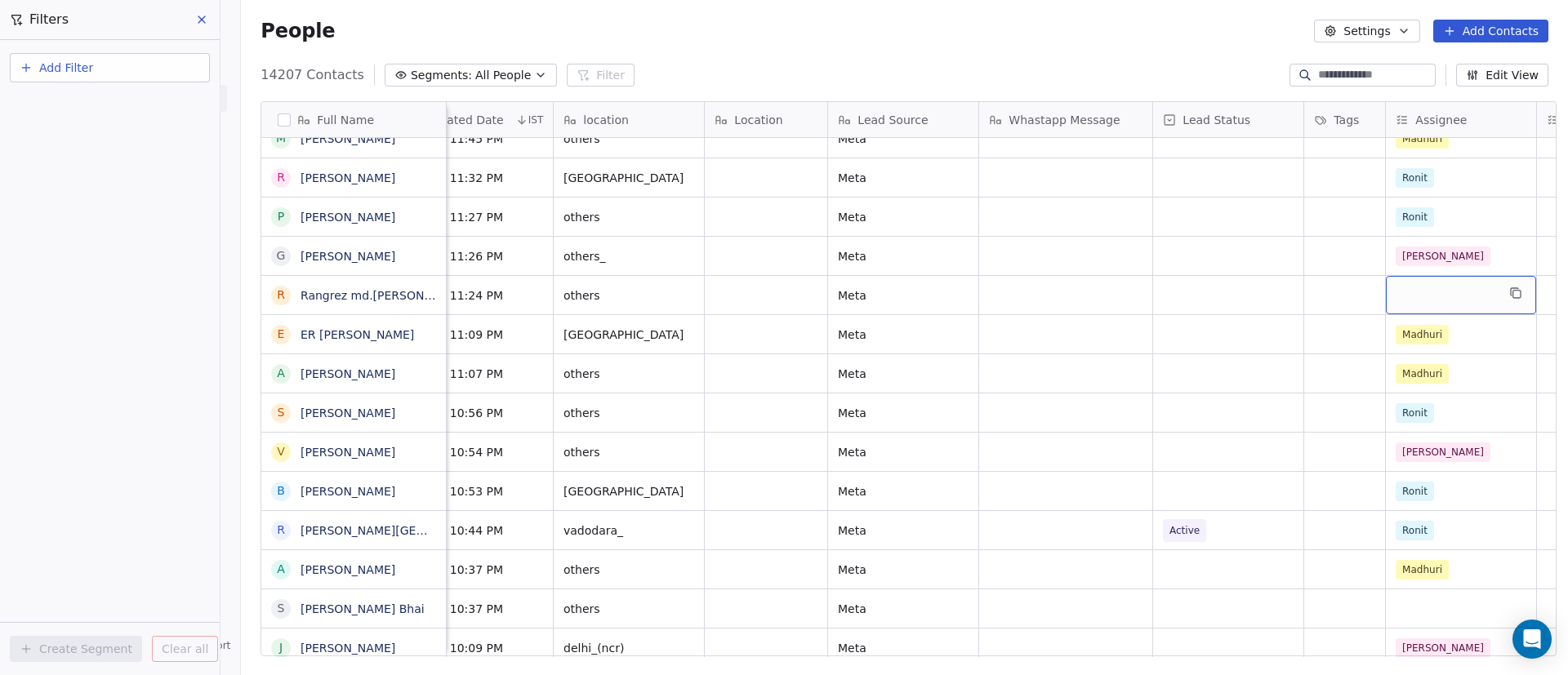
click at [1461, 287] on div "grid" at bounding box center [1461, 295] width 150 height 38
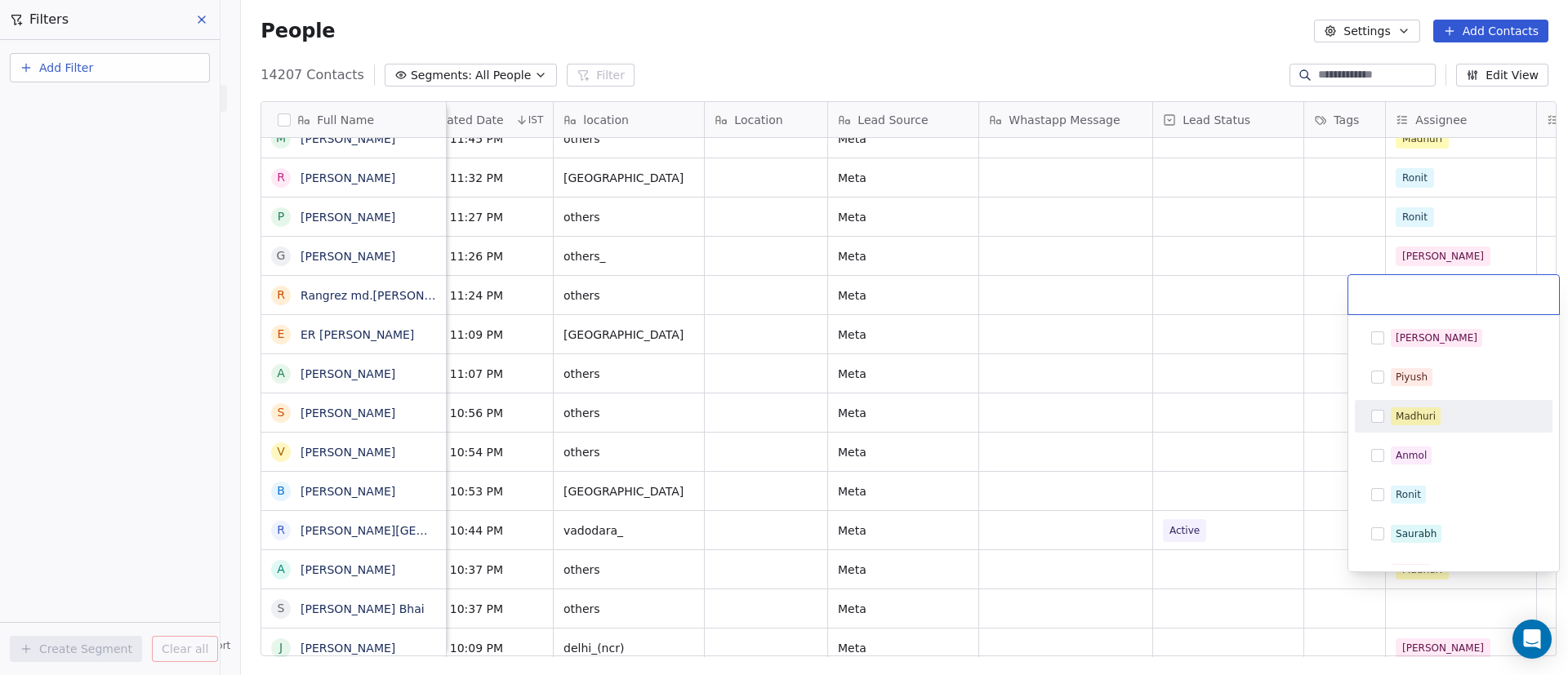
click at [1428, 409] on div "Madhuri" at bounding box center [1416, 416] width 40 height 15
click at [1125, 420] on html "On2Cook India Pvt. Ltd. Contacts People Marketing Workflows Campaigns Sales Pip…" at bounding box center [784, 337] width 1568 height 675
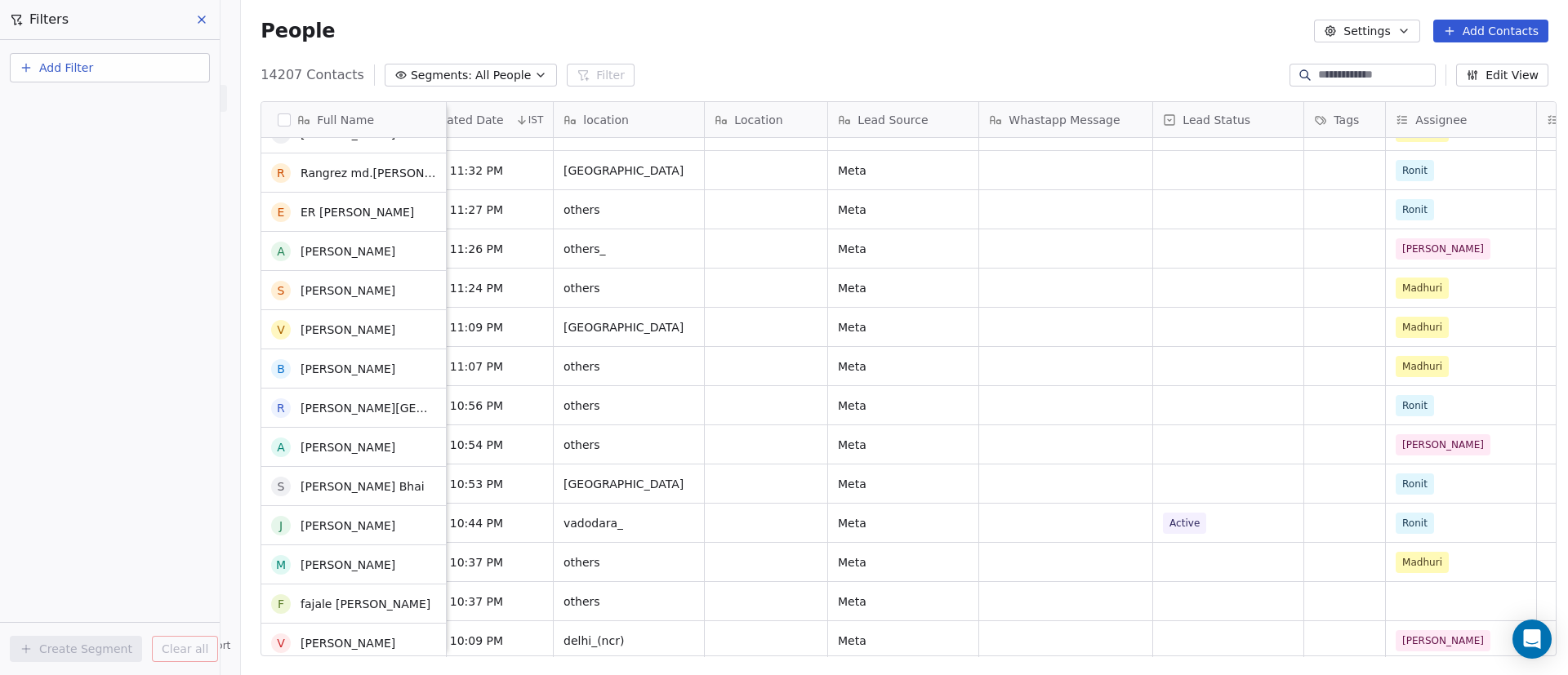
scroll to position [5510, 0]
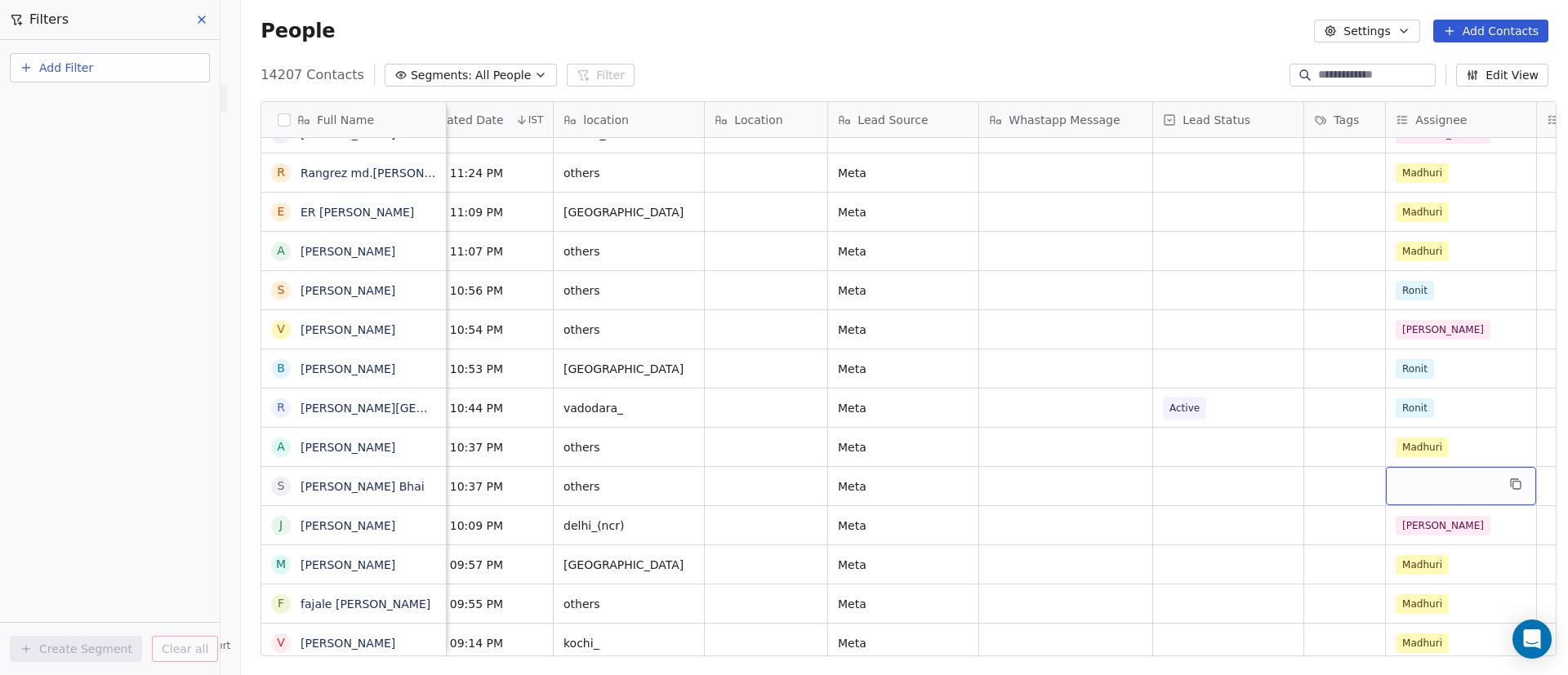
click at [1421, 480] on div "grid" at bounding box center [1461, 486] width 150 height 38
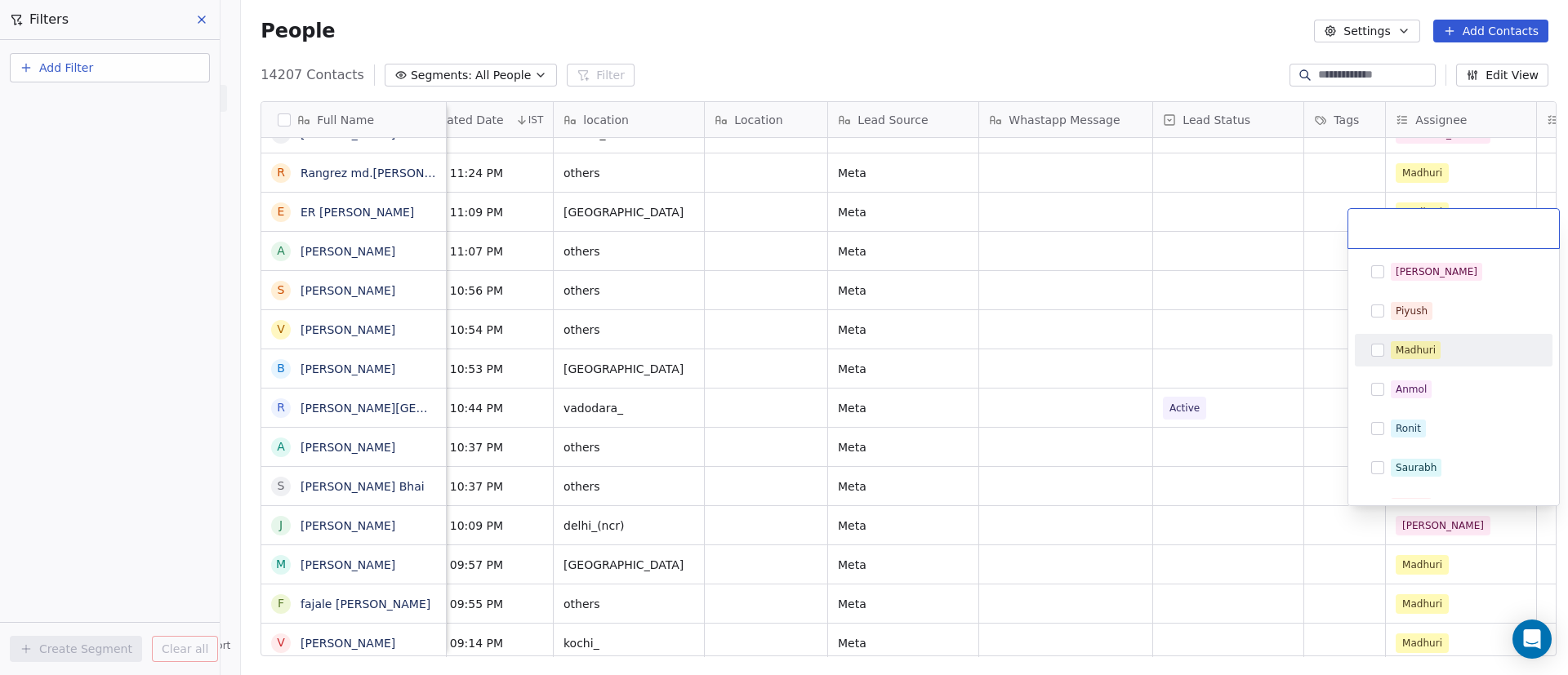
click at [1431, 344] on div "Madhuri" at bounding box center [1416, 350] width 40 height 15
click at [1285, 457] on html "On2Cook India Pvt. Ltd. Contacts People Marketing Workflows Campaigns Sales Pip…" at bounding box center [784, 337] width 1568 height 675
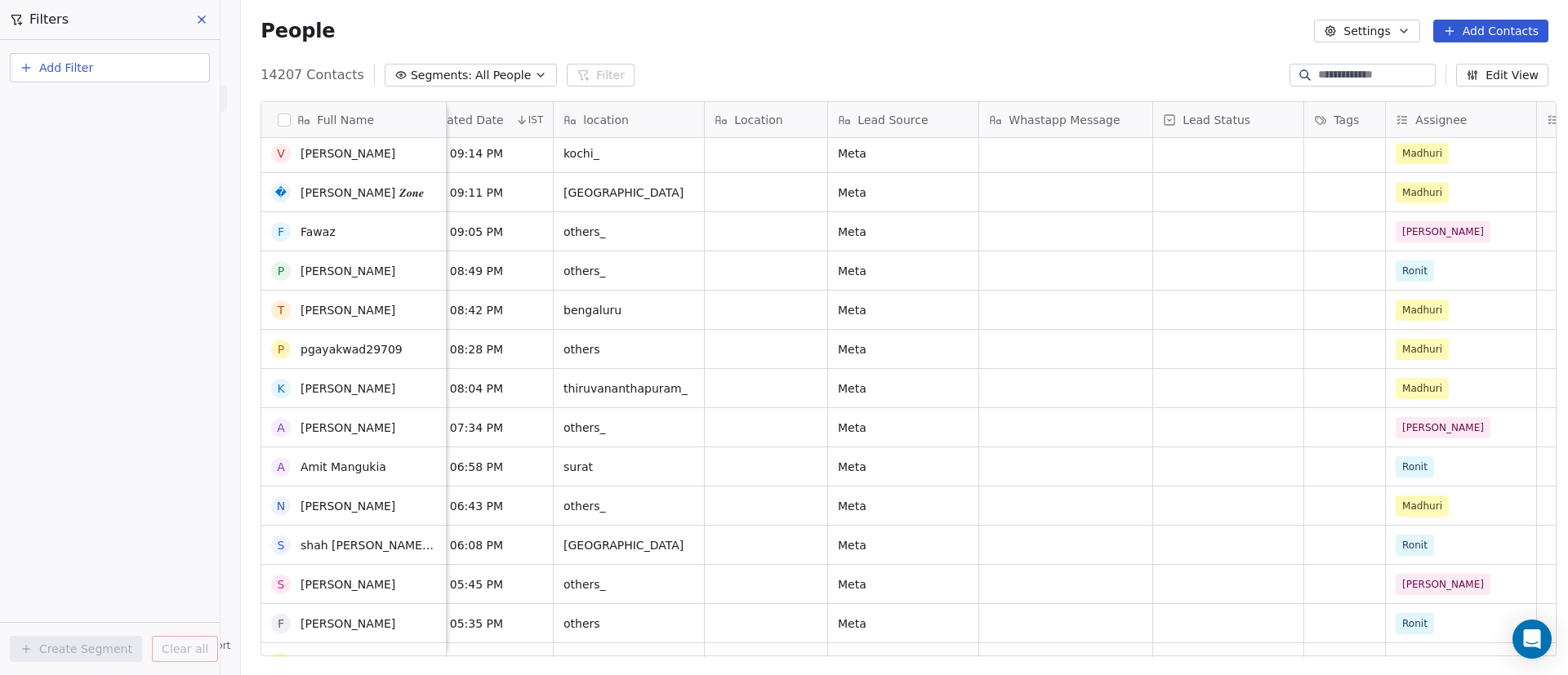
scroll to position [6244, 0]
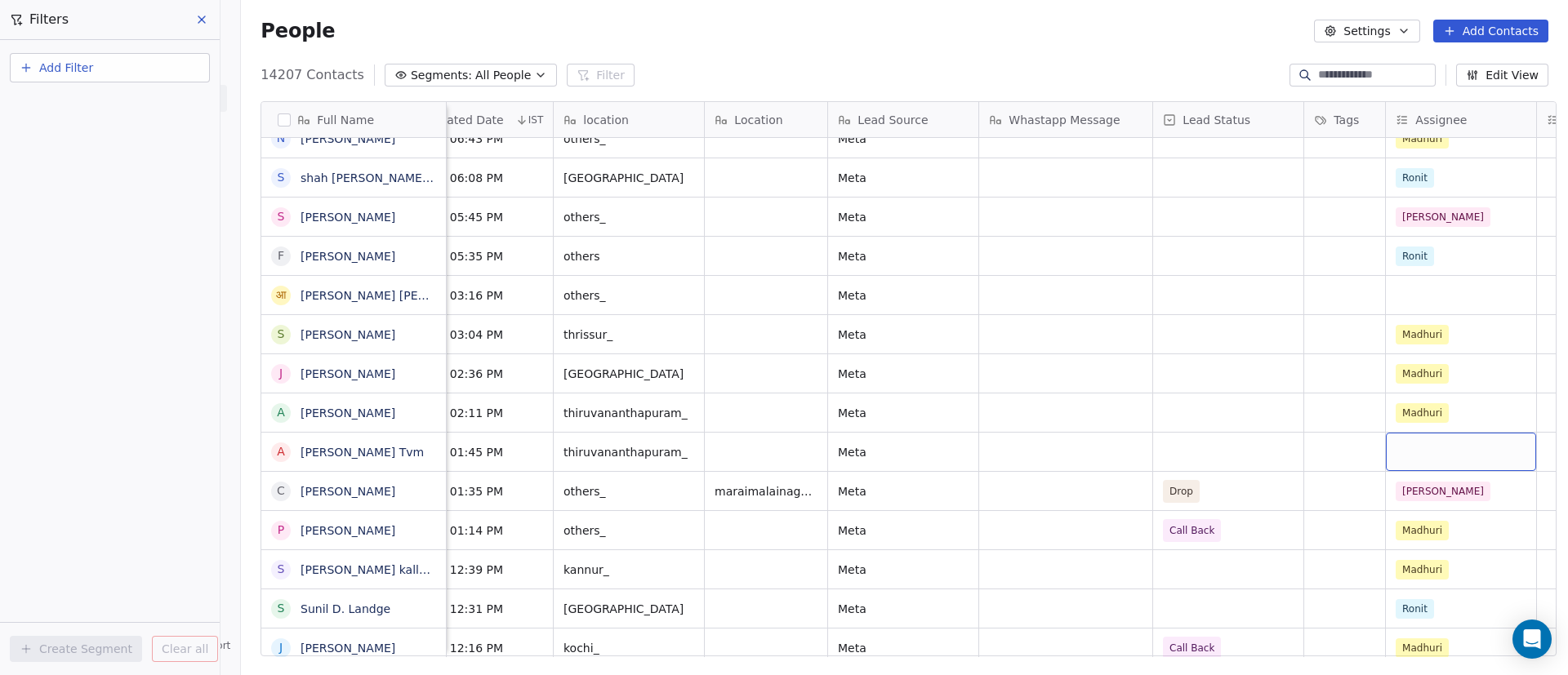
click at [1490, 441] on div "grid" at bounding box center [1461, 452] width 150 height 38
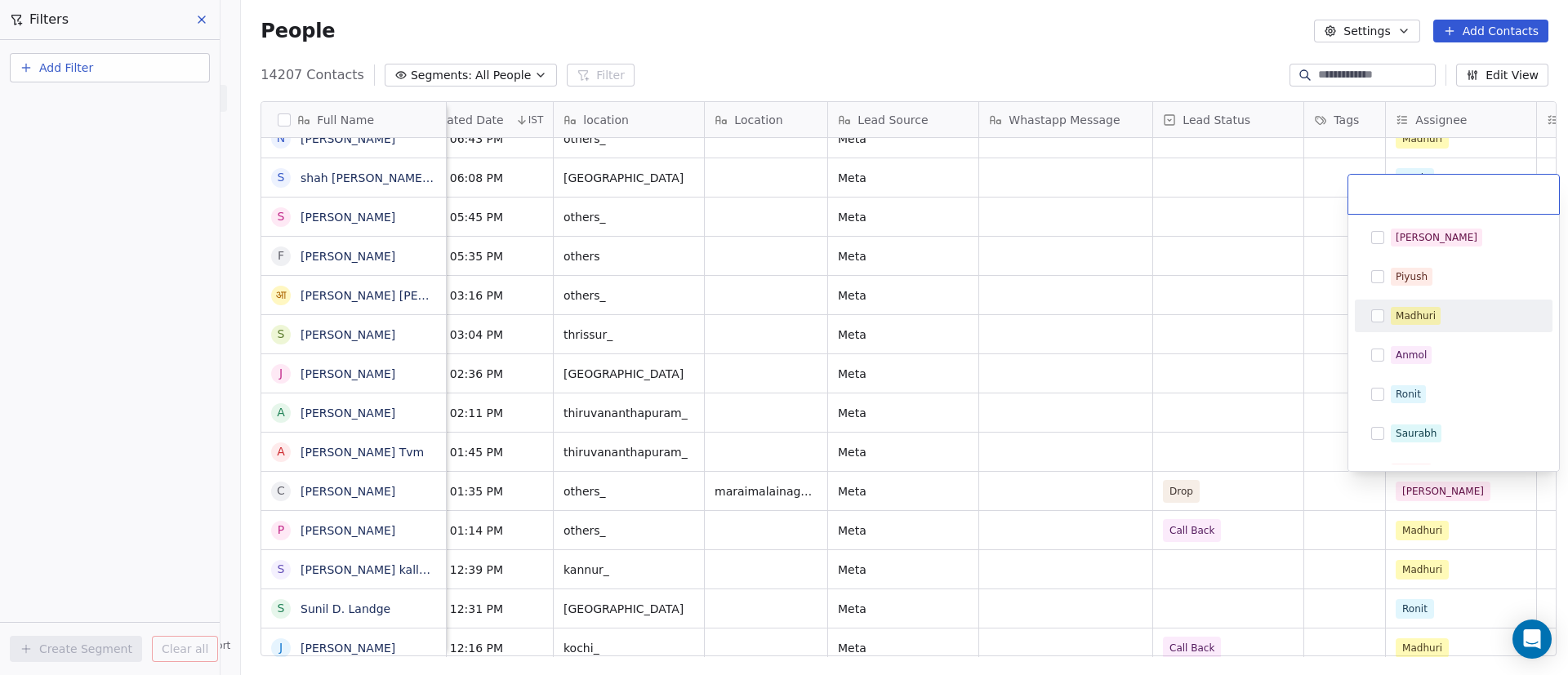
click at [1457, 313] on div "Madhuri" at bounding box center [1463, 315] width 145 height 18
click at [1279, 367] on html "On2Cook India Pvt. Ltd. Contacts People Marketing Workflows Campaigns Sales Pip…" at bounding box center [784, 337] width 1568 height 675
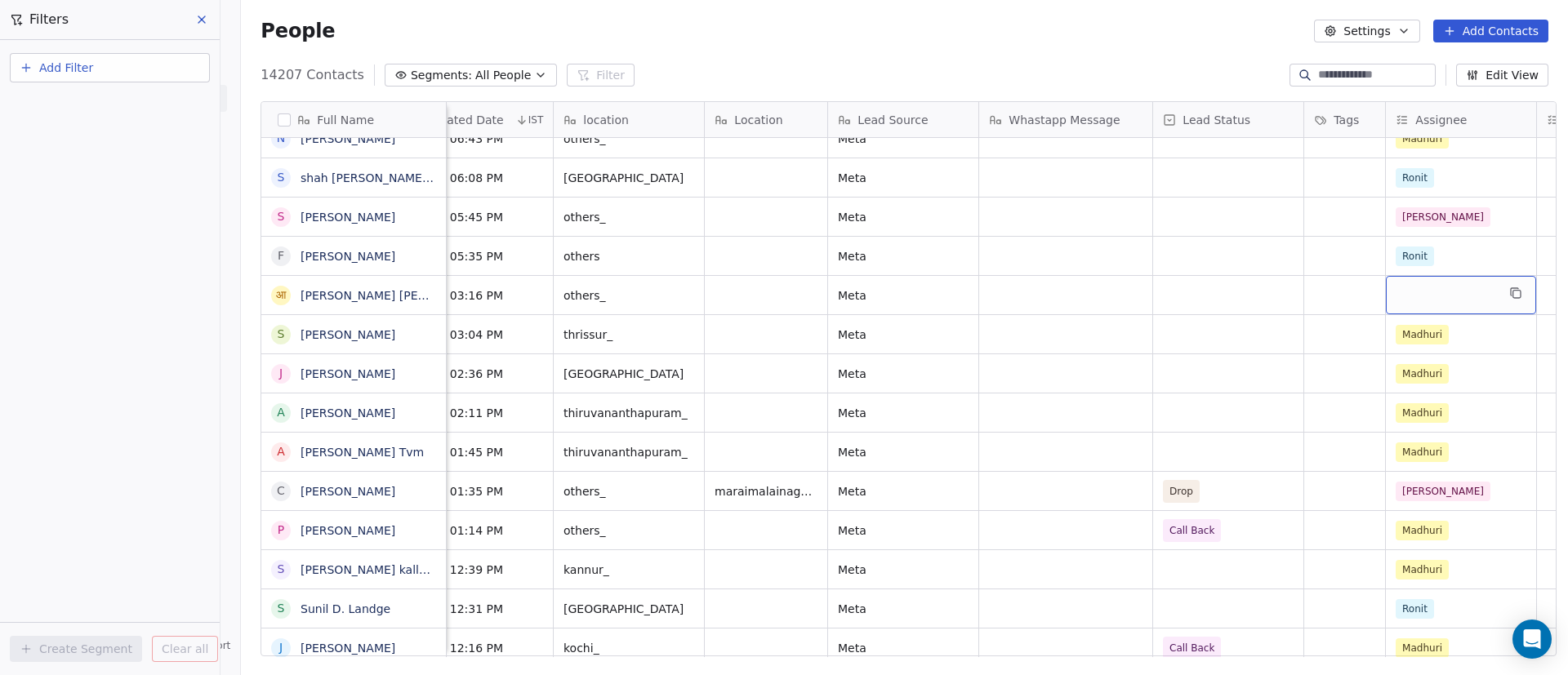
click at [1434, 299] on div "grid" at bounding box center [1461, 295] width 150 height 38
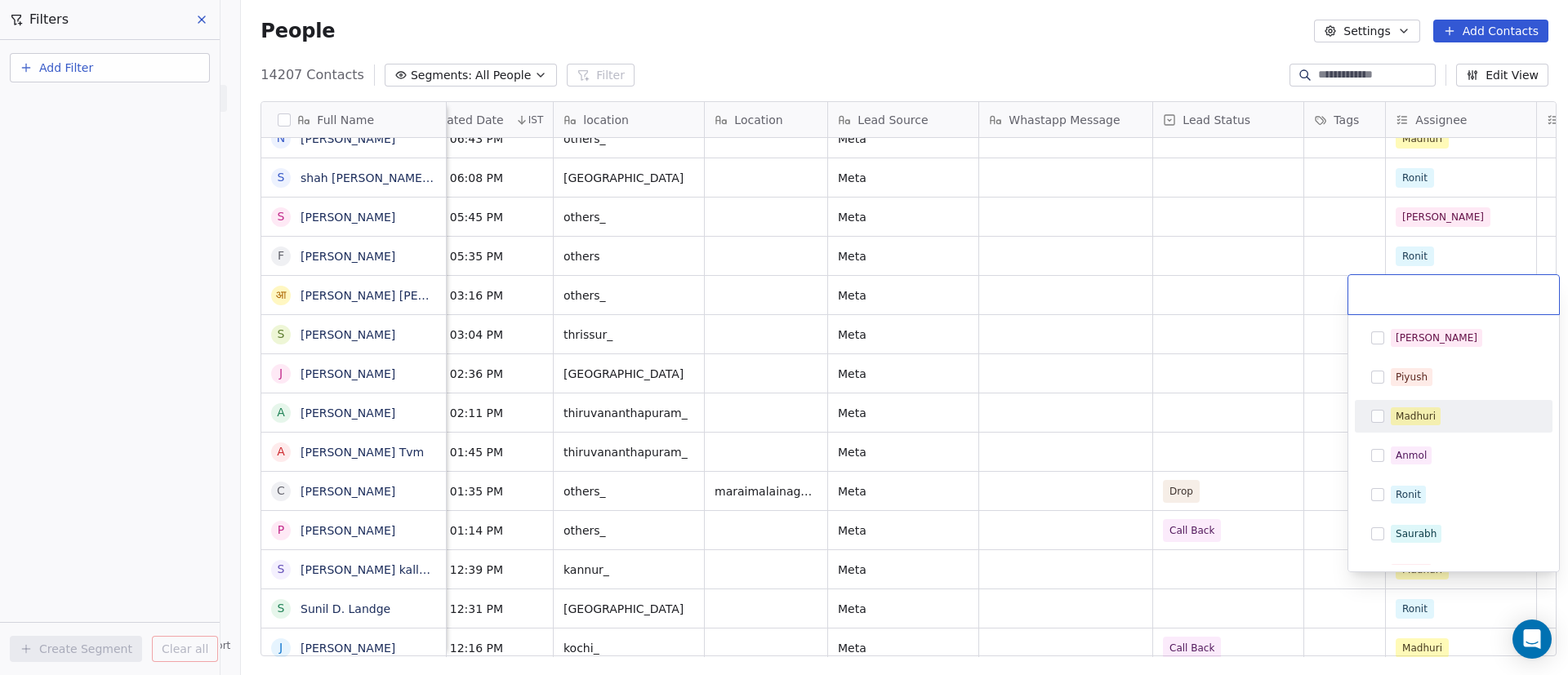
click at [1418, 414] on div "Madhuri" at bounding box center [1416, 416] width 40 height 15
click at [1252, 611] on html "On2Cook India Pvt. Ltd. Contacts People Marketing Workflows Campaigns Sales Pip…" at bounding box center [784, 337] width 1568 height 675
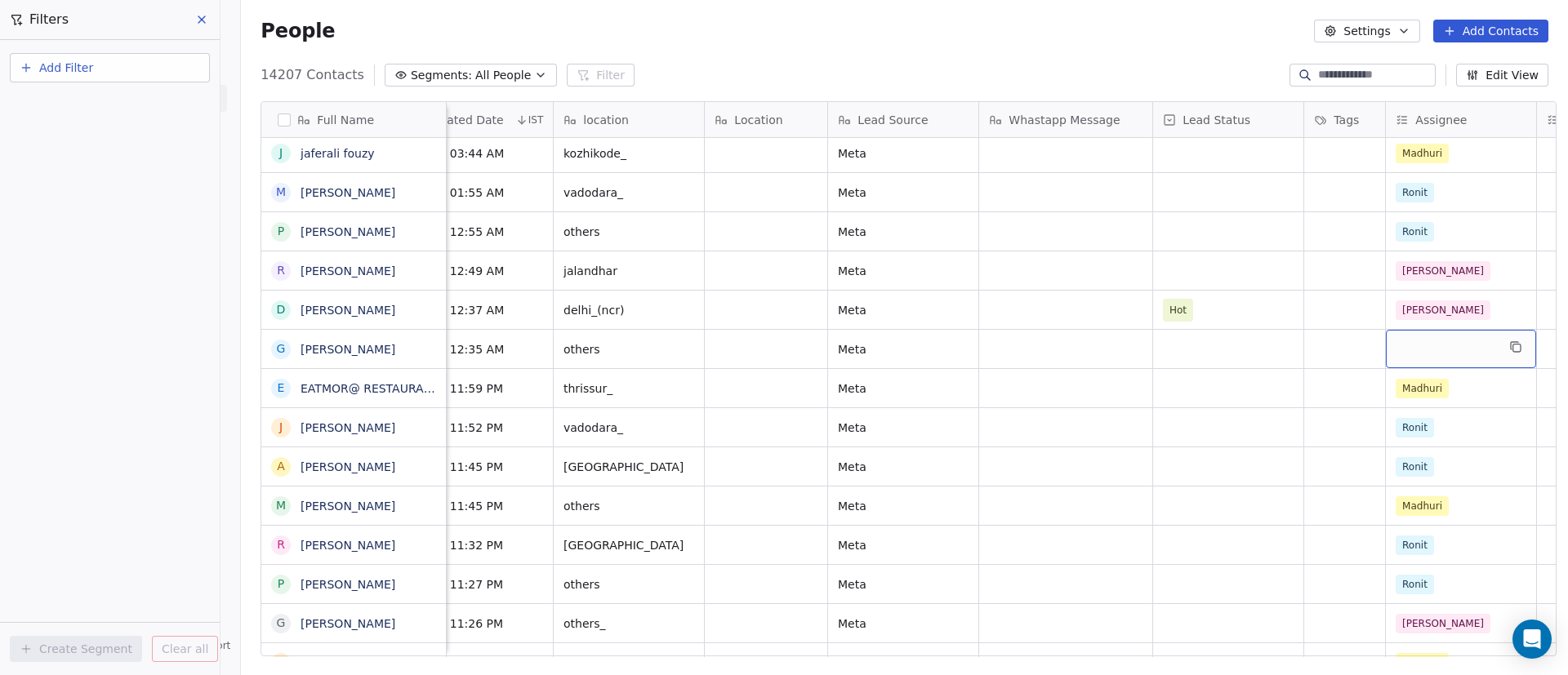
click at [1455, 335] on div "grid" at bounding box center [1461, 349] width 150 height 38
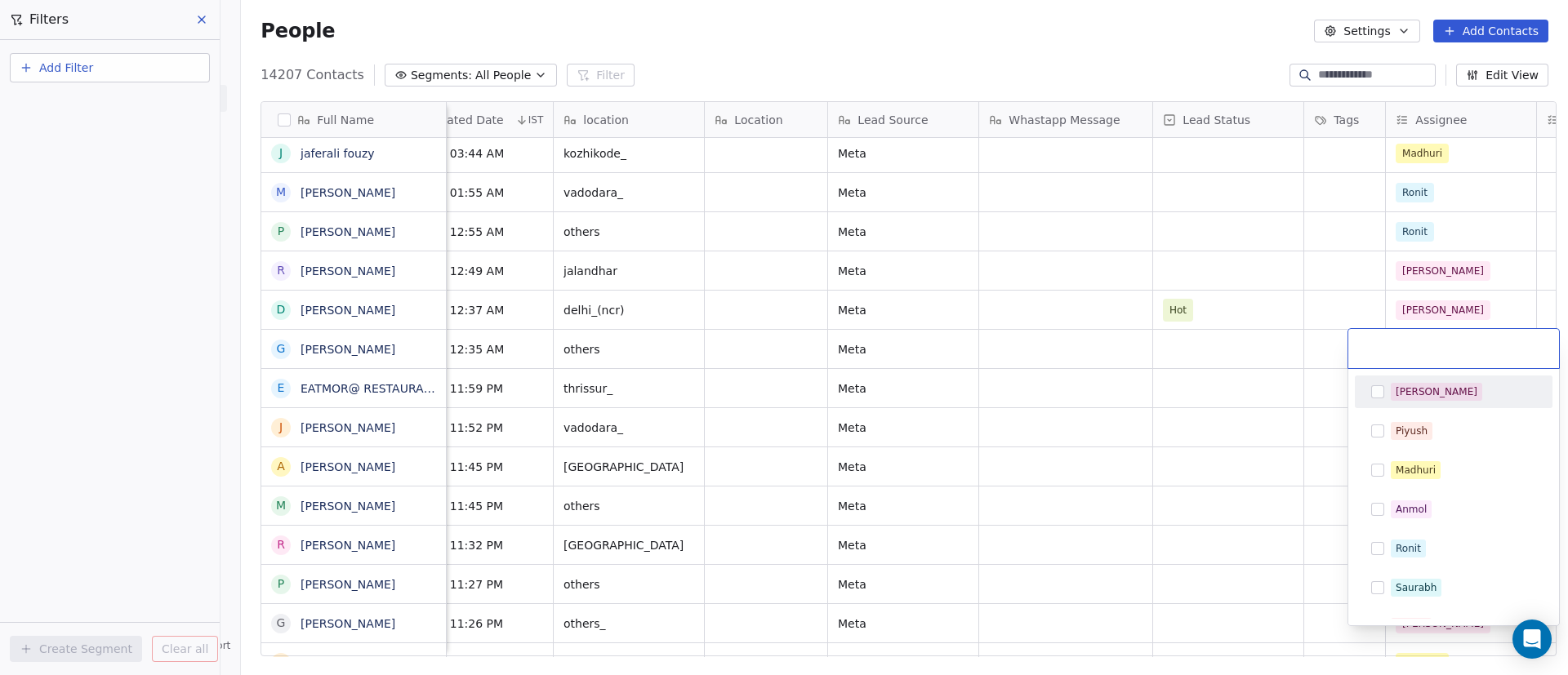
click at [1443, 400] on div "[PERSON_NAME]" at bounding box center [1453, 392] width 184 height 26
click at [1120, 480] on html "On2Cook India Pvt. Ltd. Contacts People Marketing Workflows Campaigns Sales Pip…" at bounding box center [784, 337] width 1568 height 675
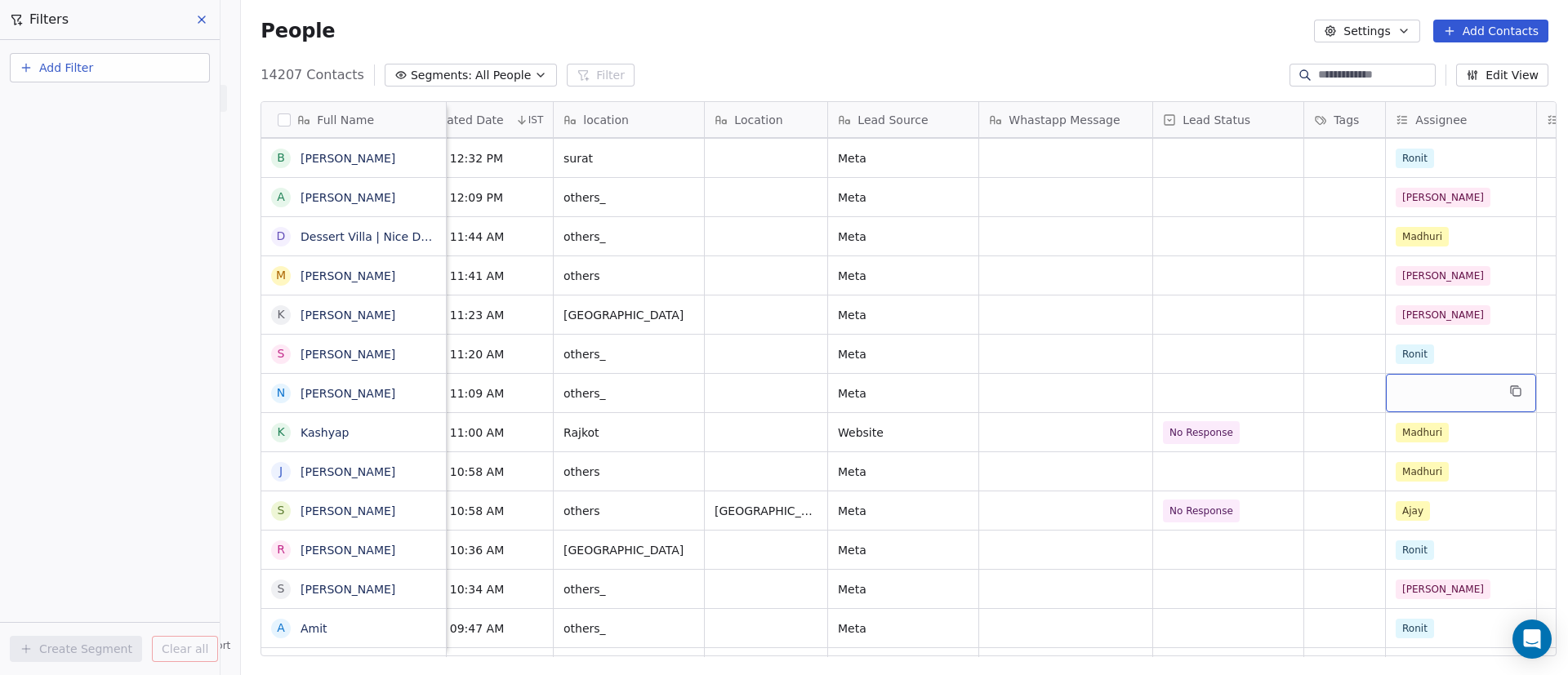
click at [1476, 395] on div "grid" at bounding box center [1461, 393] width 150 height 38
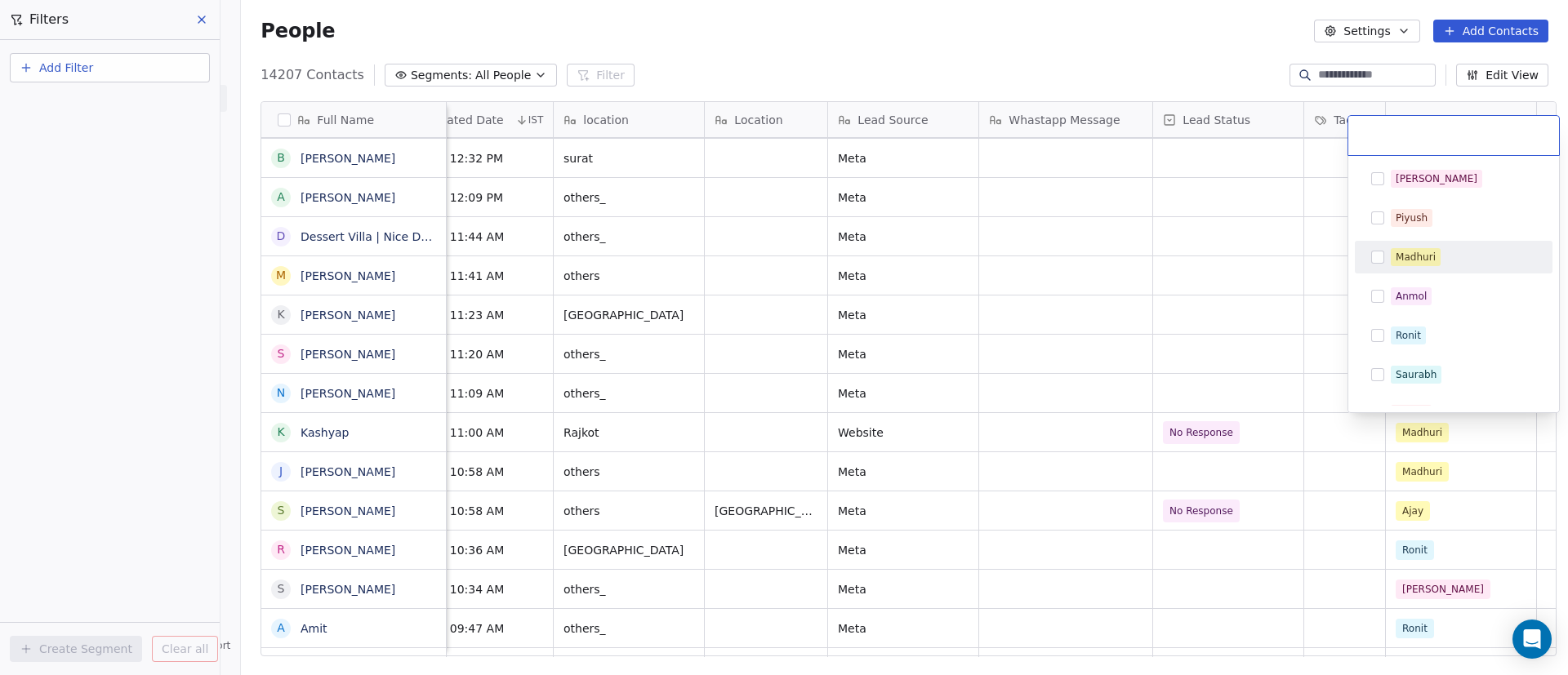
click at [1455, 263] on div "Madhuri" at bounding box center [1463, 257] width 145 height 18
click at [1258, 368] on html "On2Cook India Pvt. Ltd. Contacts People Marketing Workflows Campaigns Sales Pip…" at bounding box center [784, 337] width 1568 height 675
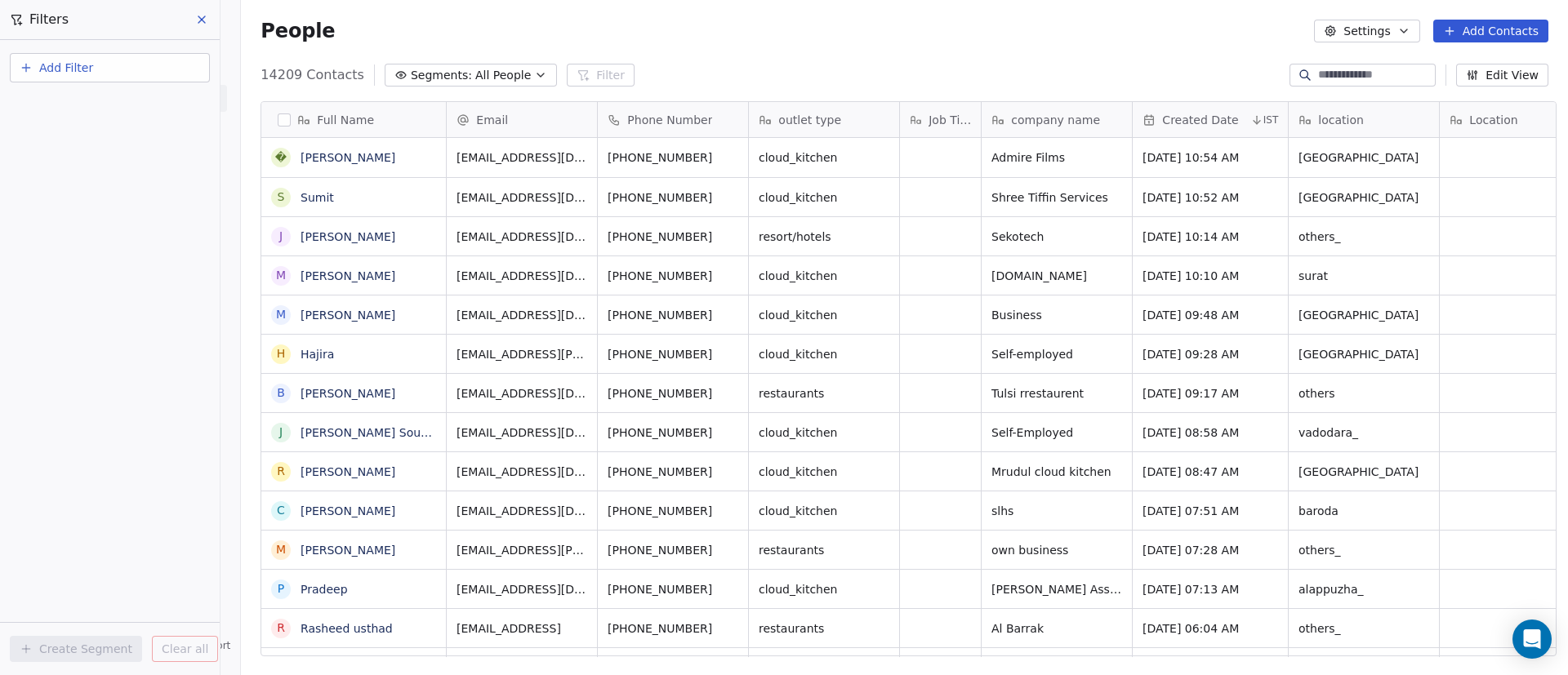
click at [200, 23] on icon at bounding box center [202, 19] width 13 height 13
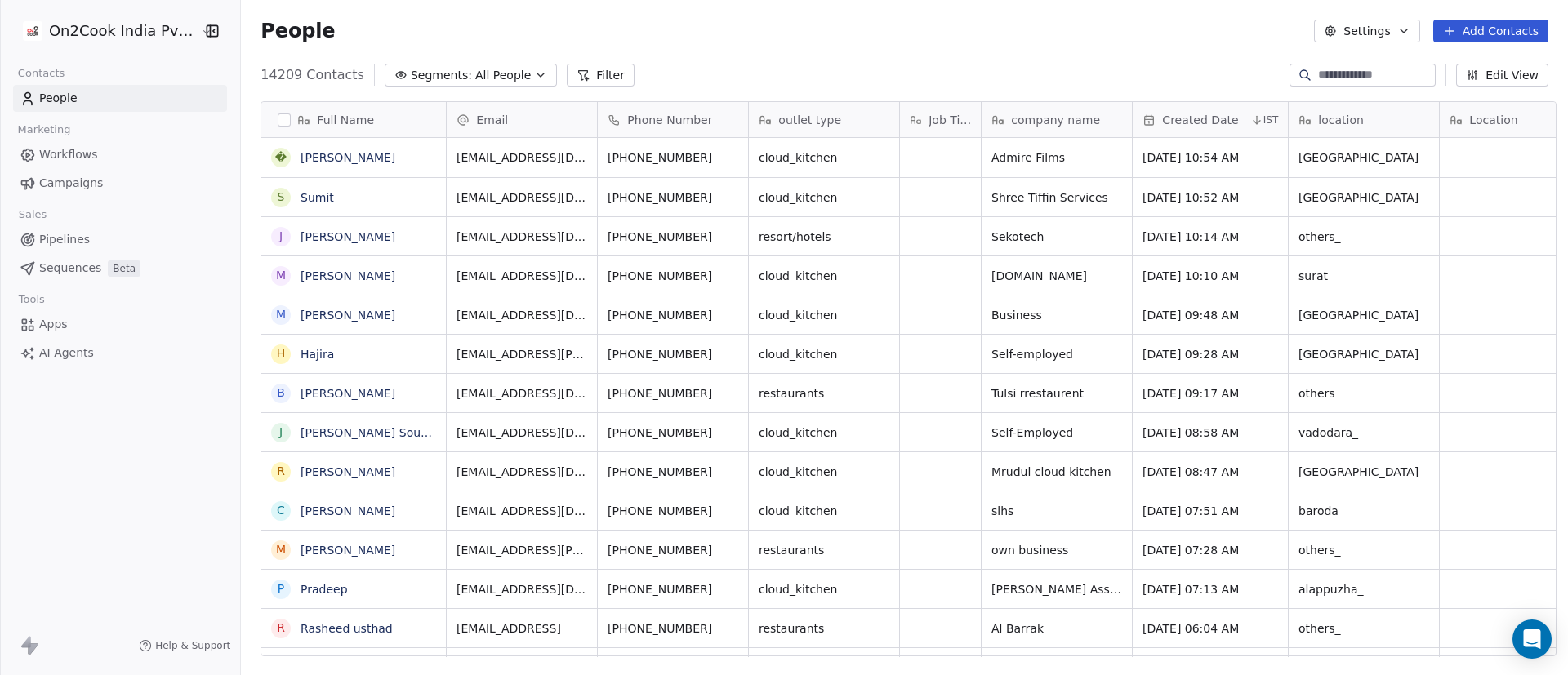
click at [568, 63] on button "Filter" at bounding box center [601, 75] width 68 height 23
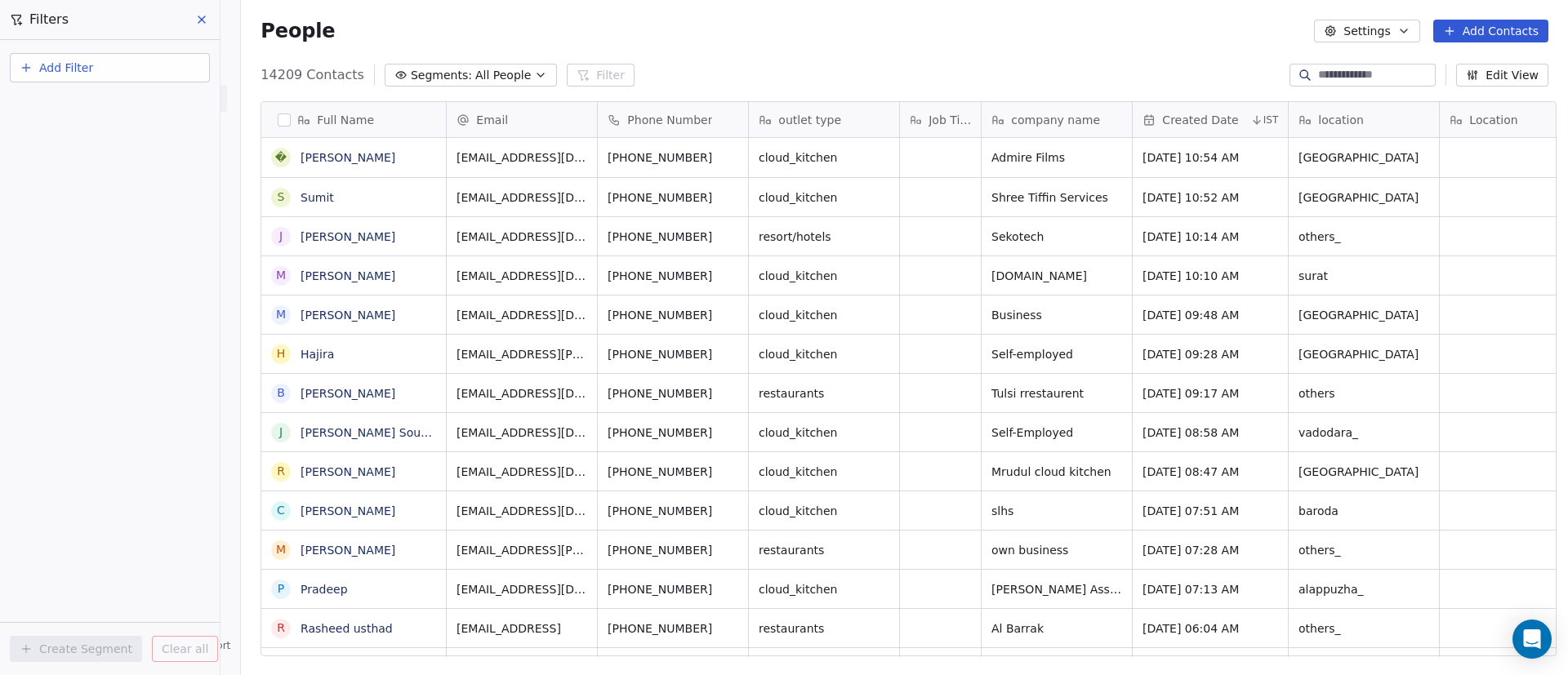
click at [136, 67] on button "Add Filter" at bounding box center [110, 68] width 200 height 30
click at [131, 93] on div "Contact properties" at bounding box center [110, 106] width 185 height 26
type input "****"
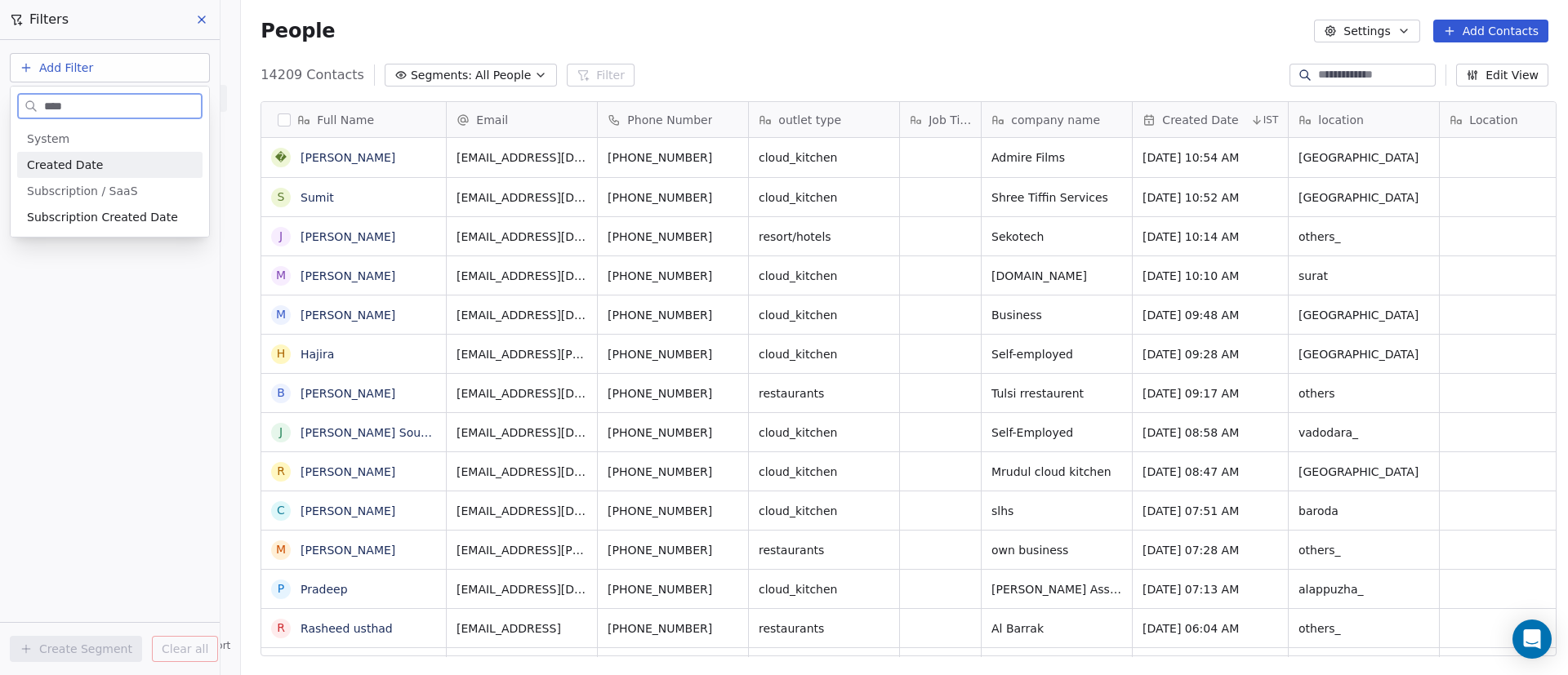
click at [122, 168] on div "Created Date" at bounding box center [110, 164] width 166 height 17
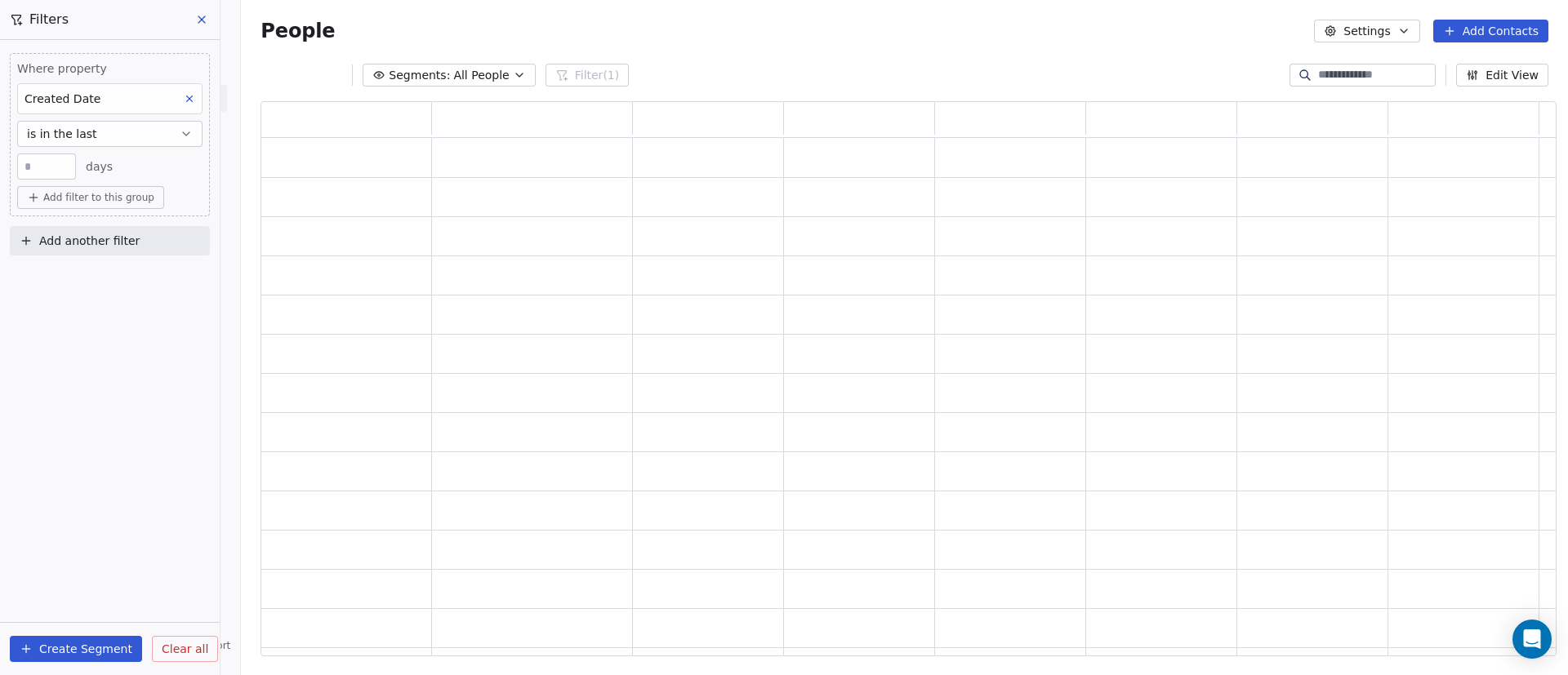
scroll to position [536, 1277]
click at [128, 139] on button "is in the last" at bounding box center [110, 134] width 185 height 26
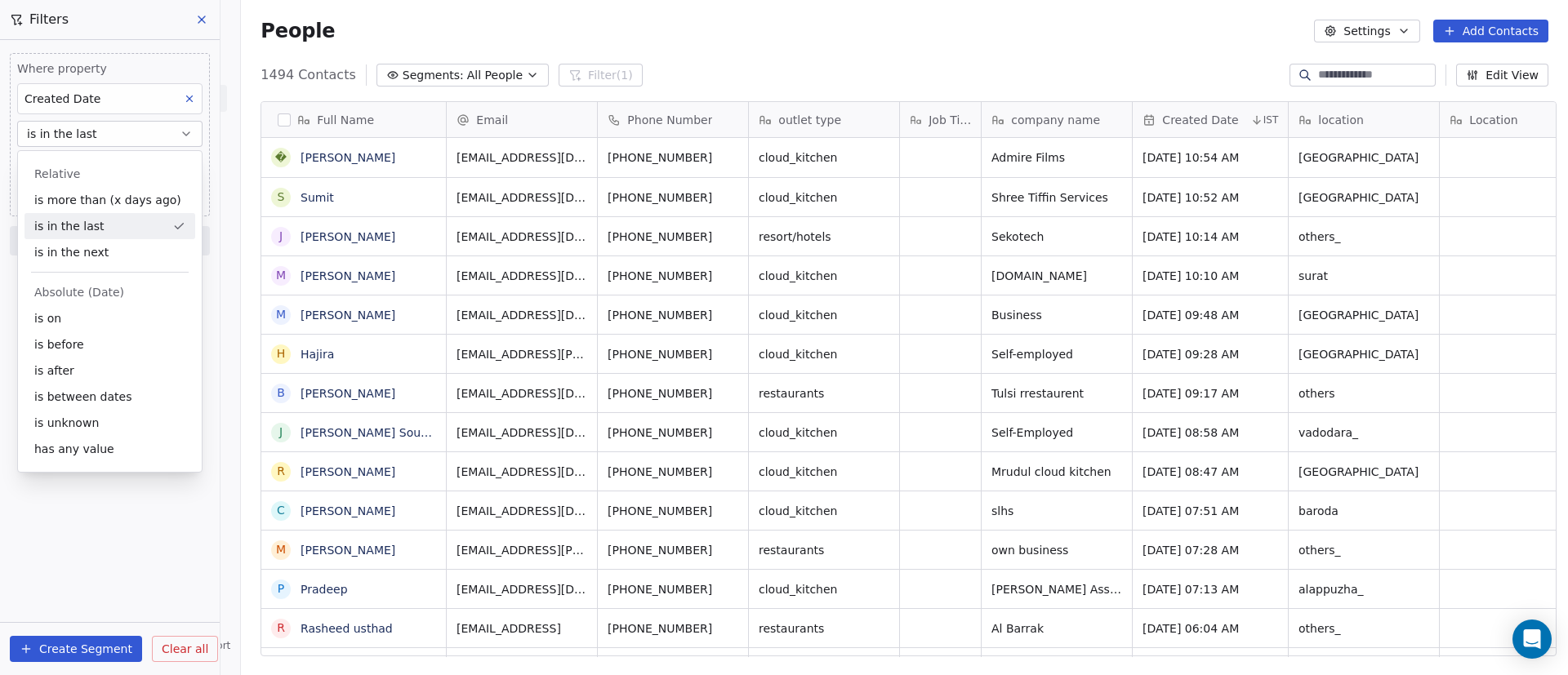
scroll to position [575, 1316]
click at [83, 396] on div "is between dates" at bounding box center [110, 397] width 170 height 26
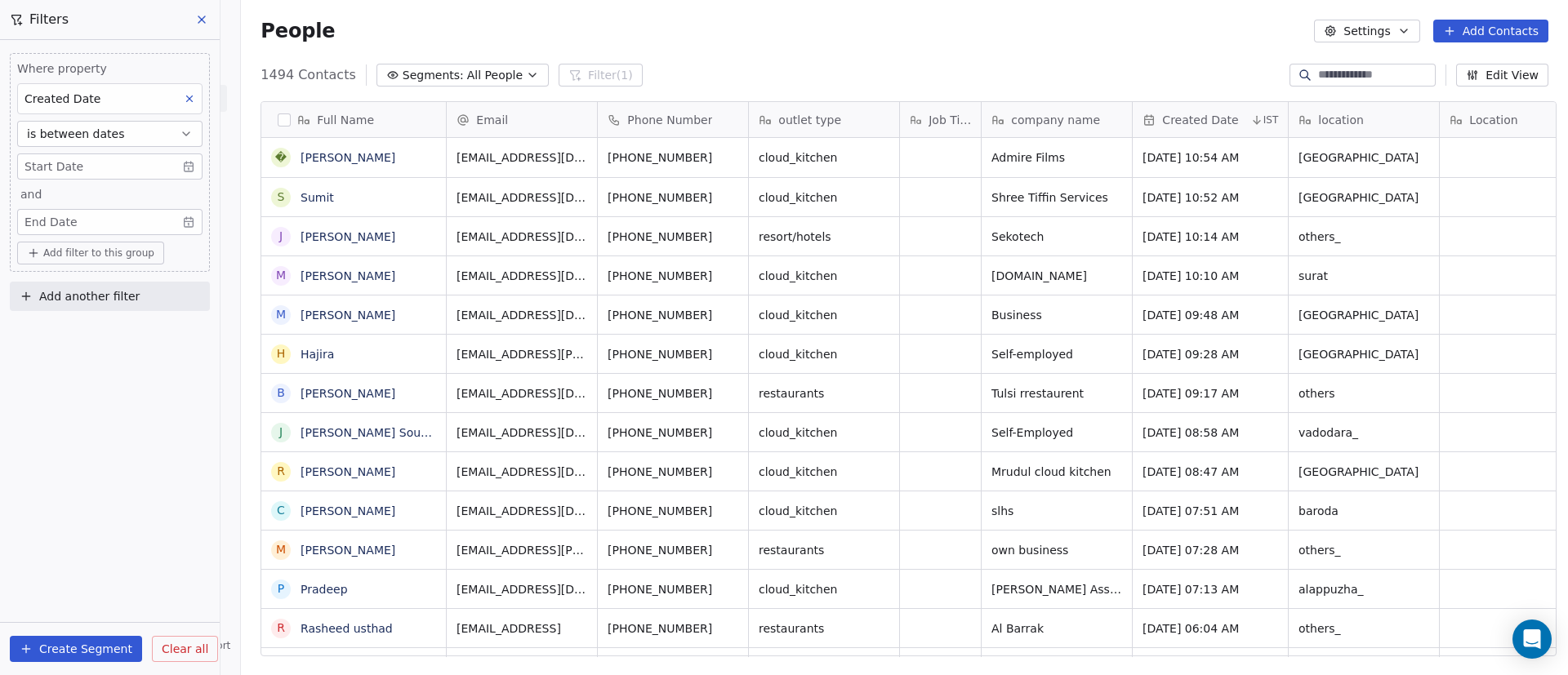
click at [94, 167] on body "On2Cook India Pvt. Ltd. Contacts People Marketing Workflows Campaigns Sales Pip…" at bounding box center [784, 337] width 1568 height 675
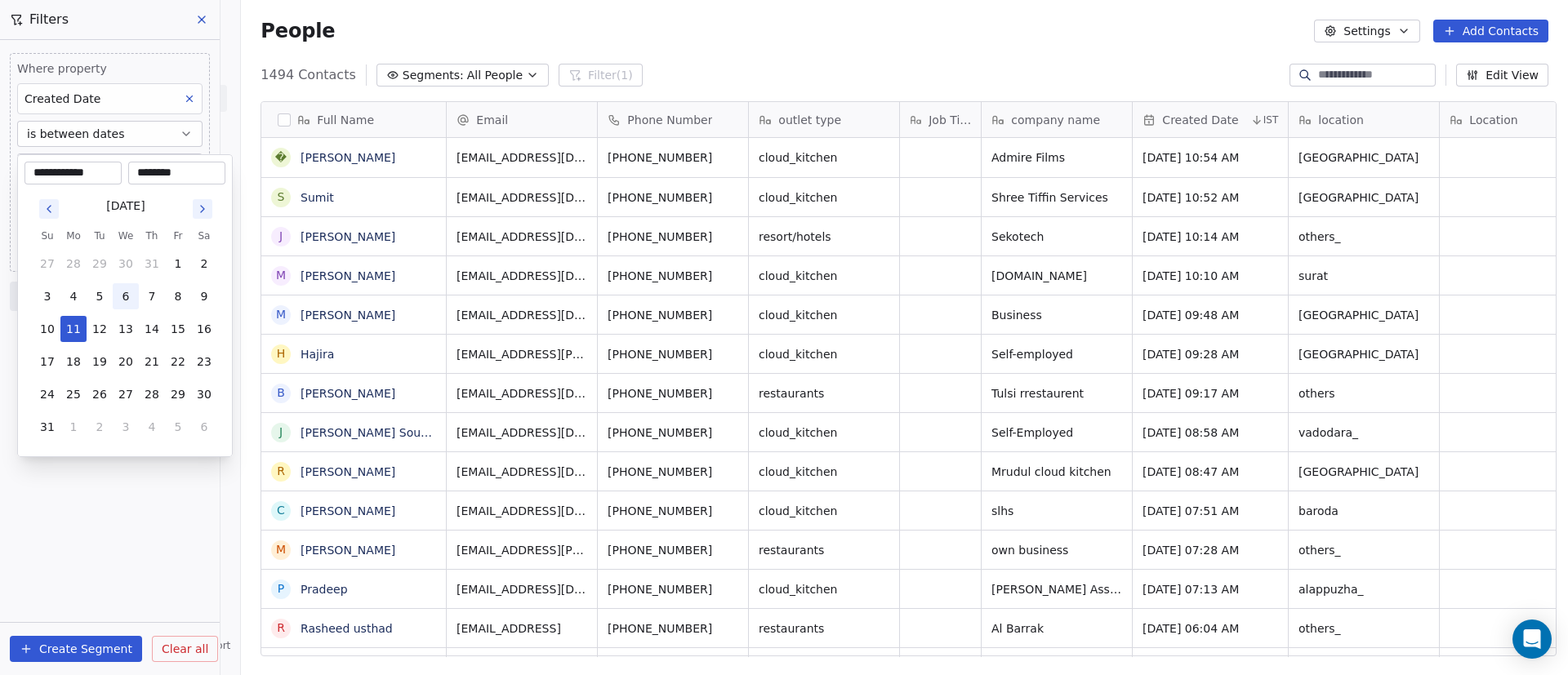
click at [128, 294] on button "6" at bounding box center [126, 296] width 26 height 26
type input "**********"
click at [134, 177] on input "********" at bounding box center [176, 173] width 90 height 17
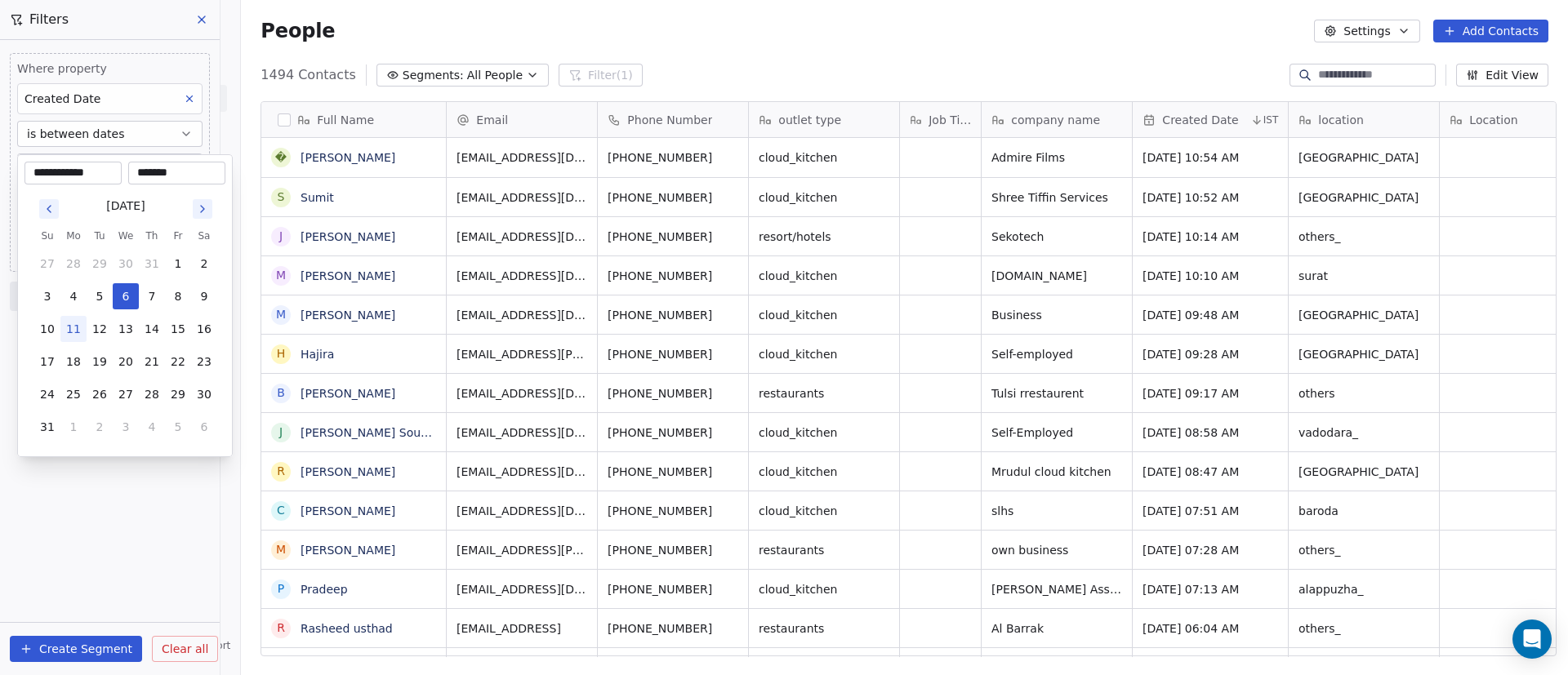
drag, startPoint x: 160, startPoint y: 175, endPoint x: 169, endPoint y: 173, distance: 9.2
click at [169, 173] on input "*******" at bounding box center [176, 173] width 90 height 17
click at [163, 172] on input "*******" at bounding box center [176, 173] width 90 height 17
type input "********"
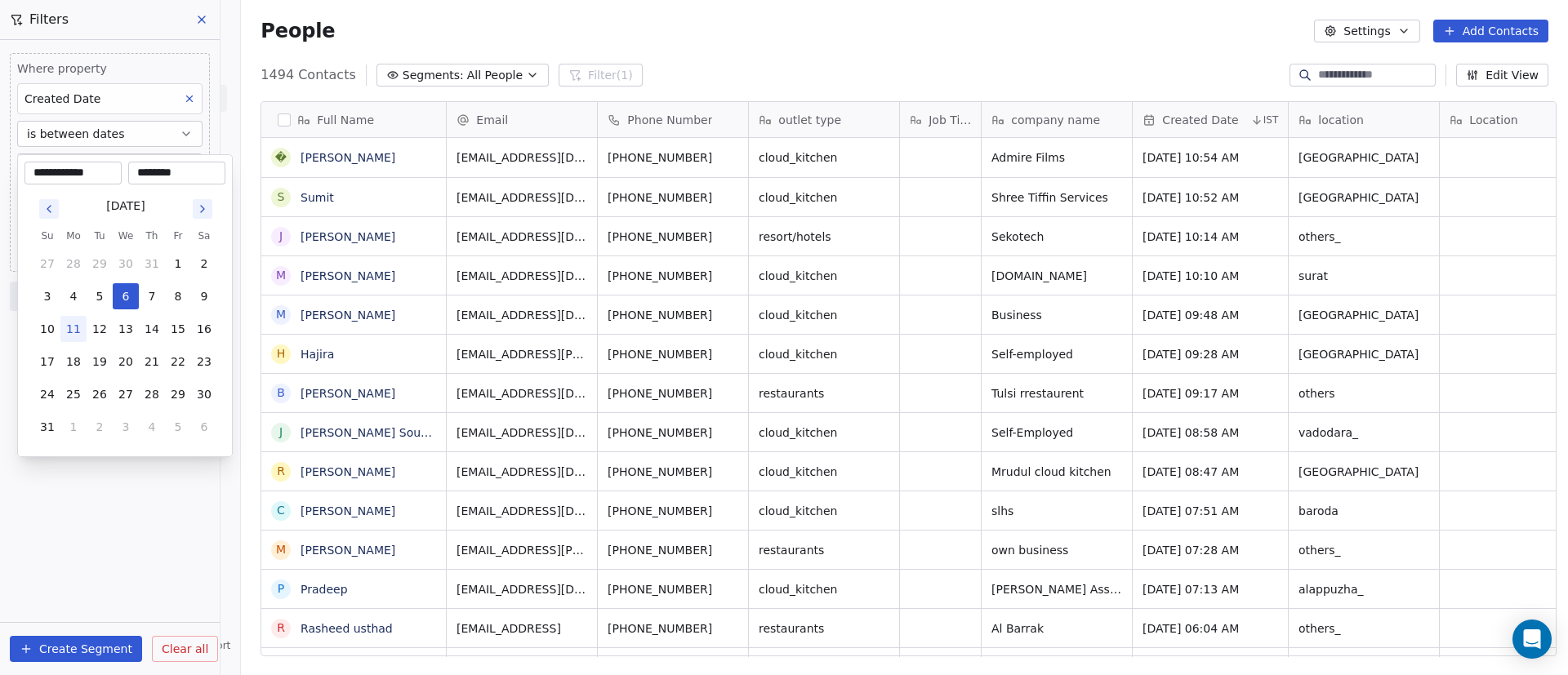
click at [144, 502] on html "On2Cook India Pvt. Ltd. Contacts People Marketing Workflows Campaigns Sales Pip…" at bounding box center [784, 337] width 1568 height 675
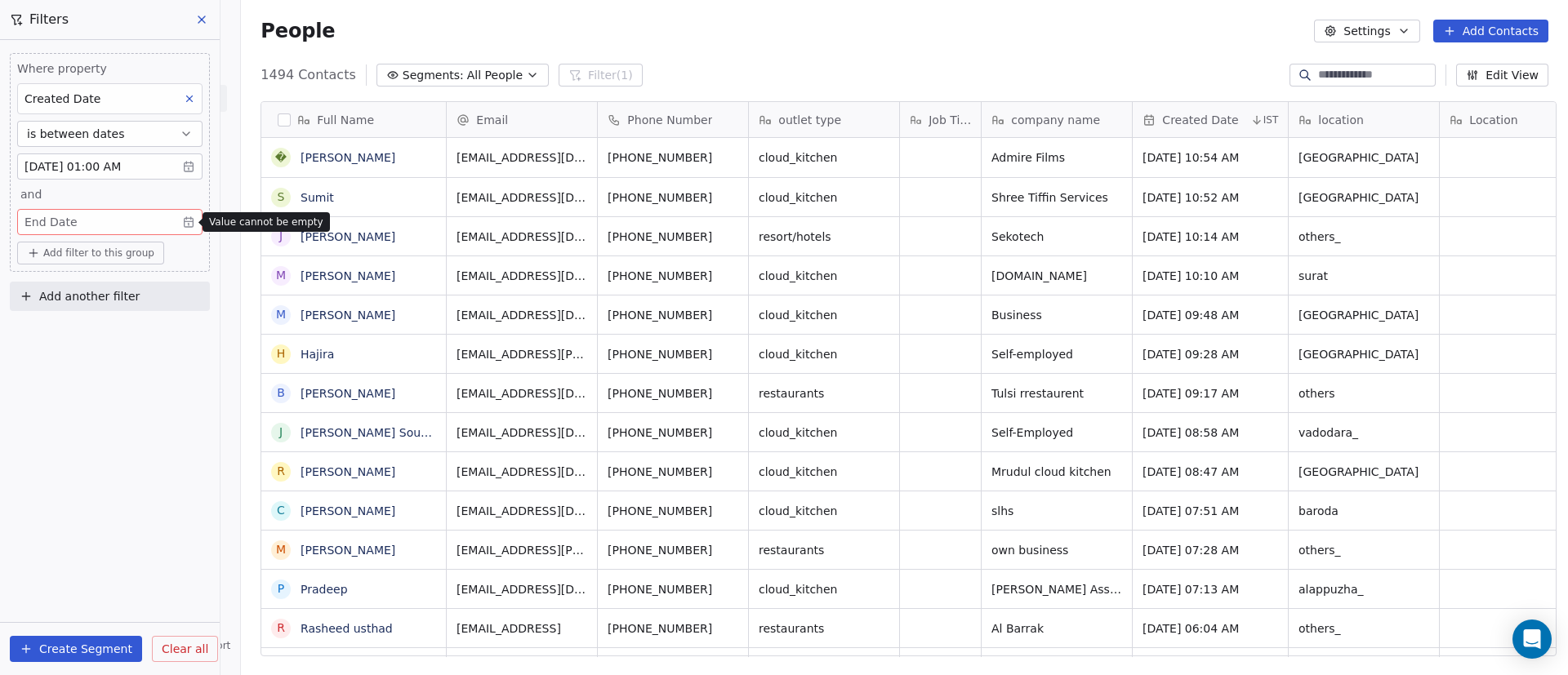
click at [77, 222] on body "On2Cook India Pvt. Ltd. Contacts People Marketing Workflows Campaigns Sales Pip…" at bounding box center [784, 337] width 1568 height 675
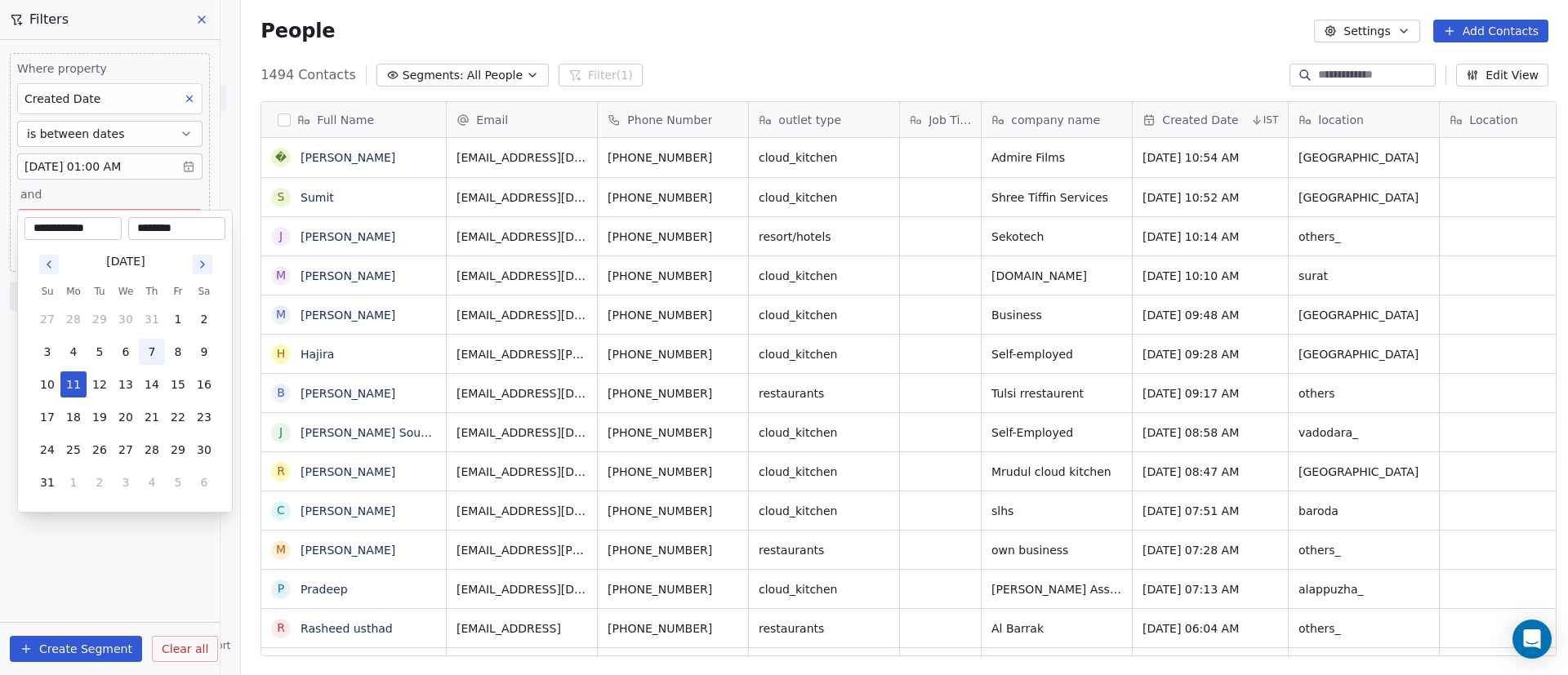
click at [149, 351] on button "7" at bounding box center [152, 352] width 26 height 26
type input "**********"
drag, startPoint x: 135, startPoint y: 223, endPoint x: 165, endPoint y: 221, distance: 30.1
click at [165, 221] on input "********" at bounding box center [176, 228] width 90 height 17
type input "********"
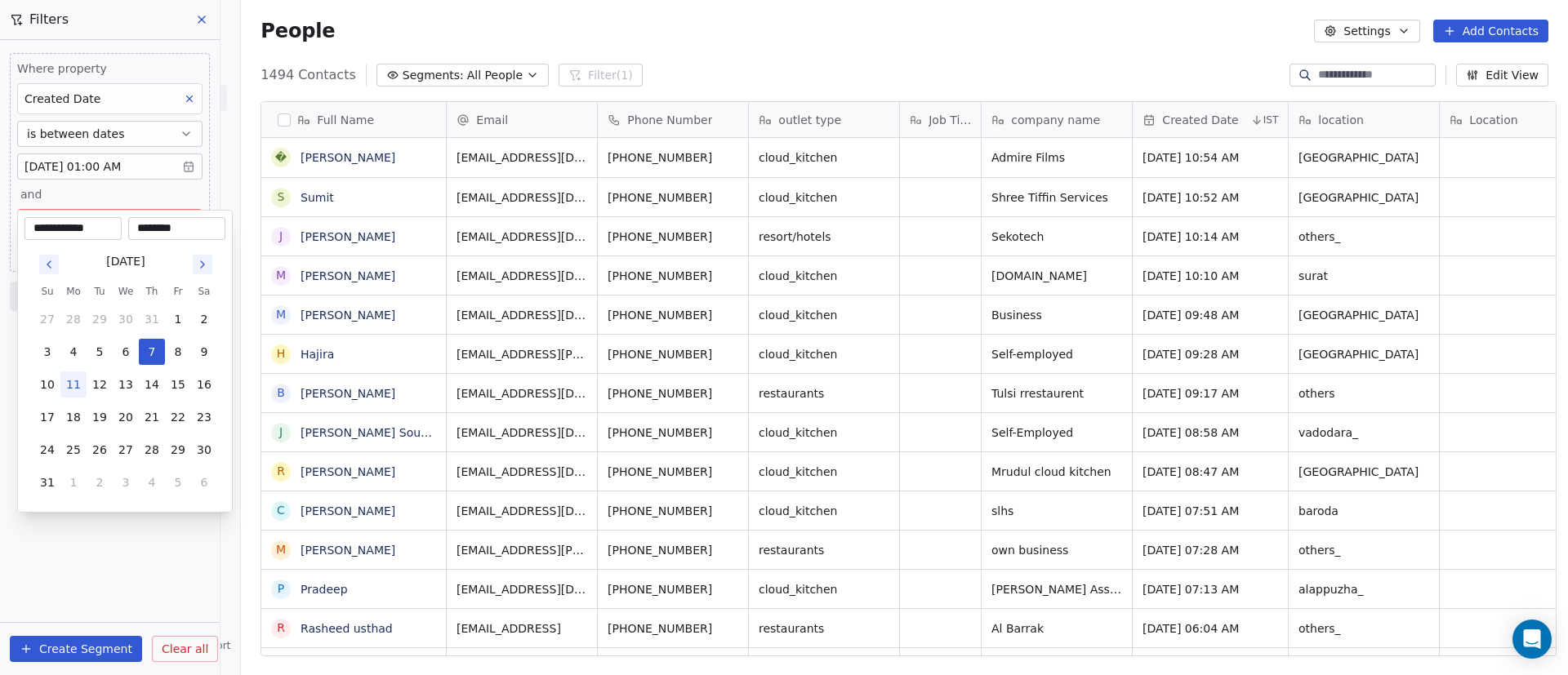
click at [95, 549] on html "On2Cook India Pvt. Ltd. Contacts People Marketing Workflows Campaigns Sales Pip…" at bounding box center [784, 337] width 1568 height 675
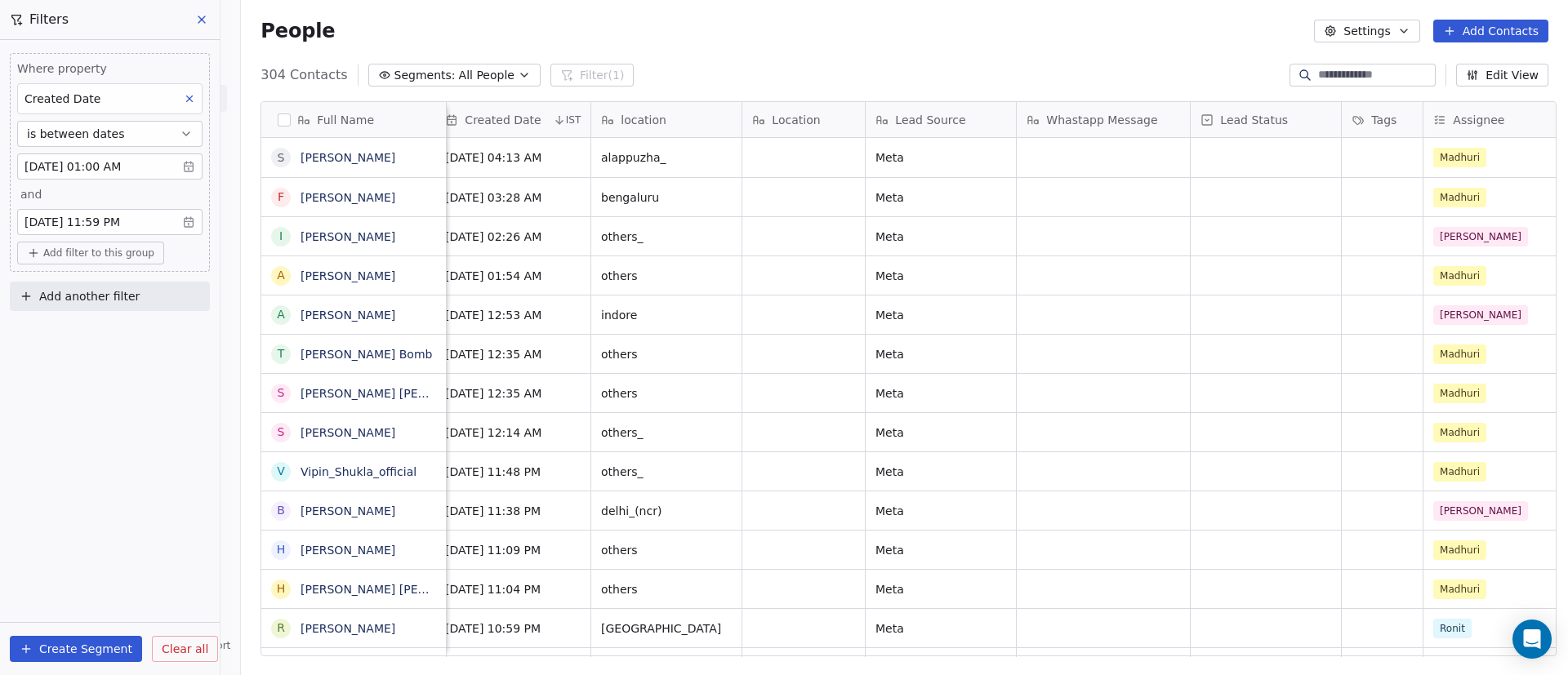
scroll to position [0, 0]
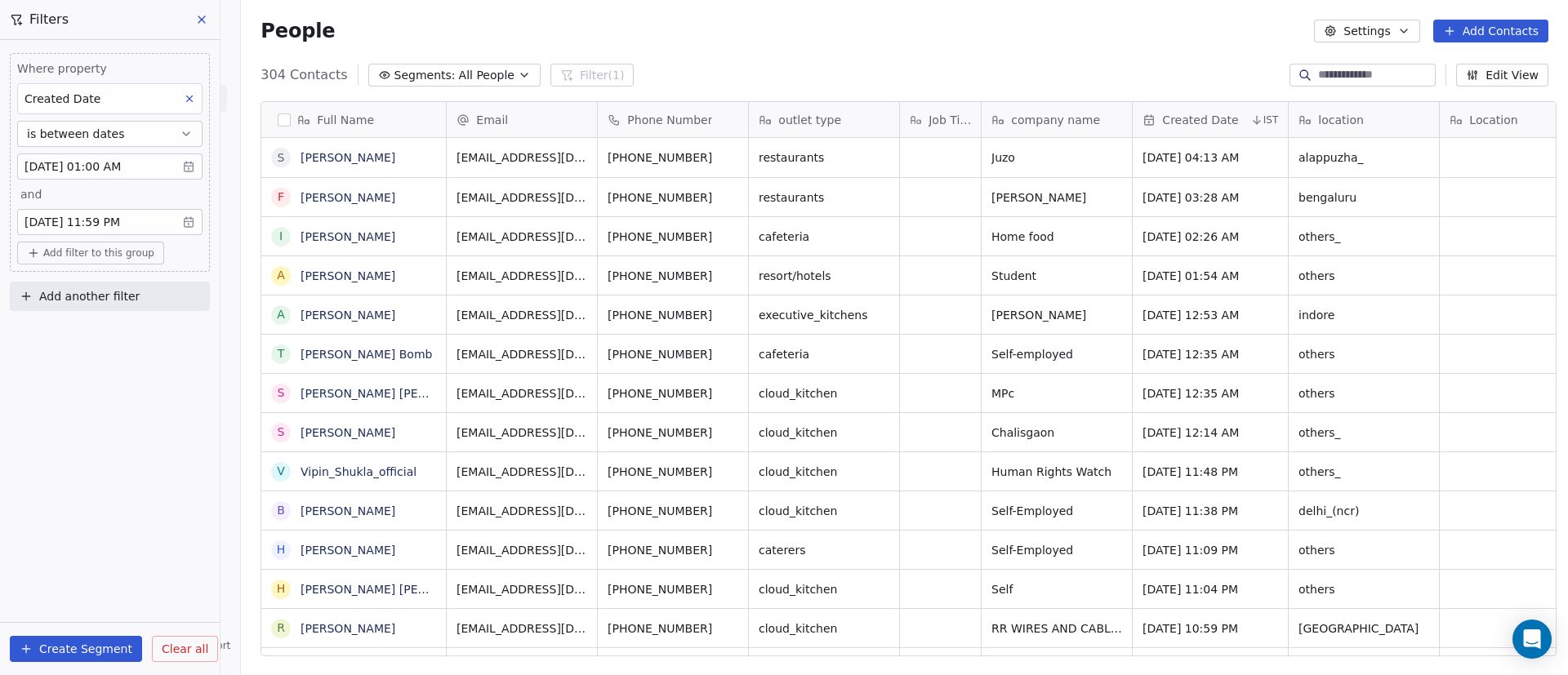
click at [98, 262] on button "Add filter to this group" at bounding box center [90, 253] width 147 height 23
click at [106, 282] on span "Contact properties" at bounding box center [87, 288] width 106 height 17
type input "***"
click at [133, 340] on div "Assignee" at bounding box center [110, 347] width 151 height 17
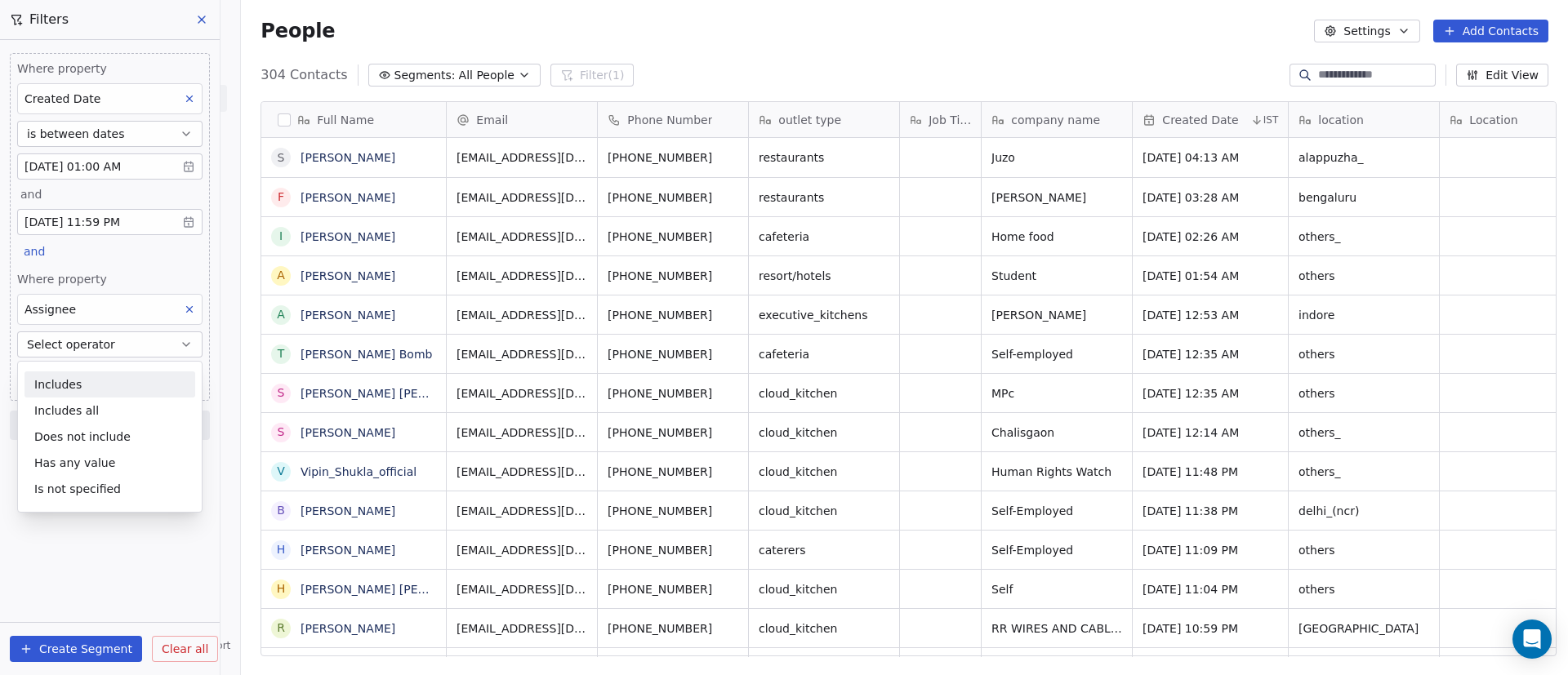
click at [118, 379] on div "Includes" at bounding box center [110, 385] width 170 height 26
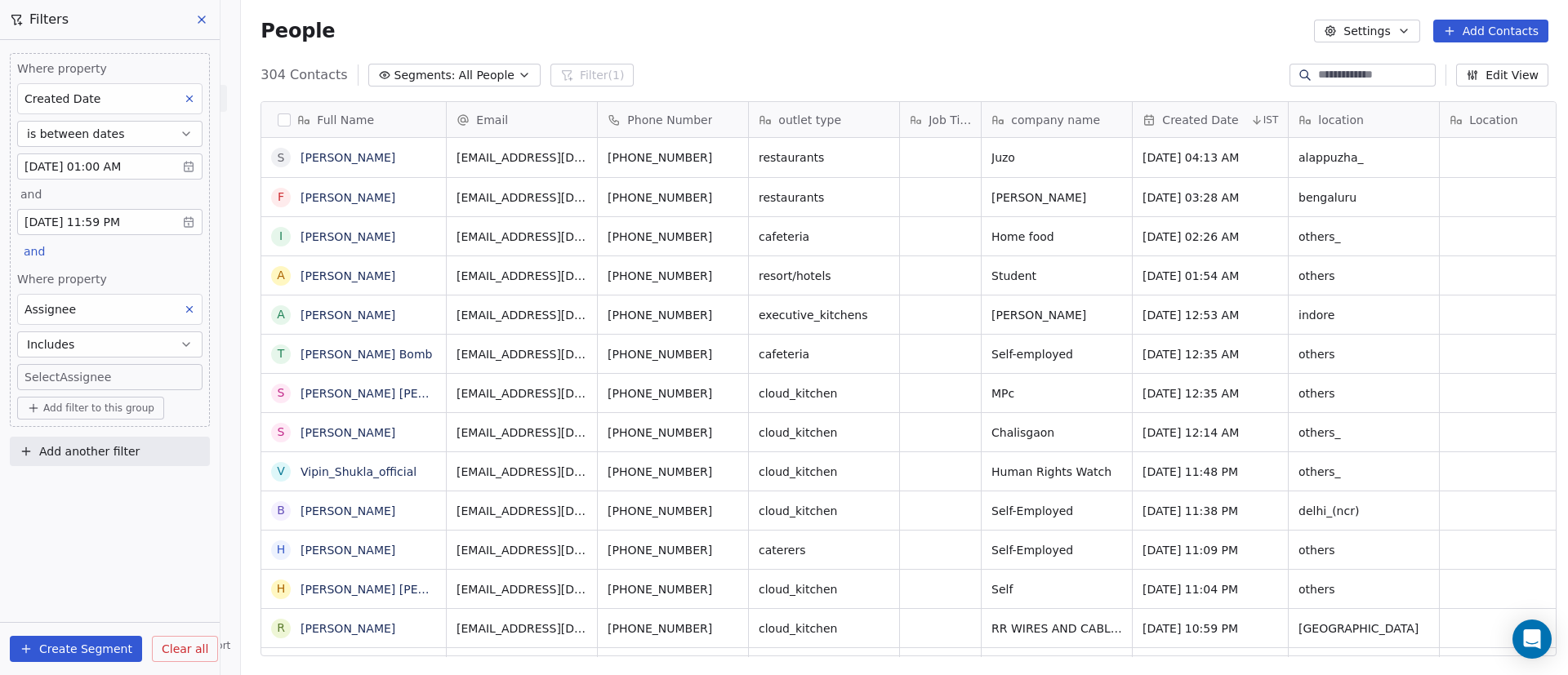
click at [118, 379] on body "On2Cook India Pvt. Ltd. Contacts People Marketing Workflows Campaigns Sales Pip…" at bounding box center [784, 337] width 1568 height 675
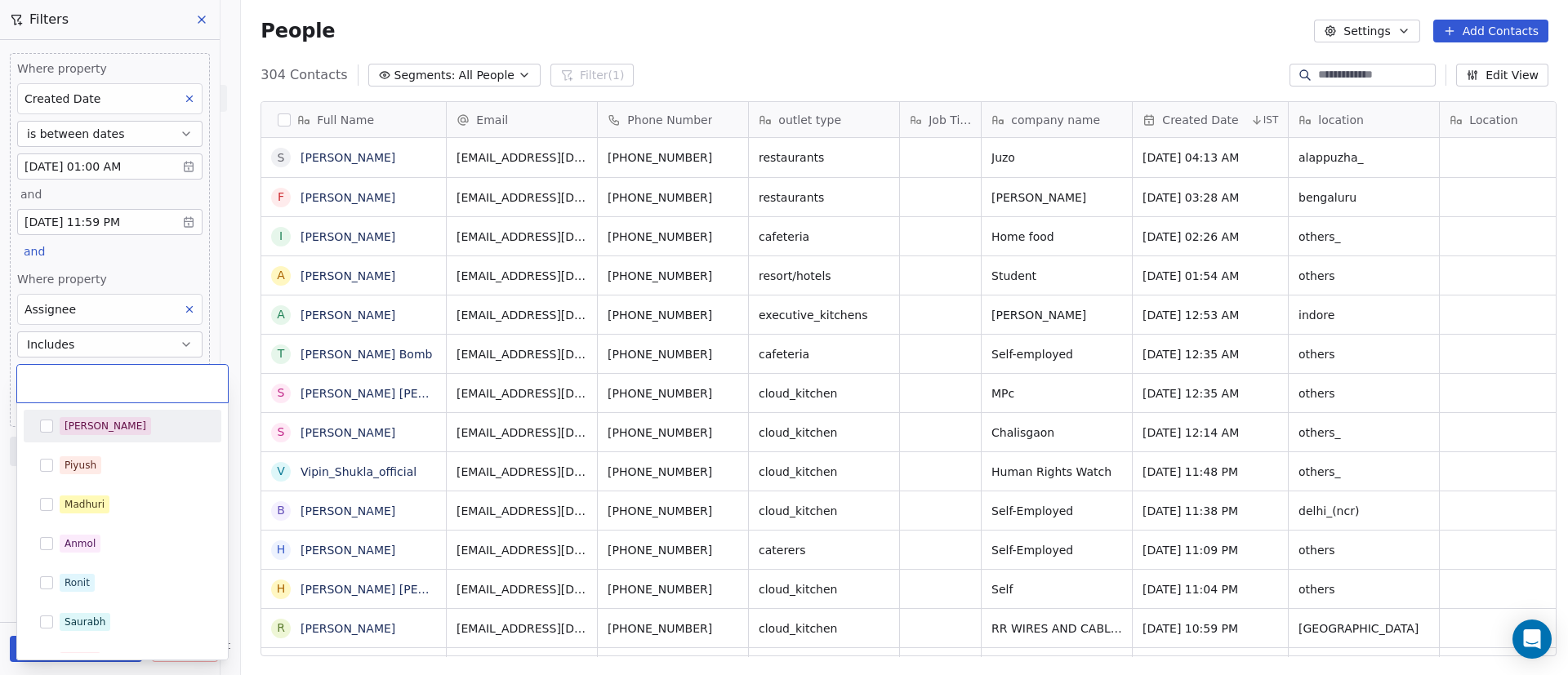
click at [118, 427] on div "[PERSON_NAME]" at bounding box center [132, 426] width 145 height 18
click at [0, 440] on html "On2Cook India Pvt. Ltd. Contacts People Marketing Workflows Campaigns Sales Pip…" at bounding box center [784, 337] width 1568 height 675
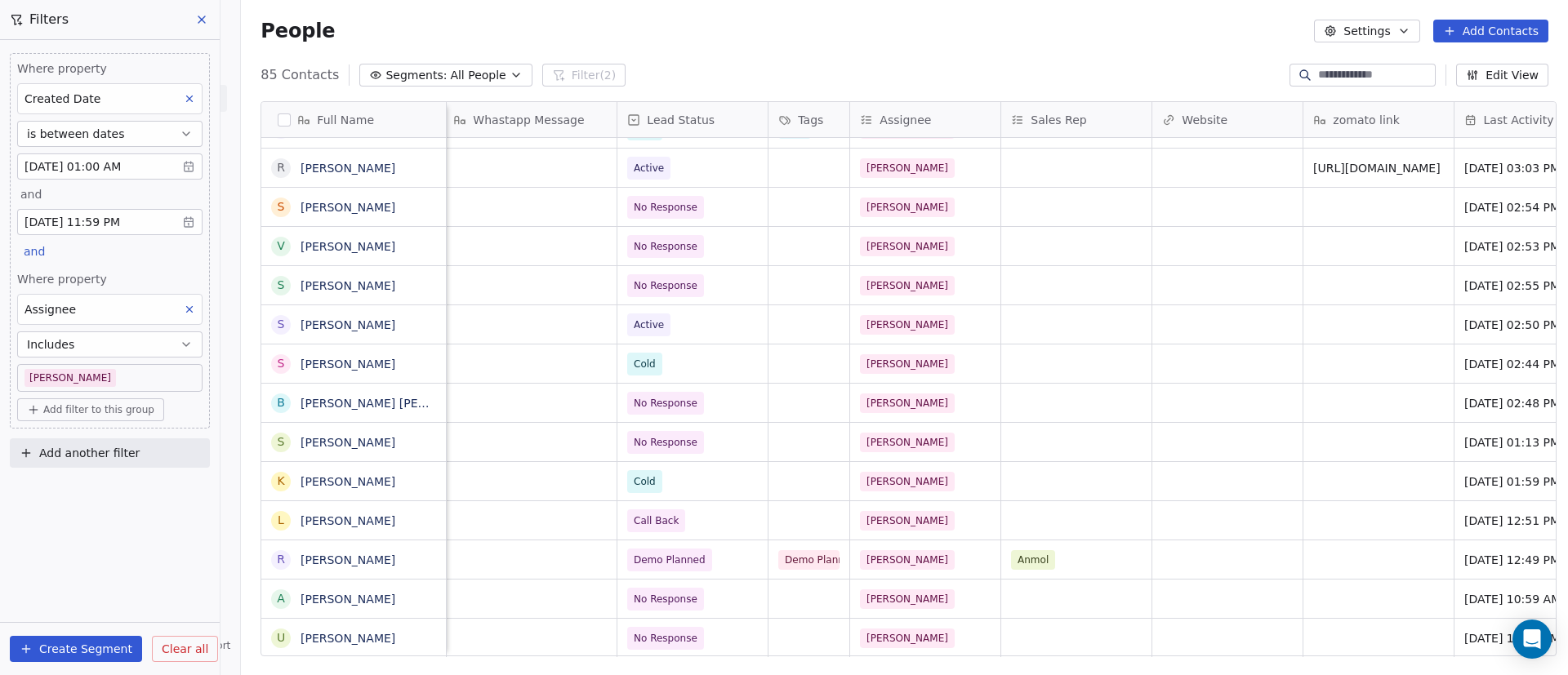
scroll to position [0, 1271]
click at [121, 413] on span "Add filter to this group" at bounding box center [99, 409] width 111 height 13
click at [130, 440] on span "Contact properties" at bounding box center [87, 446] width 106 height 17
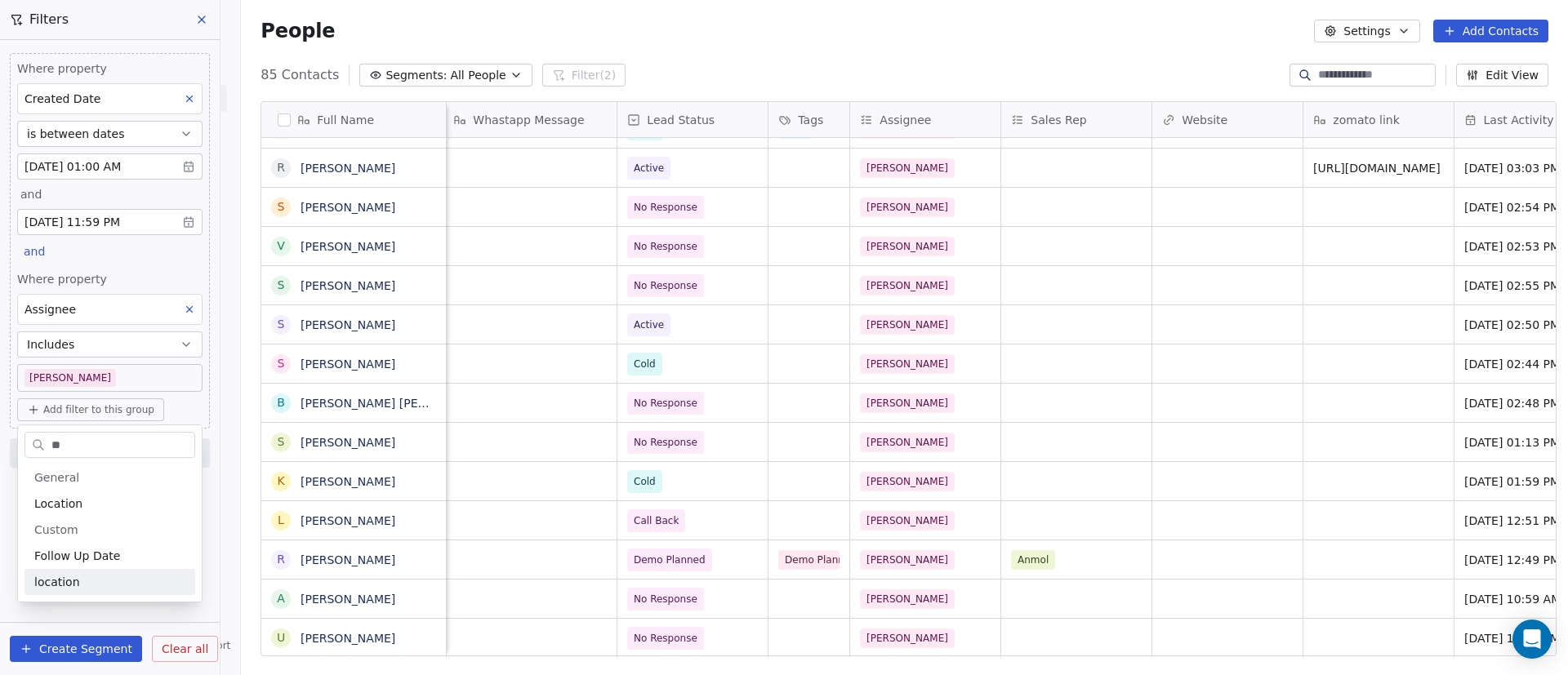
type input "**"
click at [102, 589] on div "location" at bounding box center [110, 582] width 151 height 17
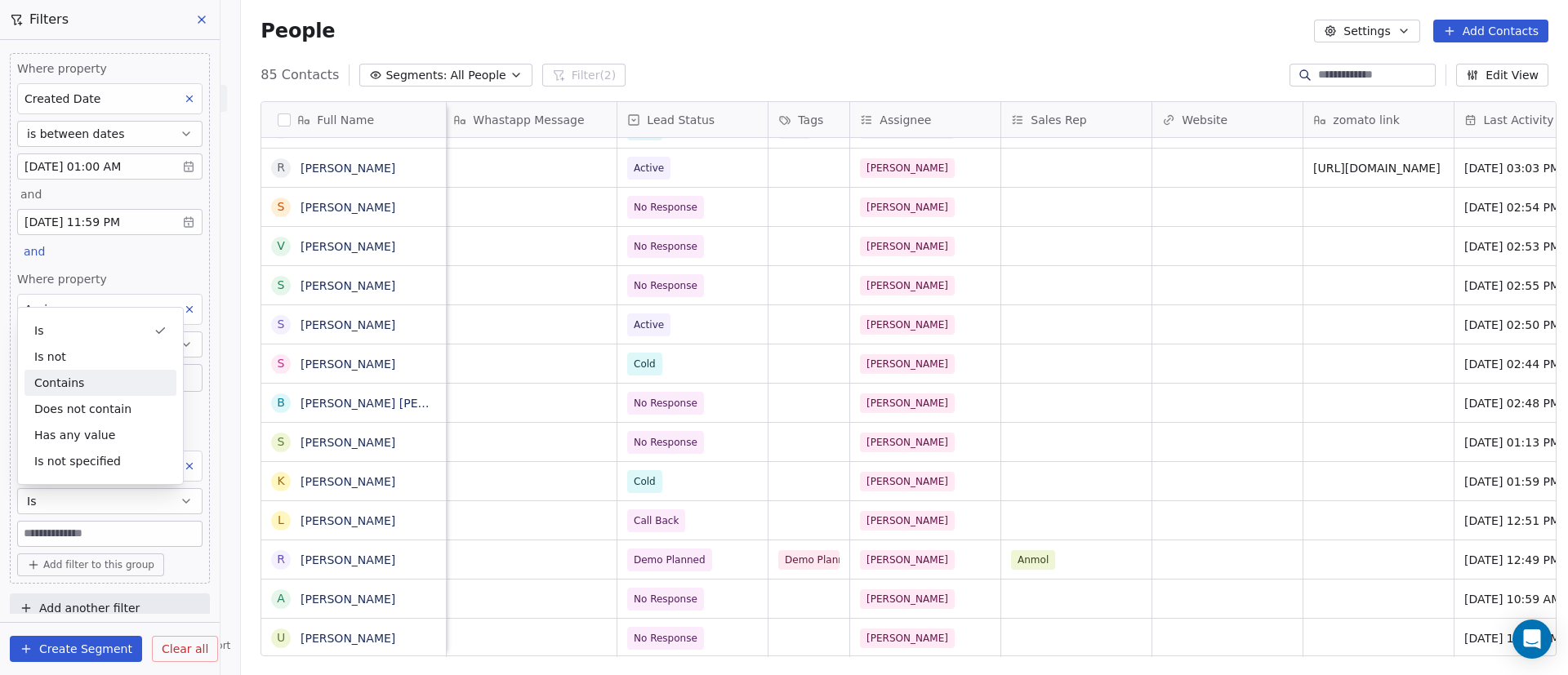
click at [116, 386] on div "Contains" at bounding box center [100, 383] width 152 height 26
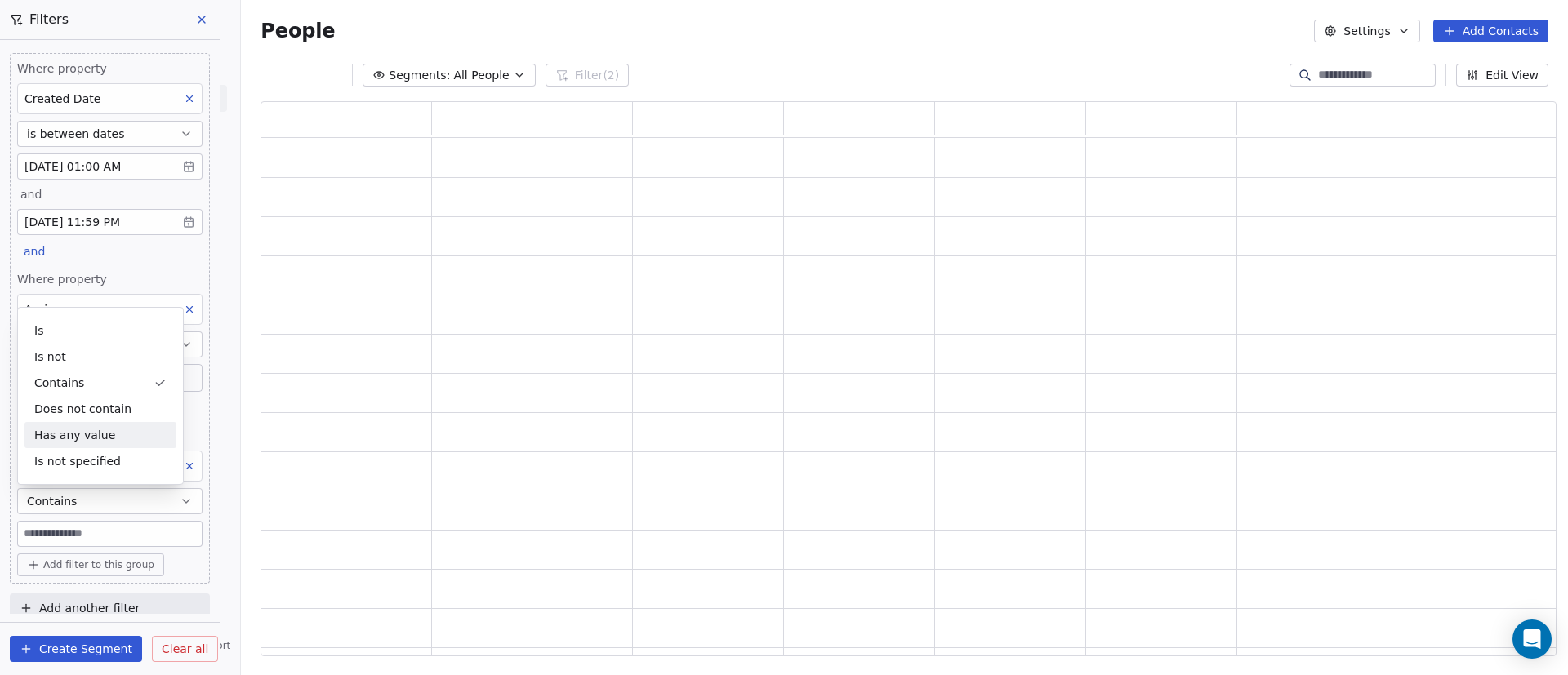
scroll to position [536, 1277]
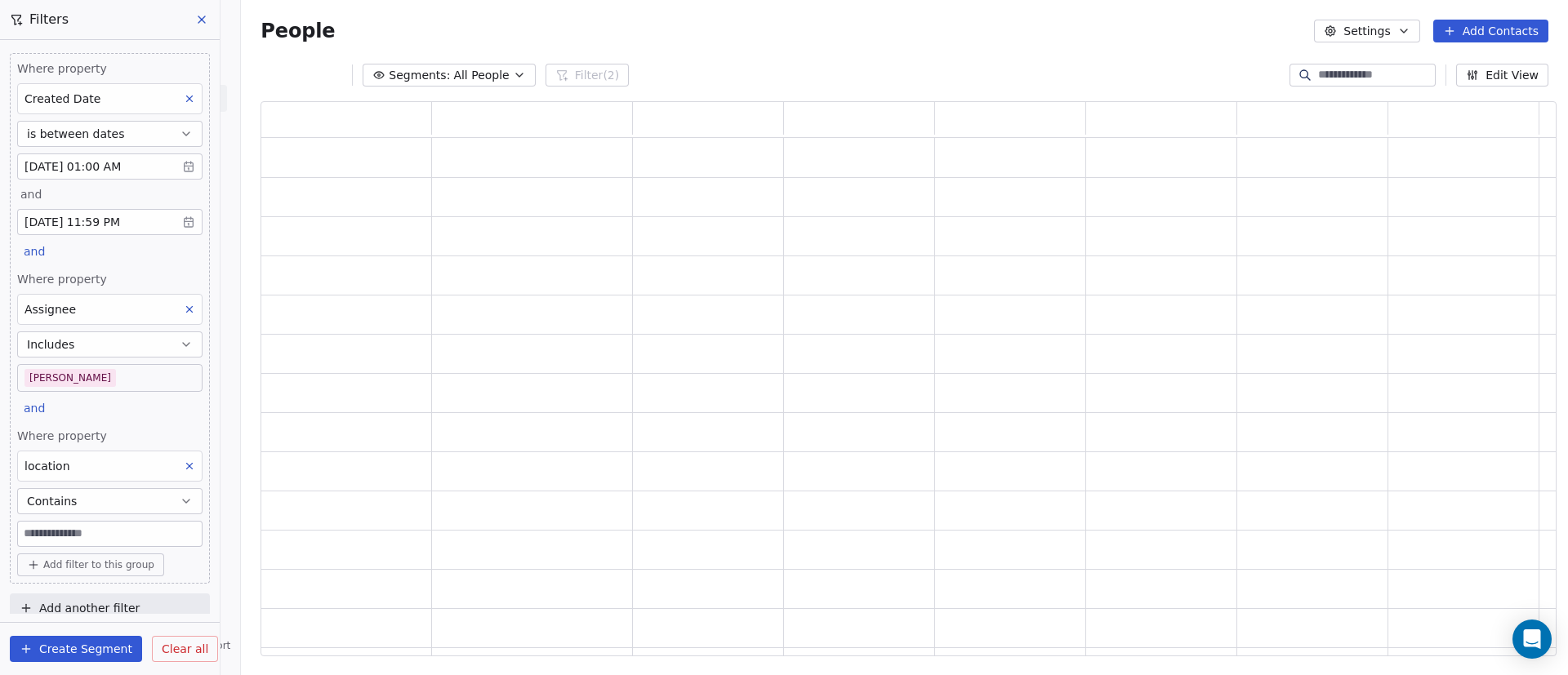
click at [105, 534] on input at bounding box center [110, 533] width 183 height 24
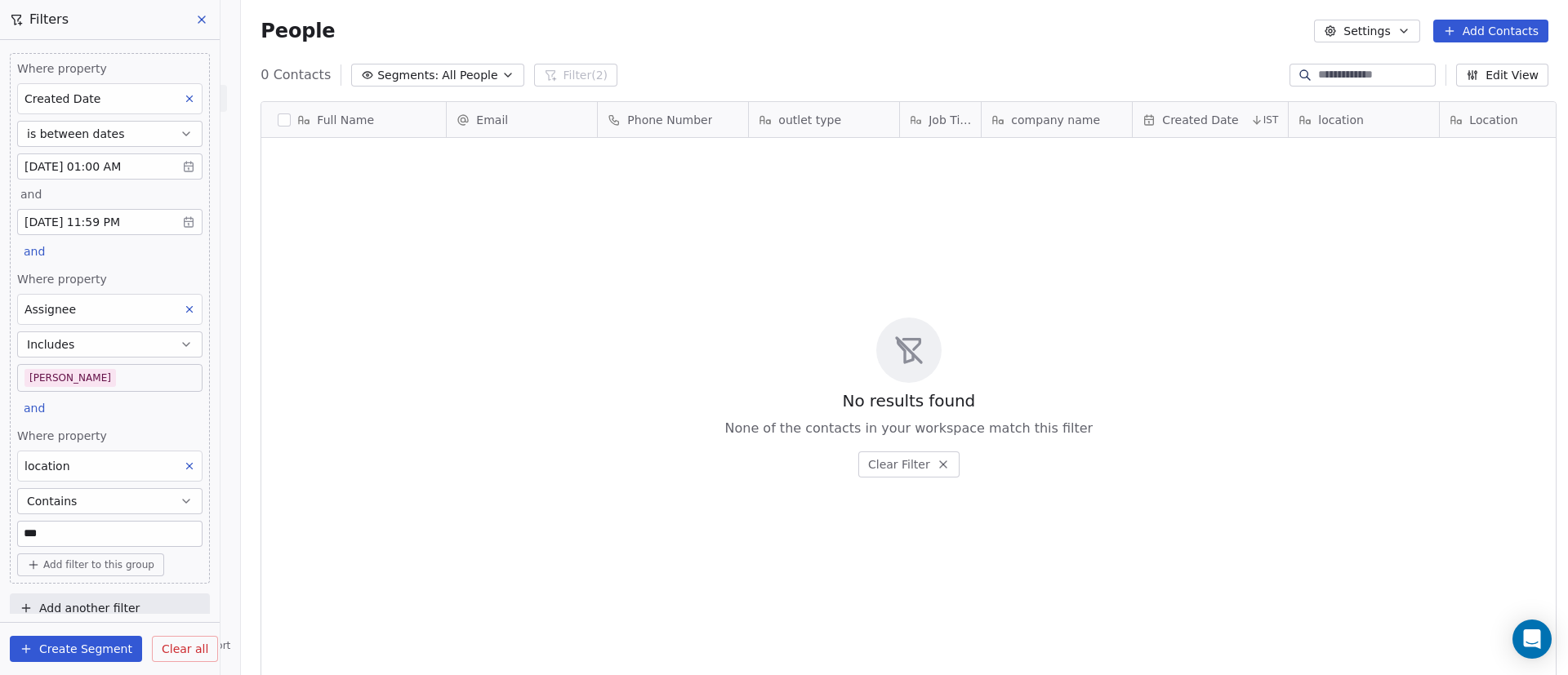
scroll to position [575, 1316]
type input "******"
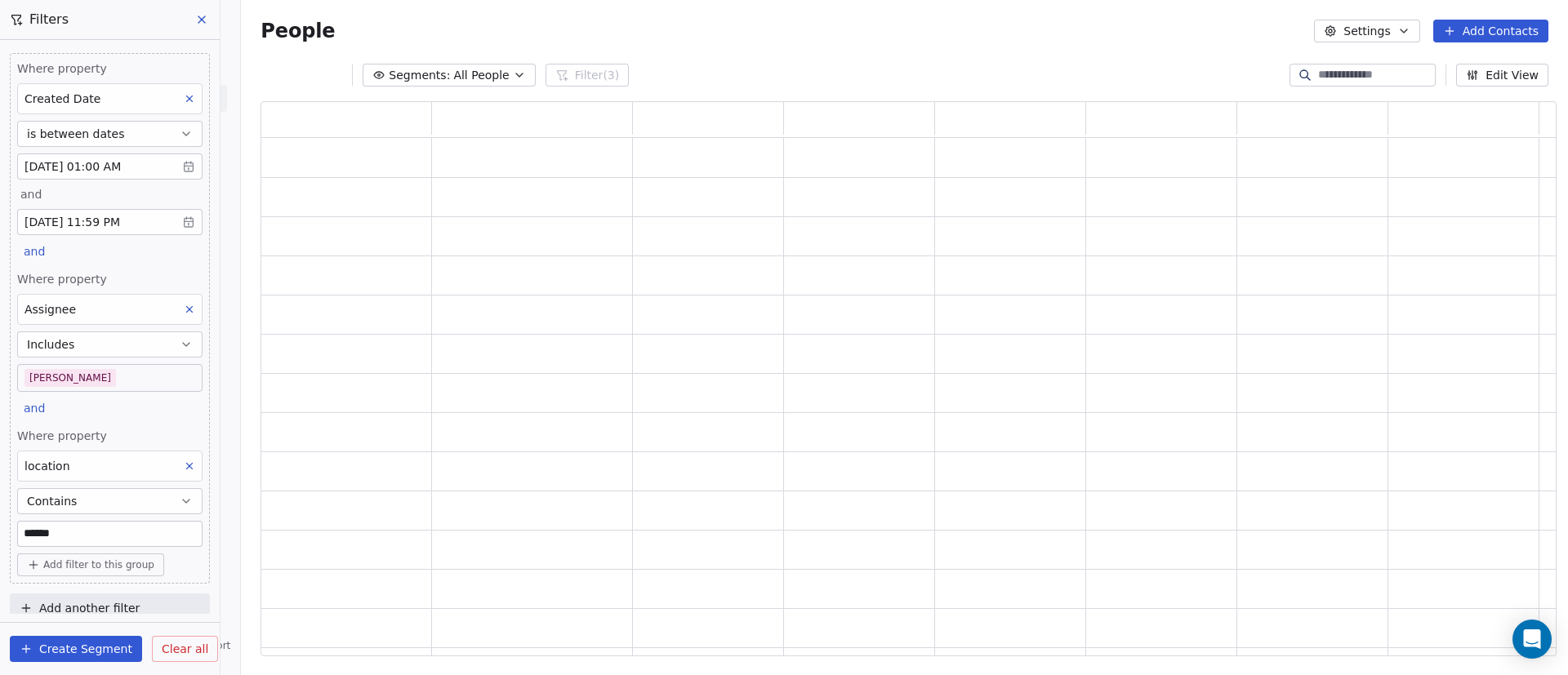
click at [0, 513] on div "Where property Created Date is between dates Aug 06, 2025 01:00 AM and Aug 07, …" at bounding box center [110, 327] width 220 height 574
